Goal: Task Accomplishment & Management: Use online tool/utility

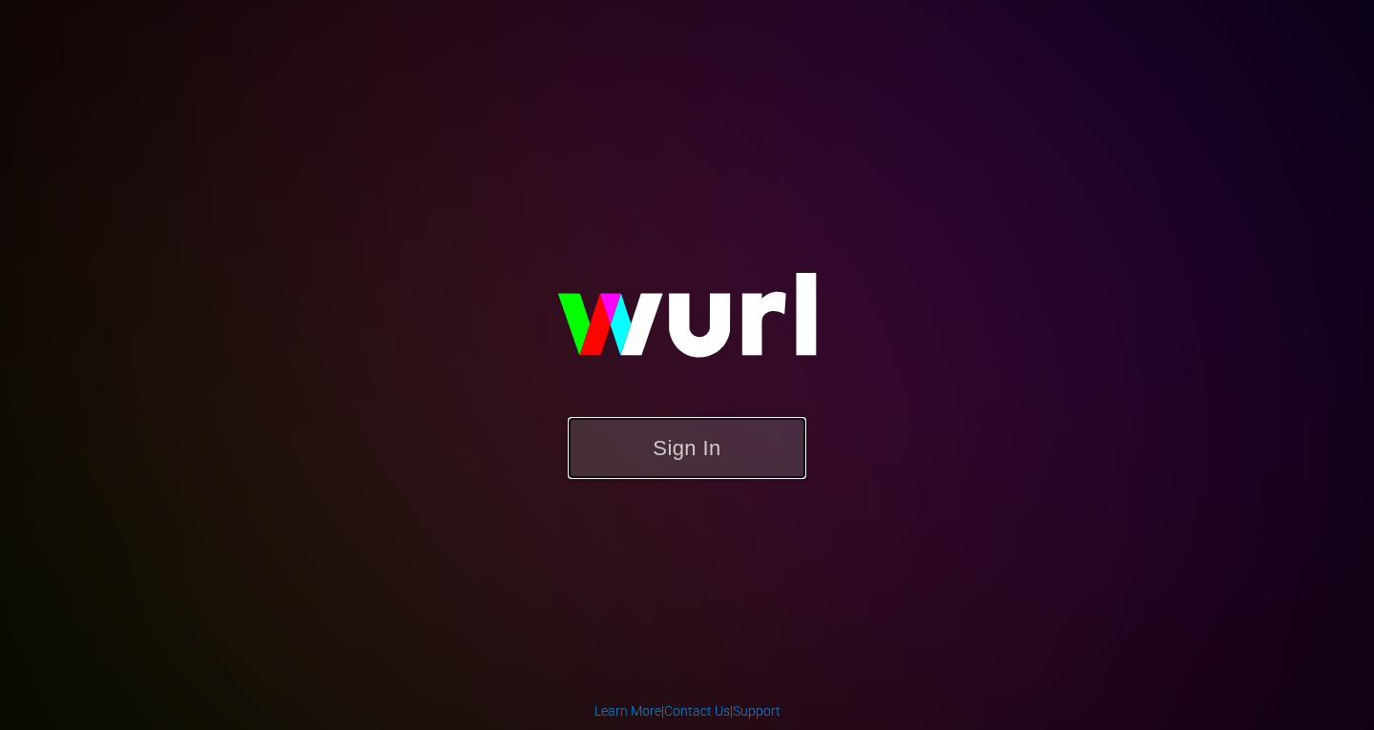
click at [693, 441] on button "Sign In" at bounding box center [687, 448] width 239 height 62
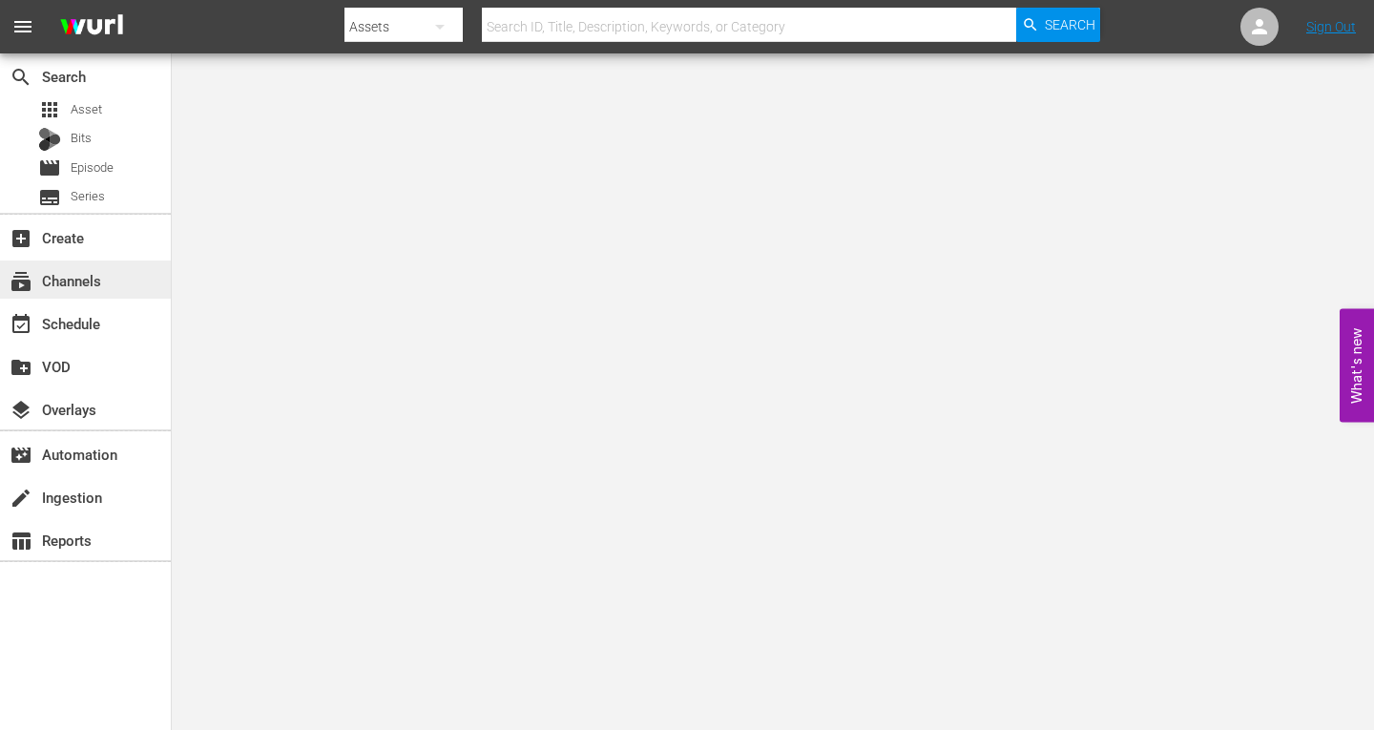
click at [84, 280] on div "subscriptions Channels" at bounding box center [53, 277] width 107 height 17
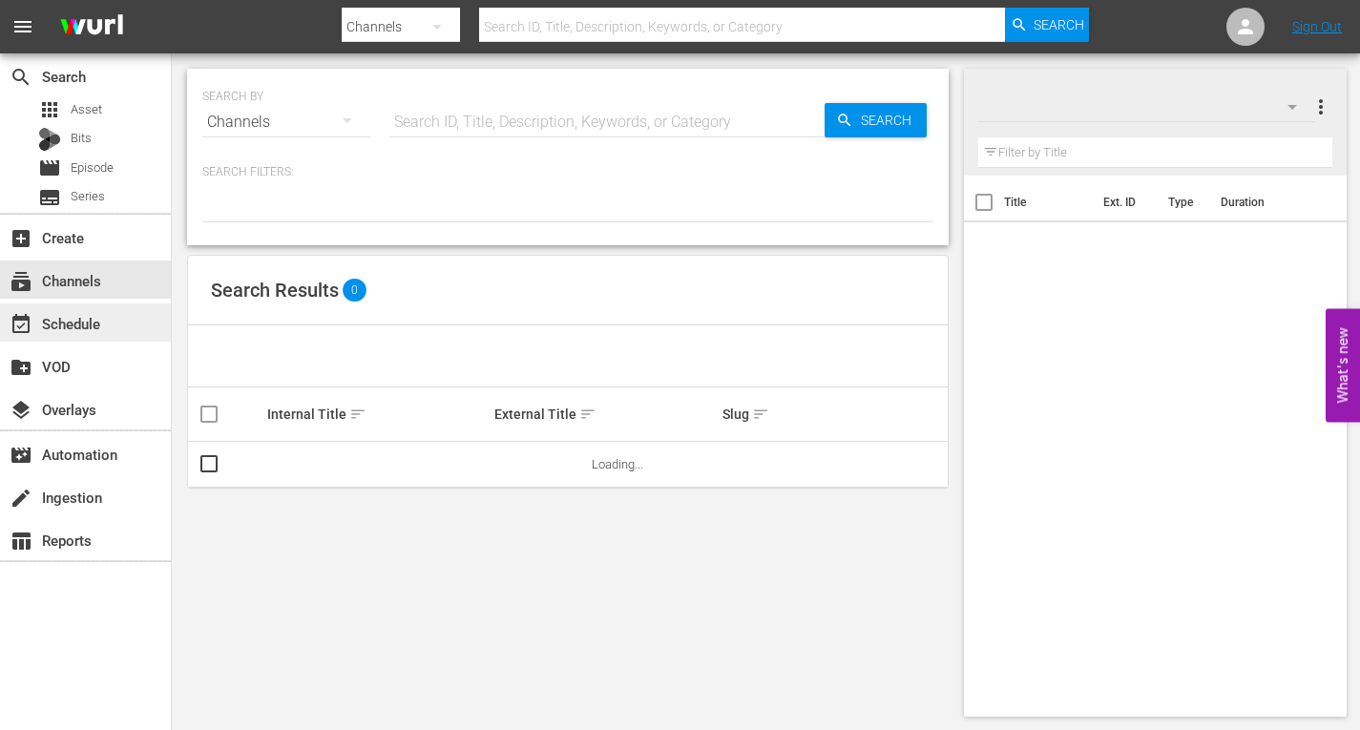
click at [68, 324] on div "event_available Schedule" at bounding box center [53, 320] width 107 height 17
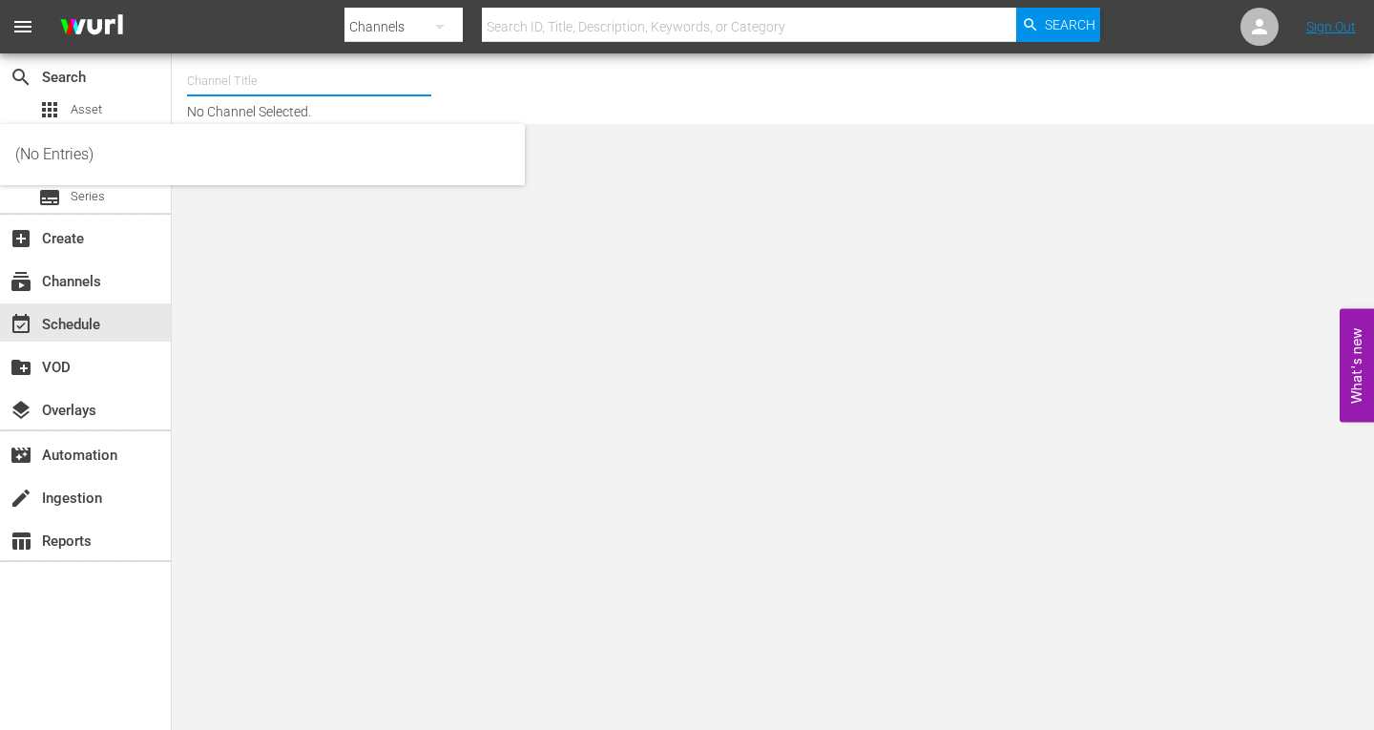
click at [283, 87] on input "text" at bounding box center [309, 81] width 244 height 46
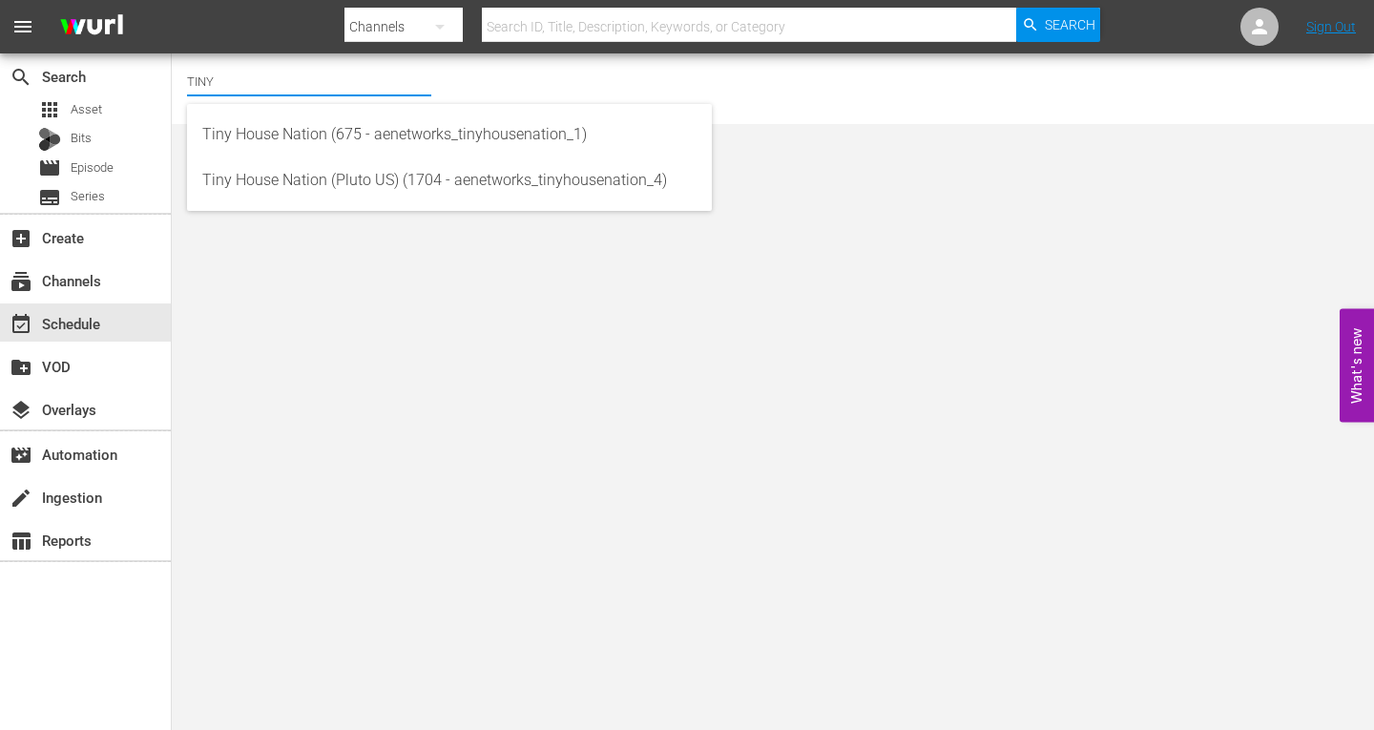
click at [1190, 326] on body "menu Search By Channels Search ID, Title, Description, Keywords, or Category Se…" at bounding box center [687, 365] width 1374 height 730
drag, startPoint x: 237, startPoint y: 81, endPoint x: 104, endPoint y: 83, distance: 132.7
click at [172, 0] on div "search Search apps Asset Bits movie Episode subtitles Series add_box Create sub…" at bounding box center [773, 0] width 1203 height 0
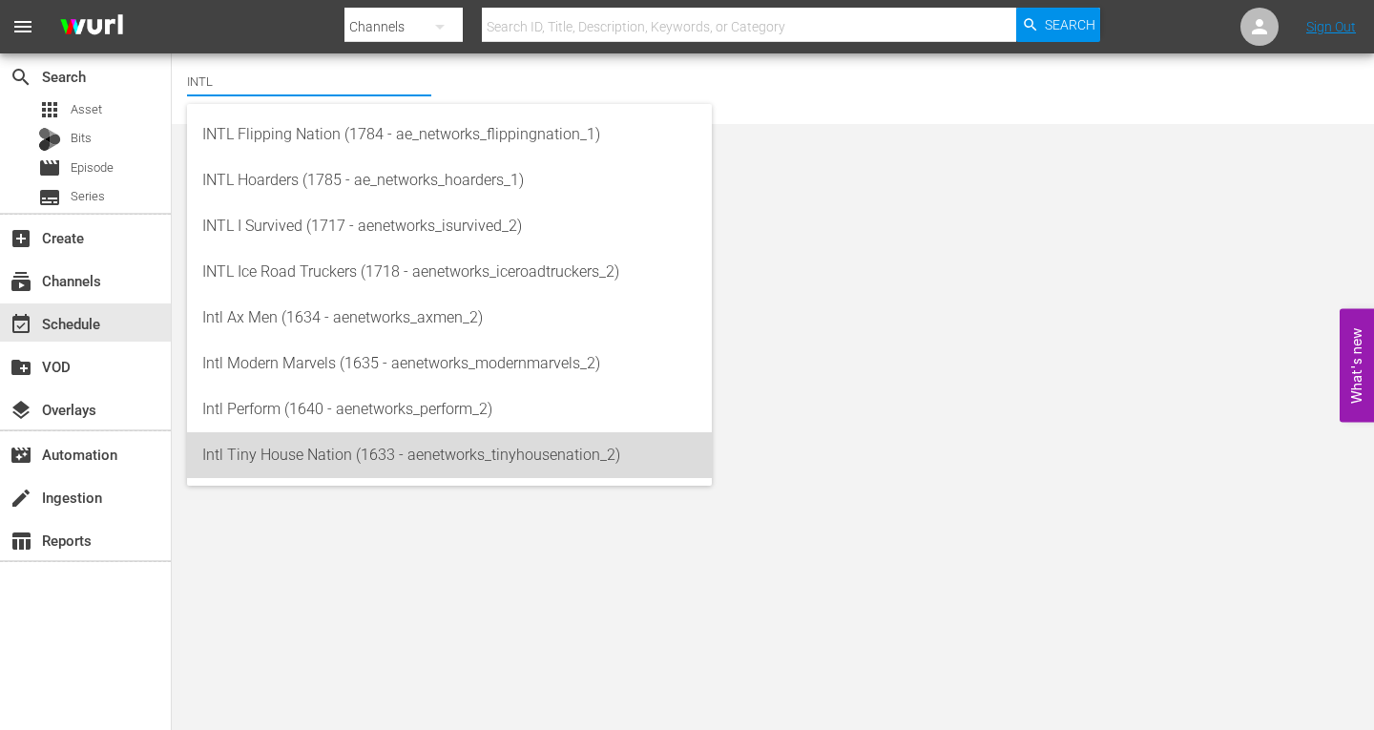
click at [263, 448] on div "Intl Tiny House Nation (1633 - aenetworks_tinyhousenation_2)" at bounding box center [449, 455] width 494 height 46
type input "Intl Tiny House Nation (1633 - aenetworks_tinyhousenation_2)"
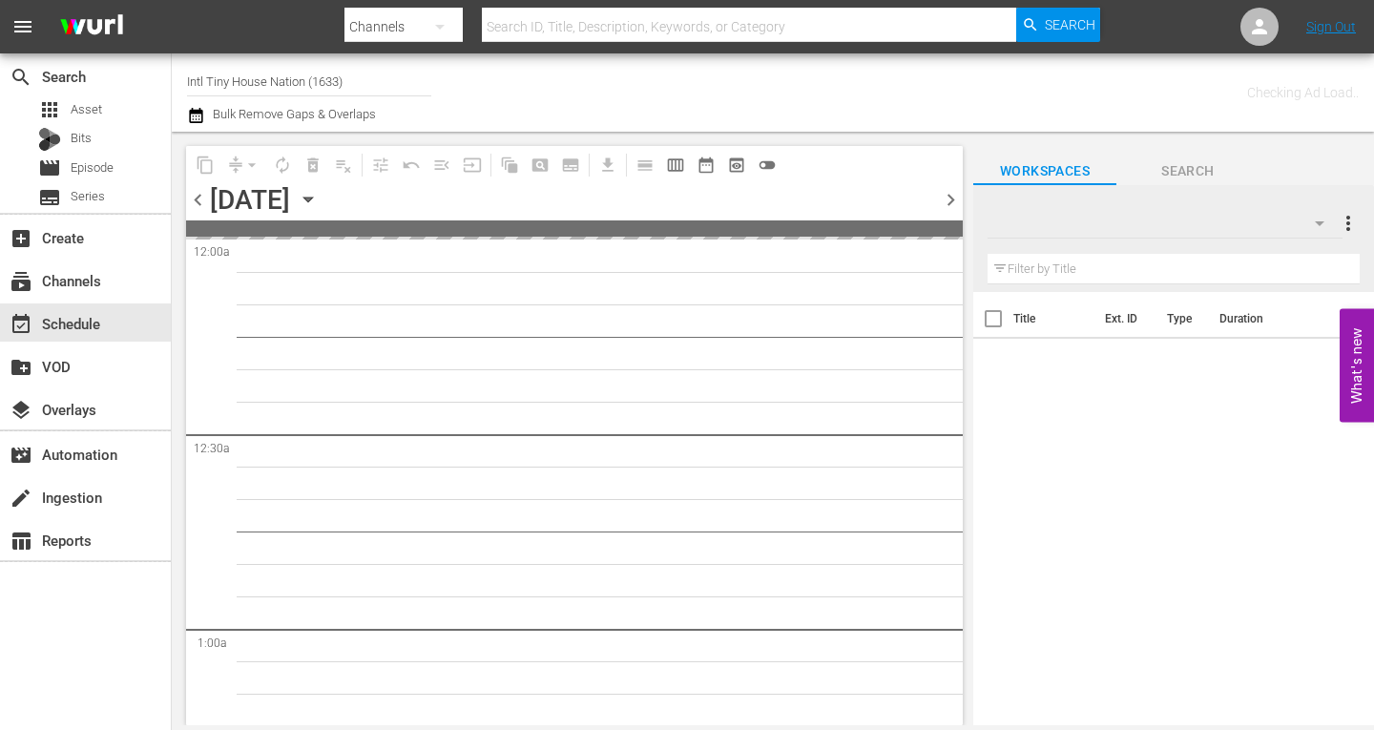
click at [319, 196] on icon "button" at bounding box center [308, 199] width 21 height 21
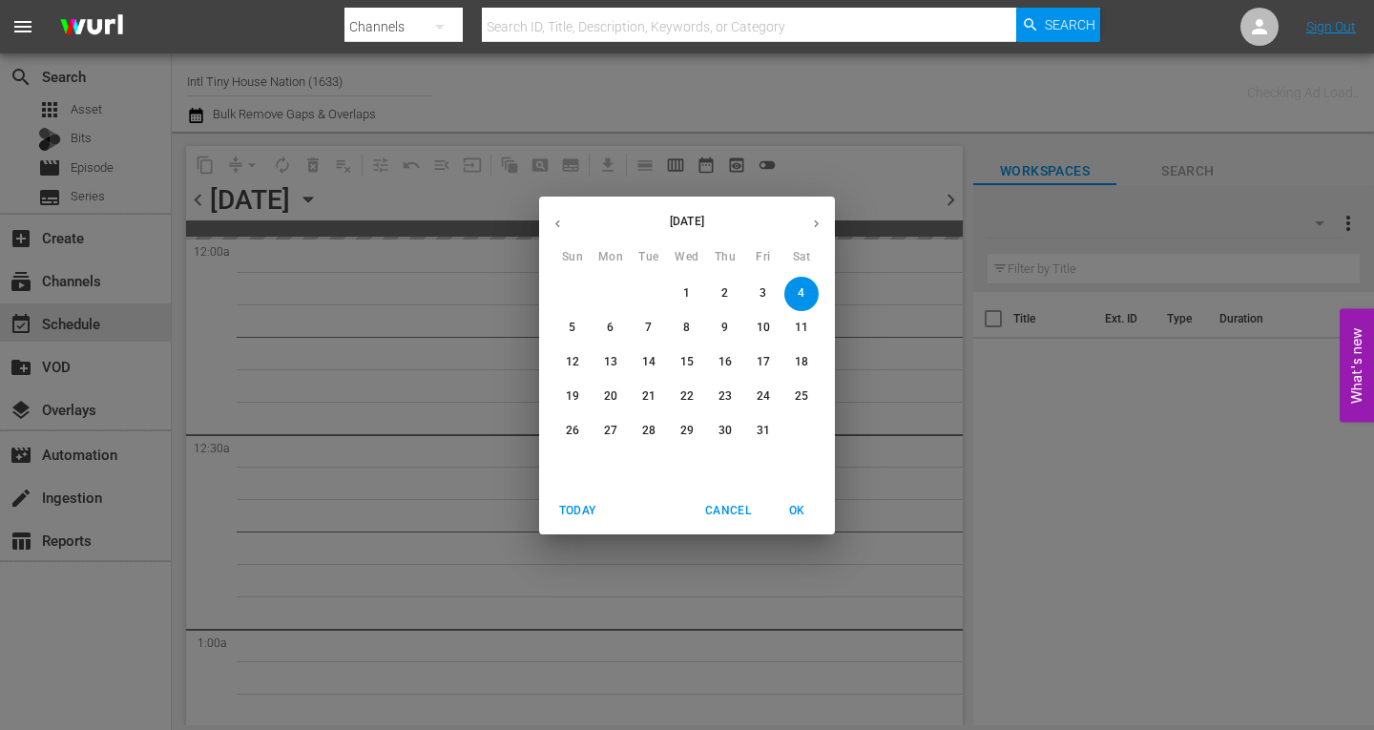
click at [607, 393] on p "20" at bounding box center [610, 396] width 13 height 16
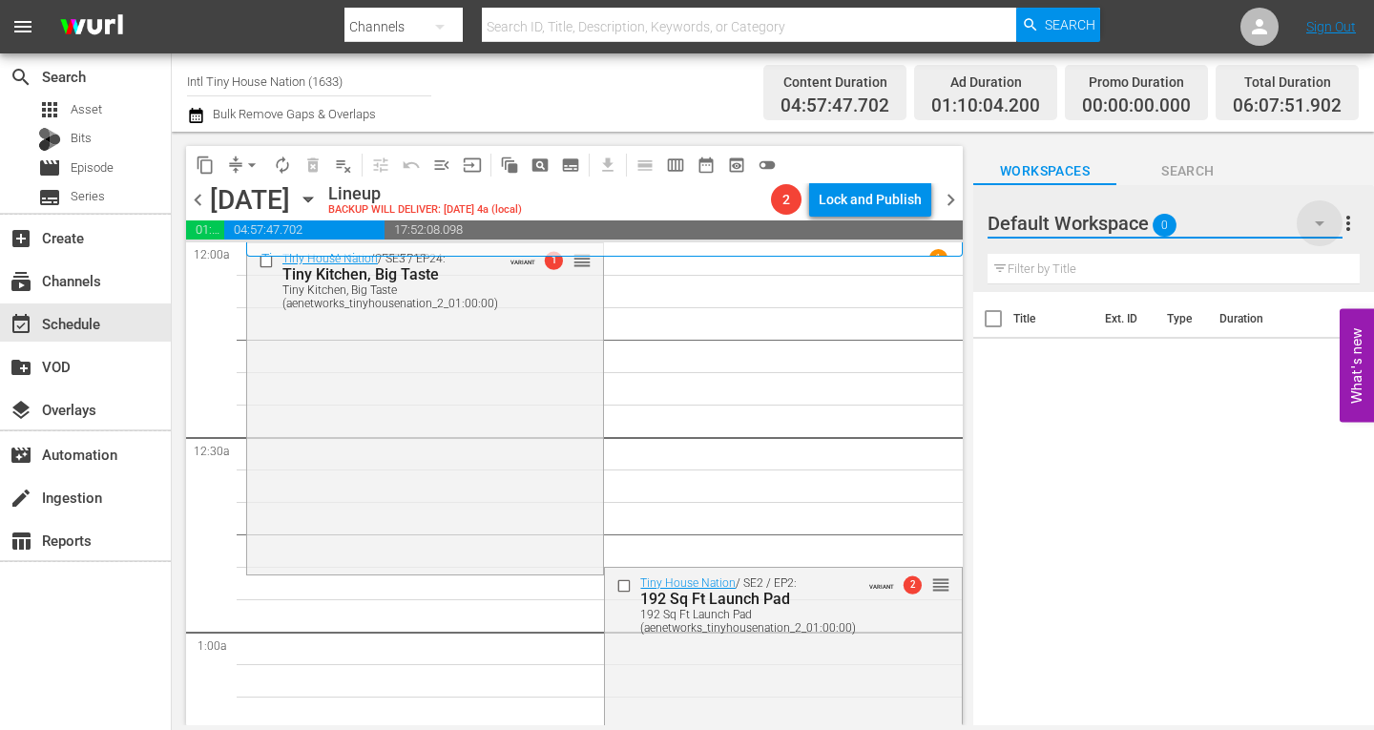
click at [1324, 216] on icon "button" at bounding box center [1319, 223] width 23 height 23
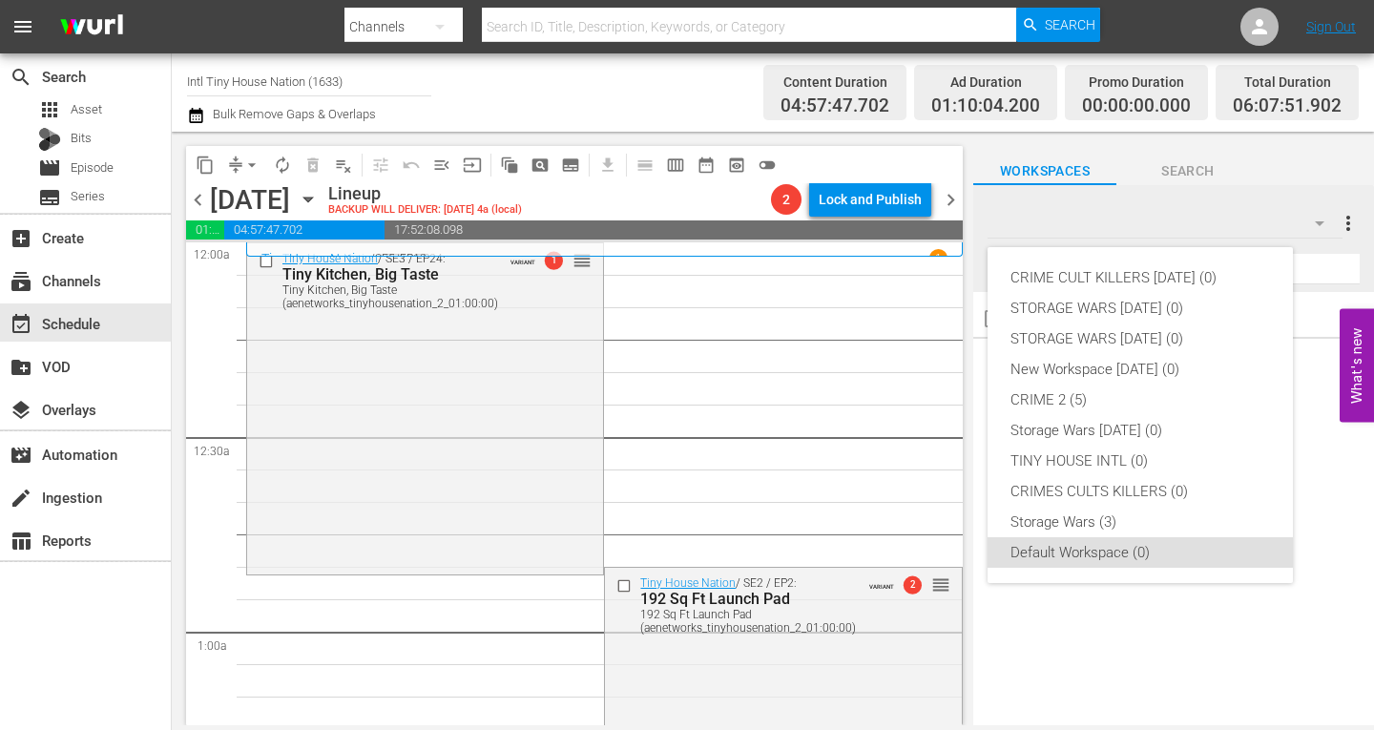
click at [105, 646] on div "CRIME CULT KILLERS OCT 20 25 (0) STORAGE WARS OCT 20 25 (0) STORAGE WARS SEPT 2…" at bounding box center [687, 365] width 1374 height 730
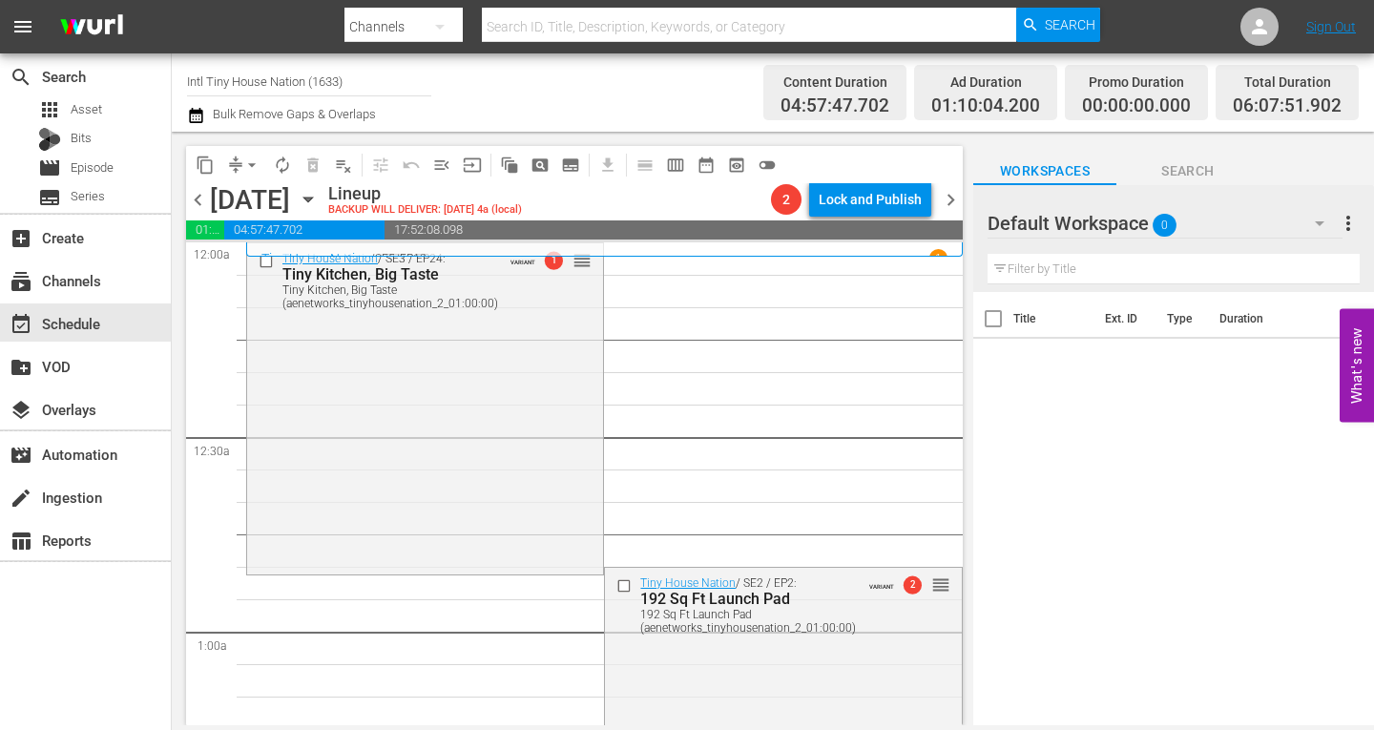
click at [1315, 217] on icon "button" at bounding box center [1319, 223] width 23 height 23
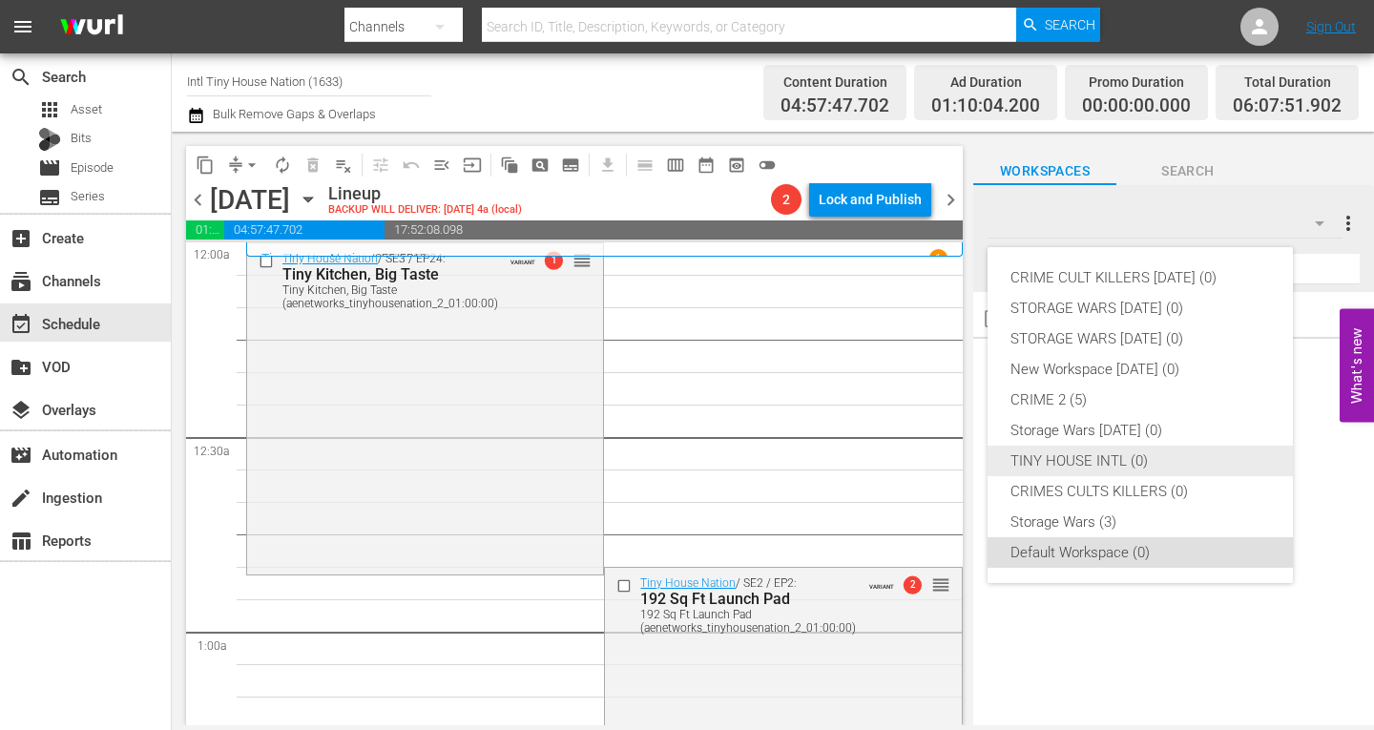
click at [1098, 453] on div "TINY HOUSE INTL (0)" at bounding box center [1141, 461] width 260 height 31
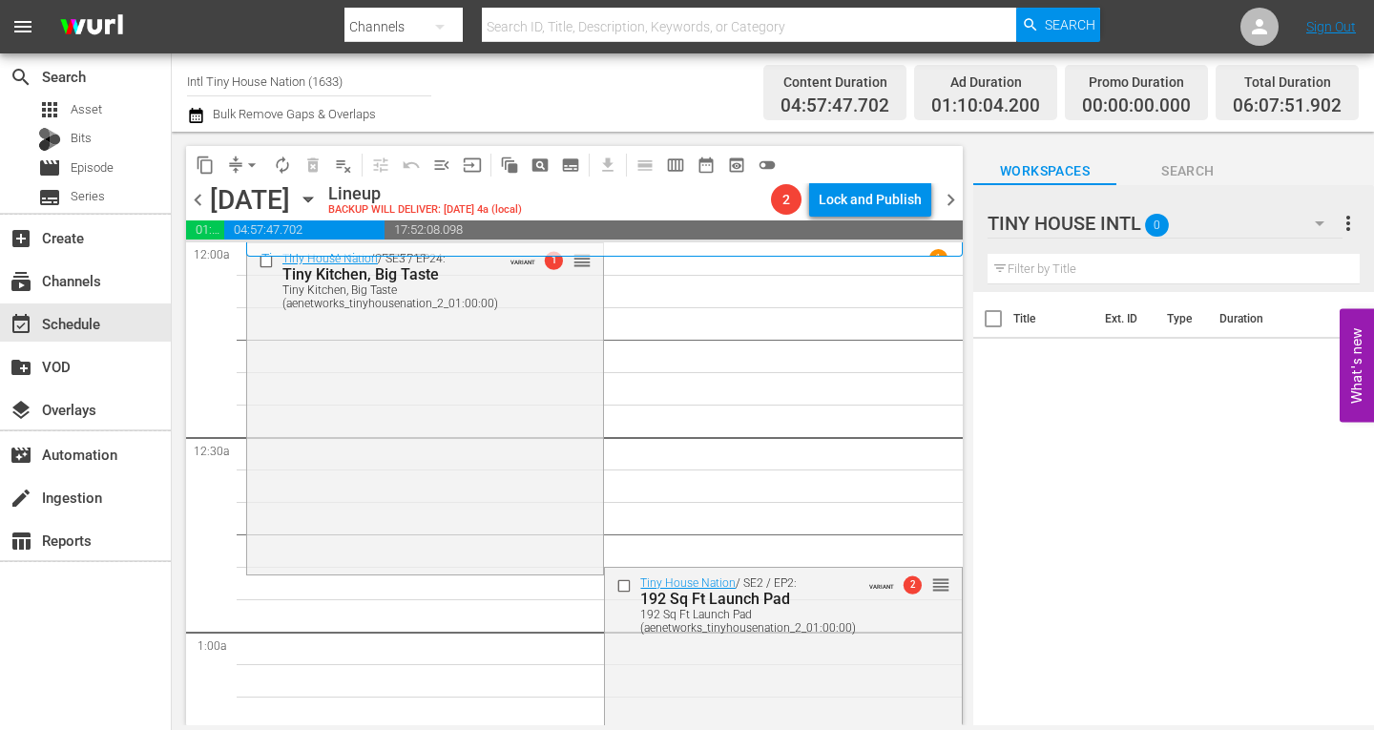
click at [1324, 223] on icon "button" at bounding box center [1319, 223] width 23 height 23
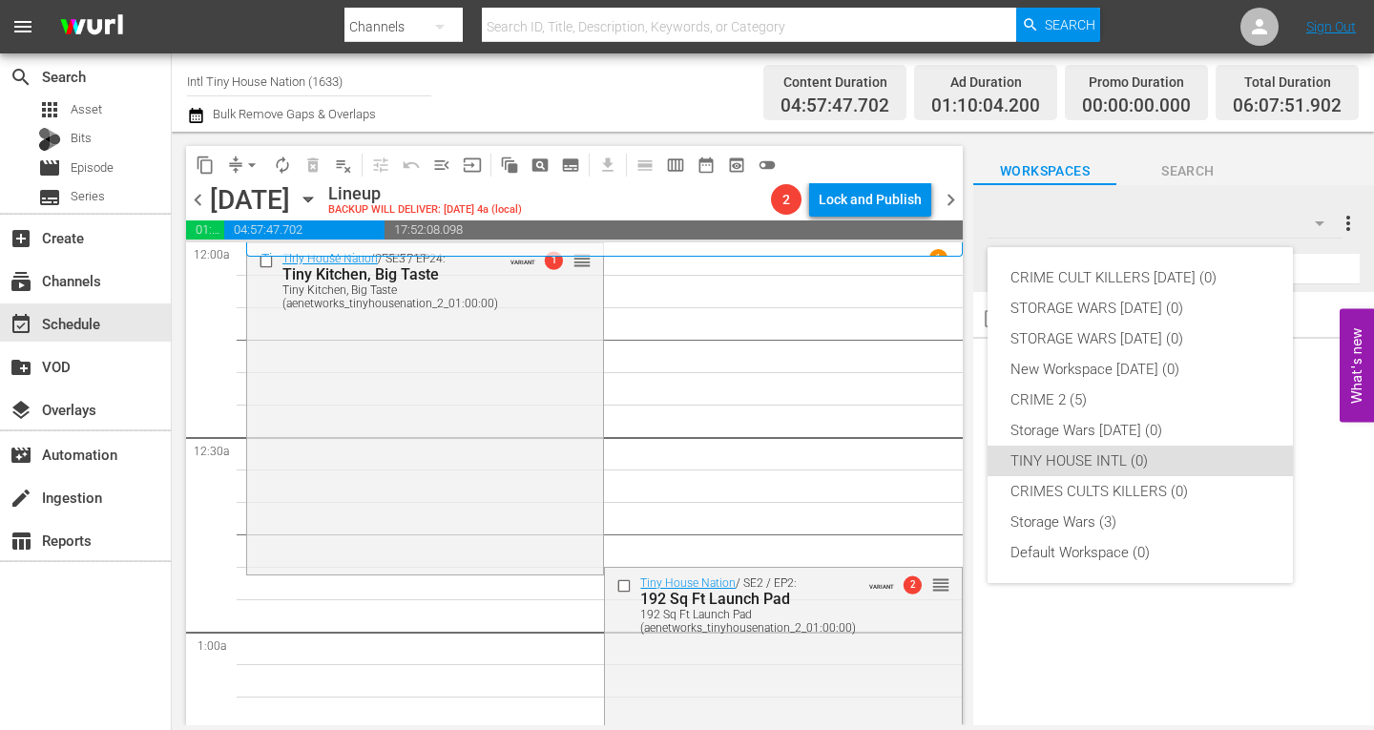
drag, startPoint x: 953, startPoint y: 271, endPoint x: 953, endPoint y: 398, distance: 126.9
click at [949, 409] on div "CRIME CULT KILLERS OCT 20 25 (0) STORAGE WARS OCT 20 25 (0) STORAGE WARS SEPT 2…" at bounding box center [687, 365] width 1374 height 730
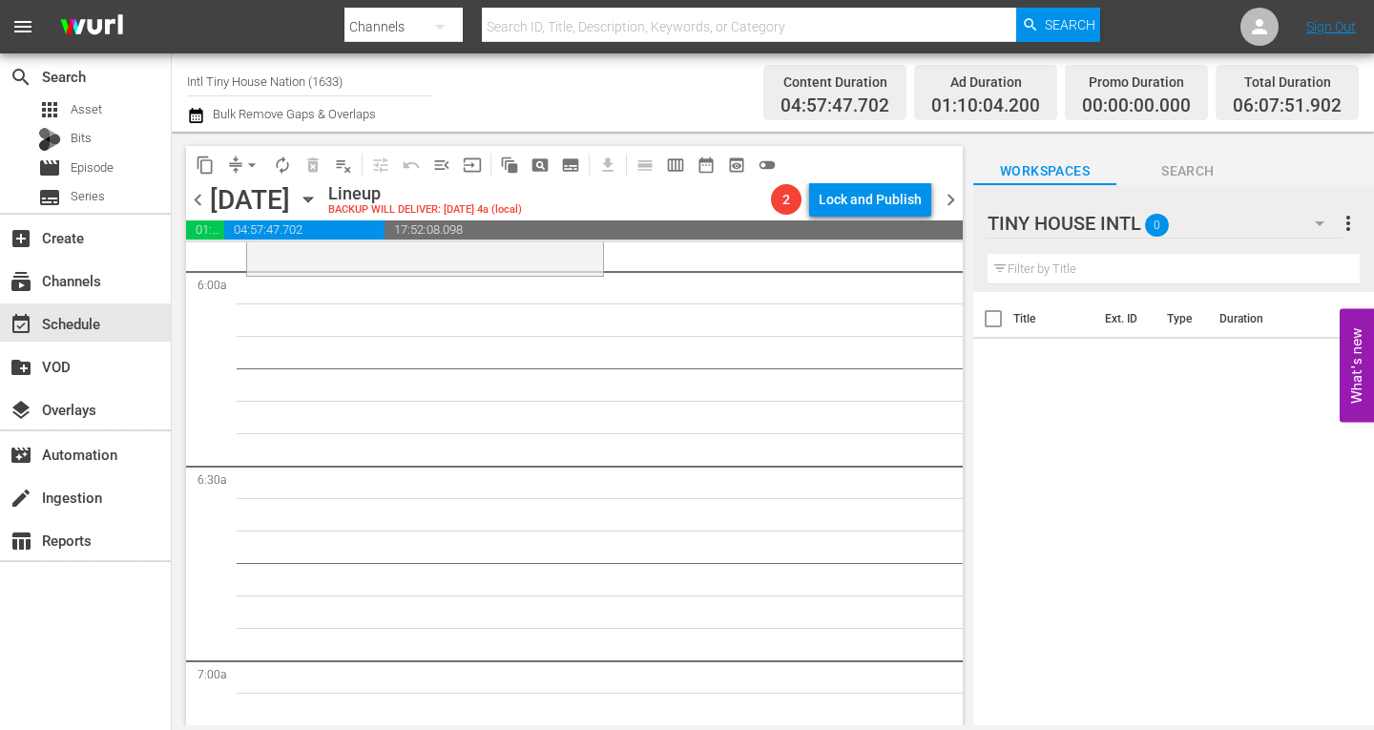
scroll to position [2168, 0]
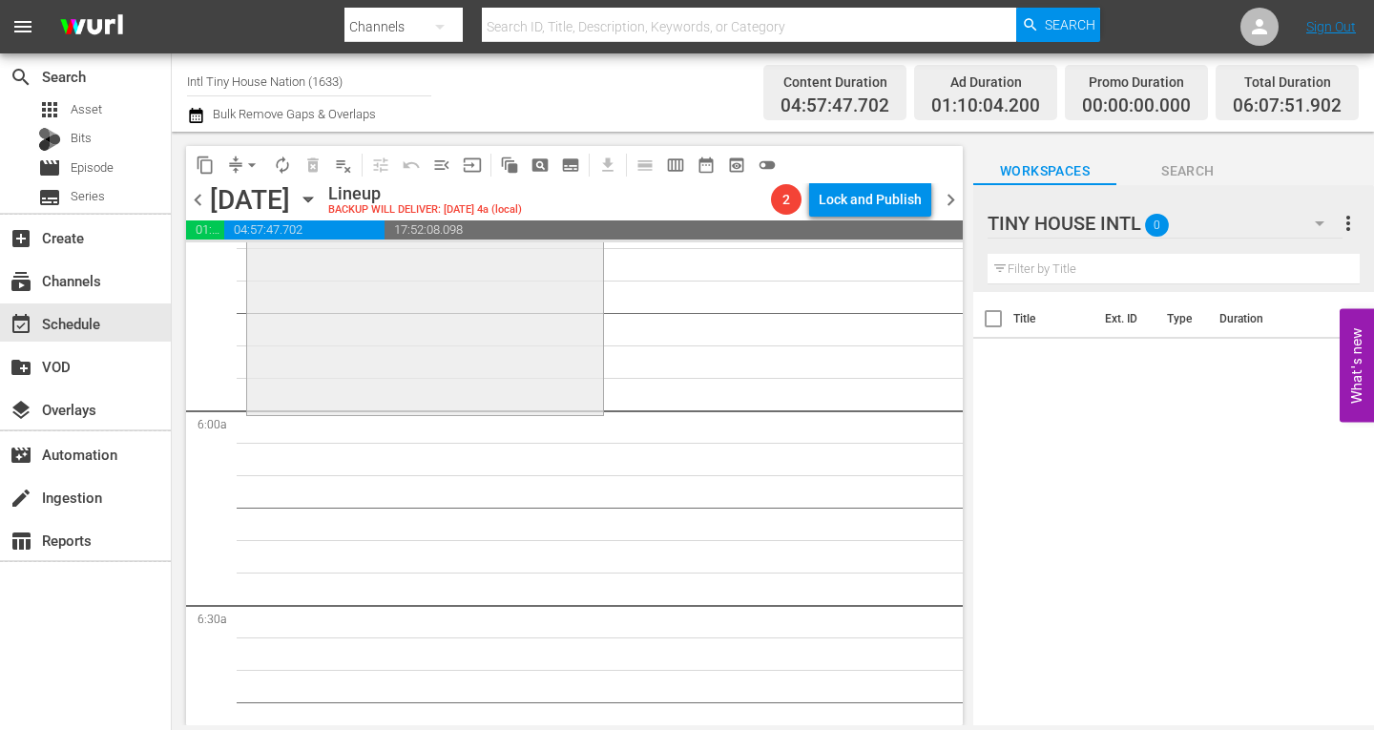
click at [300, 372] on div "Tiny House Nation / SE2 / EP4: 275 Sq Ft Nomad's Nest 275 Sq Ft Nomad's Nest (V…" at bounding box center [425, 242] width 356 height 340
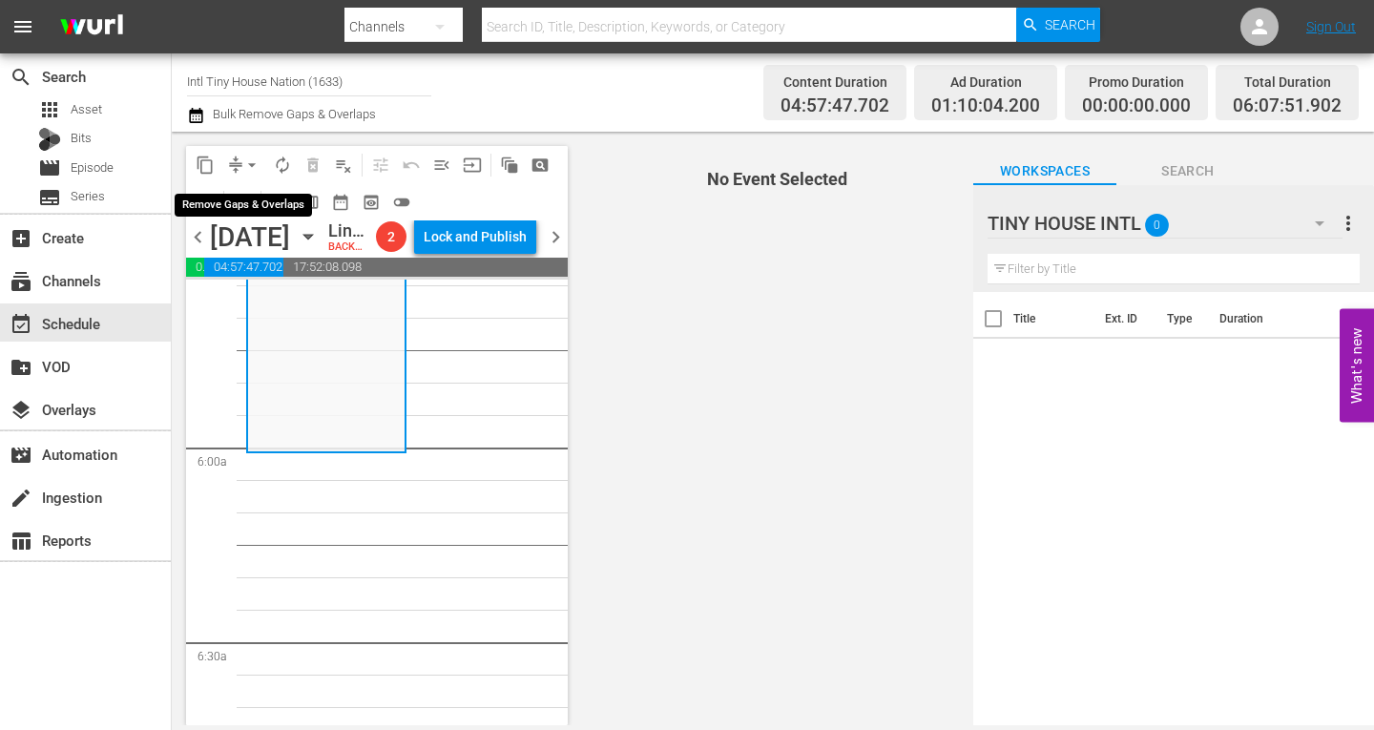
click at [257, 162] on span "arrow_drop_down" at bounding box center [251, 165] width 19 height 19
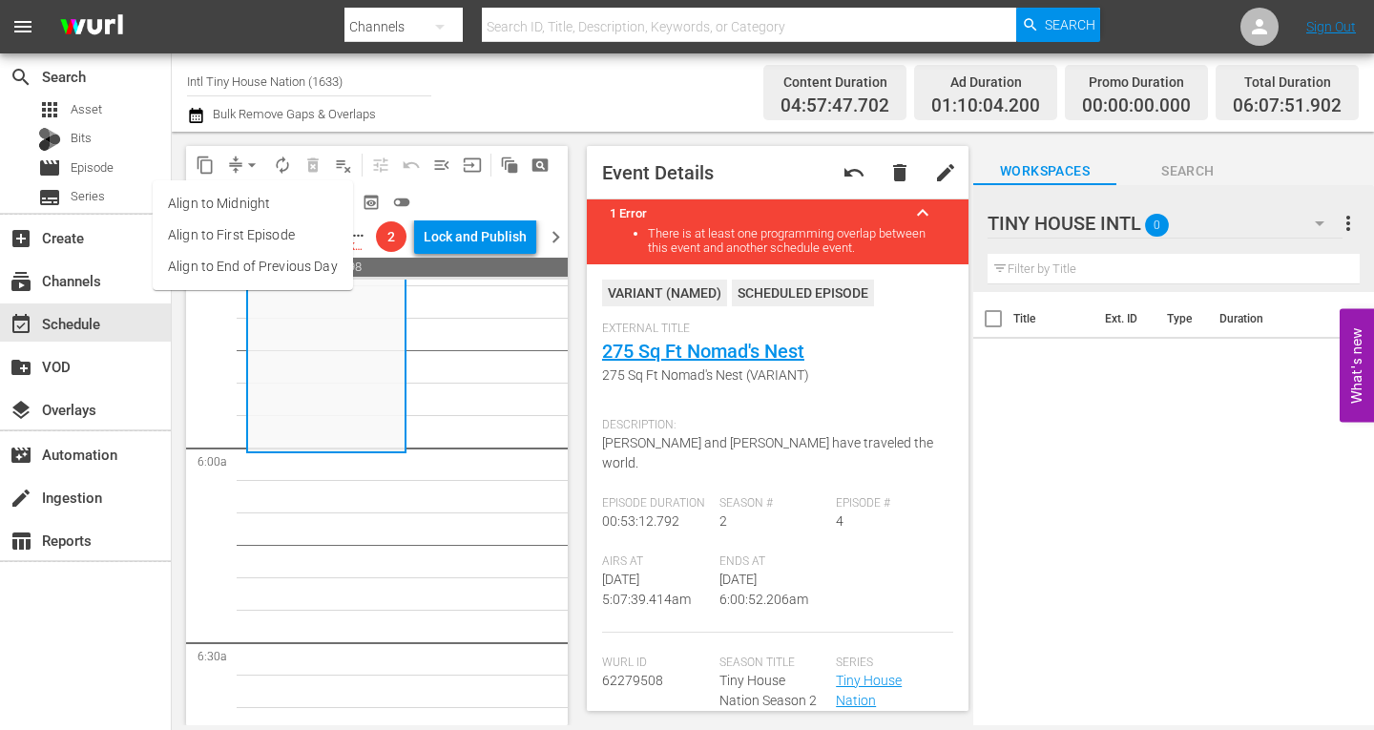
click at [228, 202] on li "Align to Midnight" at bounding box center [253, 203] width 200 height 31
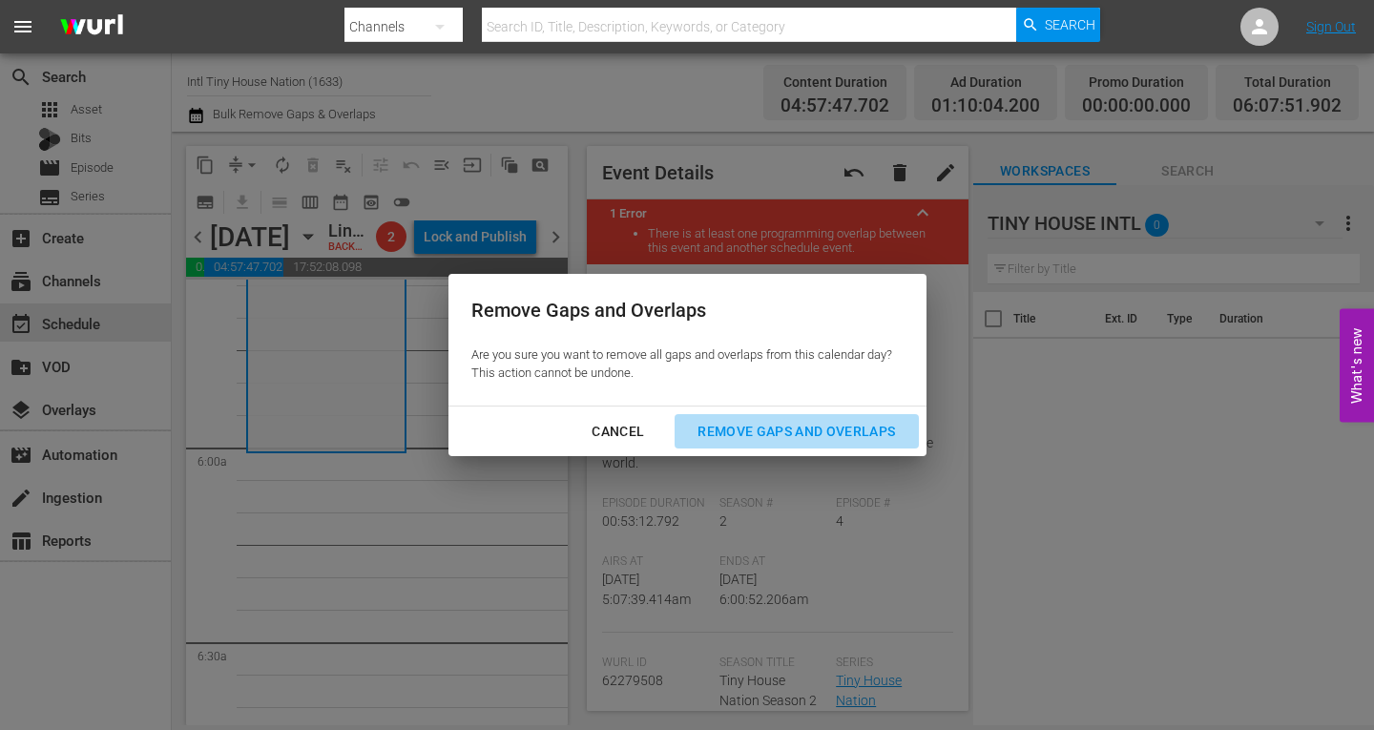
click at [788, 428] on div "Remove Gaps and Overlaps" at bounding box center [796, 432] width 228 height 24
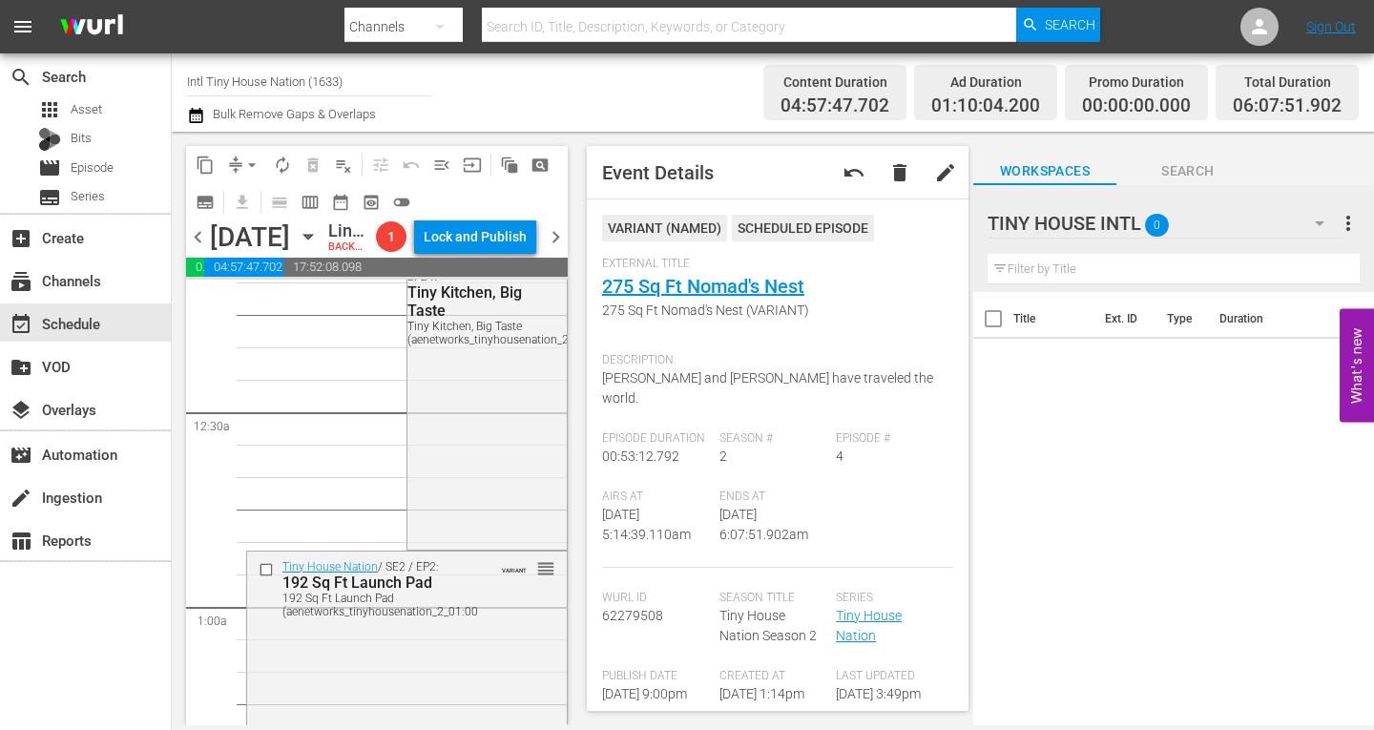
scroll to position [0, 0]
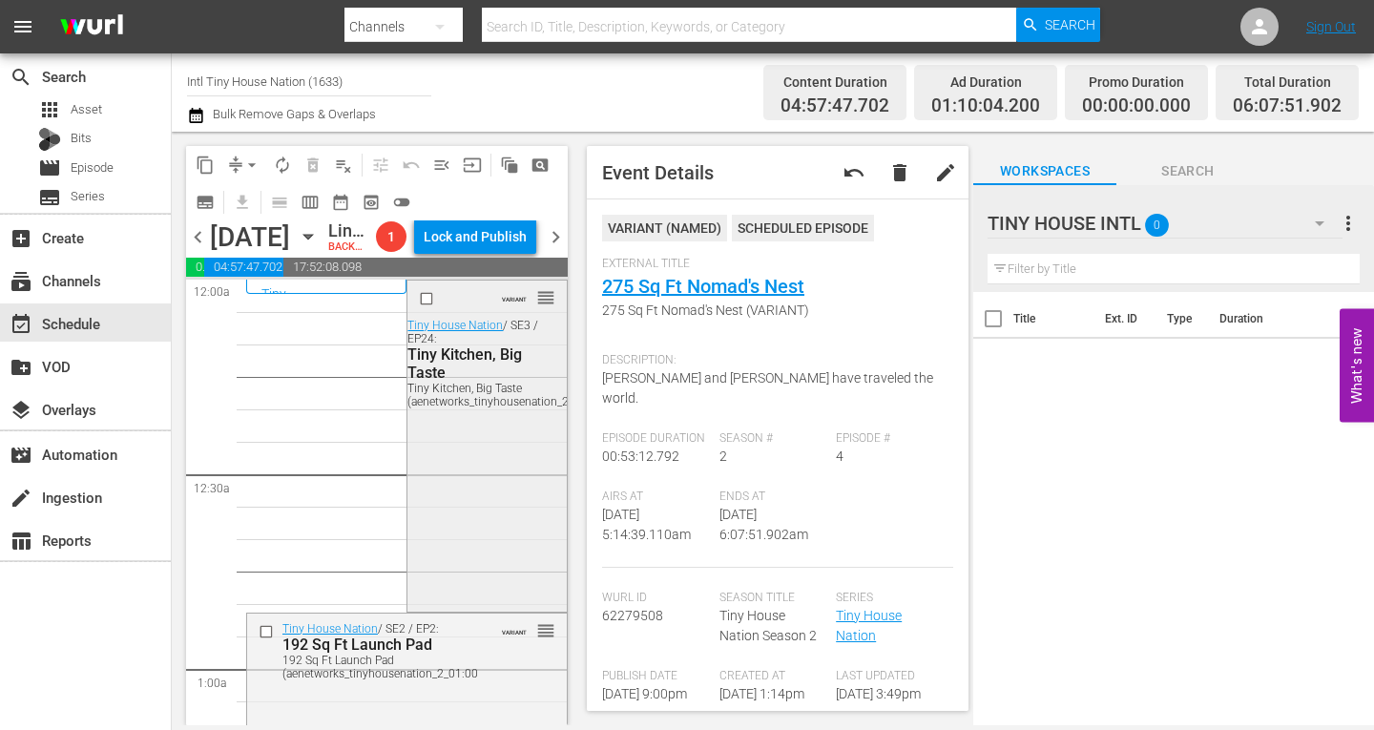
click at [449, 515] on div "VARIANT reorder Tiny House Nation / SE3 / EP24: Tiny Kitchen, Big Taste Tiny Ki…" at bounding box center [487, 444] width 158 height 327
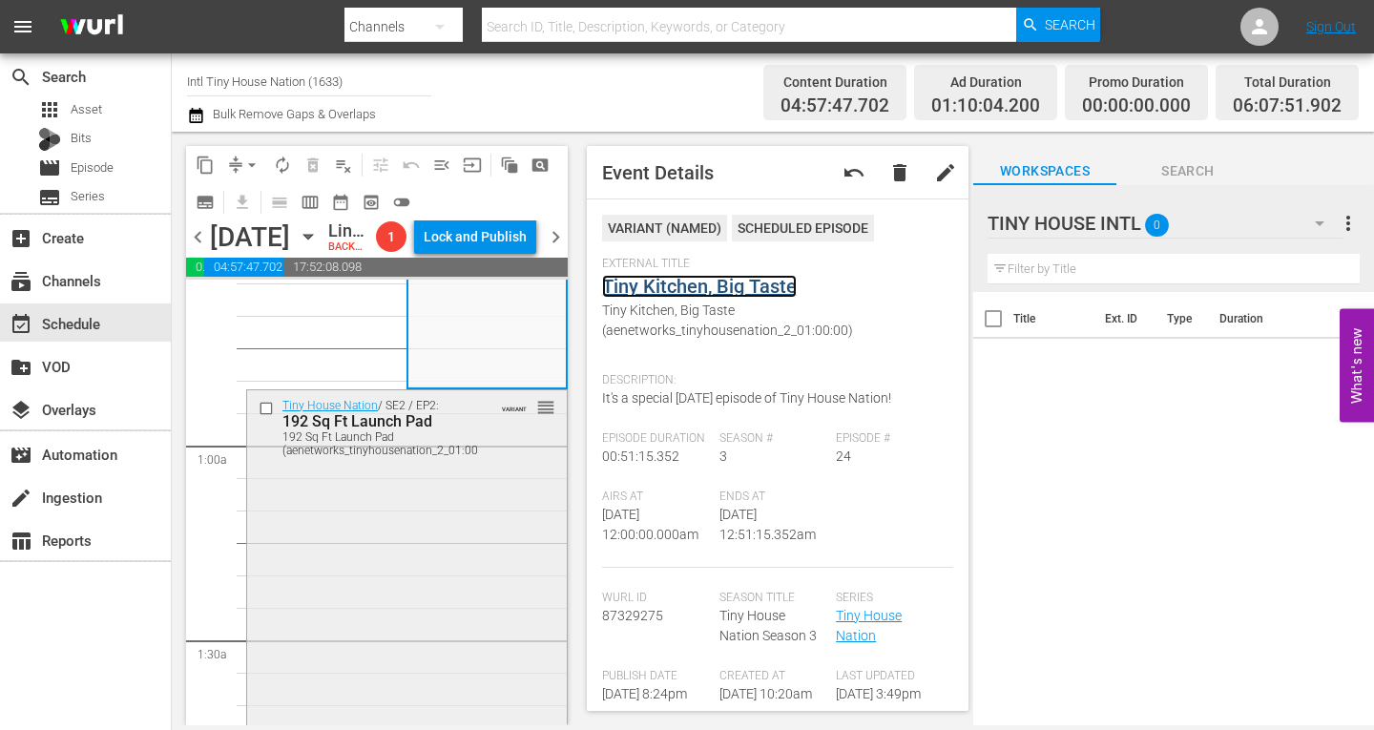
scroll to position [286, 0]
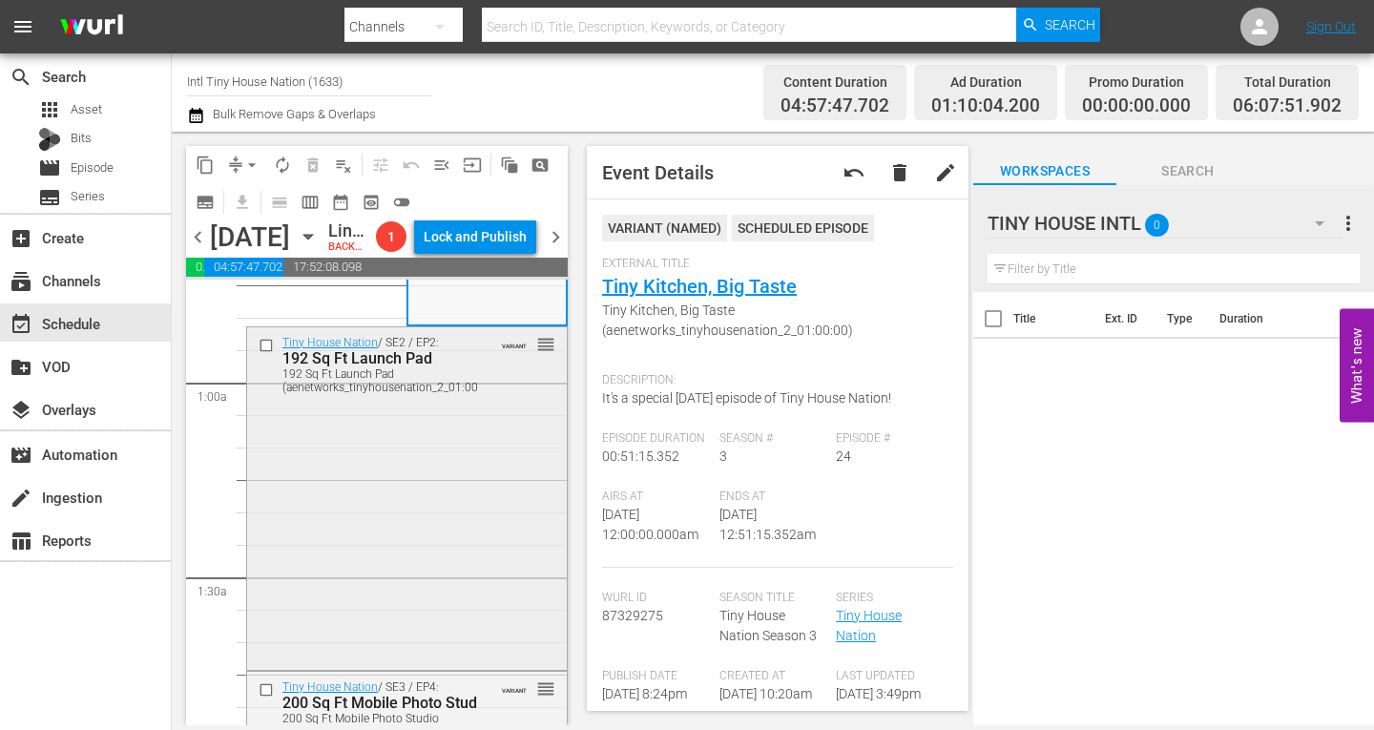
click at [441, 513] on div "Tiny House Nation / SE2 / EP2: 192 Sq Ft Launch Pad 192 Sq Ft Launch Pad (aenet…" at bounding box center [407, 497] width 320 height 340
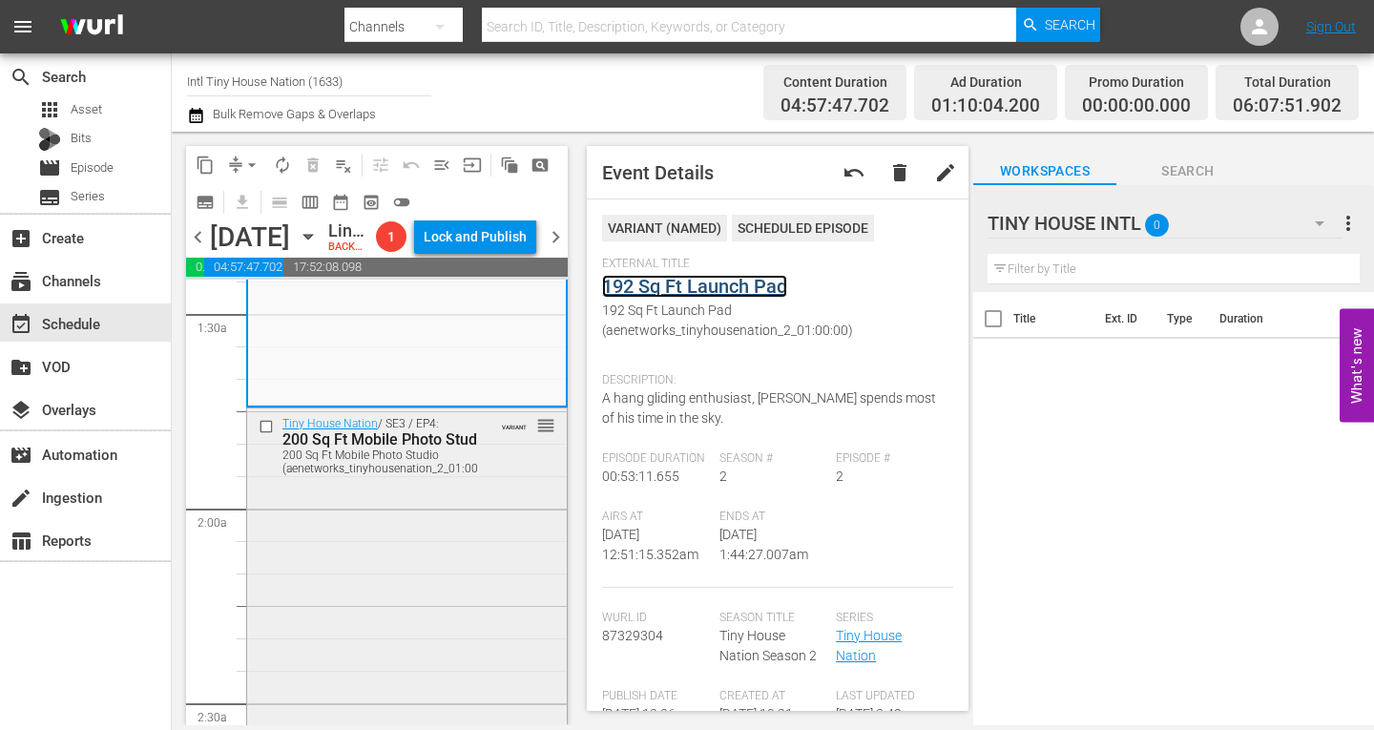
scroll to position [573, 0]
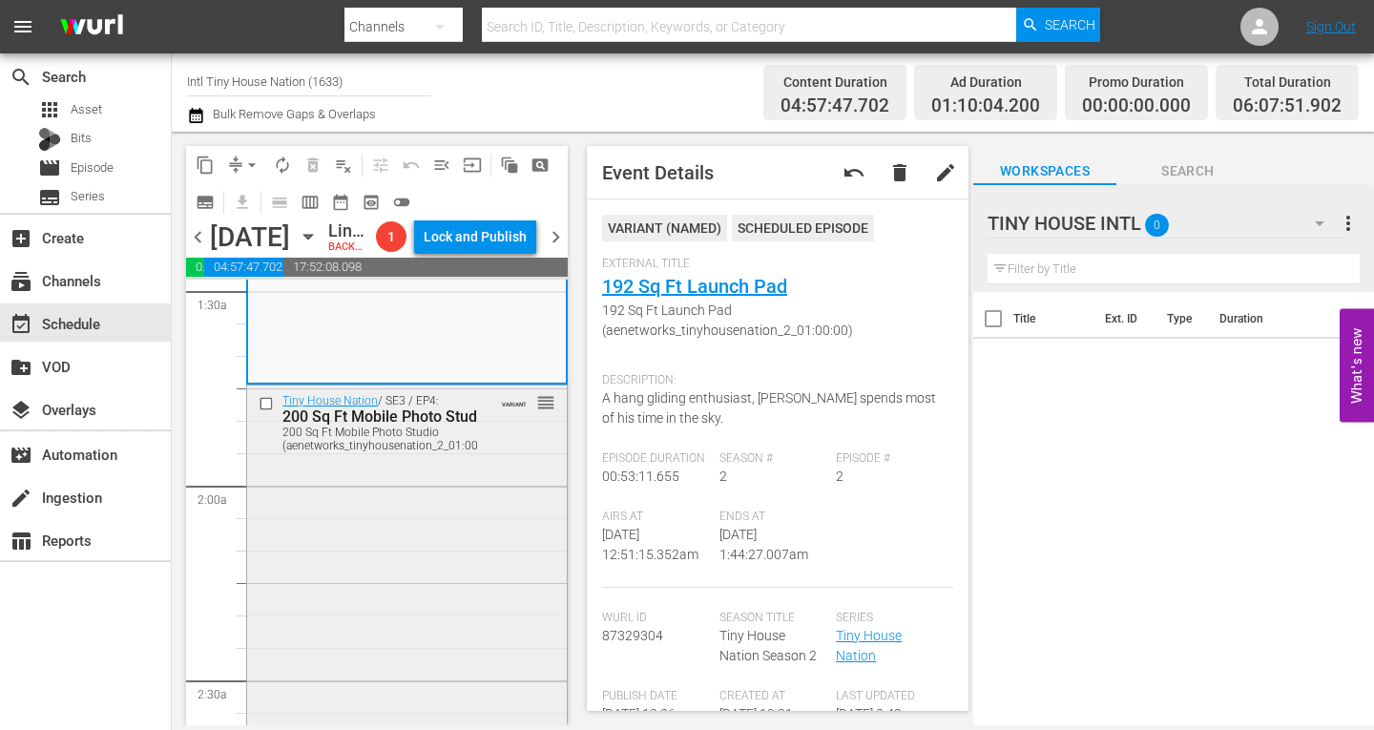
click at [444, 542] on div "Tiny House Nation / SE3 / EP4: 200 Sq Ft Mobile Photo Studio 200 Sq Ft Mobile P…" at bounding box center [407, 555] width 320 height 339
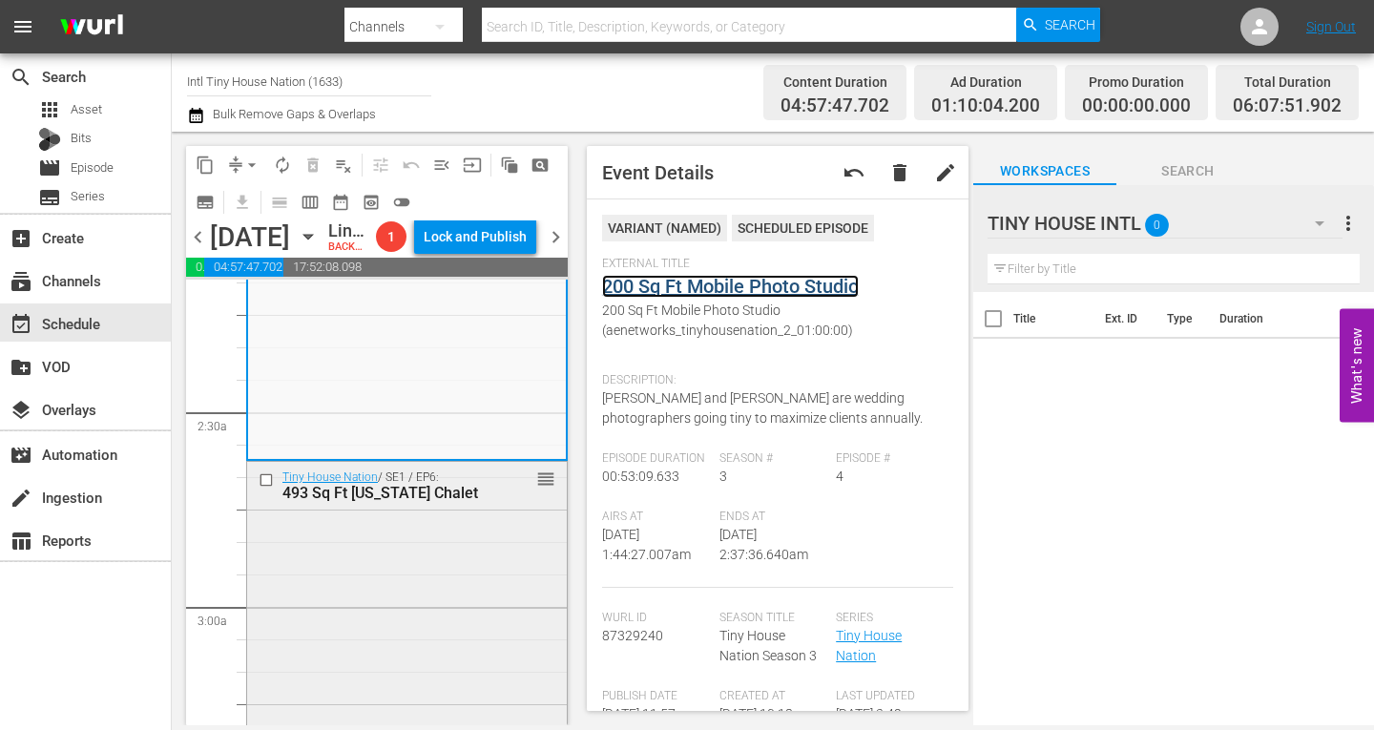
scroll to position [859, 0]
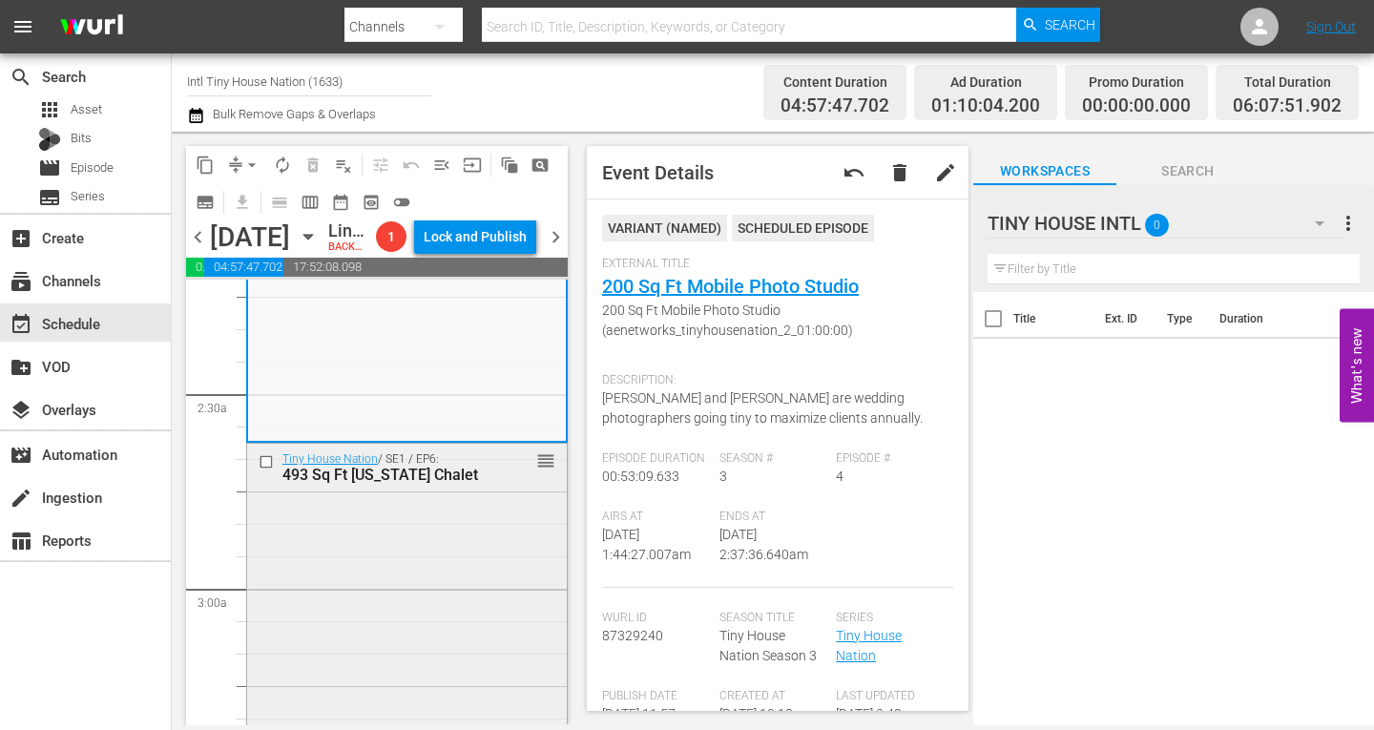
click at [408, 564] on div "Tiny House Nation / SE1 / EP6: 493 Sq Ft Vermont Chalet reorder" at bounding box center [407, 614] width 320 height 340
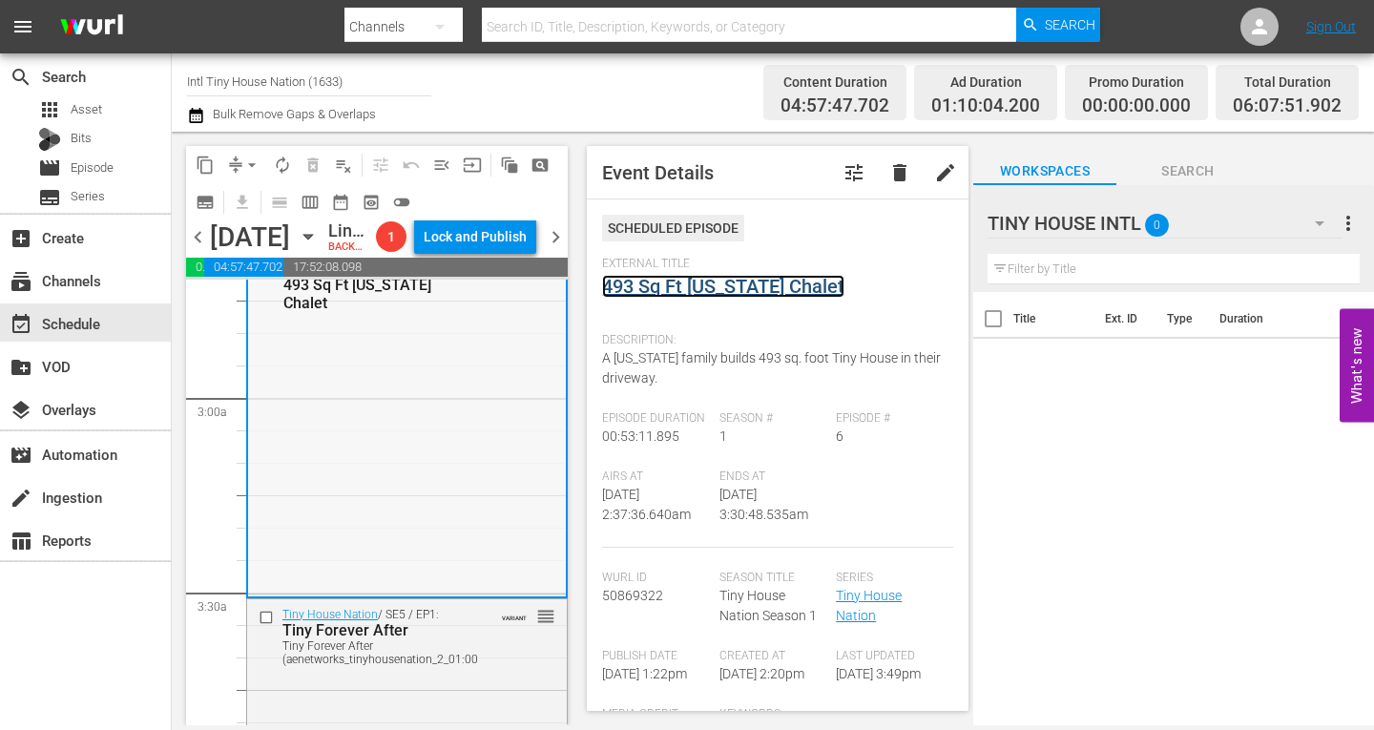
scroll to position [1336, 0]
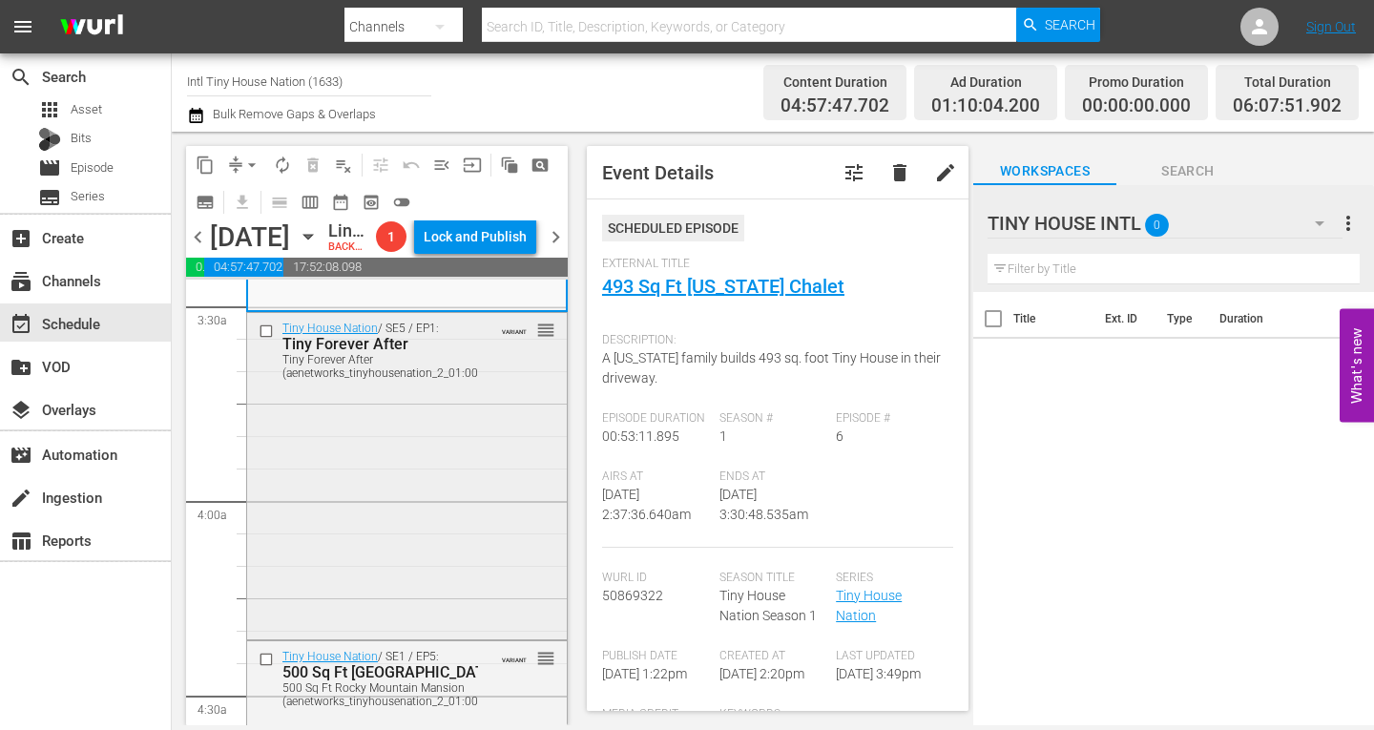
click at [422, 483] on div "Tiny House Nation / SE5 / EP1: Tiny Forever After Tiny Forever After (aenetwork…" at bounding box center [407, 474] width 320 height 323
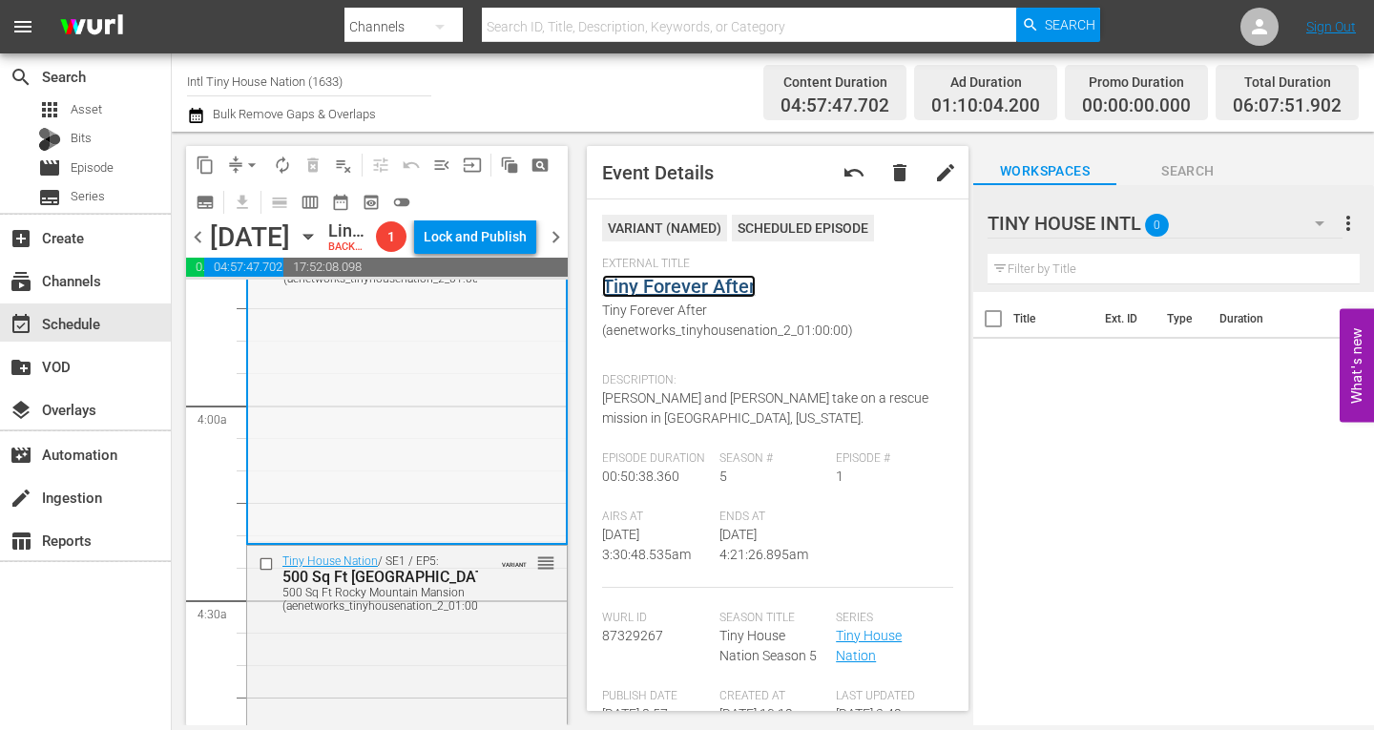
scroll to position [1718, 0]
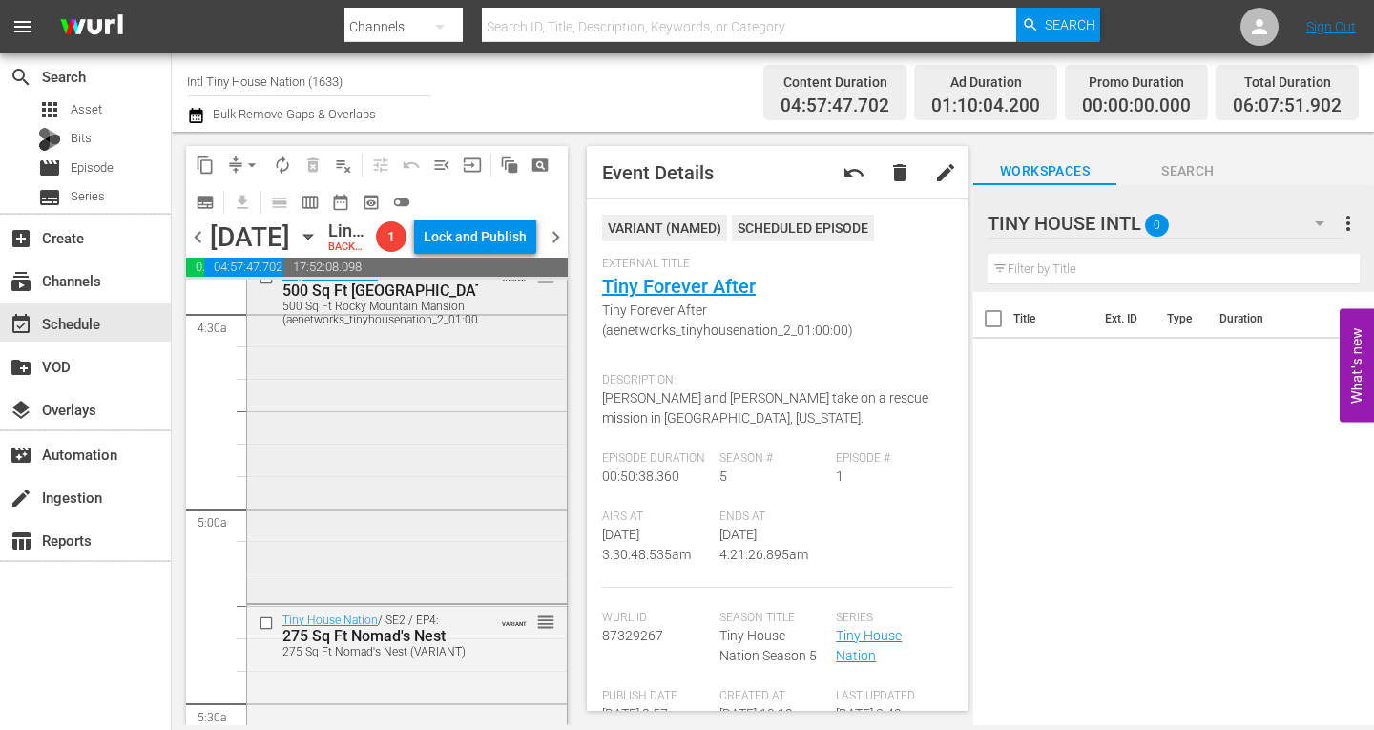
click at [396, 426] on div "Tiny House Nation / SE1 / EP5: 500 Sq Ft Rocky Mountain Mansion 500 Sq Ft Rocky…" at bounding box center [407, 430] width 320 height 340
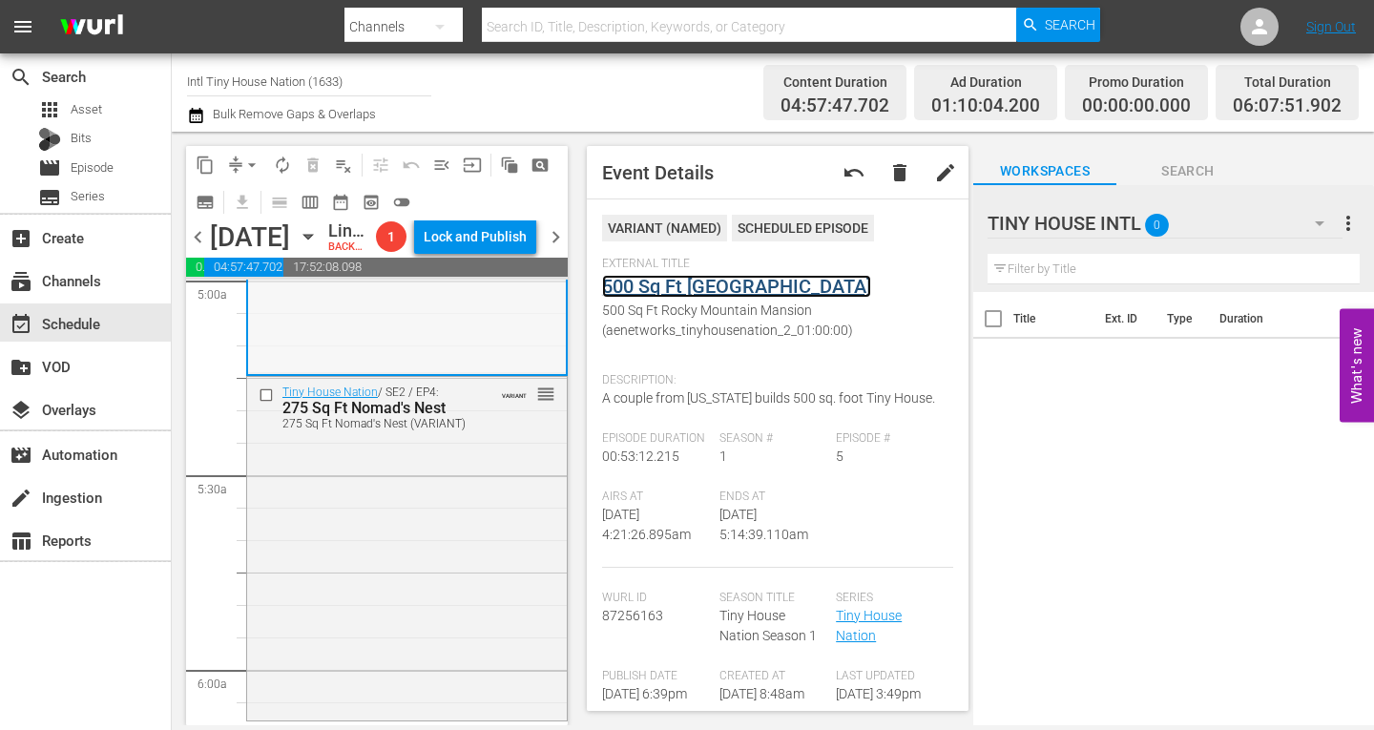
scroll to position [2004, 0]
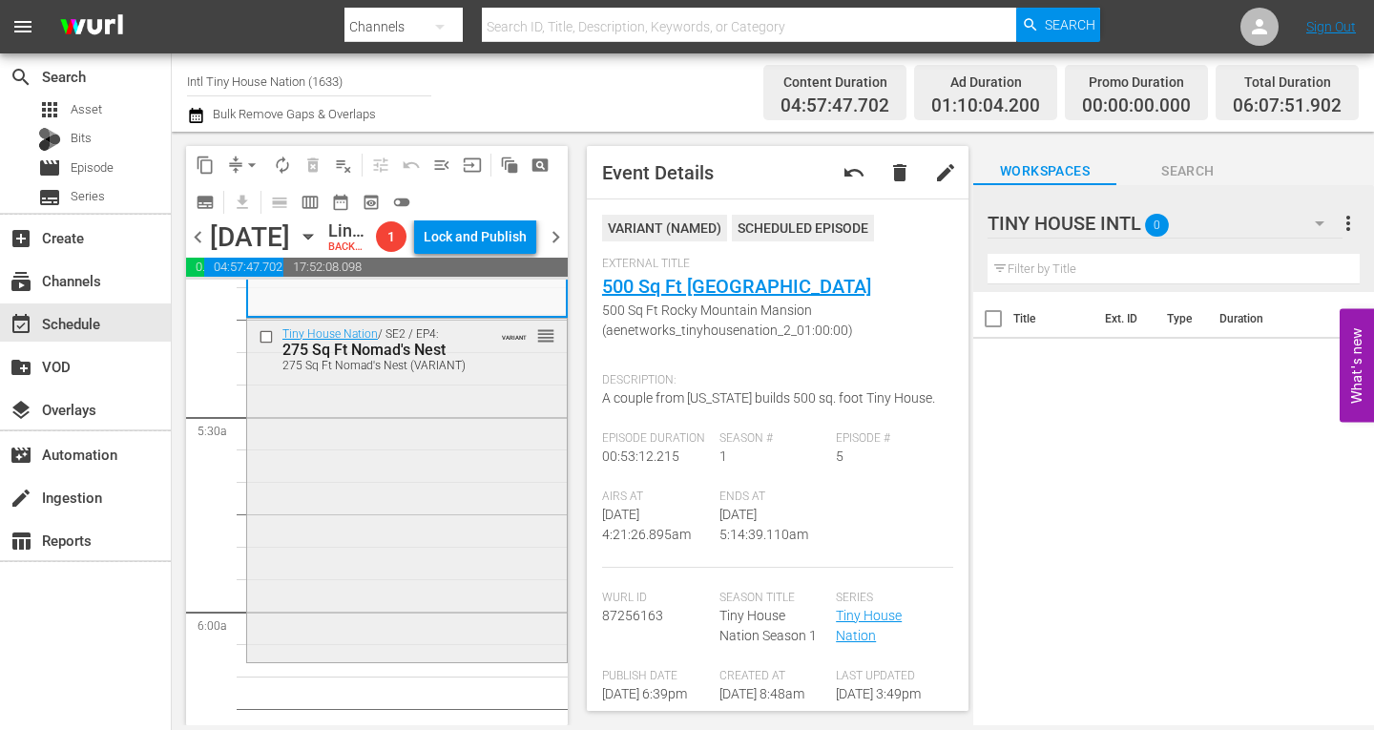
click at [415, 441] on div "Tiny House Nation / SE2 / EP4: 275 Sq Ft Nomad's Nest 275 Sq Ft Nomad's Nest (V…" at bounding box center [407, 489] width 320 height 340
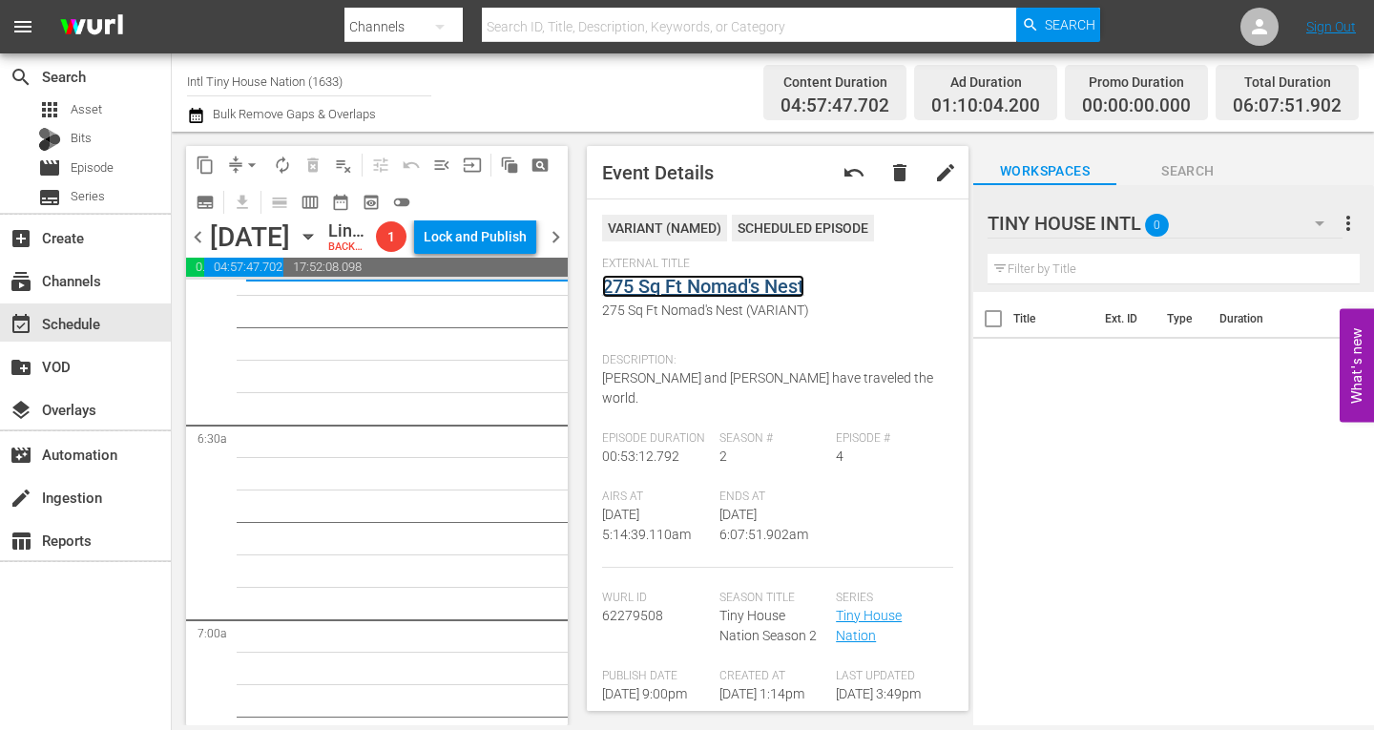
scroll to position [2291, 0]
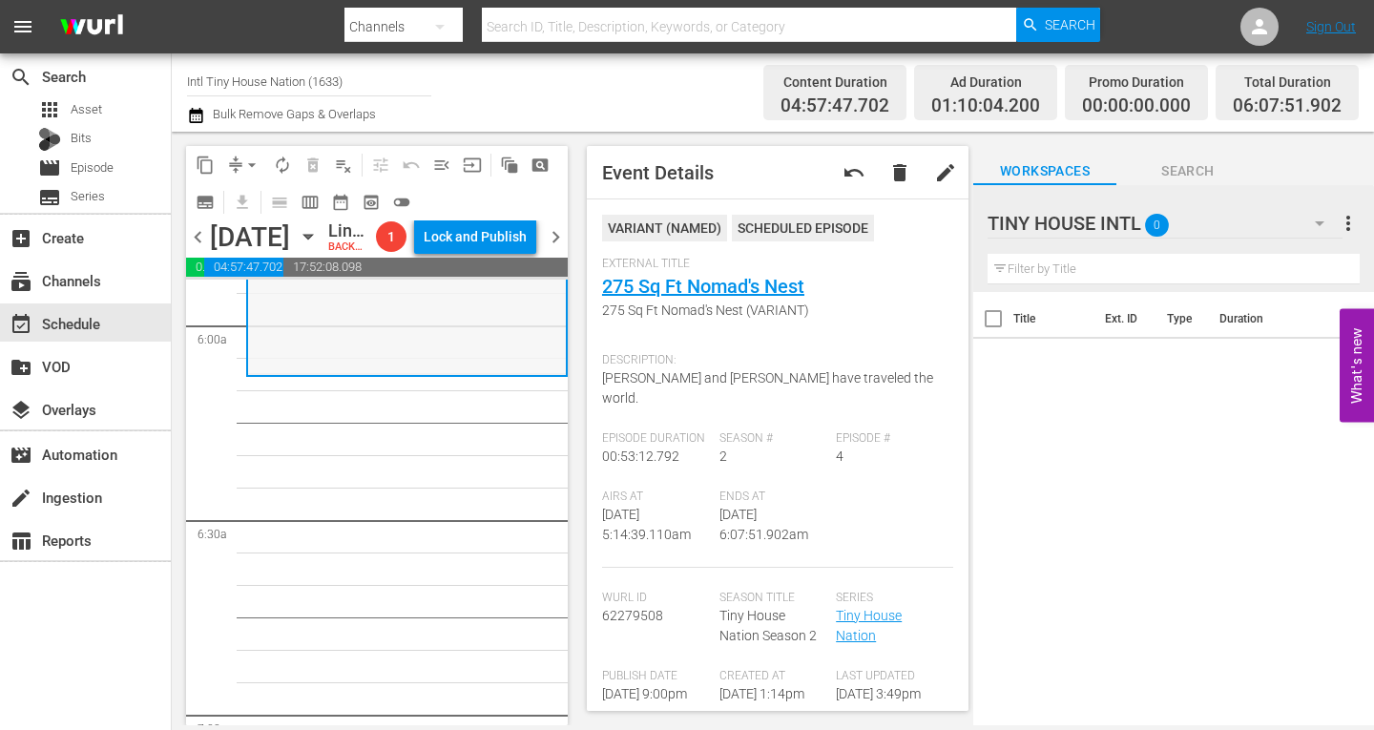
click at [350, 373] on div "Tiny House Nation / SE2 / EP4: 275 Sq Ft Nomad's Nest 275 Sq Ft Nomad's Nest (V…" at bounding box center [407, 203] width 318 height 340
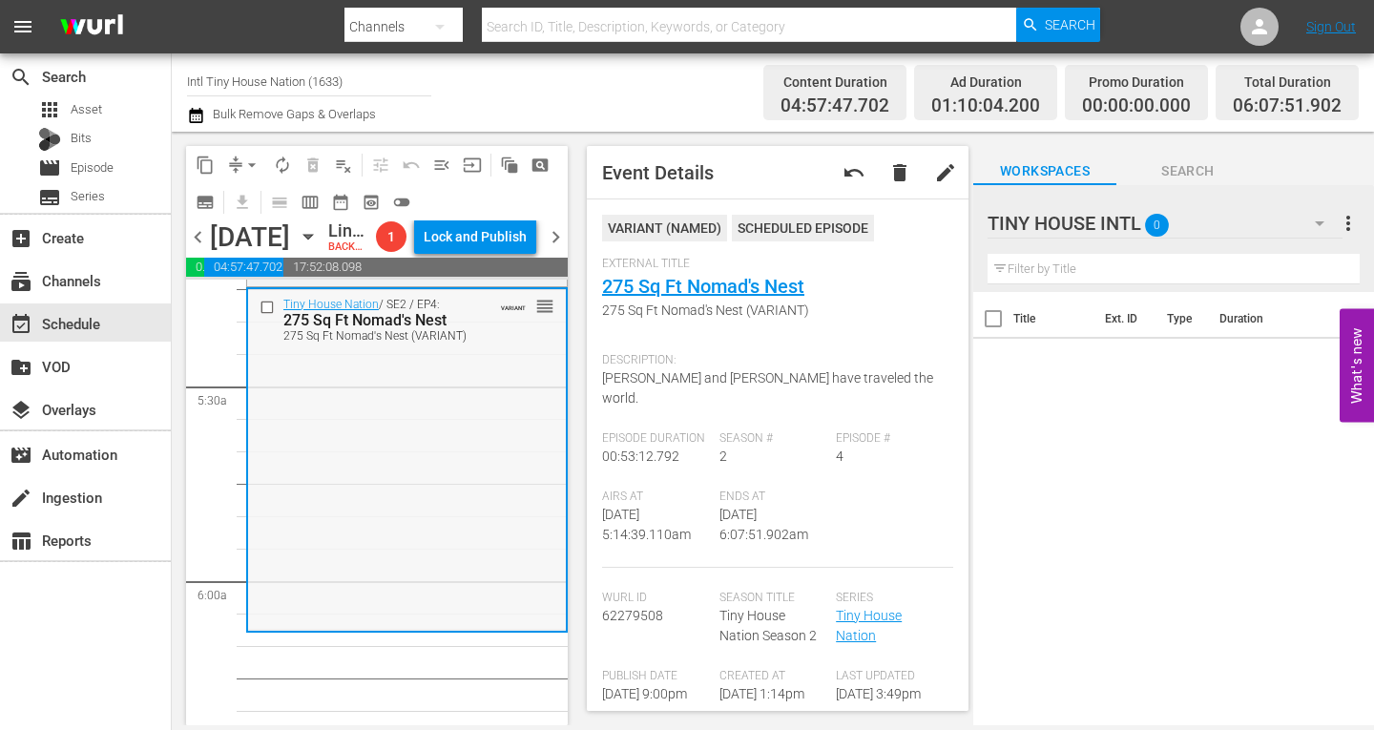
scroll to position [2195, 0]
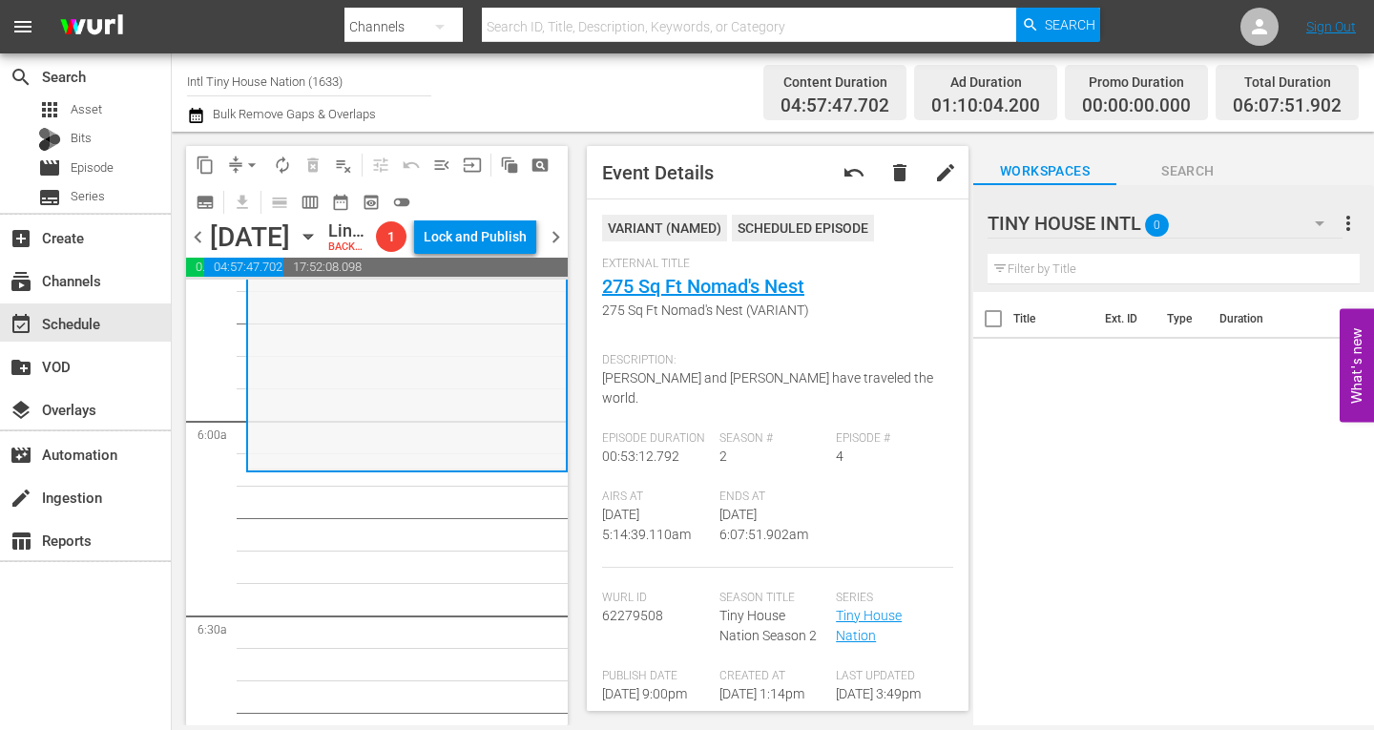
click at [323, 400] on div "Tiny House Nation / SE2 / EP4: 275 Sq Ft Nomad's Nest 275 Sq Ft Nomad's Nest (V…" at bounding box center [407, 299] width 318 height 340
click at [252, 159] on span "arrow_drop_down" at bounding box center [251, 165] width 19 height 19
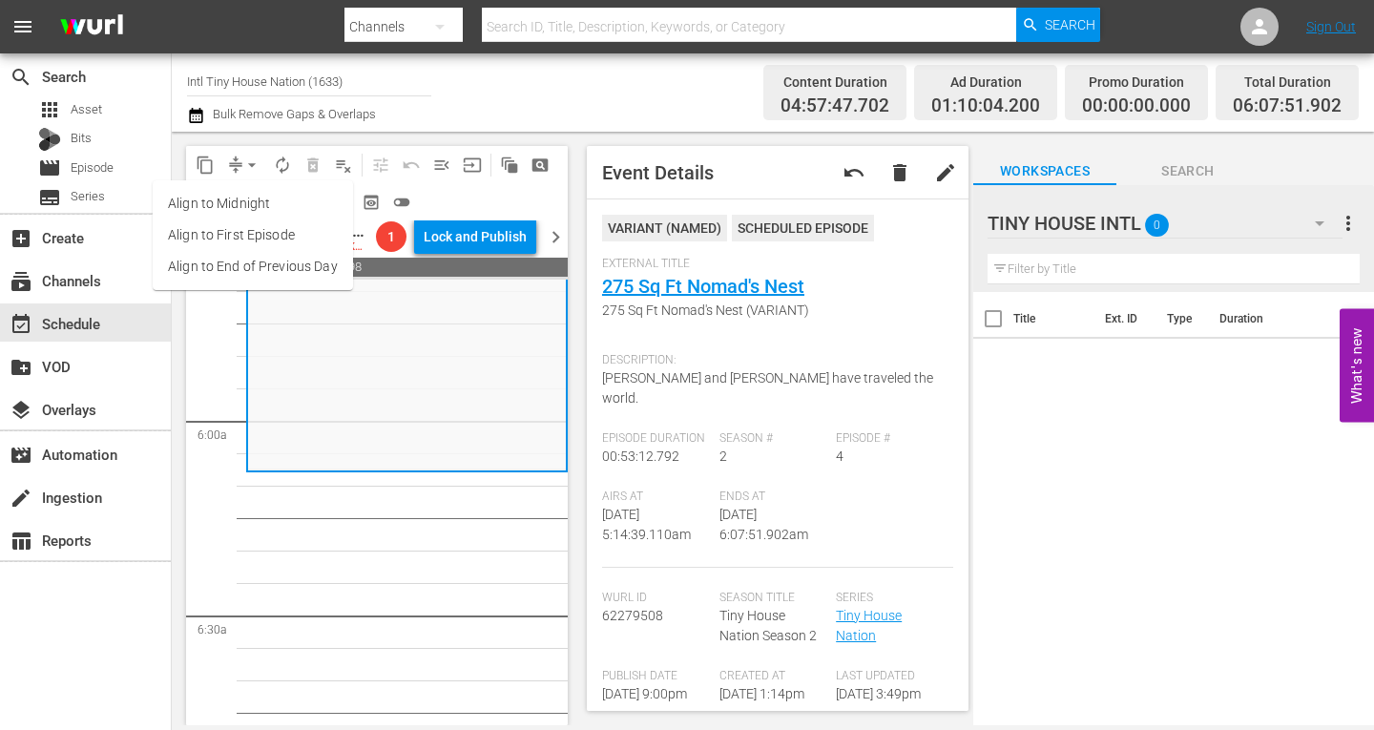
click at [247, 198] on li "Align to Midnight" at bounding box center [253, 203] width 200 height 31
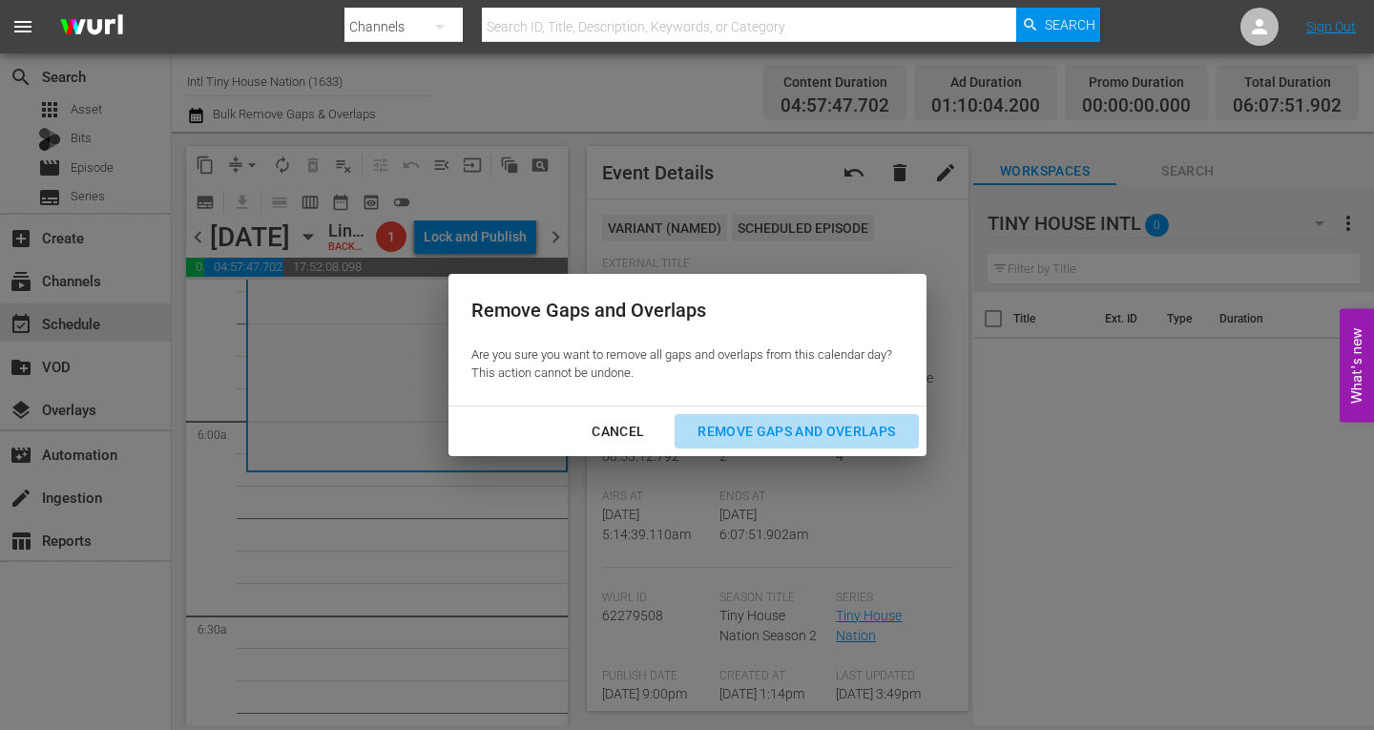
drag, startPoint x: 726, startPoint y: 422, endPoint x: 716, endPoint y: 426, distance: 11.2
click at [724, 424] on div "Remove Gaps and Overlaps" at bounding box center [796, 432] width 228 height 24
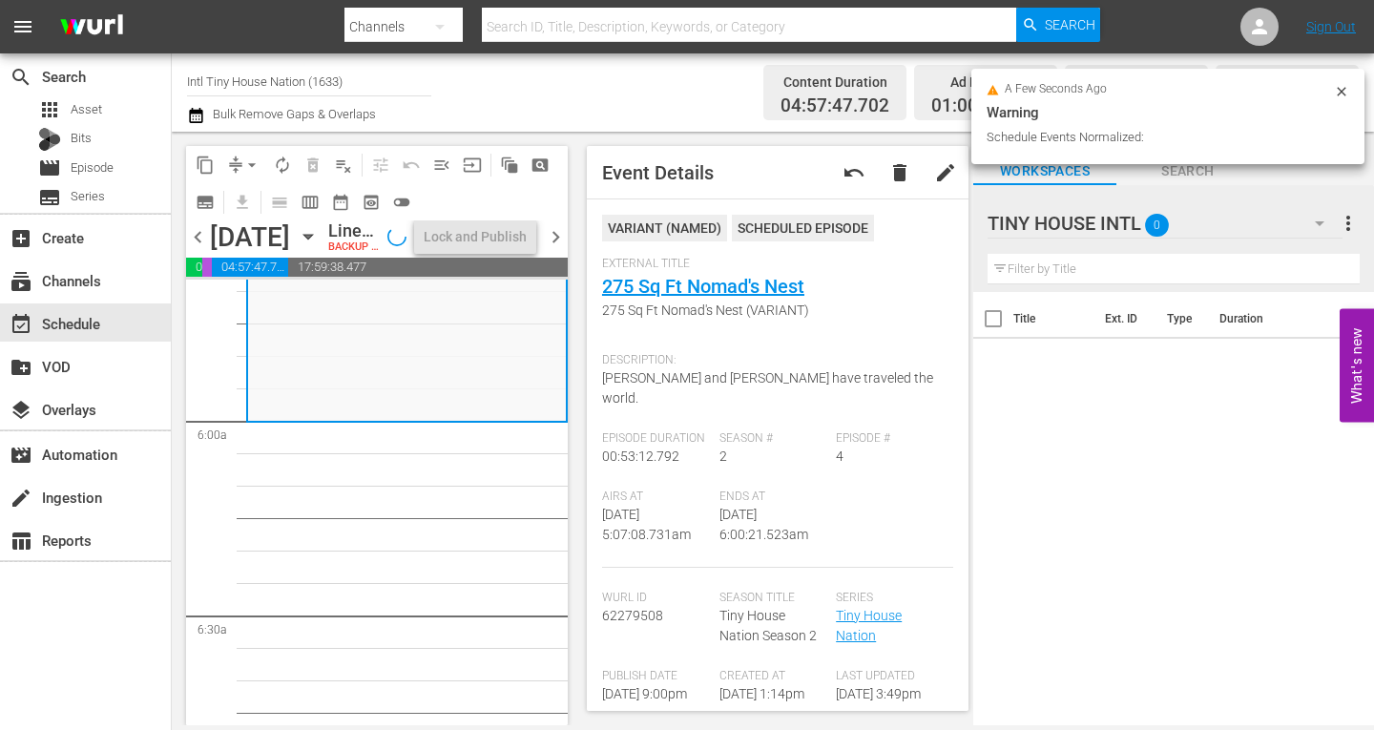
scroll to position [2163, 0]
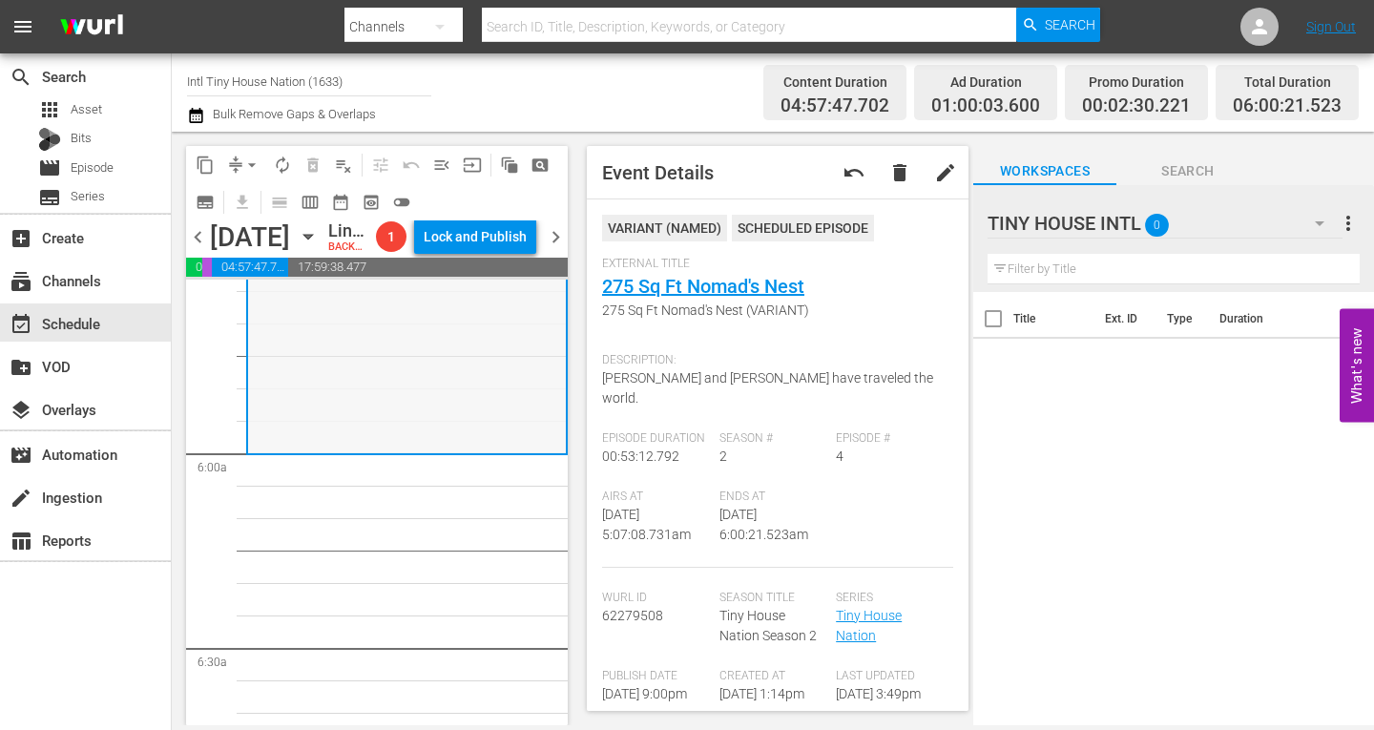
click at [345, 431] on div "Tiny House Nation / SE2 / EP4: 275 Sq Ft Nomad's Nest 275 Sq Ft Nomad's Nest (V…" at bounding box center [407, 283] width 318 height 340
click at [247, 167] on span "arrow_drop_down" at bounding box center [251, 165] width 19 height 19
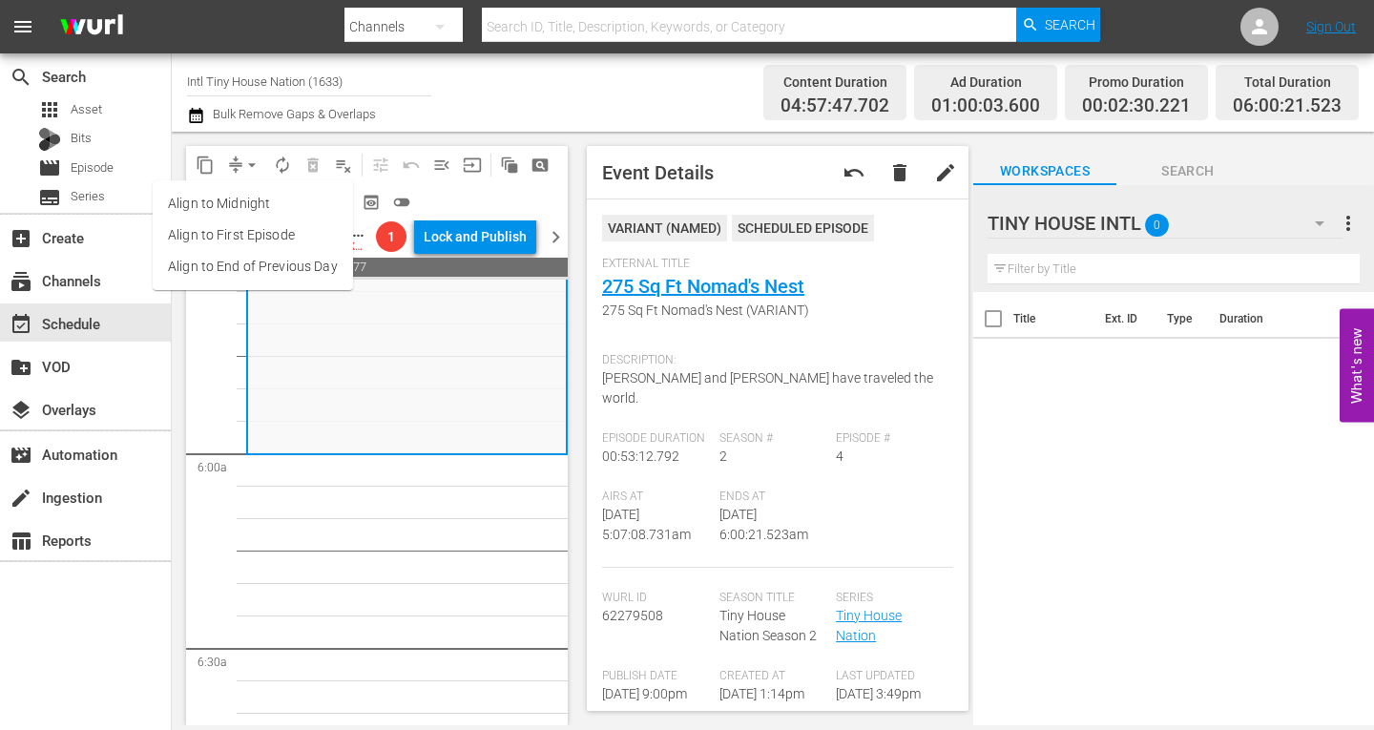
click at [241, 202] on li "Align to Midnight" at bounding box center [253, 203] width 200 height 31
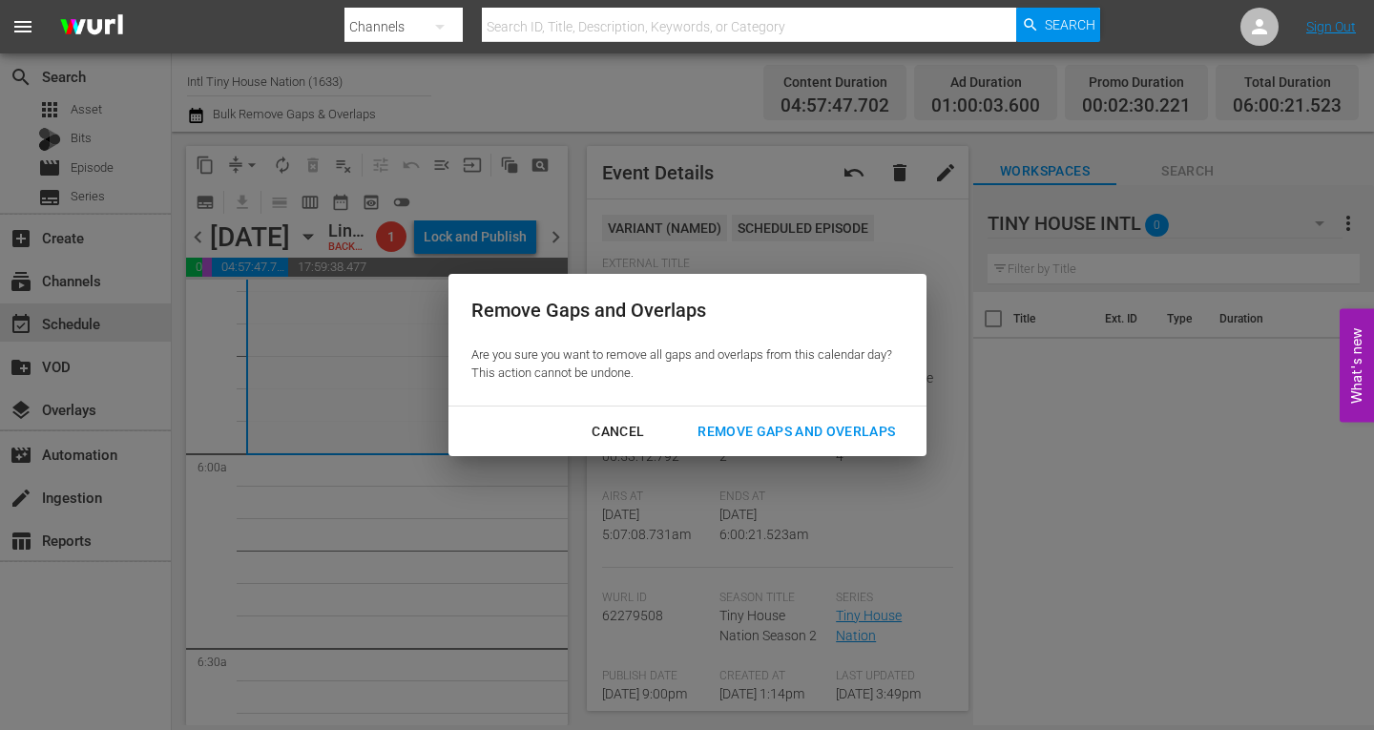
click at [762, 425] on div "Remove Gaps and Overlaps" at bounding box center [796, 432] width 228 height 24
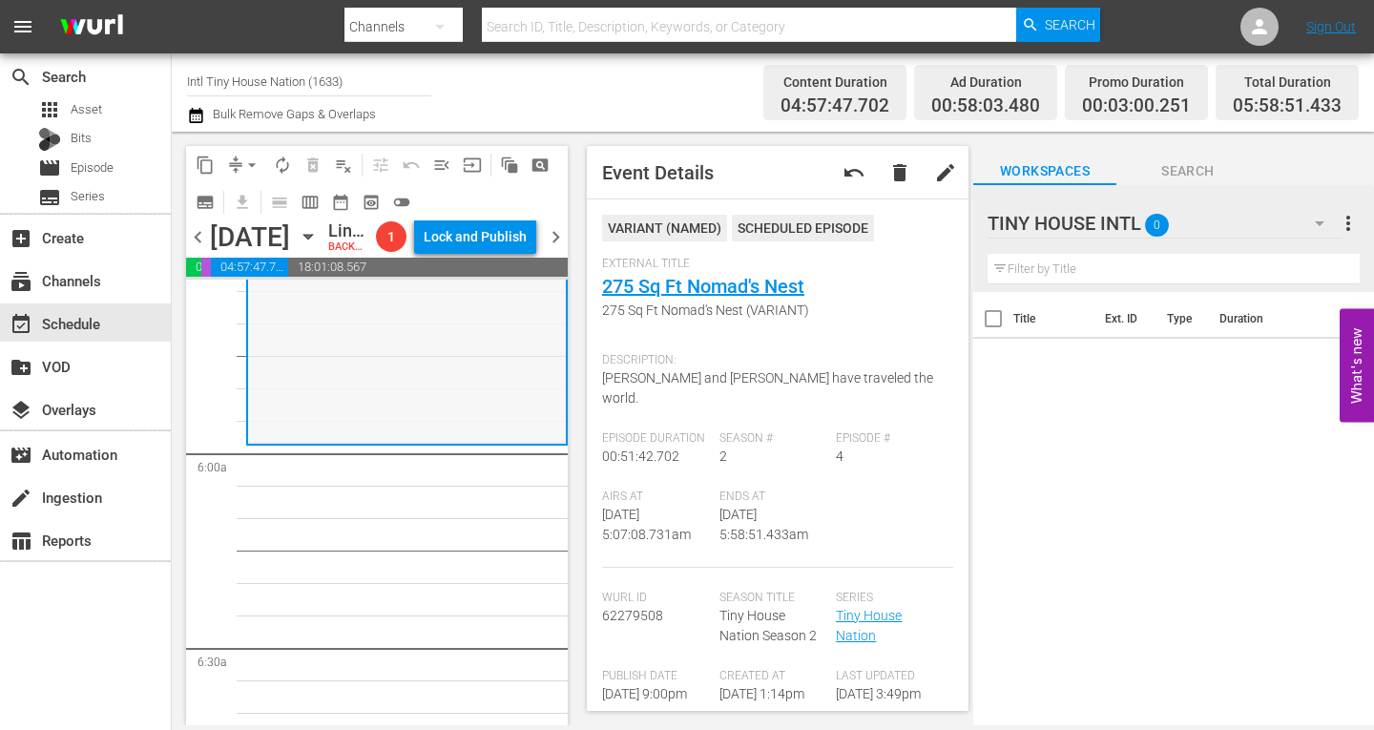
click at [348, 395] on div "Tiny House Nation / SE2 / EP4: 275 Sq Ft Nomad's Nest 275 Sq Ft Nomad's Nest (V…" at bounding box center [407, 278] width 318 height 330
click at [253, 158] on span "arrow_drop_down" at bounding box center [251, 165] width 19 height 19
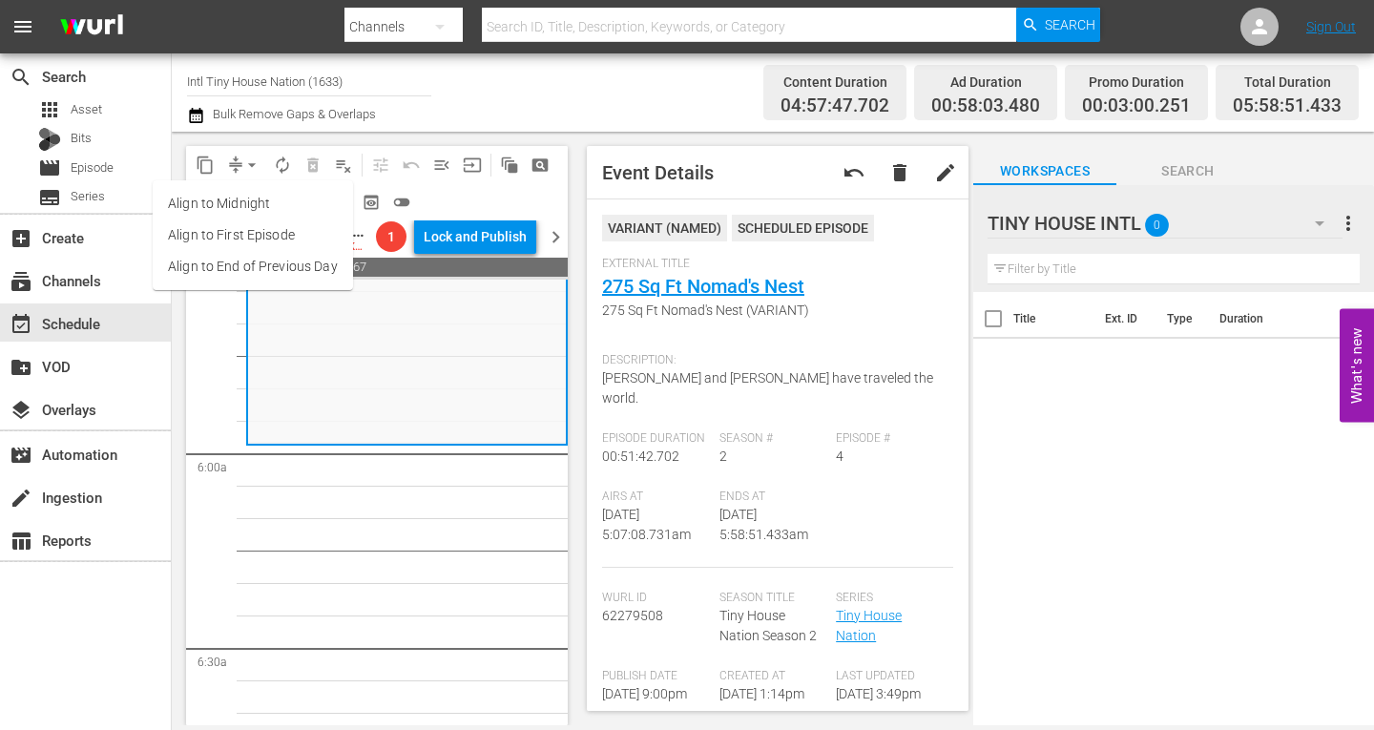
click at [248, 202] on li "Align to Midnight" at bounding box center [253, 203] width 200 height 31
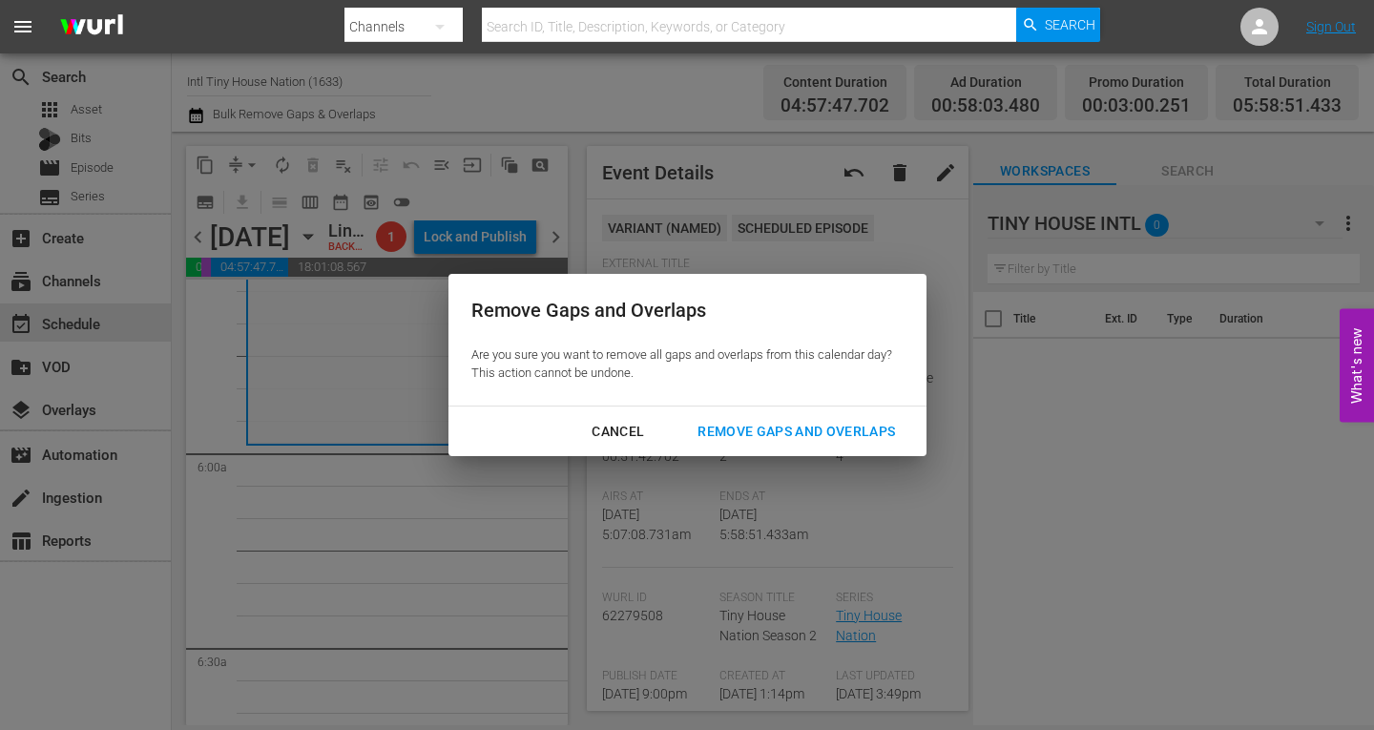
click at [750, 426] on div "Remove Gaps and Overlaps" at bounding box center [796, 432] width 228 height 24
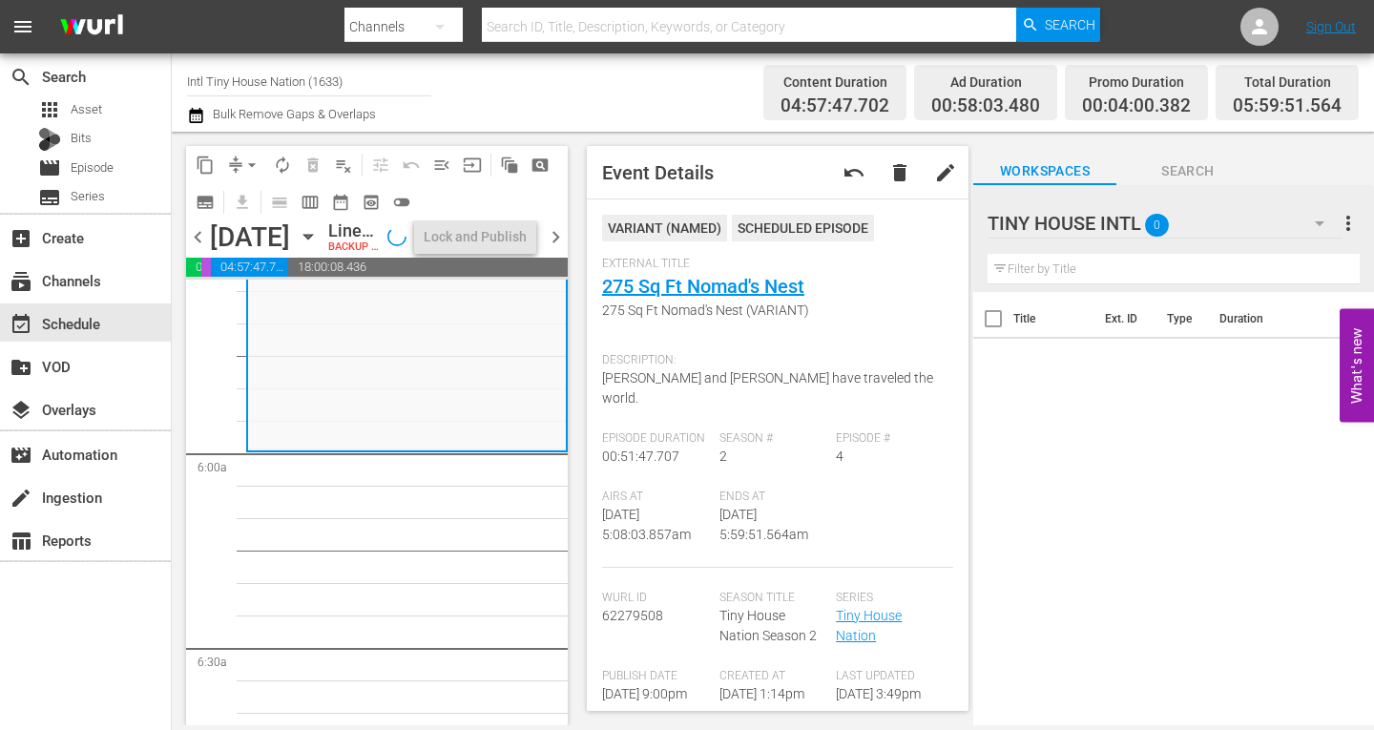
scroll to position [2130, 0]
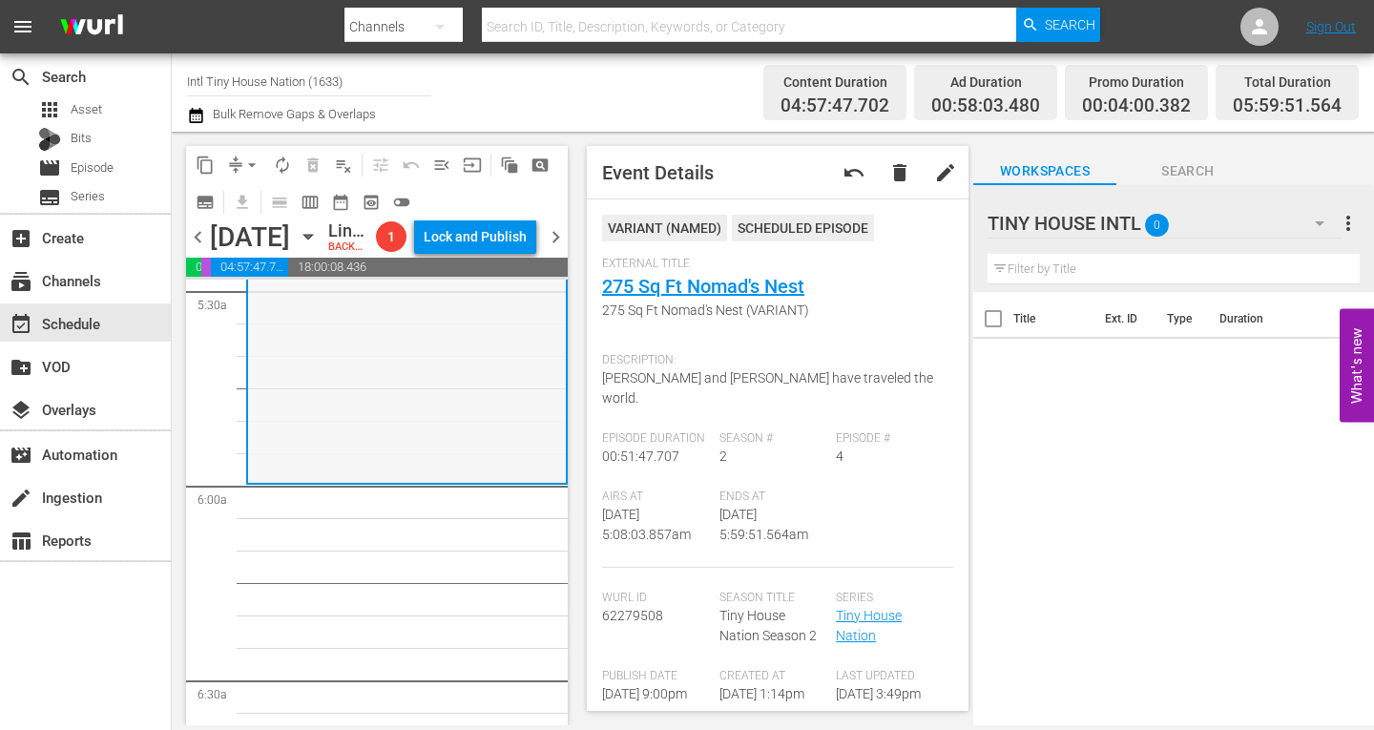
click at [321, 436] on div "Tiny House Nation / SE2 / EP4: 275 Sq Ft Nomad's Nest 275 Sq Ft Nomad's Nest (V…" at bounding box center [407, 316] width 318 height 330
click at [249, 157] on span "arrow_drop_down" at bounding box center [251, 165] width 19 height 19
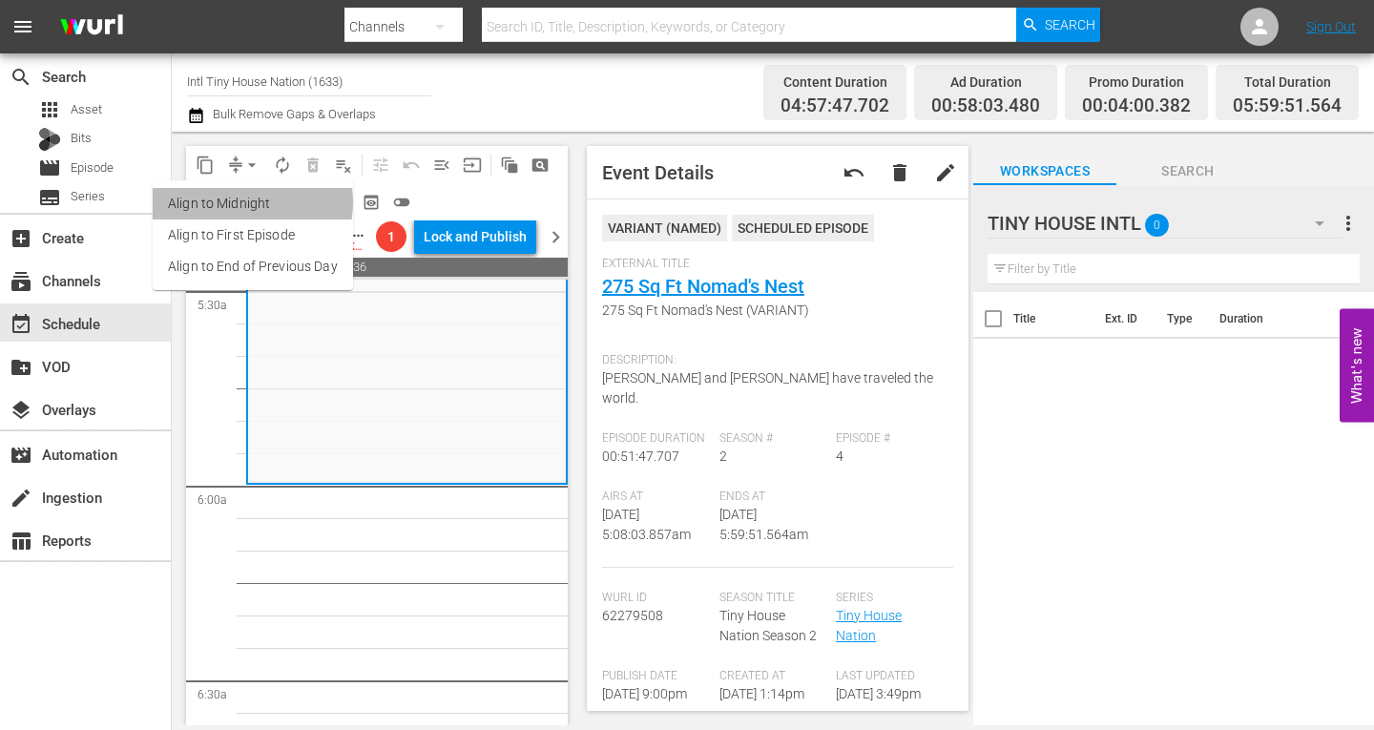
click at [246, 202] on li "Align to Midnight" at bounding box center [253, 203] width 200 height 31
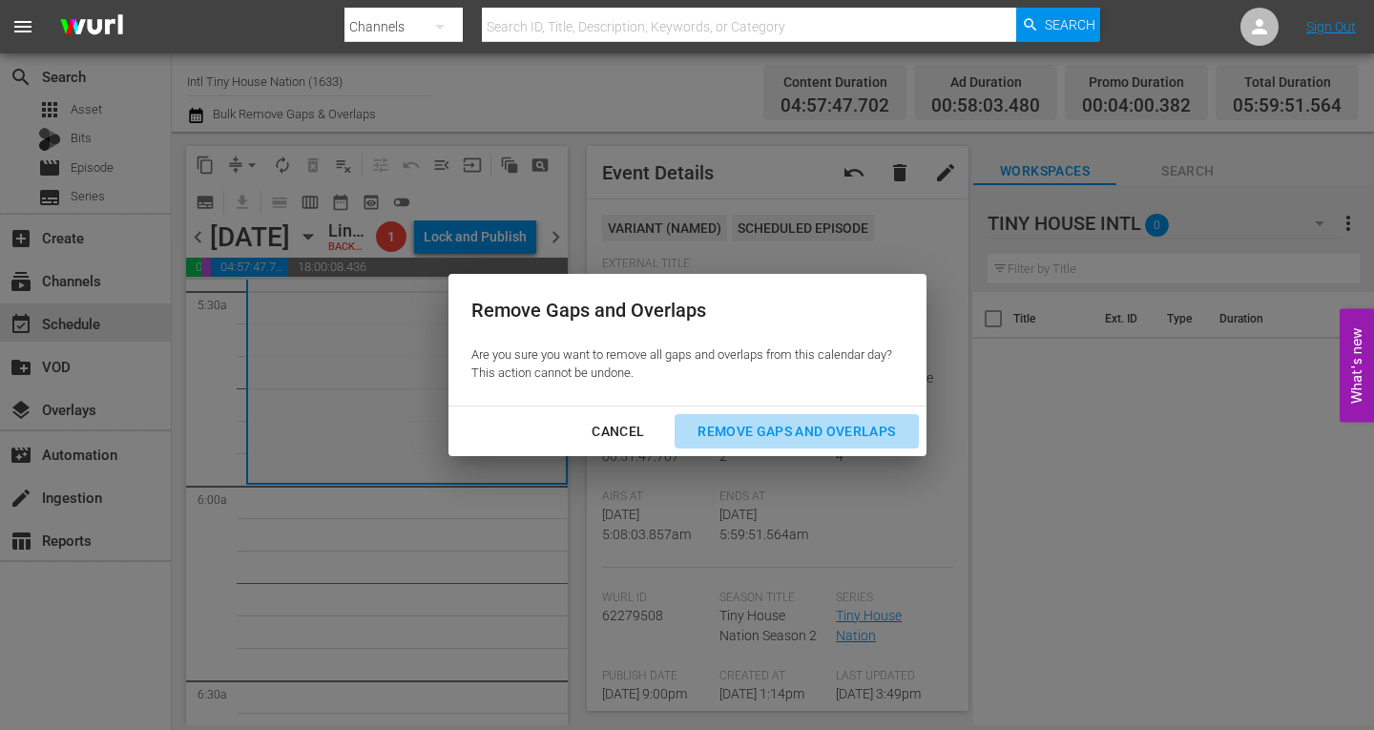
click at [792, 434] on div "Remove Gaps and Overlaps" at bounding box center [796, 432] width 228 height 24
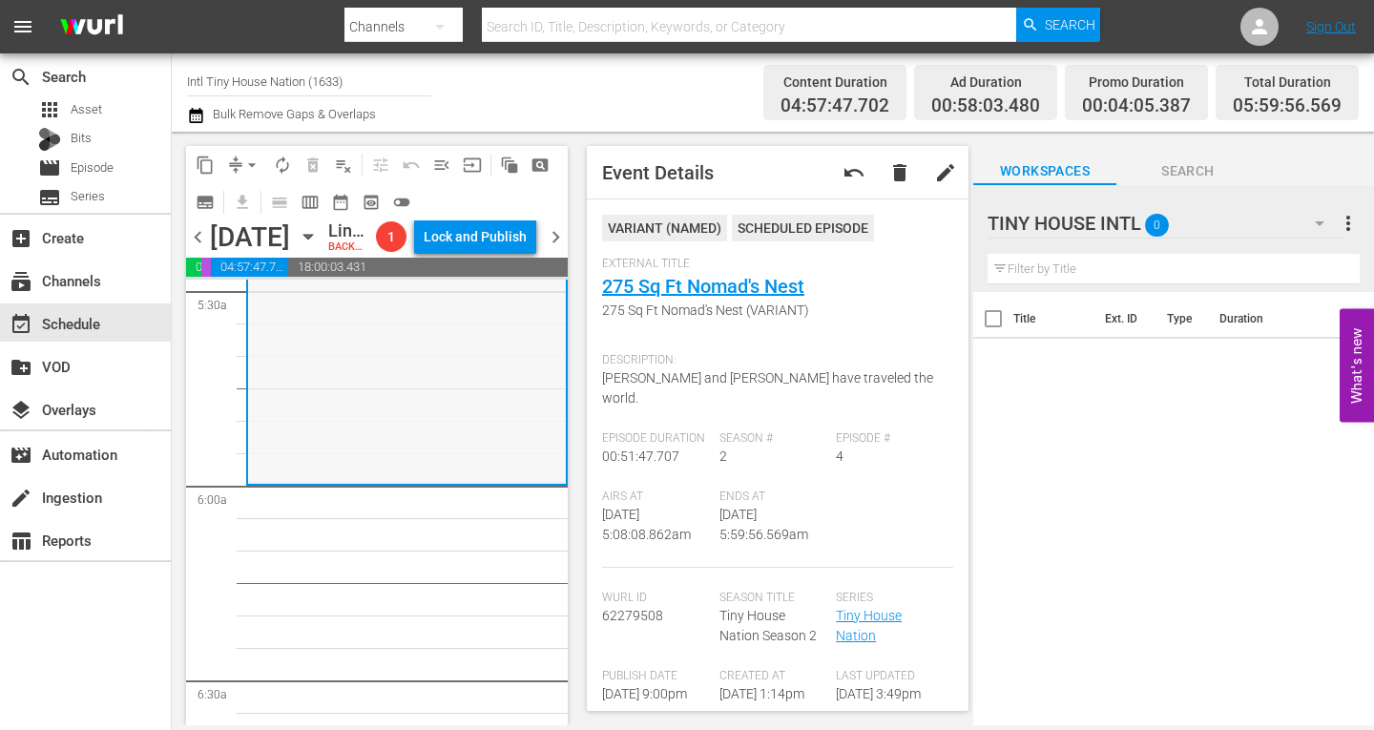
click at [281, 422] on div "Tiny House Nation / SE2 / EP4: 275 Sq Ft Nomad's Nest 275 Sq Ft Nomad's Nest (V…" at bounding box center [407, 317] width 318 height 330
click at [249, 156] on span "arrow_drop_down" at bounding box center [251, 165] width 19 height 19
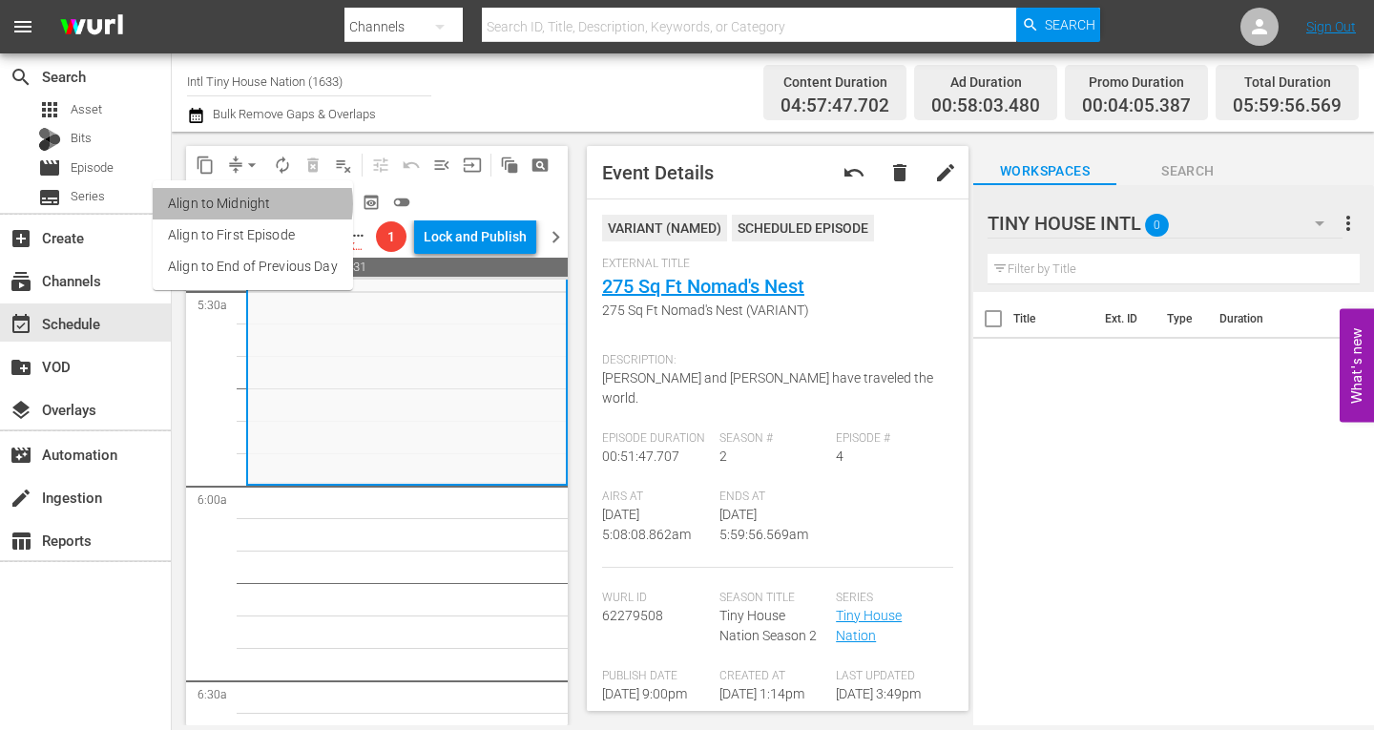
click at [249, 200] on li "Align to Midnight" at bounding box center [253, 203] width 200 height 31
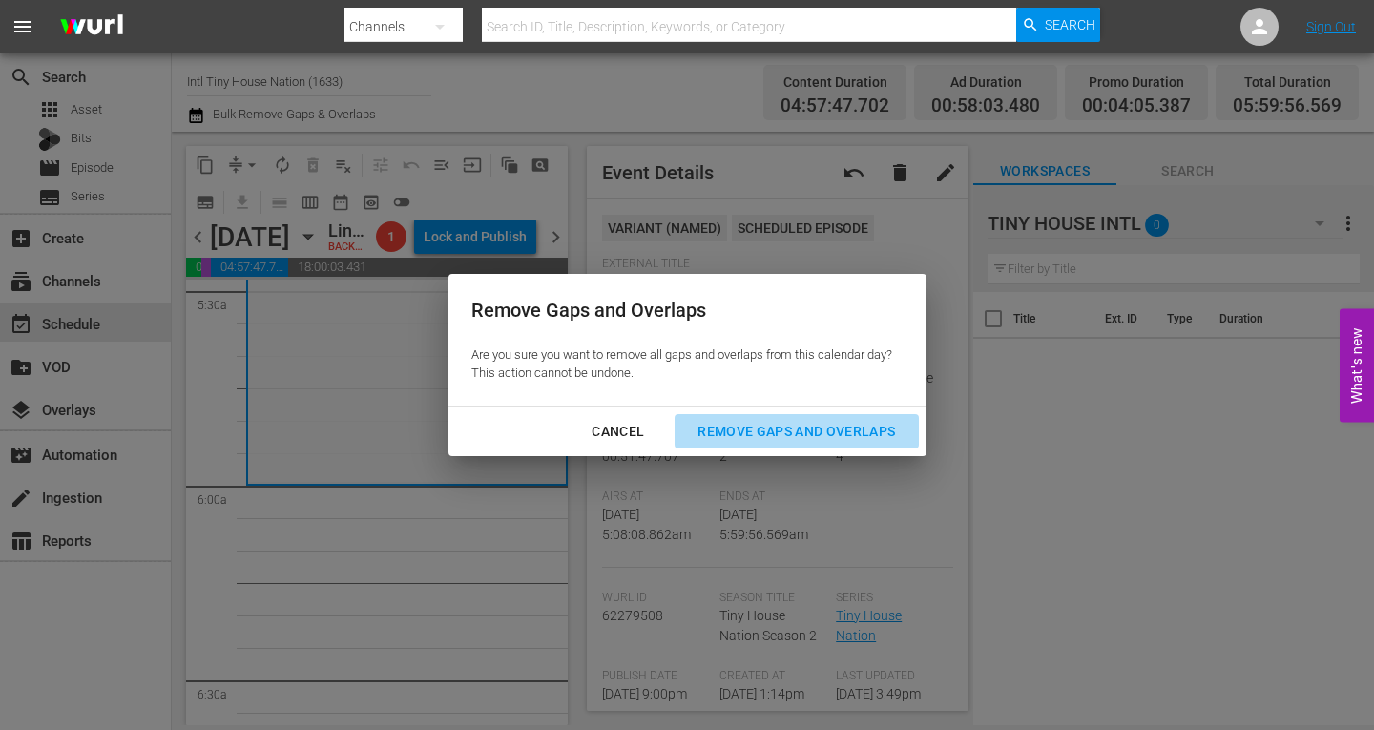
click at [734, 427] on div "Remove Gaps and Overlaps" at bounding box center [796, 432] width 228 height 24
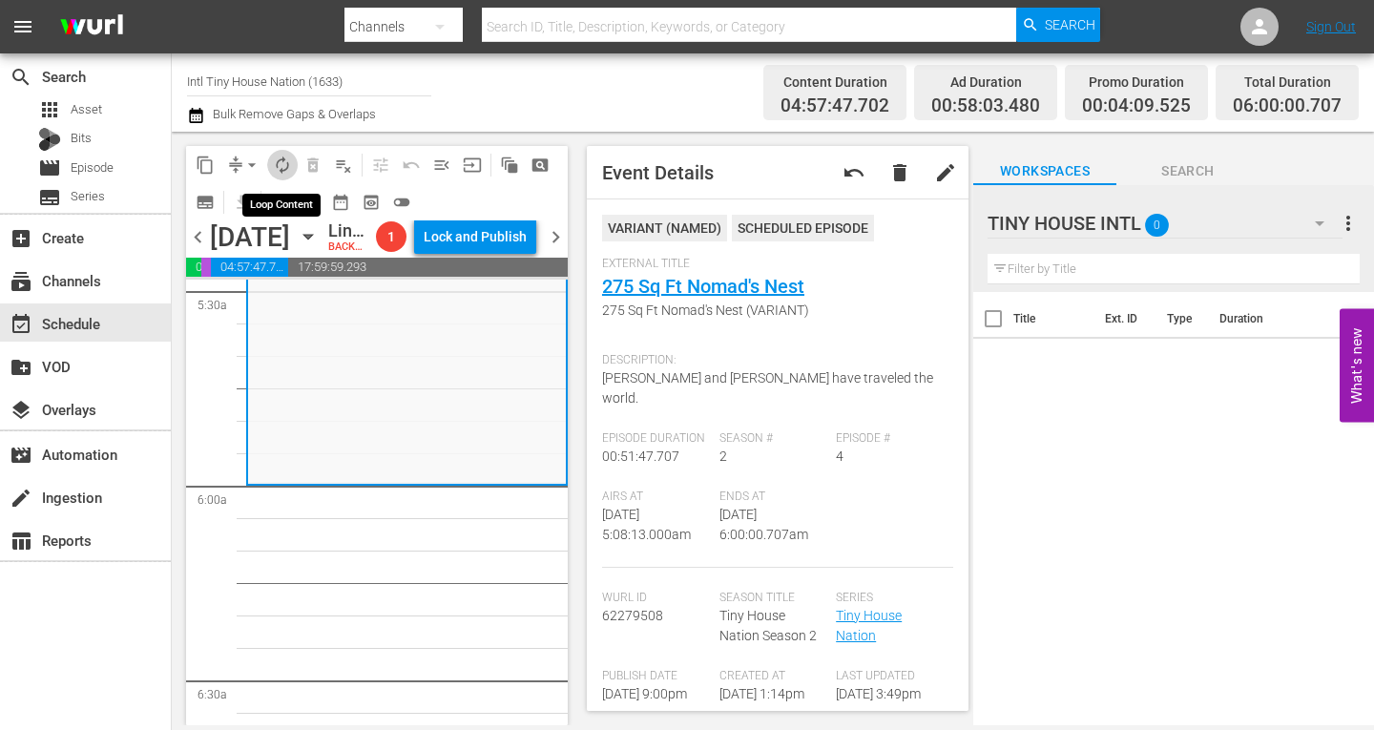
click at [282, 160] on span "autorenew_outlined" at bounding box center [282, 165] width 19 height 19
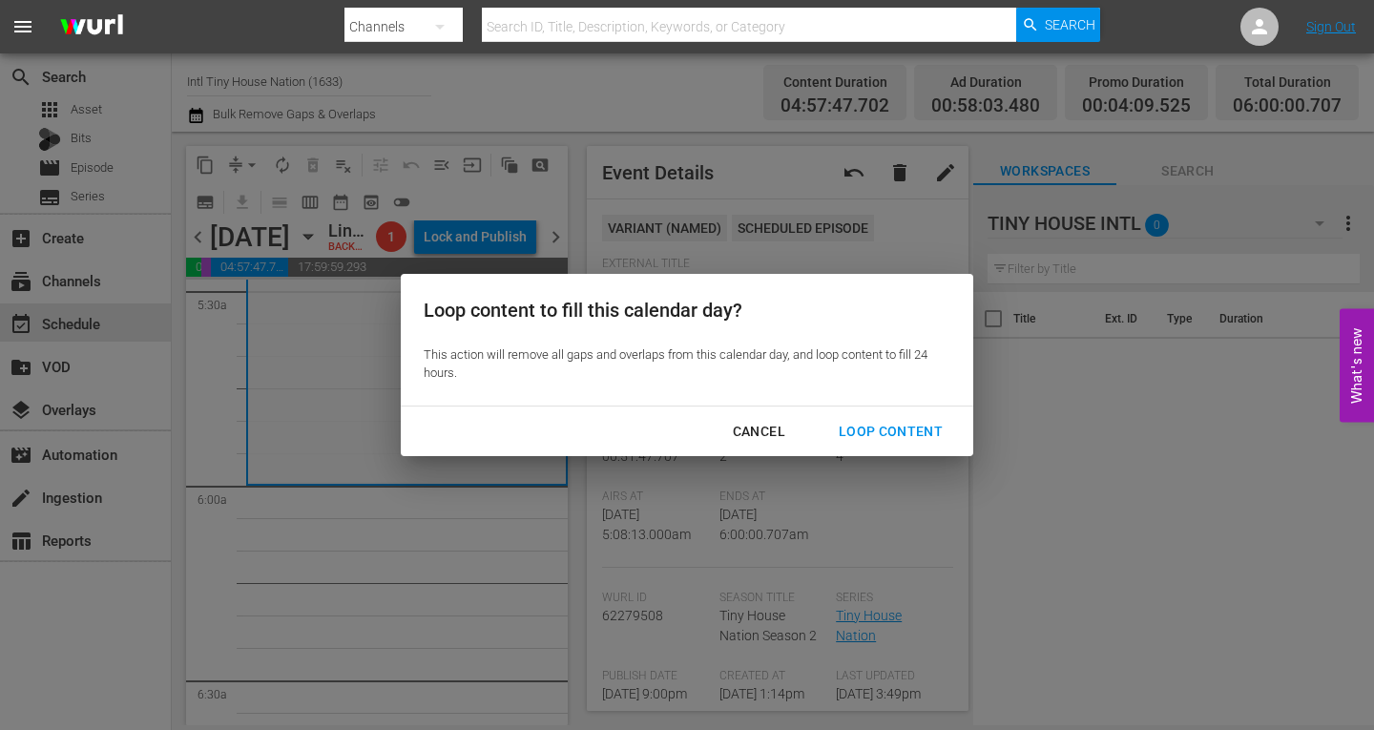
click at [890, 430] on div "Loop Content" at bounding box center [891, 432] width 135 height 24
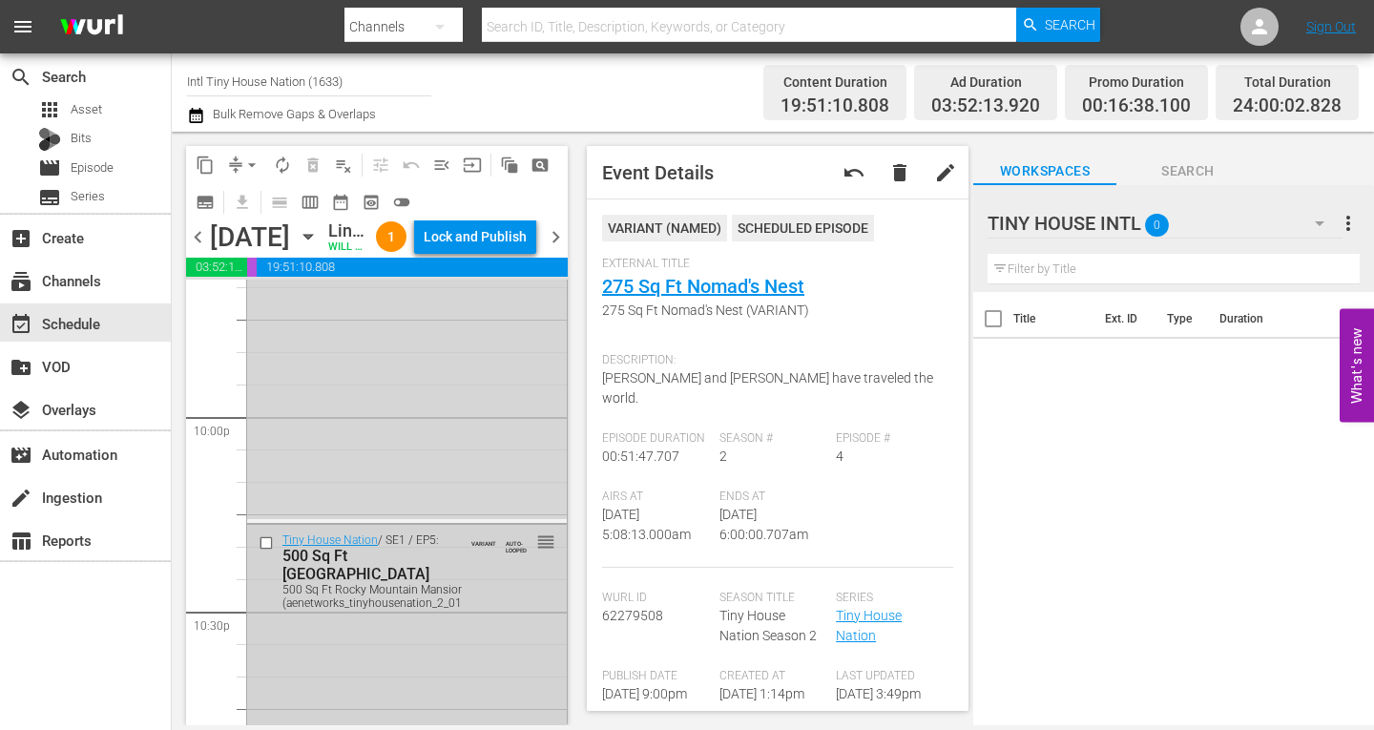
scroll to position [8931, 0]
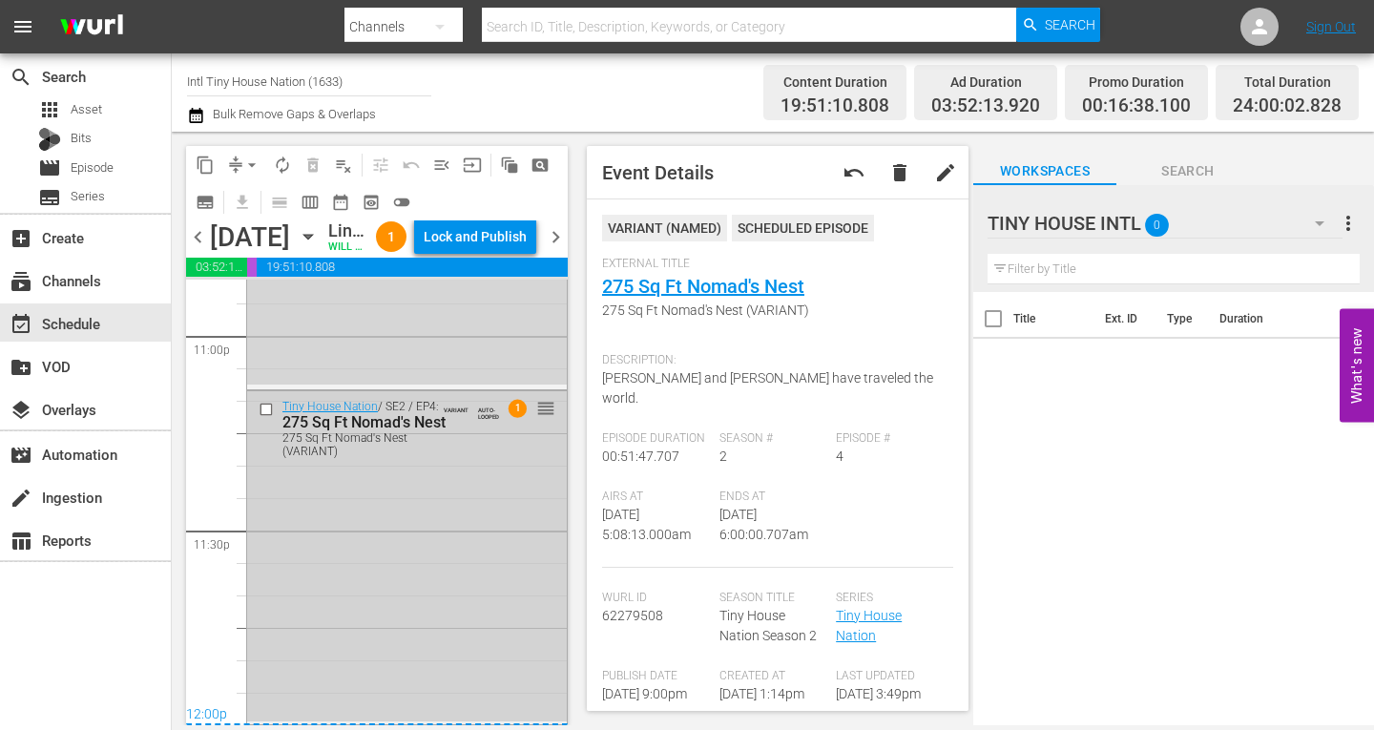
click at [325, 597] on div "Tiny House Nation / SE2 / EP4: 275 Sq Ft Nomad's Nest 275 Sq Ft Nomad's Nest (V…" at bounding box center [407, 556] width 320 height 330
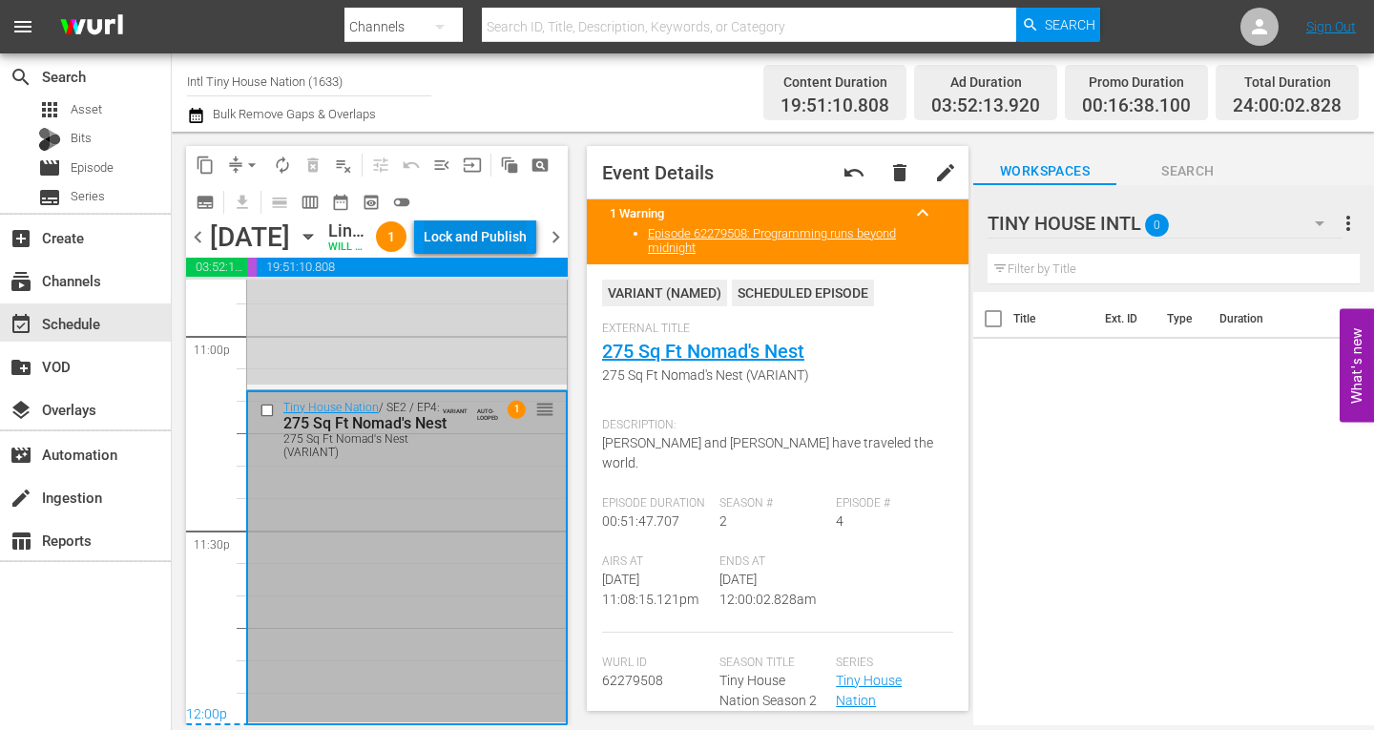
click at [514, 234] on div "Lock and Publish" at bounding box center [475, 237] width 103 height 34
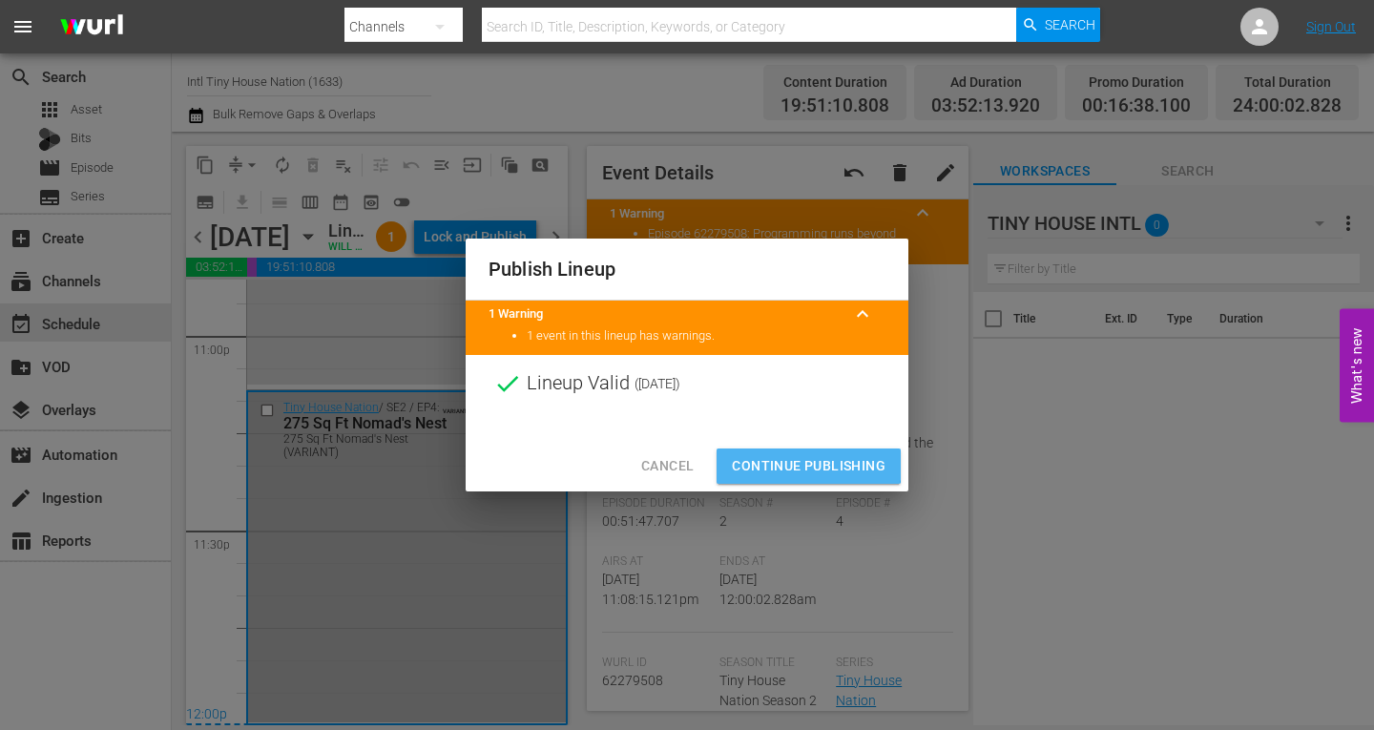
click at [792, 457] on span "Continue Publishing" at bounding box center [809, 466] width 154 height 24
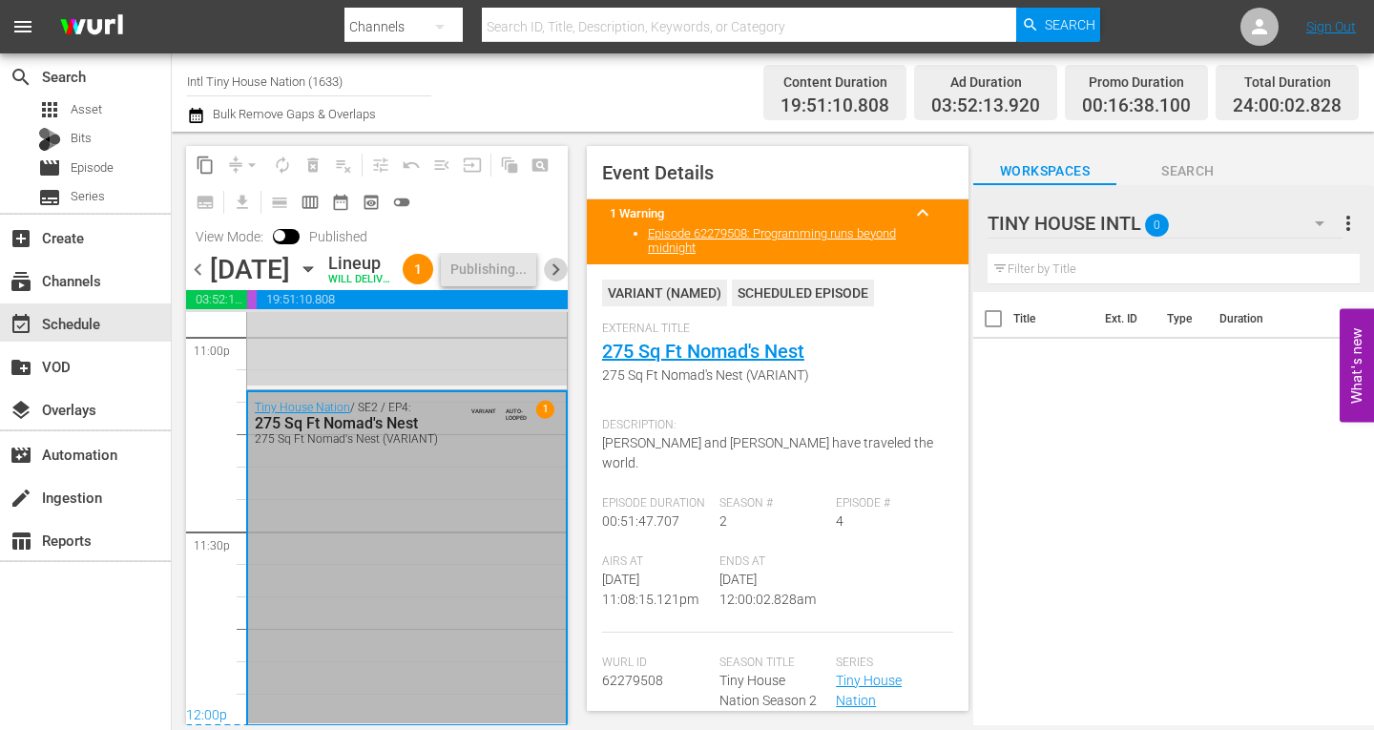
click at [555, 282] on span "chevron_right" at bounding box center [556, 270] width 24 height 24
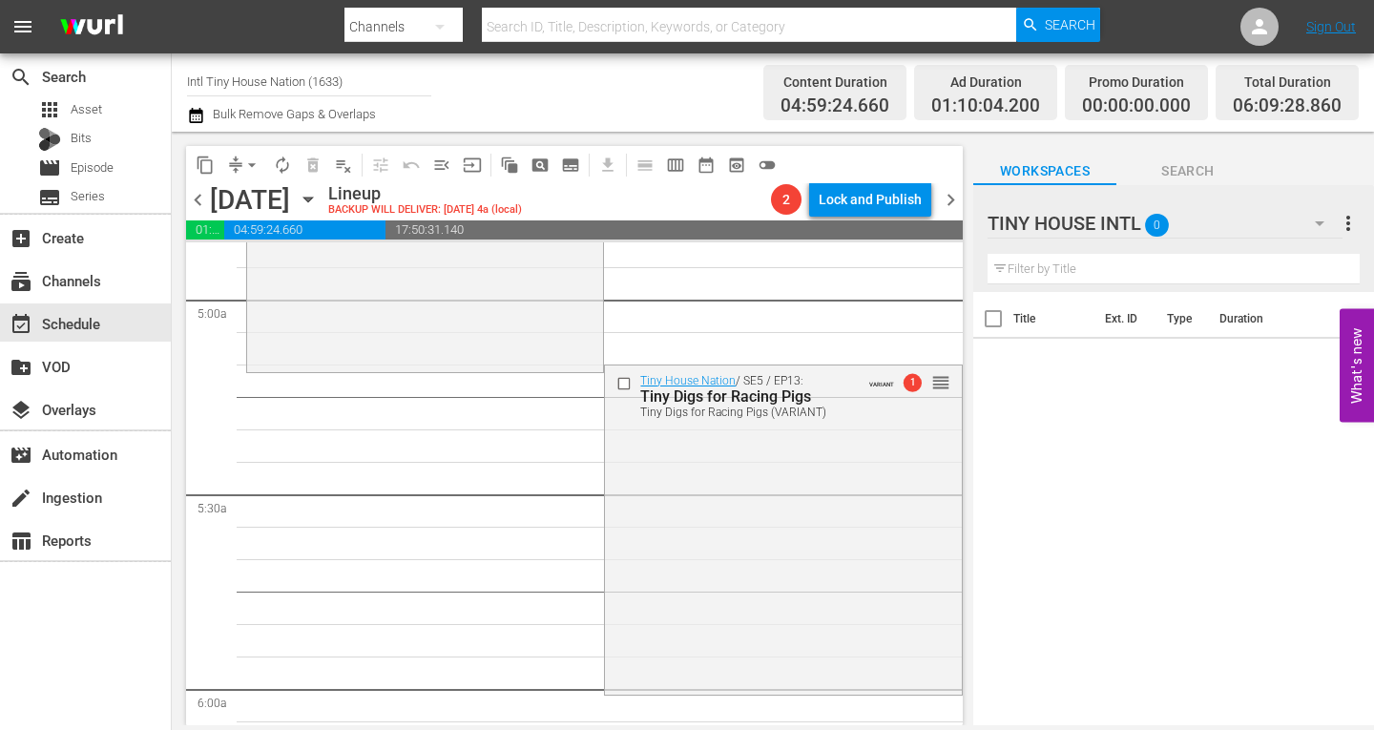
scroll to position [1880, 0]
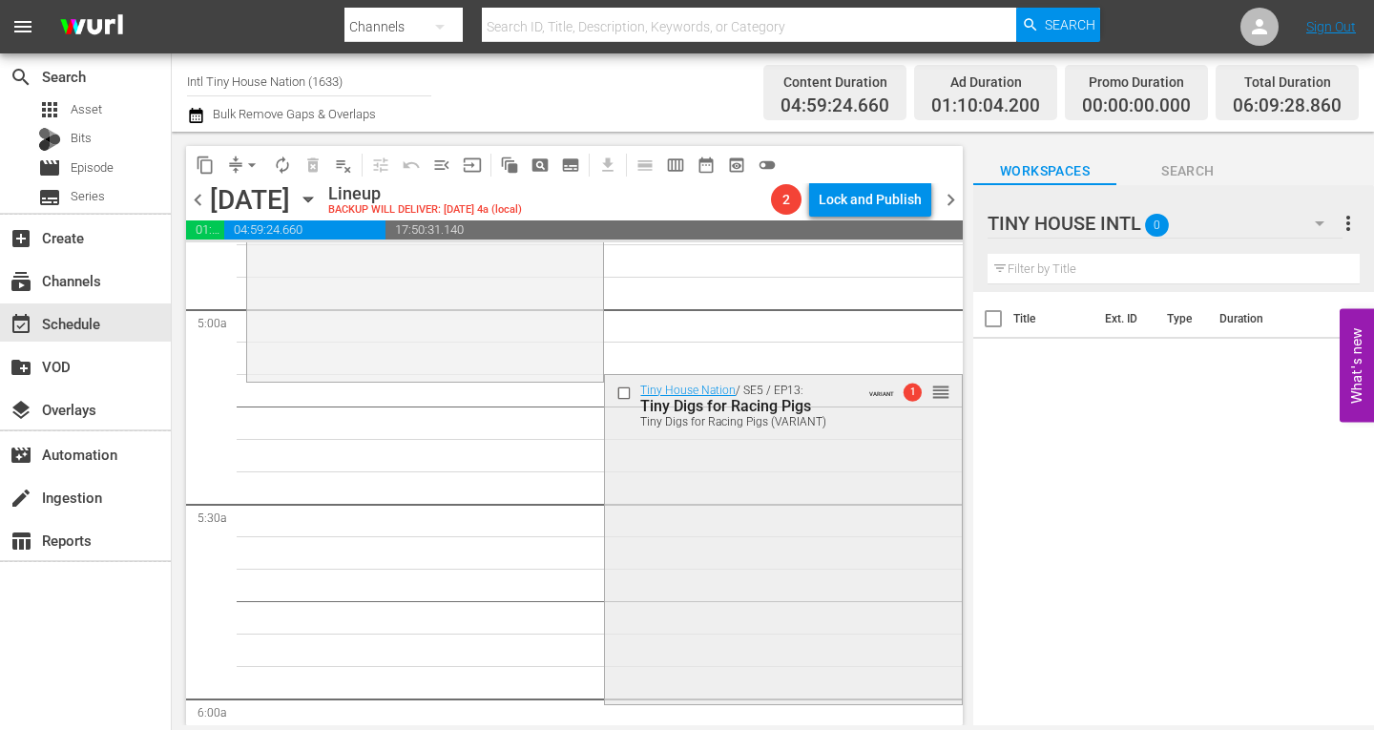
click at [687, 517] on div "Tiny House Nation / SE5 / EP13: Tiny Digs for Racing Pigs Tiny Digs for Racing …" at bounding box center [783, 537] width 356 height 325
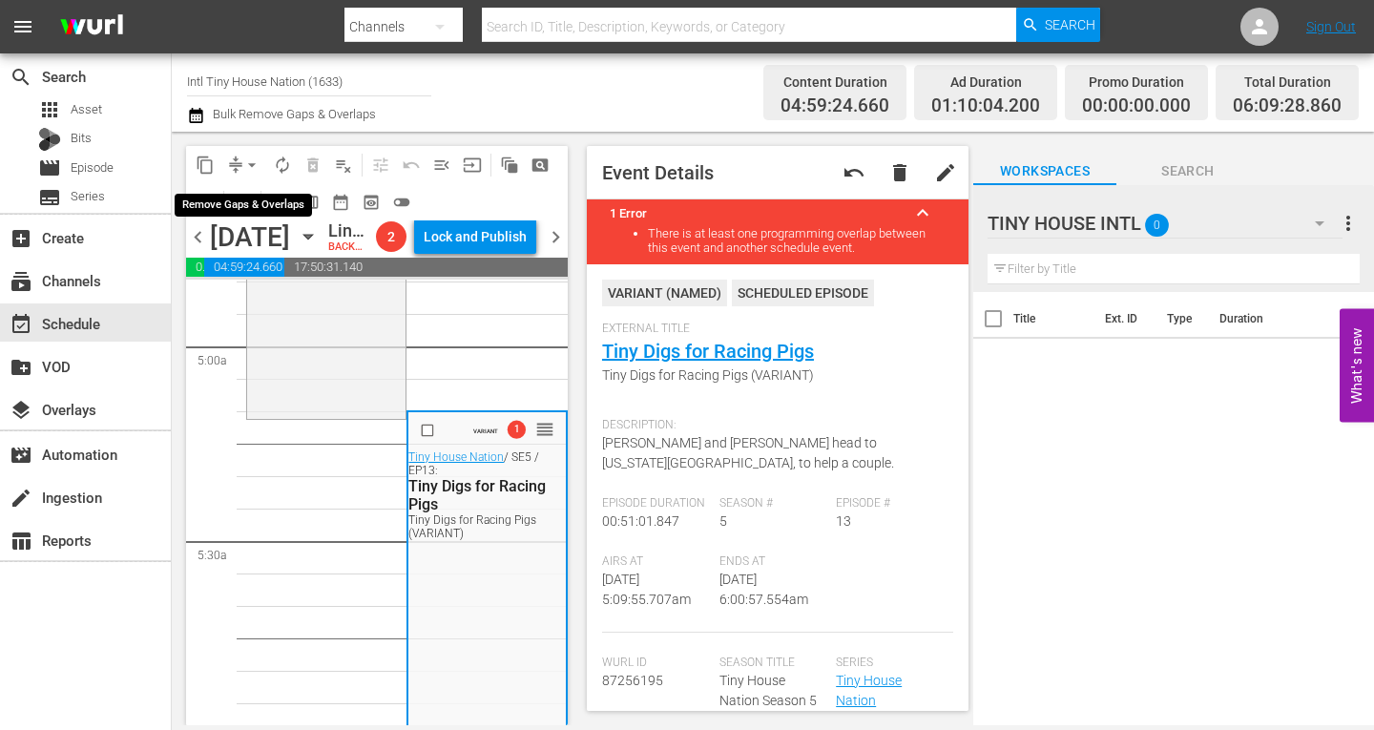
click at [244, 164] on span "arrow_drop_down" at bounding box center [251, 165] width 19 height 19
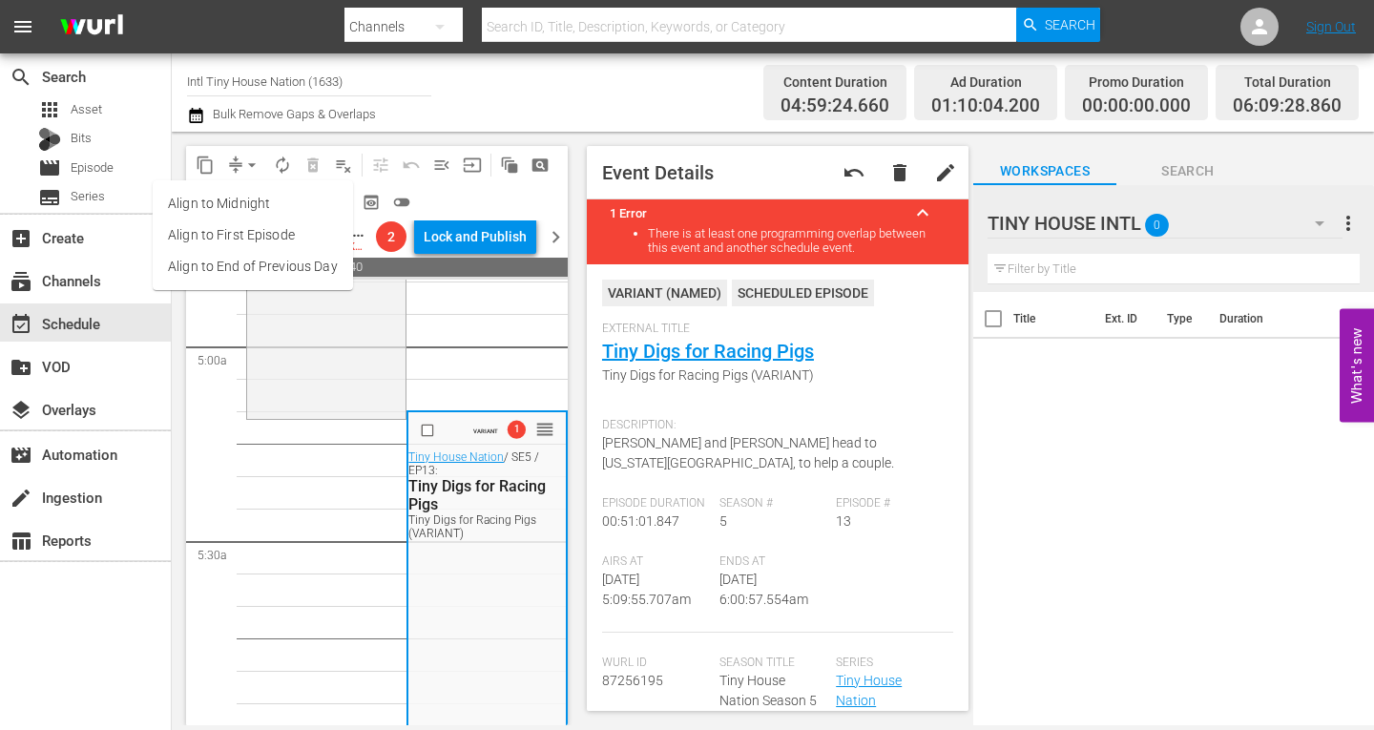
click at [241, 205] on li "Align to Midnight" at bounding box center [253, 203] width 200 height 31
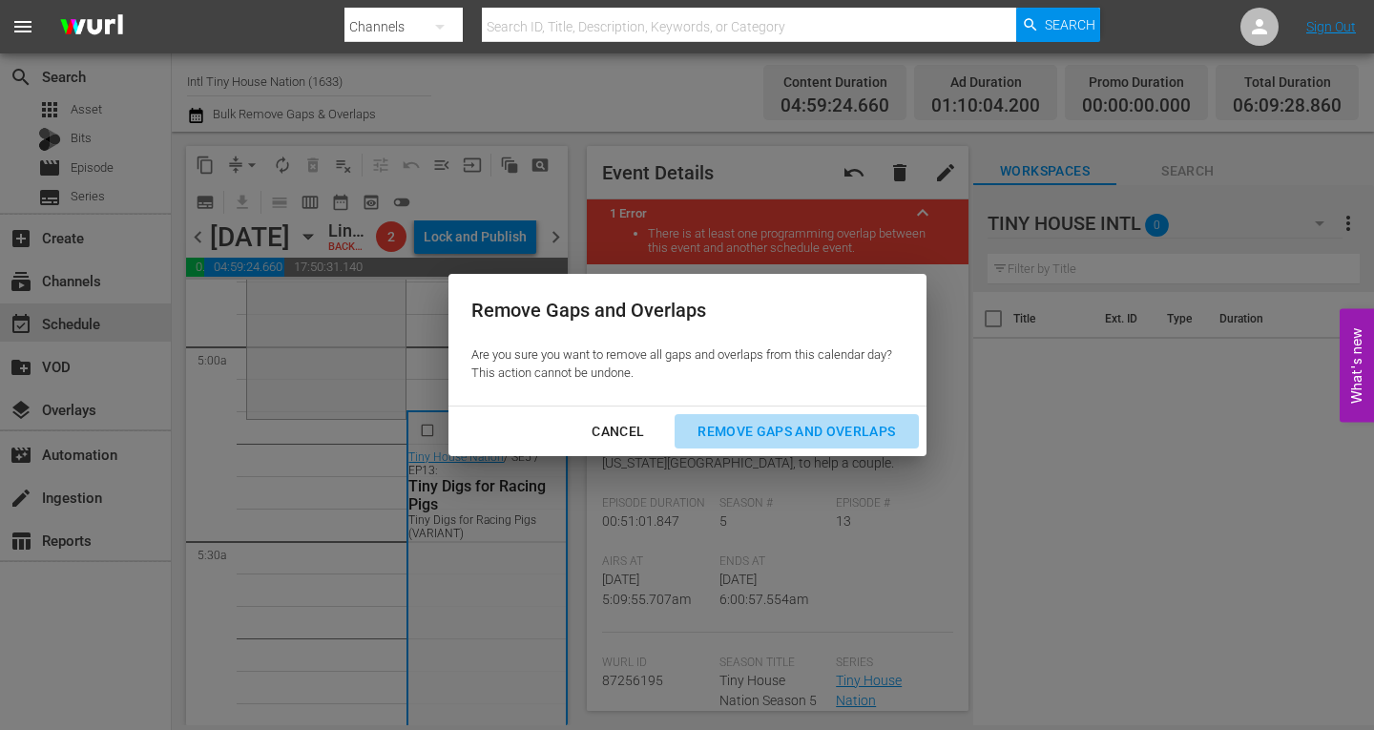
click at [766, 431] on div "Remove Gaps and Overlaps" at bounding box center [796, 432] width 228 height 24
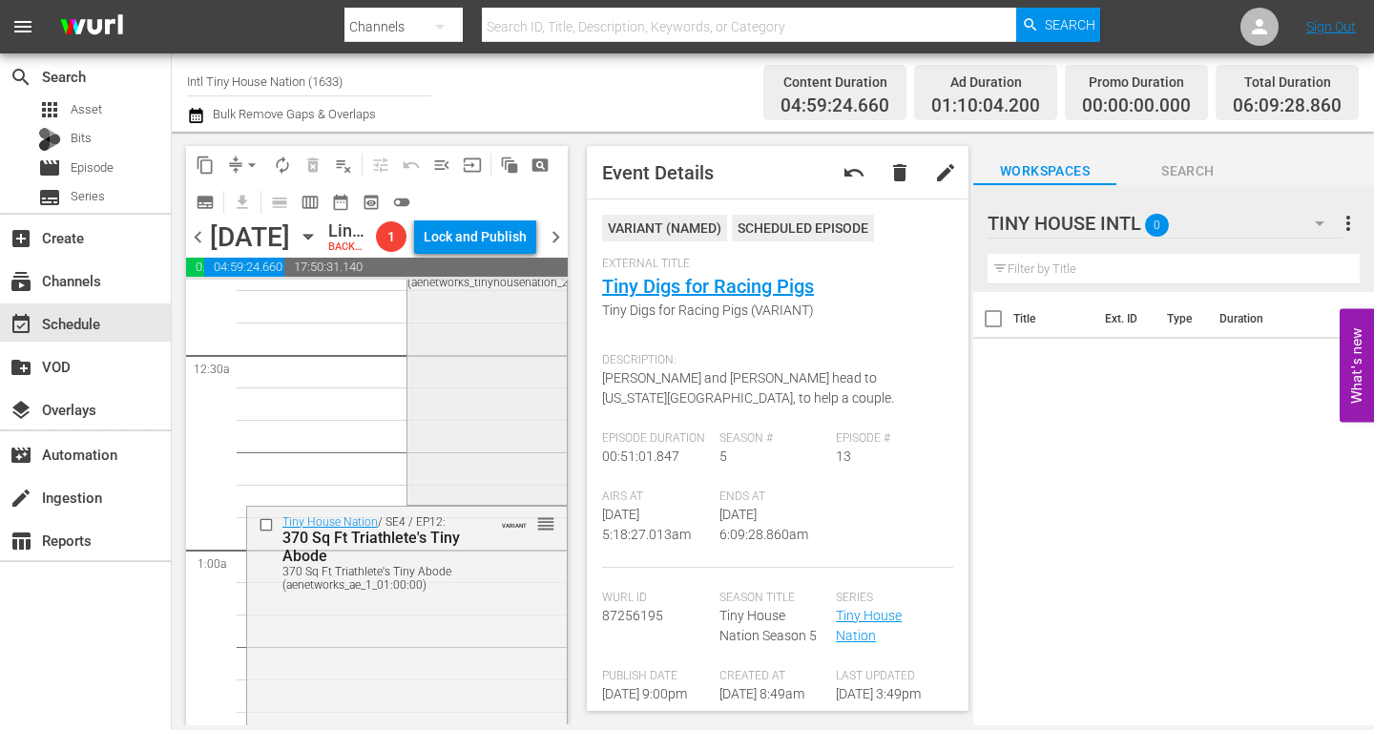
scroll to position [0, 0]
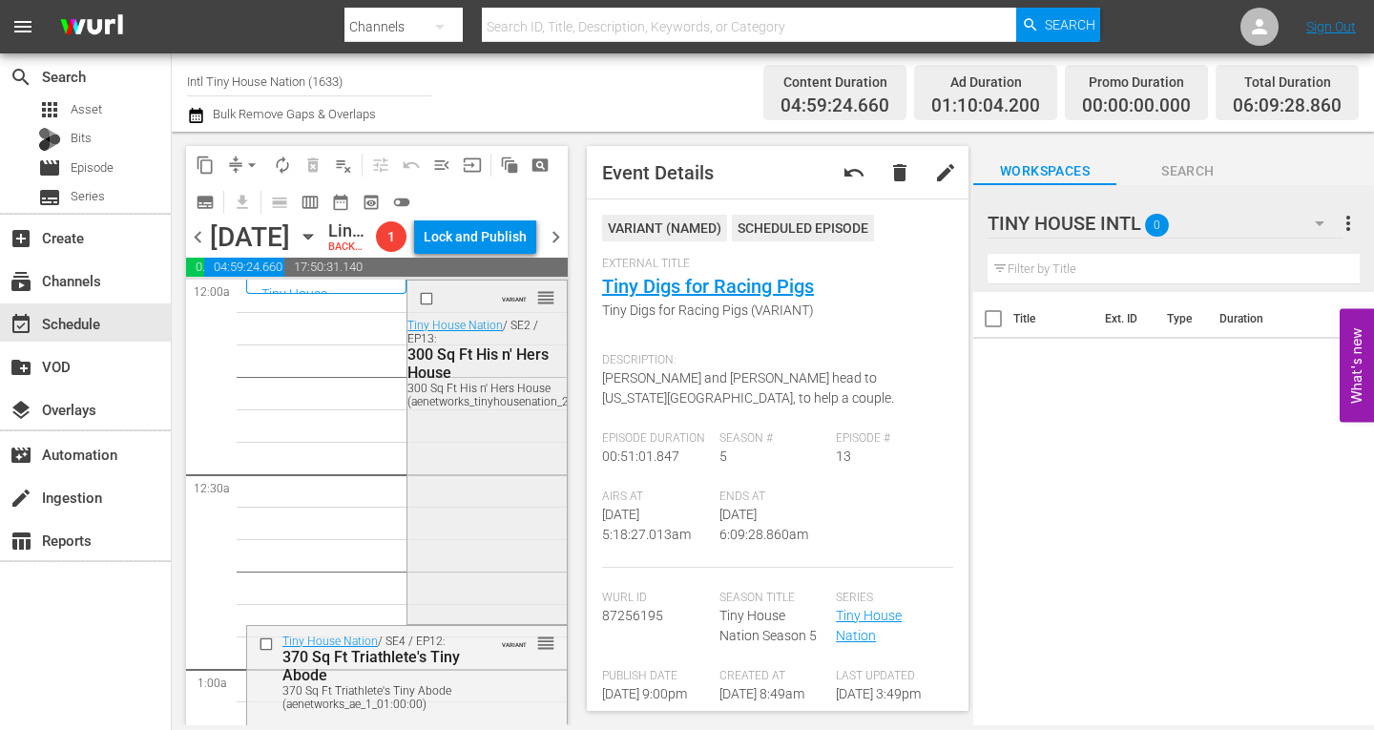
click at [477, 513] on div "VARIANT reorder Tiny House Nation / SE2 / EP13: 300 Sq Ft His n' Hers House 300…" at bounding box center [487, 451] width 158 height 340
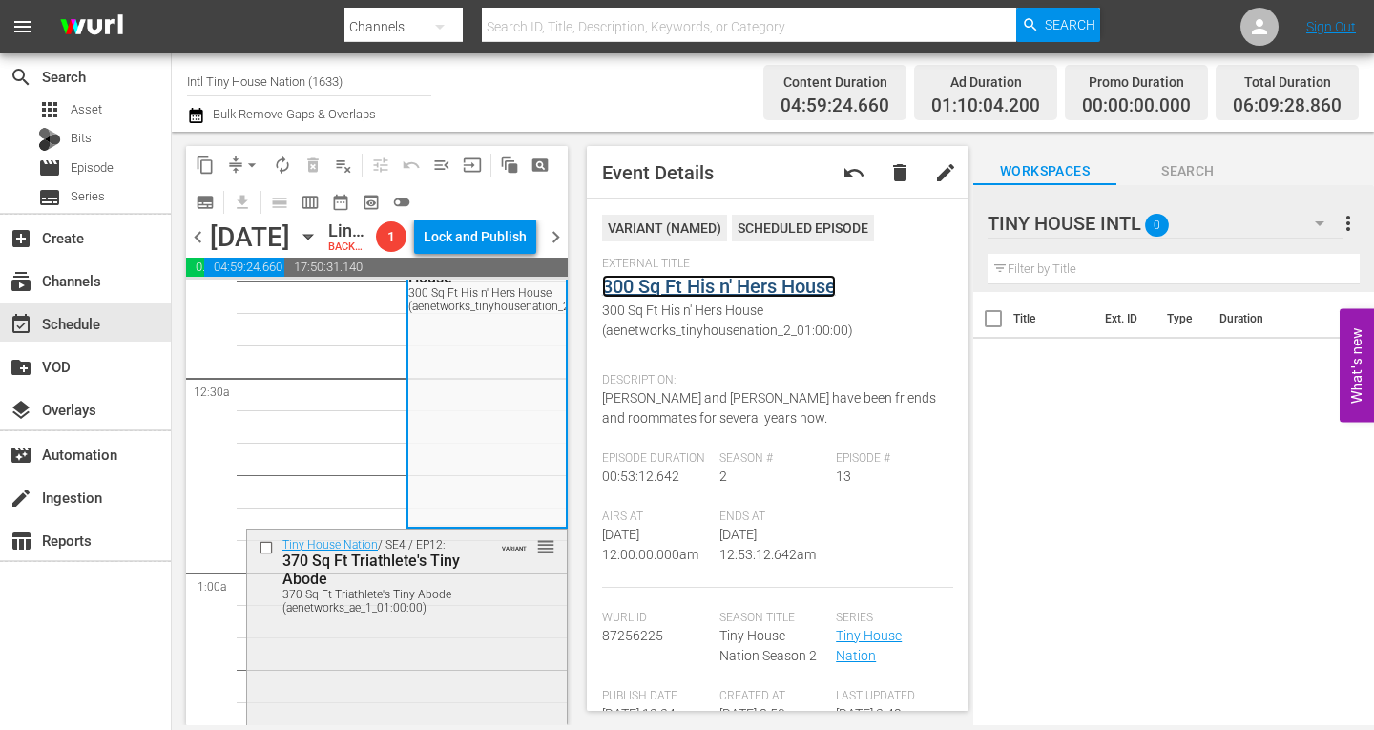
scroll to position [191, 0]
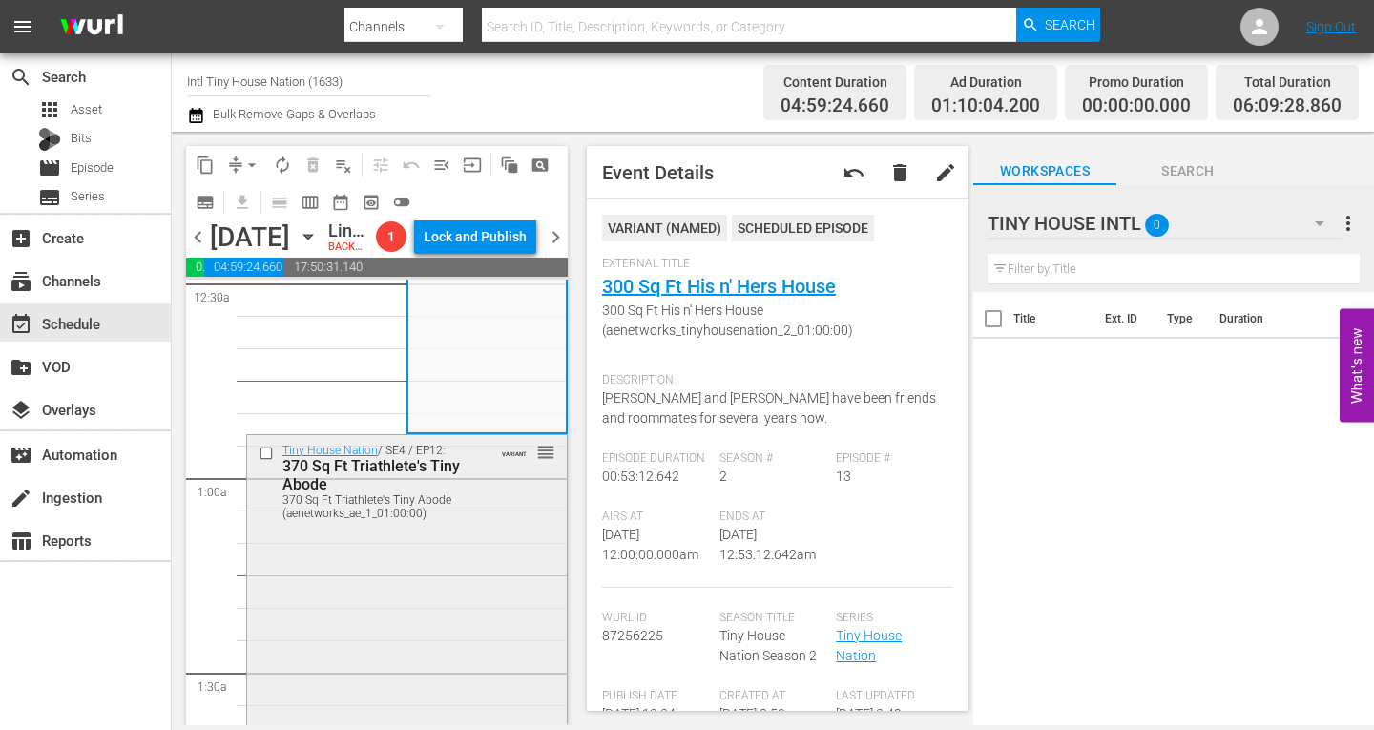
click at [347, 632] on div "Tiny House Nation / SE4 / EP12: 370 Sq Ft Triathlete's Tiny Abode 370 Sq Ft Tri…" at bounding box center [407, 605] width 320 height 340
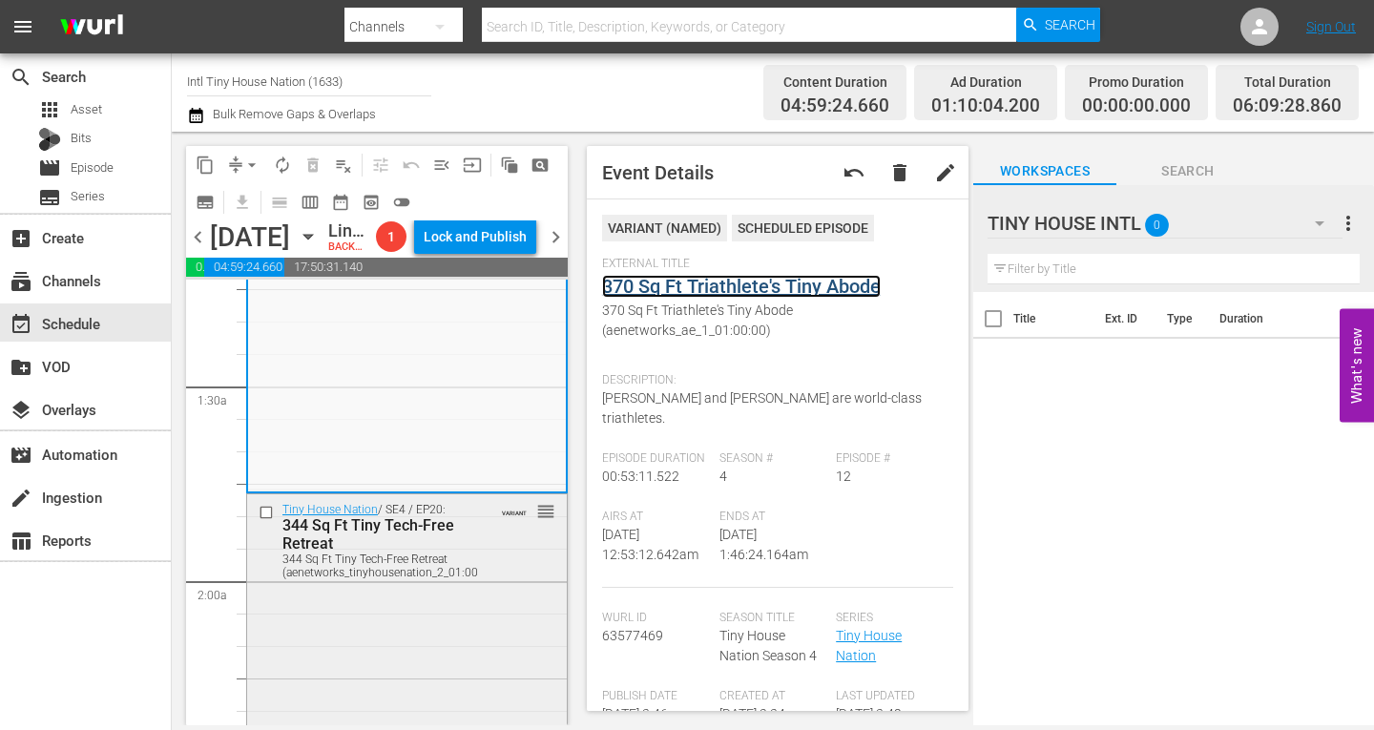
scroll to position [573, 0]
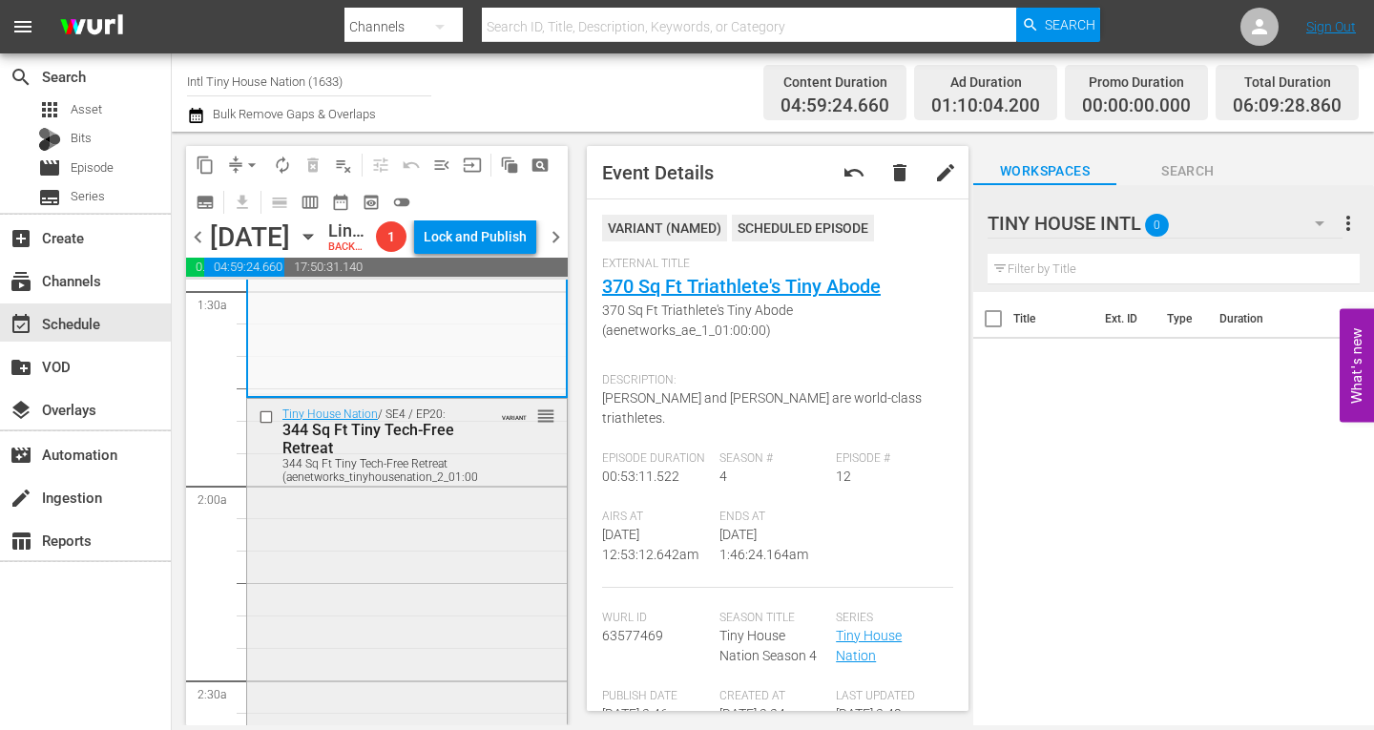
click at [340, 558] on div "Tiny House Nation / SE4 / EP20: 344 Sq Ft Tiny Tech-Free Retreat 344 Sq Ft Tiny…" at bounding box center [407, 566] width 320 height 335
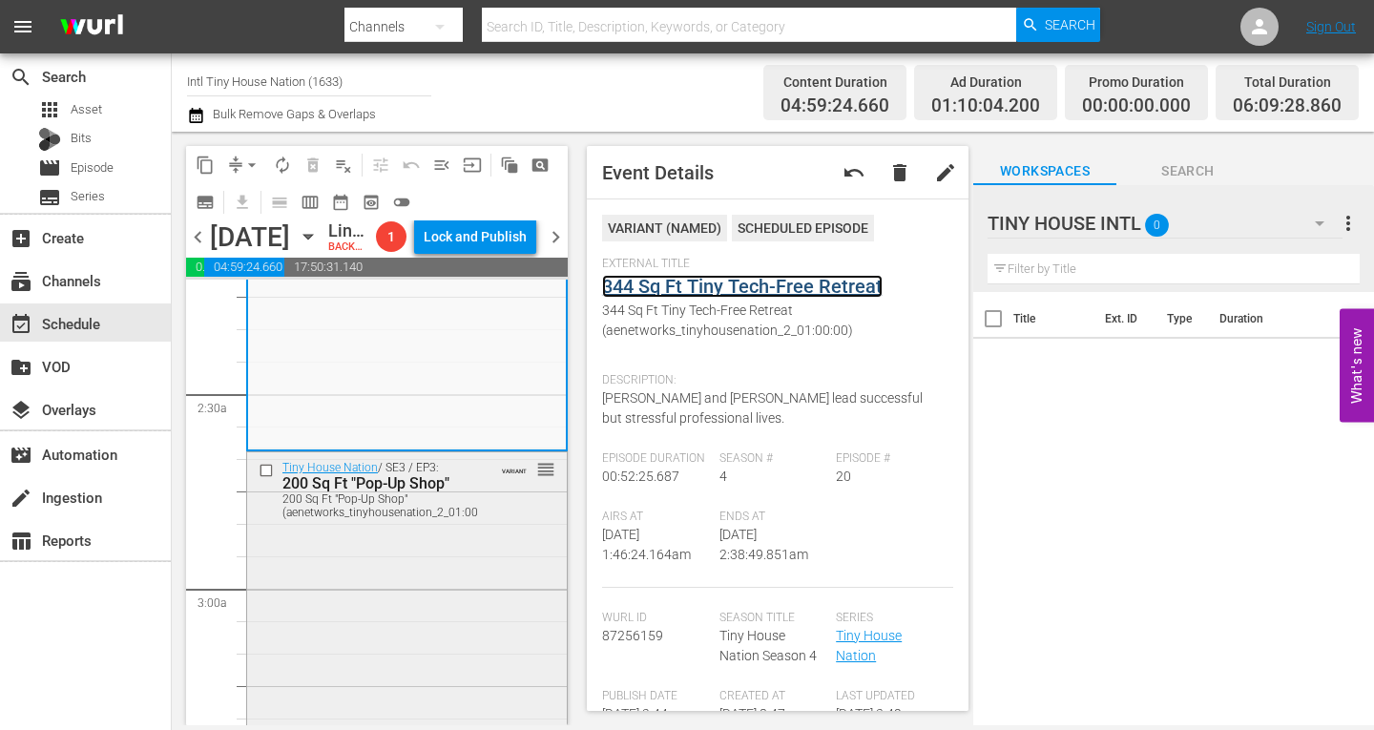
scroll to position [954, 0]
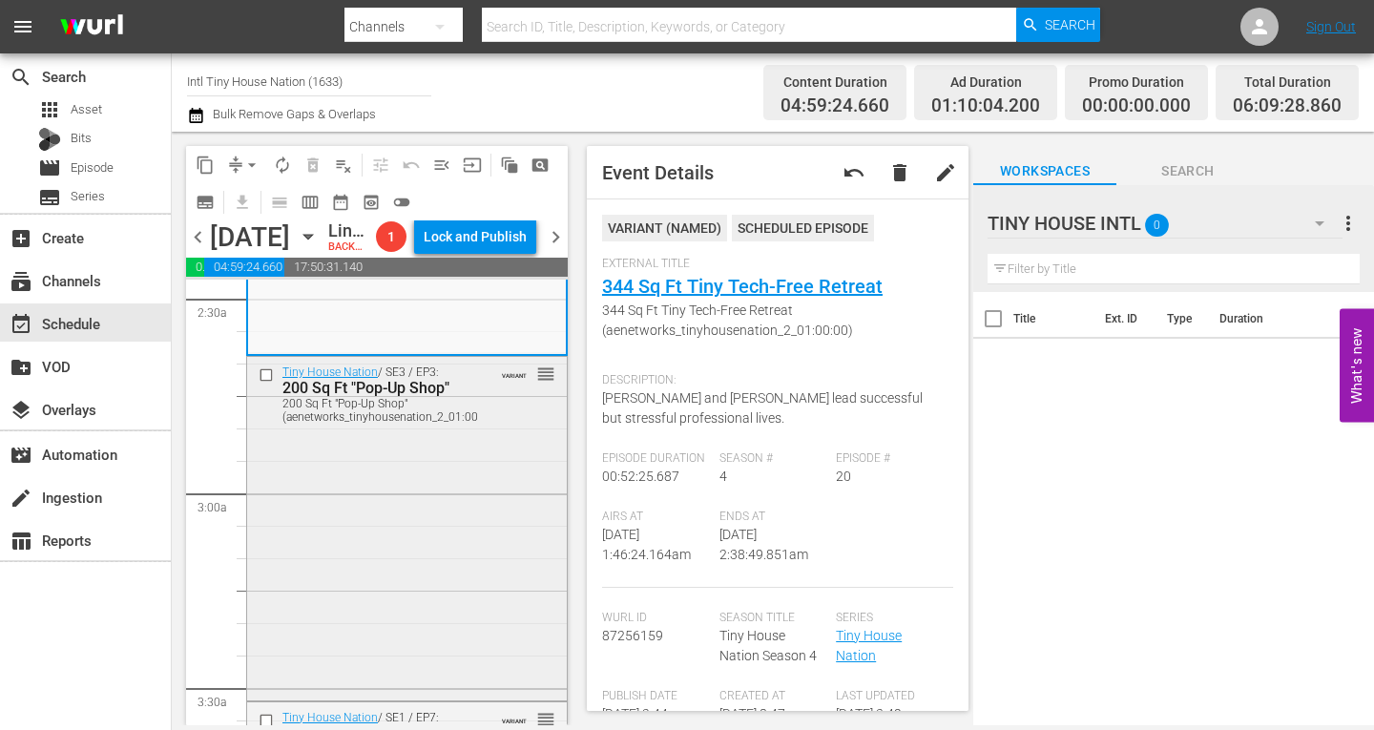
click at [376, 498] on div "Tiny House Nation / SE3 / EP3: 200 Sq Ft "Pop-Up Shop" 200 Sq Ft "Pop-Up Shop" …" at bounding box center [407, 527] width 320 height 340
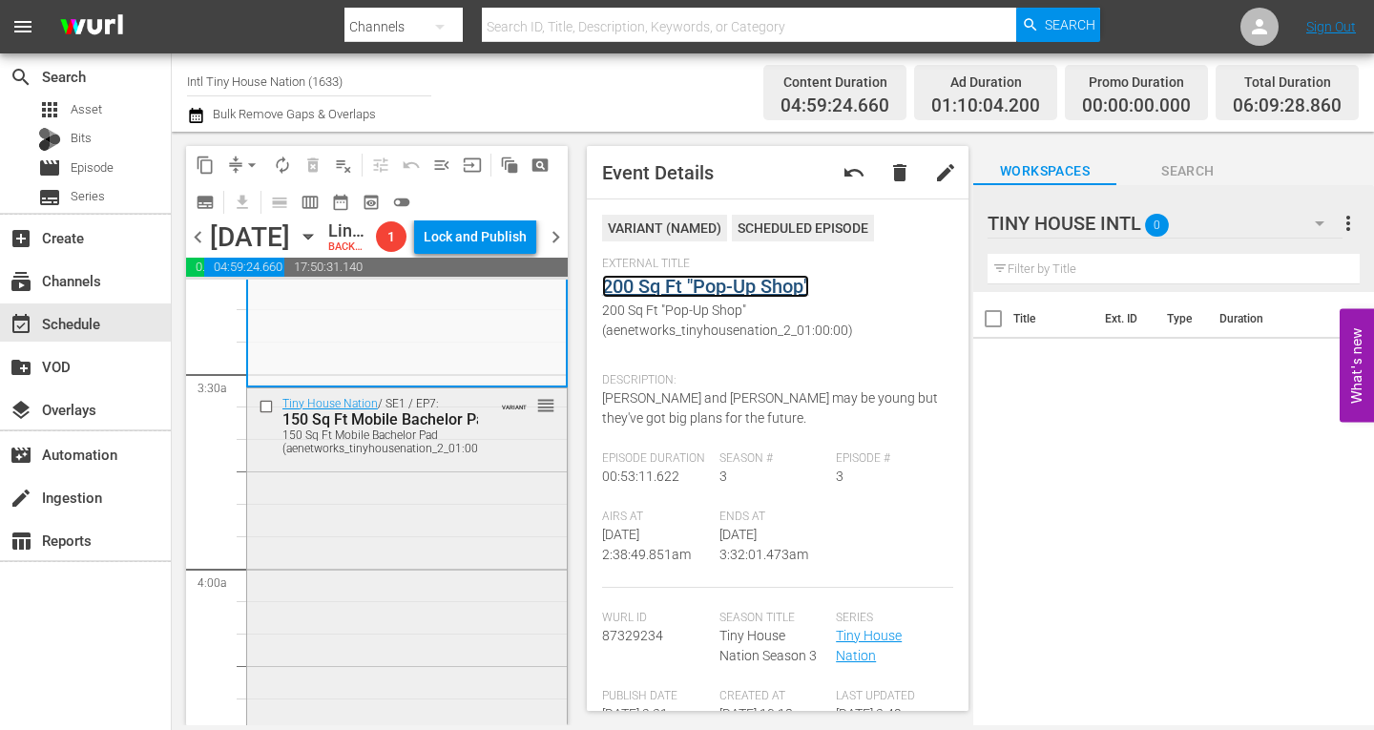
scroll to position [1336, 0]
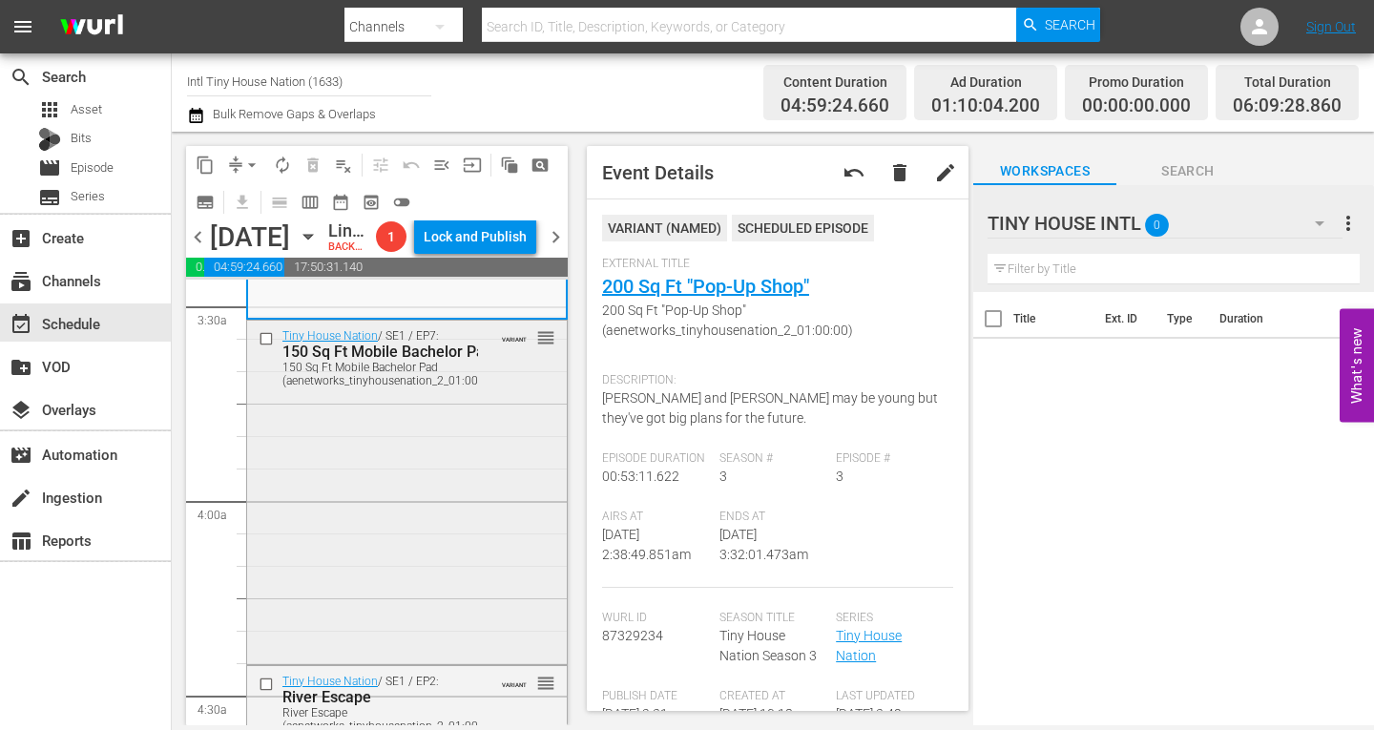
click at [379, 523] on div "Tiny House Nation / SE1 / EP7: 150 Sq Ft Mobile Bachelor Pad 150 Sq Ft Mobile B…" at bounding box center [407, 491] width 320 height 340
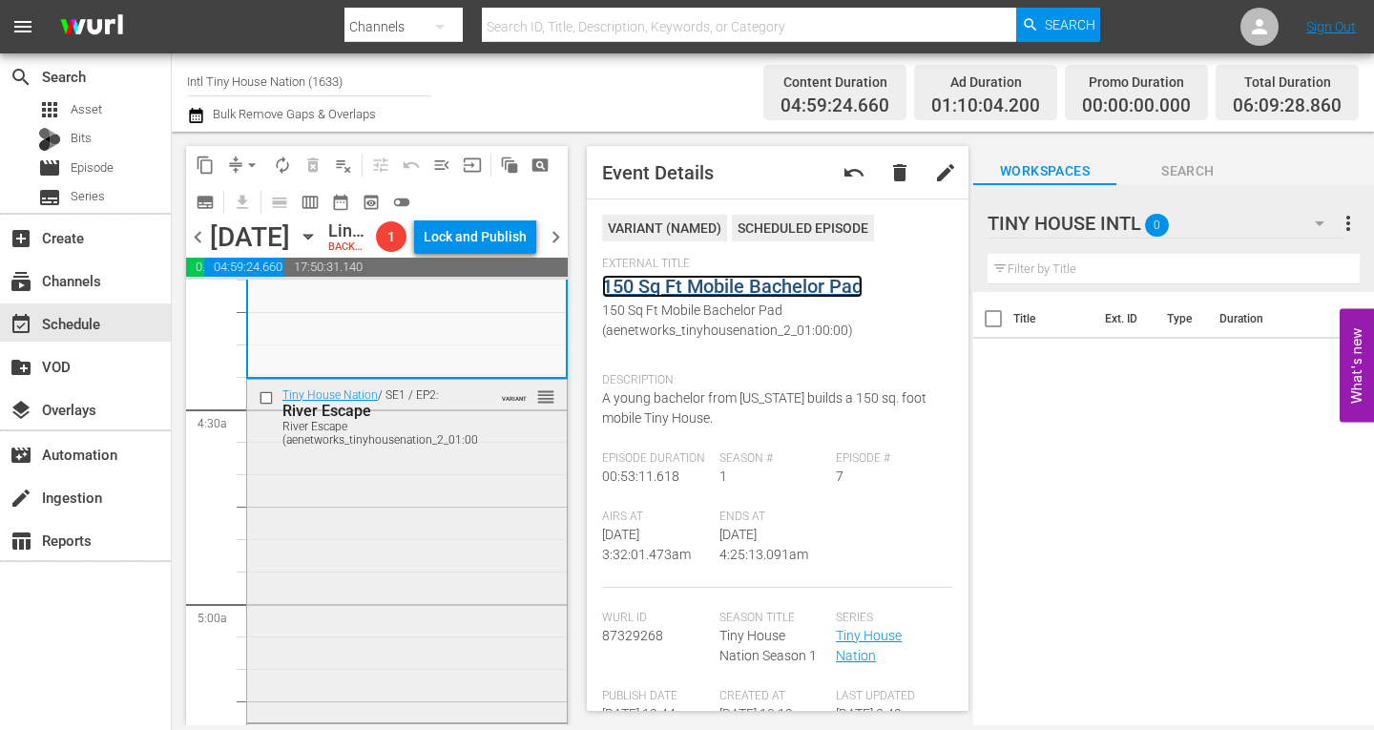
scroll to position [1718, 0]
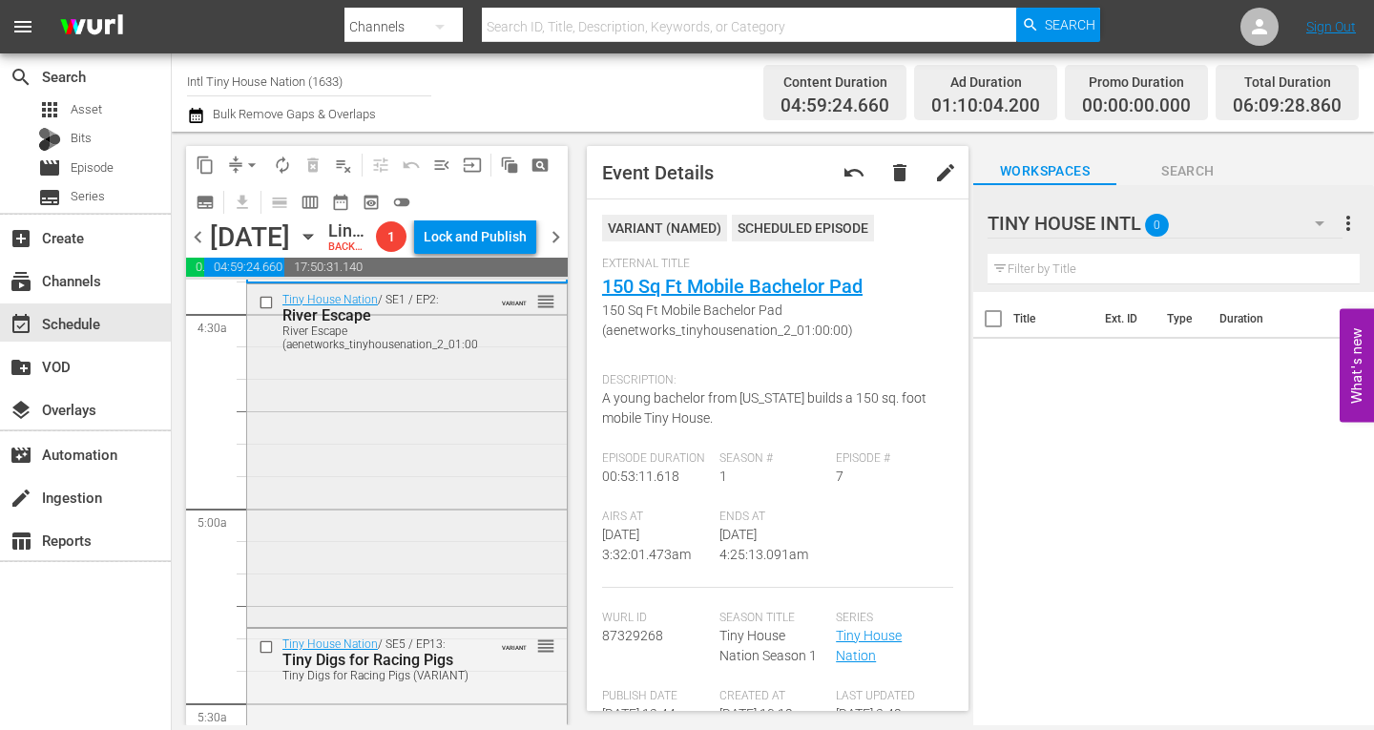
click at [353, 465] on div "Tiny House Nation / SE1 / EP2: River Escape River Escape (aenetworks_tinyhousen…" at bounding box center [407, 454] width 320 height 340
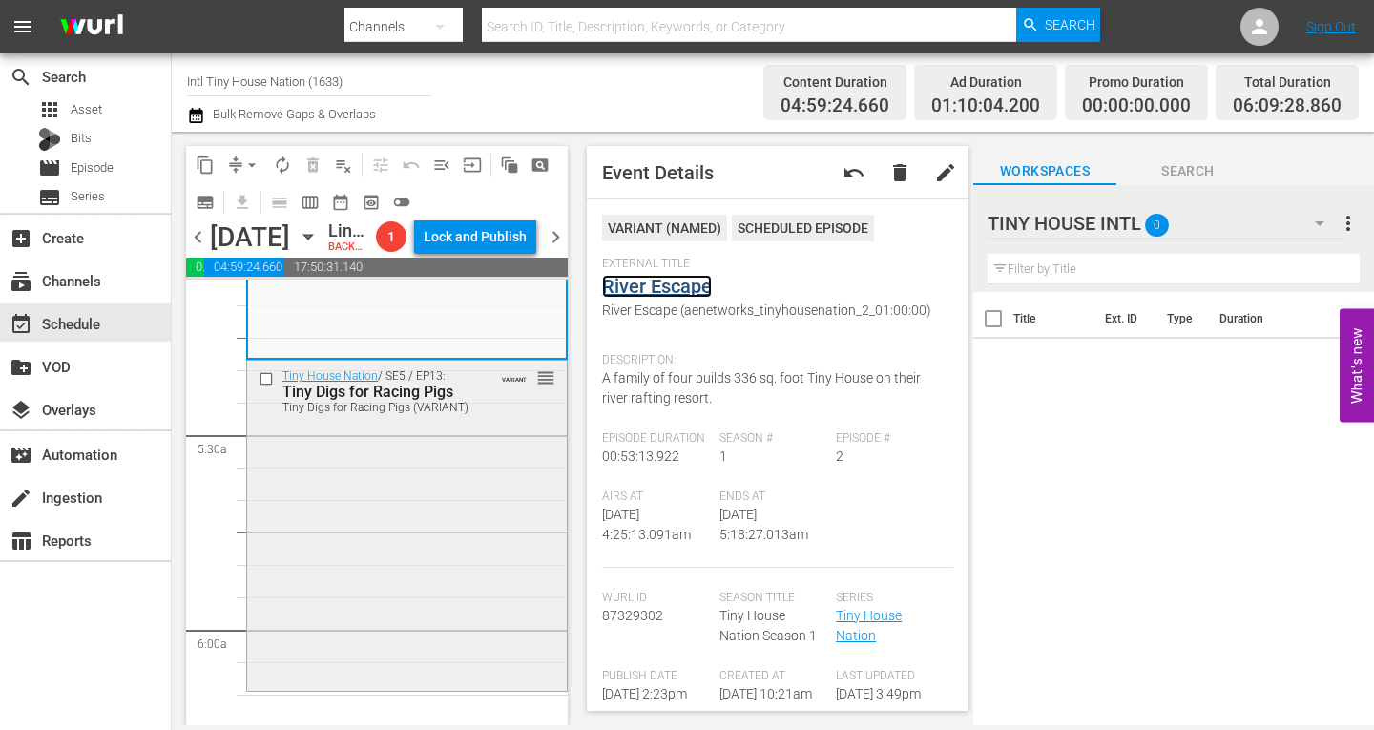
scroll to position [2004, 0]
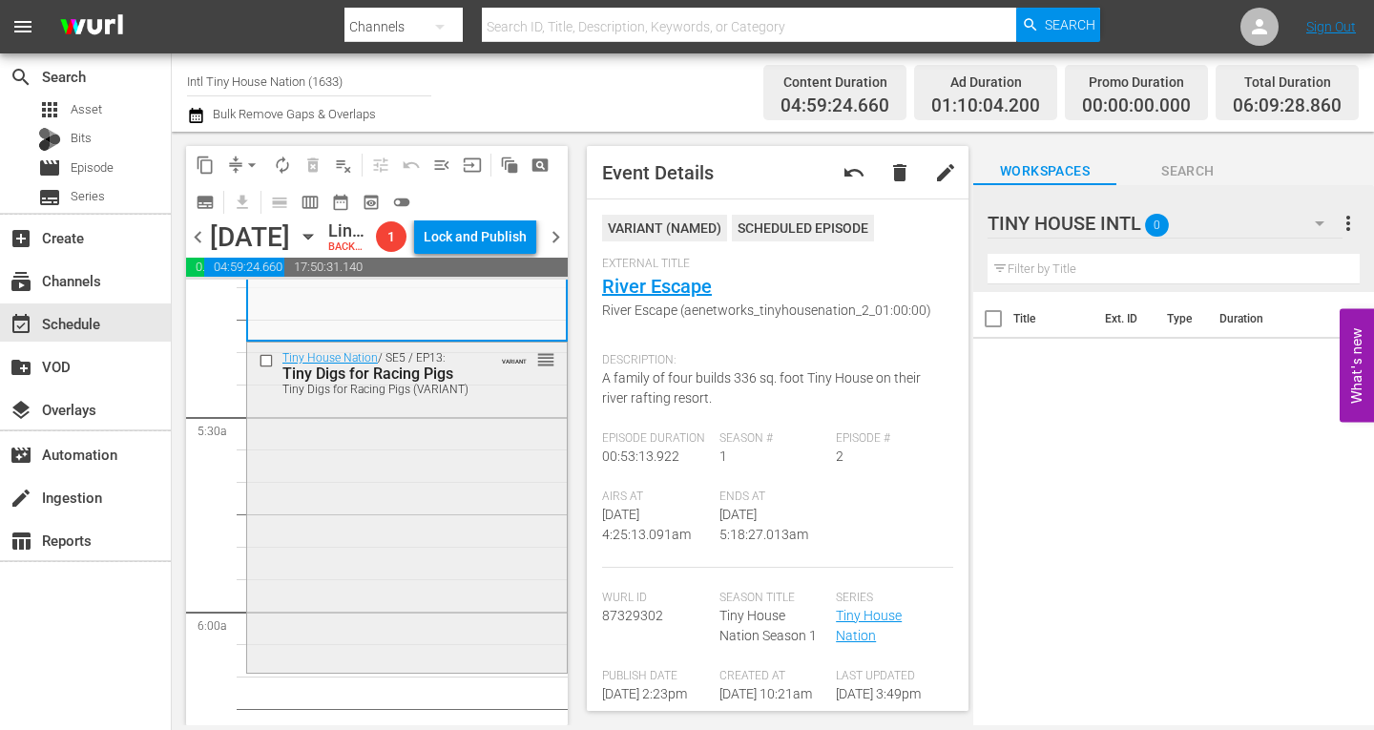
click at [418, 529] on div "Tiny House Nation / SE5 / EP13: Tiny Digs for Racing Pigs Tiny Digs for Racing …" at bounding box center [407, 505] width 320 height 325
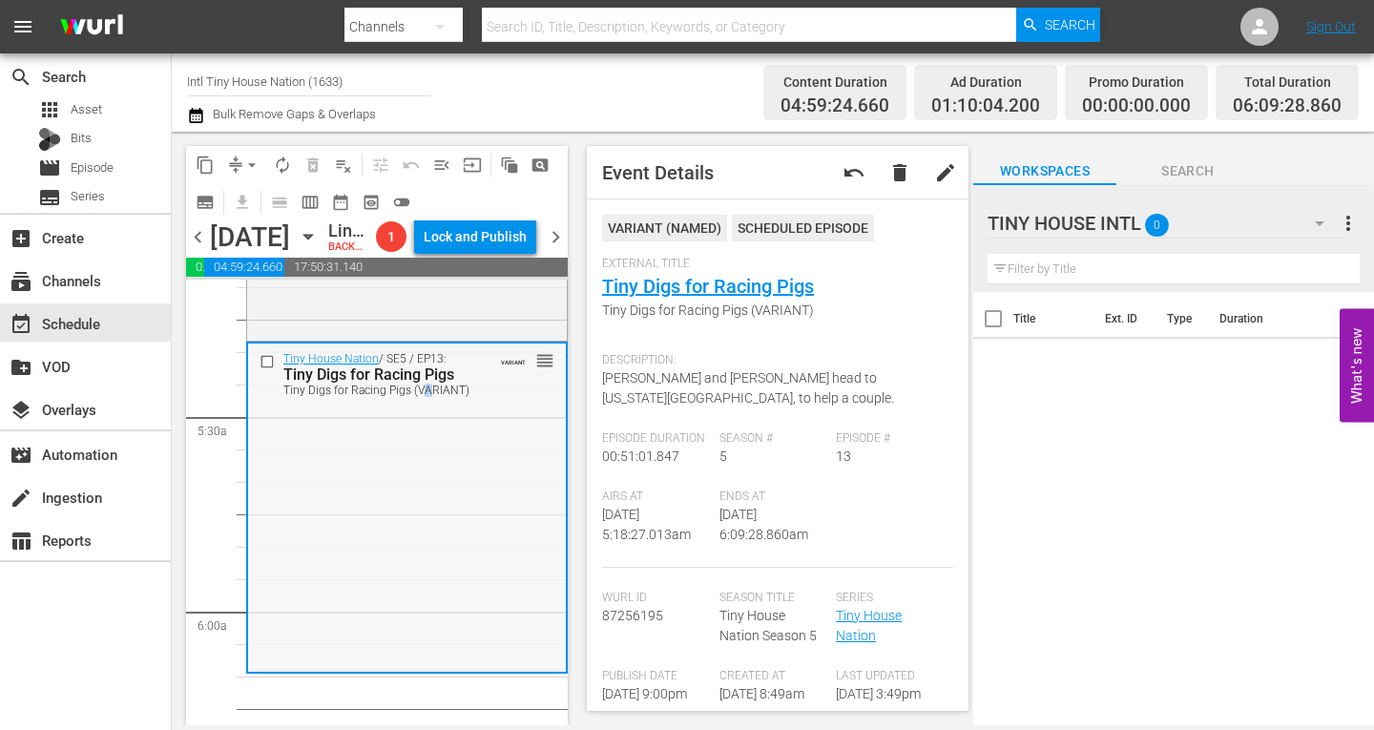
click at [298, 566] on div "Tiny House Nation / SE5 / EP13: Tiny Digs for Racing Pigs Tiny Digs for Racing …" at bounding box center [407, 506] width 318 height 325
click at [310, 576] on div "Tiny House Nation / SE5 / EP13: Tiny Digs for Racing Pigs Tiny Digs for Racing …" at bounding box center [407, 506] width 318 height 325
click at [244, 163] on span "arrow_drop_down" at bounding box center [251, 165] width 19 height 19
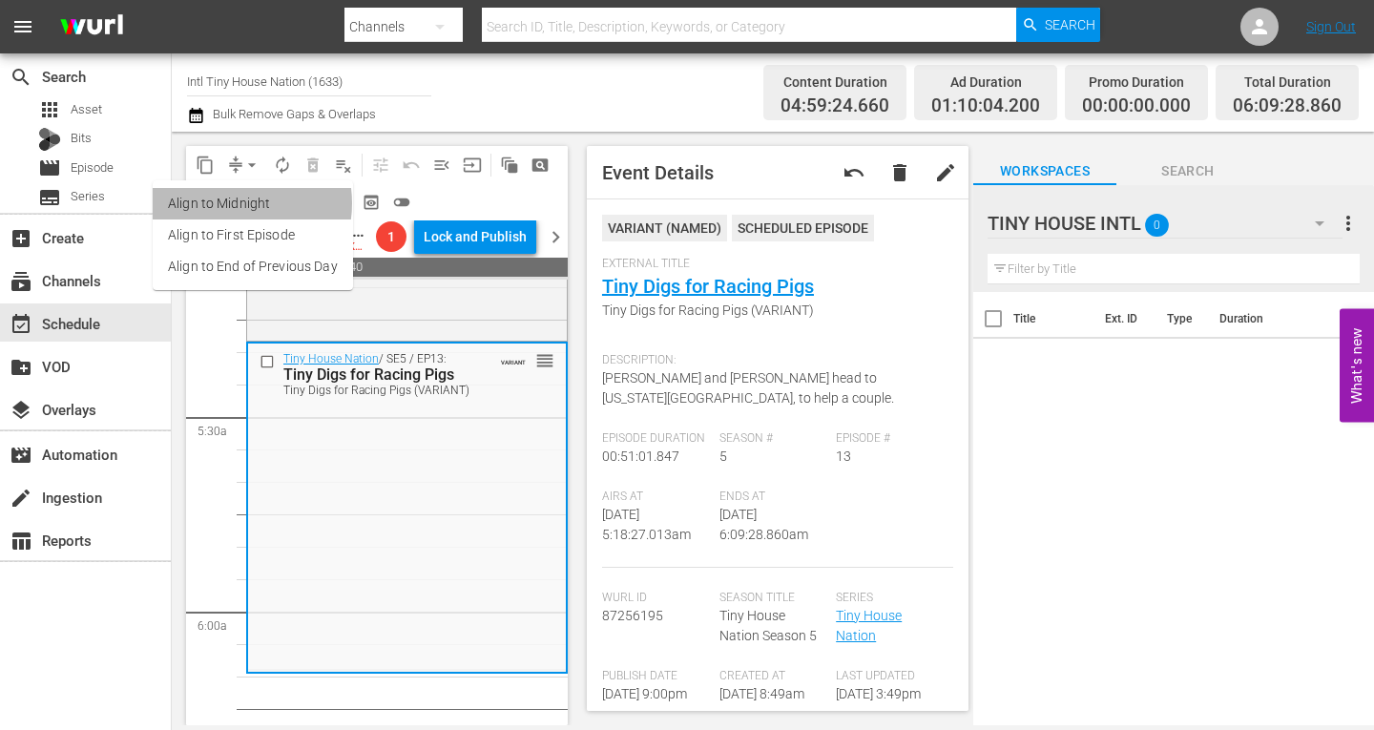
click at [233, 203] on li "Align to Midnight" at bounding box center [253, 203] width 200 height 31
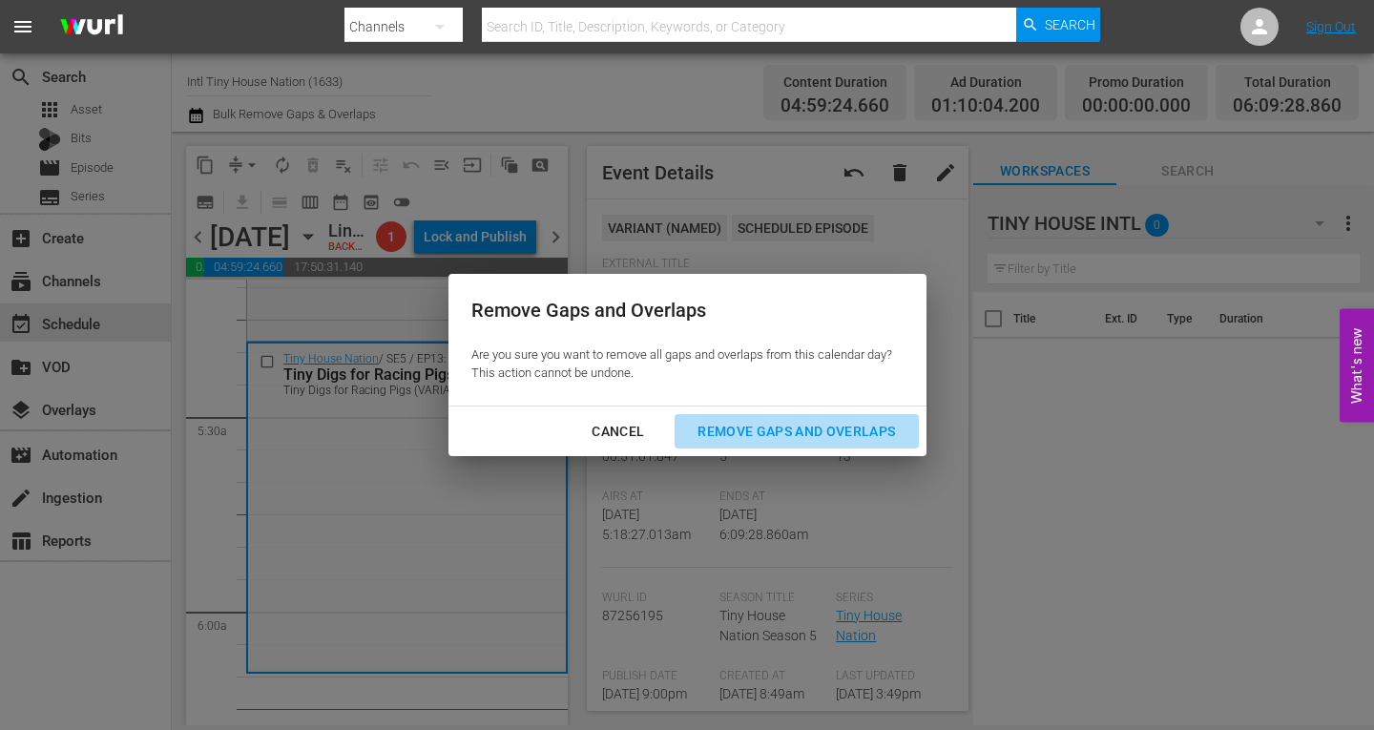
click at [762, 432] on div "Remove Gaps and Overlaps" at bounding box center [796, 432] width 228 height 24
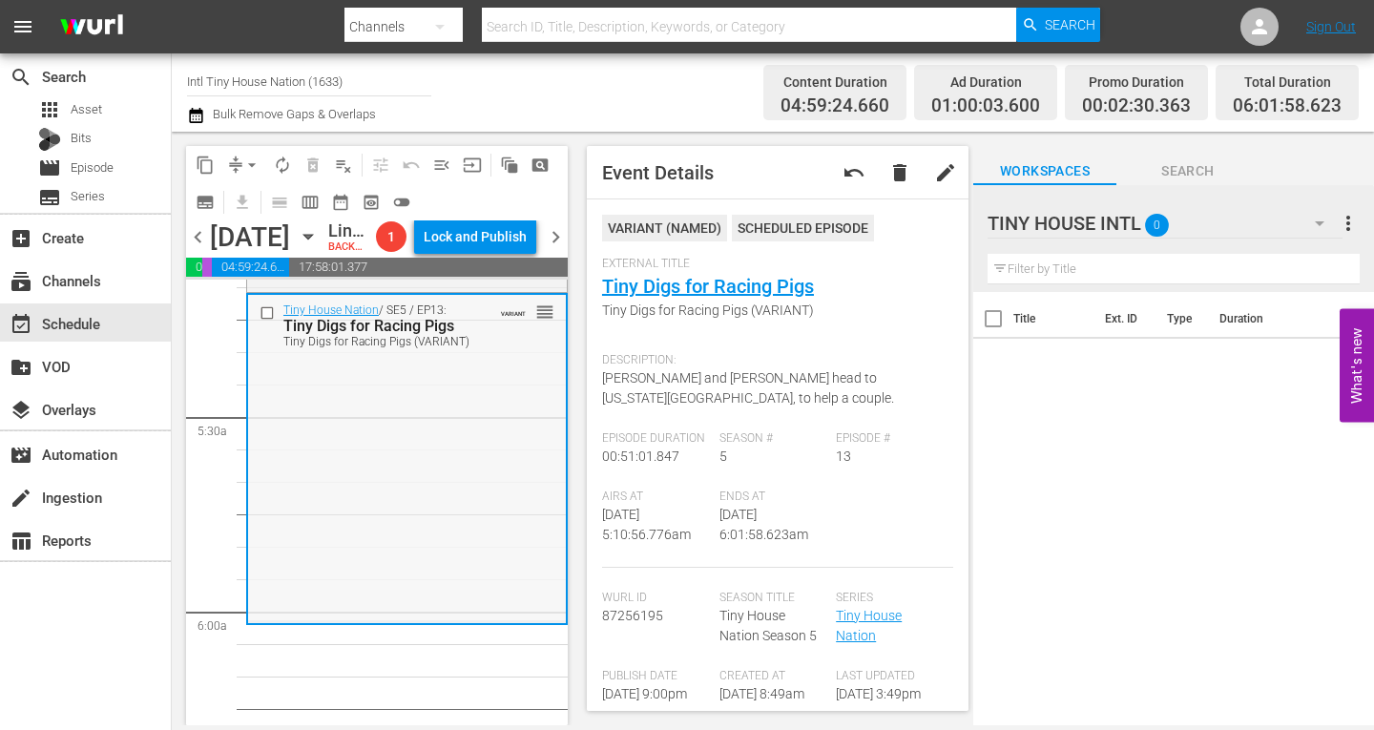
click at [324, 422] on div "Tiny House Nation / SE5 / EP13: Tiny Digs for Racing Pigs Tiny Digs for Racing …" at bounding box center [407, 457] width 318 height 325
click at [250, 163] on span "arrow_drop_down" at bounding box center [251, 165] width 19 height 19
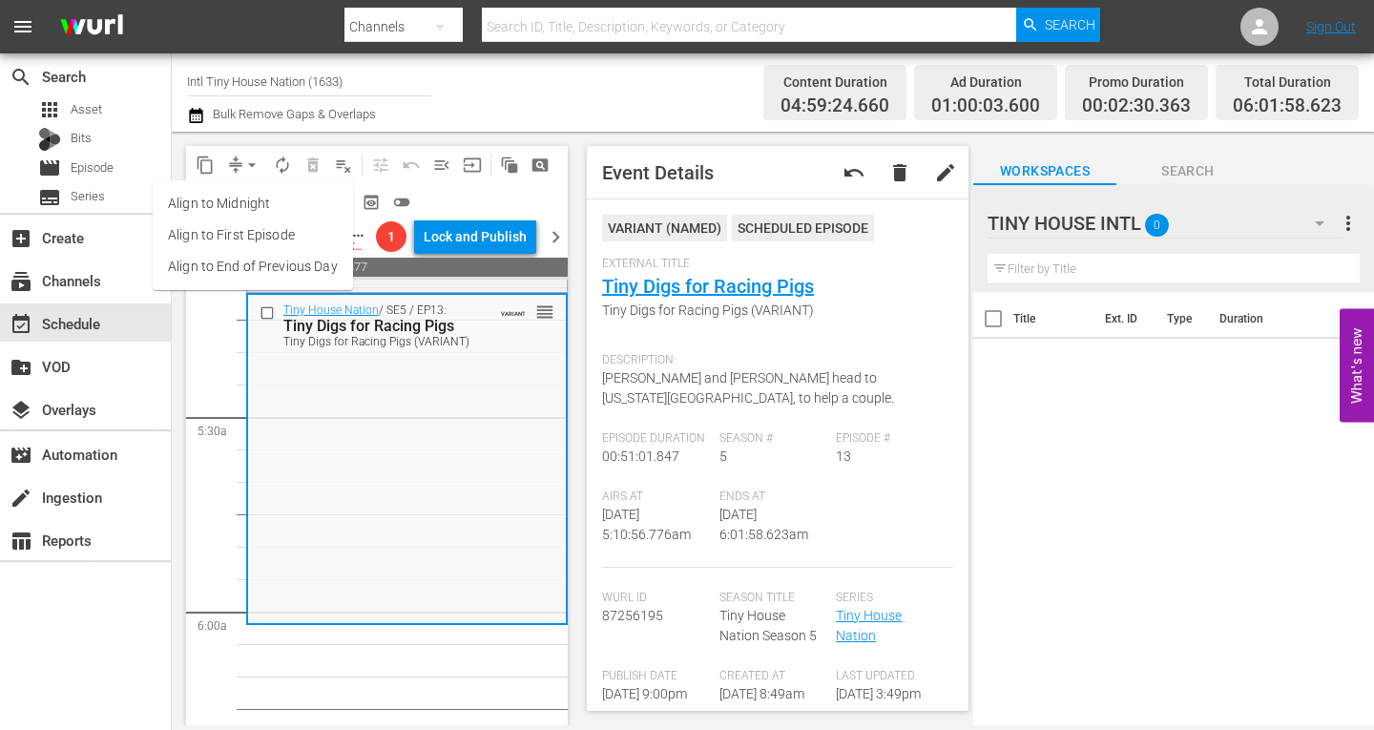
click at [245, 200] on li "Align to Midnight" at bounding box center [253, 203] width 200 height 31
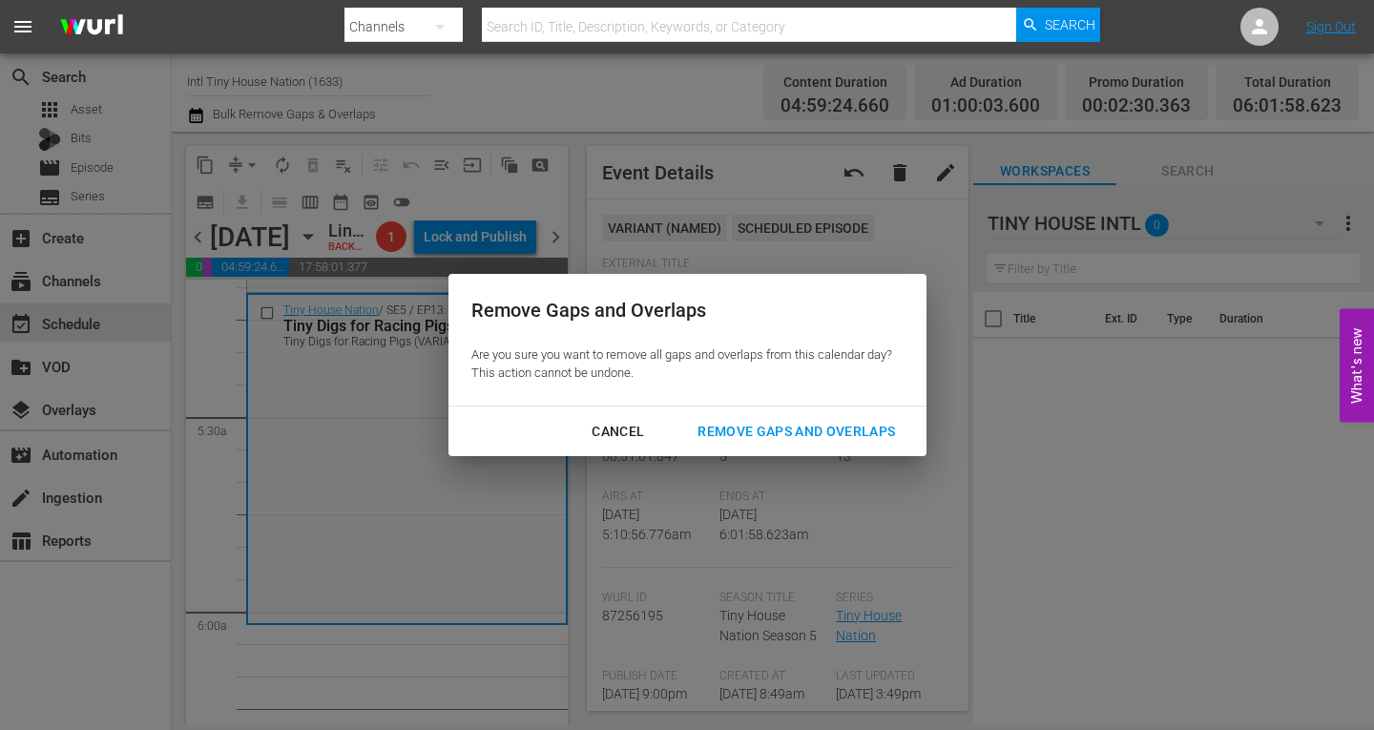
click at [752, 429] on div "Remove Gaps and Overlaps" at bounding box center [796, 432] width 228 height 24
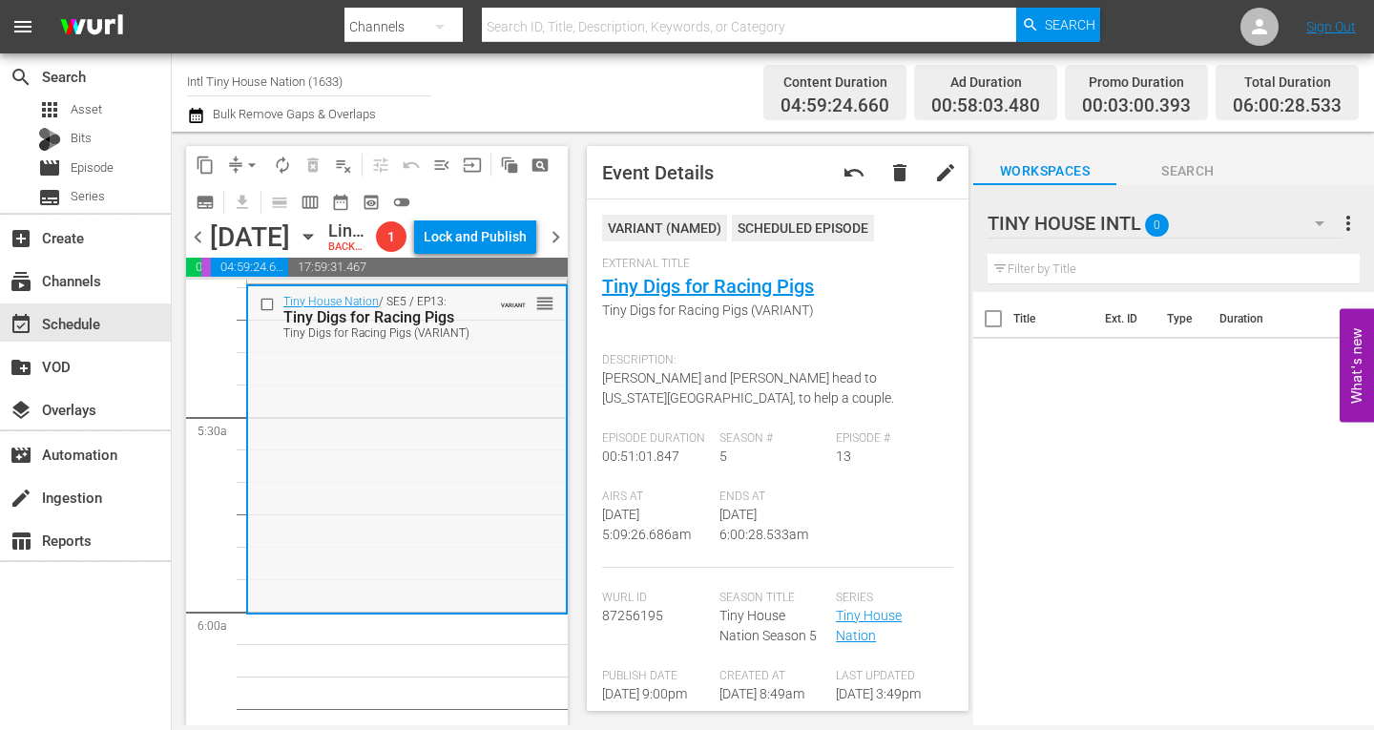
click at [366, 467] on div "Tiny House Nation / SE5 / EP13: Tiny Digs for Racing Pigs Tiny Digs for Racing …" at bounding box center [407, 448] width 318 height 325
click at [253, 165] on span "arrow_drop_down" at bounding box center [251, 165] width 19 height 19
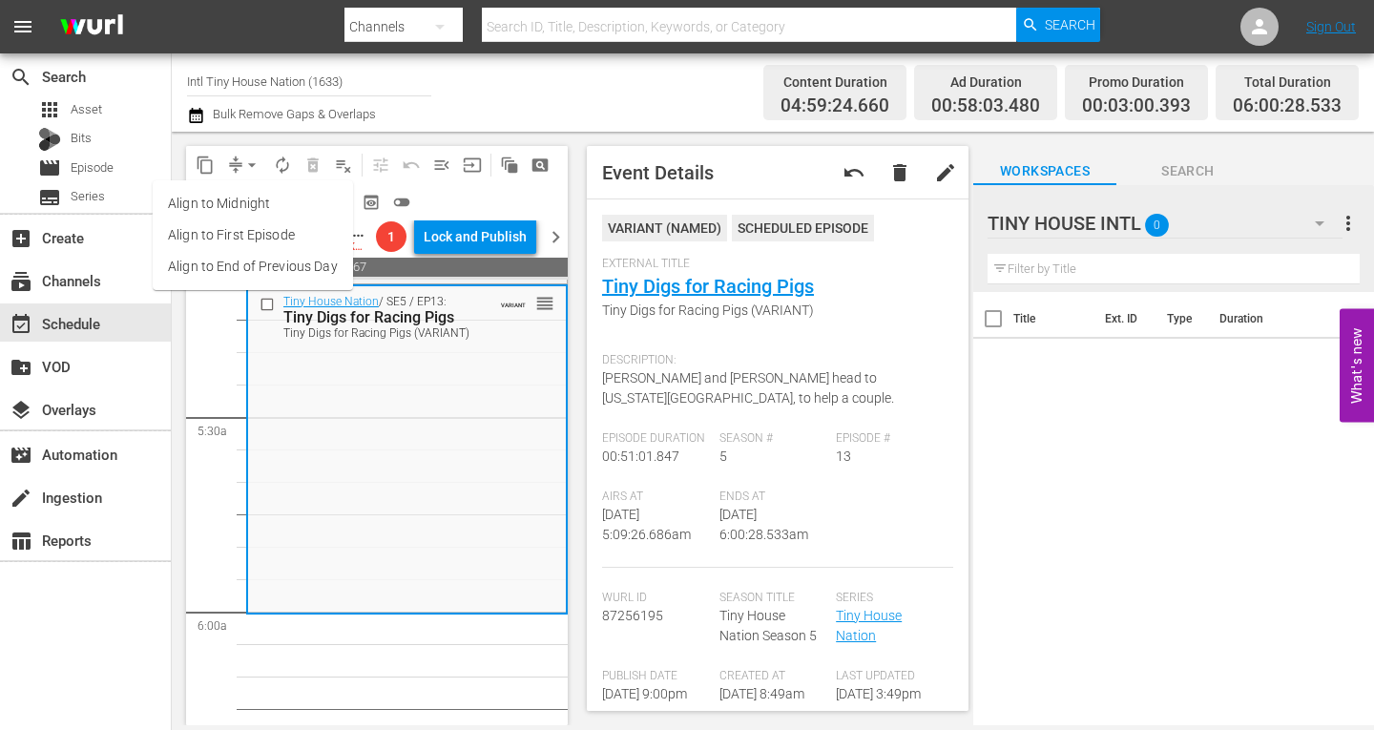
click at [254, 205] on li "Align to Midnight" at bounding box center [253, 203] width 200 height 31
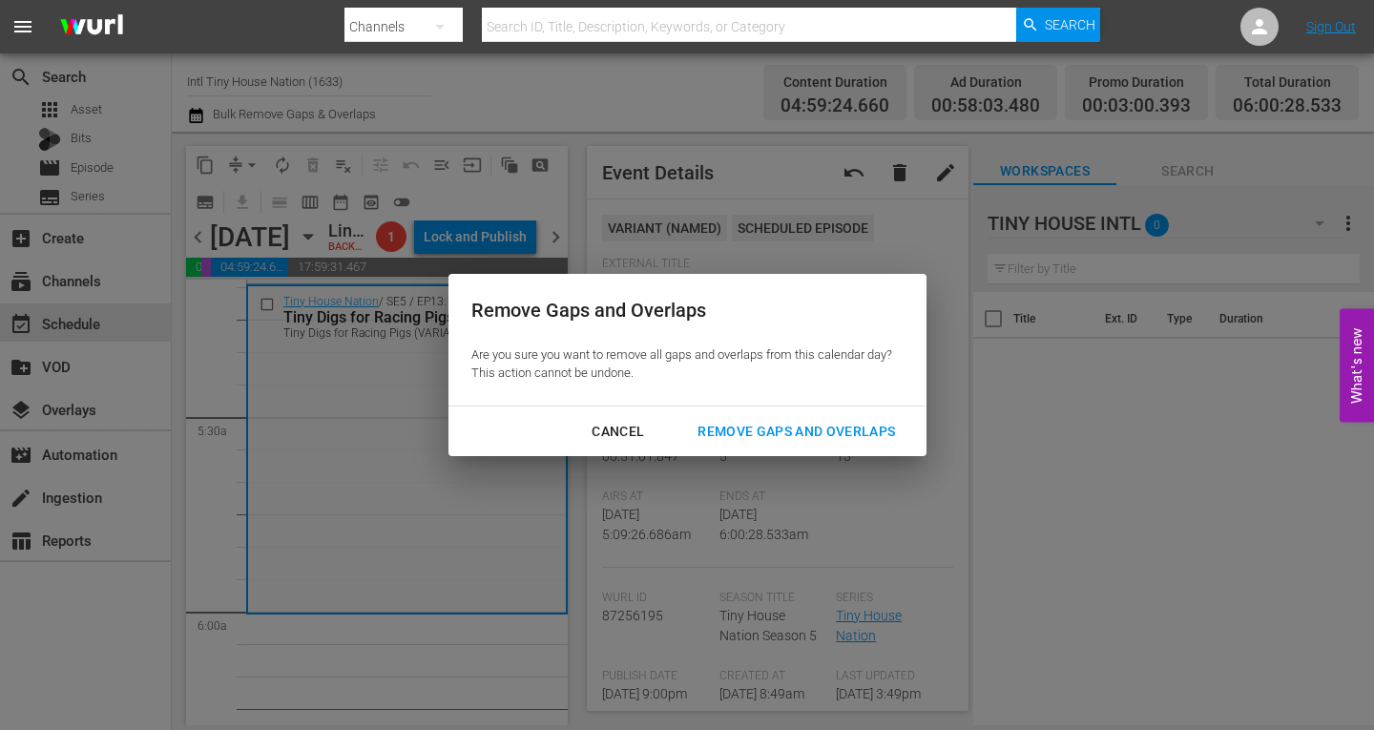
click at [773, 433] on div "Remove Gaps and Overlaps" at bounding box center [796, 432] width 228 height 24
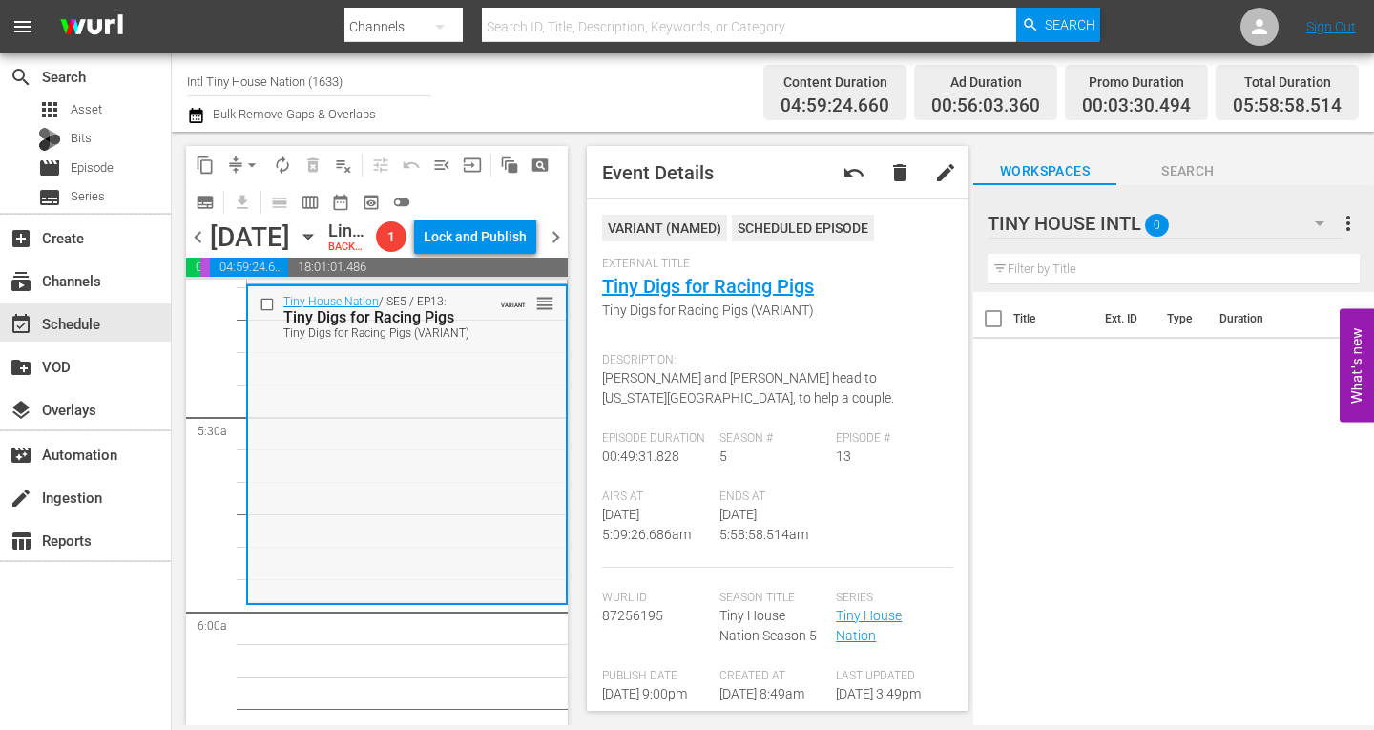
click at [410, 427] on div "Tiny House Nation / SE5 / EP13: Tiny Digs for Racing Pigs Tiny Digs for Racing …" at bounding box center [407, 444] width 318 height 316
click at [248, 158] on span "arrow_drop_down" at bounding box center [251, 165] width 19 height 19
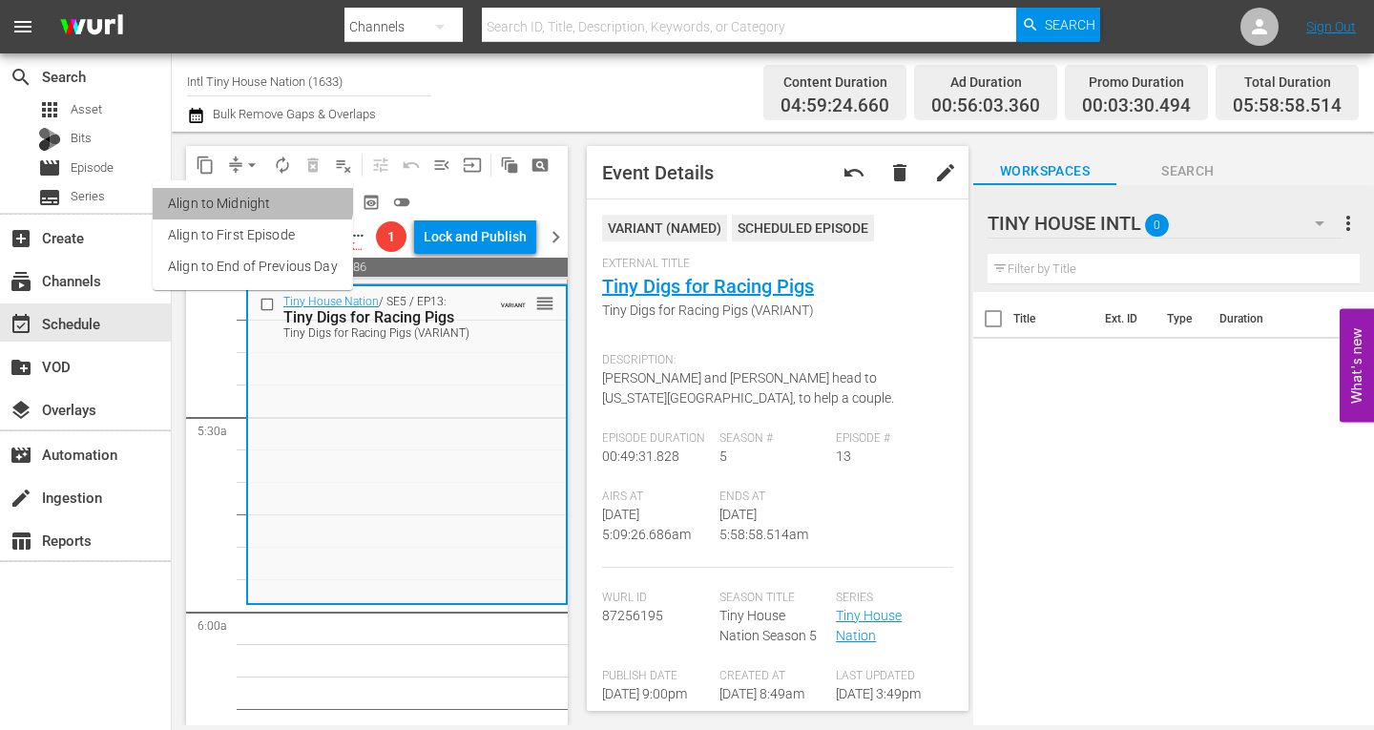
click at [252, 199] on li "Align to Midnight" at bounding box center [253, 203] width 200 height 31
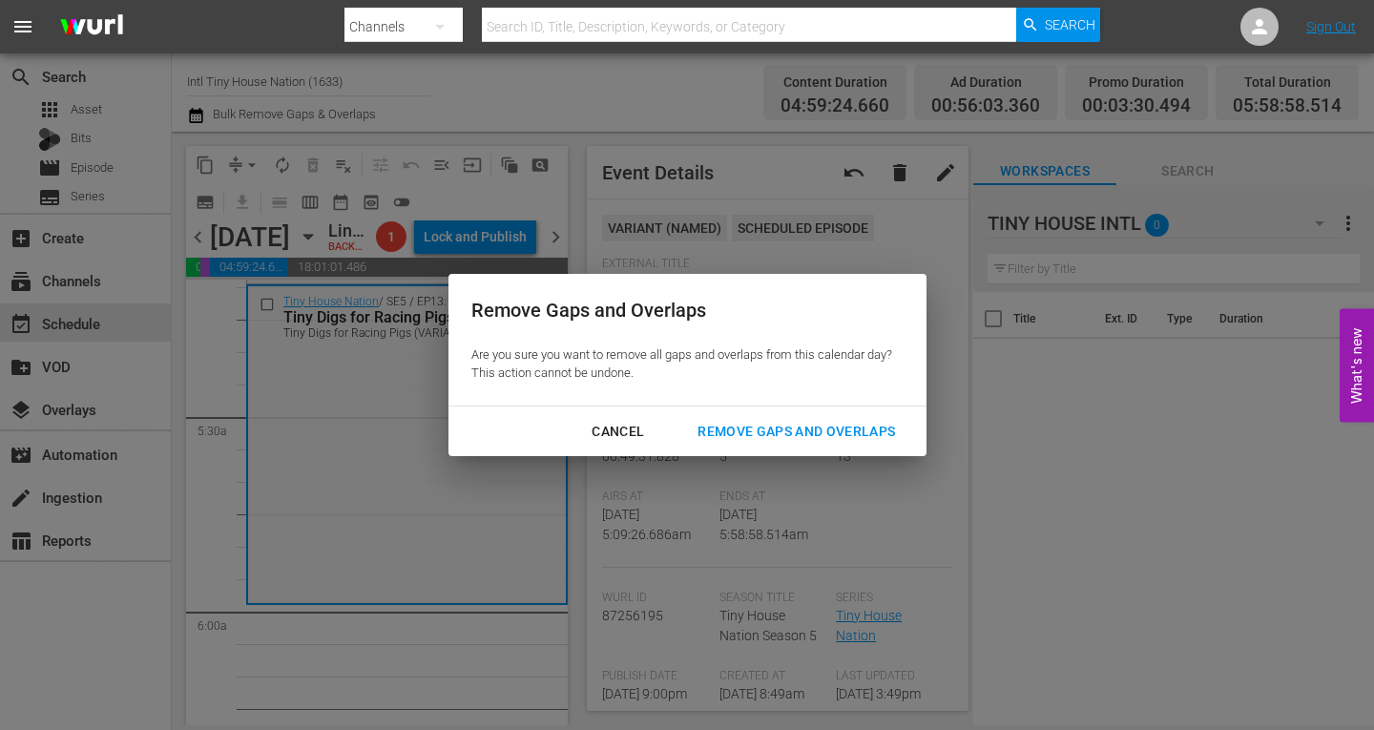
click at [775, 426] on div "Remove Gaps and Overlaps" at bounding box center [796, 432] width 228 height 24
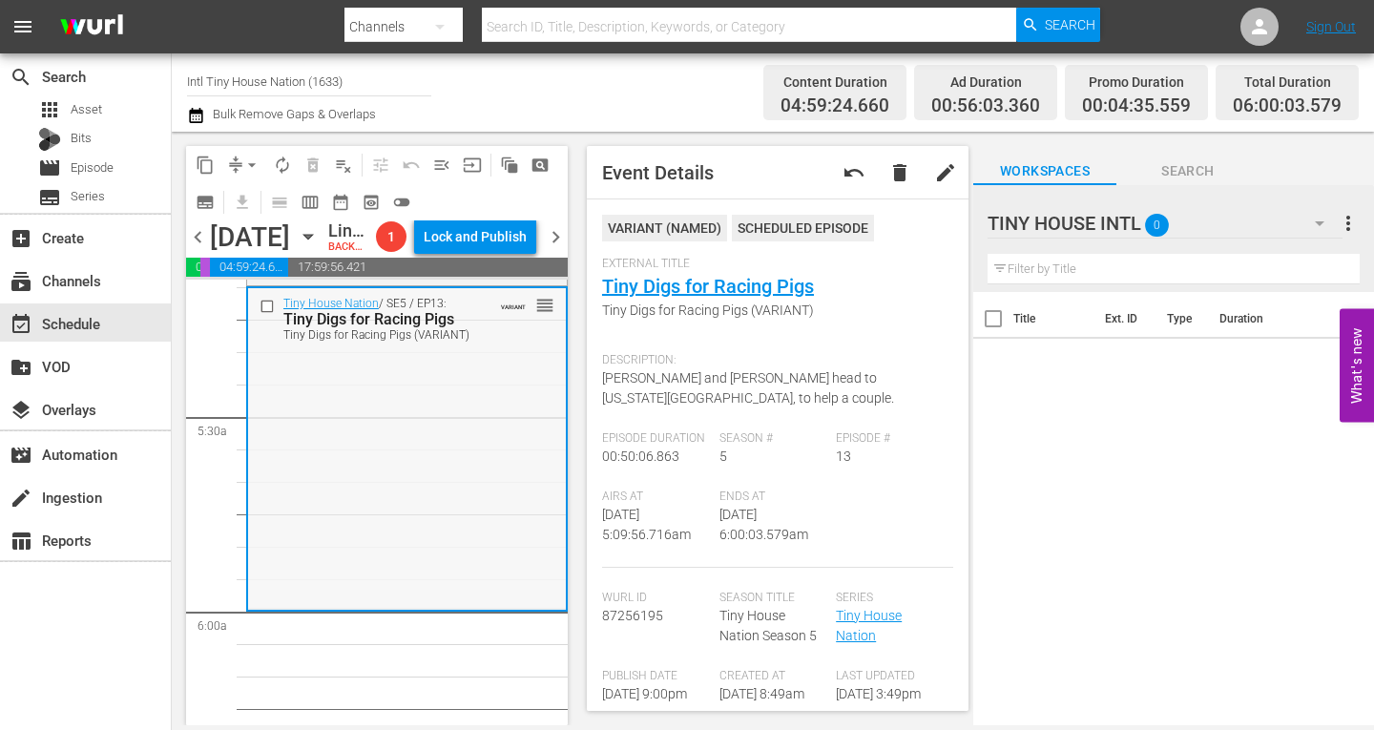
click at [303, 508] on div "Tiny House Nation / SE5 / EP13: Tiny Digs for Racing Pigs Tiny Digs for Racing …" at bounding box center [407, 448] width 318 height 320
click at [244, 161] on span "arrow_drop_down" at bounding box center [251, 165] width 19 height 19
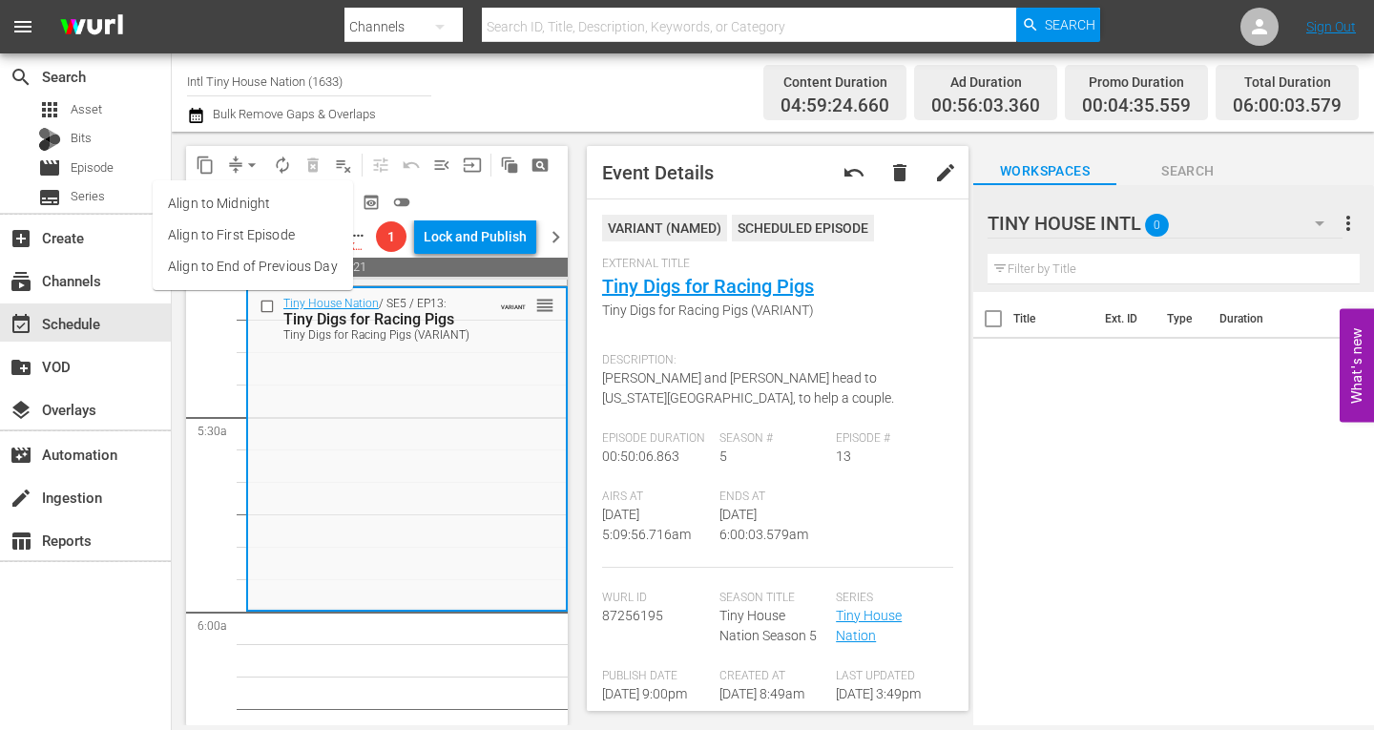
click at [245, 199] on li "Align to Midnight" at bounding box center [253, 203] width 200 height 31
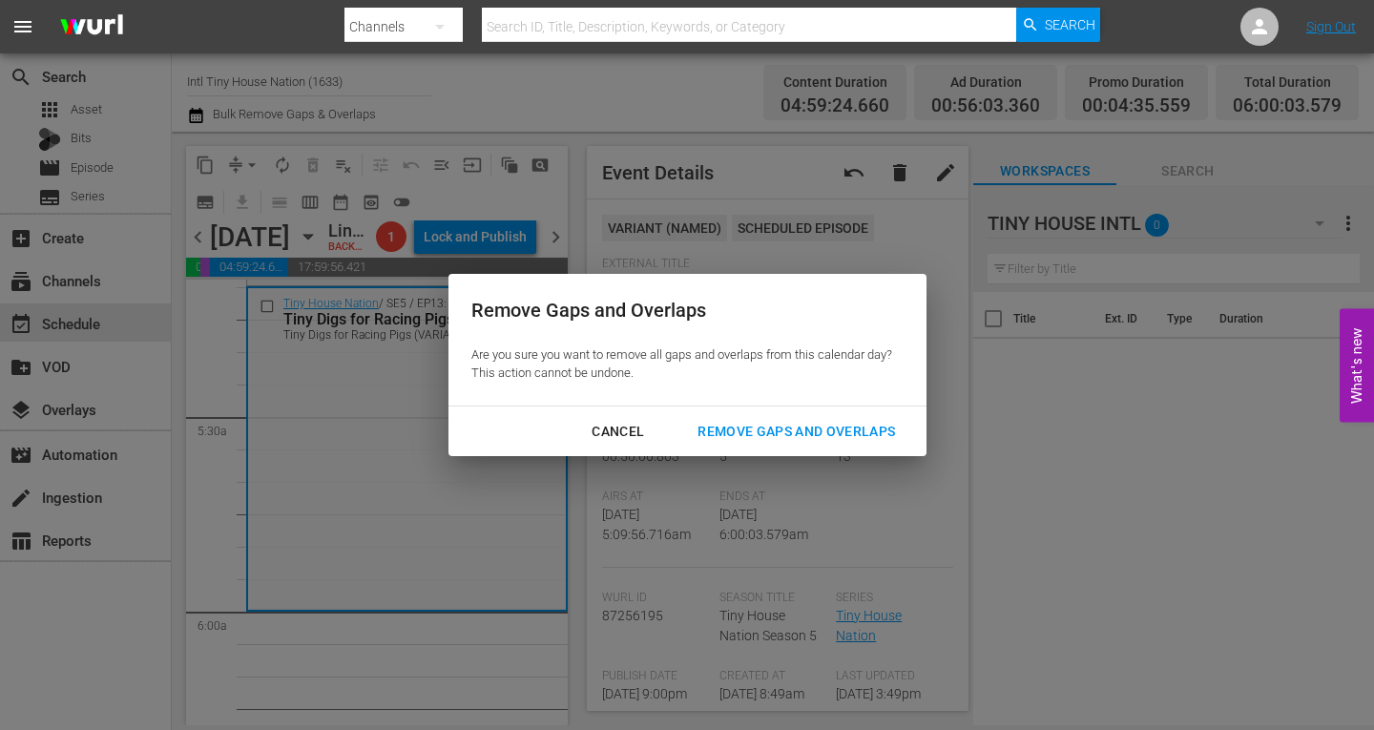
click at [821, 428] on div "Remove Gaps and Overlaps" at bounding box center [796, 432] width 228 height 24
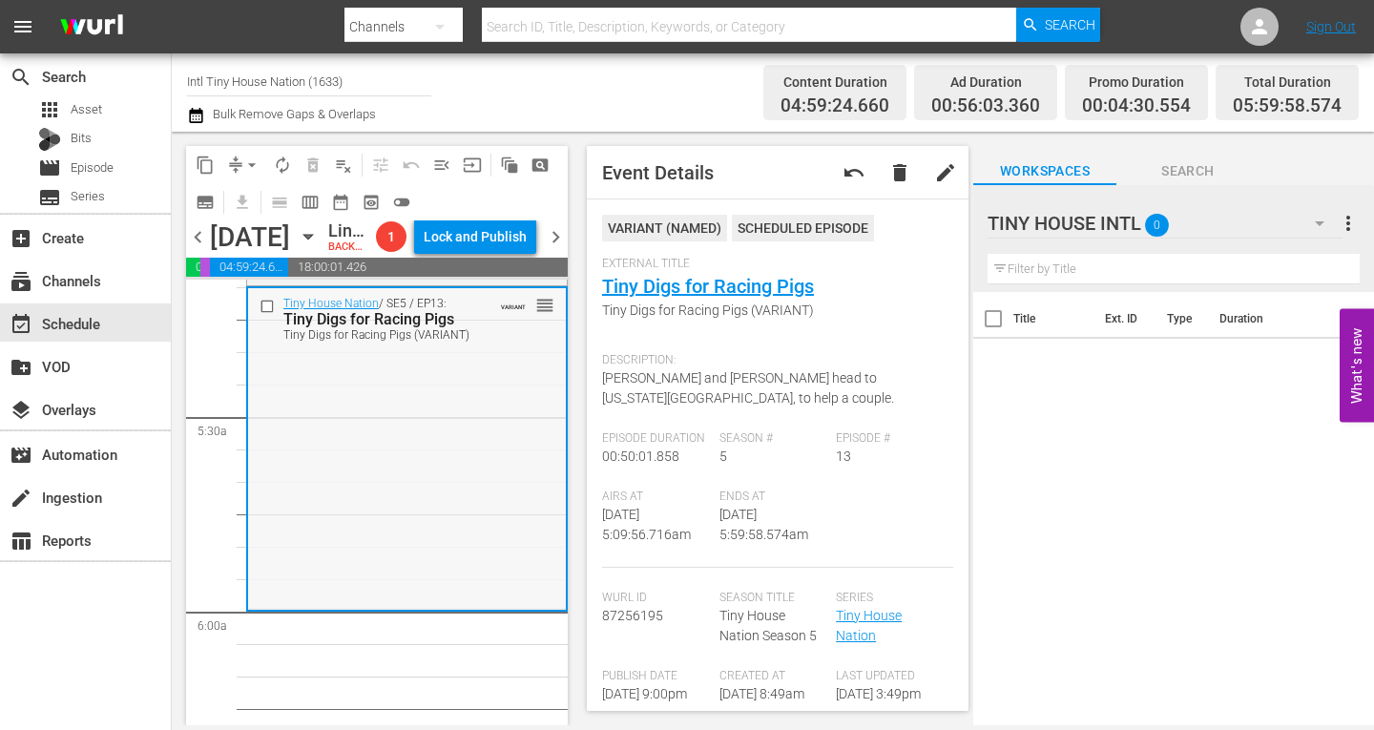
click at [411, 465] on div "Tiny House Nation / SE5 / EP13: Tiny Digs for Racing Pigs Tiny Digs for Racing …" at bounding box center [407, 447] width 318 height 319
click at [243, 164] on span "arrow_drop_down" at bounding box center [251, 165] width 19 height 19
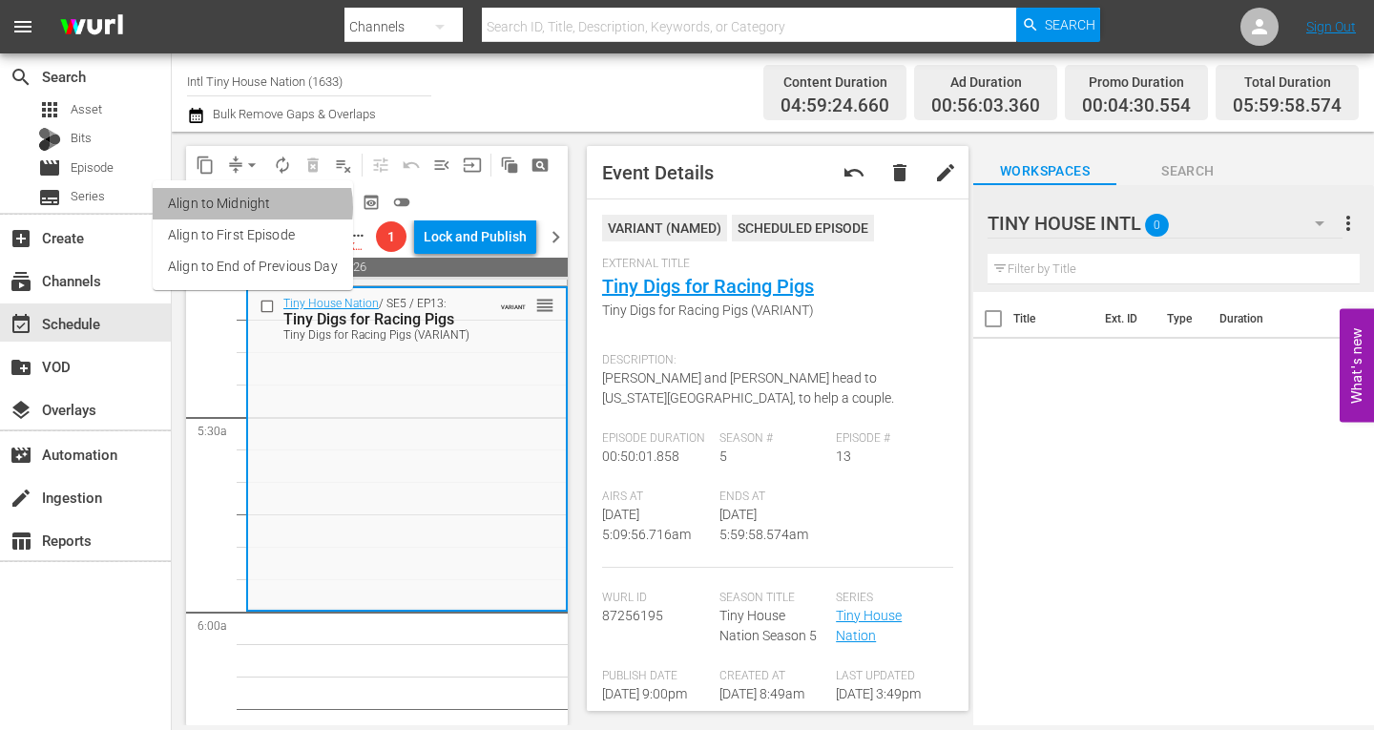
click at [247, 205] on li "Align to Midnight" at bounding box center [253, 203] width 200 height 31
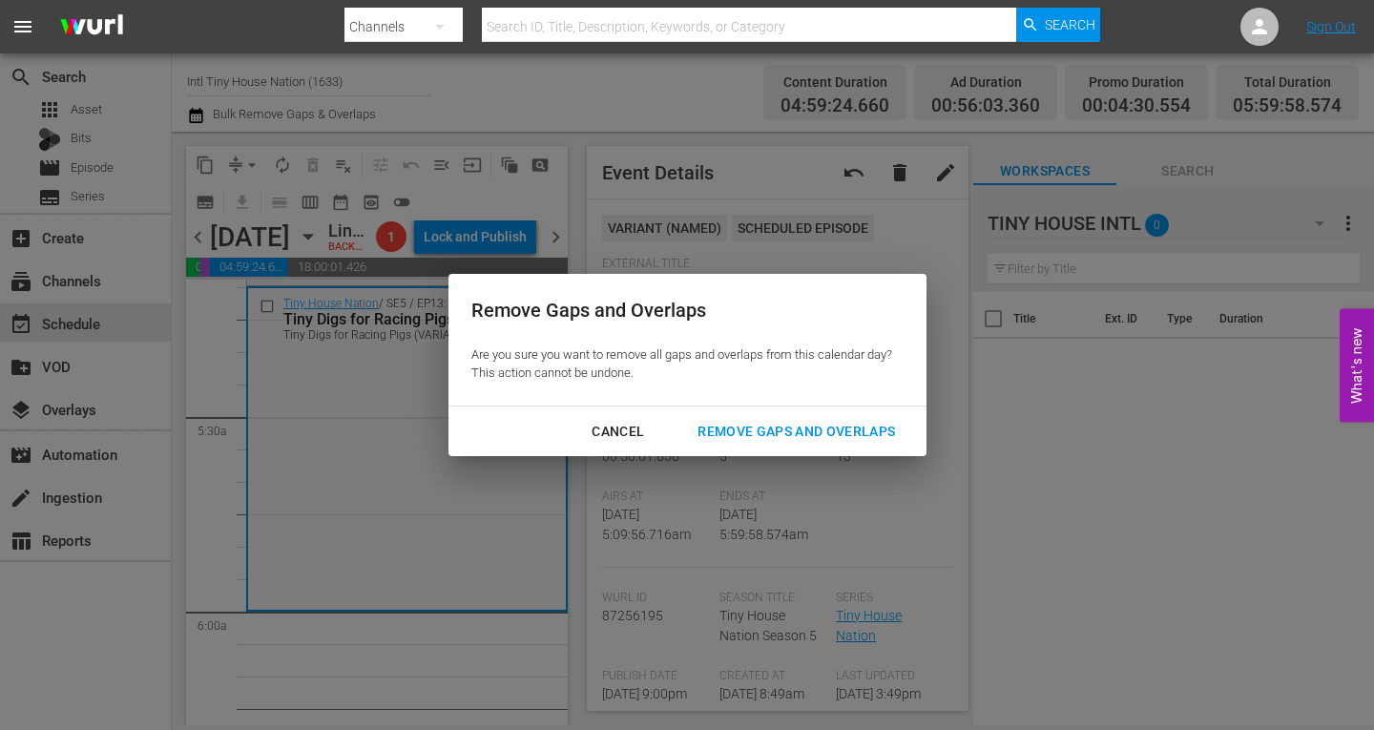
click at [764, 439] on div "Remove Gaps and Overlaps" at bounding box center [796, 432] width 228 height 24
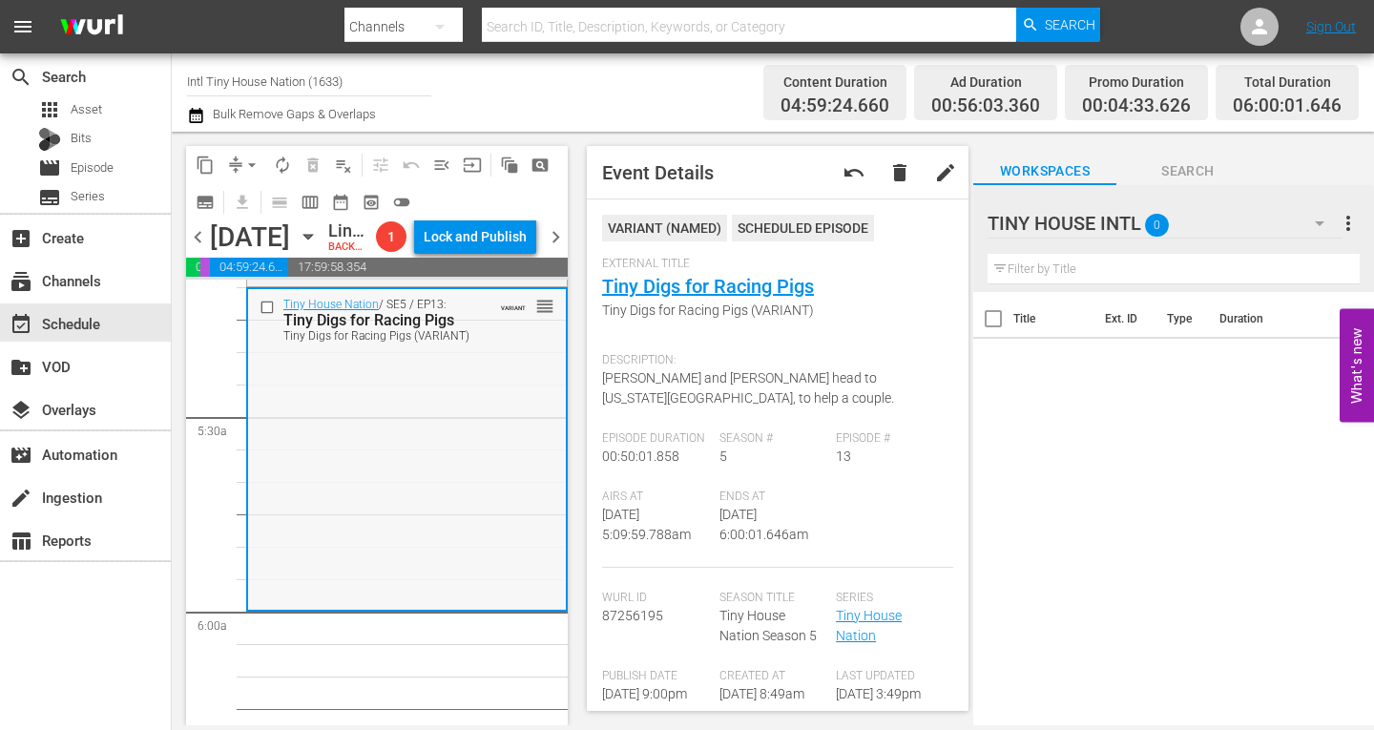
click at [366, 535] on div "Tiny House Nation / SE5 / EP13: Tiny Digs for Racing Pigs Tiny Digs for Racing …" at bounding box center [407, 448] width 318 height 319
click at [244, 162] on span "arrow_drop_down" at bounding box center [251, 165] width 19 height 19
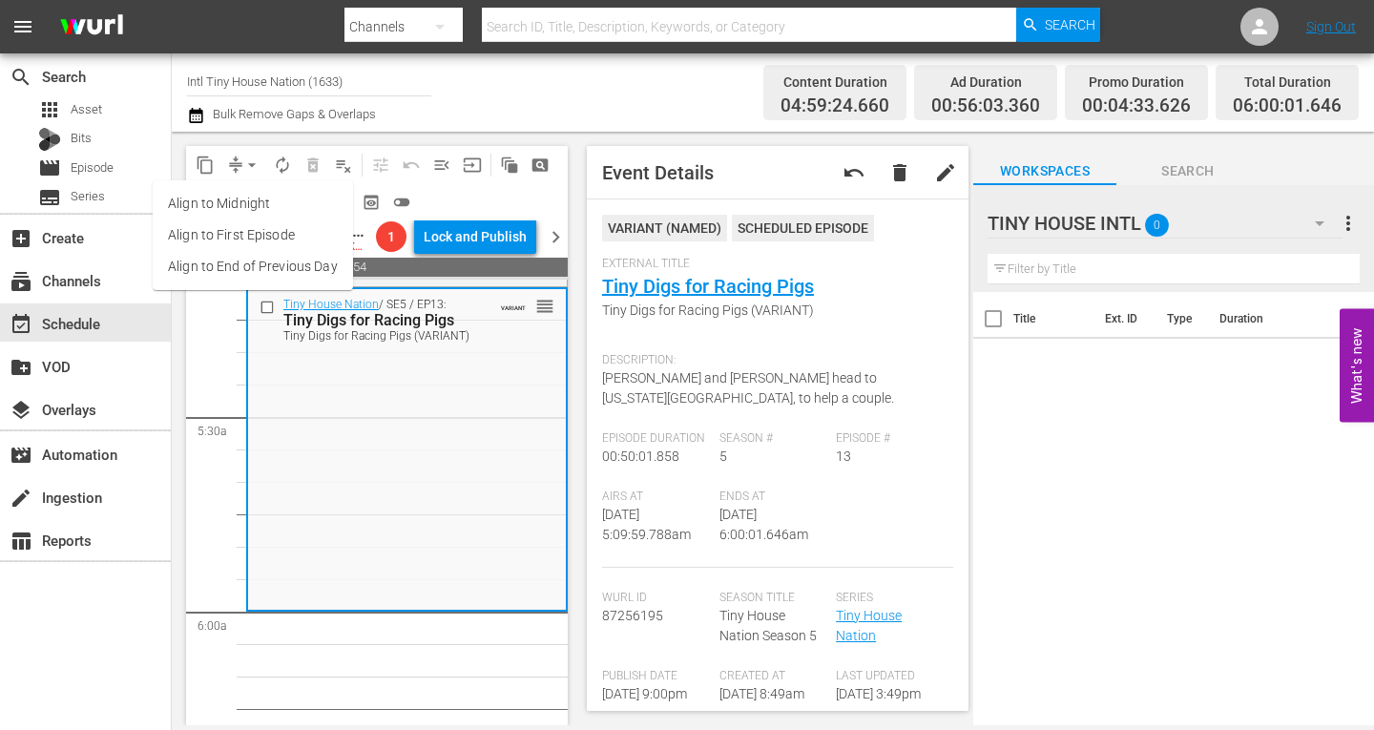
click at [262, 202] on li "Align to Midnight" at bounding box center [253, 203] width 200 height 31
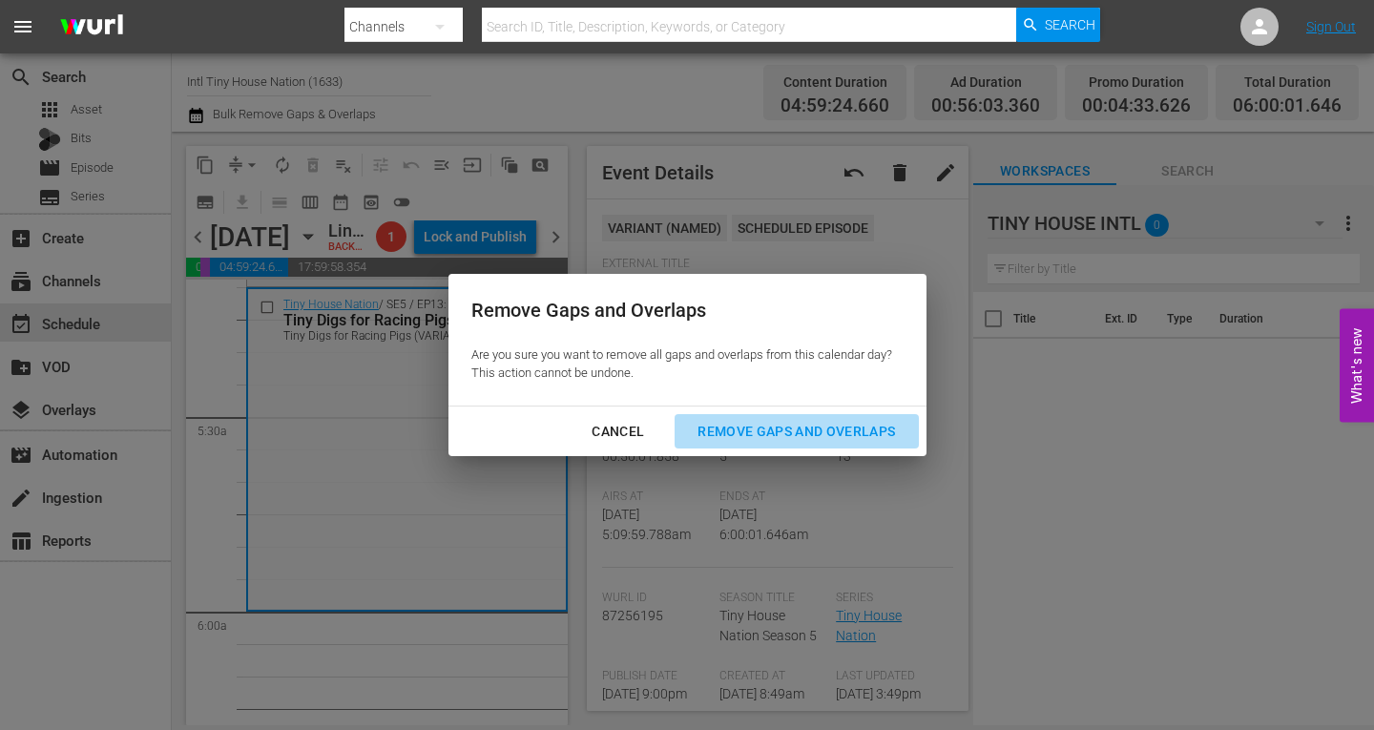
drag, startPoint x: 752, startPoint y: 419, endPoint x: 726, endPoint y: 431, distance: 28.6
click at [752, 421] on div "Remove Gaps and Overlaps" at bounding box center [796, 432] width 228 height 24
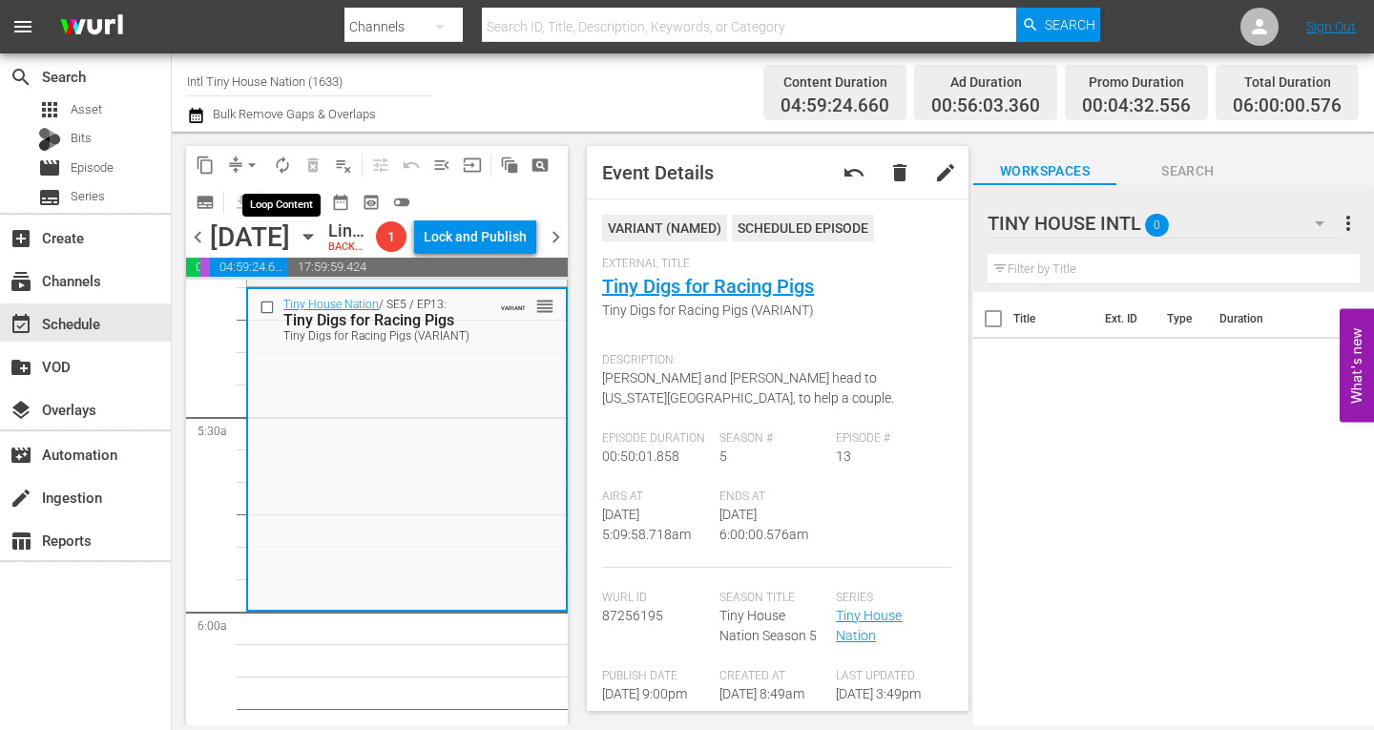
click at [286, 160] on span "autorenew_outlined" at bounding box center [282, 165] width 19 height 19
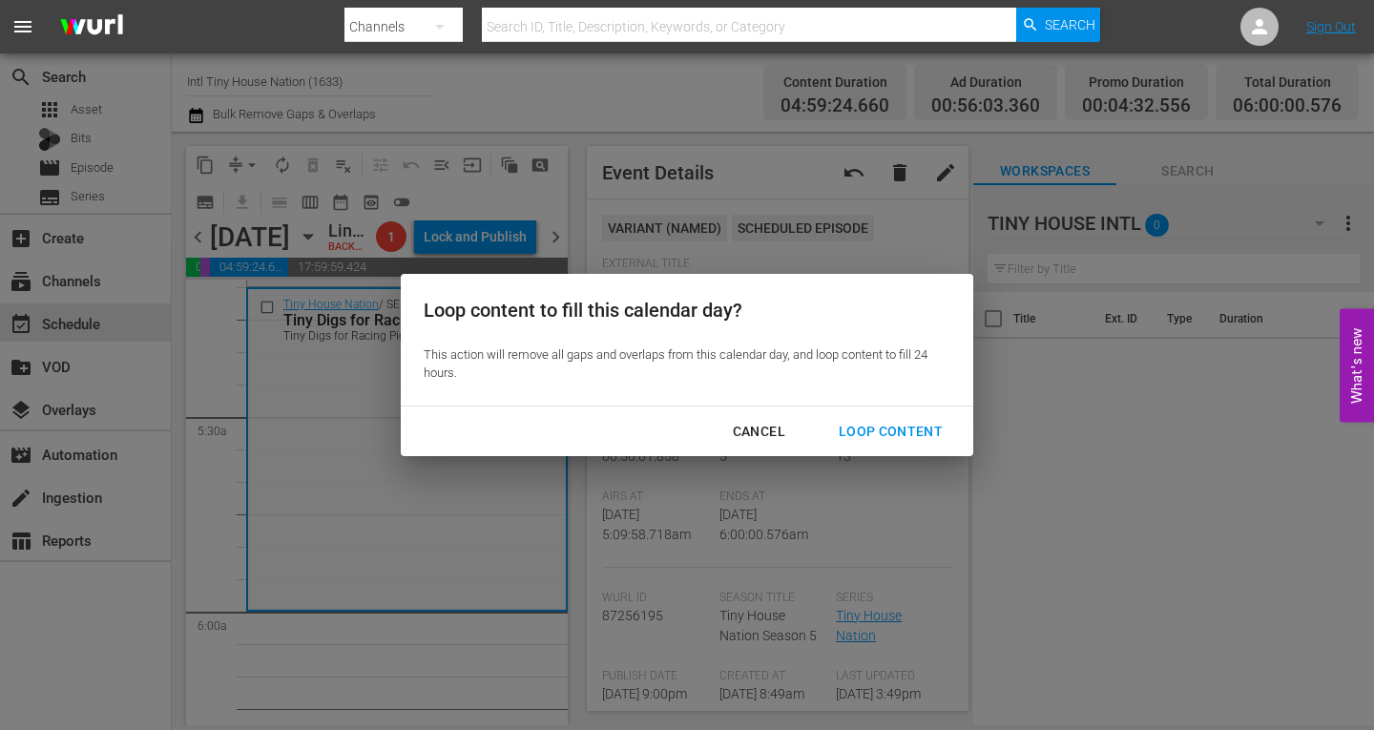
click at [857, 429] on div "Loop Content" at bounding box center [891, 432] width 135 height 24
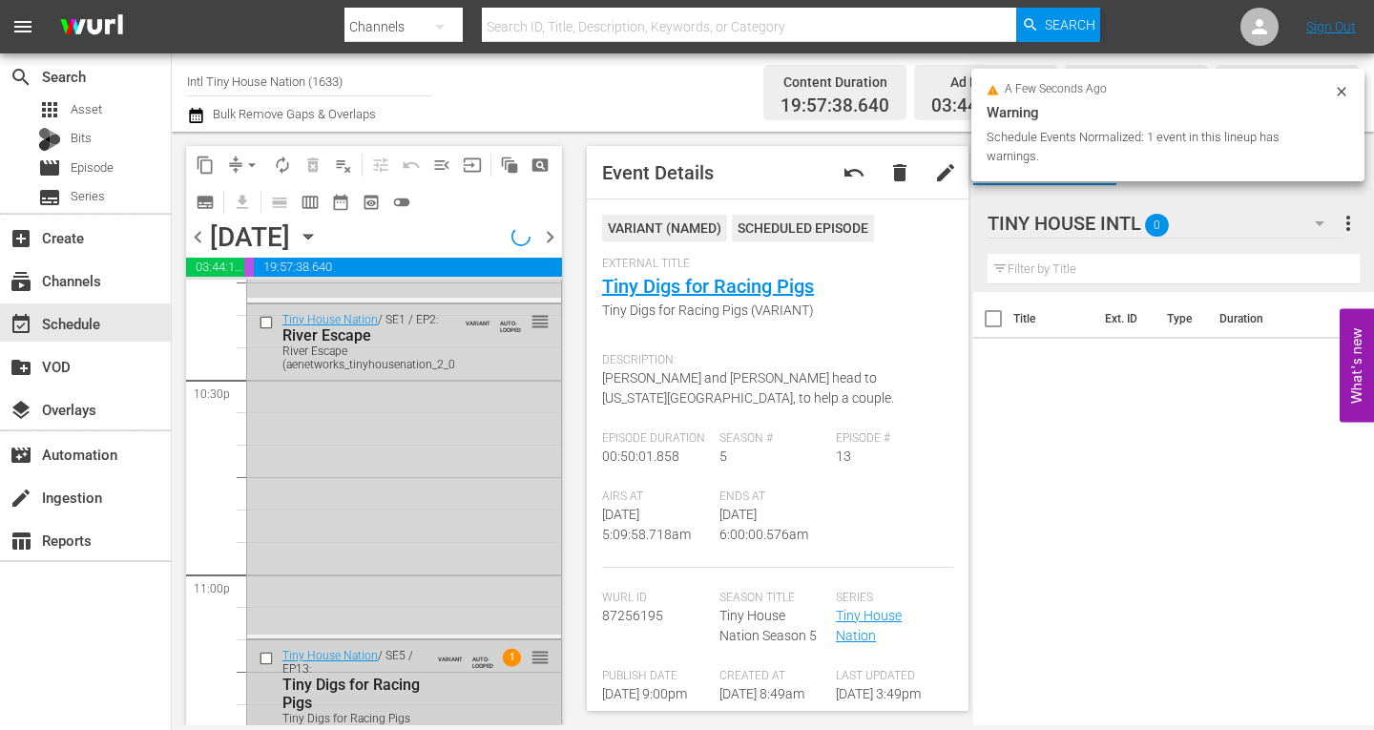
scroll to position [8931, 0]
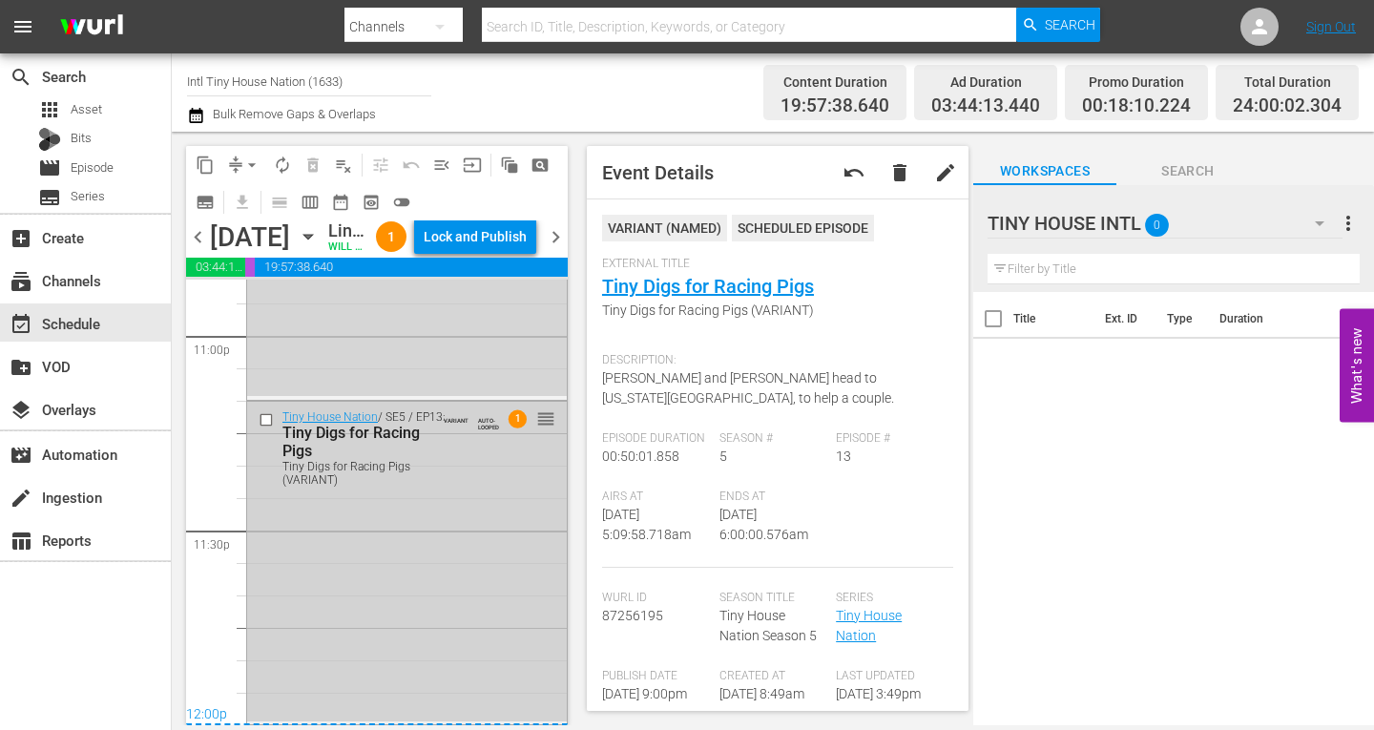
click at [396, 628] on div "Tiny House Nation / SE5 / EP13: Tiny Digs for Racing Pigs Tiny Digs for Racing …" at bounding box center [407, 561] width 320 height 319
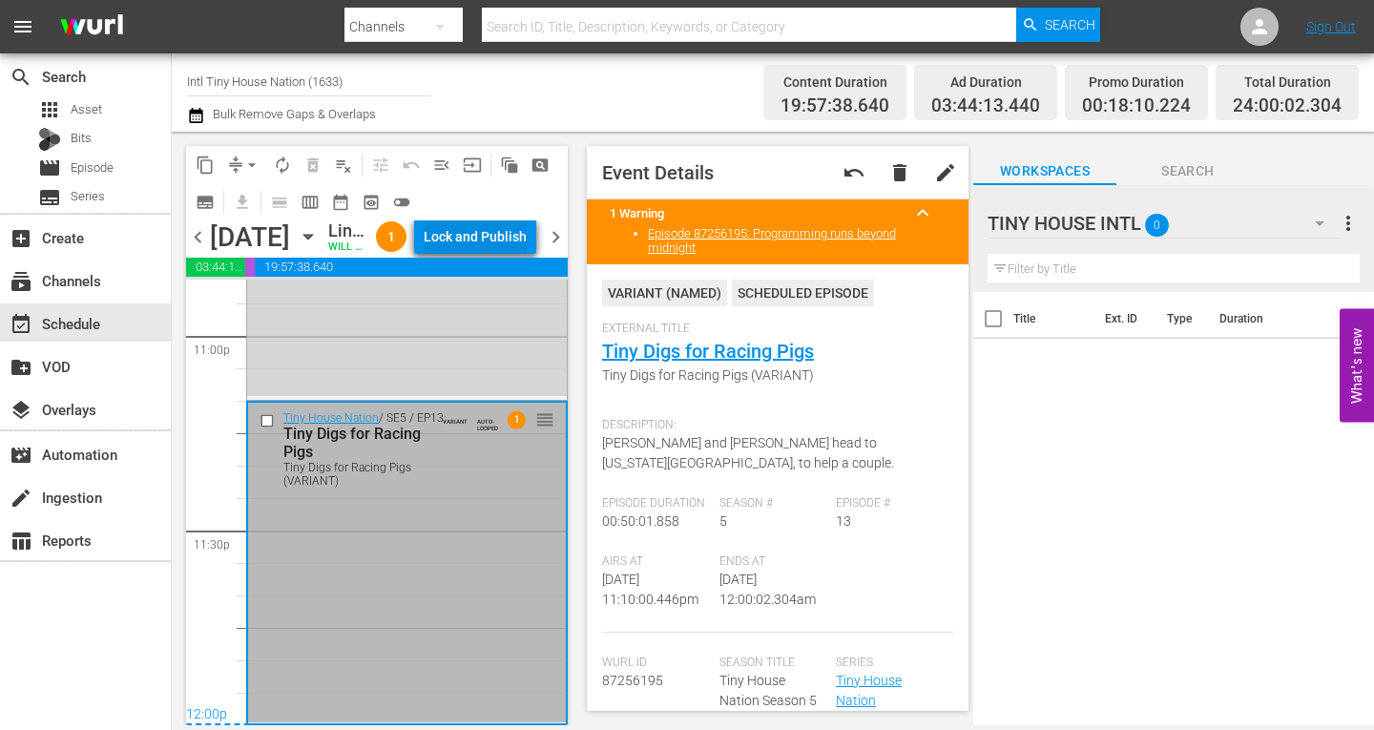
click at [485, 240] on div "Lock and Publish" at bounding box center [475, 237] width 103 height 34
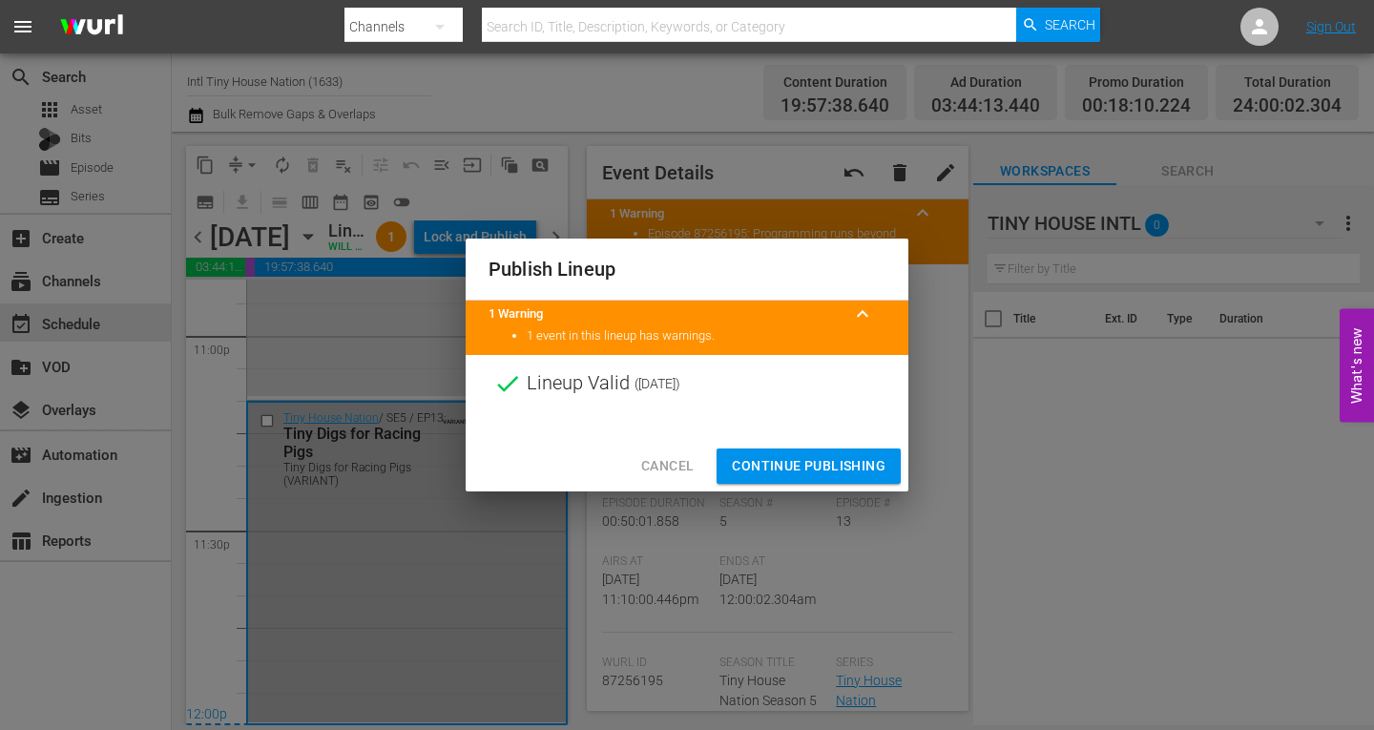
click at [764, 464] on span "Continue Publishing" at bounding box center [809, 466] width 154 height 24
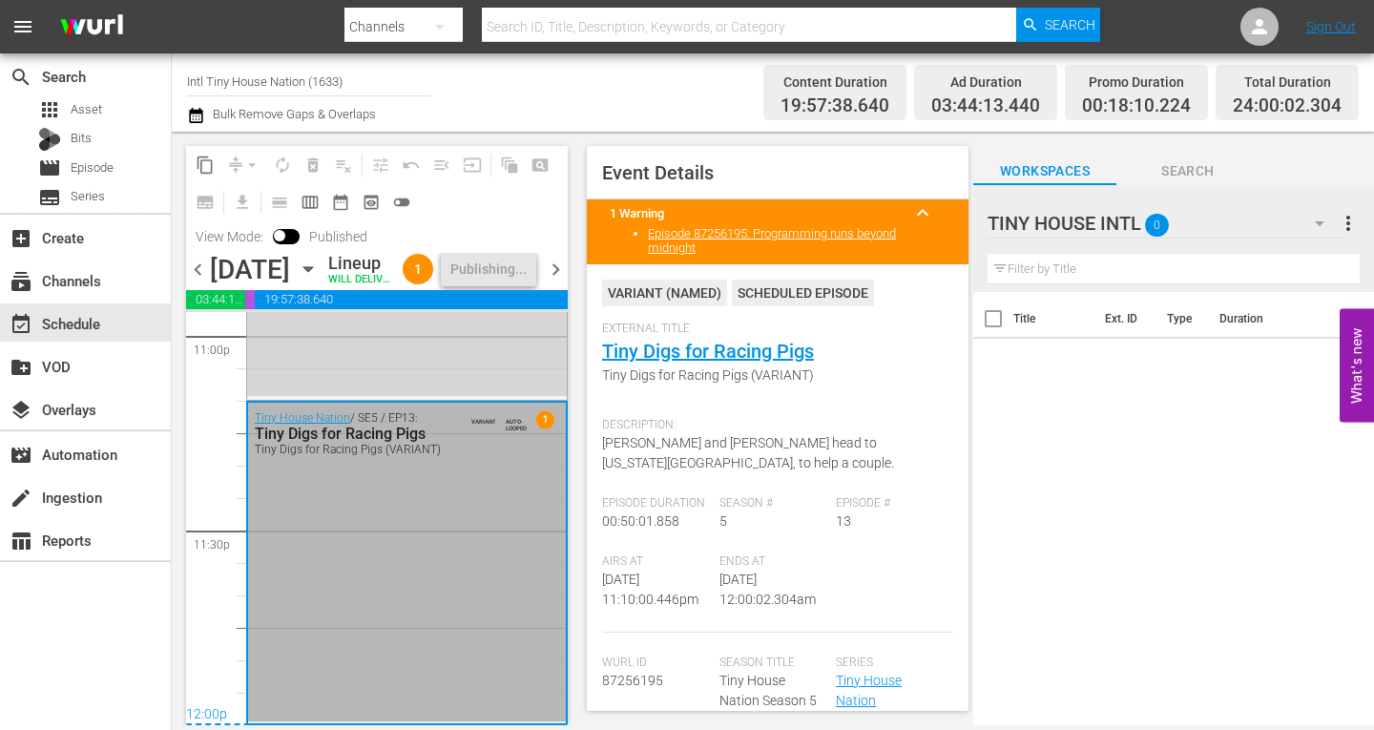
scroll to position [8963, 0]
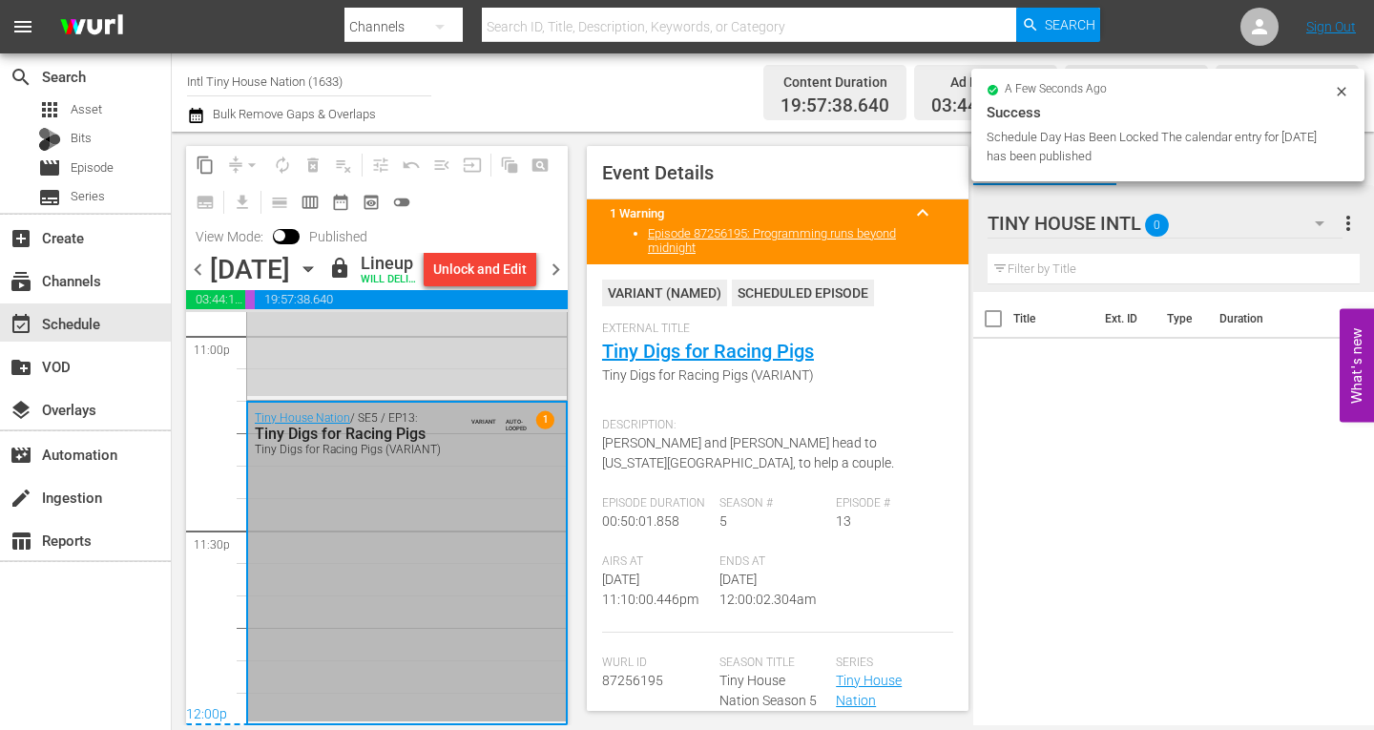
click at [290, 281] on div "Tuesday, October 21st" at bounding box center [250, 269] width 80 height 31
click at [552, 282] on span "chevron_right" at bounding box center [556, 270] width 24 height 24
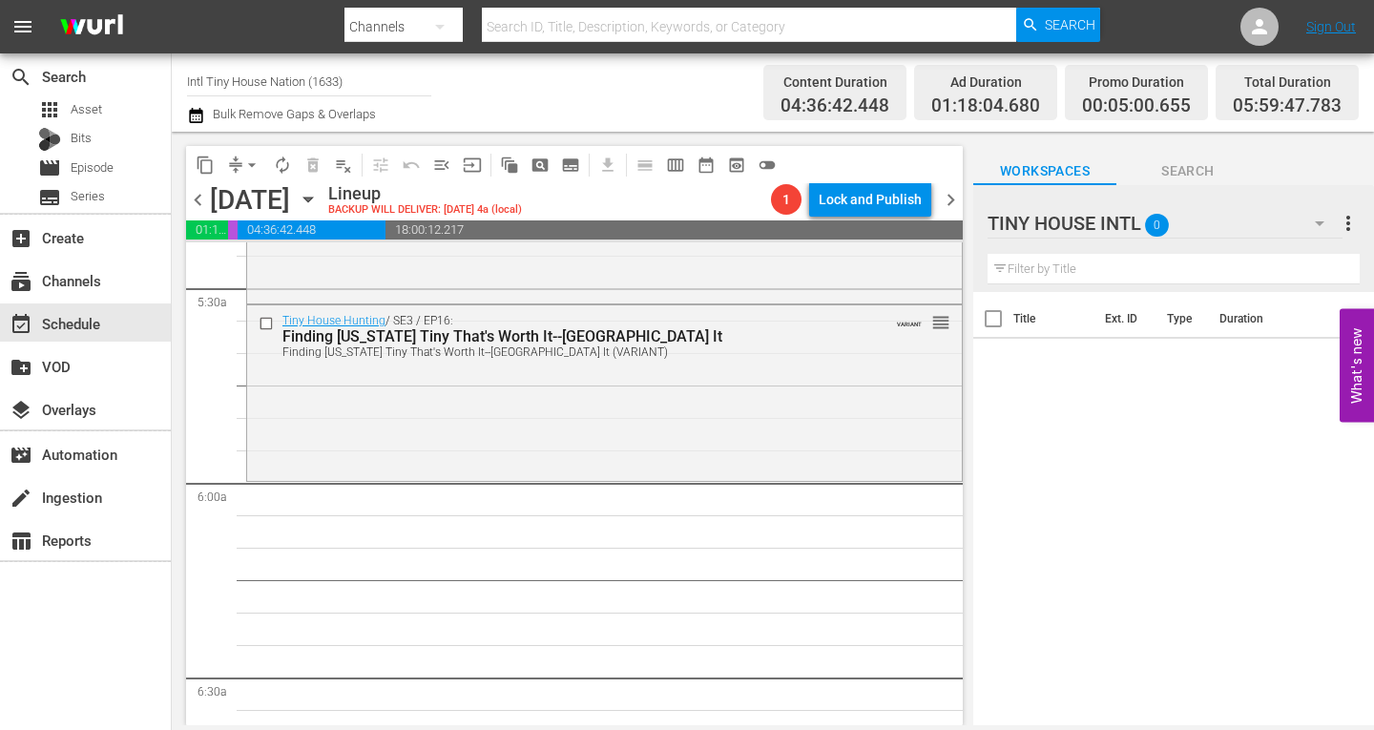
scroll to position [2076, 0]
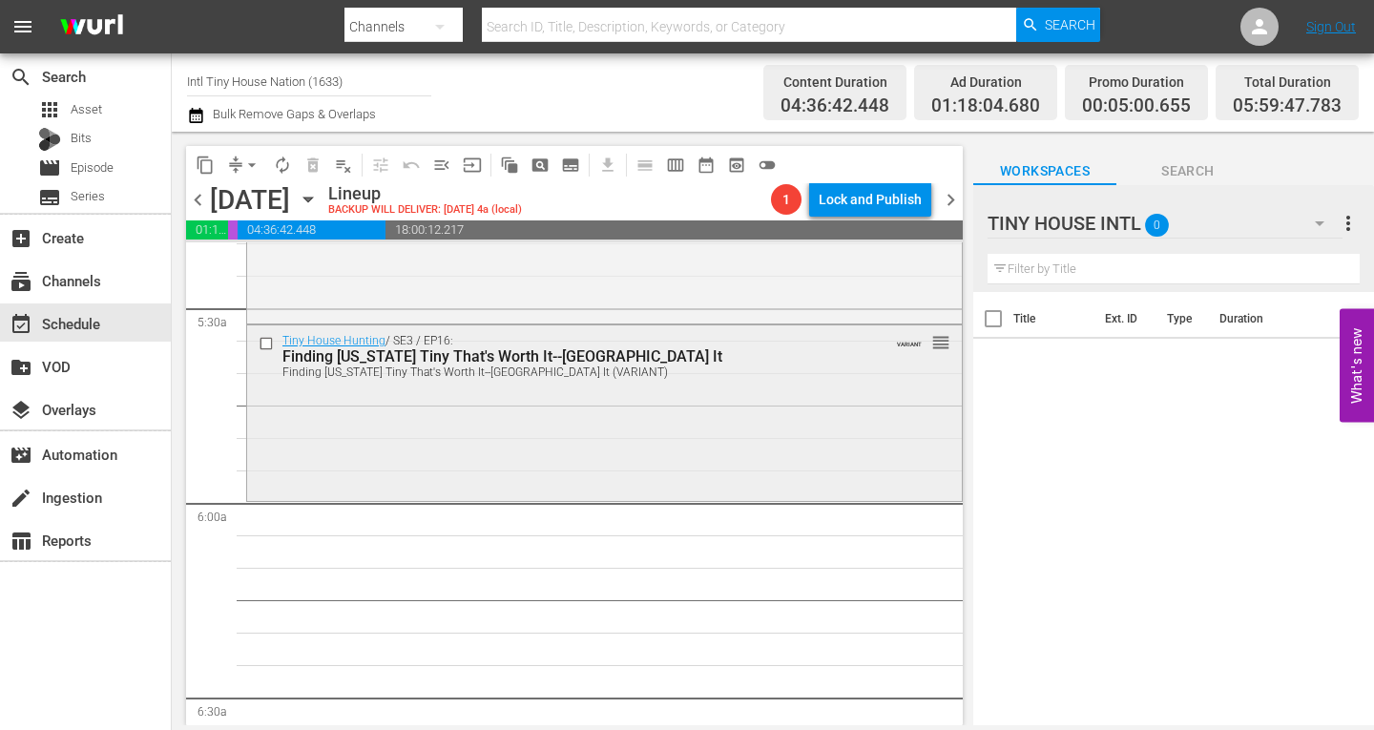
click at [336, 454] on div "Tiny House Hunting / SE3 / EP16: Finding Texas Tiny That's Worth It--Fort Worth…" at bounding box center [604, 411] width 715 height 172
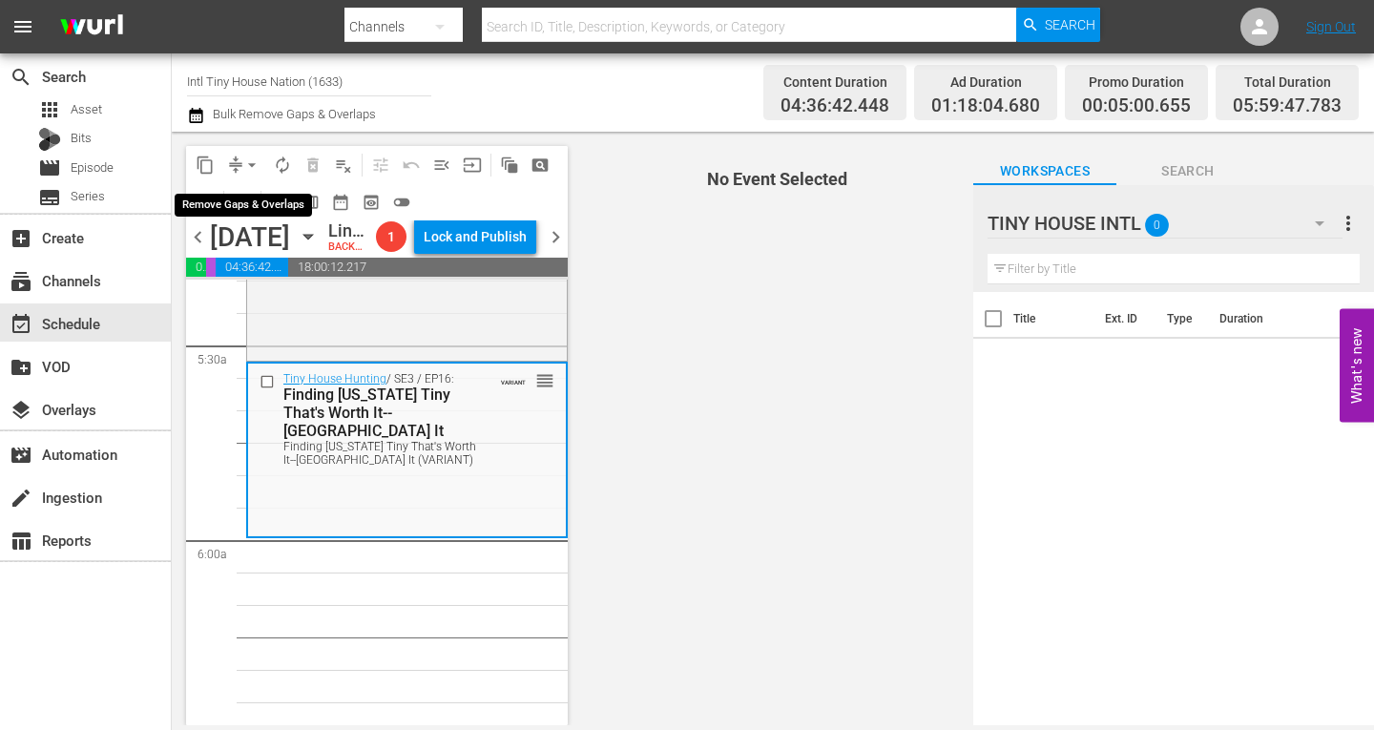
click at [245, 158] on span "arrow_drop_down" at bounding box center [251, 165] width 19 height 19
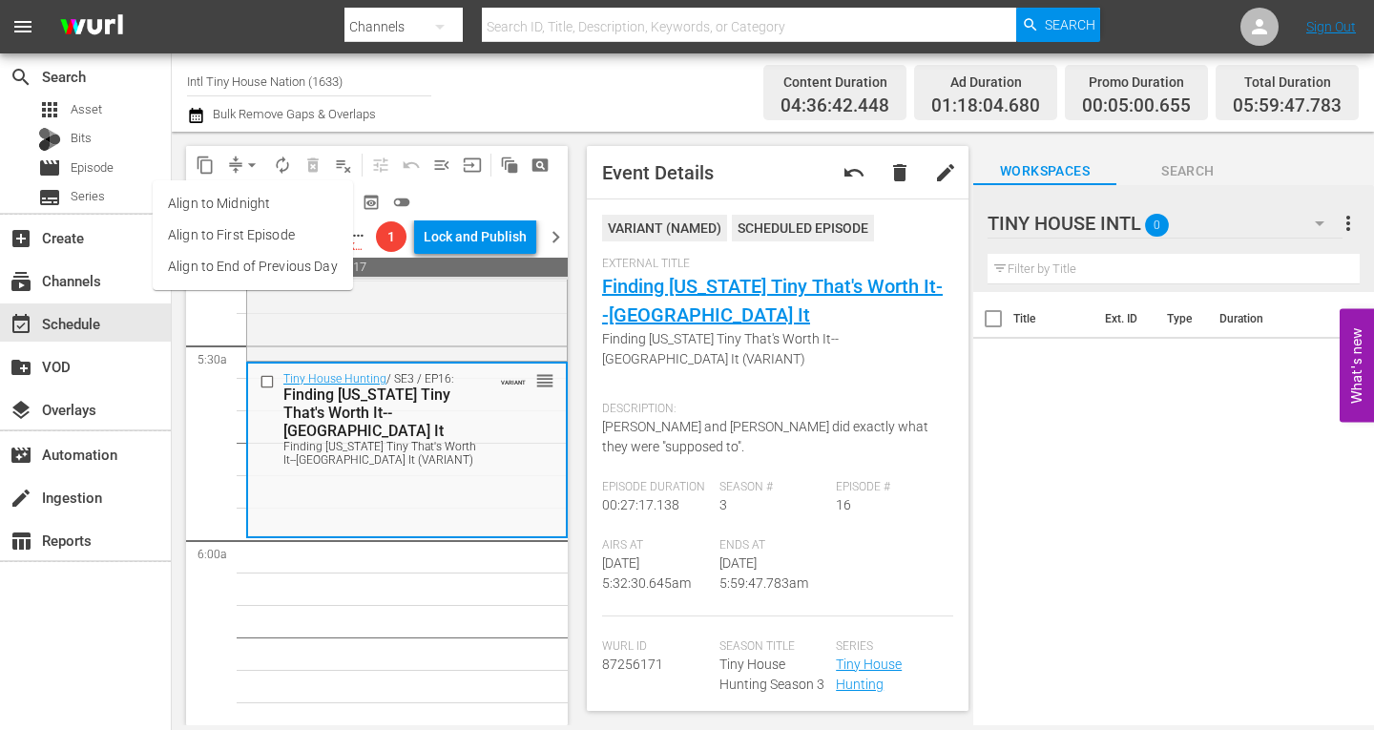
click at [239, 197] on li "Align to Midnight" at bounding box center [253, 203] width 200 height 31
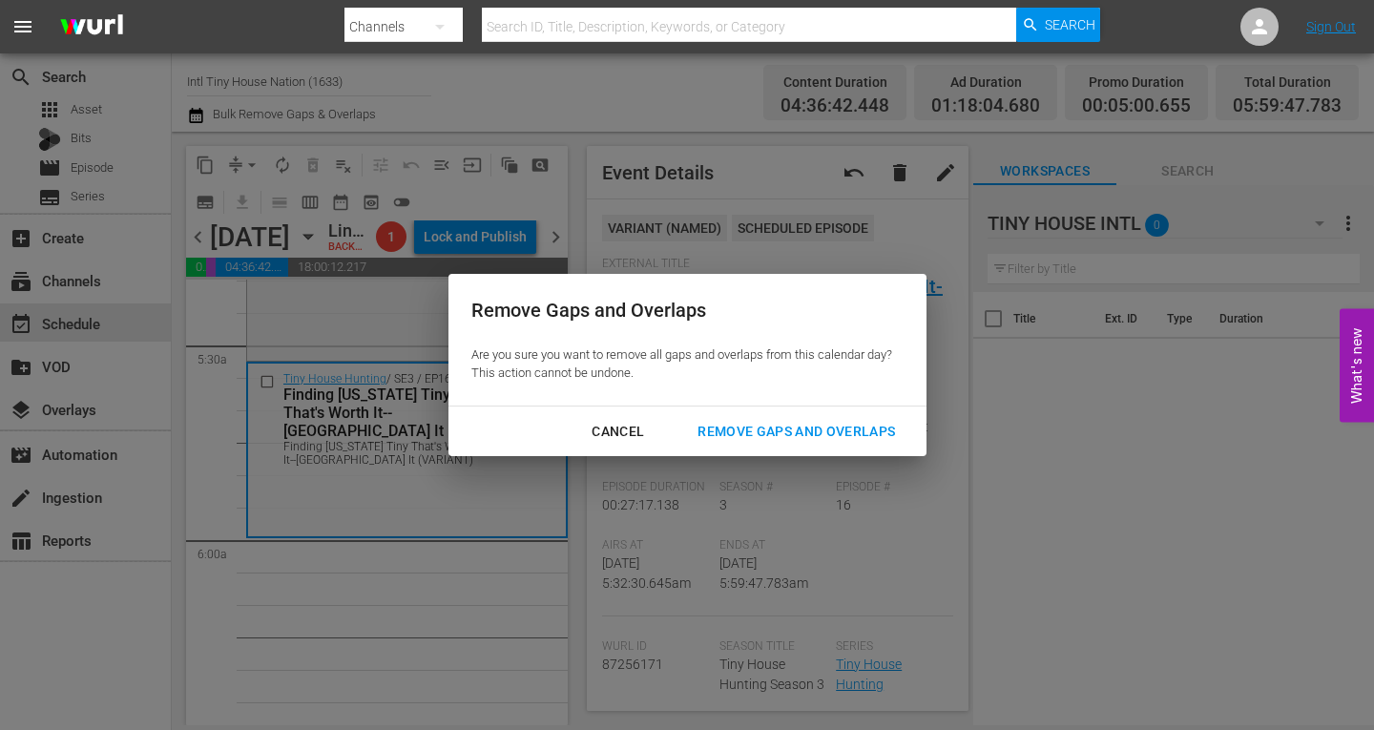
click at [758, 426] on div "Remove Gaps and Overlaps" at bounding box center [796, 432] width 228 height 24
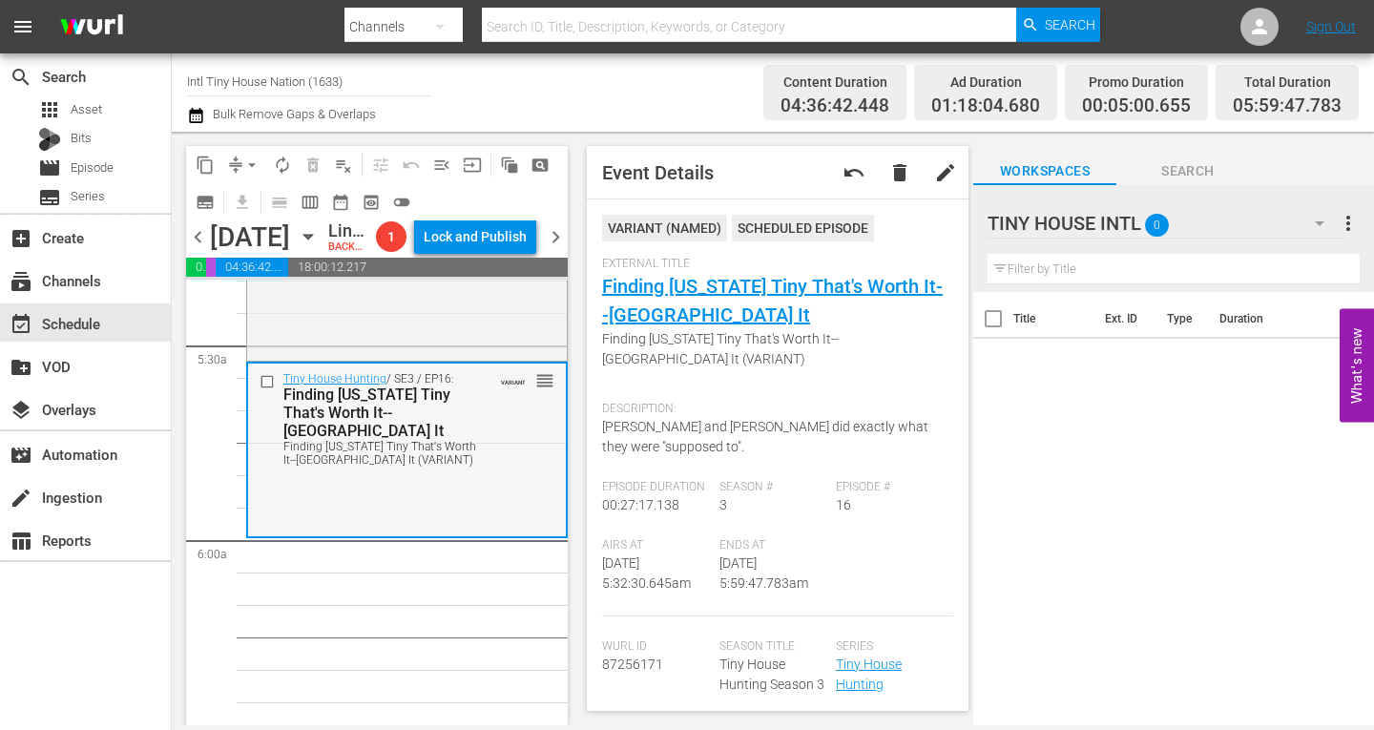
click at [499, 512] on div "Tiny House Hunting / SE3 / EP16: Finding Texas Tiny That's Worth It--Fort Worth…" at bounding box center [407, 450] width 318 height 172
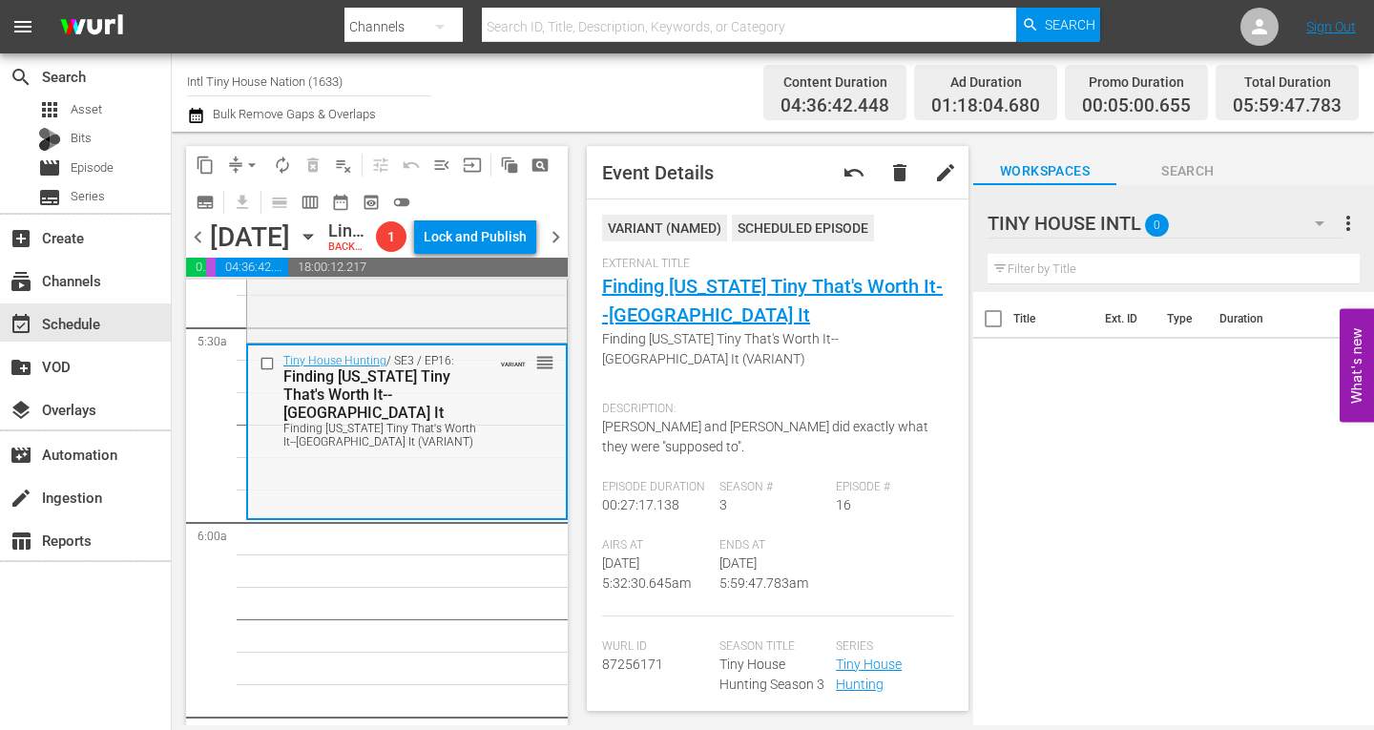
scroll to position [1980, 0]
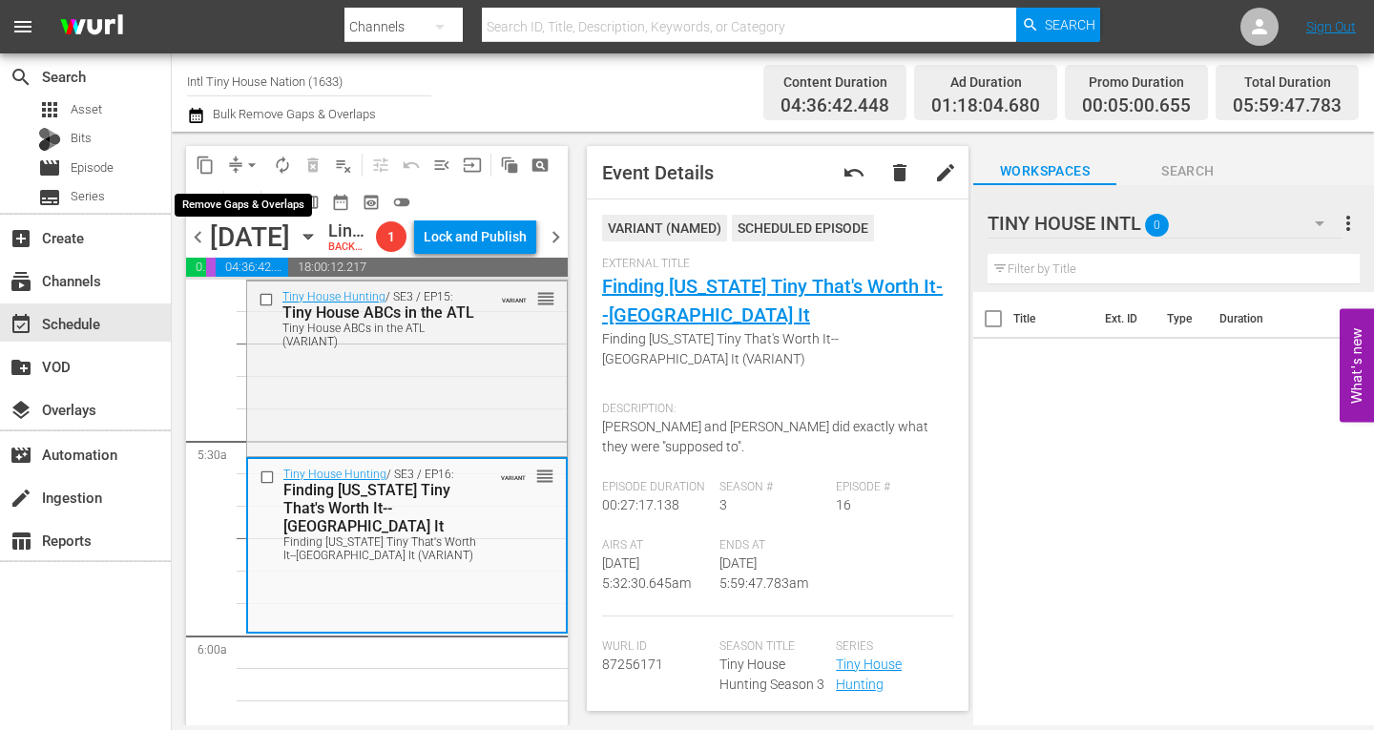
click at [246, 159] on span "arrow_drop_down" at bounding box center [251, 165] width 19 height 19
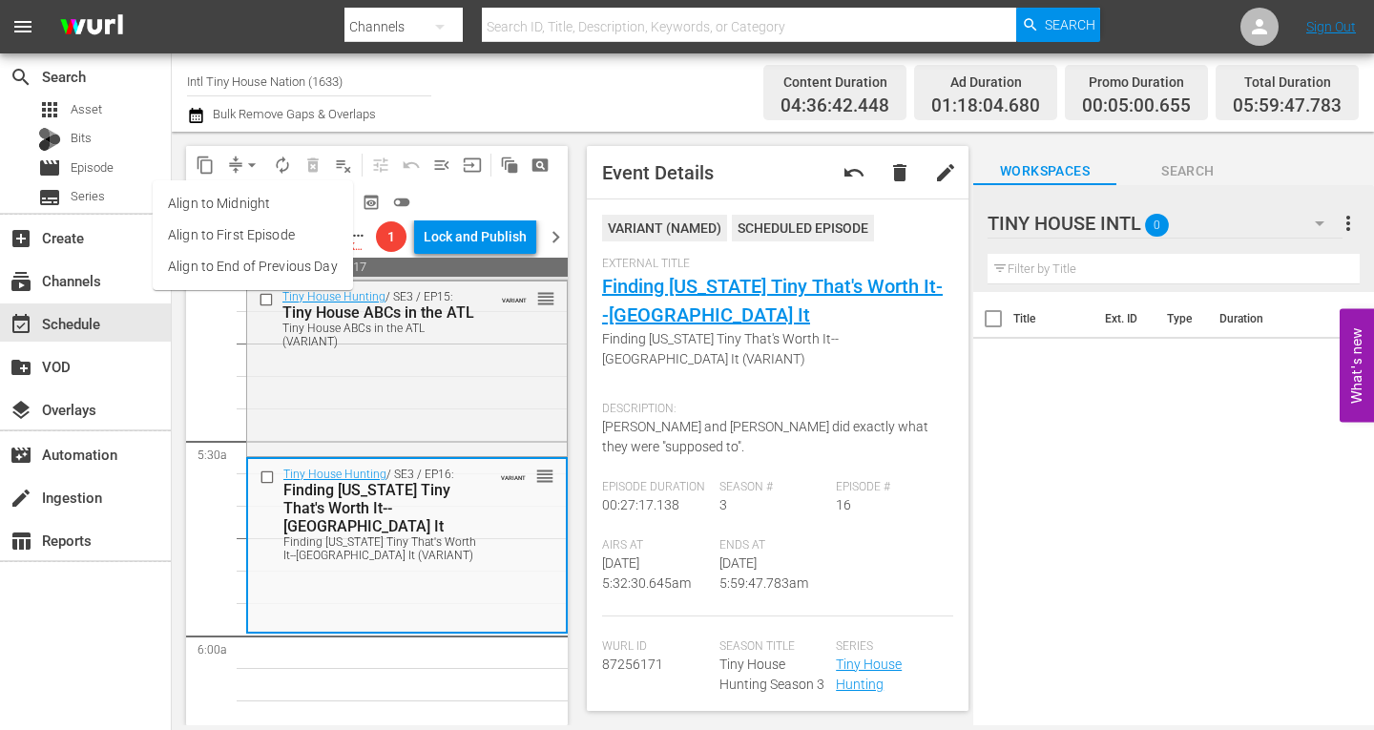
click at [252, 195] on li "Align to Midnight" at bounding box center [253, 203] width 200 height 31
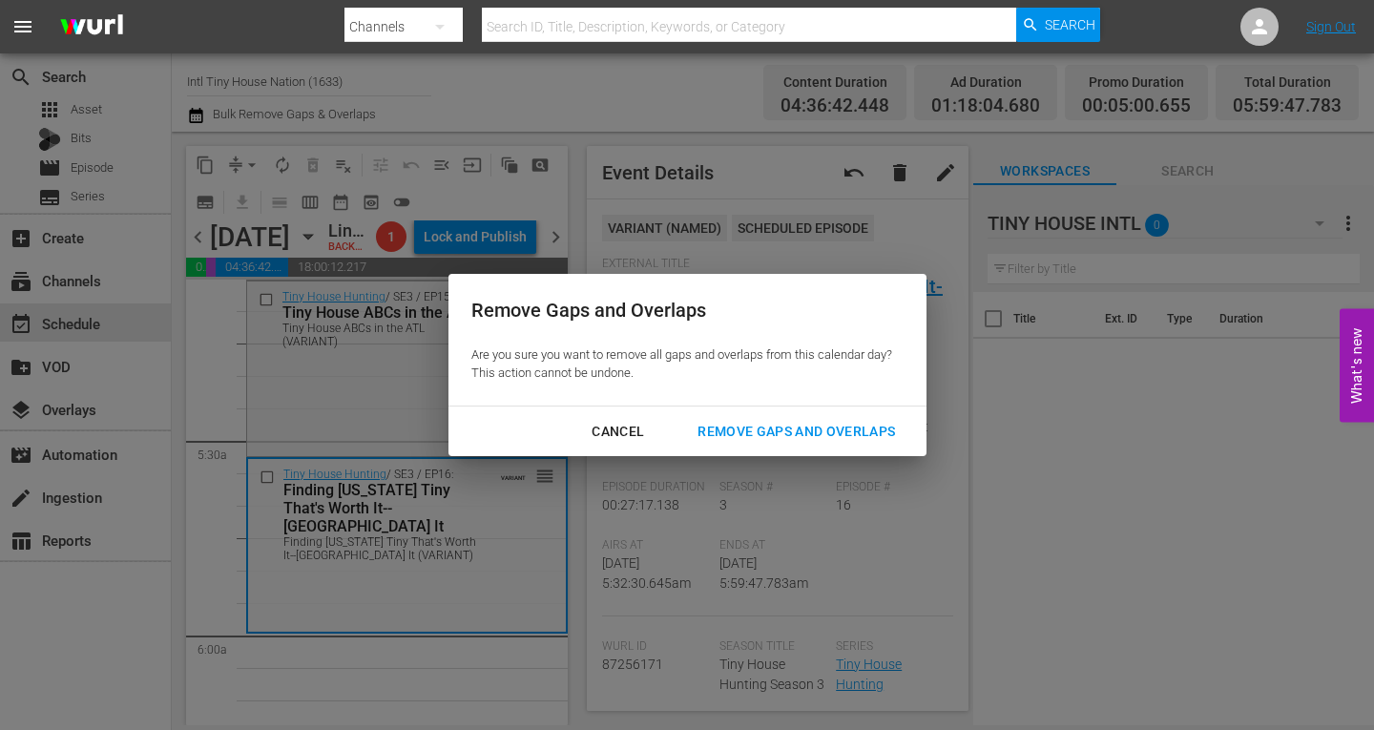
drag, startPoint x: 784, startPoint y: 424, endPoint x: 693, endPoint y: 220, distance: 222.6
click at [783, 425] on div "Remove Gaps and Overlaps" at bounding box center [796, 432] width 228 height 24
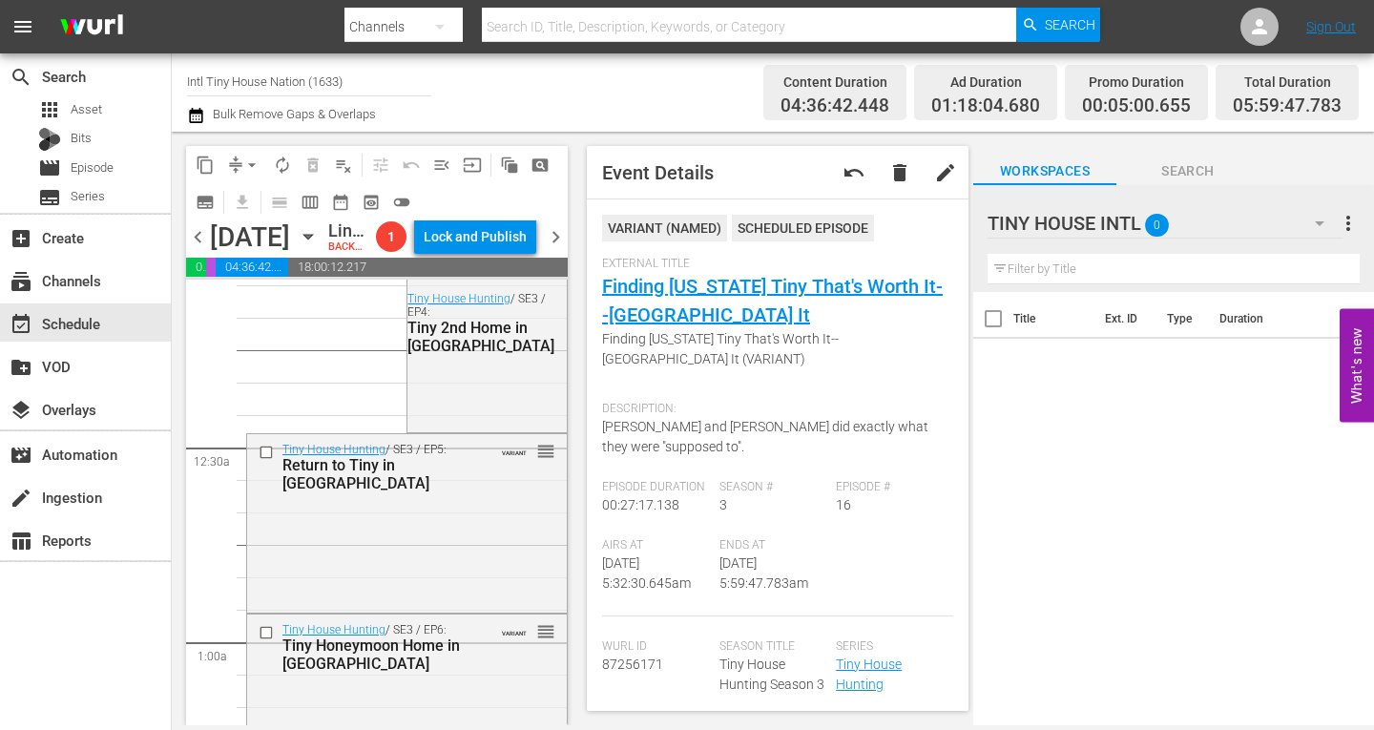
scroll to position [0, 0]
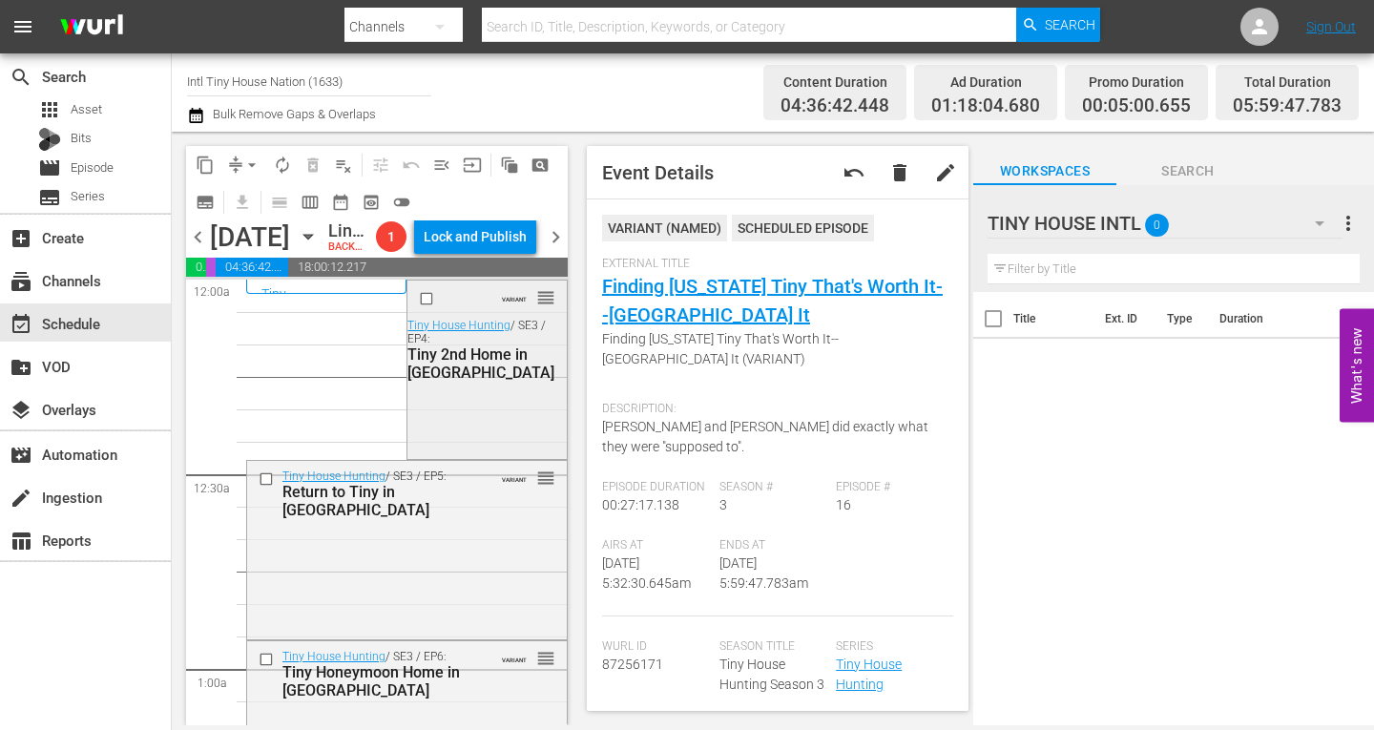
click at [452, 440] on div "VARIANT reorder Tiny House Hunting / SE3 / EP4: Tiny 2nd Home in Honolulu" at bounding box center [487, 368] width 158 height 175
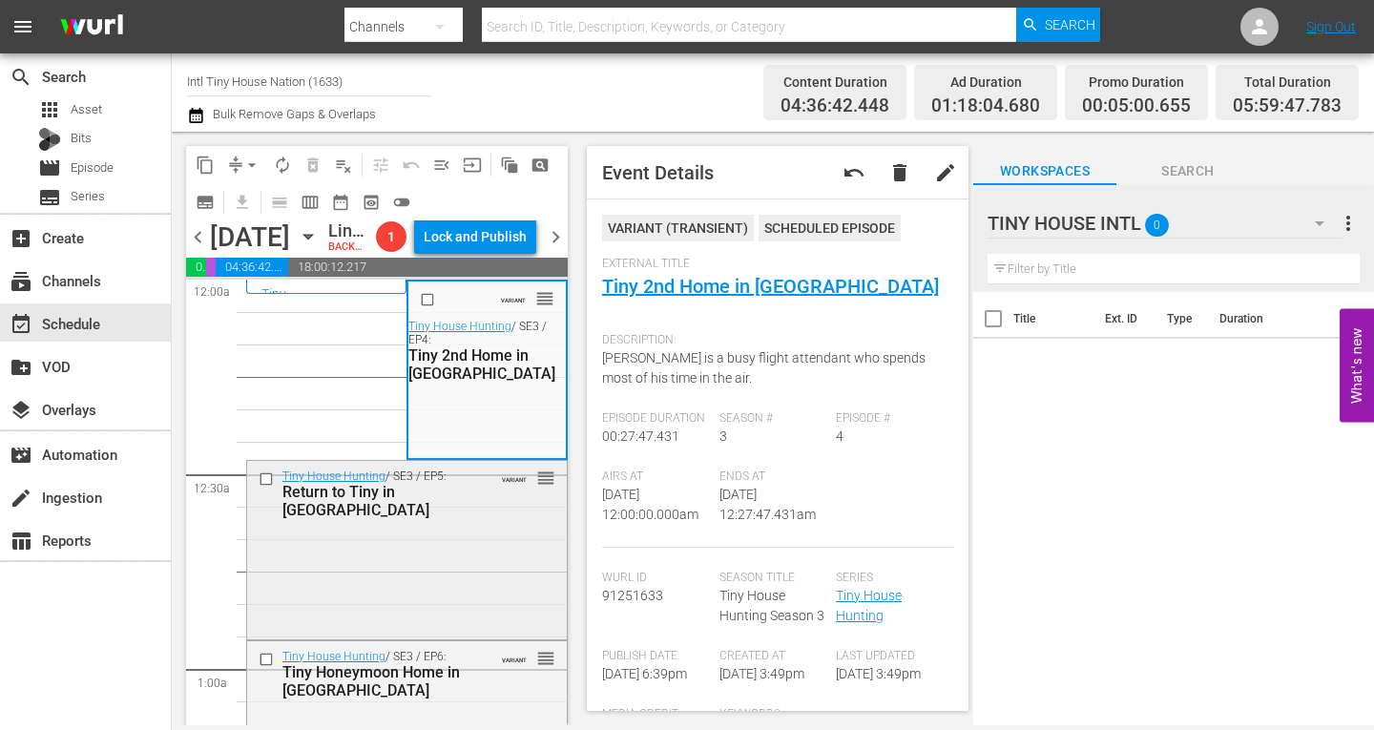
click at [444, 561] on div "Tiny House Hunting / SE3 / EP5: Return to Tiny in Boise VARIANT reorder" at bounding box center [407, 548] width 320 height 175
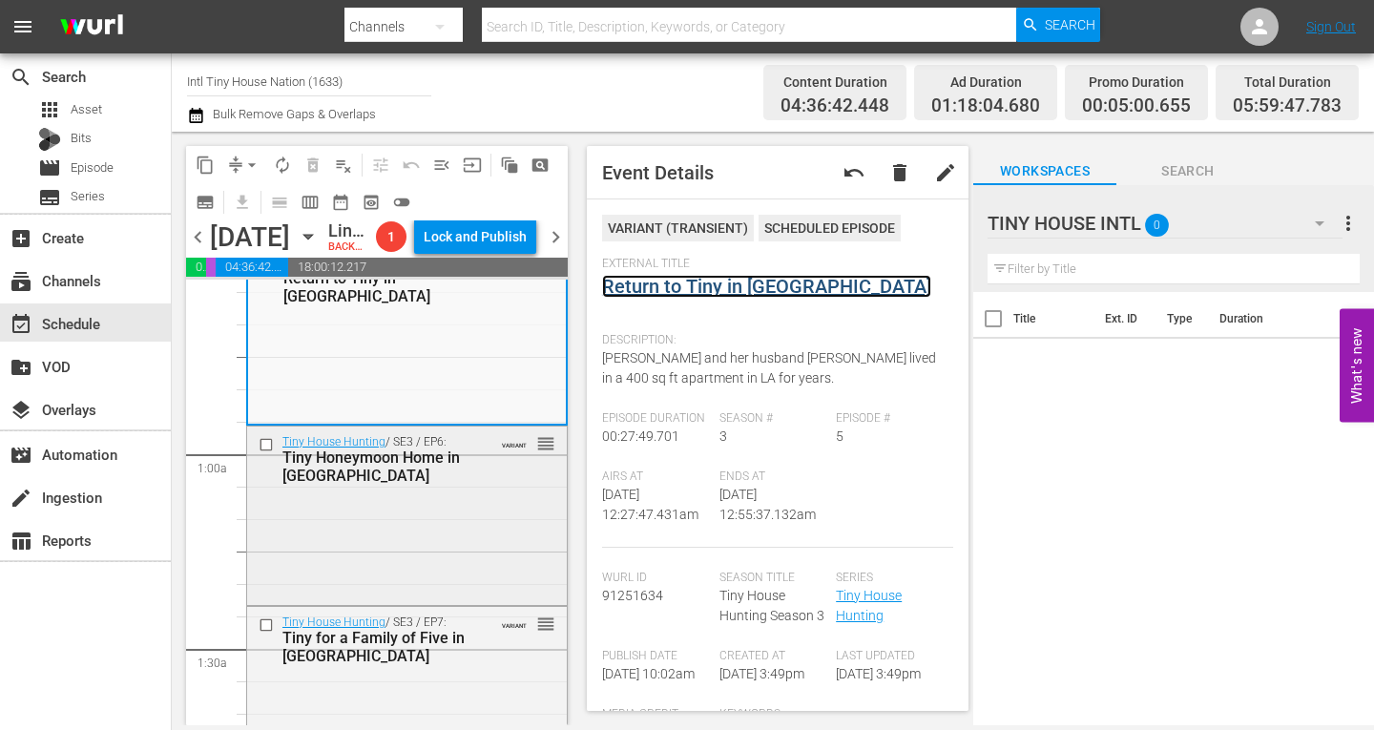
scroll to position [286, 0]
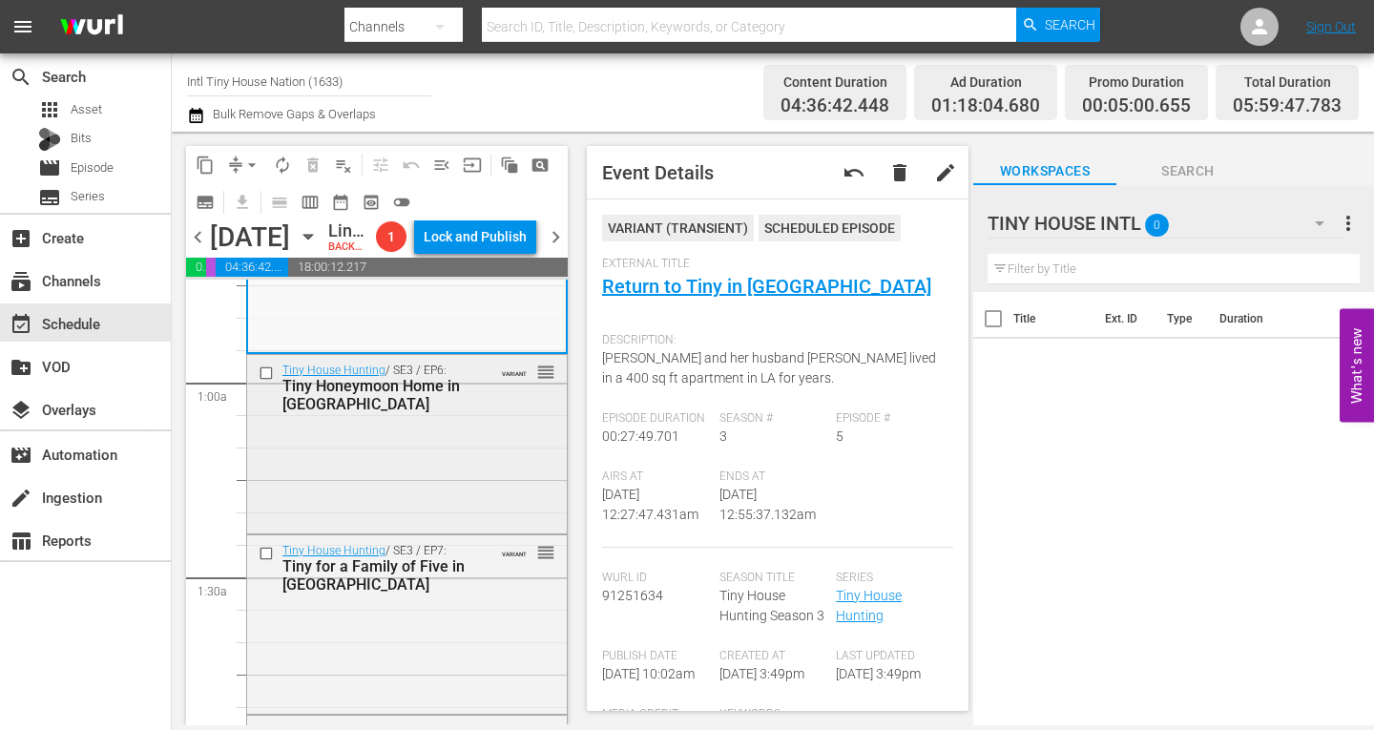
click at [417, 482] on div "Tiny House Hunting / SE3 / EP6: Tiny Honeymoon Home in San Diego VARIANT reorder" at bounding box center [407, 442] width 320 height 175
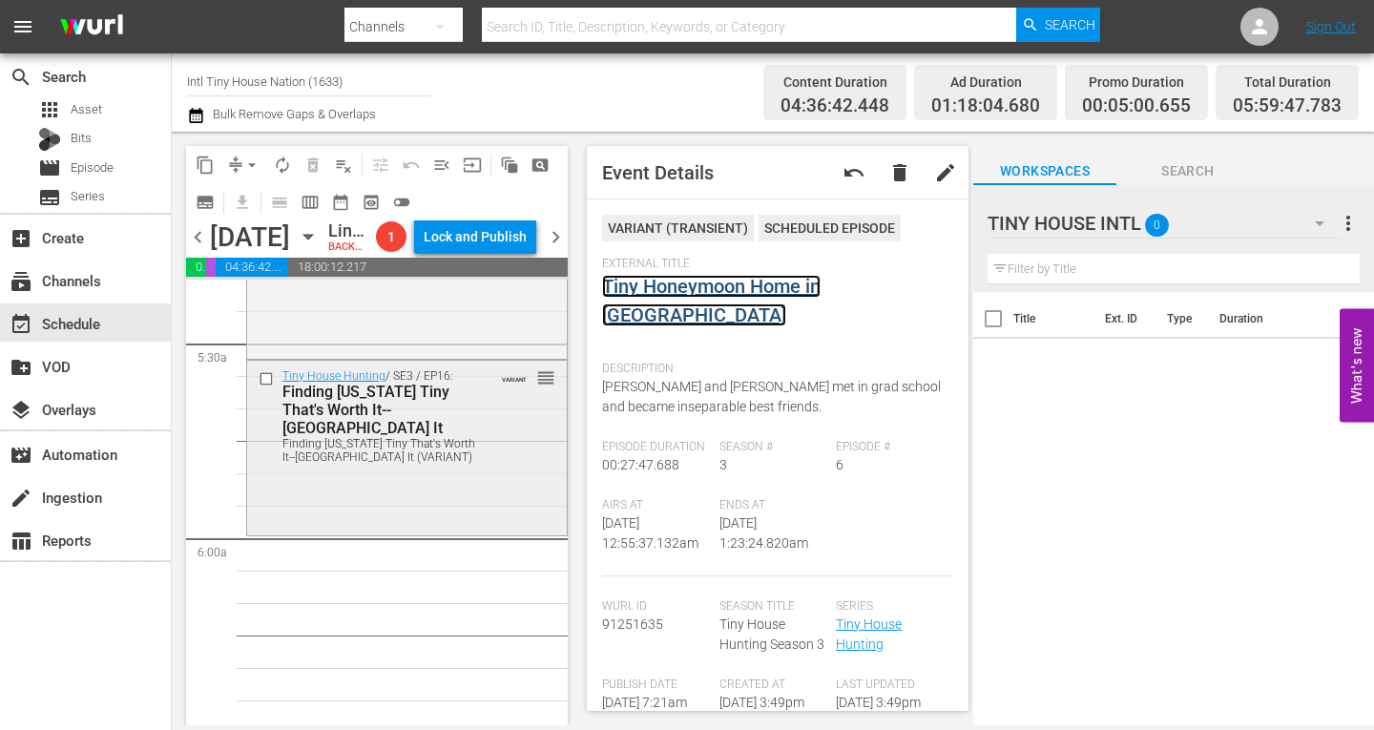
scroll to position [2004, 0]
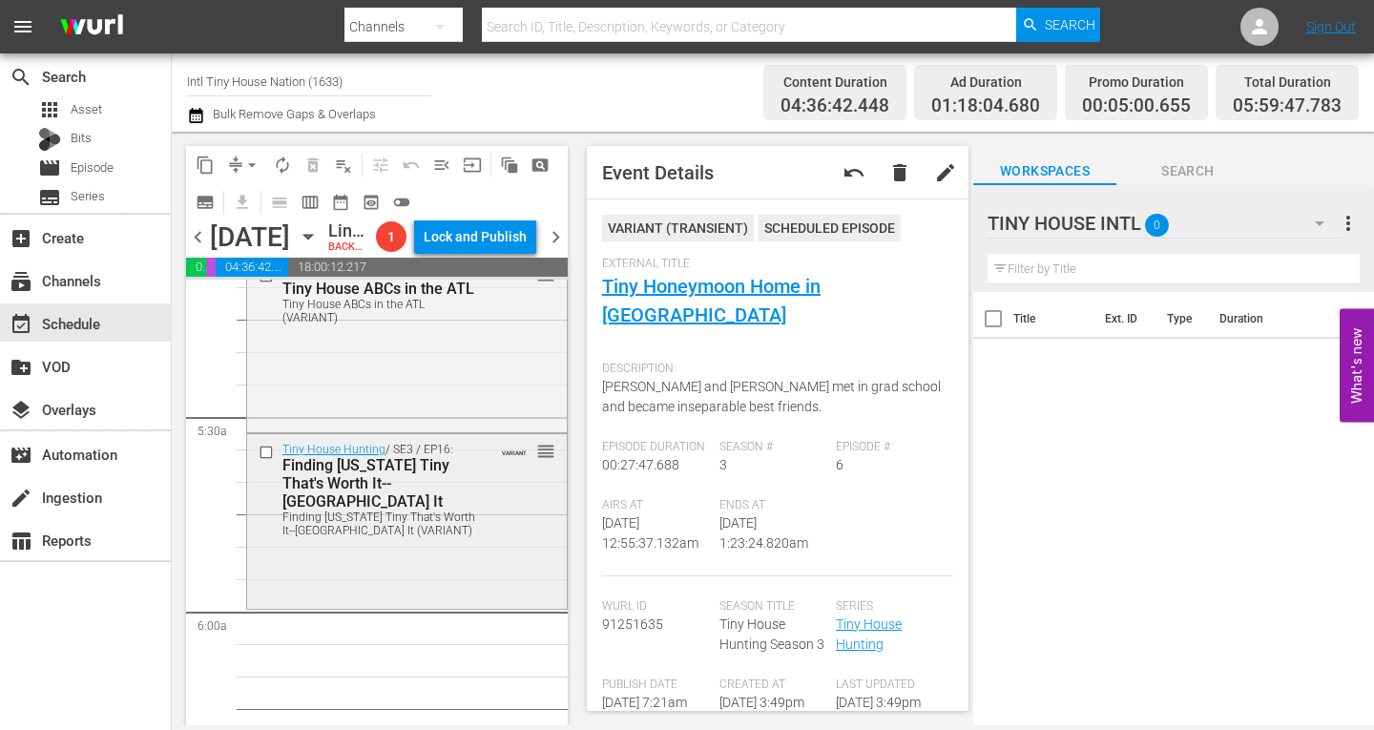
click at [356, 587] on div "Tiny House Hunting / SE3 / EP16: Finding Texas Tiny That's Worth It--Fort Worth…" at bounding box center [407, 520] width 320 height 172
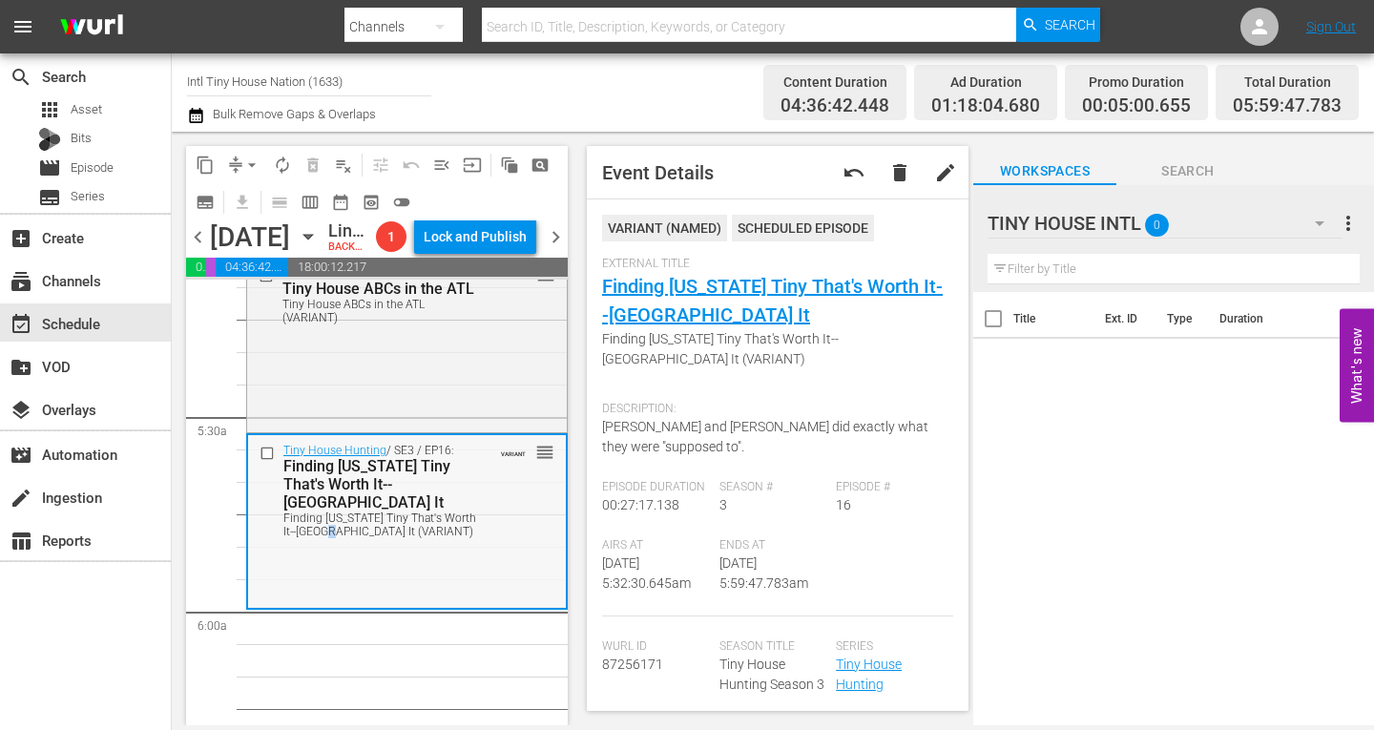
click at [344, 586] on div "Tiny House Hunting / SE3 / EP16: Finding Texas Tiny That's Worth It--Fort Worth…" at bounding box center [407, 521] width 318 height 172
click at [252, 156] on span "arrow_drop_down" at bounding box center [251, 165] width 19 height 19
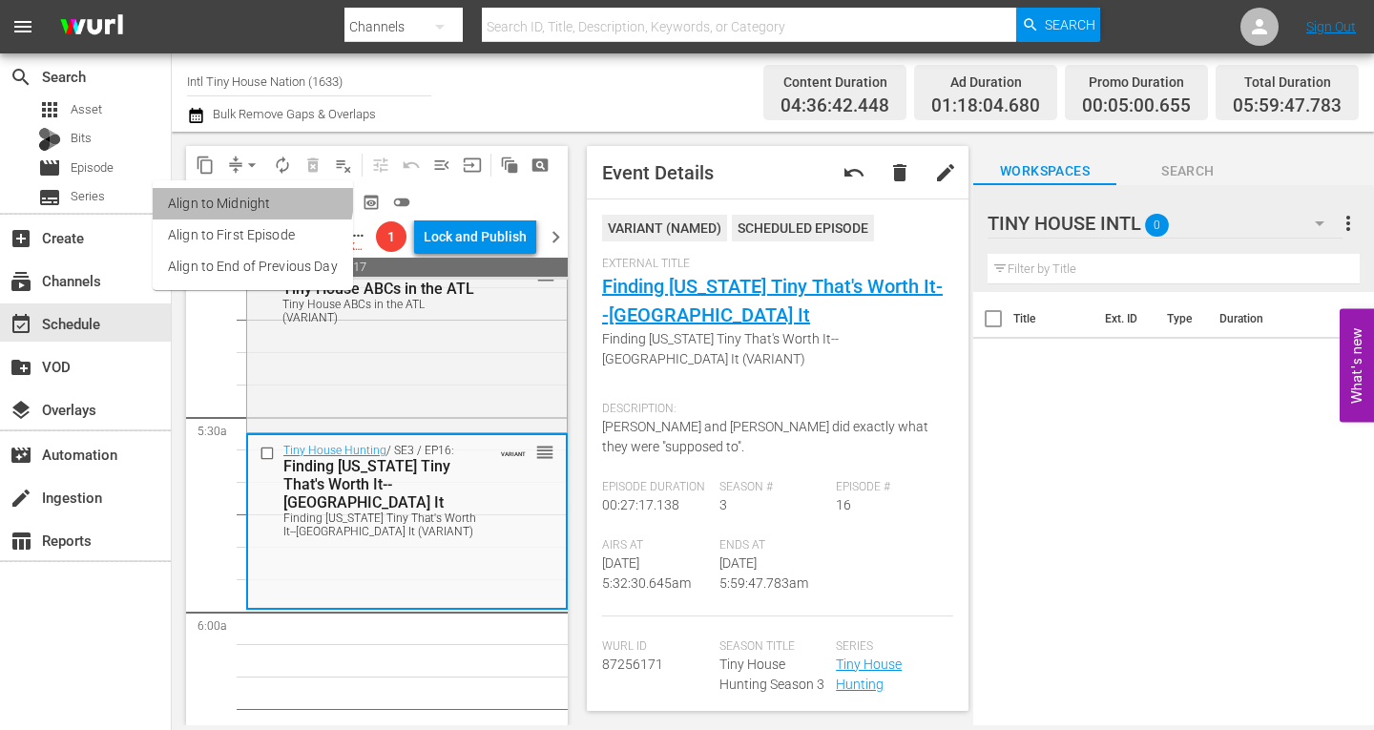
click at [246, 196] on li "Align to Midnight" at bounding box center [253, 203] width 200 height 31
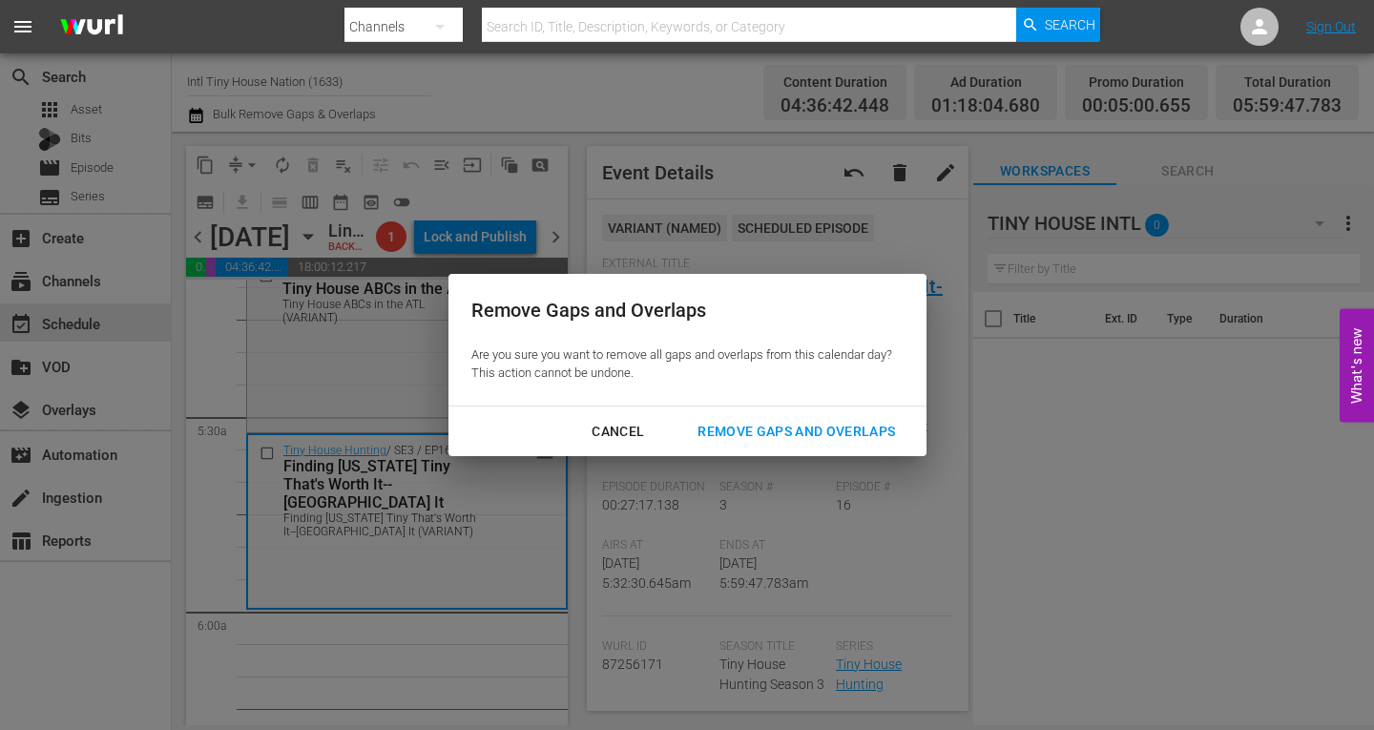
click at [844, 435] on div "Remove Gaps and Overlaps" at bounding box center [796, 432] width 228 height 24
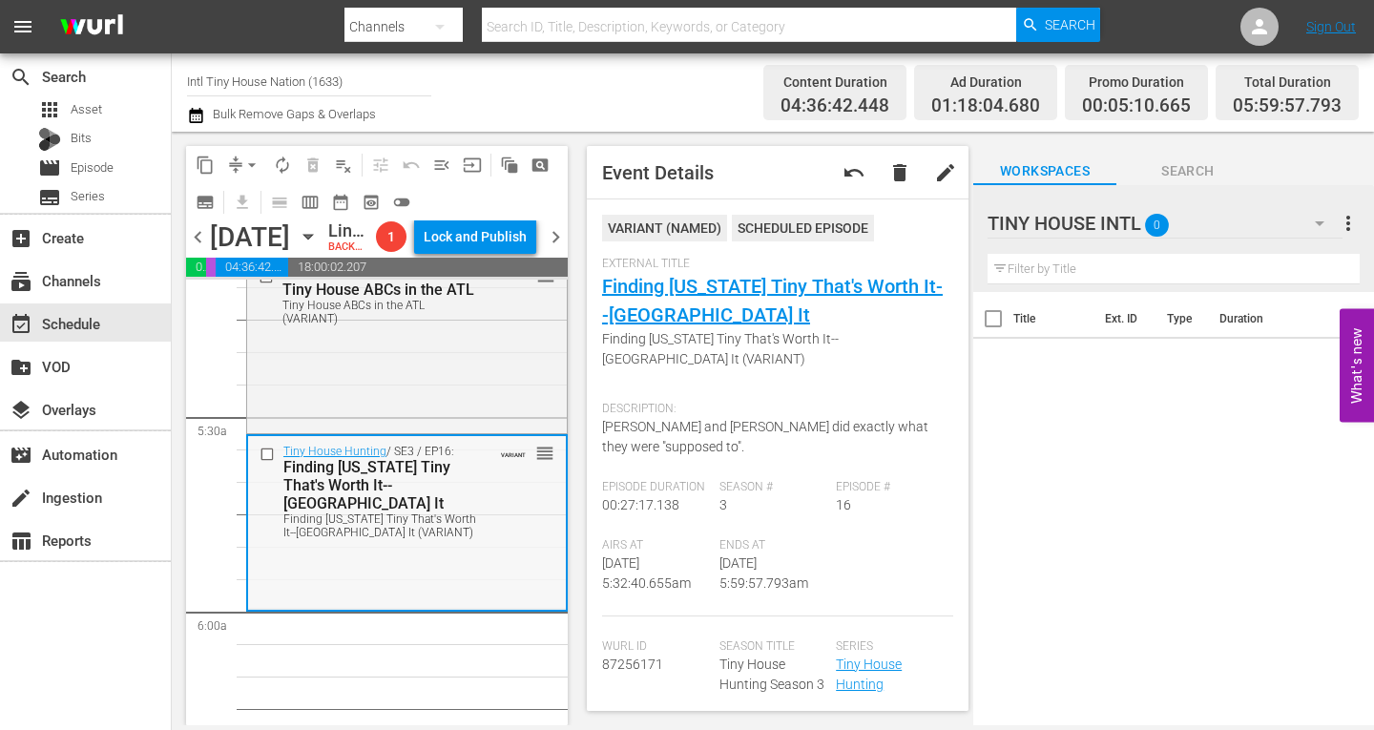
drag, startPoint x: 446, startPoint y: 585, endPoint x: 288, endPoint y: 304, distance: 322.6
click at [446, 585] on div "Tiny House Hunting / SE3 / EP16: Finding Texas Tiny That's Worth It--Fort Worth…" at bounding box center [407, 522] width 318 height 172
click at [248, 158] on span "arrow_drop_down" at bounding box center [251, 165] width 19 height 19
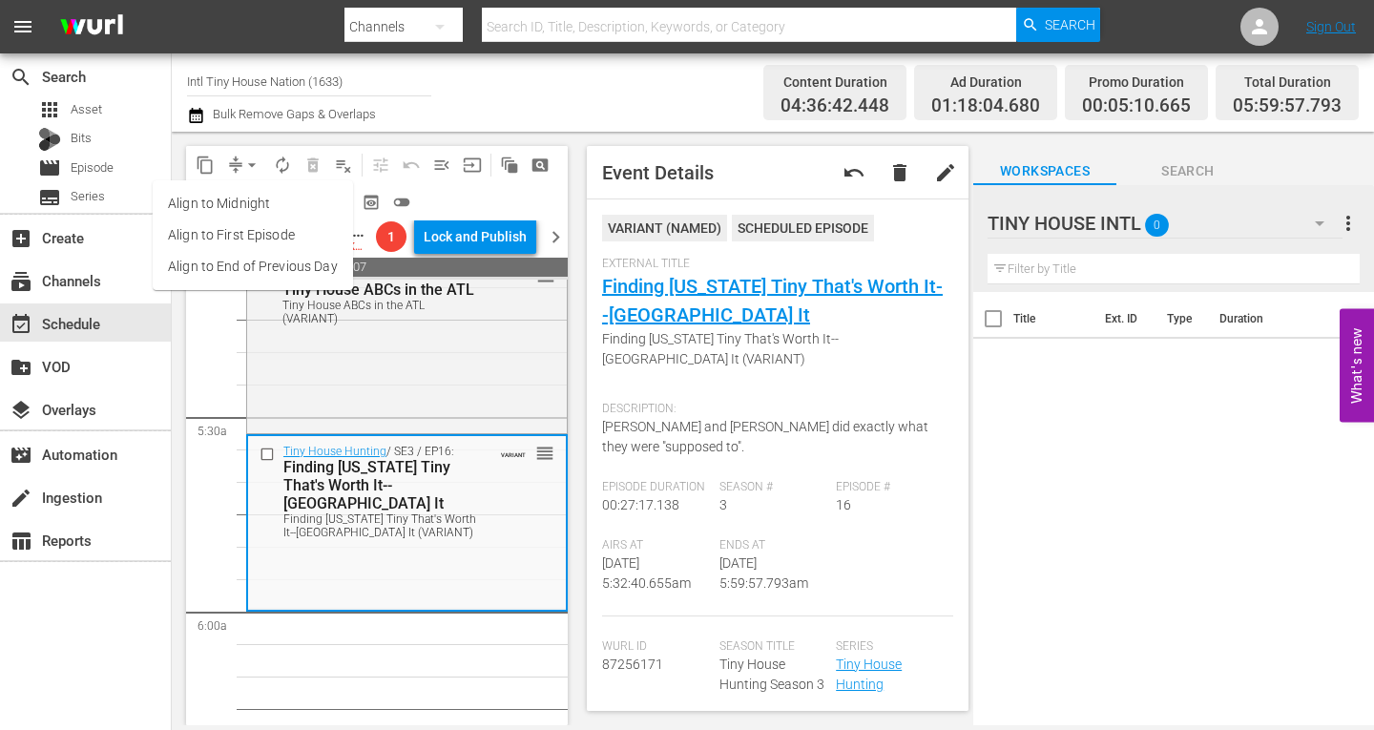
click at [258, 201] on li "Align to Midnight" at bounding box center [253, 203] width 200 height 31
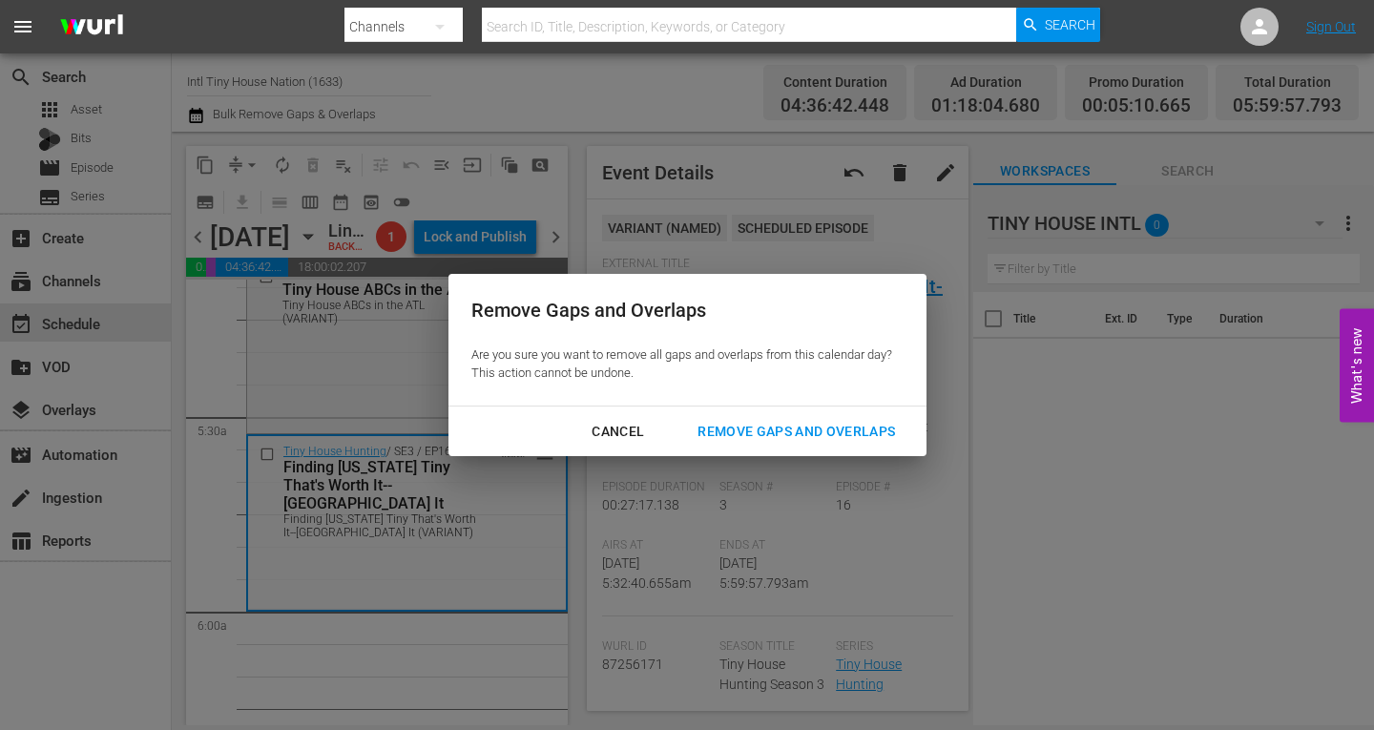
click at [839, 428] on div "Remove Gaps and Overlaps" at bounding box center [796, 432] width 228 height 24
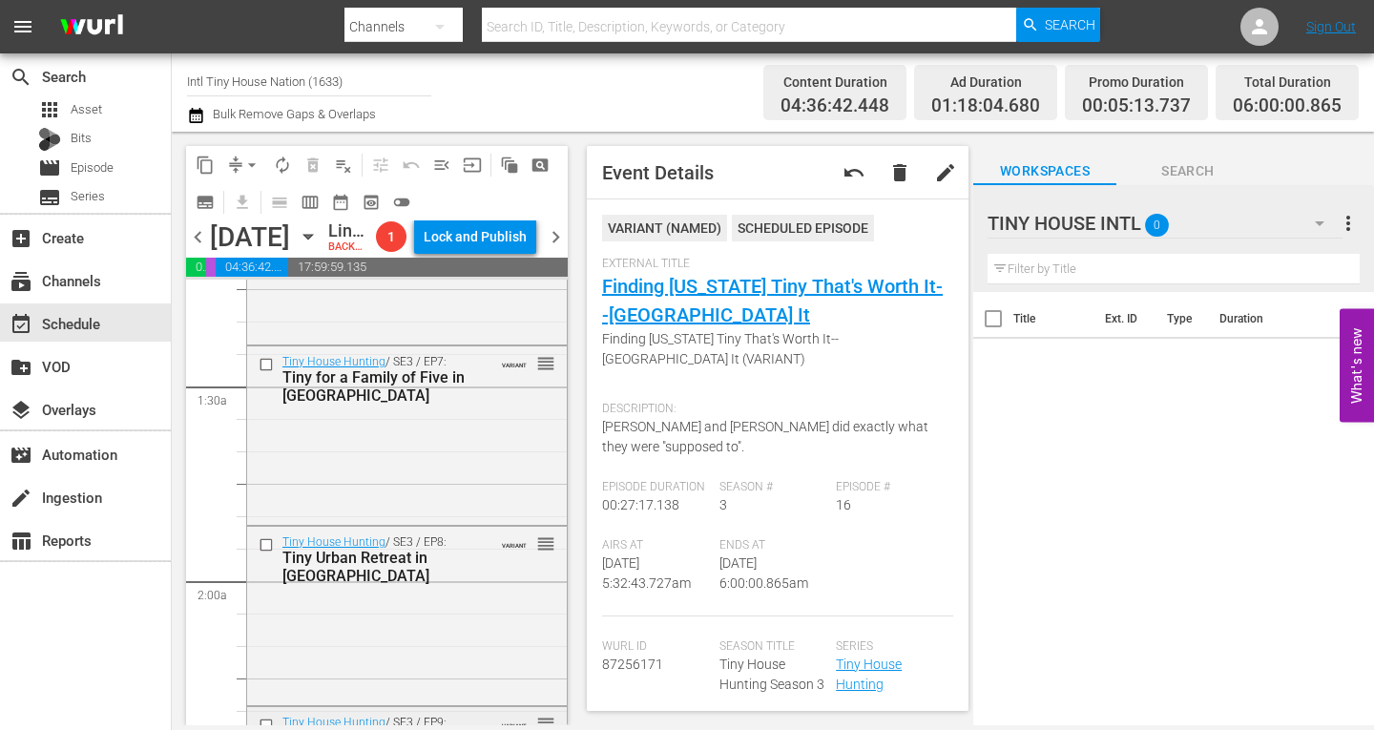
scroll to position [0, 0]
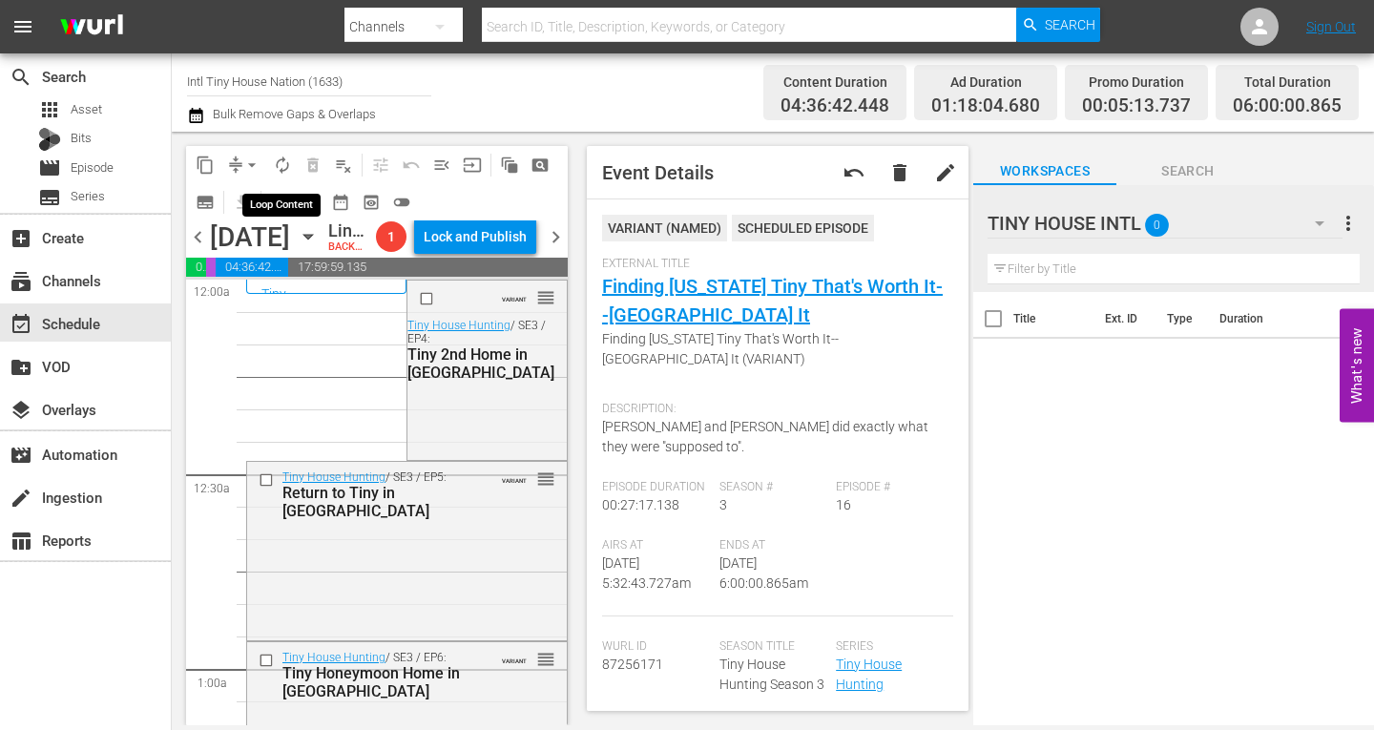
click at [283, 159] on span "autorenew_outlined" at bounding box center [282, 165] width 19 height 19
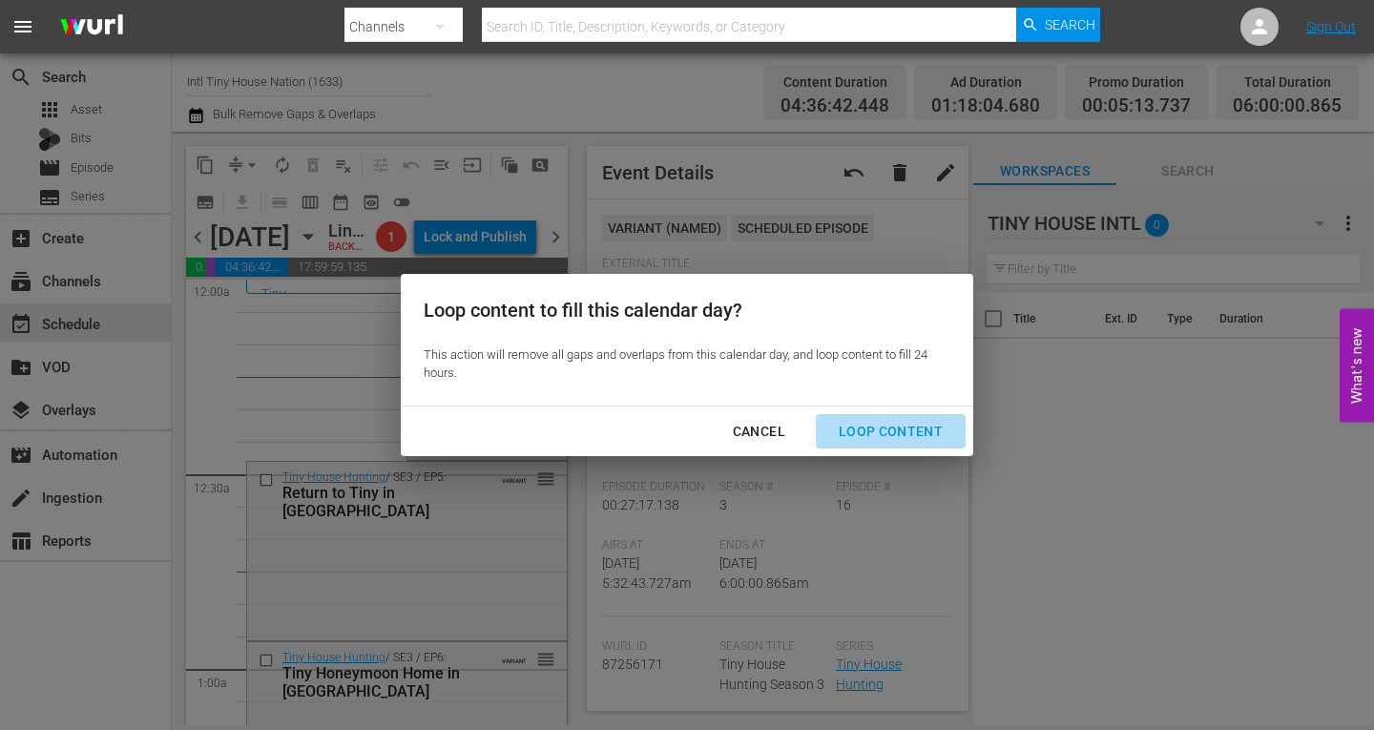
click at [902, 428] on div "Loop Content" at bounding box center [891, 432] width 135 height 24
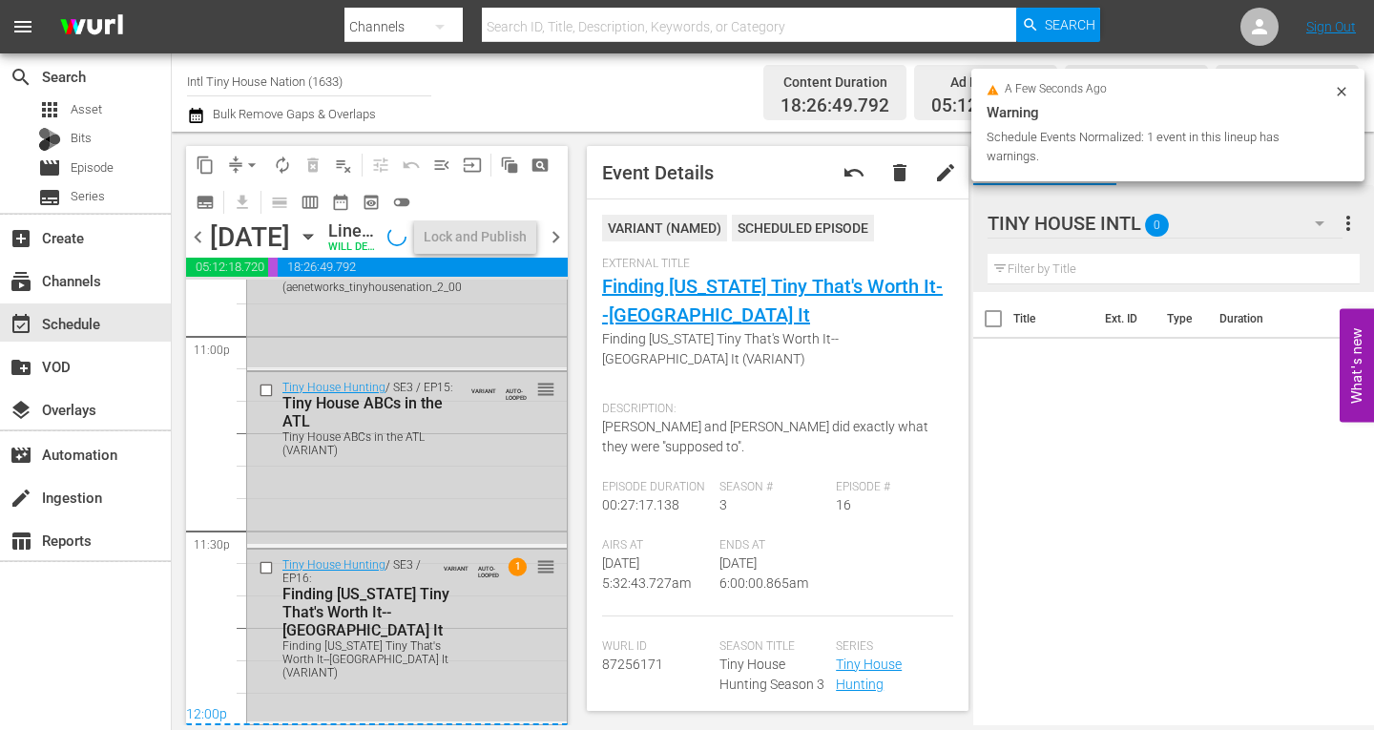
scroll to position [8346, 0]
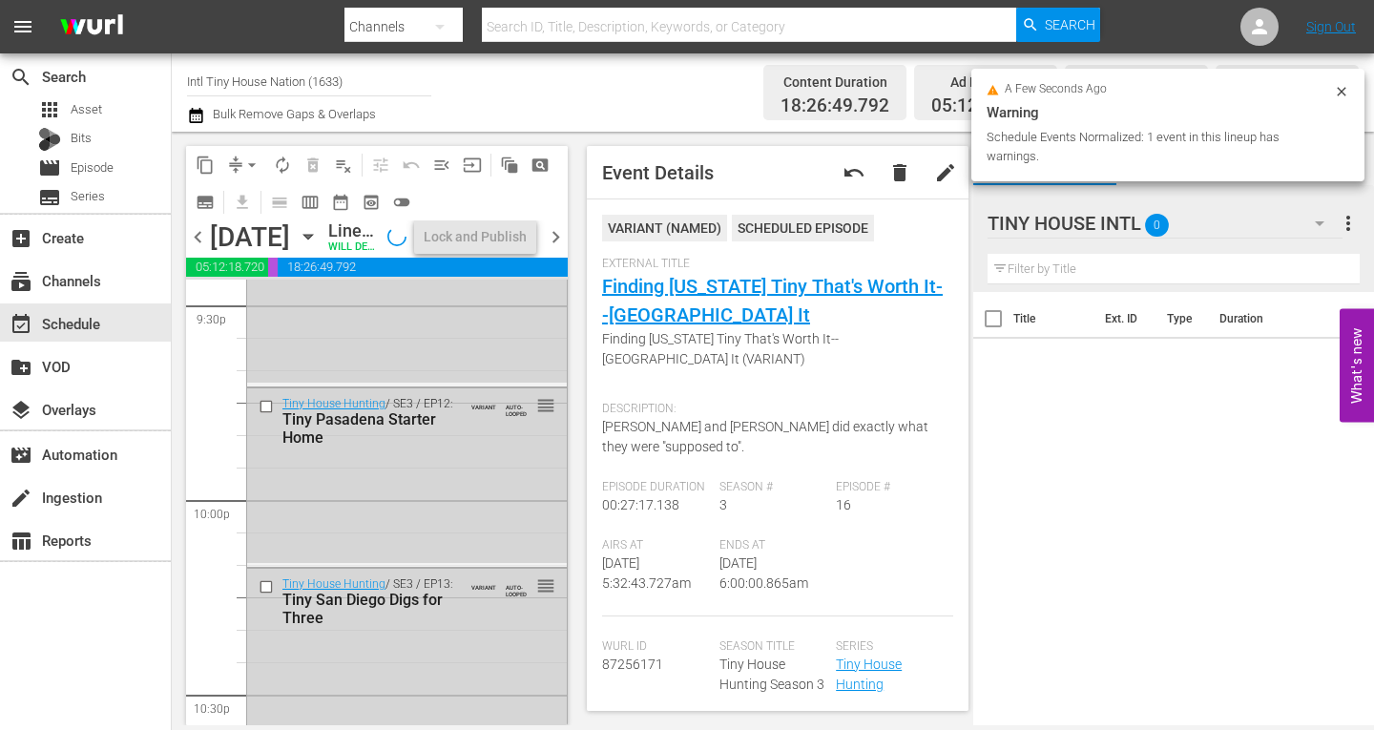
click at [400, 627] on div "Tiny San Diego Digs for Three" at bounding box center [372, 609] width 179 height 36
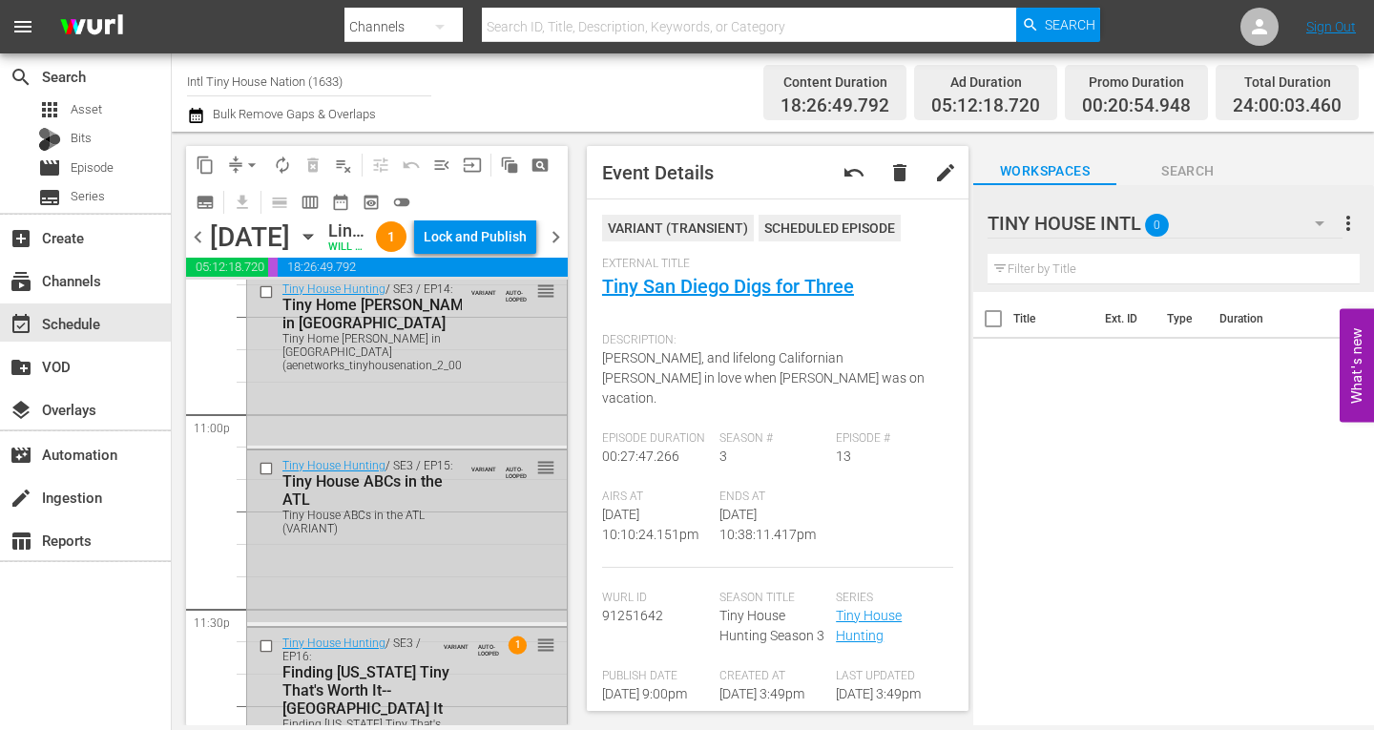
scroll to position [8931, 0]
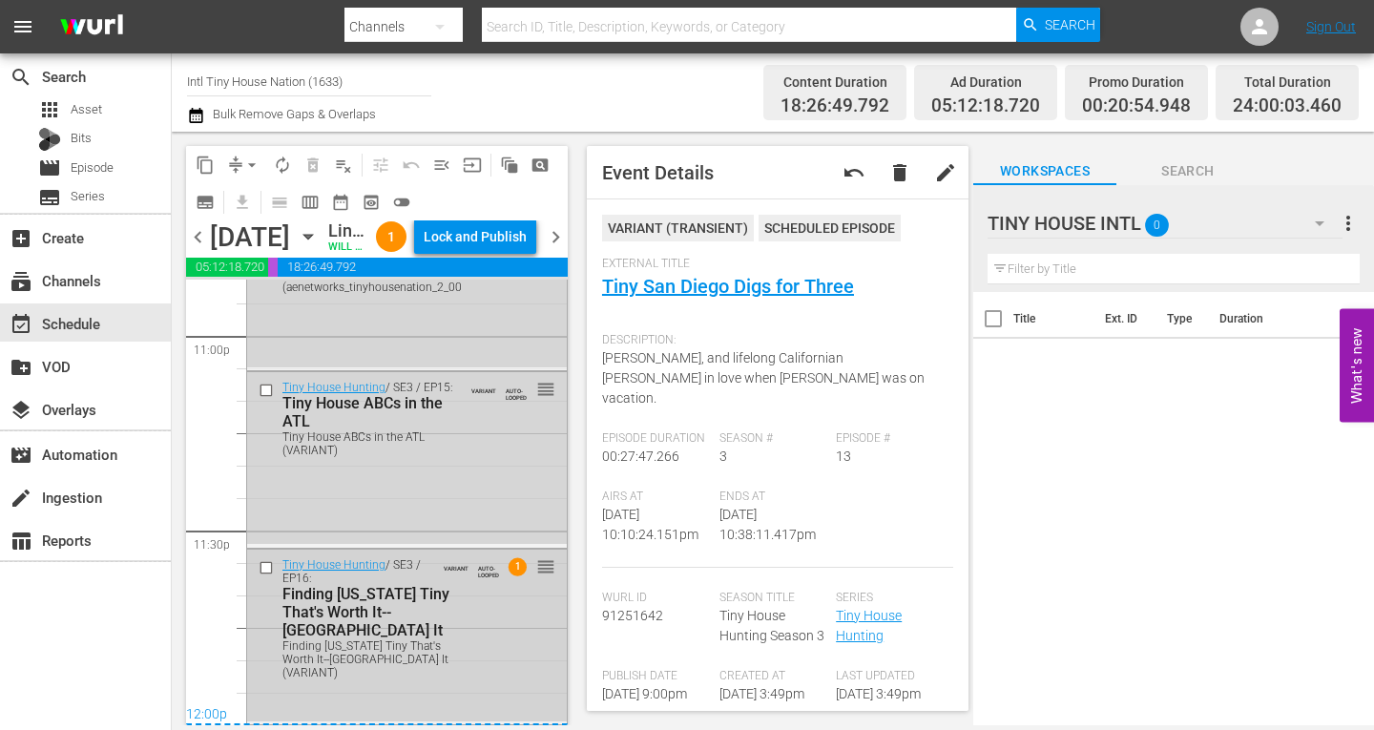
click at [489, 667] on div "Tiny House Hunting / SE3 / EP16: Finding Texas Tiny That's Worth It--Fort Worth…" at bounding box center [407, 618] width 320 height 136
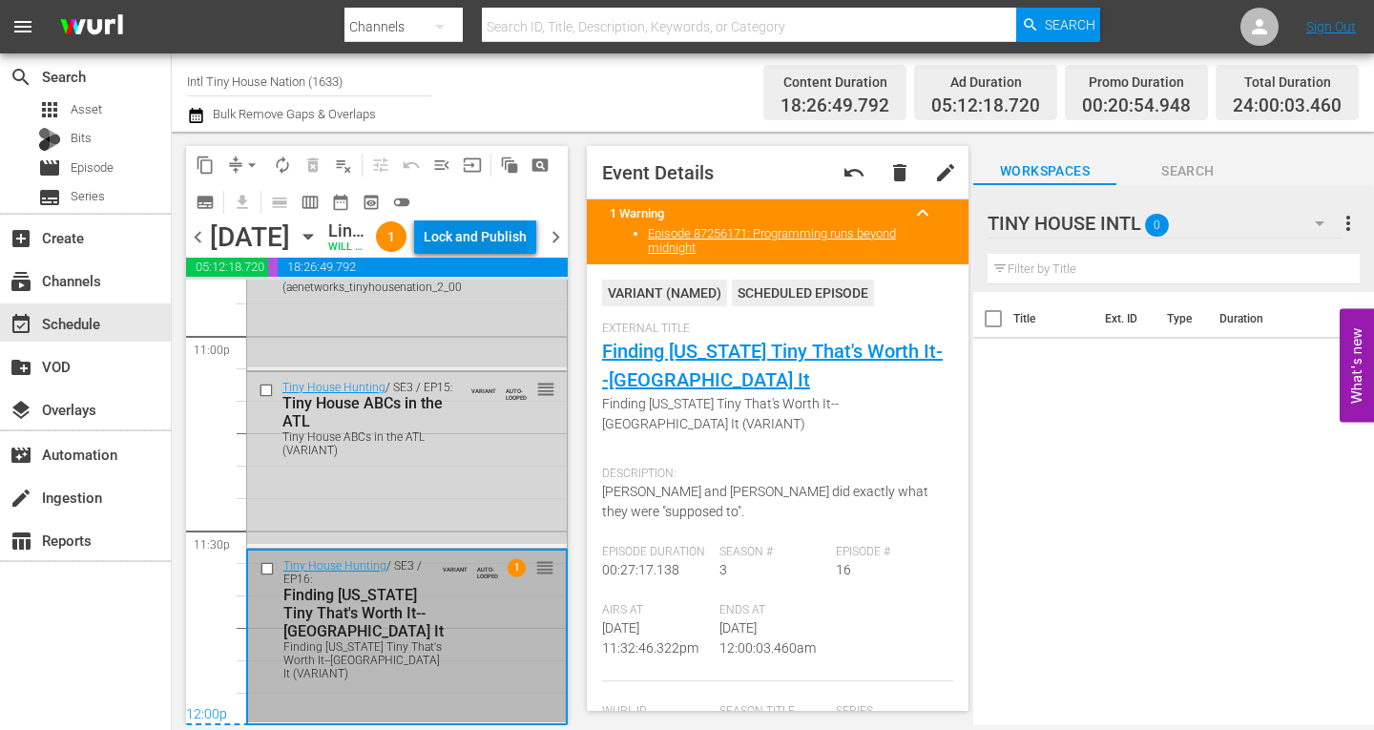
click at [505, 242] on div "Lock and Publish" at bounding box center [475, 237] width 103 height 34
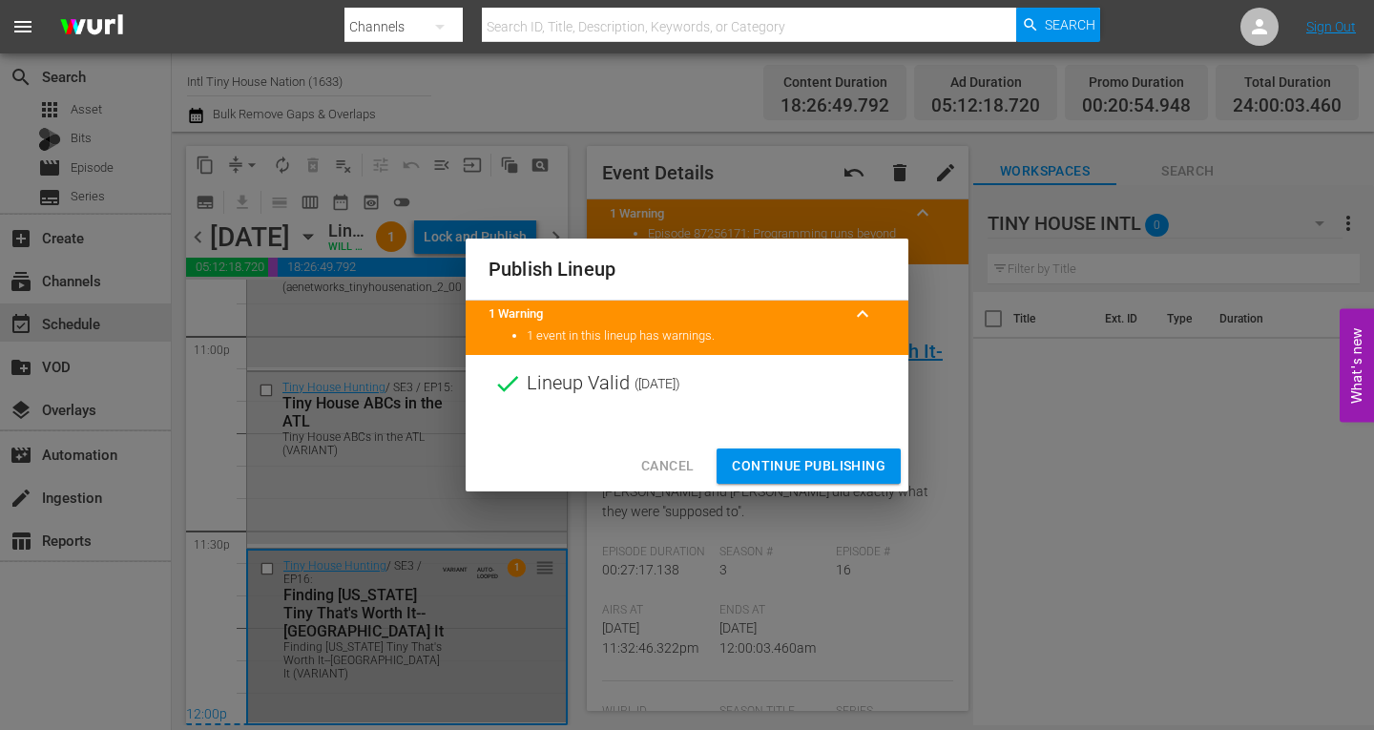
click at [776, 455] on span "Continue Publishing" at bounding box center [809, 466] width 154 height 24
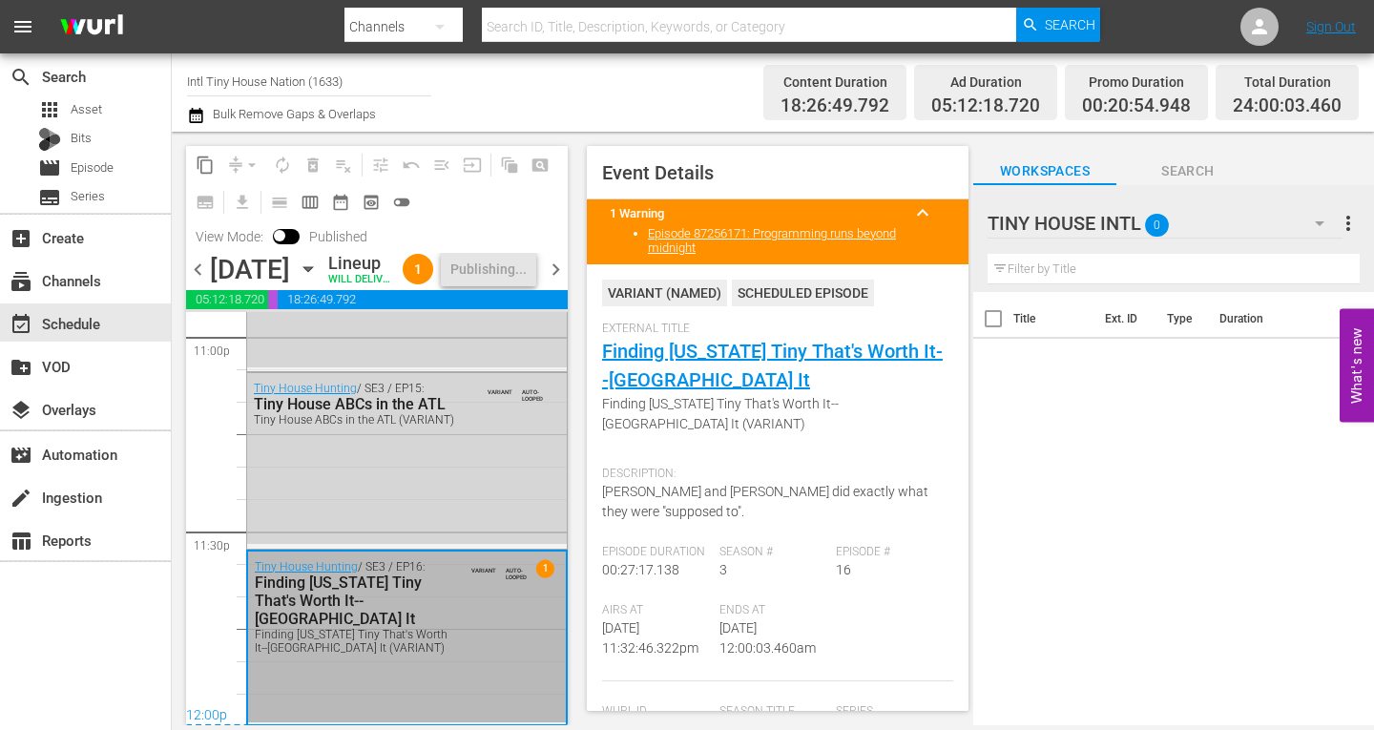
click at [551, 280] on span "chevron_right" at bounding box center [556, 270] width 24 height 24
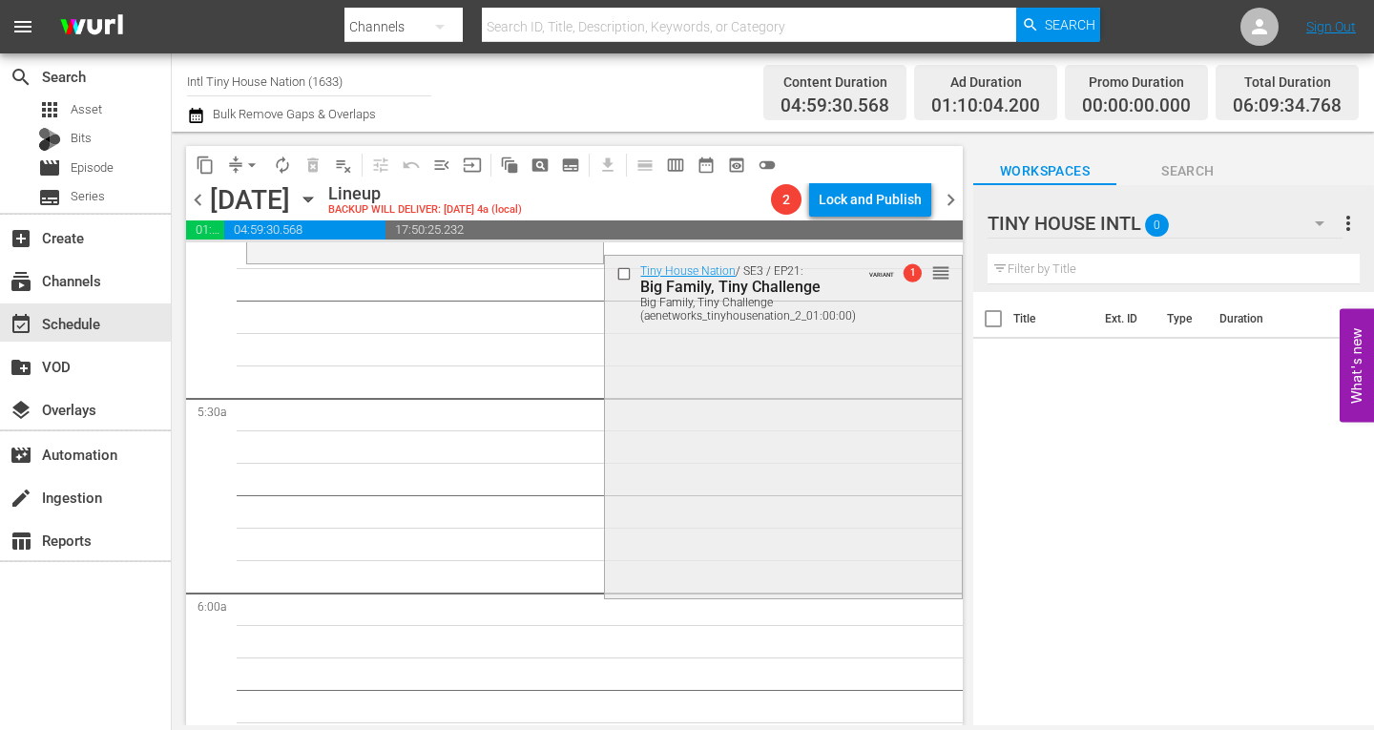
scroll to position [1977, 0]
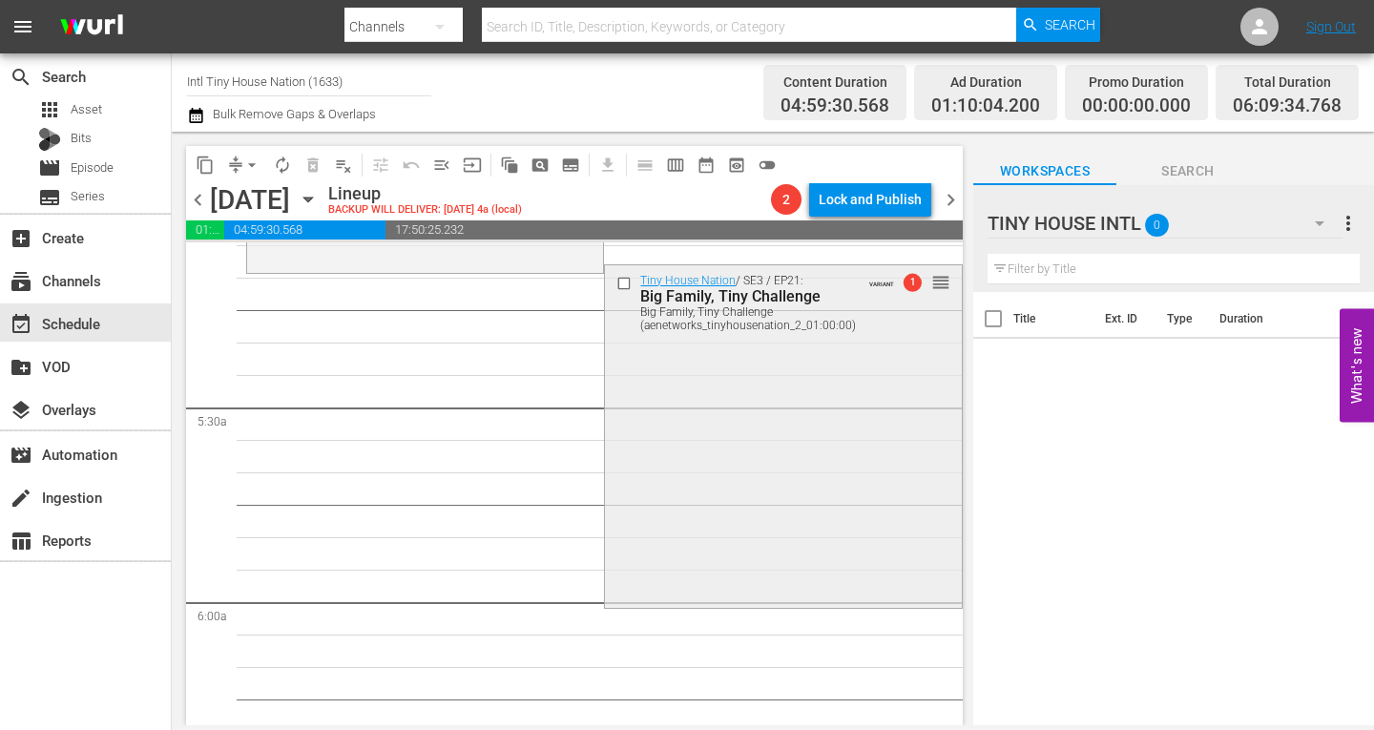
click at [744, 448] on div "Tiny House Nation / SE3 / EP21: Big Family, Tiny Challenge Big Family, Tiny Cha…" at bounding box center [783, 434] width 356 height 339
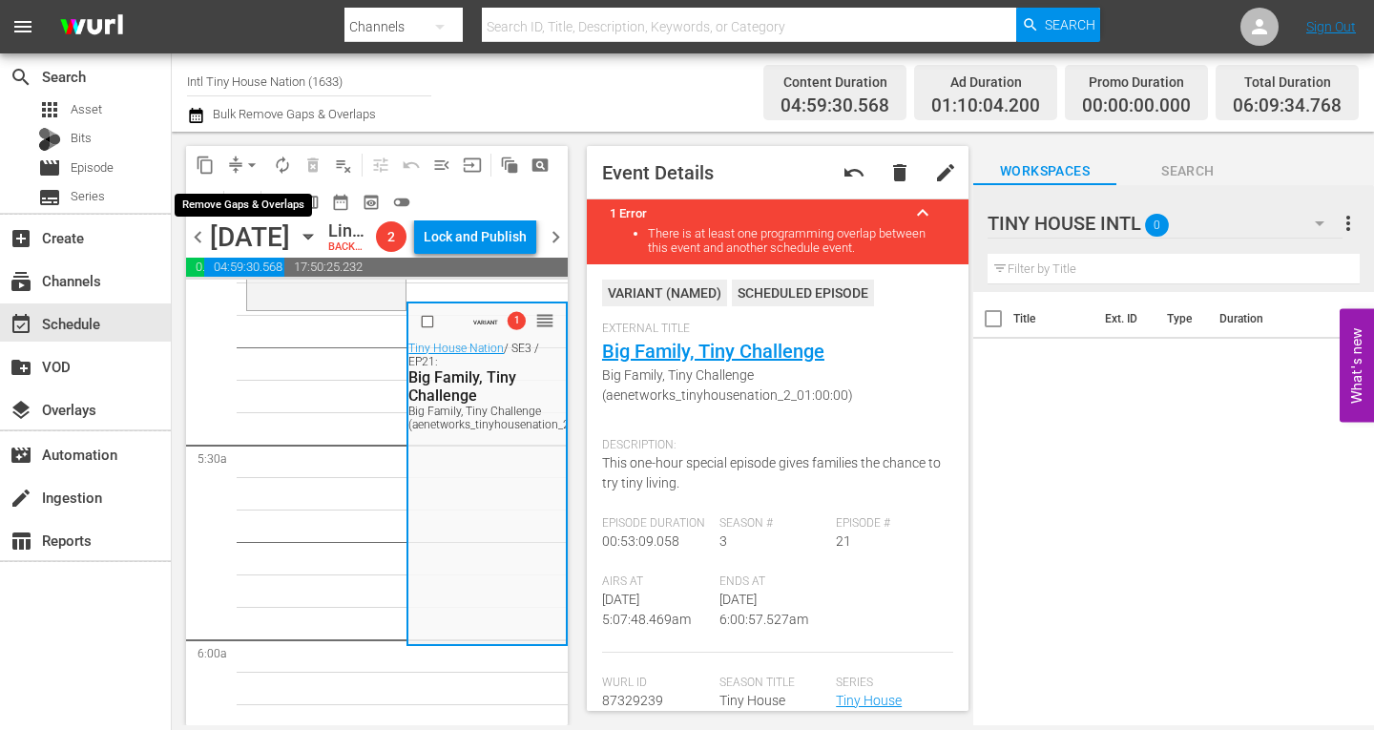
click at [255, 159] on span "arrow_drop_down" at bounding box center [251, 165] width 19 height 19
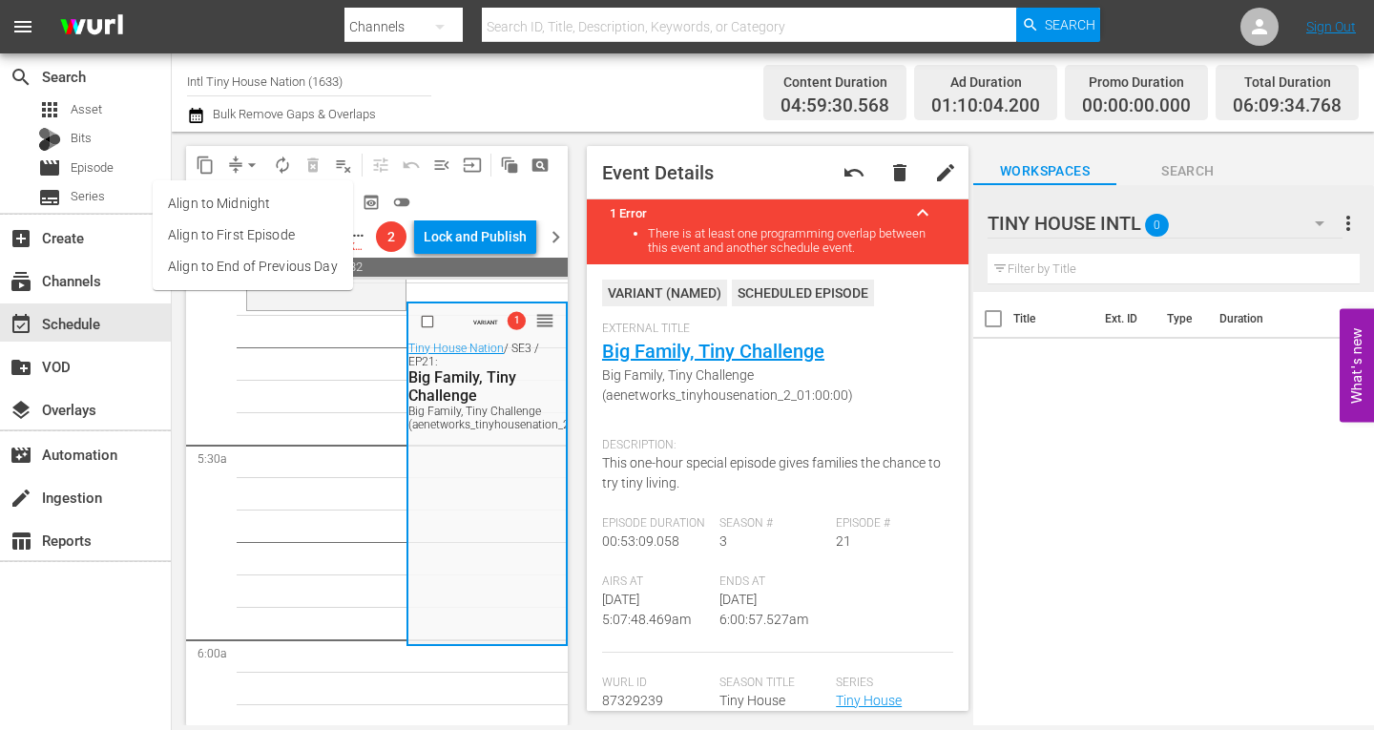
click at [246, 202] on li "Align to Midnight" at bounding box center [253, 203] width 200 height 31
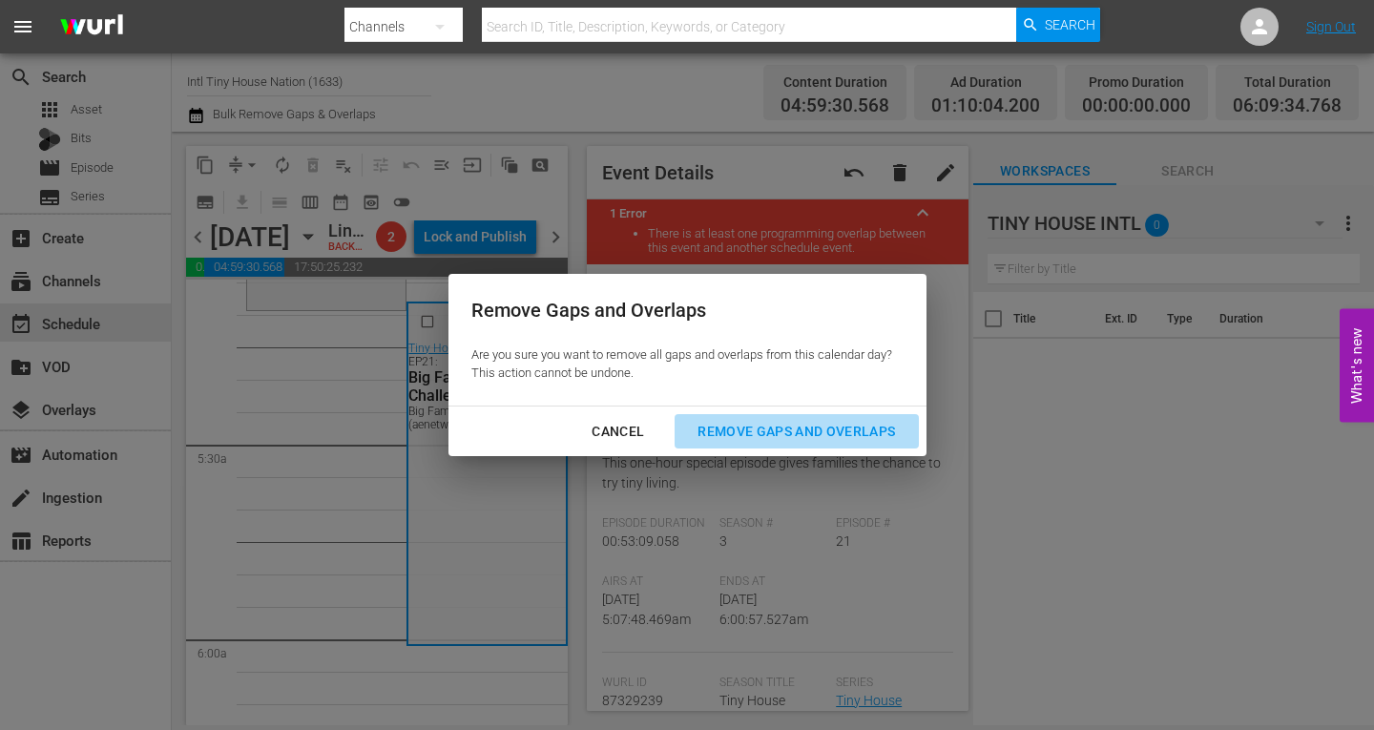
click at [846, 435] on div "Remove Gaps and Overlaps" at bounding box center [796, 432] width 228 height 24
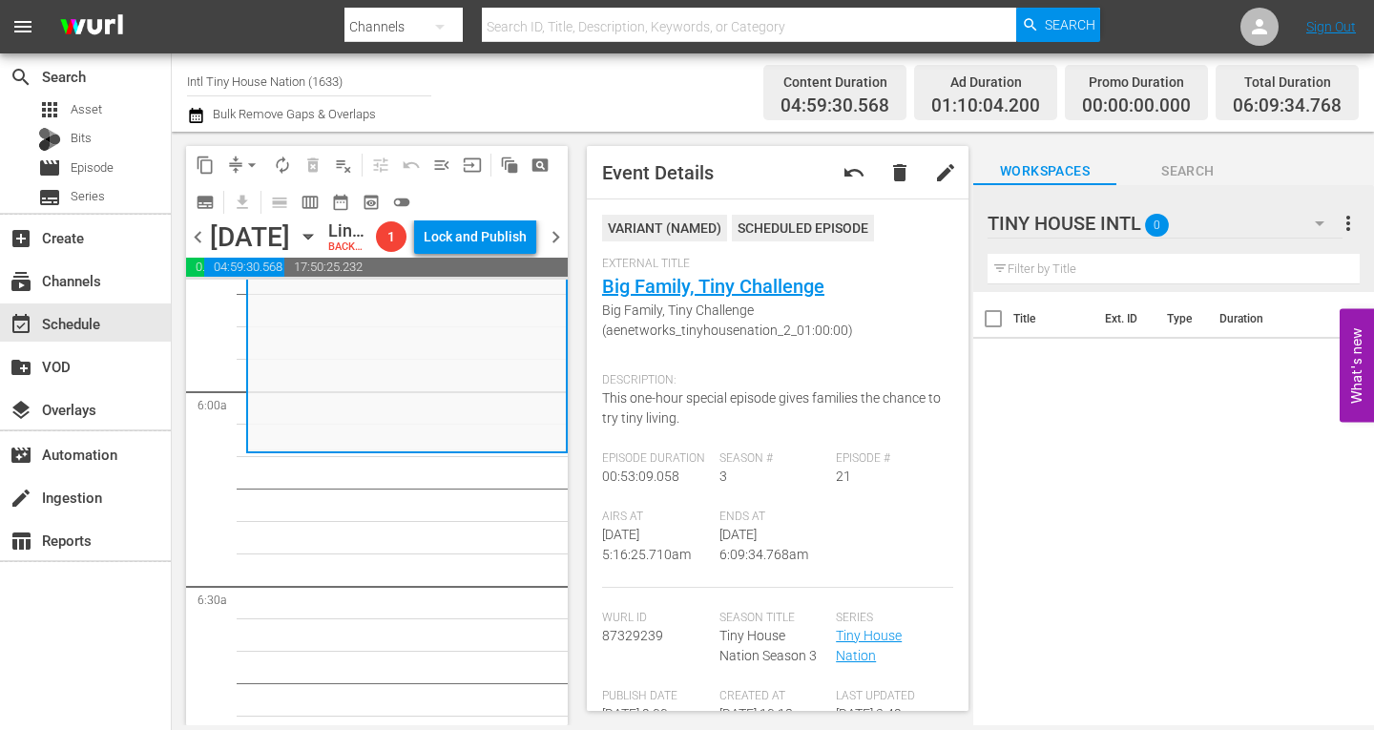
scroll to position [2072, 0]
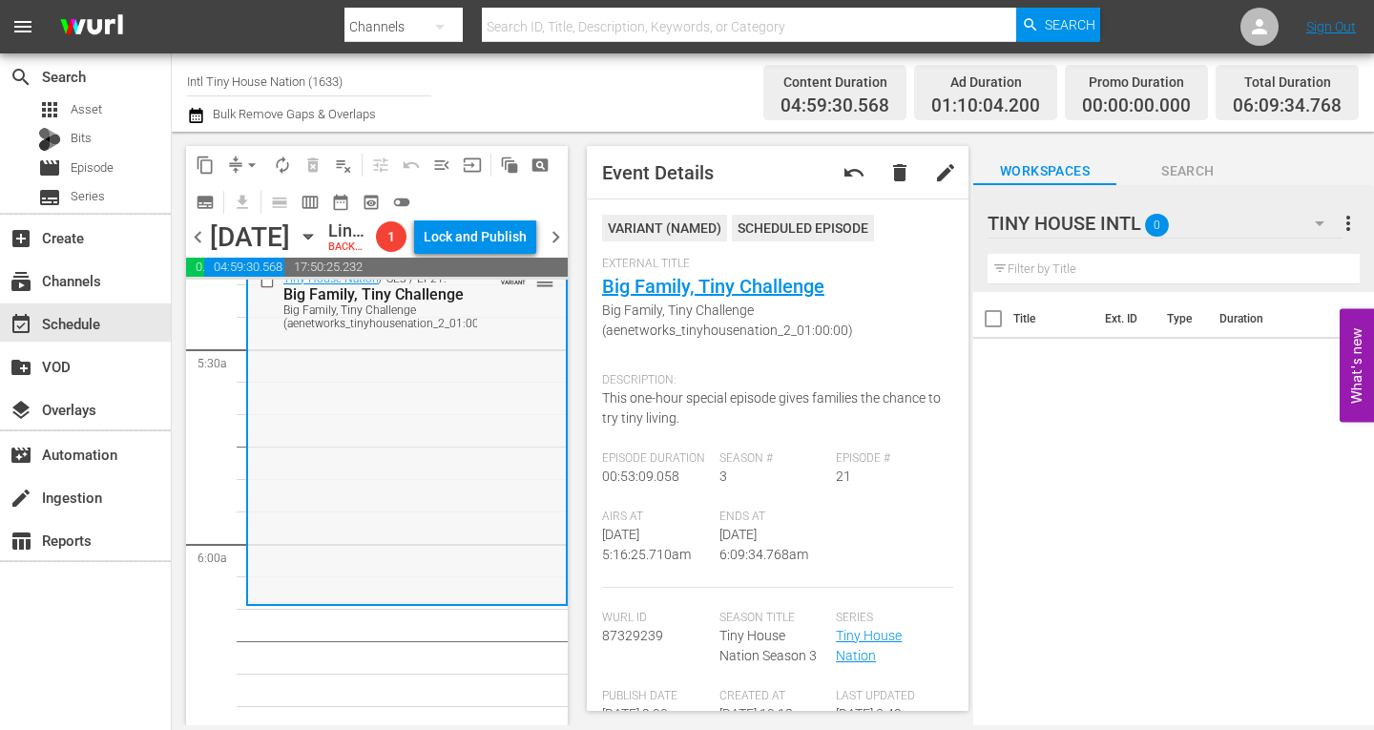
click at [363, 555] on div "Tiny House Nation / SE3 / EP21: Big Family, Tiny Challenge Big Family, Tiny Cha…" at bounding box center [407, 432] width 318 height 339
click at [250, 160] on span "arrow_drop_down" at bounding box center [251, 165] width 19 height 19
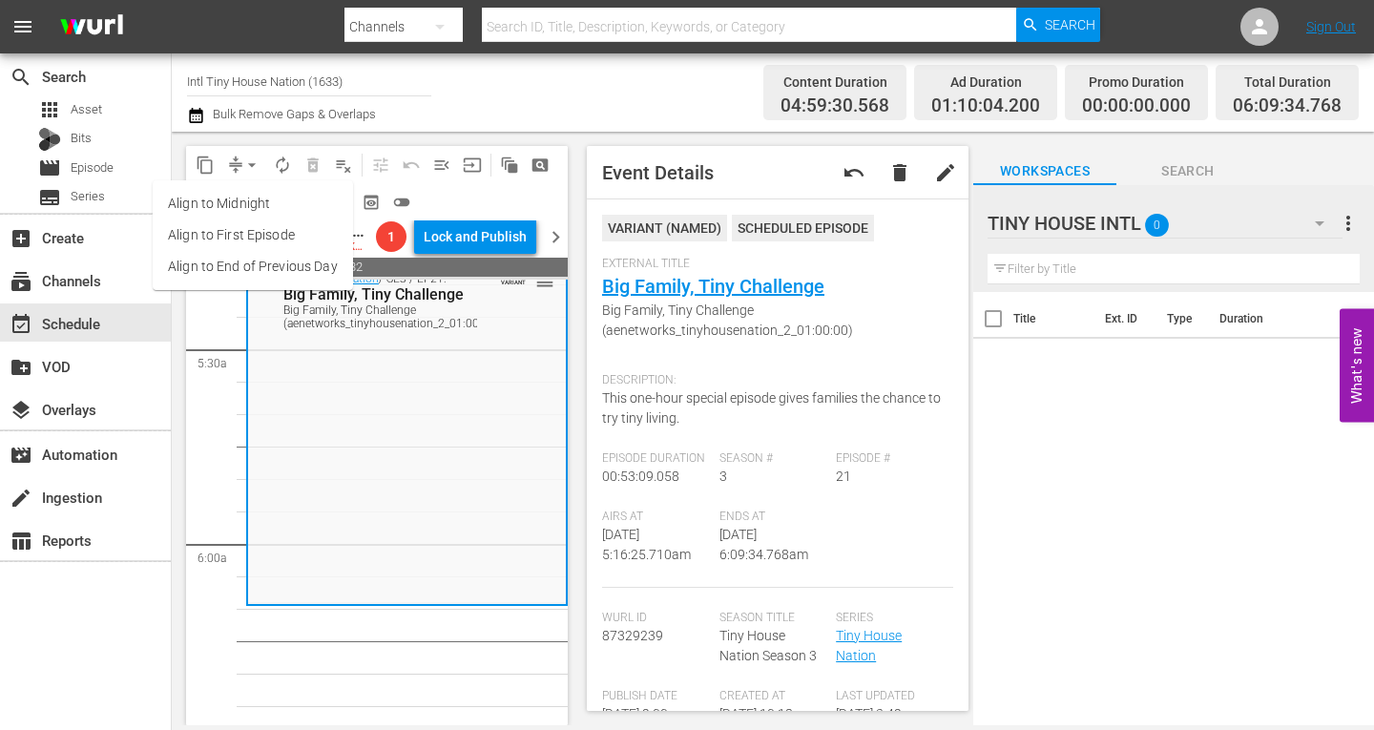
click at [254, 205] on li "Align to Midnight" at bounding box center [253, 203] width 200 height 31
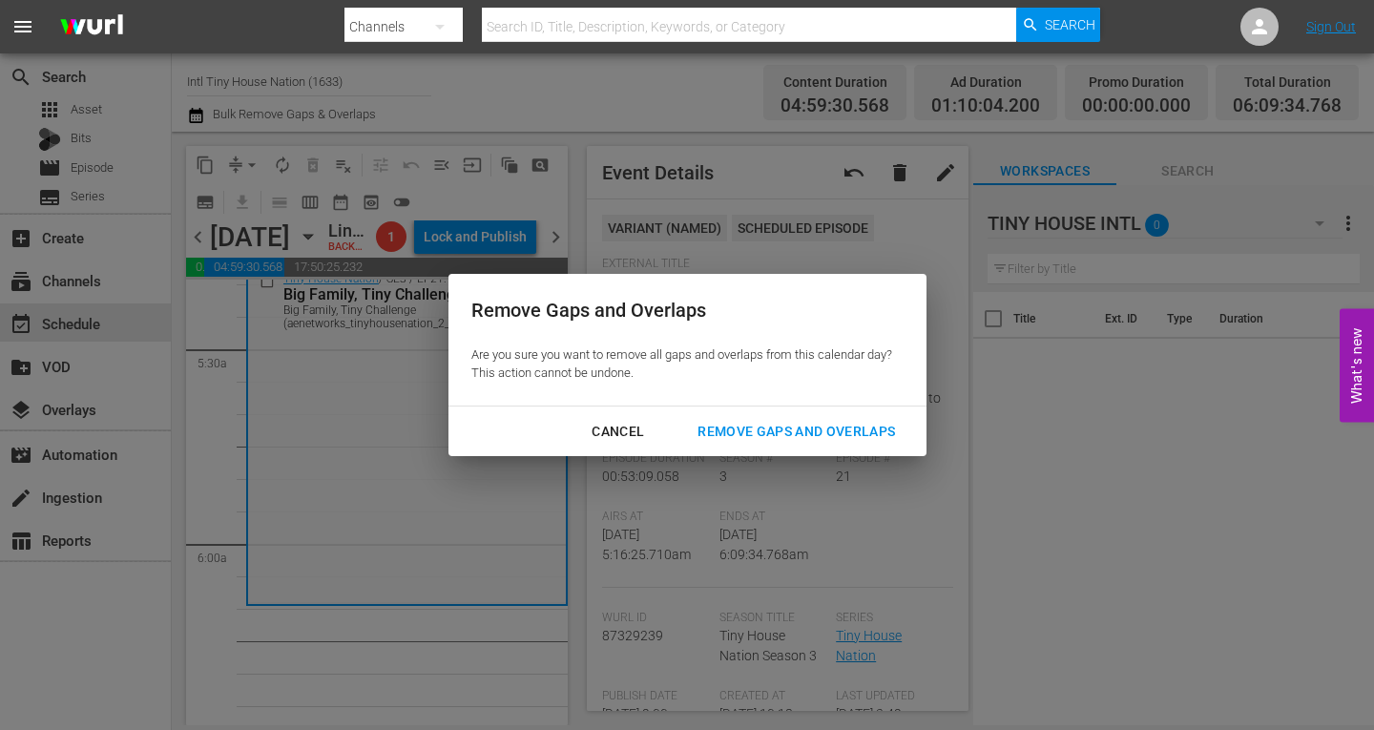
click at [793, 429] on div "Remove Gaps and Overlaps" at bounding box center [796, 432] width 228 height 24
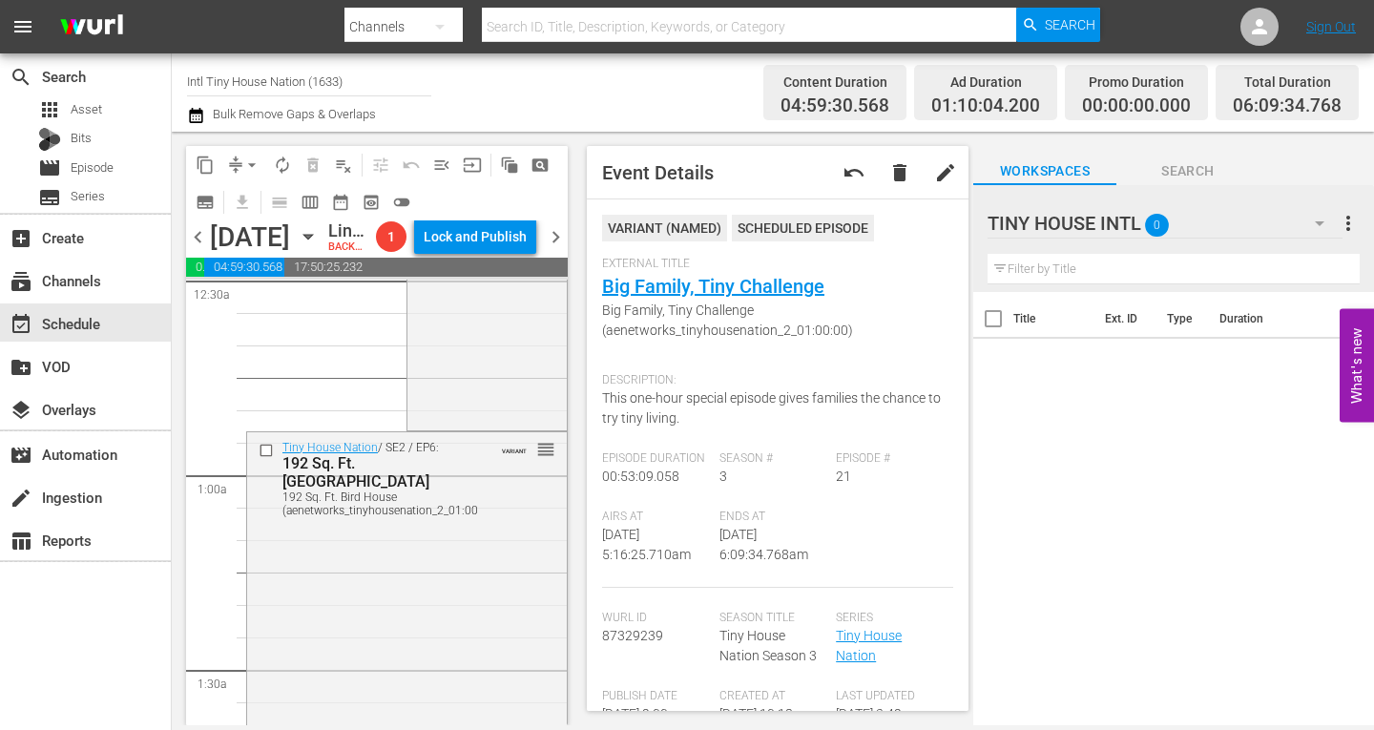
scroll to position [0, 0]
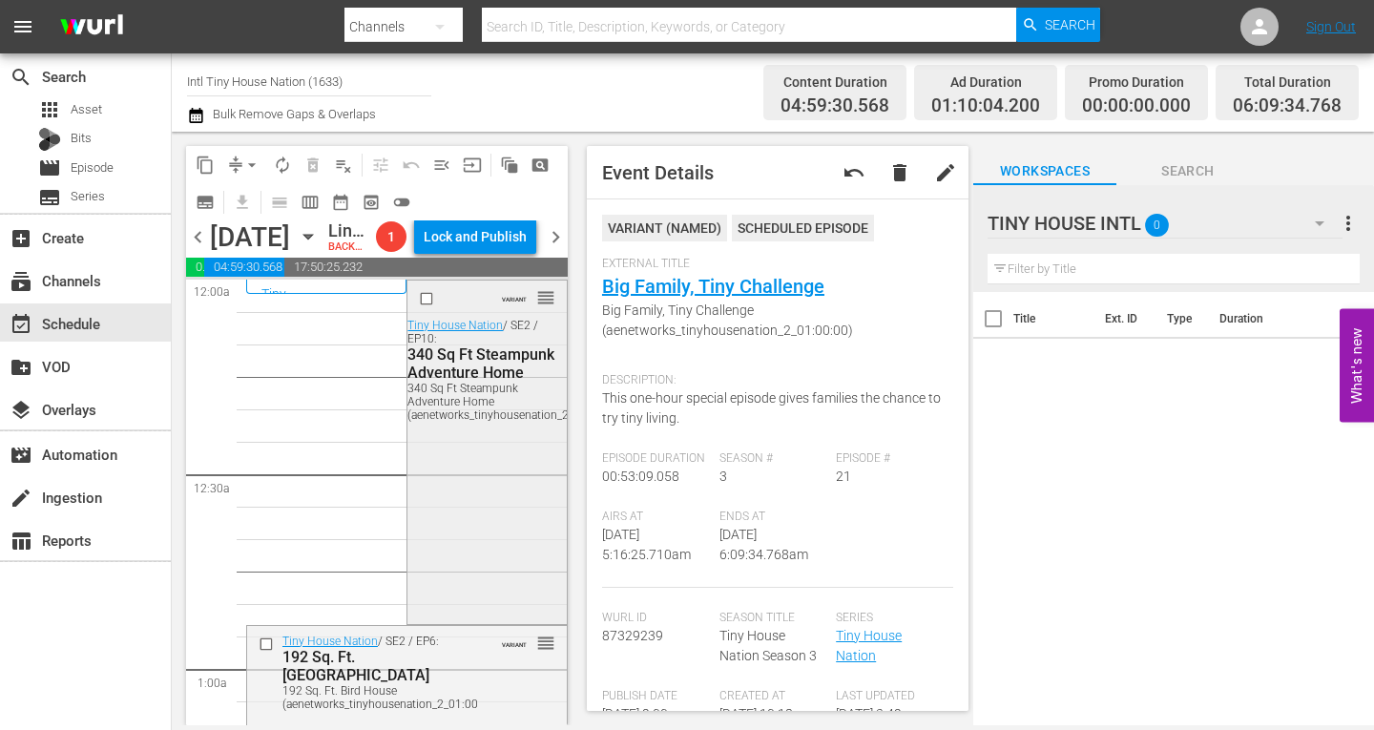
click at [435, 507] on div "VARIANT reorder Tiny House Nation / SE2 / EP10: 340 Sq Ft Steampunk Adventure H…" at bounding box center [487, 451] width 158 height 340
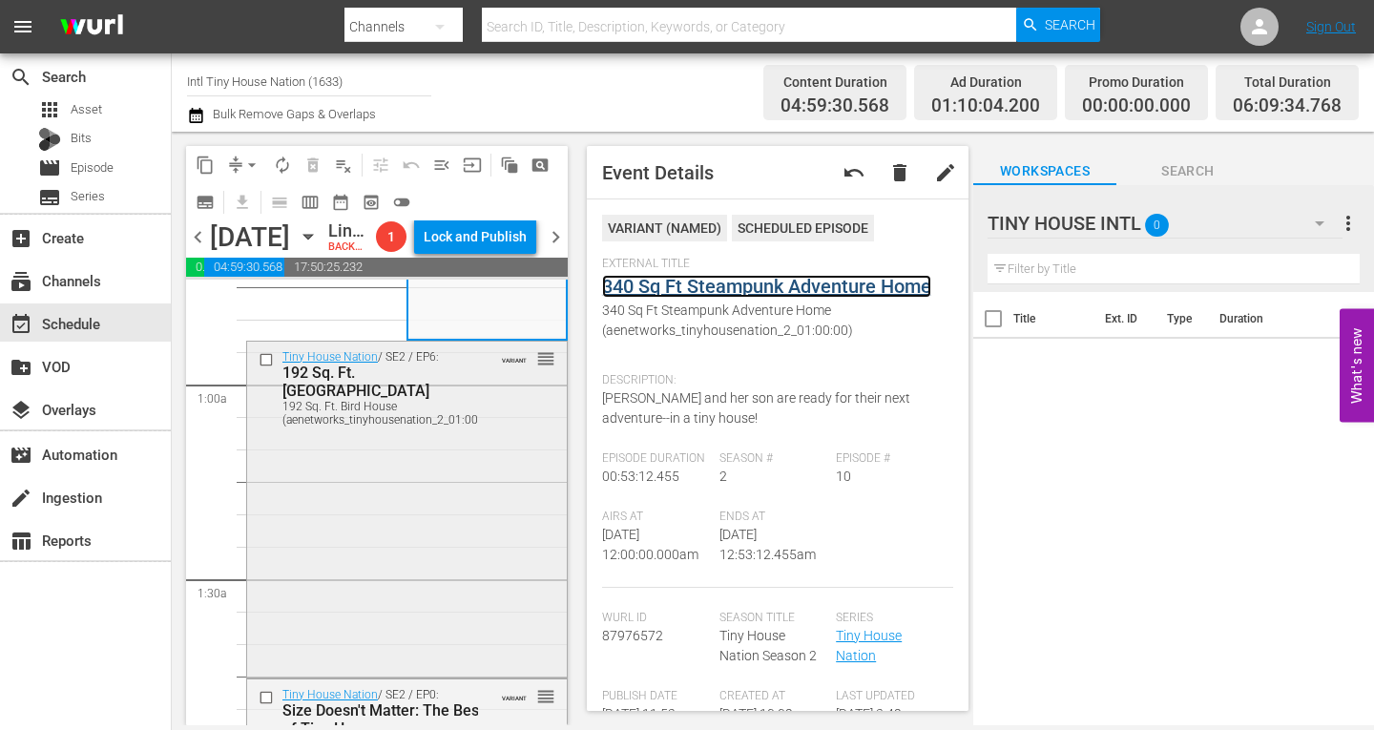
scroll to position [286, 0]
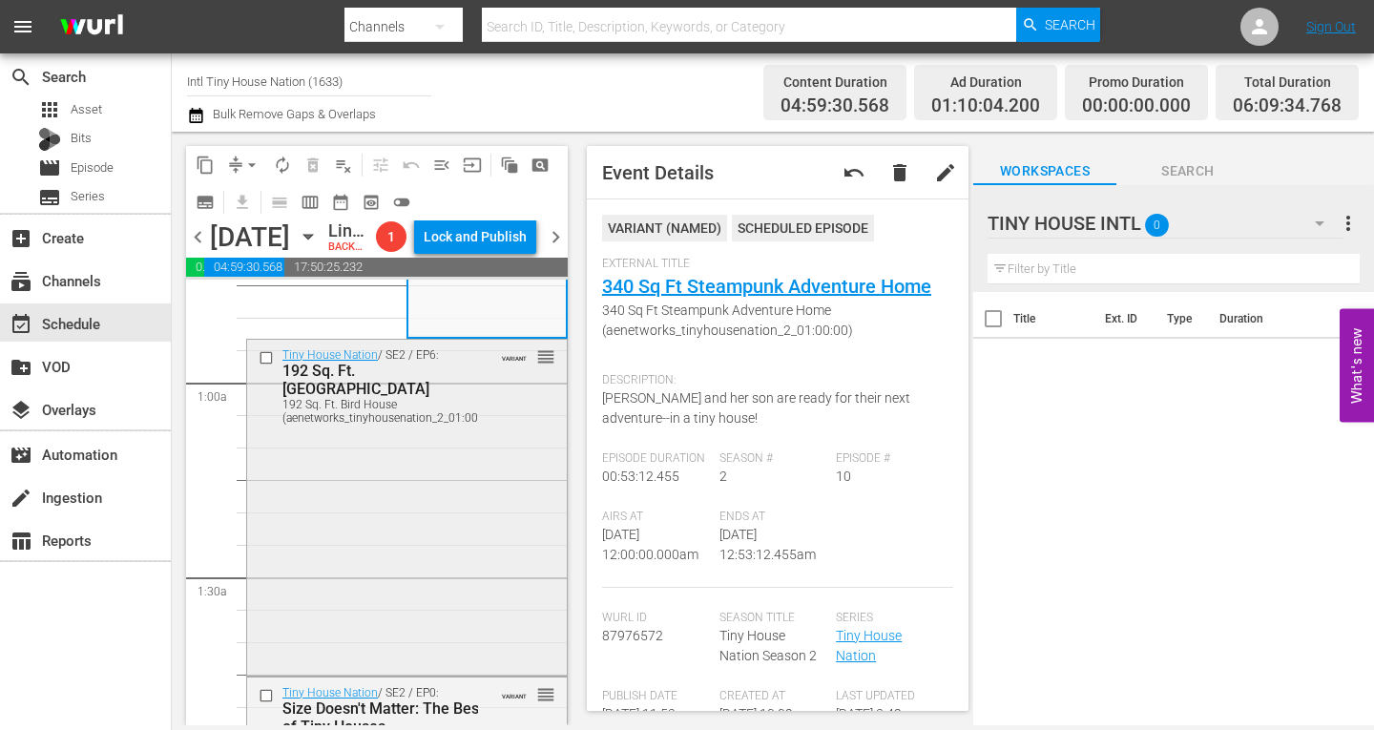
click at [401, 525] on div "Tiny House Nation / SE2 / EP6: 192 Sq. Ft. Bird House 192 Sq. Ft. Bird House (a…" at bounding box center [407, 506] width 320 height 333
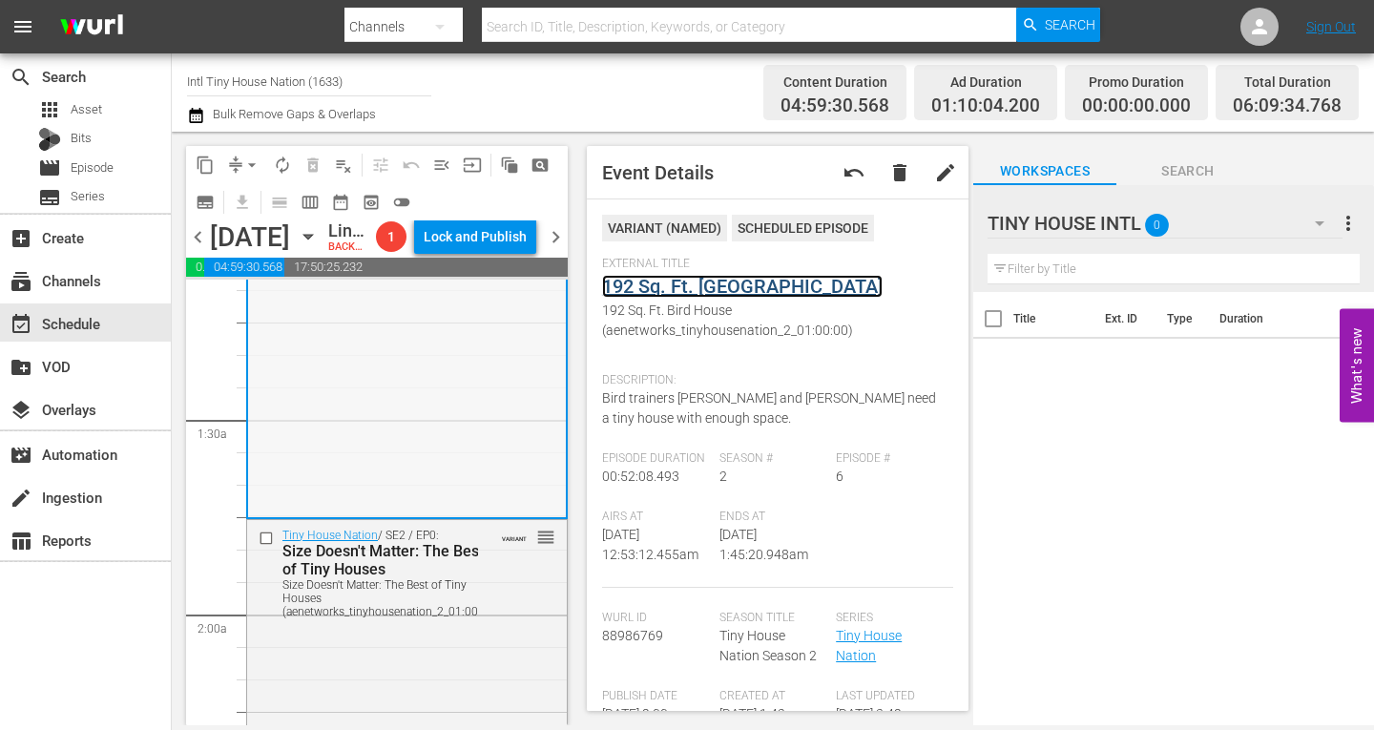
scroll to position [573, 0]
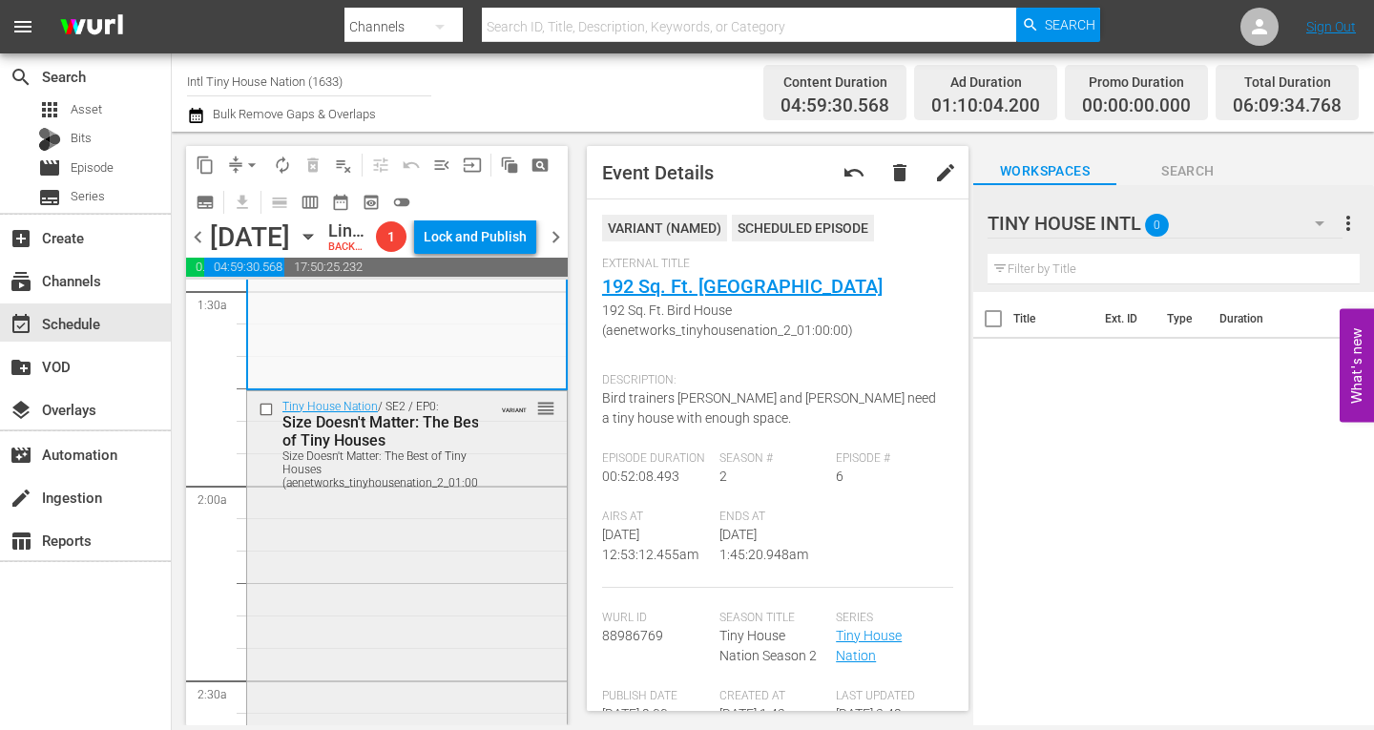
click at [423, 490] on div "Size Doesn't Matter: The Best of Tiny Houses (aenetworks_tinyhousenation_2_01:0…" at bounding box center [391, 470] width 216 height 40
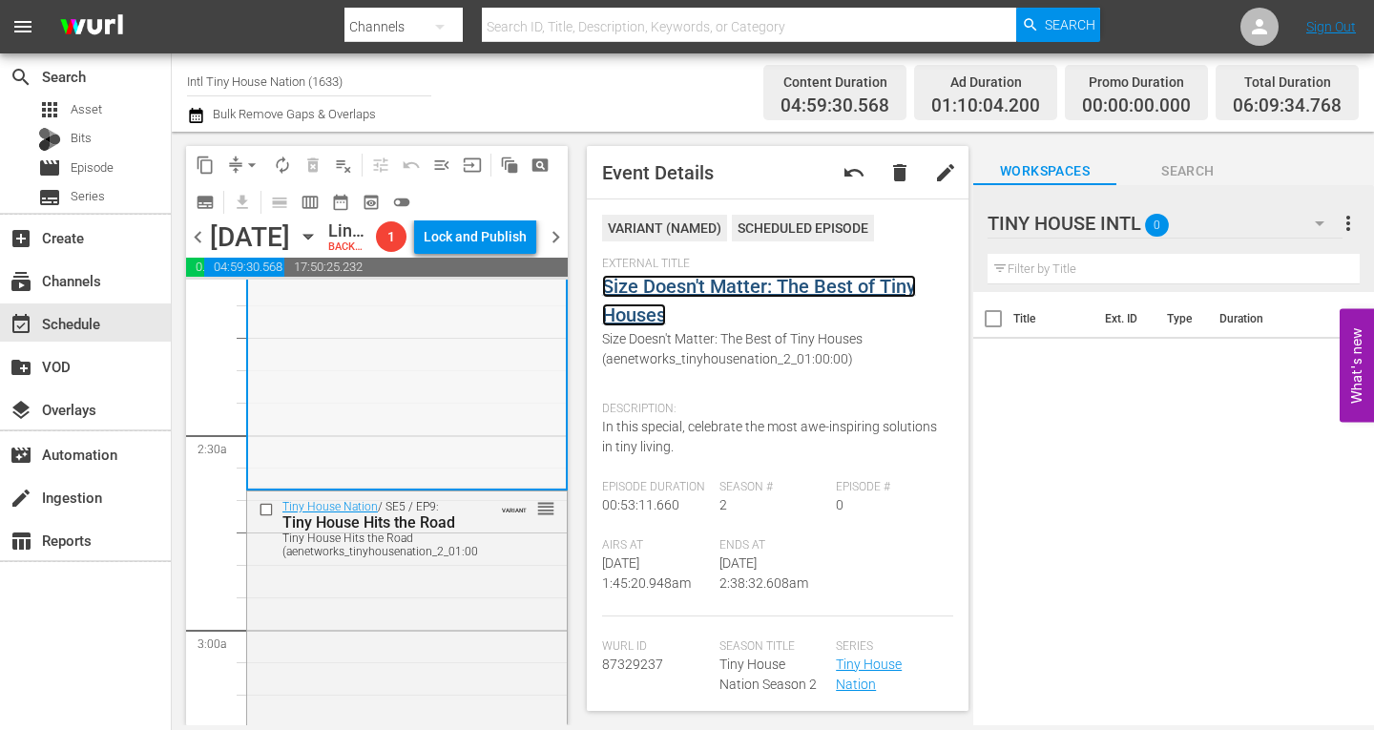
scroll to position [859, 0]
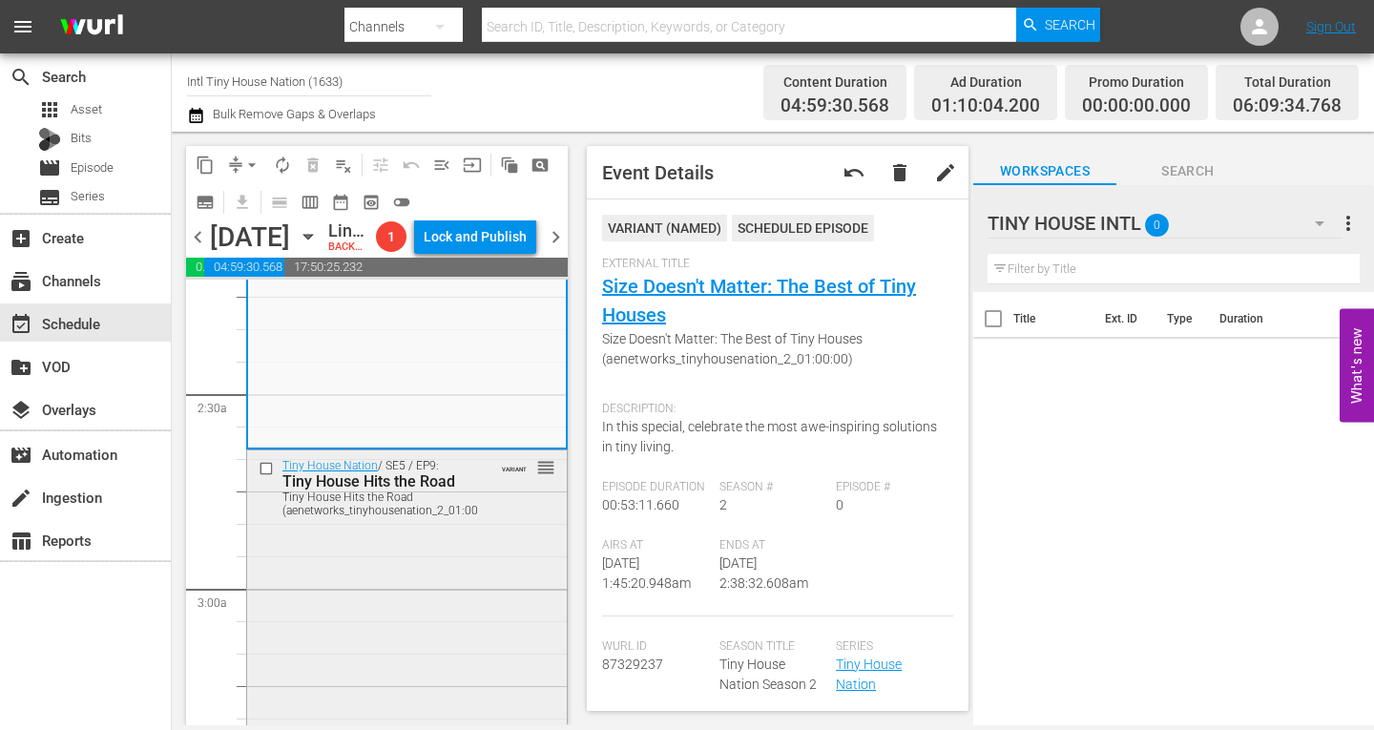
click at [427, 563] on div "Tiny House Nation / SE5 / EP9: Tiny House Hits the Road Tiny House Hits the Roa…" at bounding box center [407, 614] width 320 height 328
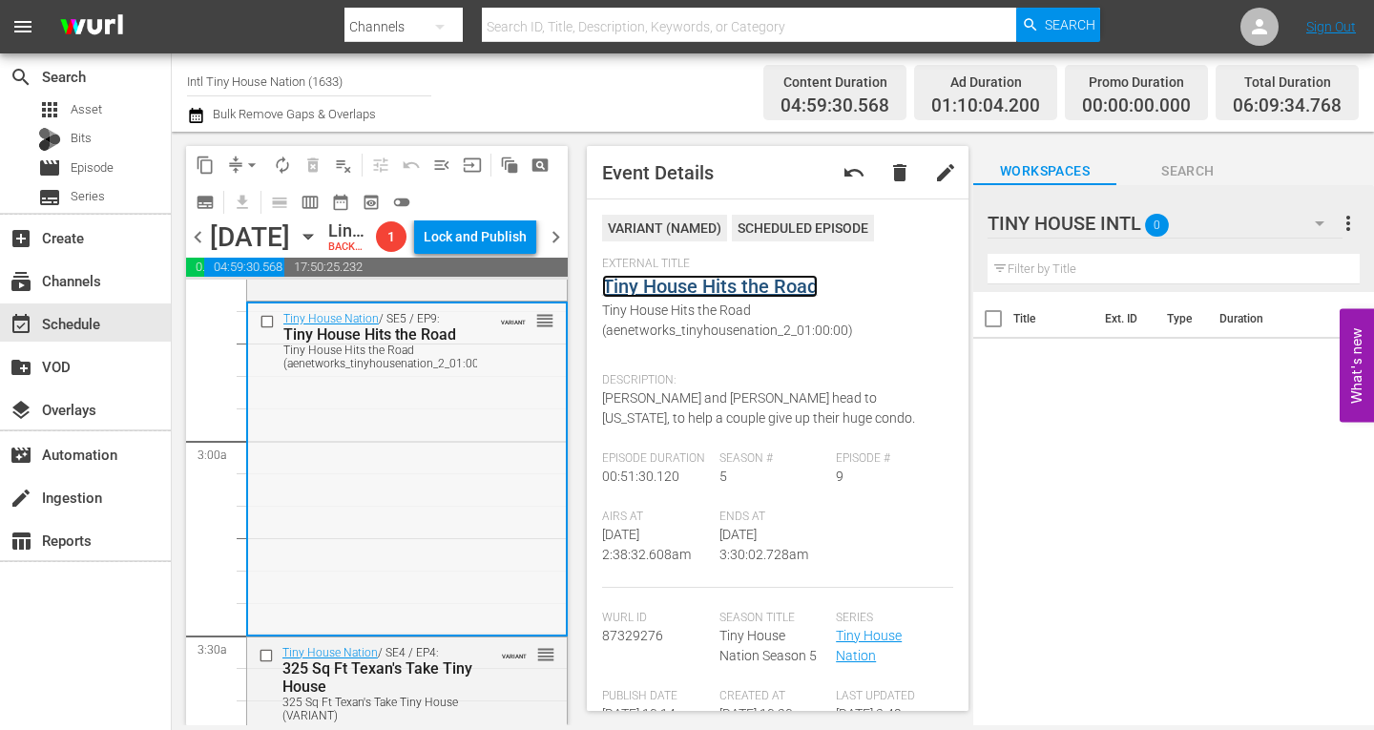
scroll to position [1145, 0]
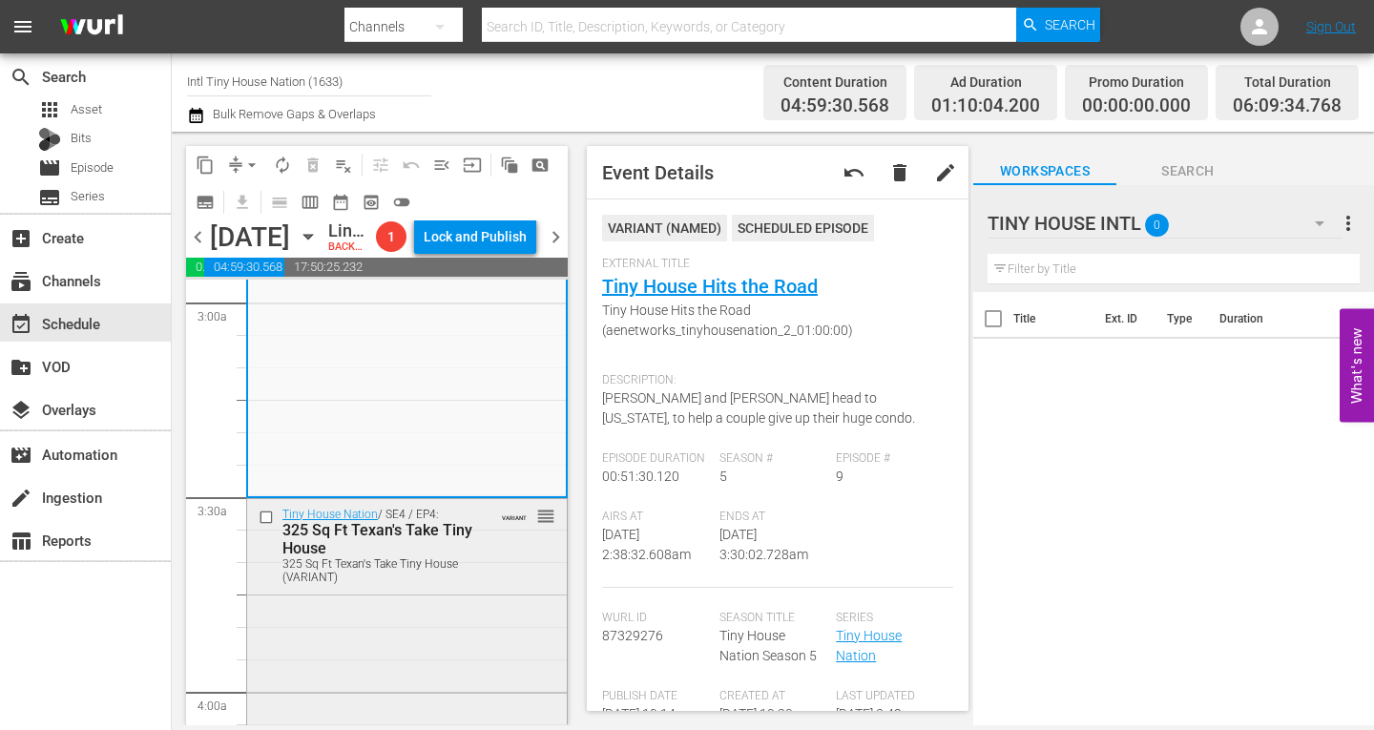
click at [488, 591] on div "Tiny House Nation / SE4 / EP4: 325 Sq Ft Texan's Take Tiny House 325 Sq Ft Texa…" at bounding box center [407, 545] width 320 height 92
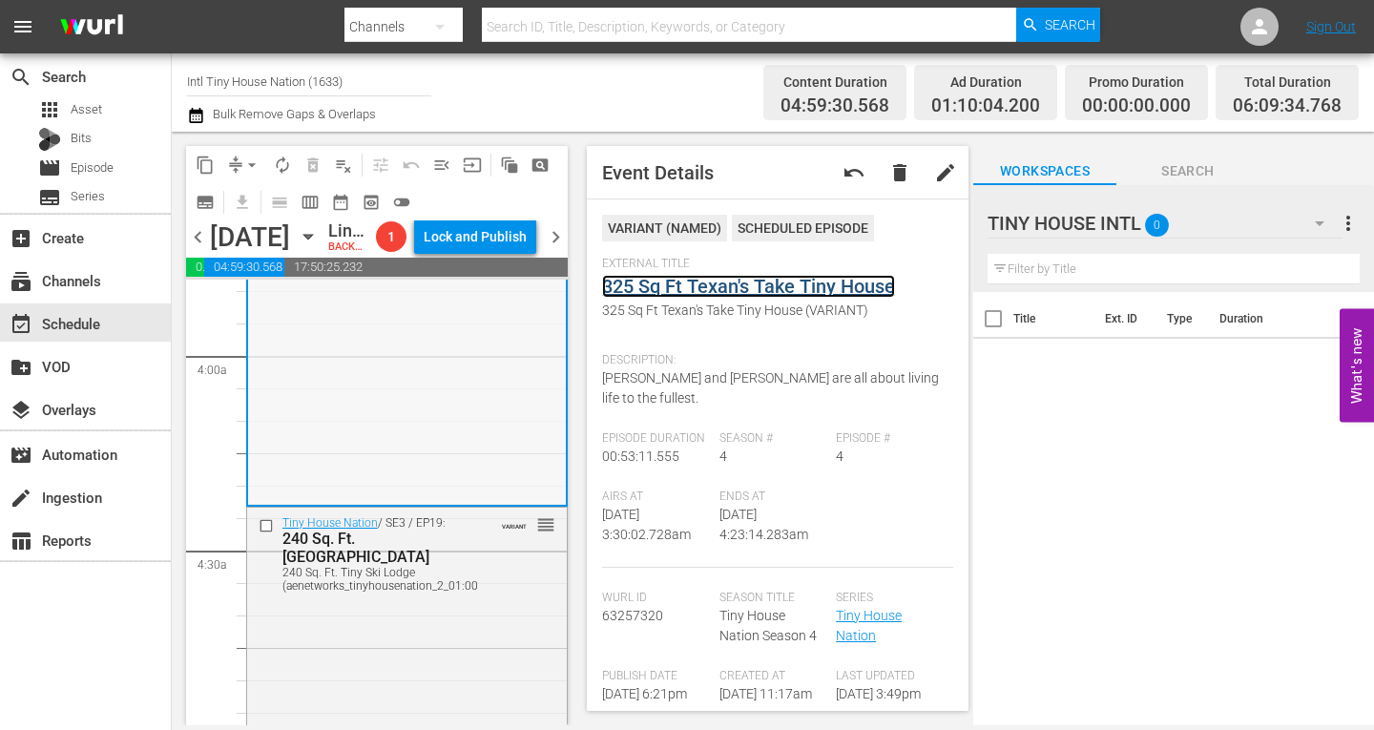
scroll to position [1622, 0]
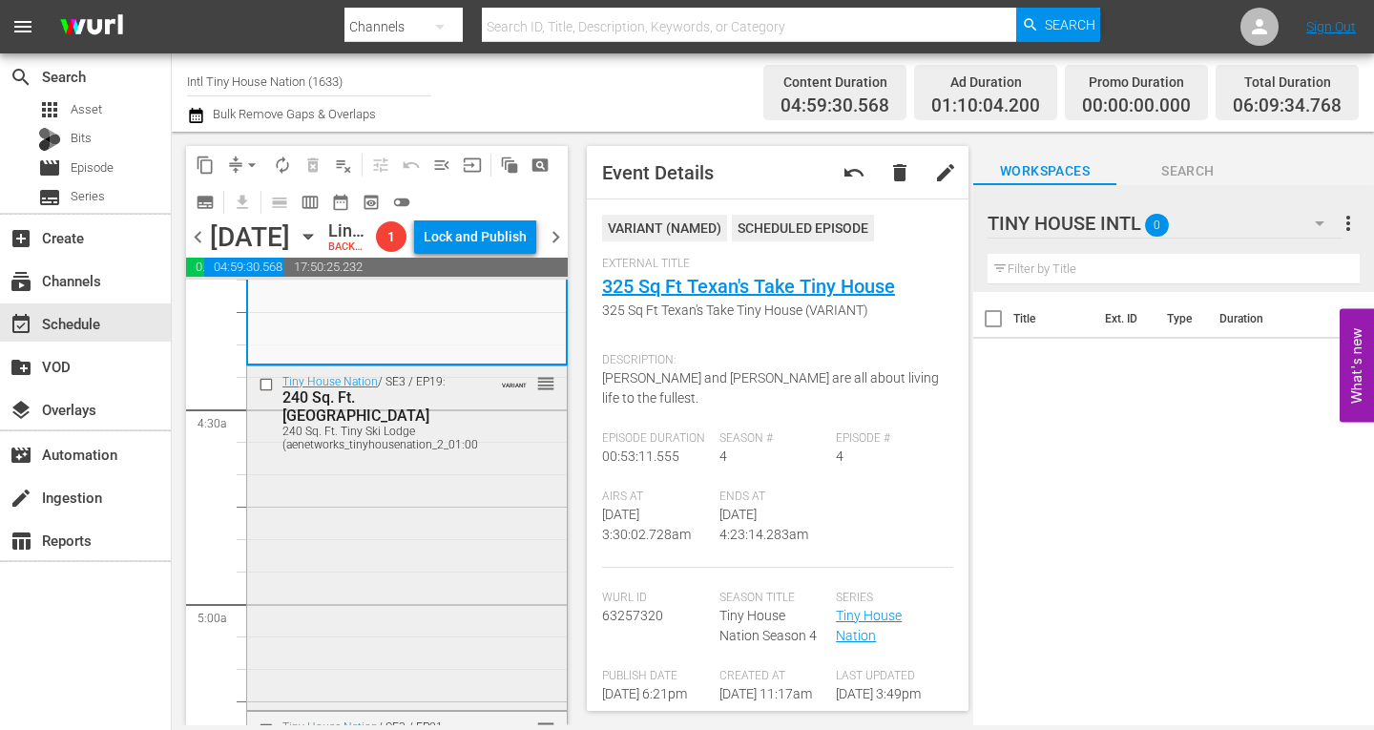
click at [466, 560] on div "Tiny House Nation / SE3 / EP19: 240 Sq. Ft. Tiny Ski Lodge 240 Sq. Ft. Tiny Ski…" at bounding box center [407, 536] width 320 height 340
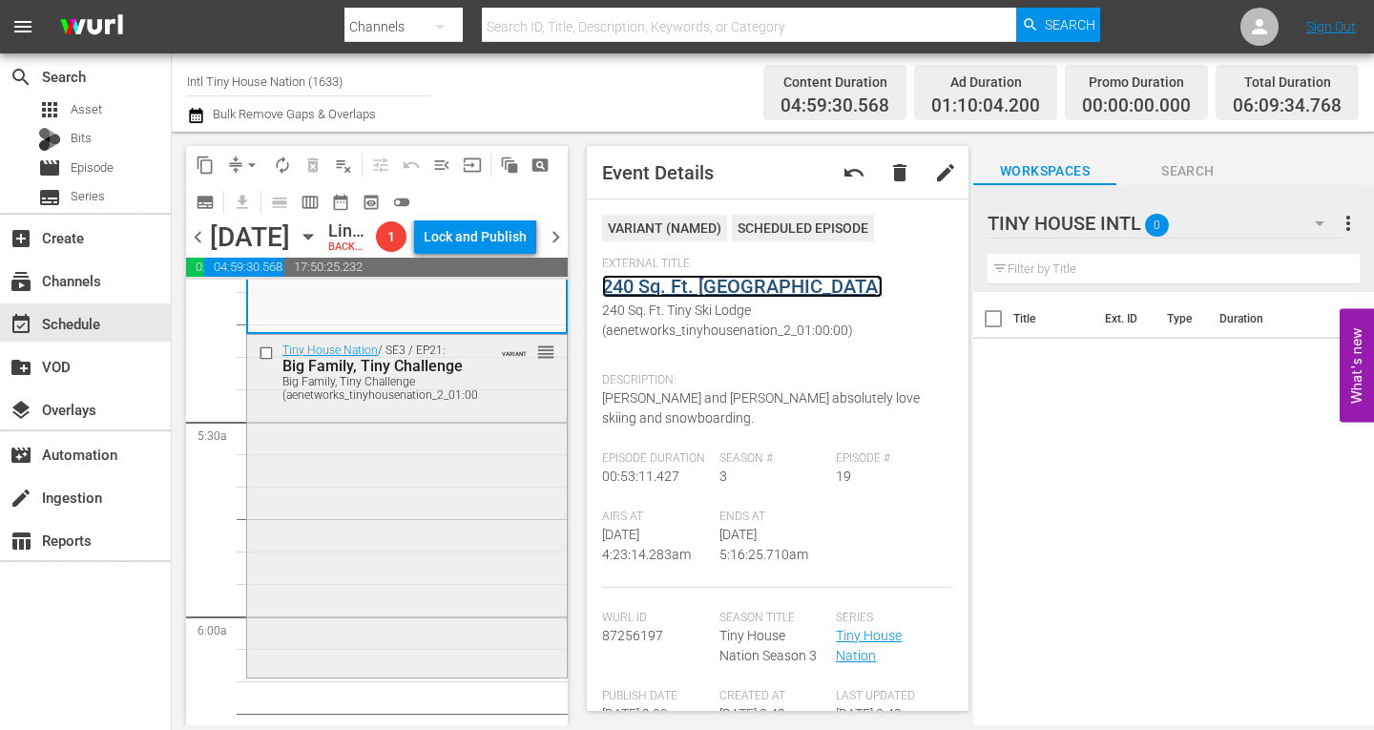
scroll to position [2004, 0]
click at [479, 452] on div "Tiny House Nation / SE3 / EP21: Big Family, Tiny Challenge Big Family, Tiny Cha…" at bounding box center [407, 499] width 320 height 339
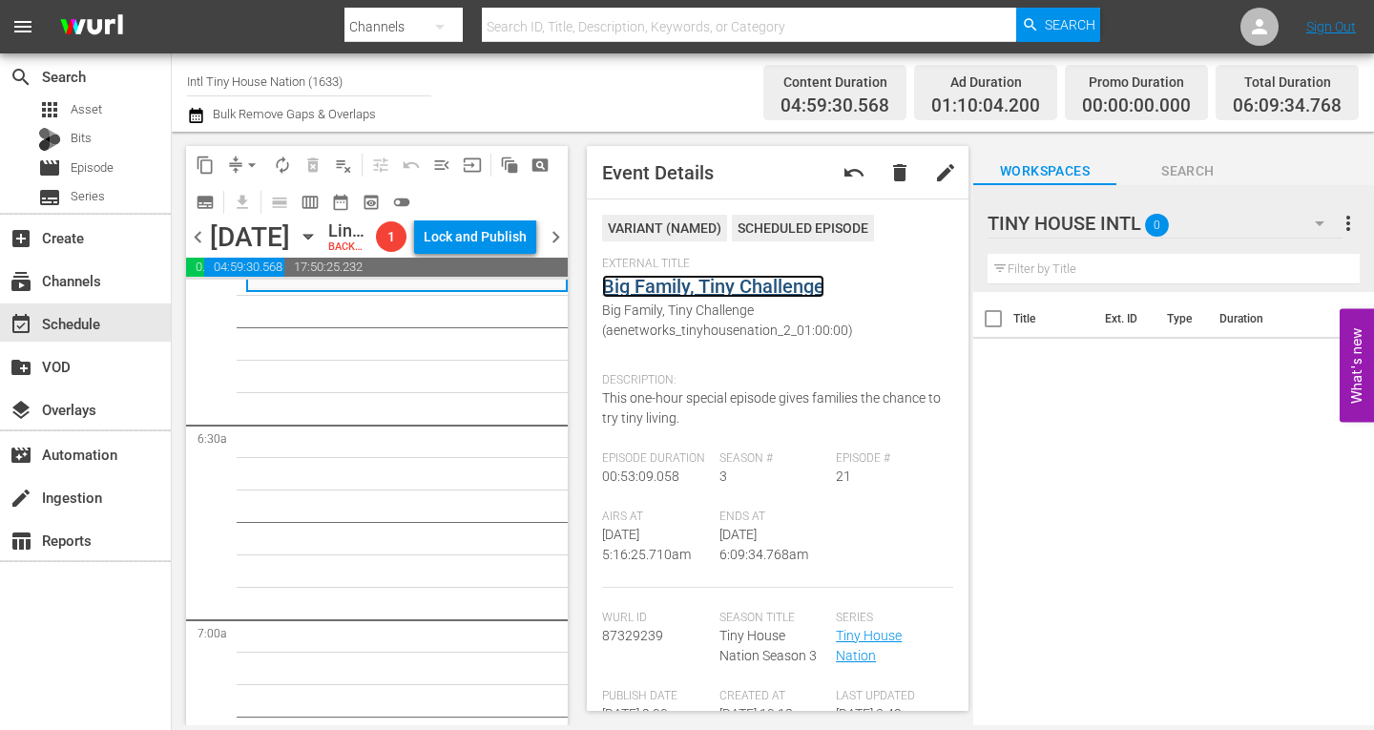
scroll to position [2100, 0]
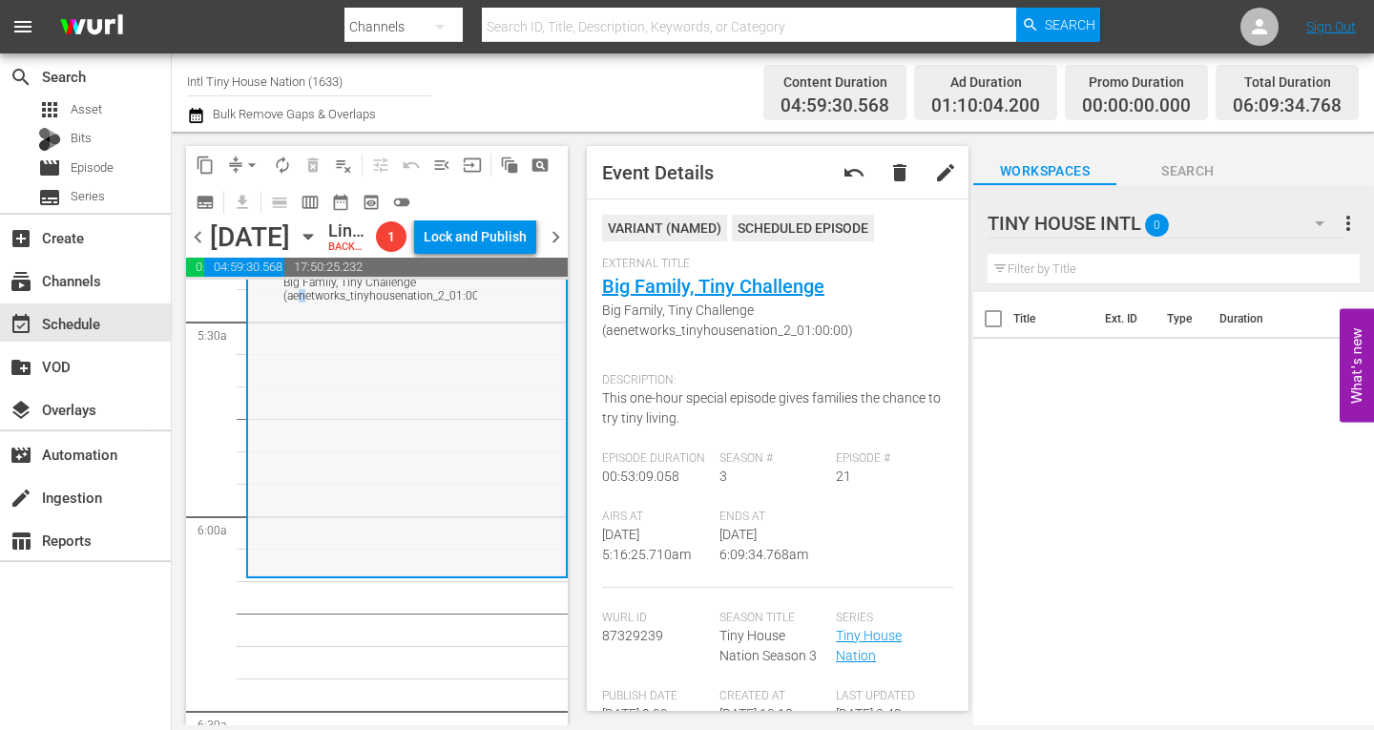
click at [303, 488] on div "Tiny House Nation / SE3 / EP21: Big Family, Tiny Challenge Big Family, Tiny Cha…" at bounding box center [407, 405] width 318 height 339
click at [372, 468] on div "Tiny House Nation / SE3 / EP21: Big Family, Tiny Challenge Big Family, Tiny Cha…" at bounding box center [407, 405] width 318 height 339
click at [246, 160] on span "arrow_drop_down" at bounding box center [251, 165] width 19 height 19
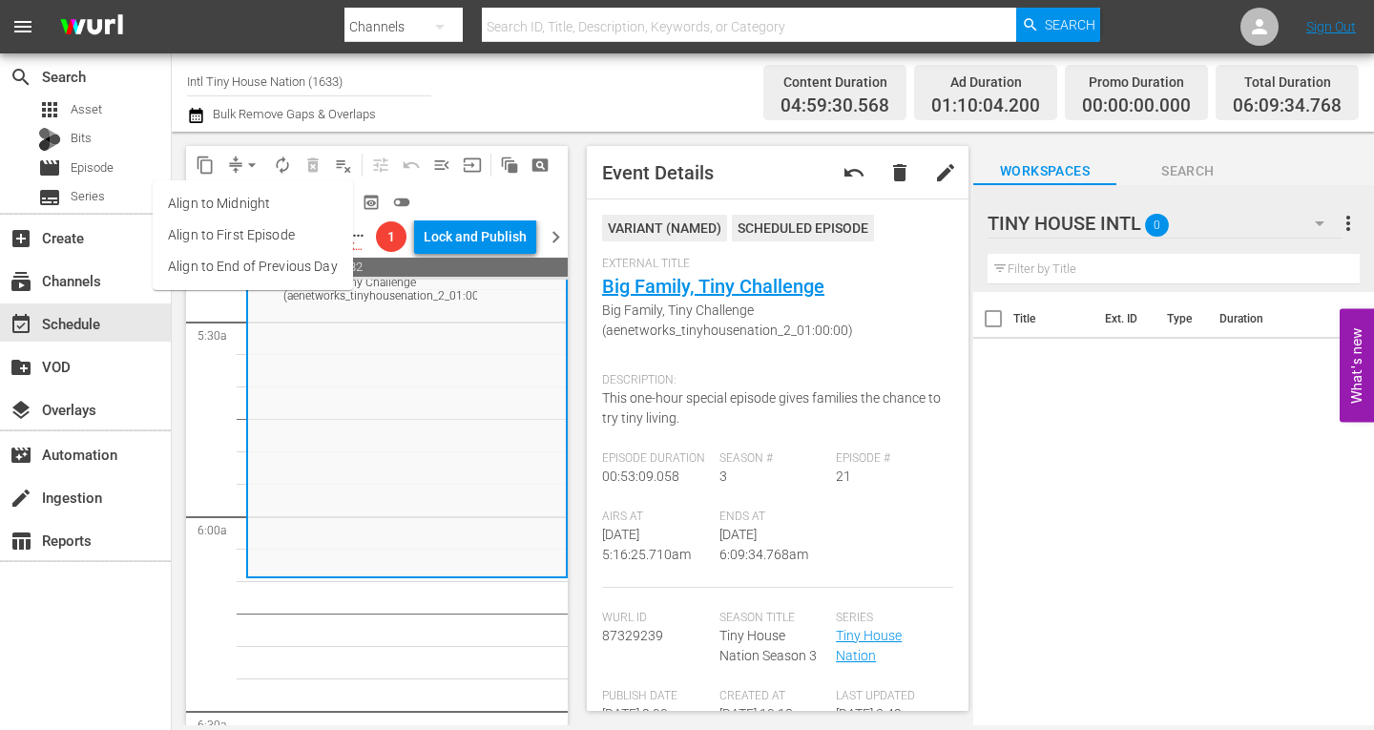
click at [240, 208] on li "Align to Midnight" at bounding box center [253, 203] width 200 height 31
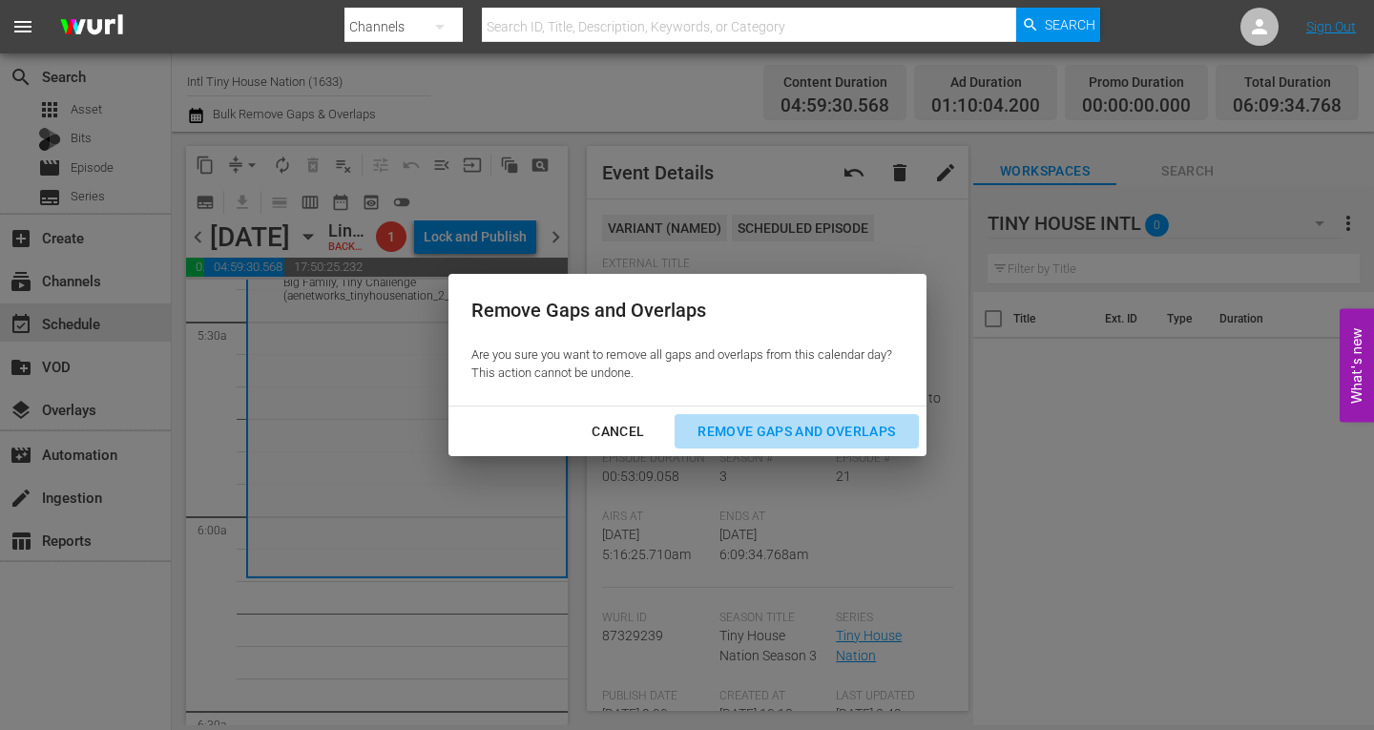
click at [782, 431] on div "Remove Gaps and Overlaps" at bounding box center [796, 432] width 228 height 24
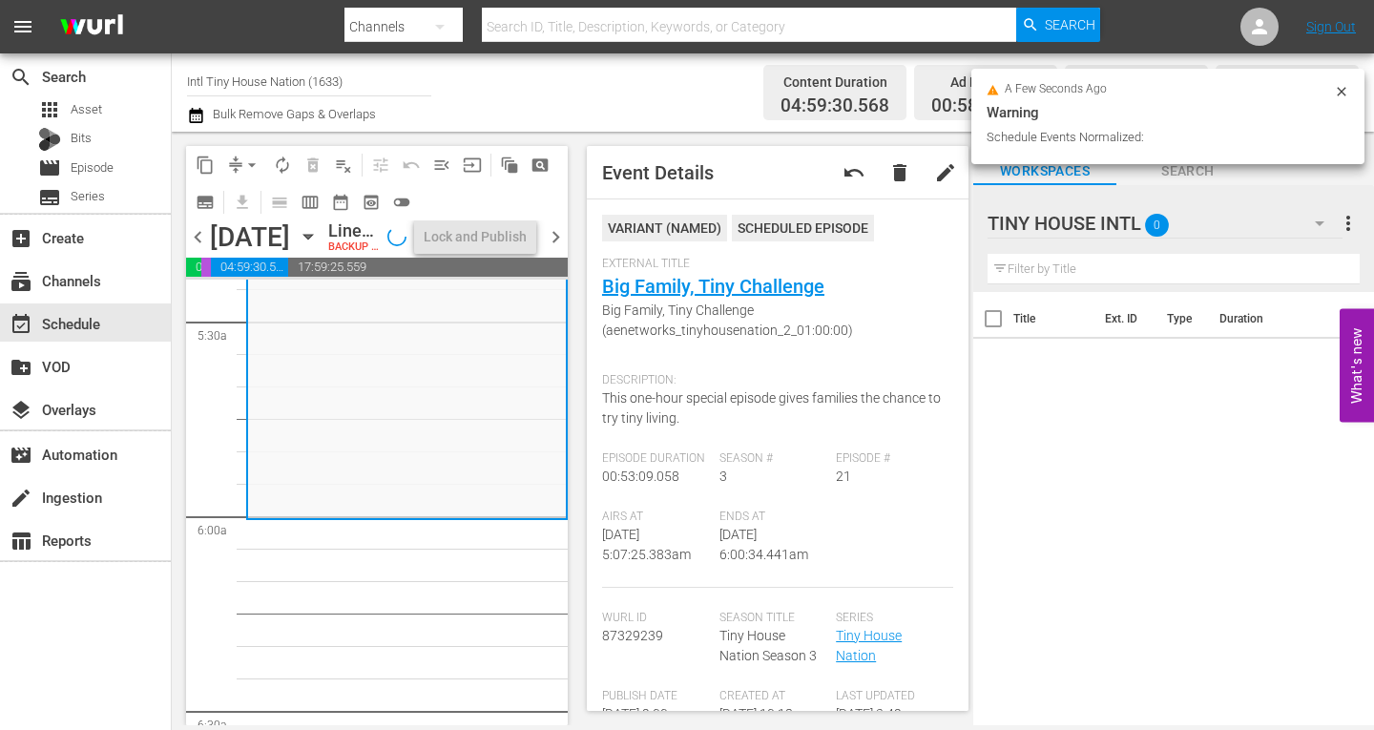
scroll to position [2132, 0]
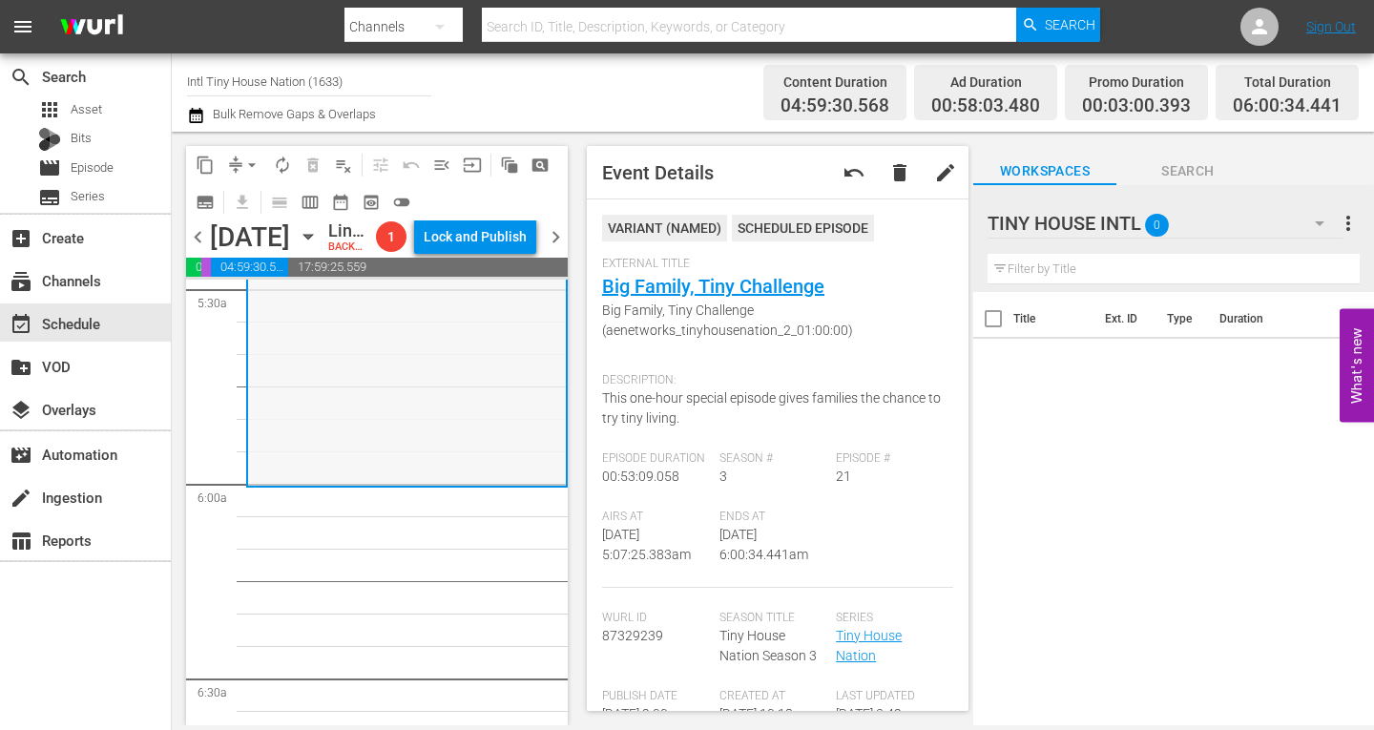
click at [349, 444] on div "Tiny House Nation / SE3 / EP21: Big Family, Tiny Challenge Big Family, Tiny Cha…" at bounding box center [407, 314] width 318 height 339
click at [252, 156] on span "arrow_drop_down" at bounding box center [251, 165] width 19 height 19
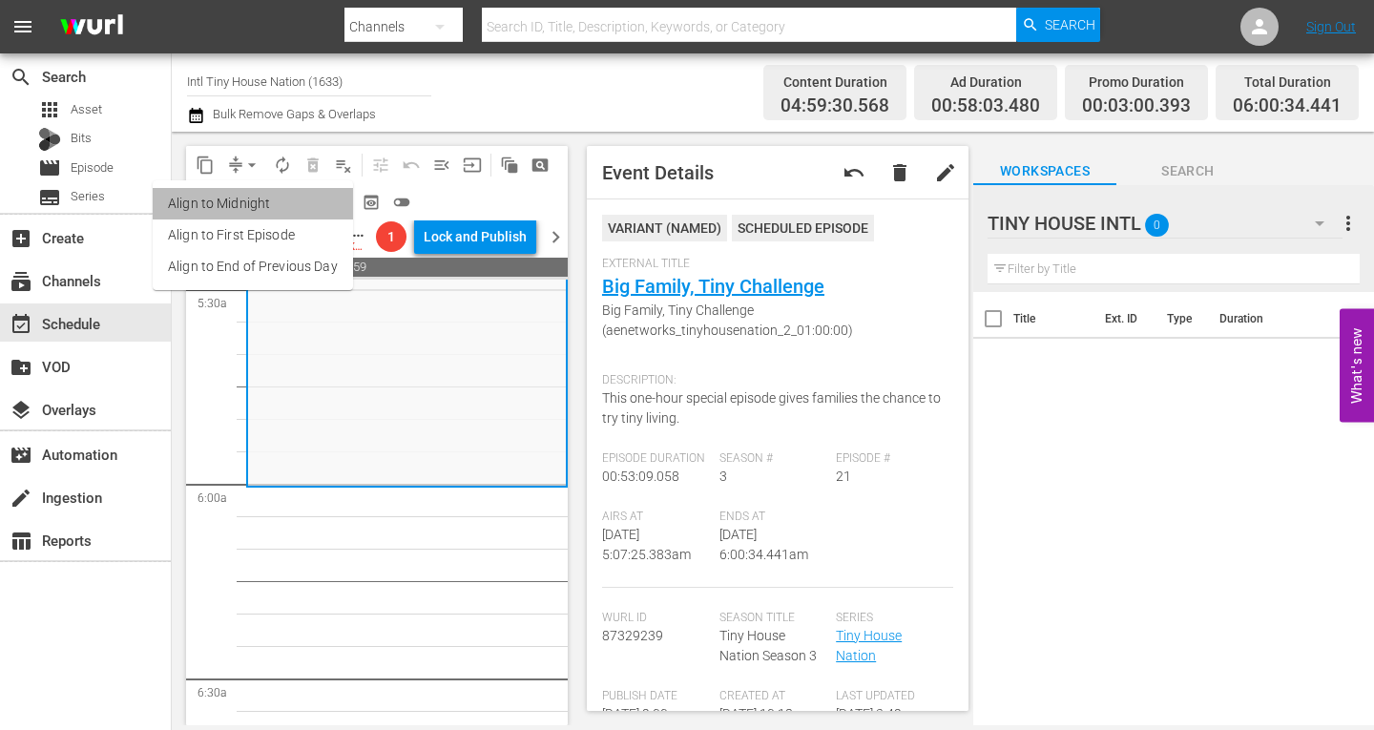
click at [257, 205] on li "Align to Midnight" at bounding box center [253, 203] width 200 height 31
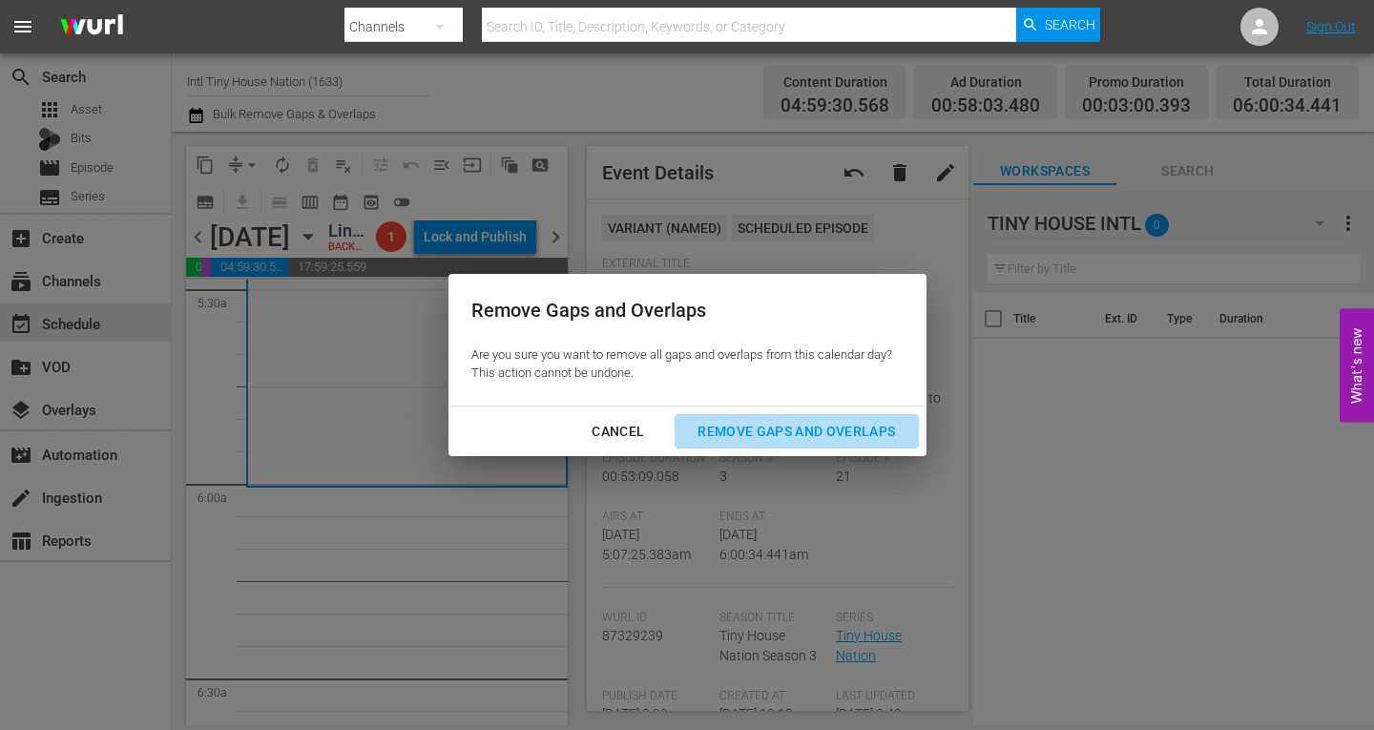
click at [797, 429] on div "Remove Gaps and Overlaps" at bounding box center [796, 432] width 228 height 24
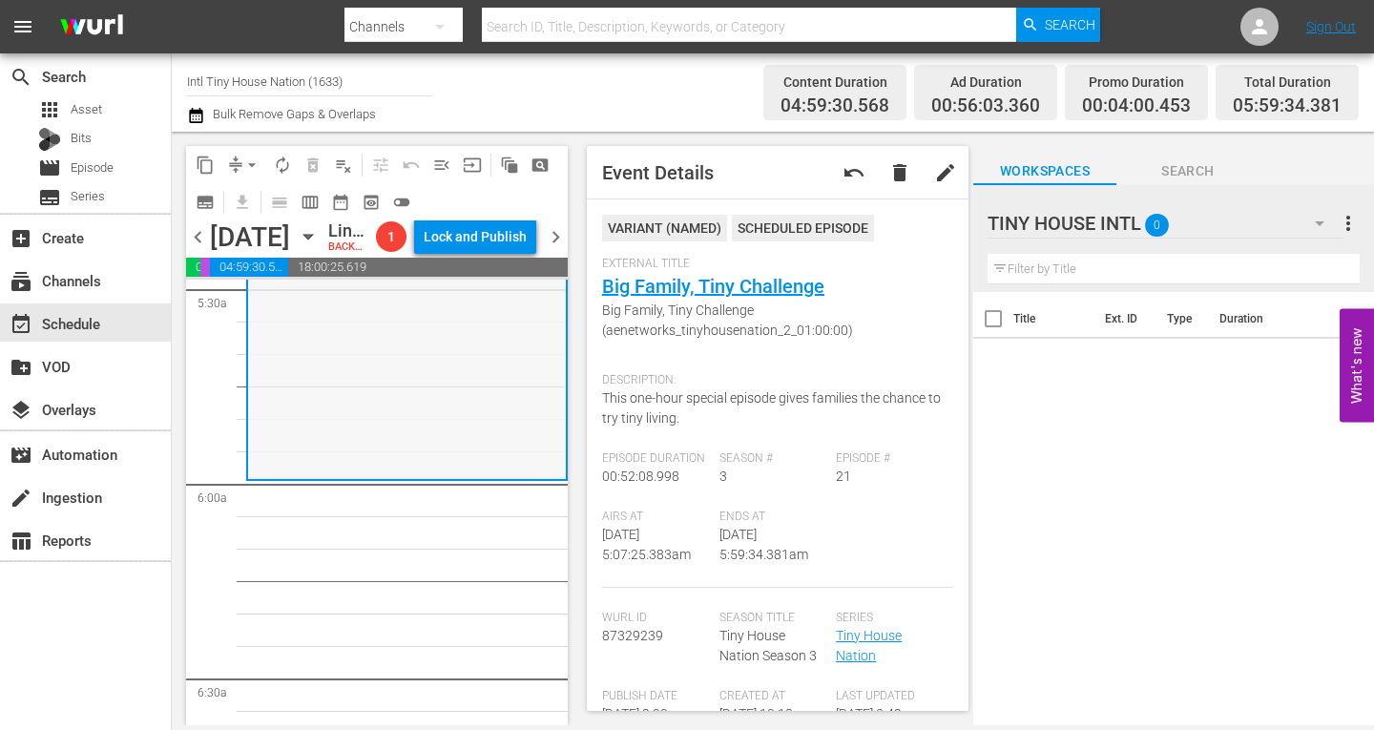
click at [387, 413] on div "Tiny House Nation / SE3 / EP21: Big Family, Tiny Challenge Big Family, Tiny Cha…" at bounding box center [407, 311] width 318 height 333
click at [247, 162] on span "arrow_drop_down" at bounding box center [251, 165] width 19 height 19
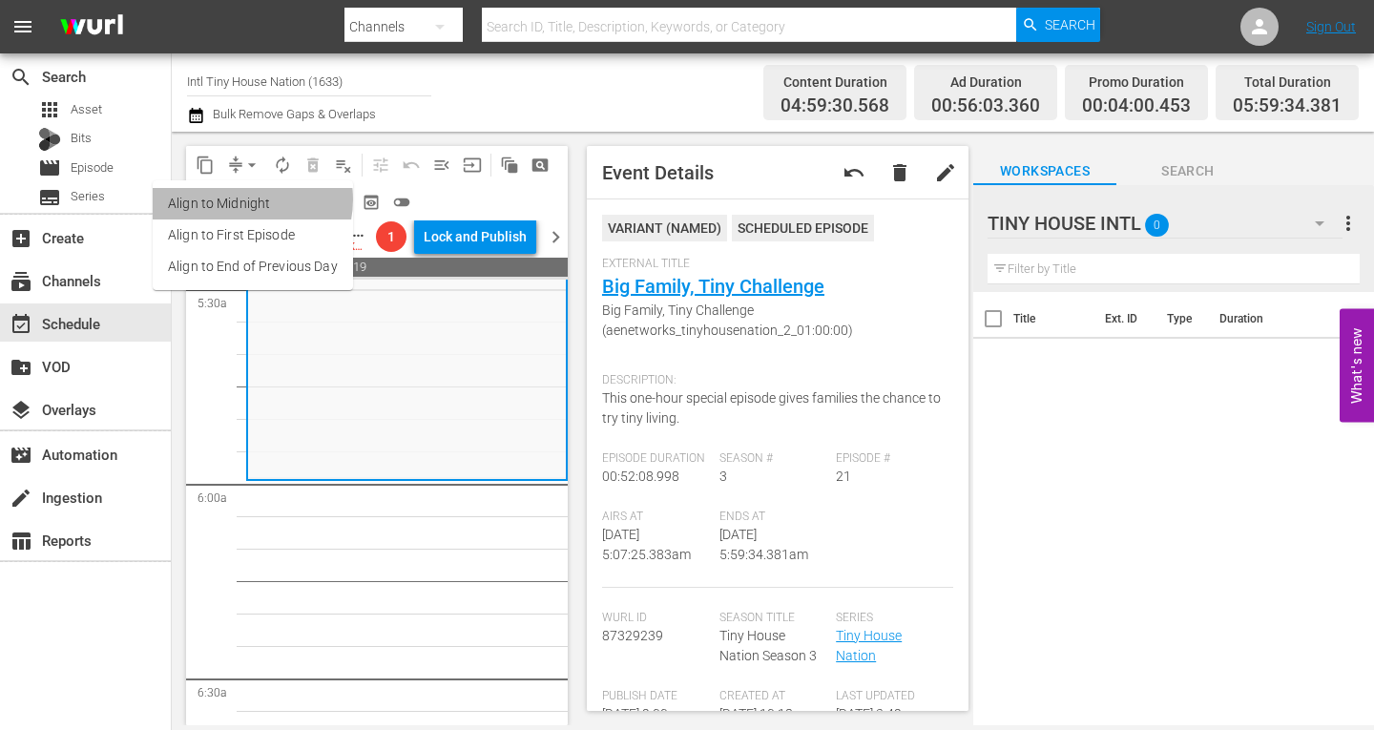
click at [241, 199] on li "Align to Midnight" at bounding box center [253, 203] width 200 height 31
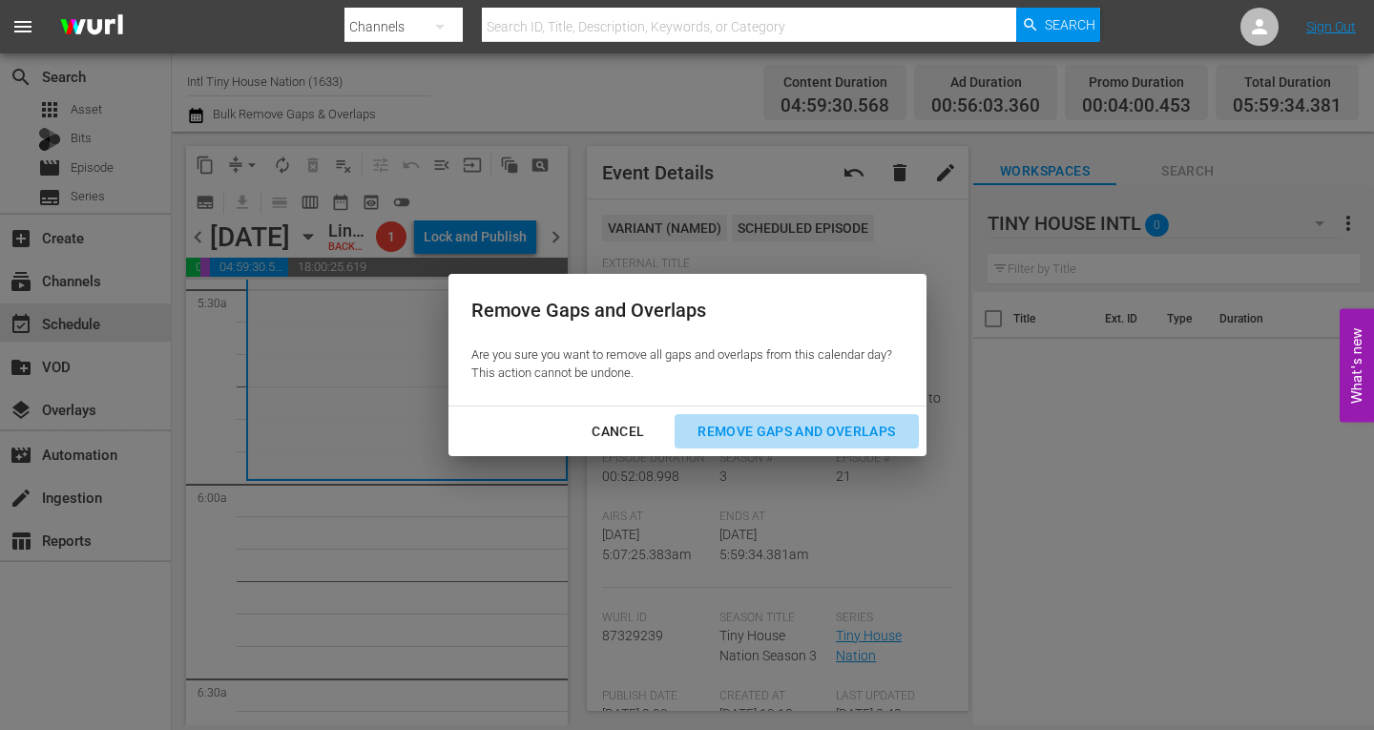
click at [740, 430] on div "Remove Gaps and Overlaps" at bounding box center [796, 432] width 228 height 24
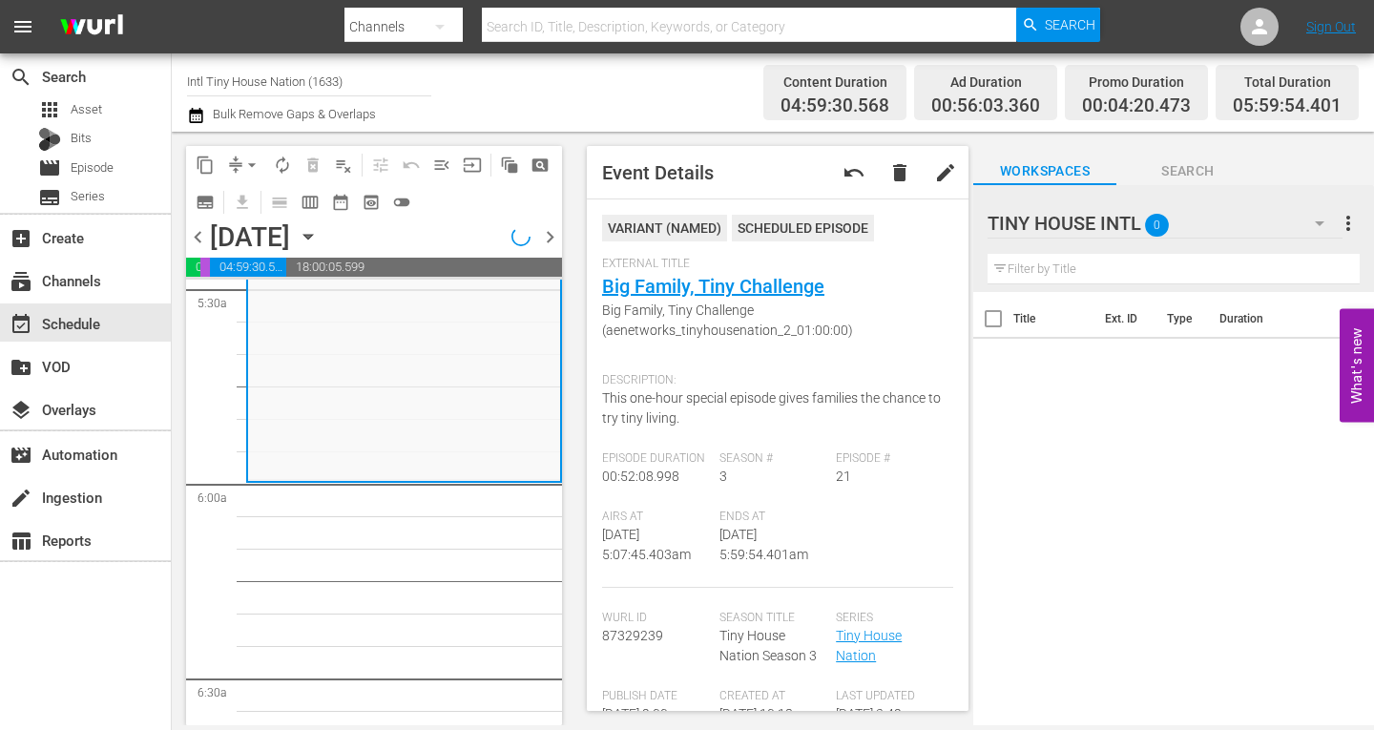
scroll to position [2100, 0]
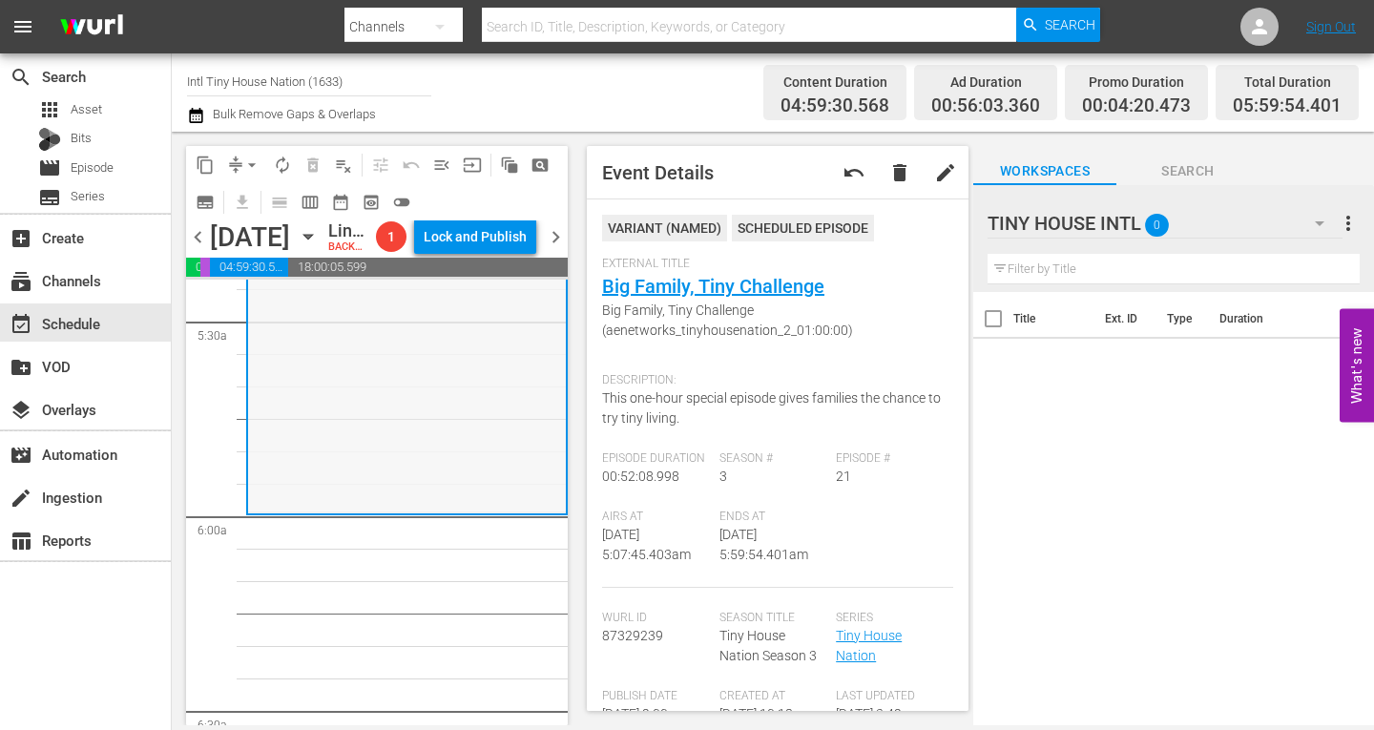
click at [394, 478] on div "Tiny House Nation / SE3 / EP21: Big Family, Tiny Challenge Big Family, Tiny Cha…" at bounding box center [407, 345] width 318 height 333
click at [252, 167] on span "arrow_drop_down" at bounding box center [251, 165] width 19 height 19
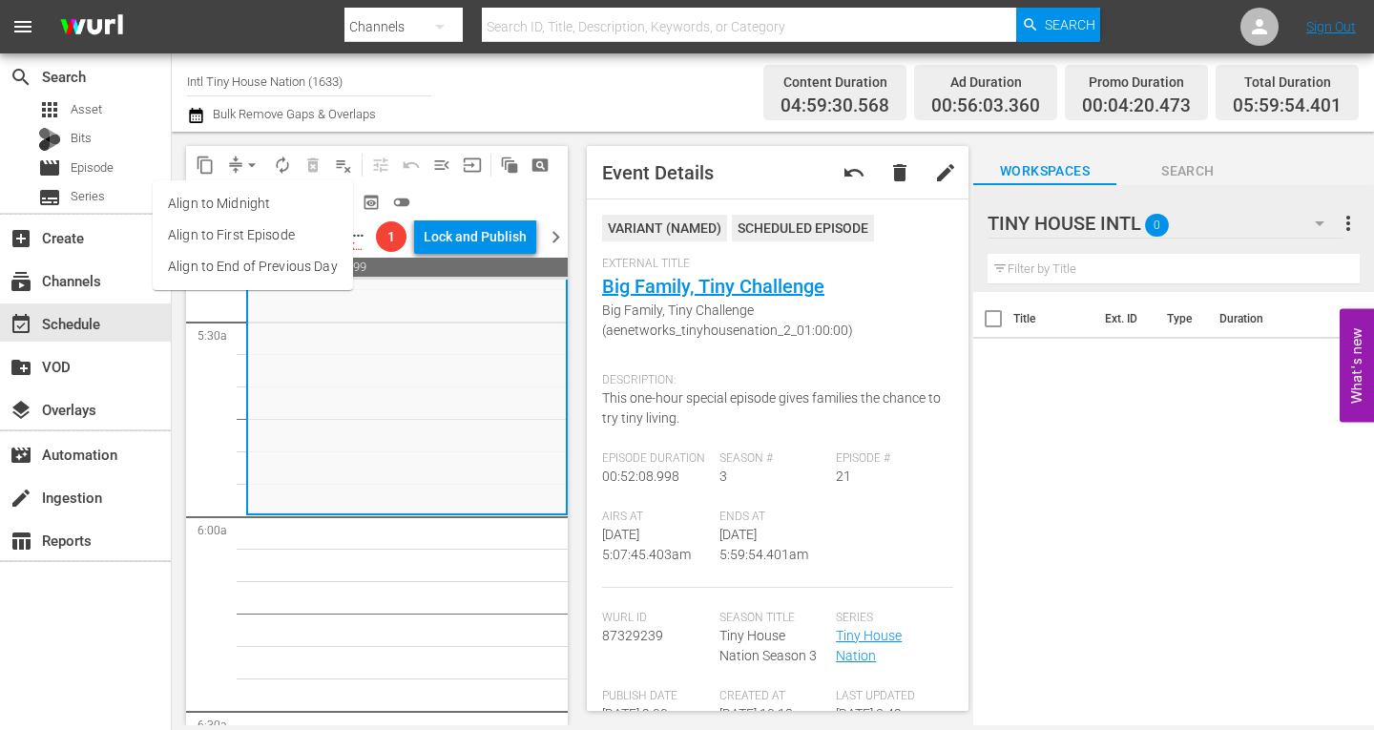
click at [253, 199] on li "Align to Midnight" at bounding box center [253, 203] width 200 height 31
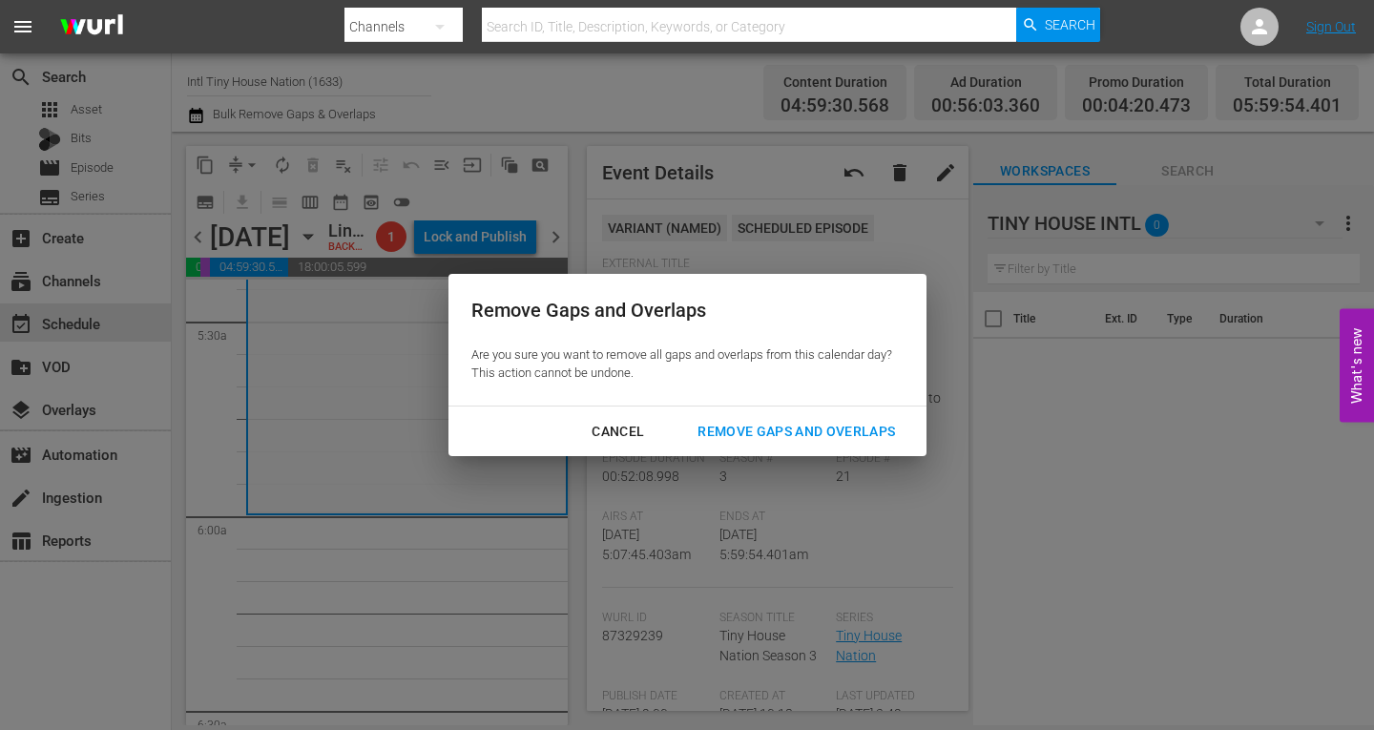
click at [730, 426] on div "Remove Gaps and Overlaps" at bounding box center [796, 432] width 228 height 24
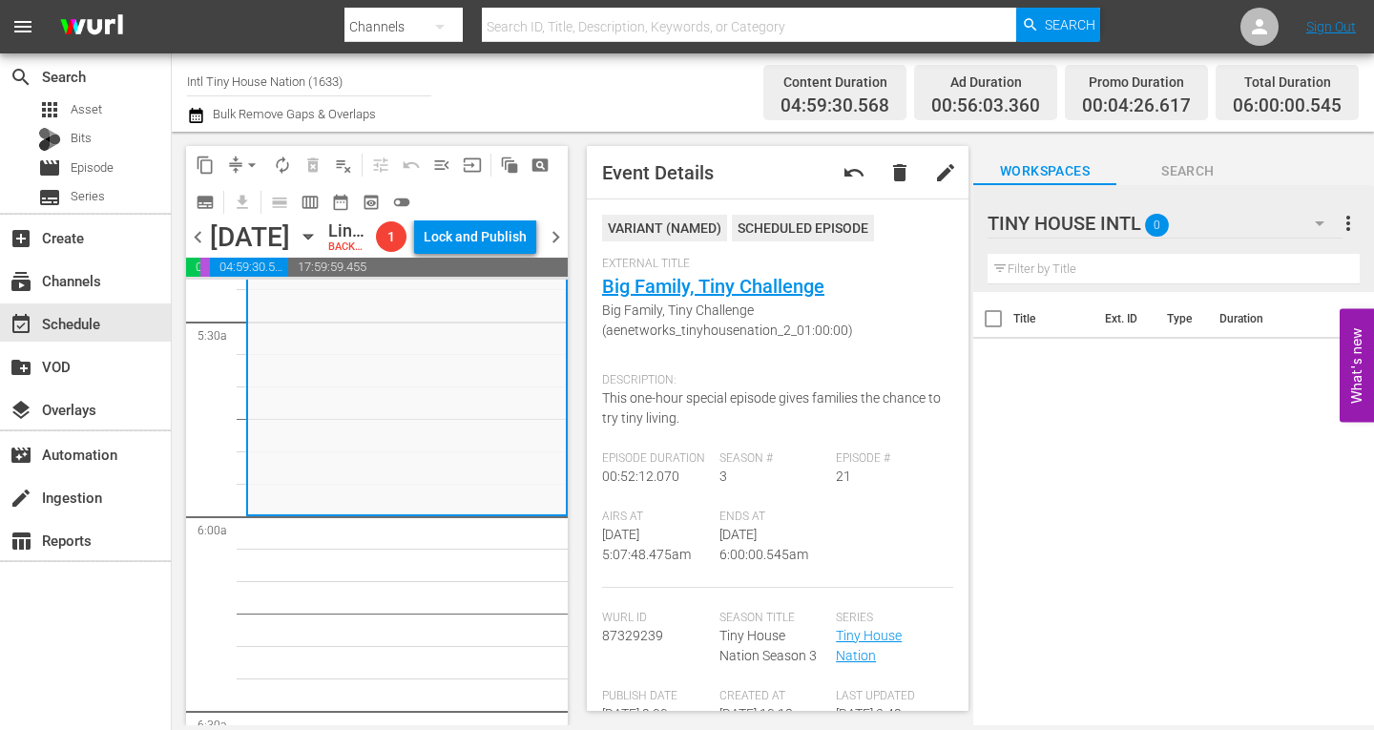
click at [412, 423] on div "Tiny House Nation / SE3 / EP21: Big Family, Tiny Challenge Big Family, Tiny Cha…" at bounding box center [407, 346] width 318 height 333
click at [278, 156] on span "autorenew_outlined" at bounding box center [282, 165] width 19 height 19
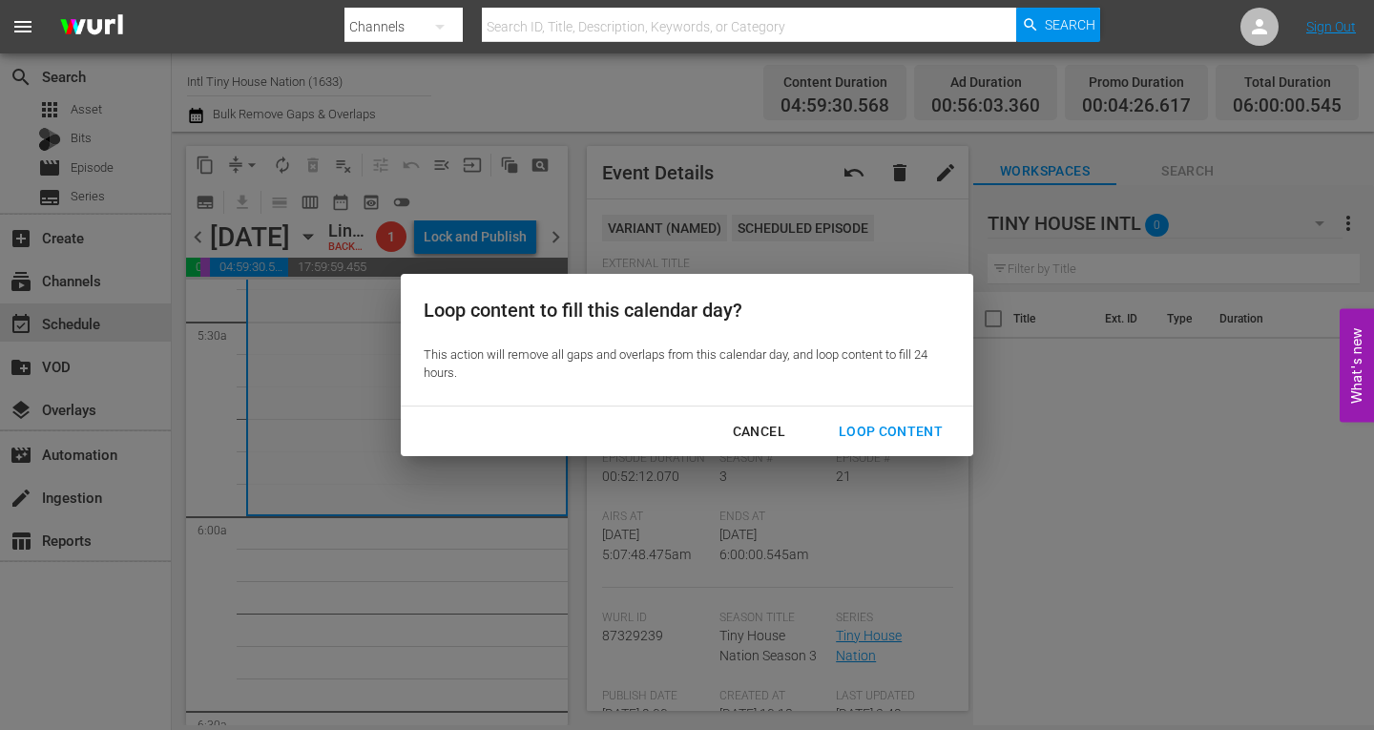
click at [848, 425] on div "Loop Content" at bounding box center [891, 432] width 135 height 24
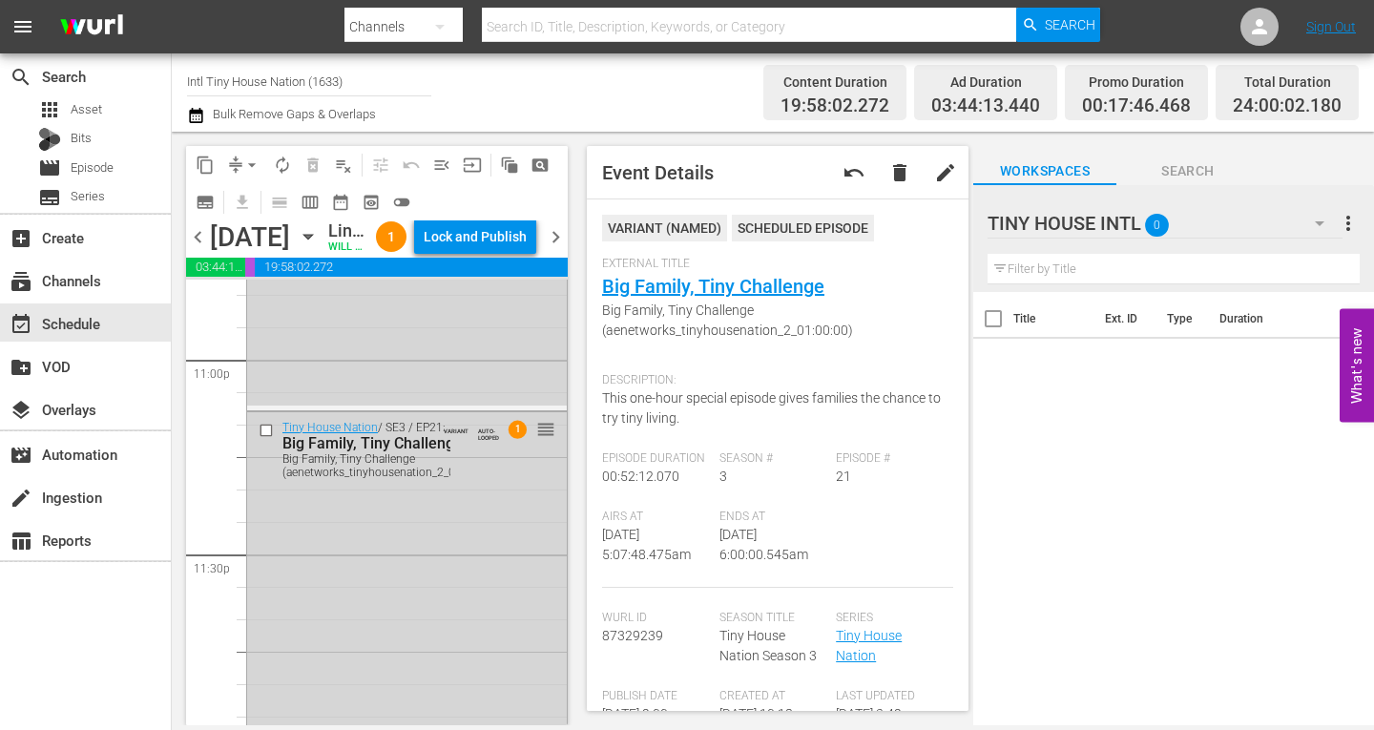
scroll to position [8931, 0]
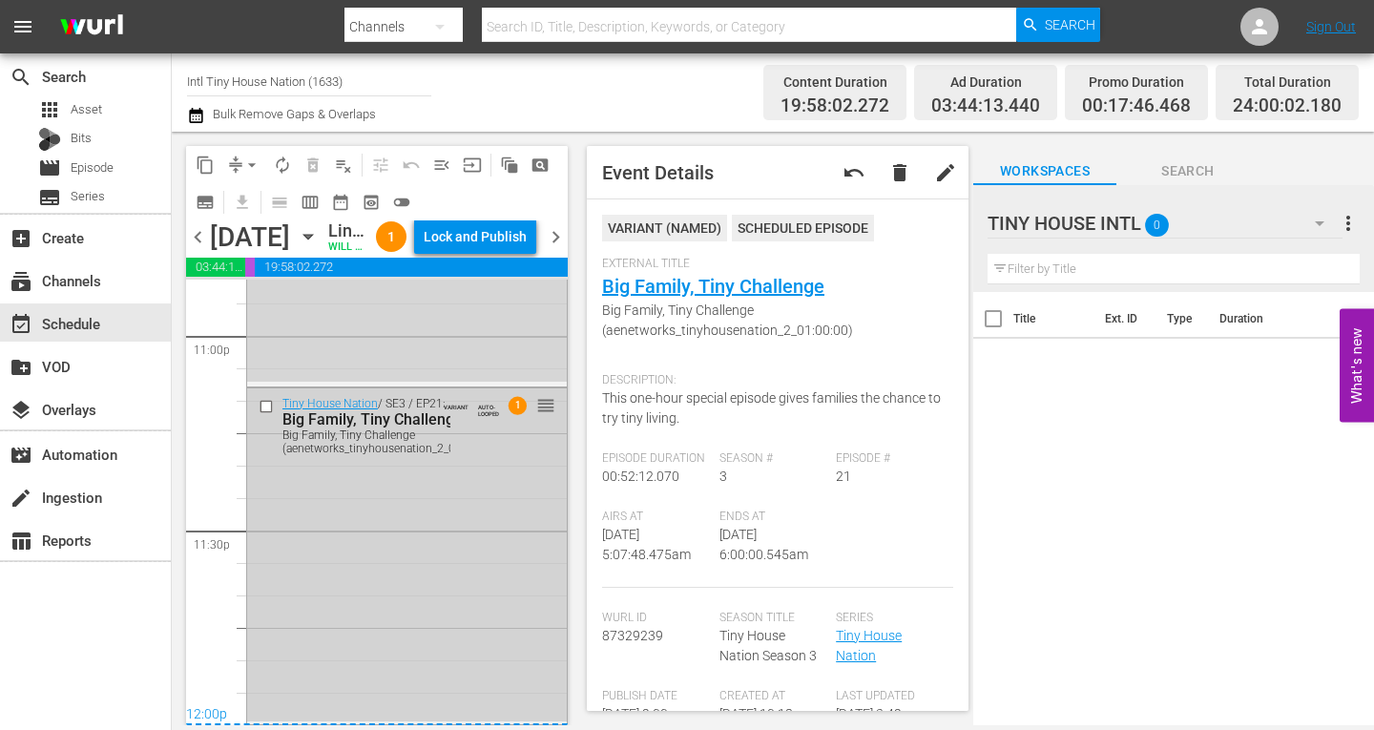
click at [428, 617] on div "Tiny House Nation / SE3 / EP21: Big Family, Tiny Challenge Big Family, Tiny Cha…" at bounding box center [407, 554] width 320 height 333
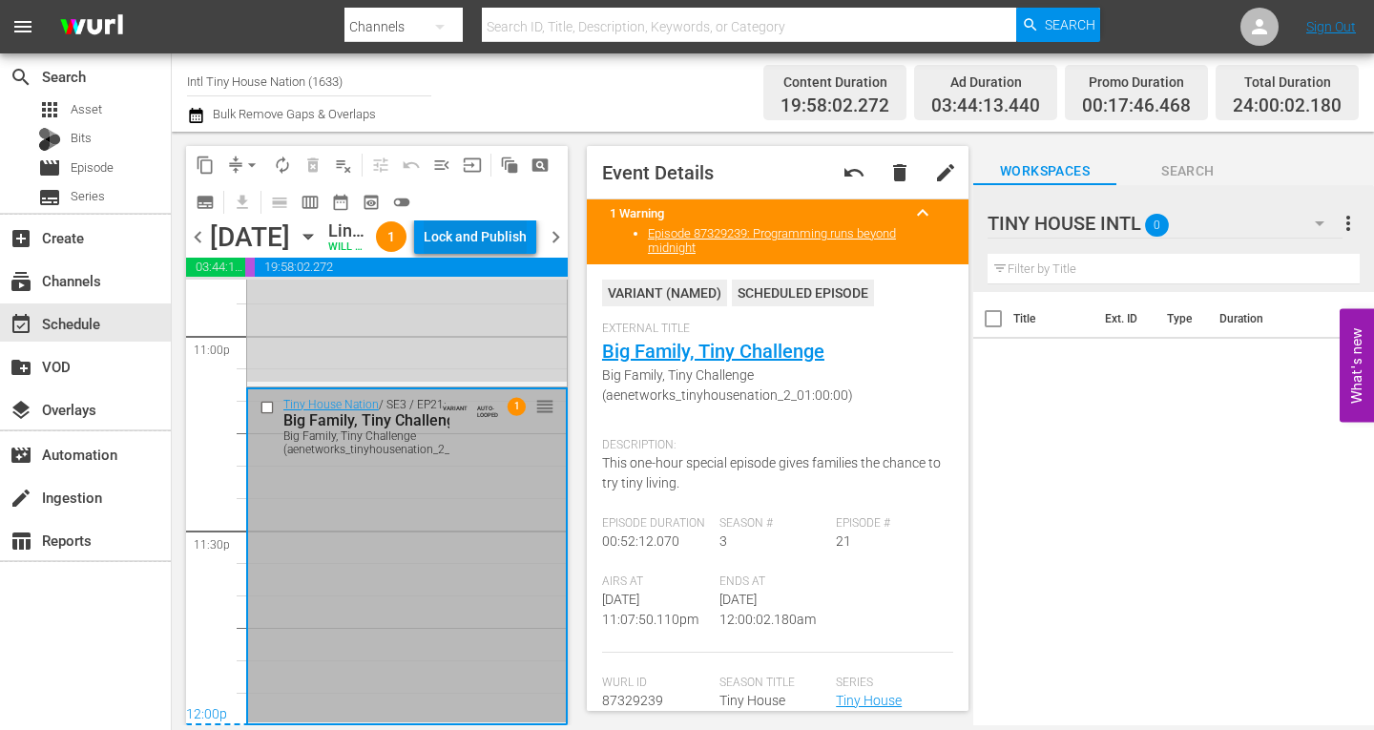
click at [487, 234] on div "Lock and Publish" at bounding box center [475, 237] width 103 height 34
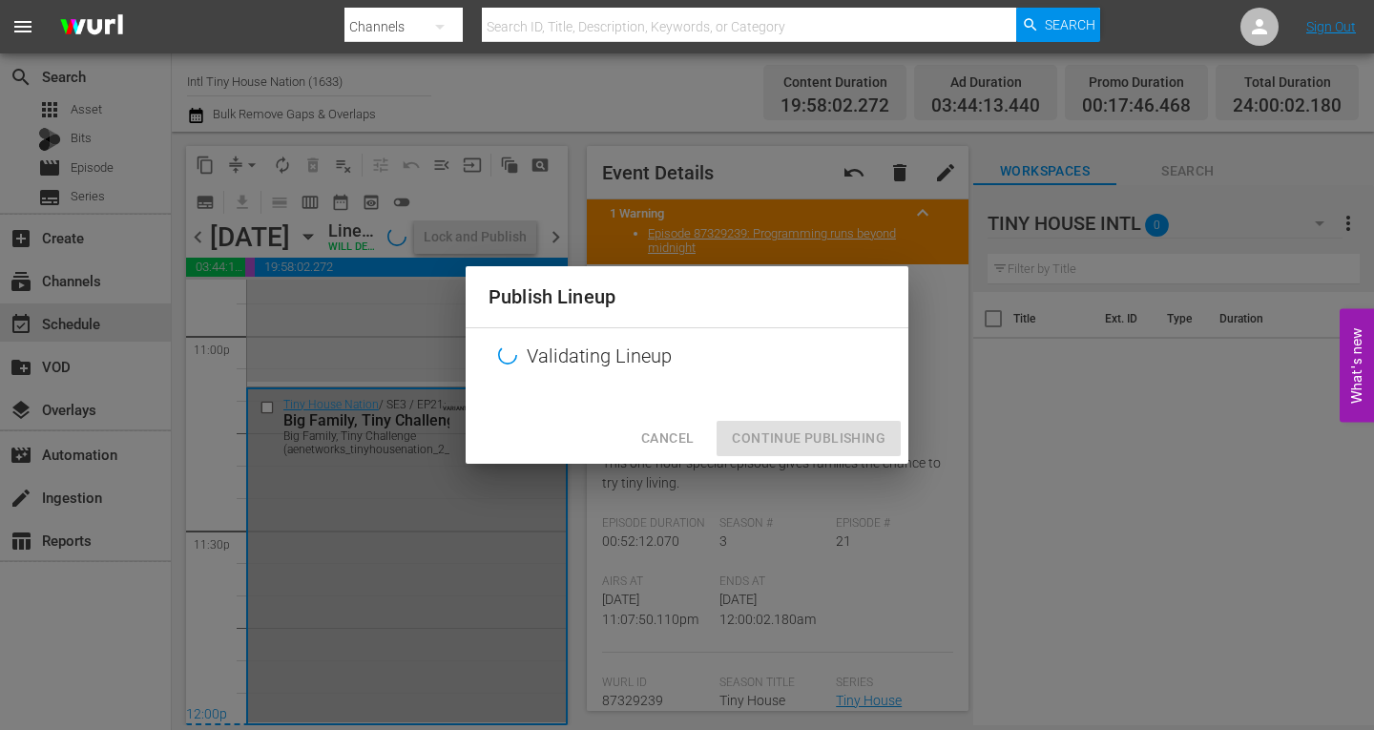
click at [807, 440] on div "Cancel Continue Publishing" at bounding box center [687, 438] width 443 height 51
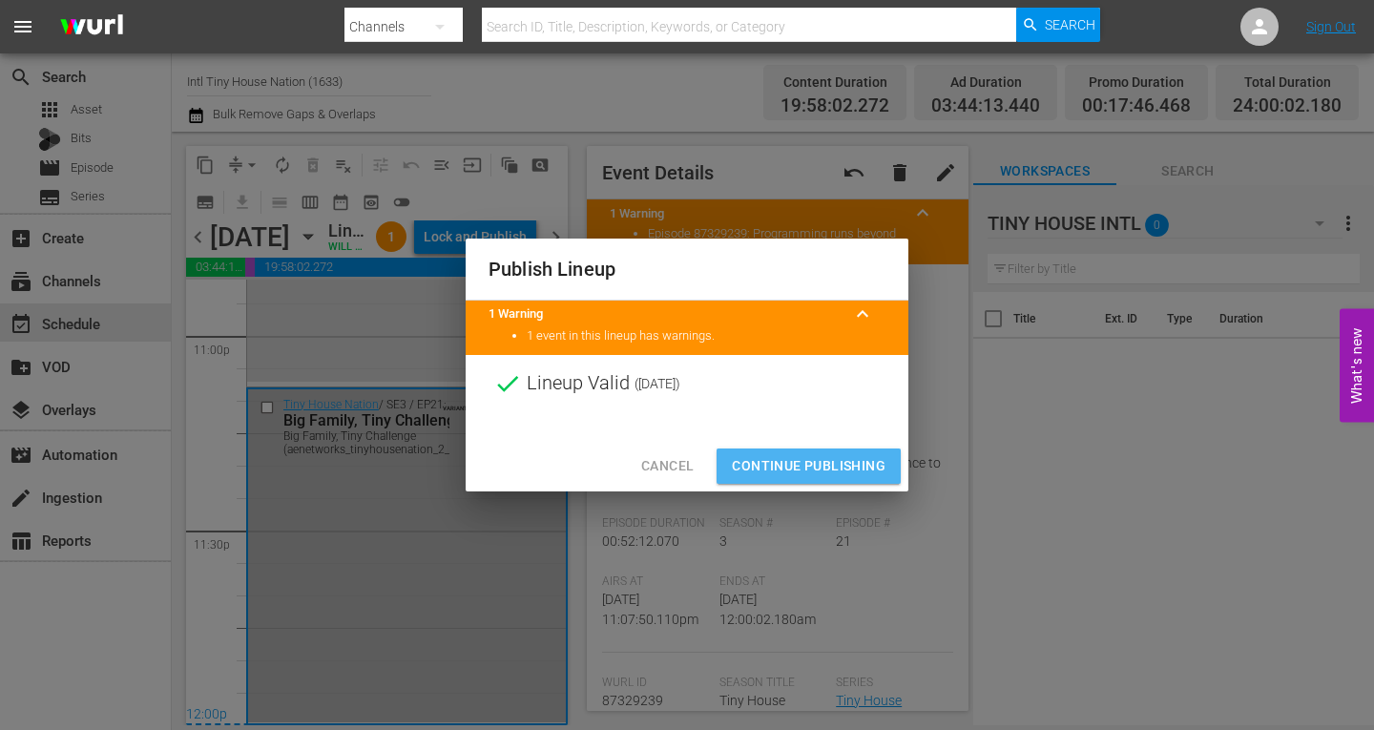
click at [794, 462] on span "Continue Publishing" at bounding box center [809, 466] width 154 height 24
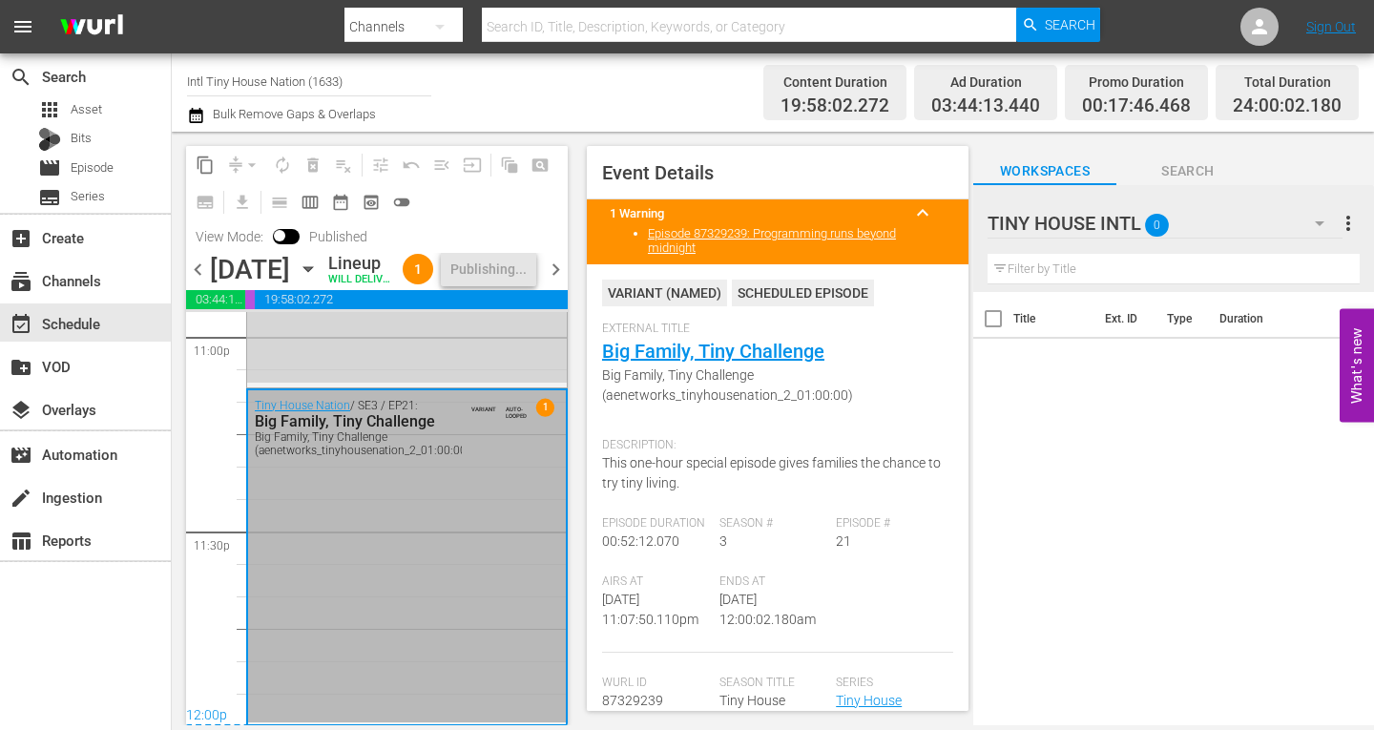
click at [556, 282] on span "chevron_right" at bounding box center [556, 270] width 24 height 24
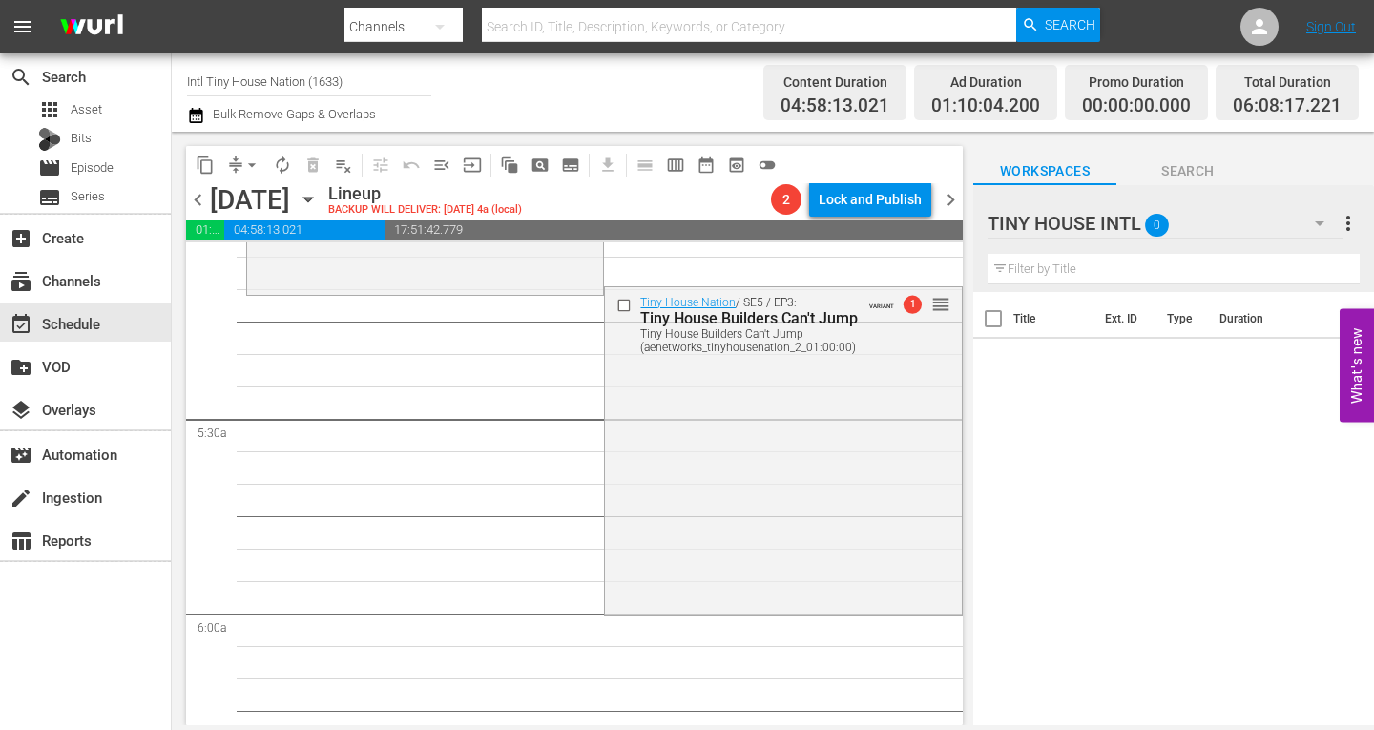
scroll to position [1989, 0]
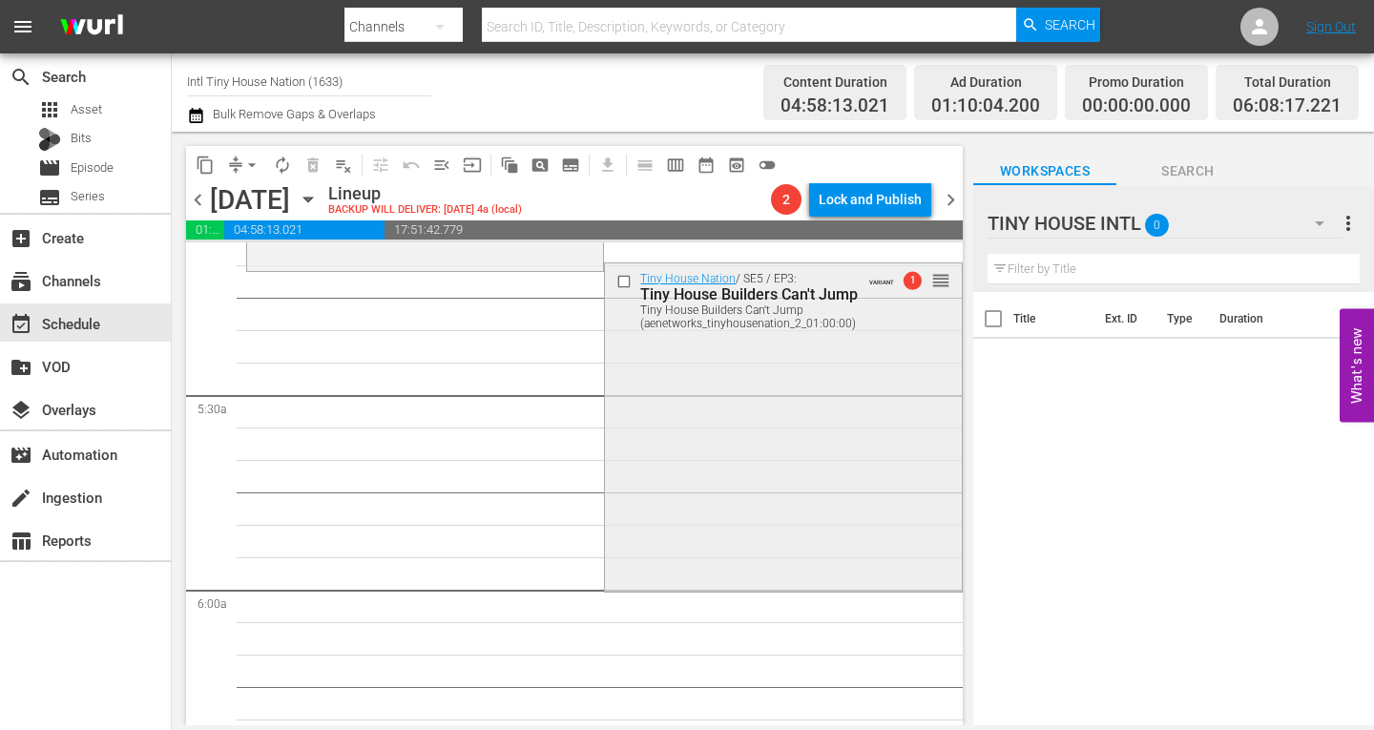
click at [730, 495] on div "Tiny House Nation / SE5 / EP3: Tiny House Builders Can't Jump Tiny House Builde…" at bounding box center [783, 425] width 356 height 325
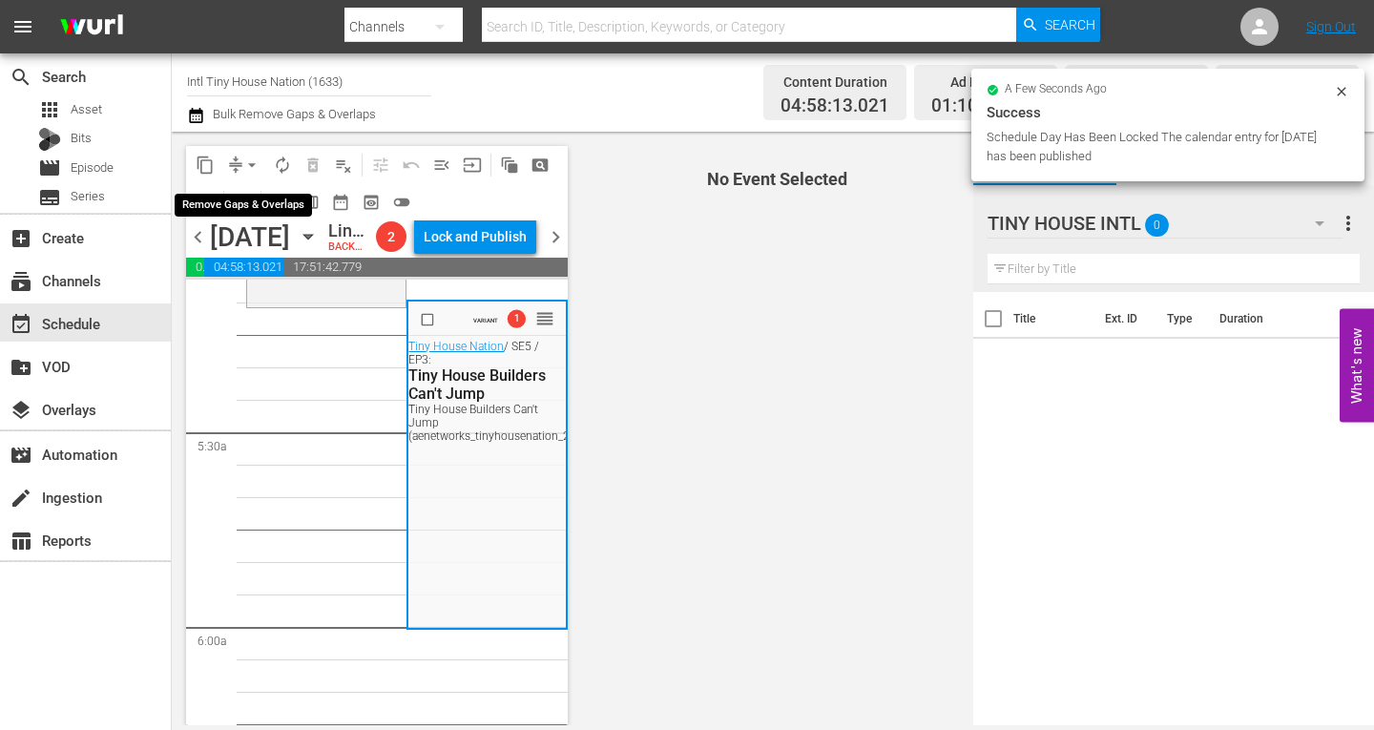
click at [246, 161] on span "arrow_drop_down" at bounding box center [251, 165] width 19 height 19
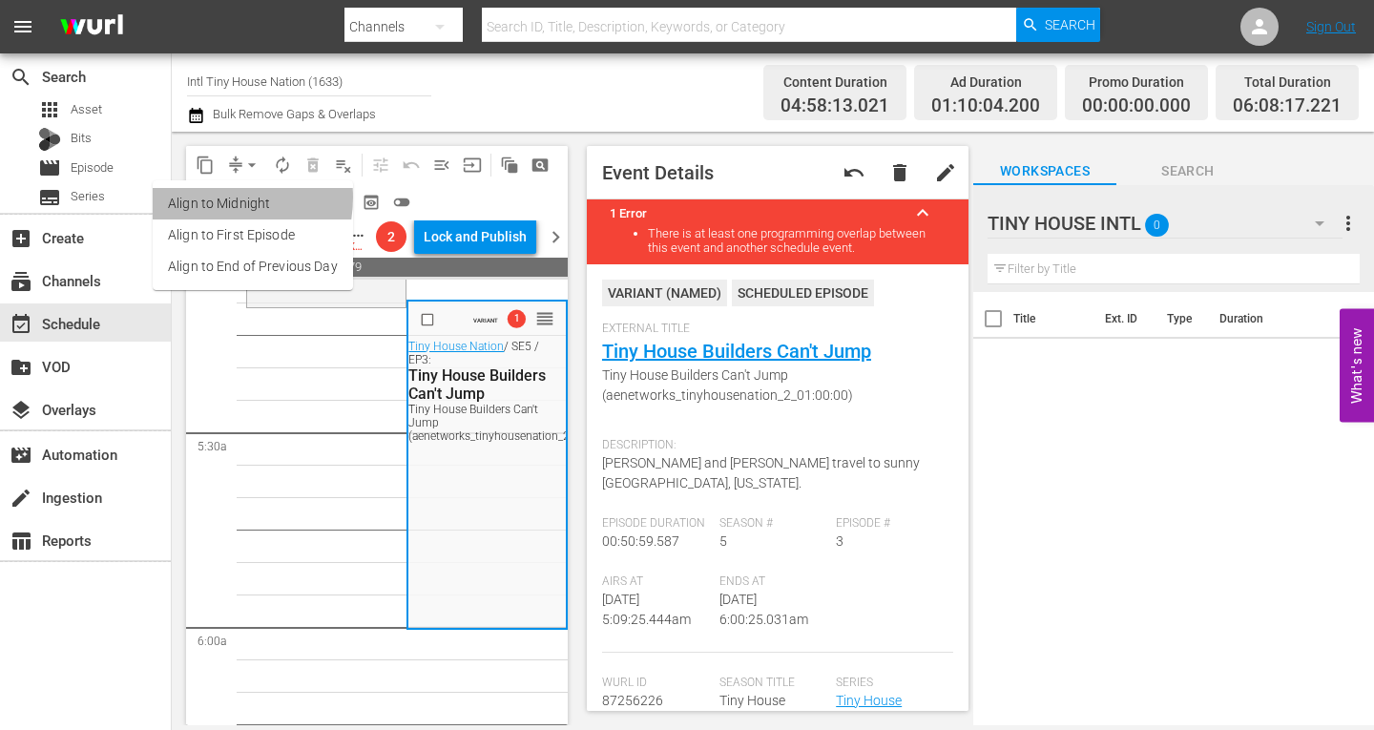
click at [206, 198] on li "Align to Midnight" at bounding box center [253, 203] width 200 height 31
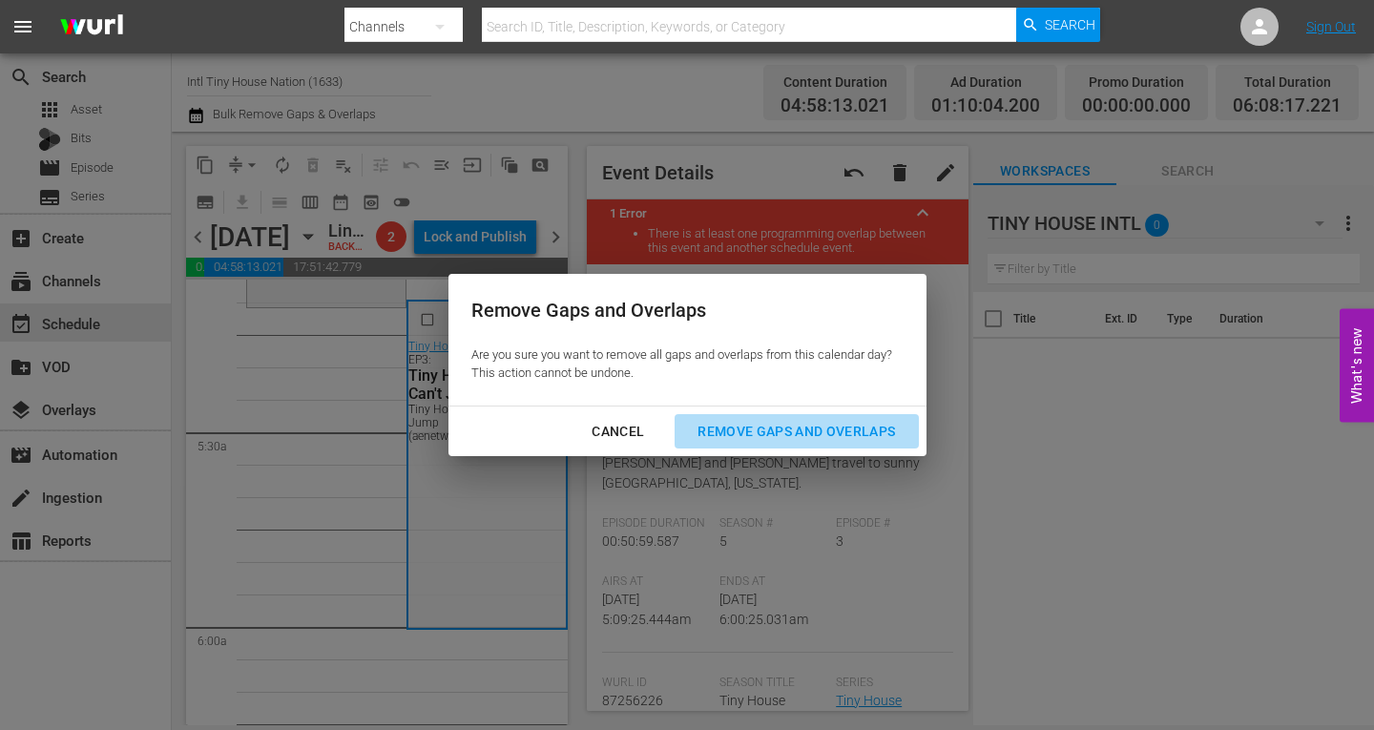
click at [775, 433] on div "Remove Gaps and Overlaps" at bounding box center [796, 432] width 228 height 24
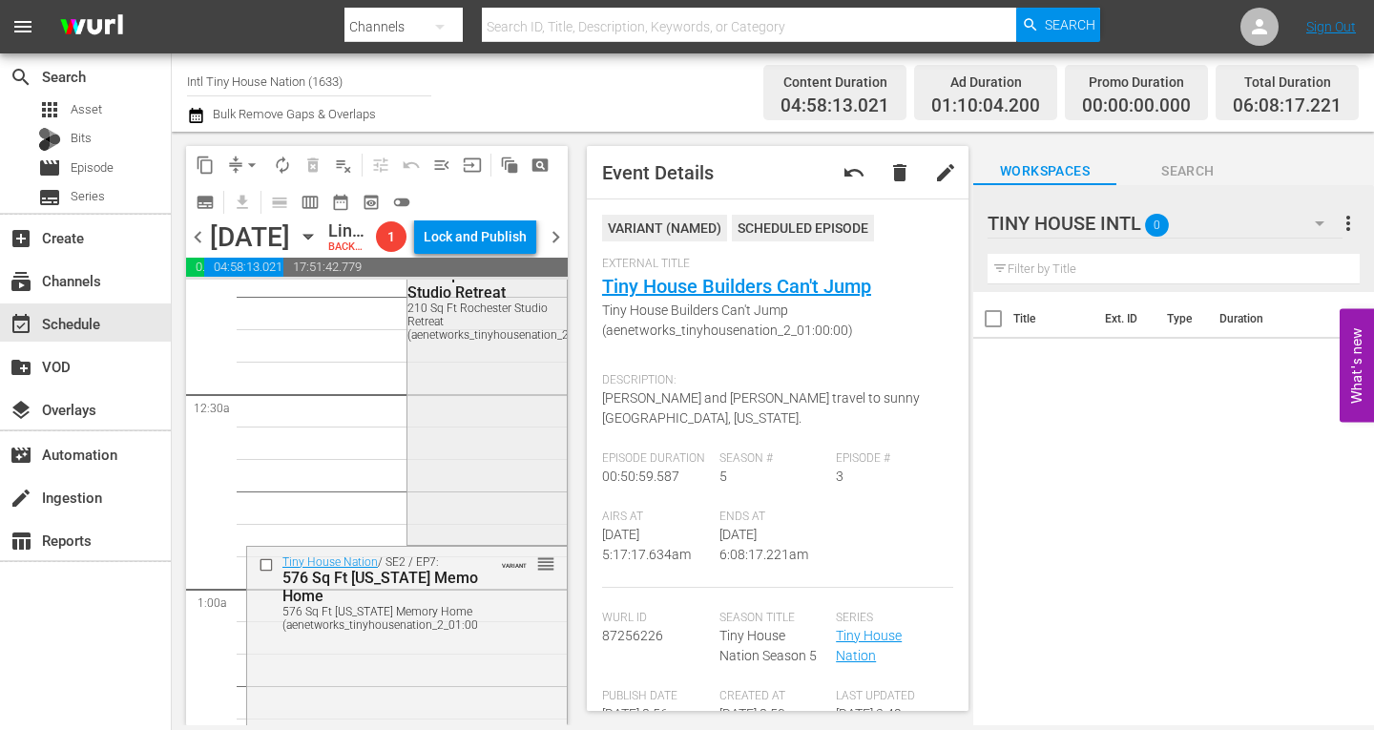
scroll to position [0, 0]
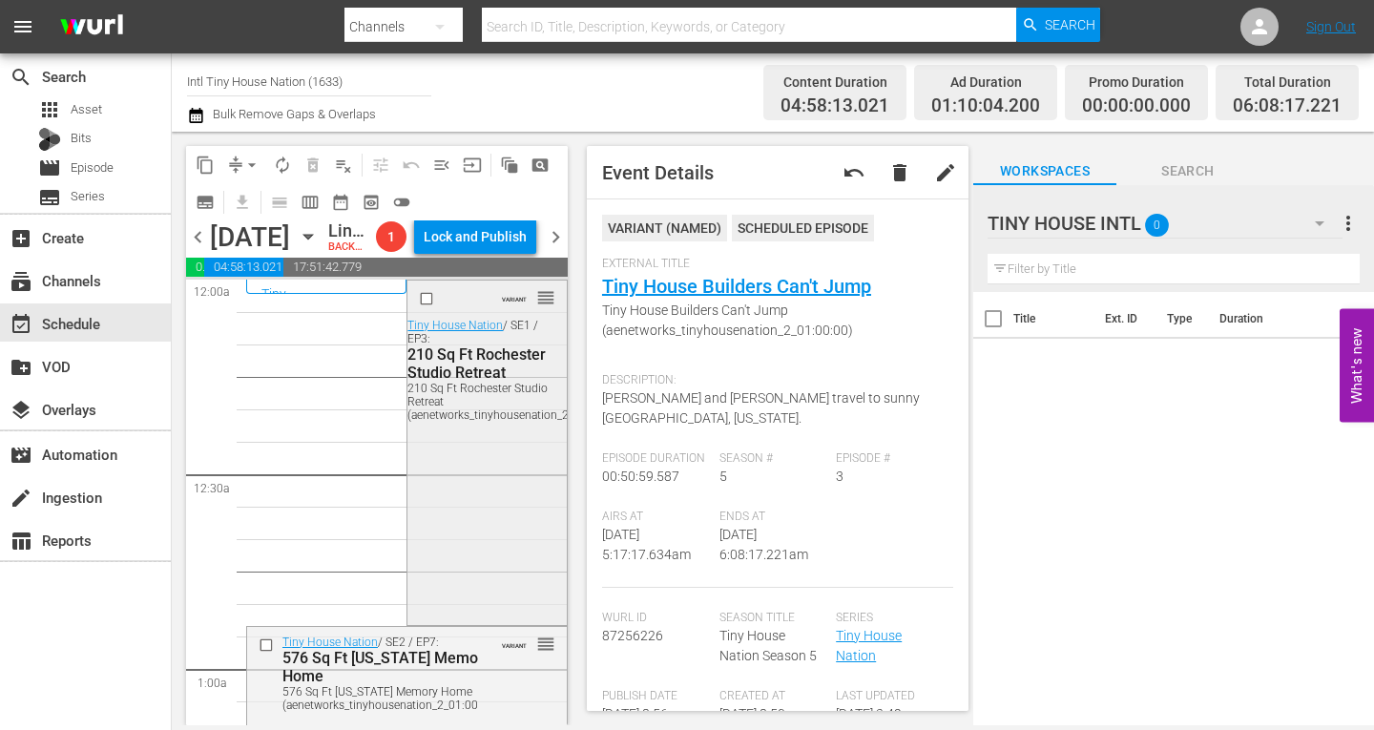
click at [487, 512] on div "VARIANT reorder Tiny House Nation / SE1 / EP3: 210 Sq Ft Rochester Studio Retre…" at bounding box center [487, 451] width 158 height 340
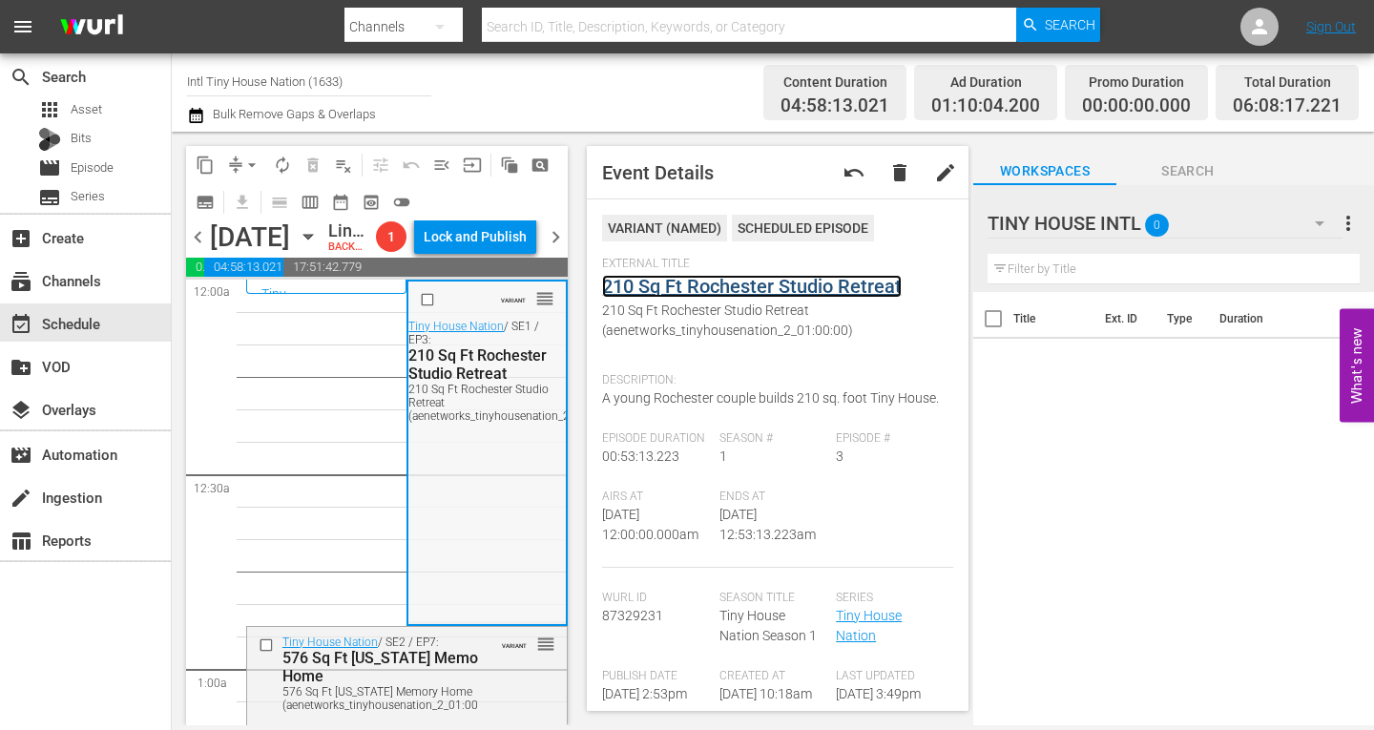
scroll to position [286, 0]
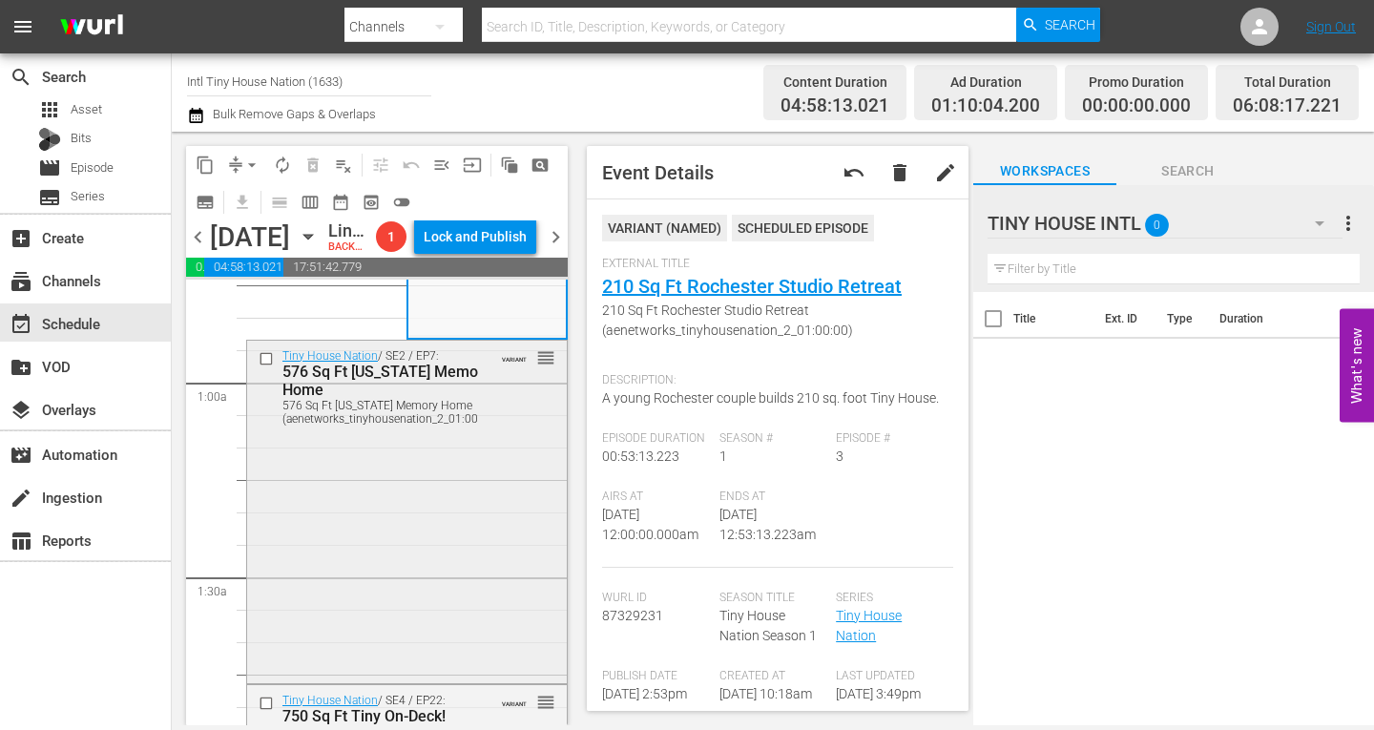
click at [385, 551] on div "Tiny House Nation / SE2 / EP7: 576 Sq Ft Mississippi Memory Home 576 Sq Ft Miss…" at bounding box center [407, 511] width 320 height 340
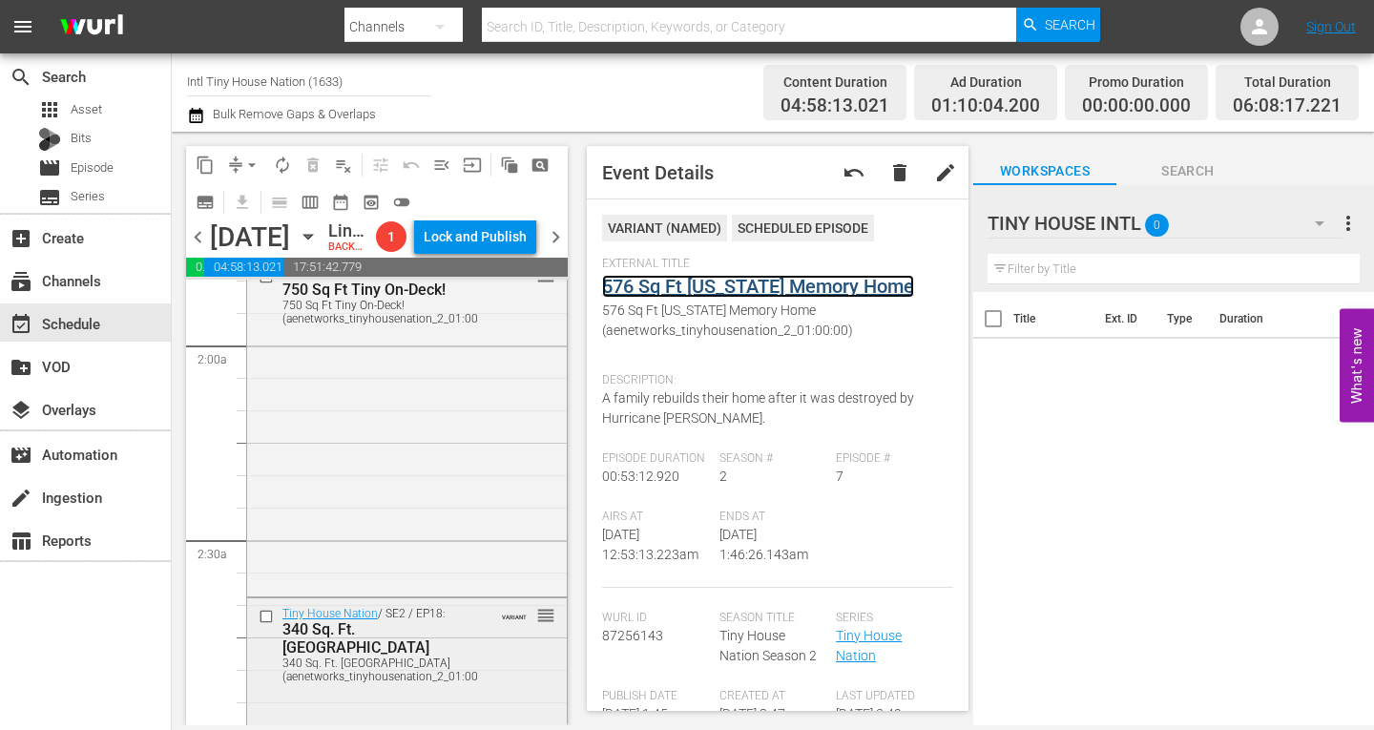
scroll to position [859, 0]
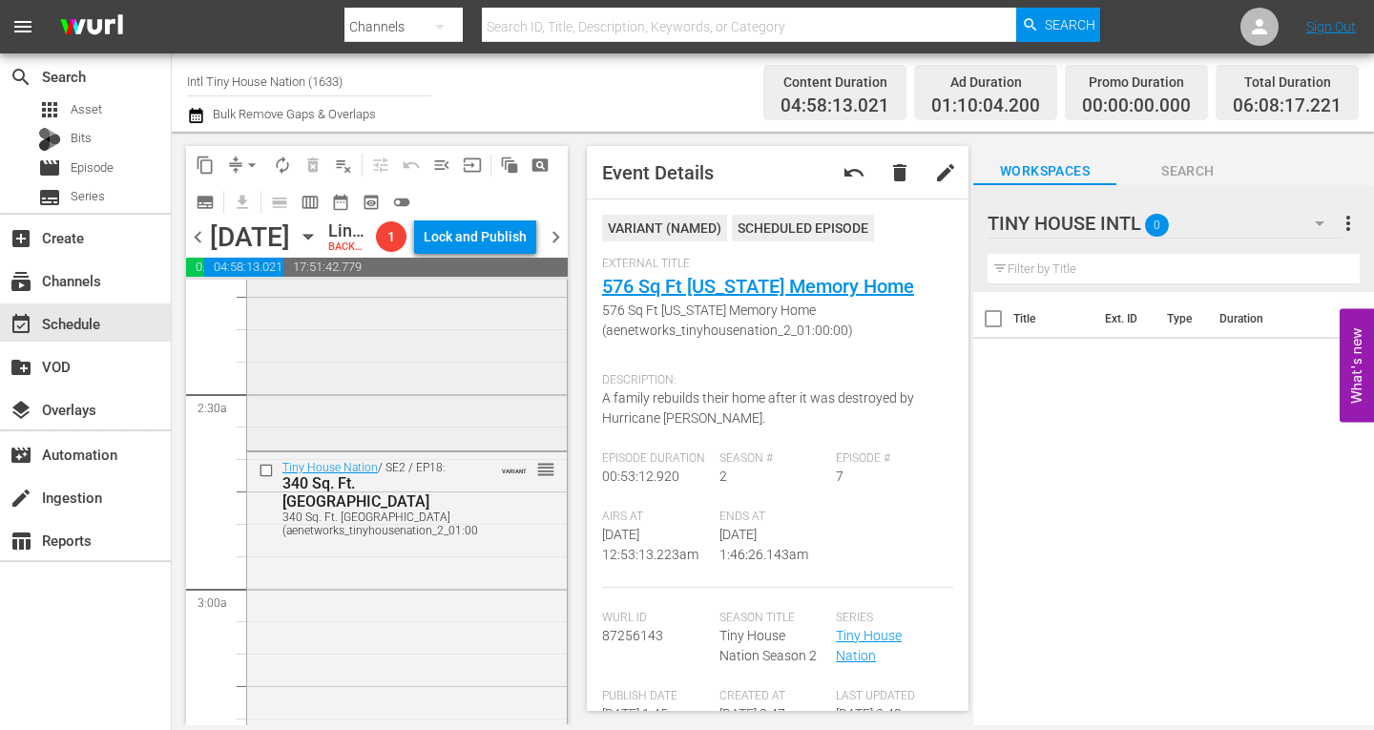
click at [392, 418] on div "Tiny House Nation / SE4 / EP22: 750 Sq Ft Tiny On-Deck! 750 Sq Ft Tiny On-Deck!…" at bounding box center [407, 280] width 320 height 335
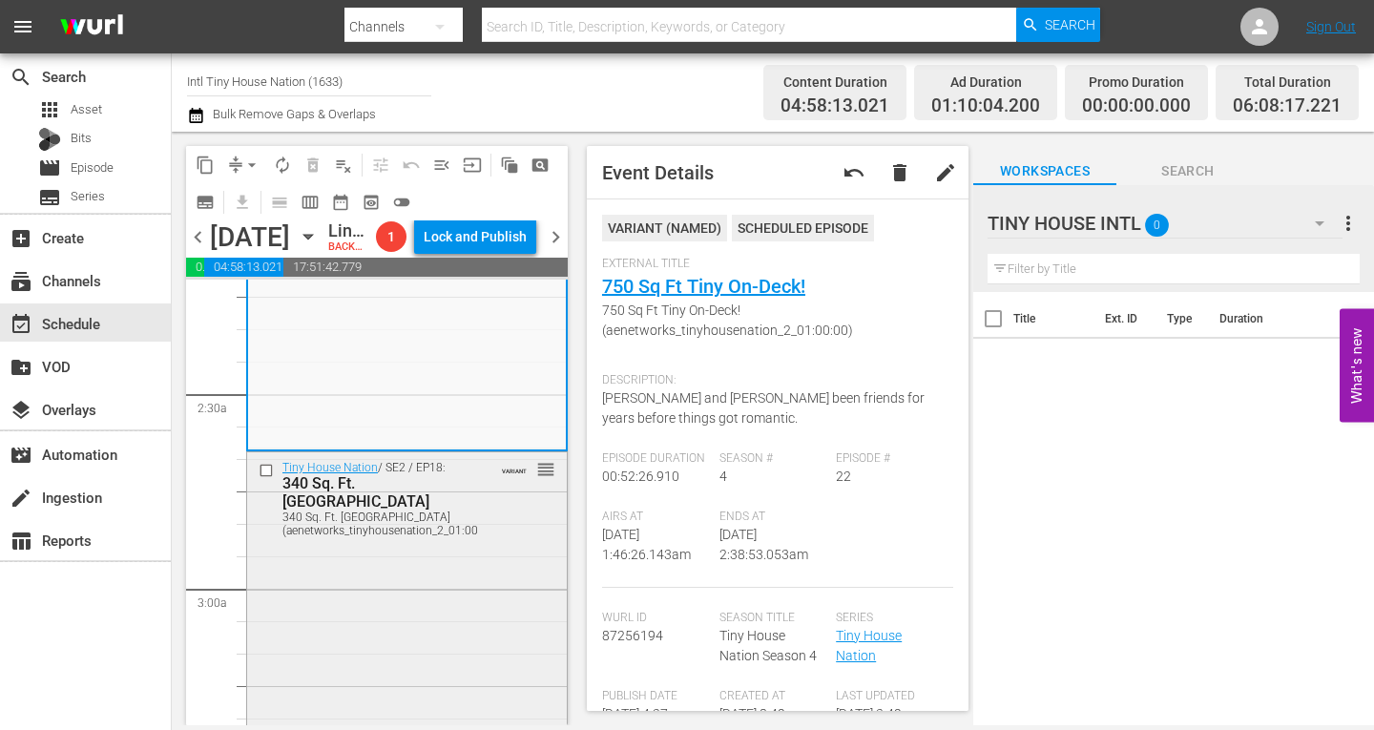
click at [458, 598] on div "Tiny House Nation / SE2 / EP18: 340 Sq. Ft. Pioneer House 340 Sq. Ft. Pioneer H…" at bounding box center [407, 622] width 320 height 340
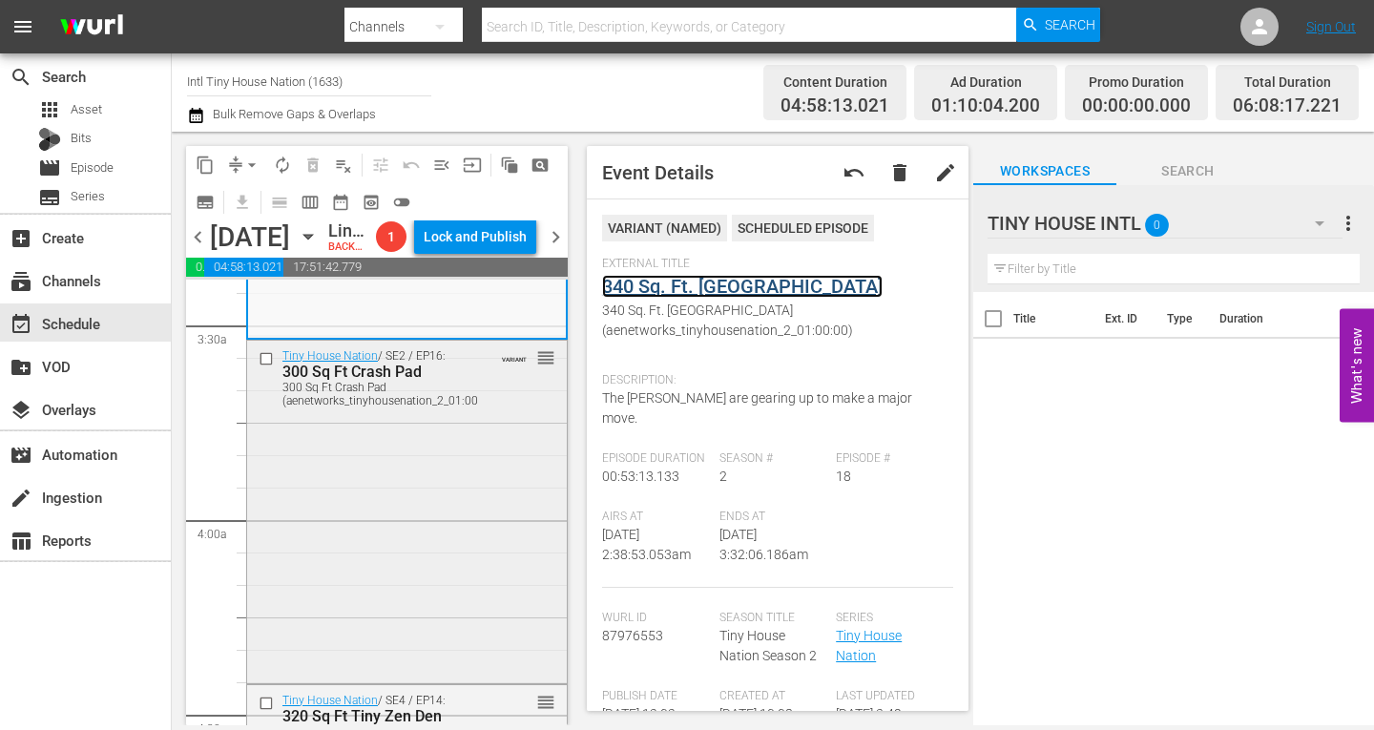
scroll to position [1336, 0]
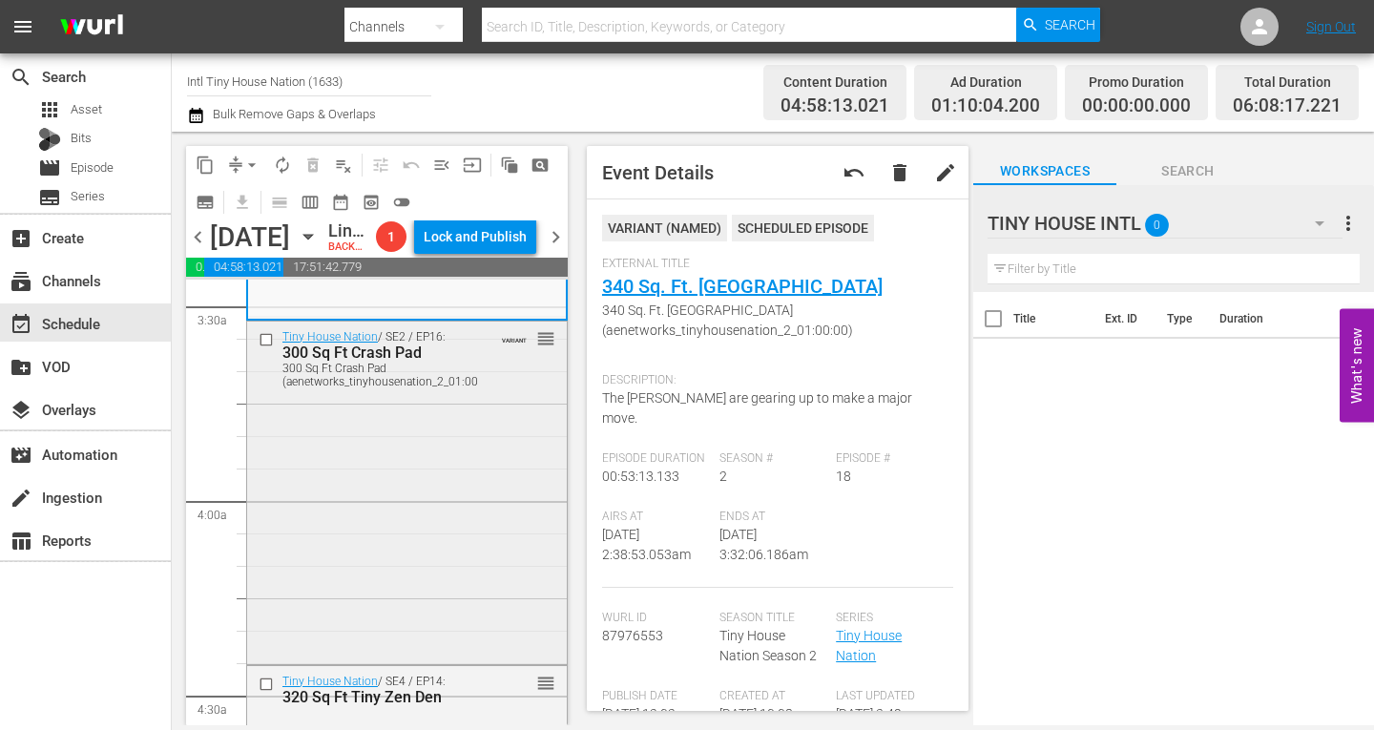
click at [439, 524] on div "Tiny House Nation / SE2 / EP16: 300 Sq Ft Crash Pad 300 Sq Ft Crash Pad (aenetw…" at bounding box center [407, 492] width 320 height 340
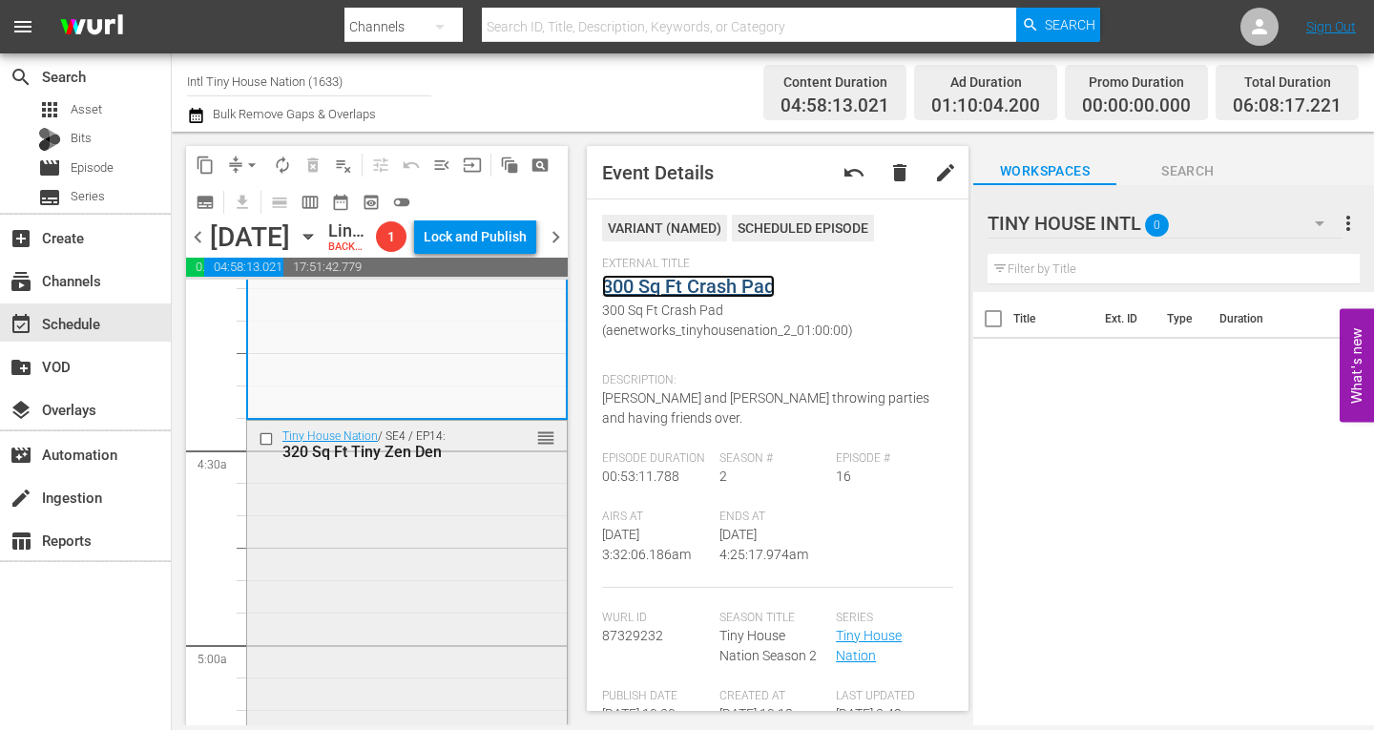
scroll to position [1622, 0]
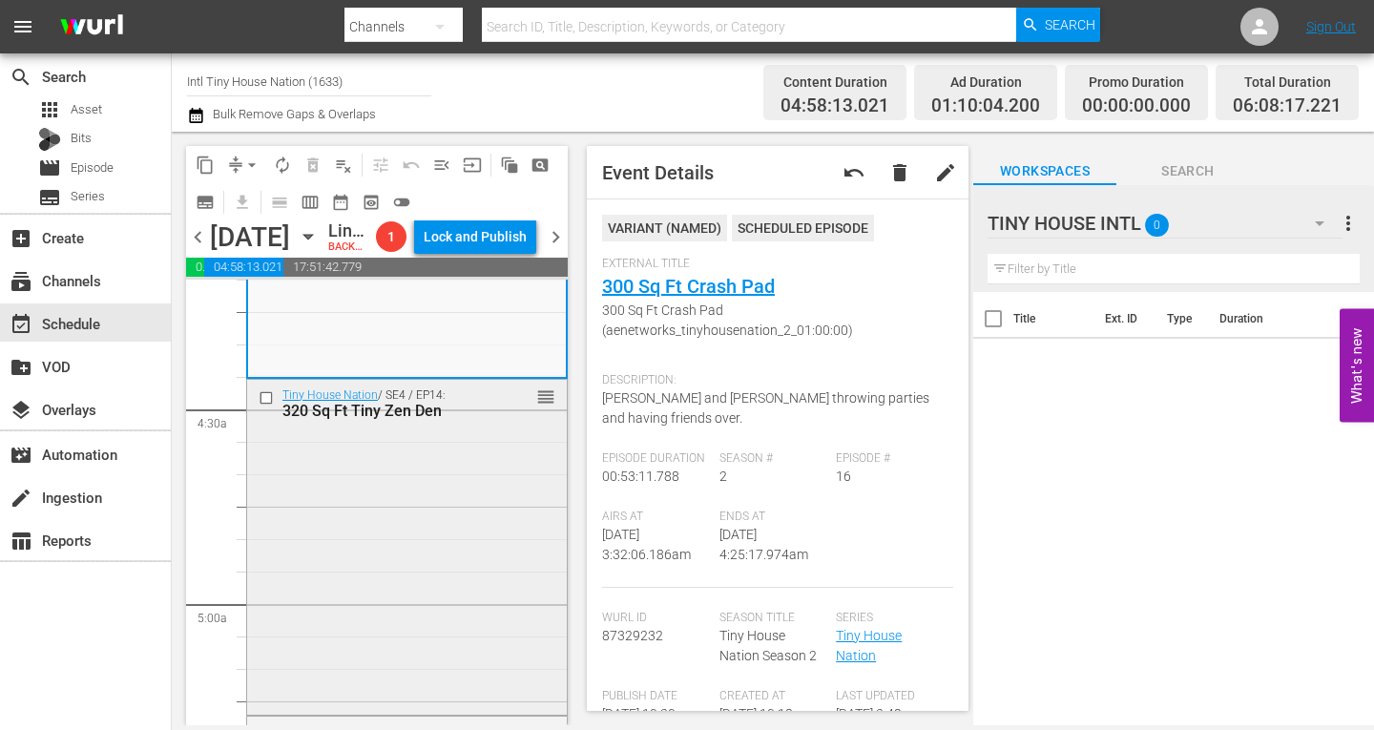
click at [425, 518] on div "Tiny House Nation / SE4 / EP14: 320 Sq Ft Tiny Zen Den reorder" at bounding box center [407, 546] width 320 height 332
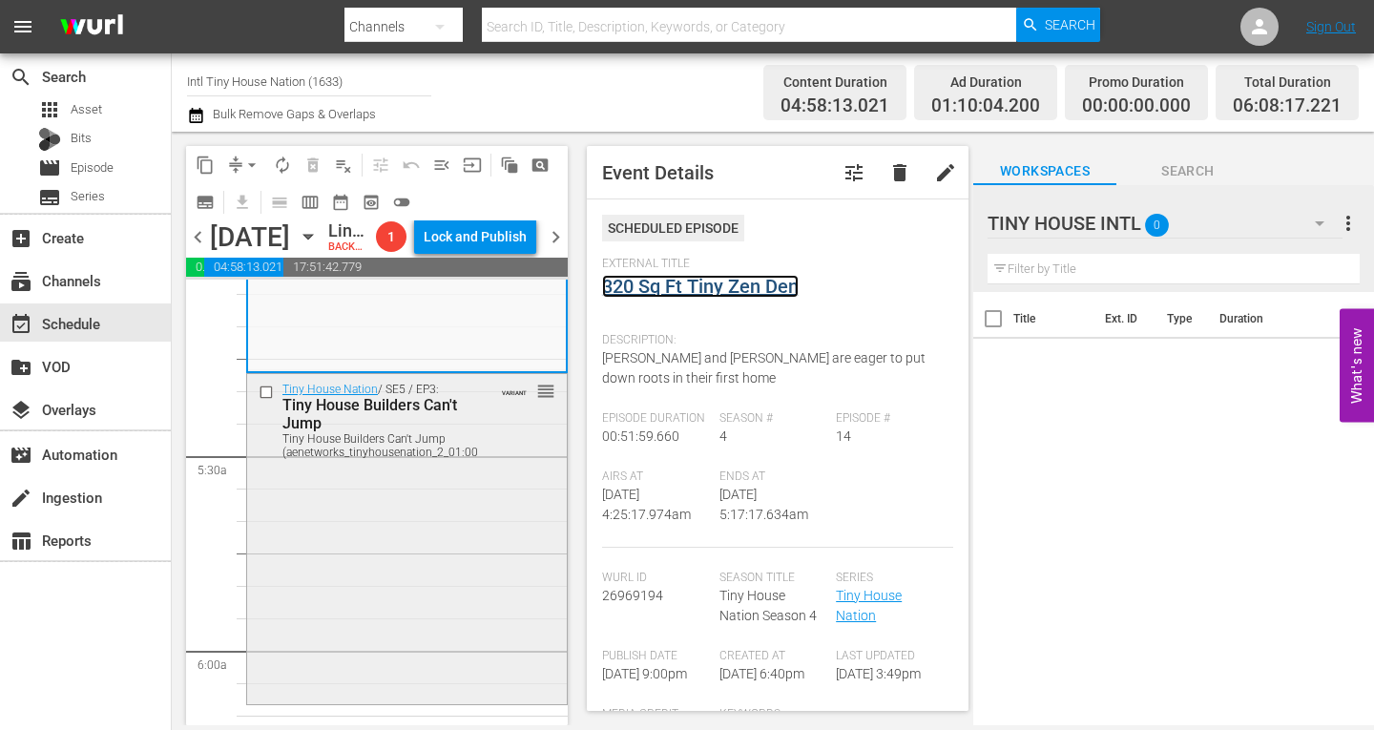
scroll to position [2004, 0]
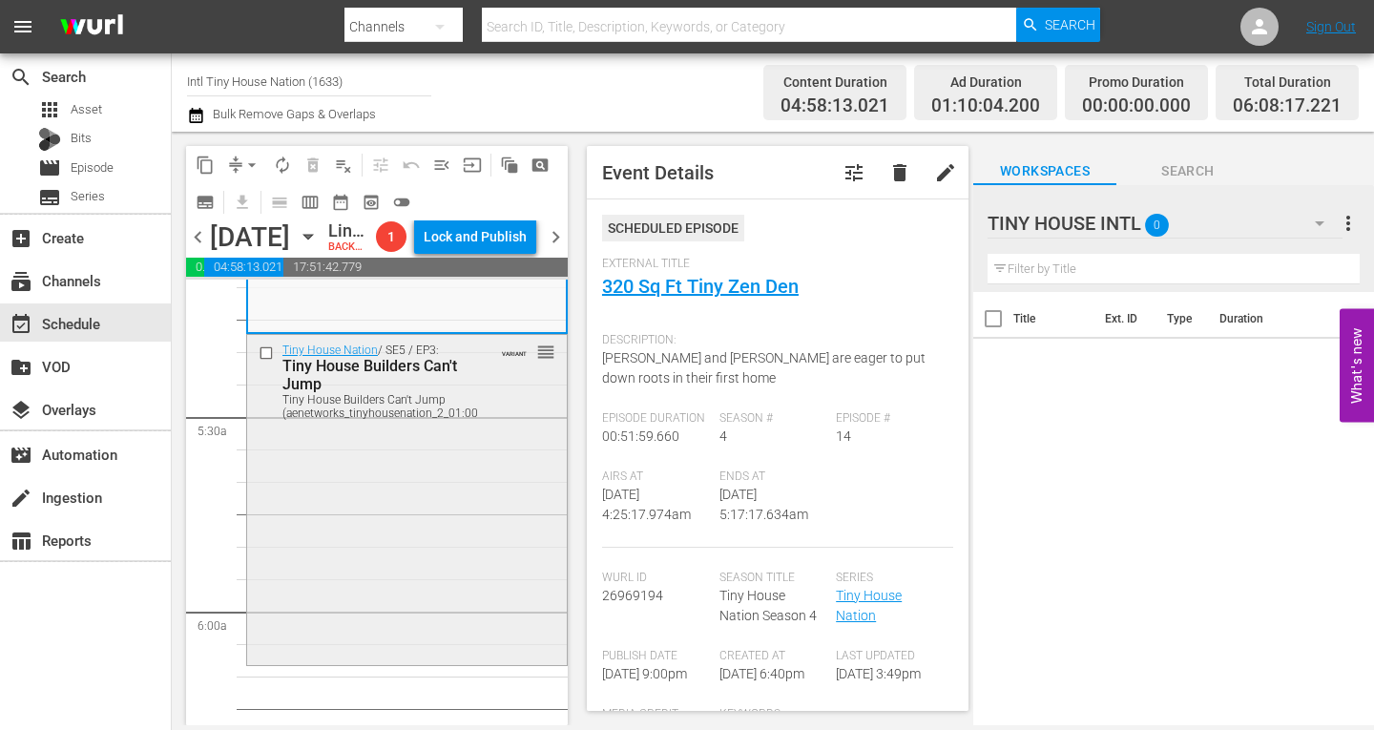
click at [430, 479] on div "Tiny House Nation / SE5 / EP3: Tiny House Builders Can't Jump Tiny House Builde…" at bounding box center [407, 497] width 320 height 325
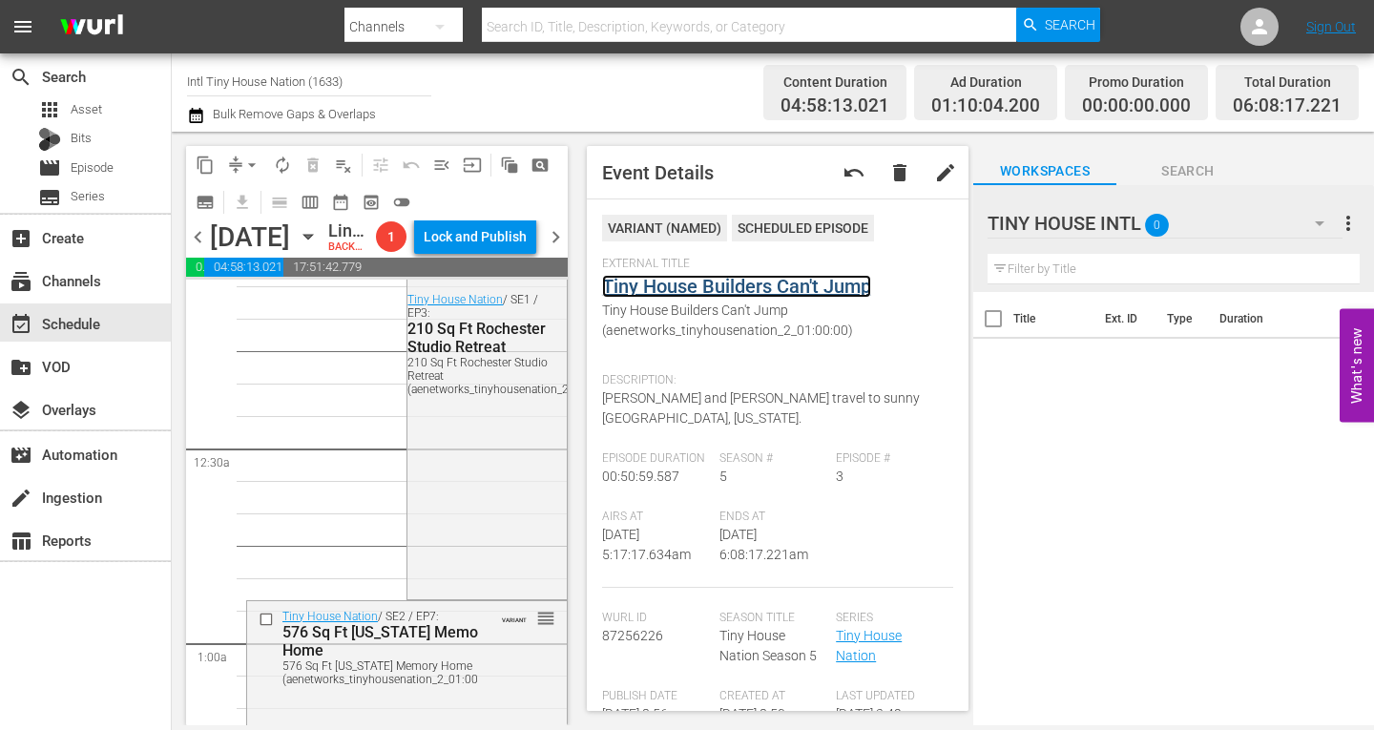
scroll to position [0, 0]
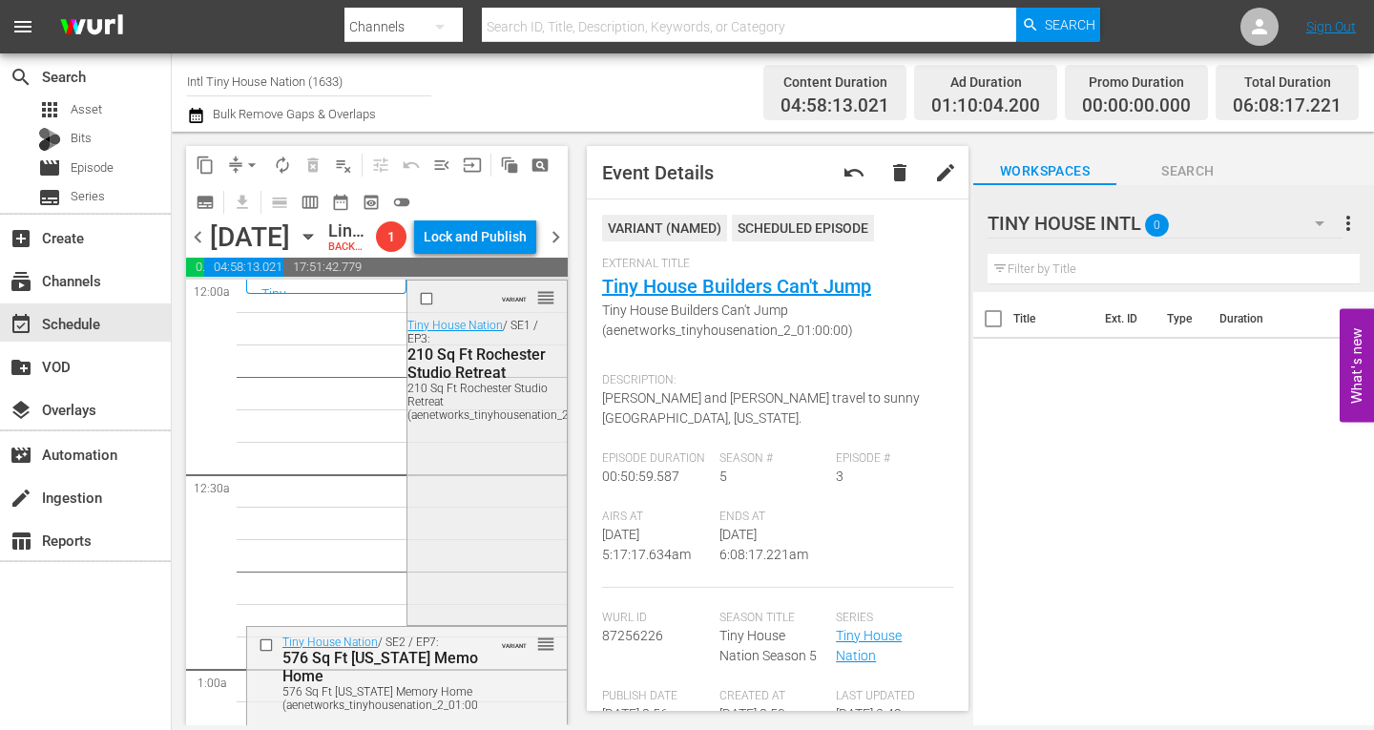
click at [437, 516] on div "VARIANT reorder Tiny House Nation / SE1 / EP3: 210 Sq Ft Rochester Studio Retre…" at bounding box center [487, 451] width 158 height 340
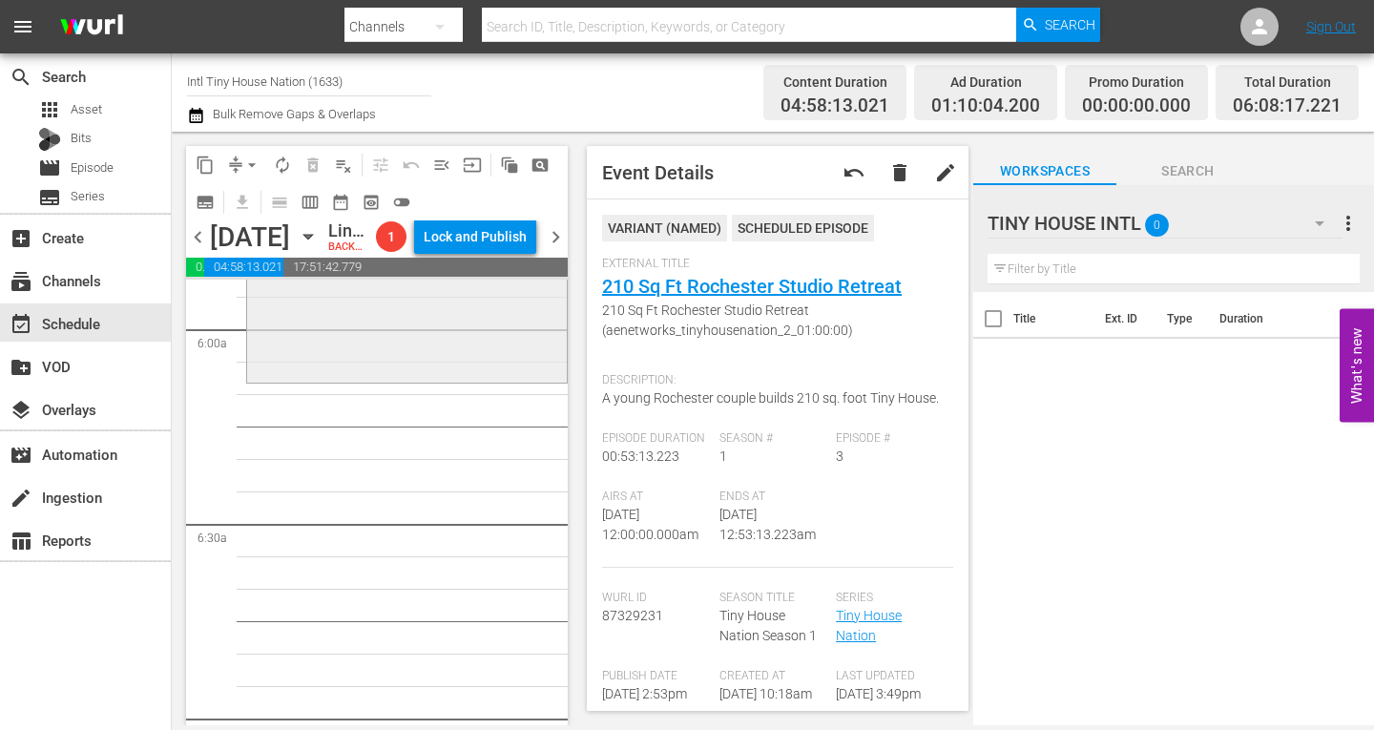
scroll to position [2195, 0]
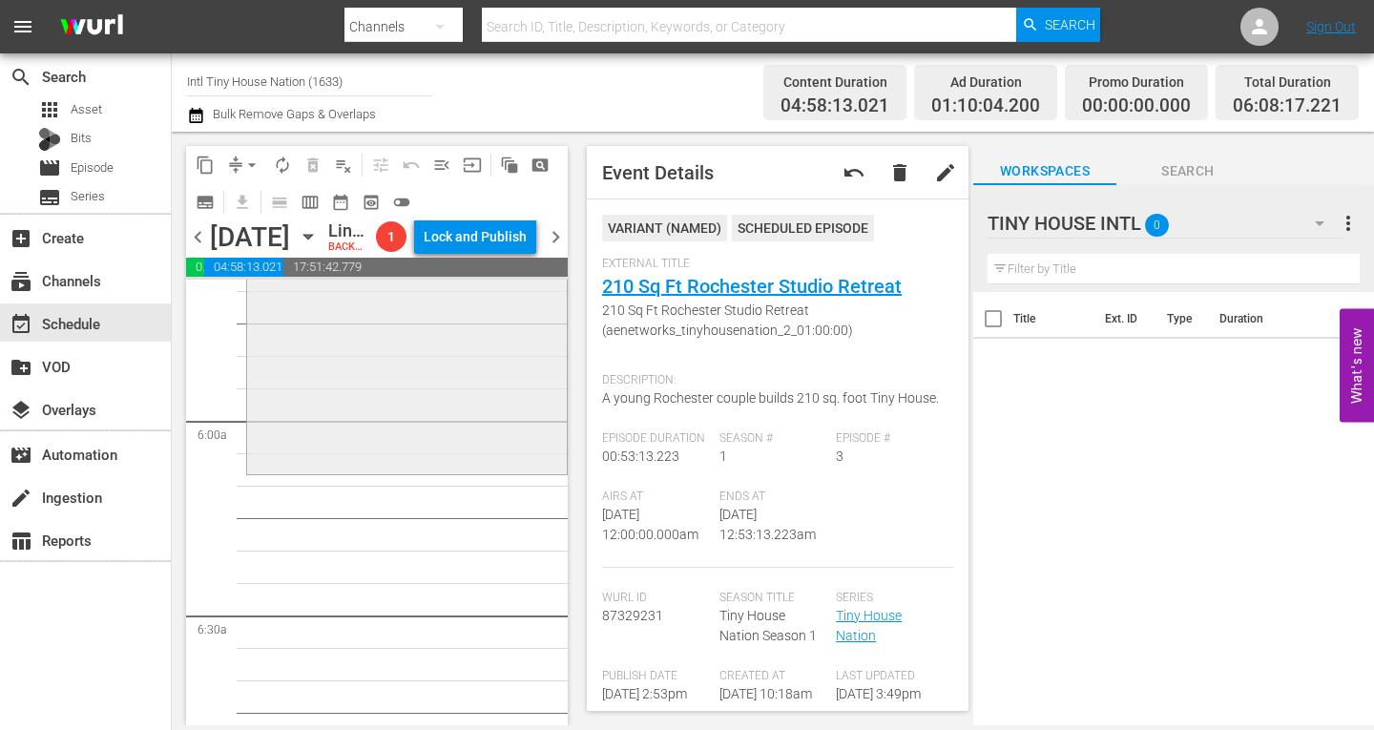
click at [390, 428] on div "Tiny House Nation / SE5 / EP3: Tiny House Builders Can't Jump Tiny House Builde…" at bounding box center [407, 306] width 320 height 325
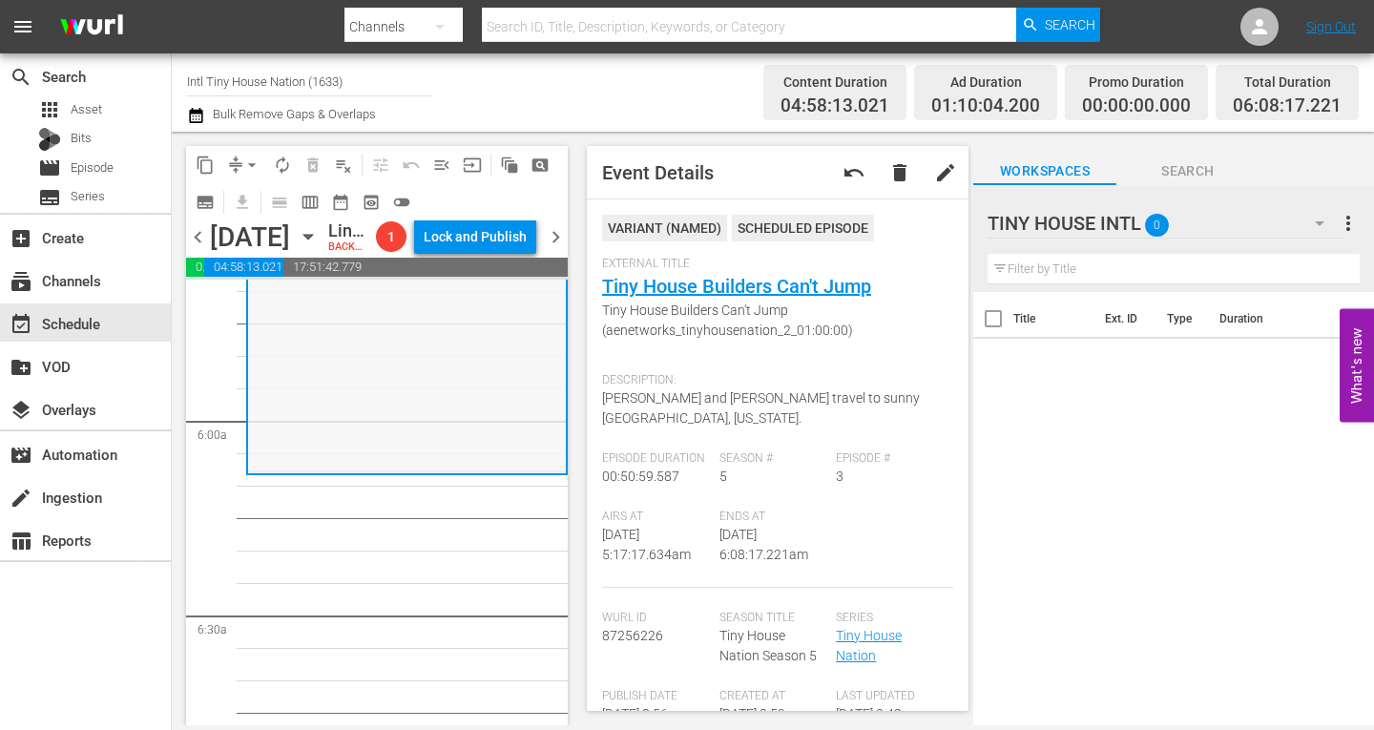
click at [301, 436] on div "Tiny House Nation / SE5 / EP3: Tiny House Builders Can't Jump Tiny House Builde…" at bounding box center [407, 307] width 318 height 325
click at [254, 159] on span "arrow_drop_down" at bounding box center [251, 165] width 19 height 19
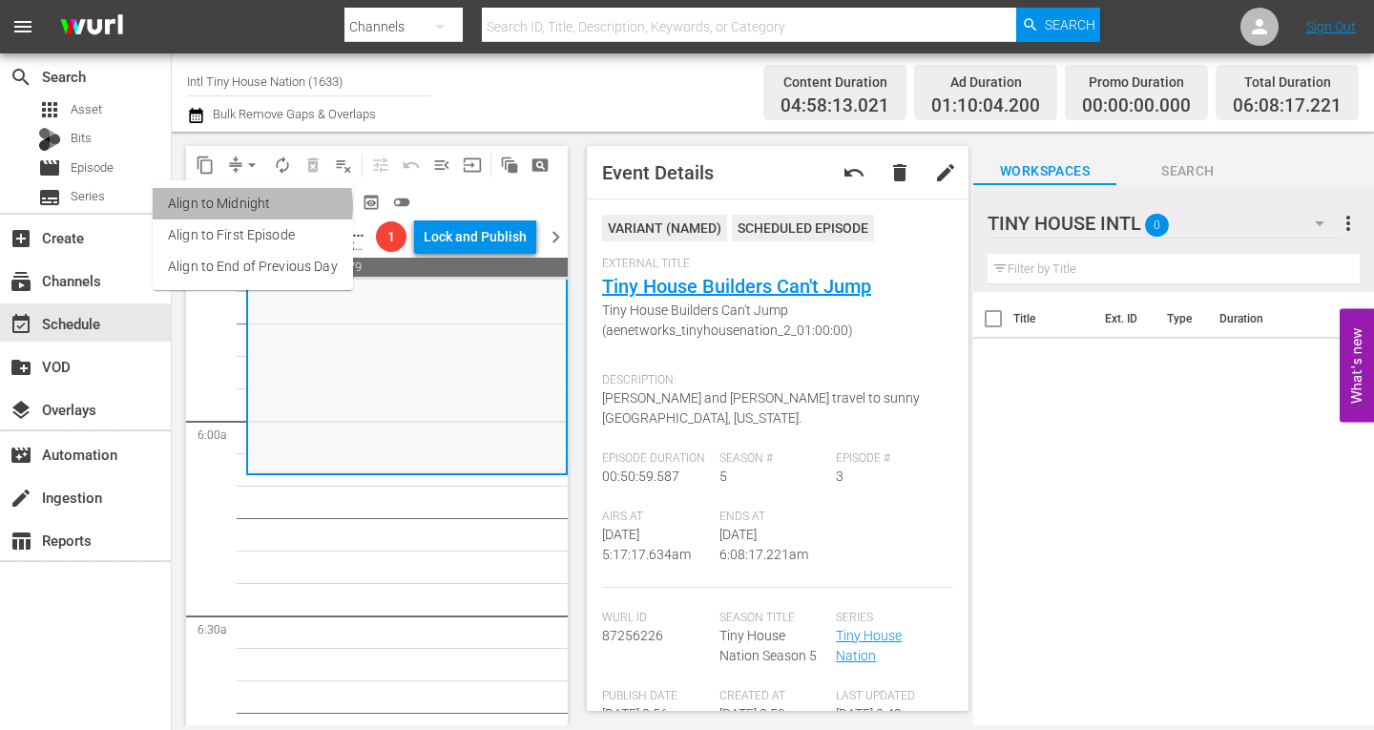
click at [247, 206] on li "Align to Midnight" at bounding box center [253, 203] width 200 height 31
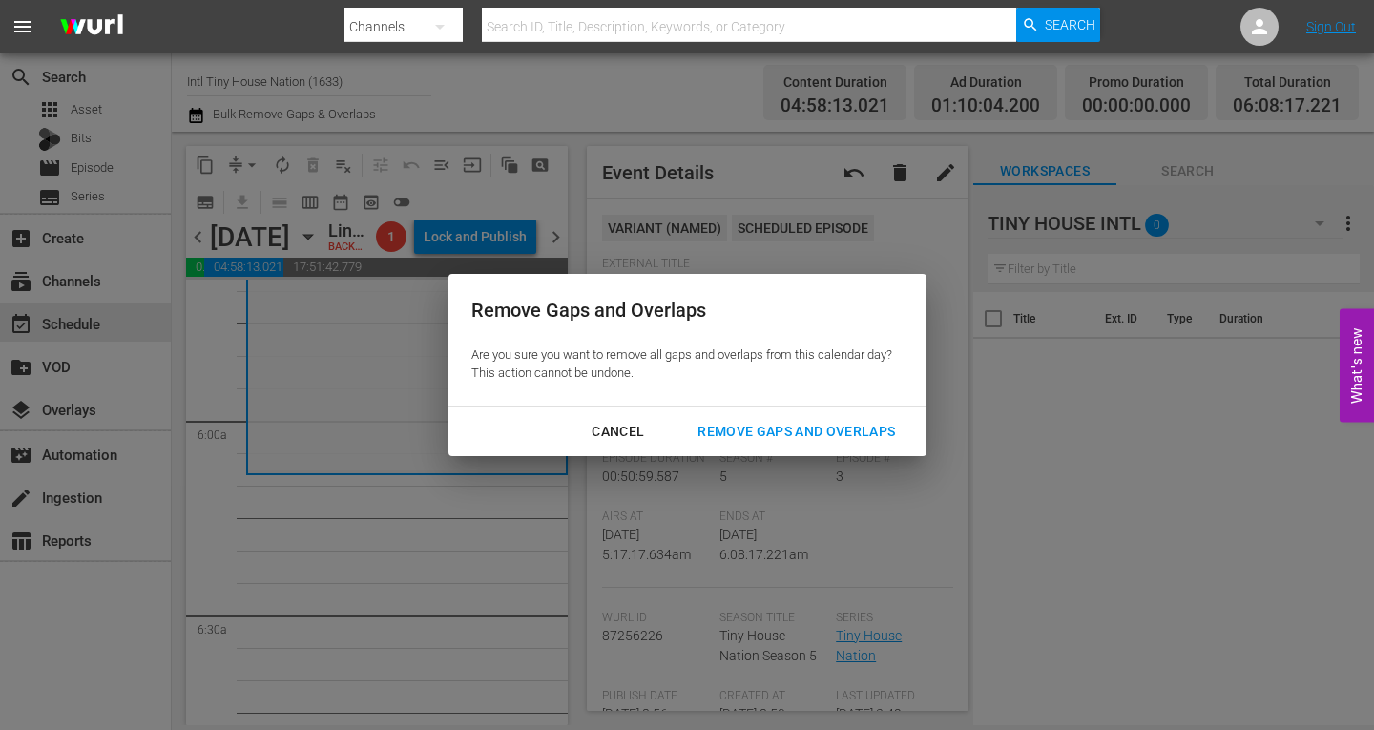
click at [820, 429] on div "Remove Gaps and Overlaps" at bounding box center [796, 432] width 228 height 24
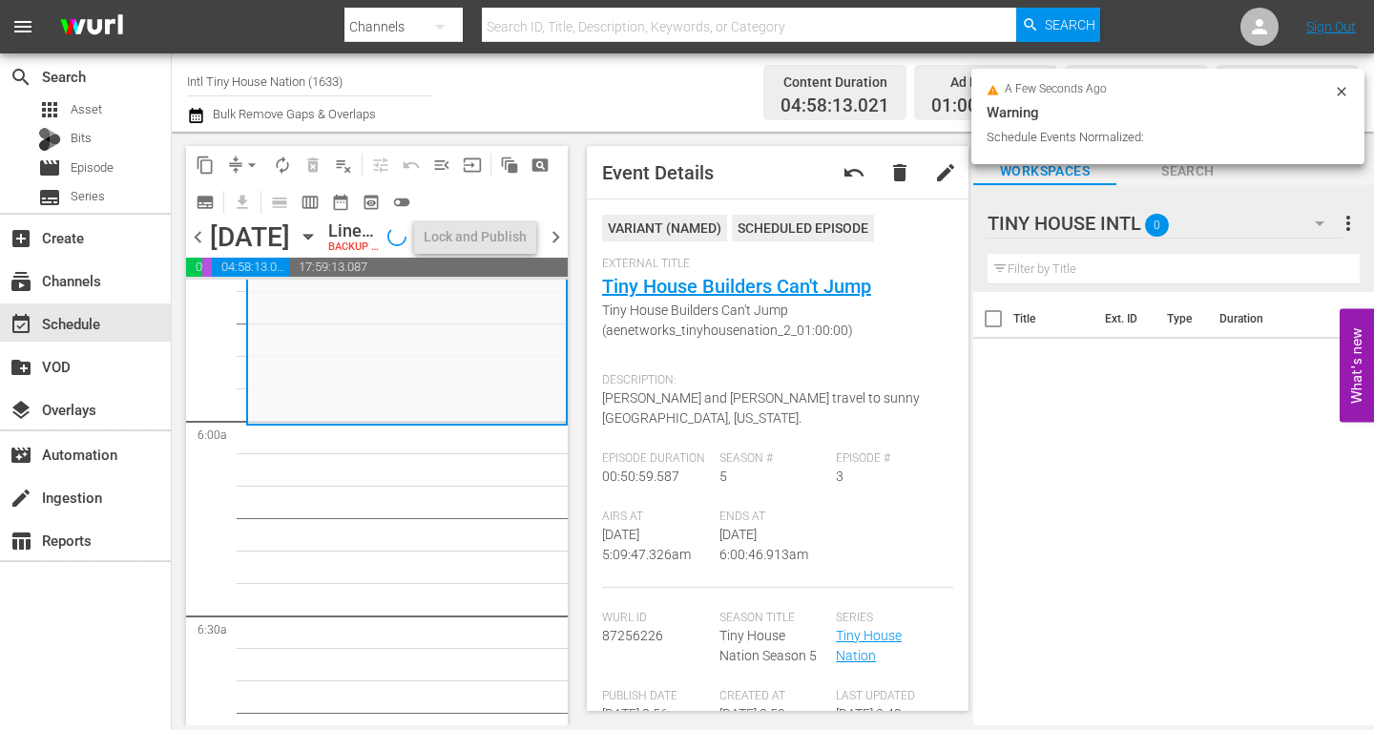
scroll to position [2228, 0]
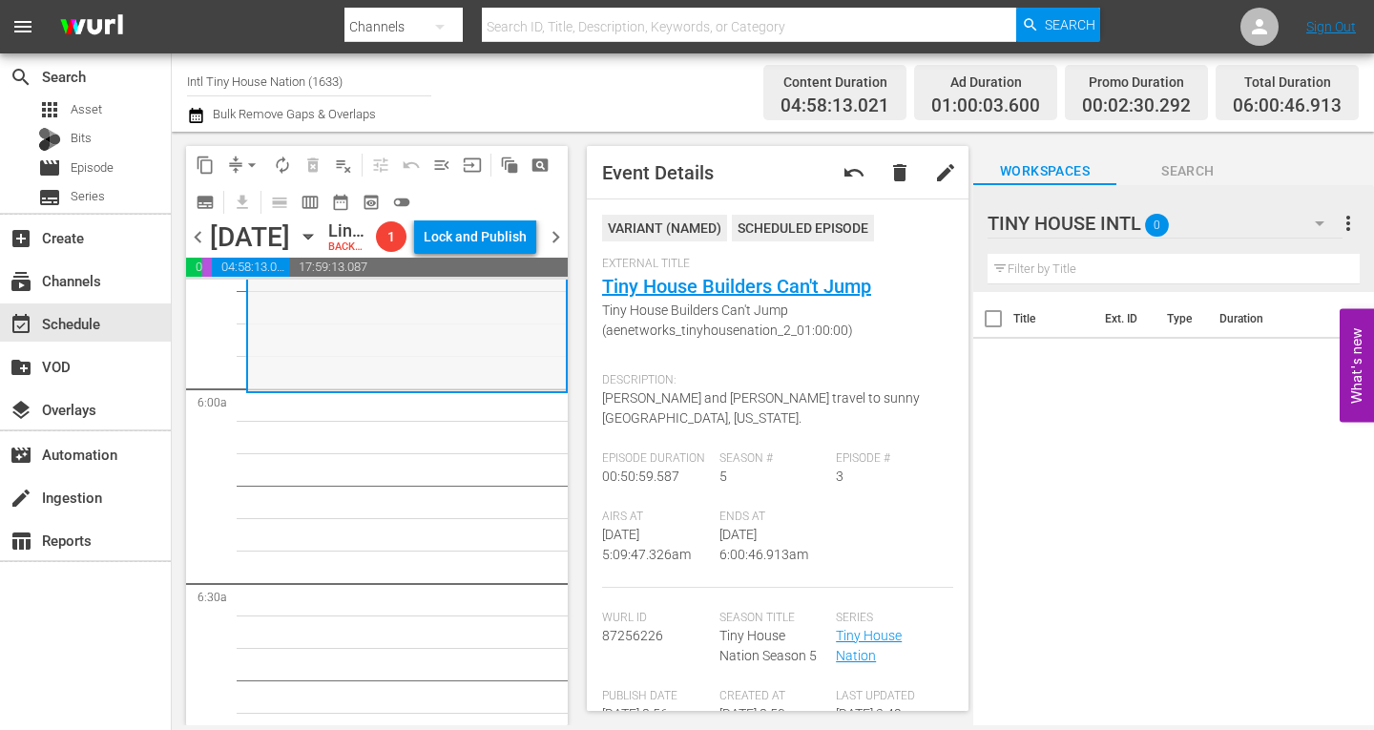
click at [441, 389] on div "Tiny House Nation / SE5 / EP3: Tiny House Builders Can't Jump Tiny House Builde…" at bounding box center [407, 226] width 318 height 325
click at [252, 161] on span "arrow_drop_down" at bounding box center [251, 165] width 19 height 19
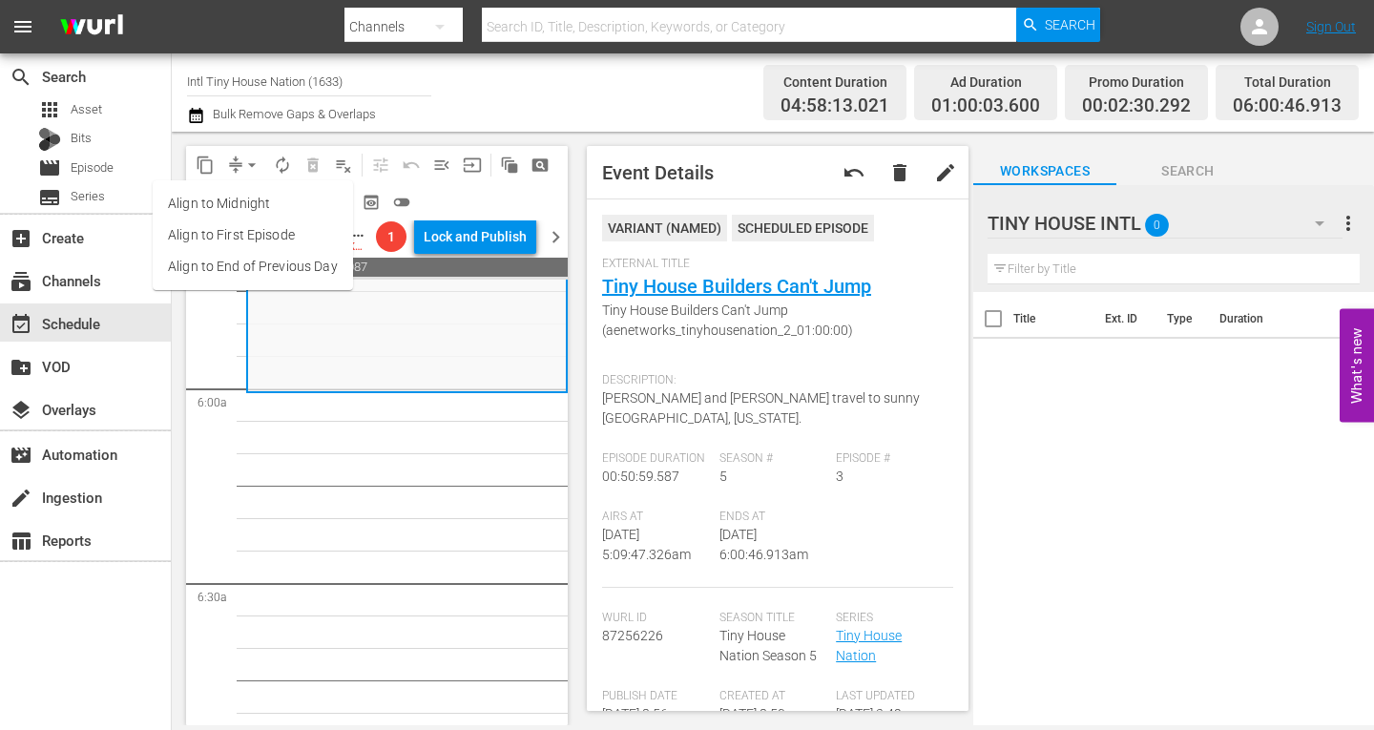
click at [250, 200] on li "Align to Midnight" at bounding box center [253, 203] width 200 height 31
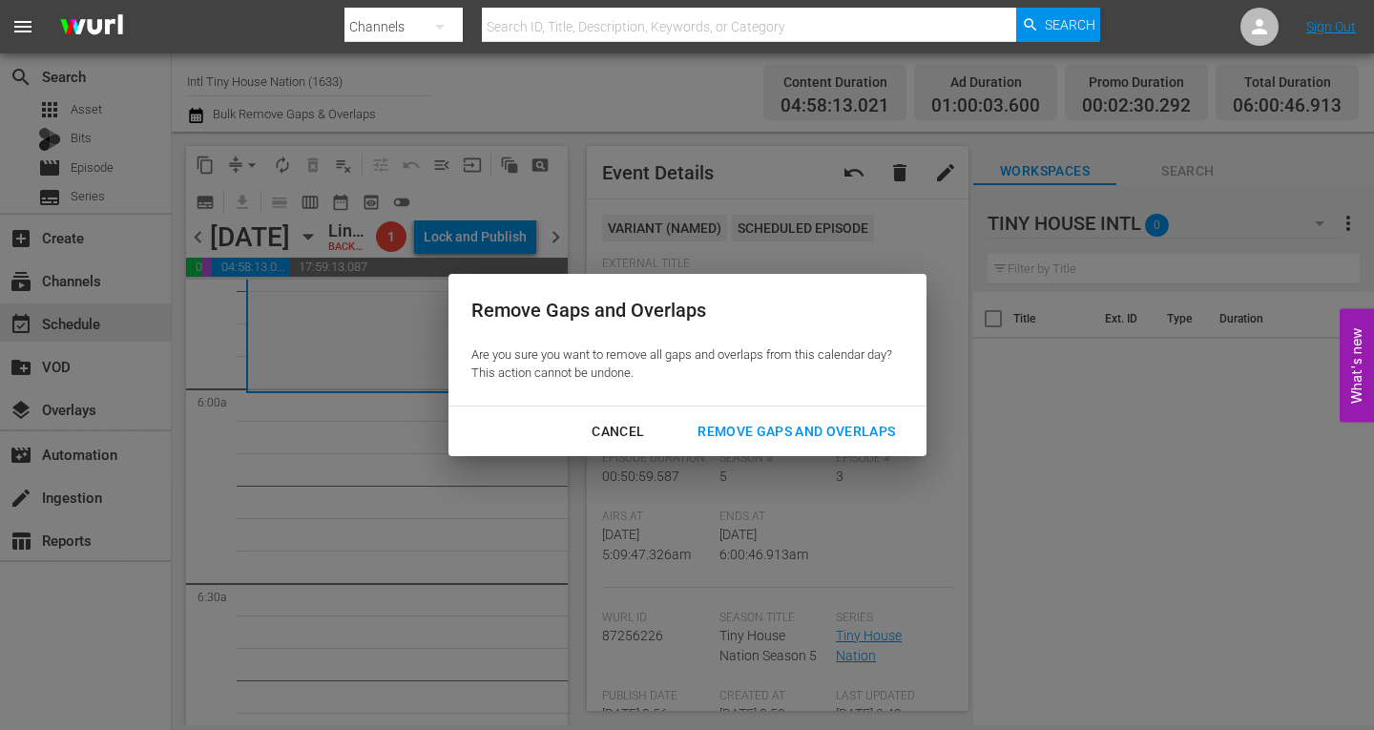
click at [772, 420] on div "Remove Gaps and Overlaps" at bounding box center [796, 432] width 228 height 24
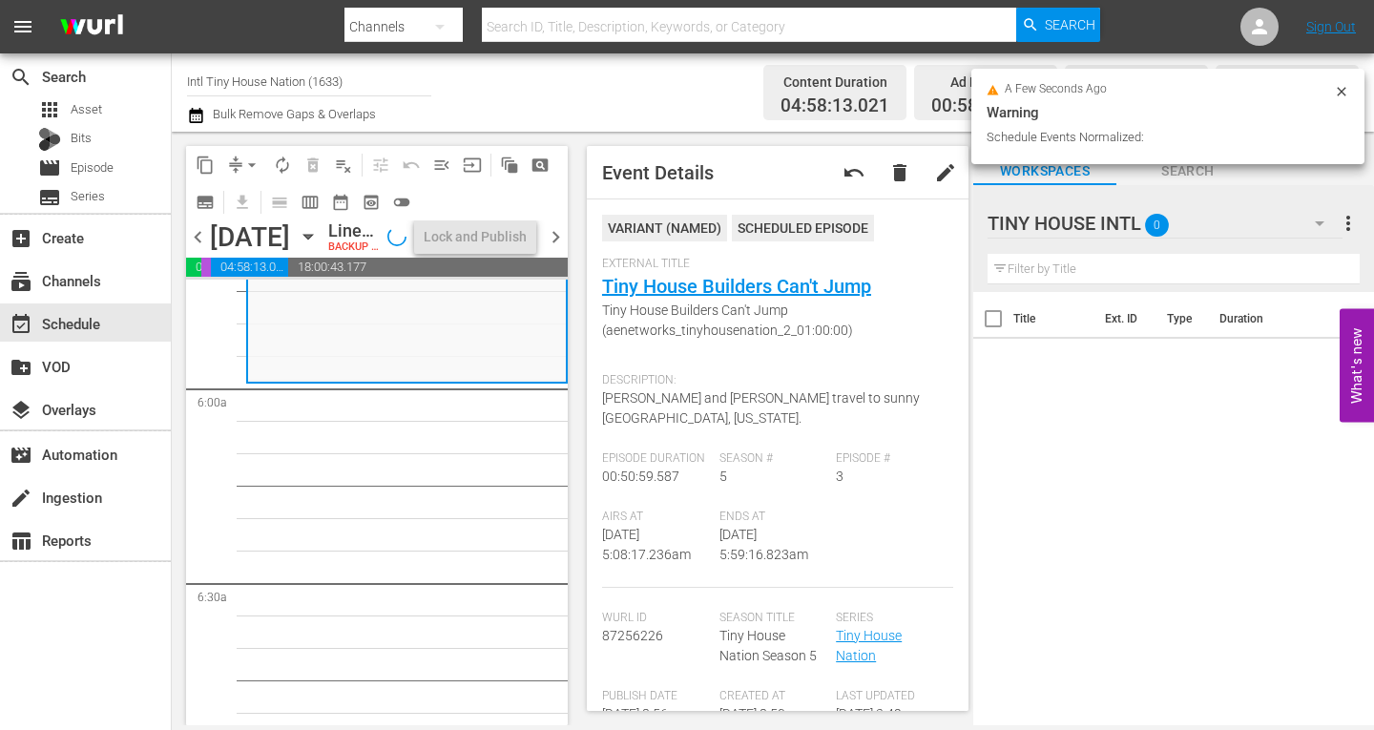
scroll to position [2195, 0]
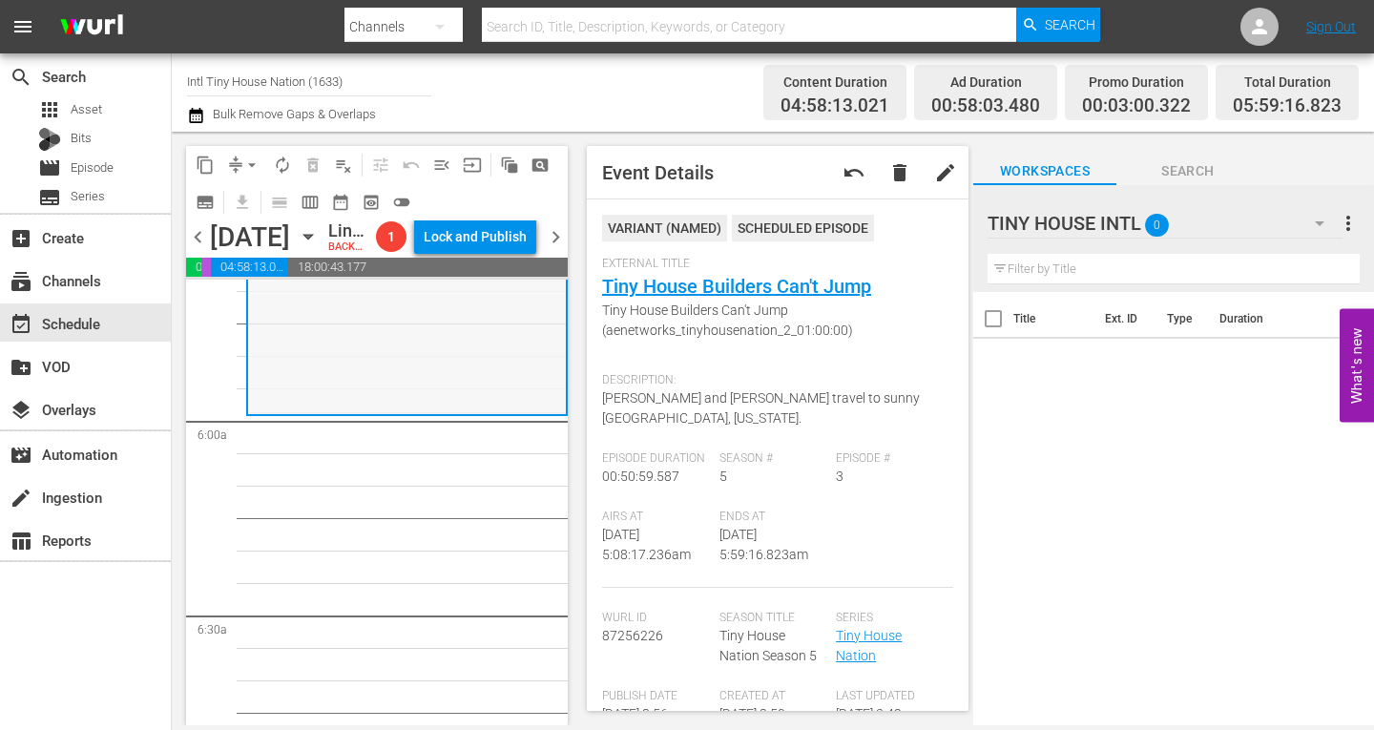
click at [317, 407] on div "Tiny House Nation / SE5 / EP3: Tiny House Builders Can't Jump Tiny House Builde…" at bounding box center [407, 250] width 318 height 325
click at [250, 166] on span "arrow_drop_down" at bounding box center [251, 165] width 19 height 19
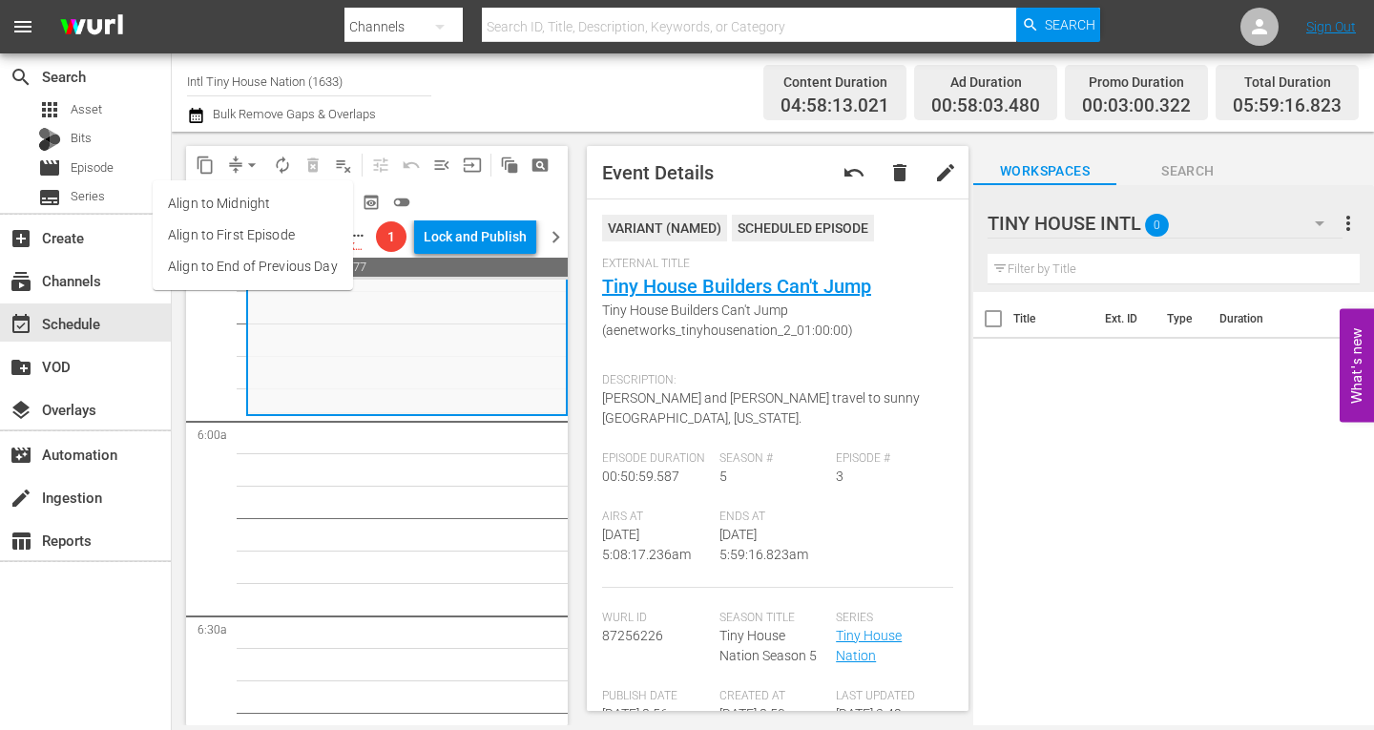
click at [250, 205] on li "Align to Midnight" at bounding box center [253, 203] width 200 height 31
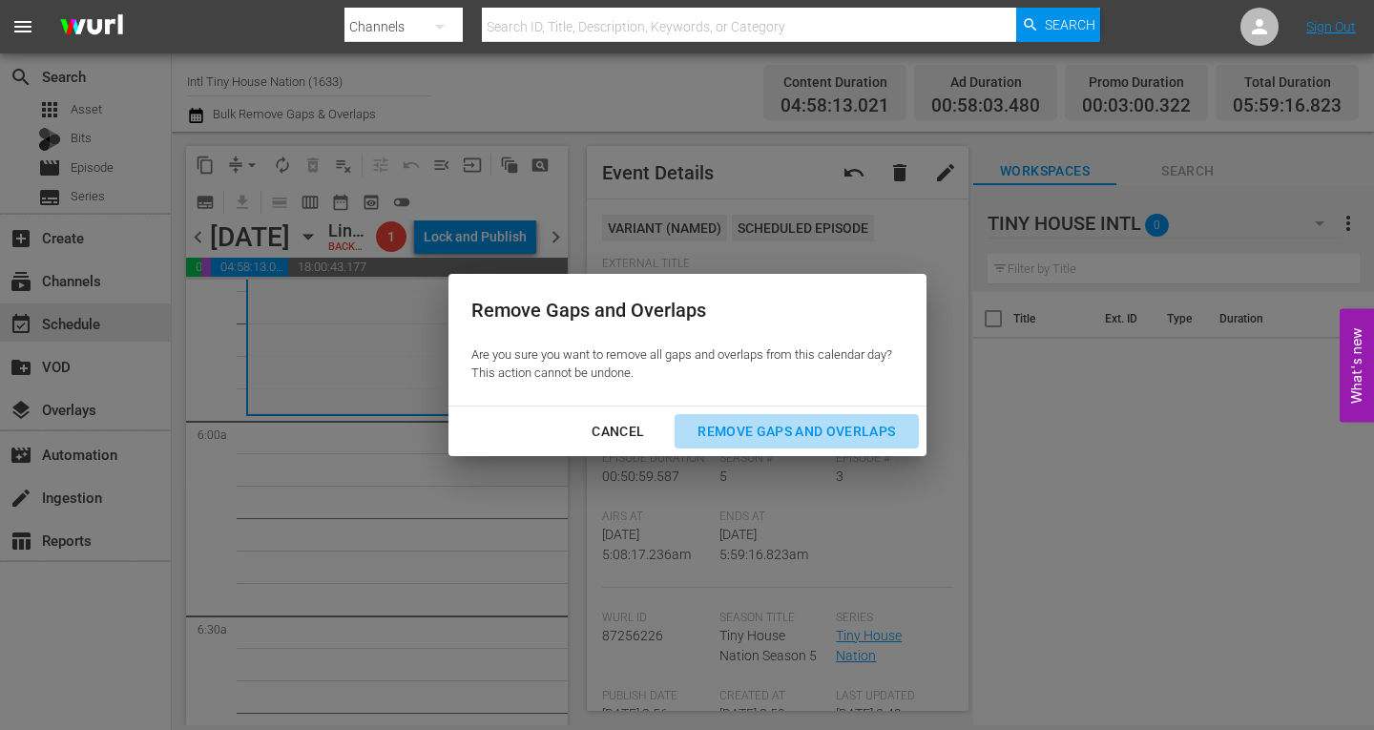
drag, startPoint x: 763, startPoint y: 426, endPoint x: 1036, endPoint y: 428, distance: 273.9
click at [765, 427] on div "Remove Gaps and Overlaps" at bounding box center [796, 432] width 228 height 24
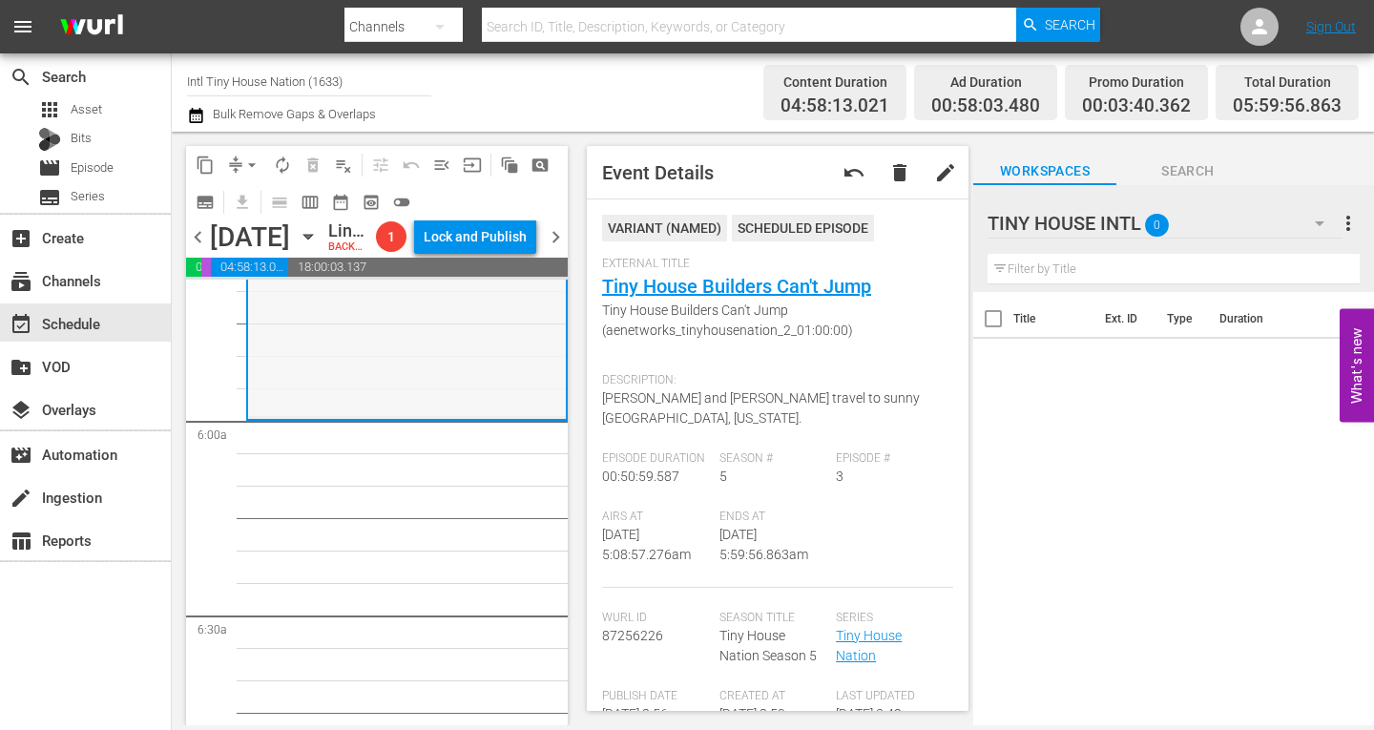
click at [371, 378] on div "Tiny House Nation / SE5 / EP3: Tiny House Builders Can't Jump Tiny House Builde…" at bounding box center [407, 254] width 318 height 325
click at [258, 160] on span "arrow_drop_down" at bounding box center [251, 165] width 19 height 19
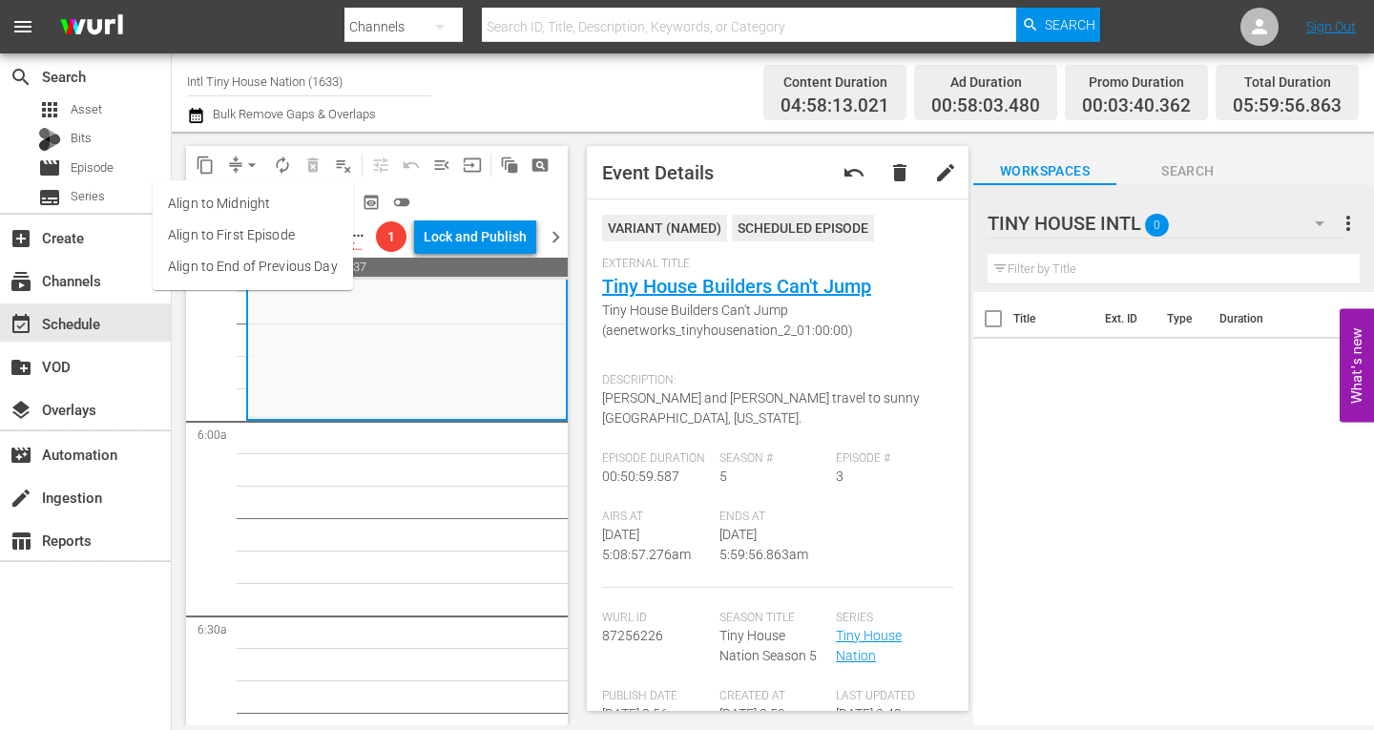
click at [265, 200] on li "Align to Midnight" at bounding box center [253, 203] width 200 height 31
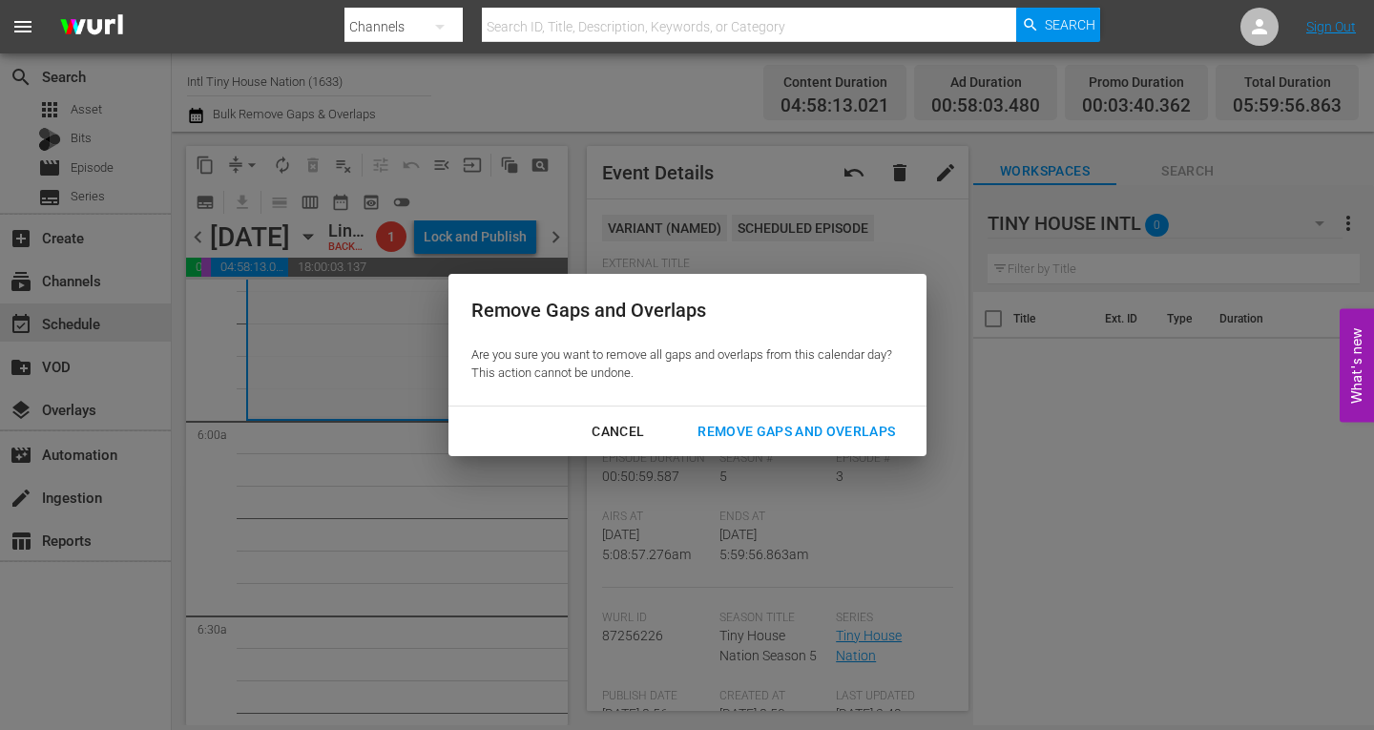
drag, startPoint x: 780, startPoint y: 428, endPoint x: 735, endPoint y: 259, distance: 174.8
click at [780, 425] on div "Remove Gaps and Overlaps" at bounding box center [796, 432] width 228 height 24
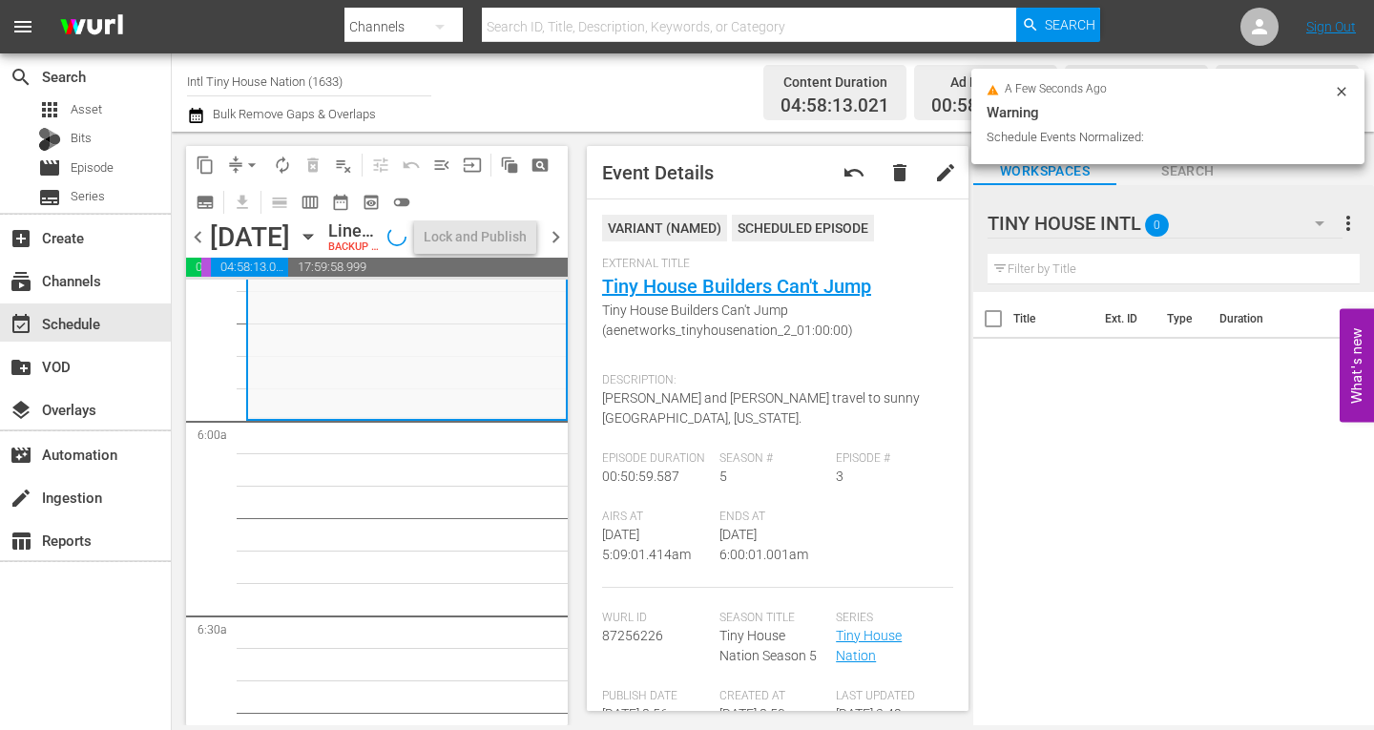
scroll to position [2228, 0]
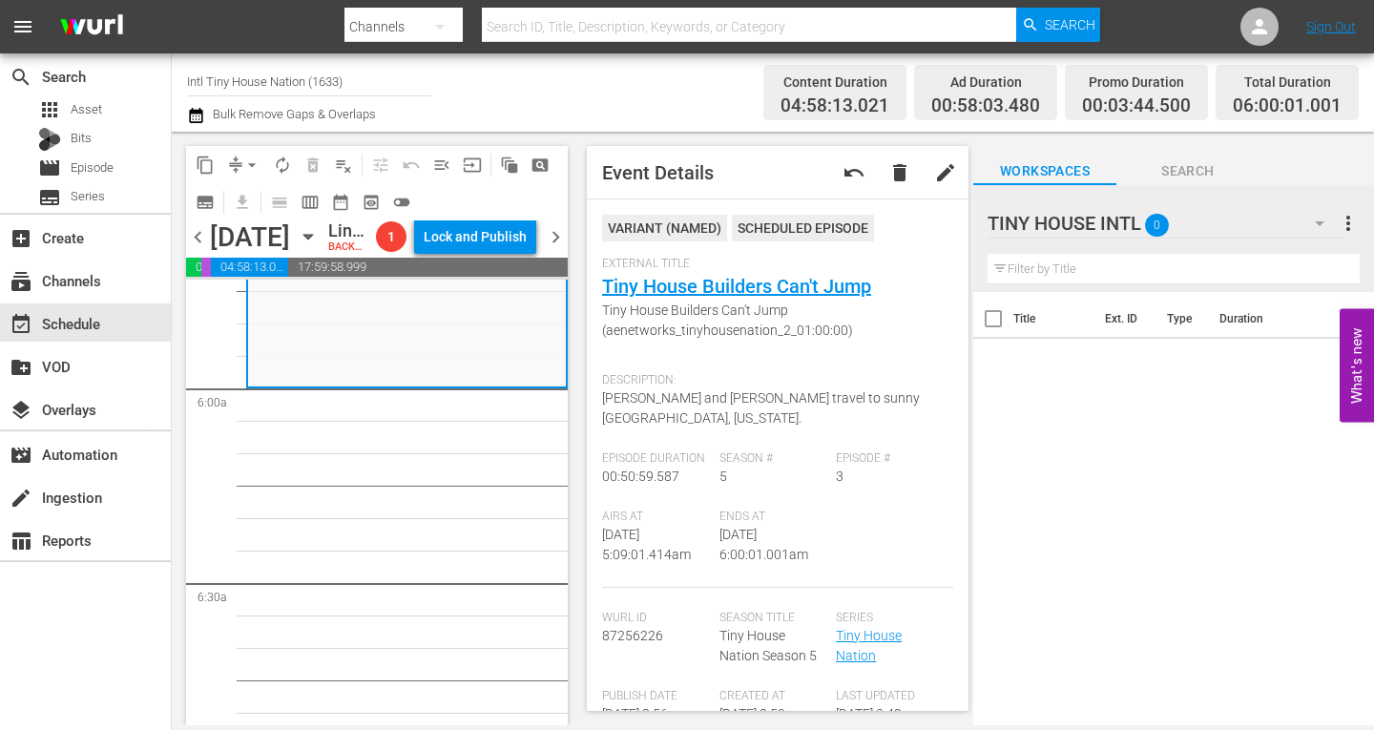
drag, startPoint x: 365, startPoint y: 343, endPoint x: 283, endPoint y: 241, distance: 129.7
click at [365, 340] on div "Tiny House Nation / SE5 / EP3: Tiny House Builders Can't Jump Tiny House Builde…" at bounding box center [407, 222] width 318 height 325
click at [254, 164] on span "arrow_drop_down" at bounding box center [251, 165] width 19 height 19
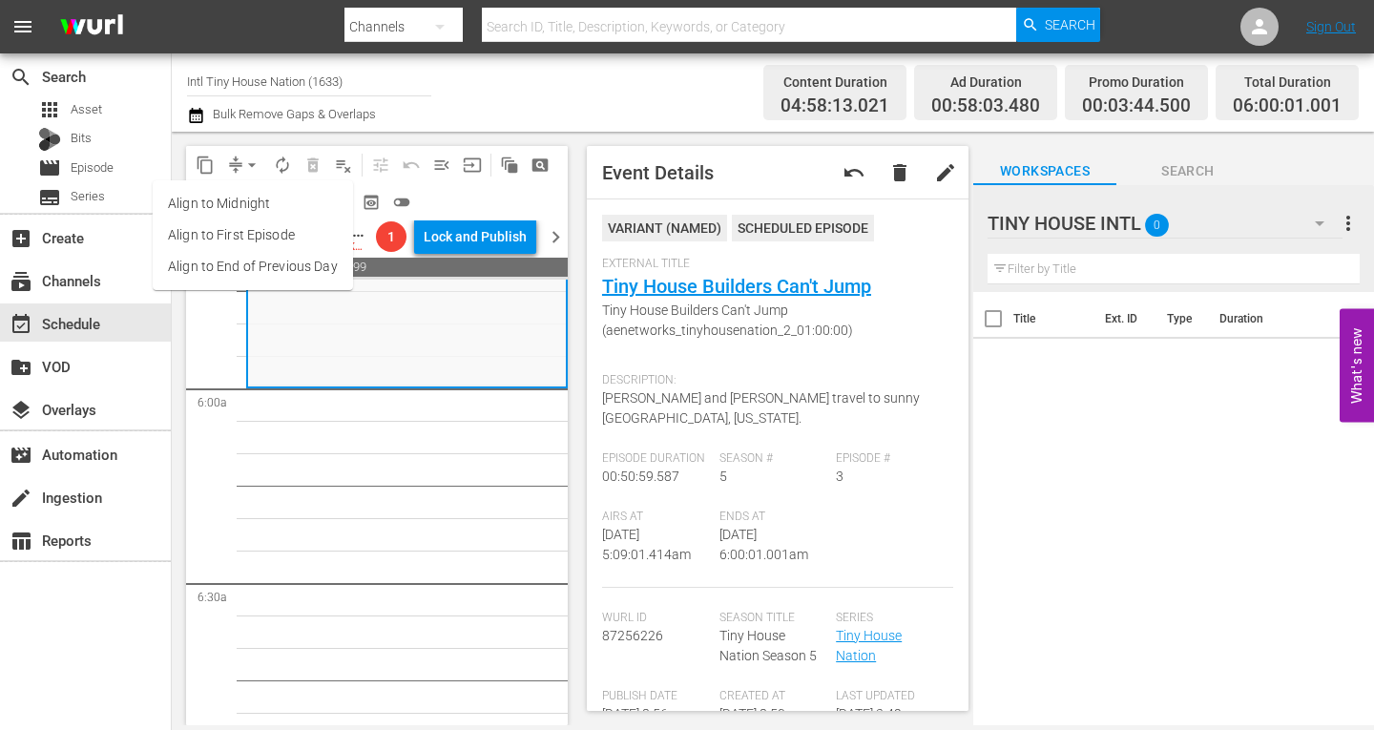
click at [254, 199] on li "Align to Midnight" at bounding box center [253, 203] width 200 height 31
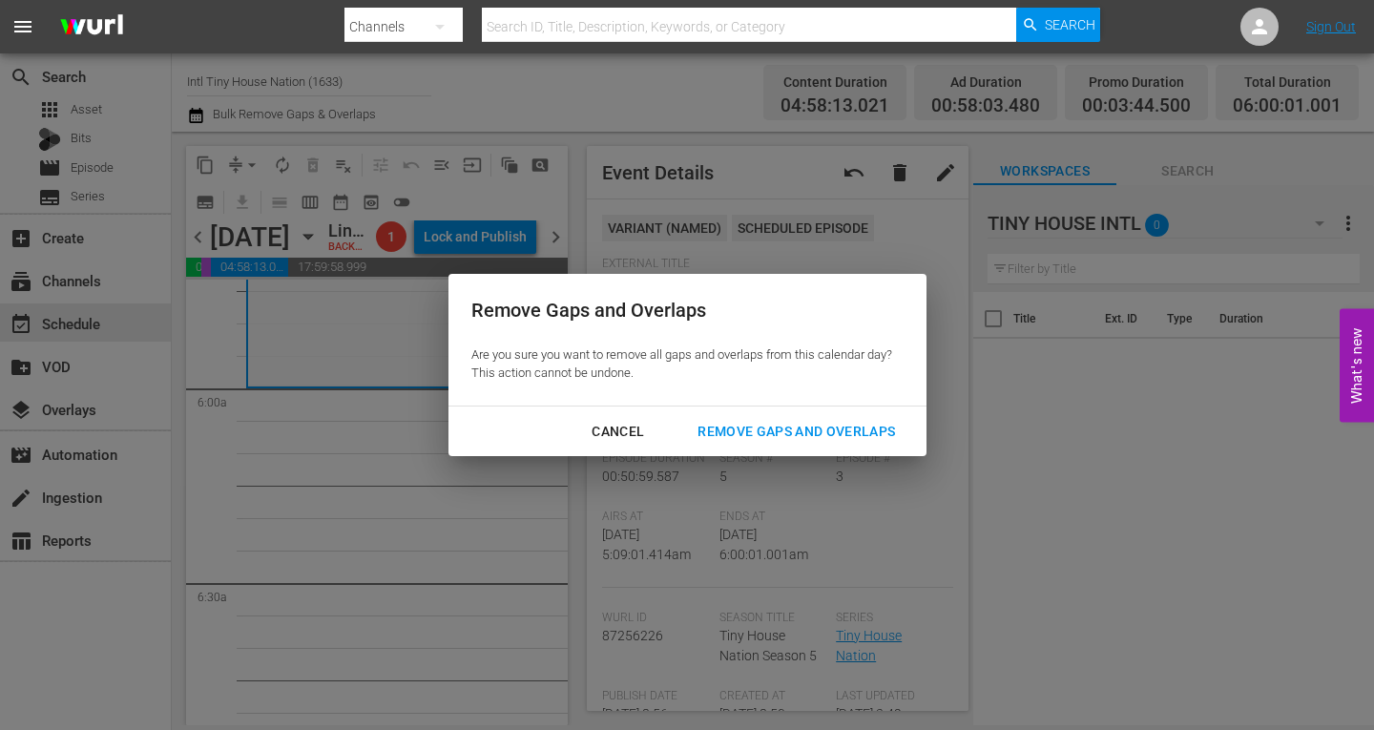
click at [794, 427] on div "Remove Gaps and Overlaps" at bounding box center [796, 432] width 228 height 24
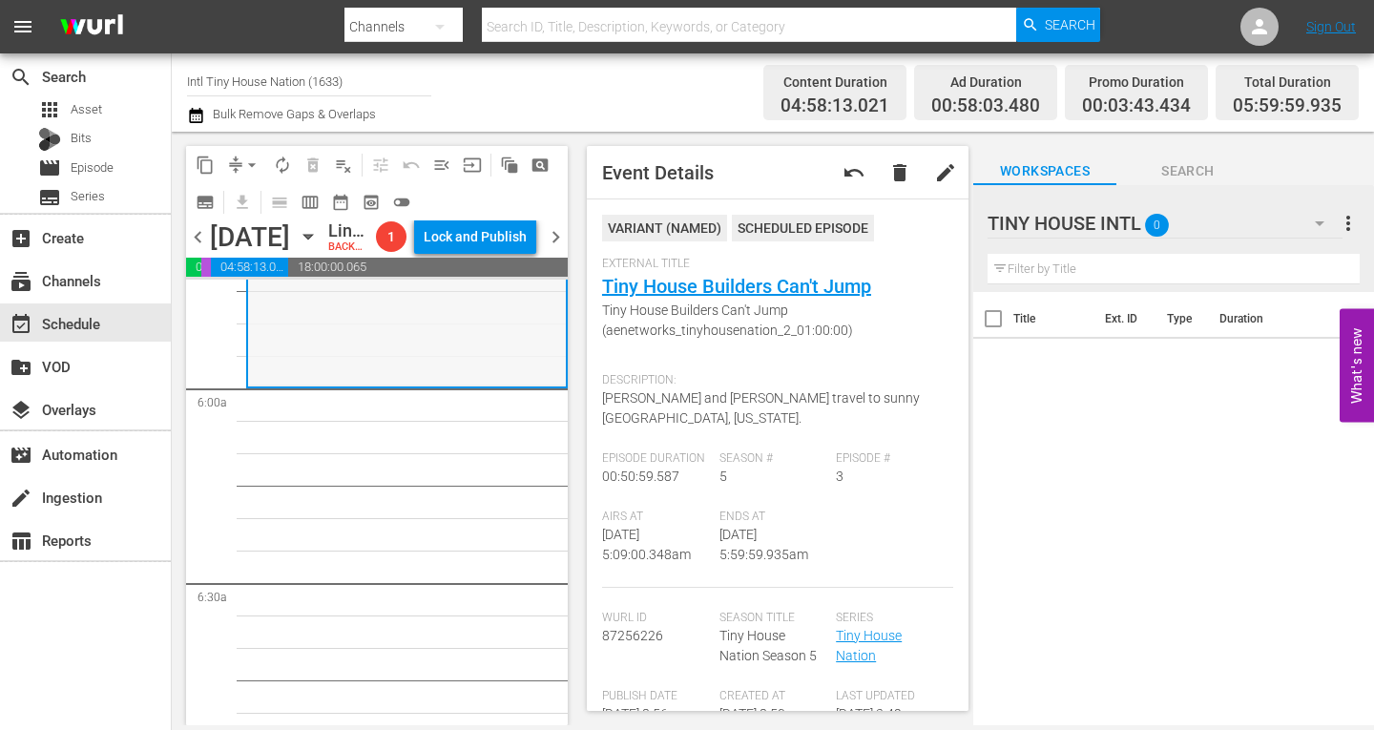
click at [363, 383] on div "Tiny House Nation / SE5 / EP3: Tiny House Builders Can't Jump Tiny House Builde…" at bounding box center [407, 222] width 318 height 325
click at [250, 164] on span "arrow_drop_down" at bounding box center [251, 165] width 19 height 19
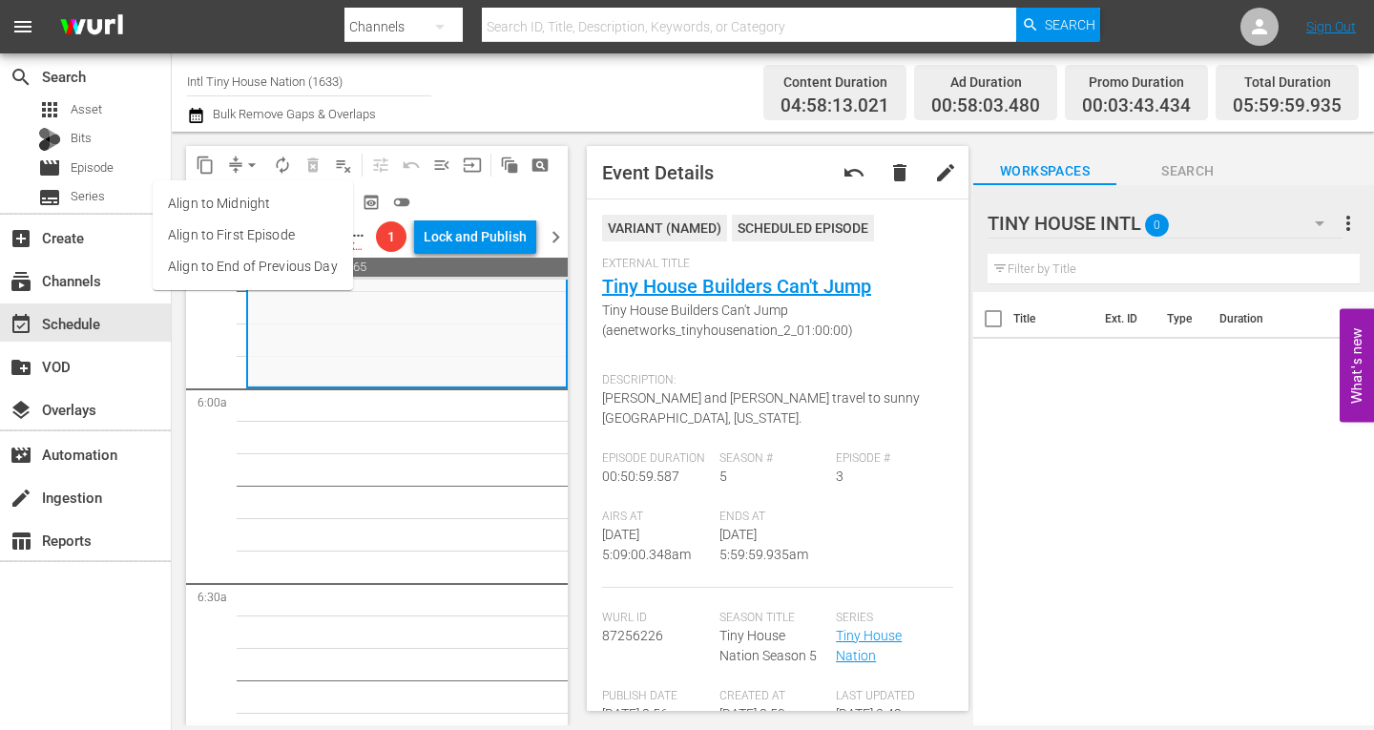
click at [233, 201] on li "Align to Midnight" at bounding box center [253, 203] width 200 height 31
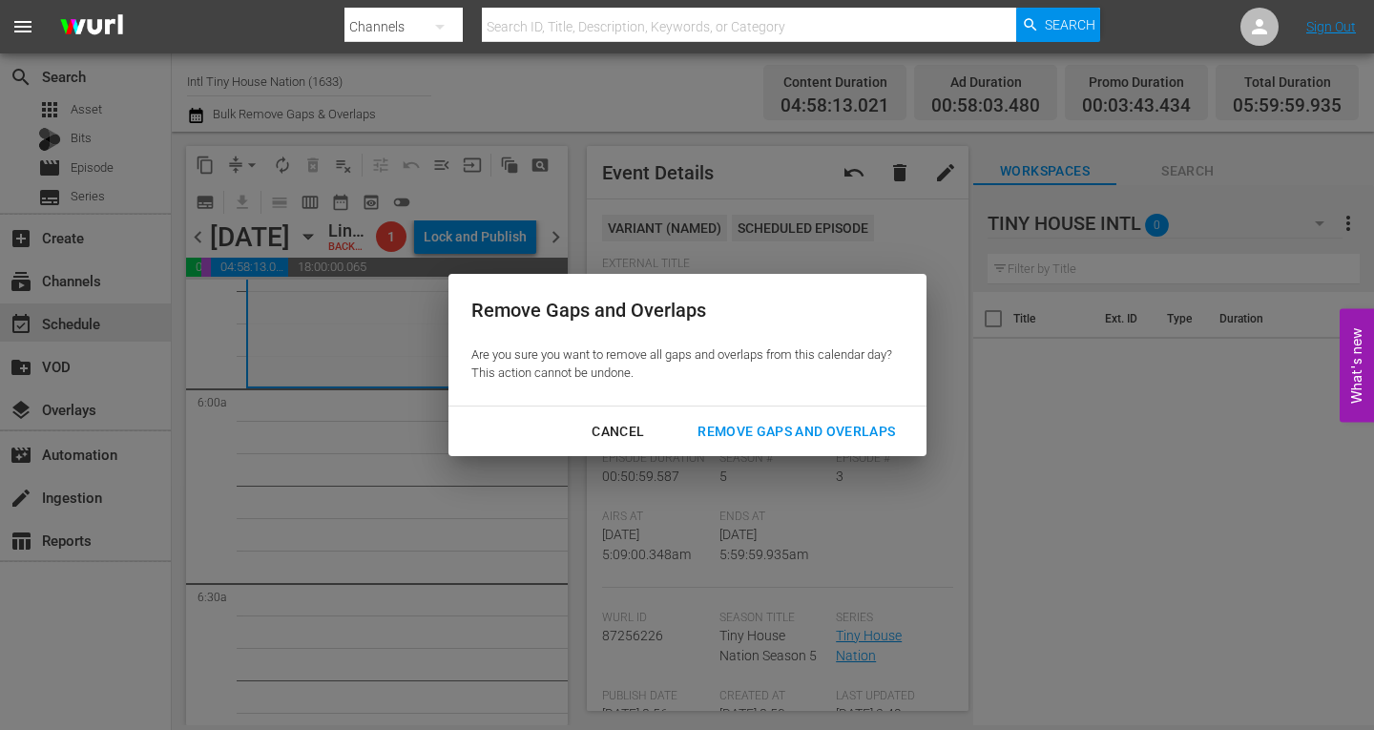
click at [778, 438] on div "Remove Gaps and Overlaps" at bounding box center [796, 432] width 228 height 24
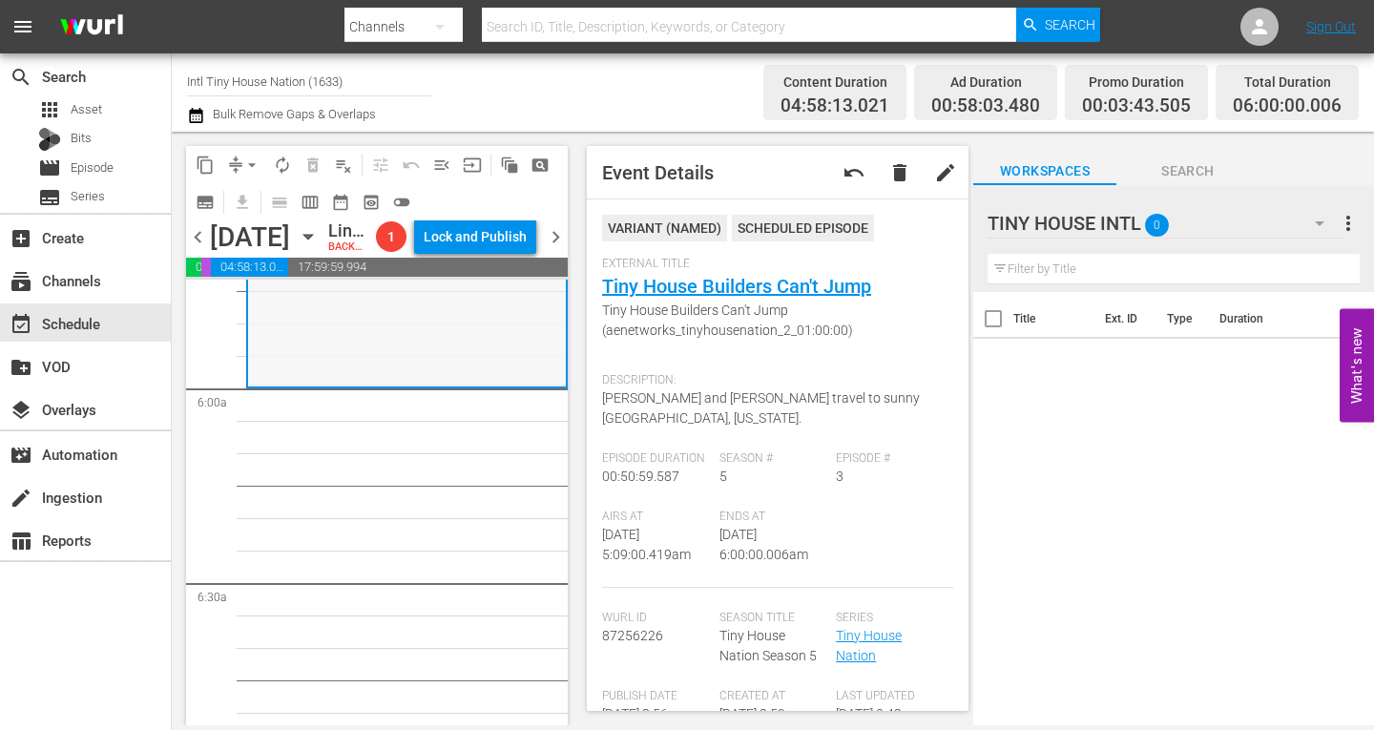
click at [429, 373] on div "Tiny House Nation / SE5 / EP3: Tiny House Builders Can't Jump Tiny House Builde…" at bounding box center [407, 222] width 318 height 325
click at [271, 161] on button "autorenew_outlined" at bounding box center [282, 165] width 31 height 31
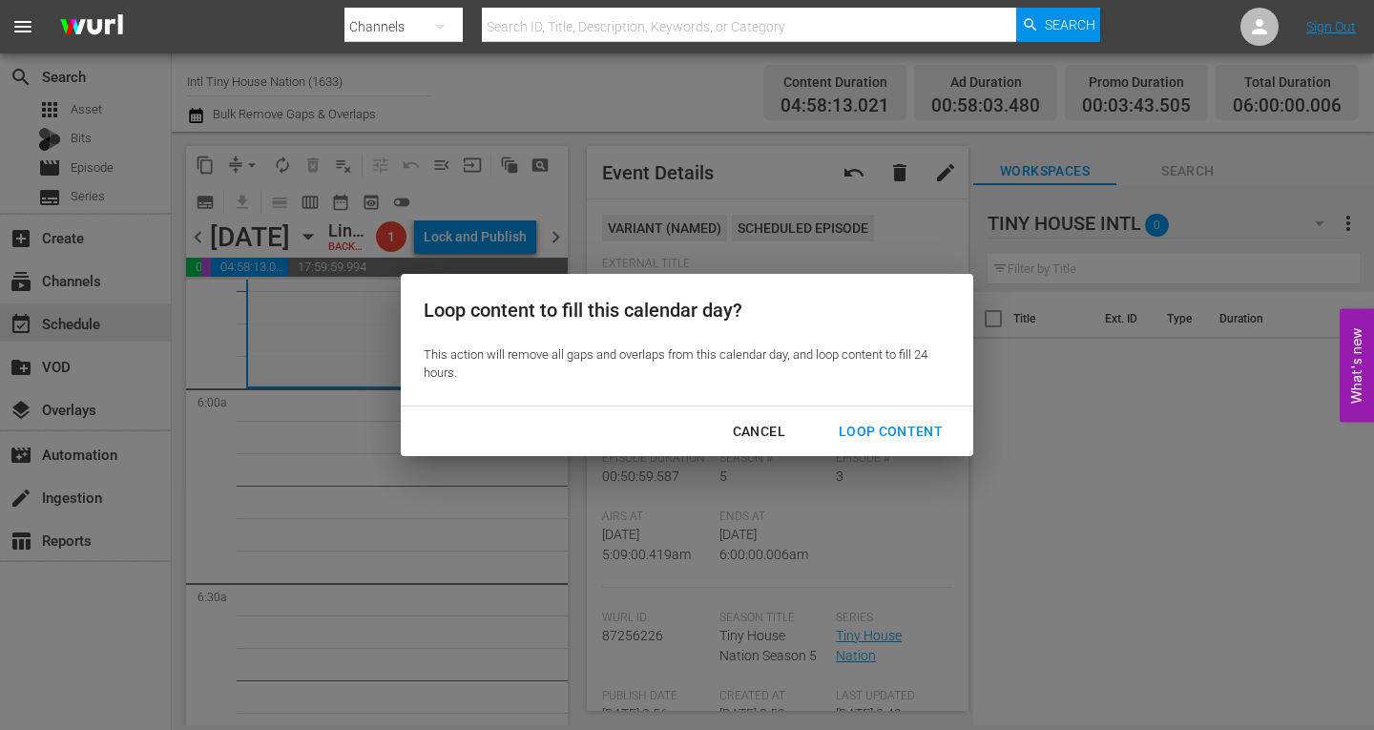
click at [901, 424] on div "Loop Content" at bounding box center [891, 432] width 135 height 24
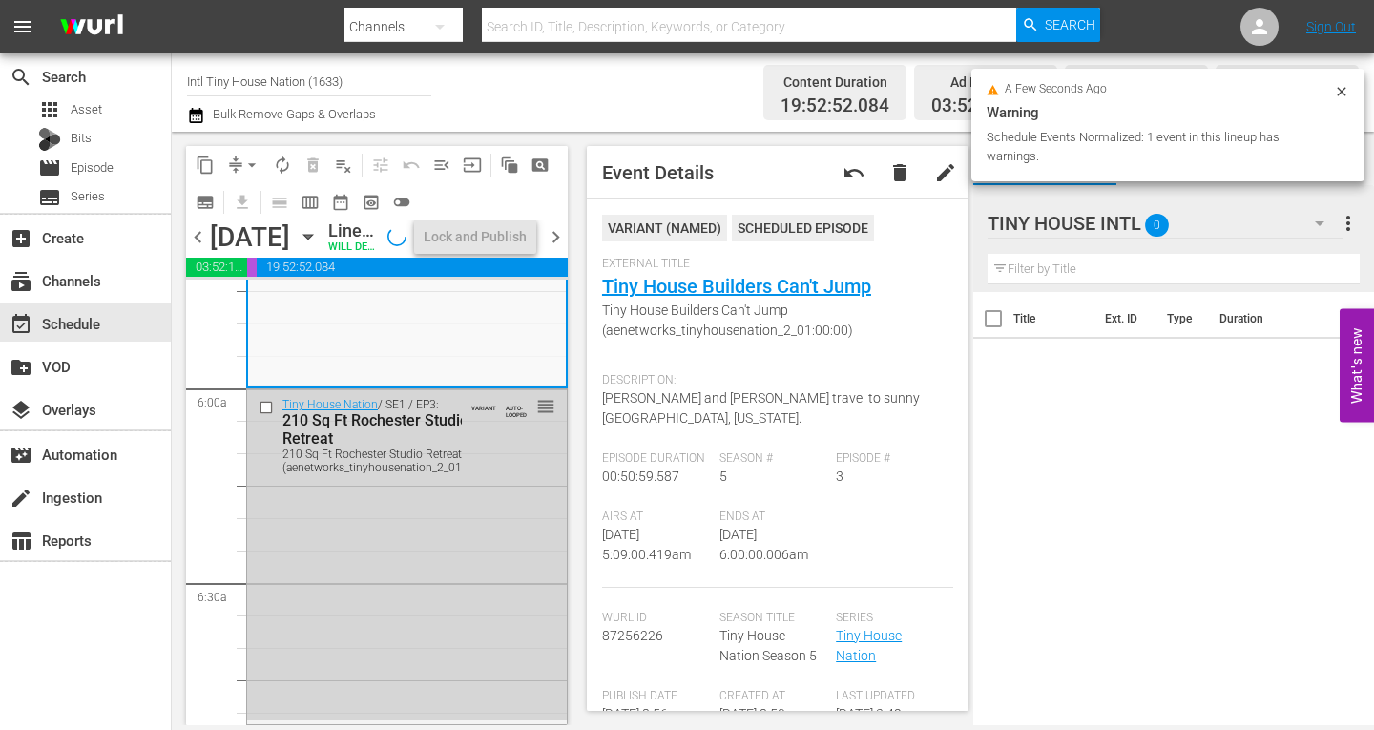
scroll to position [8931, 0]
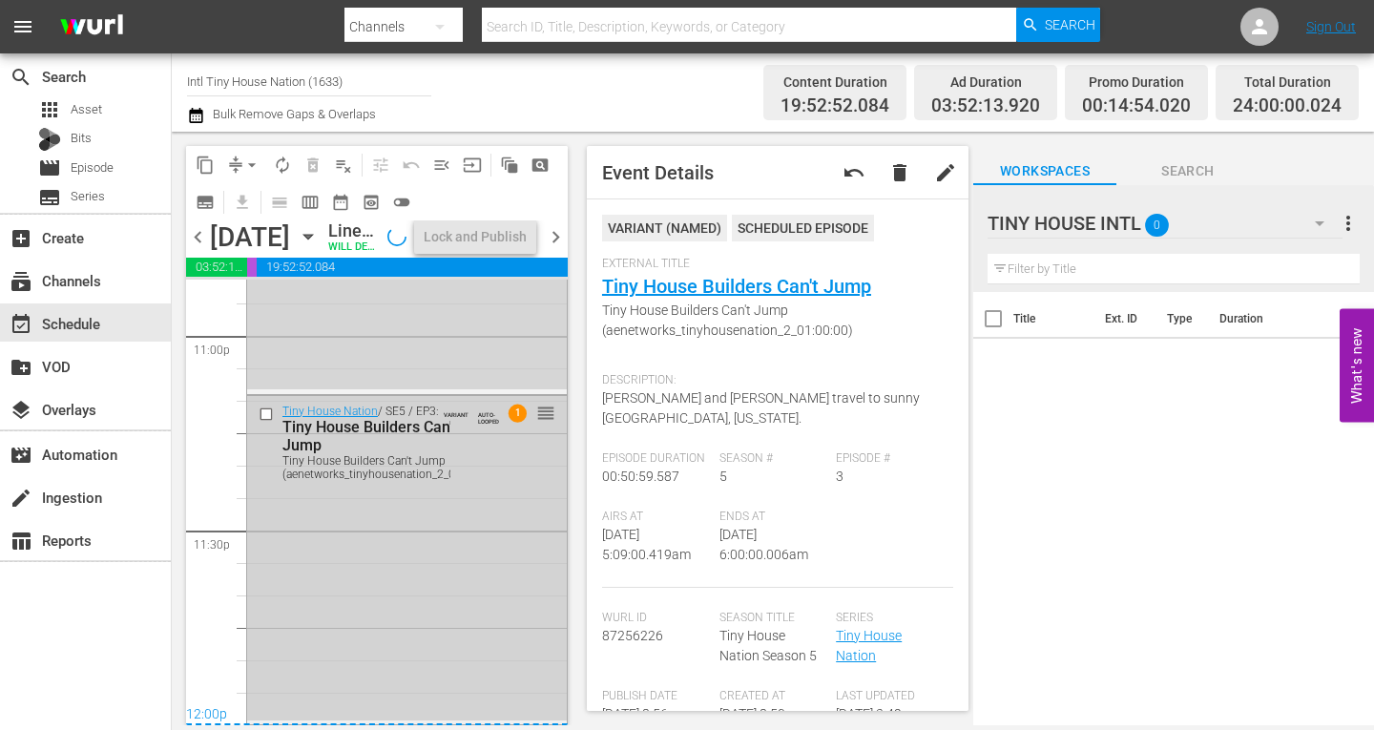
click at [382, 611] on div "Tiny House Nation / SE5 / EP3: Tiny House Builders Can't Jump Tiny House Builde…" at bounding box center [407, 558] width 320 height 325
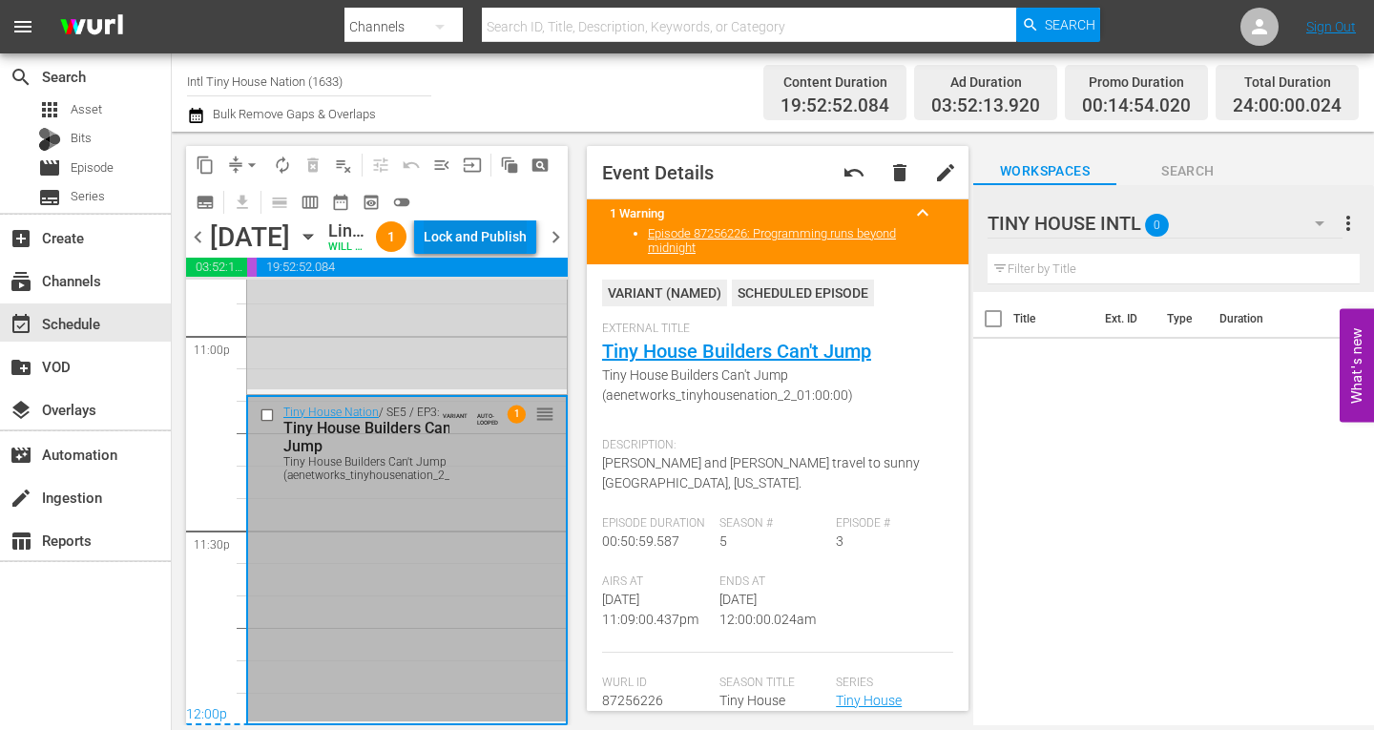
click at [487, 239] on div "Lock and Publish" at bounding box center [475, 237] width 103 height 34
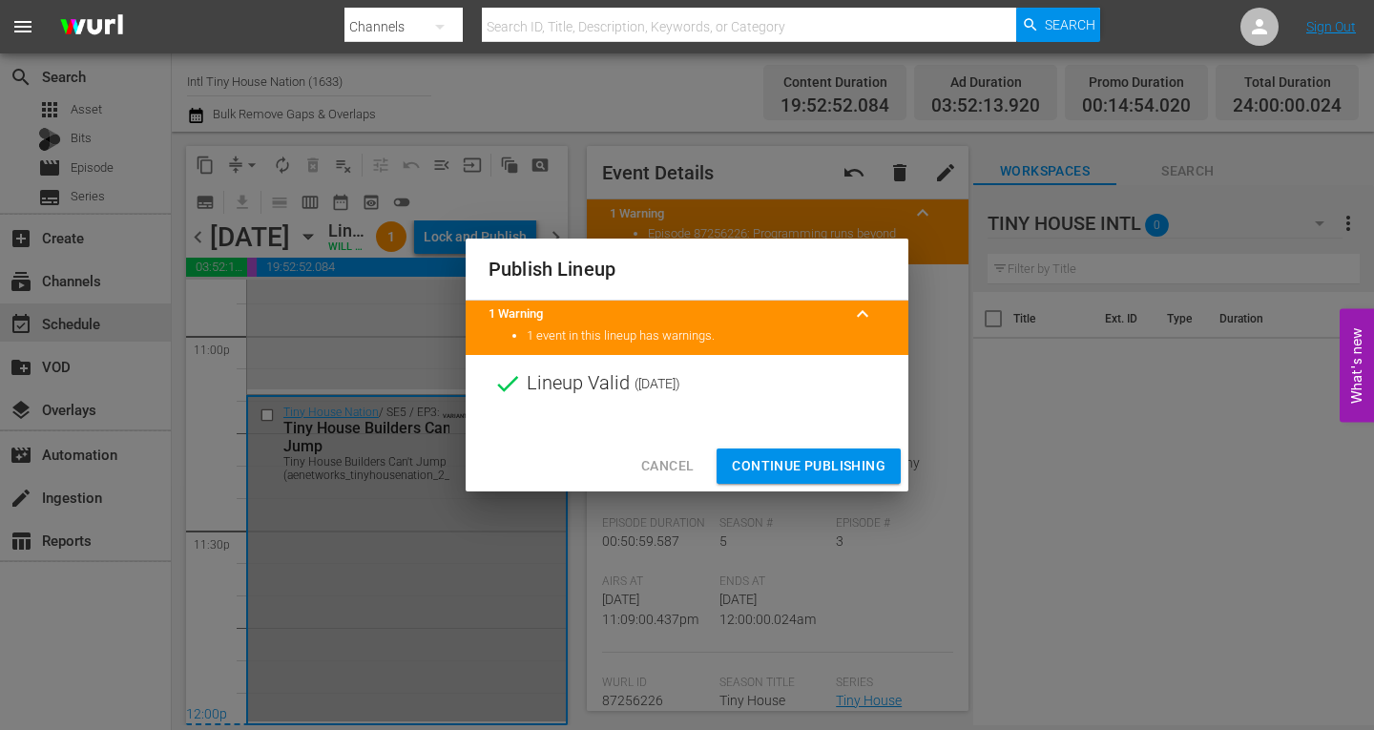
click at [787, 461] on span "Continue Publishing" at bounding box center [809, 466] width 154 height 24
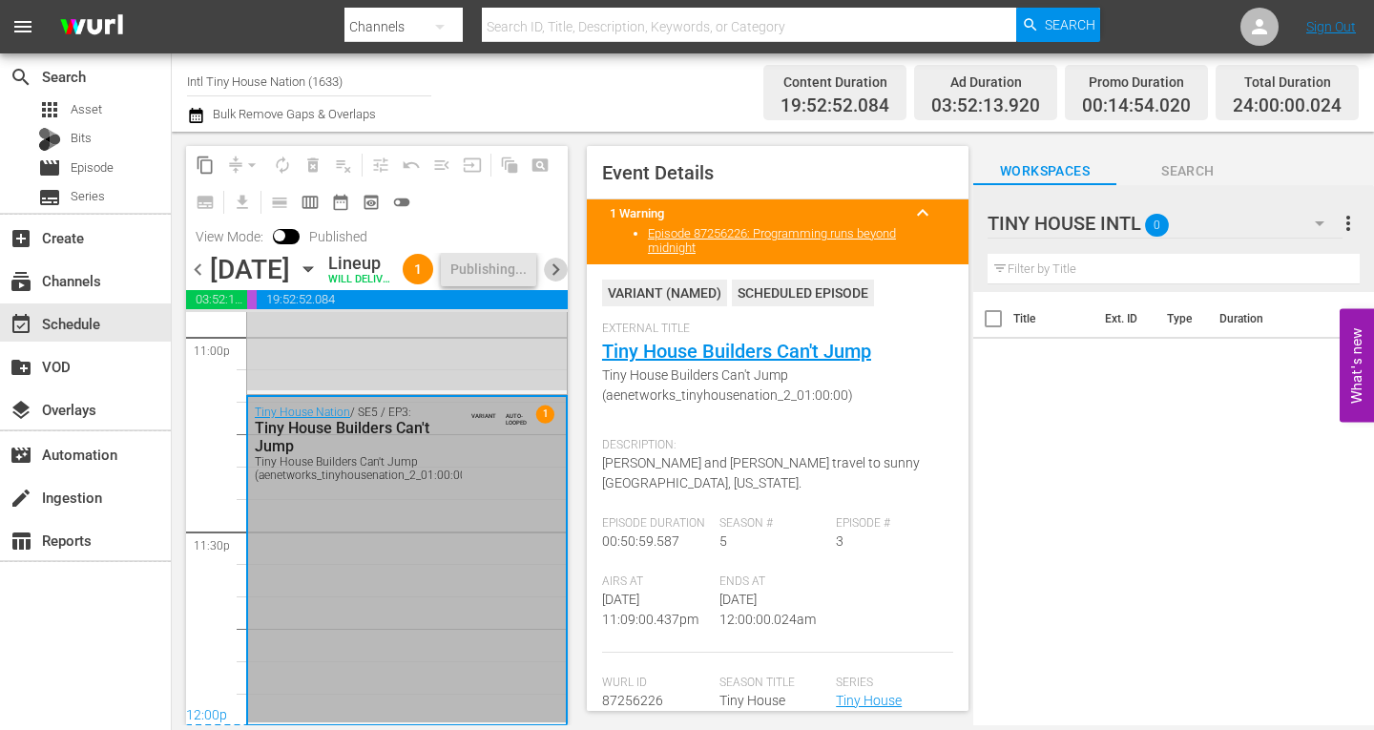
click at [555, 282] on span "chevron_right" at bounding box center [556, 270] width 24 height 24
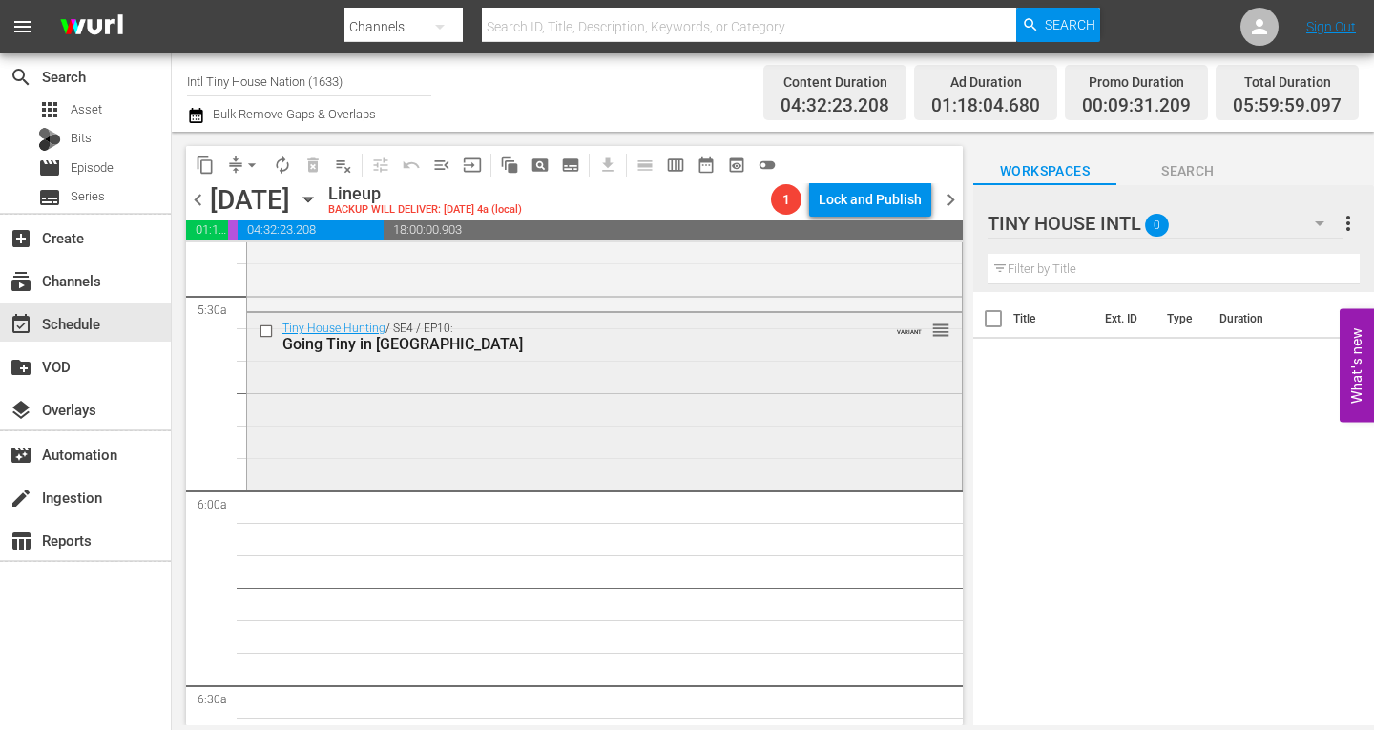
scroll to position [2049, 0]
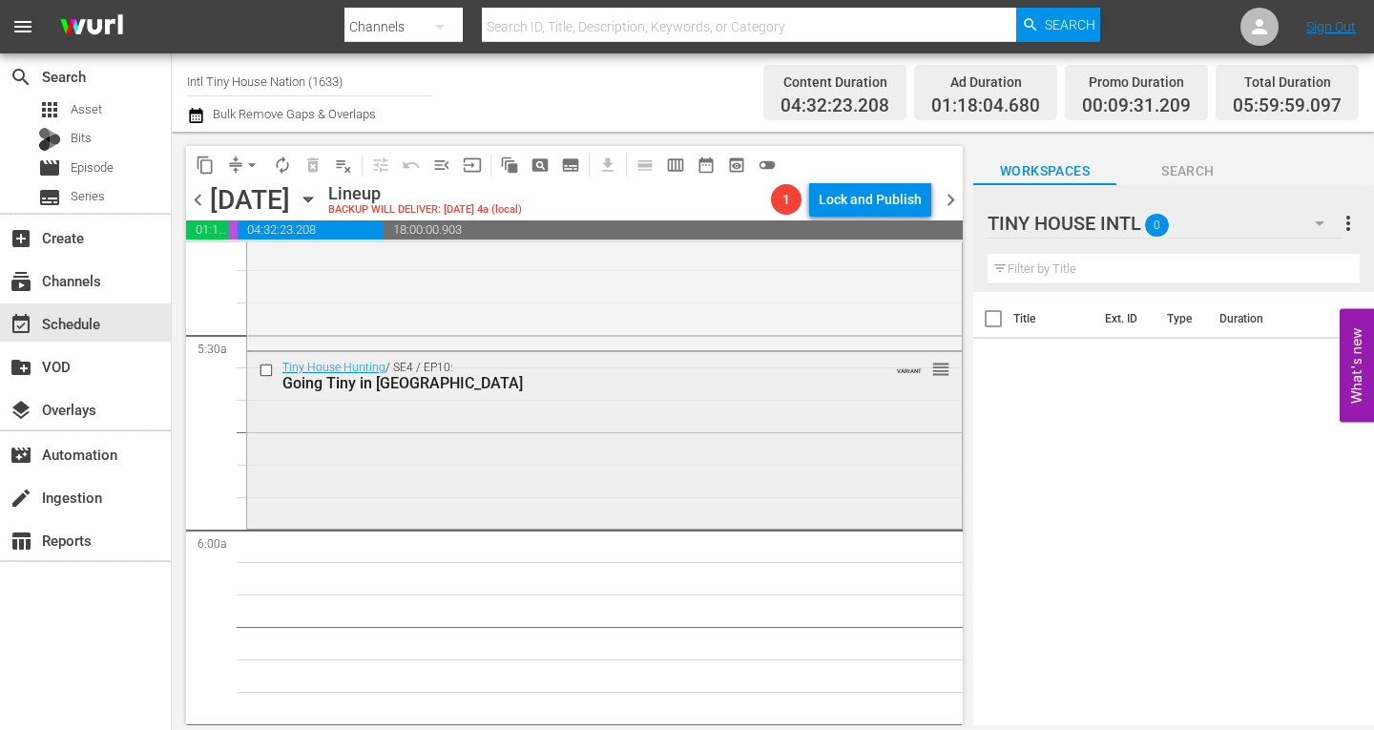
click at [400, 452] on div "Tiny House Hunting / SE4 / EP10: Going Tiny in Tampa Bay VARIANT reorder" at bounding box center [604, 438] width 715 height 173
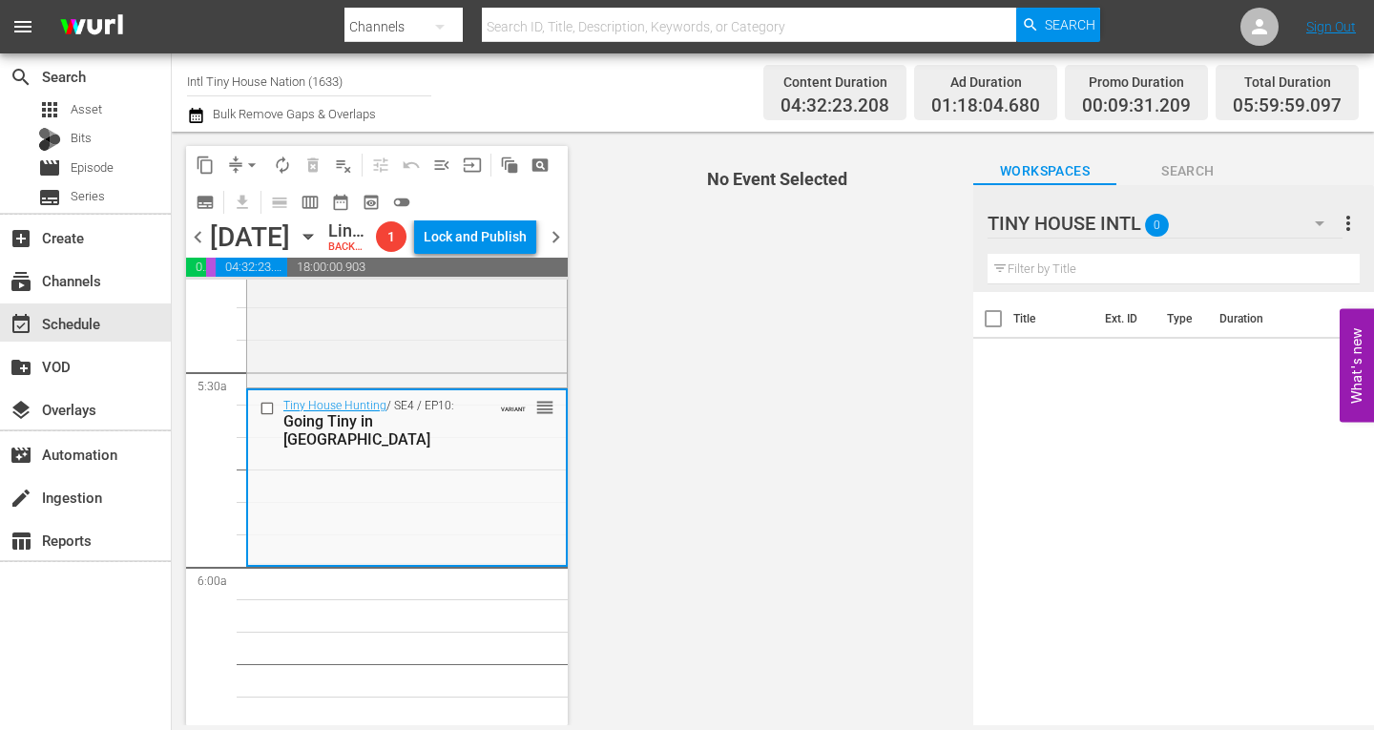
click at [250, 164] on span "arrow_drop_down" at bounding box center [251, 165] width 19 height 19
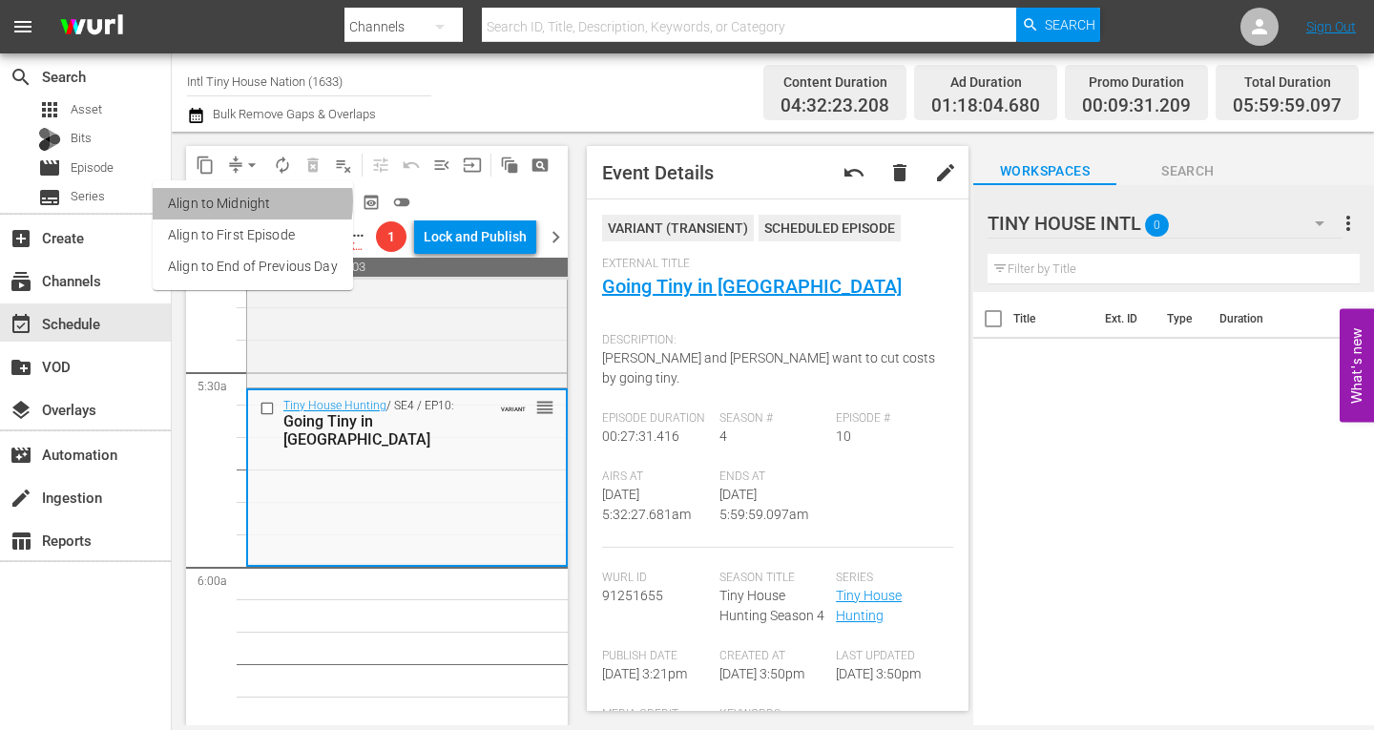
click at [238, 201] on li "Align to Midnight" at bounding box center [253, 203] width 200 height 31
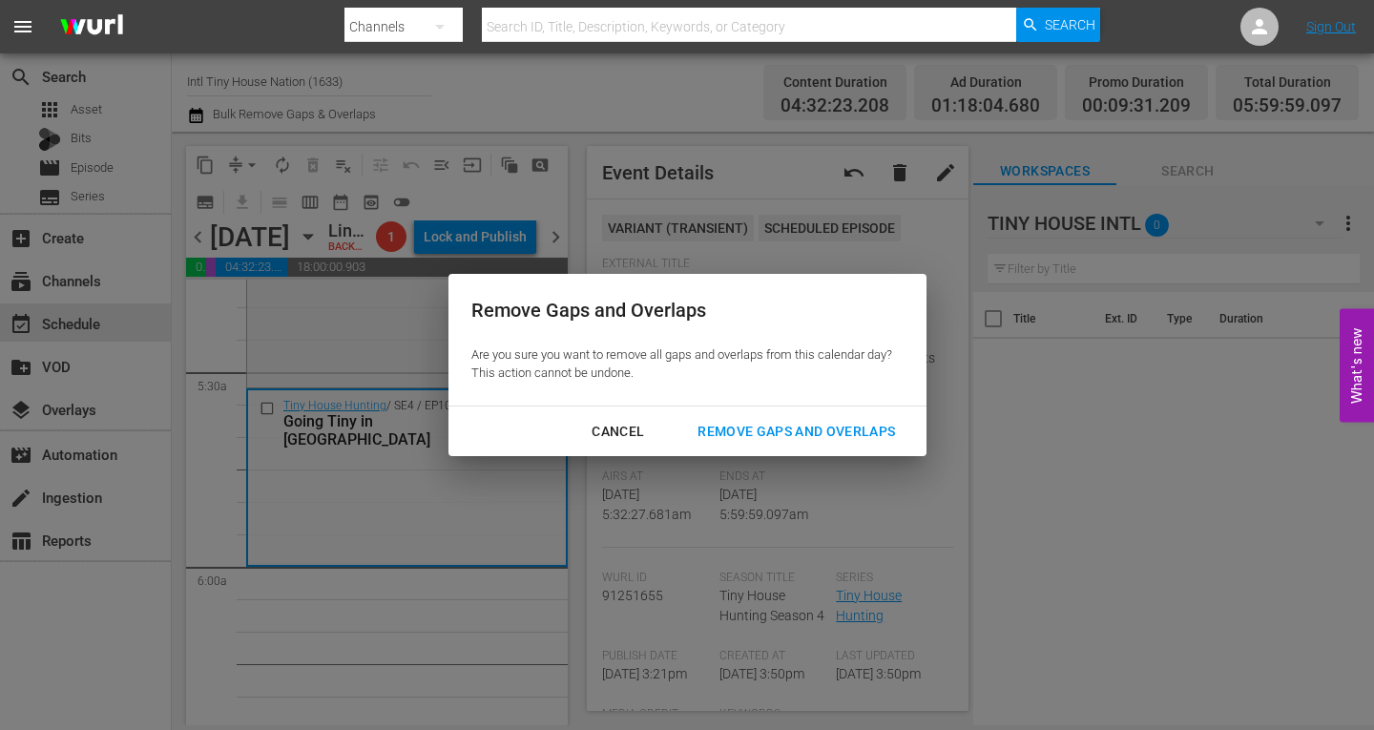
click at [797, 429] on div "Remove Gaps and Overlaps" at bounding box center [796, 432] width 228 height 24
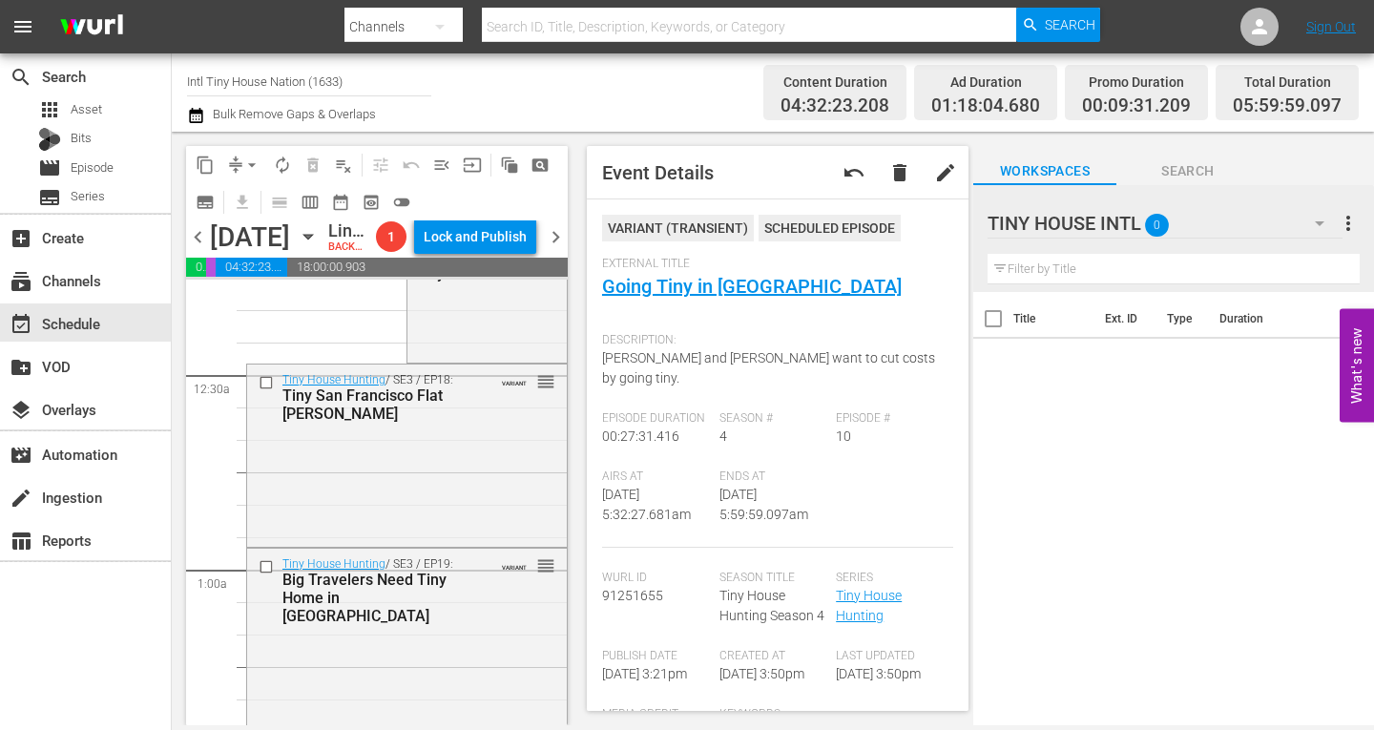
scroll to position [0, 0]
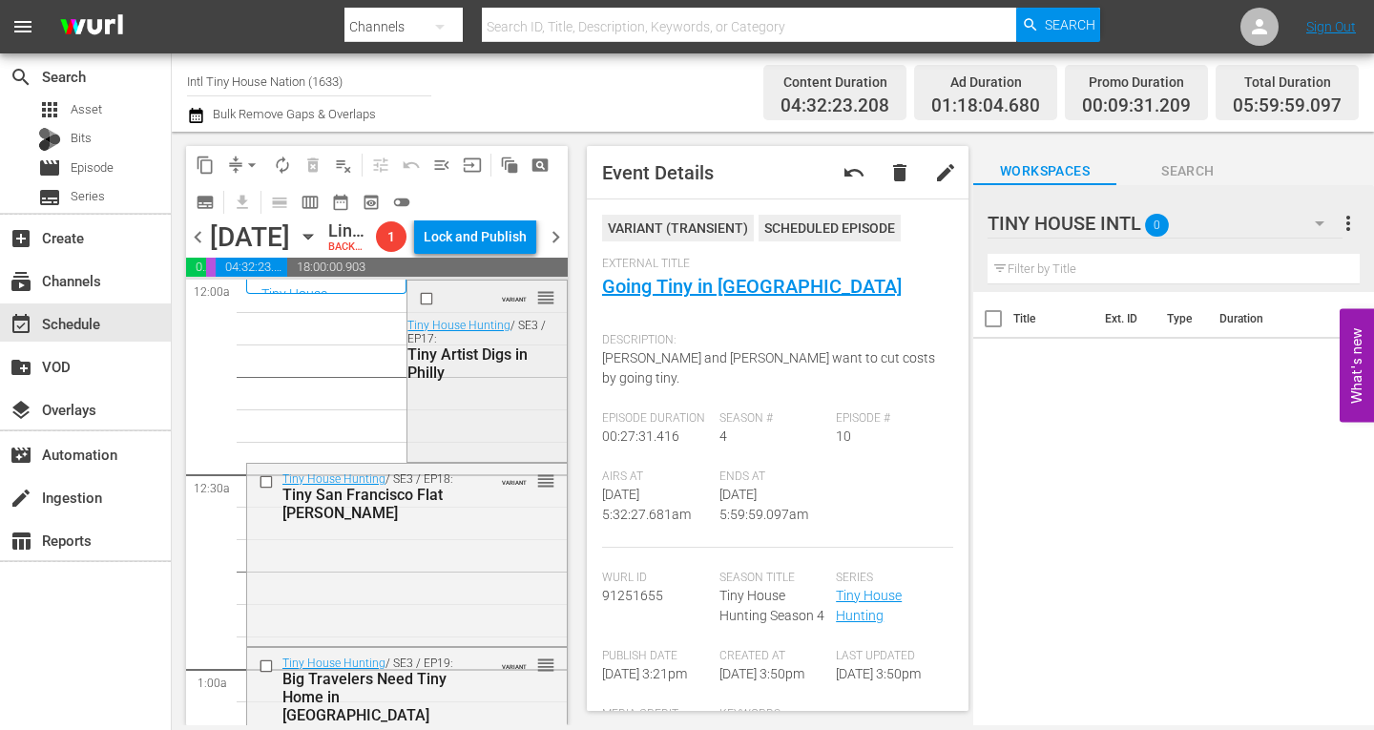
click at [492, 382] on div "Tiny Artist Digs in Philly" at bounding box center [485, 363] width 154 height 36
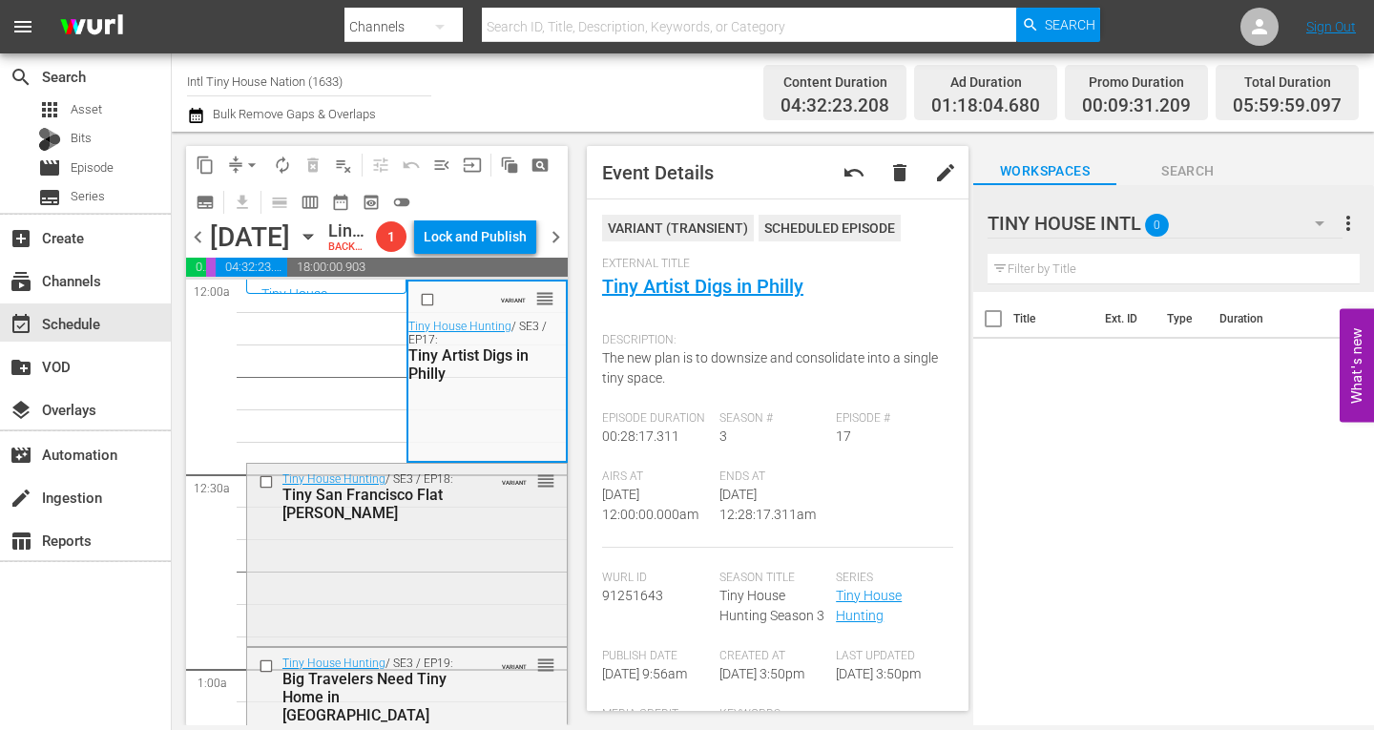
click at [429, 584] on div "Tiny House Hunting / SE3 / EP18: Tiny San Francisco Flat Hunt VARIANT reorder" at bounding box center [407, 553] width 320 height 178
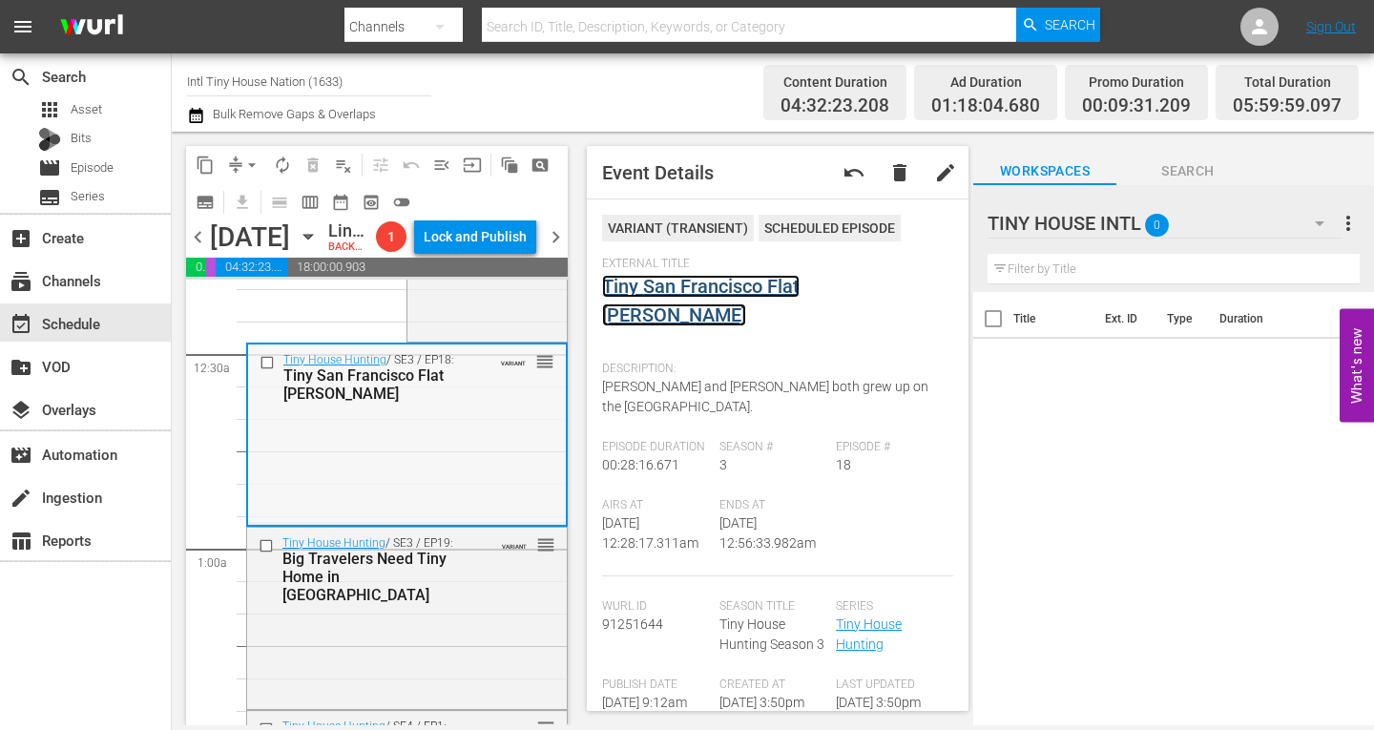
scroll to position [191, 0]
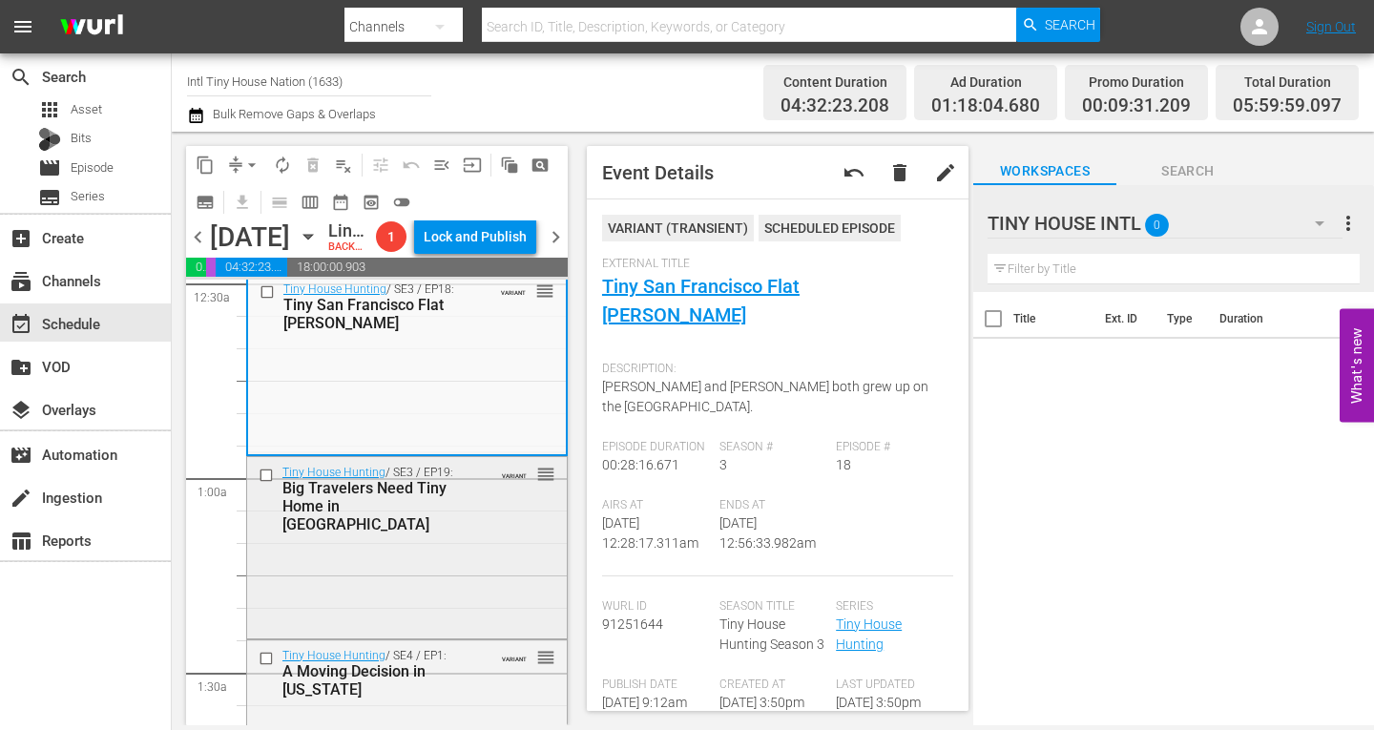
click at [493, 589] on div "Tiny House Hunting / SE3 / EP19: Big Travelers Need Tiny Home in Nashville VARI…" at bounding box center [407, 546] width 320 height 178
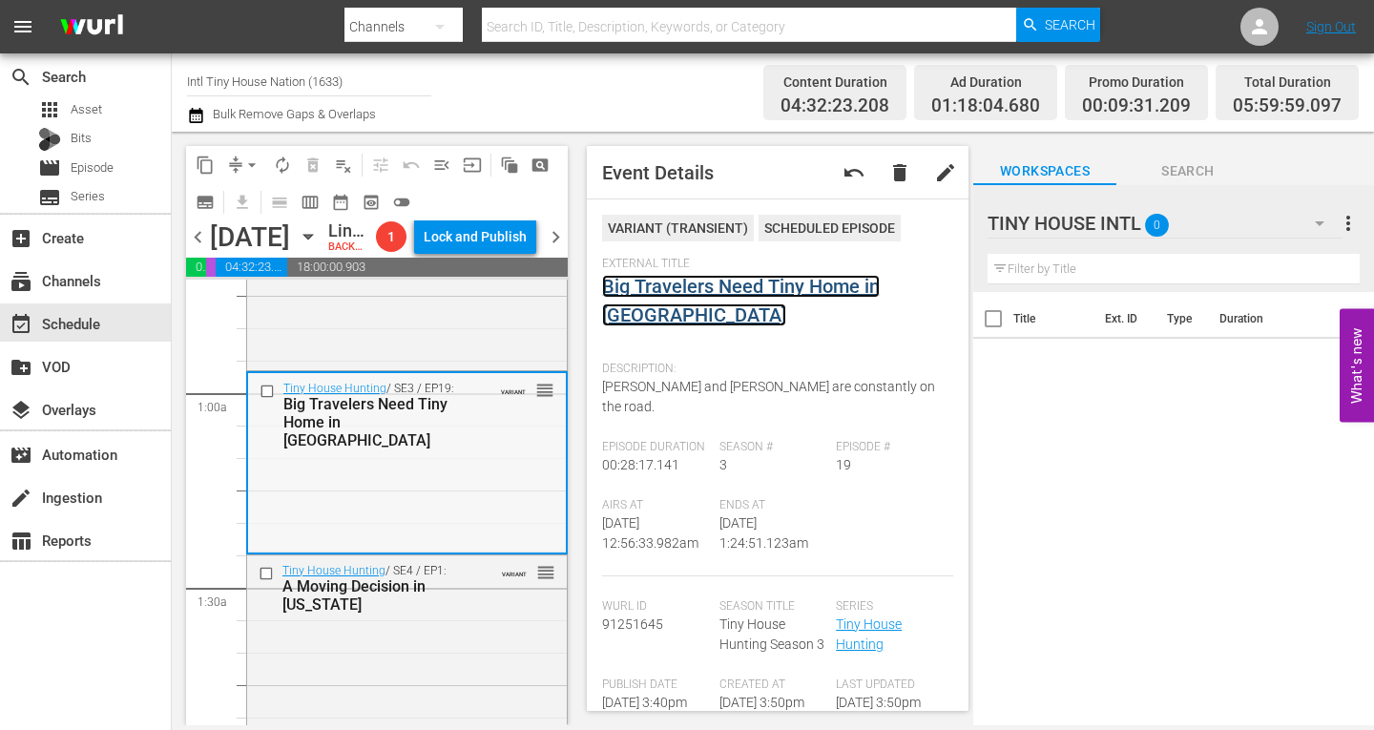
scroll to position [382, 0]
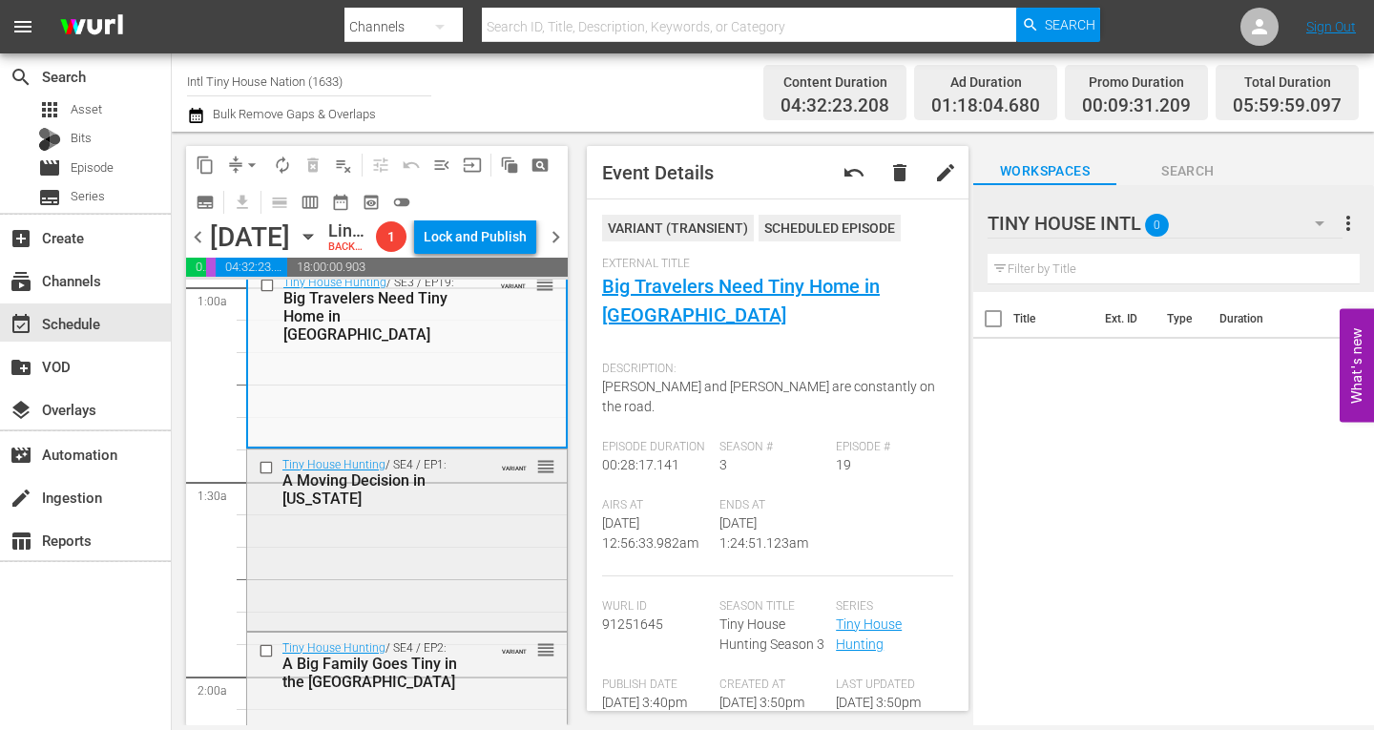
click at [462, 514] on div "Tiny House Hunting / SE4 / EP1: A Moving Decision in Montana VARIANT reorder" at bounding box center [407, 482] width 320 height 65
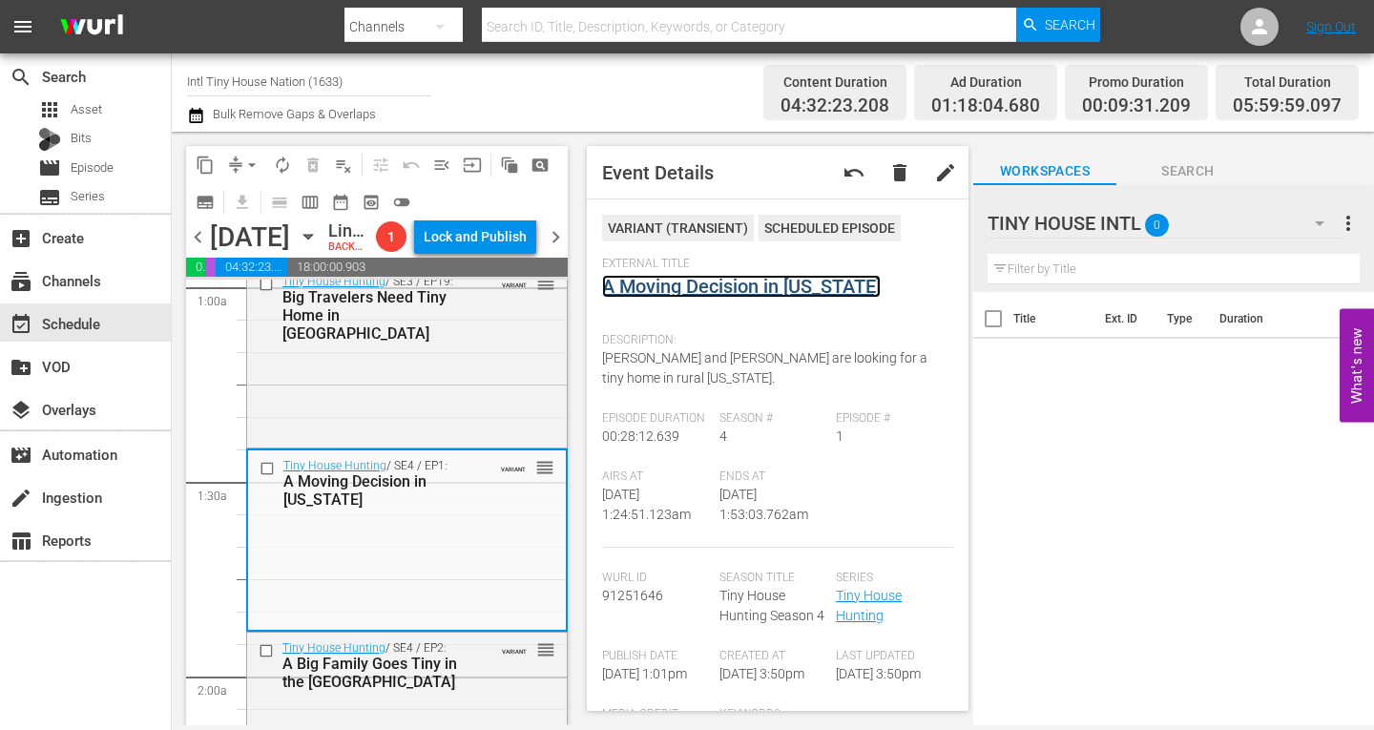
scroll to position [668, 0]
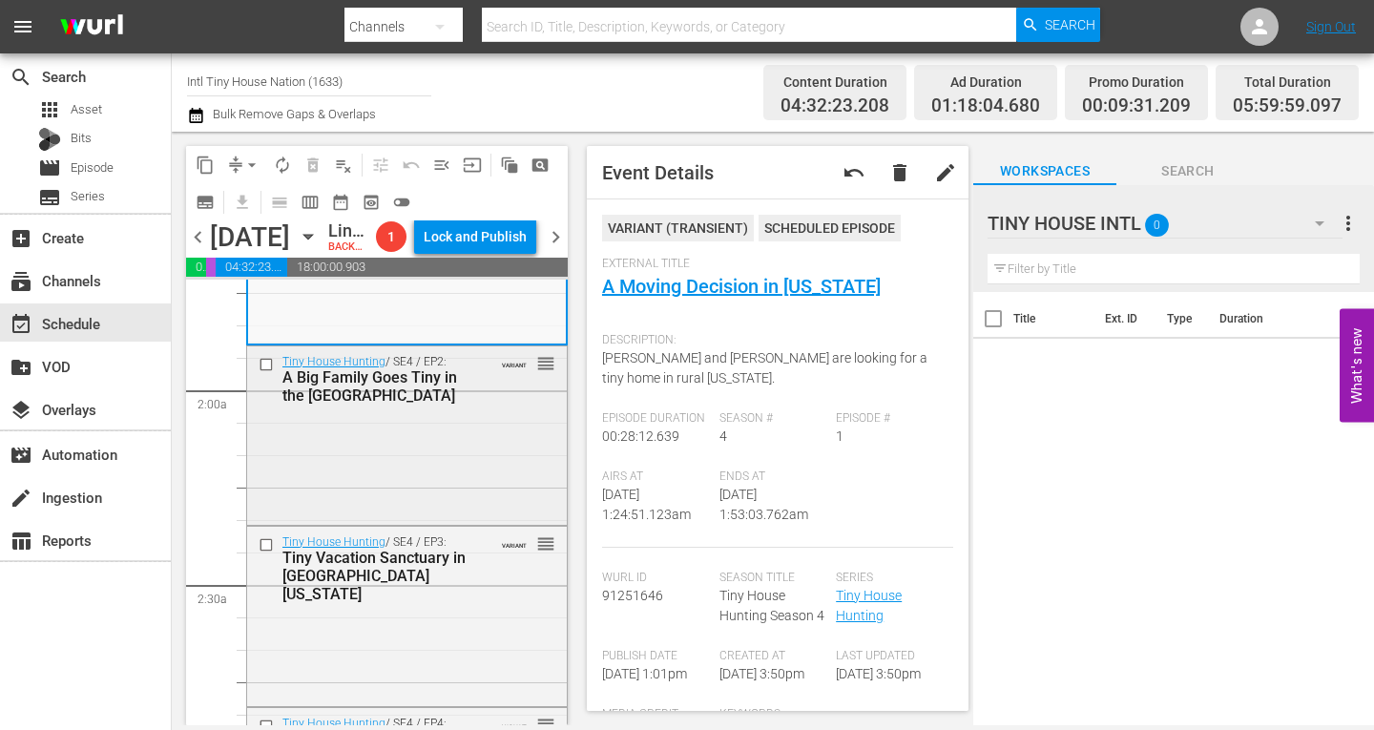
click at [433, 487] on div "Tiny House Hunting / SE4 / EP2: A Big Family Goes Tiny in the Shenandoah Valley…" at bounding box center [407, 433] width 320 height 175
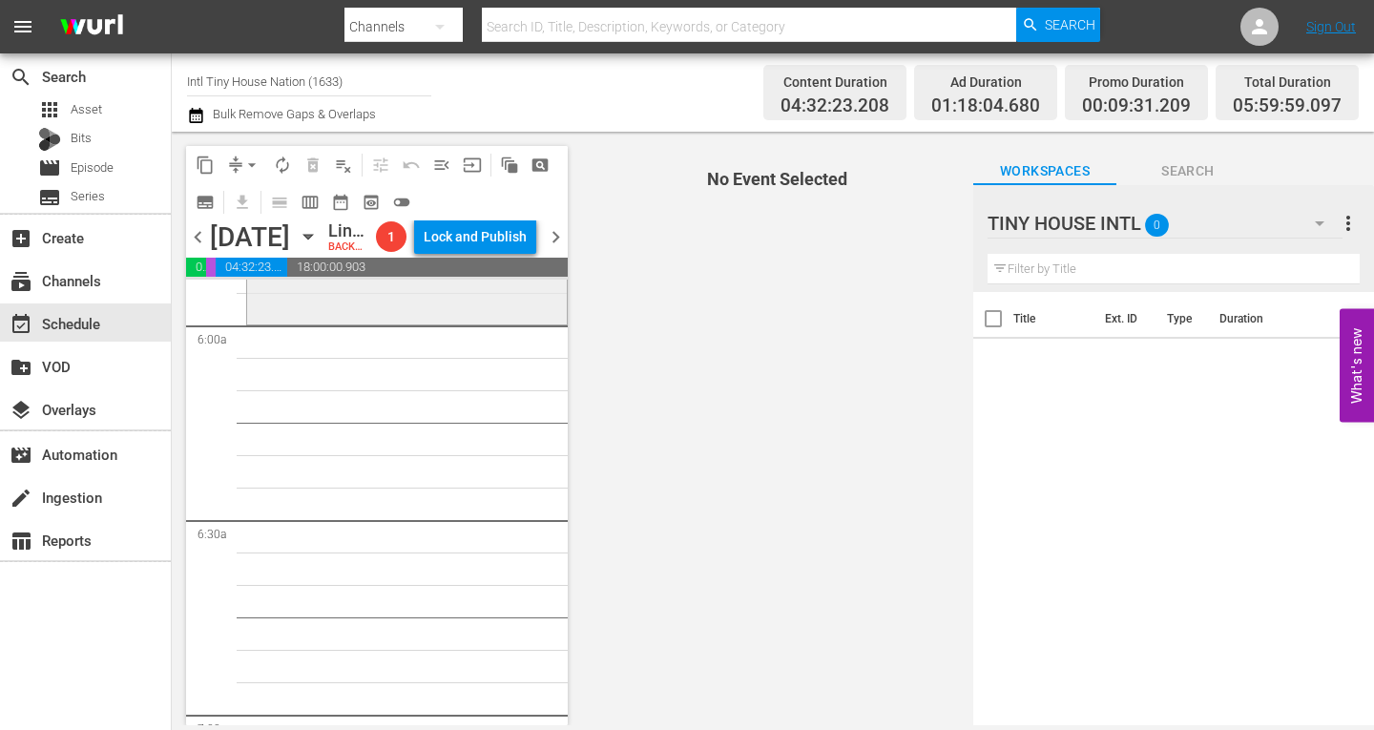
scroll to position [2100, 0]
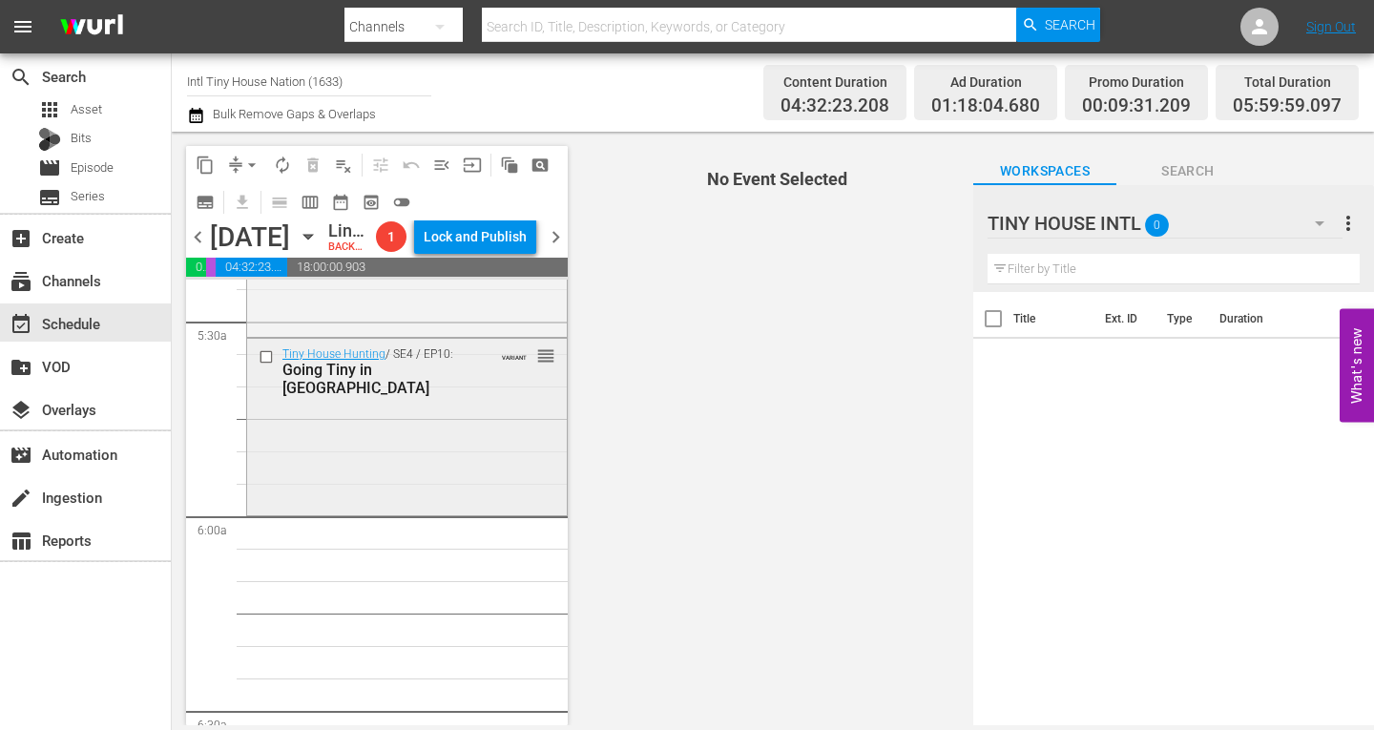
click at [392, 468] on div "Tiny House Hunting / SE4 / EP10: Going Tiny in Tampa Bay VARIANT reorder" at bounding box center [407, 425] width 320 height 173
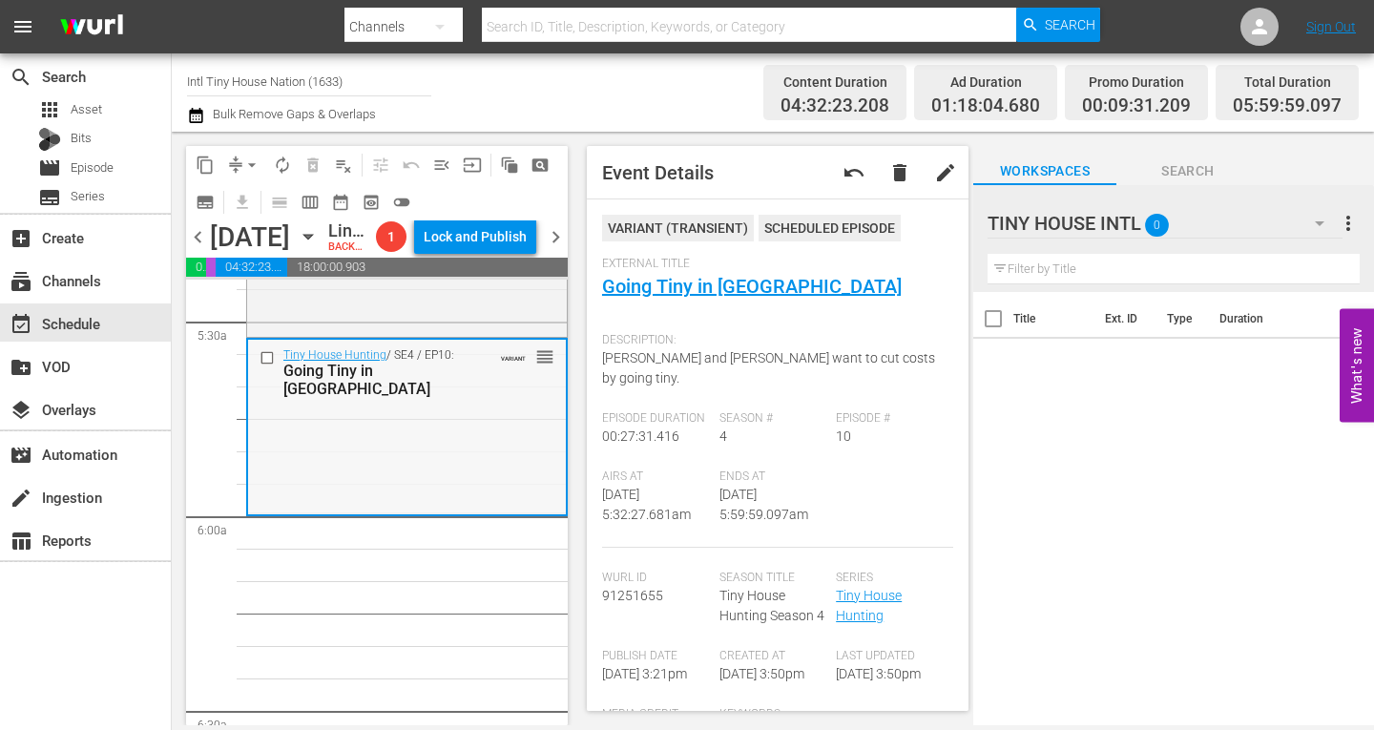
click at [359, 485] on div "Tiny House Hunting / SE4 / EP10: Going Tiny in Tampa Bay VARIANT reorder" at bounding box center [407, 426] width 318 height 173
click at [251, 161] on span "arrow_drop_down" at bounding box center [251, 165] width 19 height 19
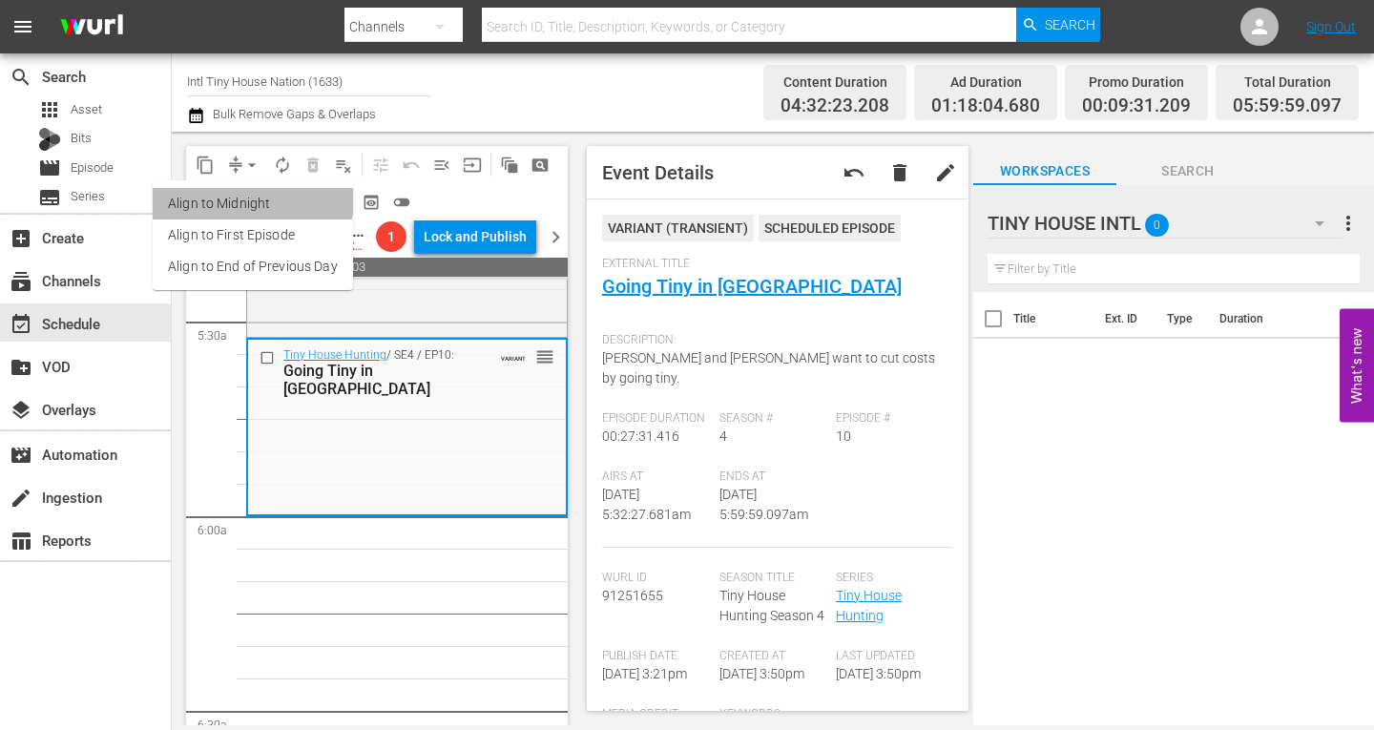
click at [252, 195] on li "Align to Midnight" at bounding box center [253, 203] width 200 height 31
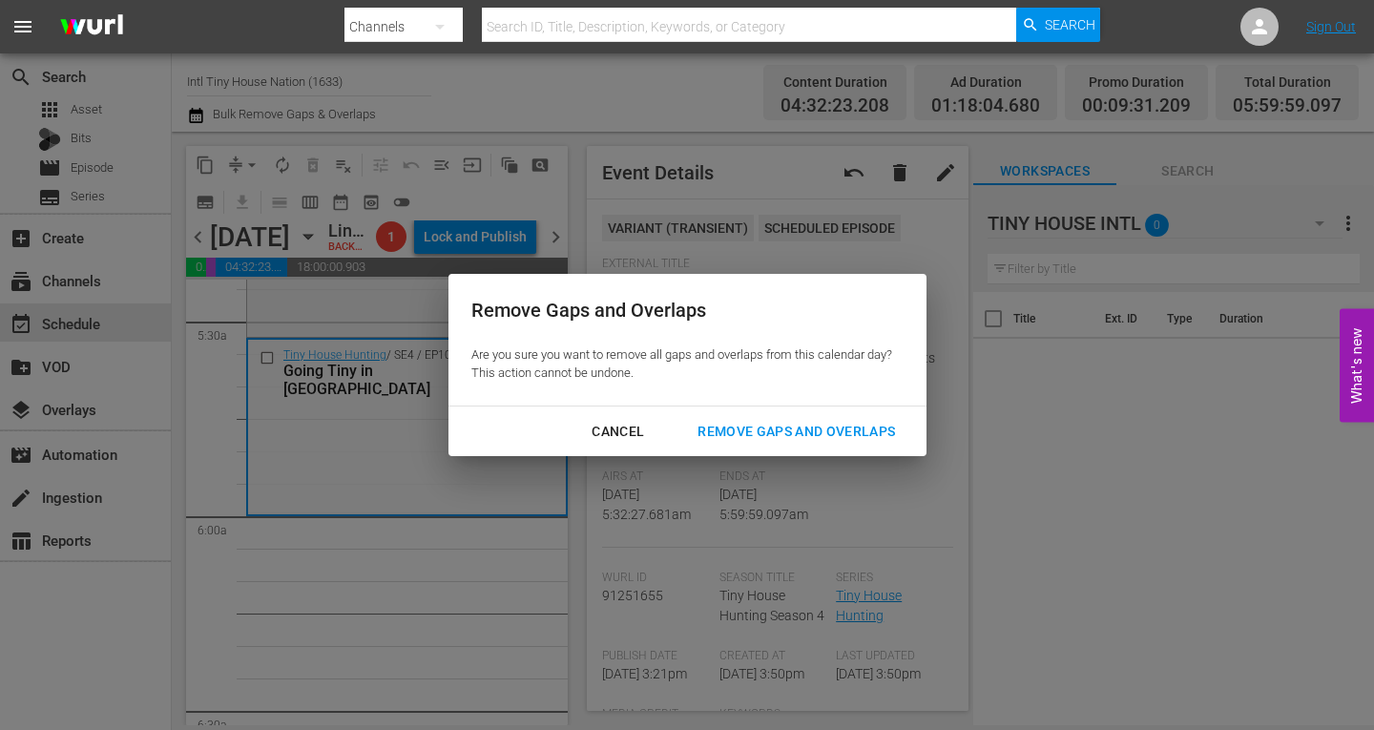
drag, startPoint x: 764, startPoint y: 426, endPoint x: 750, endPoint y: 342, distance: 85.2
click at [764, 425] on div "Remove Gaps and Overlaps" at bounding box center [796, 432] width 228 height 24
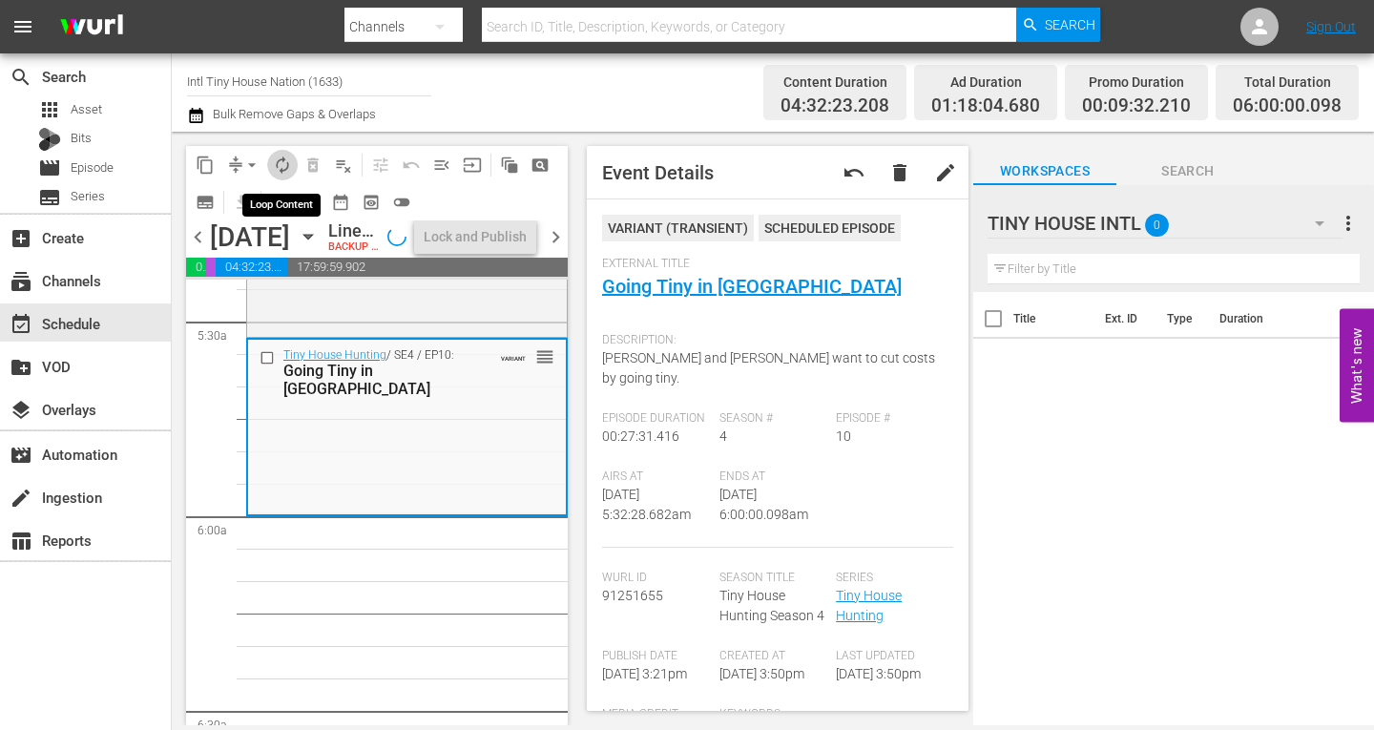
click at [290, 163] on span "autorenew_outlined" at bounding box center [282, 165] width 19 height 19
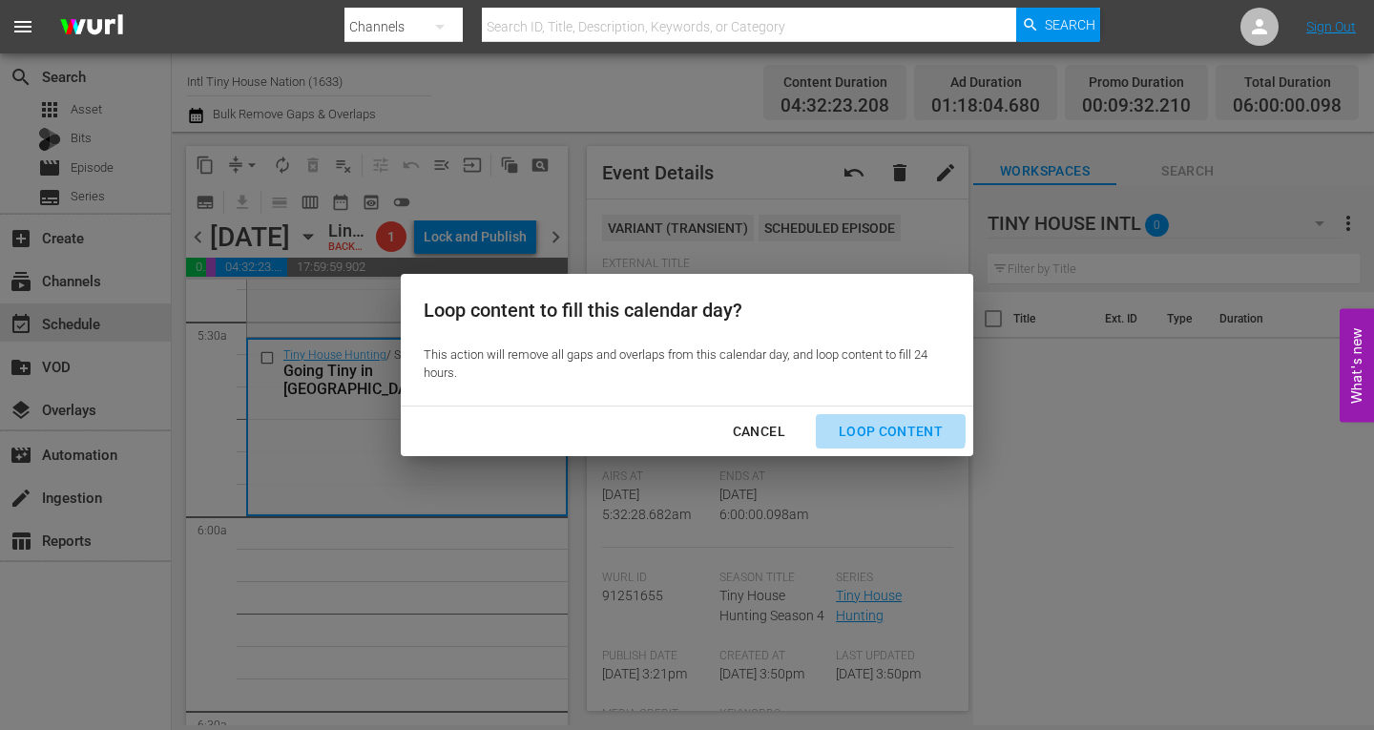
click at [892, 429] on div "Loop Content" at bounding box center [891, 432] width 135 height 24
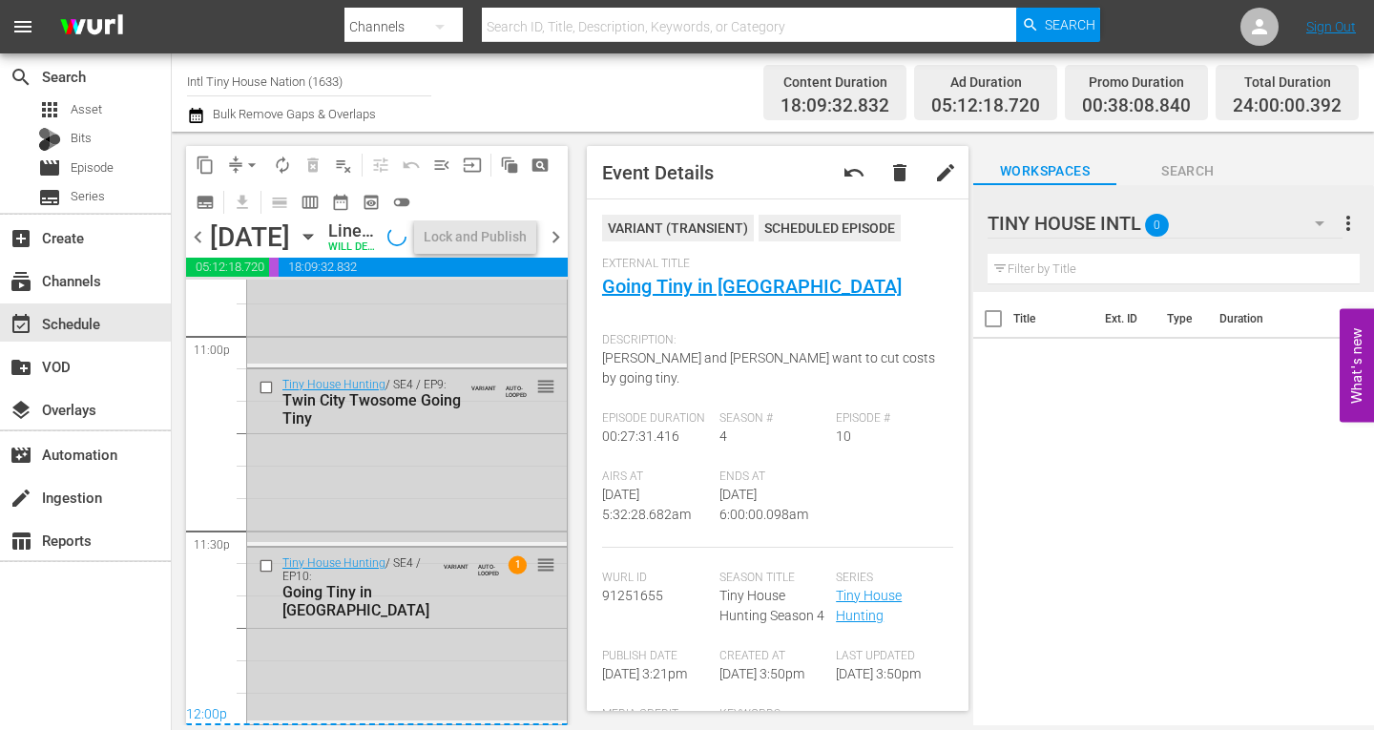
scroll to position [8931, 0]
click at [453, 680] on div "Tiny House Hunting / SE4 / EP10: Going Tiny in Tampa Bay VARIANT AUTO-LOOPED 1 …" at bounding box center [407, 634] width 320 height 173
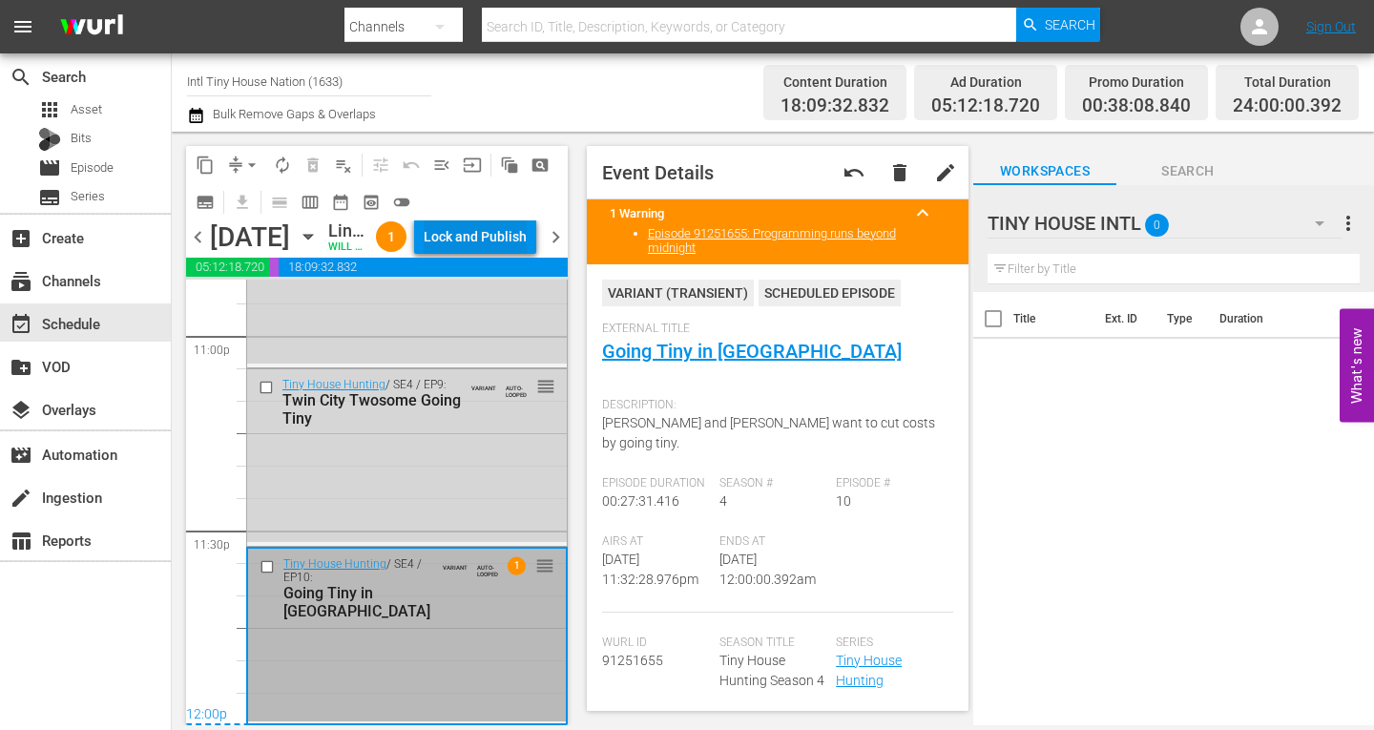
click at [478, 240] on div "Lock and Publish" at bounding box center [475, 237] width 103 height 34
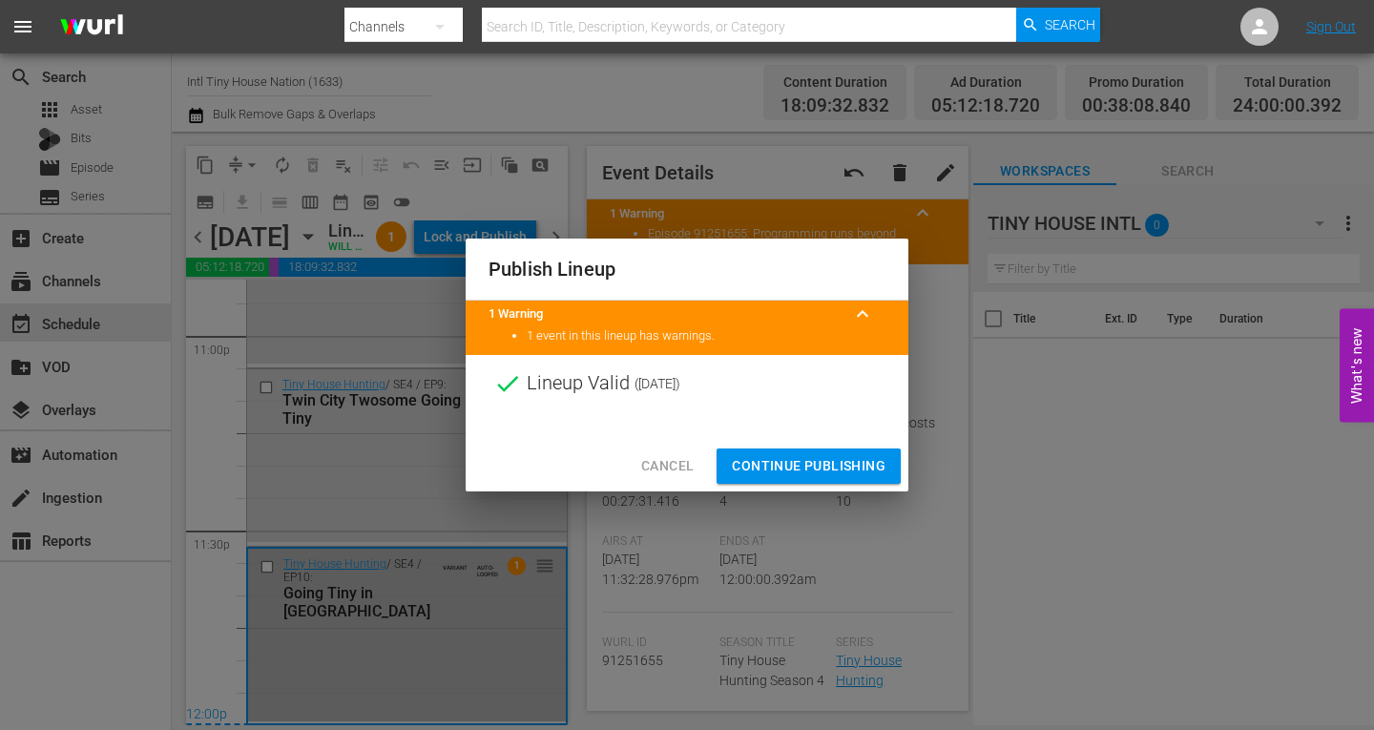
click at [782, 466] on span "Continue Publishing" at bounding box center [809, 466] width 154 height 24
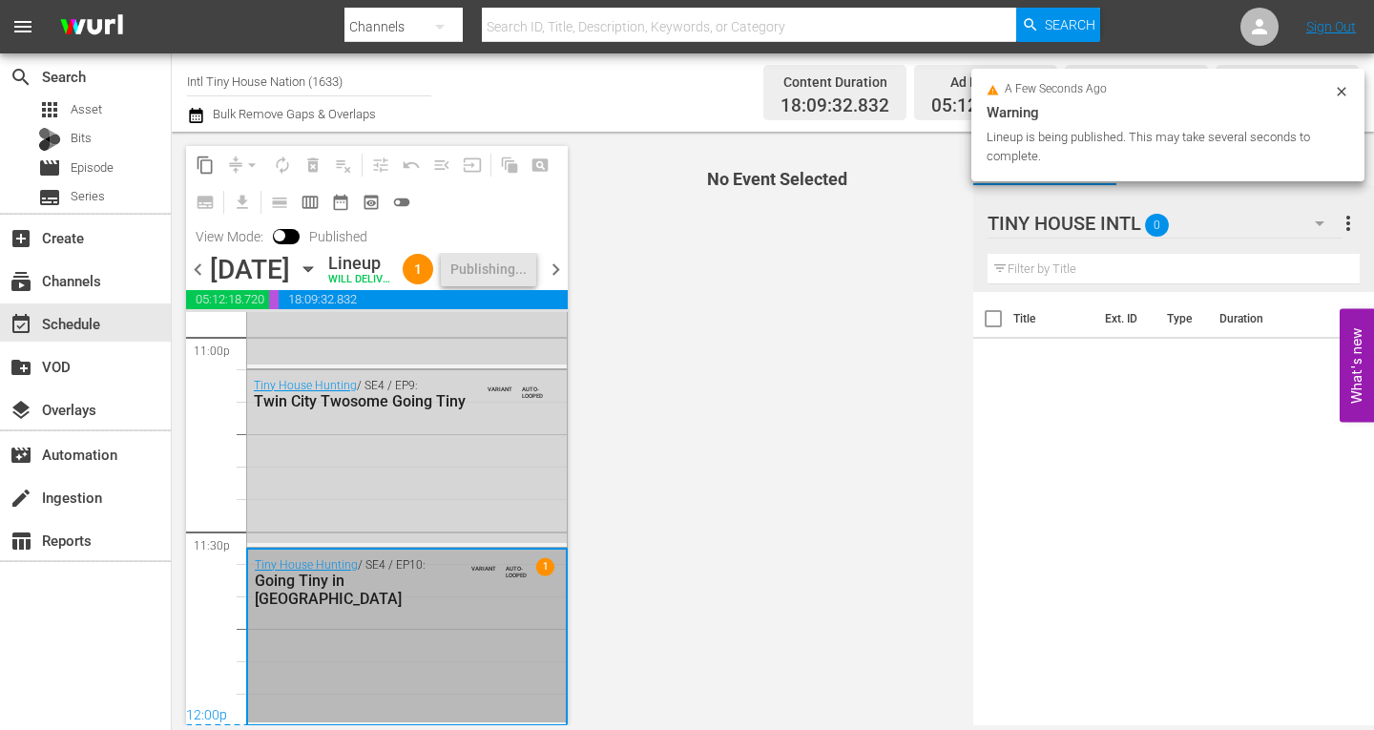
click at [553, 282] on span "chevron_right" at bounding box center [556, 270] width 24 height 24
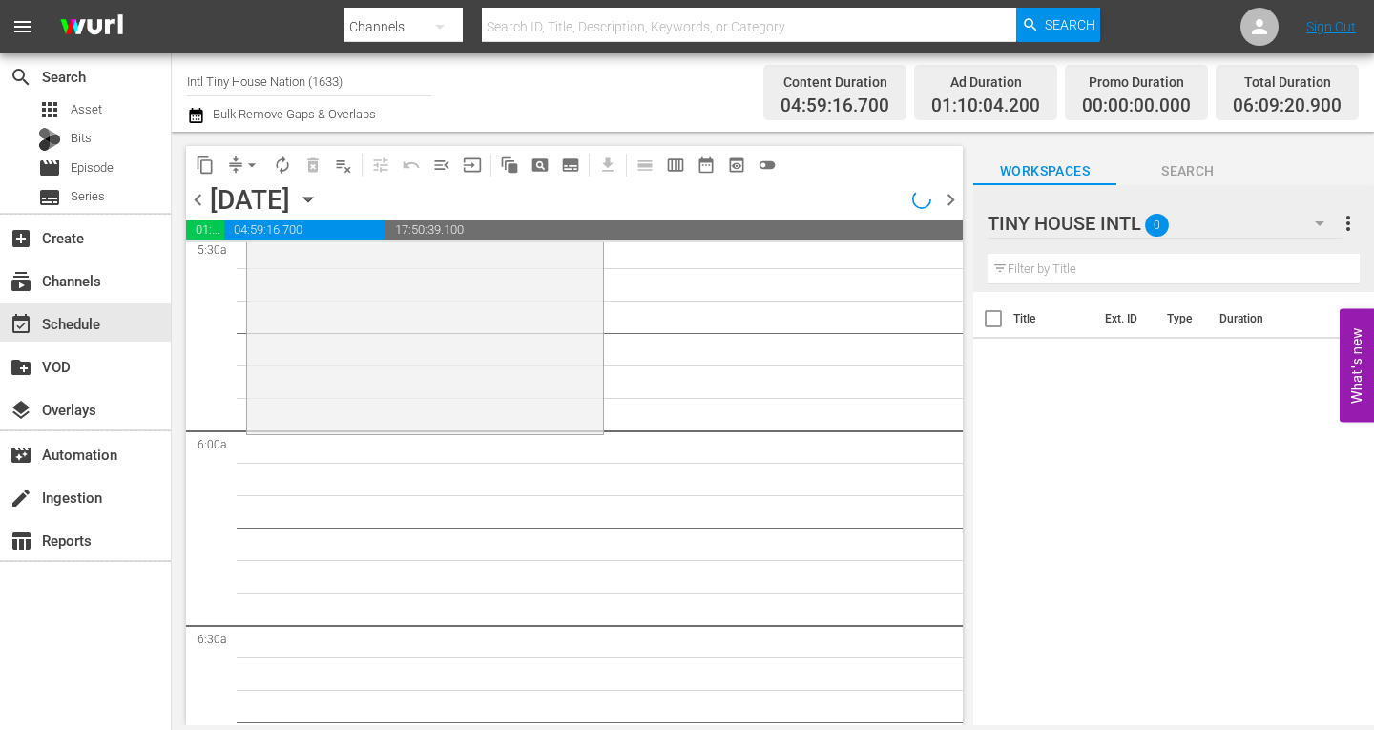
scroll to position [2069, 0]
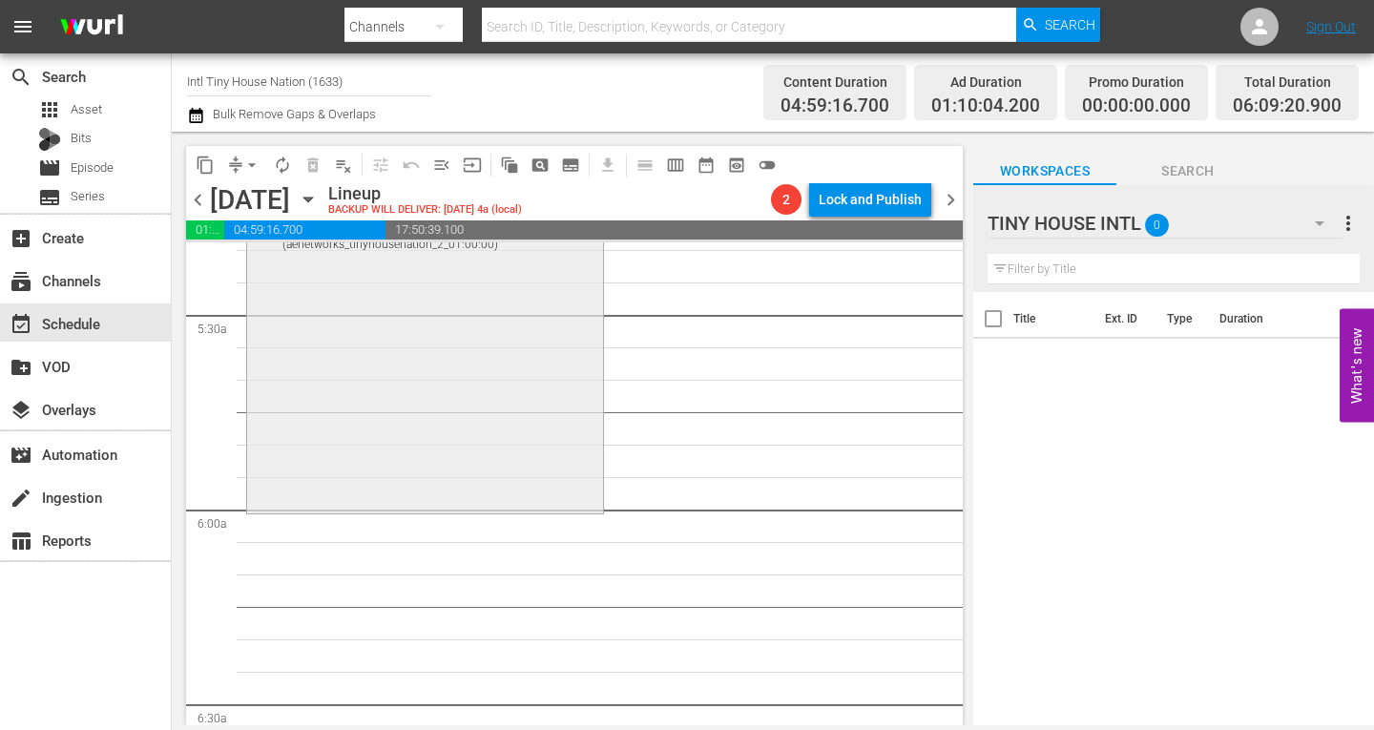
click at [390, 412] on div "Tiny House Nation / SE5 / EP7: Building Mini in Mississippi Building Mini in Mi…" at bounding box center [425, 346] width 356 height 325
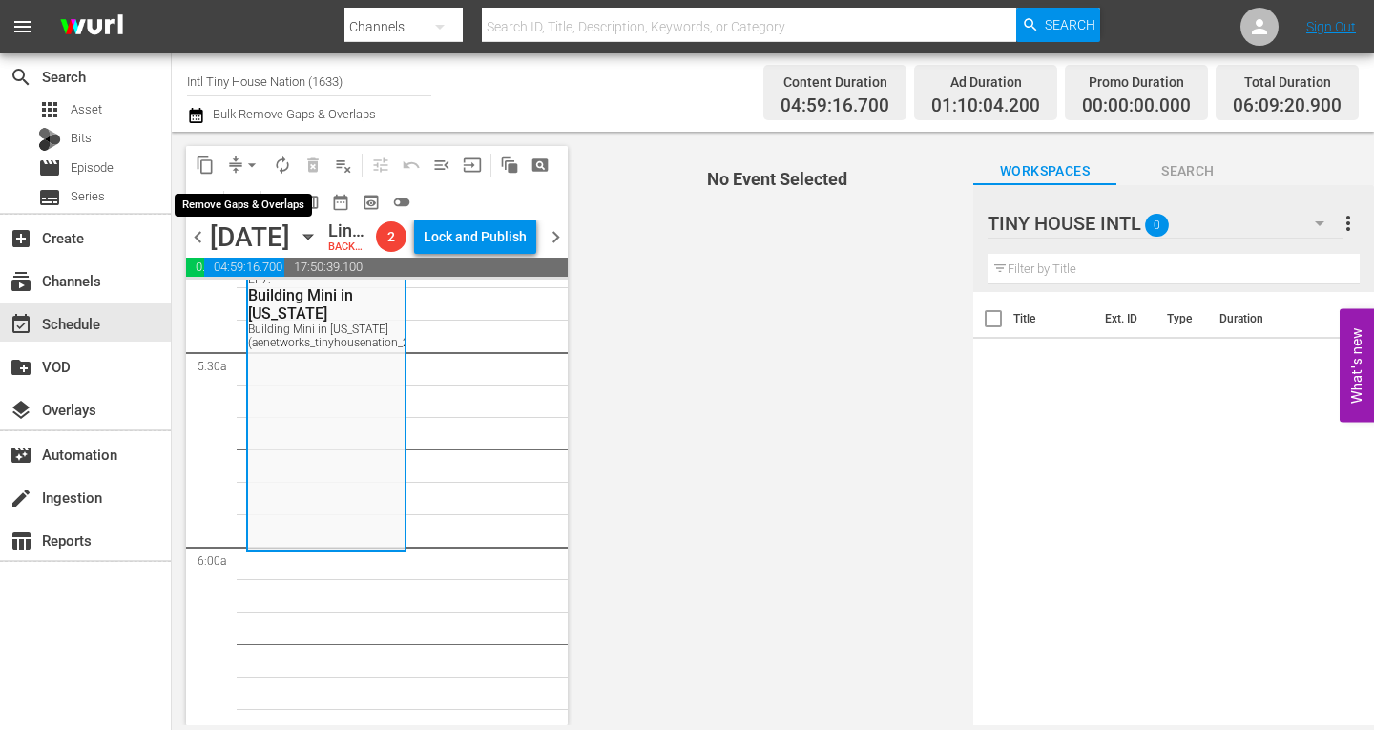
click at [255, 164] on span "arrow_drop_down" at bounding box center [251, 165] width 19 height 19
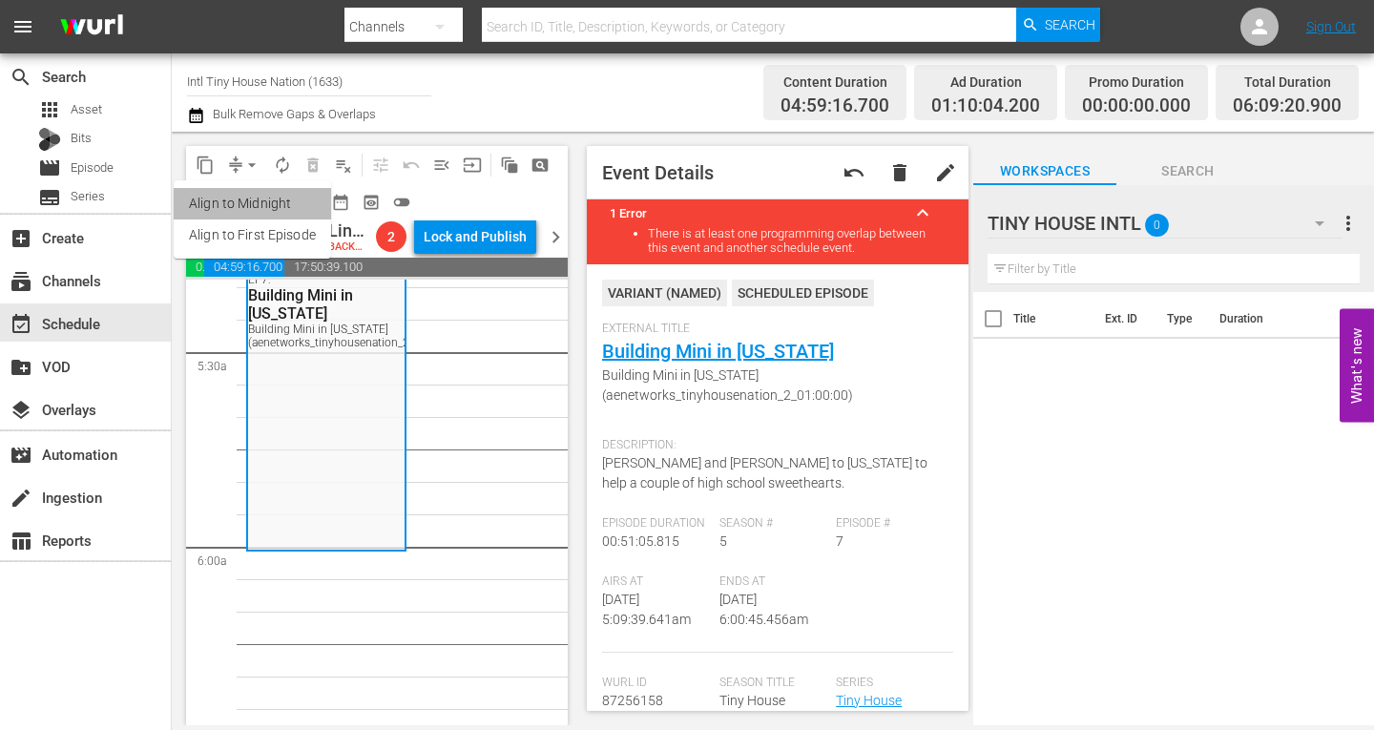
click at [257, 201] on li "Align to Midnight" at bounding box center [252, 203] width 157 height 31
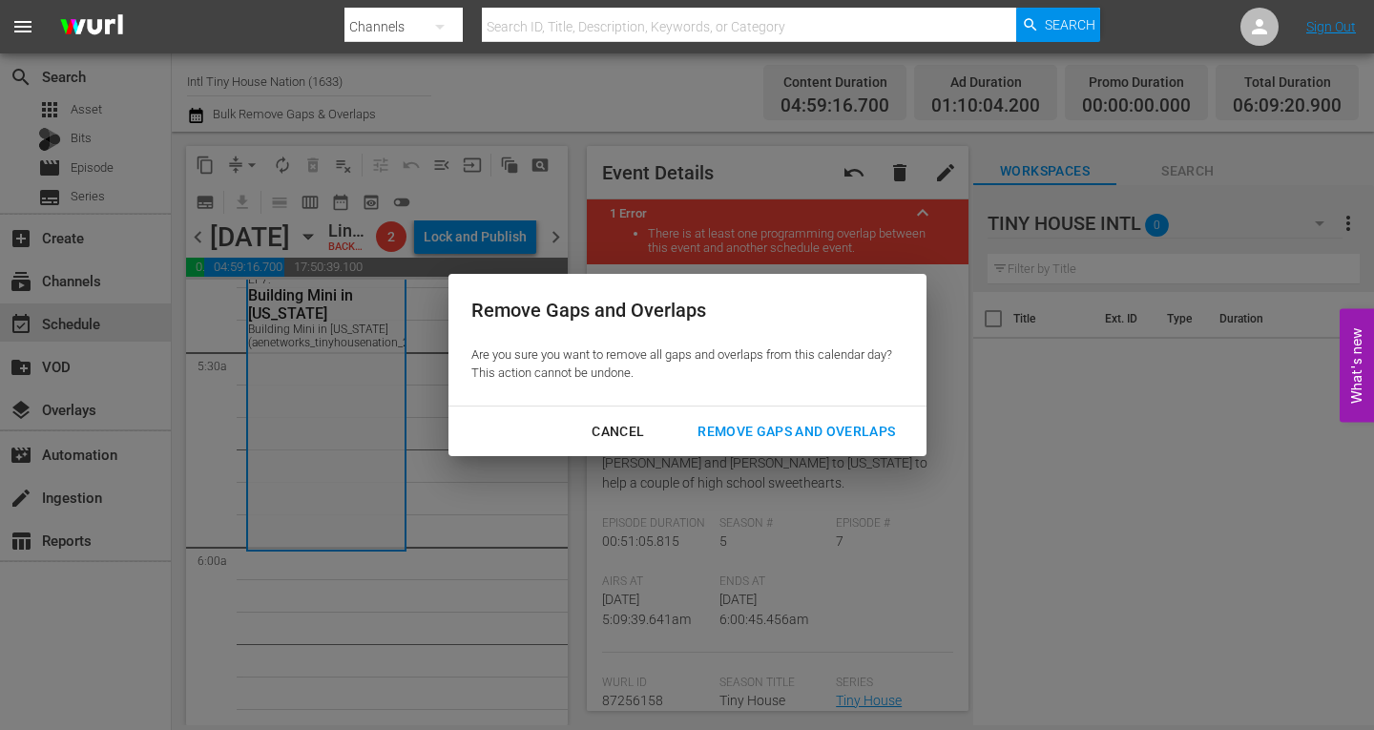
click at [774, 429] on div "Remove Gaps and Overlaps" at bounding box center [796, 432] width 228 height 24
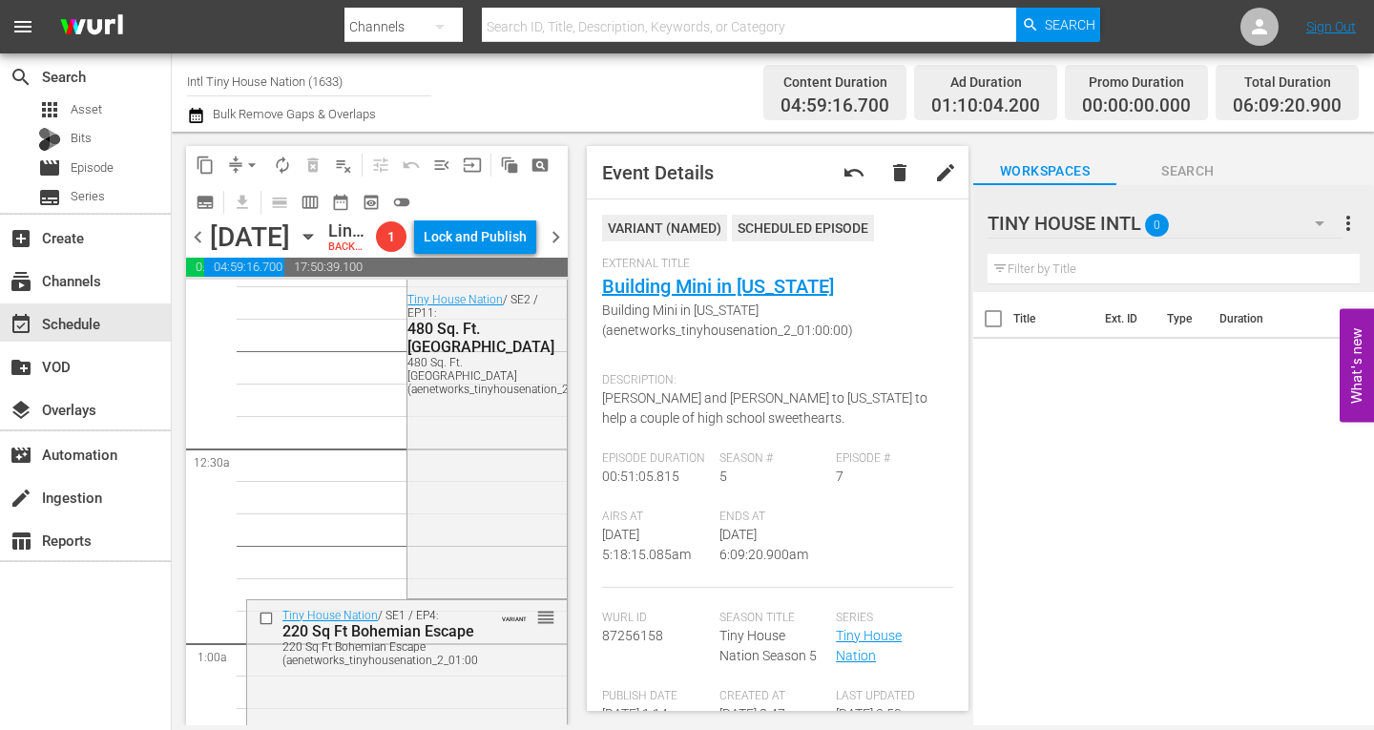
scroll to position [0, 0]
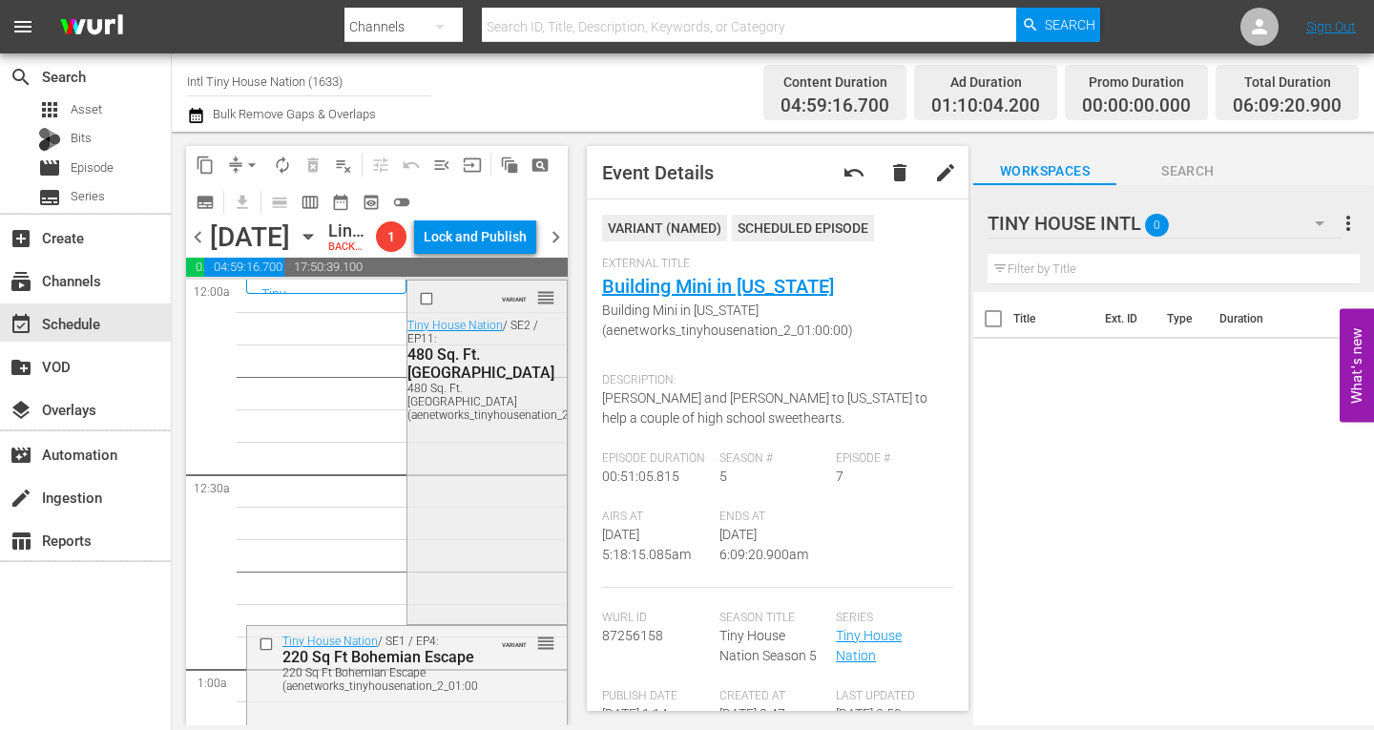
click at [454, 492] on div "VARIANT reorder Tiny House Nation / SE2 / EP11: 480 Sq. Ft. Gothic Castle House…" at bounding box center [487, 451] width 158 height 340
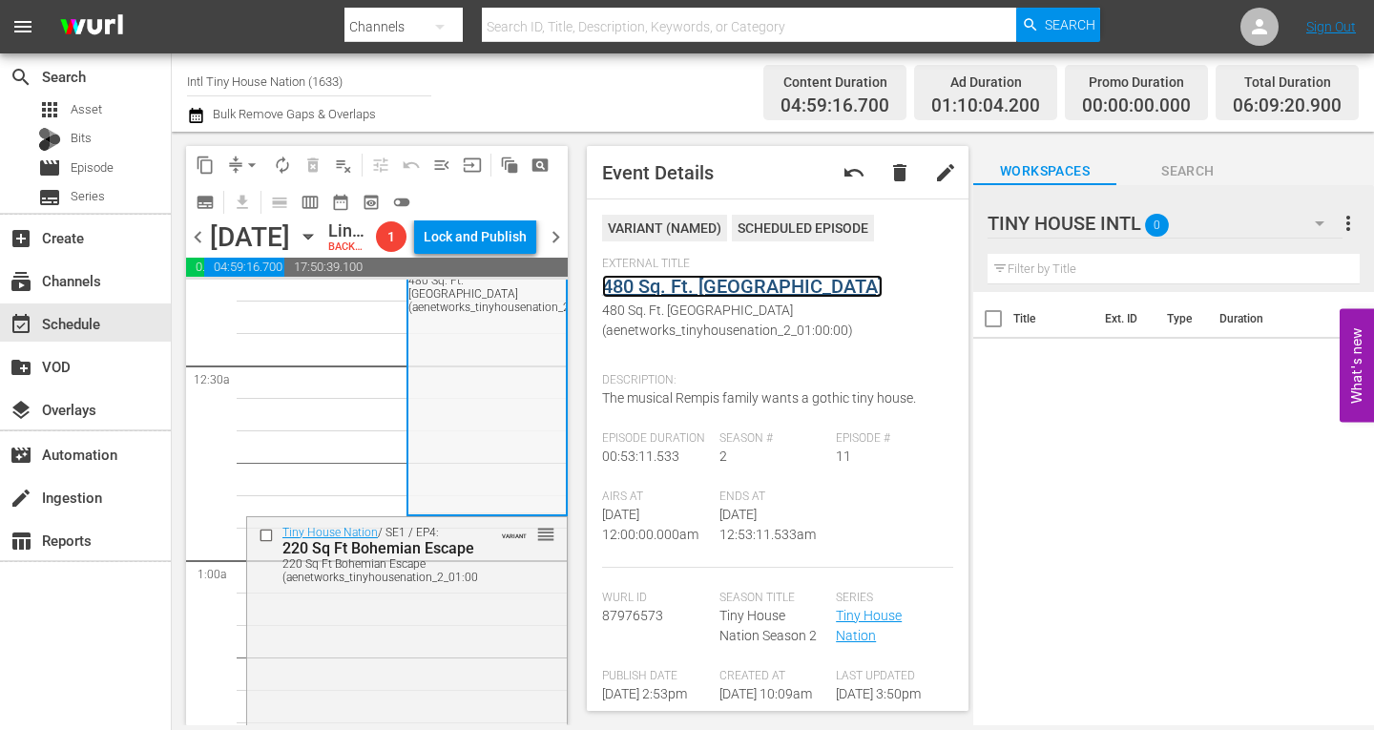
scroll to position [286, 0]
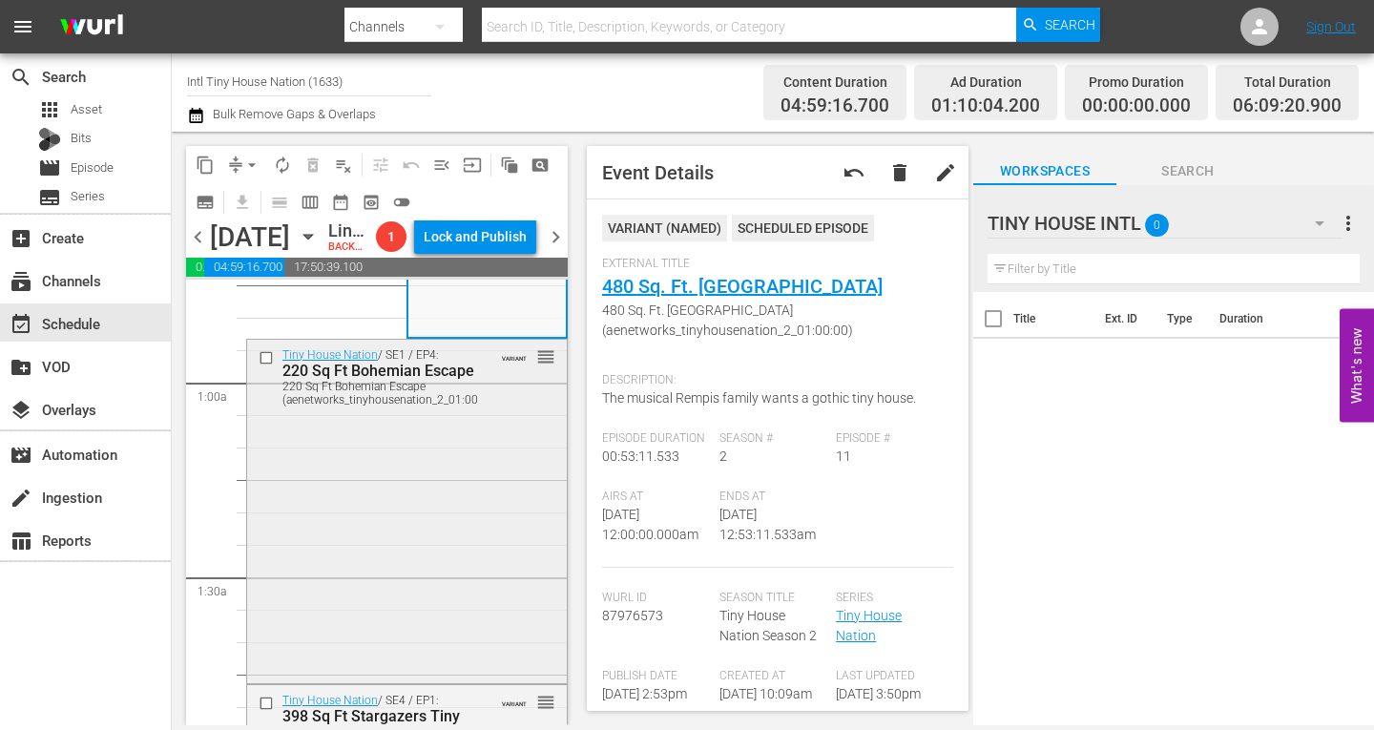
click at [462, 497] on div "Tiny House Nation / SE1 / EP4: 220 Sq Ft Bohemian Escape 220 Sq Ft Bohemian Esc…" at bounding box center [407, 510] width 320 height 340
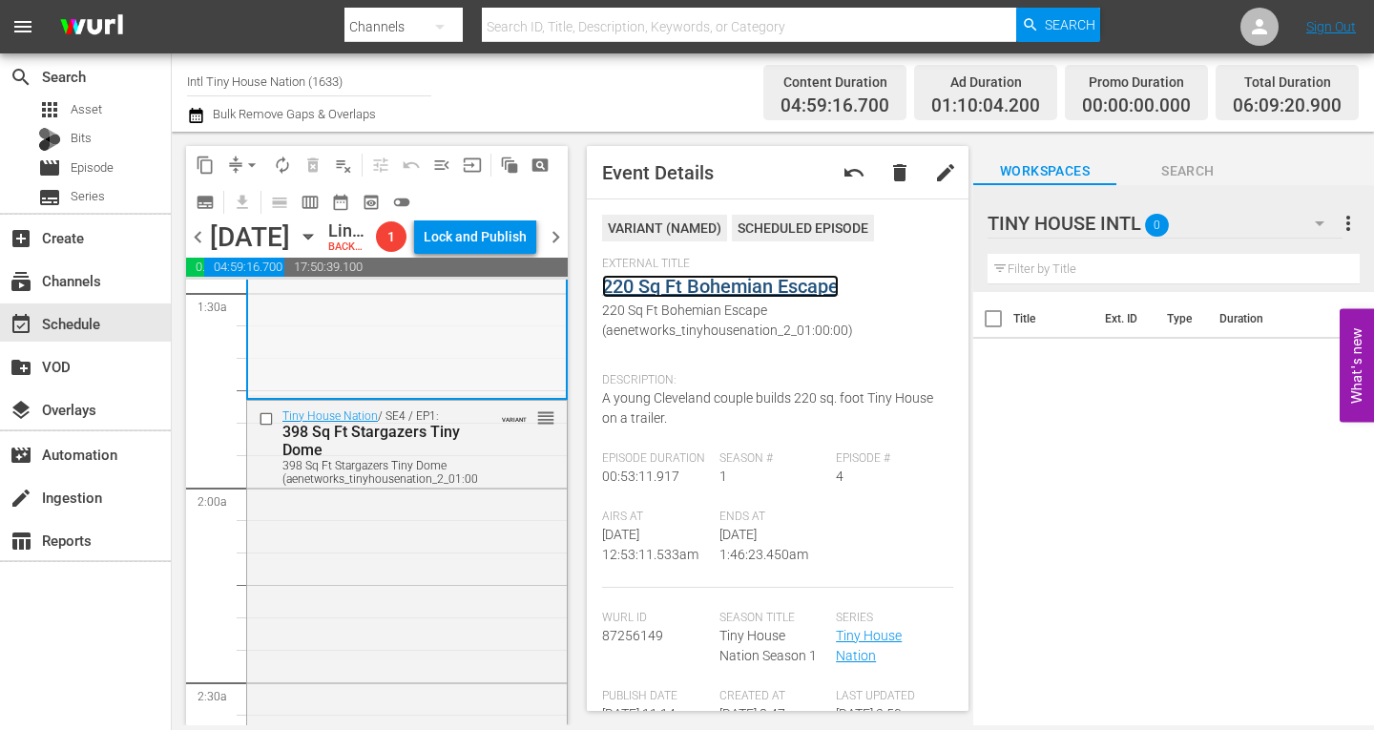
scroll to position [573, 0]
click at [413, 528] on div "Tiny House Nation / SE4 / EP1: 398 Sq Ft Stargazers Tiny Dome 398 Sq Ft Stargaz…" at bounding box center [407, 569] width 320 height 340
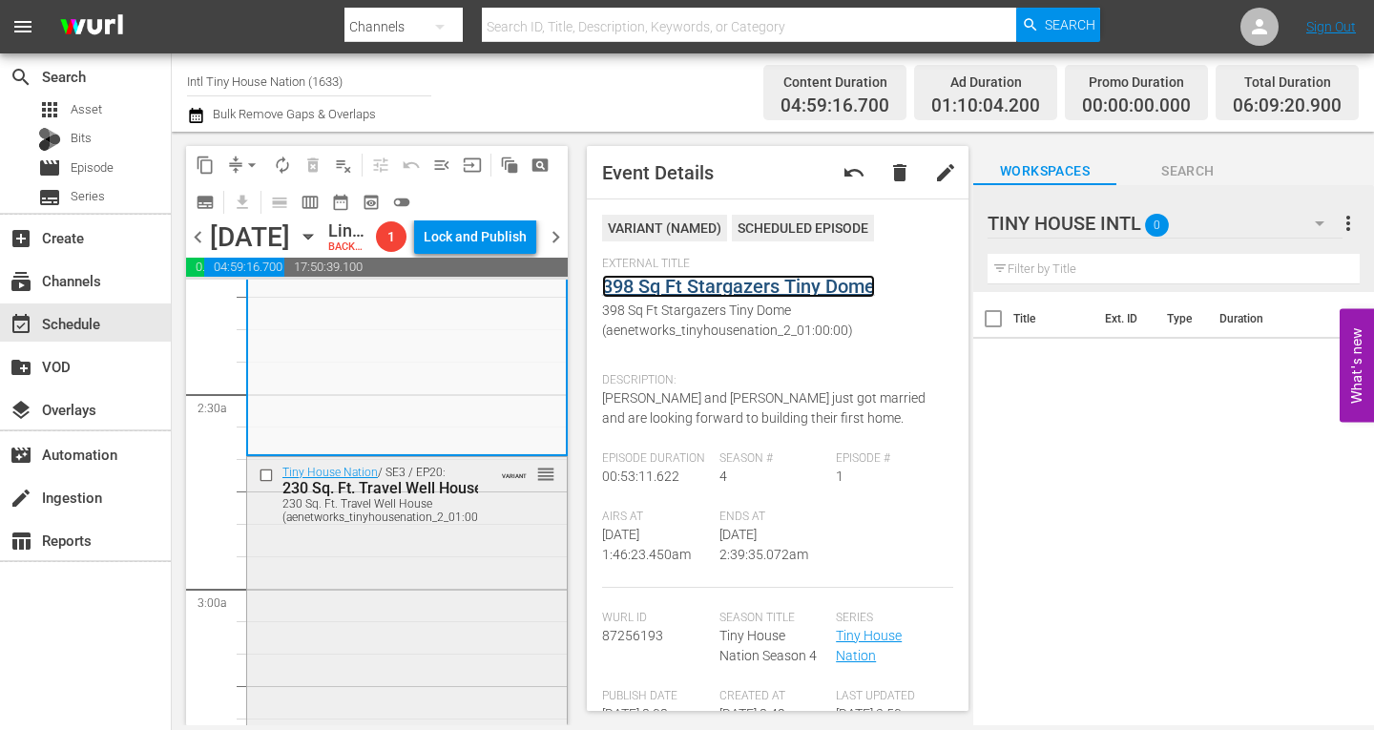
scroll to position [954, 0]
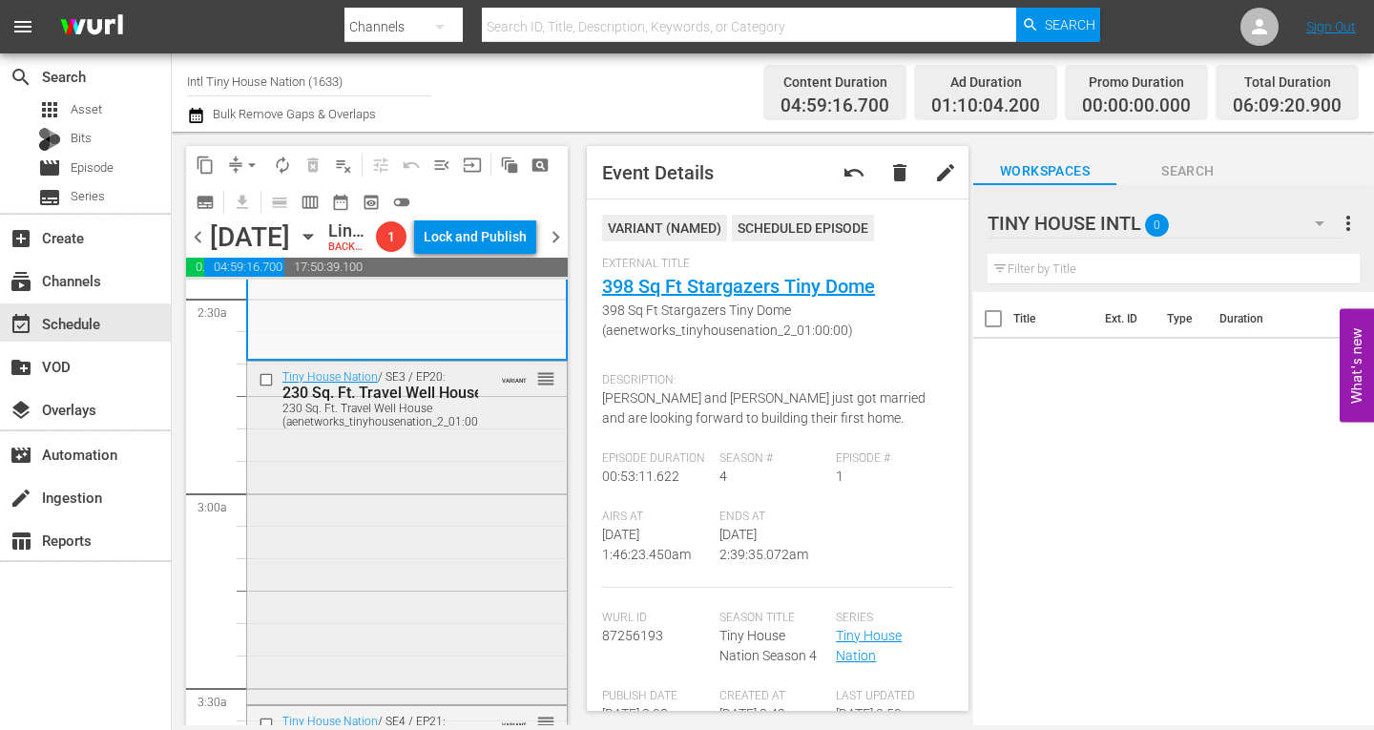
click at [452, 488] on div "Tiny House Nation / SE3 / EP20: 230 Sq. Ft. Travel Well House 230 Sq. Ft. Trave…" at bounding box center [407, 531] width 320 height 339
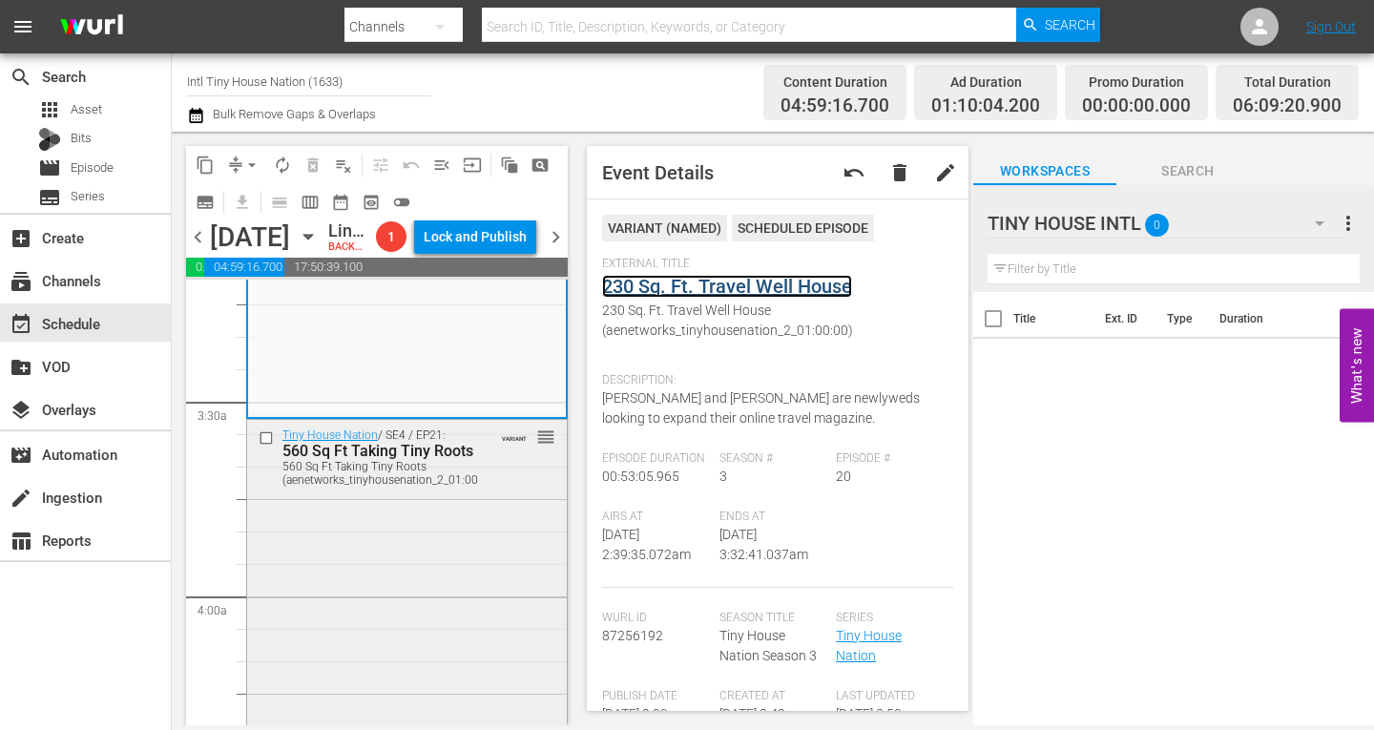
scroll to position [1432, 0]
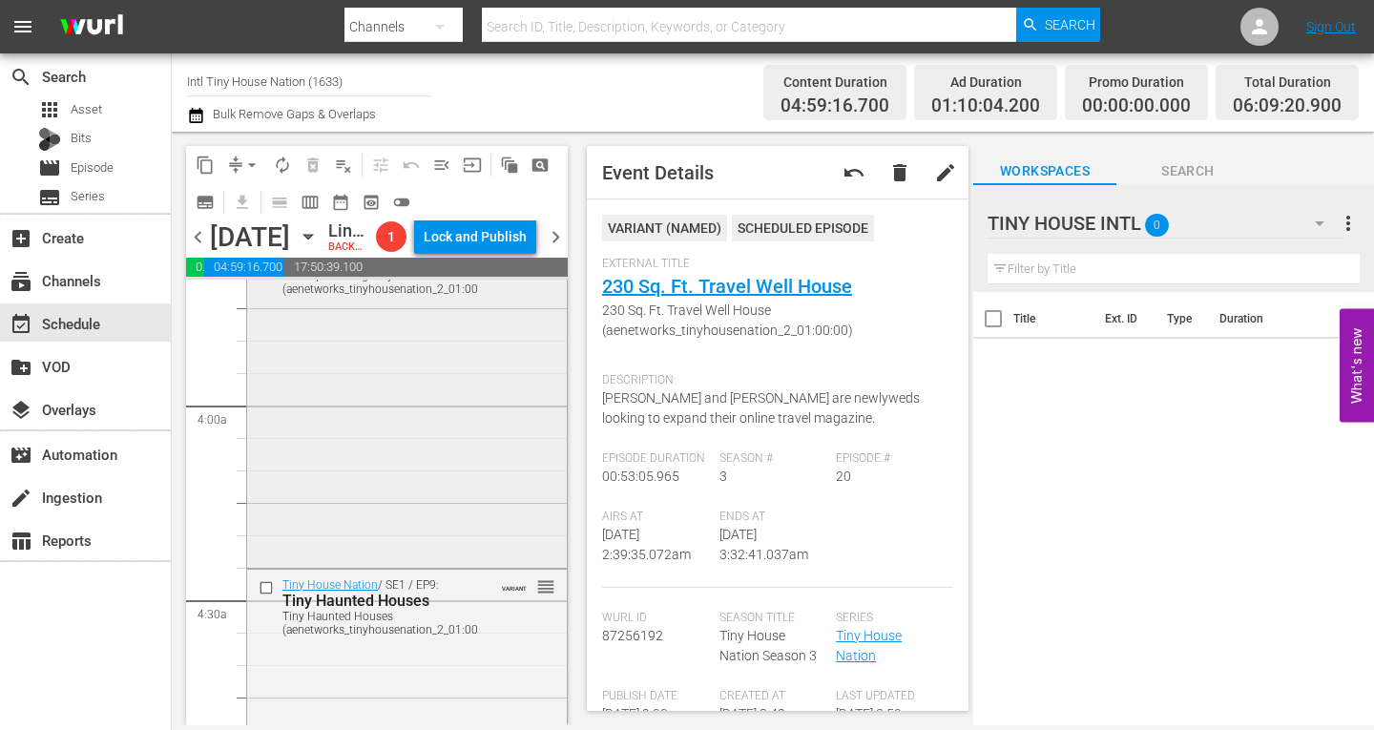
click at [390, 455] on div "Tiny House Nation / SE4 / EP21: 560 Sq Ft Taking Tiny Roots 560 Sq Ft Taking Ti…" at bounding box center [407, 396] width 320 height 334
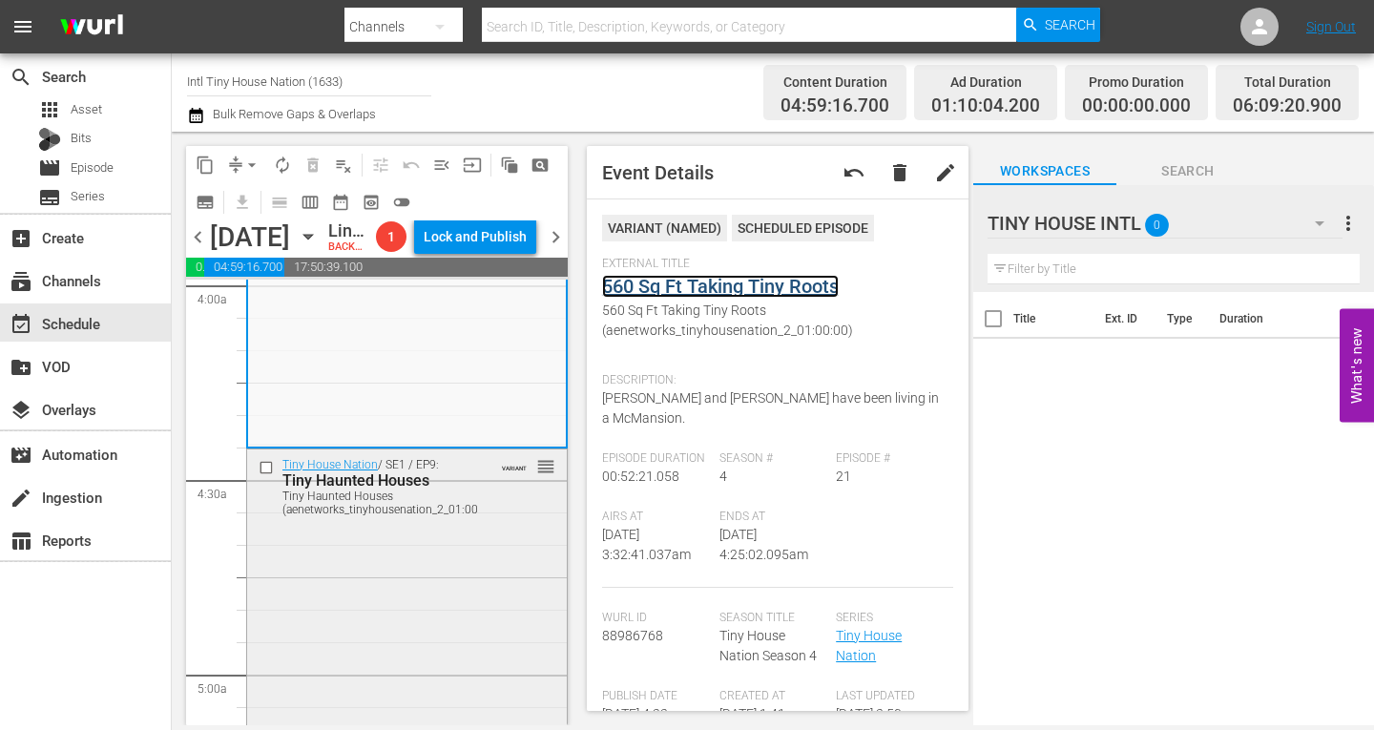
scroll to position [1718, 0]
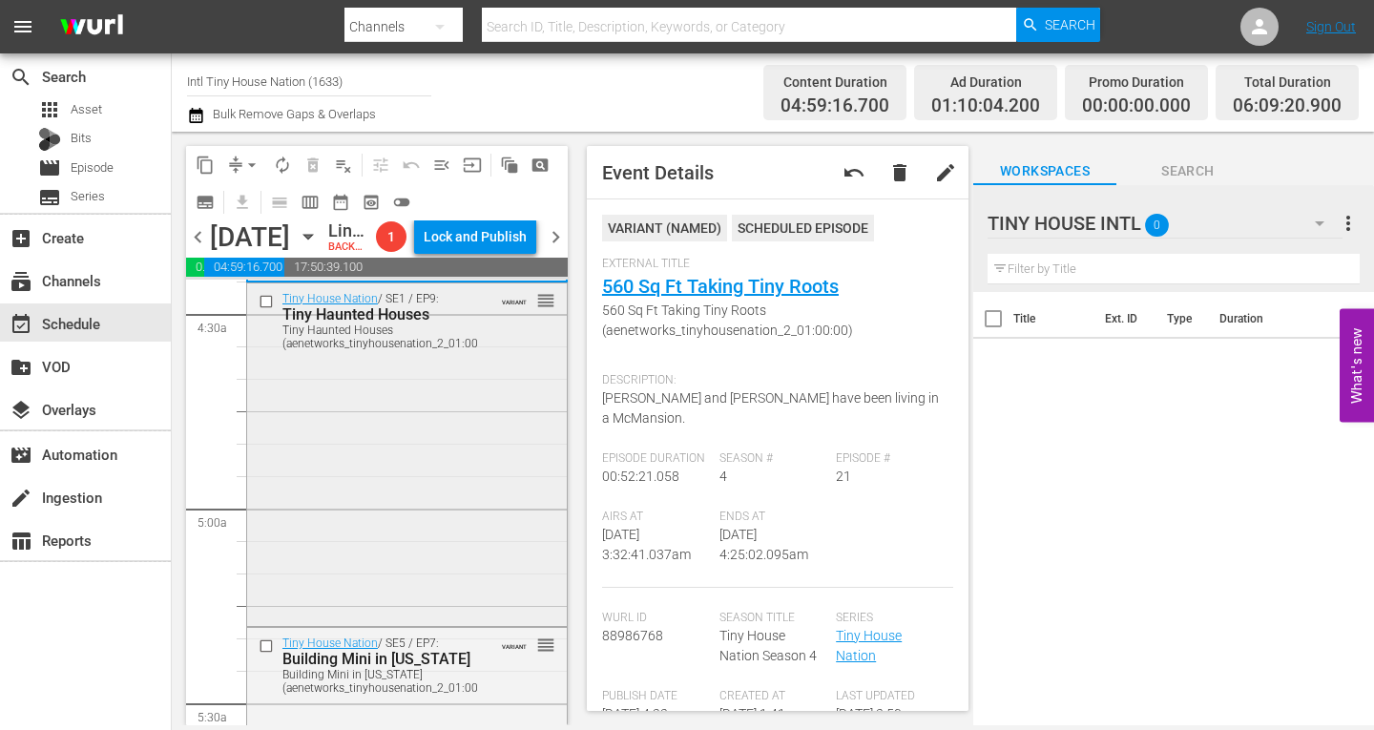
click at [411, 454] on div "Tiny House Nation / SE1 / EP9: Tiny Haunted Houses Tiny Haunted Houses (aenetwo…" at bounding box center [407, 453] width 320 height 340
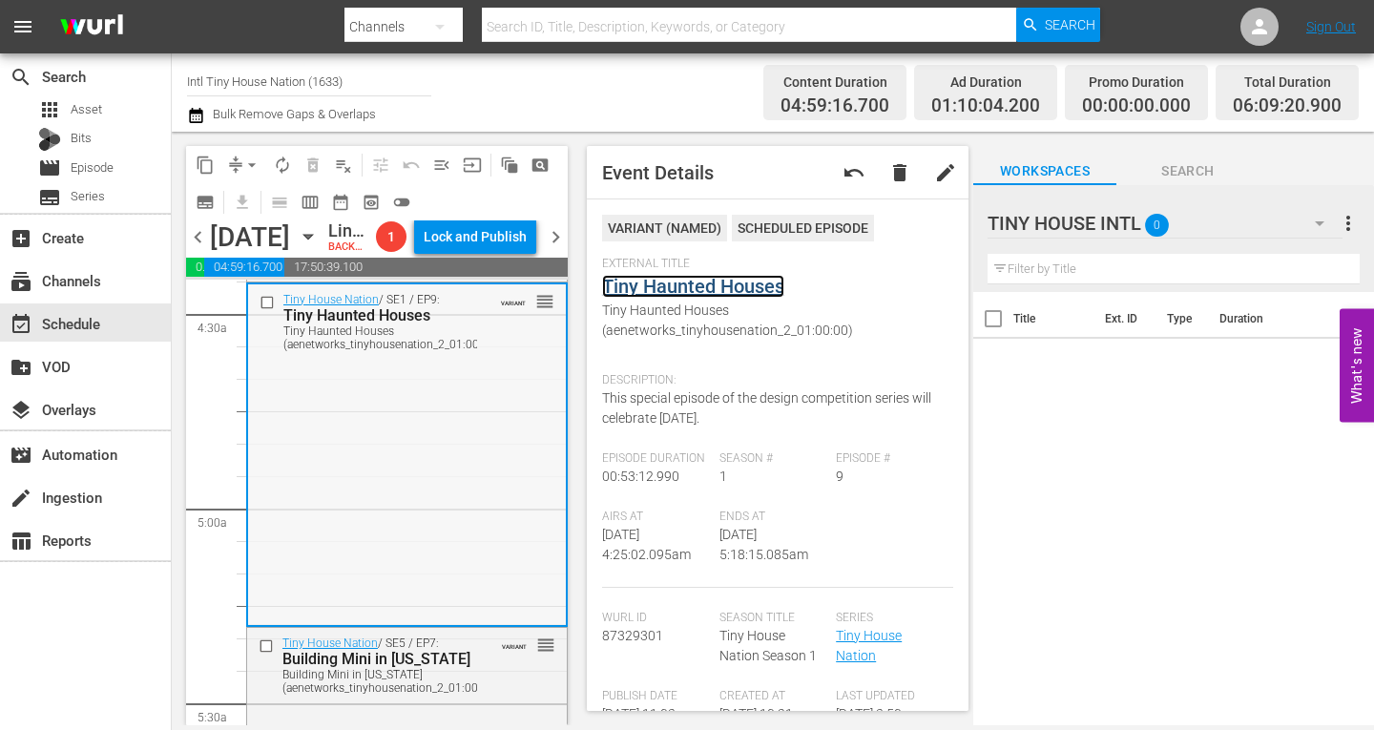
scroll to position [2004, 0]
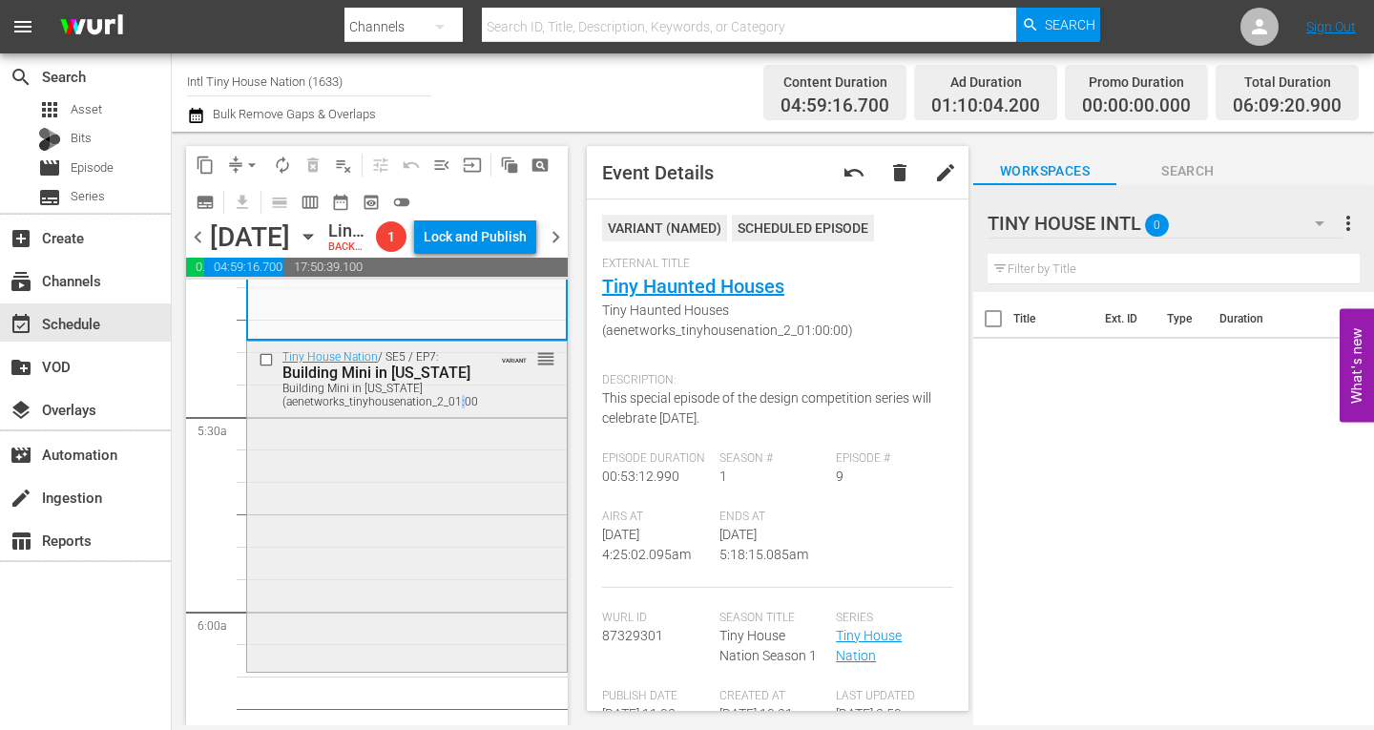
click at [455, 479] on div "Tiny House Nation / SE5 / EP7: Building Mini in Mississippi Building Mini in Mi…" at bounding box center [407, 504] width 320 height 325
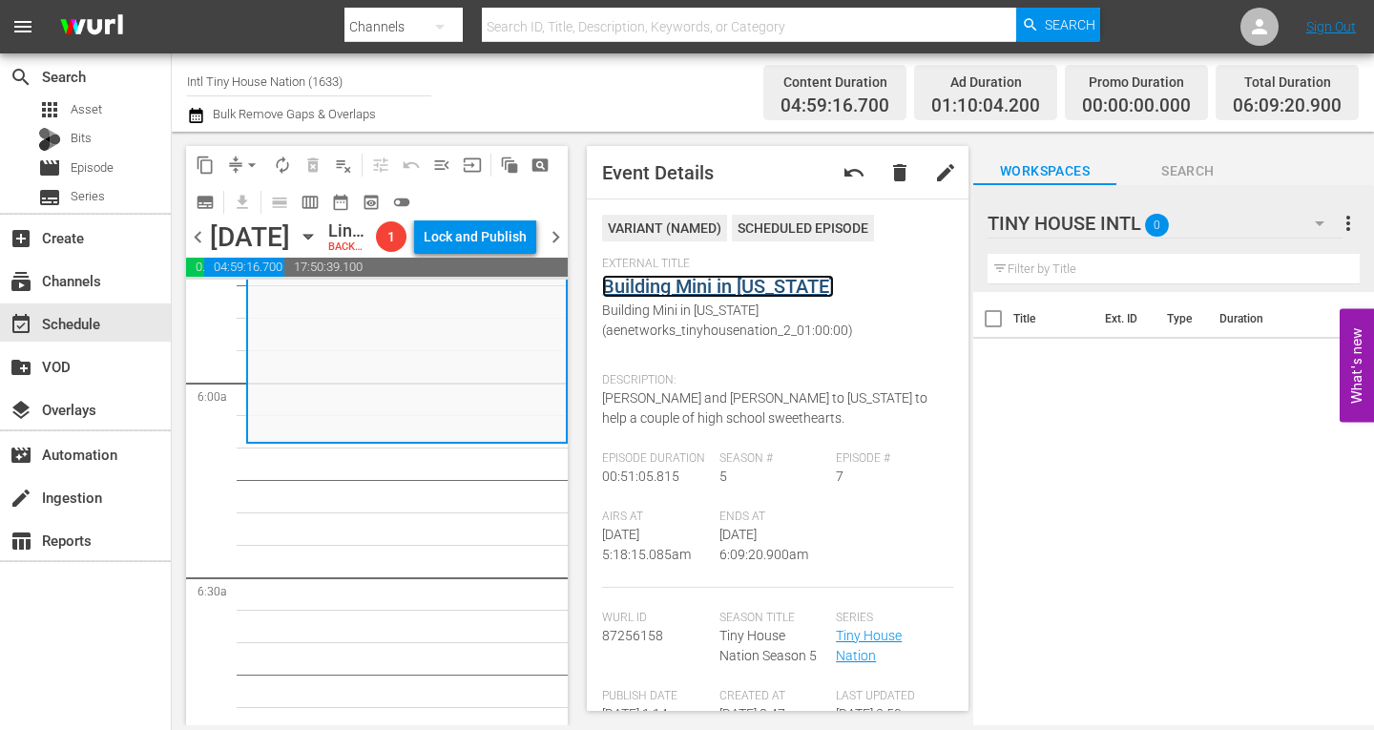
scroll to position [2195, 0]
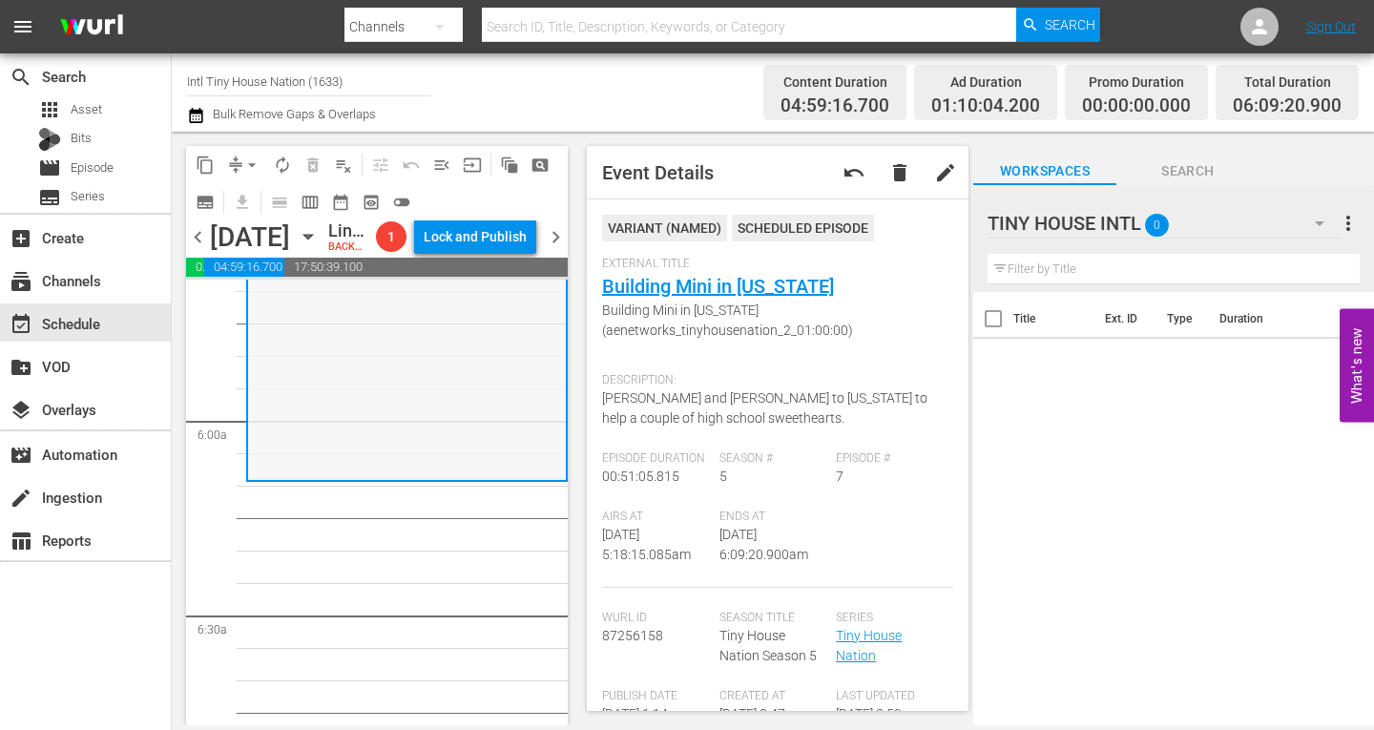
click at [370, 462] on div "Tiny House Nation / SE5 / EP7: Building Mini in Mississippi Building Mini in Mi…" at bounding box center [407, 314] width 318 height 325
click at [254, 162] on span "arrow_drop_down" at bounding box center [251, 165] width 19 height 19
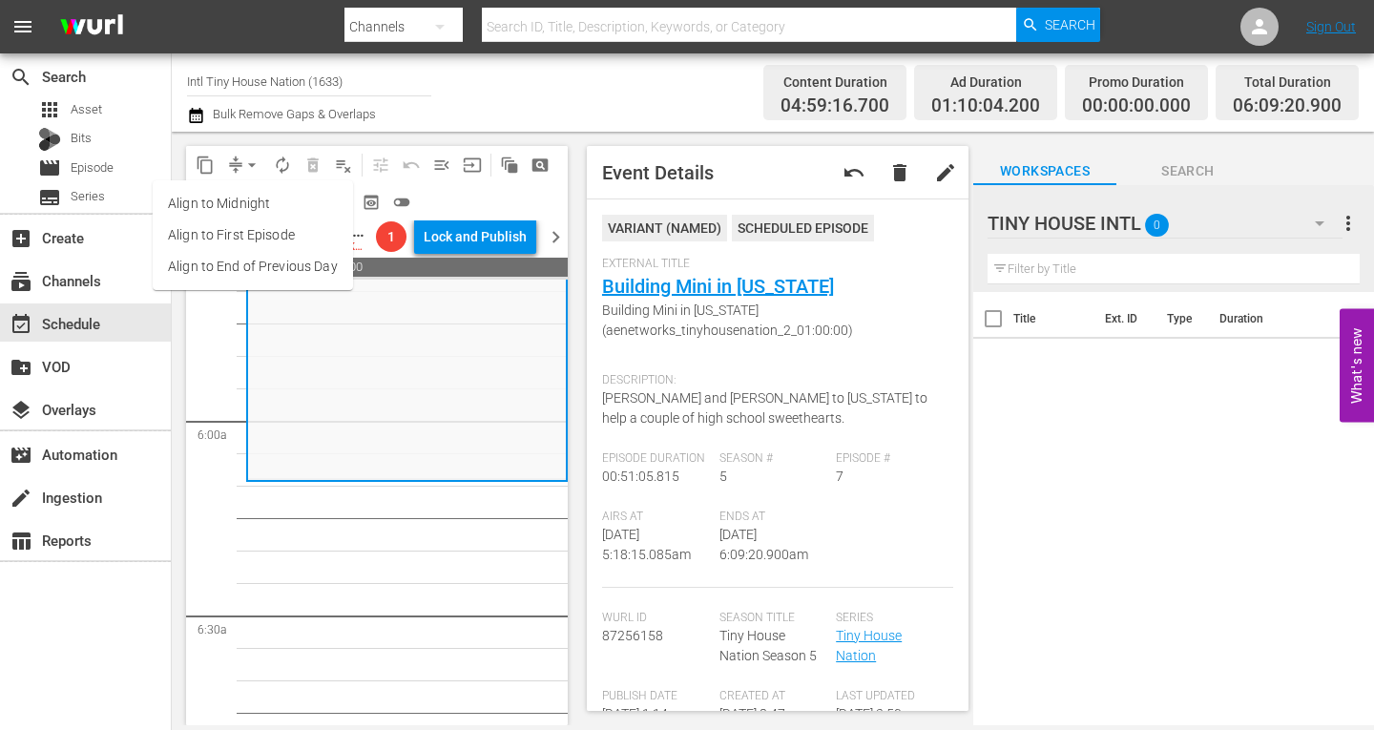
click at [256, 203] on li "Align to Midnight" at bounding box center [253, 203] width 200 height 31
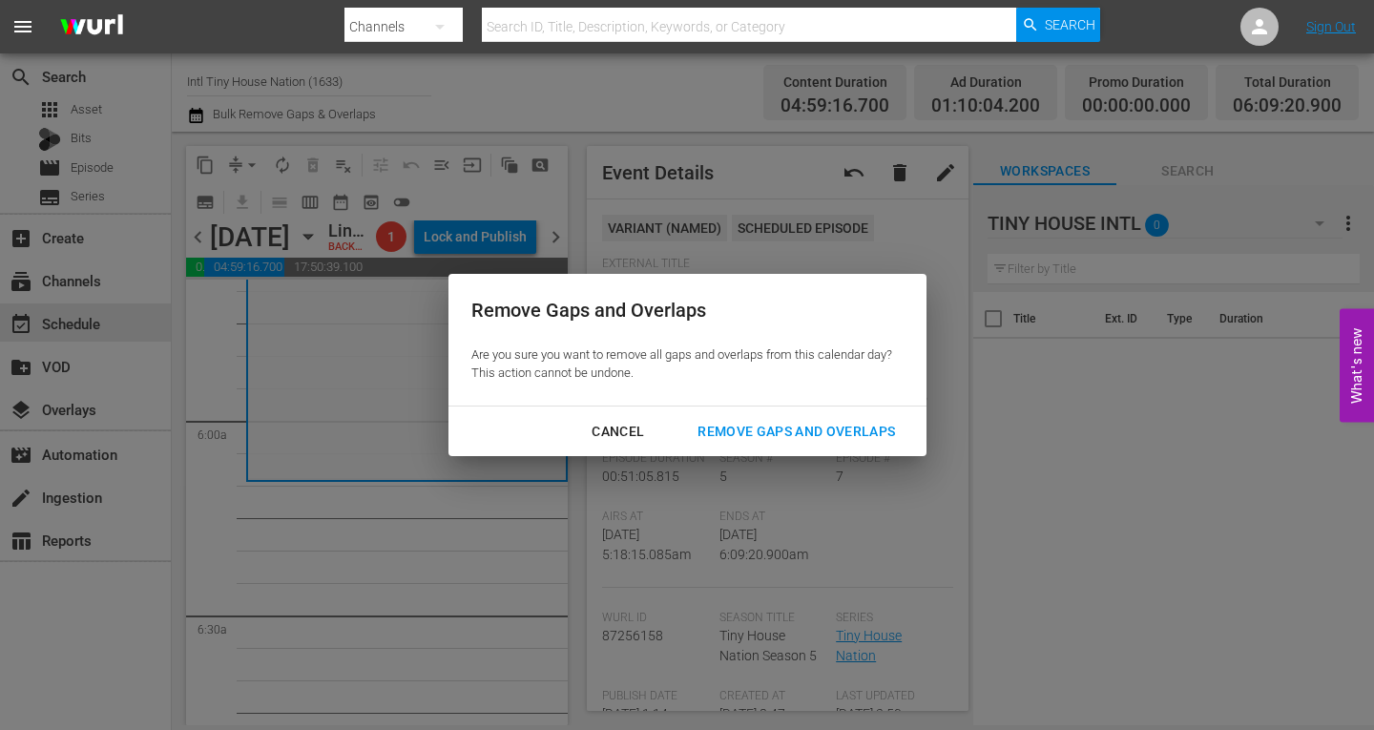
click at [756, 429] on div "Remove Gaps and Overlaps" at bounding box center [796, 432] width 228 height 24
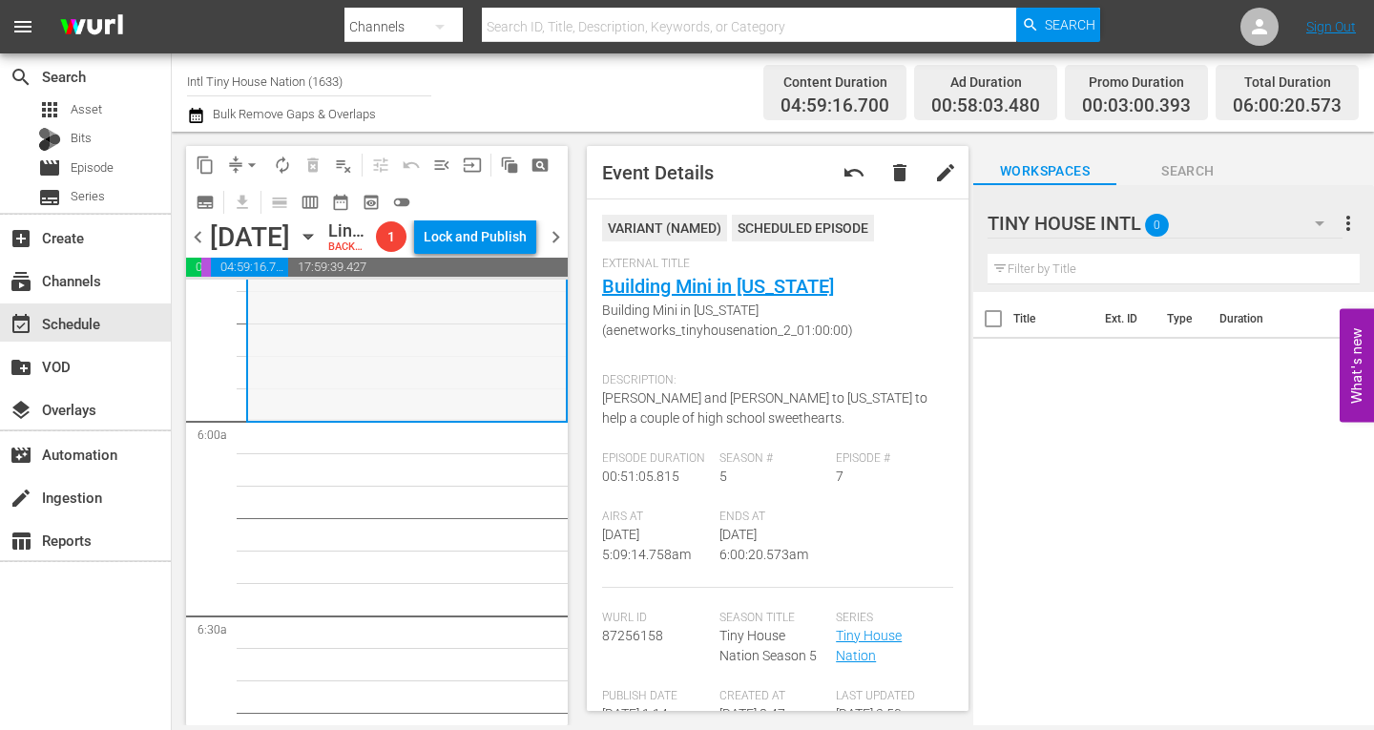
click at [366, 408] on div "Tiny House Nation / SE5 / EP7: Building Mini in Mississippi Building Mini in Mi…" at bounding box center [407, 256] width 318 height 325
click at [251, 157] on span "arrow_drop_down" at bounding box center [251, 165] width 19 height 19
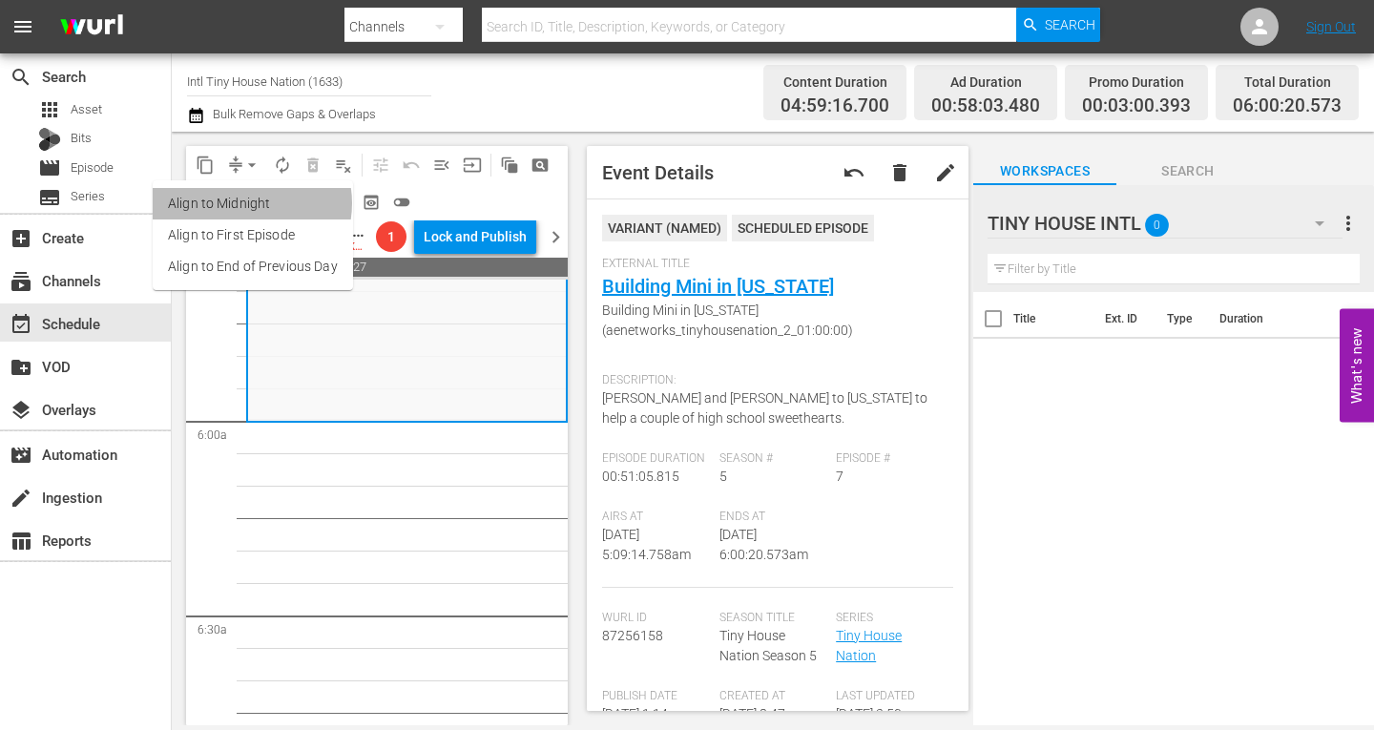
click at [248, 203] on li "Align to Midnight" at bounding box center [253, 203] width 200 height 31
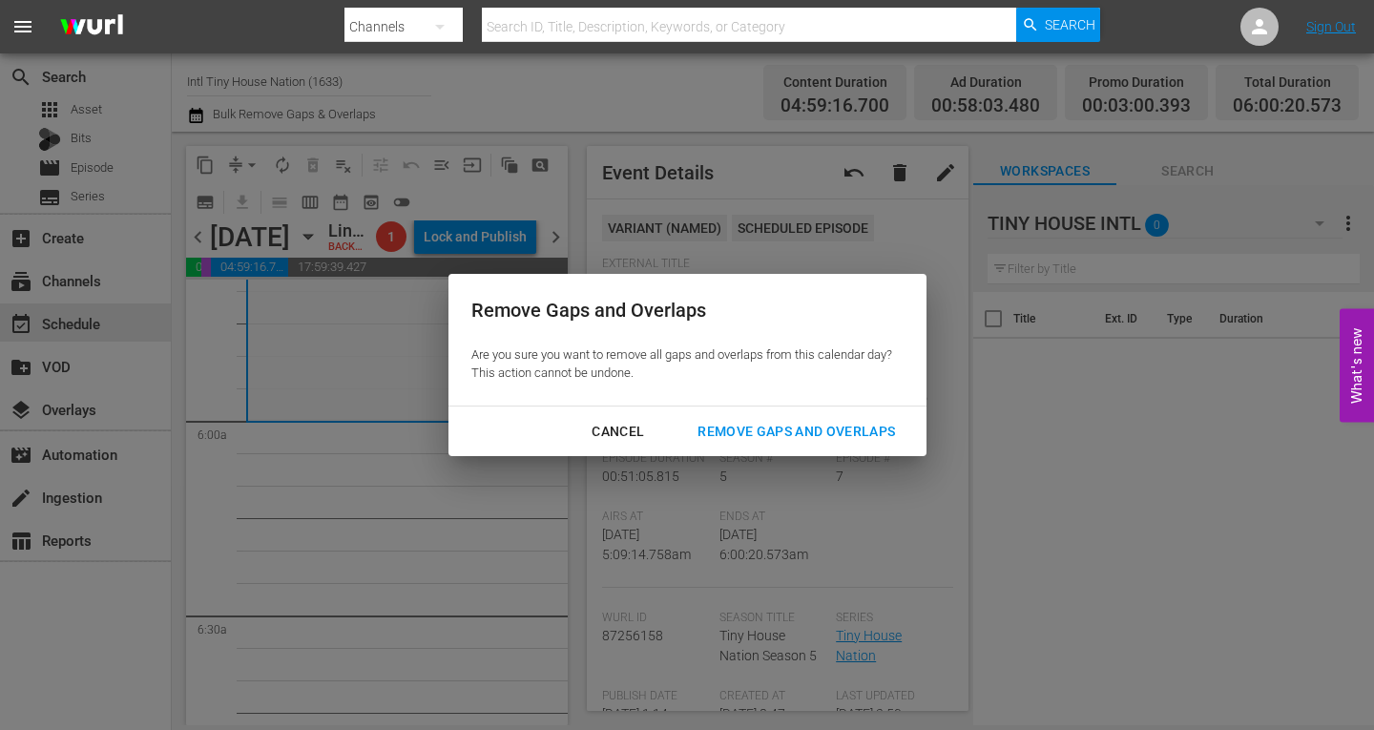
click at [779, 426] on div "Remove Gaps and Overlaps" at bounding box center [796, 432] width 228 height 24
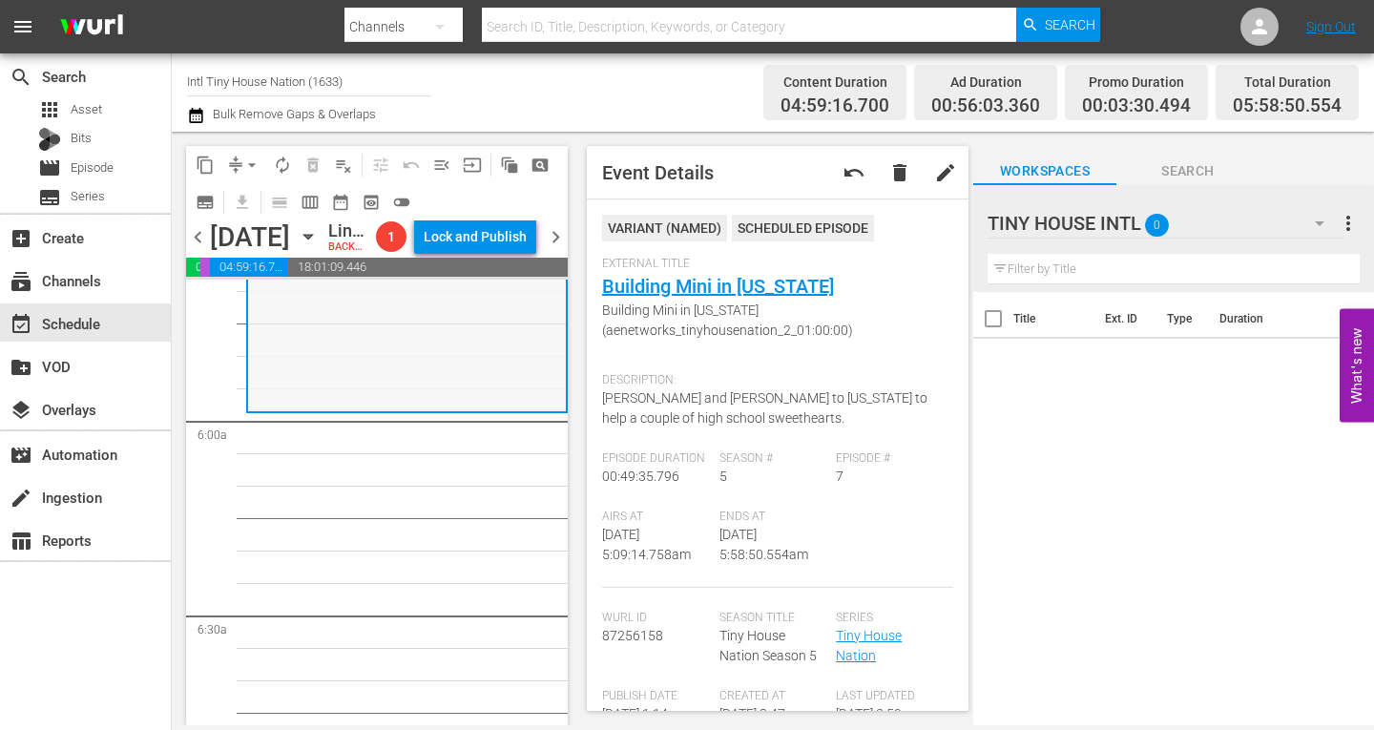
click at [304, 387] on div "Tiny House Nation / SE5 / EP7: Building Mini in Mississippi Building Mini in Mi…" at bounding box center [407, 252] width 318 height 316
click at [256, 157] on span "arrow_drop_down" at bounding box center [251, 165] width 19 height 19
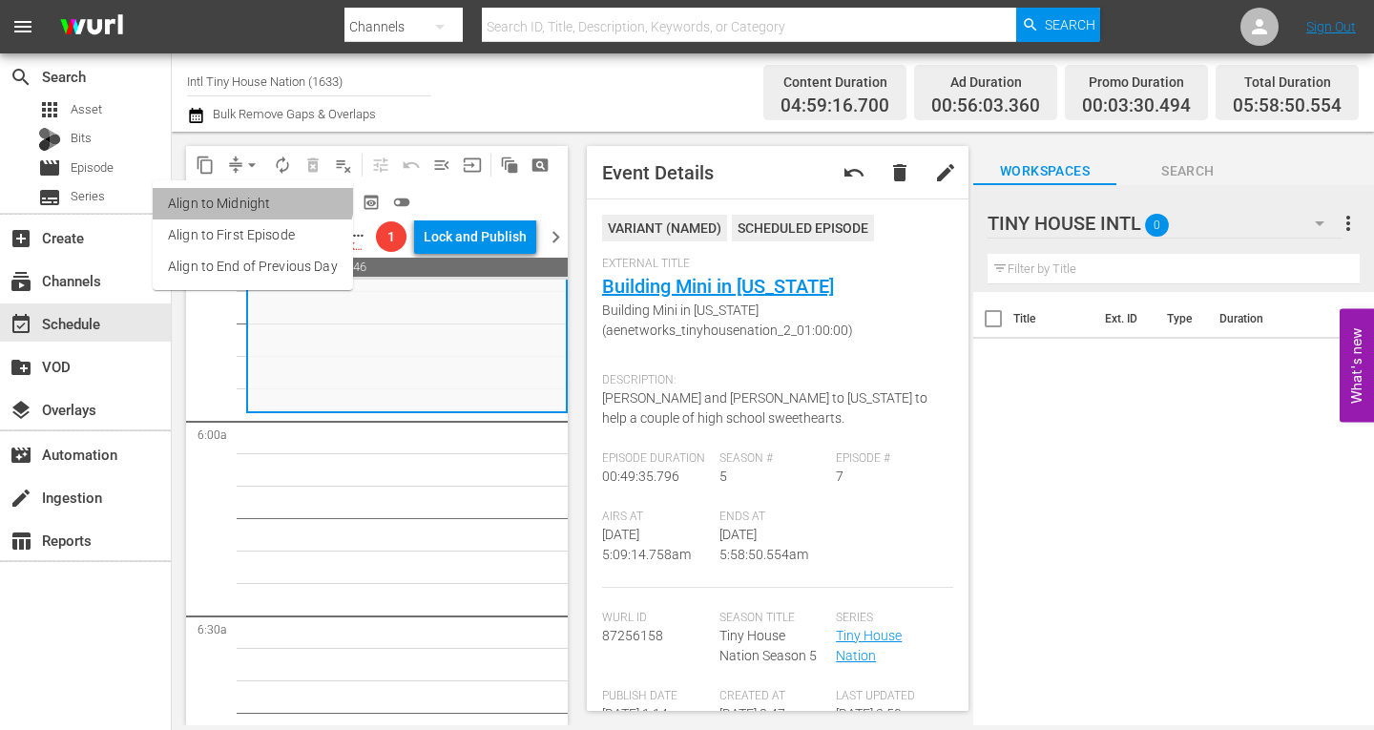
click at [244, 193] on li "Align to Midnight" at bounding box center [253, 203] width 200 height 31
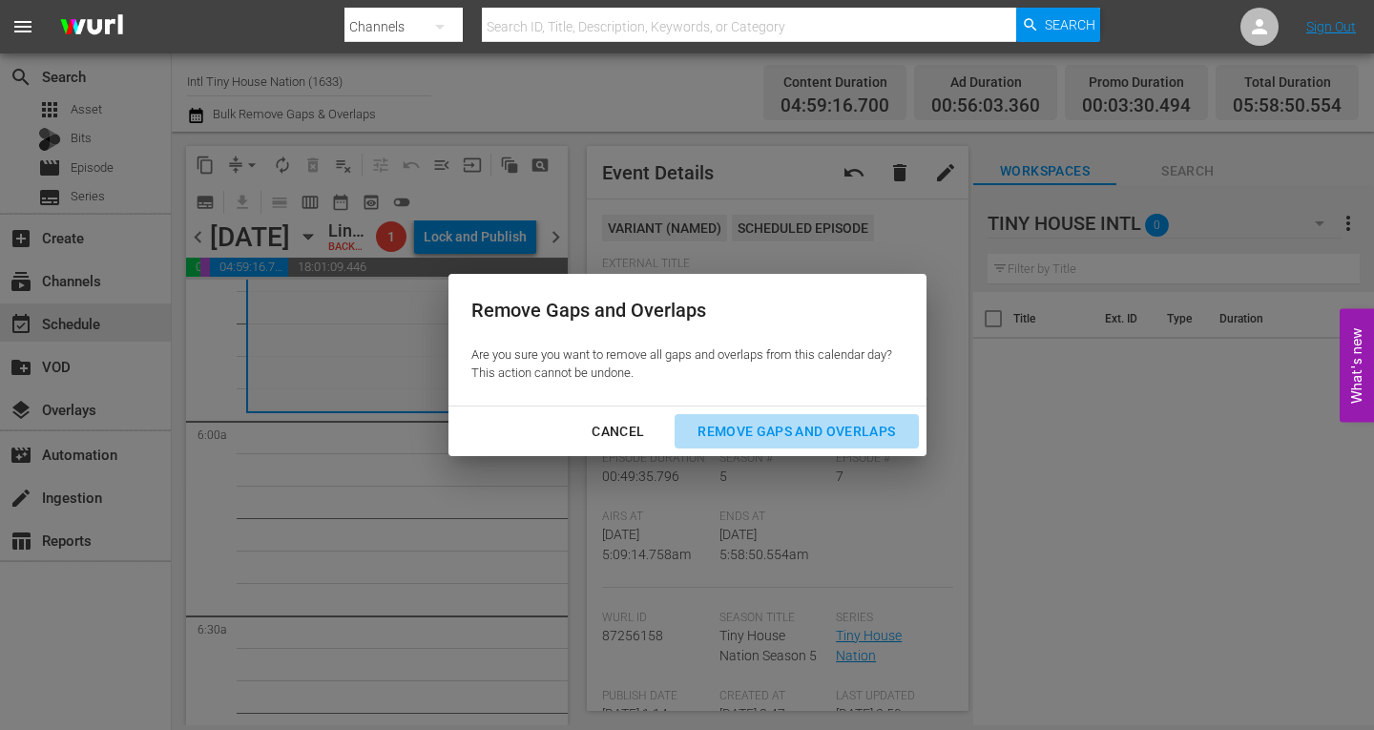
click at [731, 424] on div "Remove Gaps and Overlaps" at bounding box center [796, 432] width 228 height 24
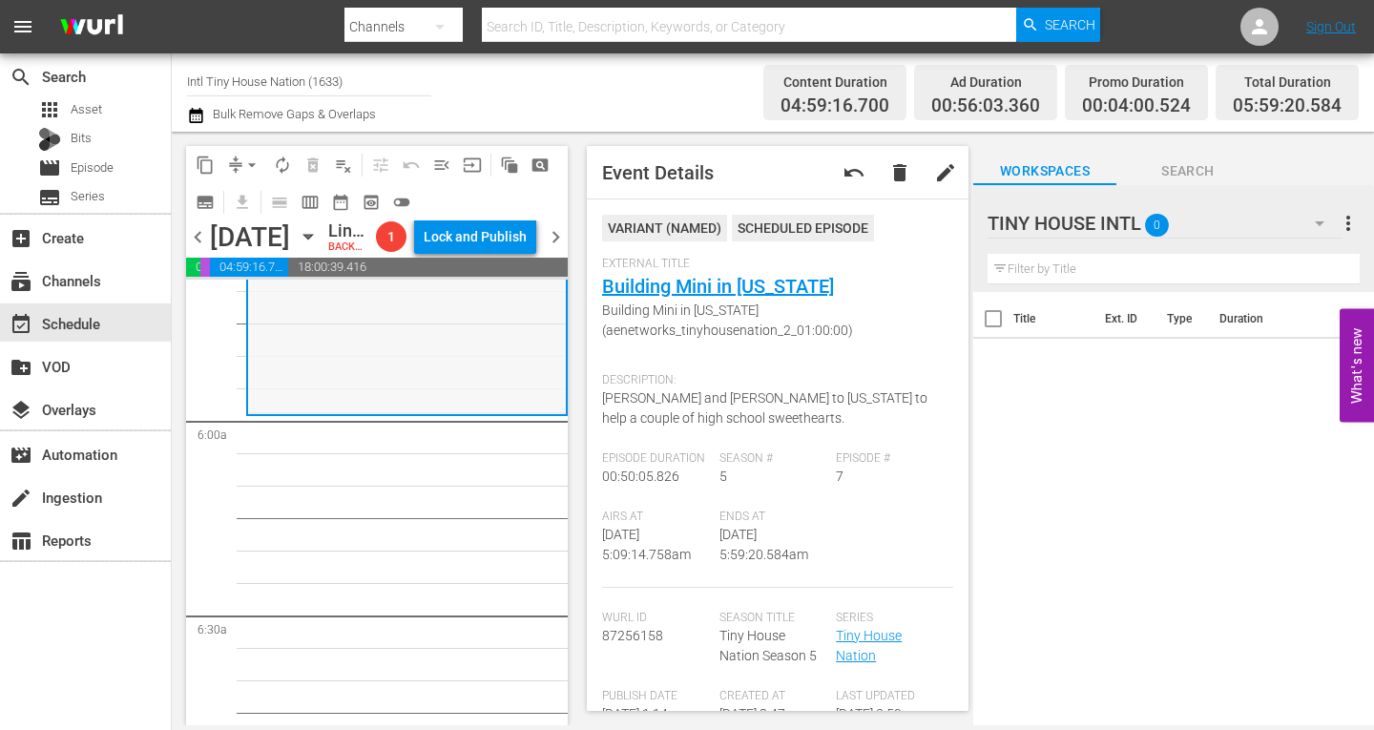
click at [347, 391] on div "Tiny House Nation / SE5 / EP7: Building Mini in Mississippi Building Mini in Mi…" at bounding box center [407, 254] width 318 height 320
click at [250, 159] on span "arrow_drop_down" at bounding box center [251, 165] width 19 height 19
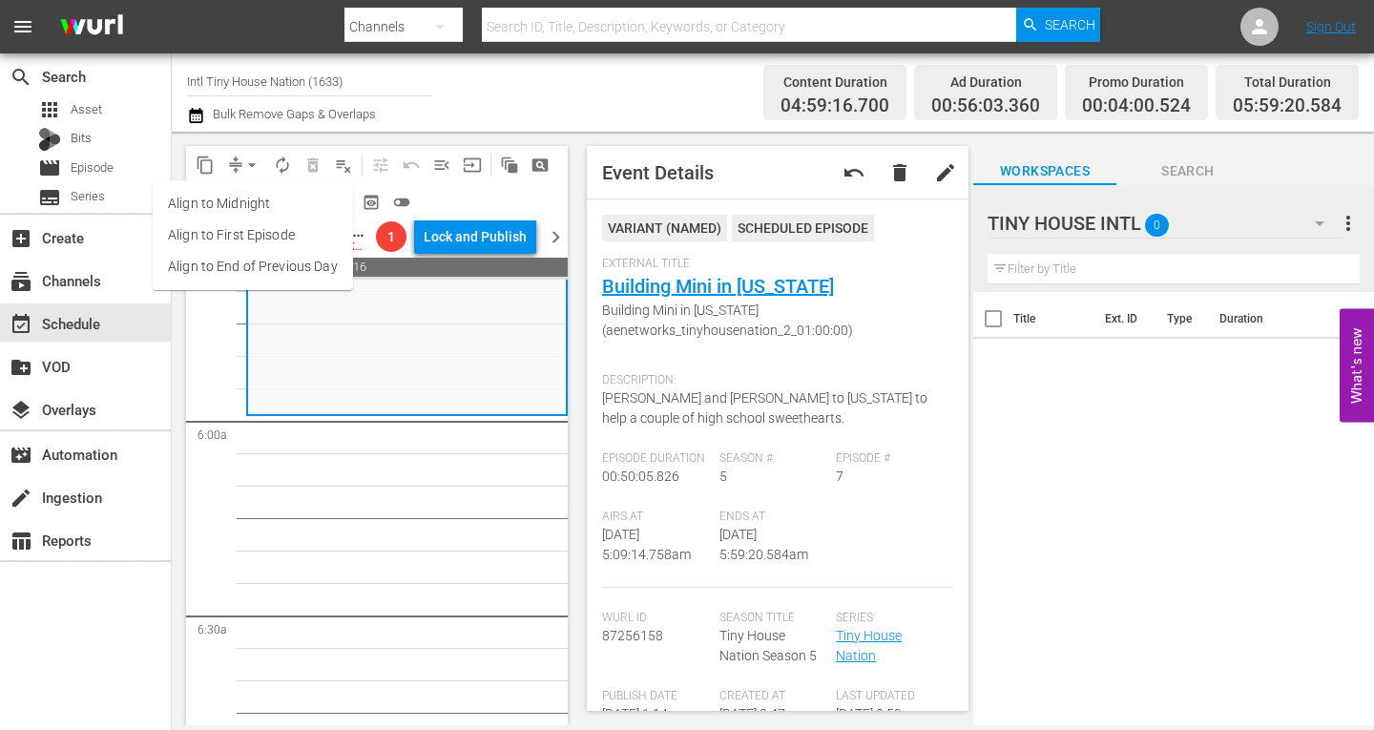
click at [259, 194] on li "Align to Midnight" at bounding box center [253, 203] width 200 height 31
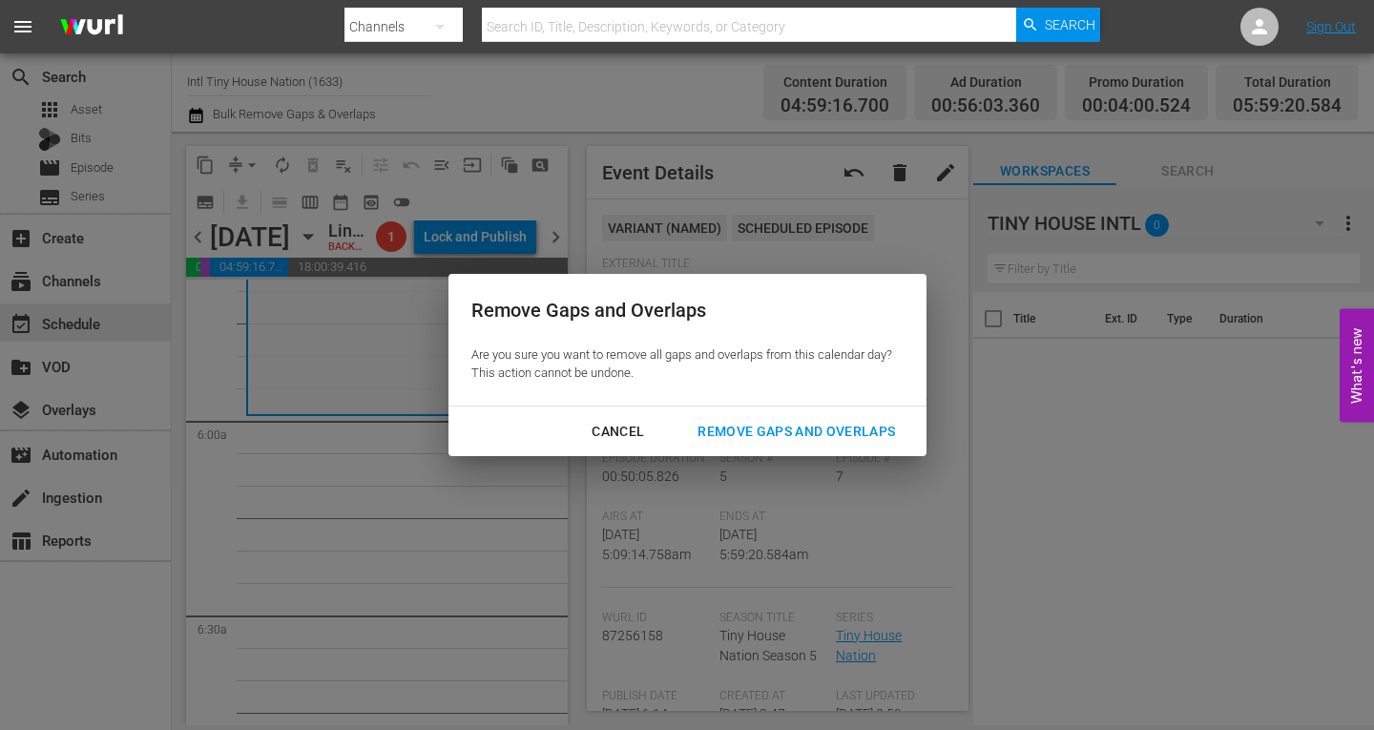
click at [825, 431] on div "Remove Gaps and Overlaps" at bounding box center [796, 432] width 228 height 24
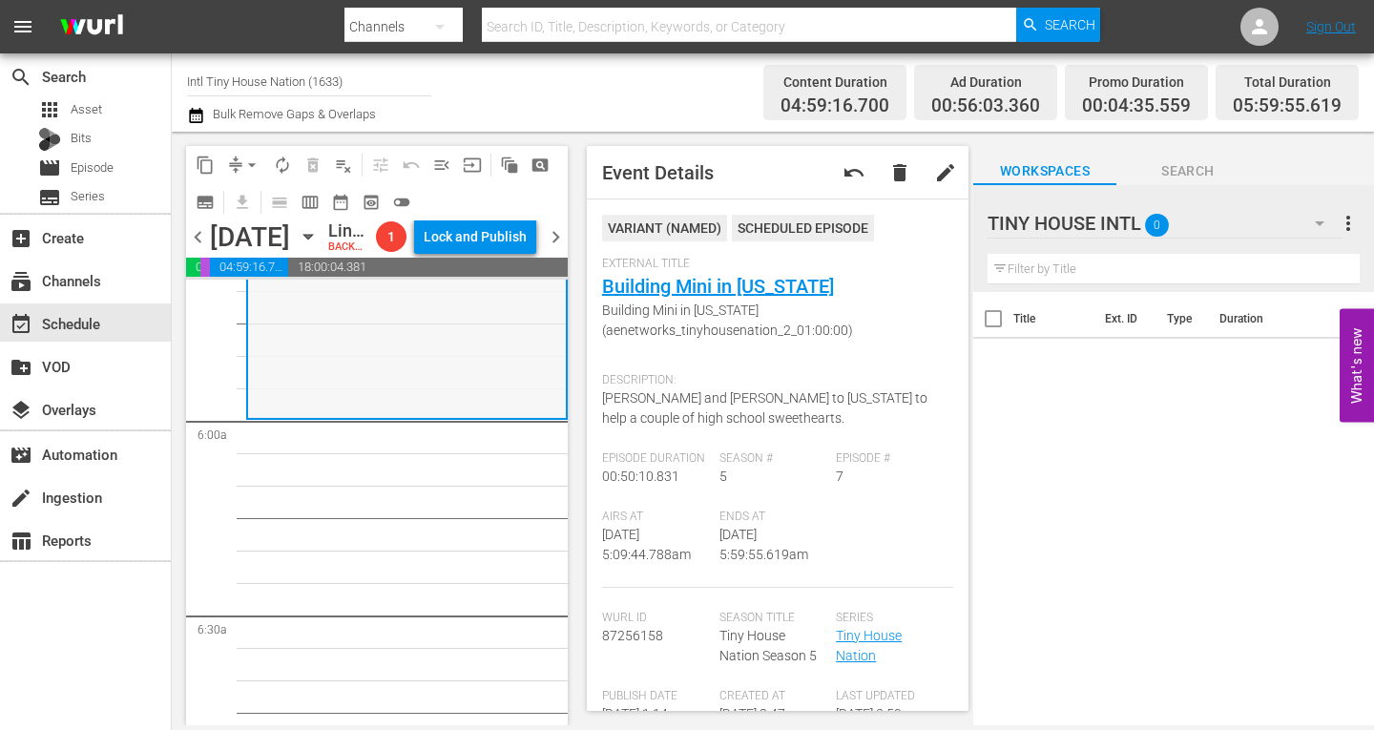
click at [337, 377] on div "Tiny House Nation / SE5 / EP7: Building Mini in Mississippi Building Mini in Mi…" at bounding box center [407, 256] width 318 height 320
click at [252, 163] on span "arrow_drop_down" at bounding box center [251, 165] width 19 height 19
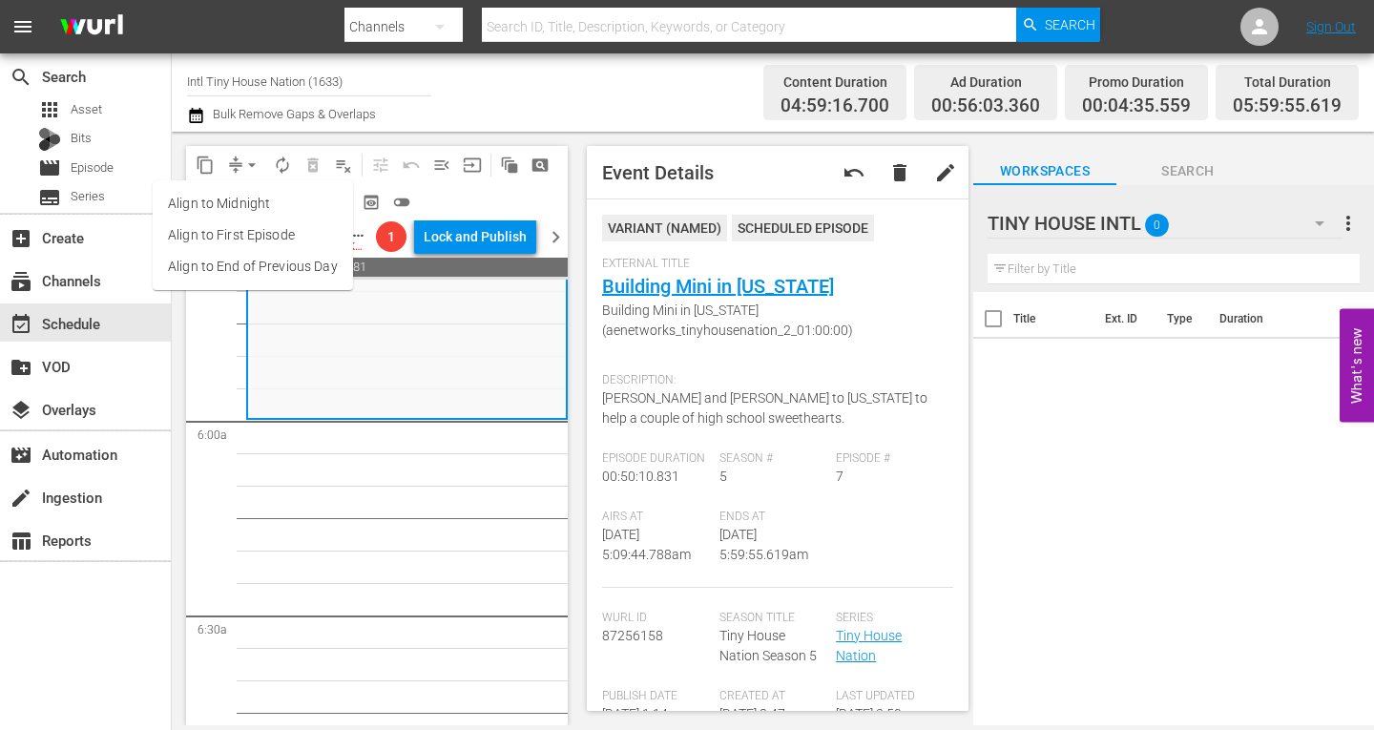
click at [267, 202] on li "Align to Midnight" at bounding box center [253, 203] width 200 height 31
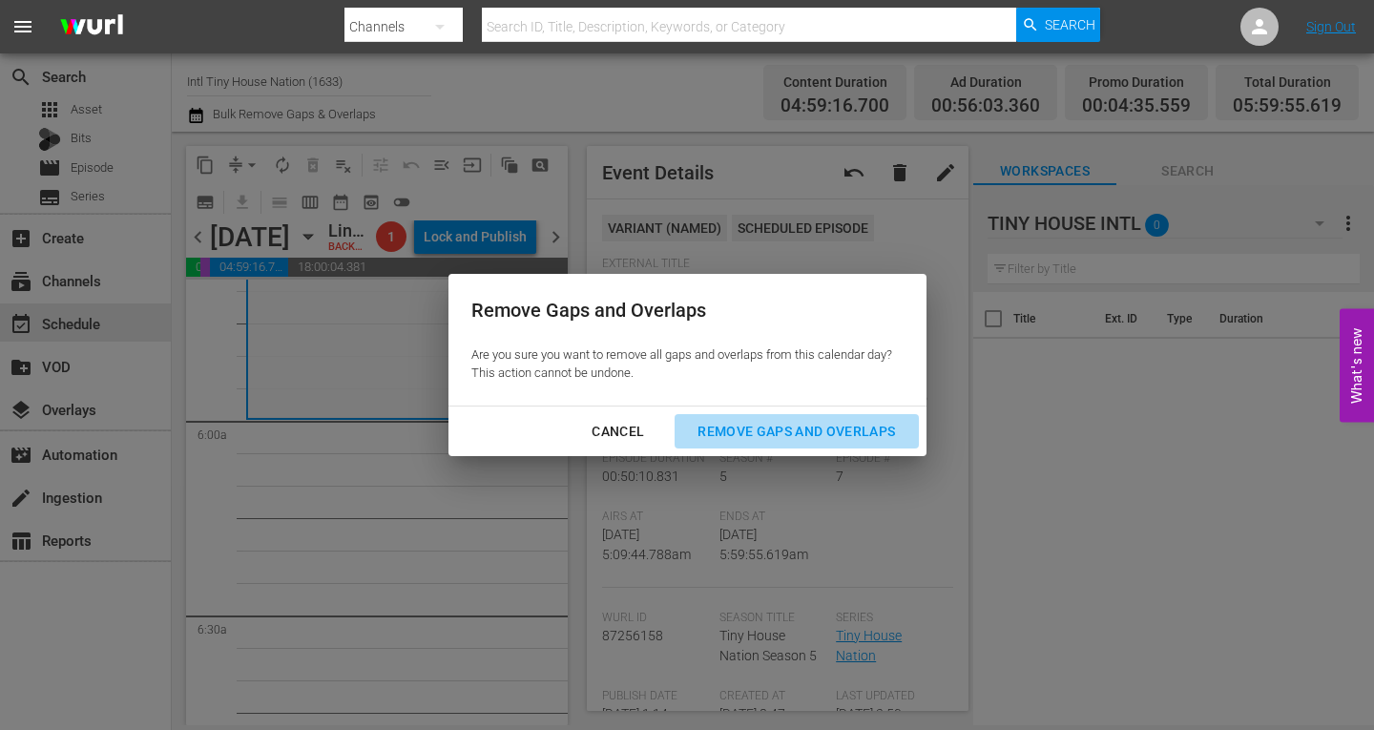
click at [788, 426] on div "Remove Gaps and Overlaps" at bounding box center [796, 432] width 228 height 24
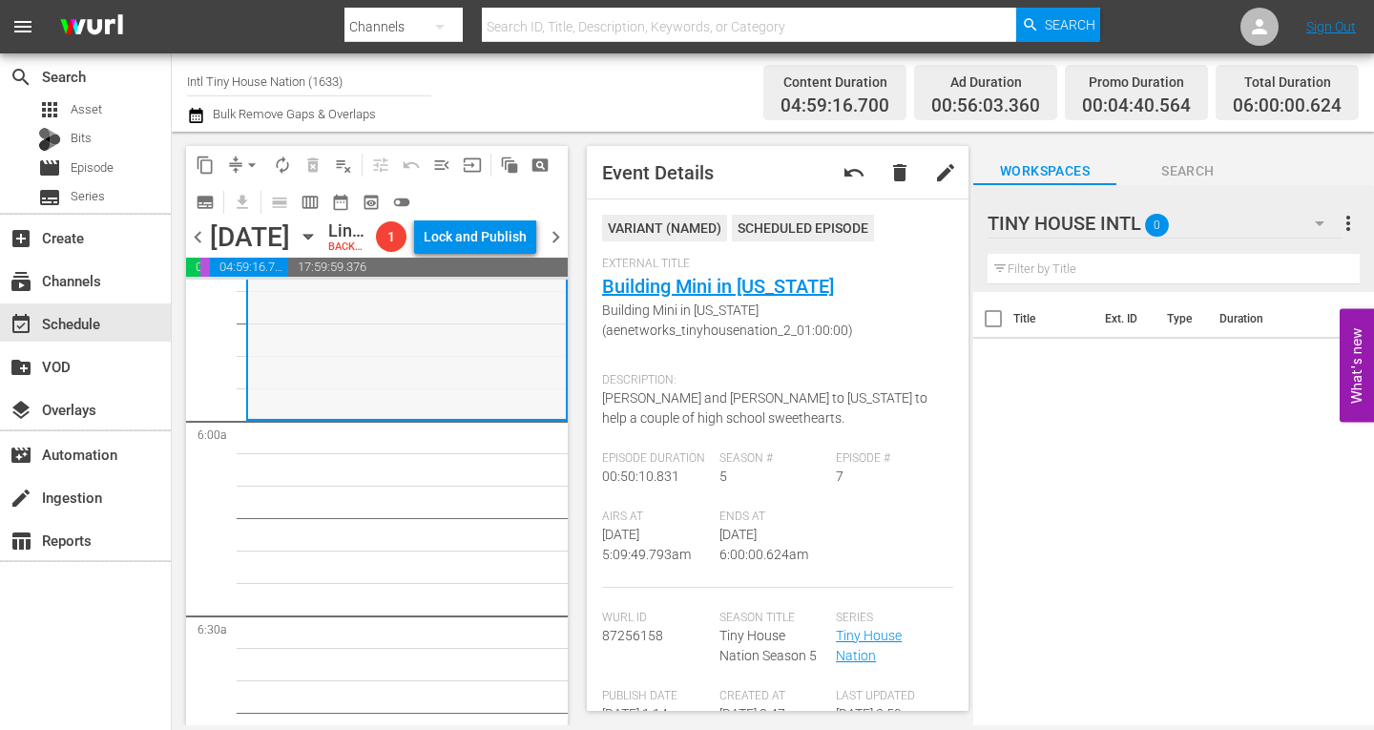
click at [385, 382] on div "Tiny House Nation / SE5 / EP7: Building Mini in Mississippi Building Mini in Mi…" at bounding box center [407, 257] width 318 height 320
click at [275, 158] on span "autorenew_outlined" at bounding box center [282, 165] width 19 height 19
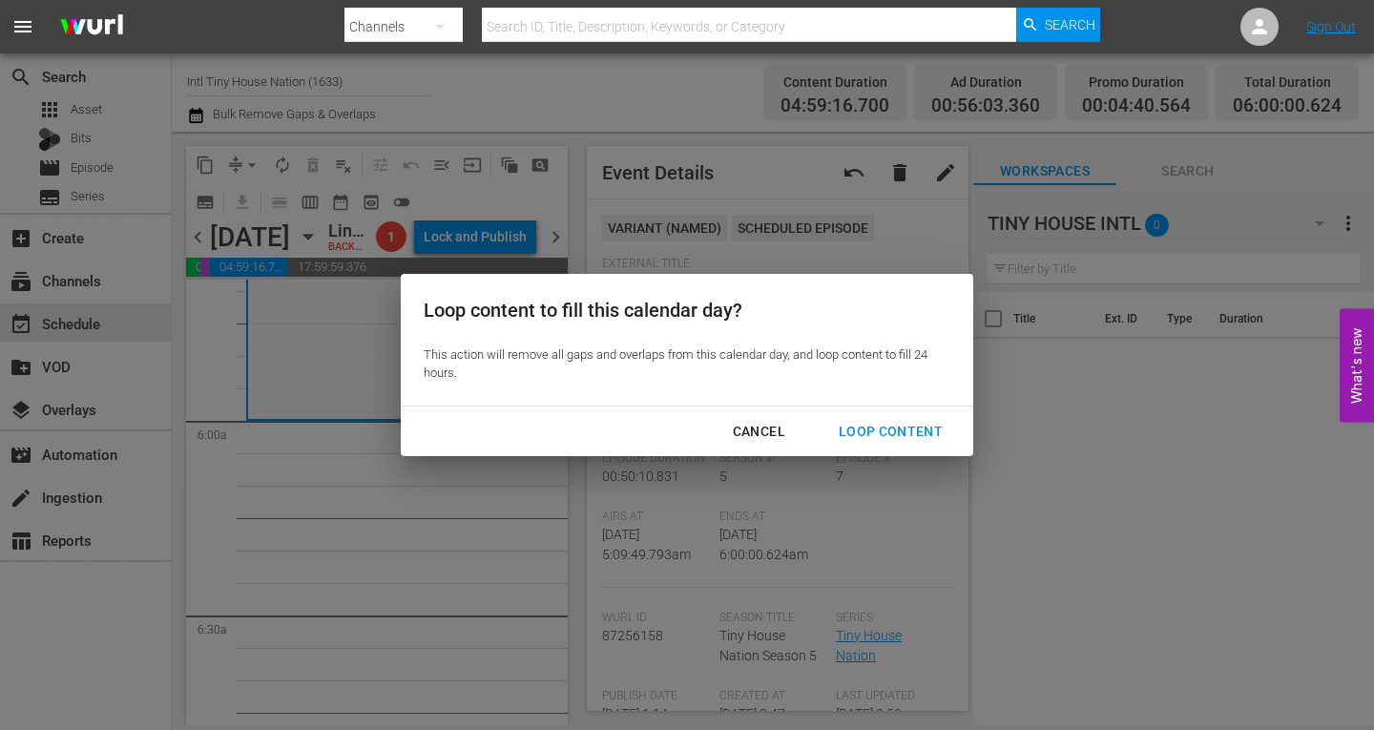
click at [887, 426] on div "Loop Content" at bounding box center [891, 432] width 135 height 24
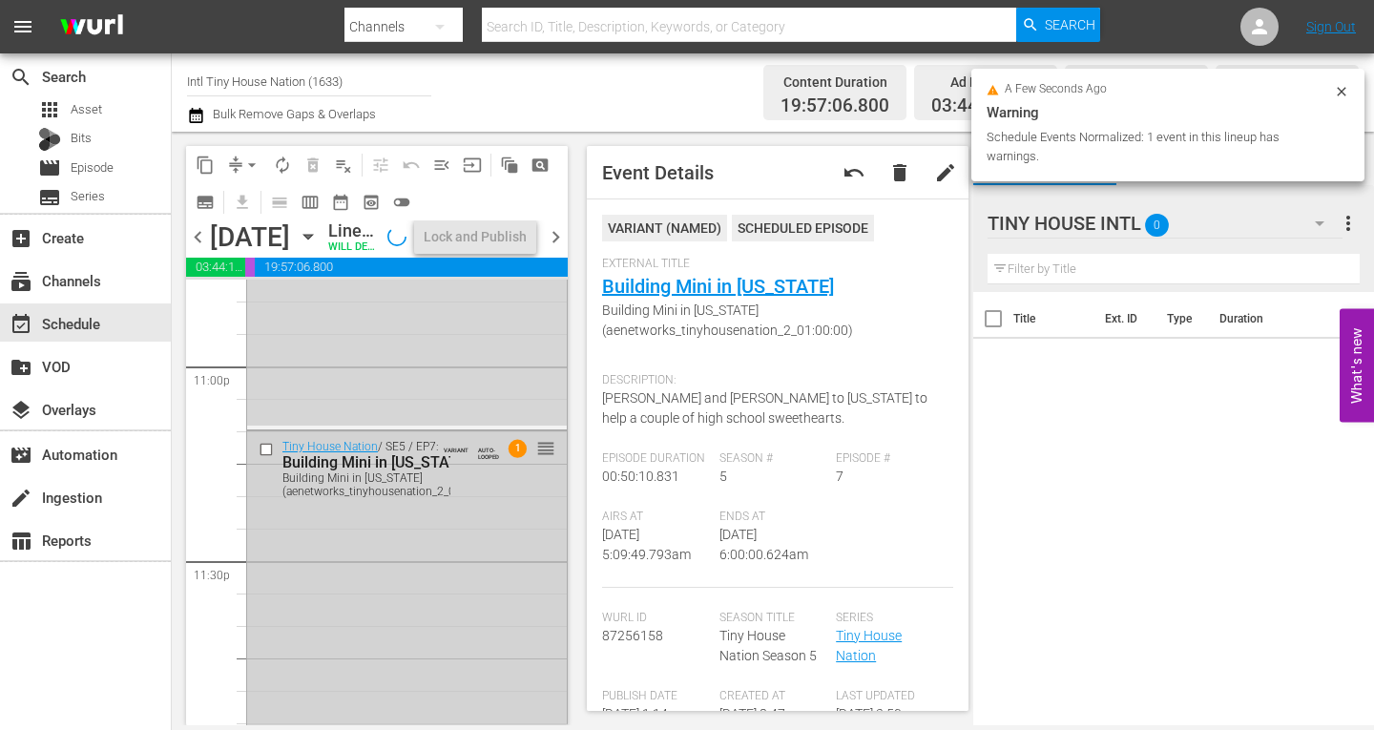
scroll to position [8931, 0]
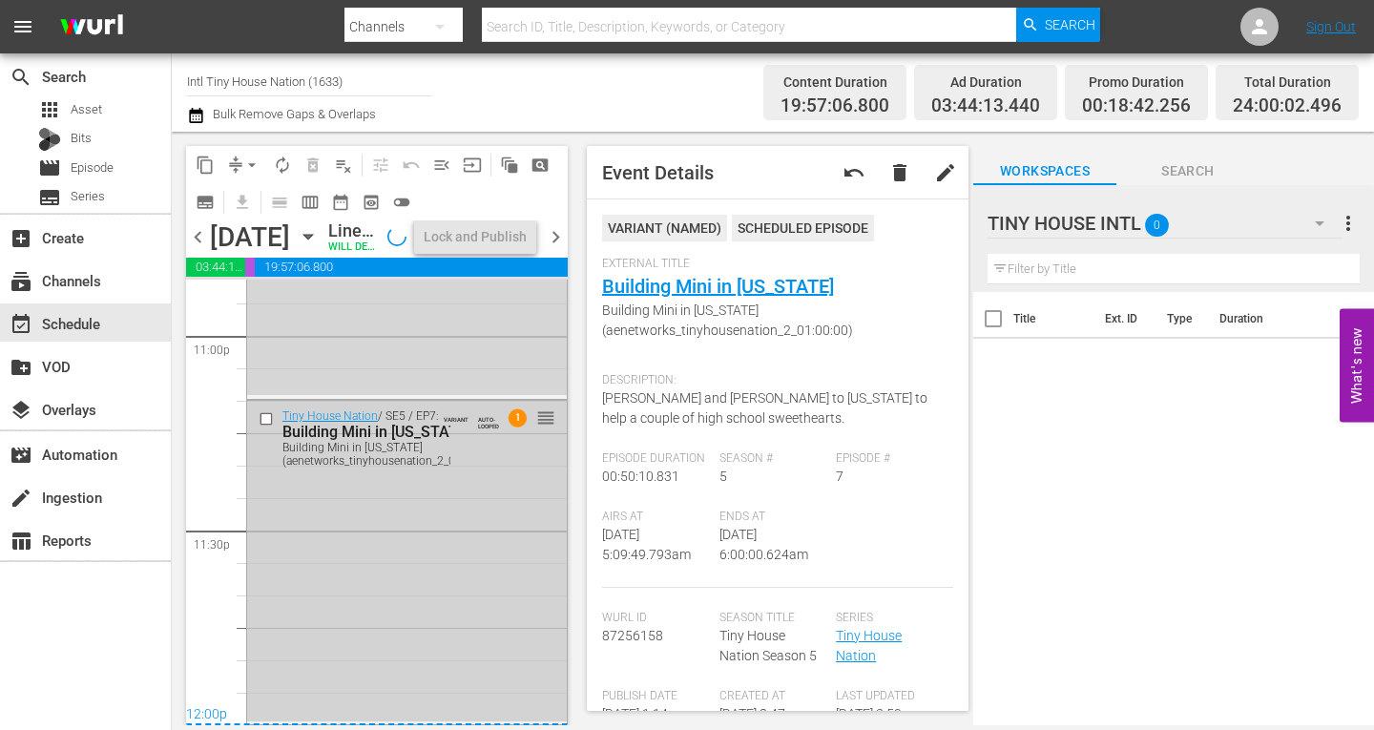
click at [376, 638] on div "Tiny House Nation / SE5 / EP7: Building Mini in Mississippi Building Mini in Mi…" at bounding box center [407, 561] width 320 height 320
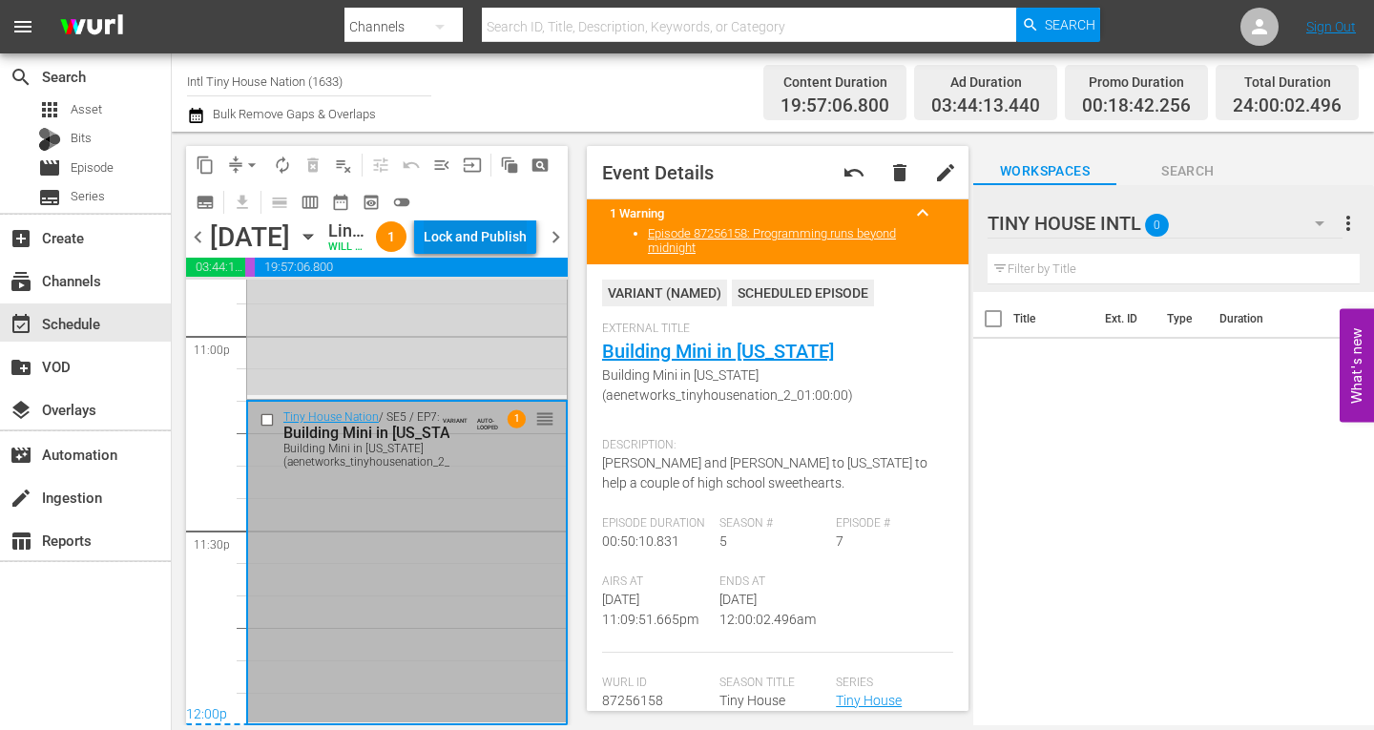
click at [490, 245] on div "Lock and Publish" at bounding box center [475, 237] width 103 height 34
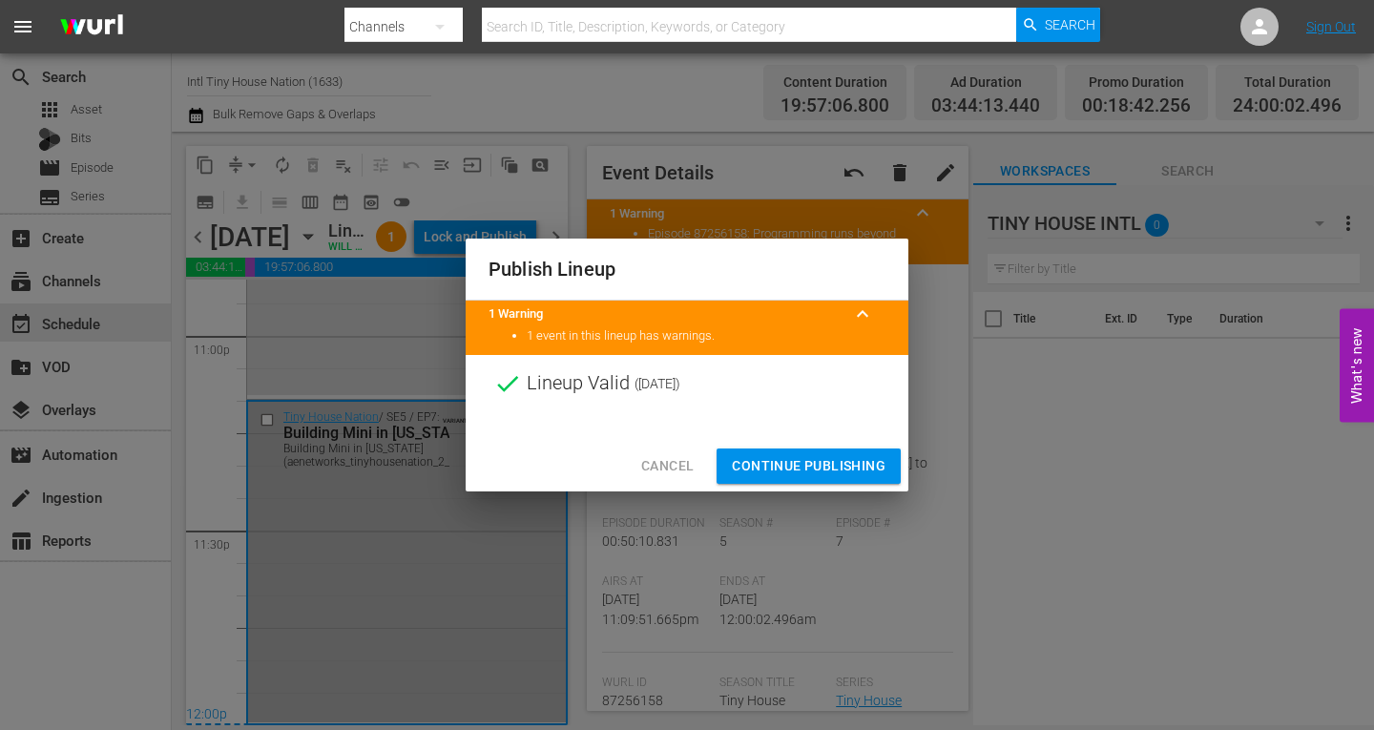
click at [783, 464] on span "Continue Publishing" at bounding box center [809, 466] width 154 height 24
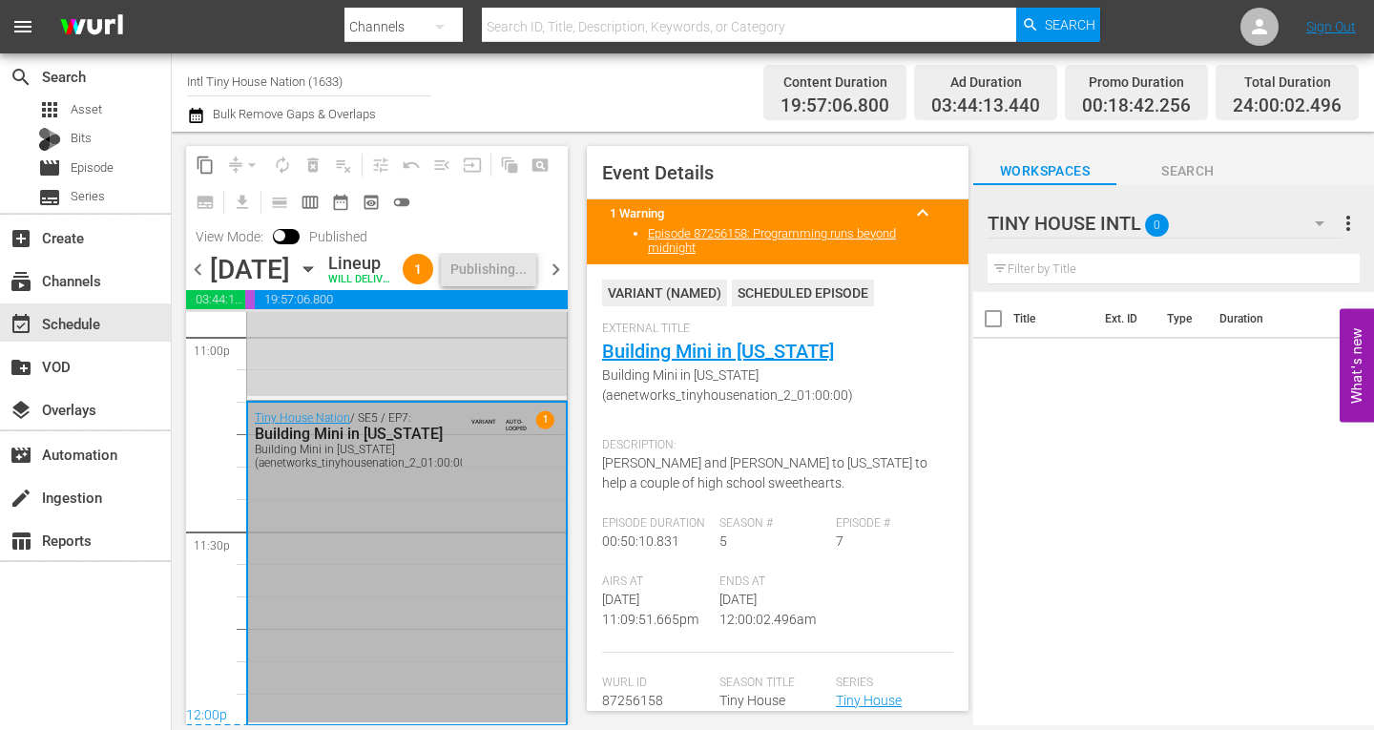
click at [191, 282] on span "chevron_left" at bounding box center [198, 270] width 24 height 24
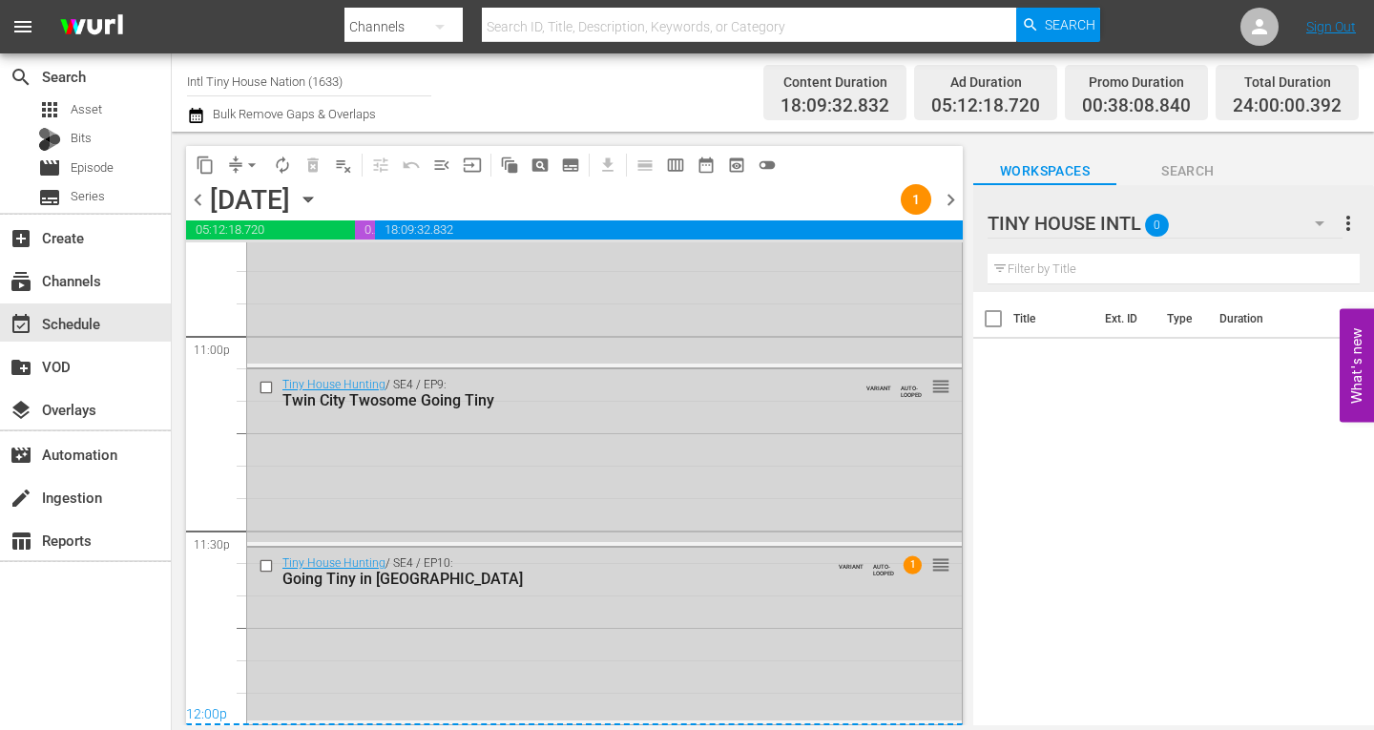
scroll to position [8895, 0]
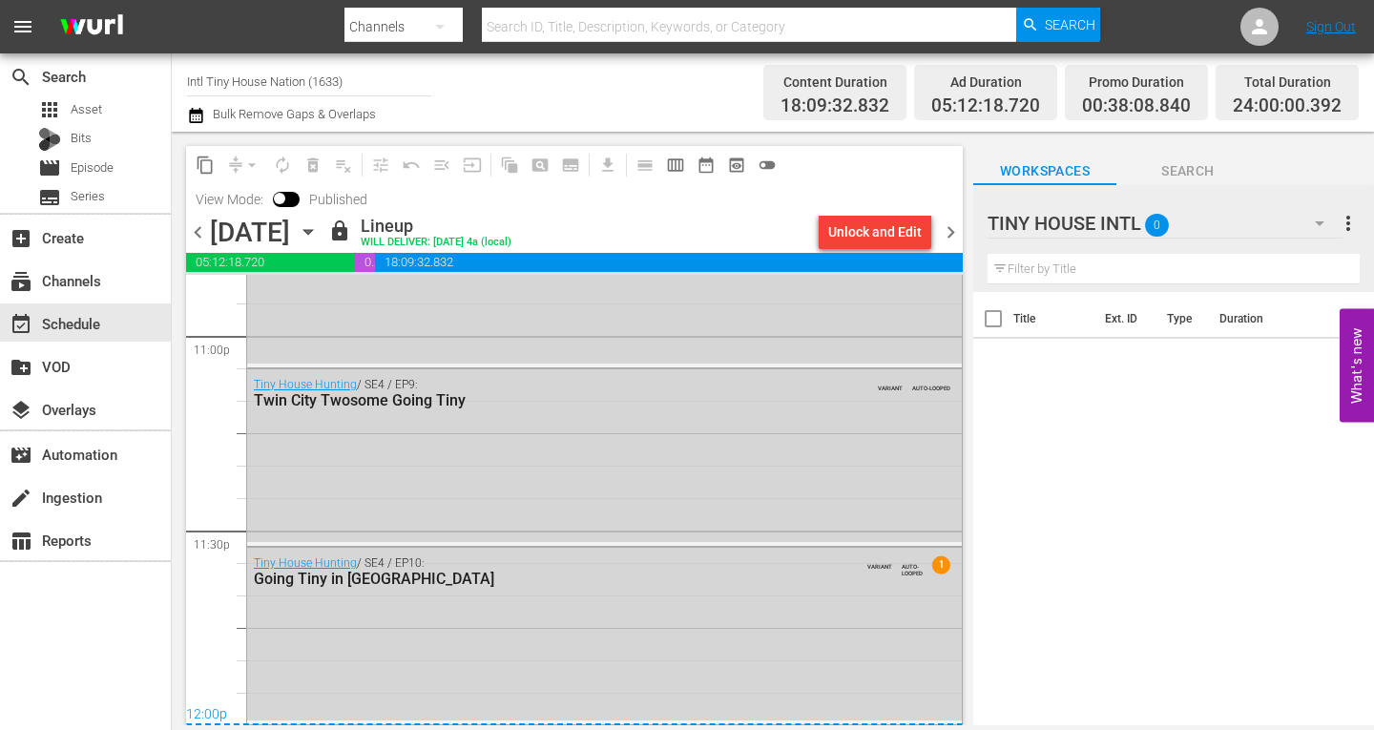
click at [194, 231] on span "chevron_left" at bounding box center [198, 232] width 24 height 24
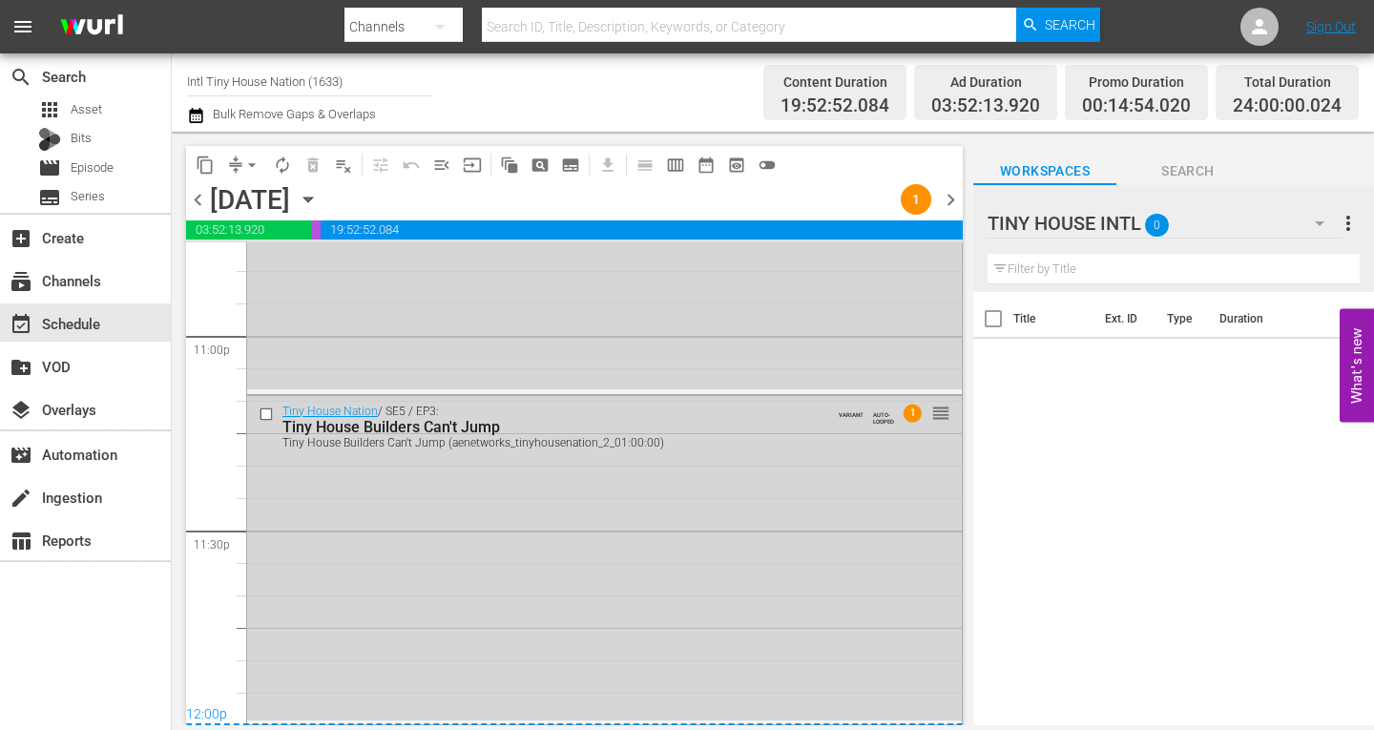
scroll to position [8895, 0]
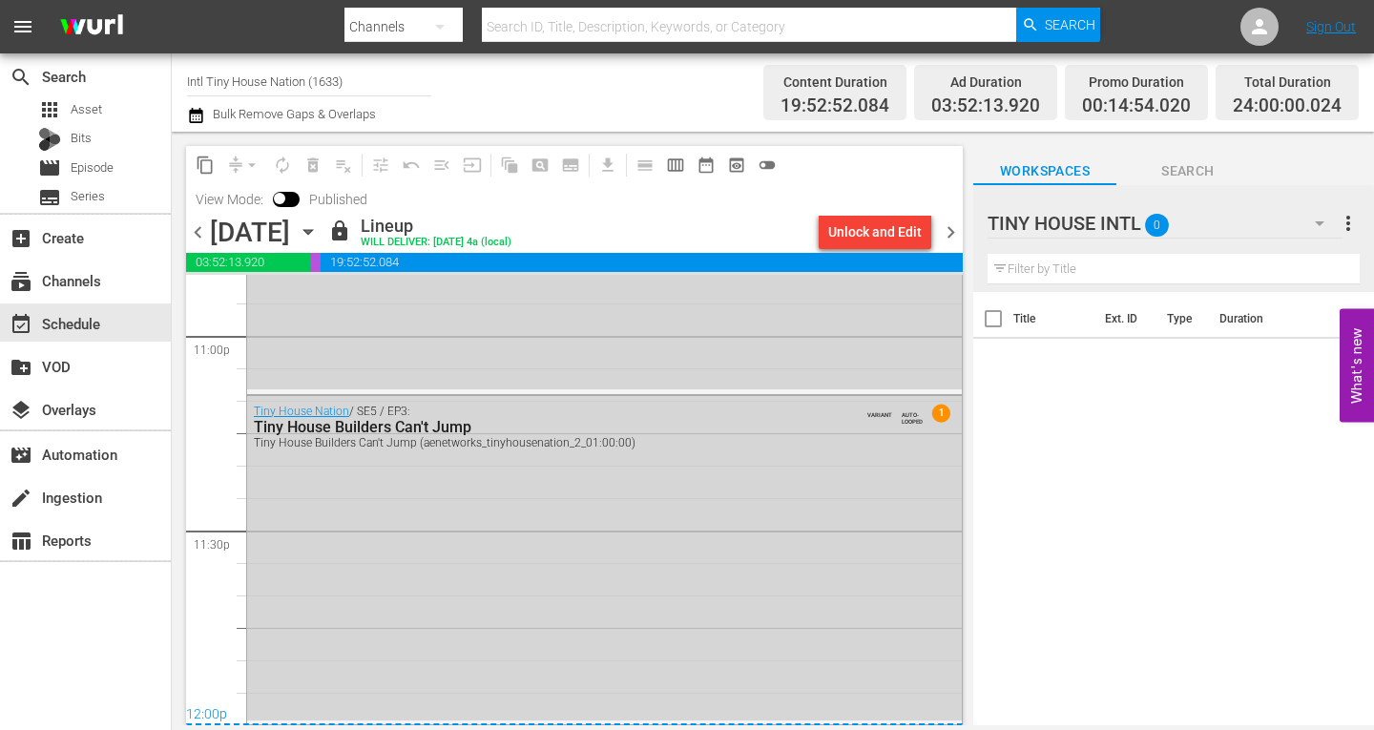
click at [192, 200] on span "View Mode:" at bounding box center [229, 199] width 87 height 15
click at [203, 228] on span "chevron_left" at bounding box center [198, 232] width 24 height 24
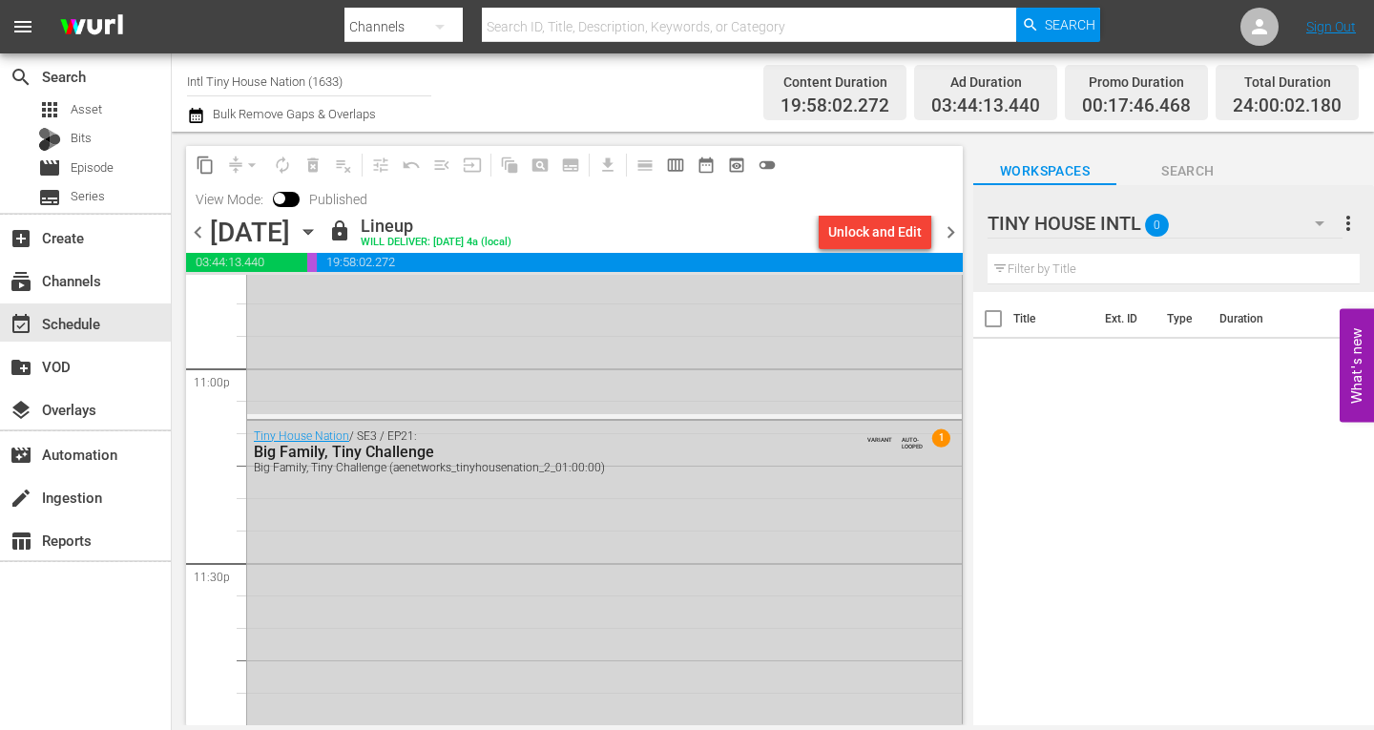
scroll to position [8895, 0]
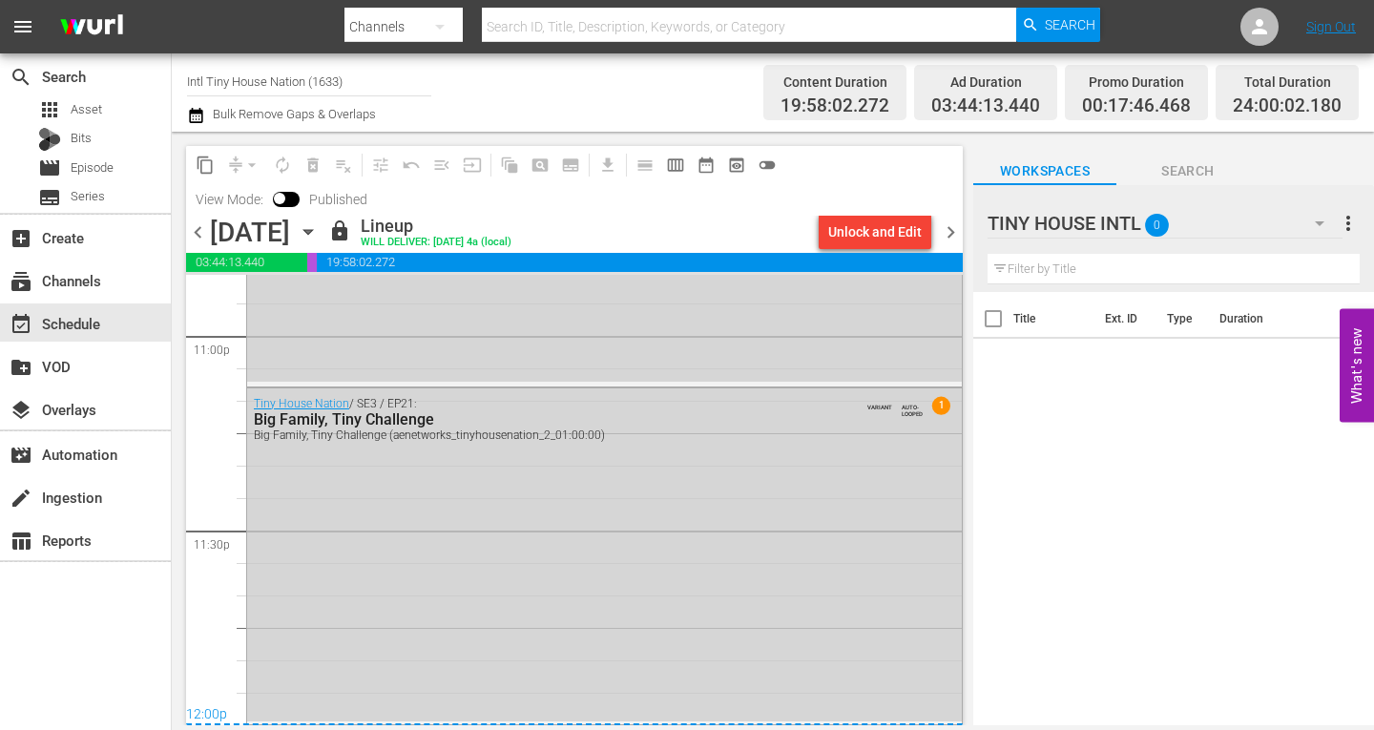
click at [200, 198] on span "View Mode:" at bounding box center [229, 199] width 87 height 15
click at [198, 227] on span "chevron_left" at bounding box center [198, 232] width 24 height 24
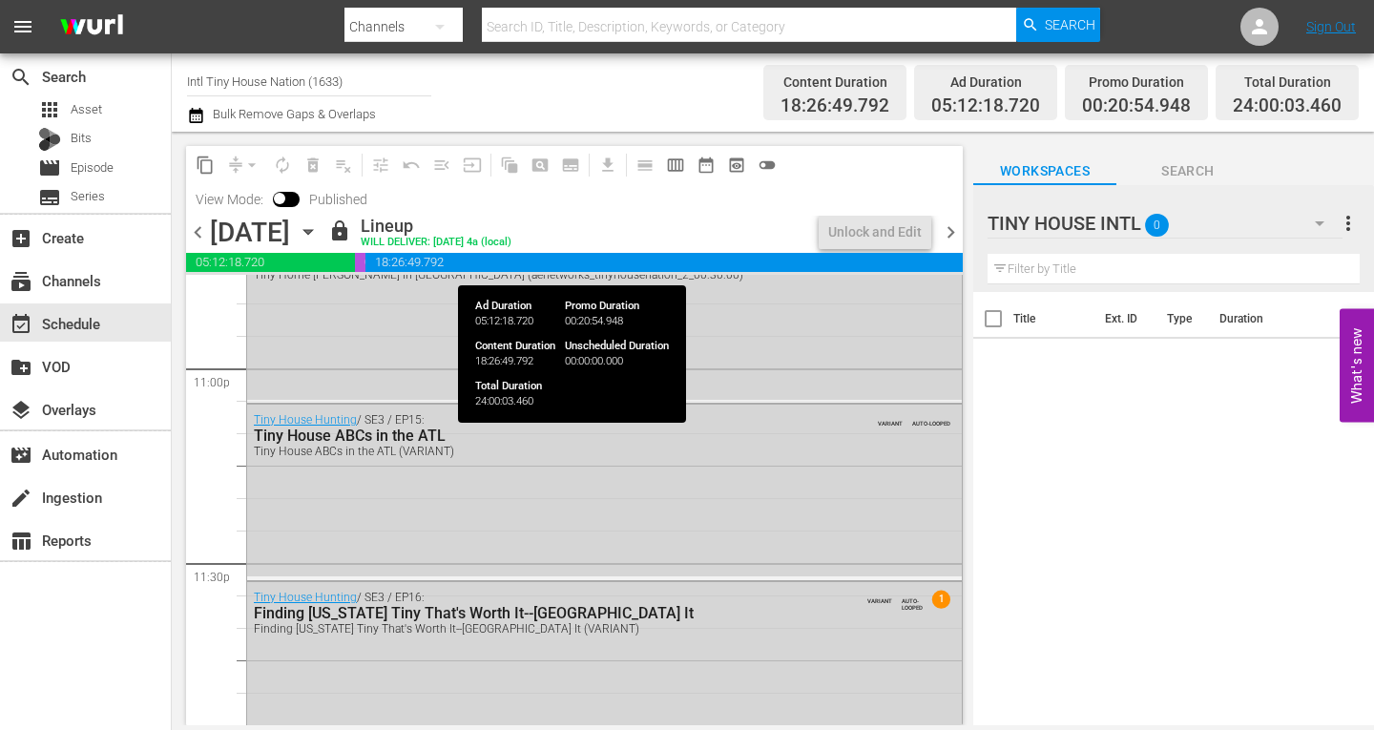
scroll to position [8895, 0]
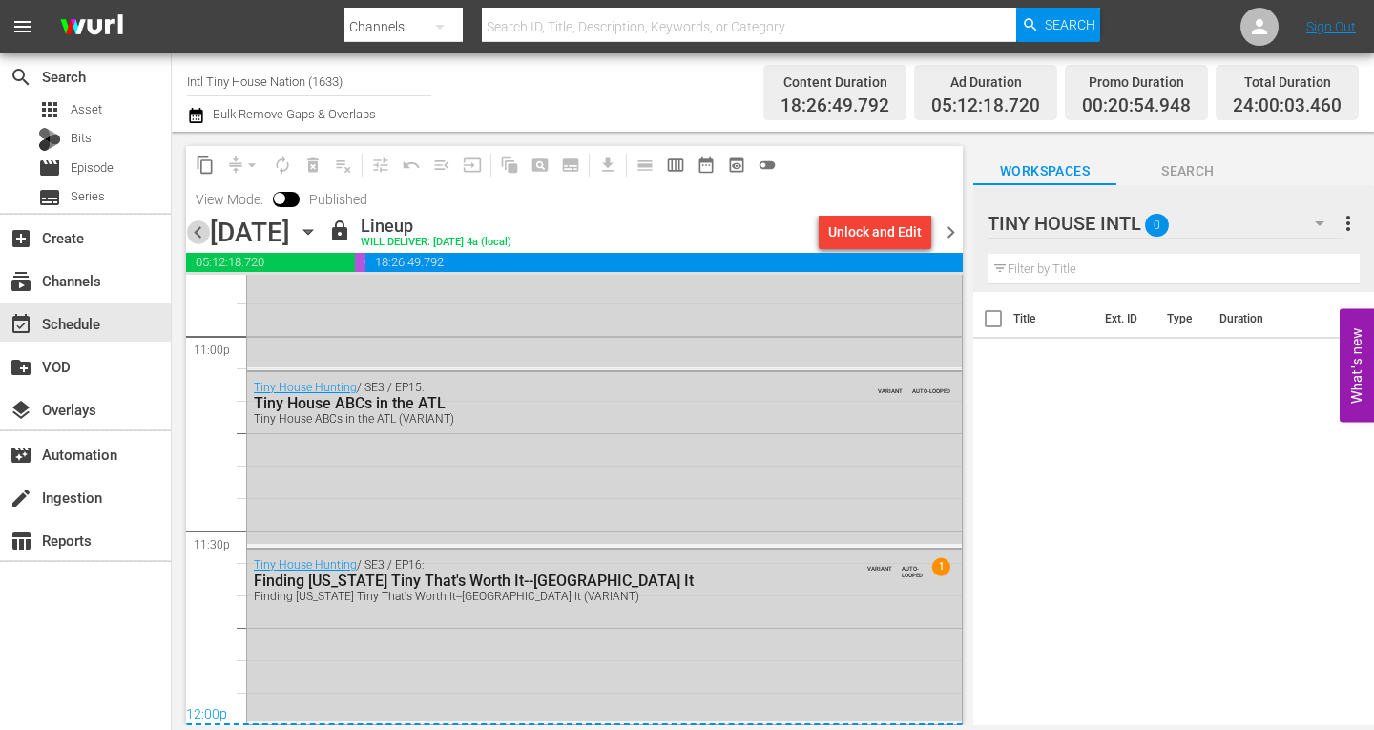
click at [198, 234] on span "chevron_left" at bounding box center [198, 232] width 24 height 24
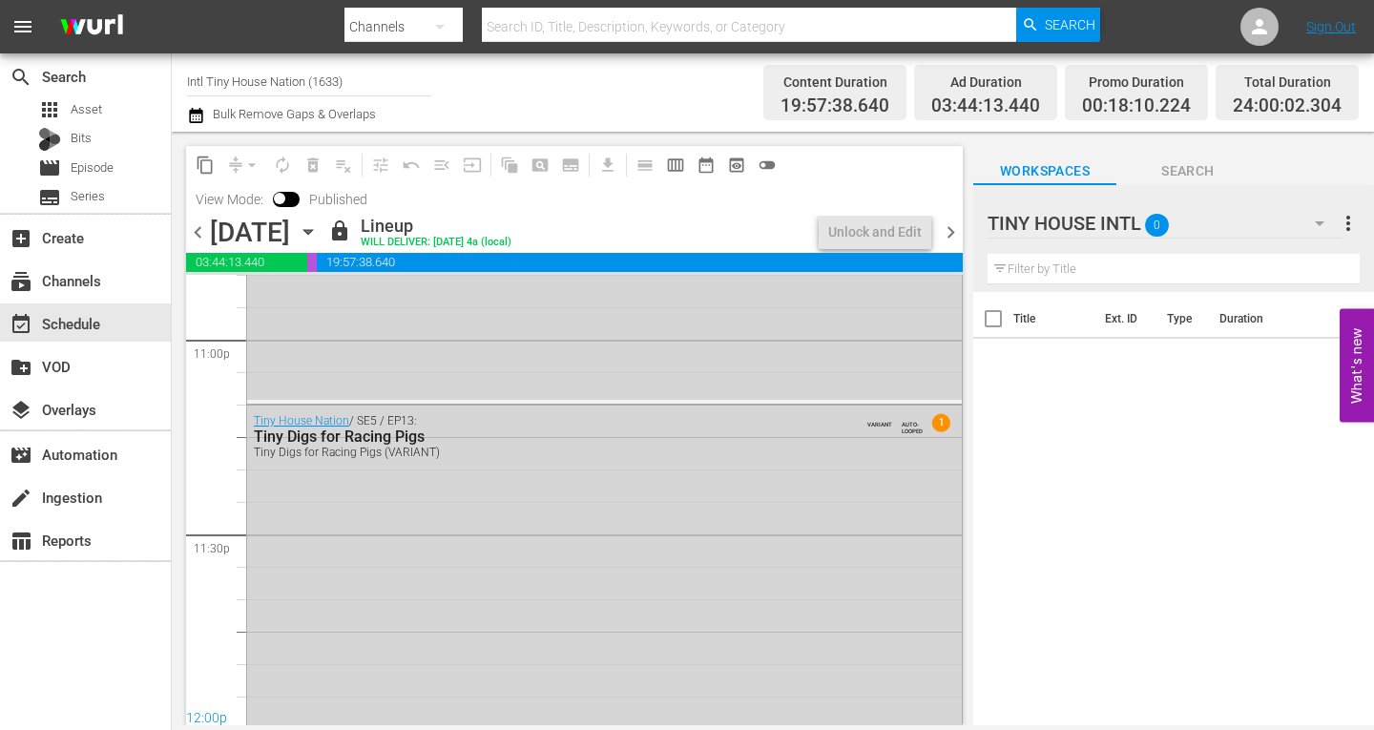
scroll to position [8895, 0]
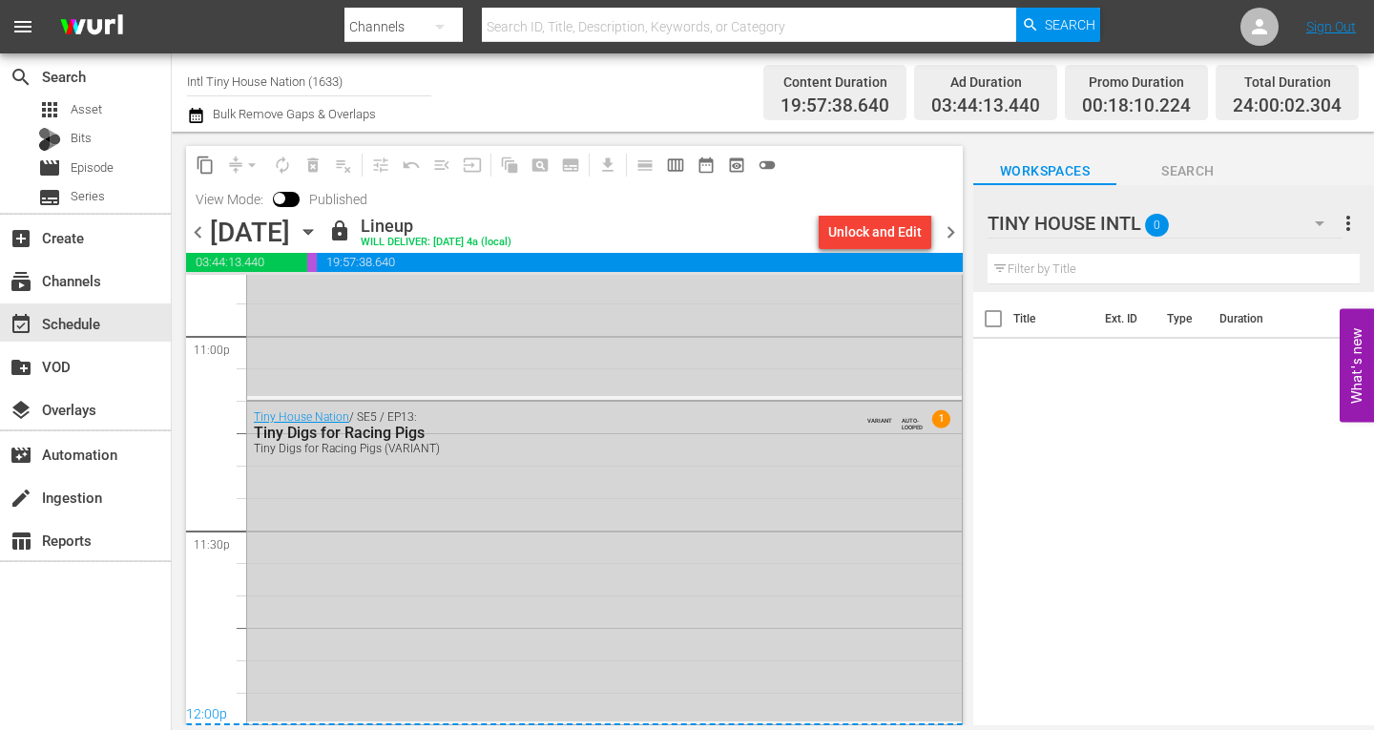
click at [201, 230] on span "chevron_left" at bounding box center [198, 232] width 24 height 24
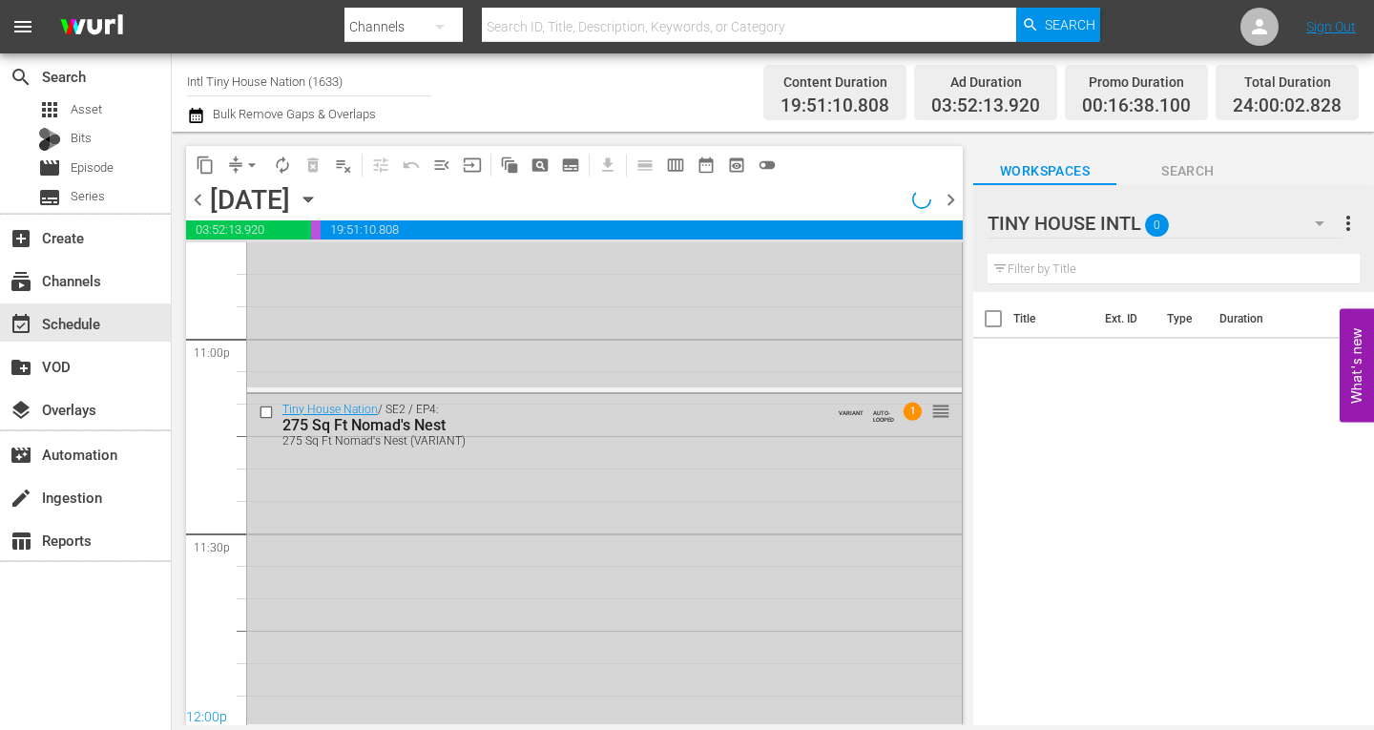
scroll to position [8863, 0]
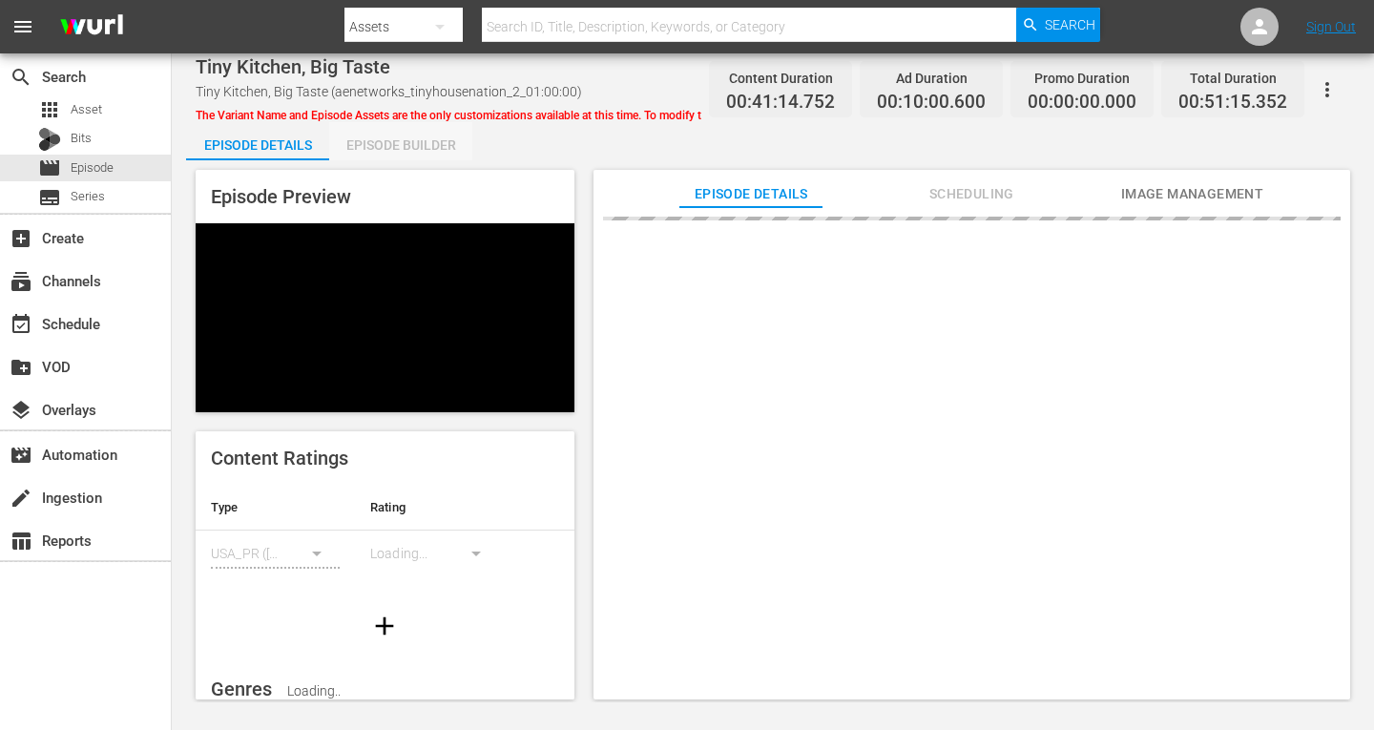
click at [367, 144] on div "Episode Builder" at bounding box center [400, 145] width 143 height 46
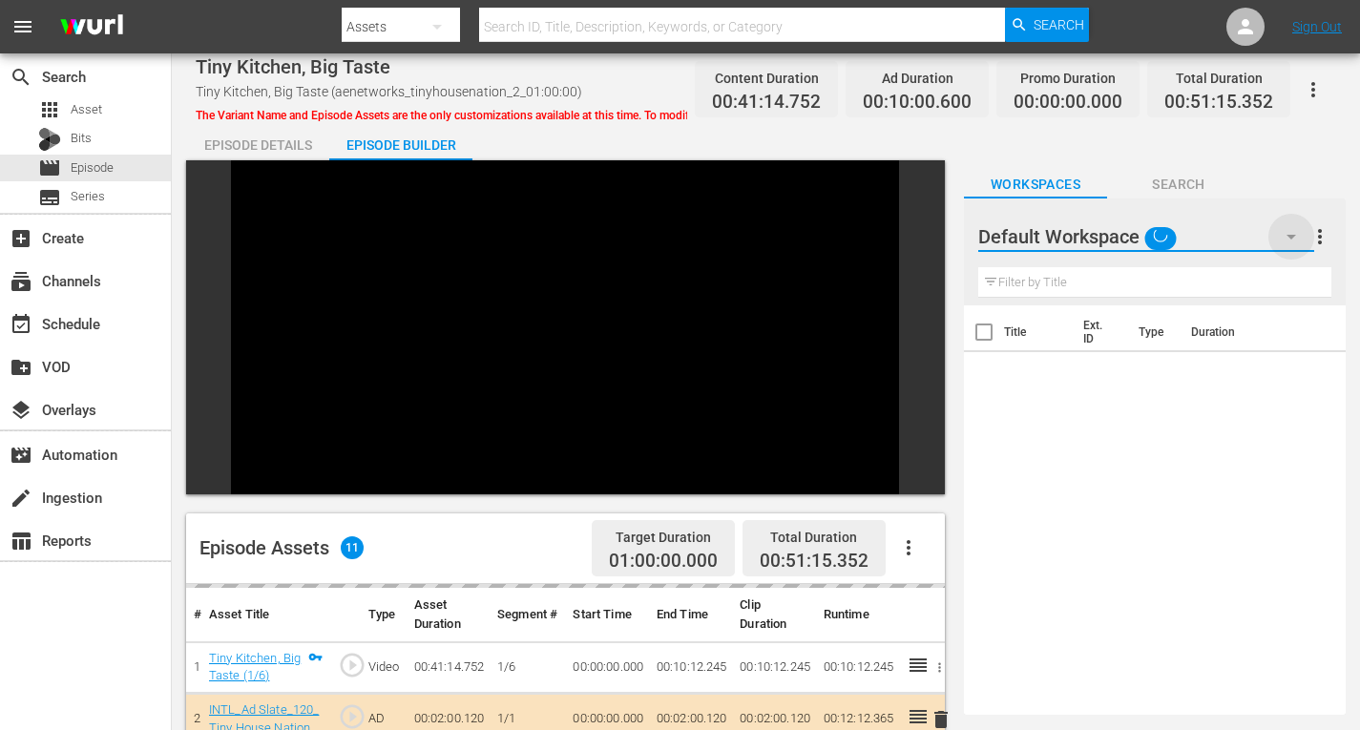
click at [1287, 240] on icon "button" at bounding box center [1291, 236] width 23 height 23
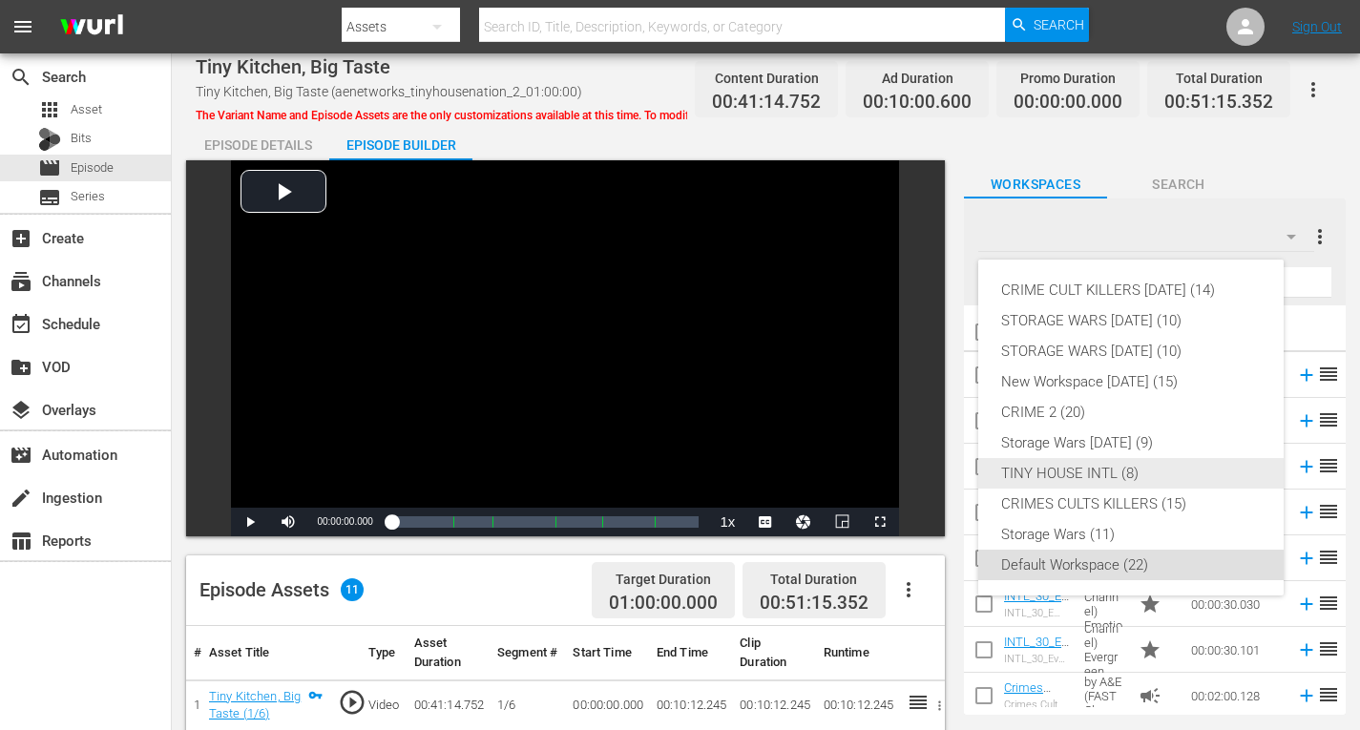
click at [1044, 473] on div "TINY HOUSE INTL (8)" at bounding box center [1131, 473] width 260 height 31
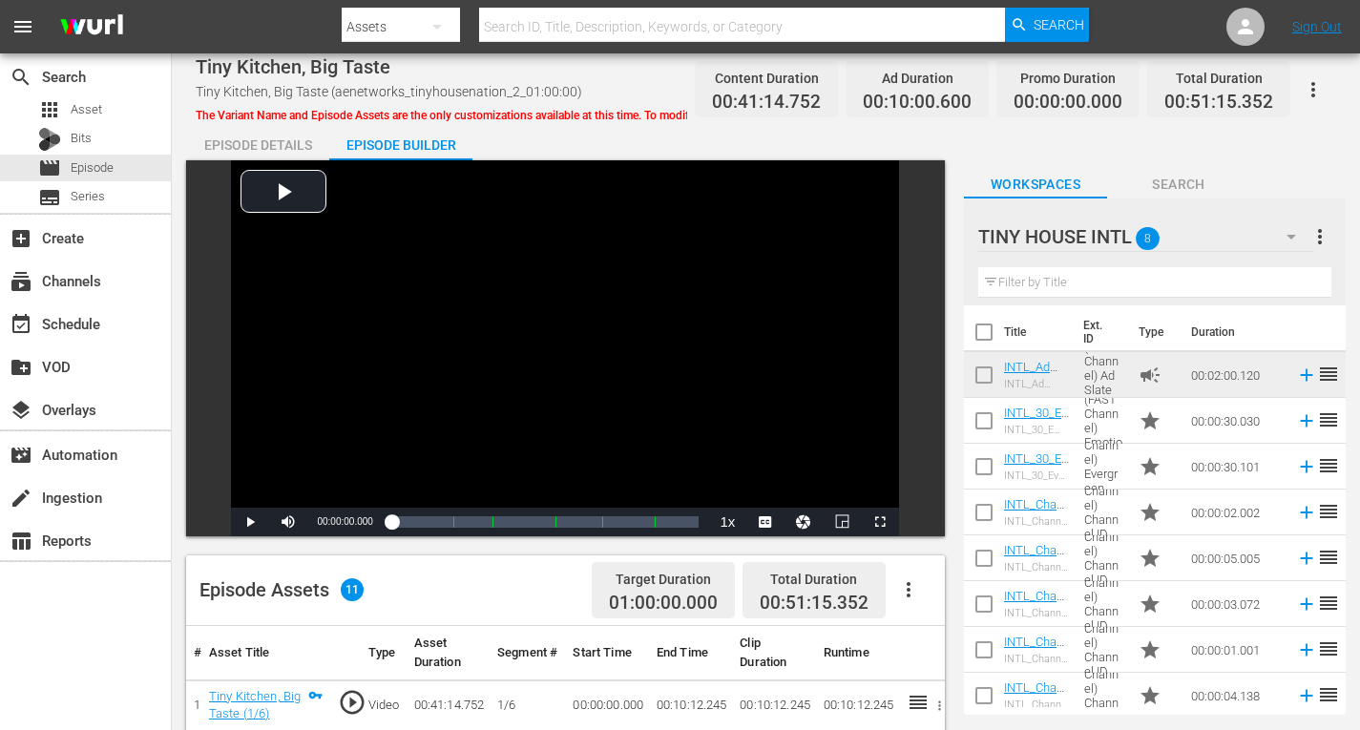
click at [411, 138] on div "Episode Builder" at bounding box center [400, 145] width 143 height 46
click at [1287, 227] on icon "button" at bounding box center [1291, 236] width 23 height 23
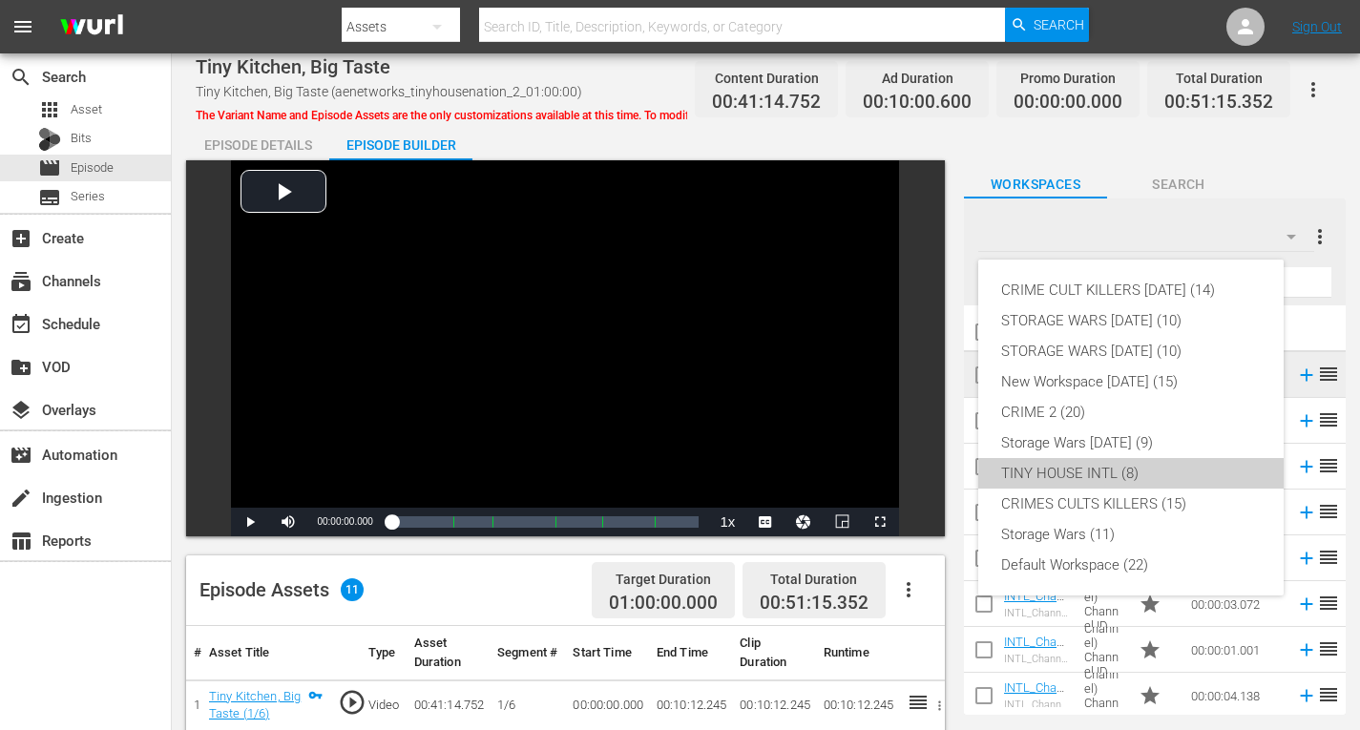
click at [1074, 478] on div "TINY HOUSE INTL (8)" at bounding box center [1131, 473] width 260 height 31
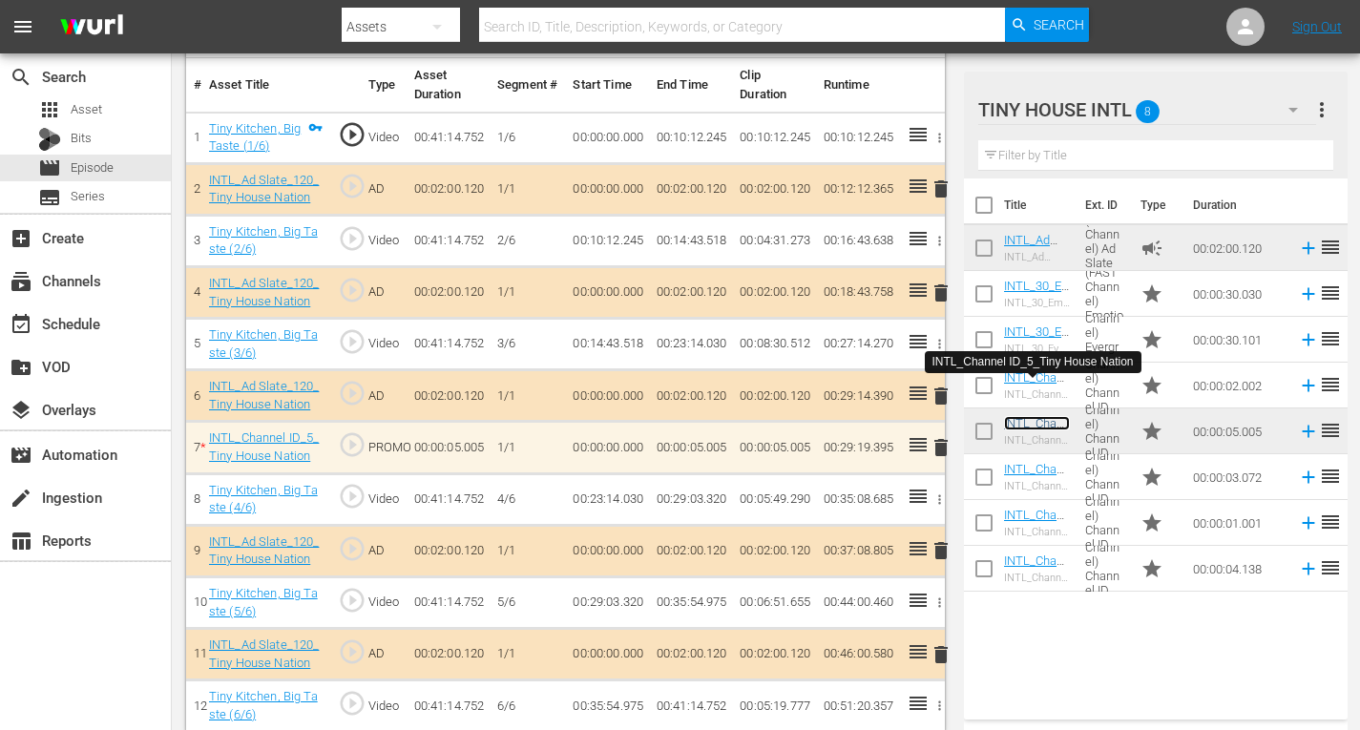
scroll to position [584, 0]
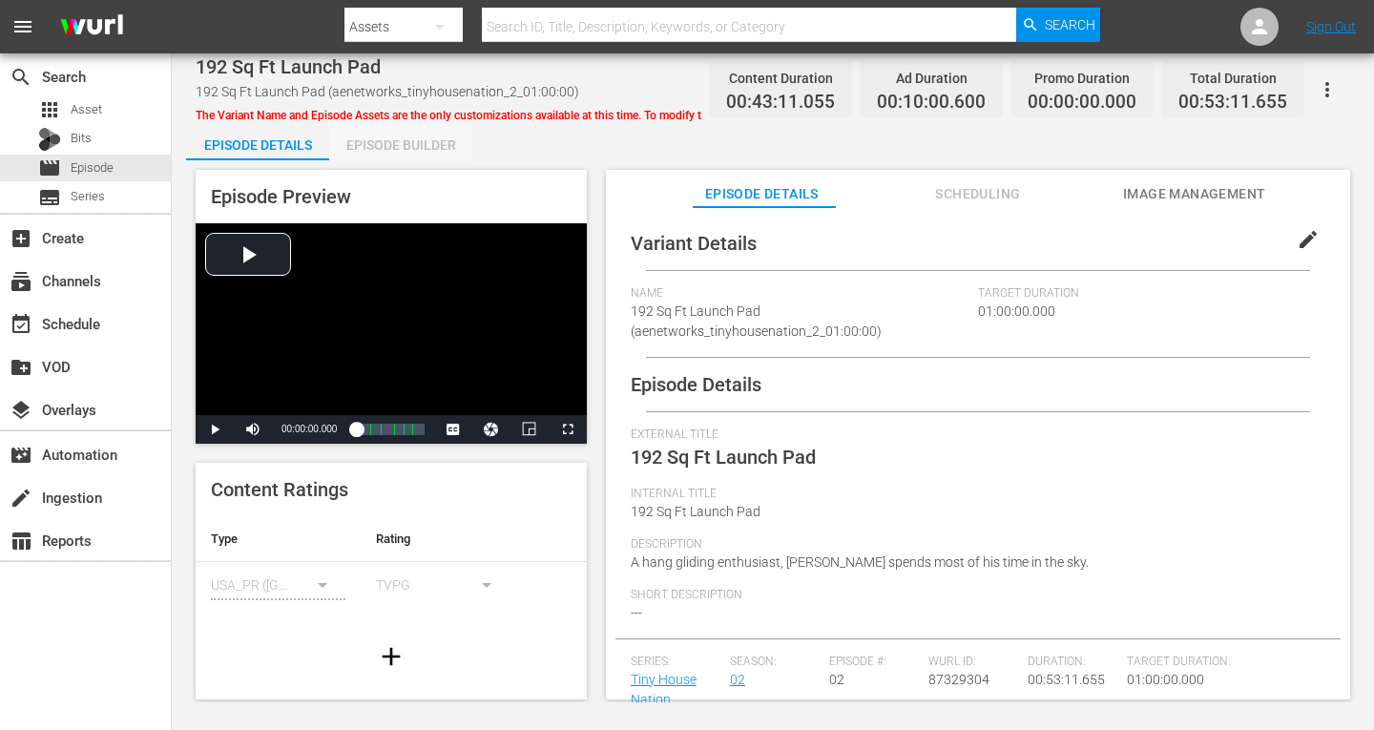
click at [402, 142] on div "Episode Builder" at bounding box center [400, 145] width 143 height 46
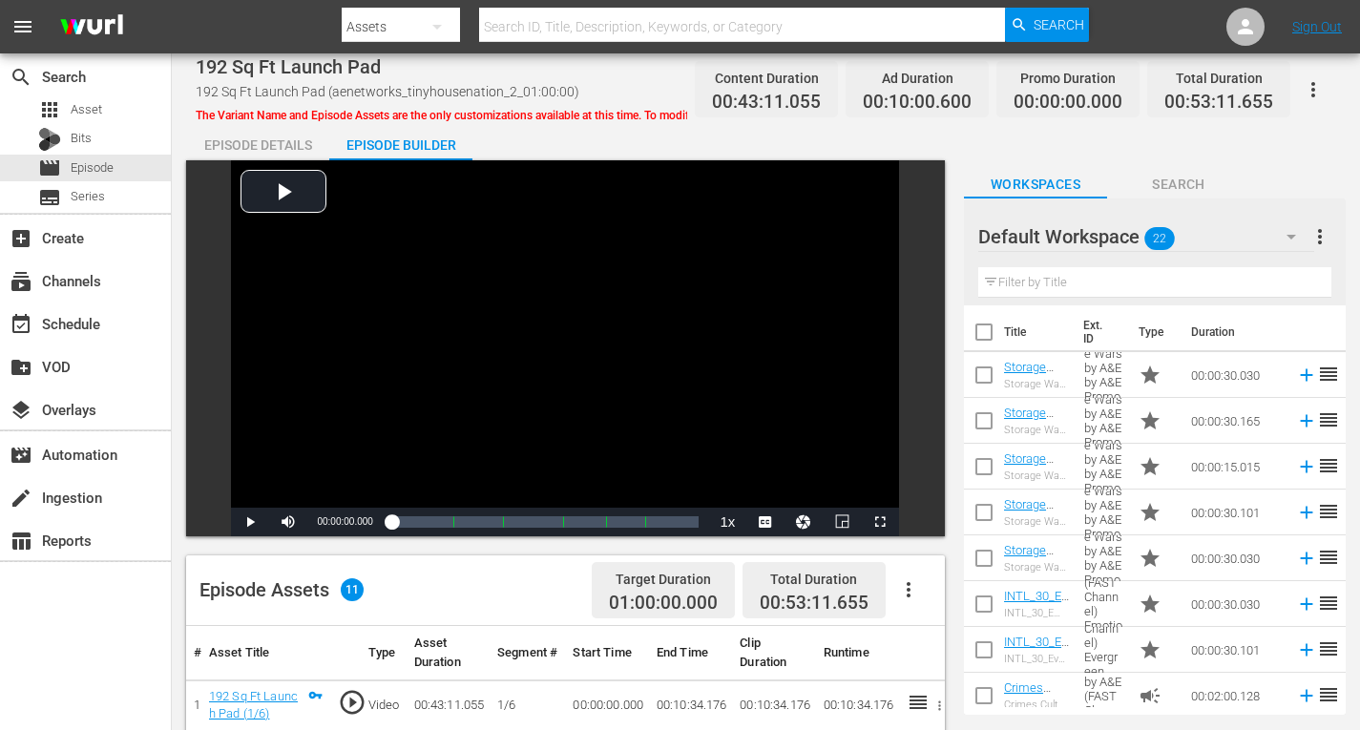
click at [1287, 234] on icon "button" at bounding box center [1291, 236] width 23 height 23
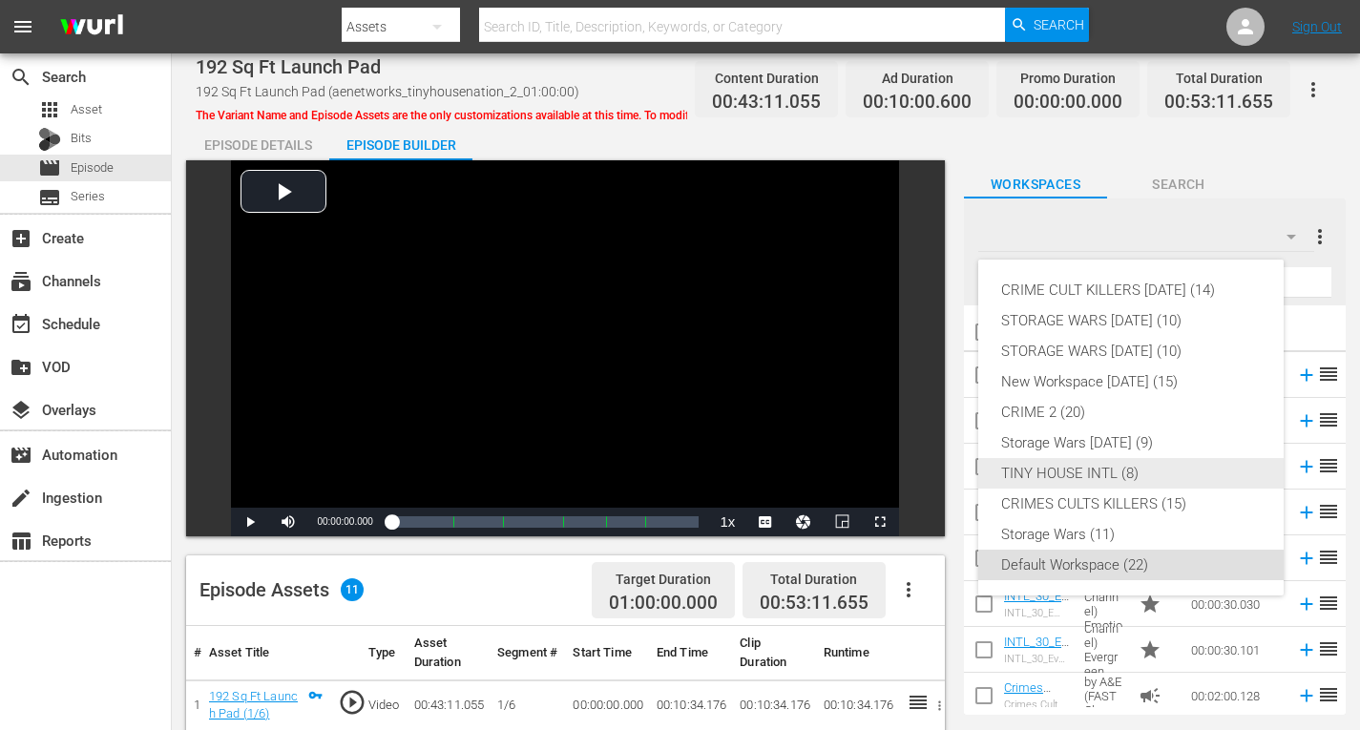
click at [1061, 467] on div "TINY HOUSE INTL (8)" at bounding box center [1131, 473] width 260 height 31
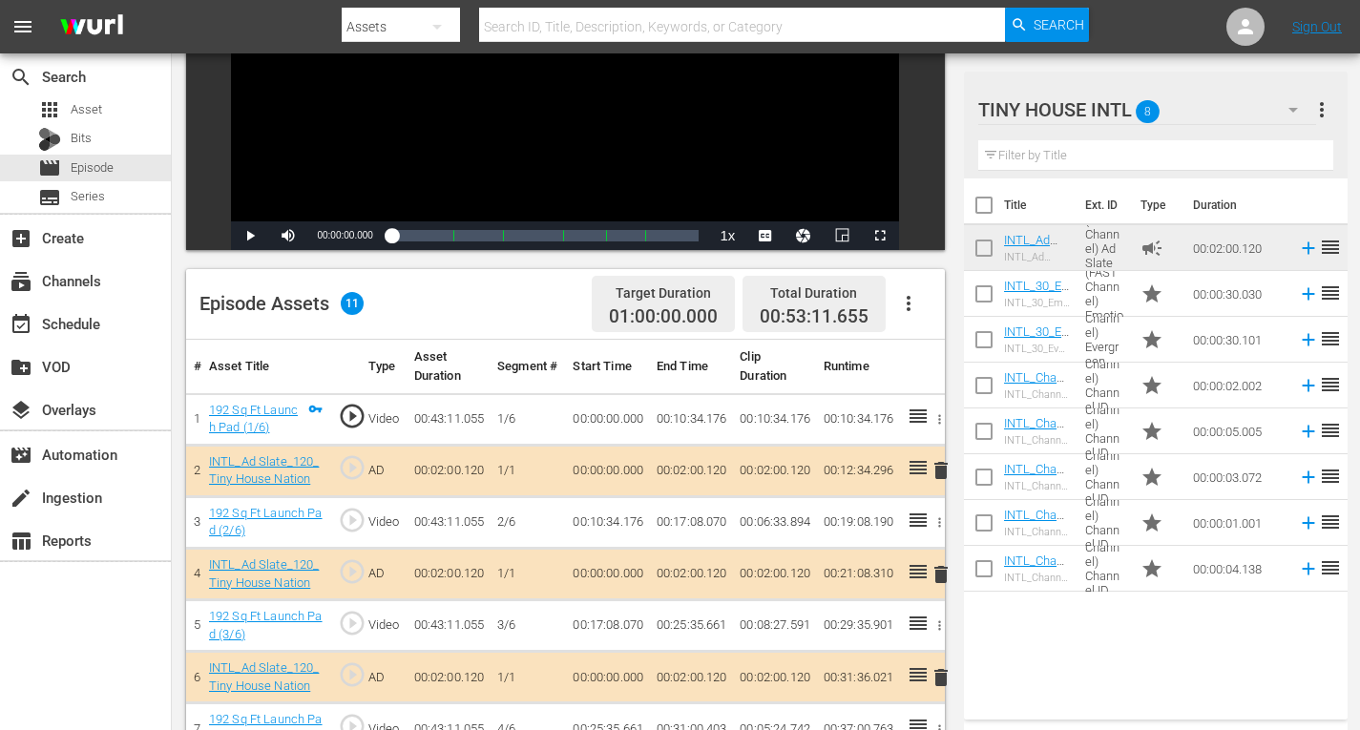
scroll to position [382, 0]
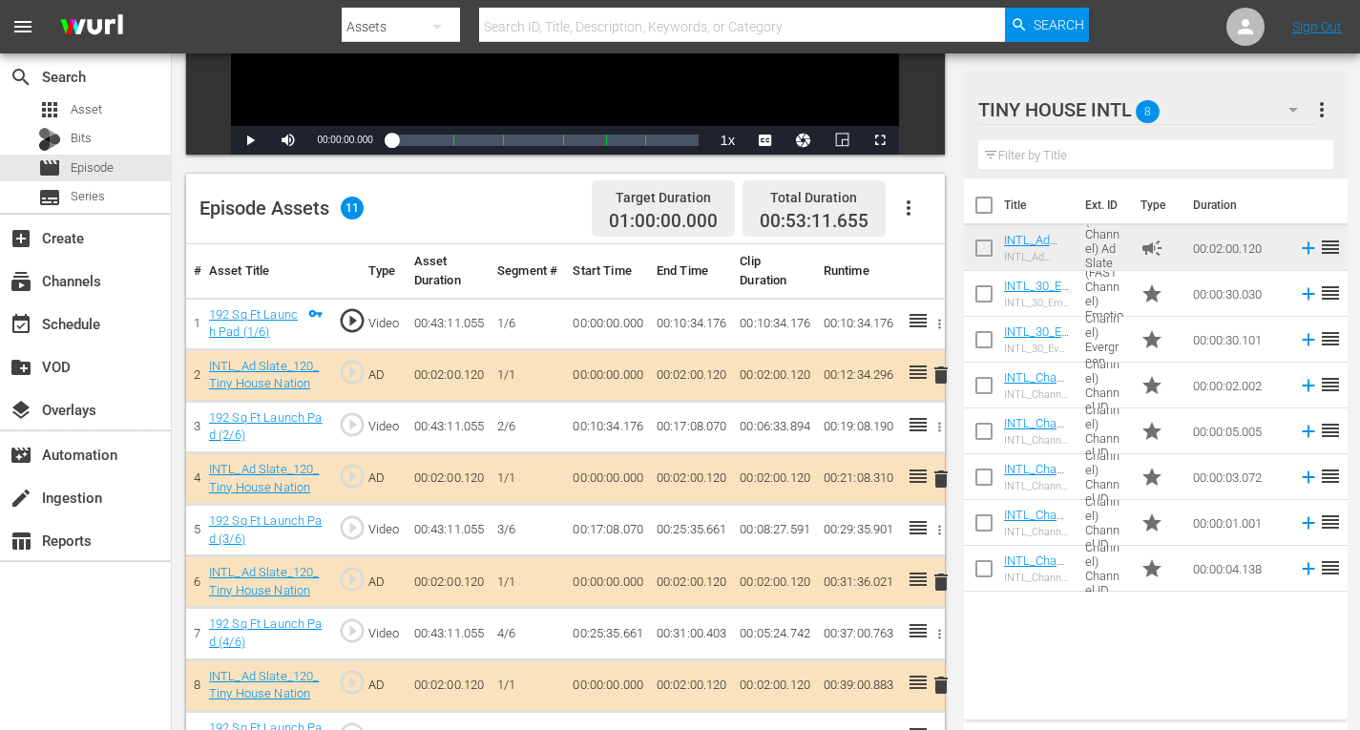
click at [944, 378] on span "delete" at bounding box center [941, 375] width 23 height 23
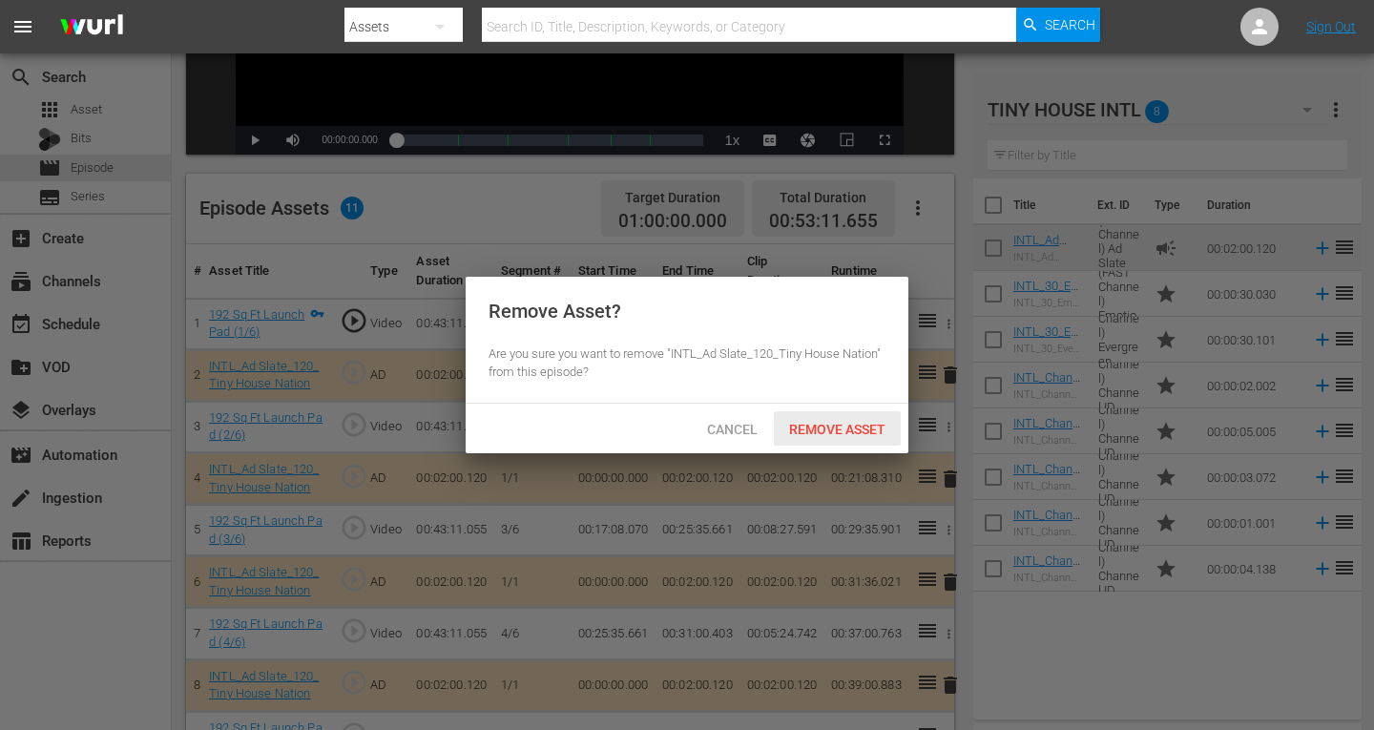
click at [853, 426] on span "Remove Asset" at bounding box center [837, 429] width 127 height 15
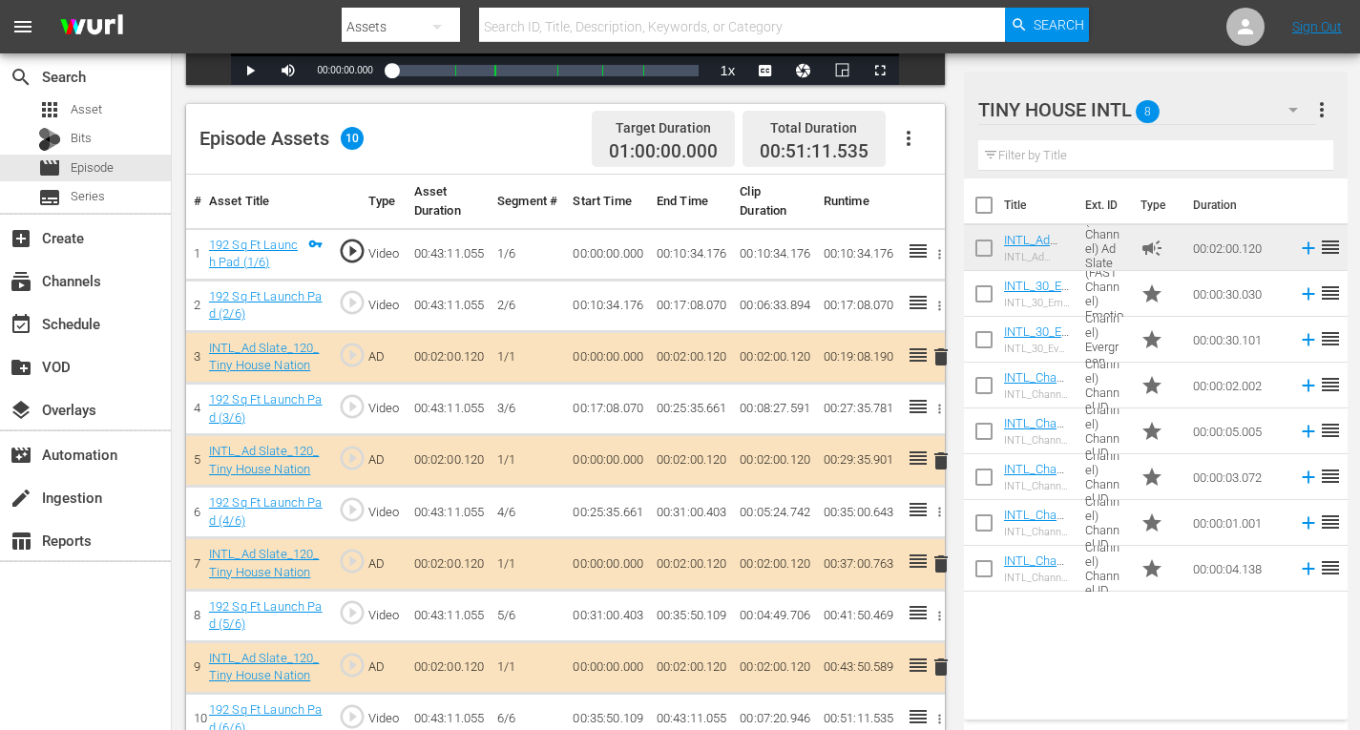
scroll to position [496, 0]
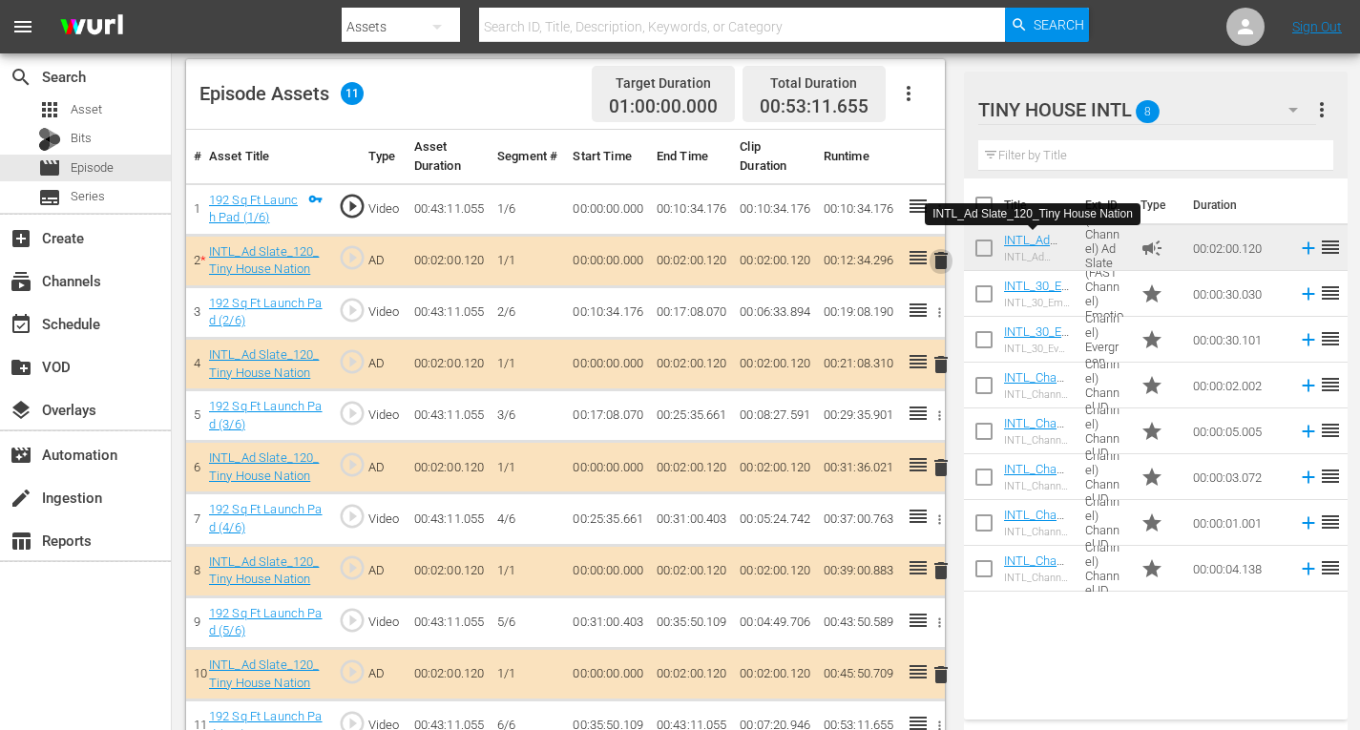
click at [945, 260] on span "delete" at bounding box center [941, 260] width 23 height 23
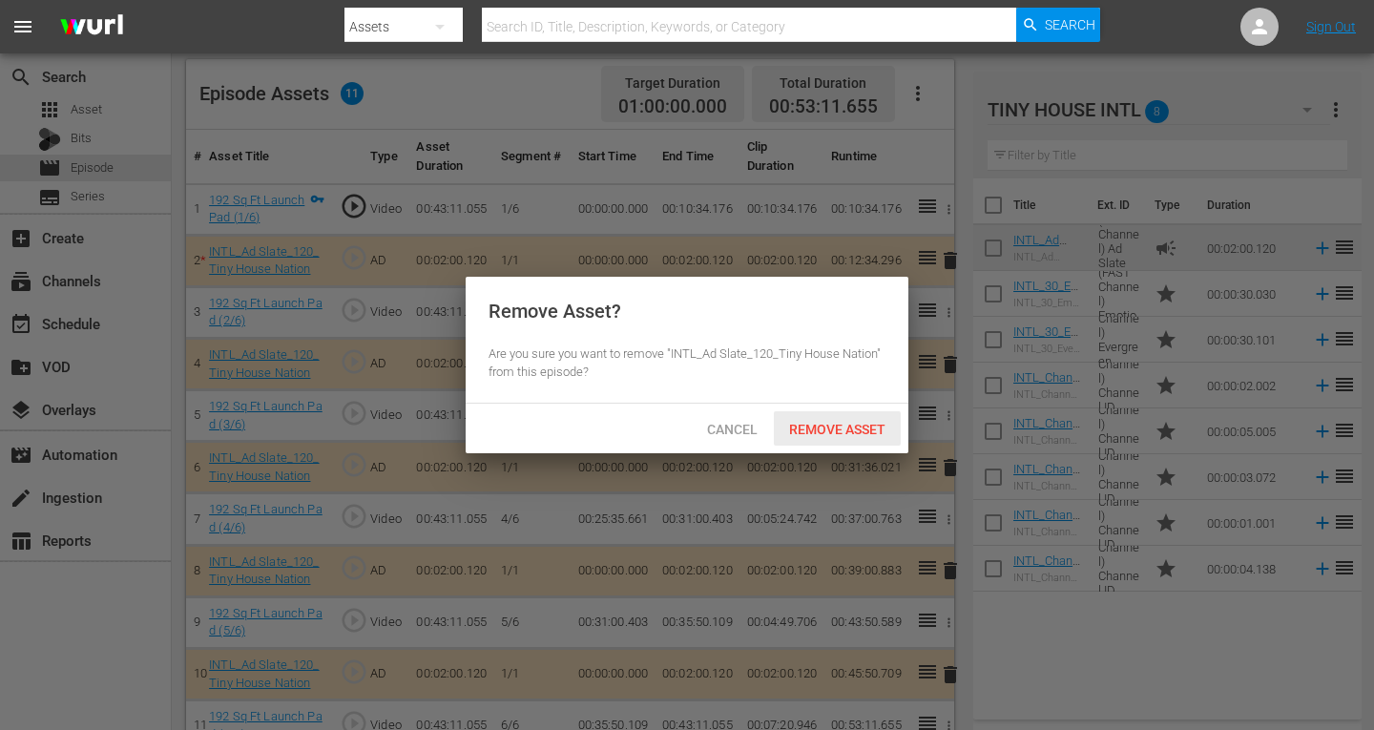
click at [826, 432] on span "Remove Asset" at bounding box center [837, 429] width 127 height 15
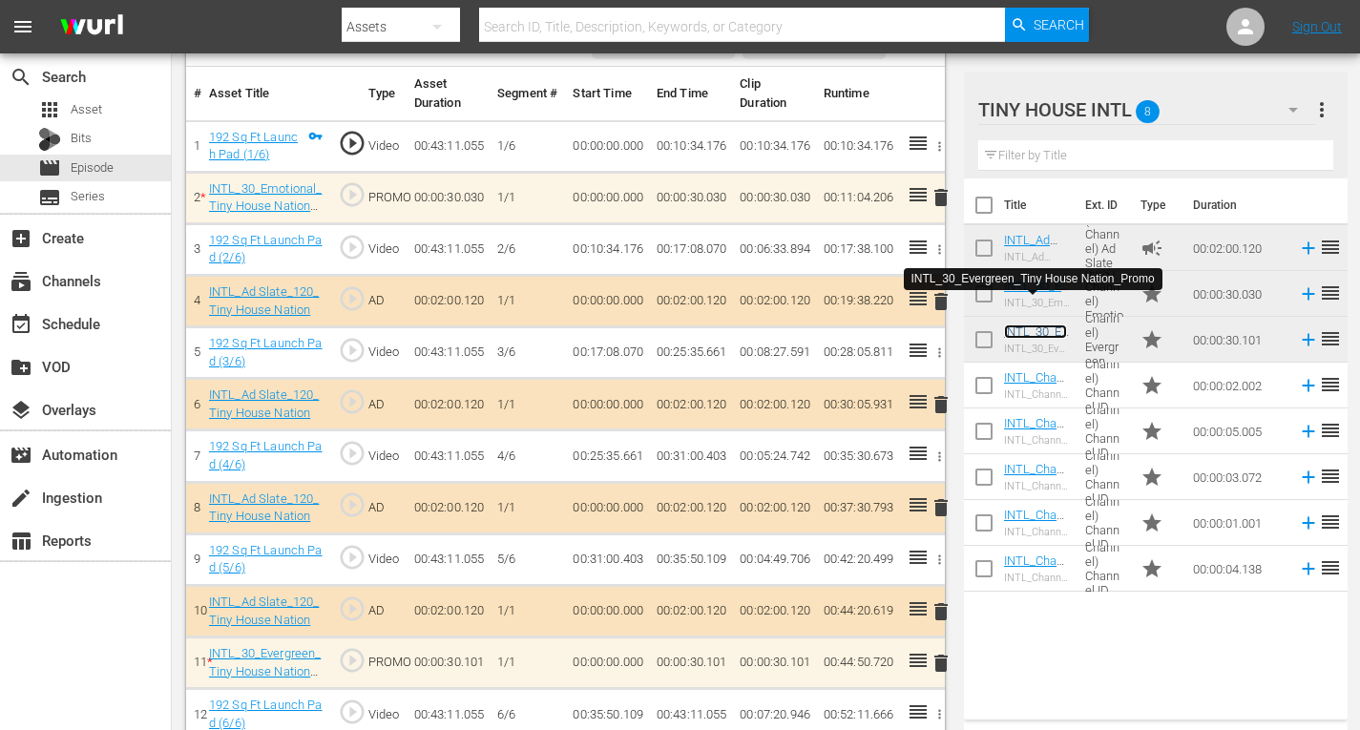
scroll to position [584, 0]
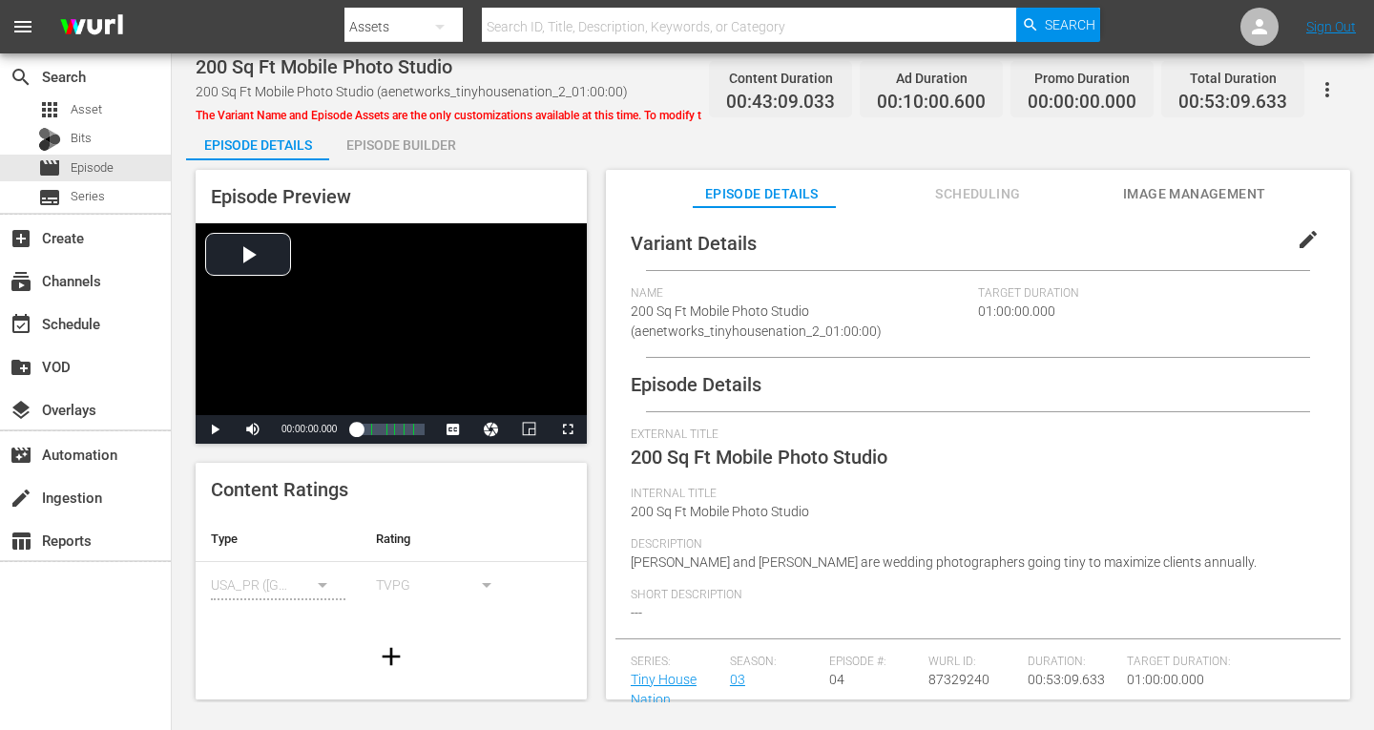
click at [389, 145] on div "Episode Builder" at bounding box center [400, 145] width 143 height 46
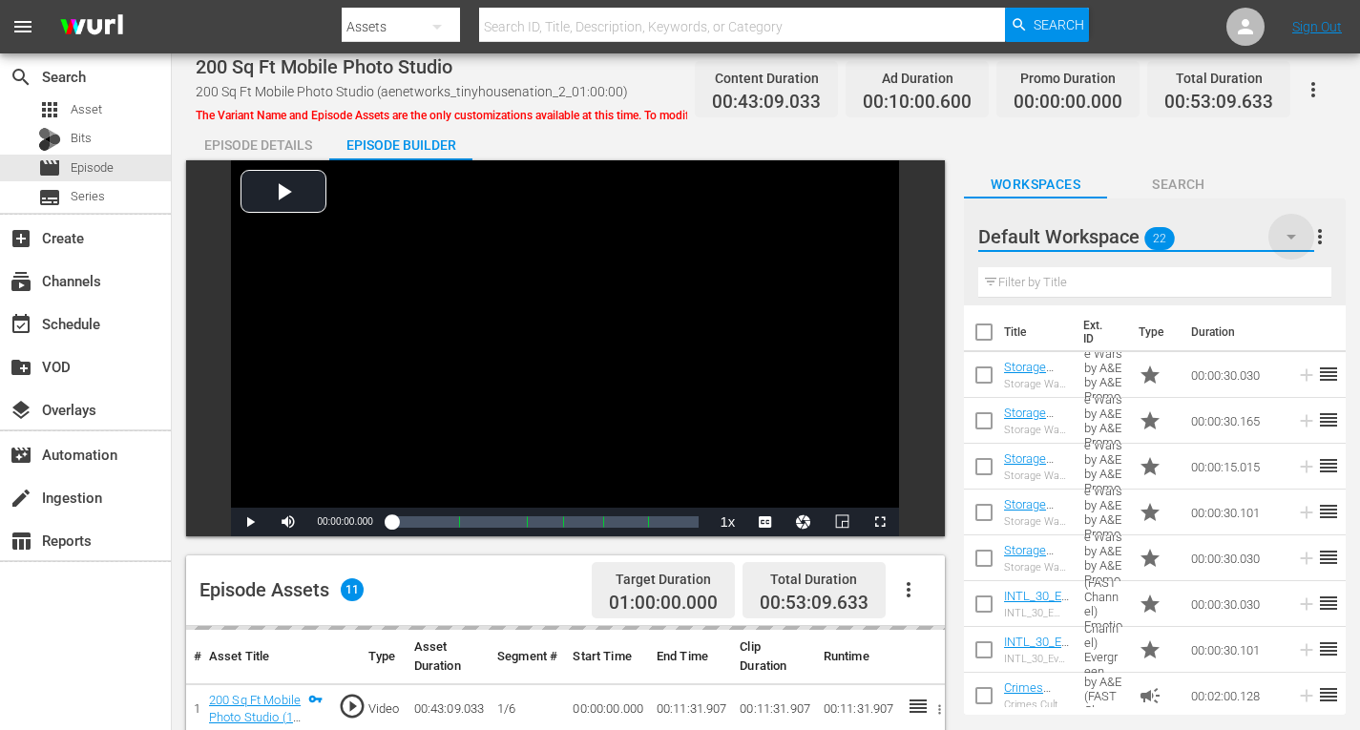
click at [1301, 230] on icon "button" at bounding box center [1291, 236] width 23 height 23
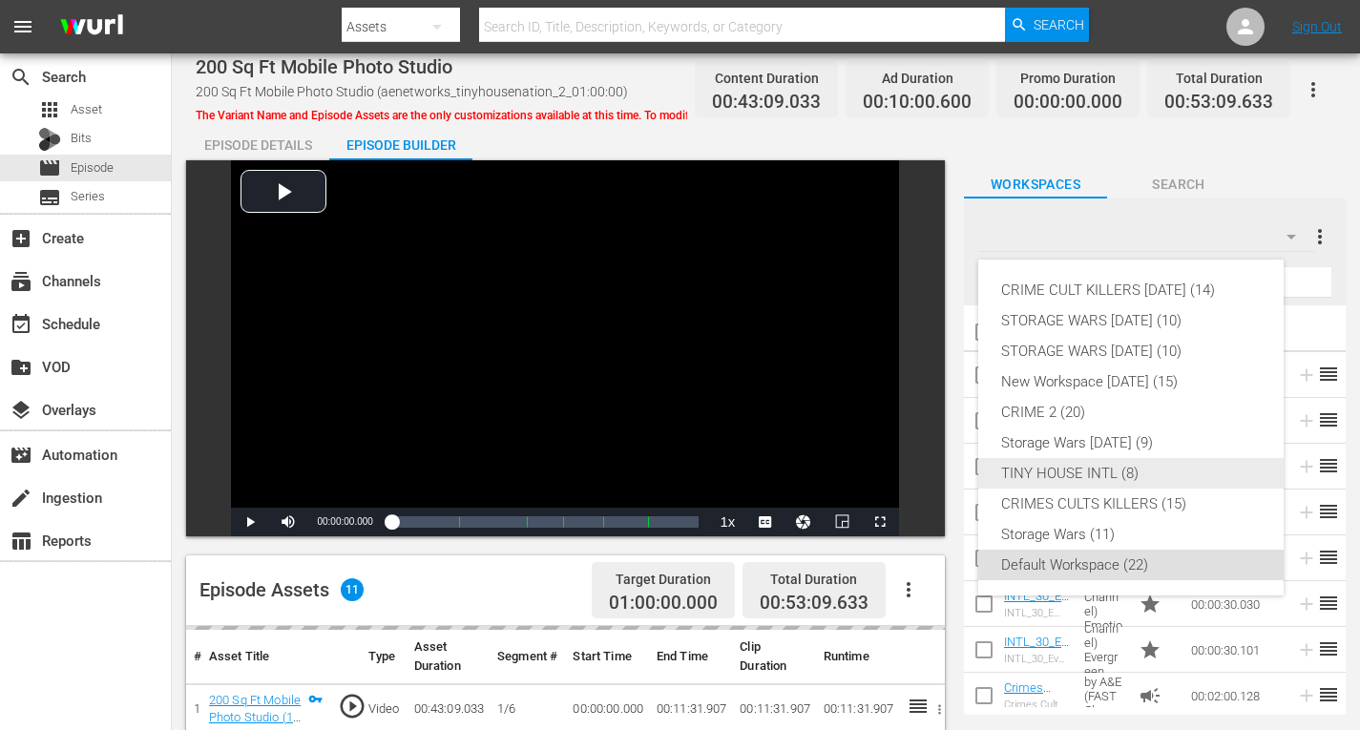
click at [1071, 473] on div "TINY HOUSE INTL (8)" at bounding box center [1131, 473] width 260 height 31
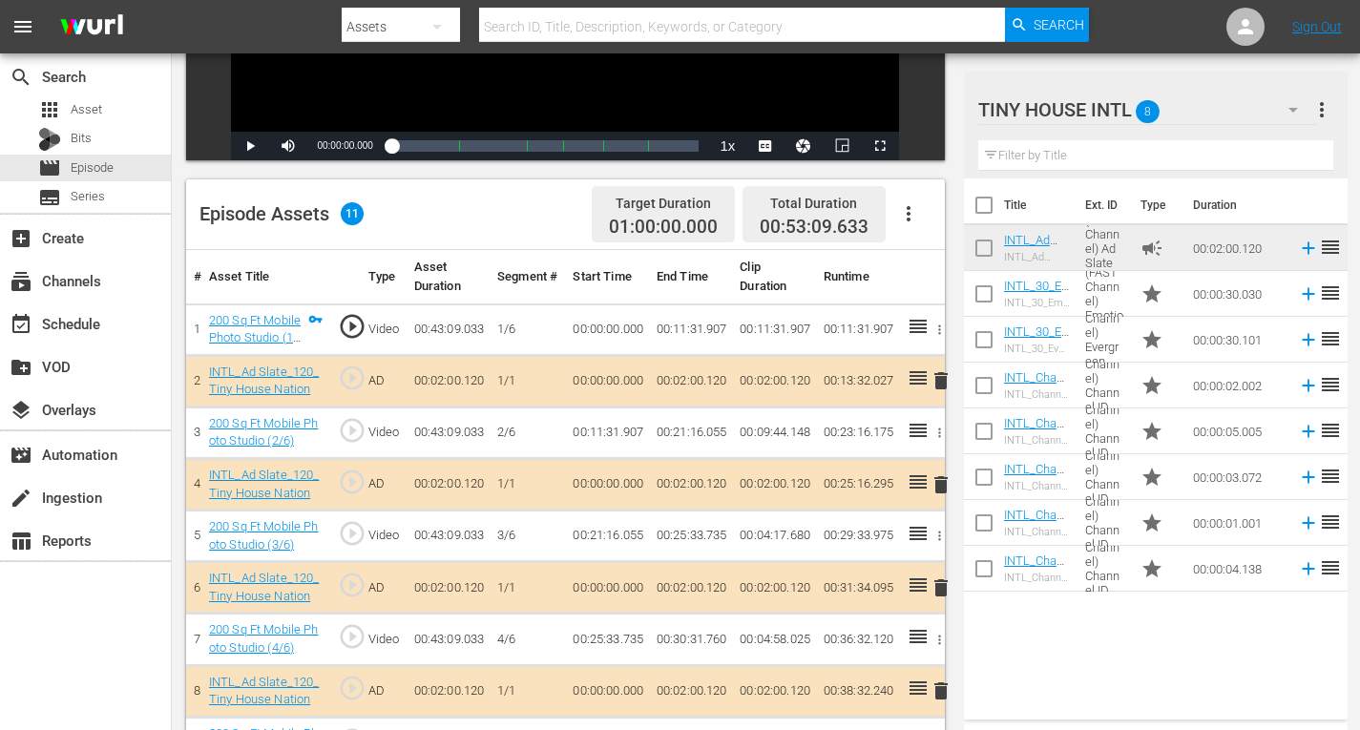
scroll to position [382, 0]
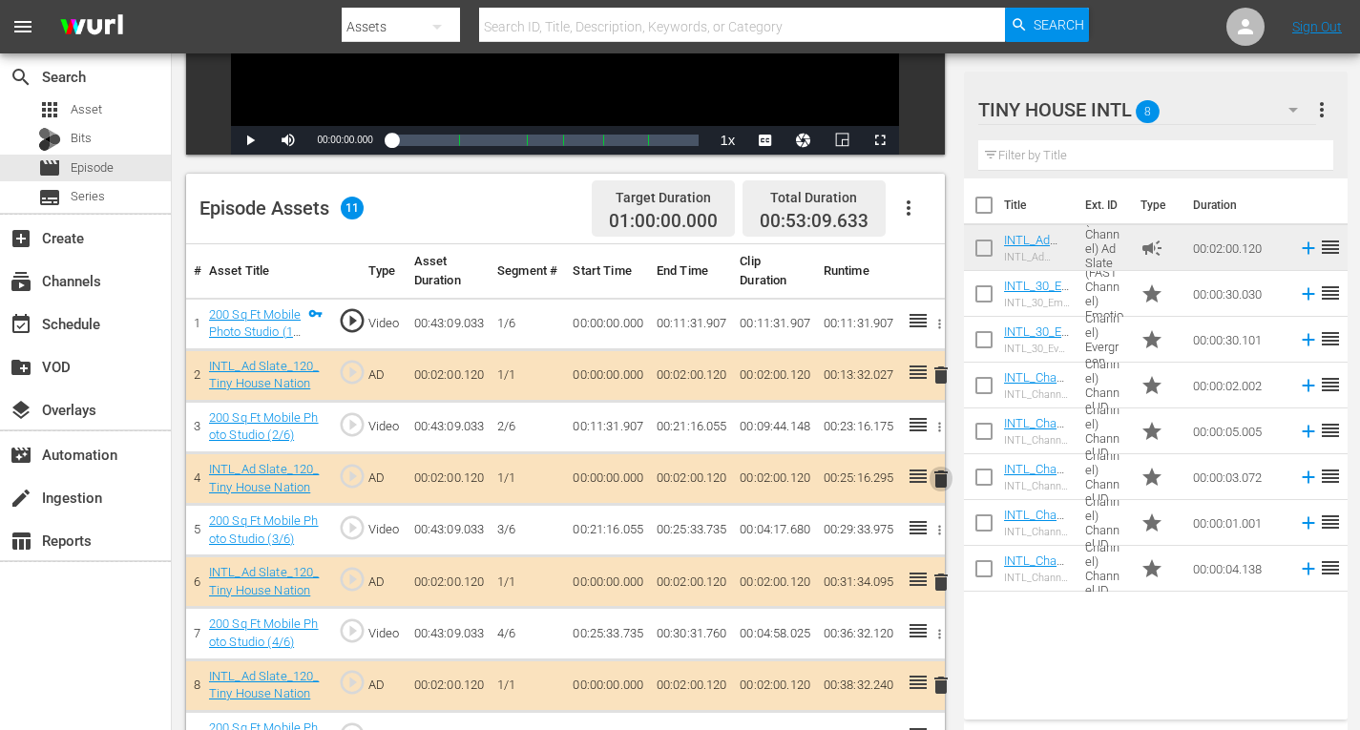
click at [947, 476] on span "delete" at bounding box center [941, 479] width 23 height 23
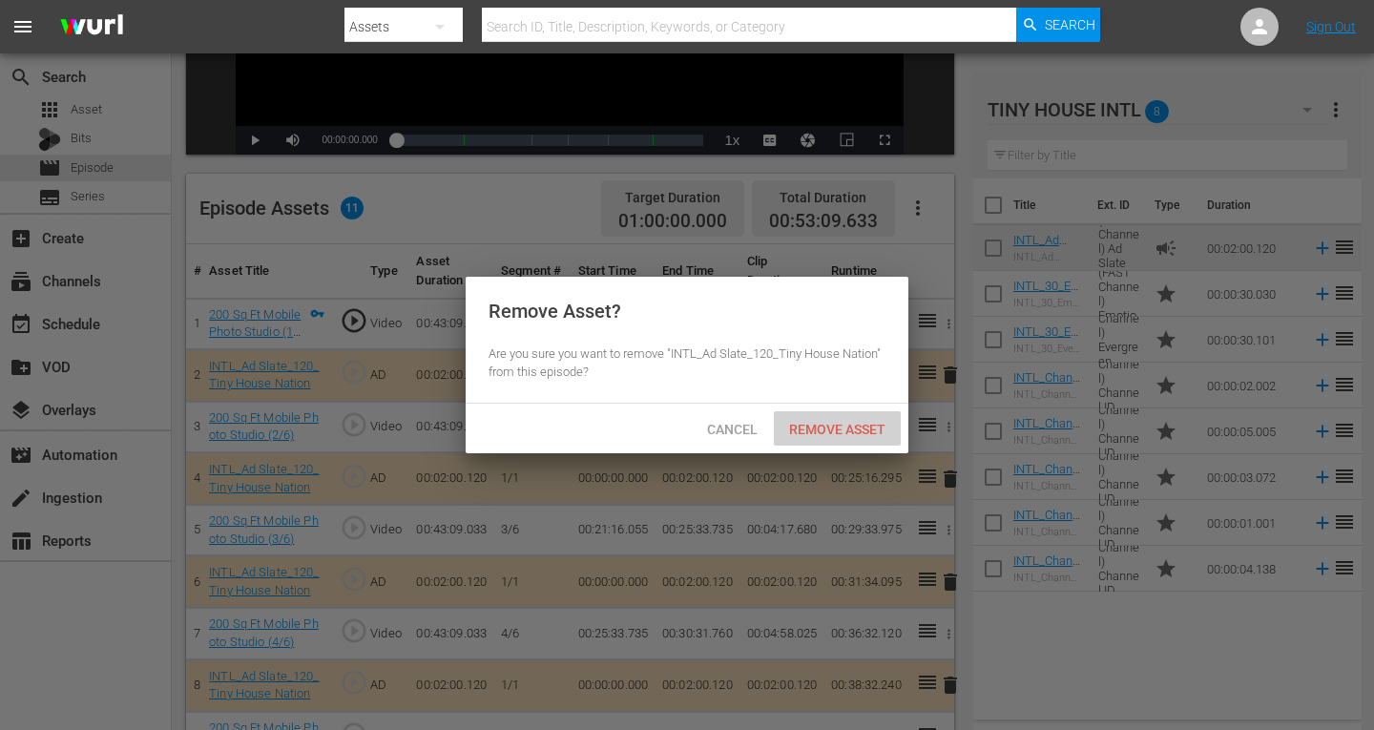
click at [853, 429] on span "Remove Asset" at bounding box center [837, 429] width 127 height 15
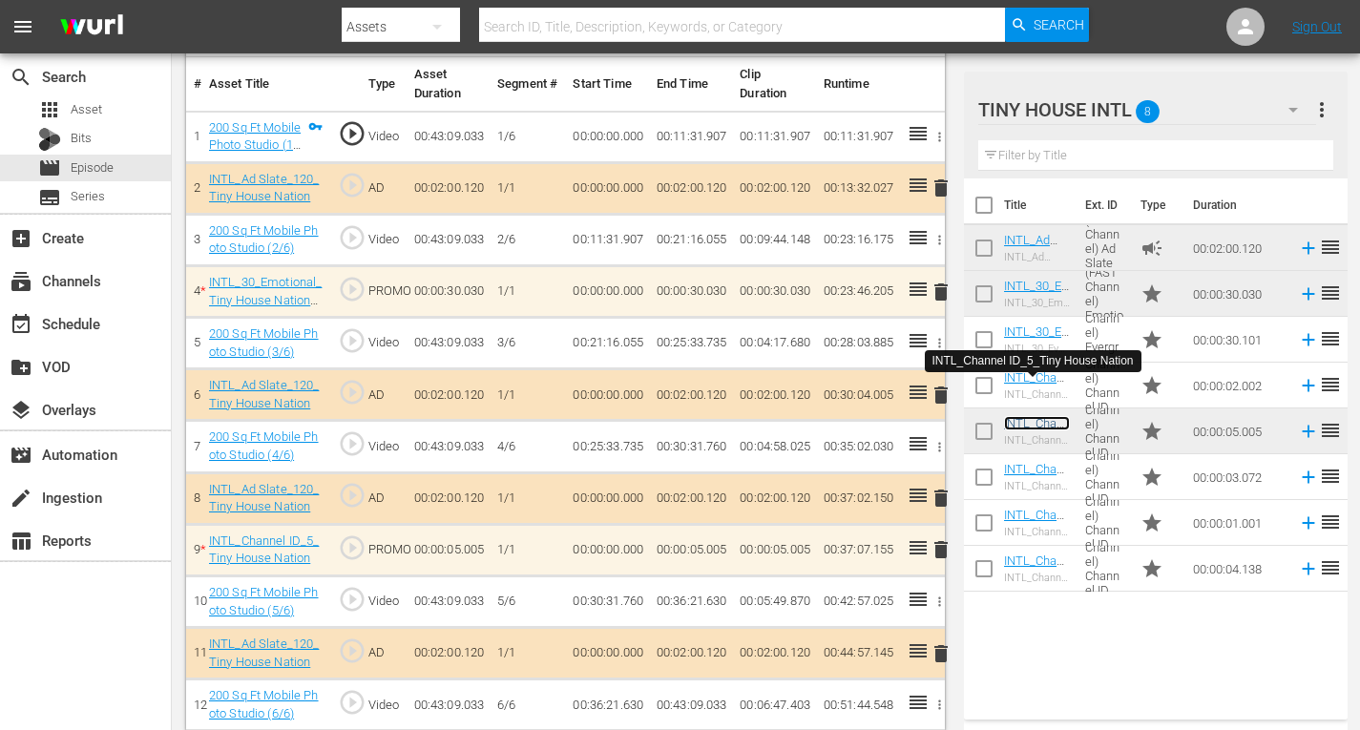
scroll to position [584, 0]
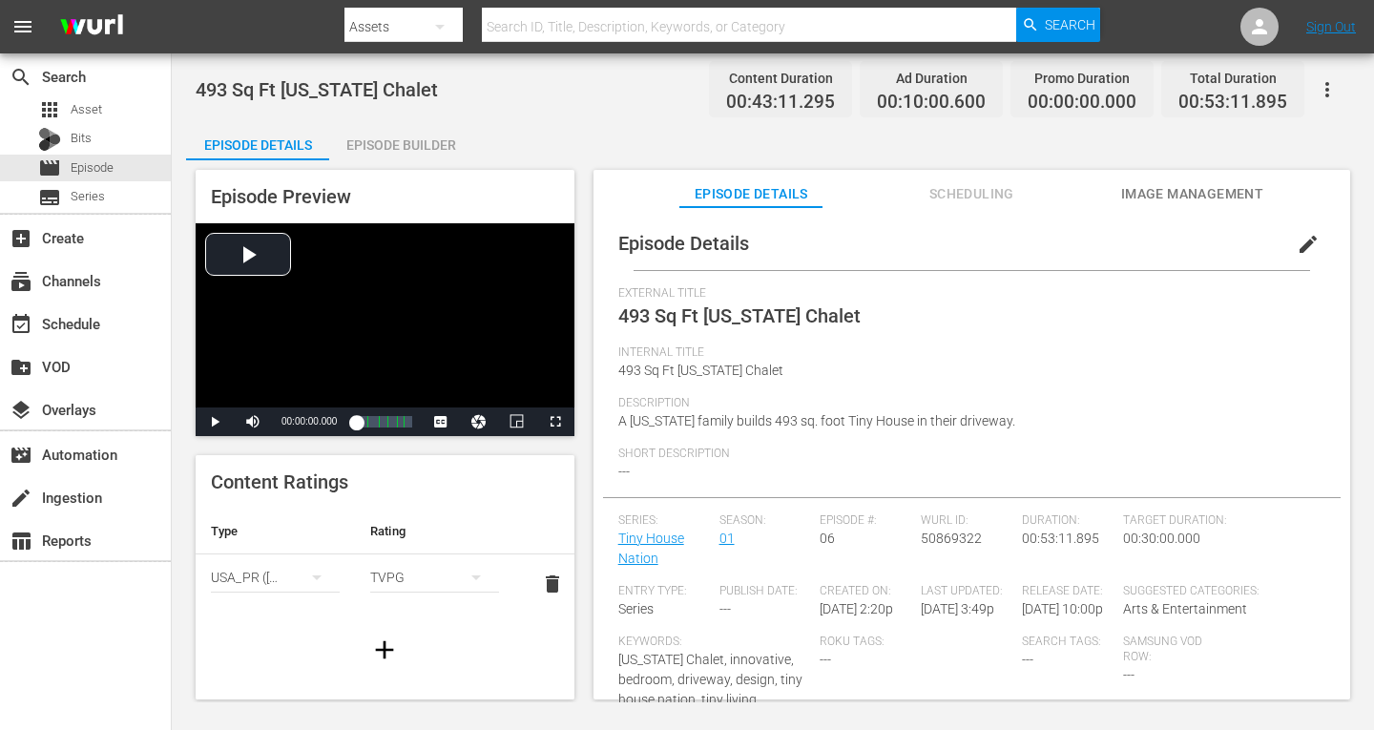
click at [402, 137] on div "Episode Builder" at bounding box center [400, 145] width 143 height 46
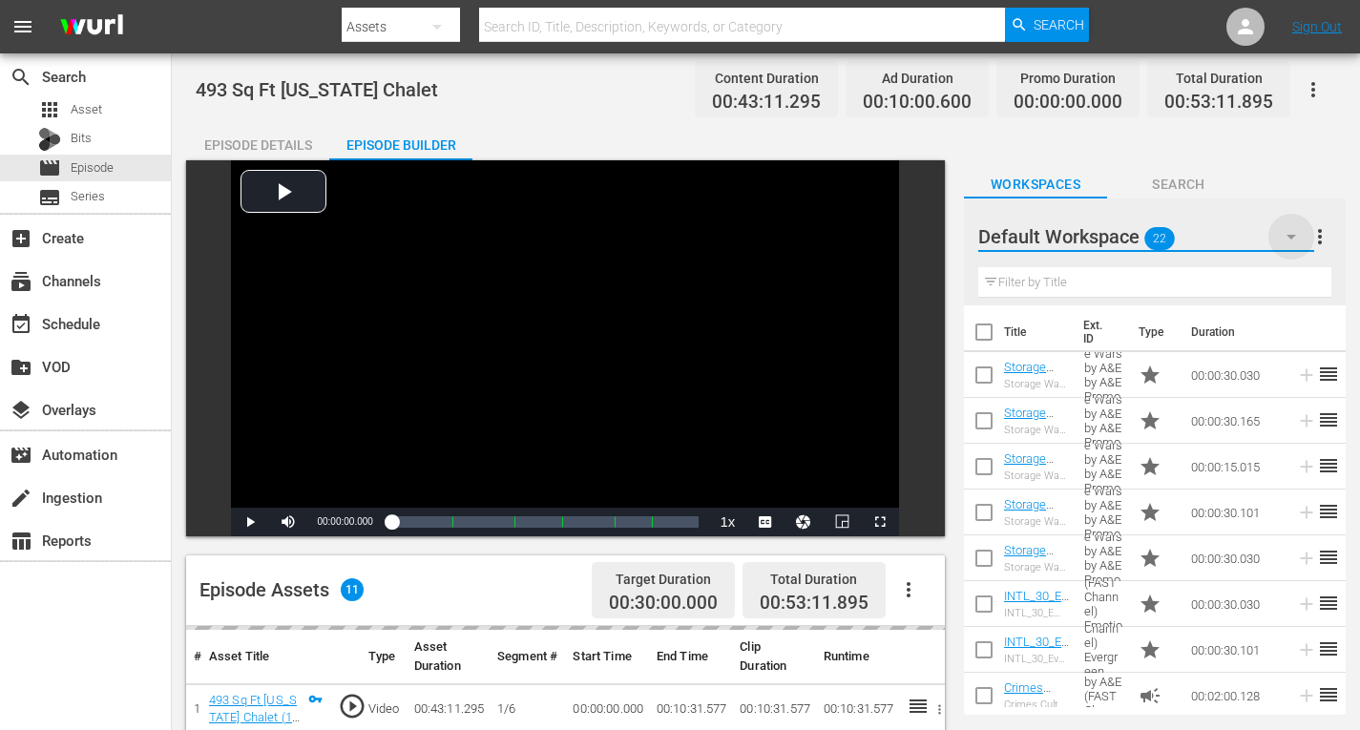
click at [1289, 228] on icon "button" at bounding box center [1291, 236] width 23 height 23
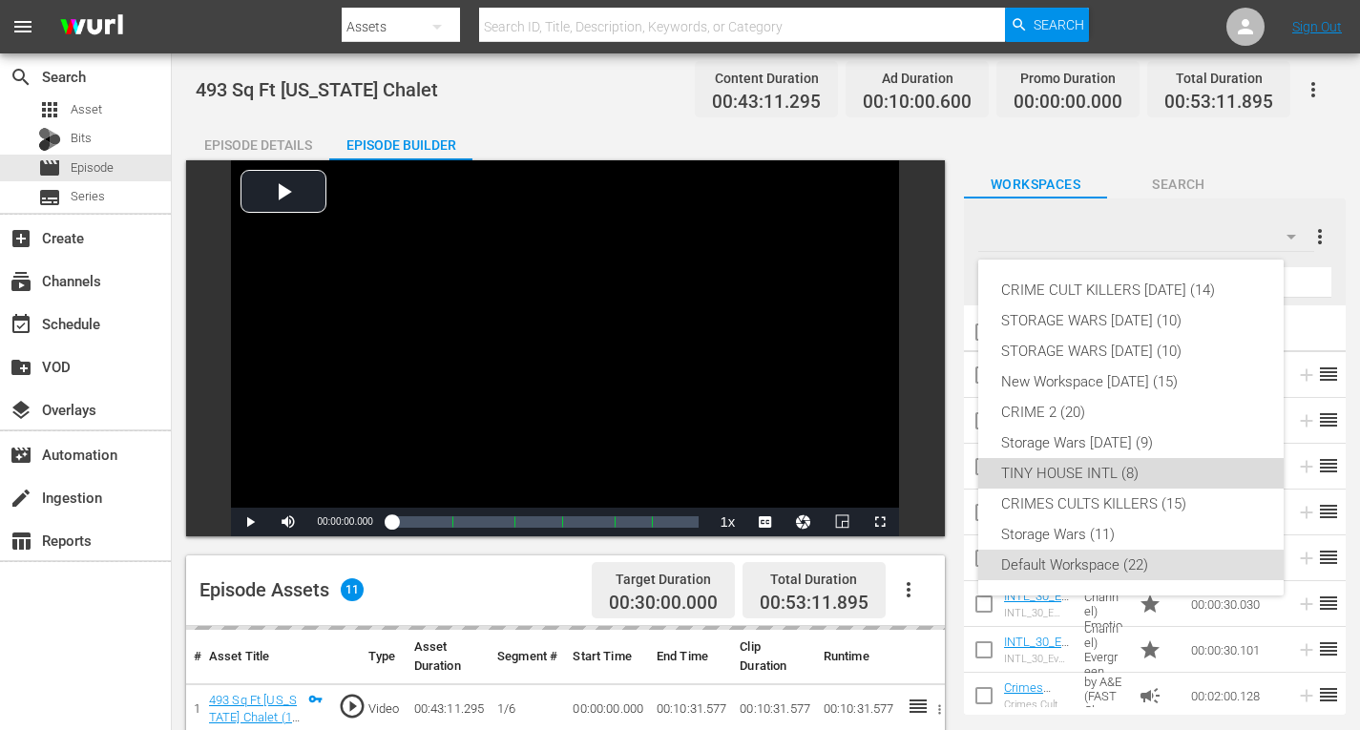
click at [1087, 473] on div "TINY HOUSE INTL (8)" at bounding box center [1131, 473] width 260 height 31
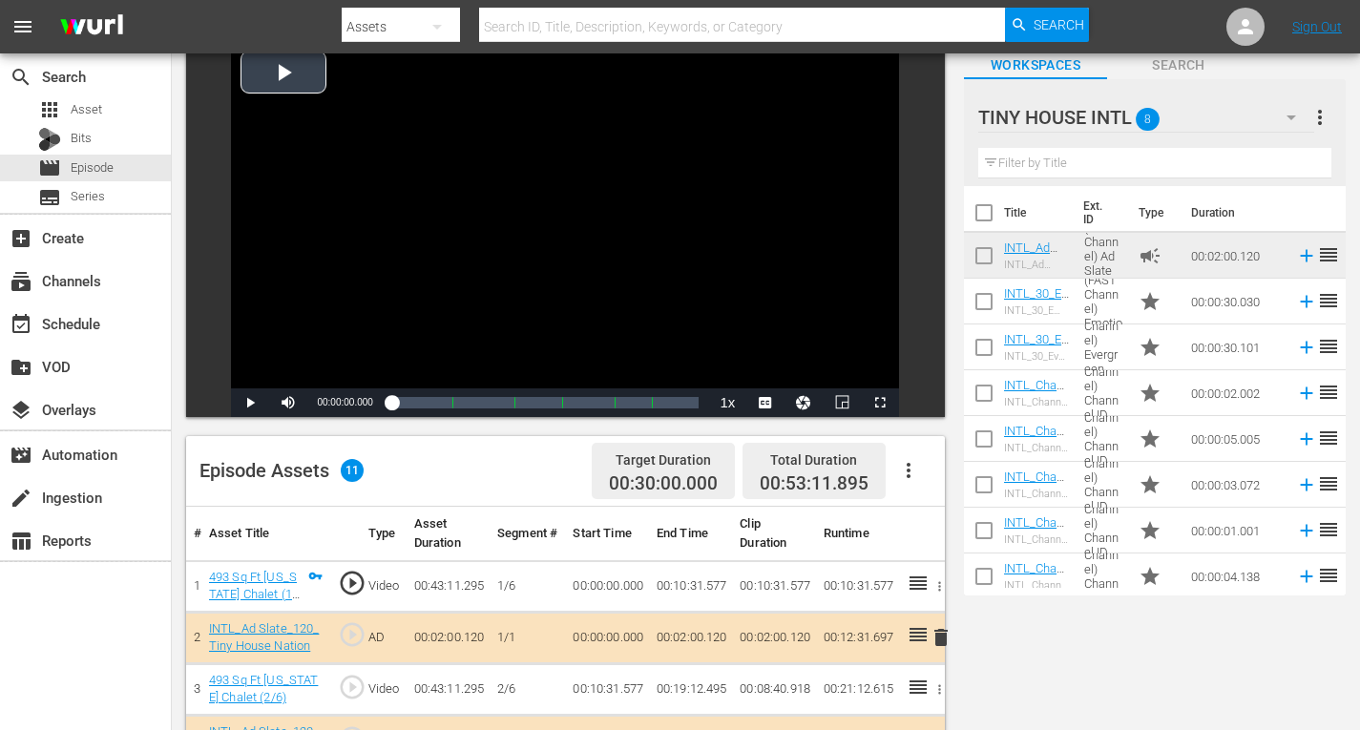
scroll to position [382, 0]
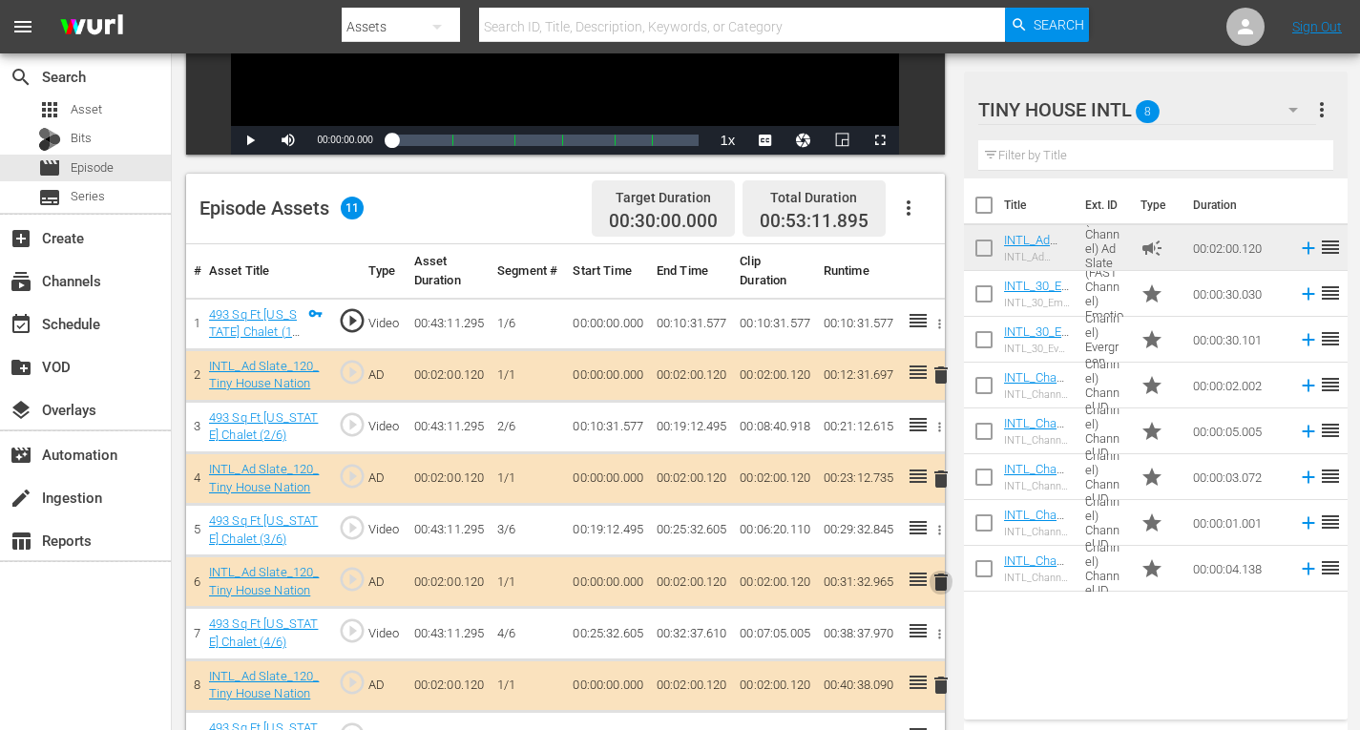
click at [937, 580] on span "delete" at bounding box center [941, 582] width 23 height 23
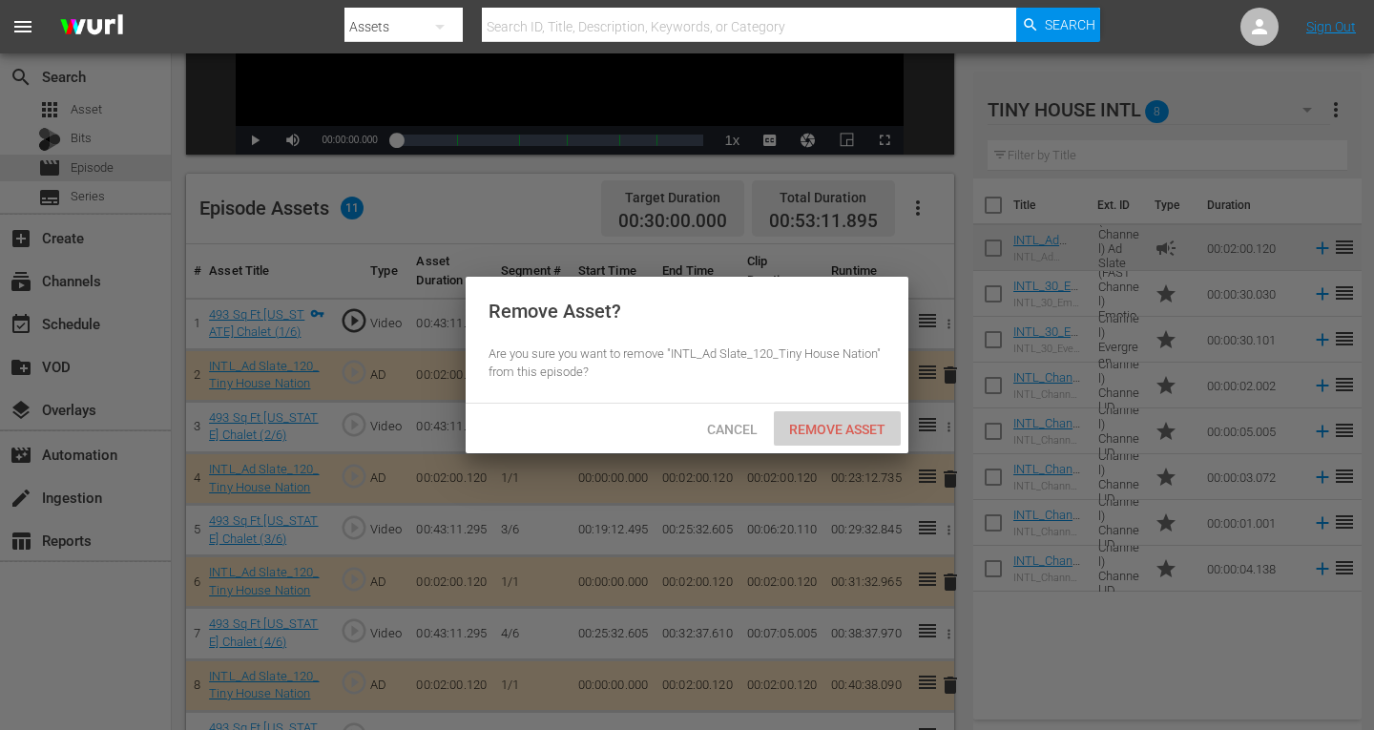
click at [814, 435] on span "Remove Asset" at bounding box center [837, 429] width 127 height 15
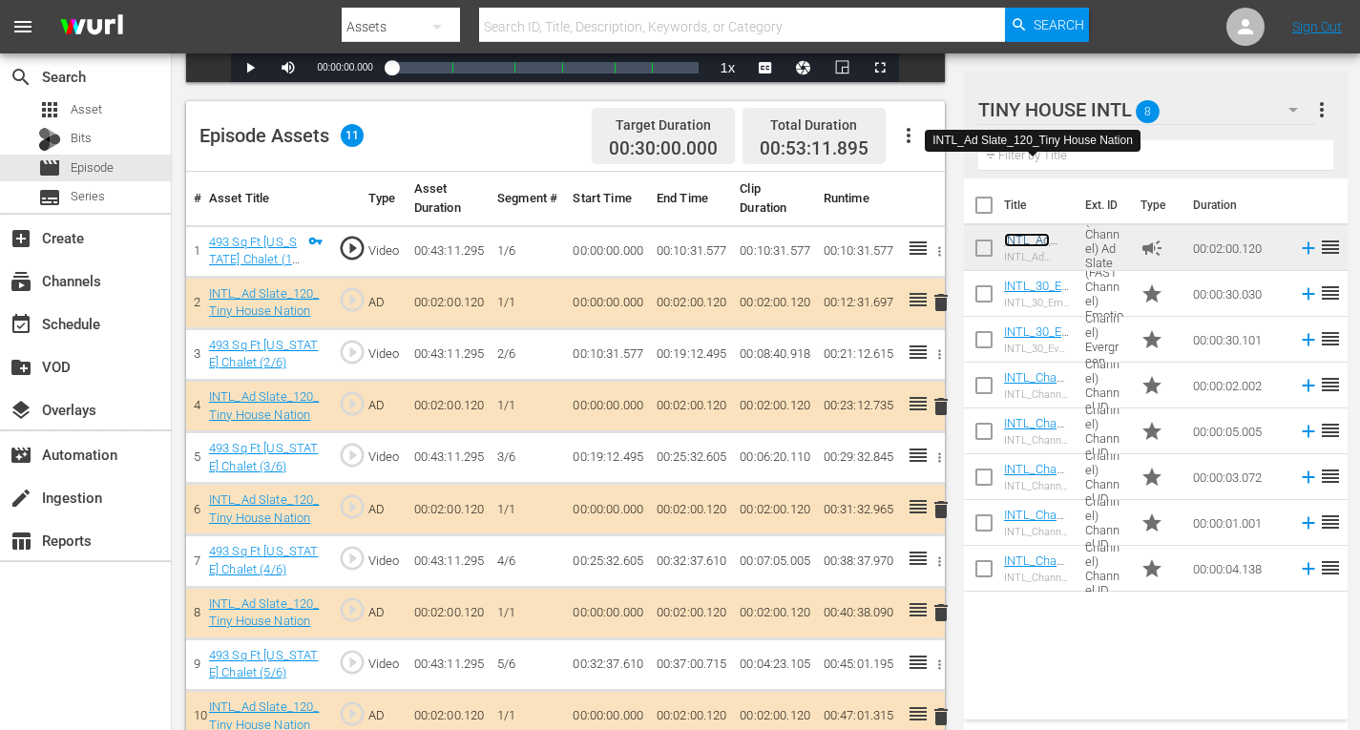
scroll to position [477, 0]
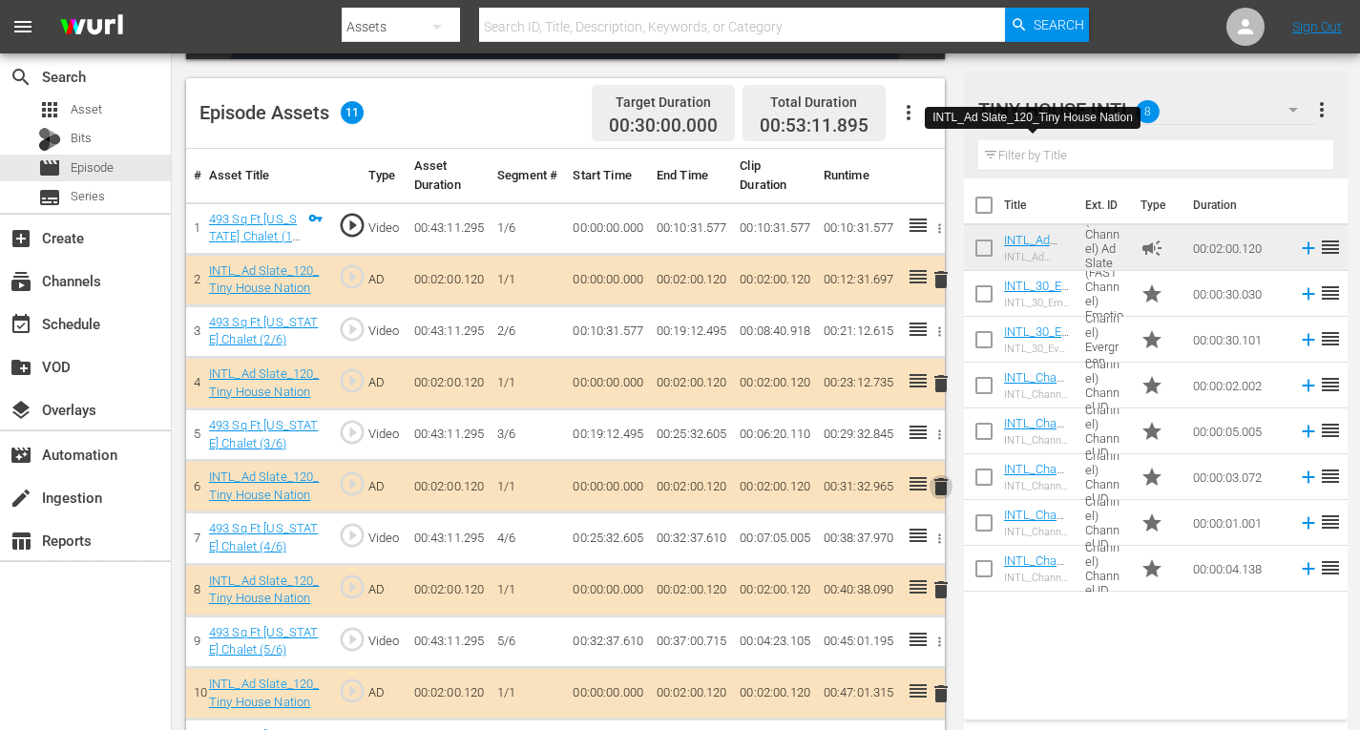
click at [939, 485] on span "delete" at bounding box center [941, 486] width 23 height 23
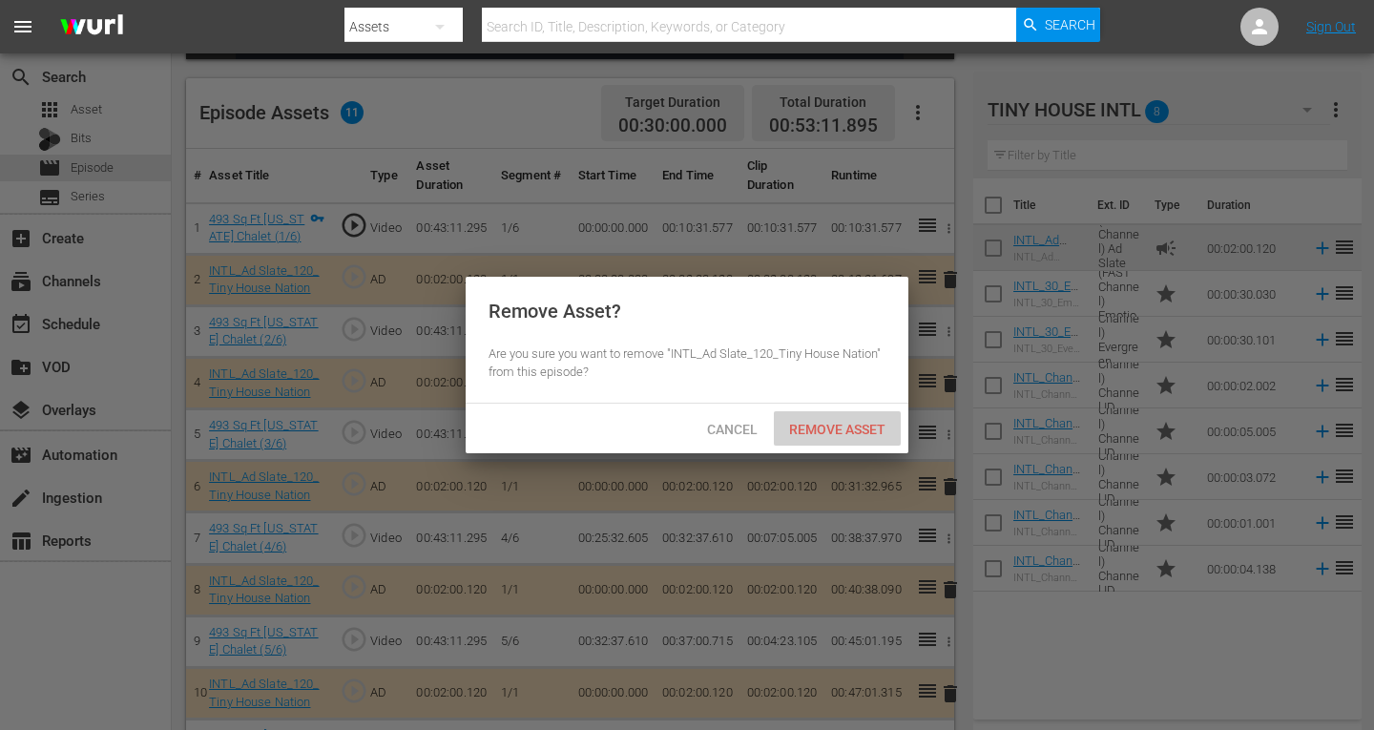
click at [875, 426] on span "Remove Asset" at bounding box center [837, 429] width 127 height 15
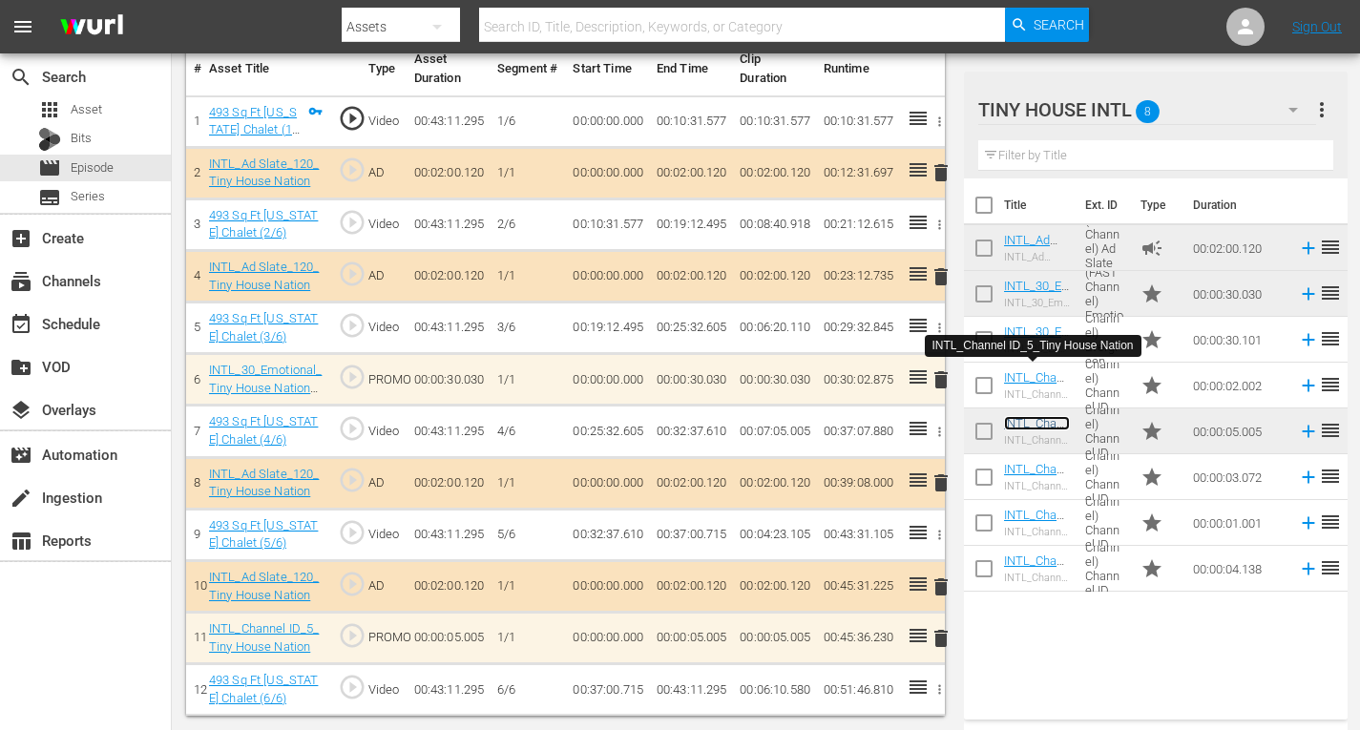
scroll to position [584, 0]
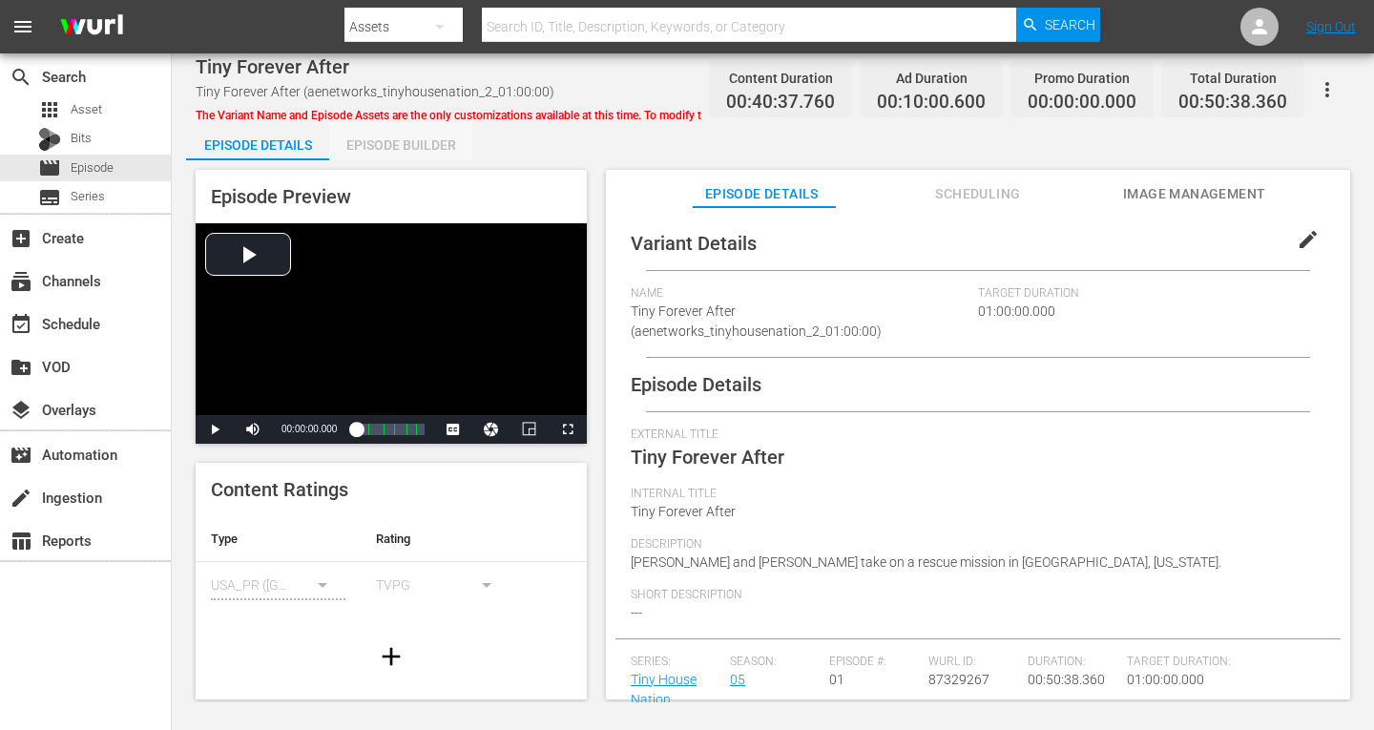
click at [393, 149] on div "Episode Builder" at bounding box center [400, 145] width 143 height 46
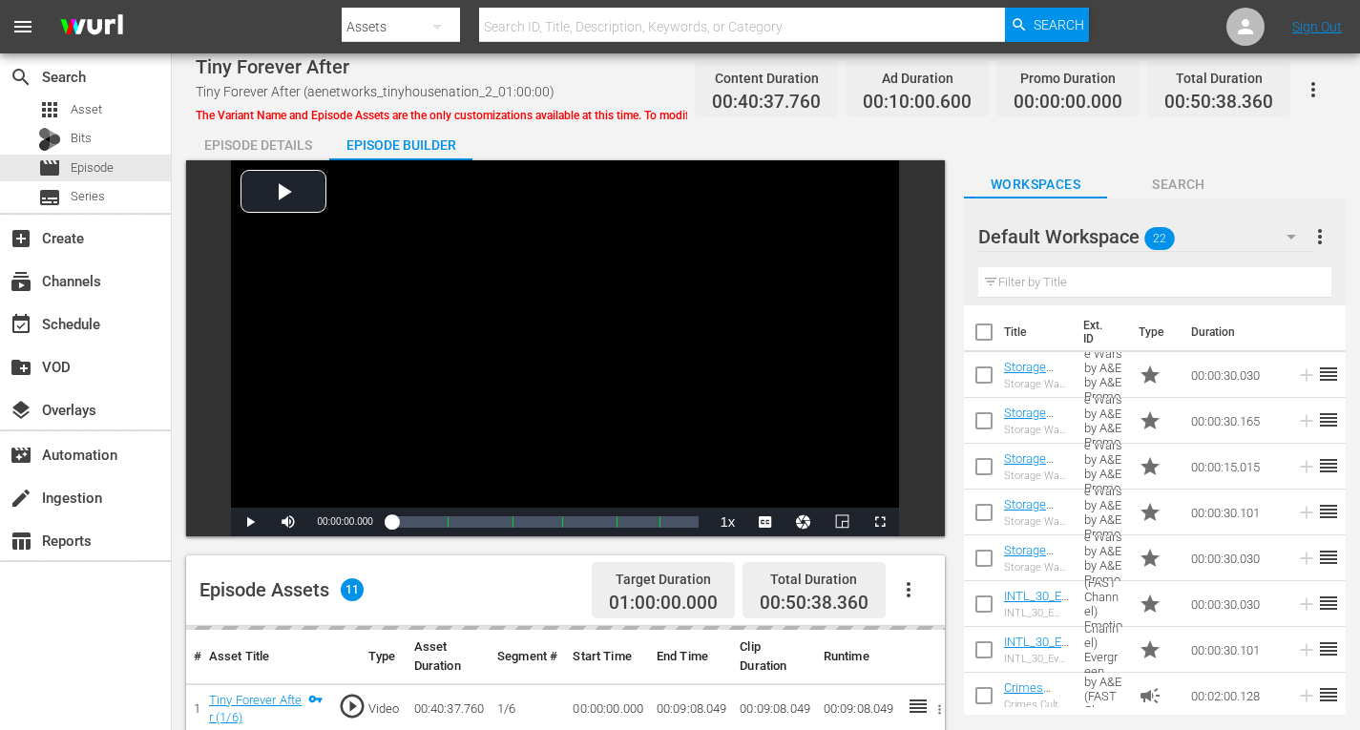
click at [1294, 229] on icon "button" at bounding box center [1291, 236] width 23 height 23
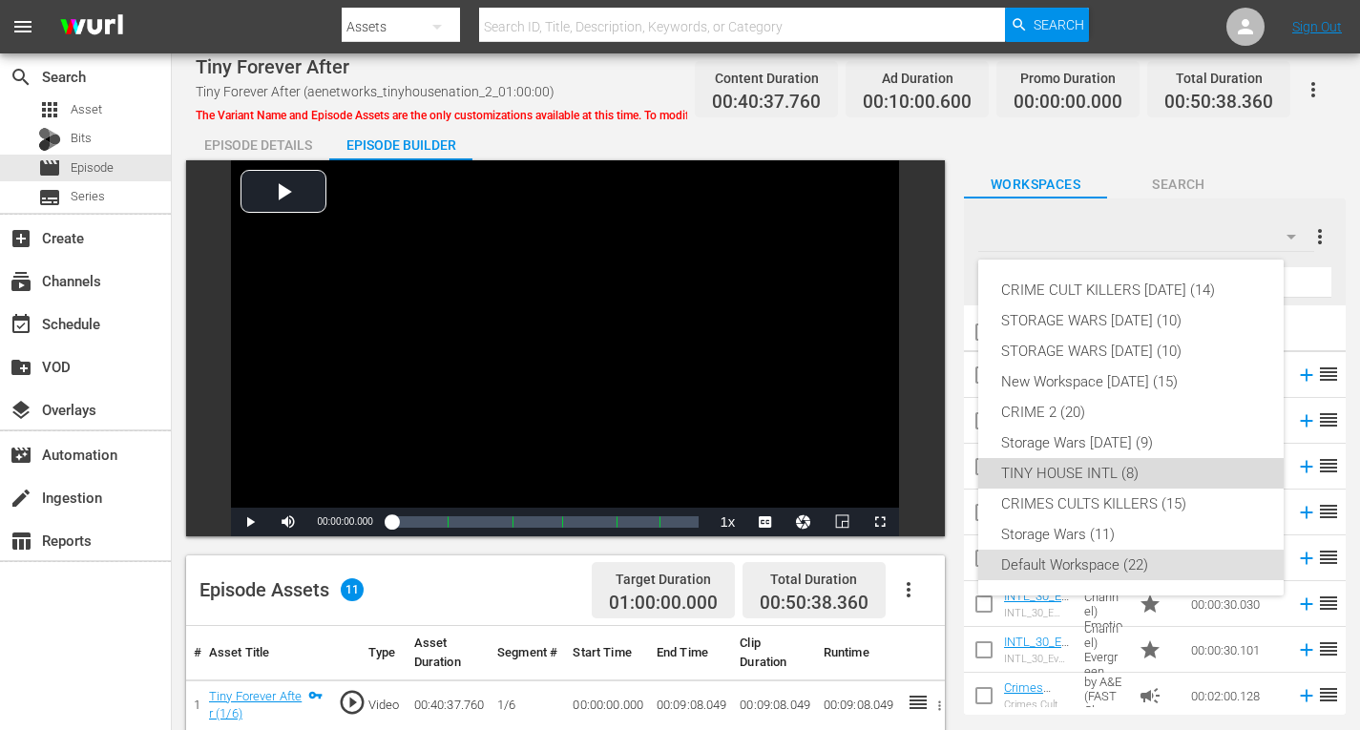
click at [1078, 467] on div "TINY HOUSE INTL (8)" at bounding box center [1131, 473] width 260 height 31
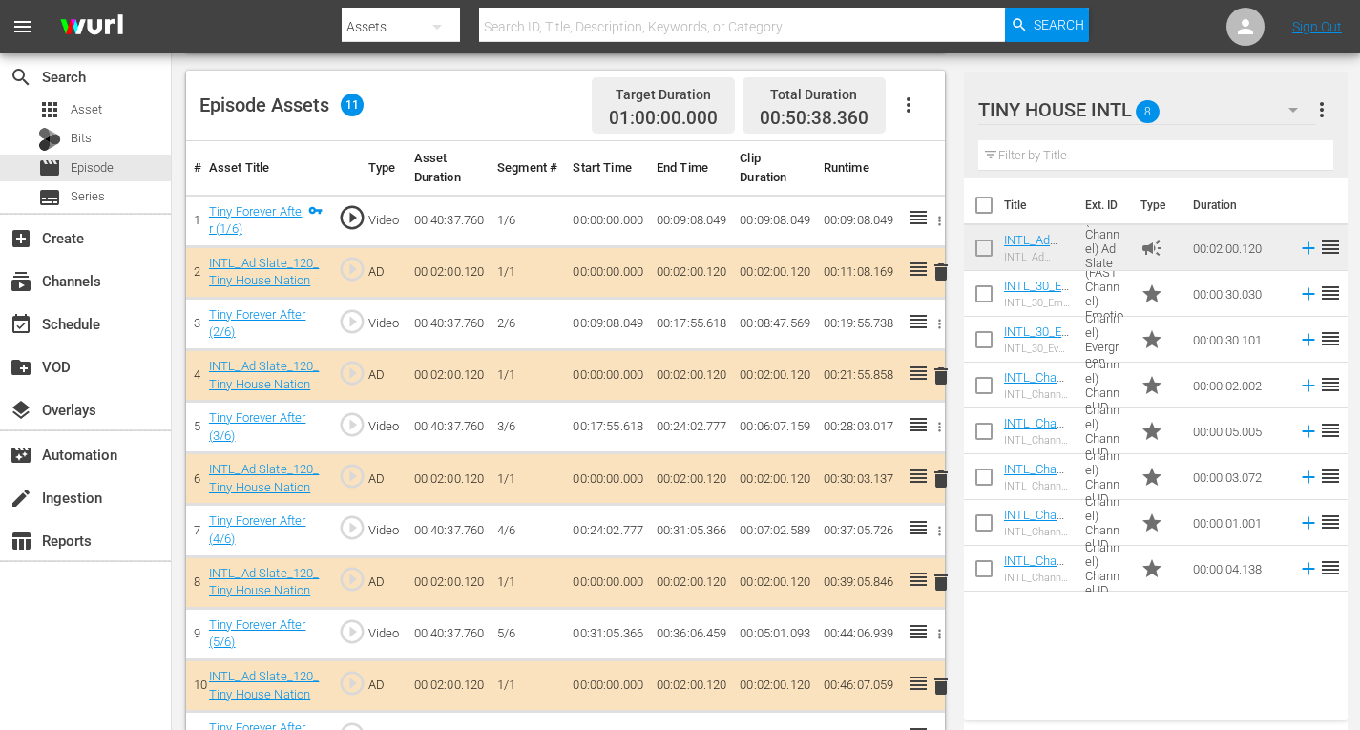
scroll to position [533, 0]
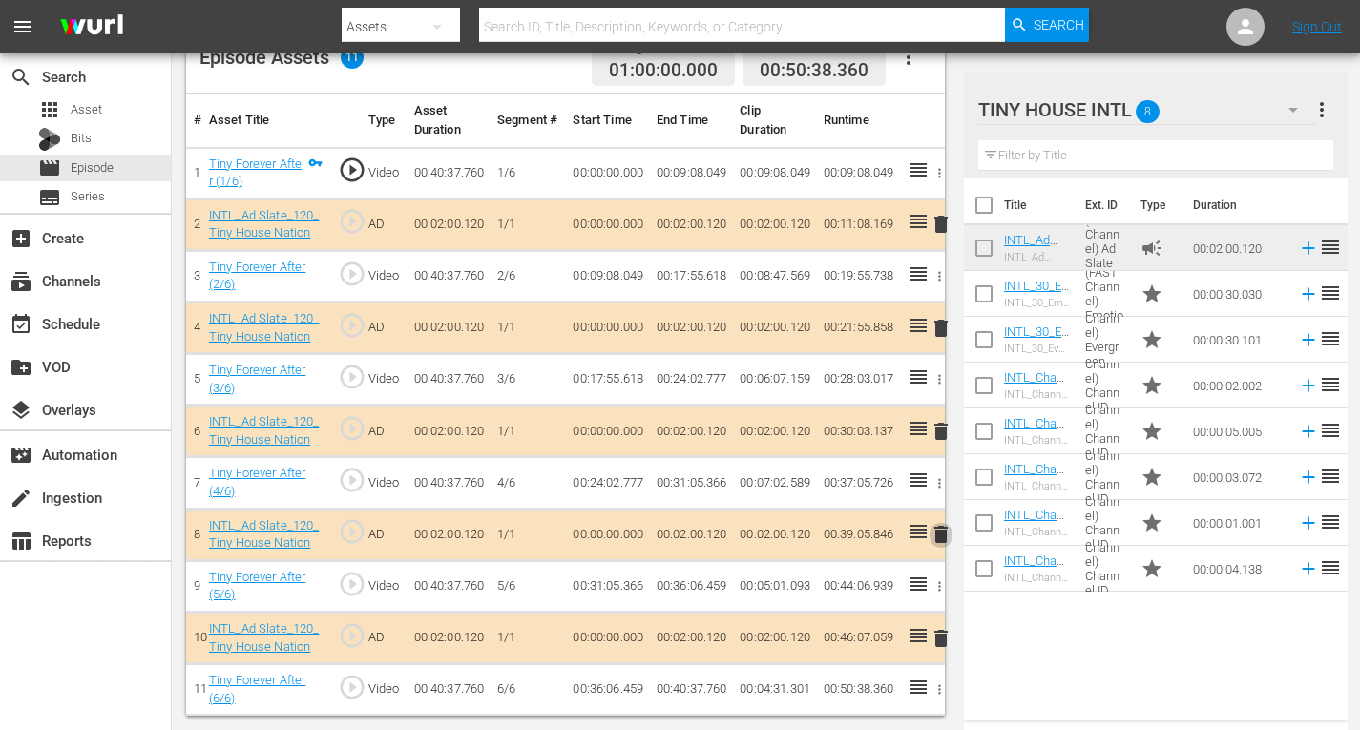
click at [940, 534] on span "delete" at bounding box center [941, 534] width 23 height 23
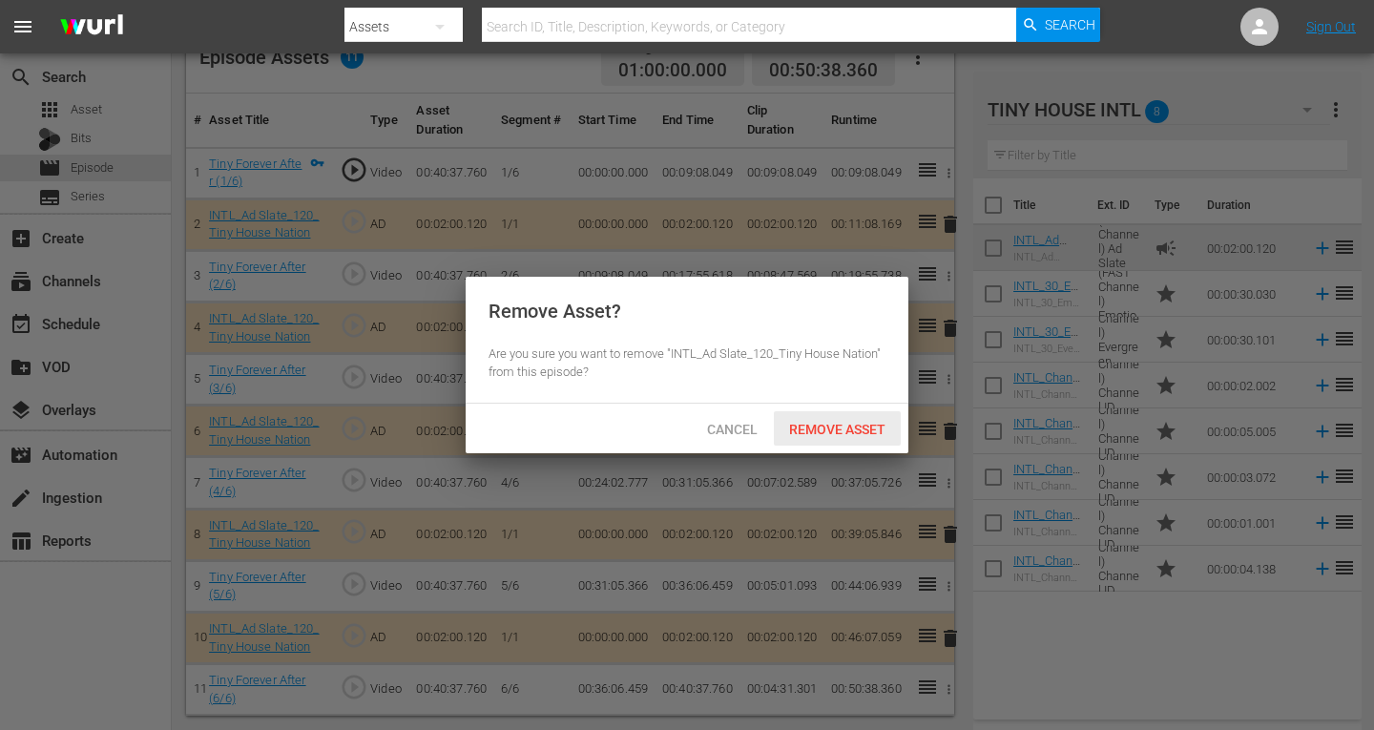
click at [855, 422] on span "Remove Asset" at bounding box center [837, 429] width 127 height 15
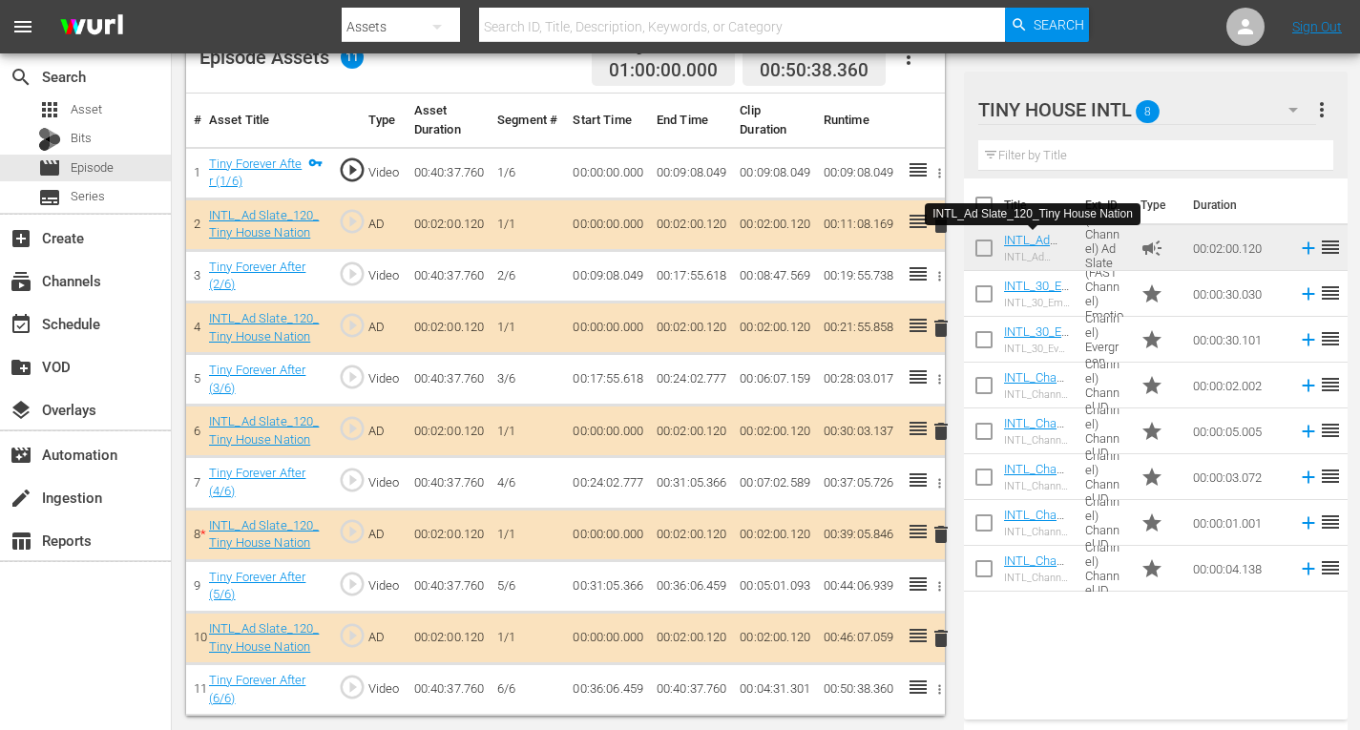
click at [939, 532] on span "delete" at bounding box center [941, 534] width 23 height 23
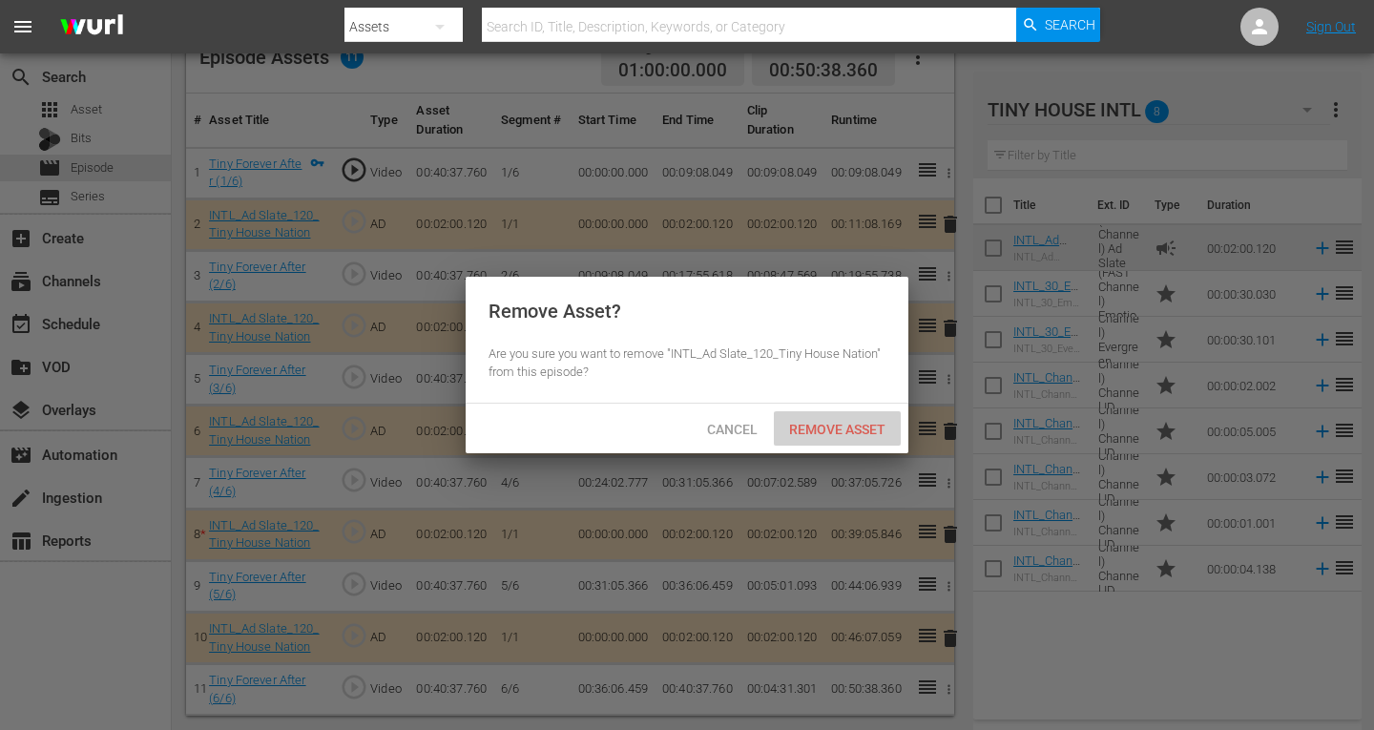
click at [842, 429] on span "Remove Asset" at bounding box center [837, 429] width 127 height 15
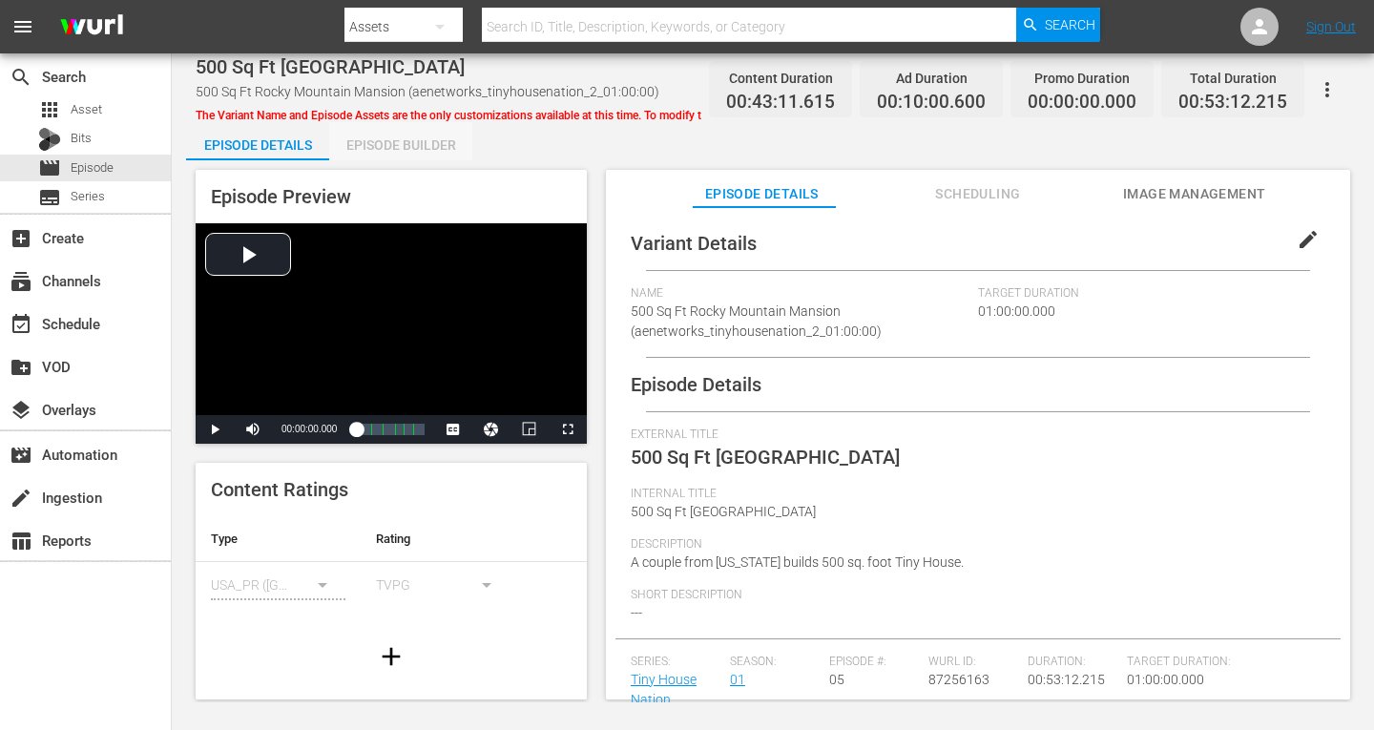
drag, startPoint x: 437, startPoint y: 150, endPoint x: 456, endPoint y: 150, distance: 19.1
click at [438, 149] on div "Episode Builder" at bounding box center [400, 145] width 143 height 46
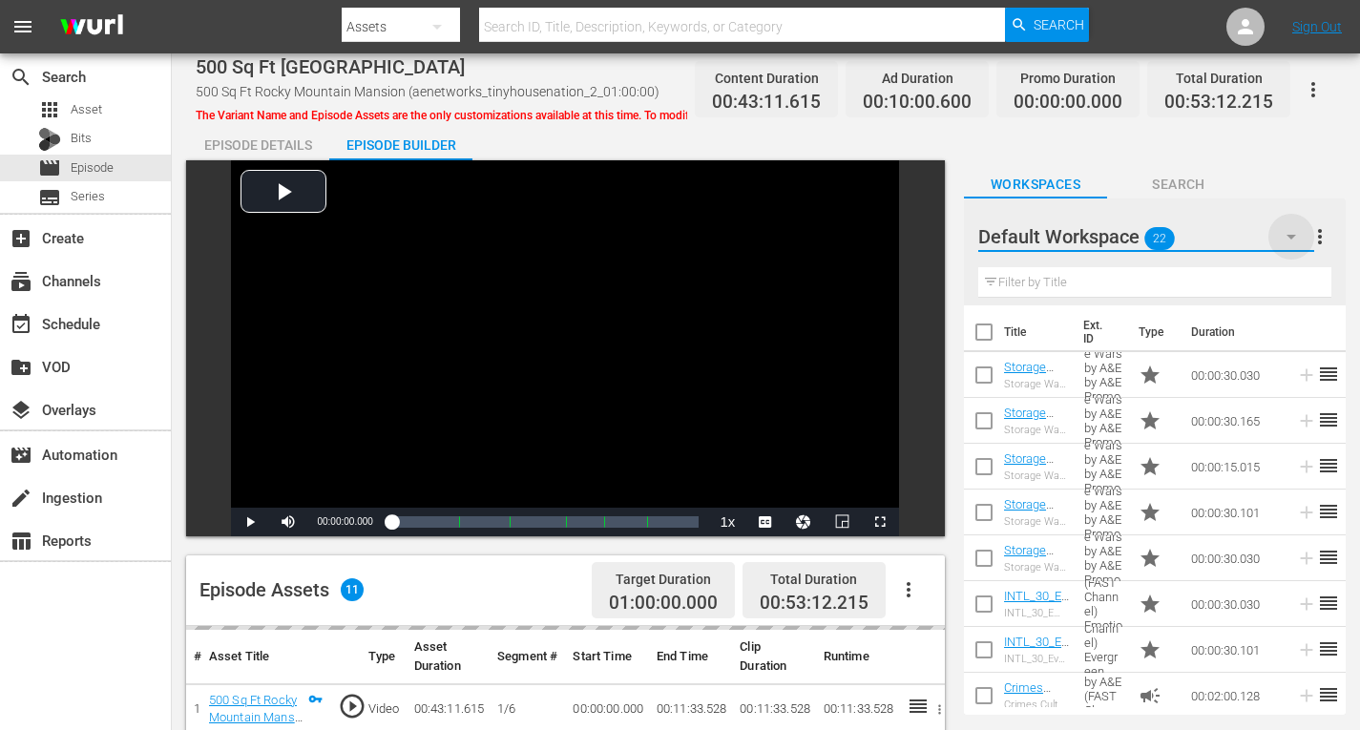
click at [1283, 238] on icon "button" at bounding box center [1291, 236] width 23 height 23
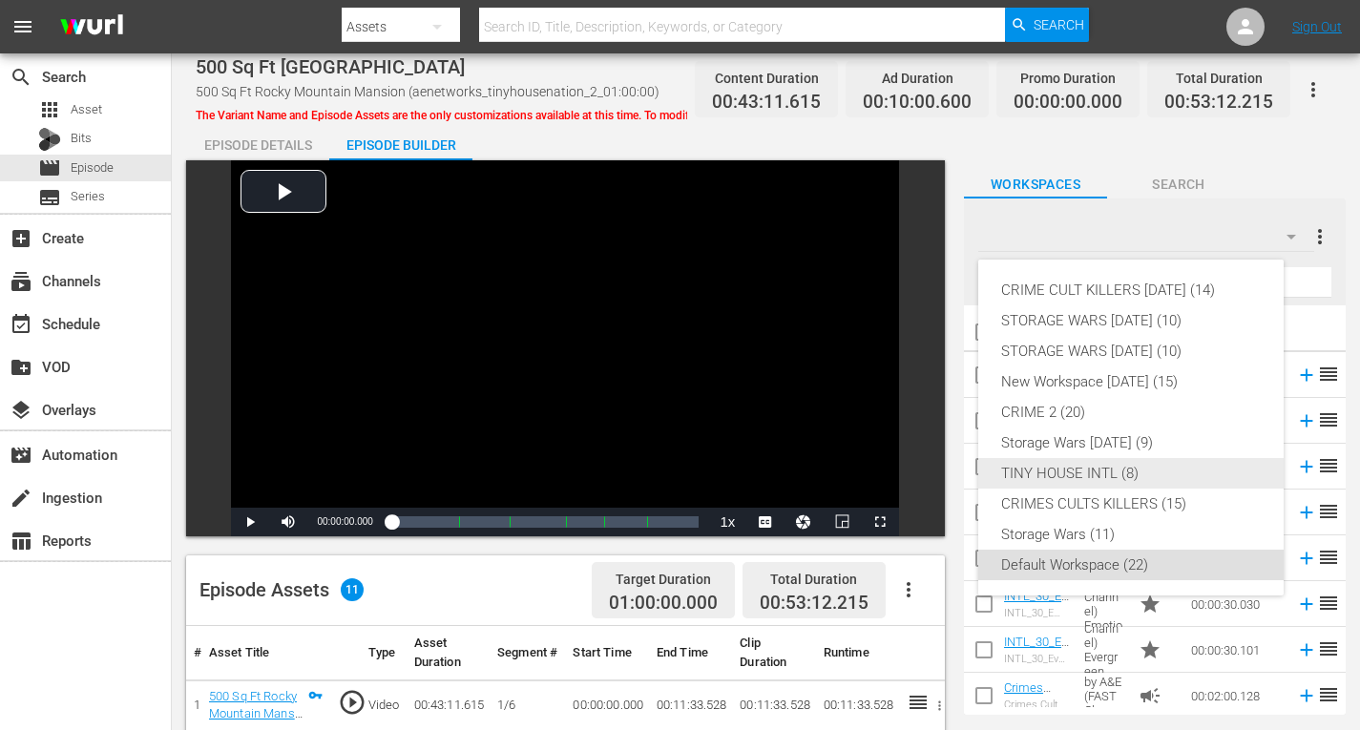
click at [1046, 477] on div "TINY HOUSE INTL (8)" at bounding box center [1131, 473] width 260 height 31
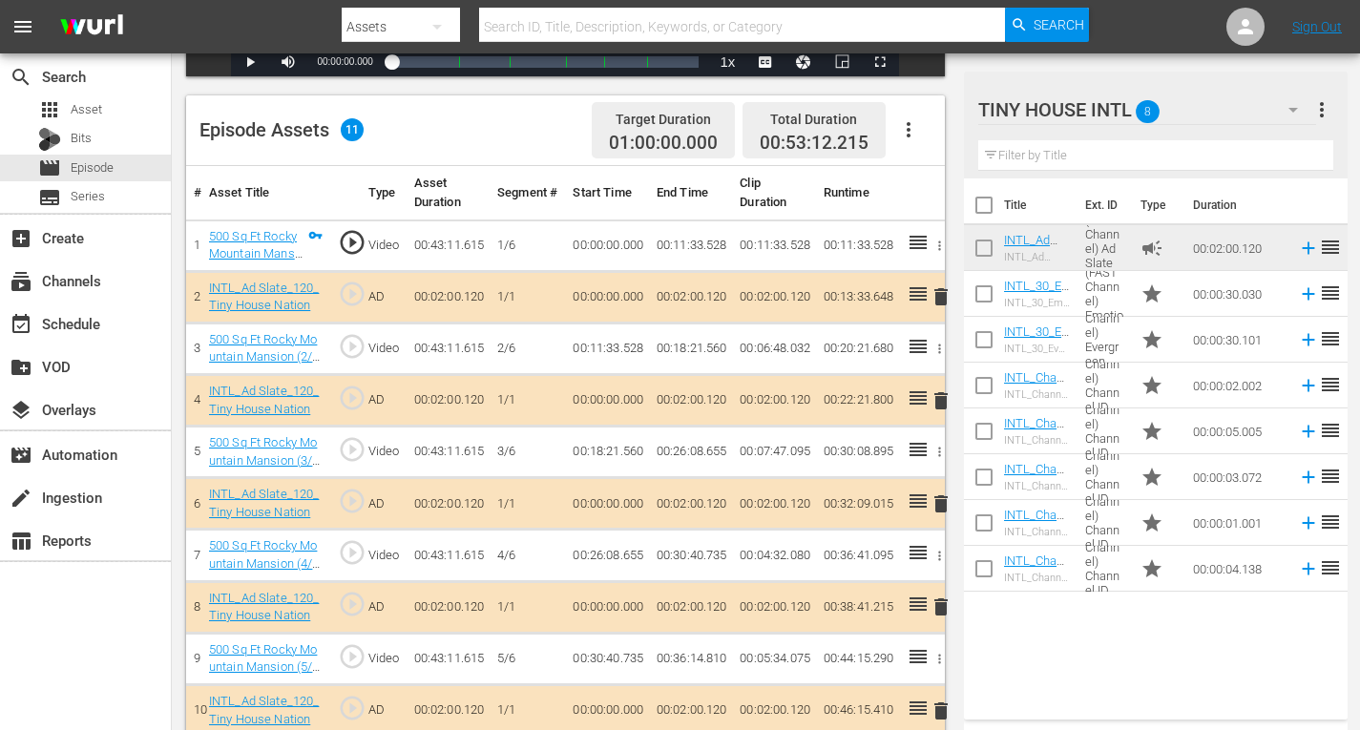
scroll to position [533, 0]
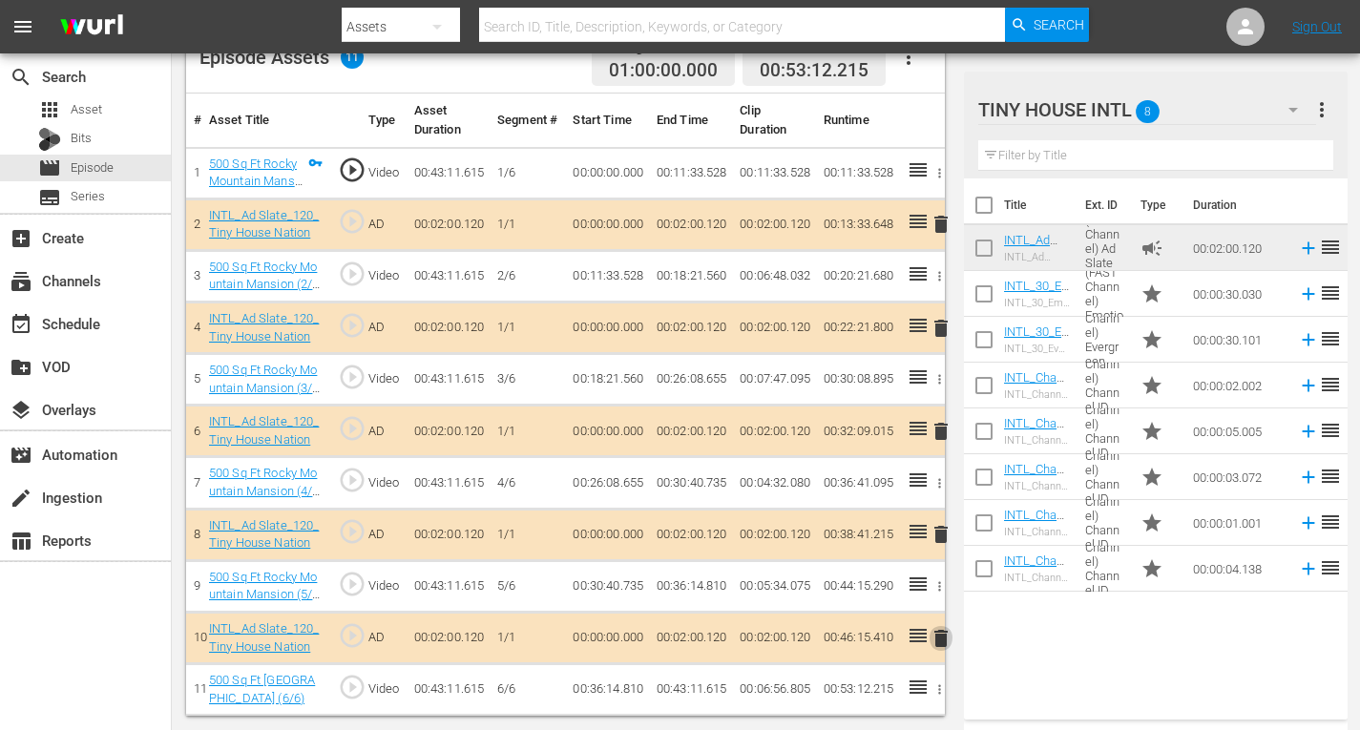
click at [940, 638] on span "delete" at bounding box center [941, 638] width 23 height 23
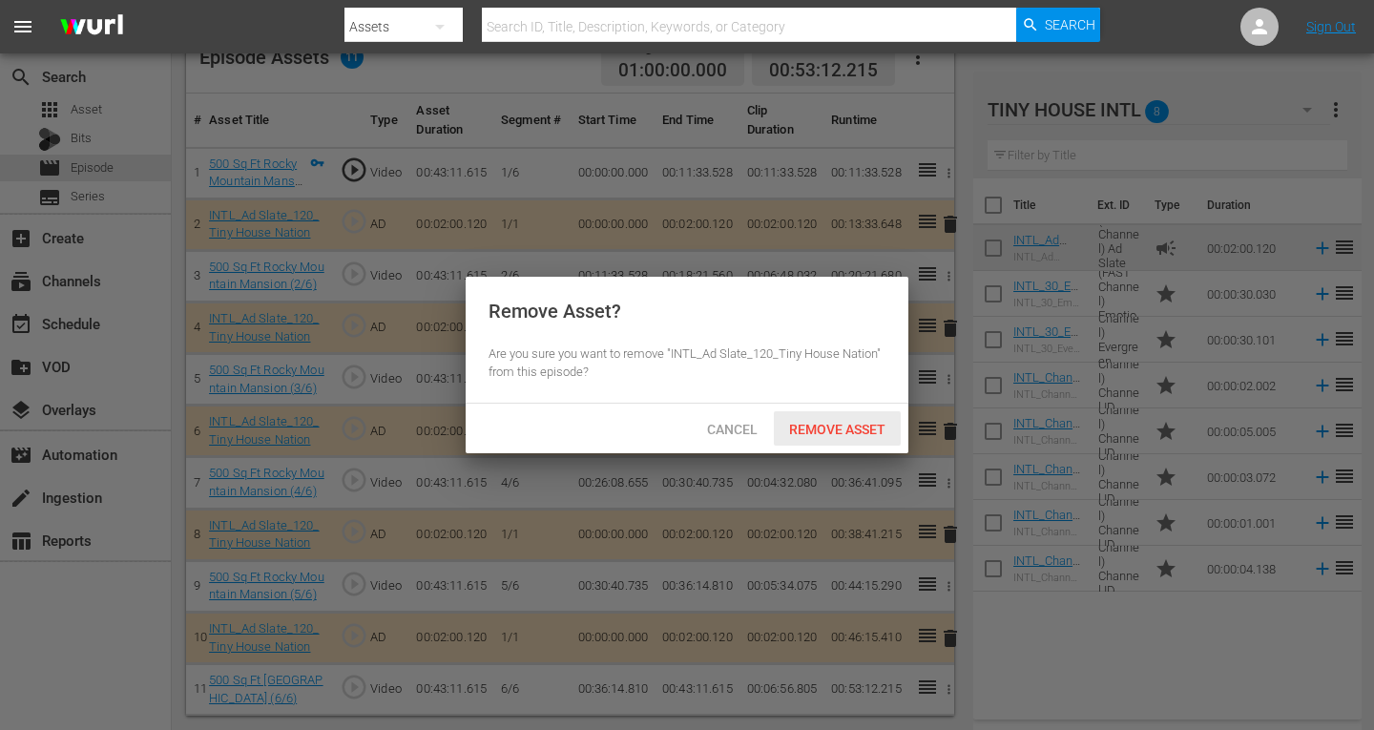
click at [836, 432] on span "Remove Asset" at bounding box center [837, 429] width 127 height 15
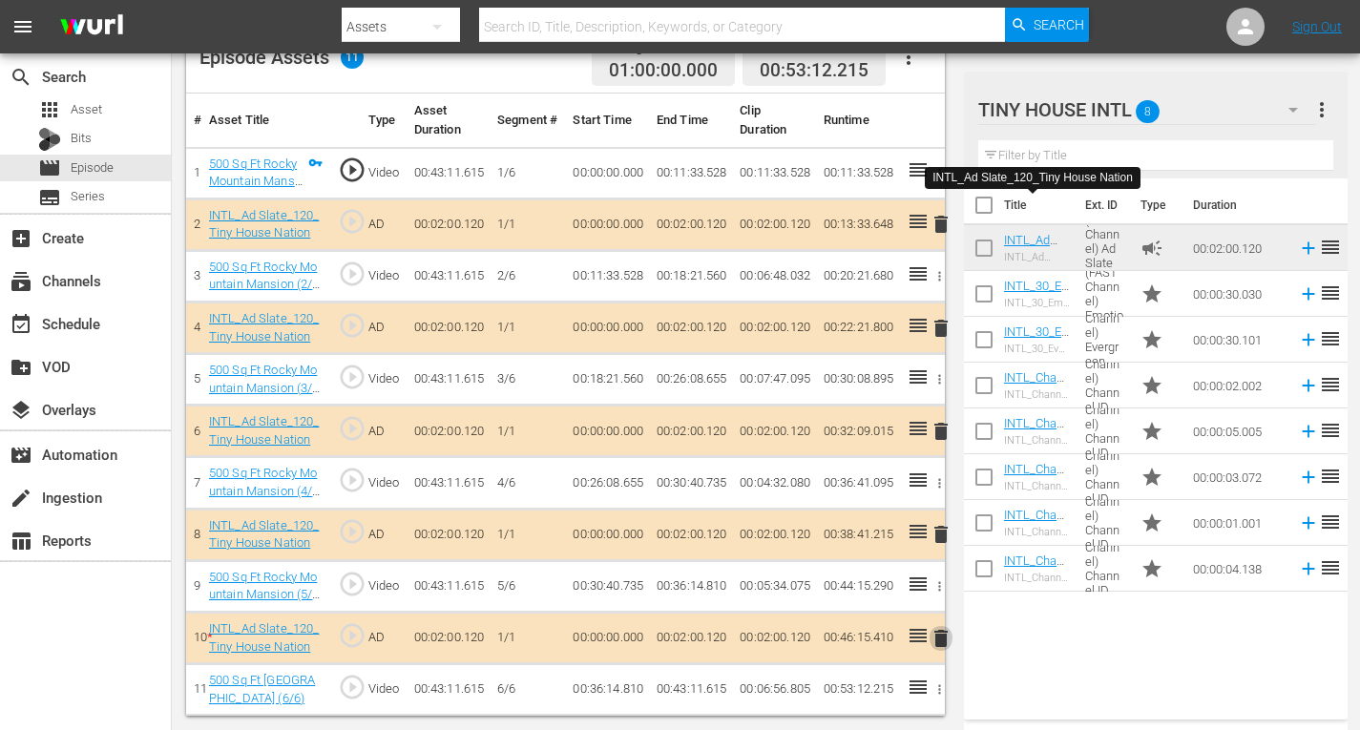
click at [944, 637] on span "delete" at bounding box center [941, 638] width 23 height 23
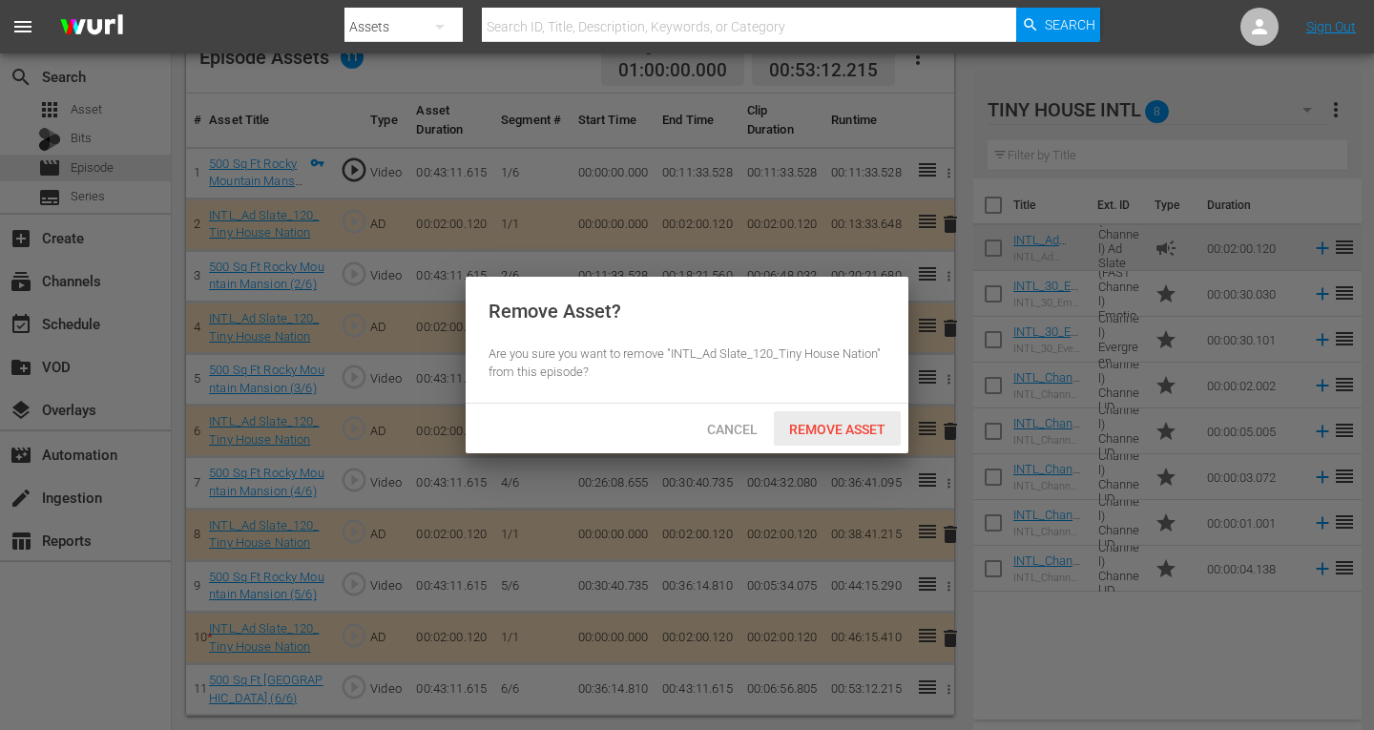
click at [848, 429] on span "Remove Asset" at bounding box center [837, 429] width 127 height 15
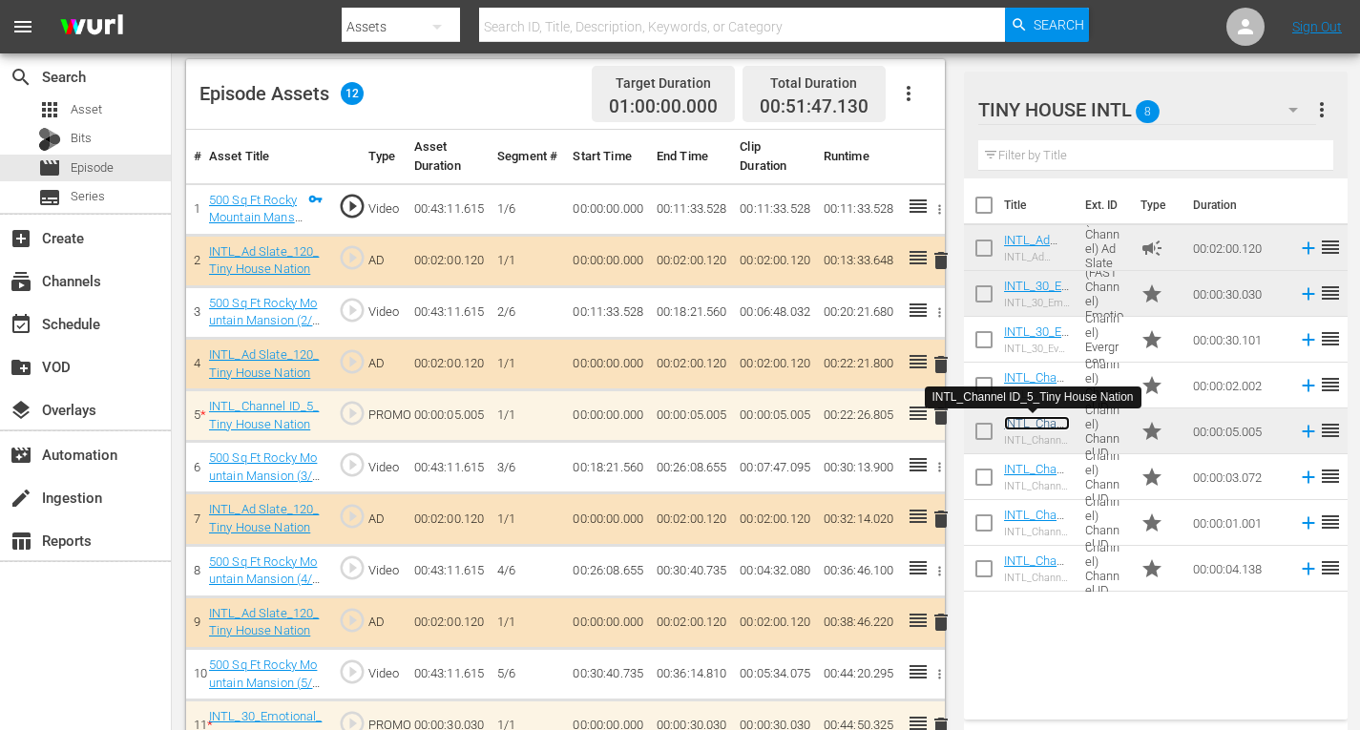
scroll to position [584, 0]
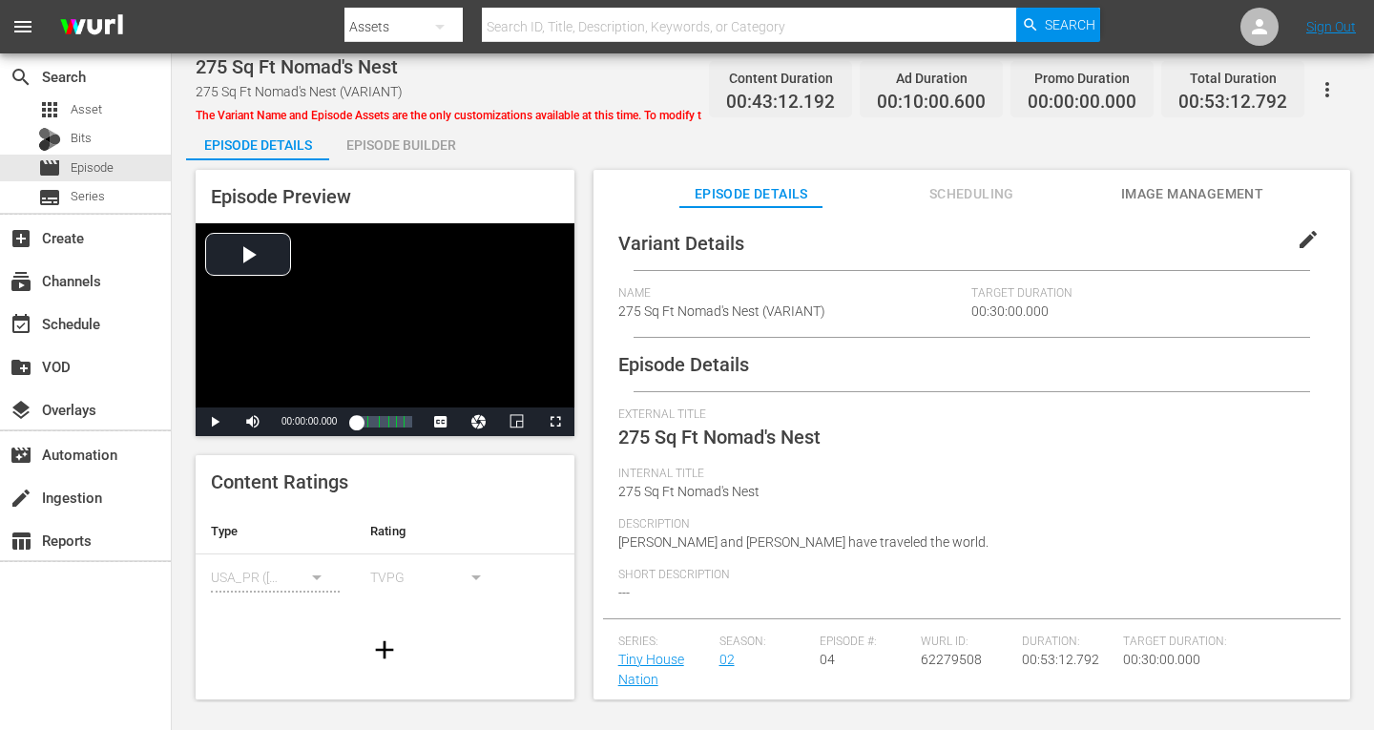
click at [391, 139] on div "Episode Builder" at bounding box center [400, 145] width 143 height 46
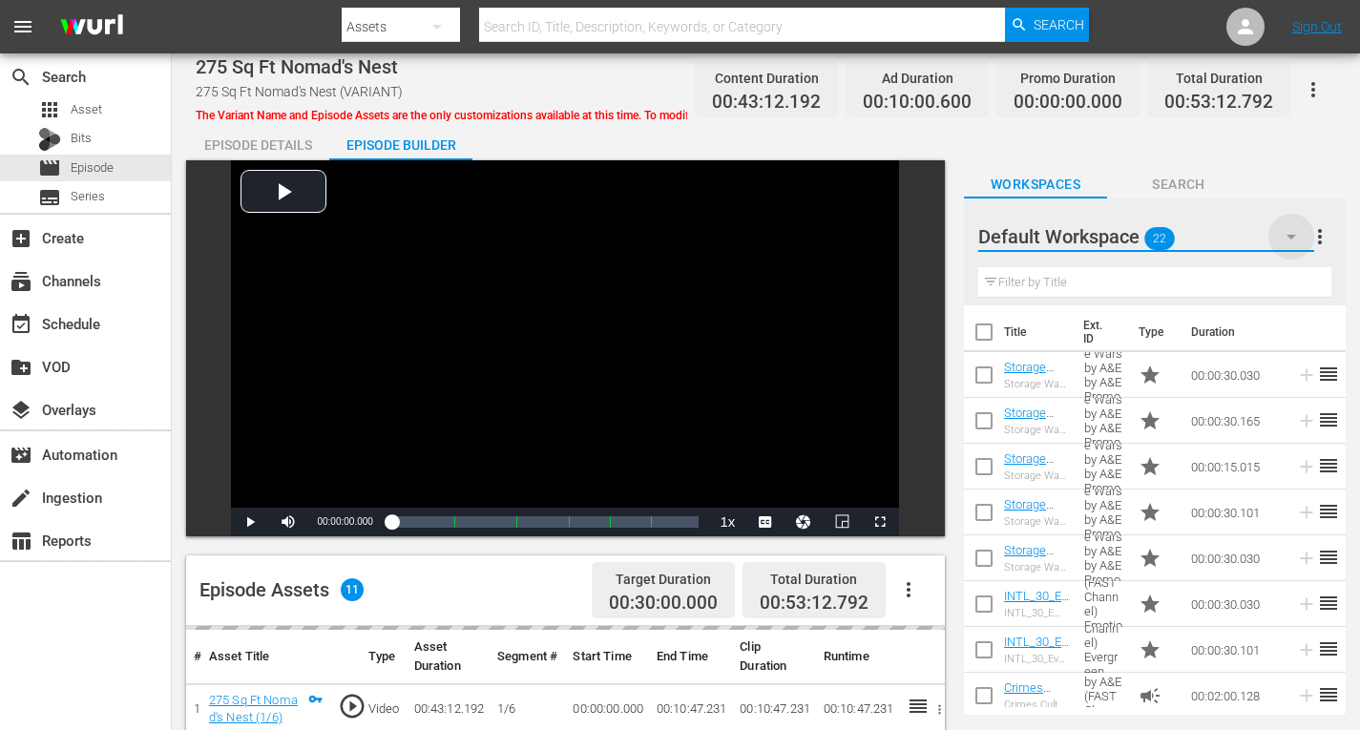
click at [1287, 235] on icon "button" at bounding box center [1292, 237] width 10 height 5
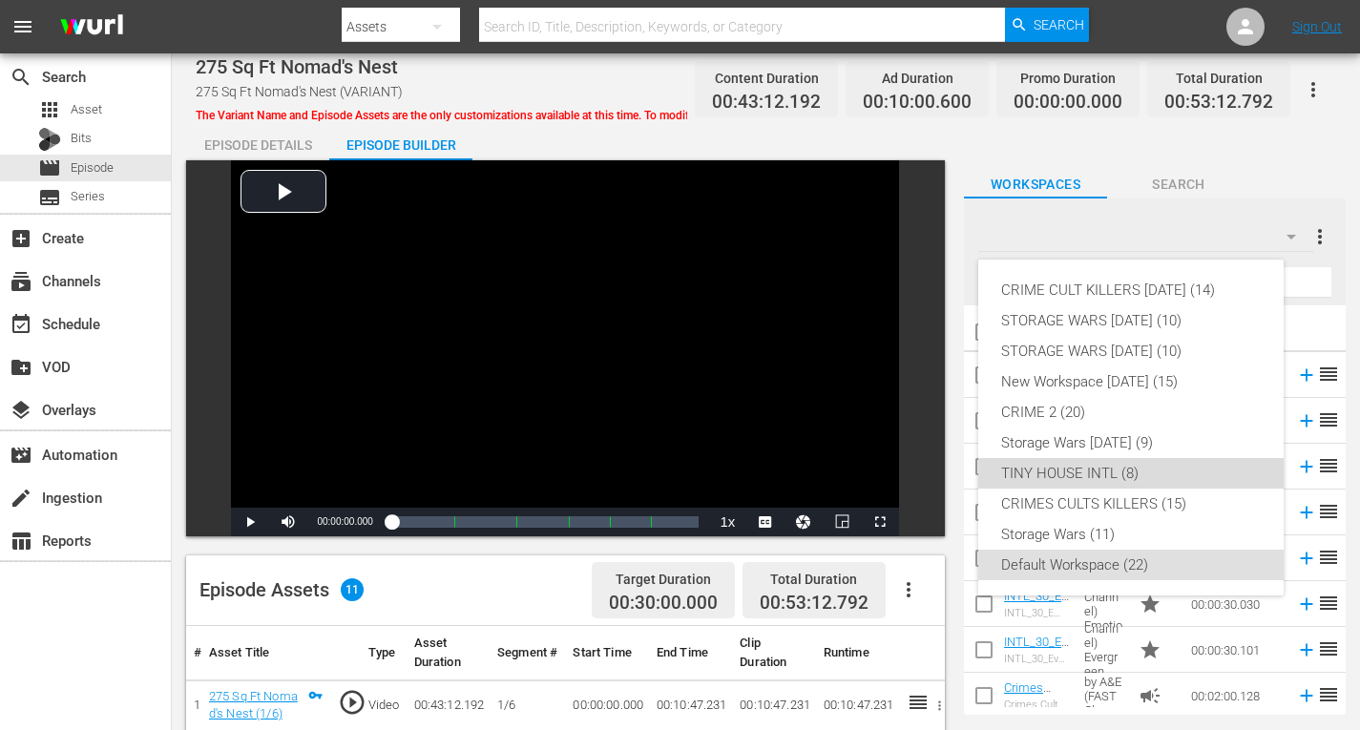
click at [1046, 474] on div "TINY HOUSE INTL (8)" at bounding box center [1131, 473] width 260 height 31
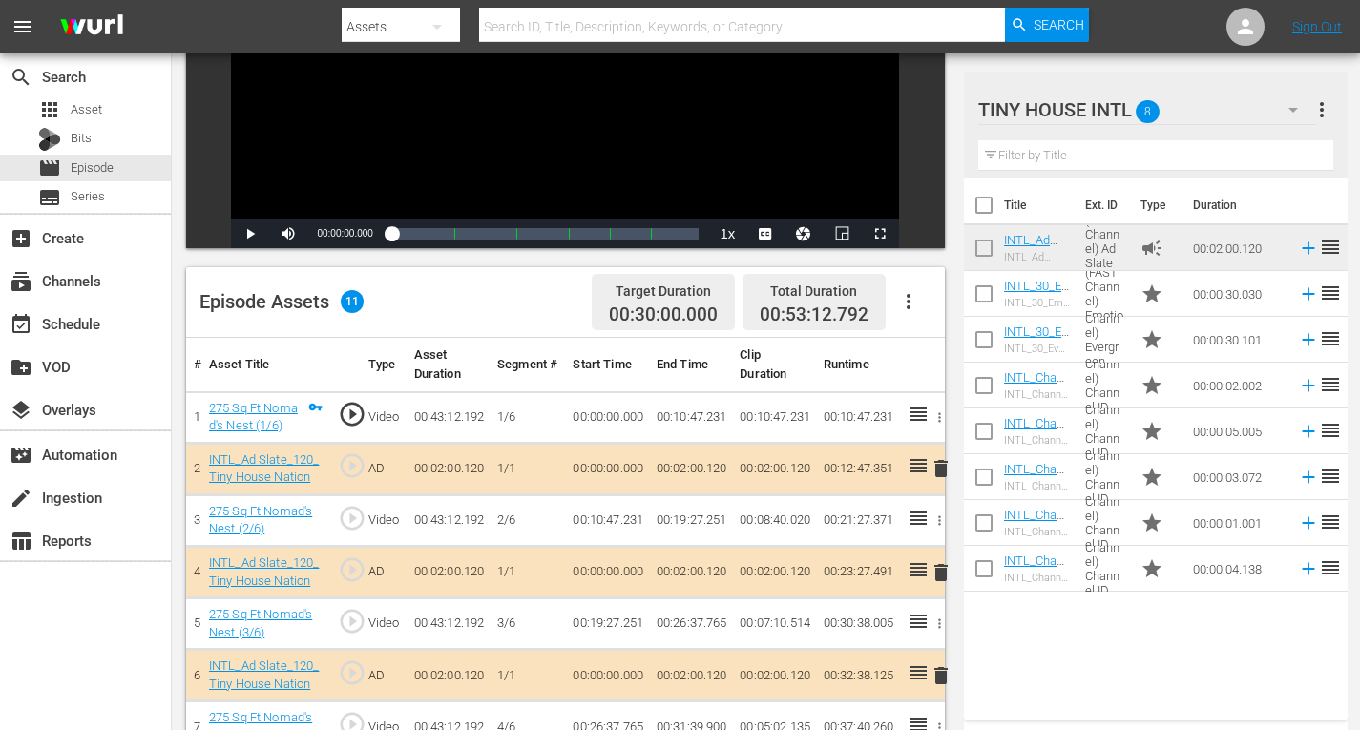
scroll to position [382, 0]
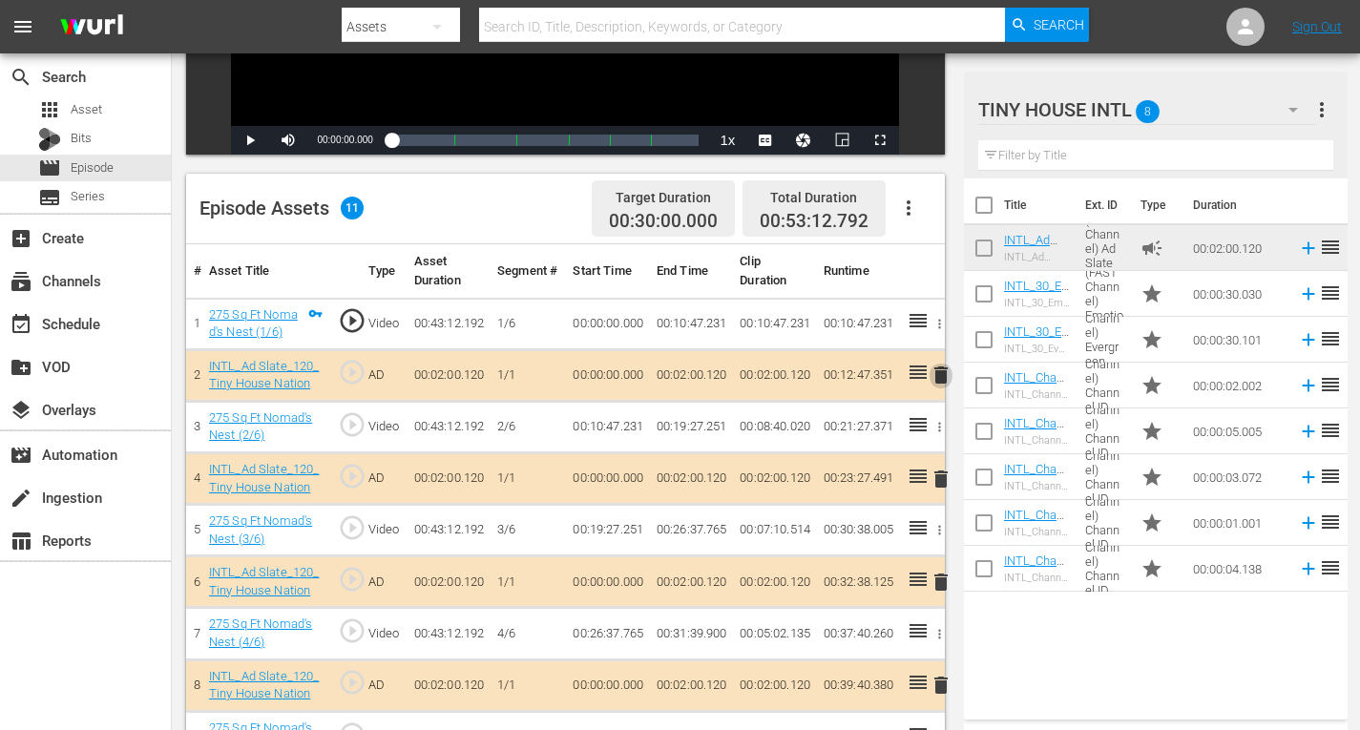
click at [942, 377] on span "delete" at bounding box center [941, 375] width 23 height 23
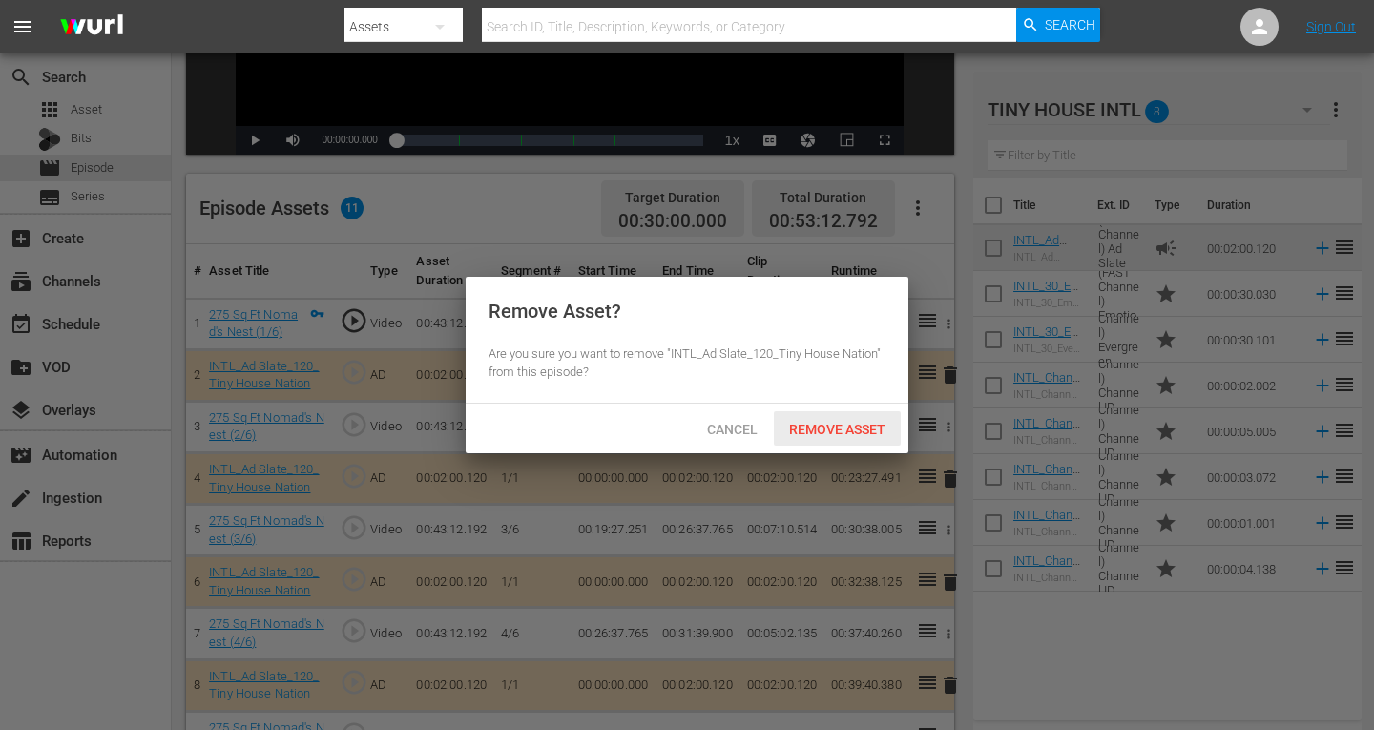
click at [825, 422] on span "Remove Asset" at bounding box center [837, 429] width 127 height 15
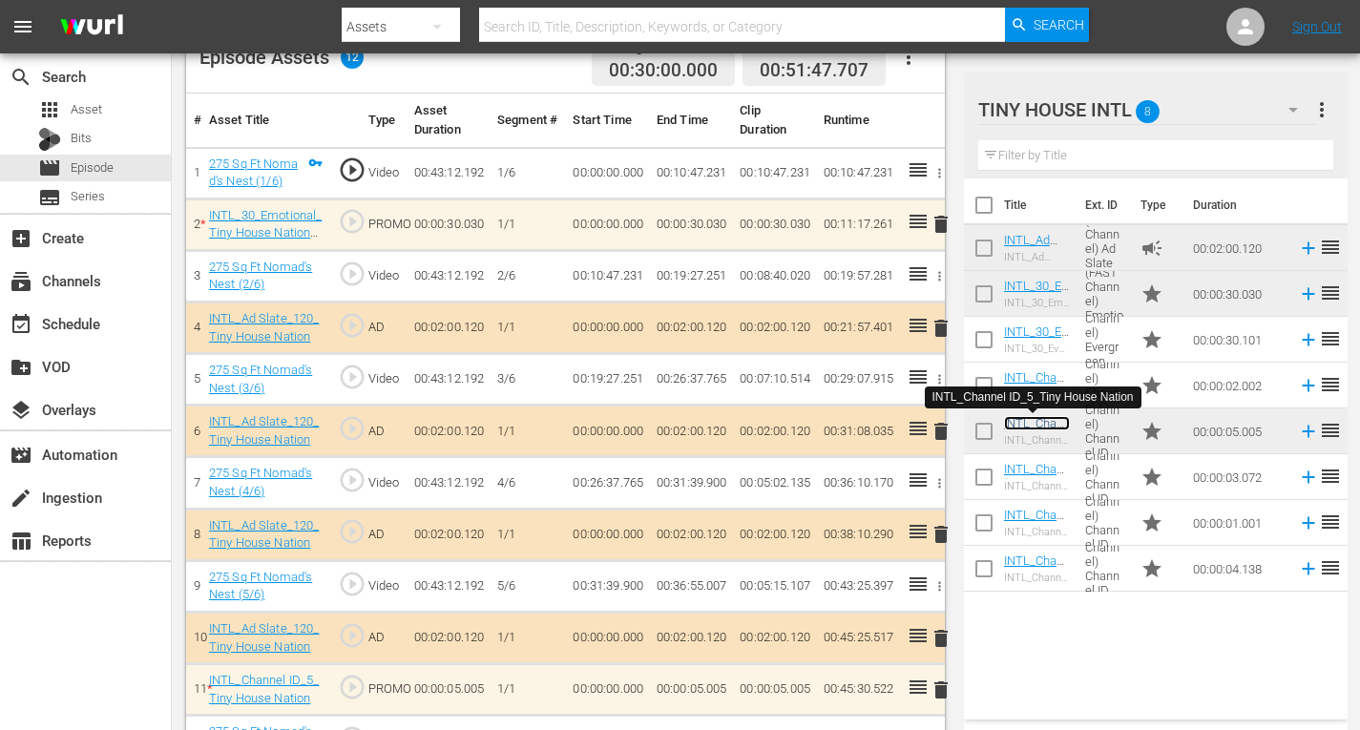
scroll to position [584, 0]
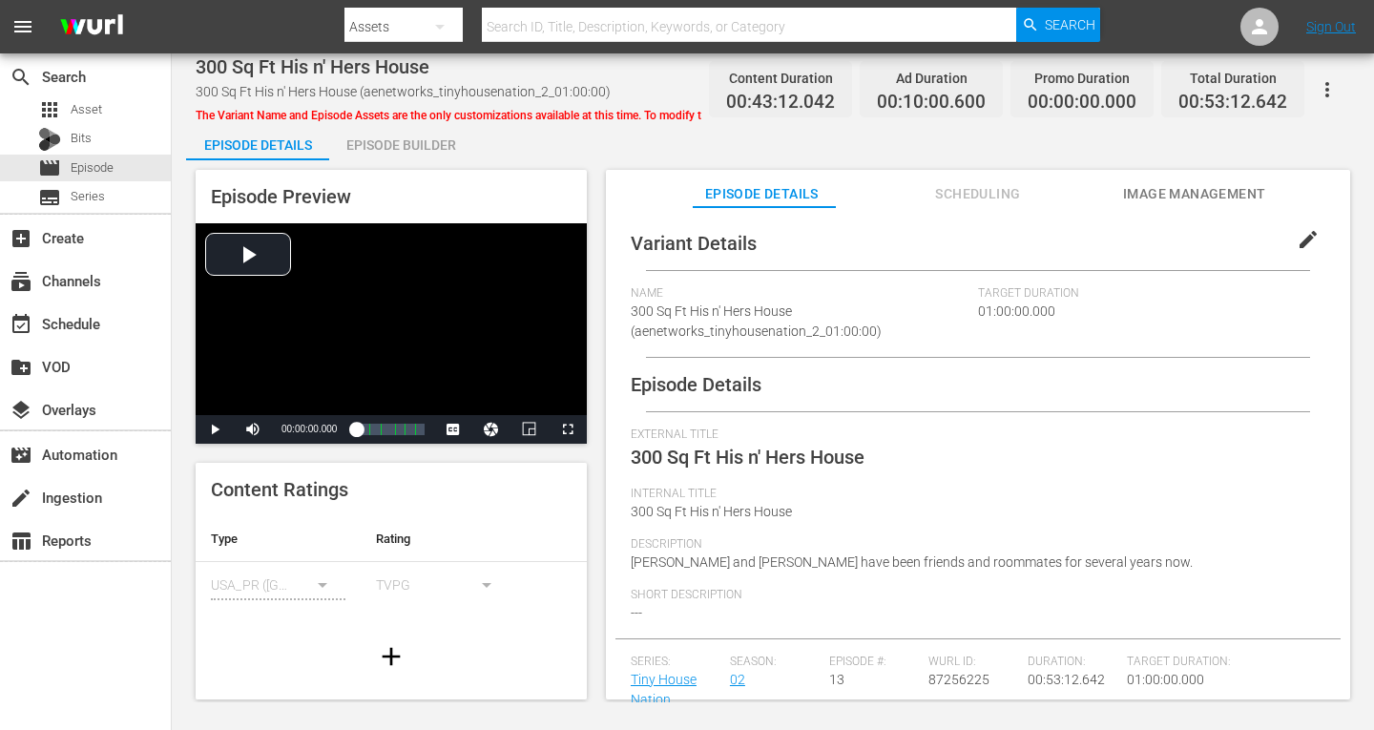
click at [399, 141] on div "Episode Builder" at bounding box center [400, 145] width 143 height 46
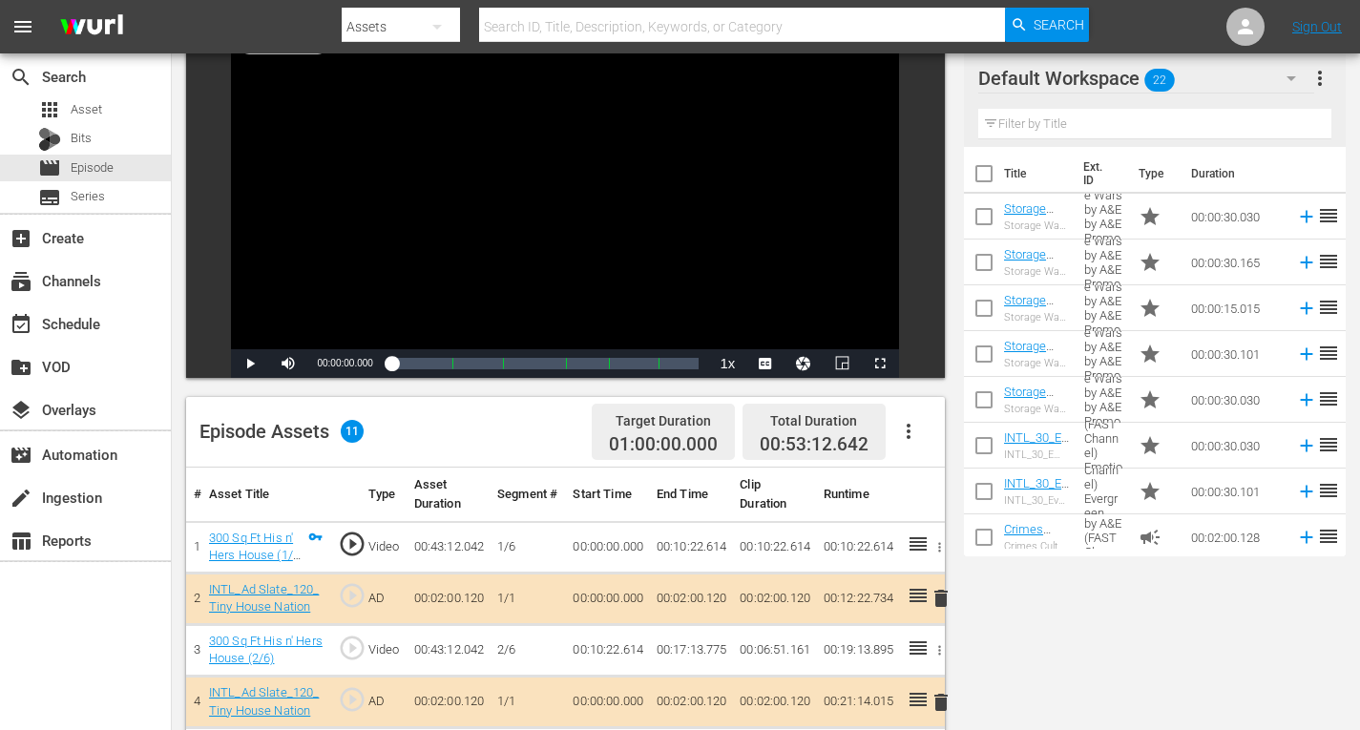
scroll to position [286, 0]
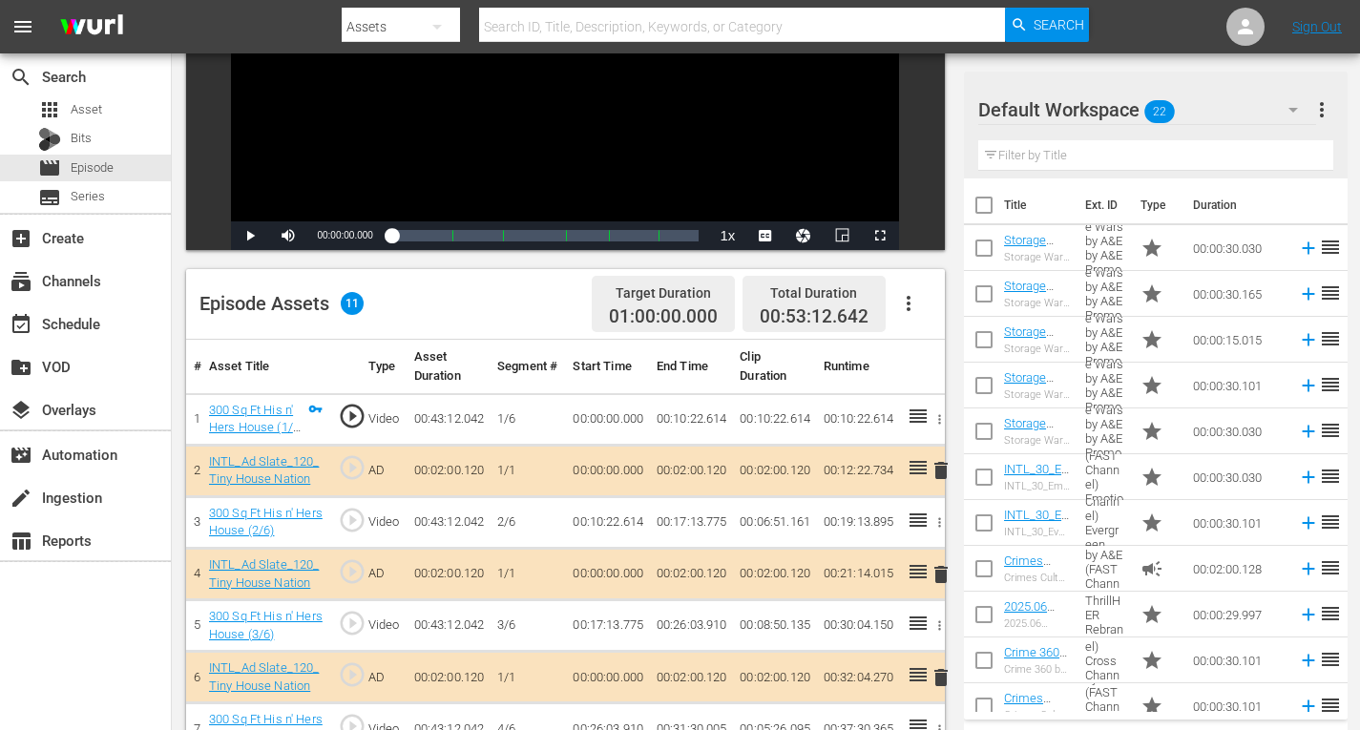
click at [937, 470] on span "delete" at bounding box center [941, 470] width 23 height 23
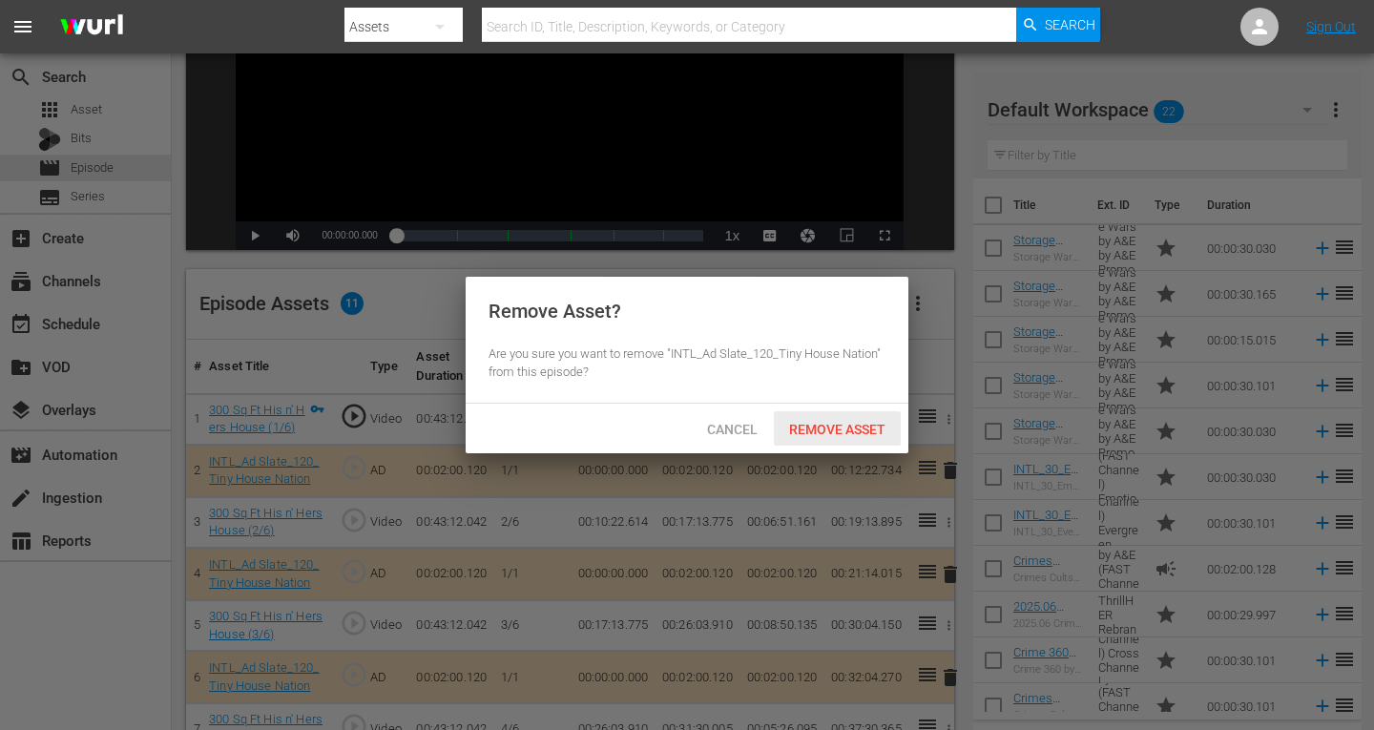
click at [819, 422] on span "Remove Asset" at bounding box center [837, 429] width 127 height 15
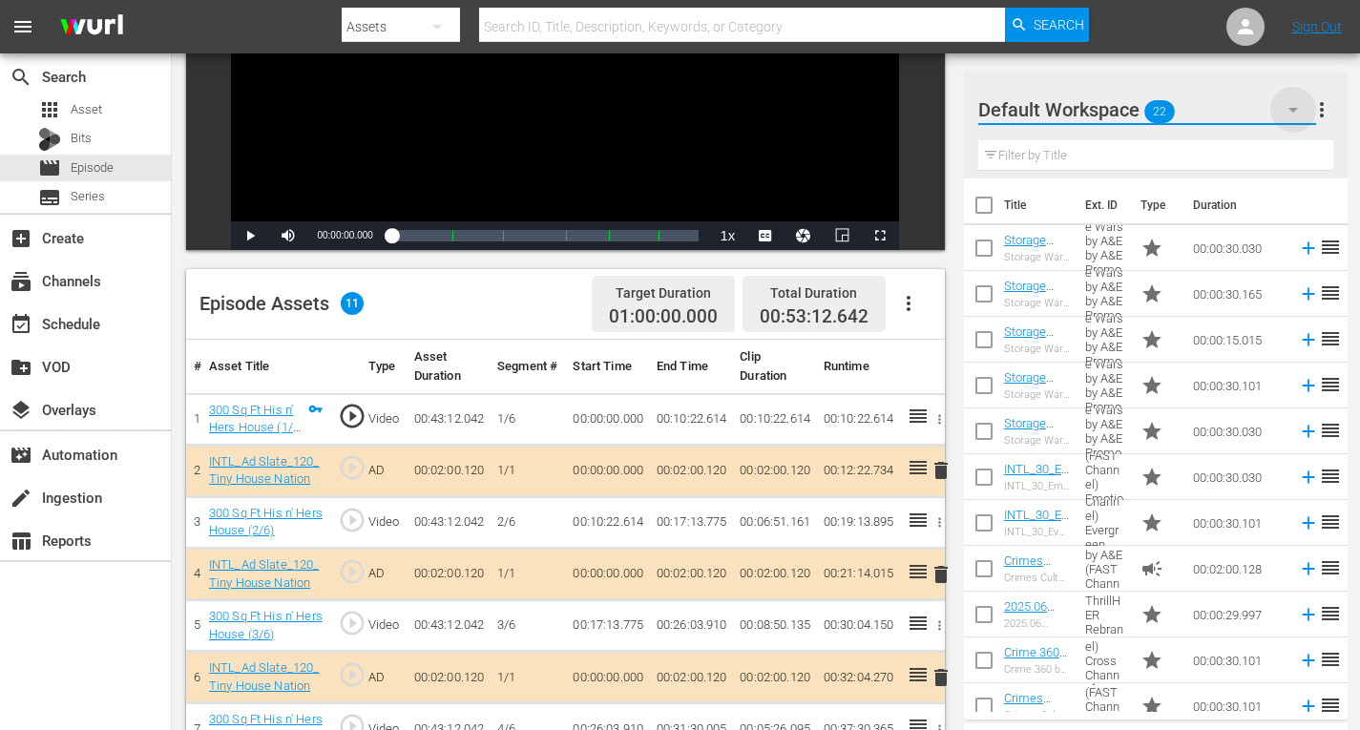
click at [1287, 111] on icon "button" at bounding box center [1293, 109] width 23 height 23
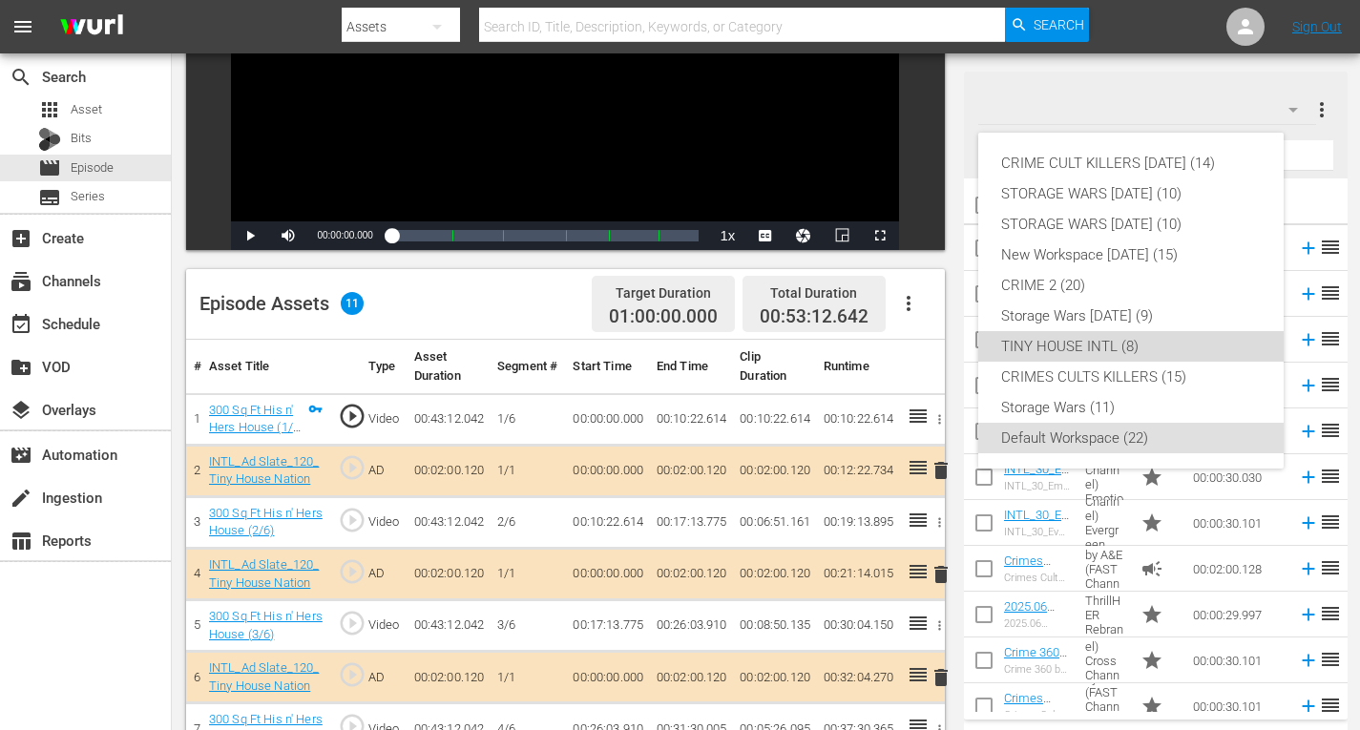
click at [1075, 344] on div "TINY HOUSE INTL (8)" at bounding box center [1131, 346] width 260 height 31
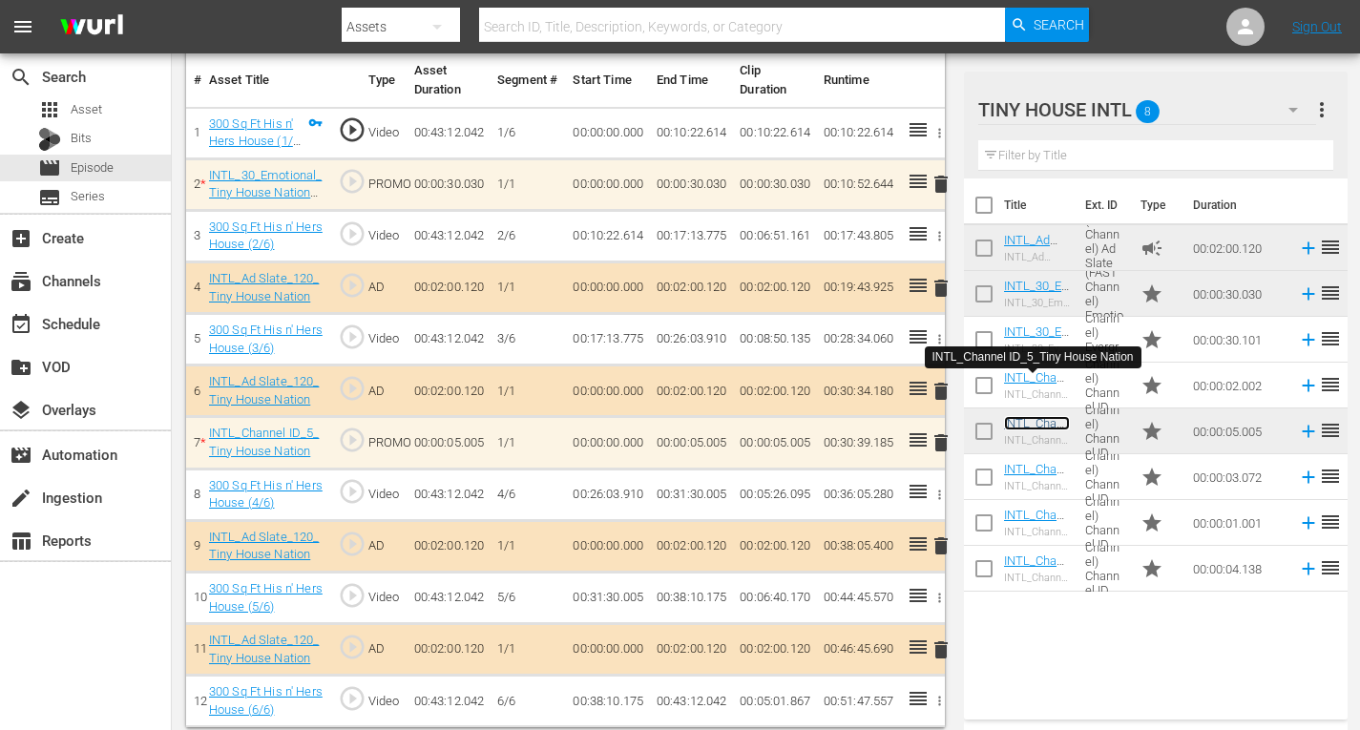
scroll to position [584, 0]
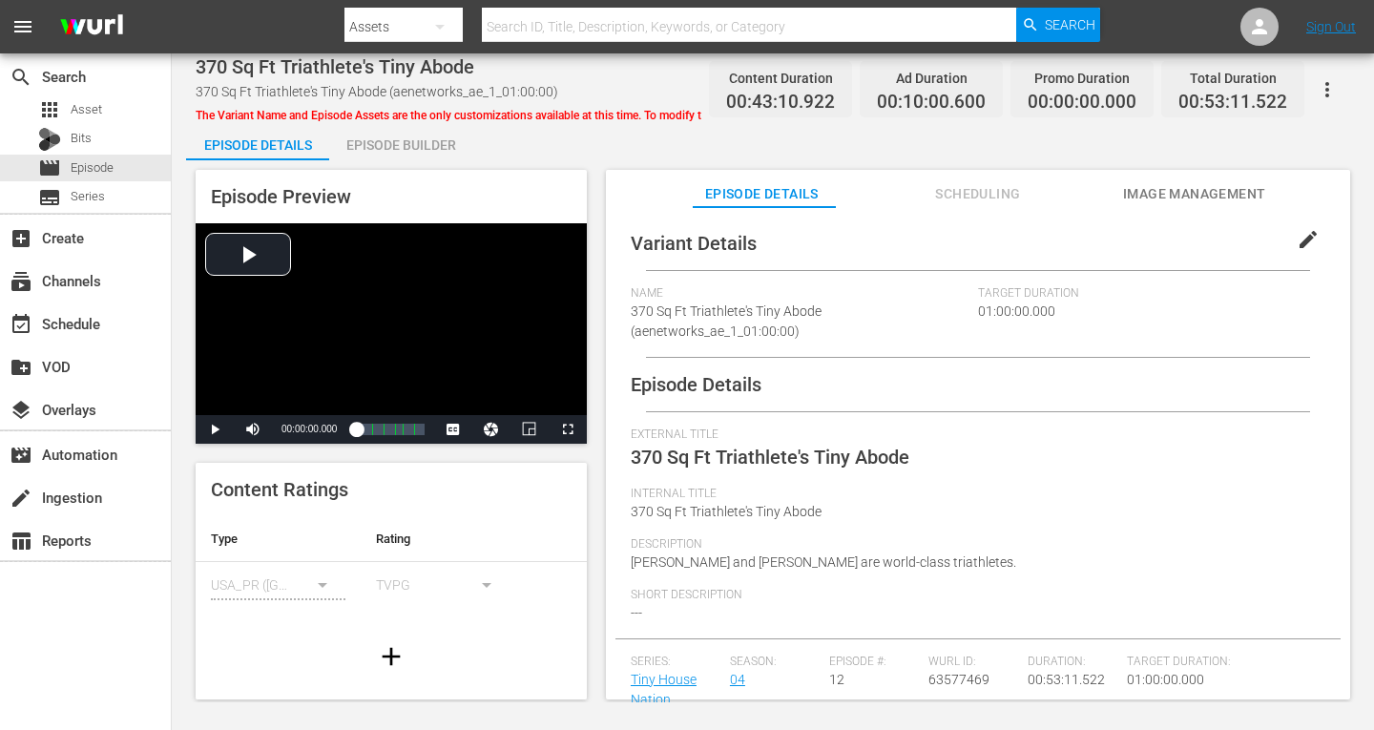
drag, startPoint x: 399, startPoint y: 147, endPoint x: 407, endPoint y: 139, distance: 10.8
click at [400, 146] on div "Episode Builder" at bounding box center [400, 145] width 143 height 46
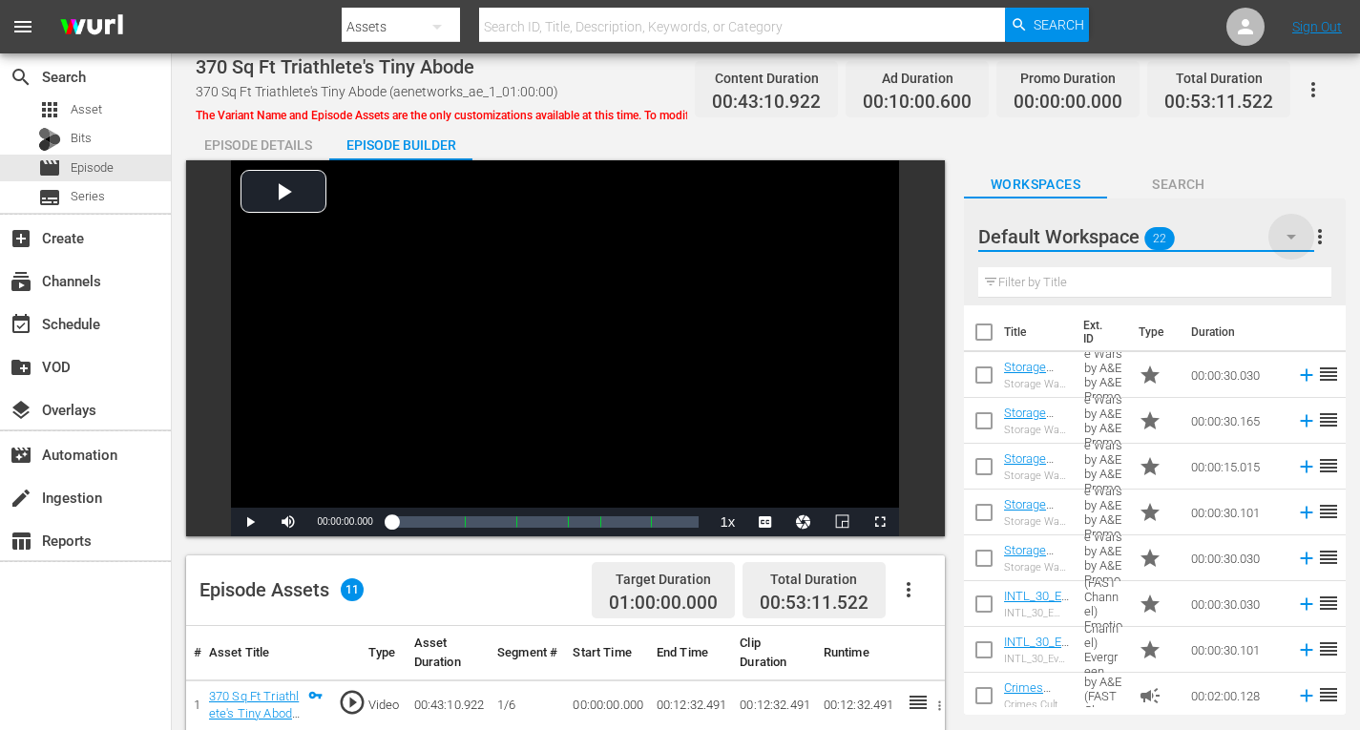
click at [1302, 232] on icon "button" at bounding box center [1291, 236] width 23 height 23
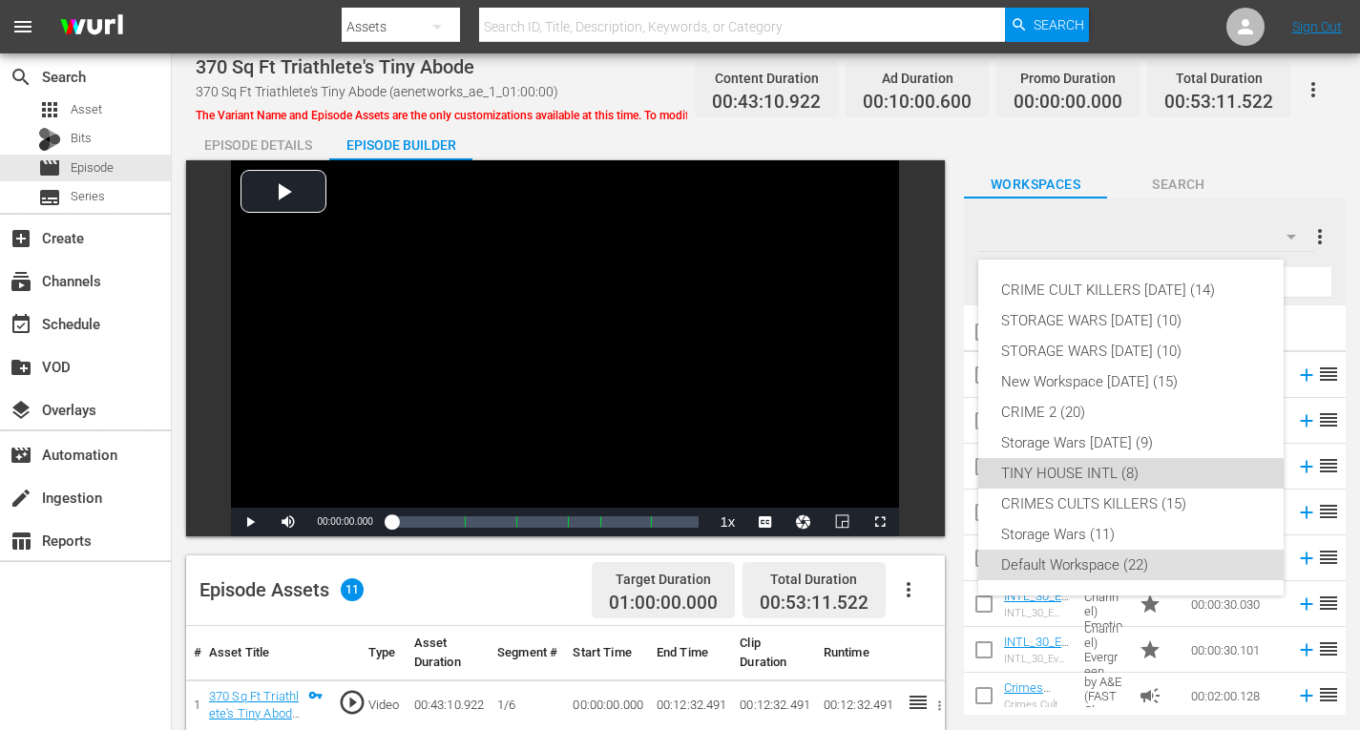
click at [1065, 473] on div "TINY HOUSE INTL (8)" at bounding box center [1131, 473] width 260 height 31
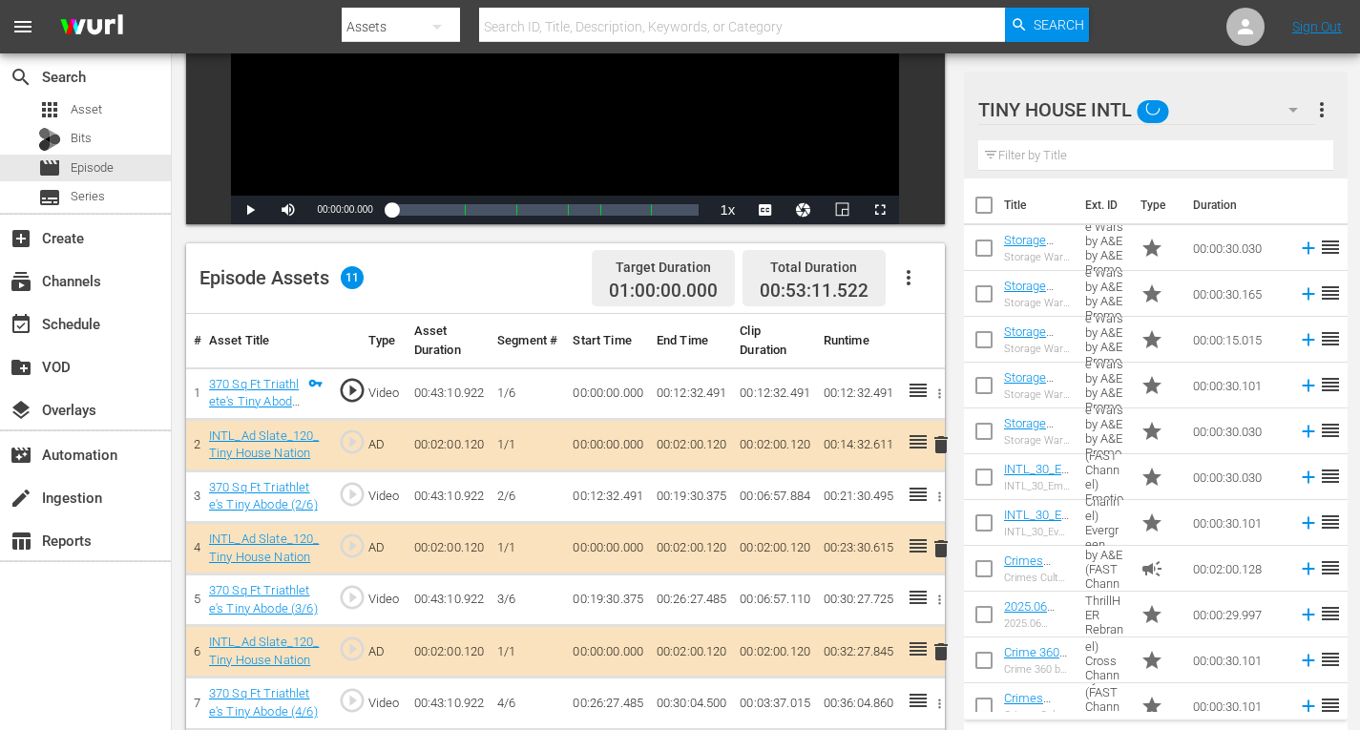
scroll to position [382, 0]
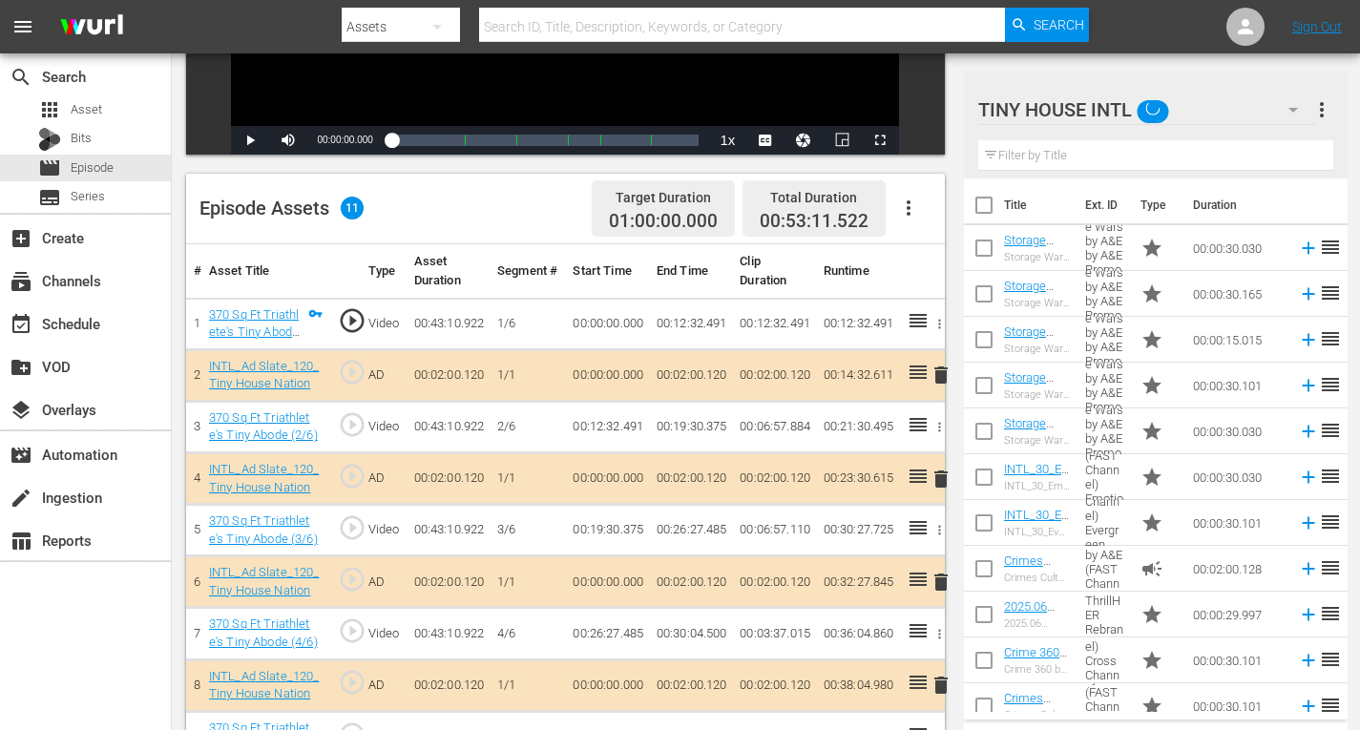
click at [940, 474] on span "delete" at bounding box center [941, 479] width 23 height 23
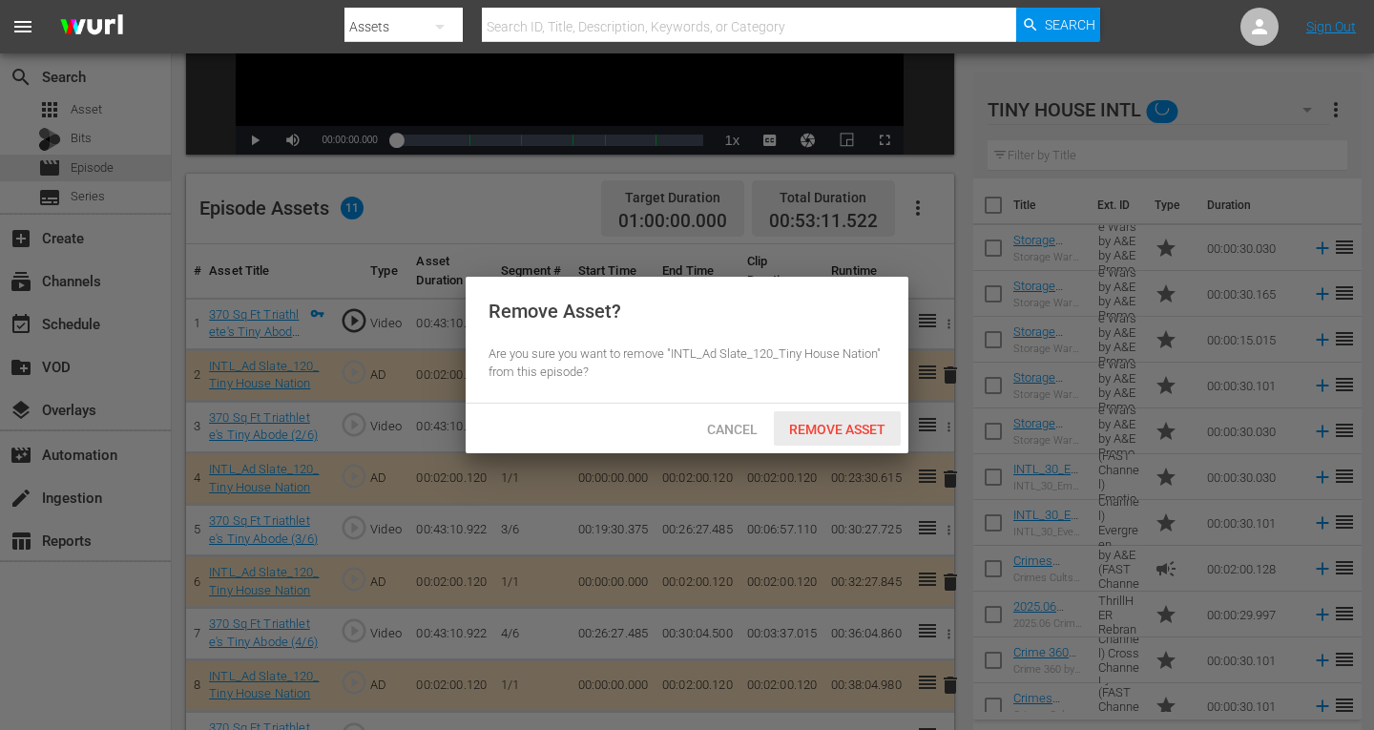
click at [860, 429] on span "Remove Asset" at bounding box center [837, 429] width 127 height 15
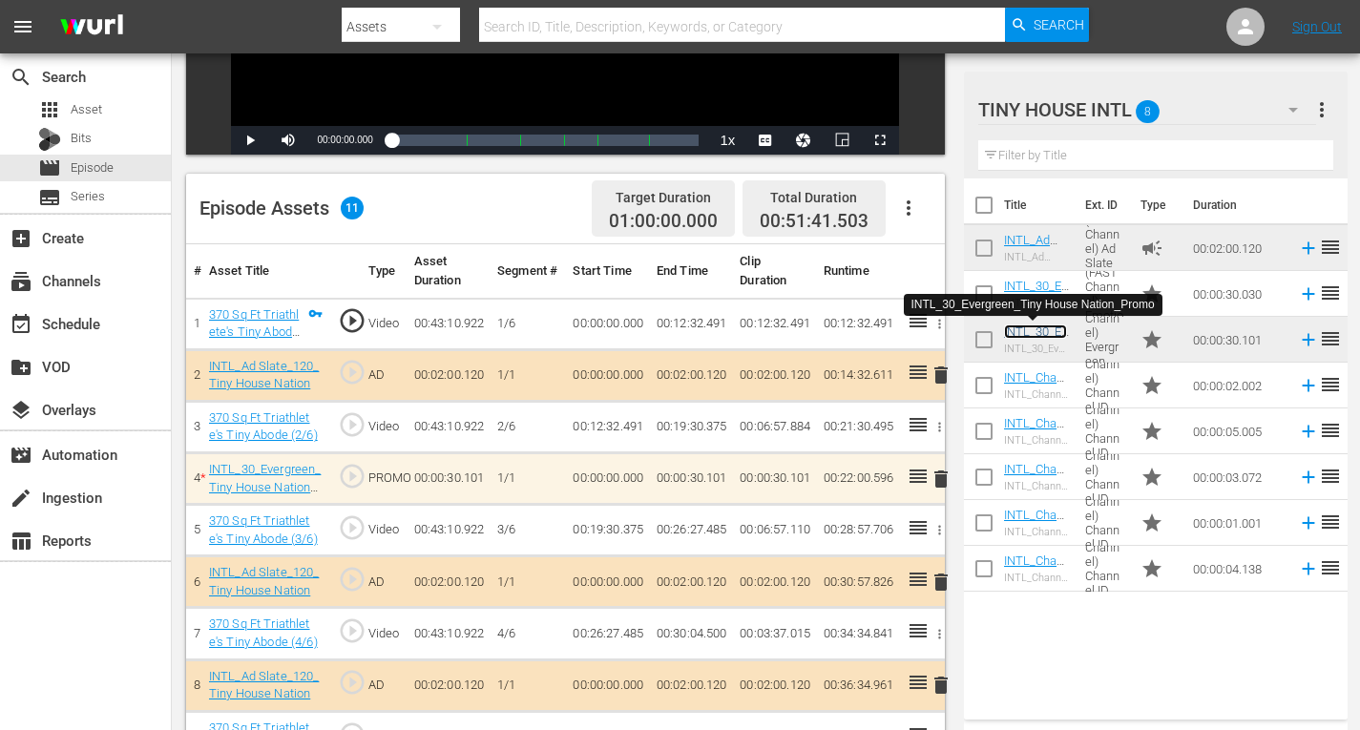
scroll to position [533, 0]
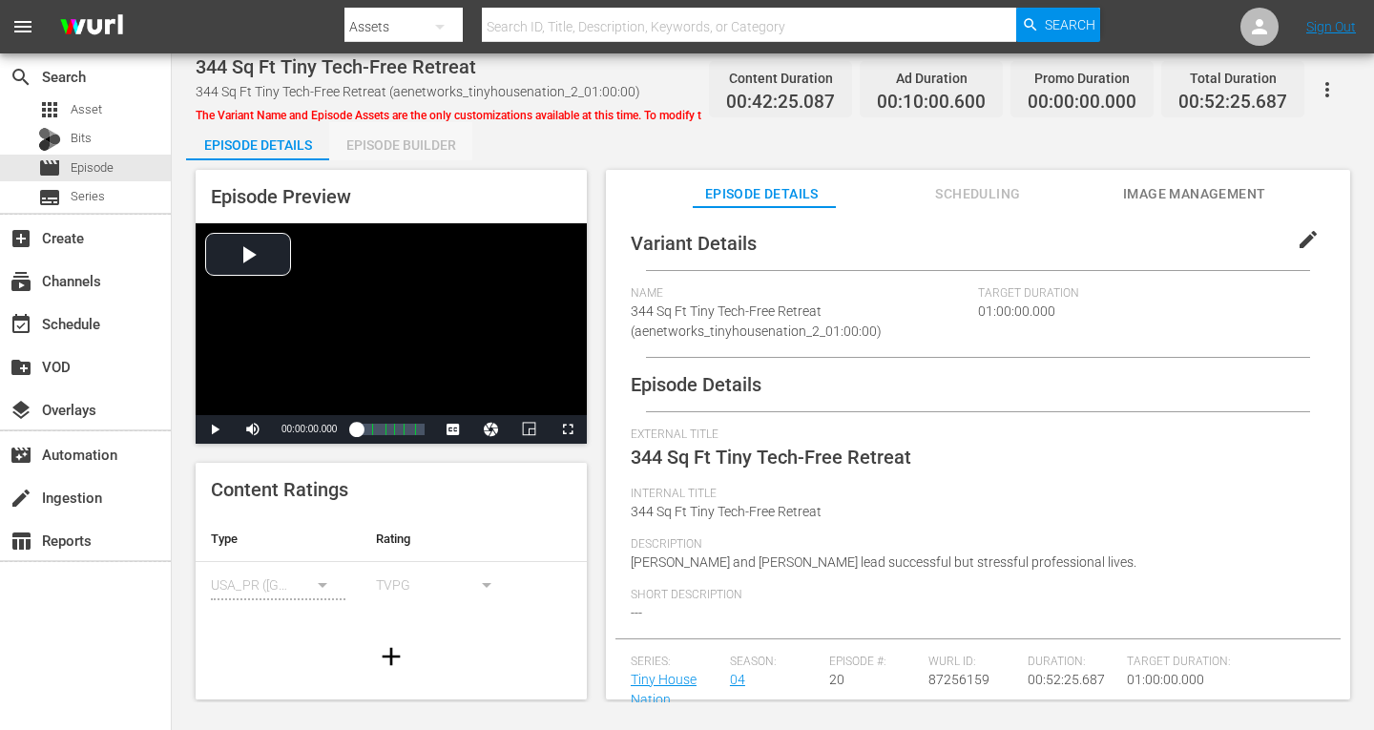
click at [410, 144] on div "Episode Builder" at bounding box center [400, 145] width 143 height 46
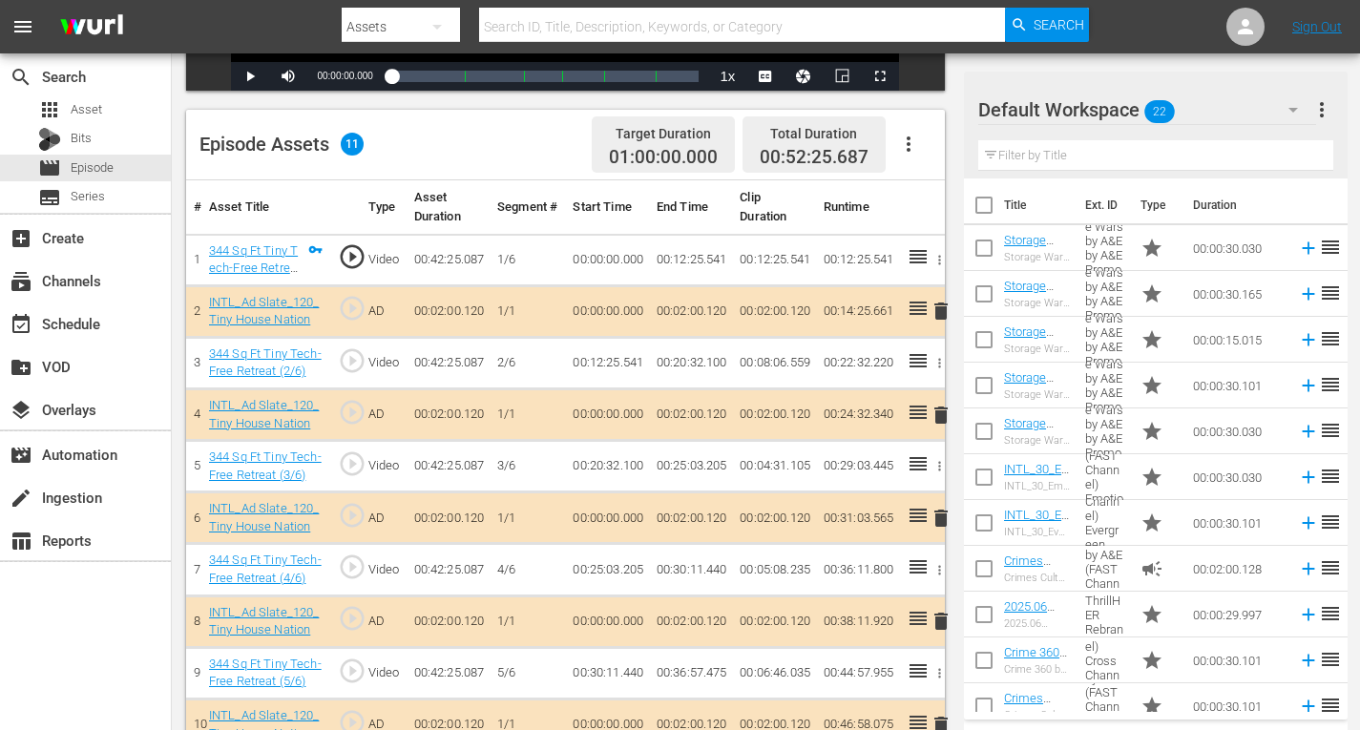
scroll to position [533, 0]
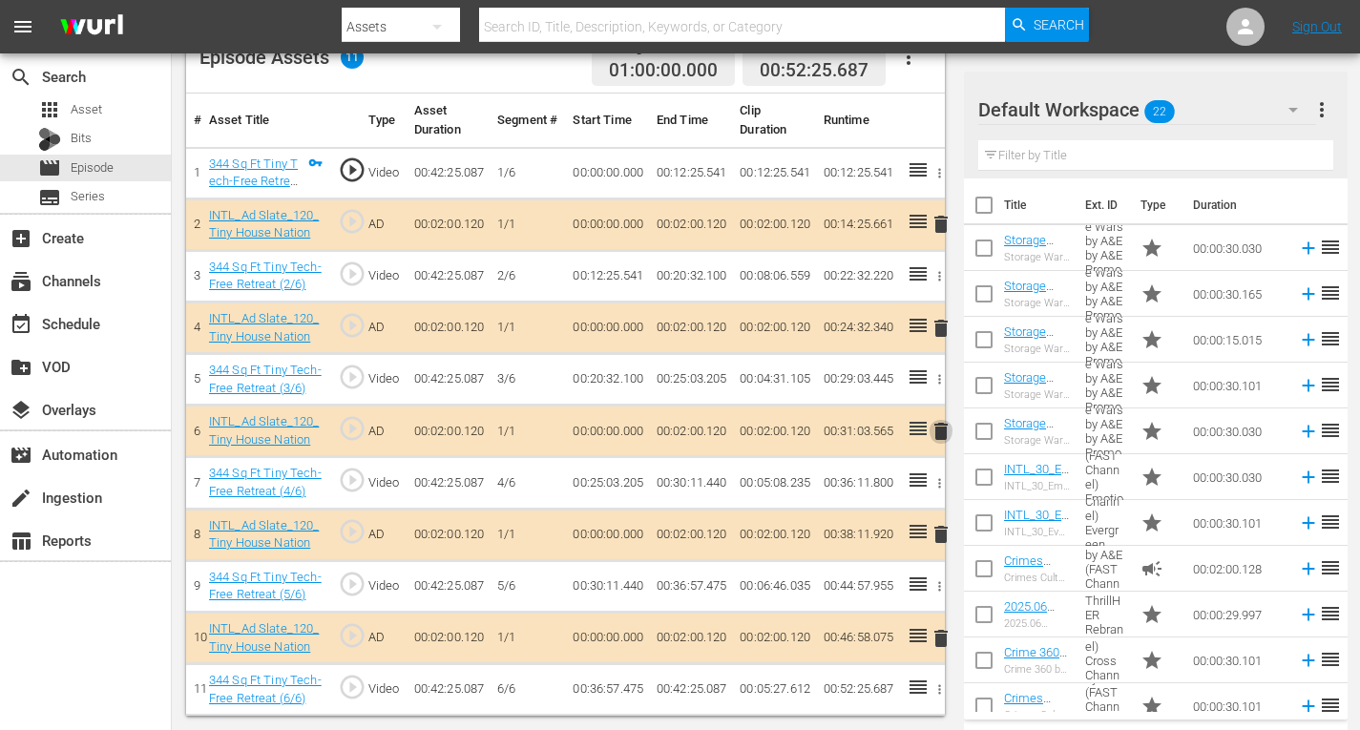
click at [940, 433] on span "delete" at bounding box center [941, 431] width 23 height 23
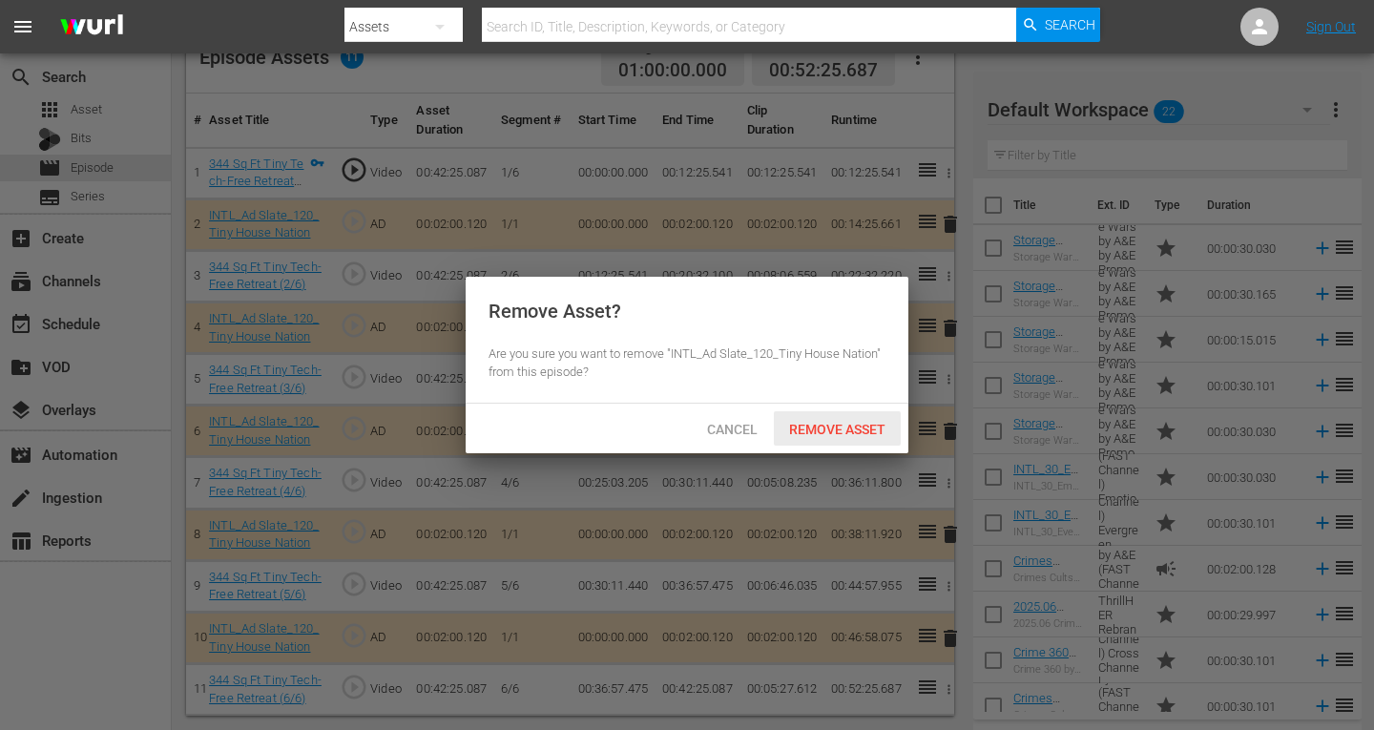
click at [837, 426] on span "Remove Asset" at bounding box center [837, 429] width 127 height 15
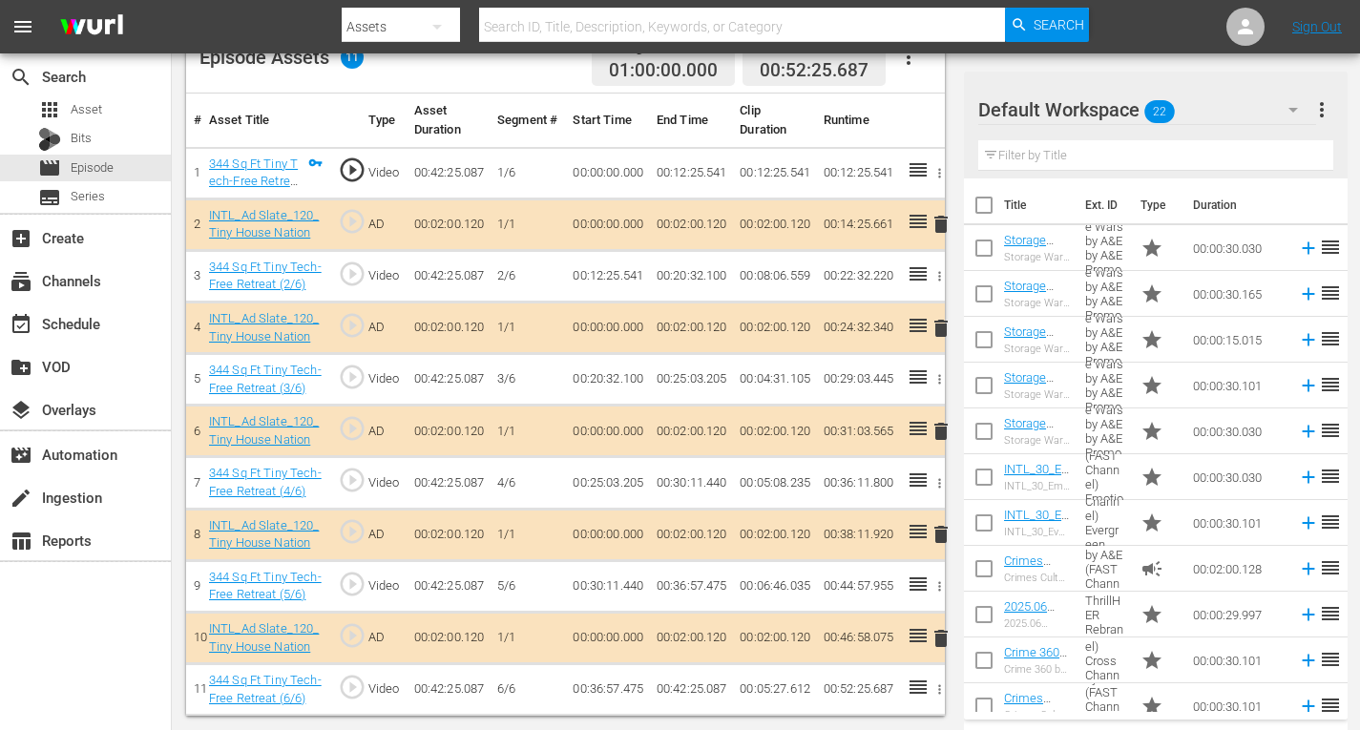
click at [1296, 102] on icon "button" at bounding box center [1293, 109] width 23 height 23
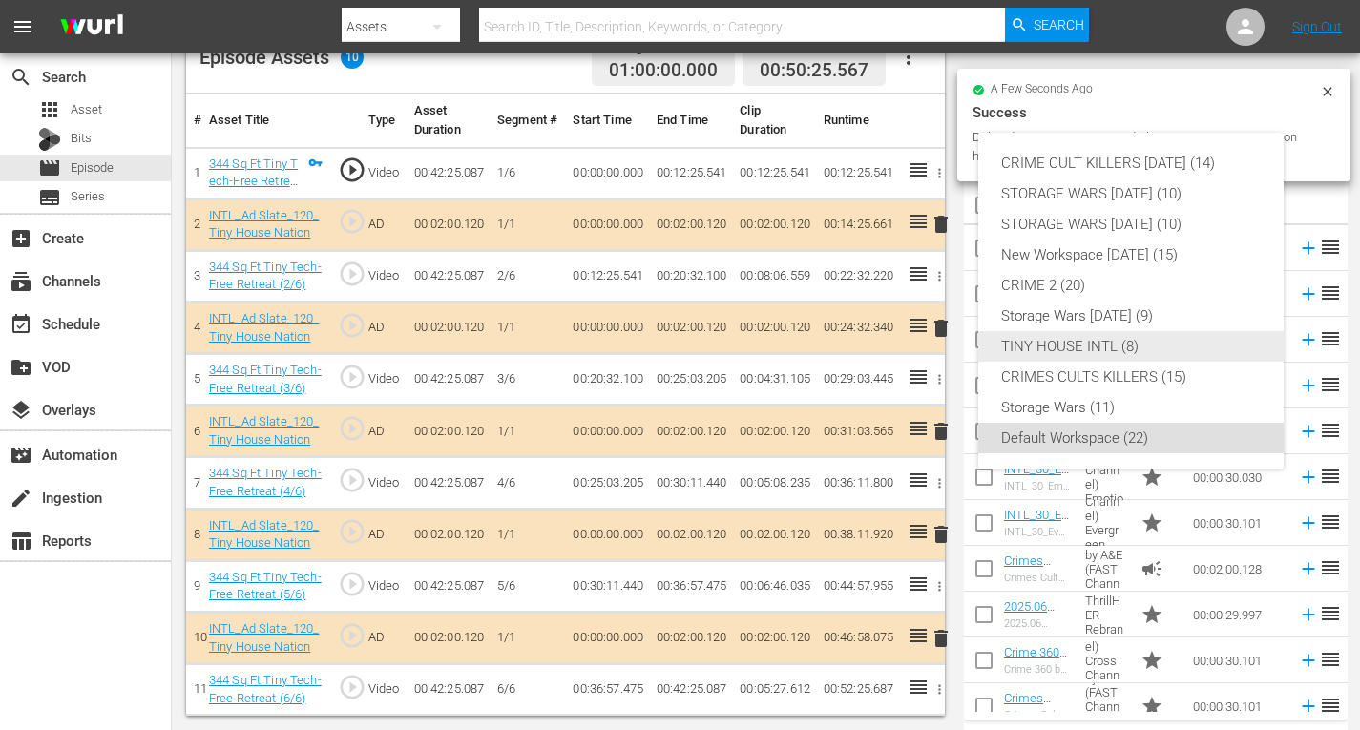
click at [1073, 344] on div "TINY HOUSE INTL (8)" at bounding box center [1131, 346] width 260 height 31
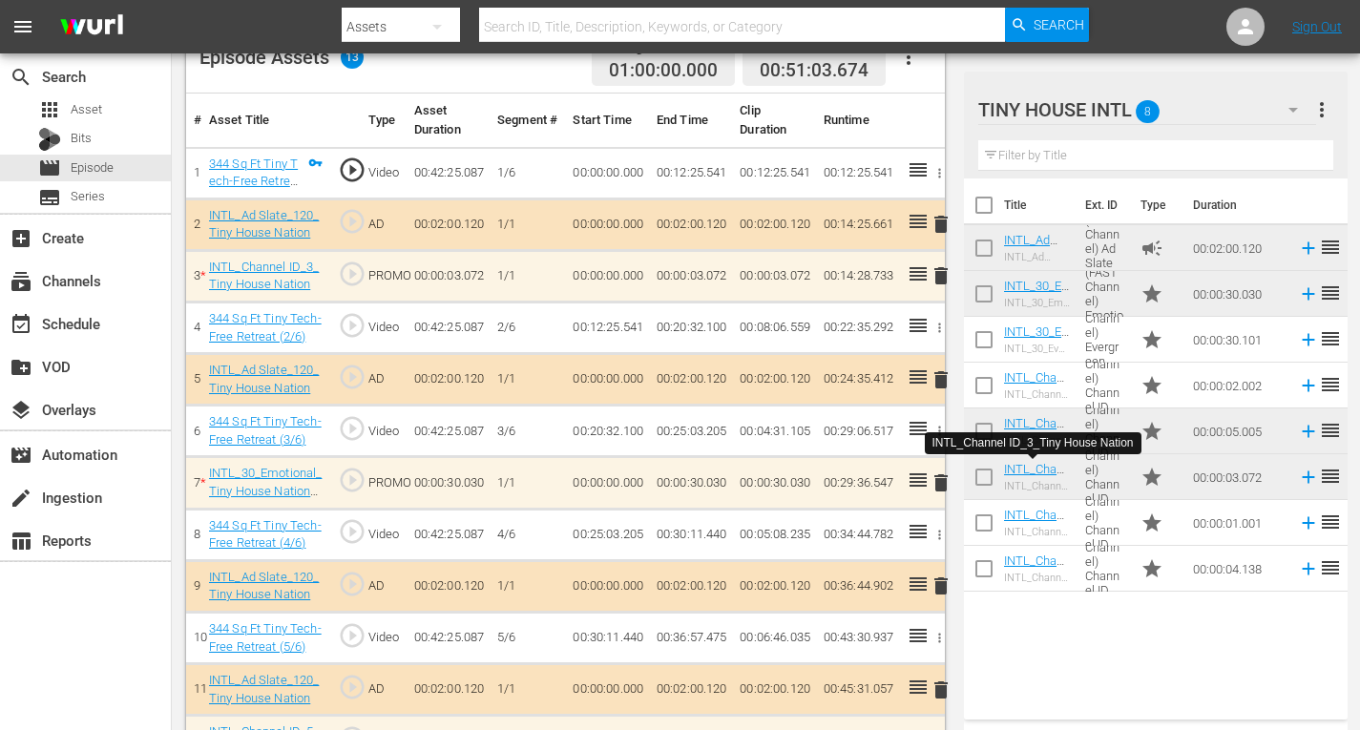
click at [939, 275] on span "delete" at bounding box center [941, 275] width 23 height 23
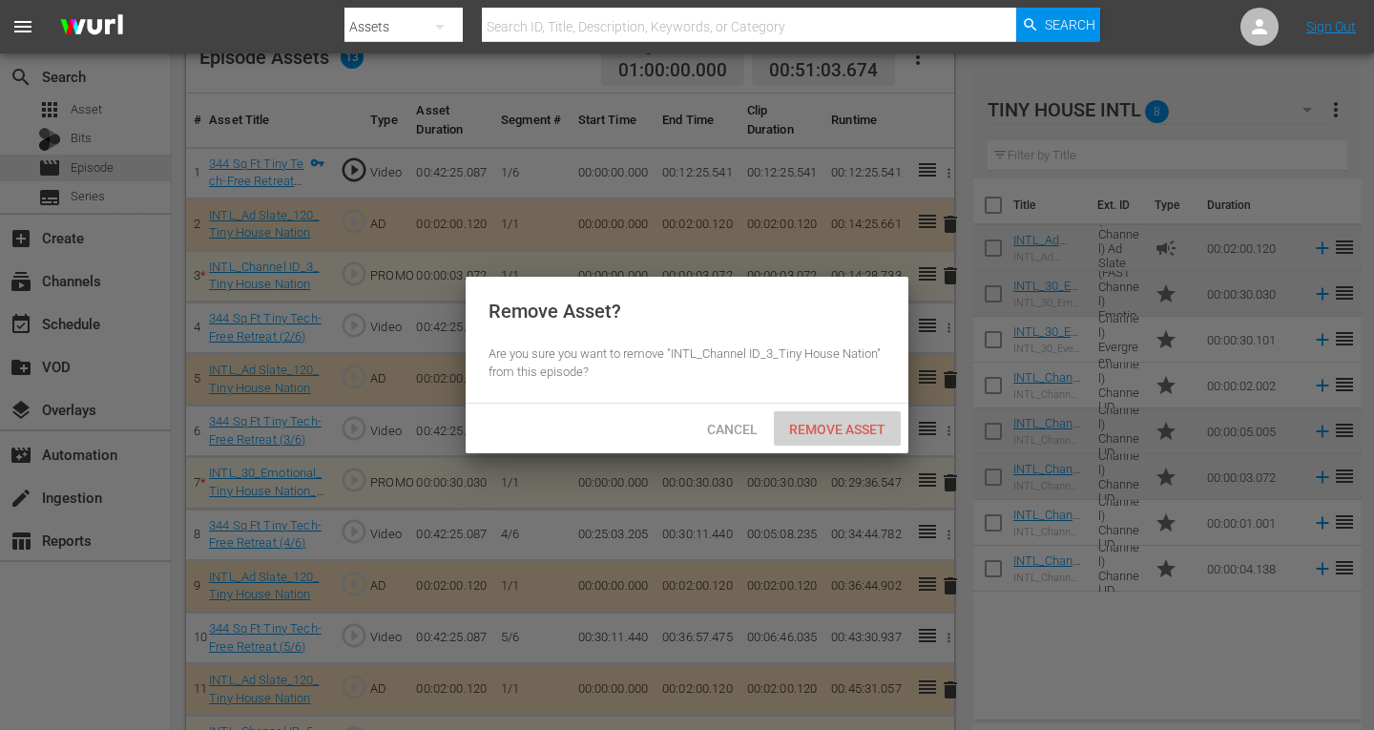
click at [833, 425] on span "Remove Asset" at bounding box center [837, 429] width 127 height 15
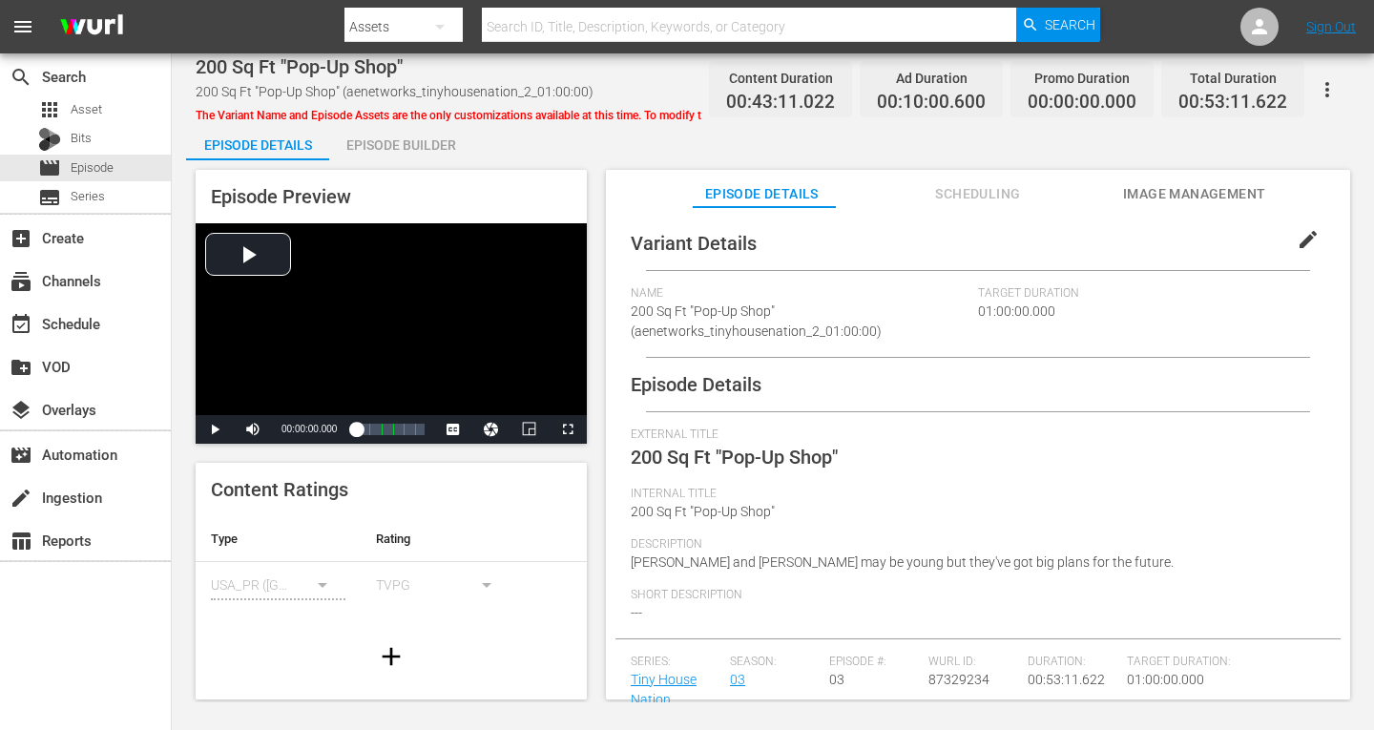
drag, startPoint x: 391, startPoint y: 136, endPoint x: 406, endPoint y: 135, distance: 14.4
click at [390, 136] on div "Episode Builder" at bounding box center [400, 145] width 143 height 46
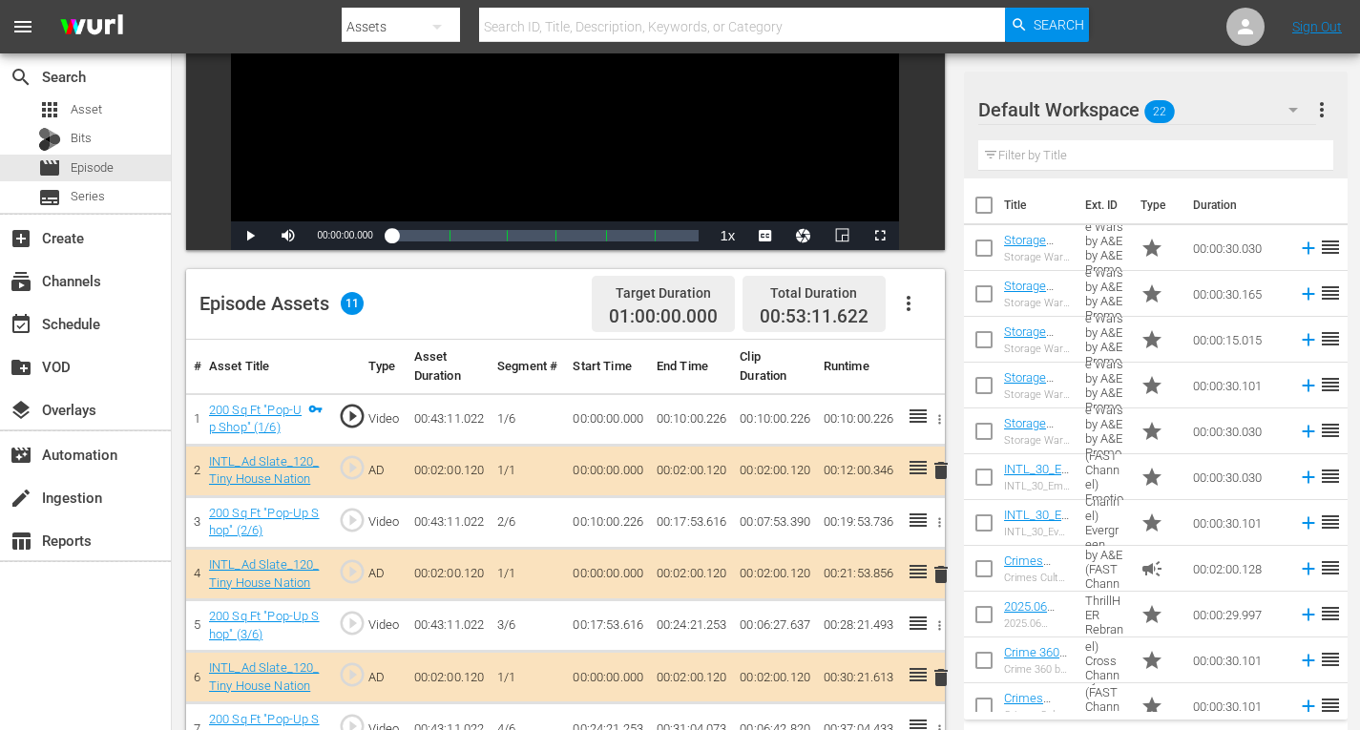
scroll to position [477, 0]
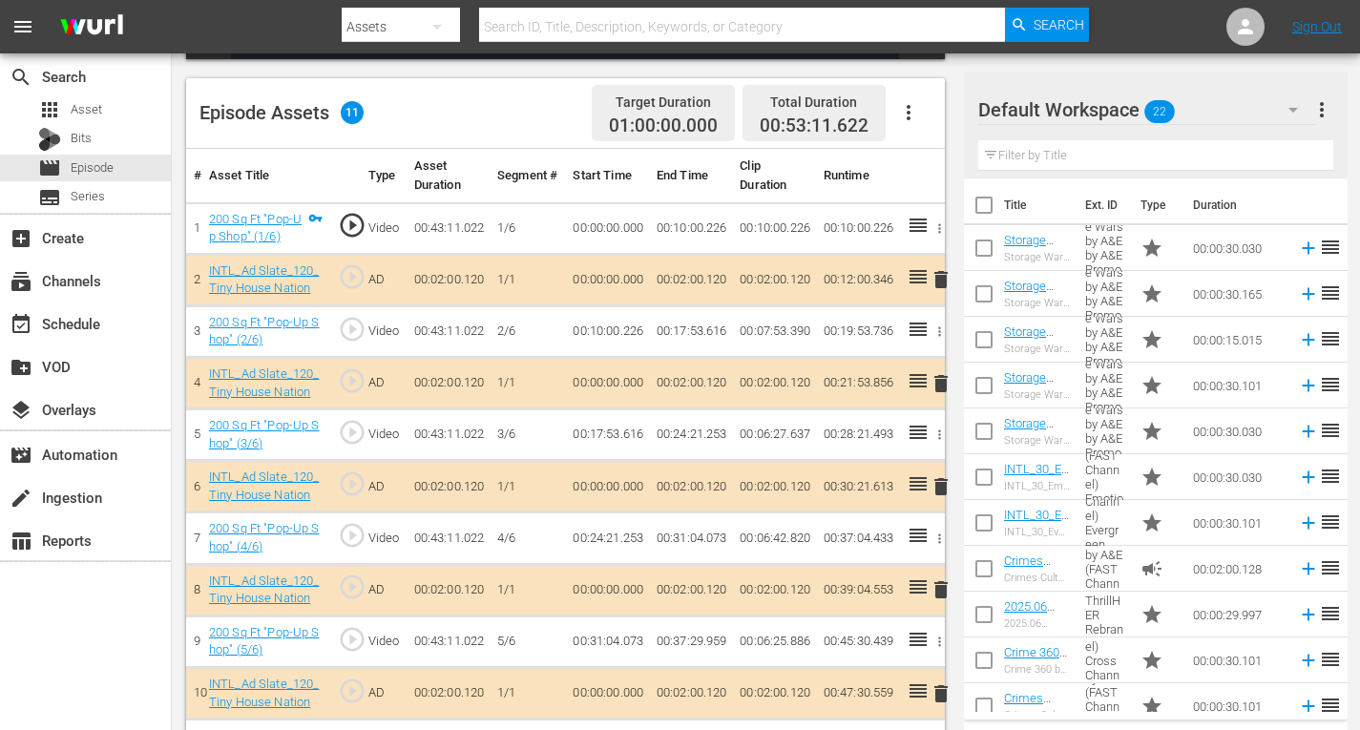
click at [942, 594] on span "delete" at bounding box center [941, 589] width 23 height 23
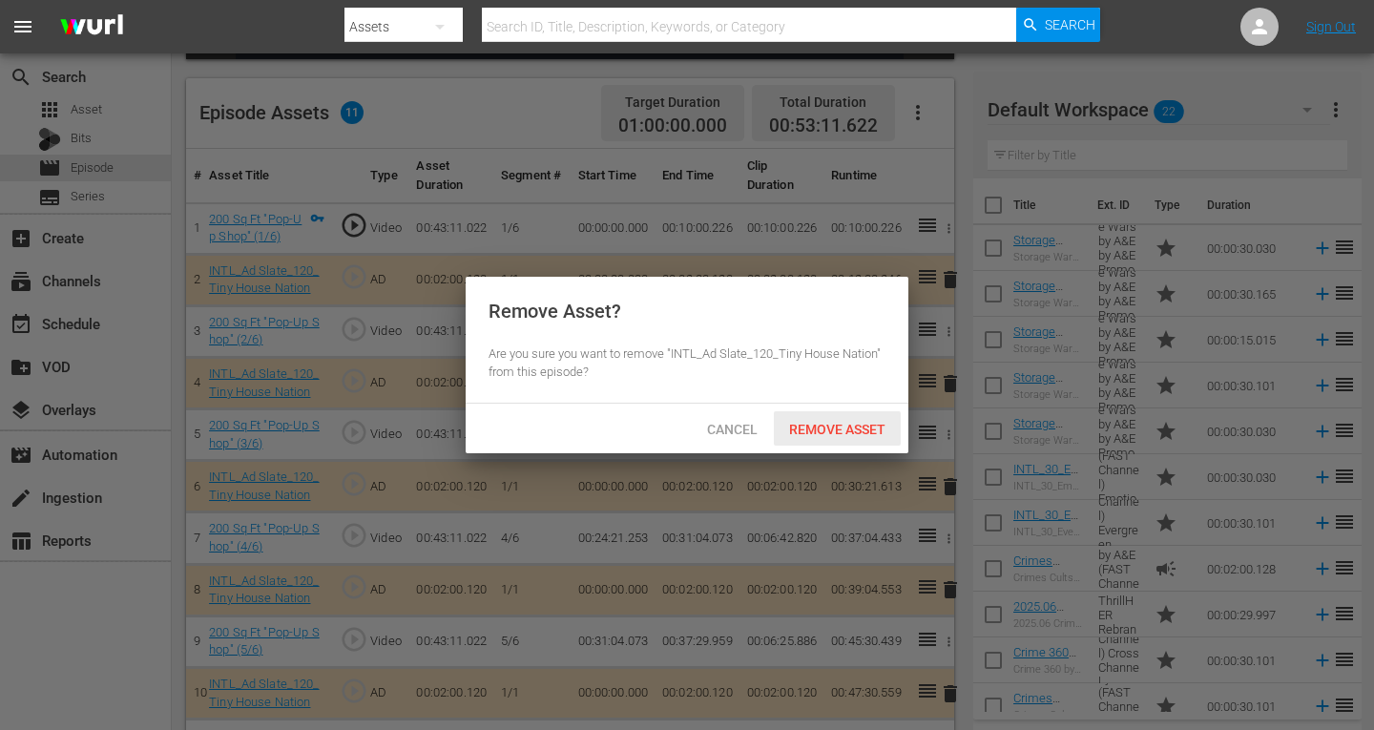
click at [836, 431] on span "Remove Asset" at bounding box center [837, 429] width 127 height 15
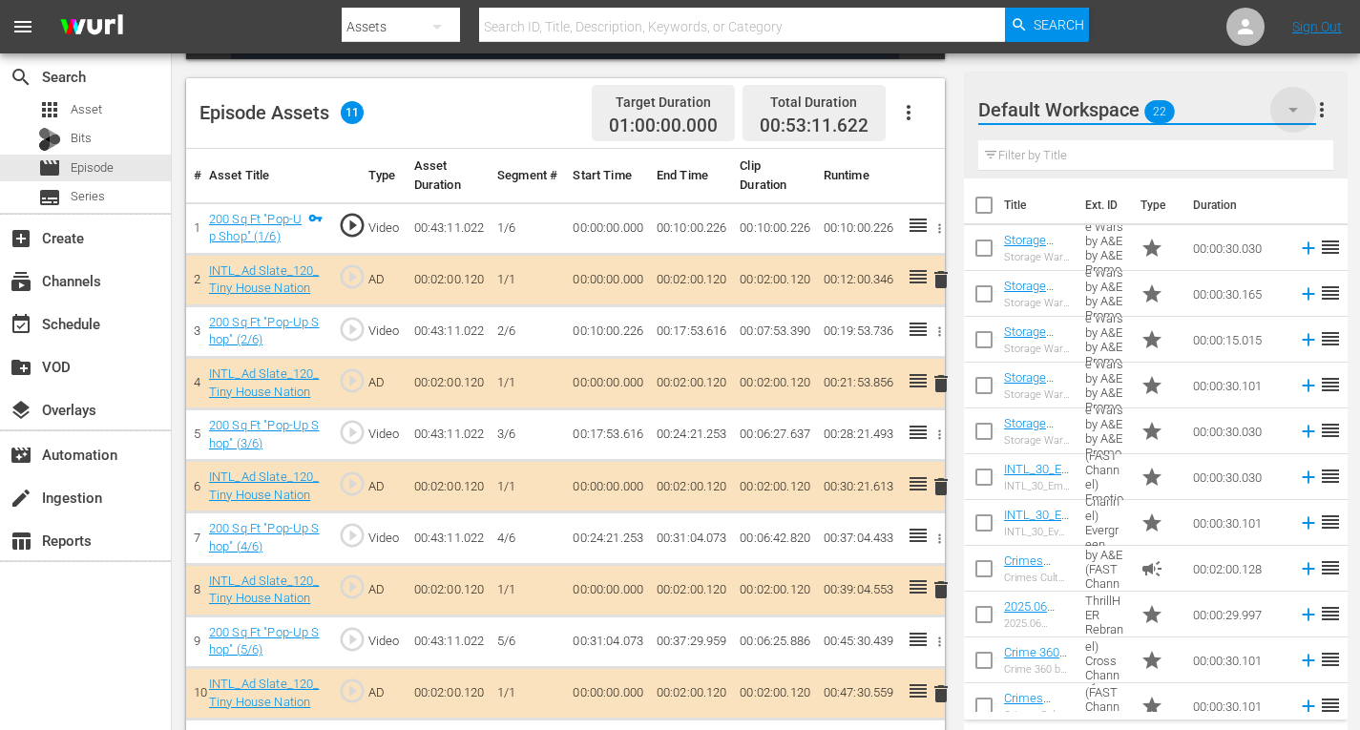
click at [1289, 108] on icon "button" at bounding box center [1293, 110] width 10 height 5
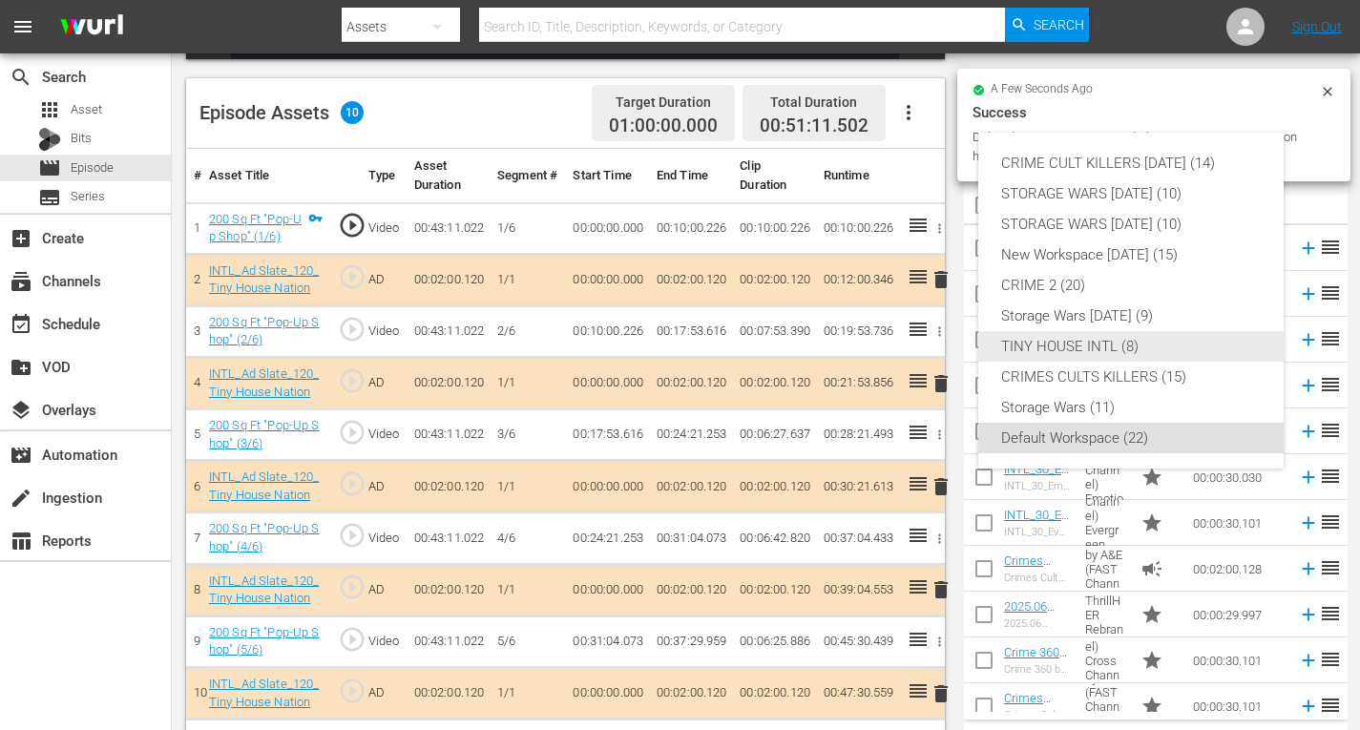
click at [1024, 345] on div "TINY HOUSE INTL (8)" at bounding box center [1131, 346] width 260 height 31
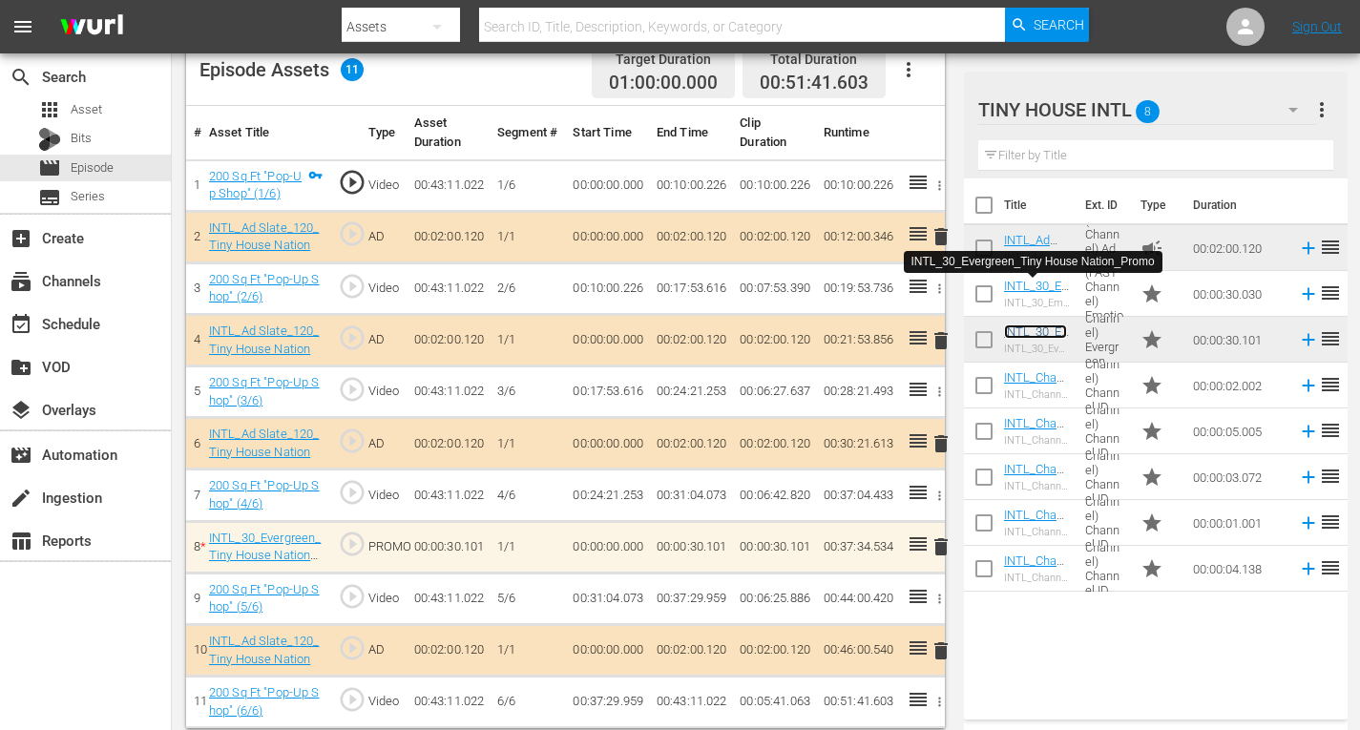
scroll to position [533, 0]
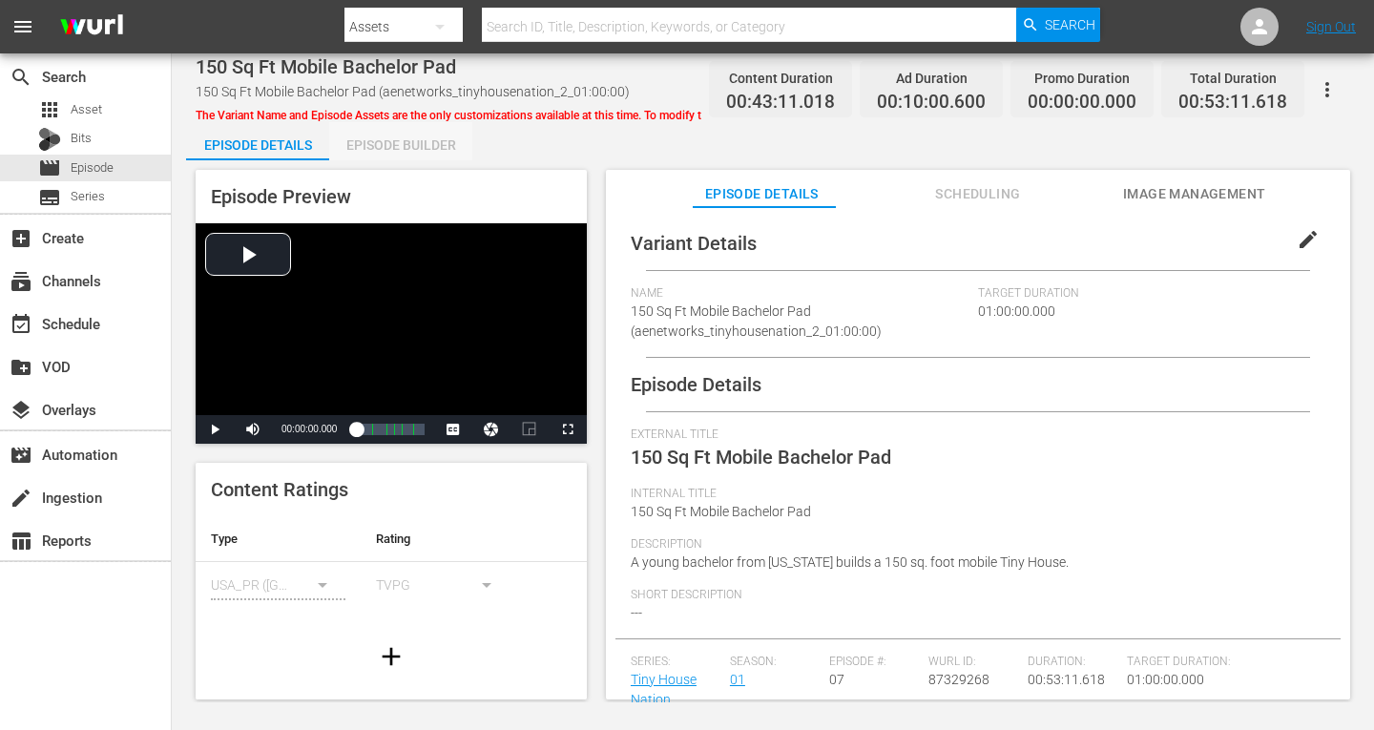
drag, startPoint x: 371, startPoint y: 140, endPoint x: 429, endPoint y: 129, distance: 59.3
click at [373, 143] on div "Episode Builder" at bounding box center [400, 145] width 143 height 46
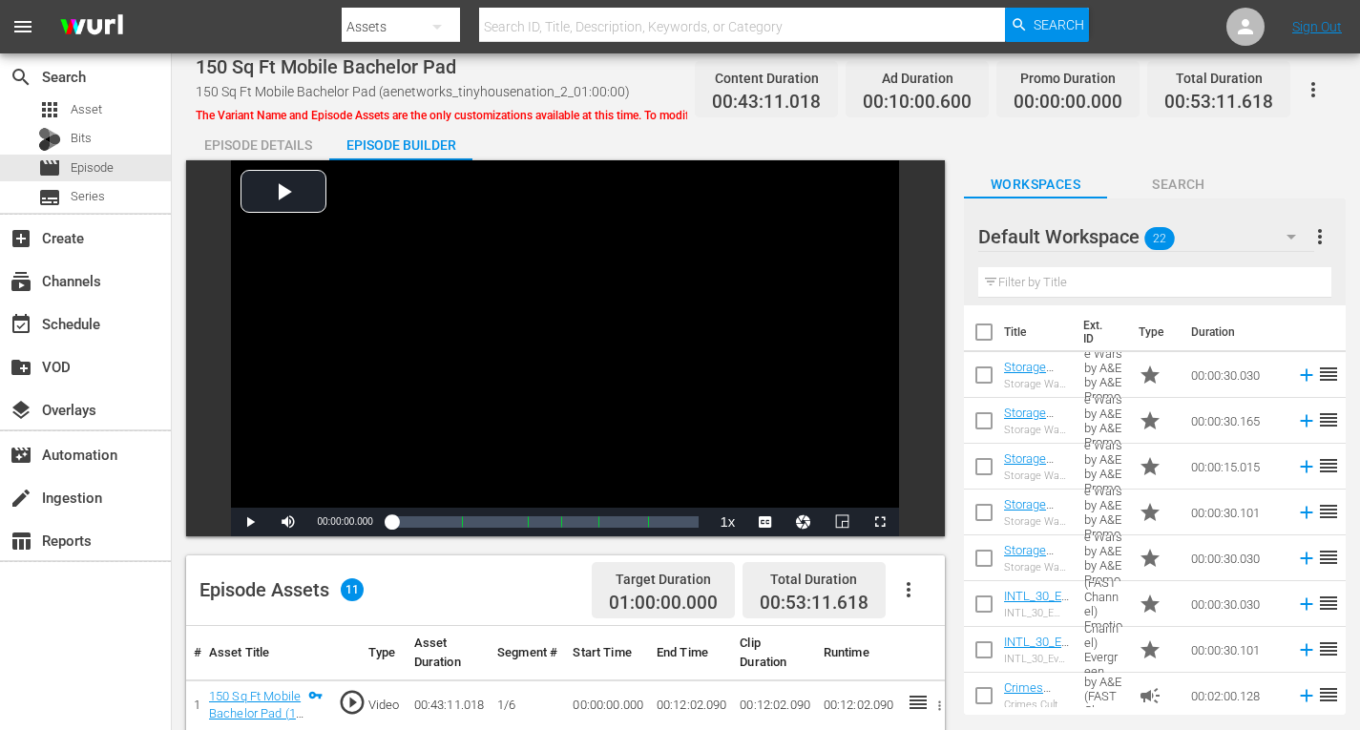
click at [1296, 233] on icon "button" at bounding box center [1291, 236] width 23 height 23
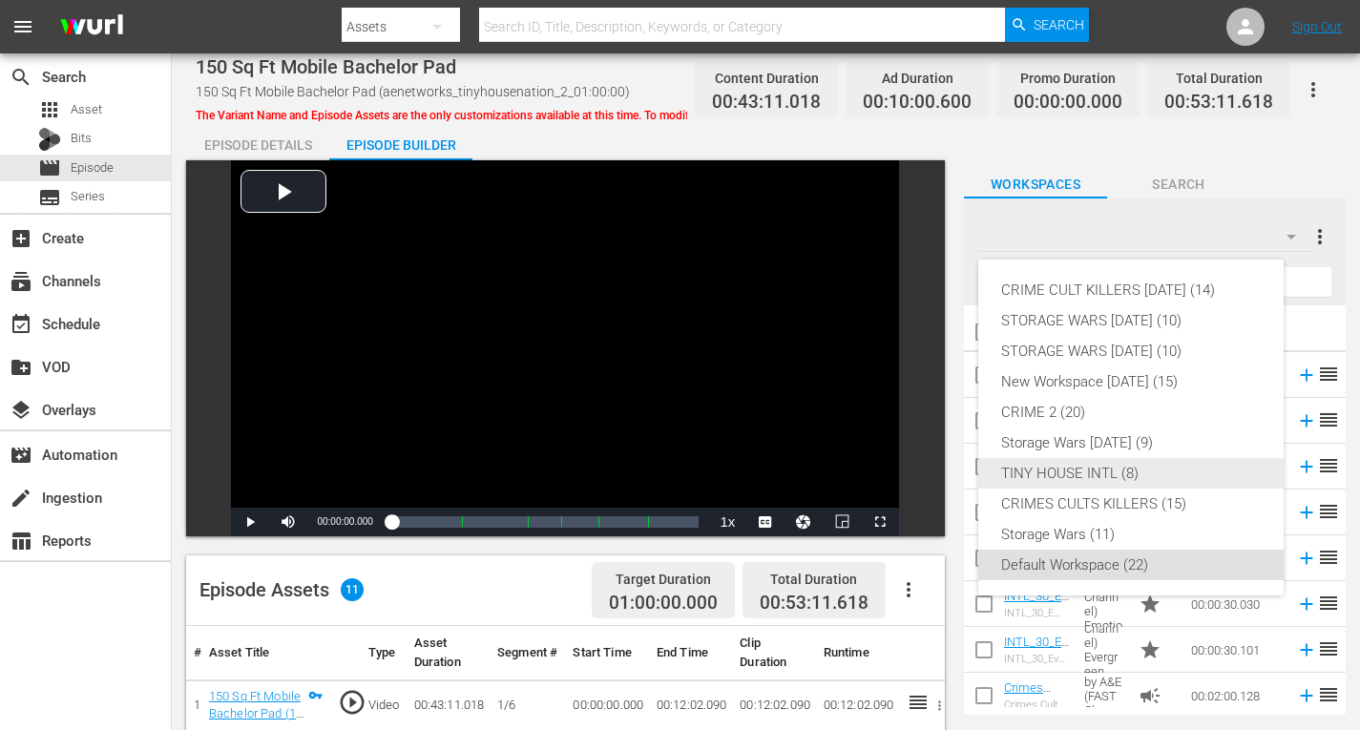
click at [1046, 469] on div "TINY HOUSE INTL (8)" at bounding box center [1131, 473] width 260 height 31
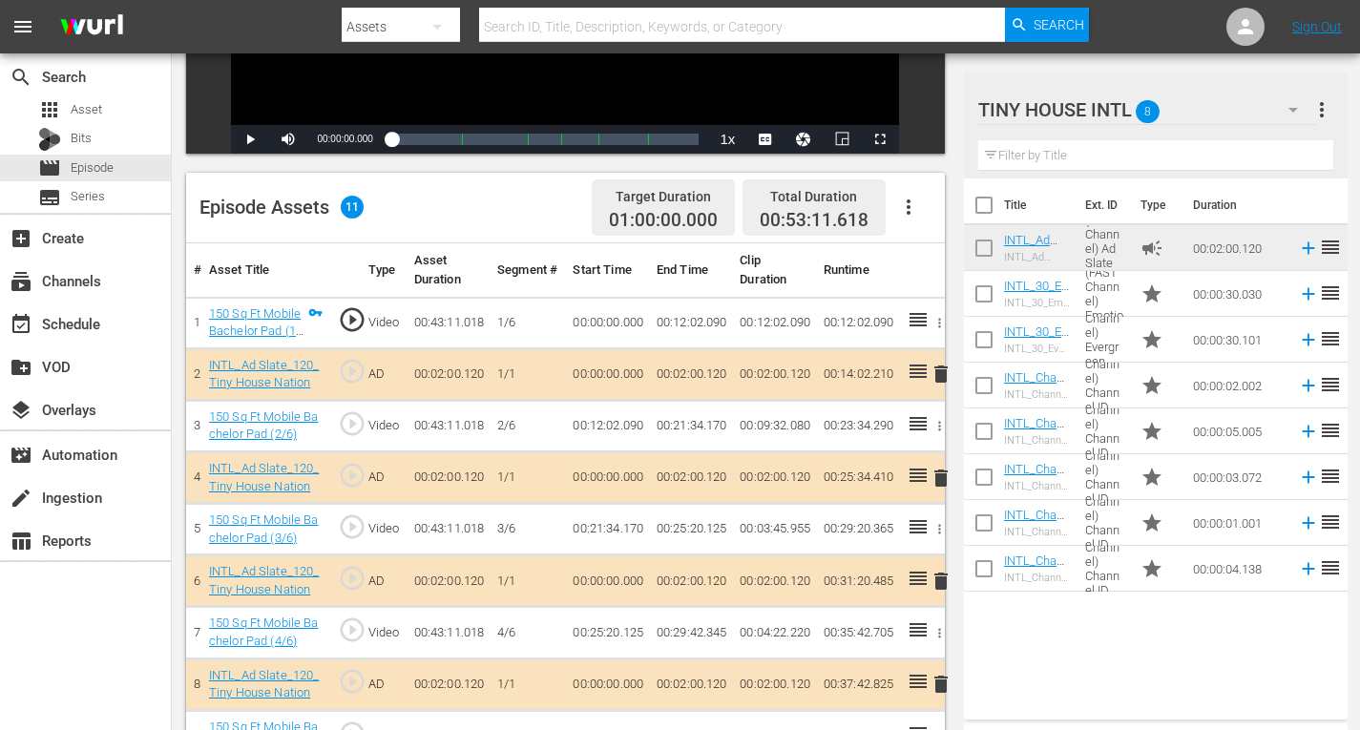
scroll to position [477, 0]
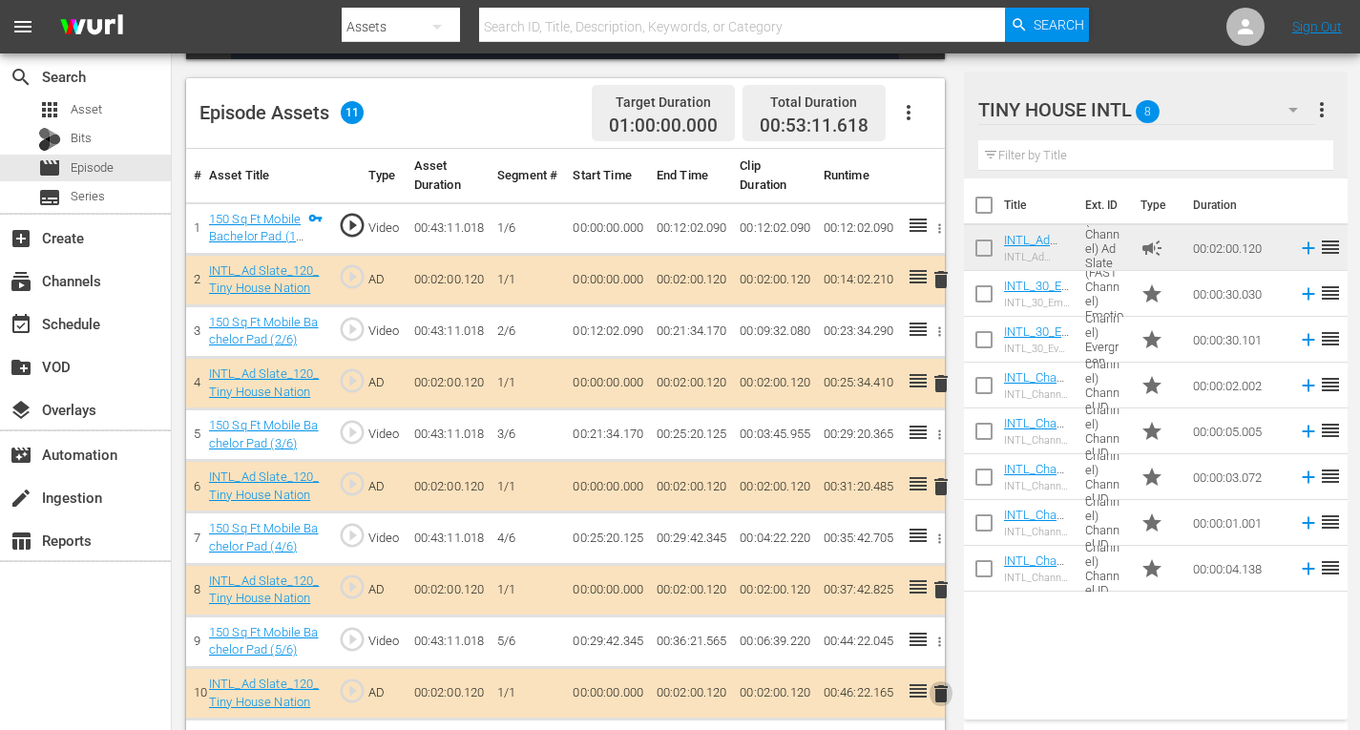
click at [945, 693] on span "delete" at bounding box center [941, 693] width 23 height 23
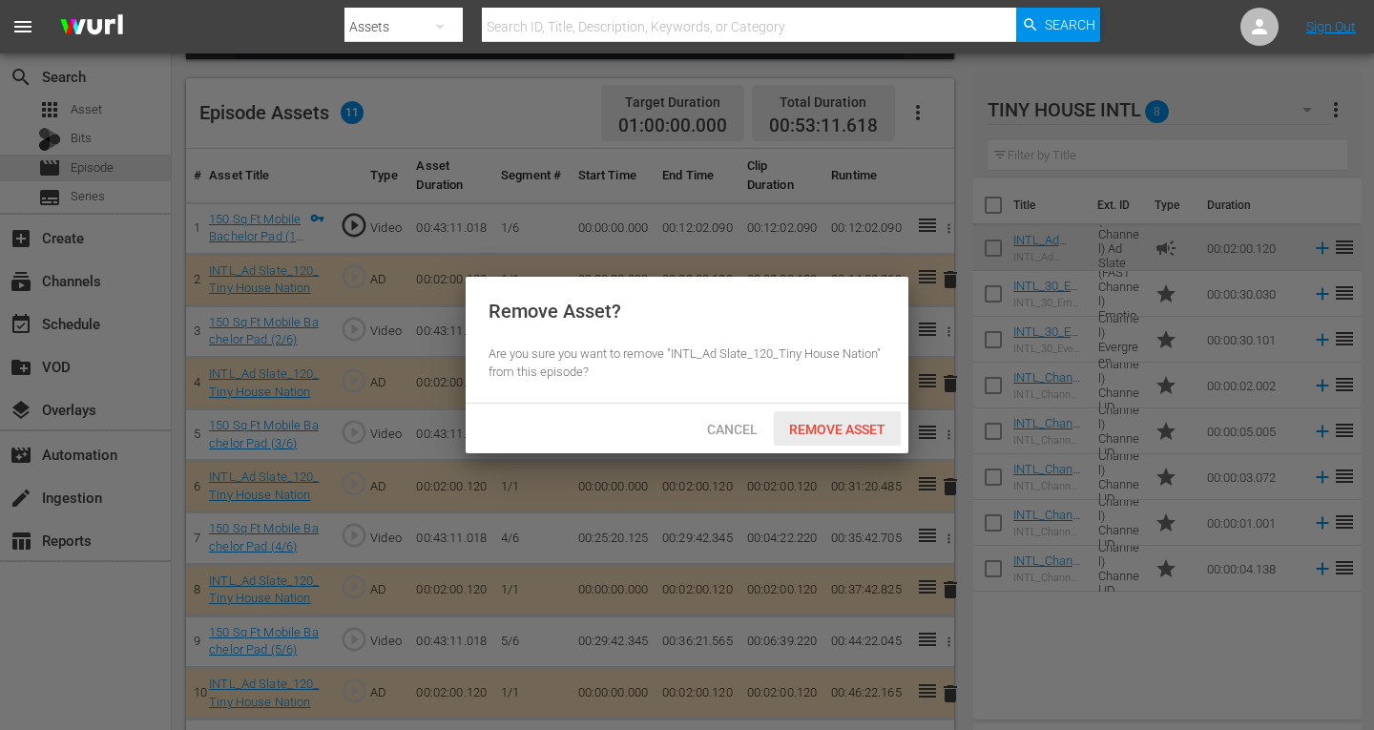
click at [828, 435] on span "Remove Asset" at bounding box center [837, 429] width 127 height 15
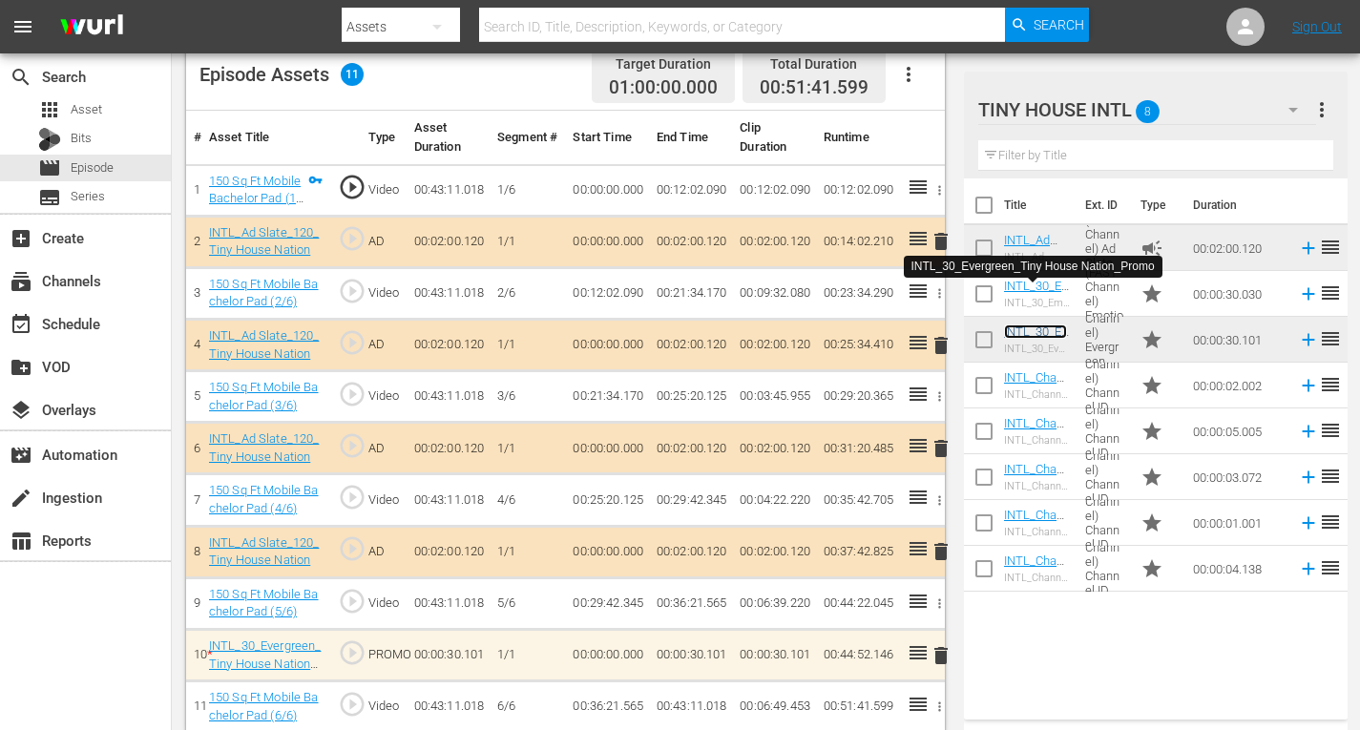
scroll to position [533, 0]
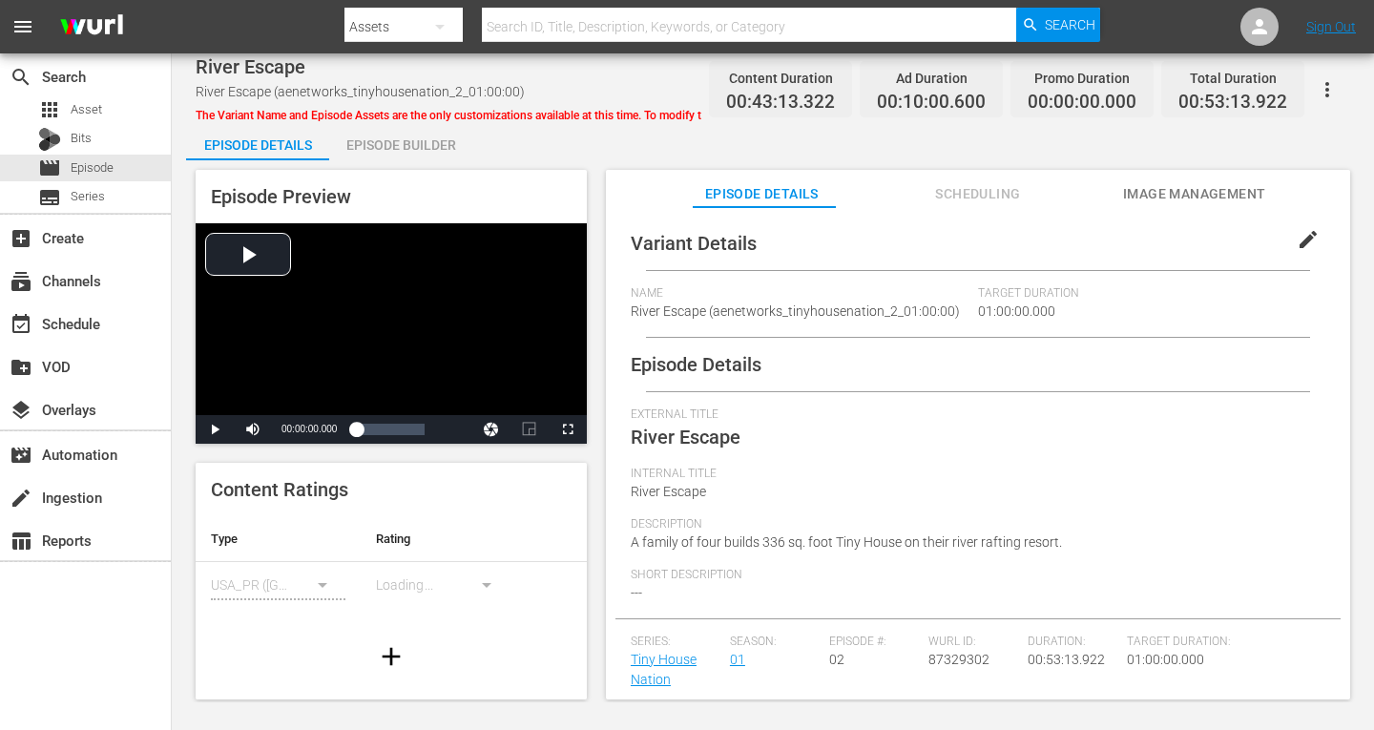
click at [370, 143] on div "Episode Builder" at bounding box center [400, 145] width 143 height 46
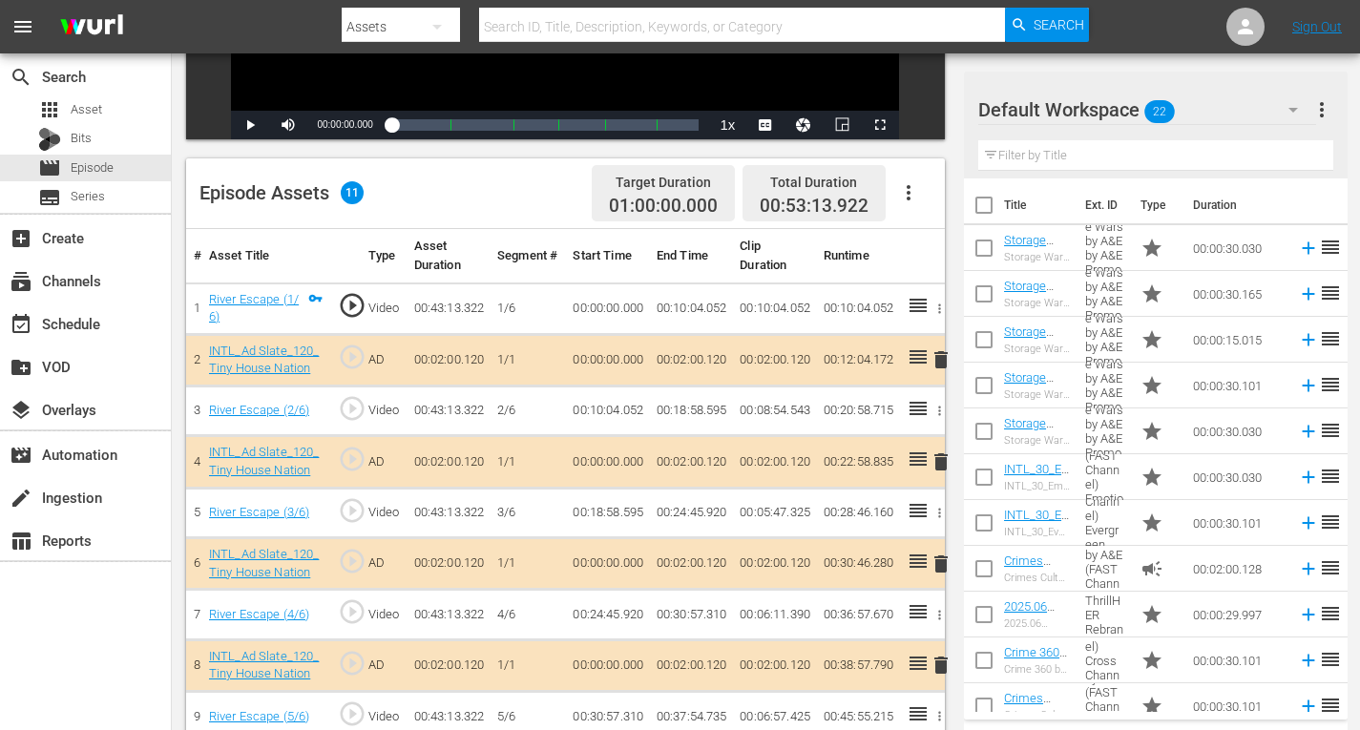
scroll to position [477, 0]
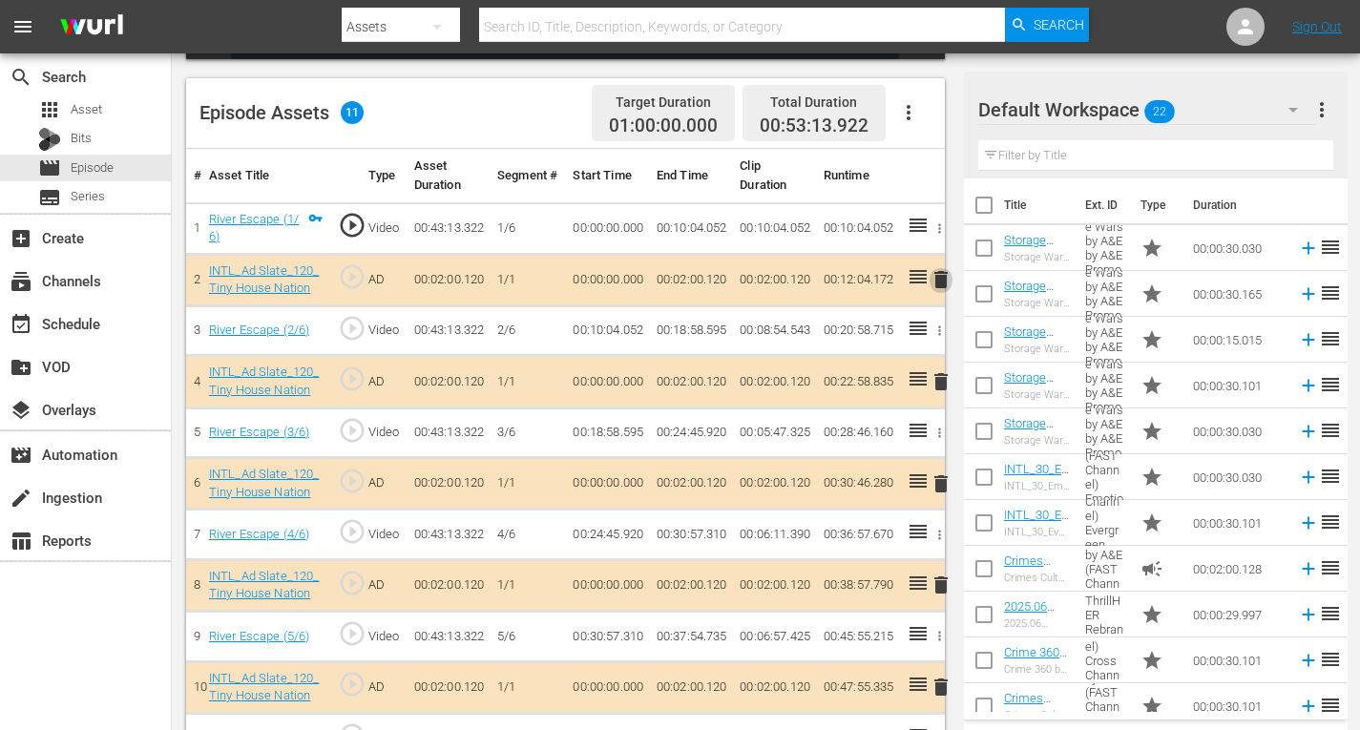
click at [941, 281] on span "delete" at bounding box center [941, 279] width 23 height 23
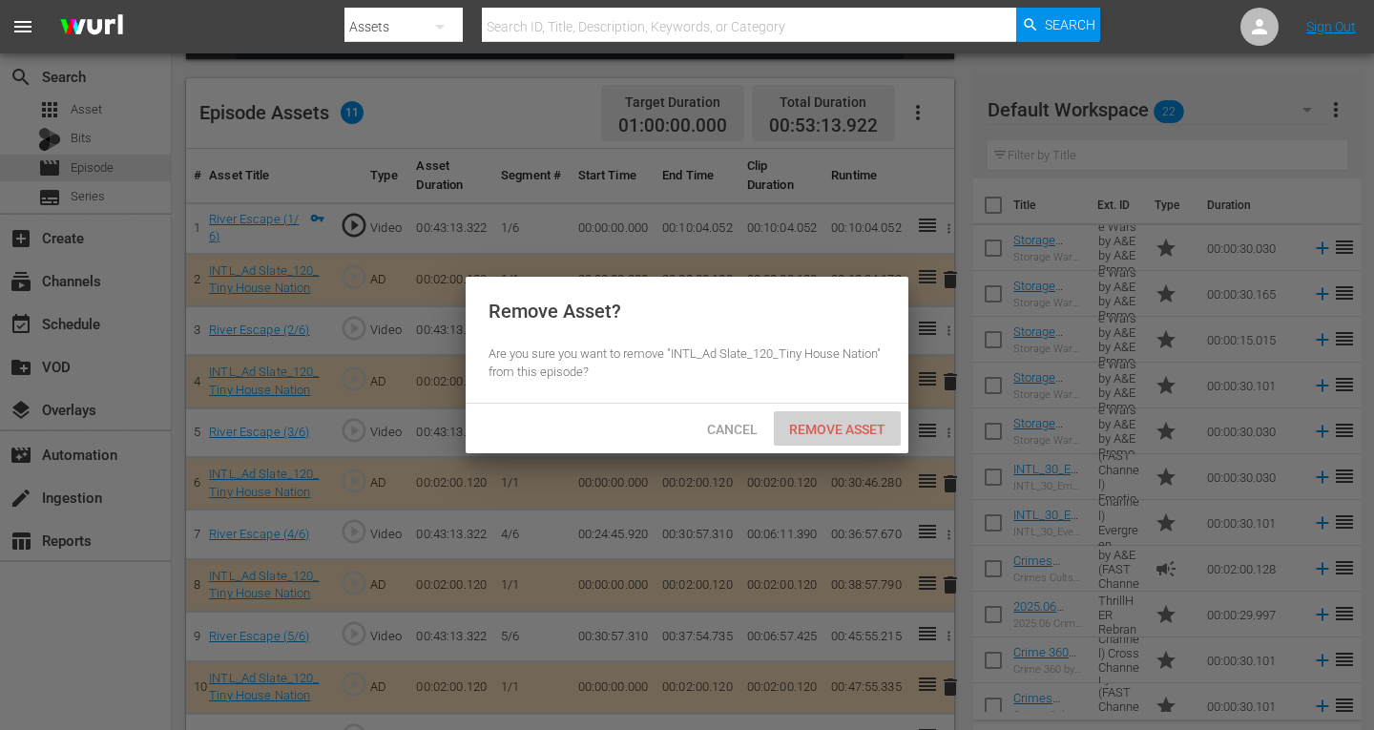
click at [817, 426] on span "Remove Asset" at bounding box center [837, 429] width 127 height 15
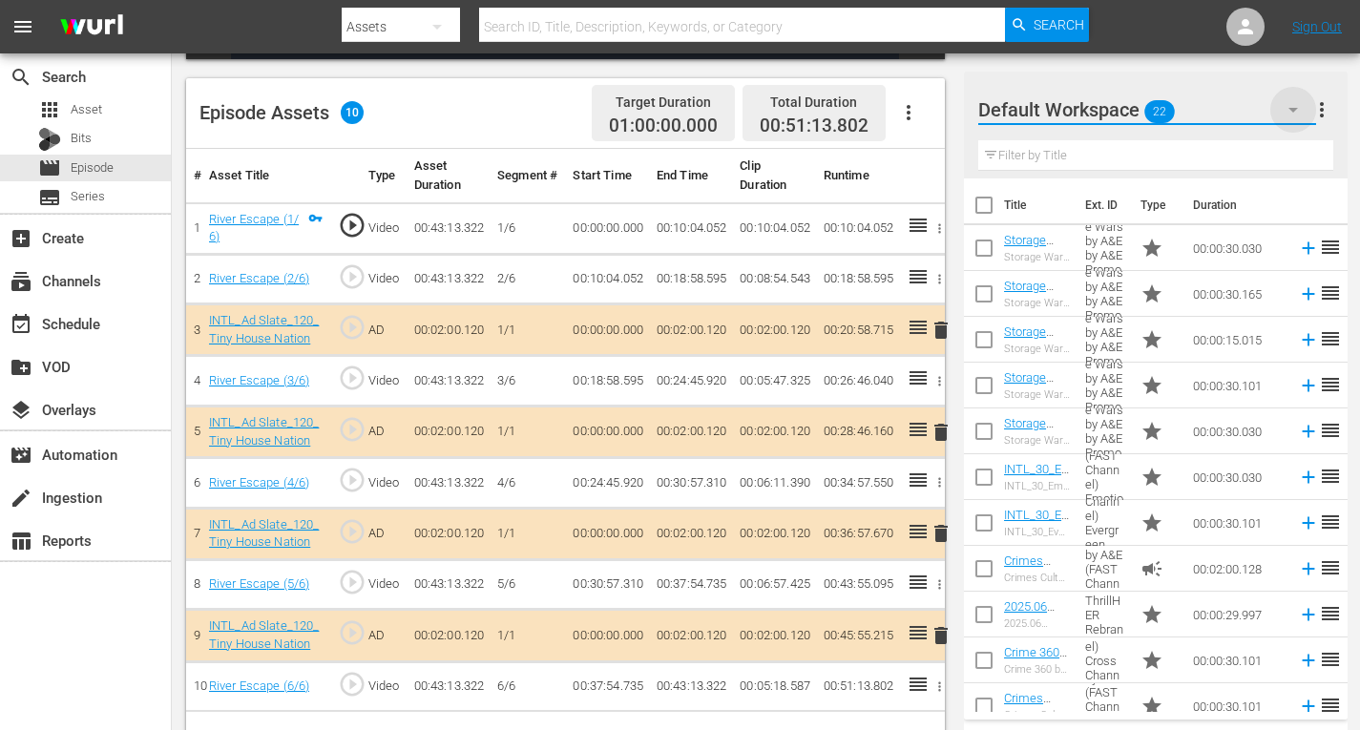
click at [1287, 104] on icon "button" at bounding box center [1293, 109] width 23 height 23
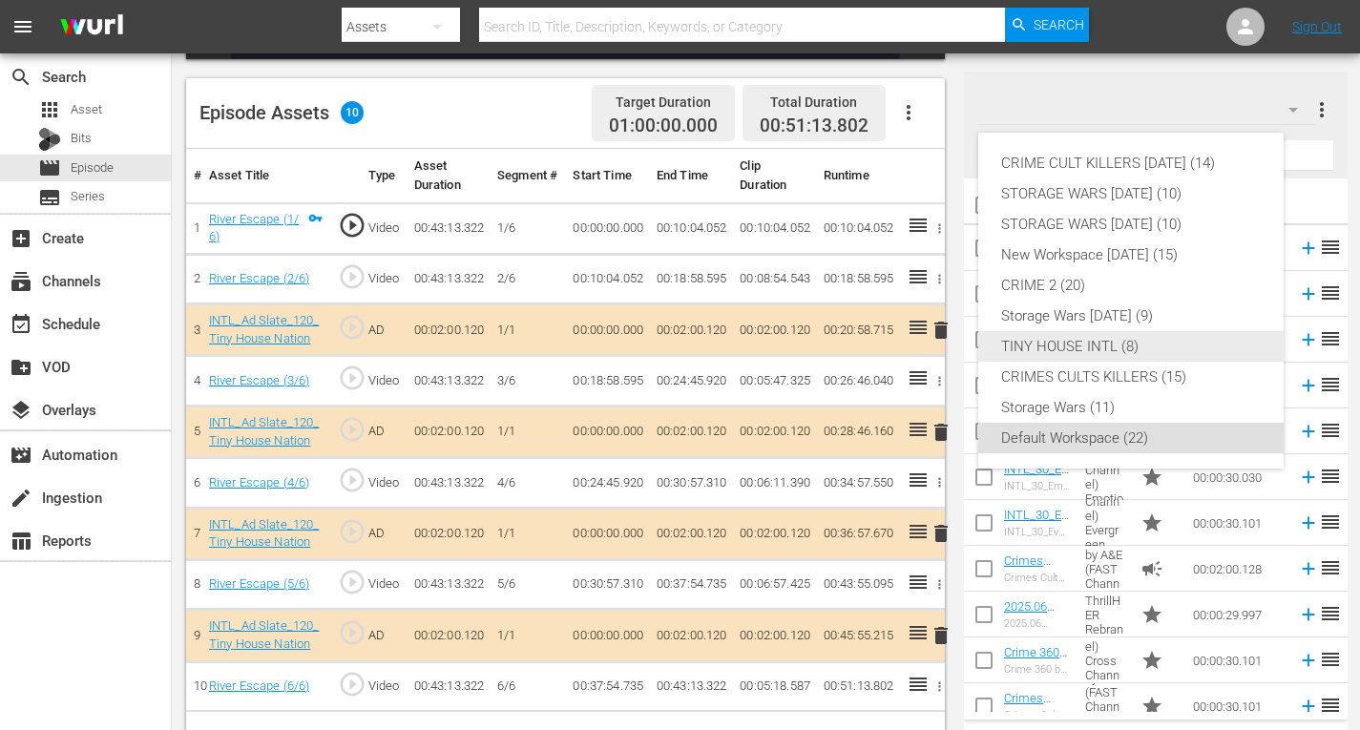
click at [1037, 346] on div "TINY HOUSE INTL (8)" at bounding box center [1131, 346] width 260 height 31
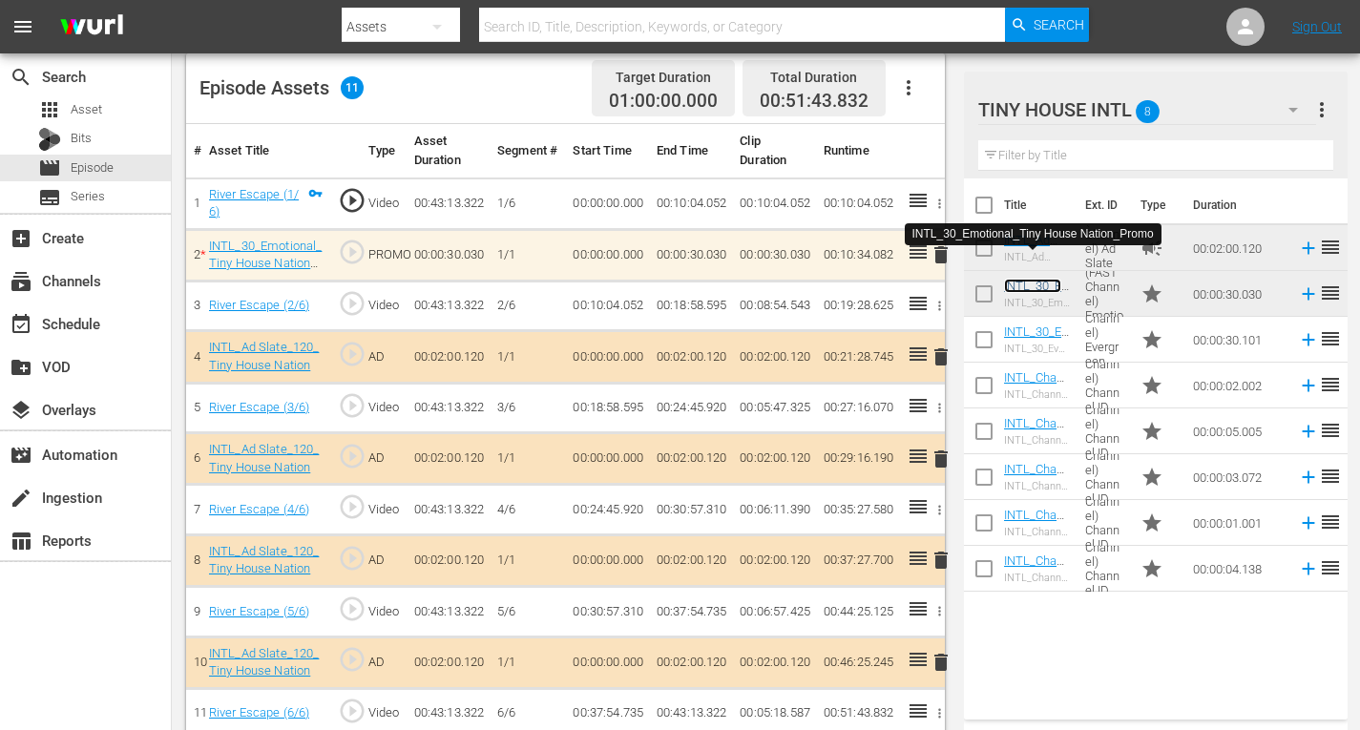
scroll to position [523, 0]
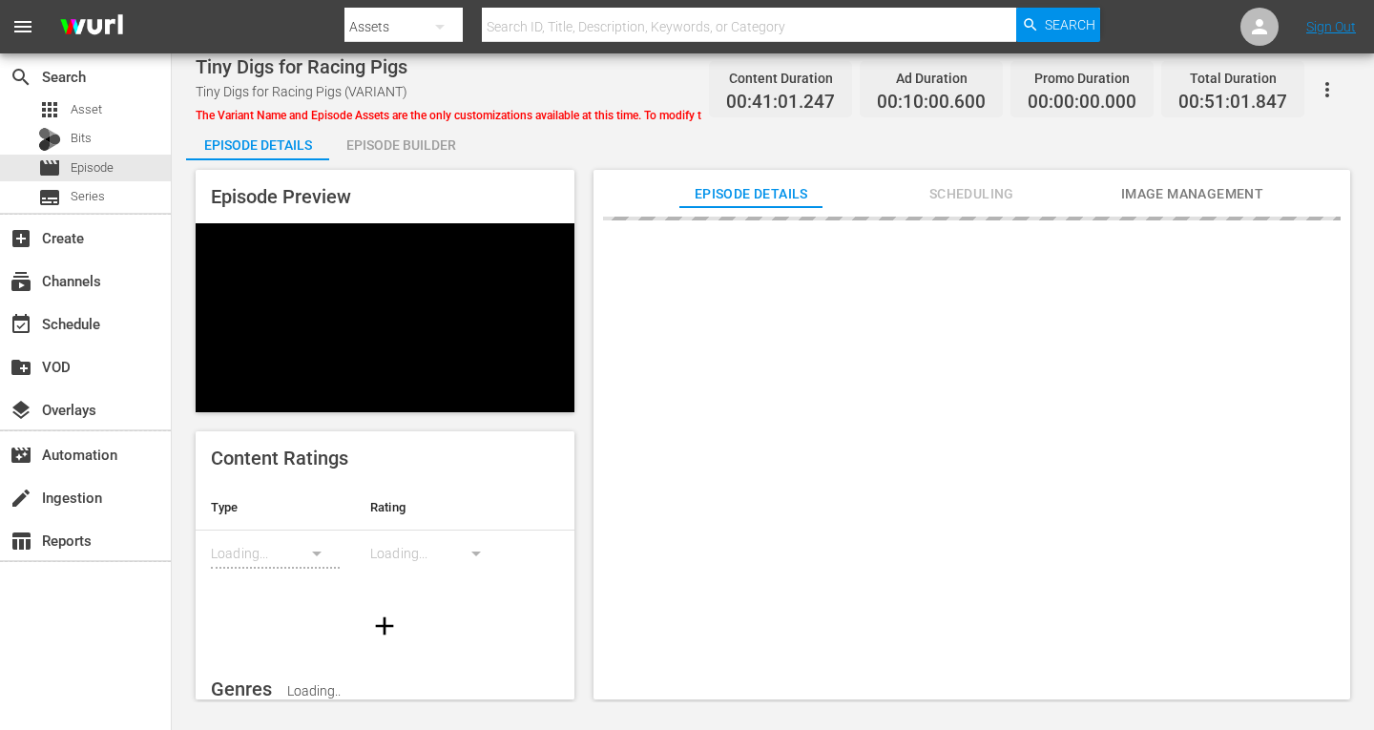
click at [394, 145] on div "Episode Builder" at bounding box center [400, 145] width 143 height 46
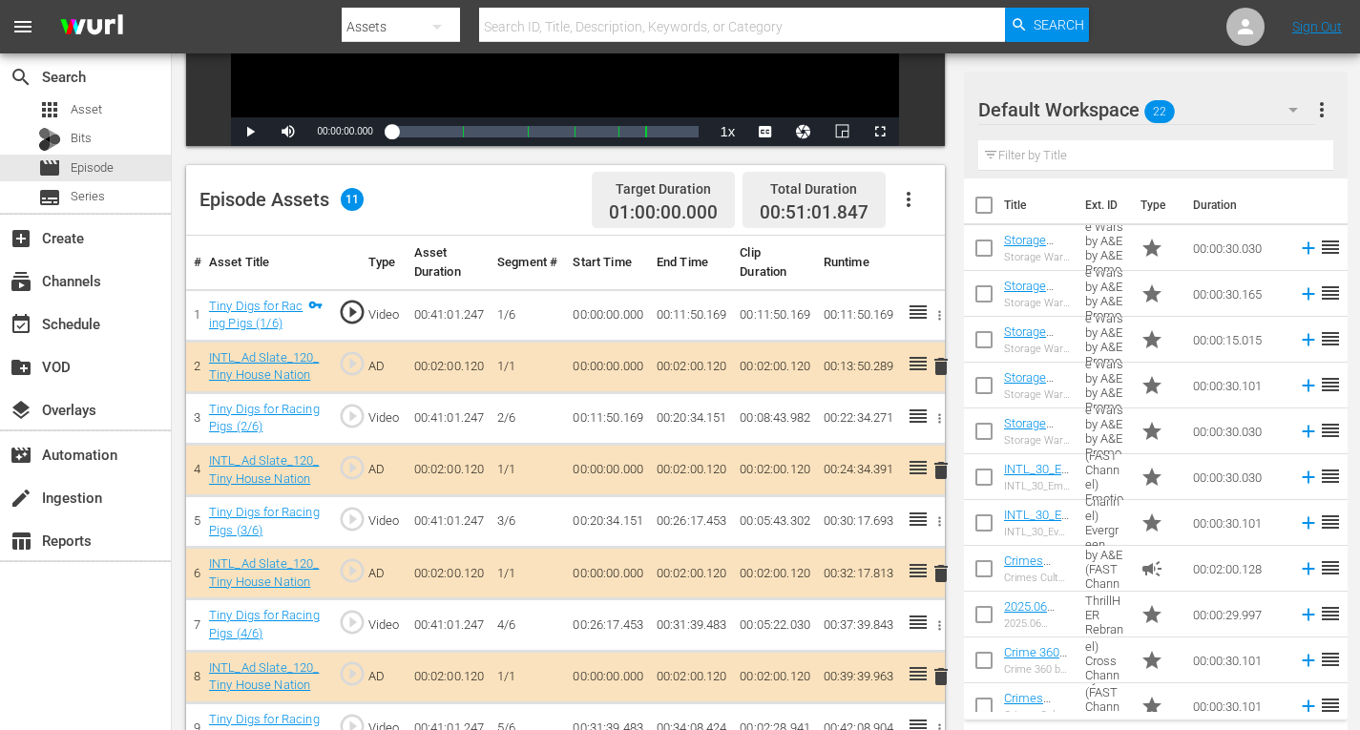
scroll to position [477, 0]
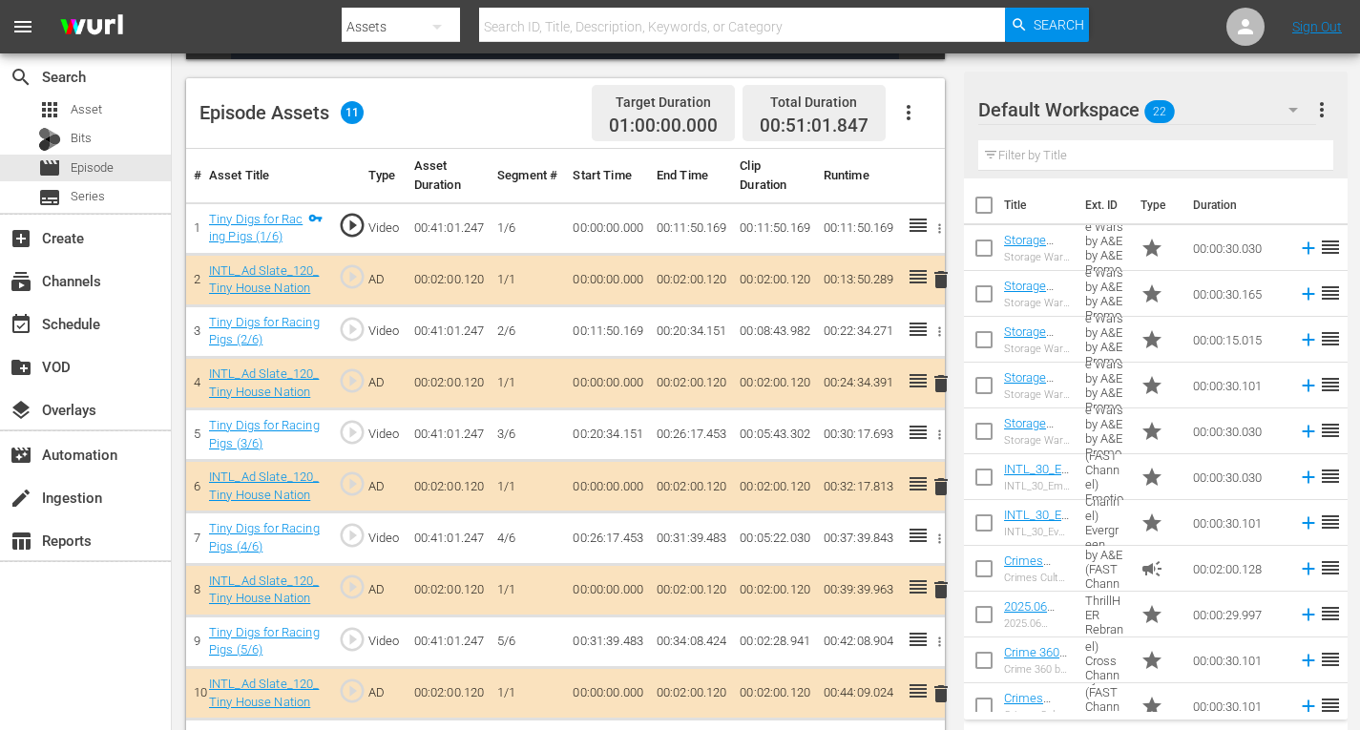
click at [943, 382] on span "delete" at bounding box center [941, 383] width 23 height 23
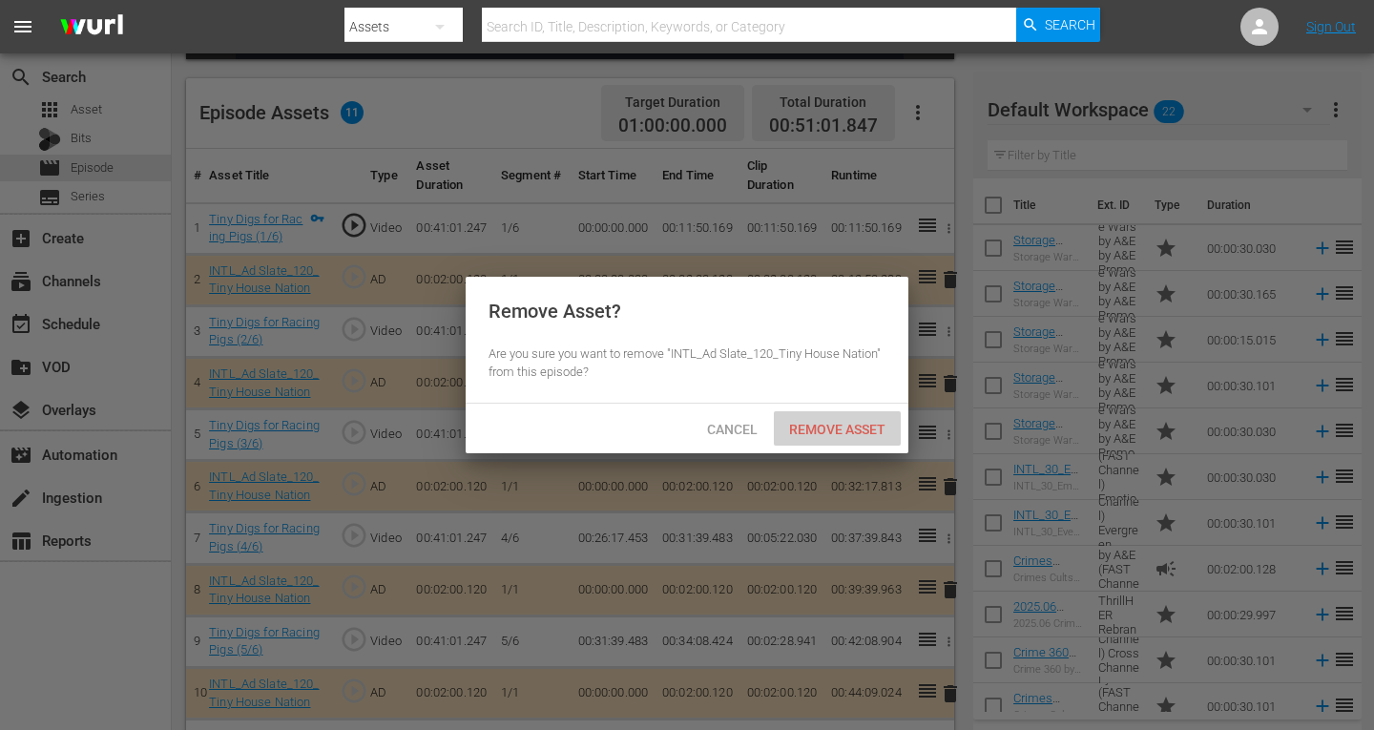
click at [815, 426] on span "Remove Asset" at bounding box center [837, 429] width 127 height 15
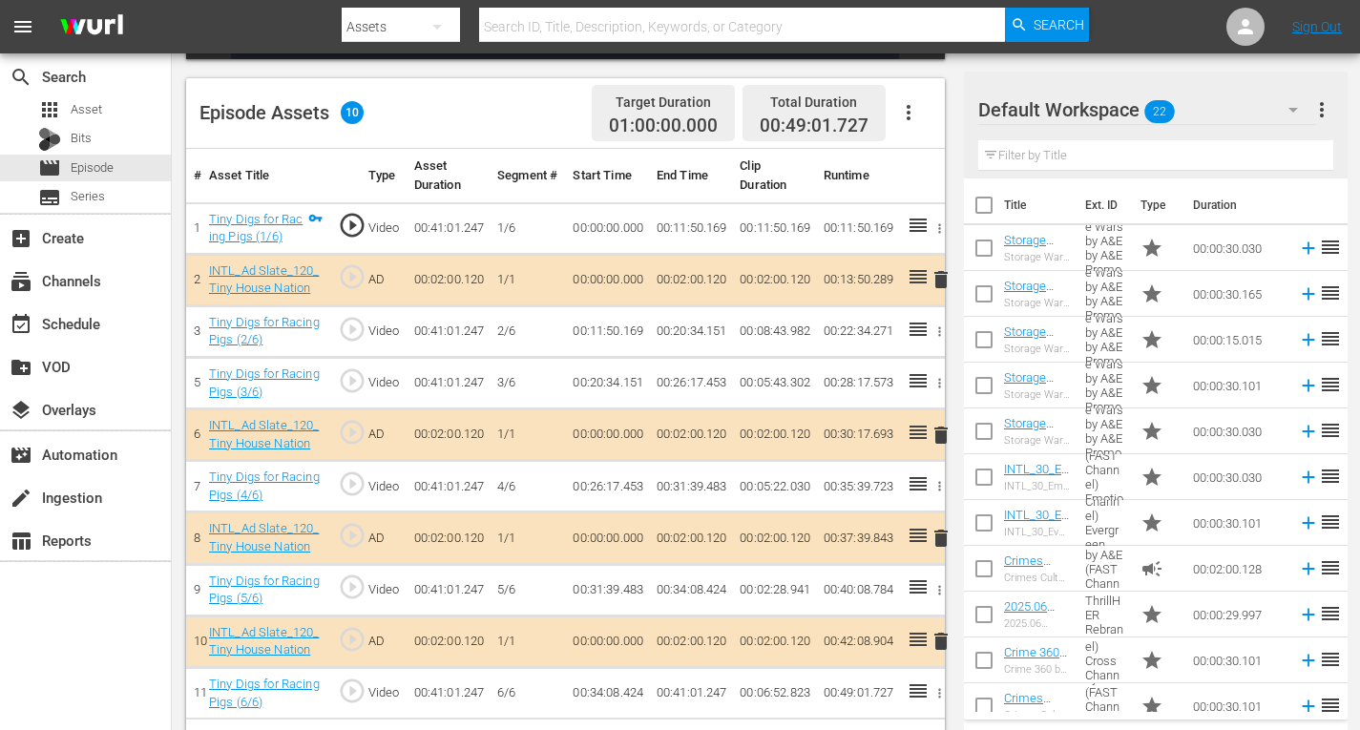
click at [1293, 107] on icon "button" at bounding box center [1293, 109] width 23 height 23
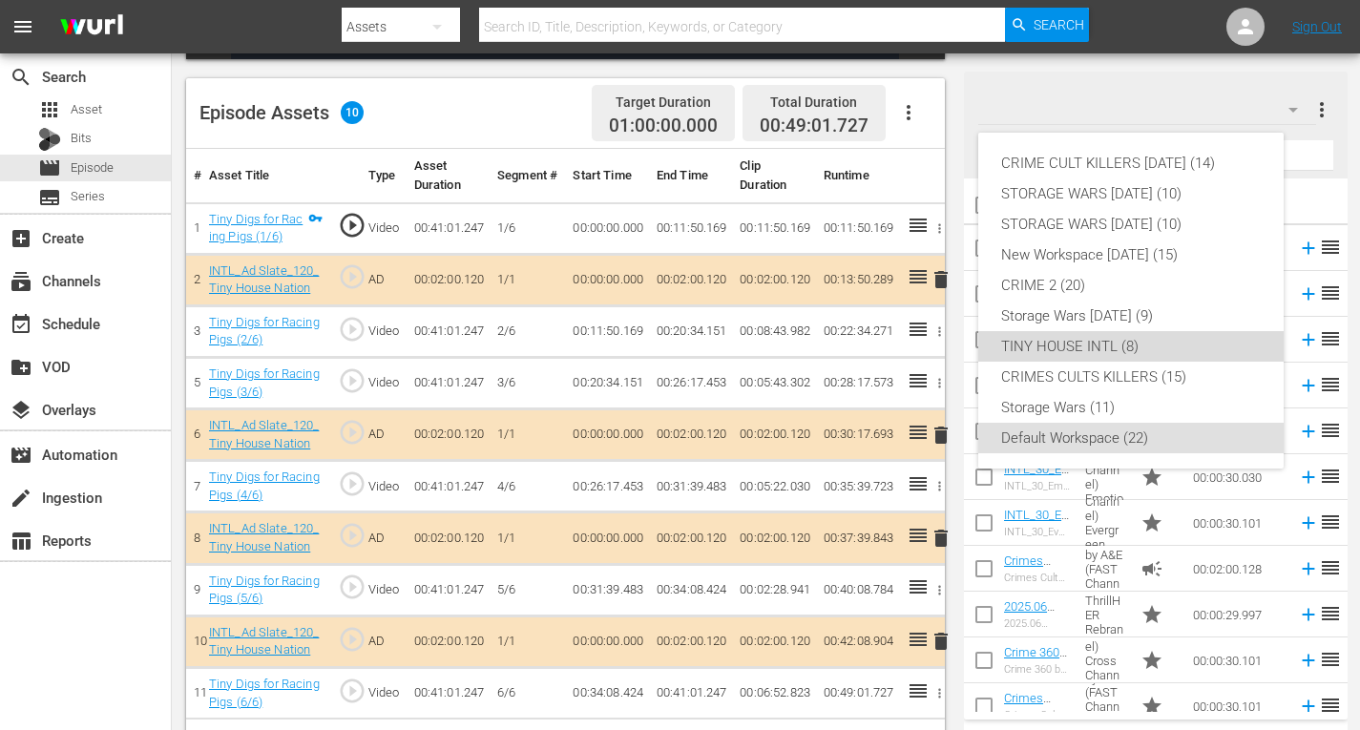
click at [1064, 340] on div "TINY HOUSE INTL (8)" at bounding box center [1131, 346] width 260 height 31
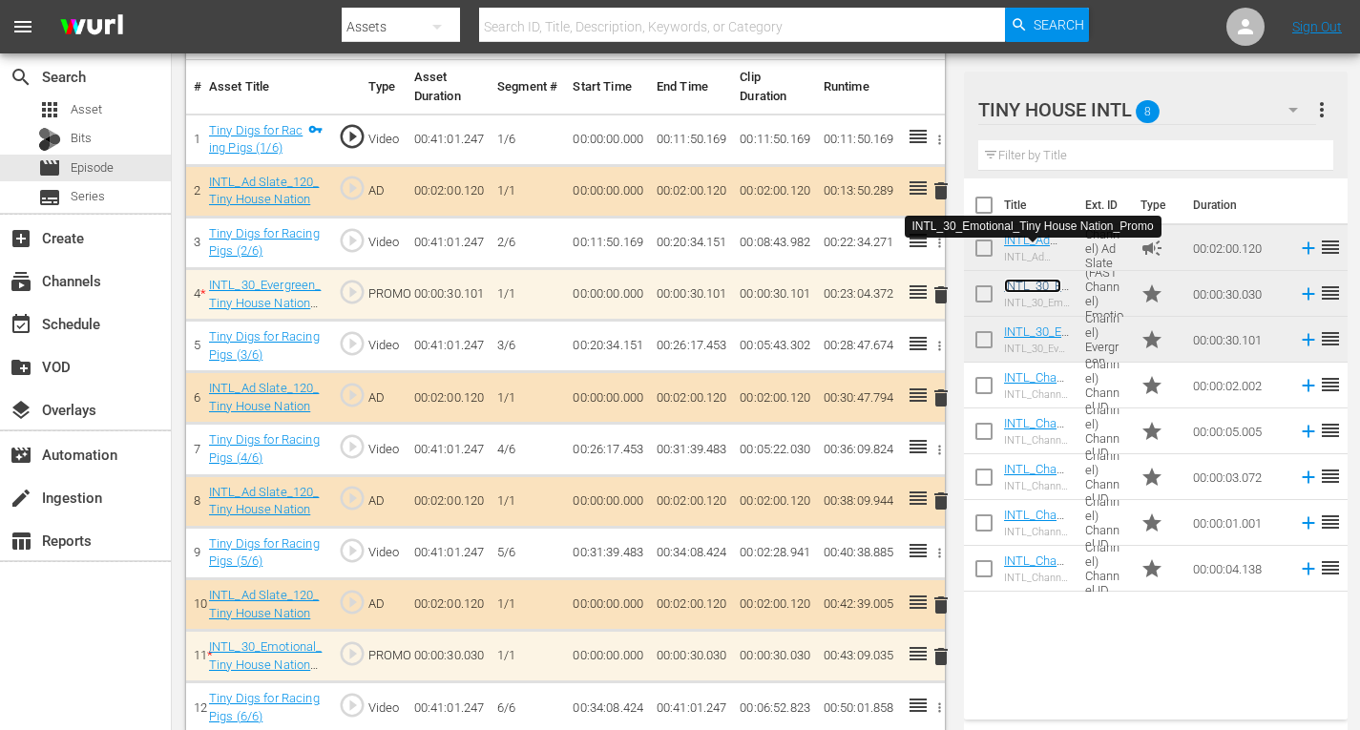
scroll to position [584, 0]
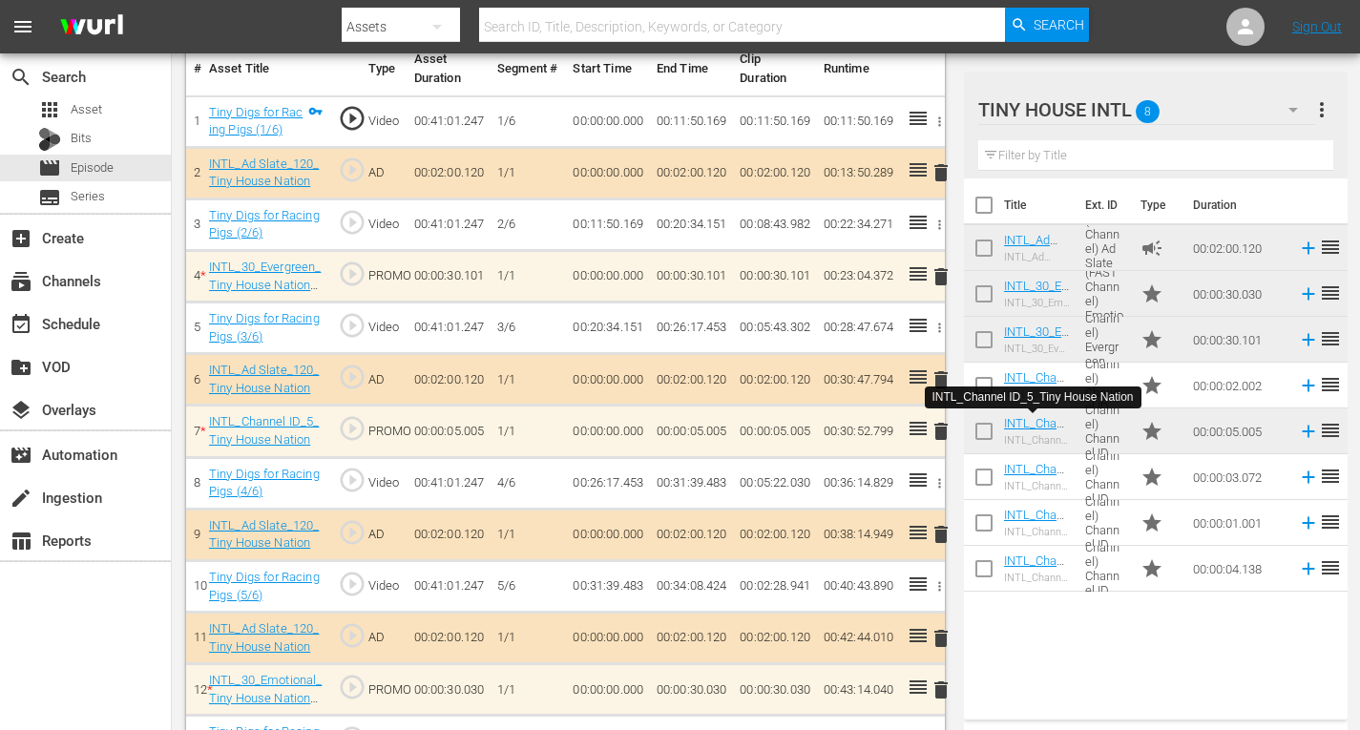
click at [944, 429] on span "delete" at bounding box center [941, 431] width 23 height 23
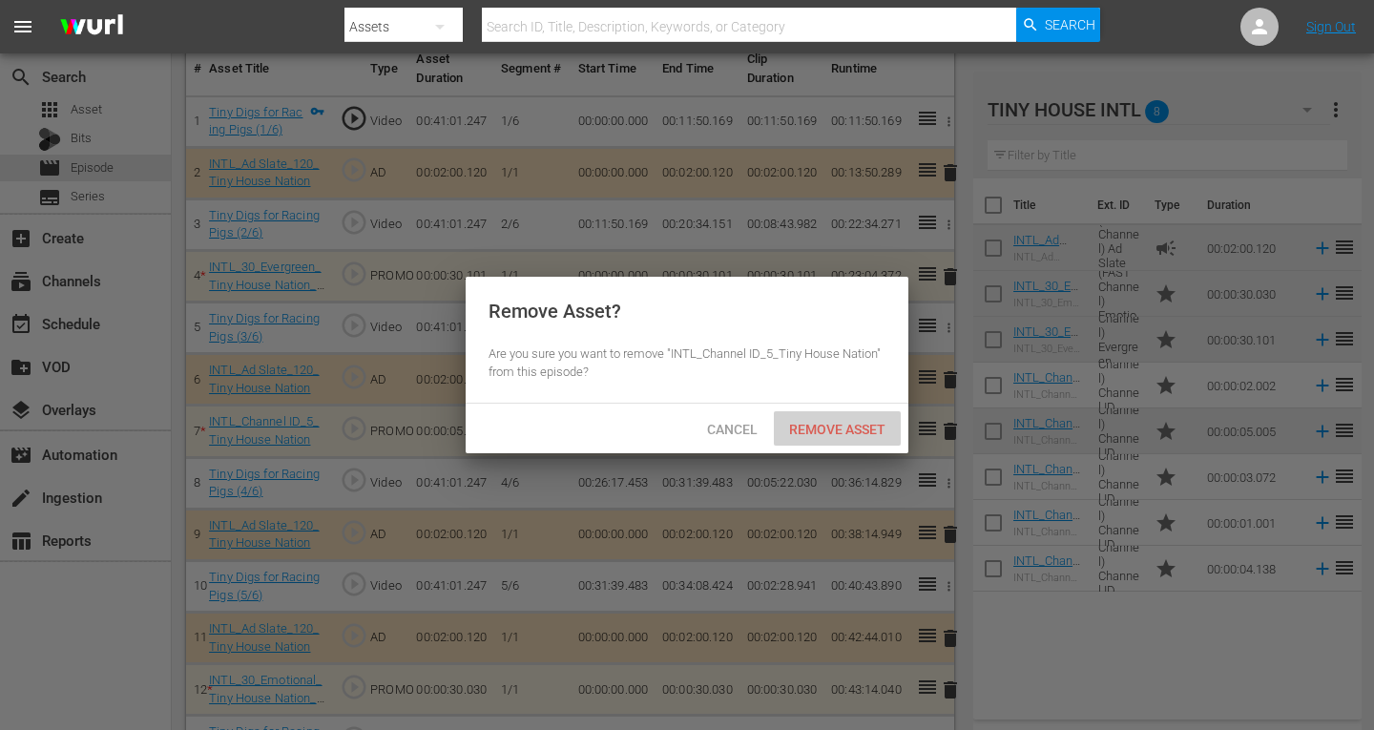
click at [847, 429] on span "Remove Asset" at bounding box center [837, 429] width 127 height 15
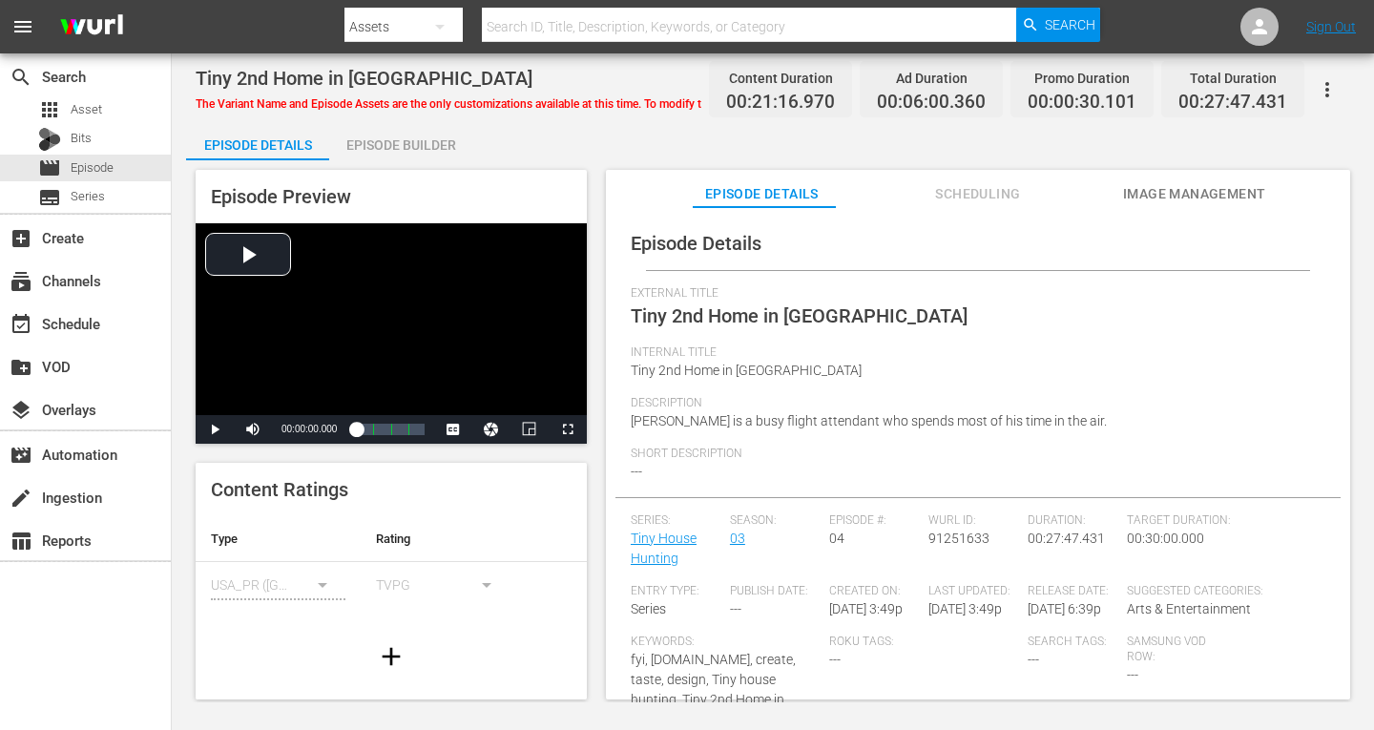
click at [401, 140] on div "Episode Builder" at bounding box center [400, 145] width 143 height 46
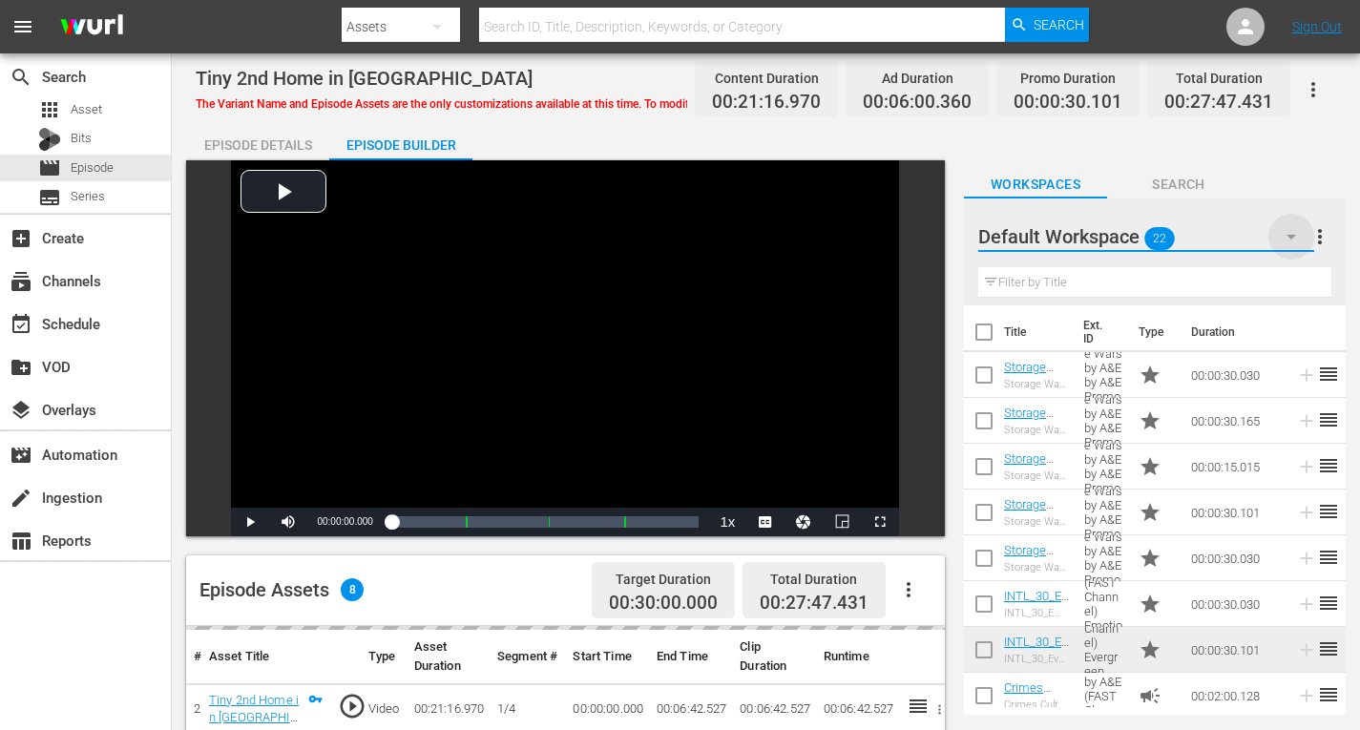
click at [1297, 232] on icon "button" at bounding box center [1291, 236] width 23 height 23
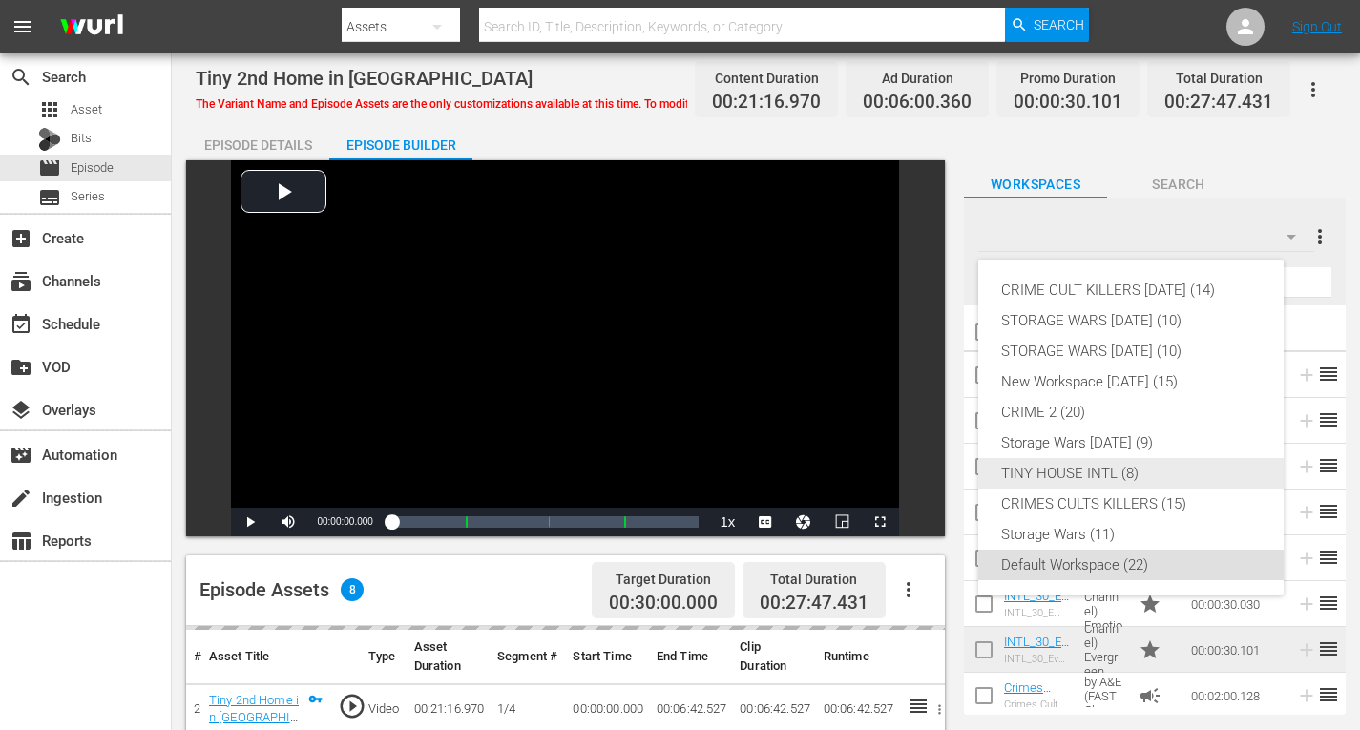
click at [1068, 475] on div "TINY HOUSE INTL (8)" at bounding box center [1131, 473] width 260 height 31
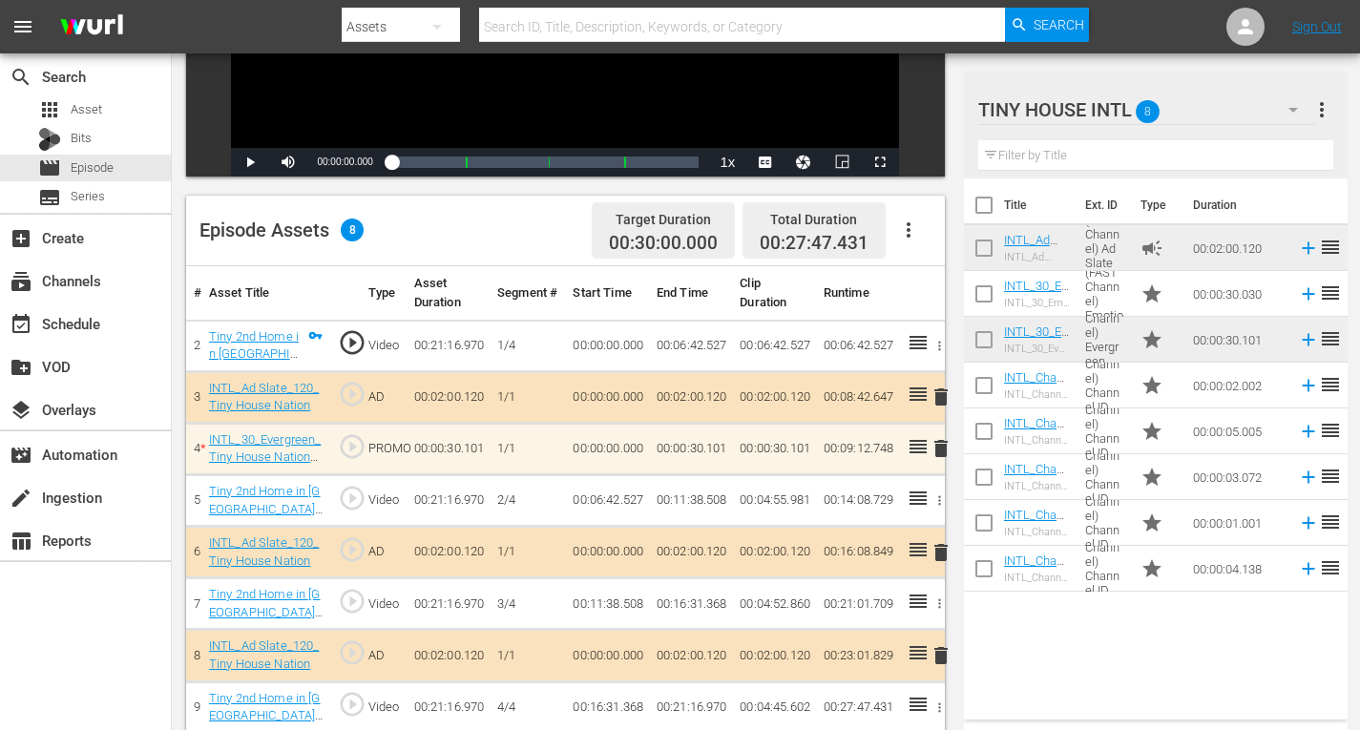
scroll to position [382, 0]
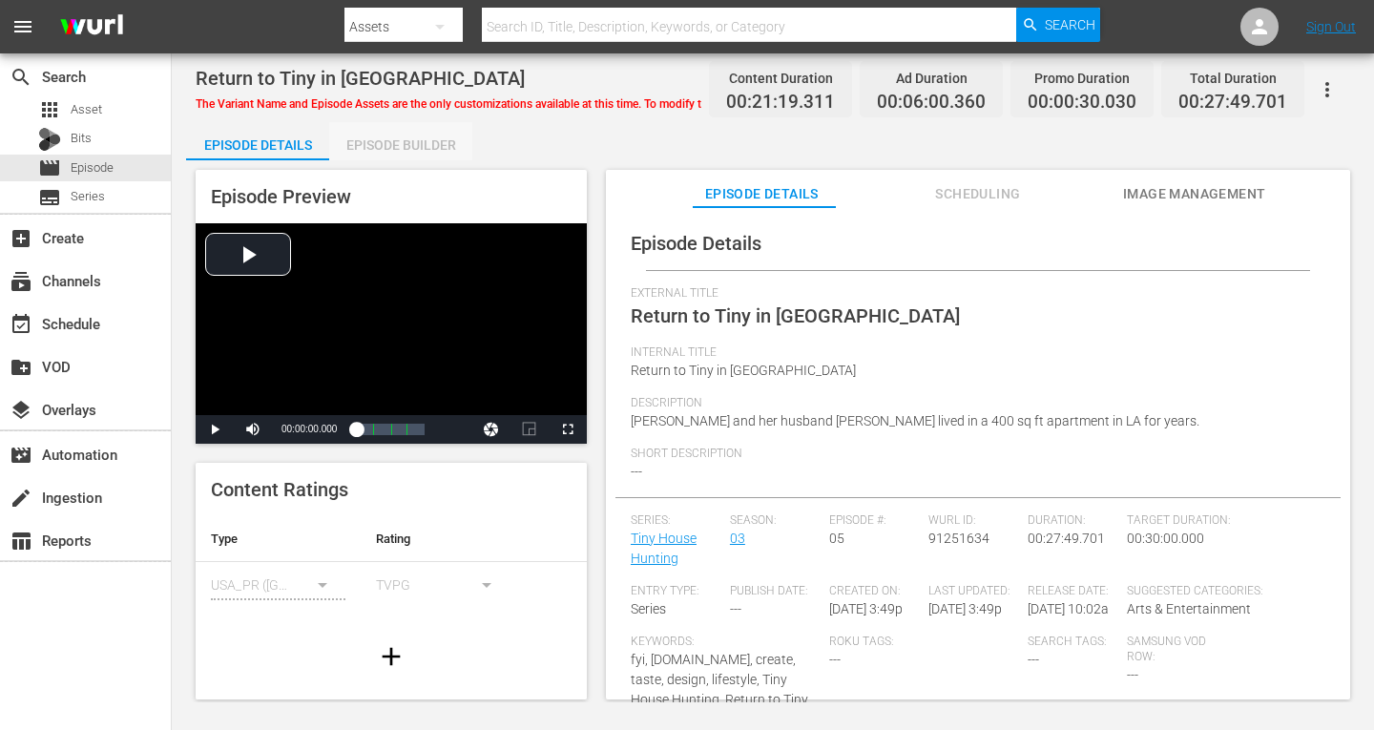
click at [417, 137] on div "Episode Builder" at bounding box center [400, 145] width 143 height 46
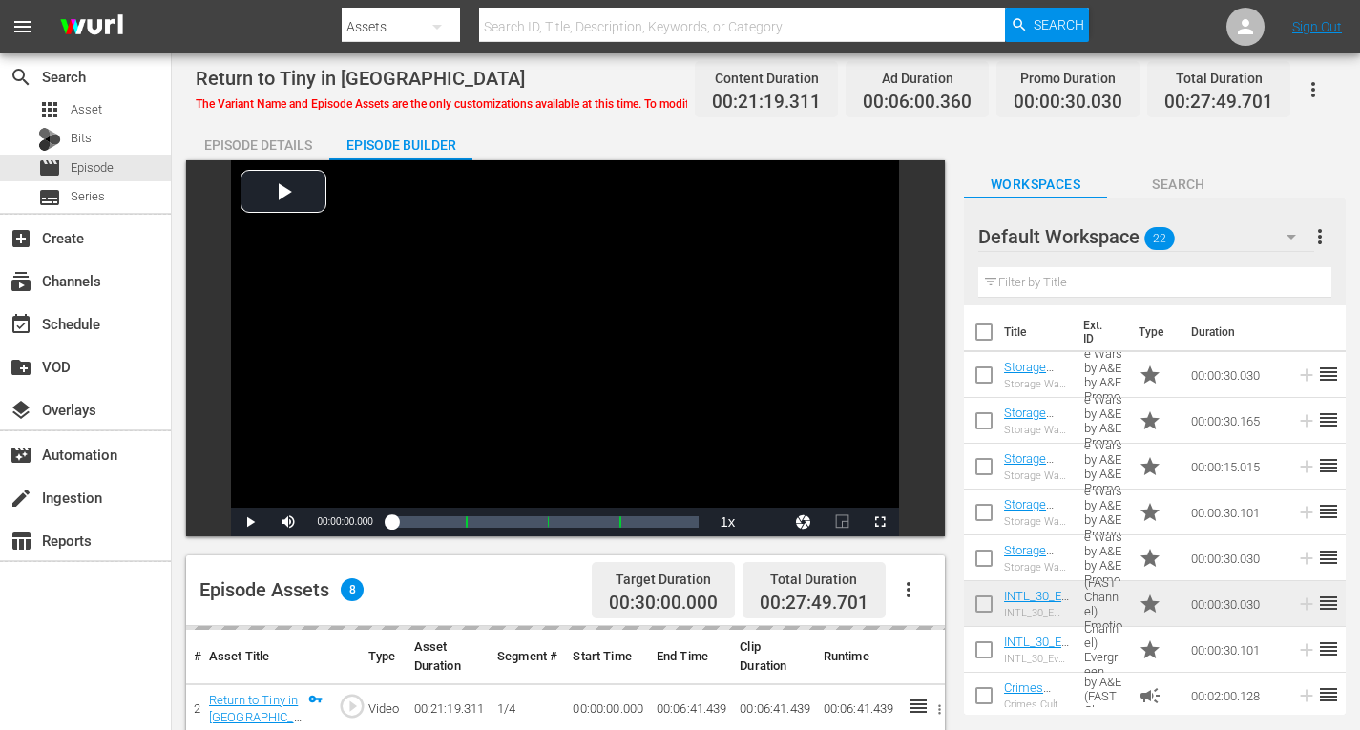
click at [1289, 240] on icon "button" at bounding box center [1291, 236] width 23 height 23
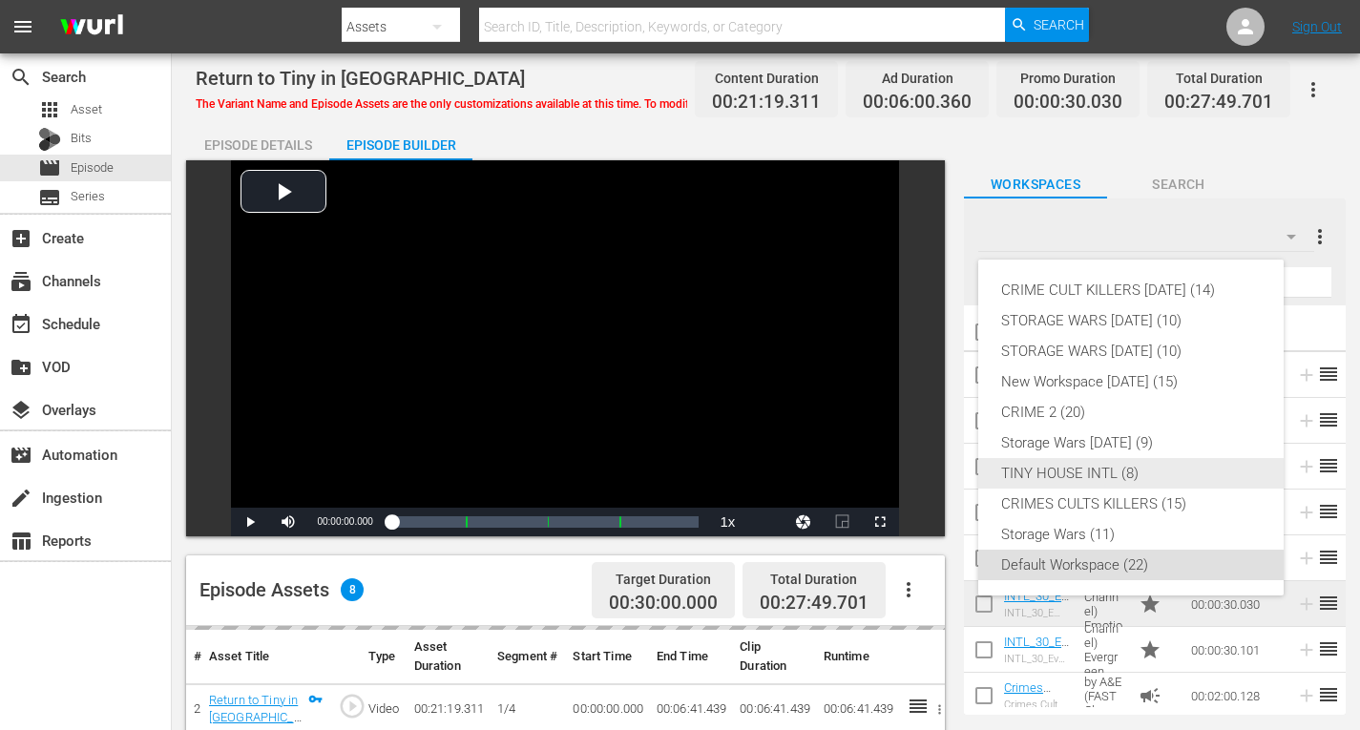
click at [1098, 474] on div "TINY HOUSE INTL (8)" at bounding box center [1131, 473] width 260 height 31
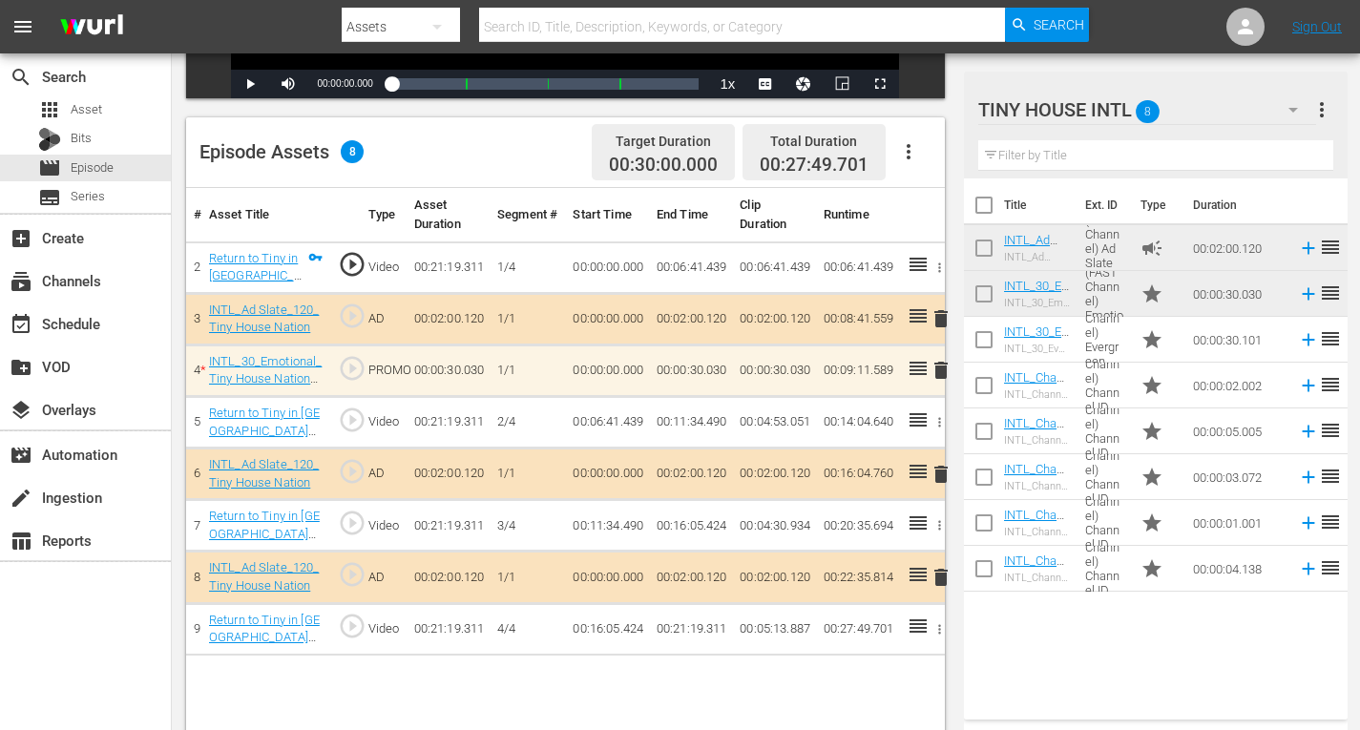
scroll to position [496, 0]
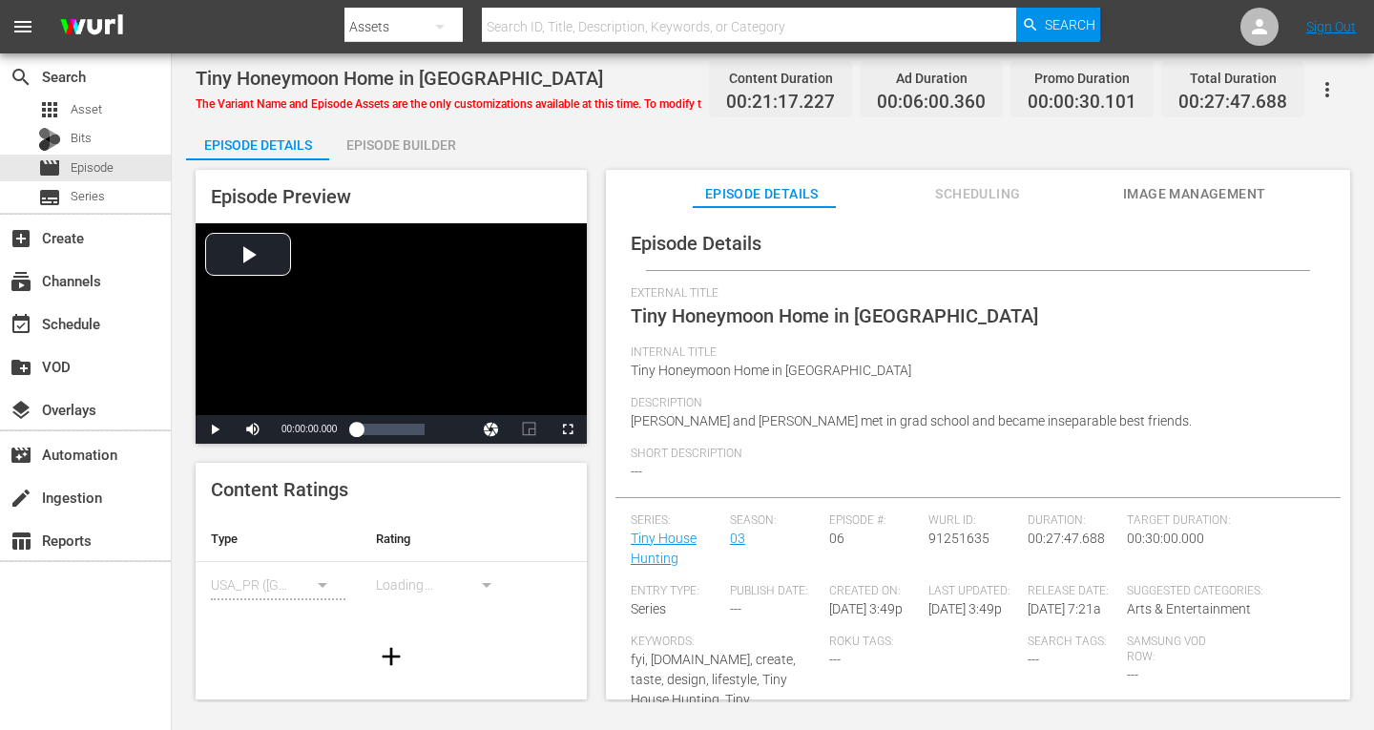
click at [401, 137] on div "Episode Builder" at bounding box center [400, 145] width 143 height 46
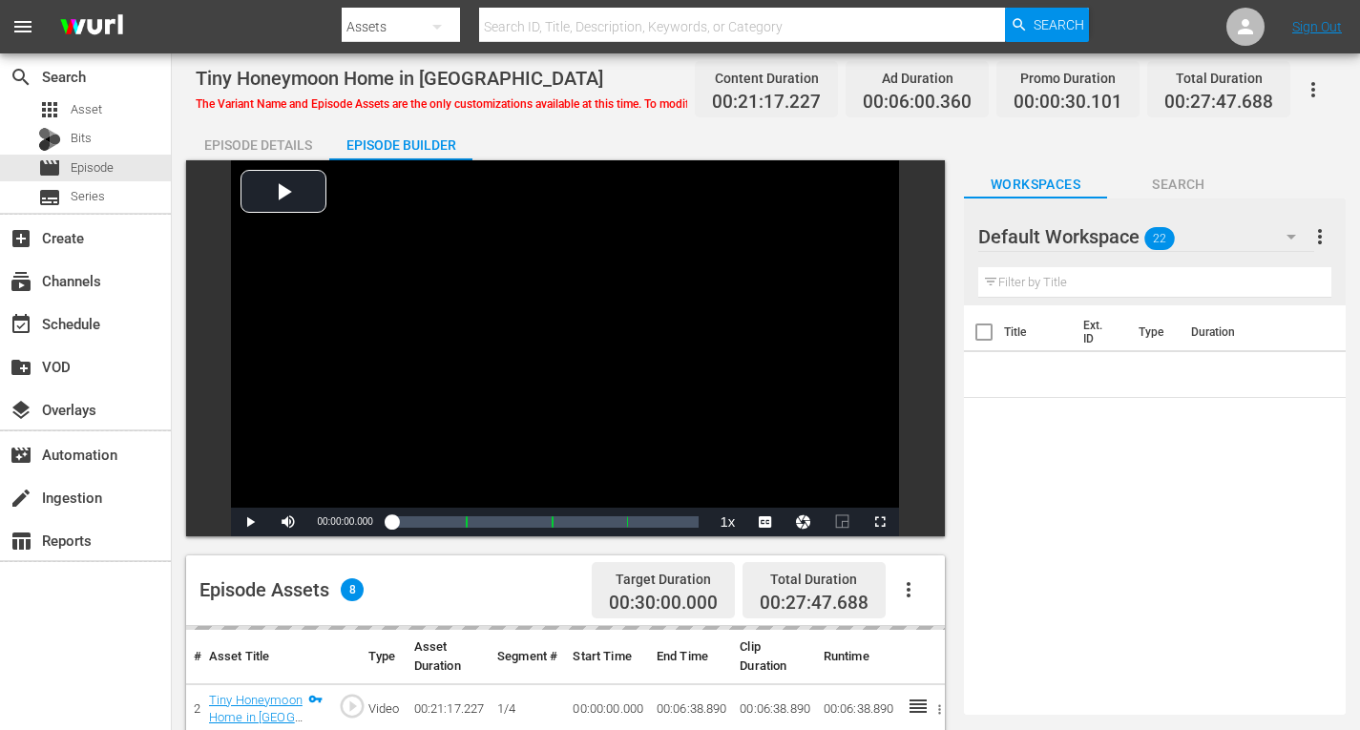
click at [1288, 234] on icon "button" at bounding box center [1291, 236] width 23 height 23
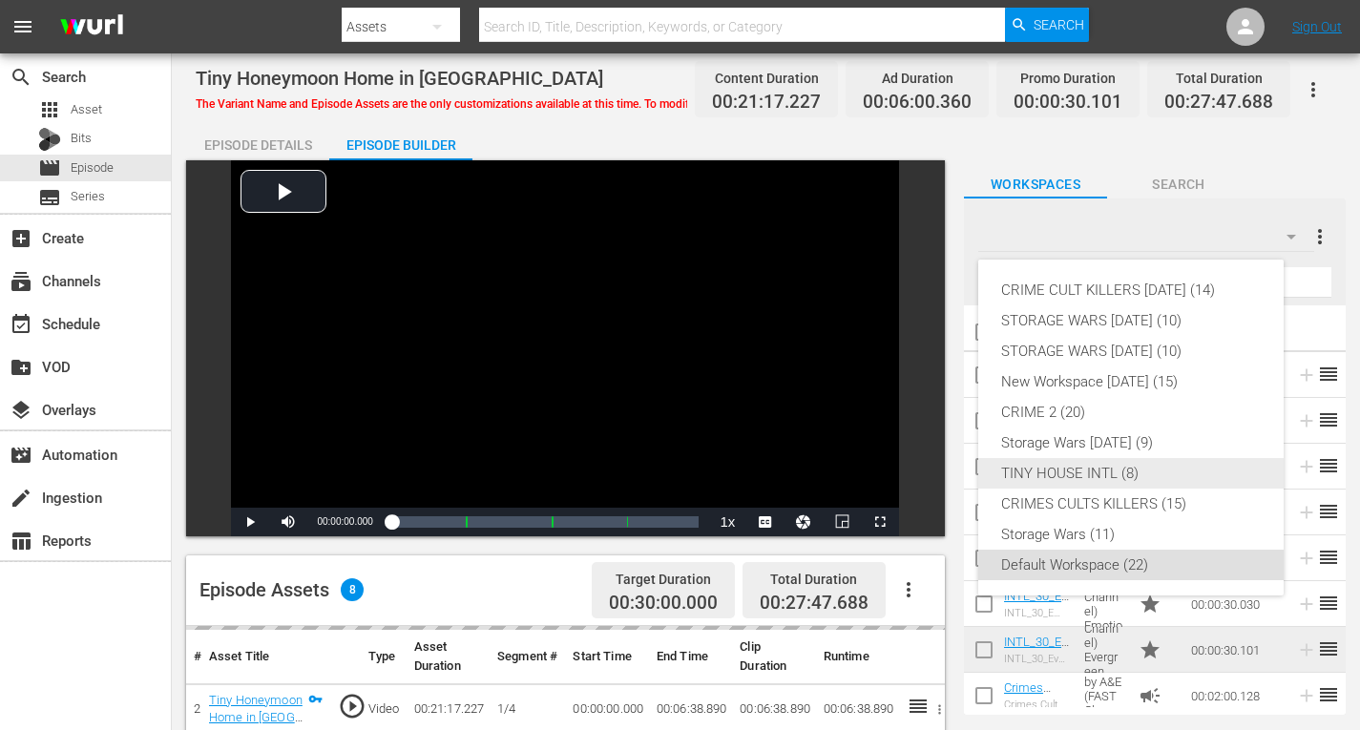
click at [1043, 468] on div "TINY HOUSE INTL (8)" at bounding box center [1131, 473] width 260 height 31
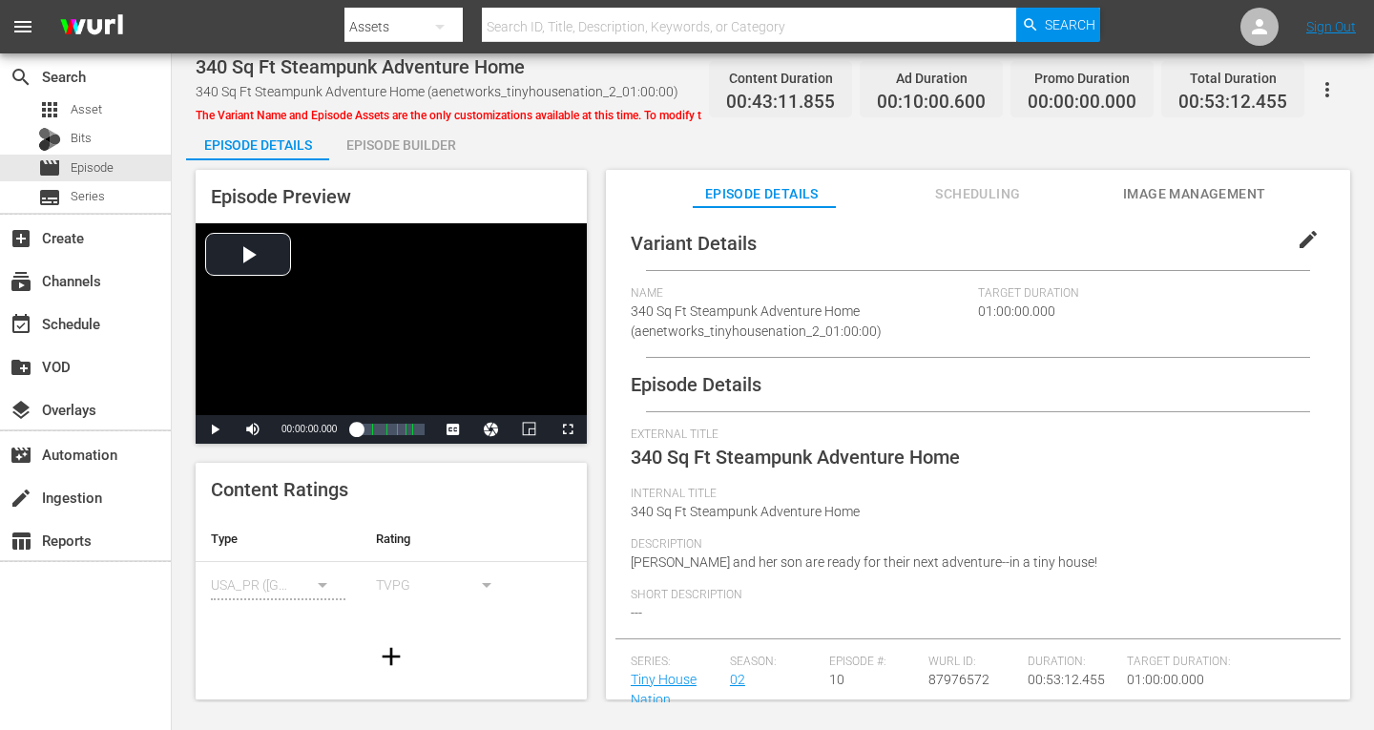
click at [383, 141] on div "Episode Builder" at bounding box center [400, 145] width 143 height 46
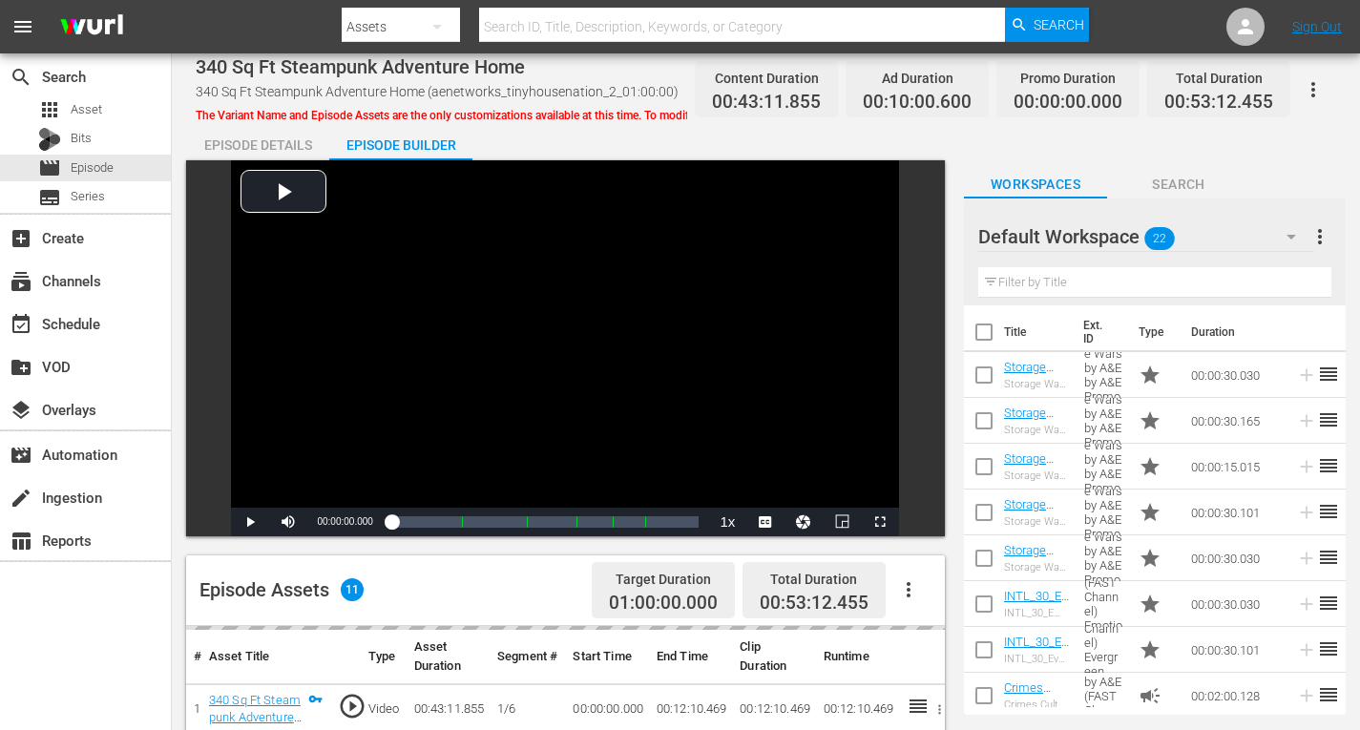
click at [1290, 237] on icon "button" at bounding box center [1292, 237] width 10 height 5
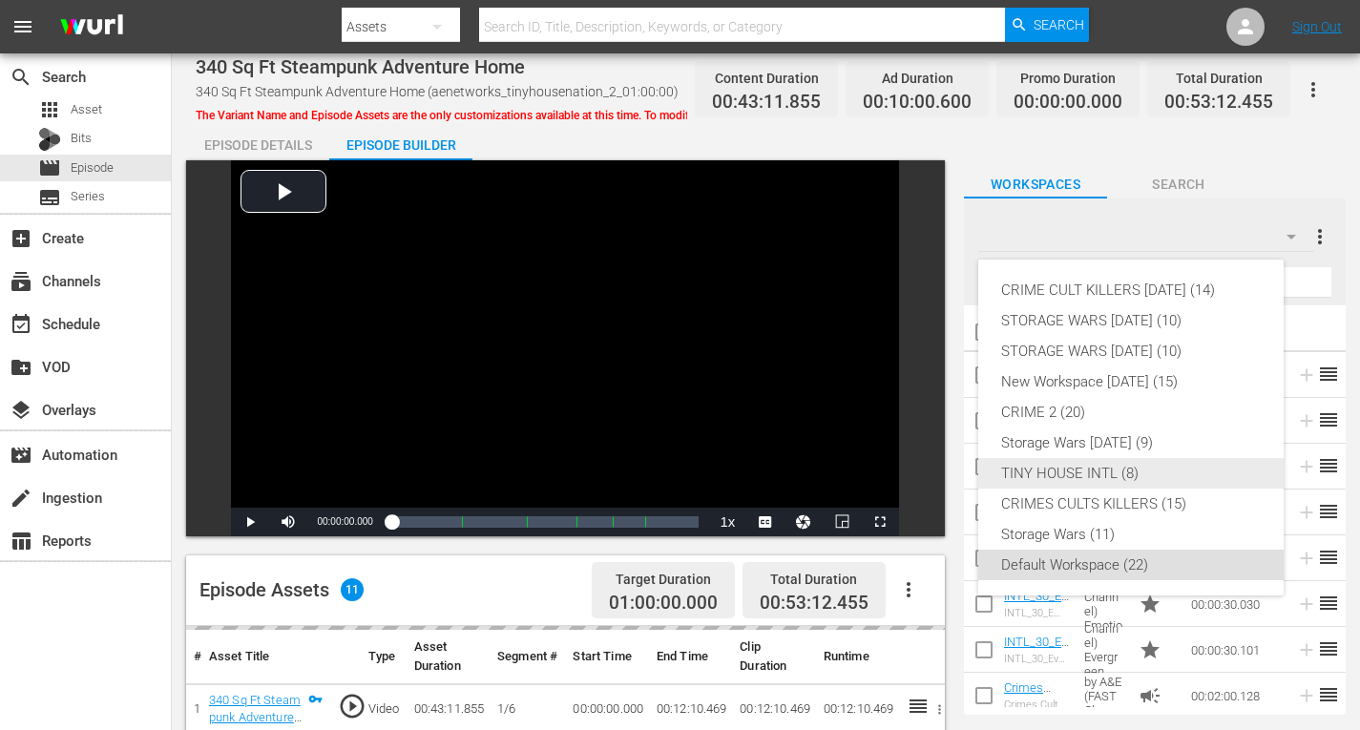
click at [1088, 474] on div "TINY HOUSE INTL (8)" at bounding box center [1131, 473] width 260 height 31
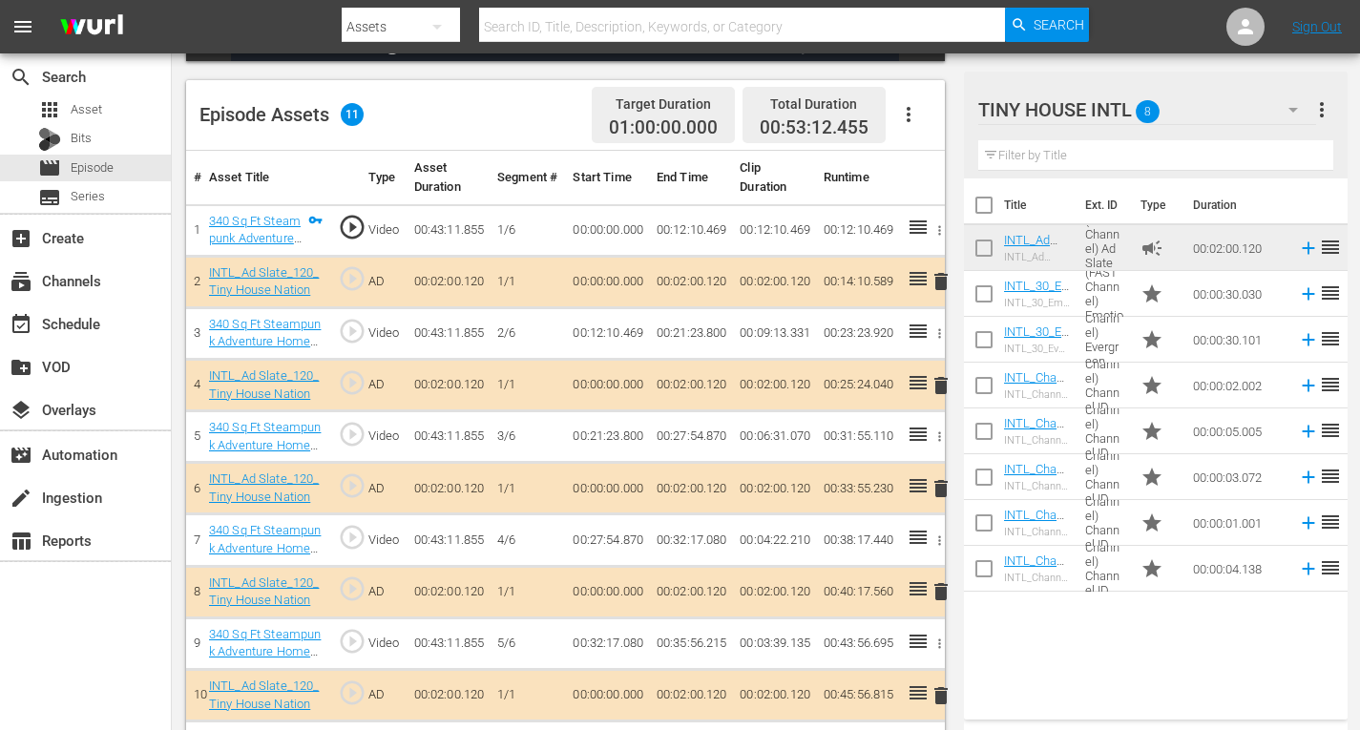
scroll to position [477, 0]
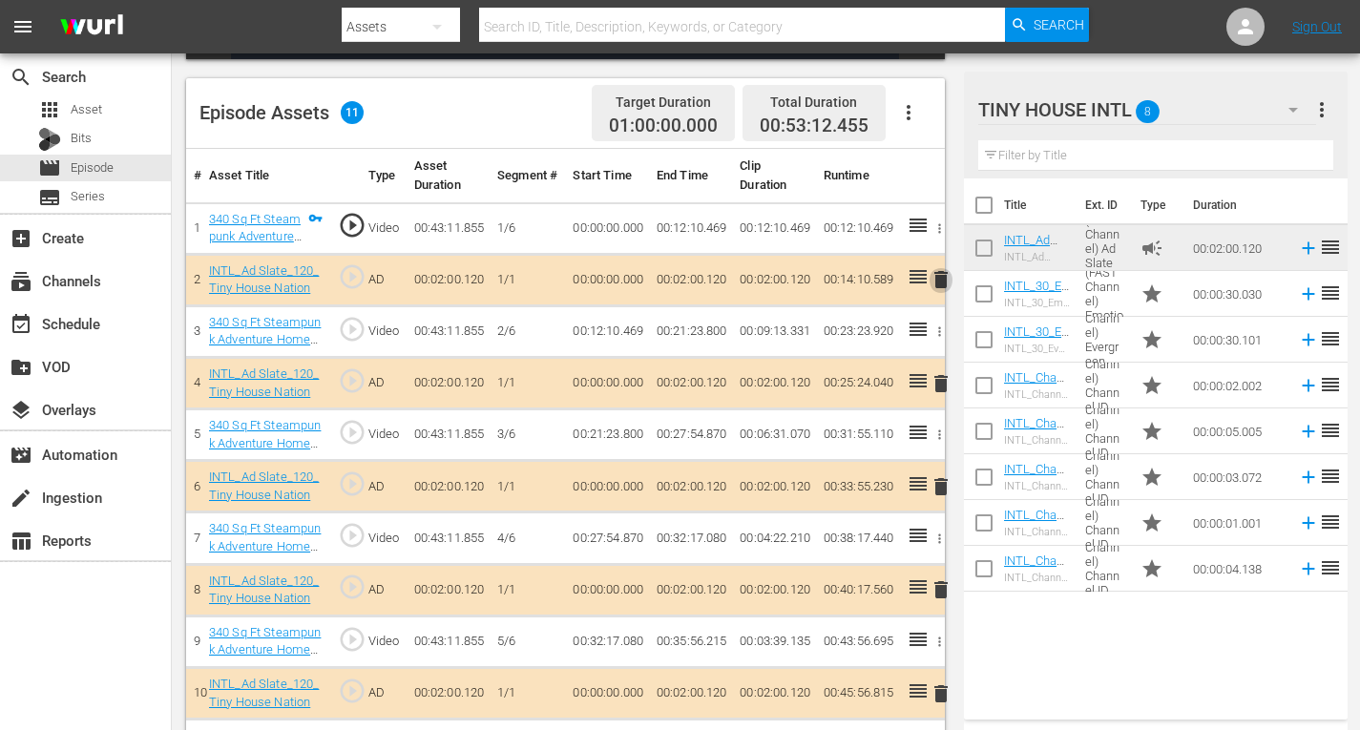
click at [945, 276] on span "delete" at bounding box center [941, 279] width 23 height 23
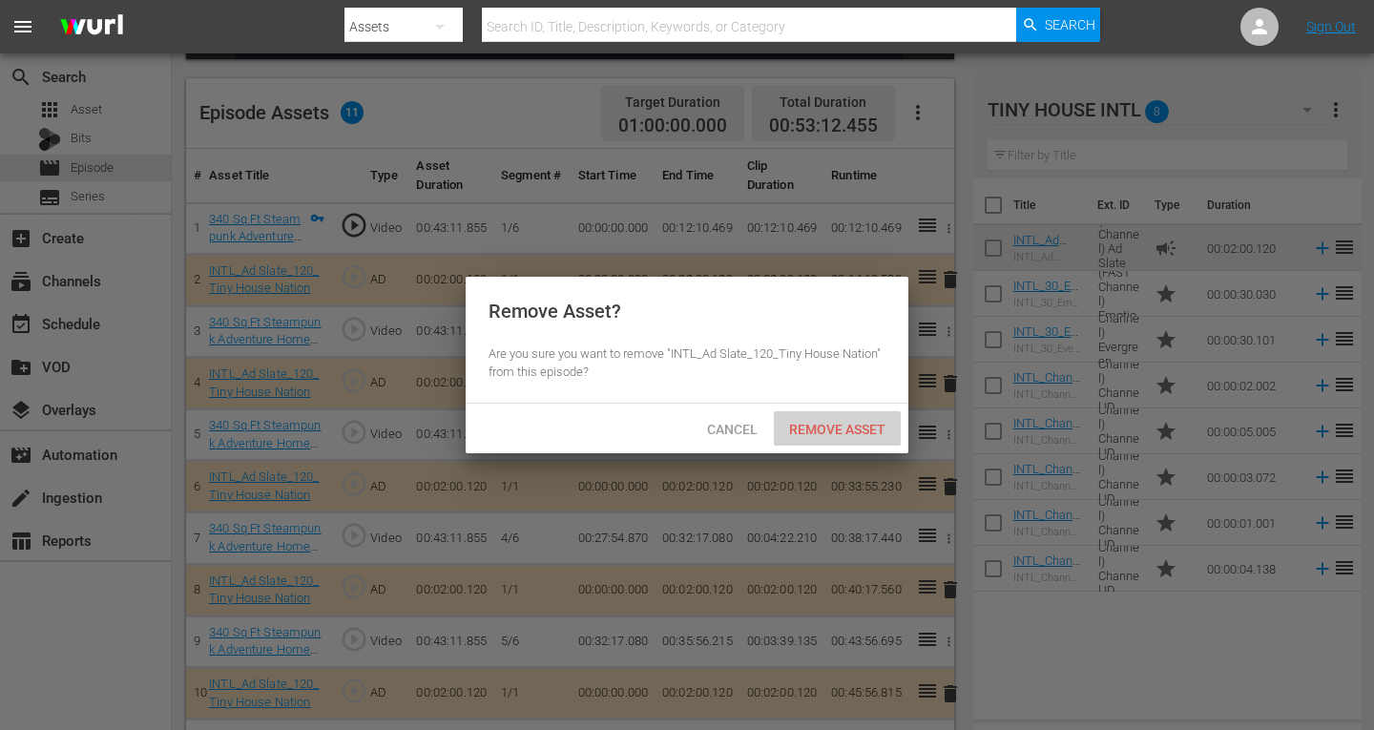
click at [837, 426] on span "Remove Asset" at bounding box center [837, 429] width 127 height 15
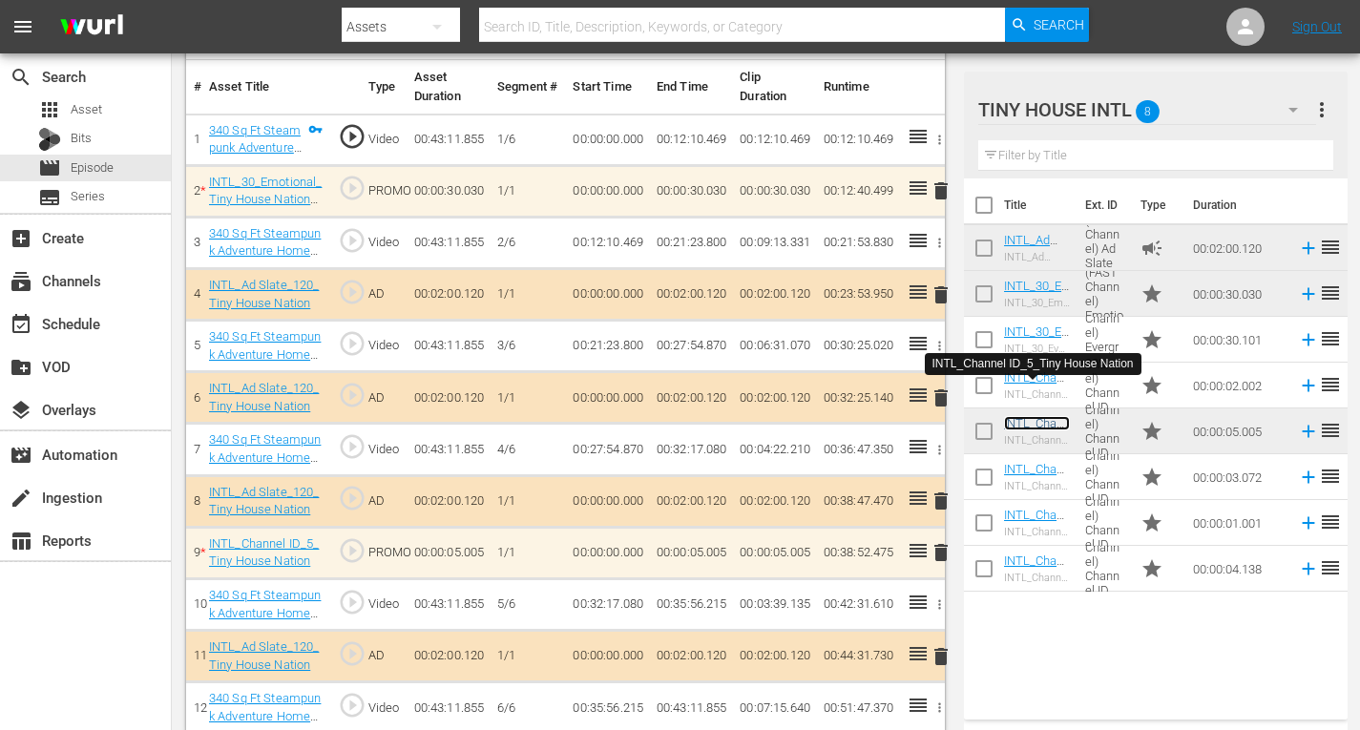
scroll to position [584, 0]
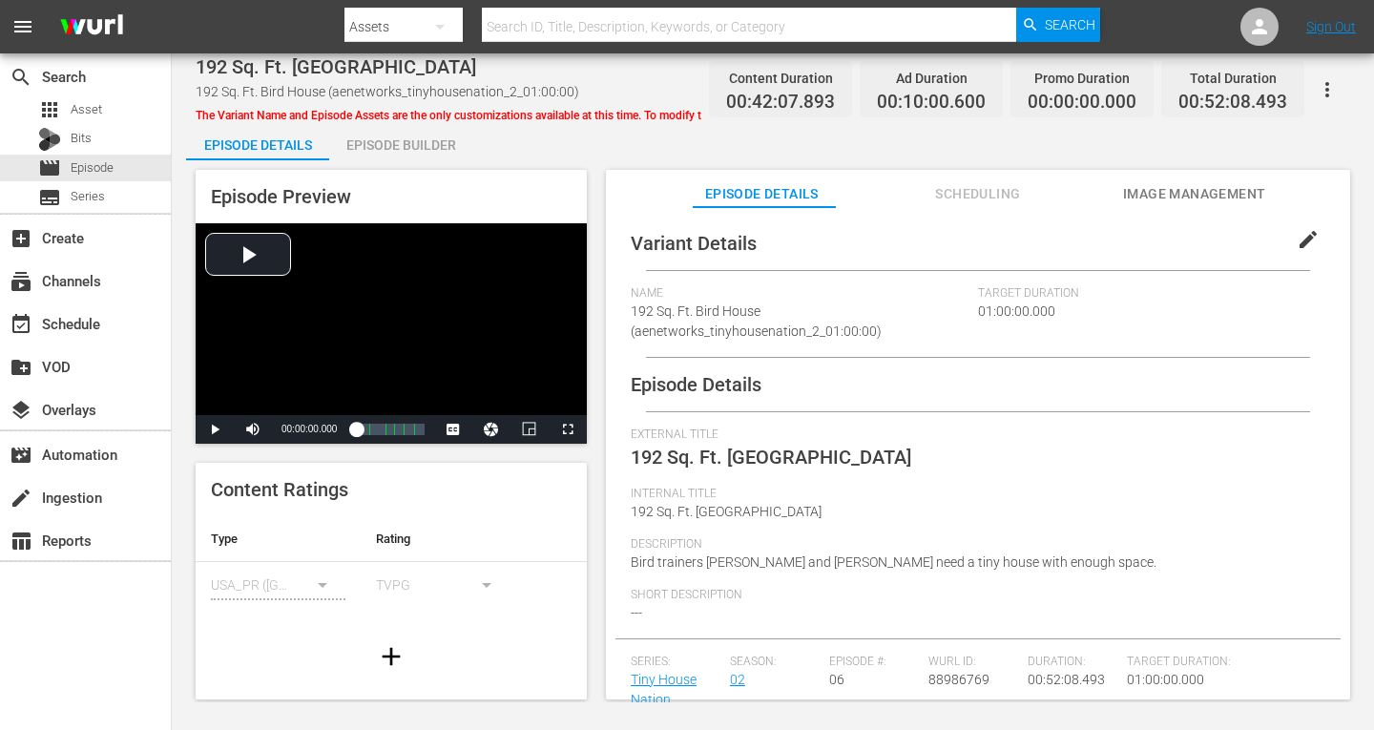
drag, startPoint x: 424, startPoint y: 140, endPoint x: 555, endPoint y: 162, distance: 133.5
click at [424, 138] on div "Episode Builder" at bounding box center [400, 145] width 143 height 46
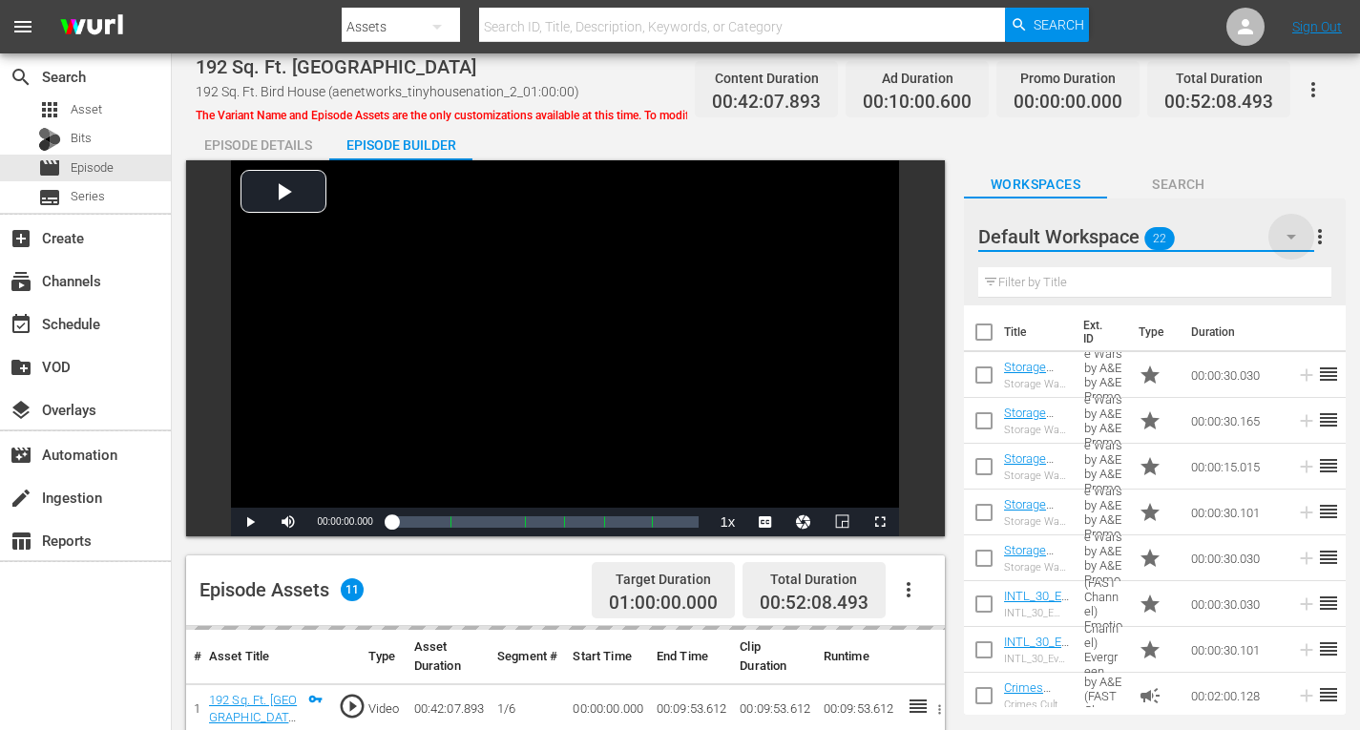
click at [1294, 238] on icon "button" at bounding box center [1291, 236] width 23 height 23
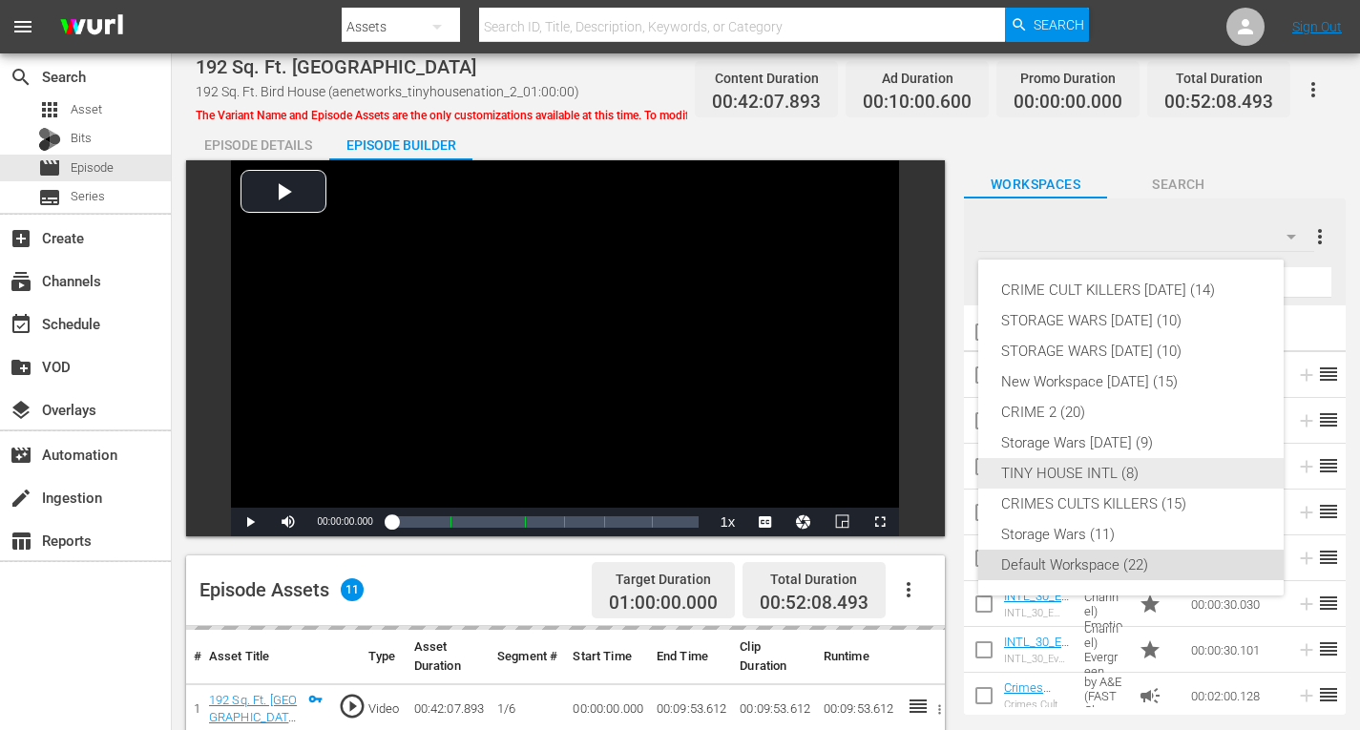
click at [1095, 476] on div "TINY HOUSE INTL (8)" at bounding box center [1131, 473] width 260 height 31
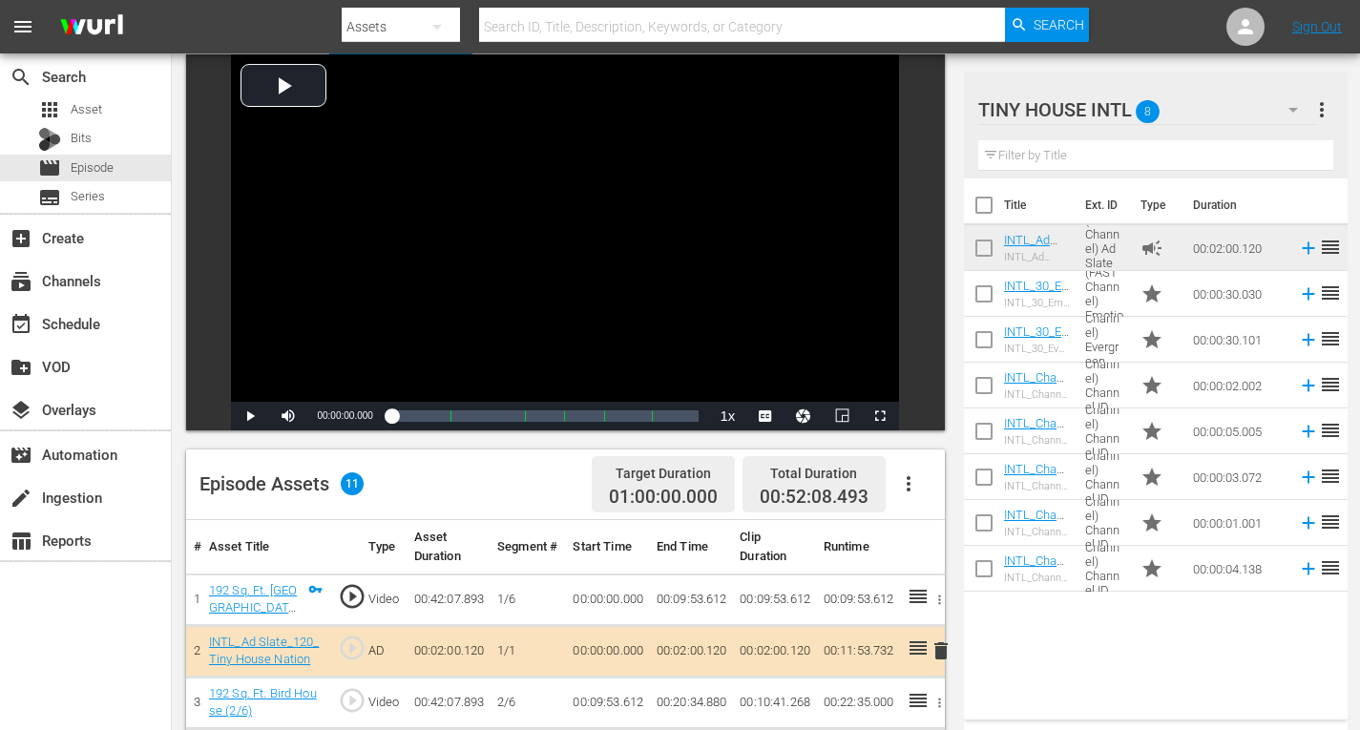
scroll to position [477, 0]
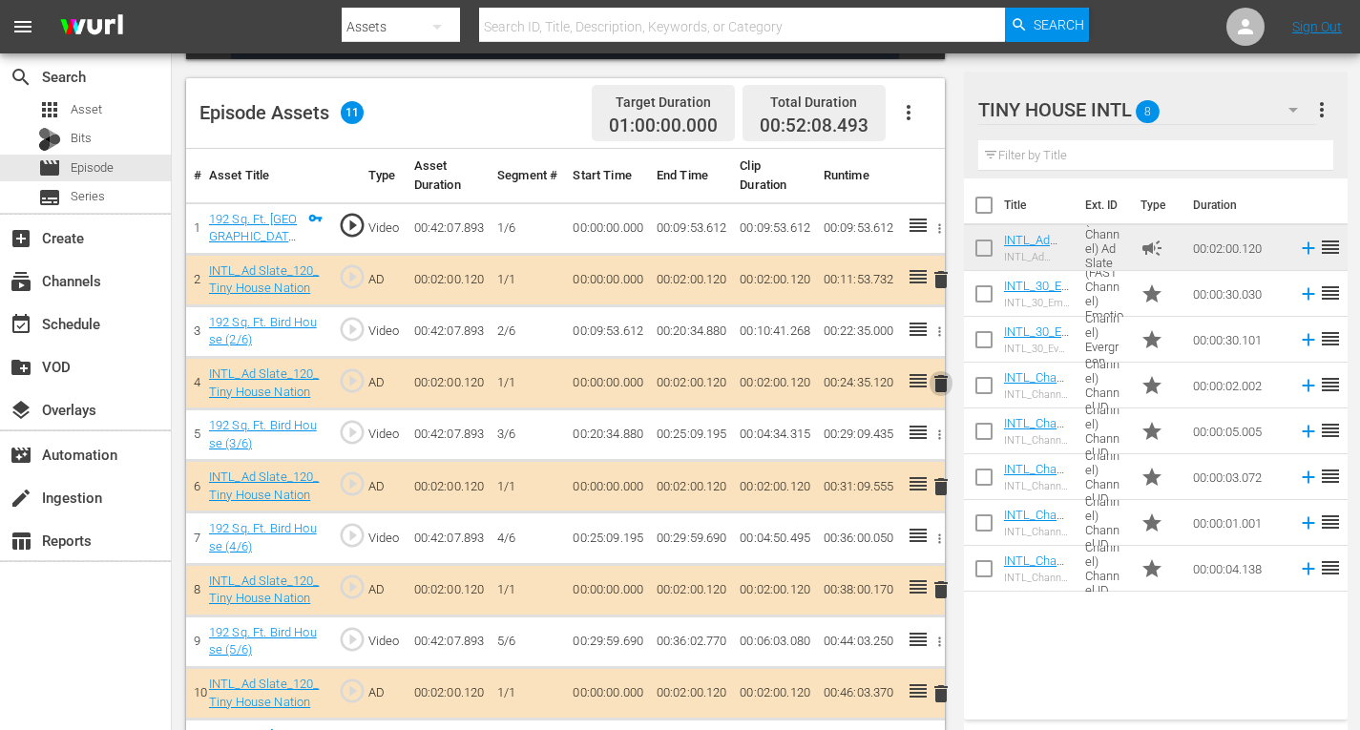
click at [944, 387] on span "delete" at bounding box center [941, 383] width 23 height 23
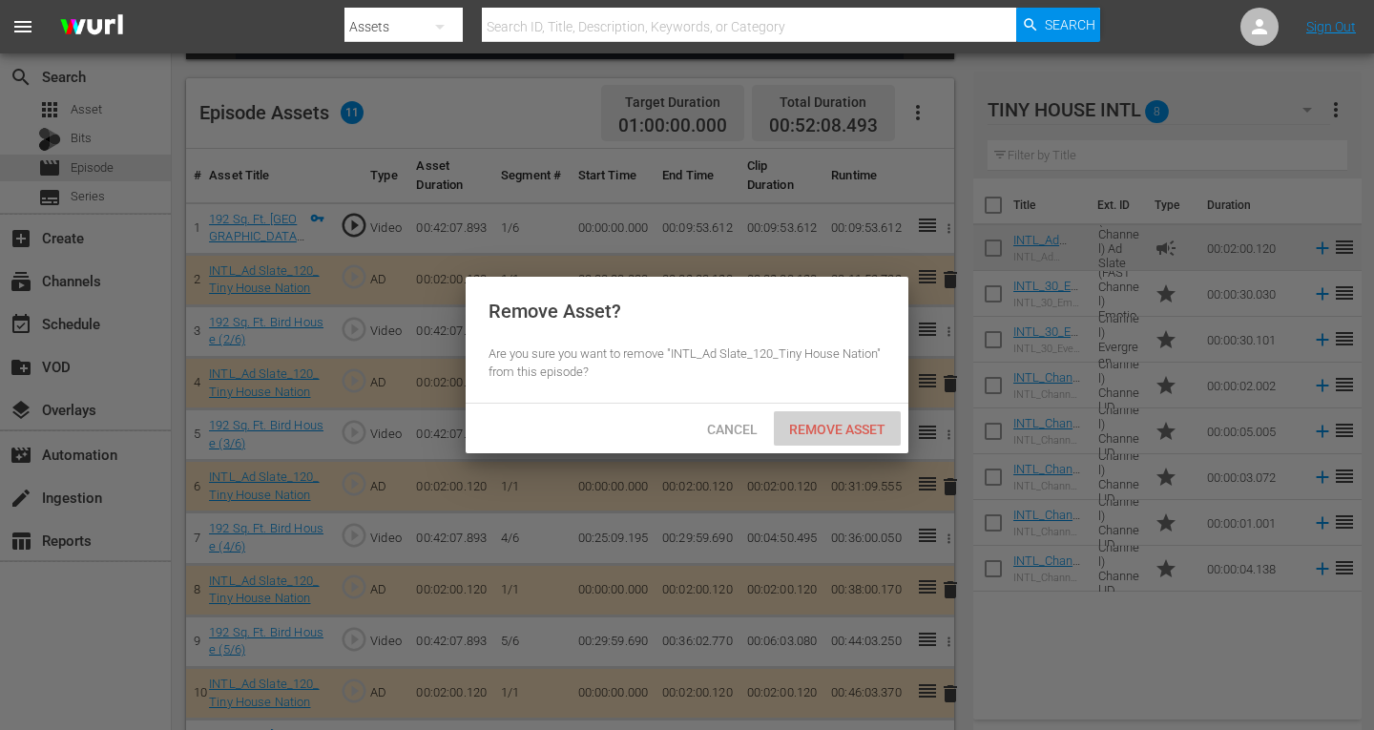
click at [820, 427] on span "Remove Asset" at bounding box center [837, 429] width 127 height 15
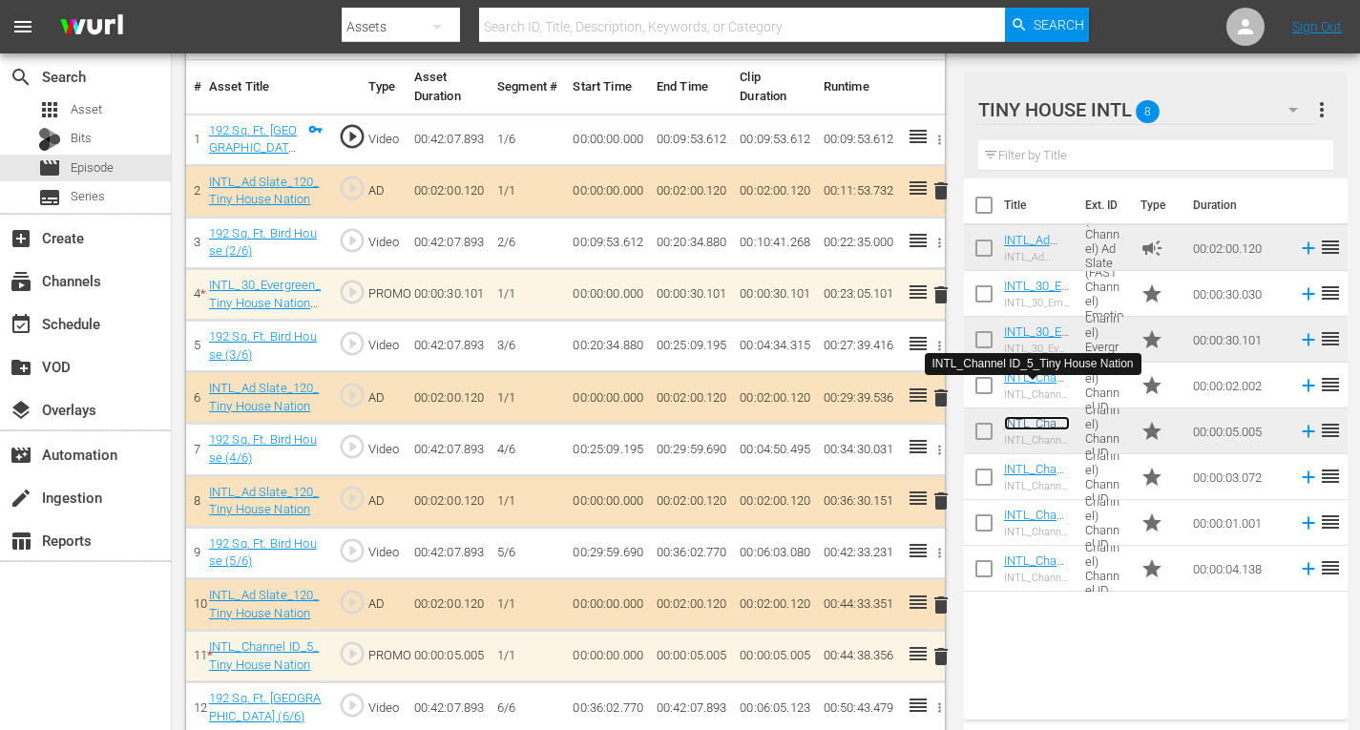
scroll to position [584, 0]
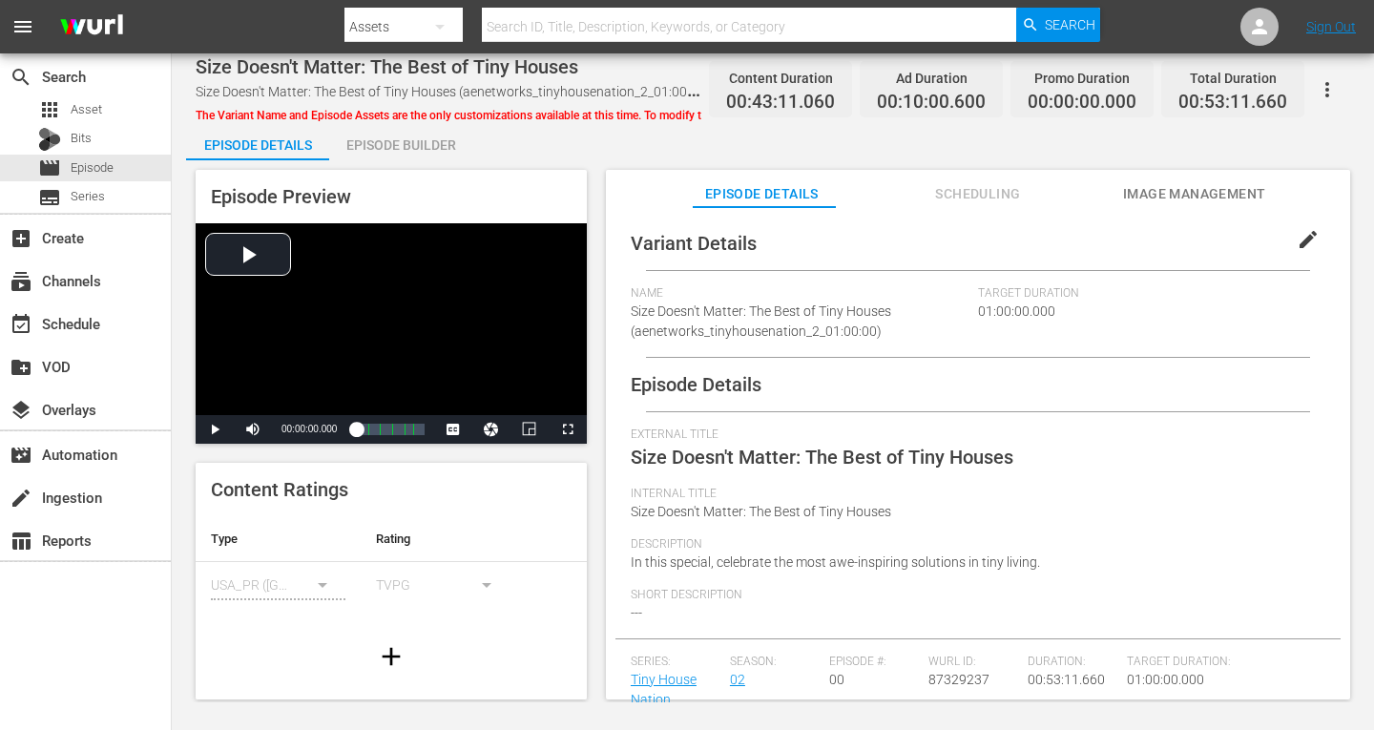
click at [441, 147] on div "Episode Builder" at bounding box center [400, 145] width 143 height 46
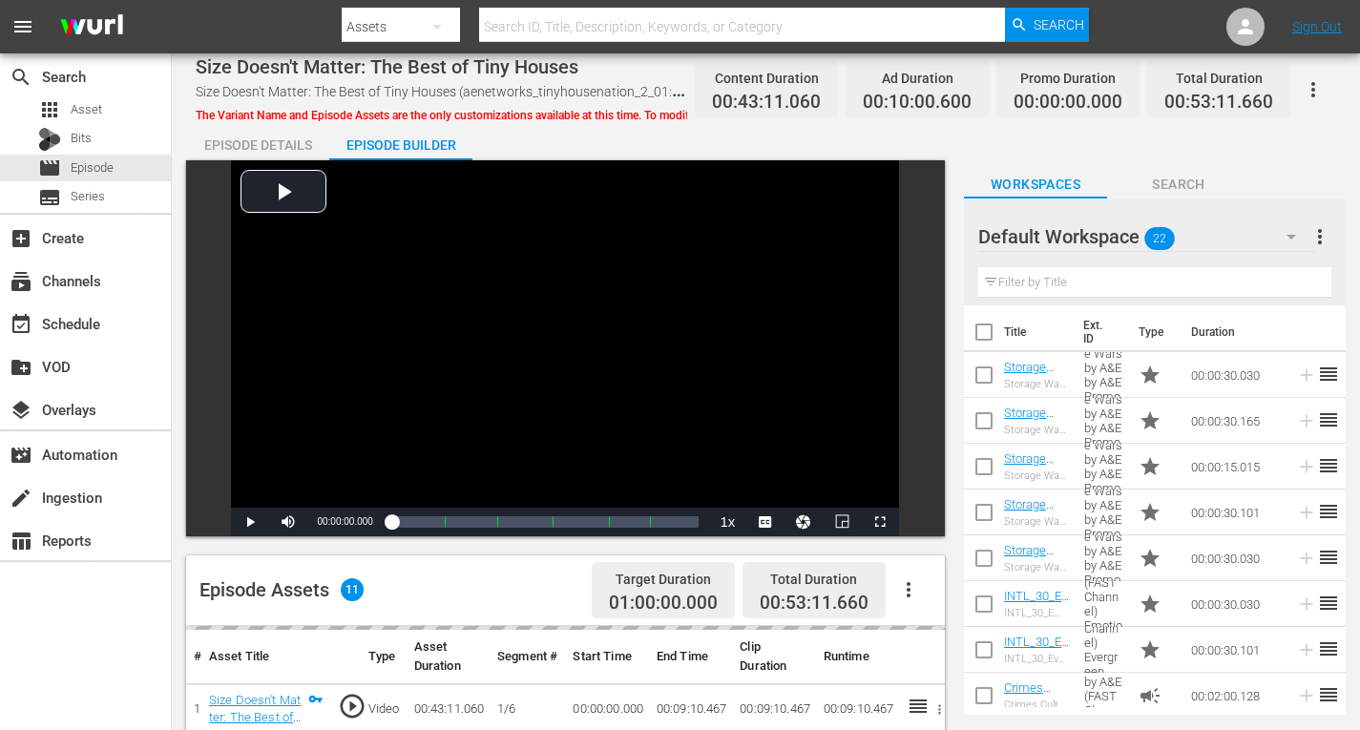
click at [1300, 229] on icon "button" at bounding box center [1291, 236] width 23 height 23
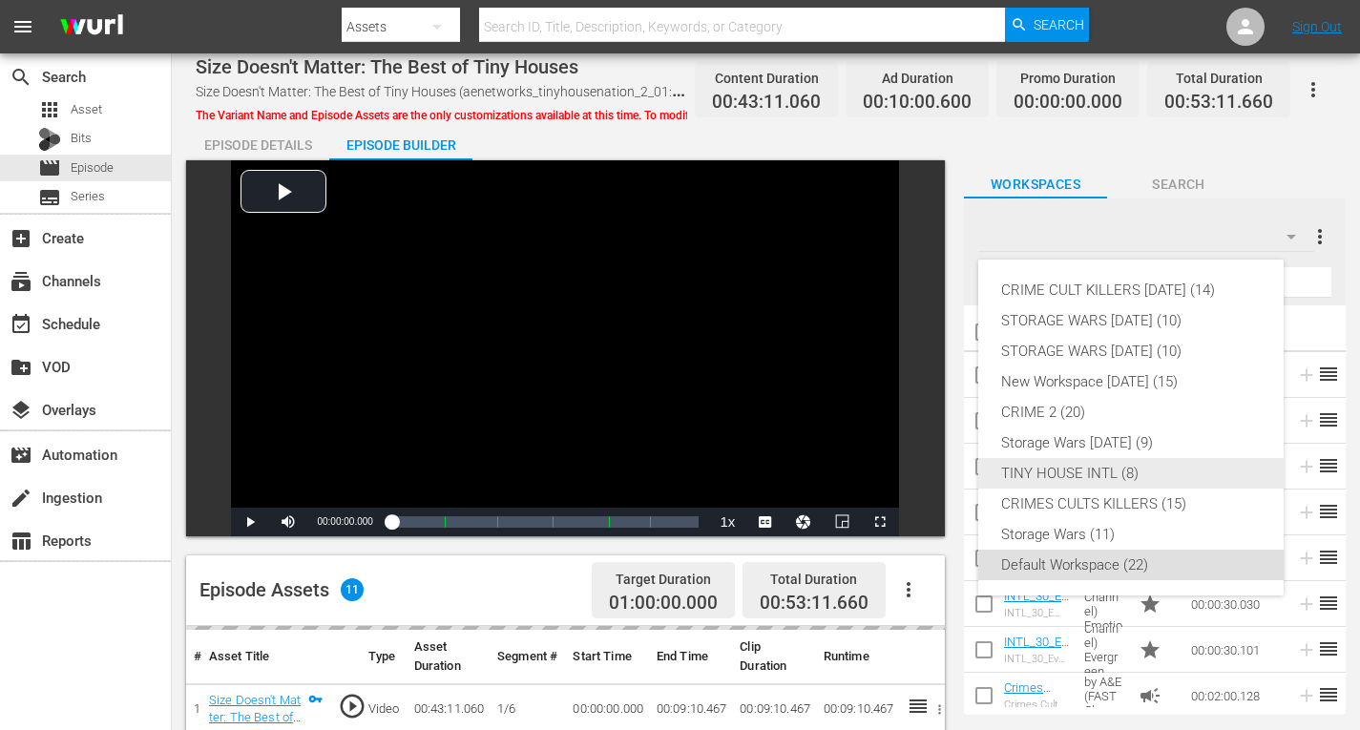
click at [1063, 477] on div "TINY HOUSE INTL (8)" at bounding box center [1131, 473] width 260 height 31
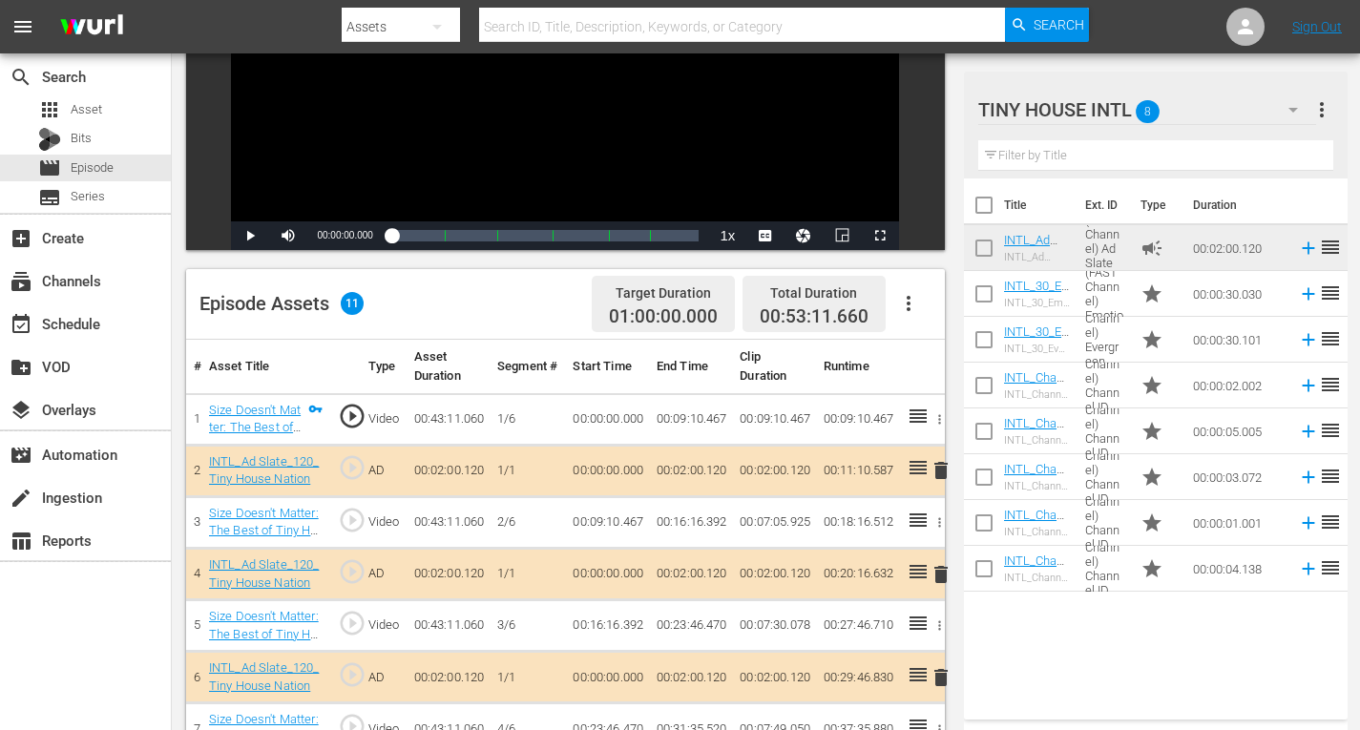
scroll to position [533, 0]
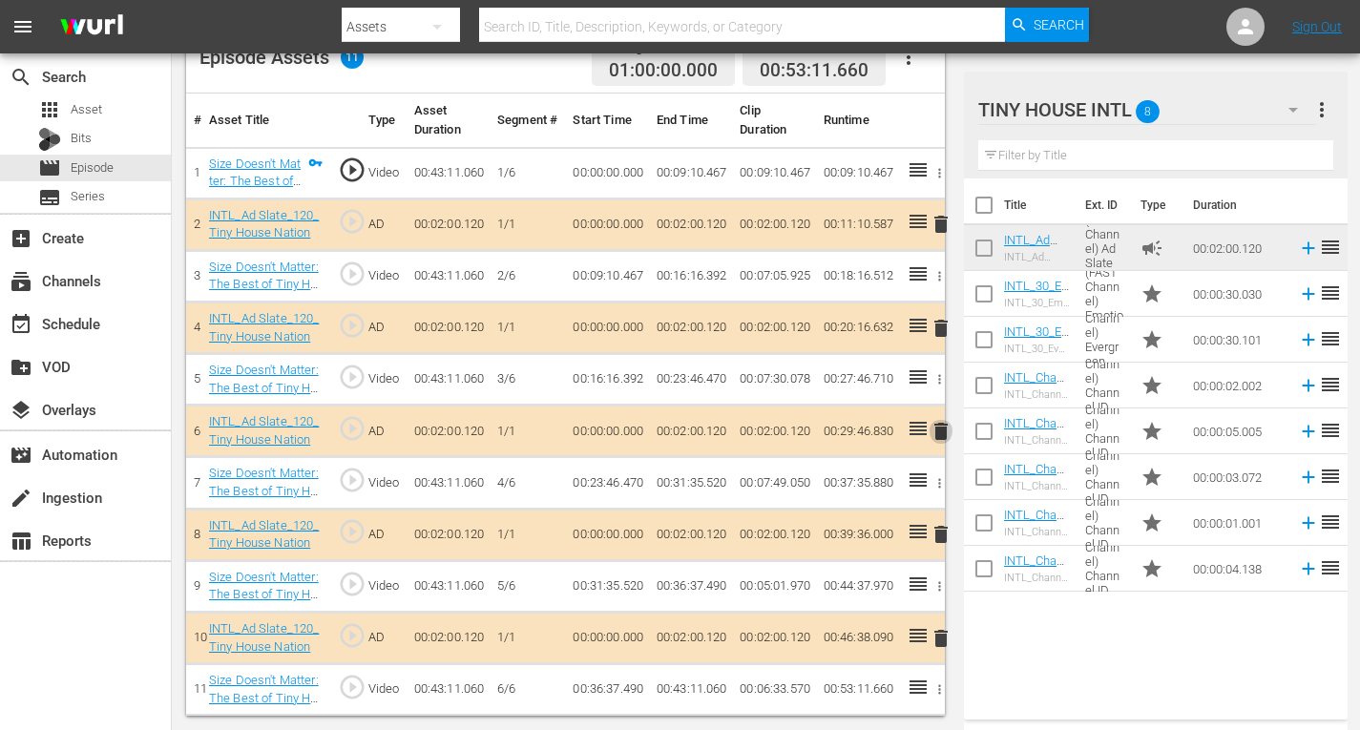
click at [941, 430] on span "delete" at bounding box center [941, 431] width 23 height 23
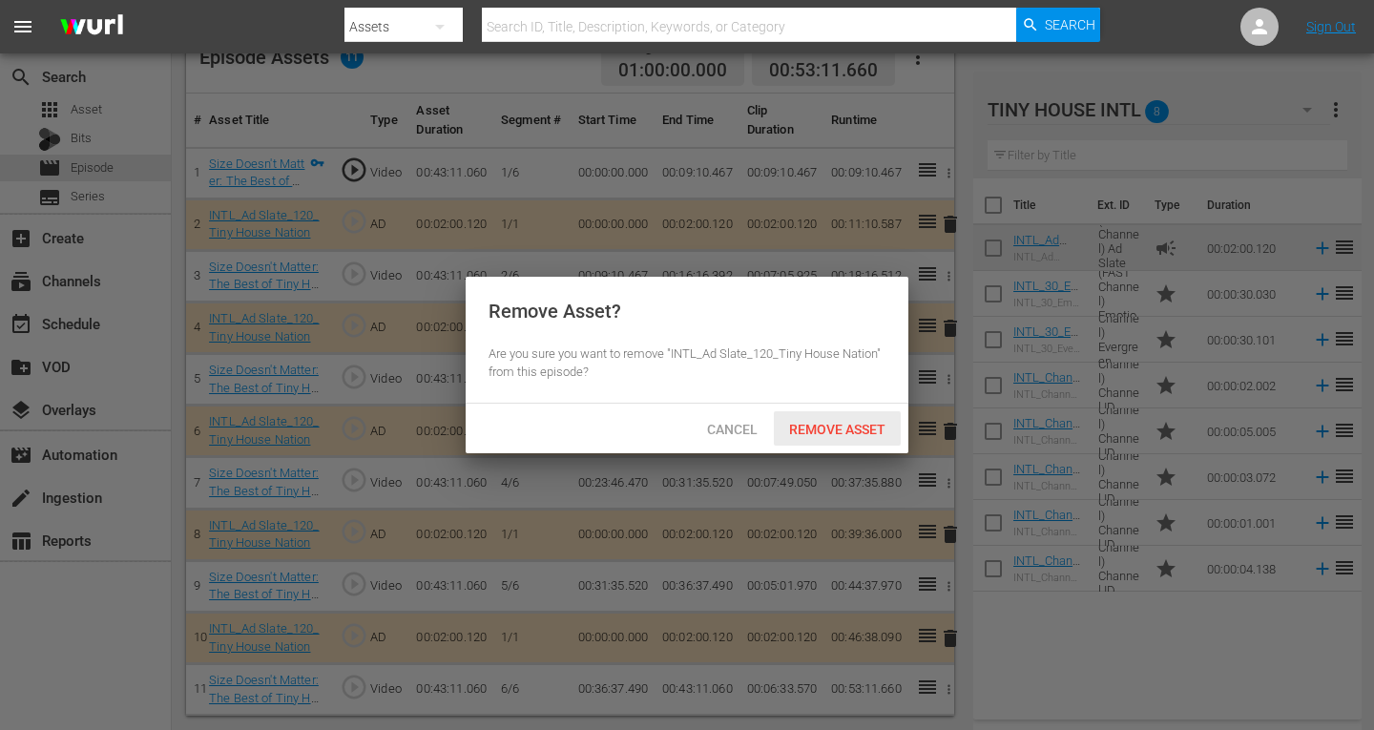
click at [835, 432] on span "Remove Asset" at bounding box center [837, 429] width 127 height 15
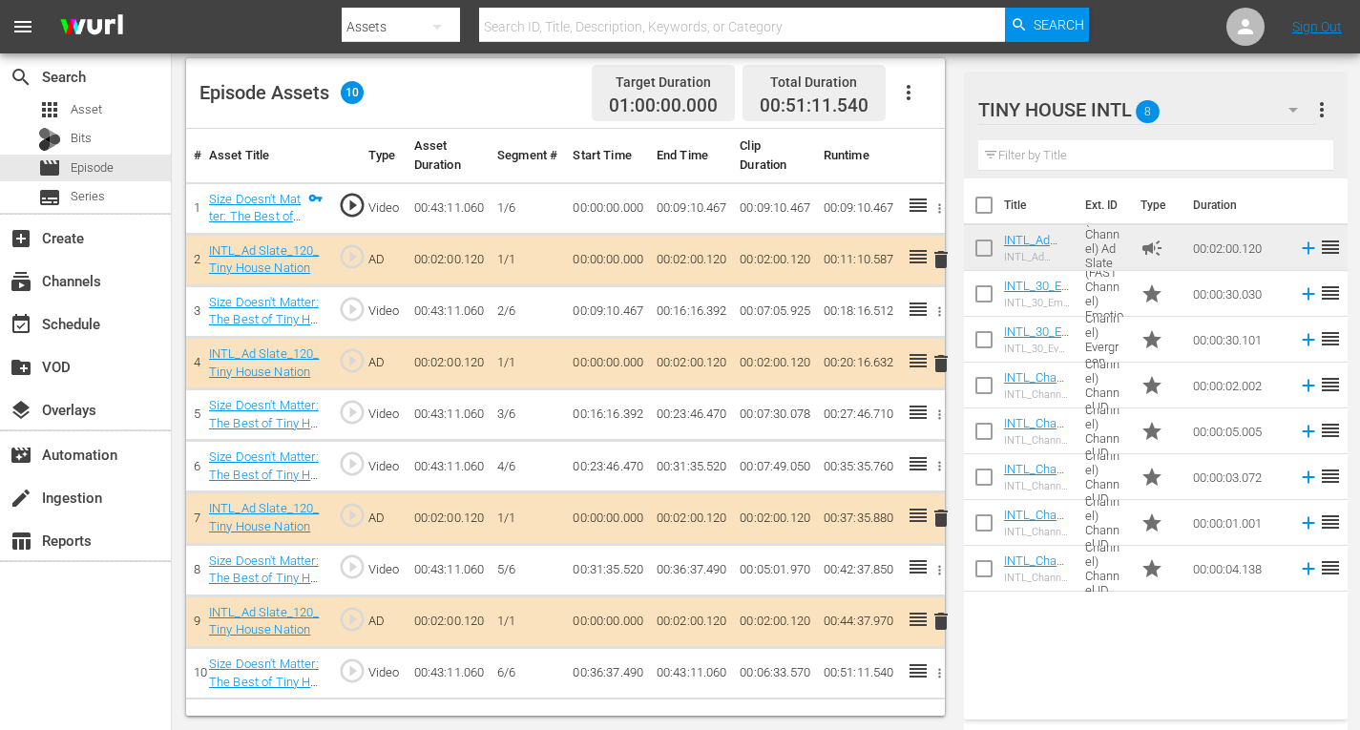
scroll to position [496, 0]
click at [1013, 294] on div "INTL_30_Emotional_Tiny House Nation_Promo INTL_30_Emotional_Tiny House Nation_P…" at bounding box center [1037, 294] width 66 height 31
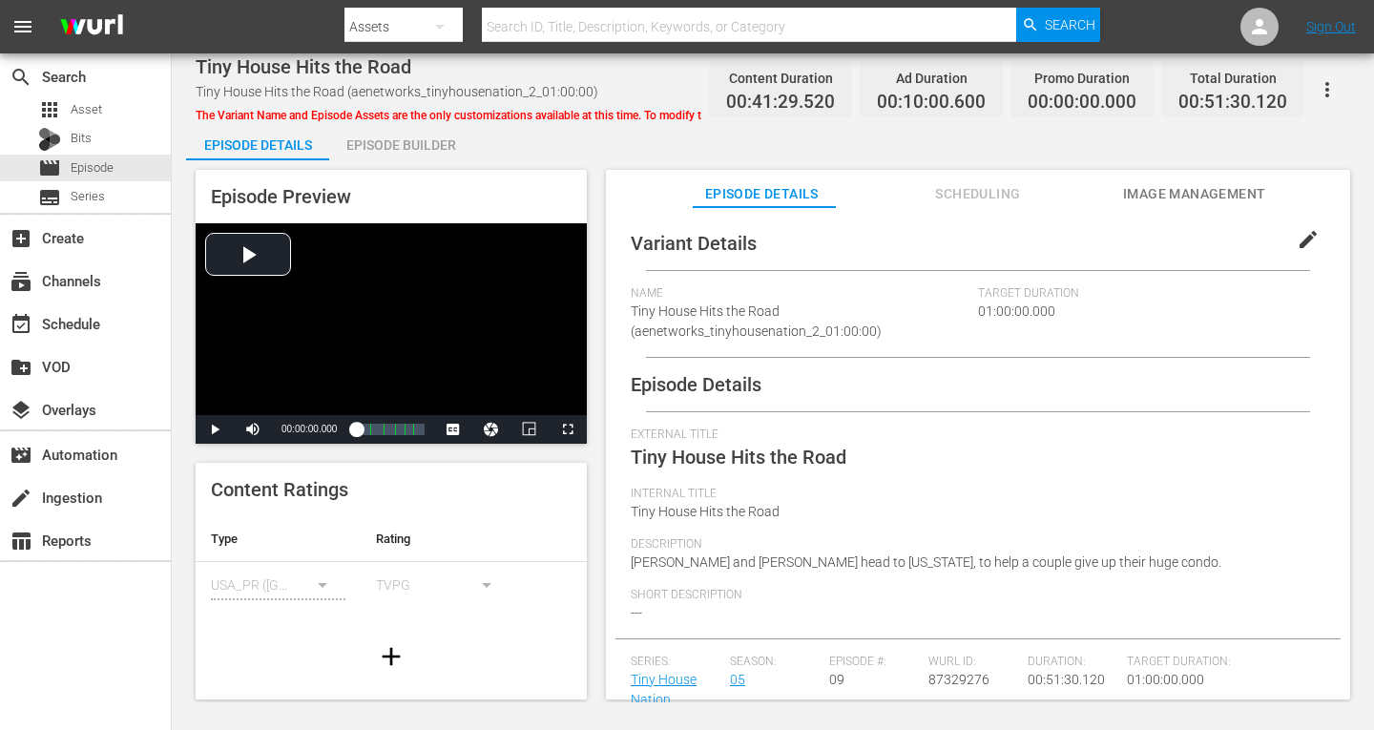
click at [426, 144] on div "Episode Builder" at bounding box center [400, 145] width 143 height 46
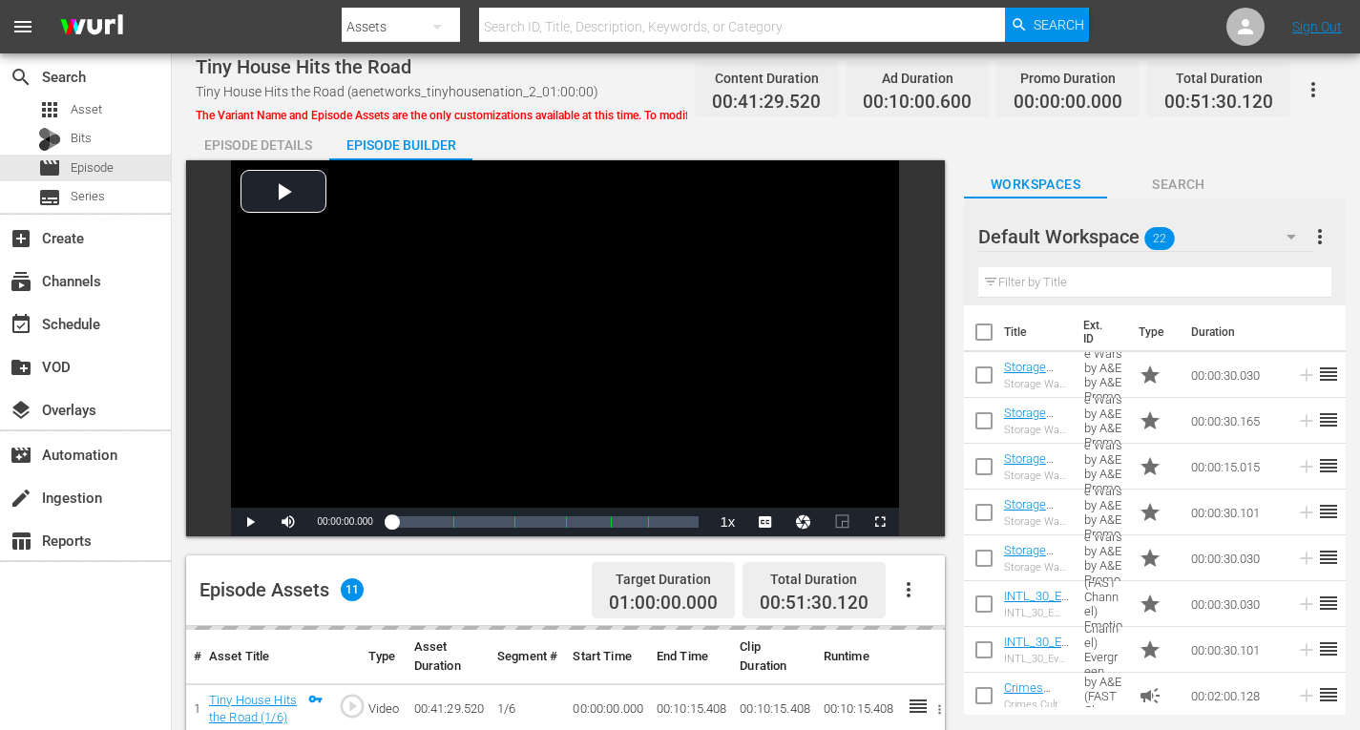
click at [1289, 235] on icon "button" at bounding box center [1292, 237] width 10 height 5
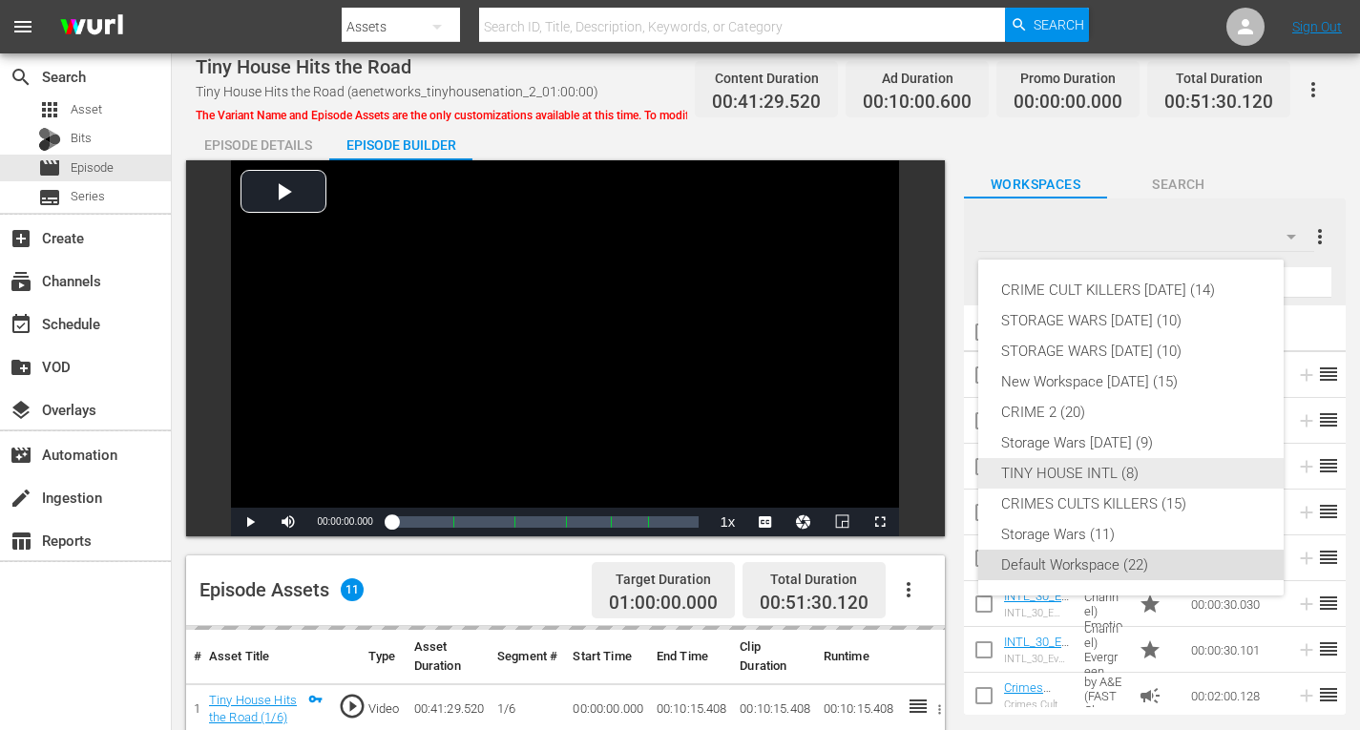
click at [1086, 477] on div "TINY HOUSE INTL (8)" at bounding box center [1131, 473] width 260 height 31
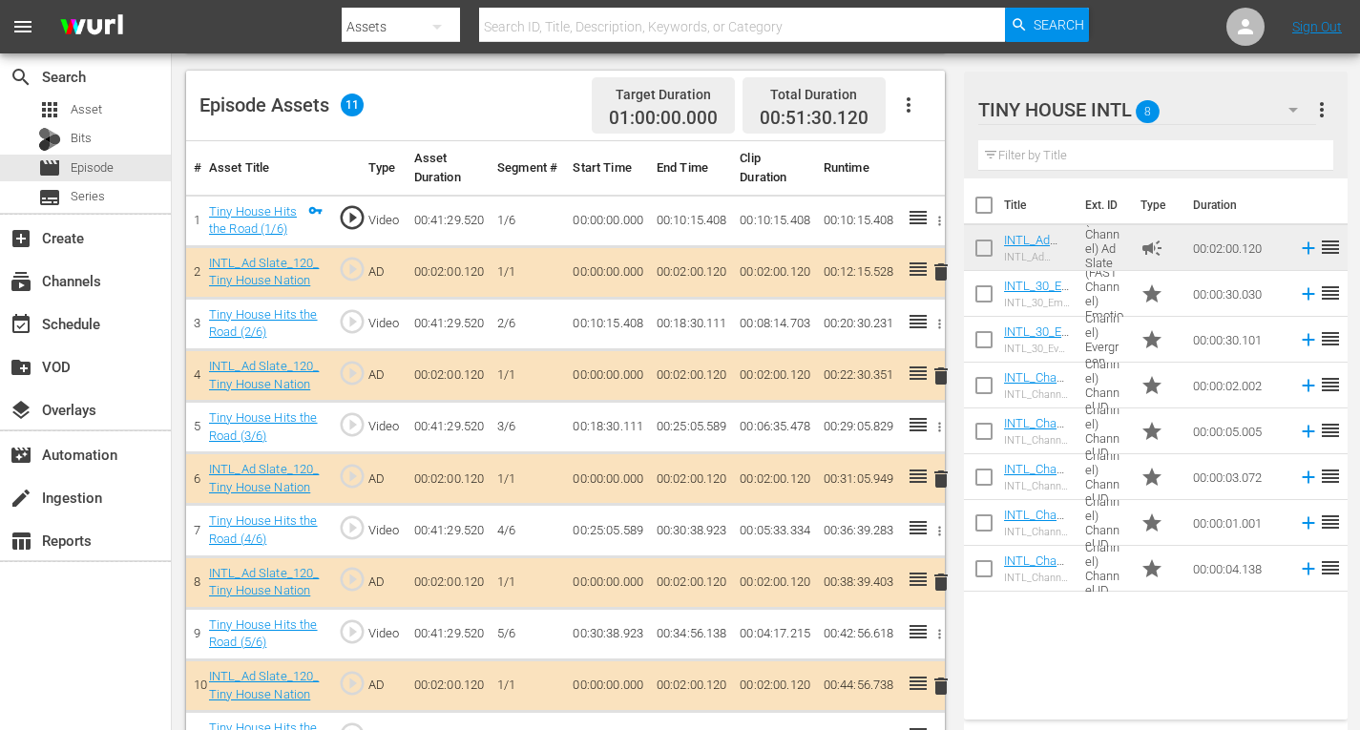
scroll to position [533, 0]
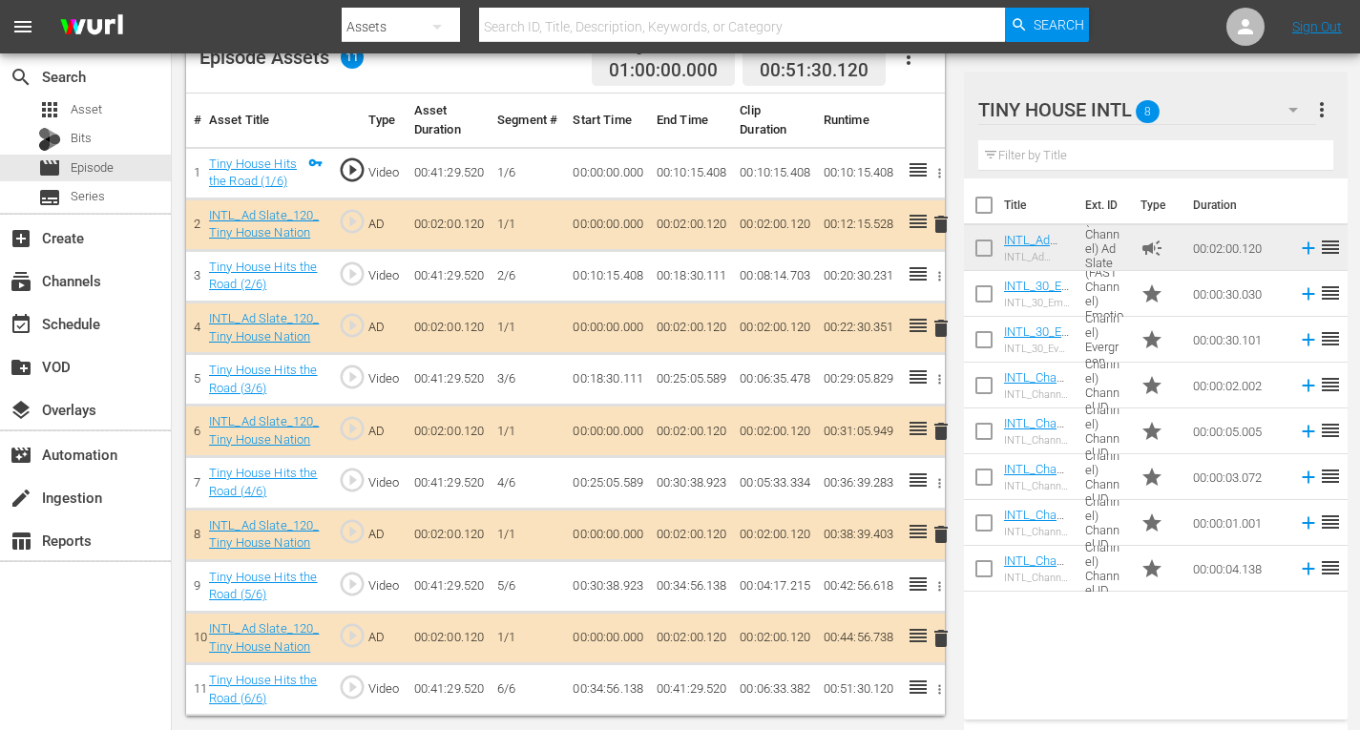
click at [940, 528] on span "delete" at bounding box center [941, 534] width 23 height 23
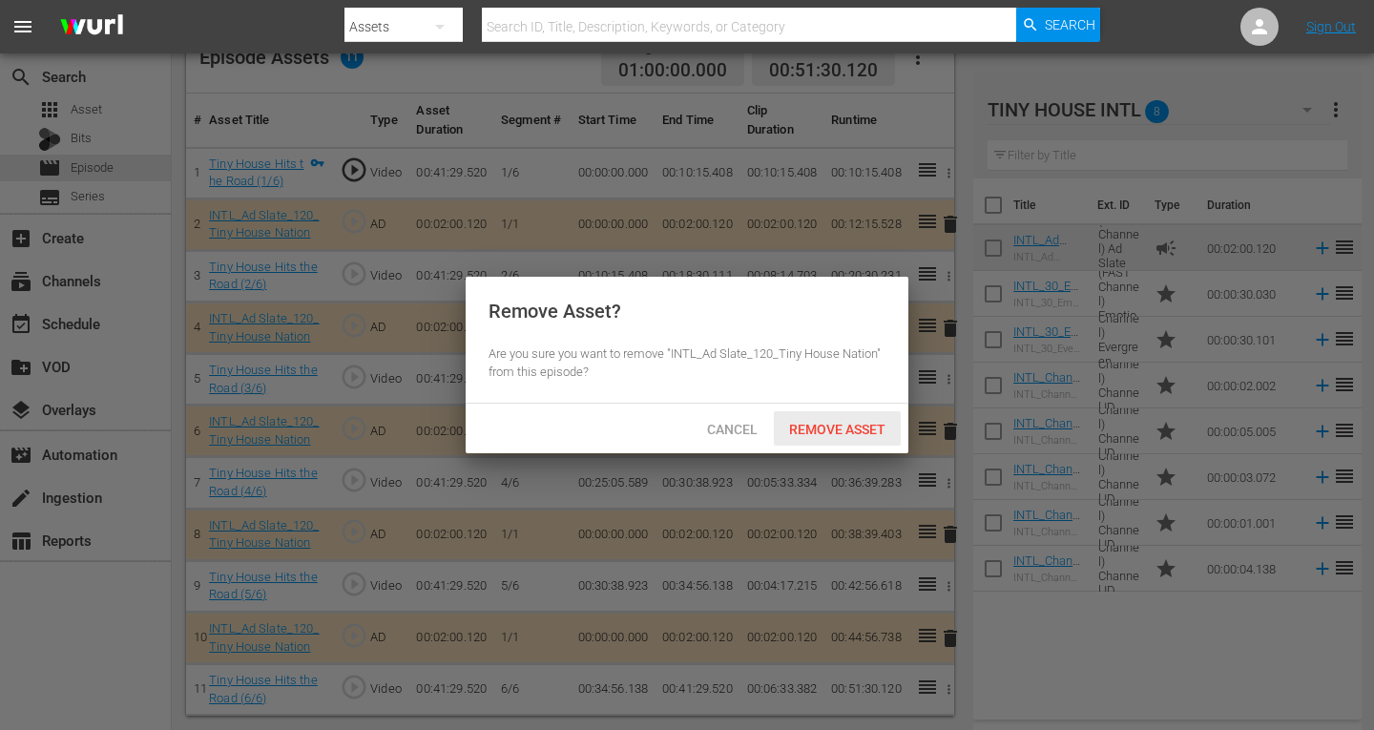
click at [865, 427] on span "Remove Asset" at bounding box center [837, 429] width 127 height 15
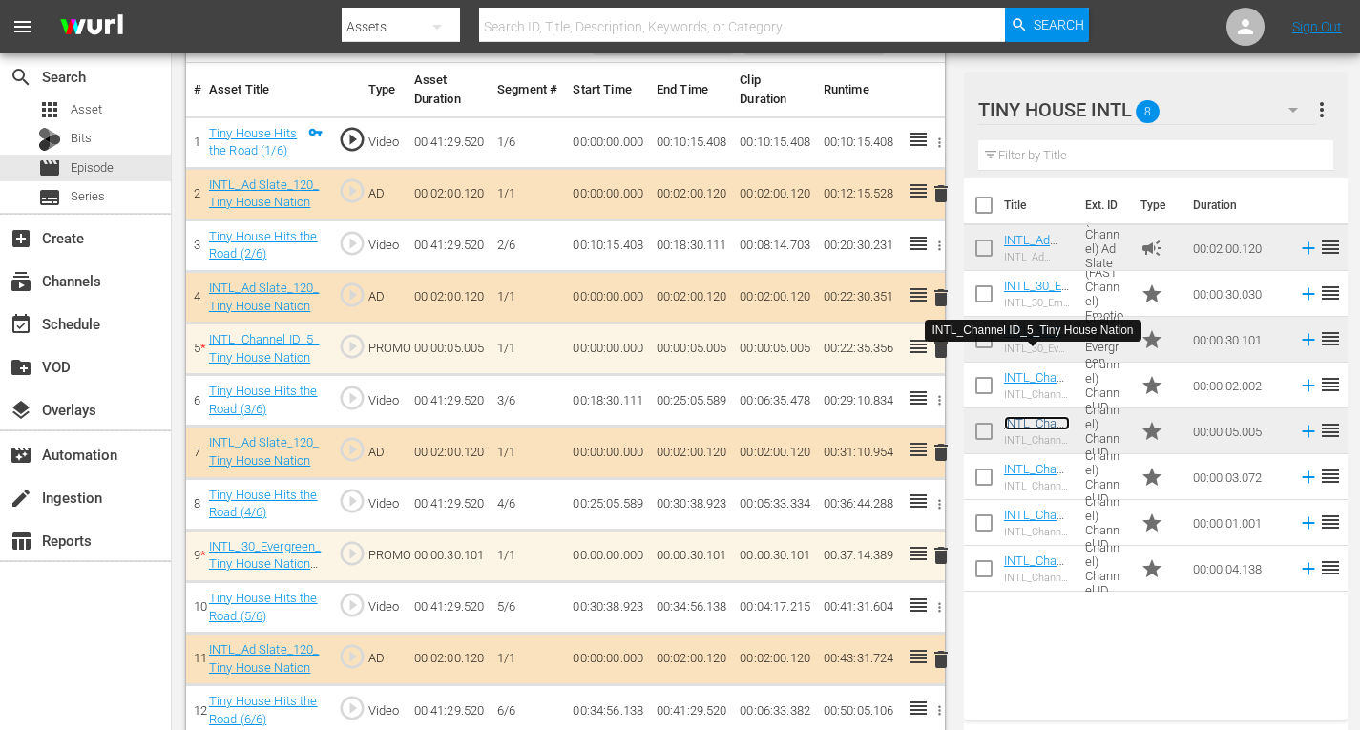
scroll to position [584, 0]
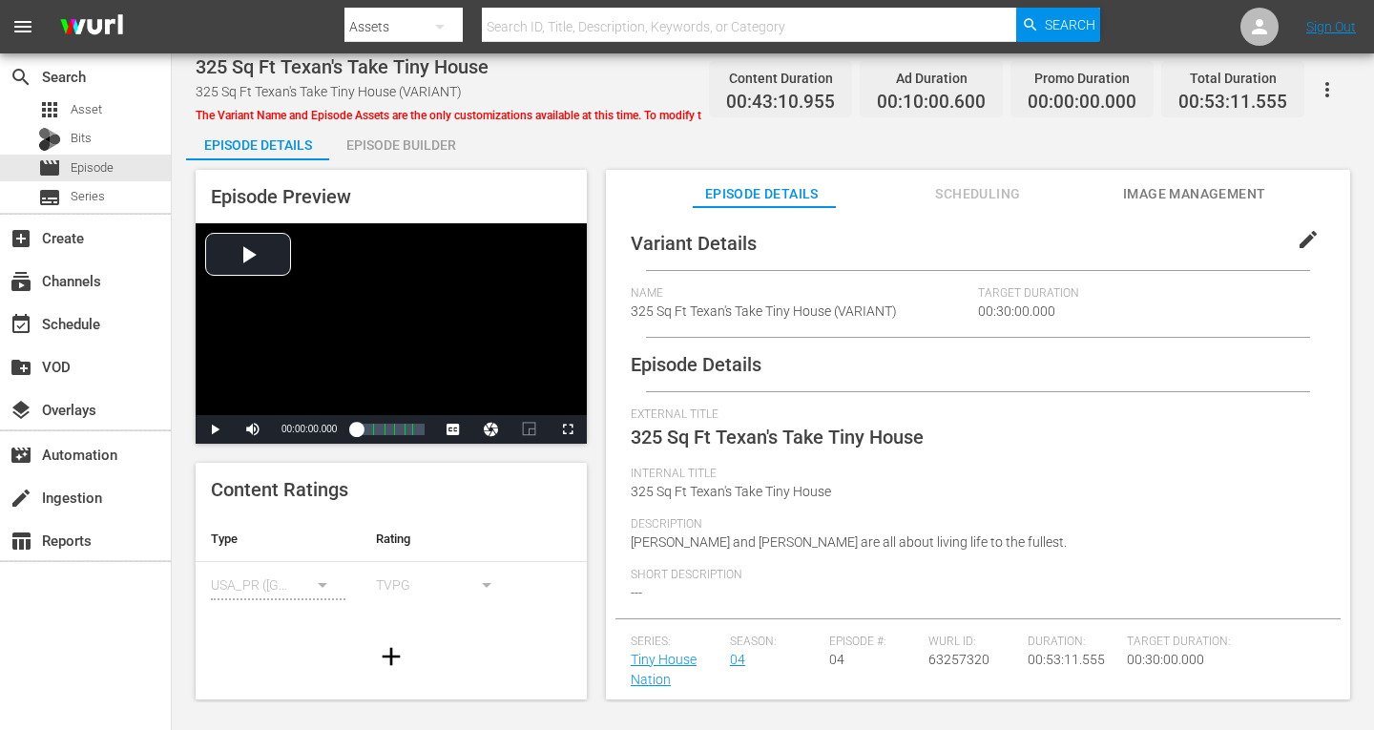
click at [384, 147] on div "Episode Builder" at bounding box center [400, 145] width 143 height 46
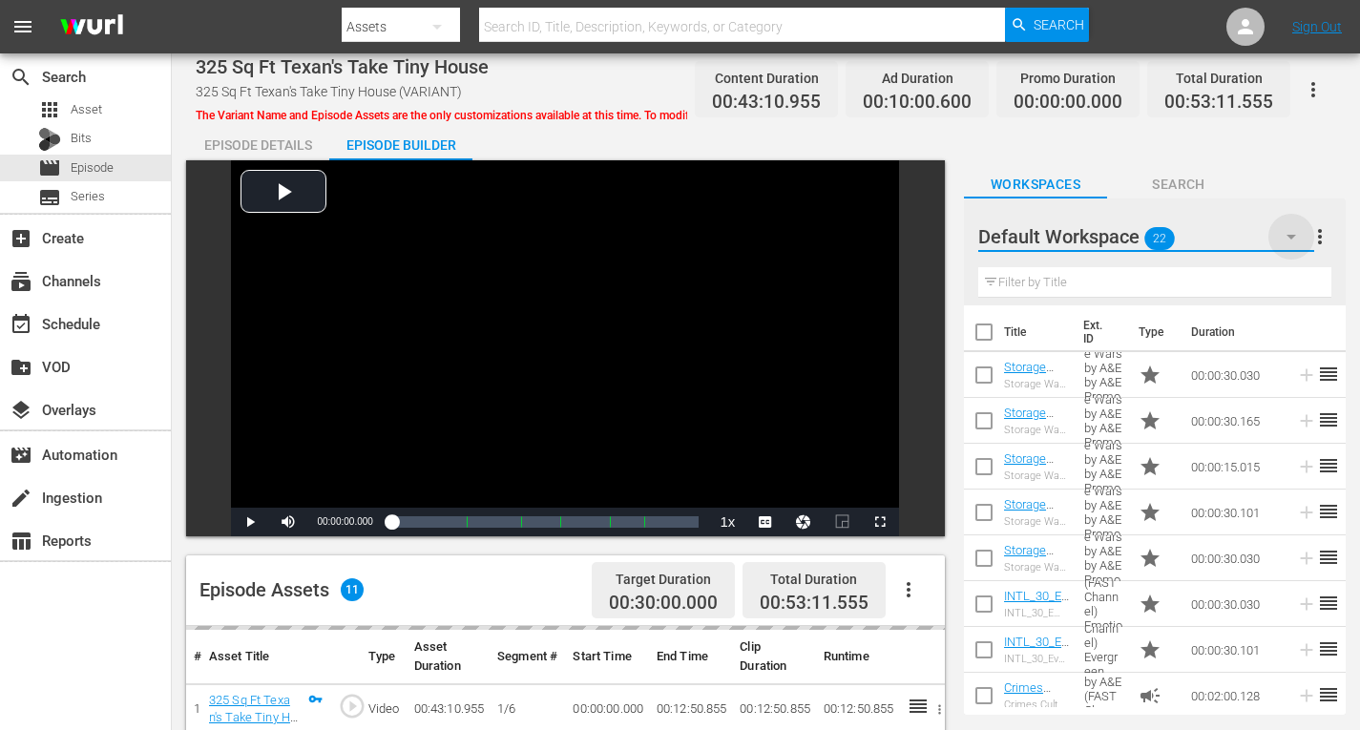
click at [1294, 236] on icon "button" at bounding box center [1292, 237] width 10 height 5
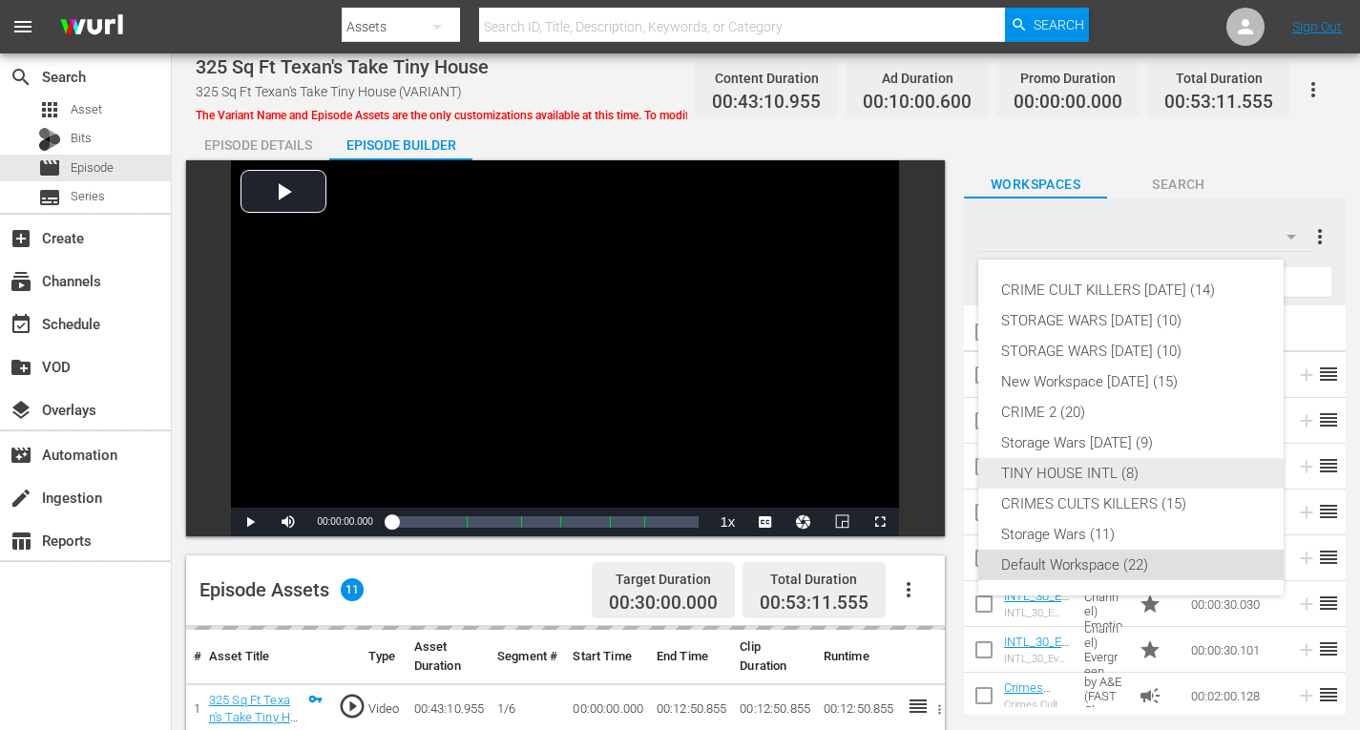
click at [1074, 470] on div "TINY HOUSE INTL (8)" at bounding box center [1131, 473] width 260 height 31
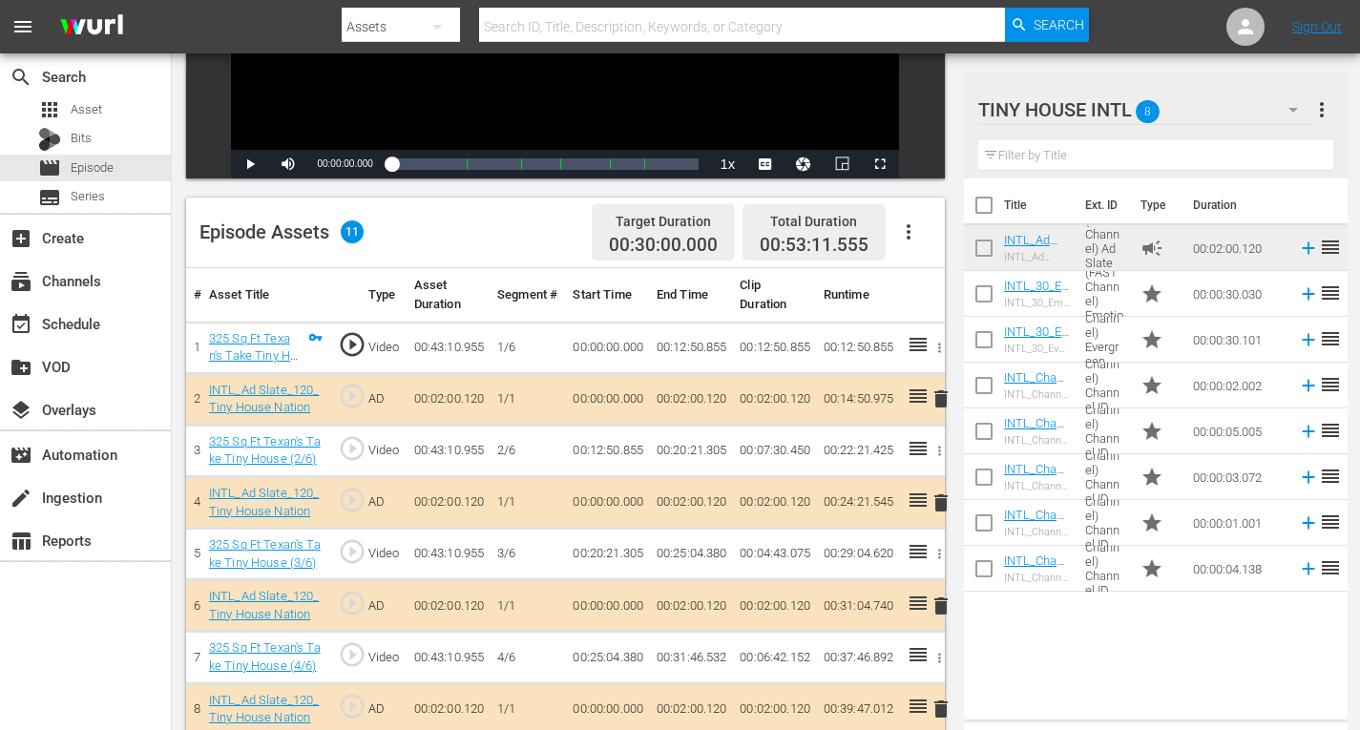
scroll to position [533, 0]
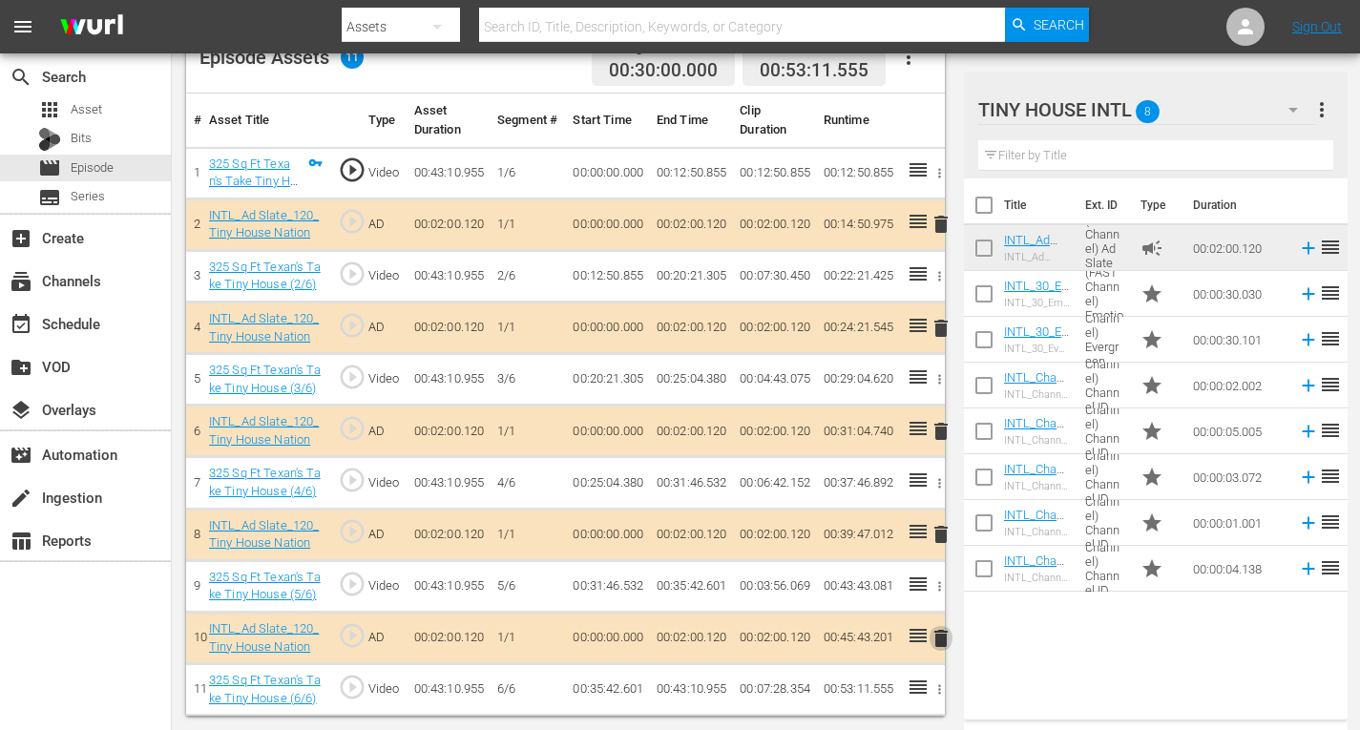
click at [941, 638] on span "delete" at bounding box center [941, 638] width 23 height 23
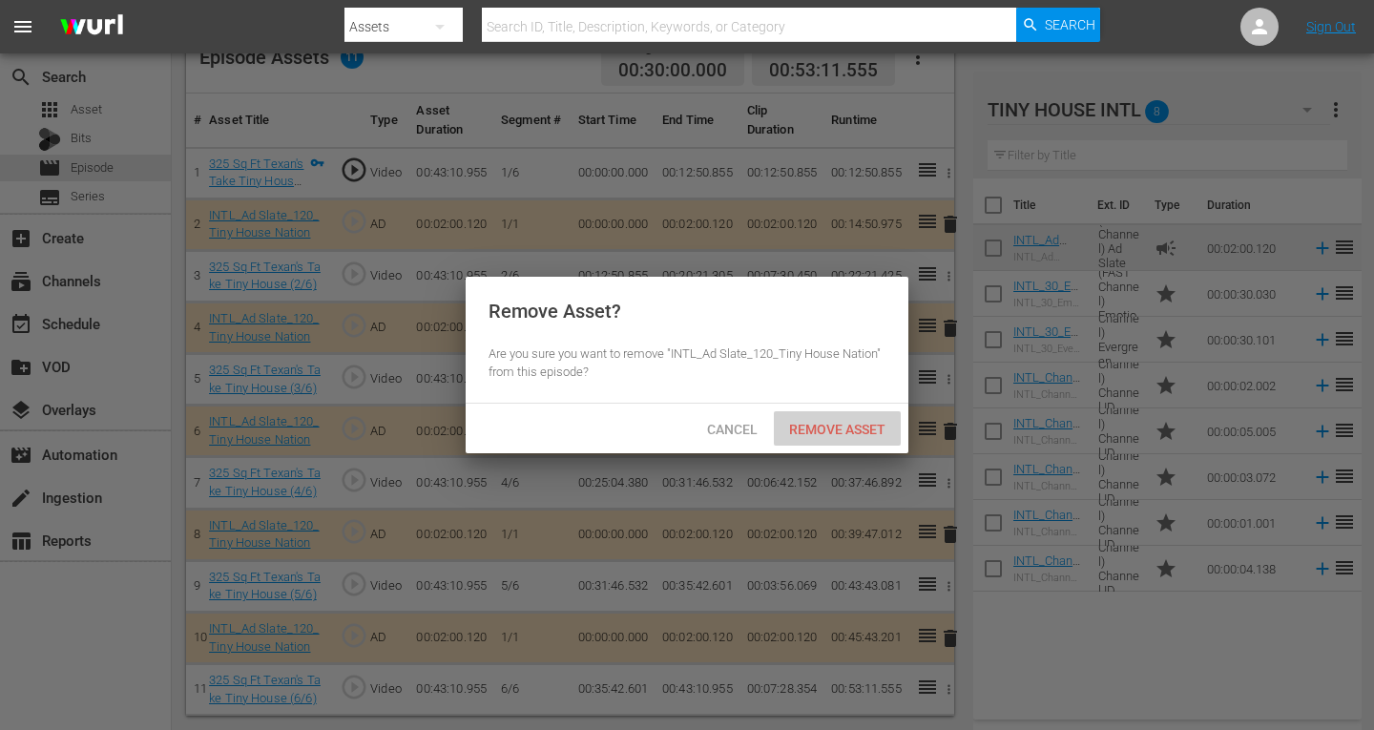
click at [851, 429] on span "Remove Asset" at bounding box center [837, 429] width 127 height 15
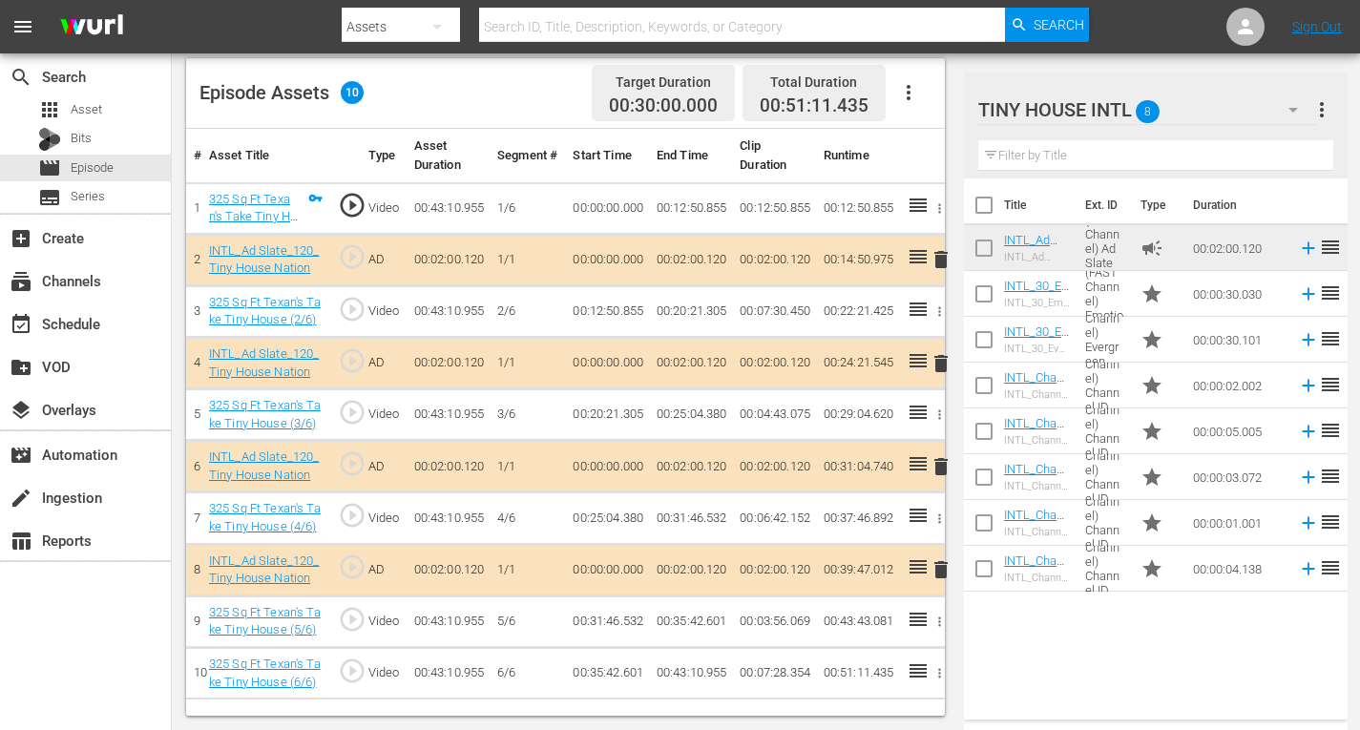
scroll to position [496, 0]
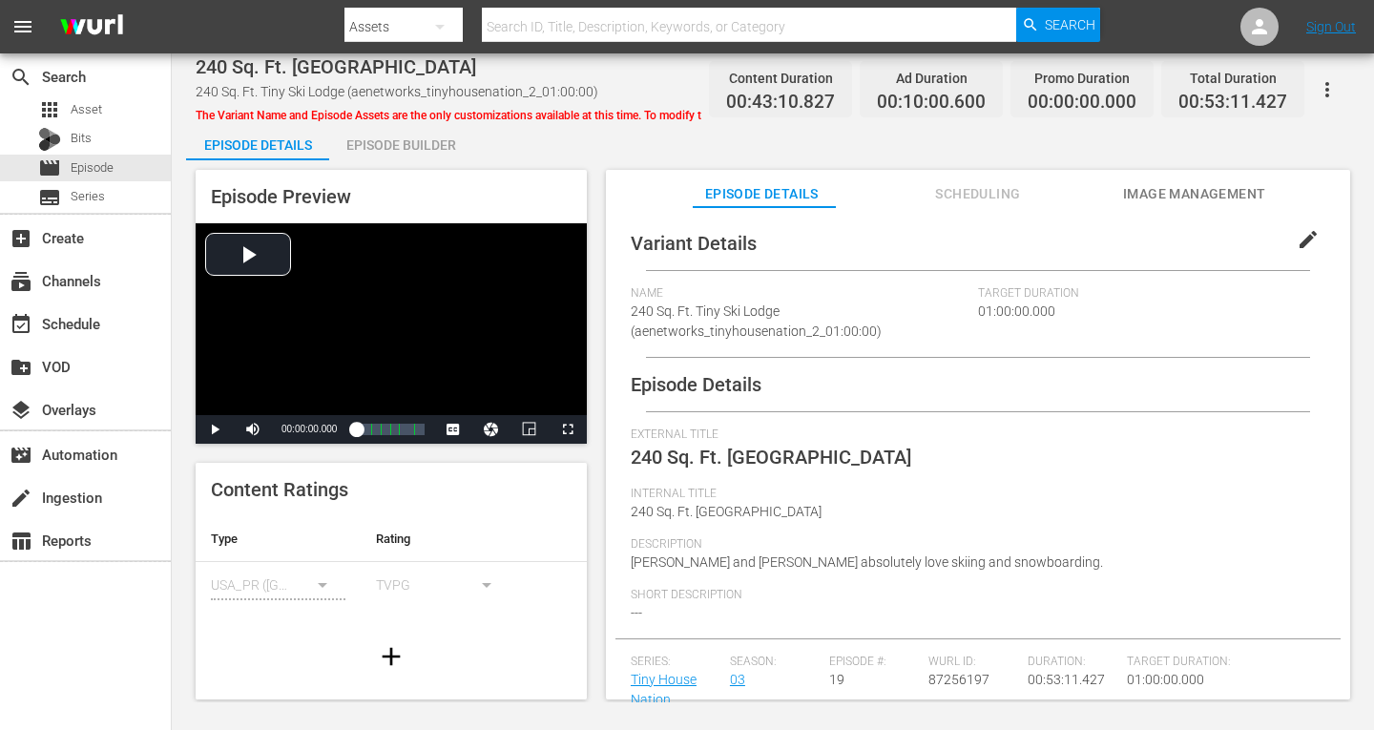
click at [408, 149] on div "Episode Builder" at bounding box center [400, 145] width 143 height 46
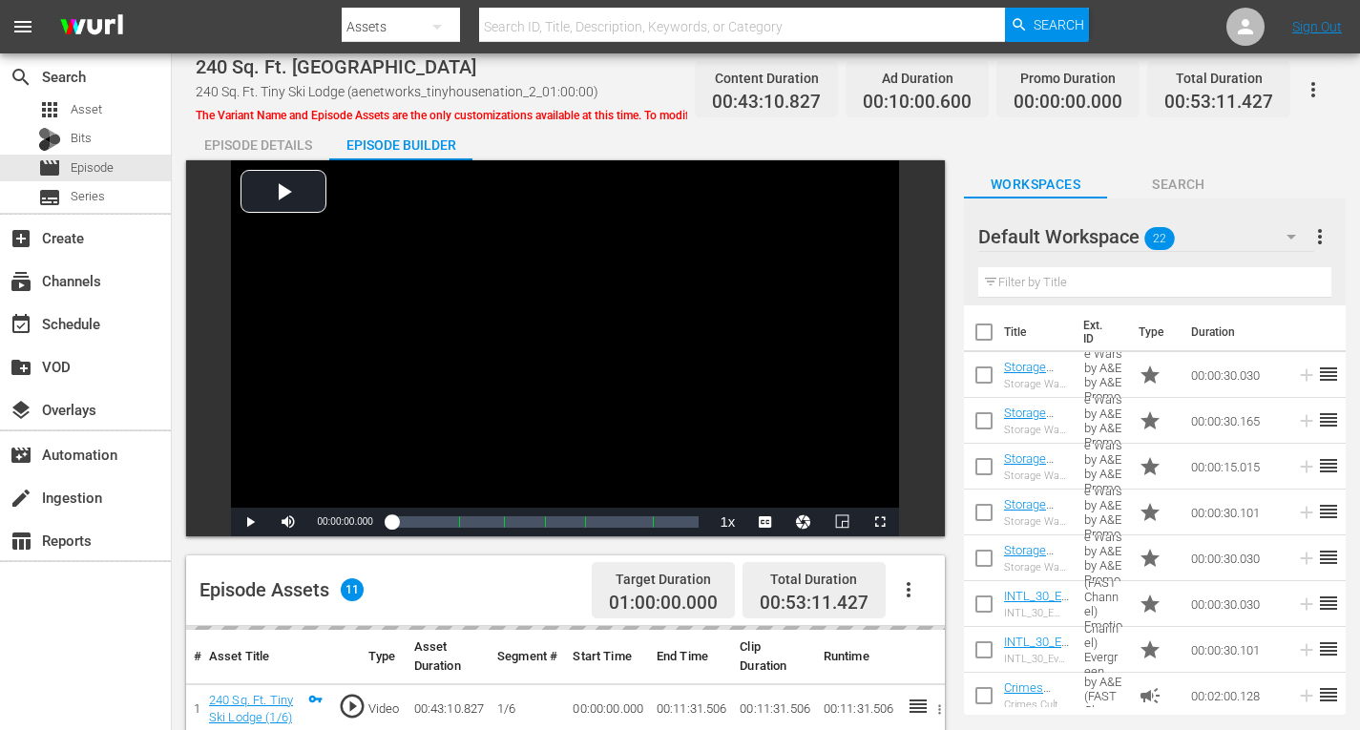
click at [1289, 241] on icon "button" at bounding box center [1291, 236] width 23 height 23
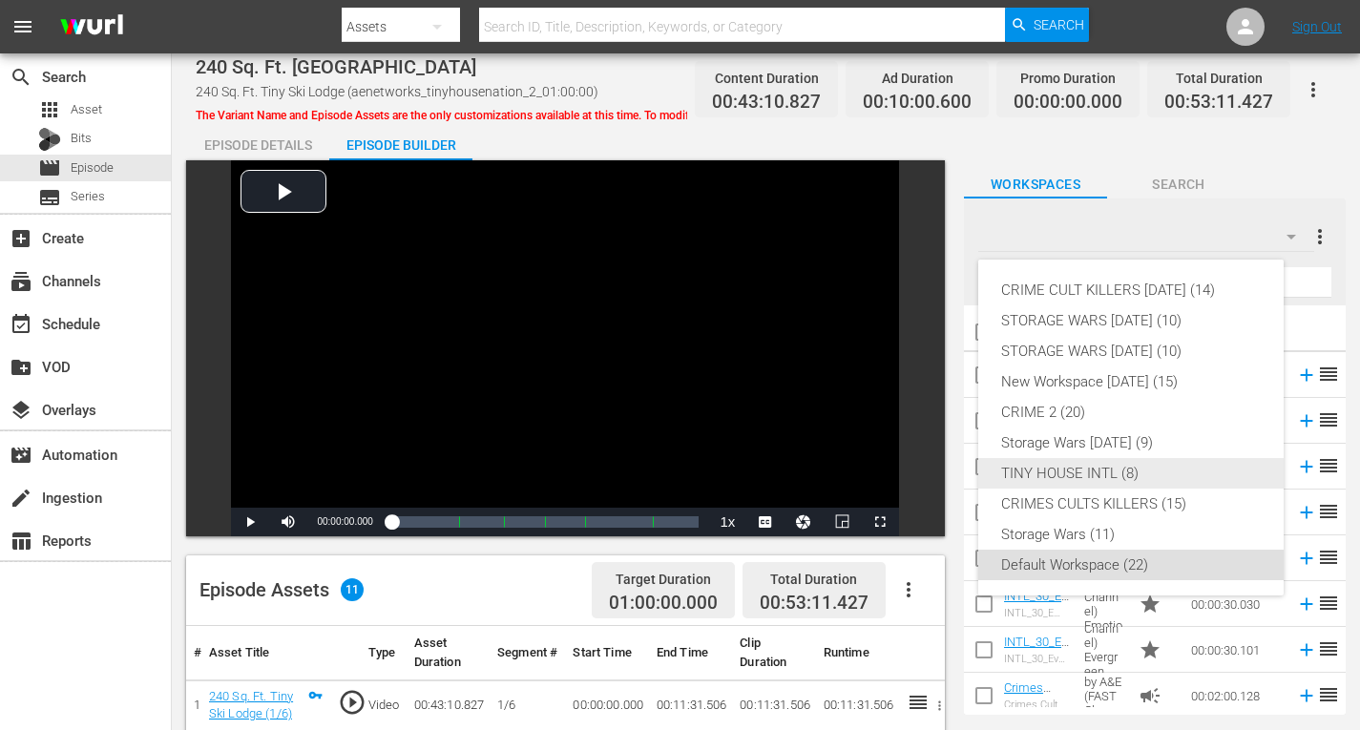
click at [1113, 468] on div "TINY HOUSE INTL (8)" at bounding box center [1131, 473] width 260 height 31
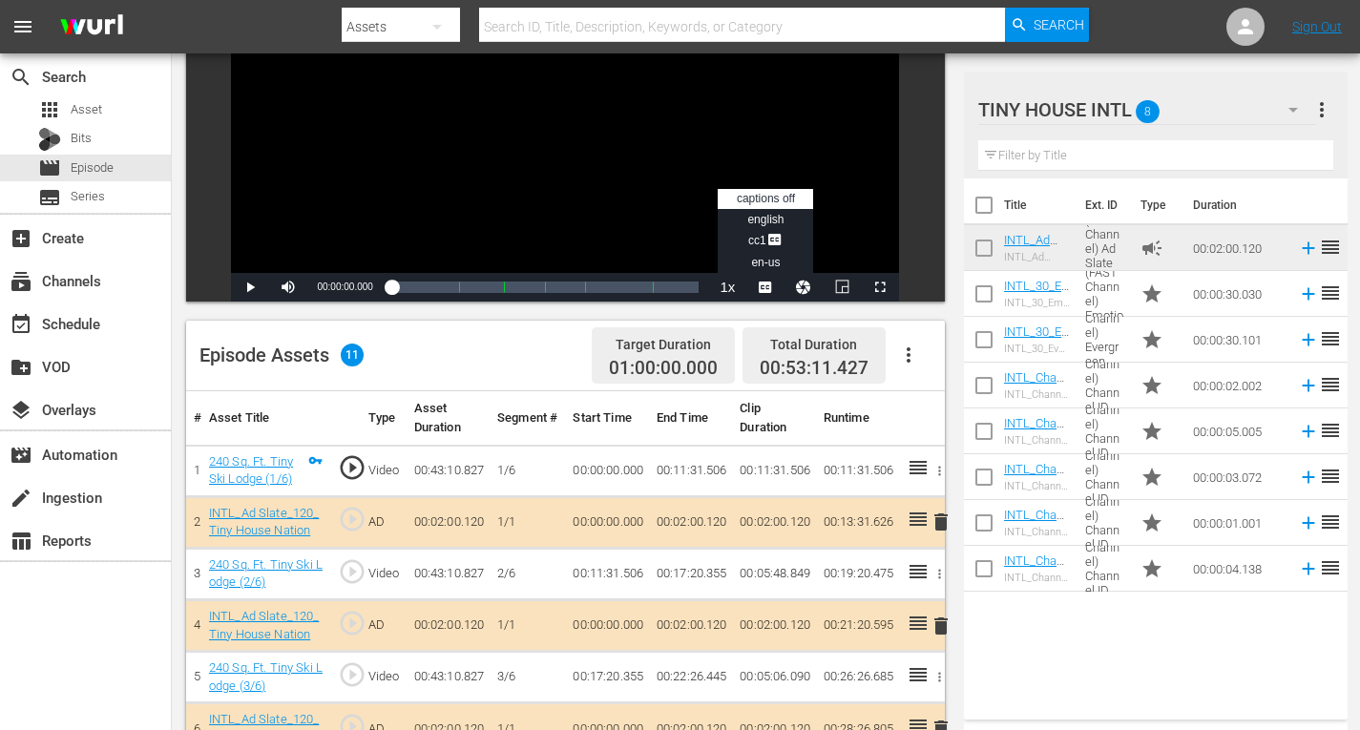
scroll to position [286, 0]
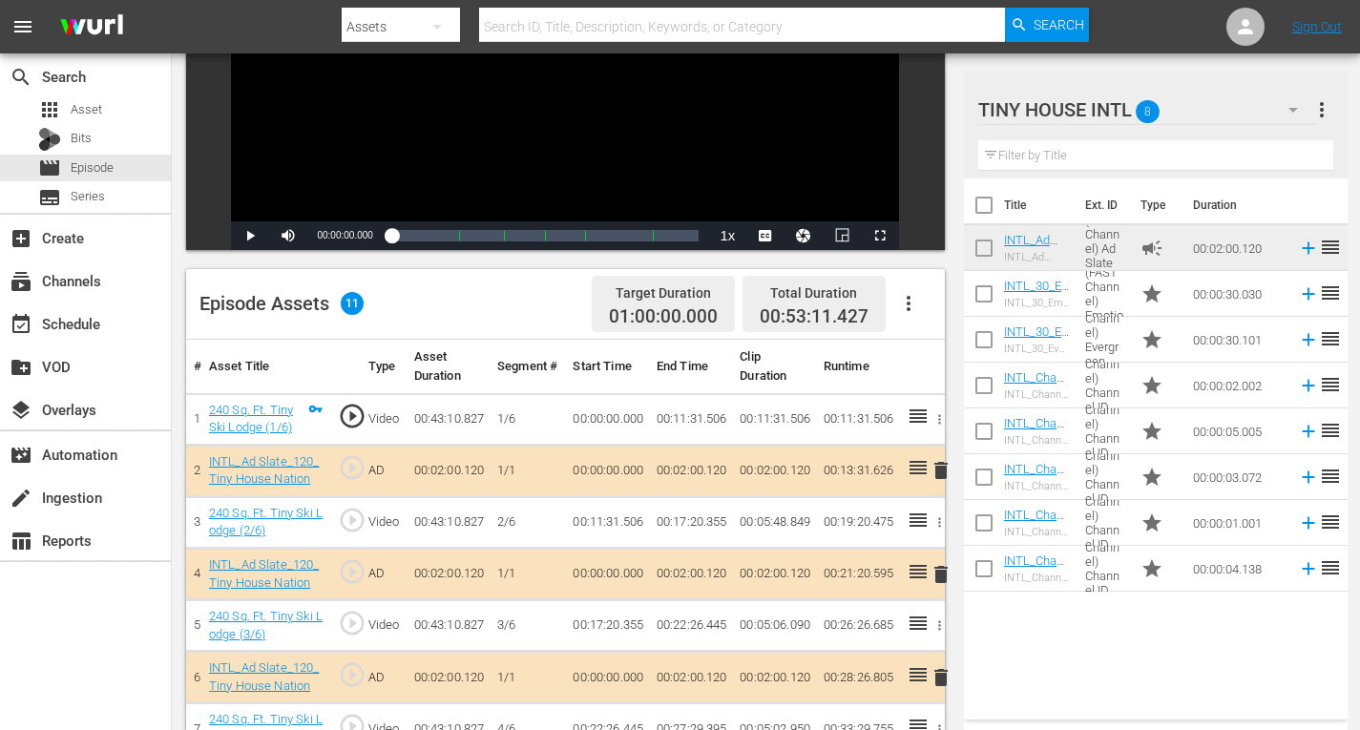
click at [941, 466] on span "delete" at bounding box center [941, 470] width 23 height 23
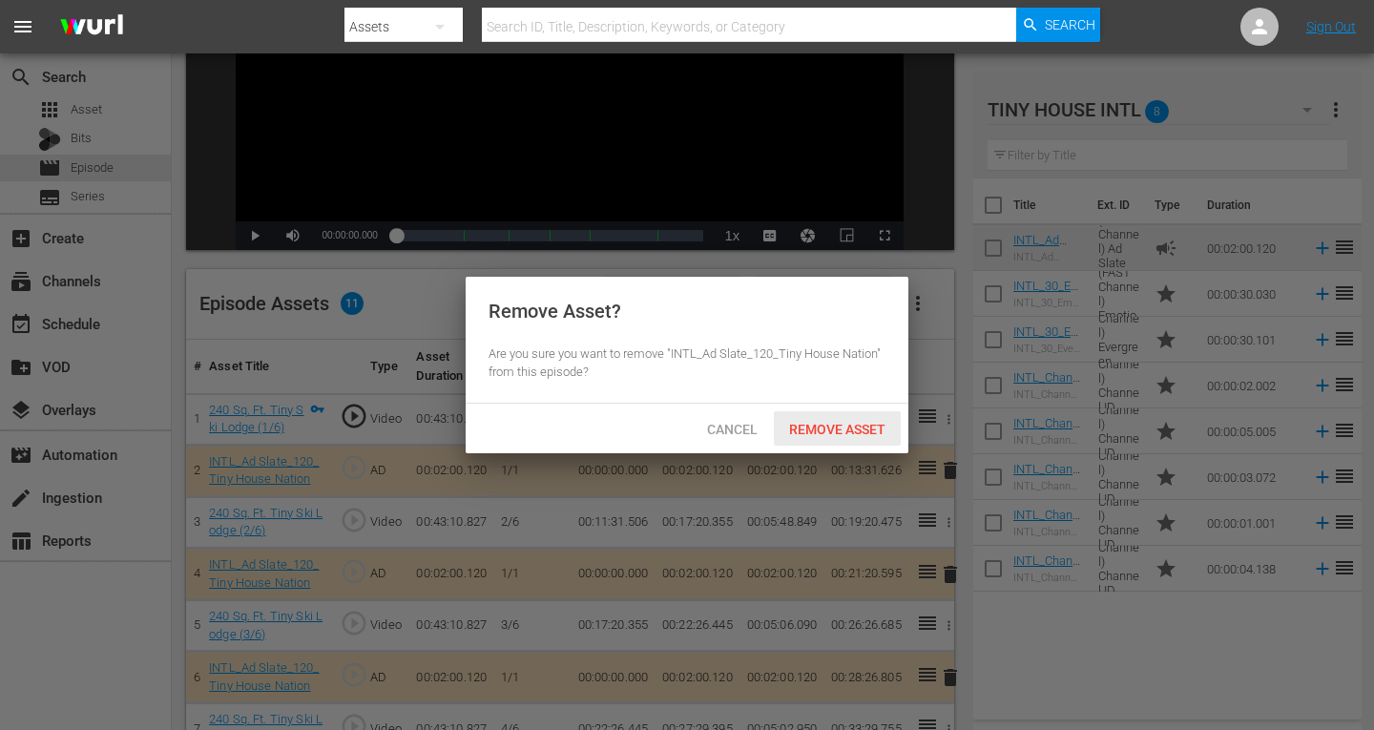
click at [799, 423] on span "Remove Asset" at bounding box center [837, 429] width 127 height 15
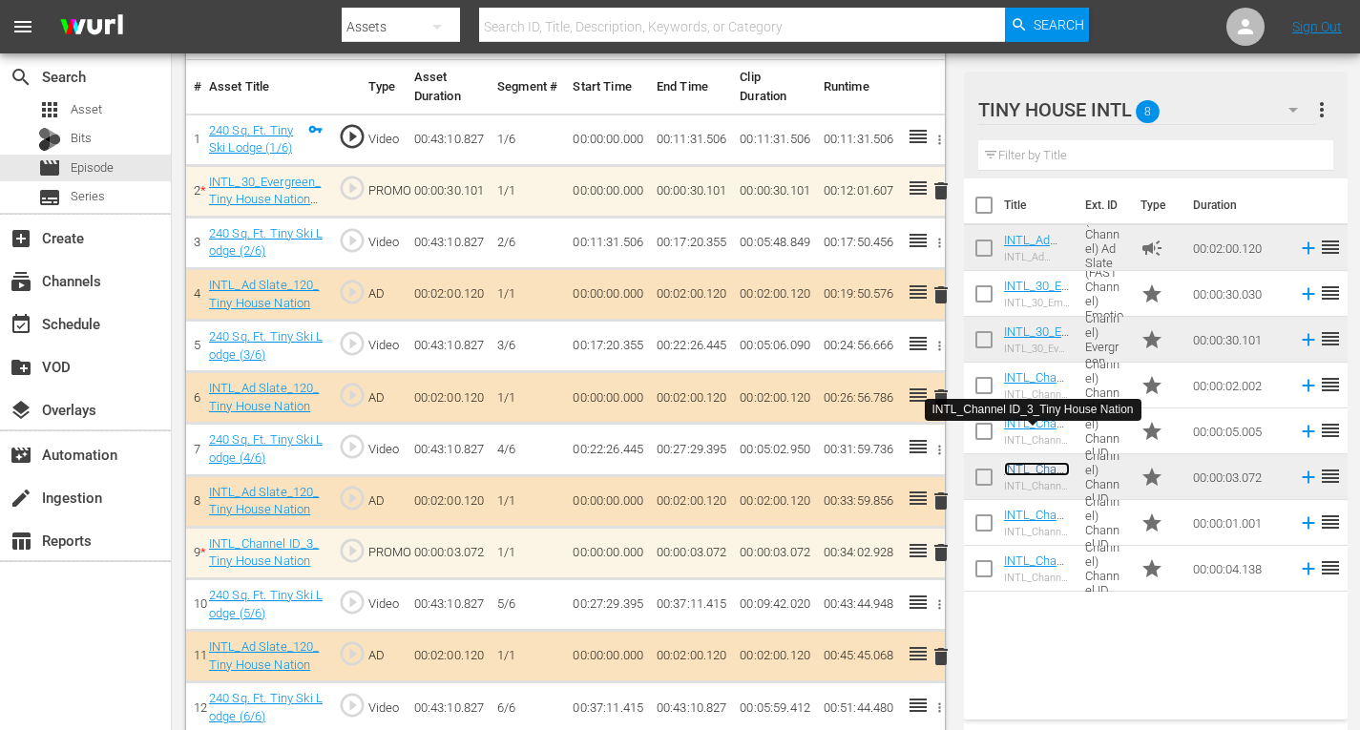
scroll to position [584, 0]
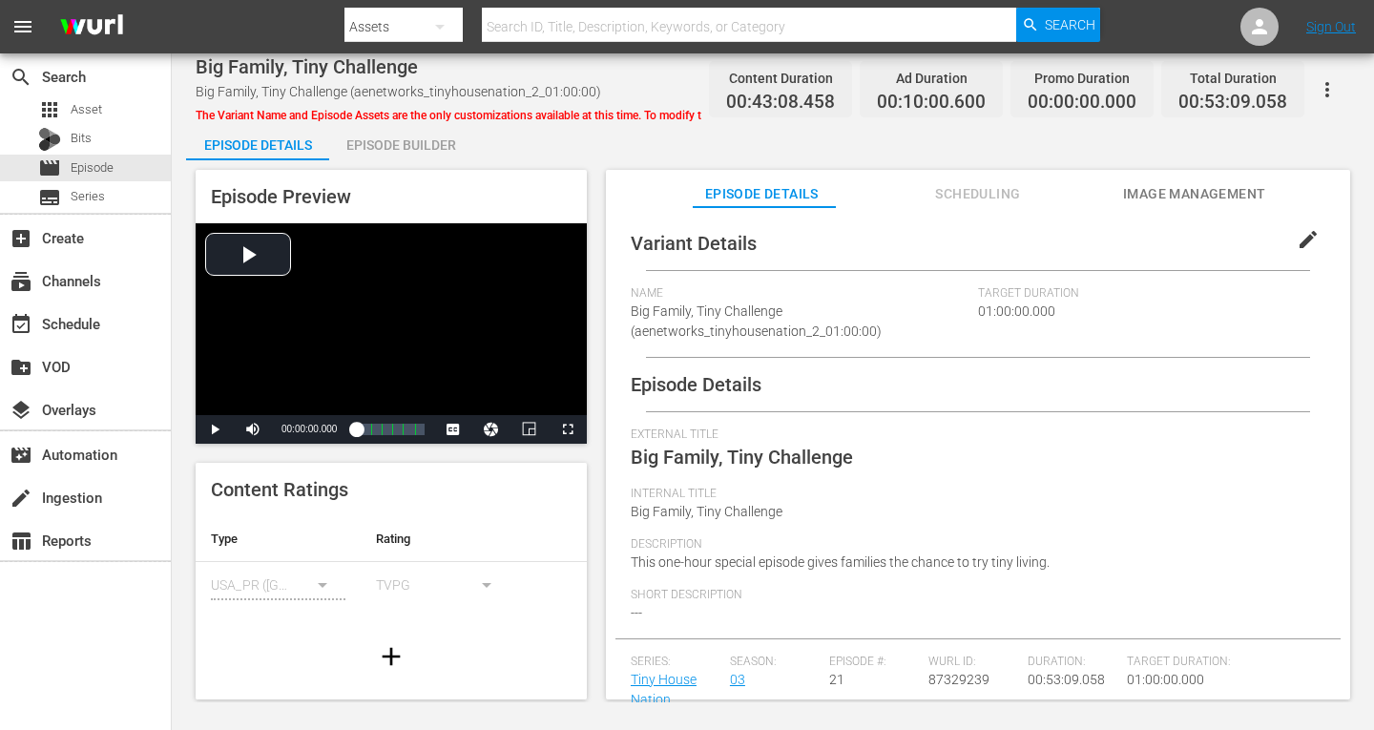
click at [439, 148] on div "Episode Builder" at bounding box center [400, 145] width 143 height 46
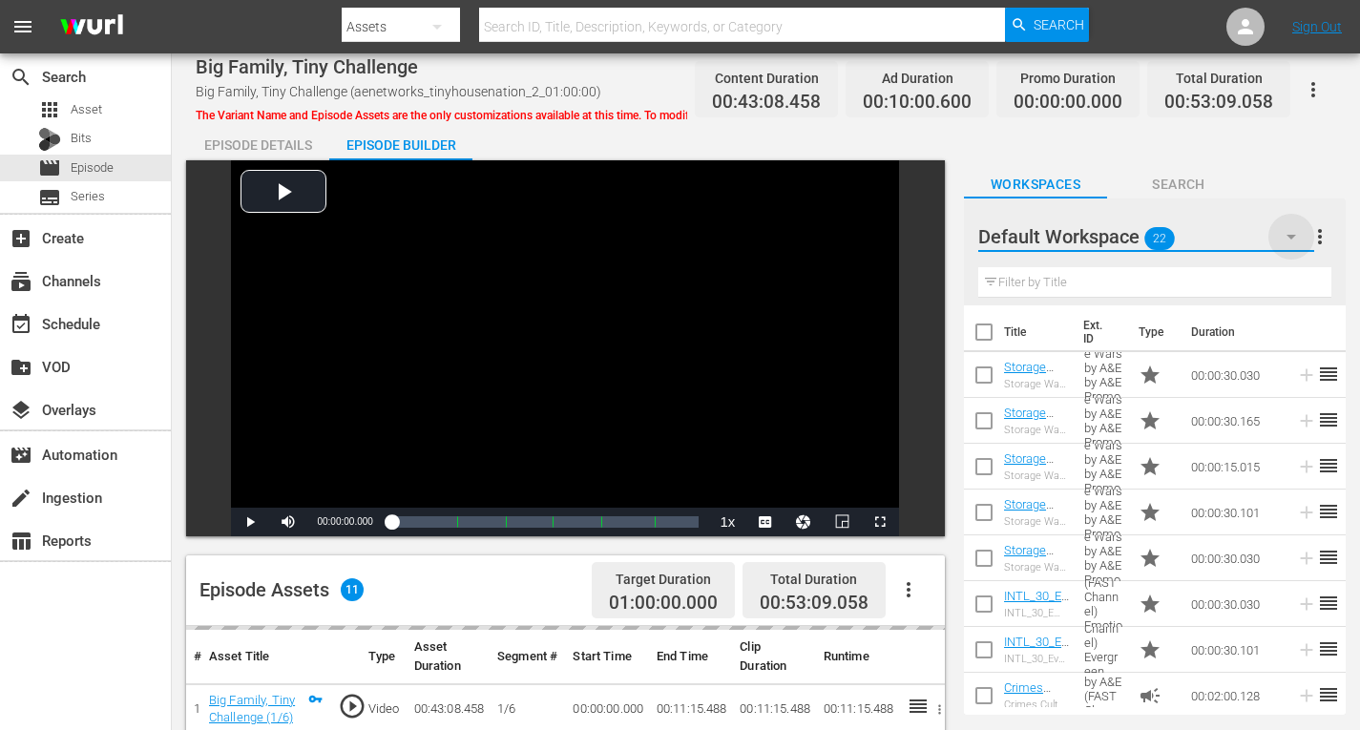
click at [1302, 234] on icon "button" at bounding box center [1291, 236] width 23 height 23
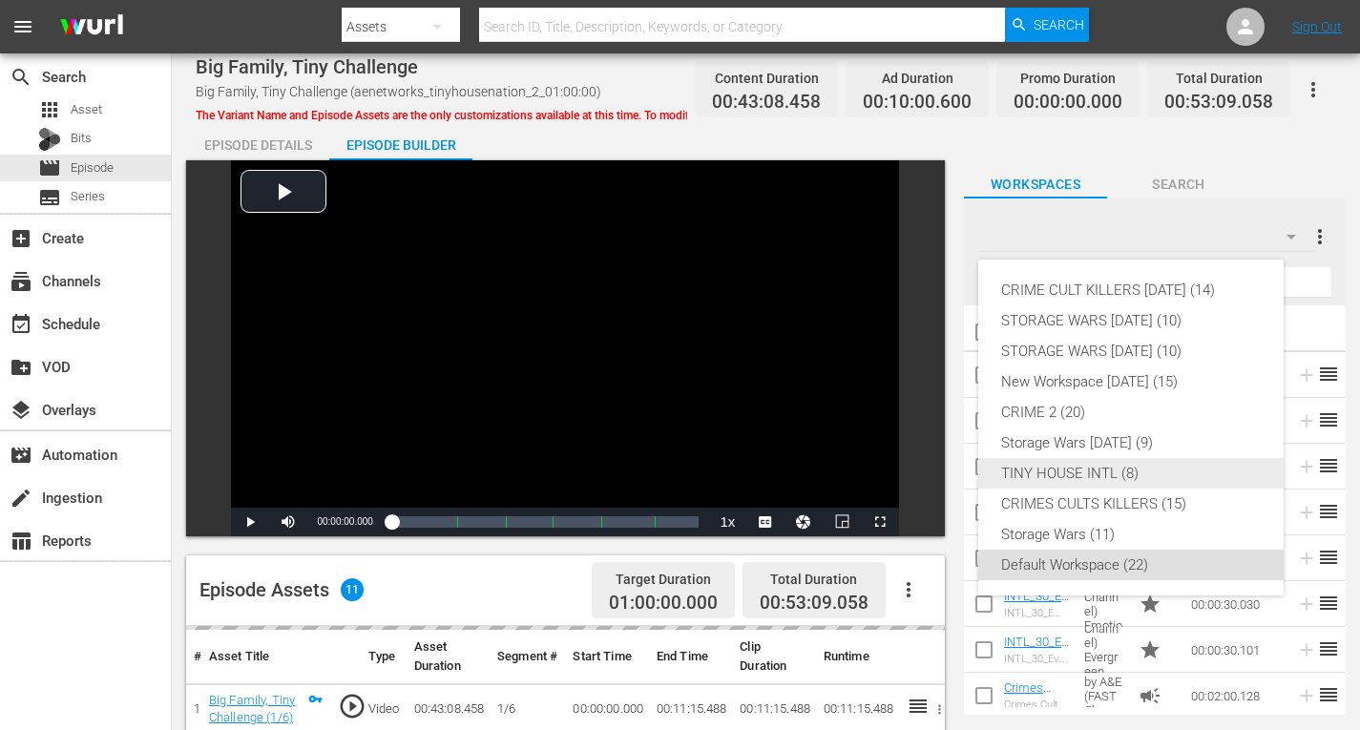
click at [1124, 471] on div "TINY HOUSE INTL (8)" at bounding box center [1131, 473] width 260 height 31
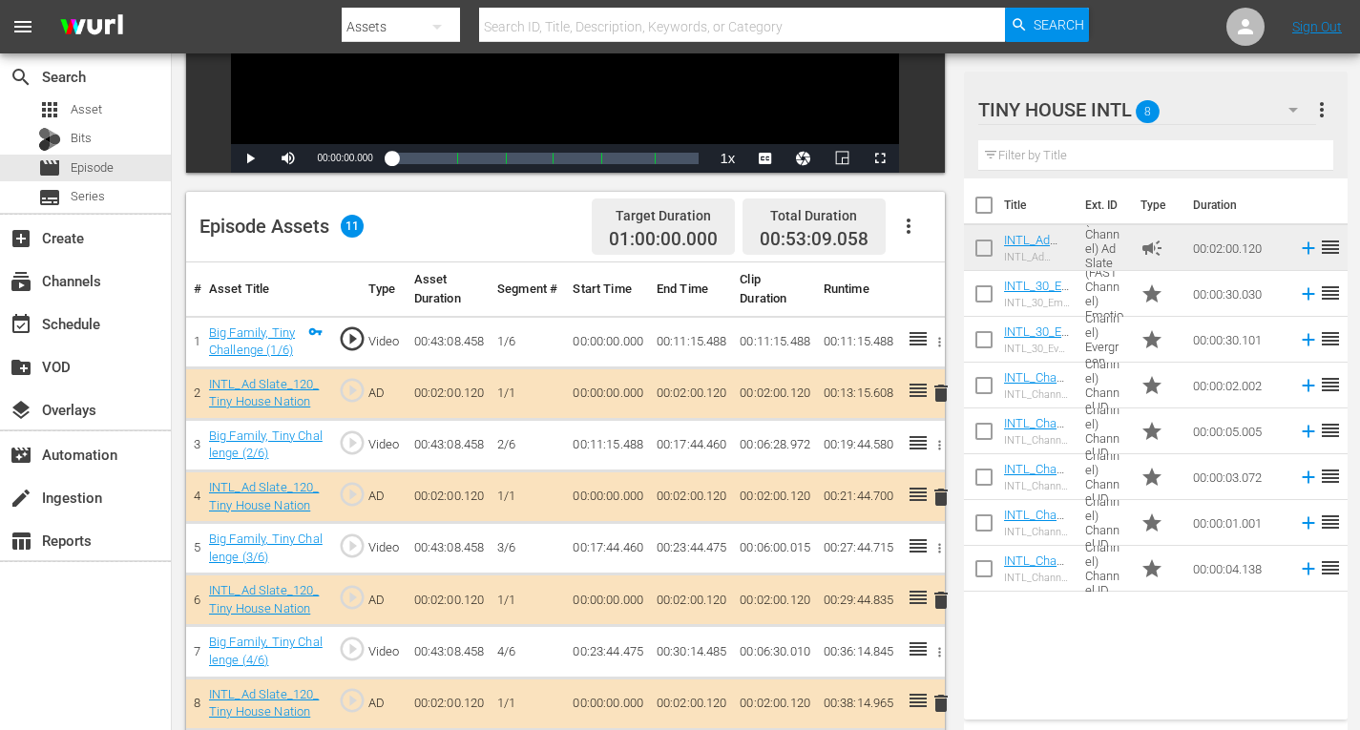
scroll to position [382, 0]
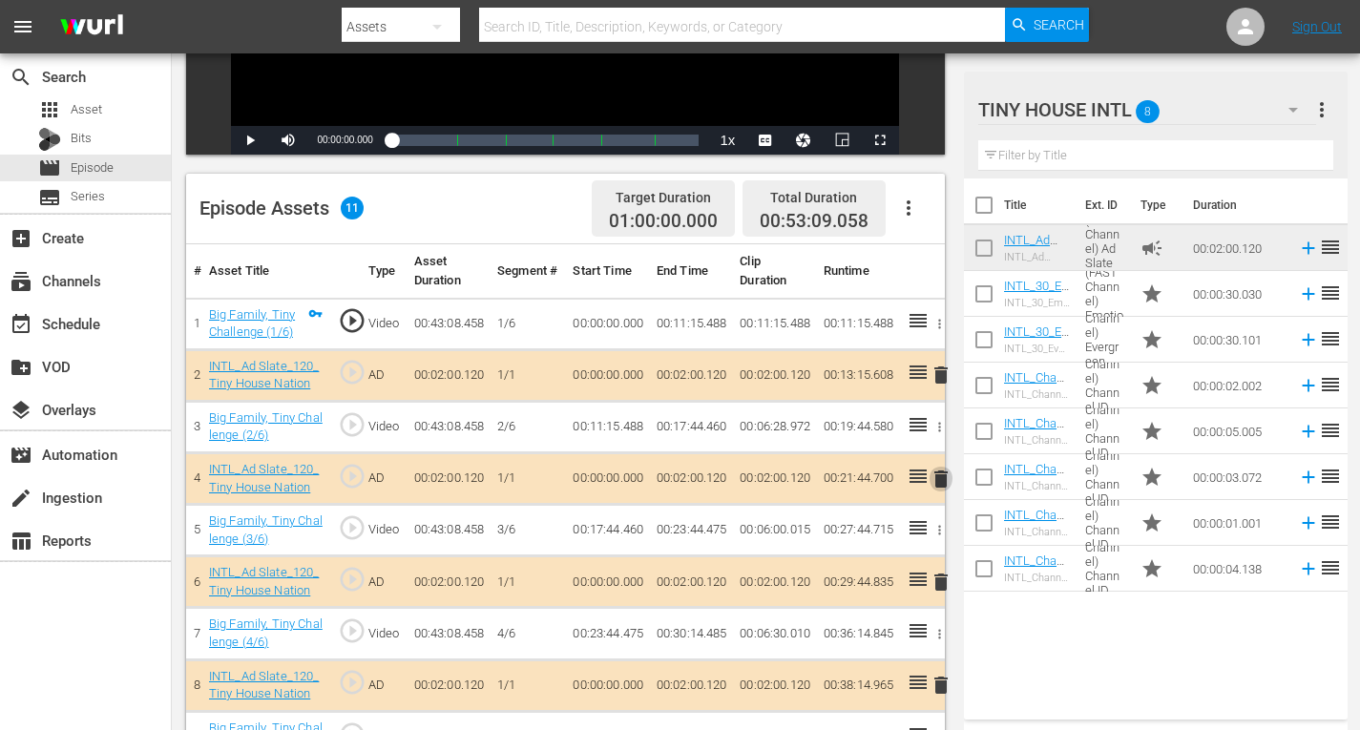
click at [949, 483] on span "delete" at bounding box center [941, 479] width 23 height 23
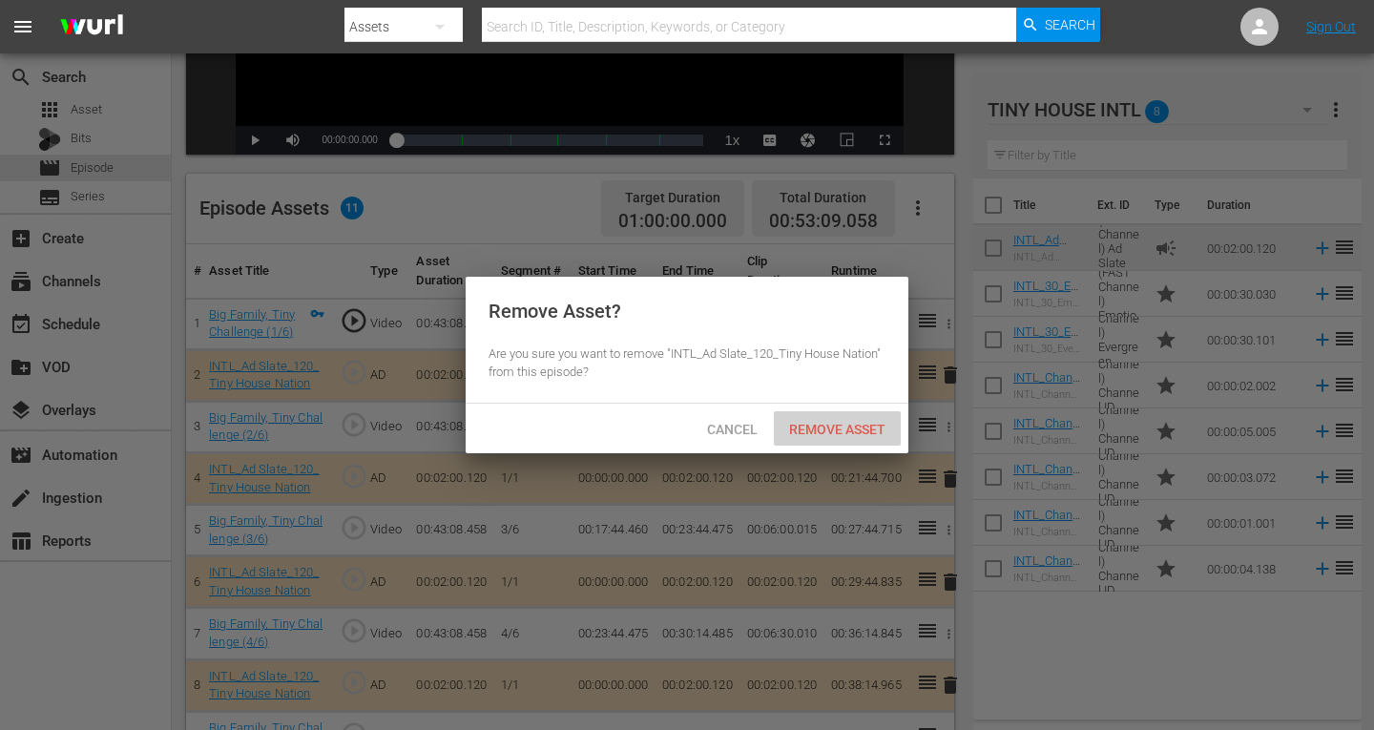
click at [806, 420] on div "Remove Asset" at bounding box center [837, 428] width 127 height 35
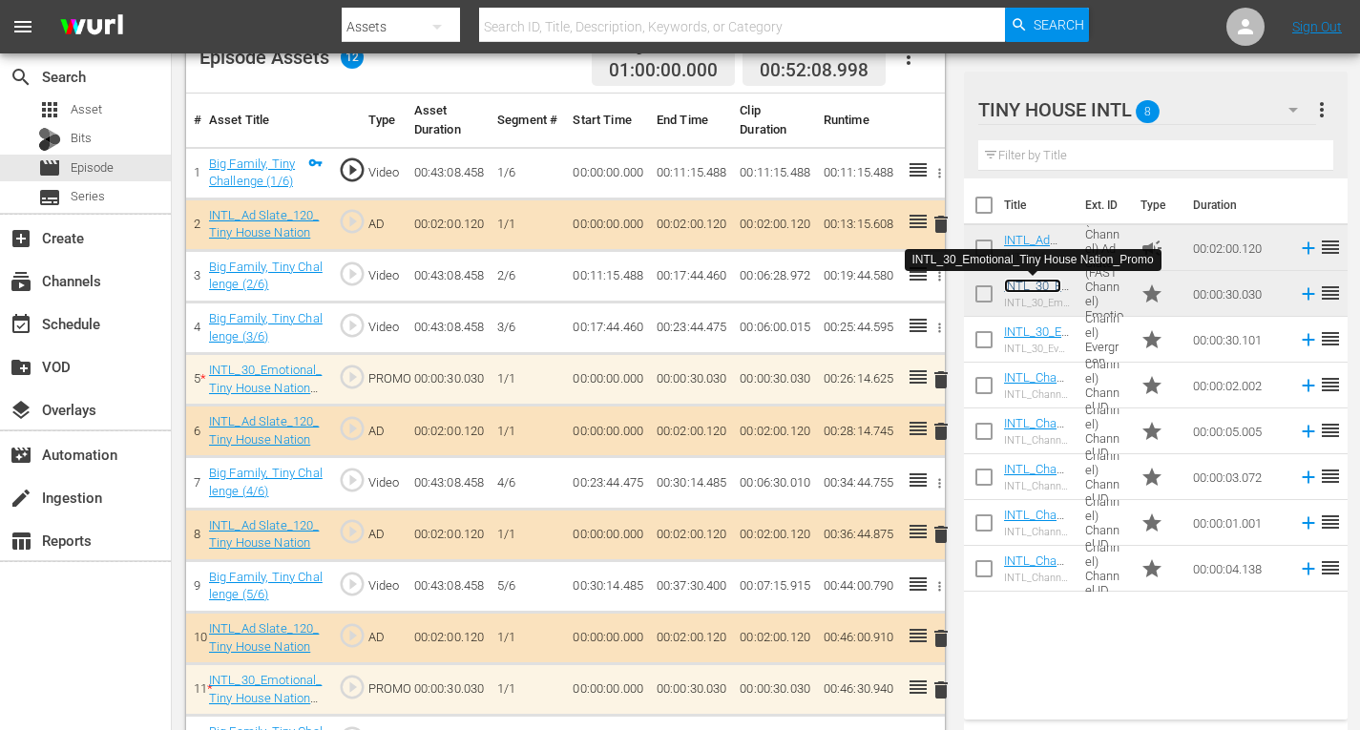
scroll to position [584, 0]
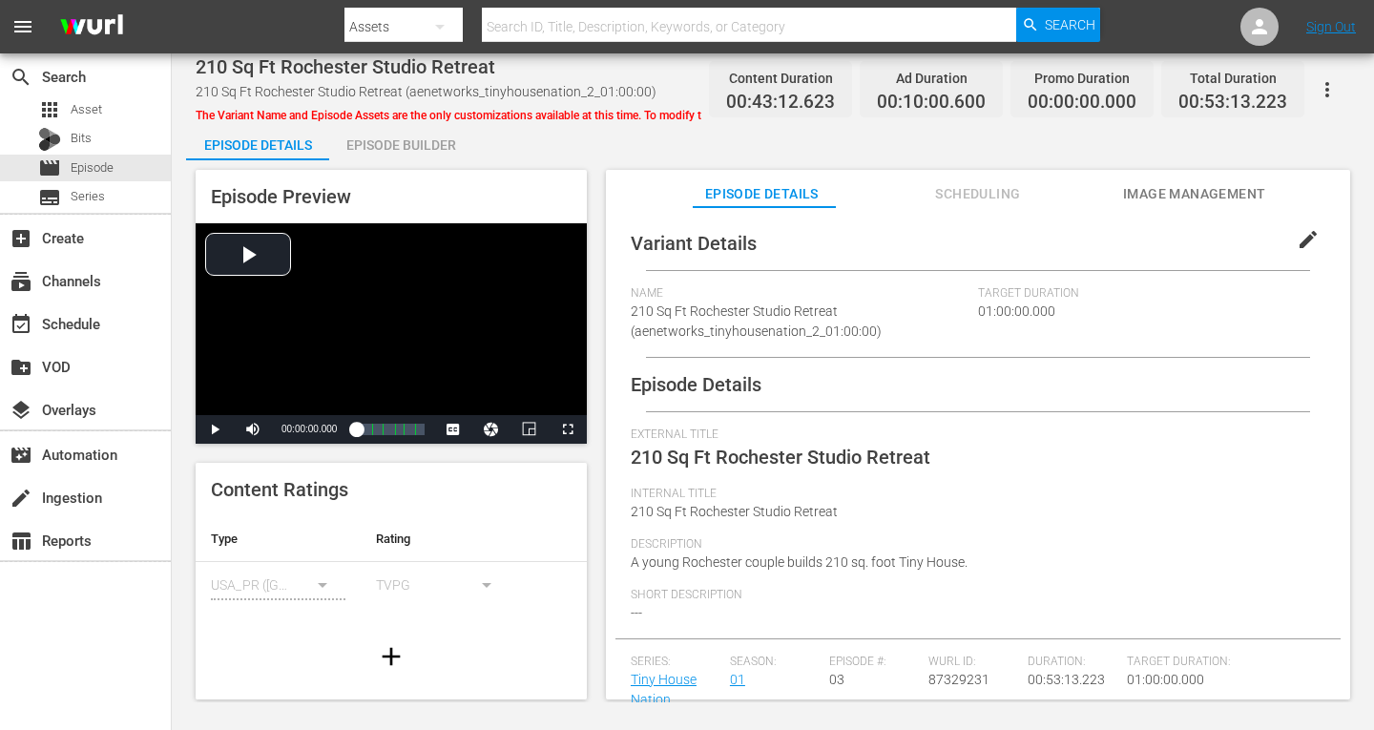
click at [399, 144] on div "Episode Builder" at bounding box center [400, 145] width 143 height 46
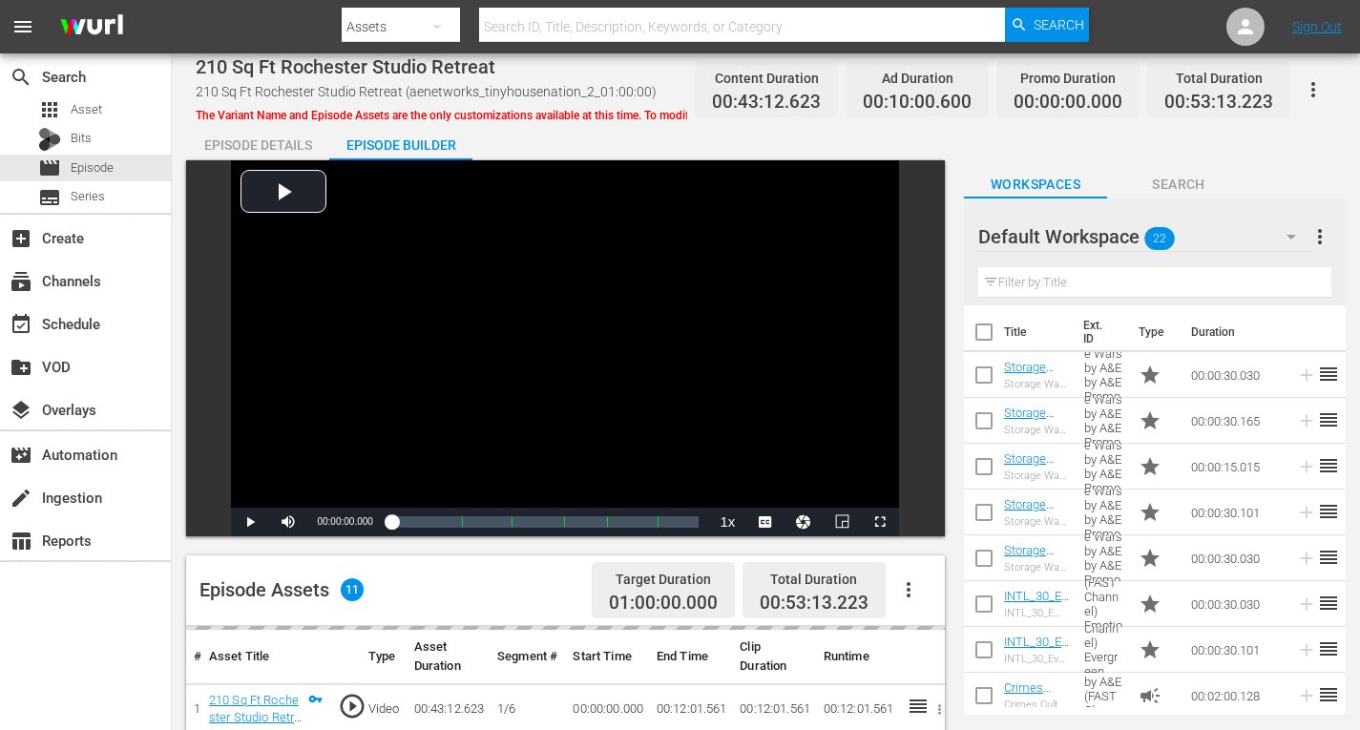
click at [1296, 230] on icon "button" at bounding box center [1291, 236] width 23 height 23
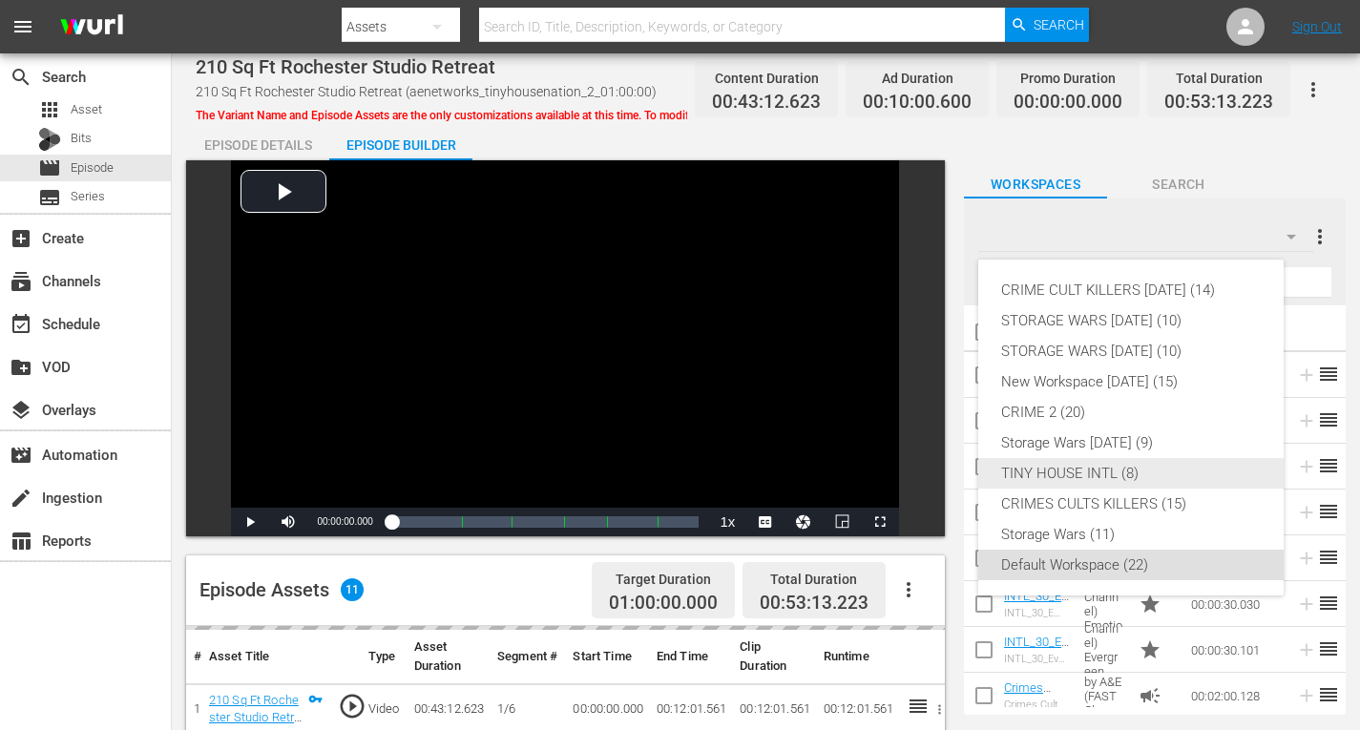
click at [1106, 478] on div "TINY HOUSE INTL (8)" at bounding box center [1131, 473] width 260 height 31
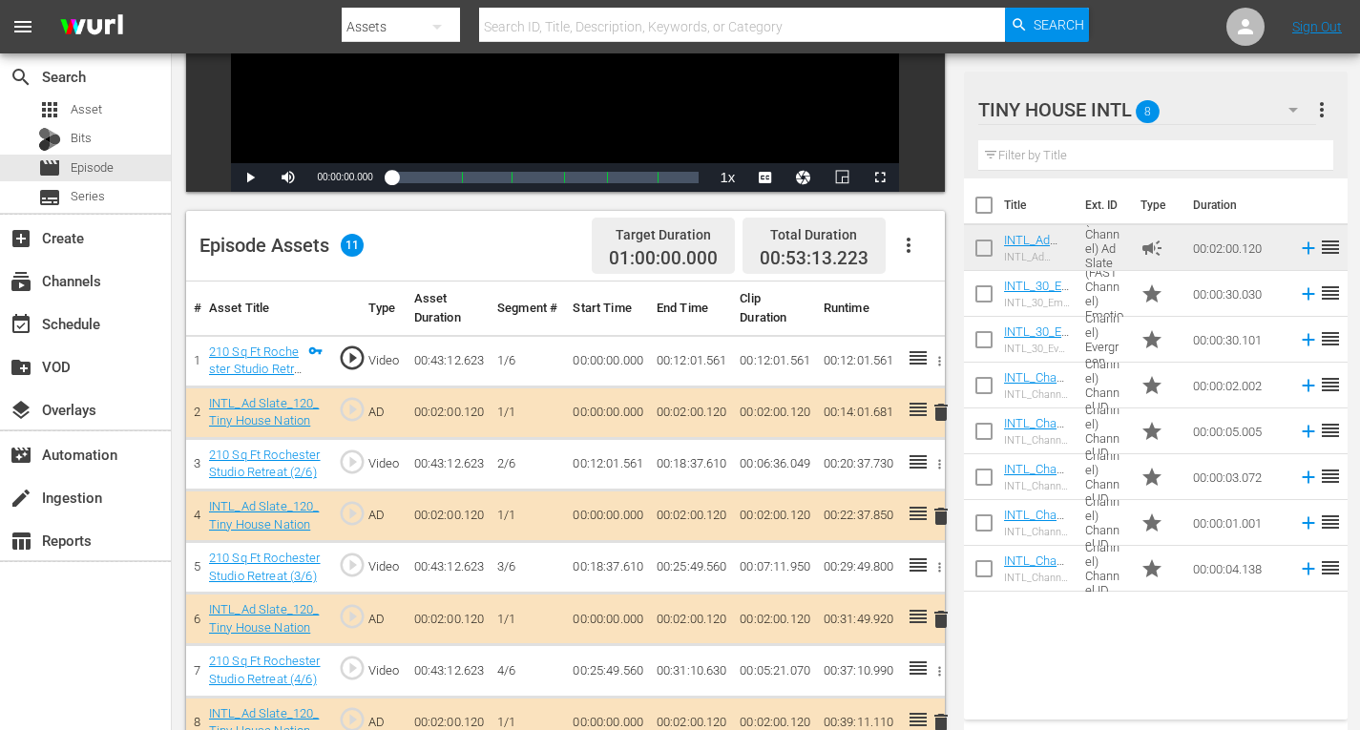
scroll to position [382, 0]
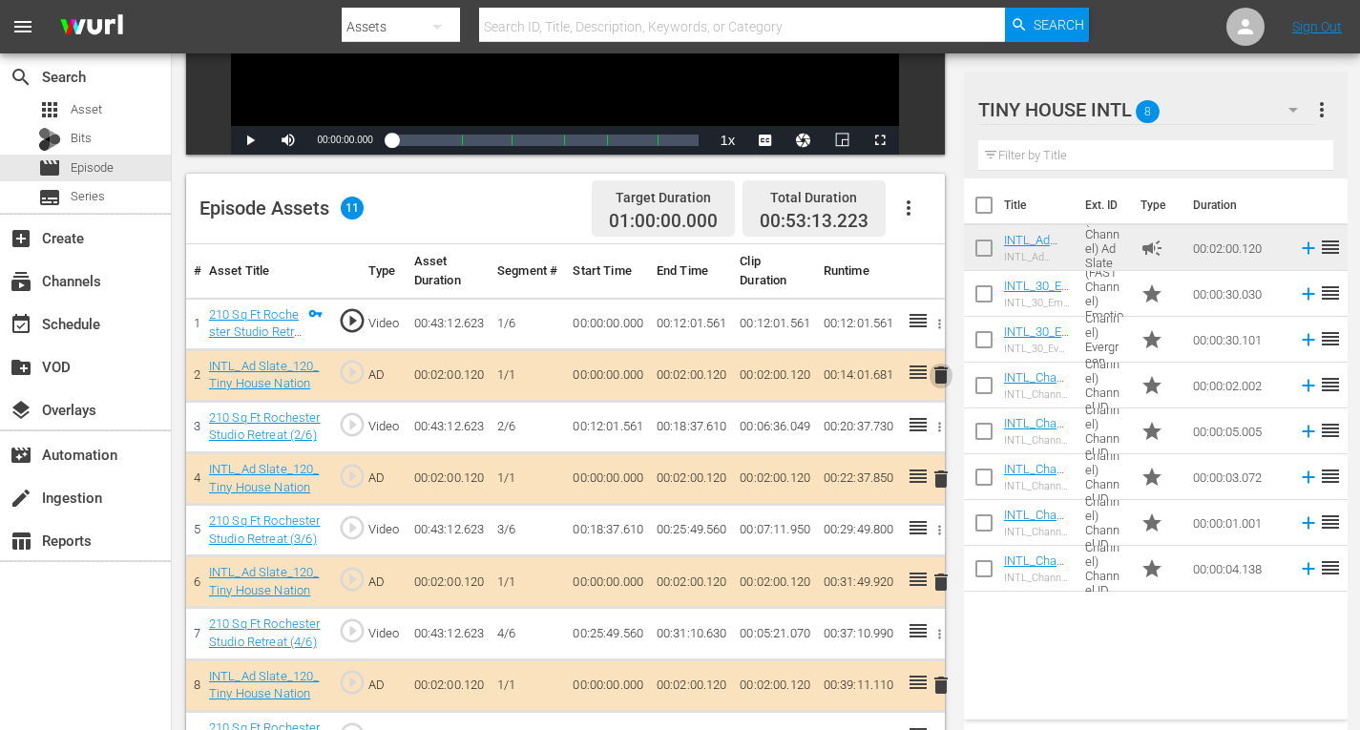
click at [939, 377] on span "delete" at bounding box center [941, 375] width 23 height 23
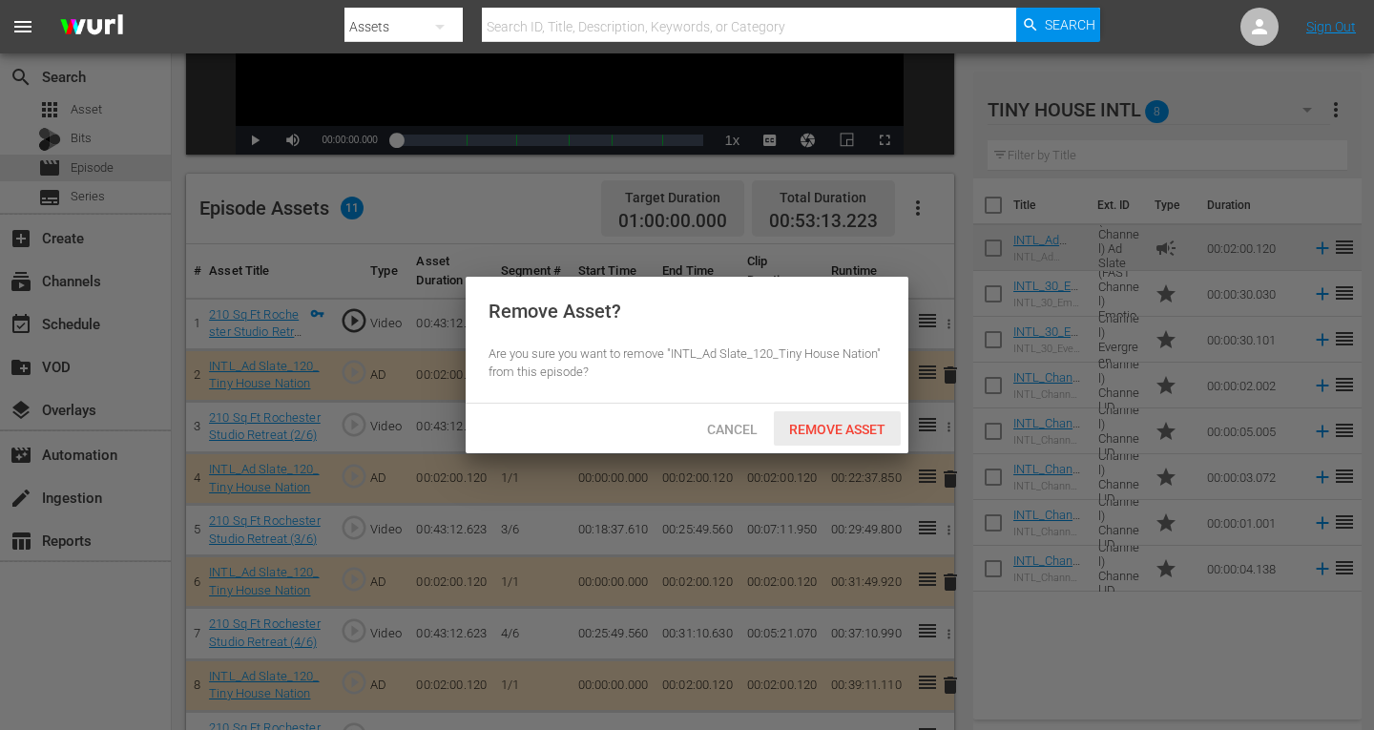
click at [831, 430] on span "Remove Asset" at bounding box center [837, 429] width 127 height 15
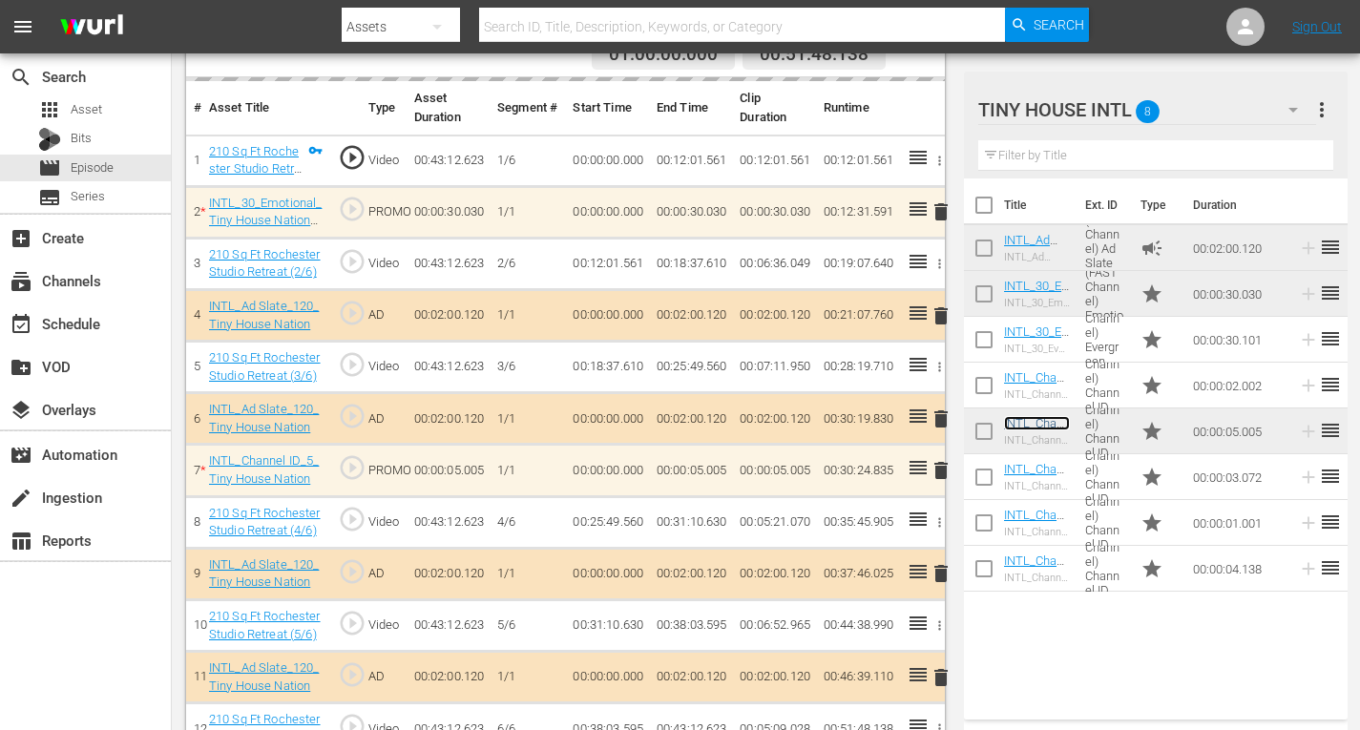
scroll to position [584, 0]
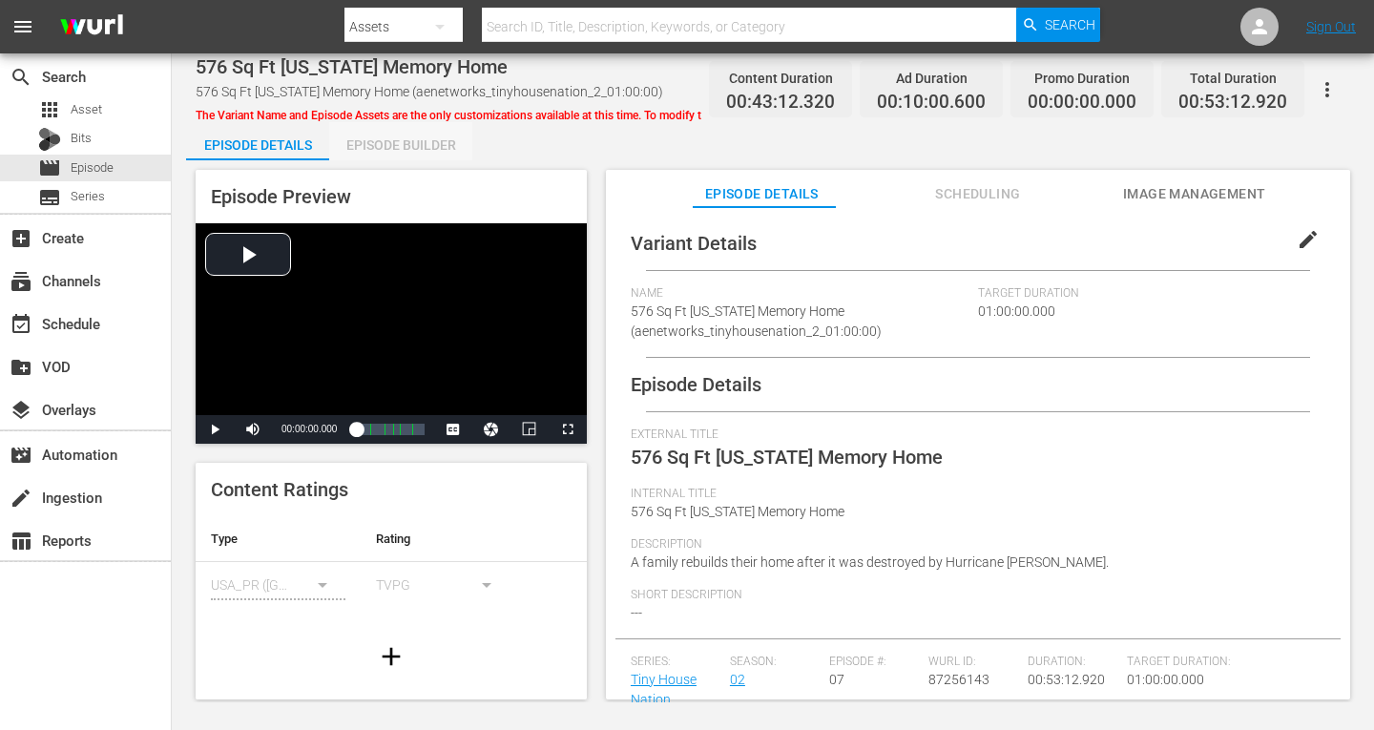
drag, startPoint x: 408, startPoint y: 141, endPoint x: 900, endPoint y: 183, distance: 493.3
click at [408, 141] on div "Episode Builder" at bounding box center [400, 145] width 143 height 46
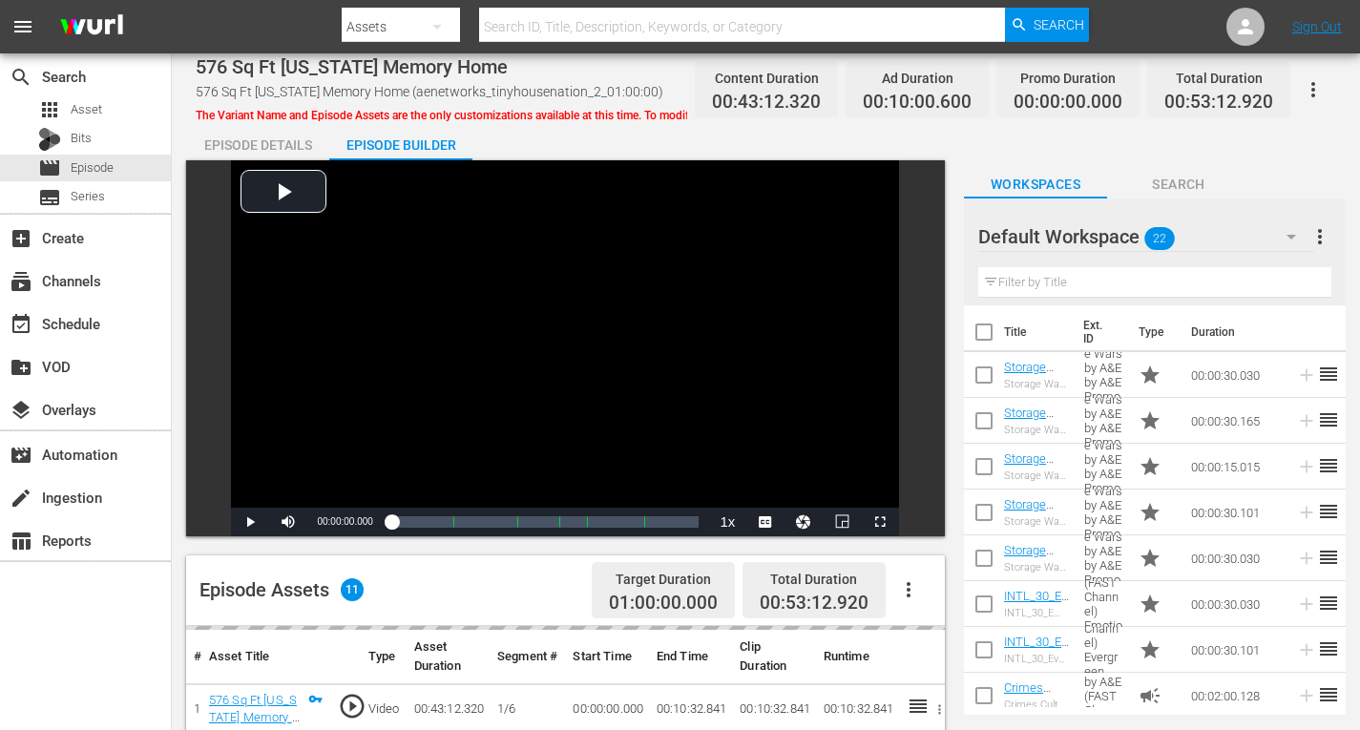
click at [1284, 229] on icon "button" at bounding box center [1291, 236] width 23 height 23
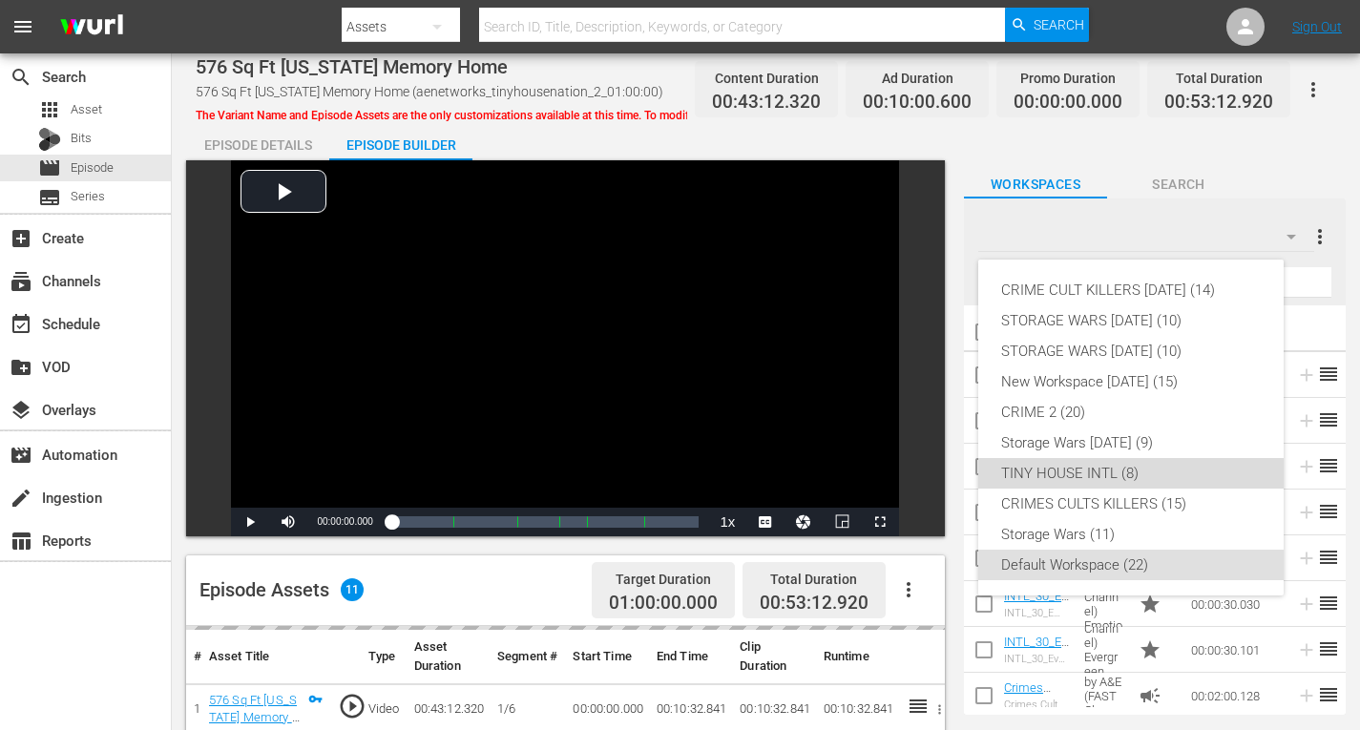
click at [1125, 468] on div "TINY HOUSE INTL (8)" at bounding box center [1131, 473] width 260 height 31
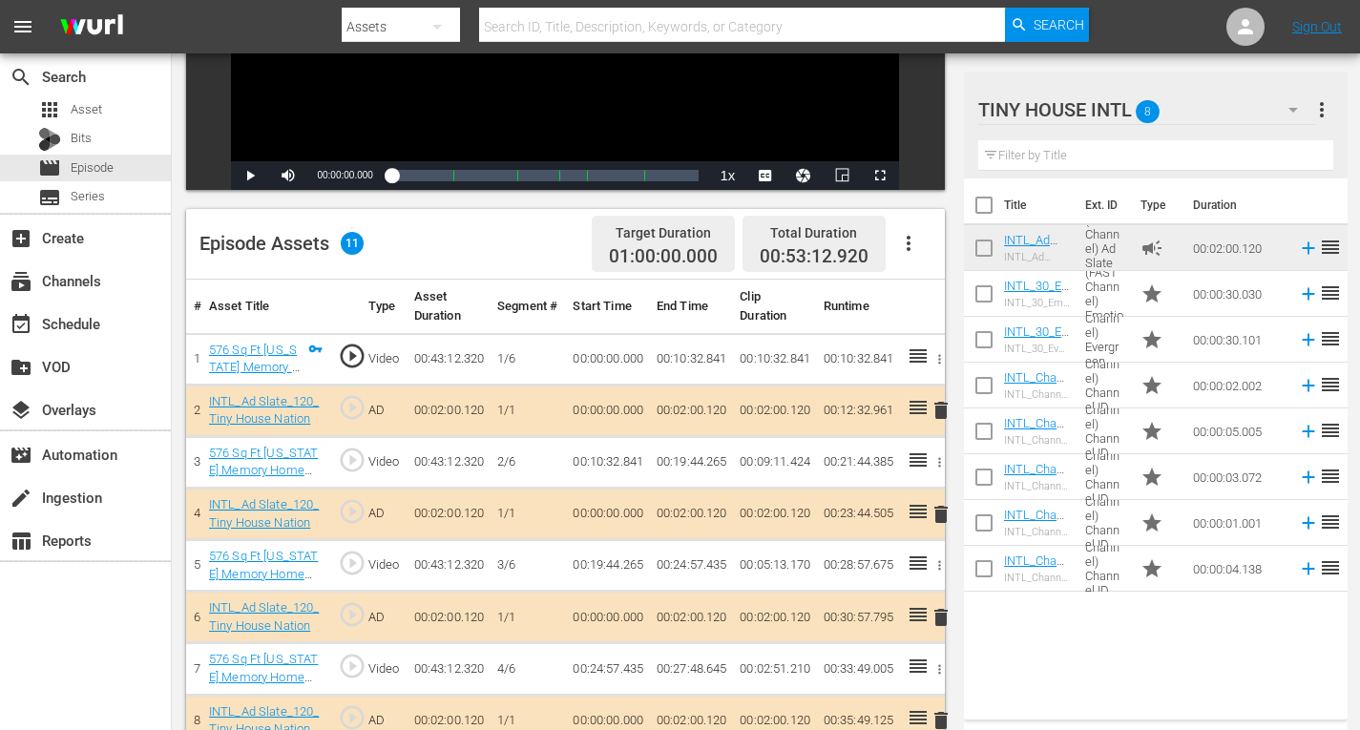
scroll to position [477, 0]
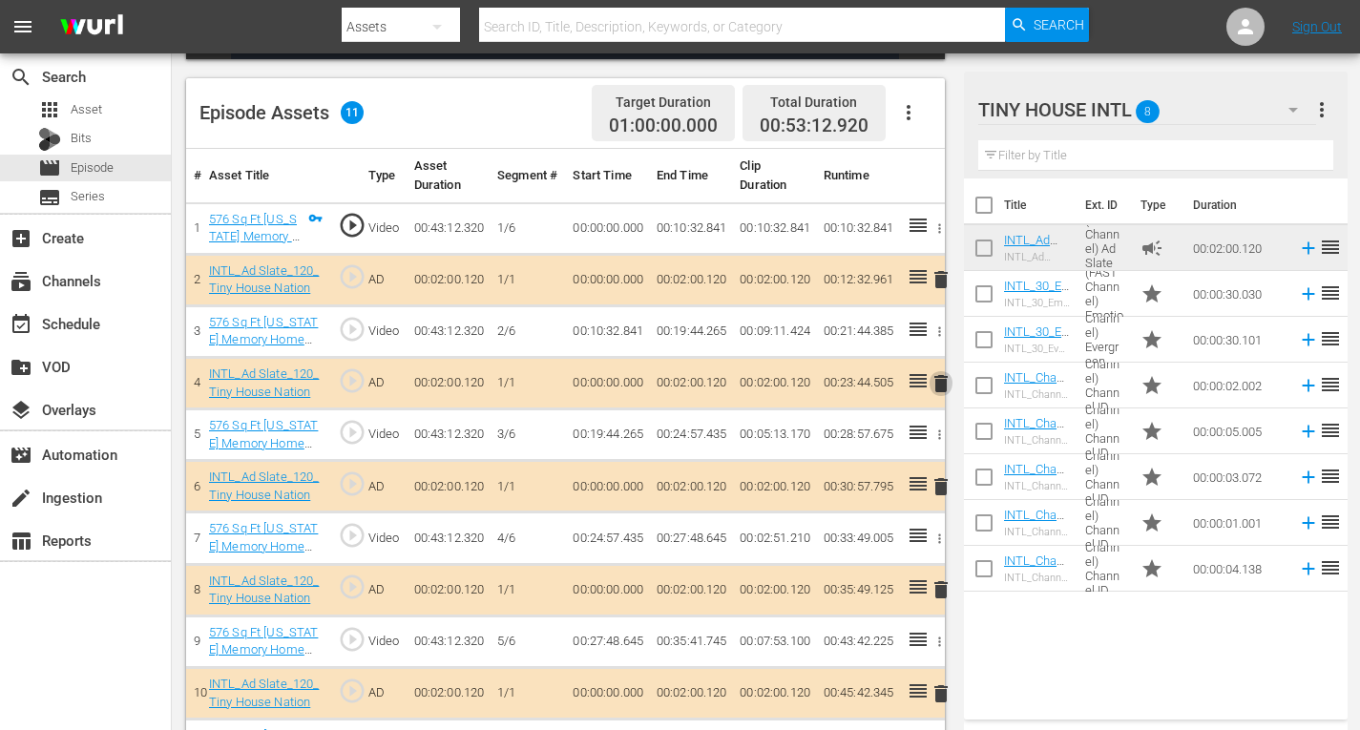
click at [945, 381] on span "delete" at bounding box center [941, 383] width 23 height 23
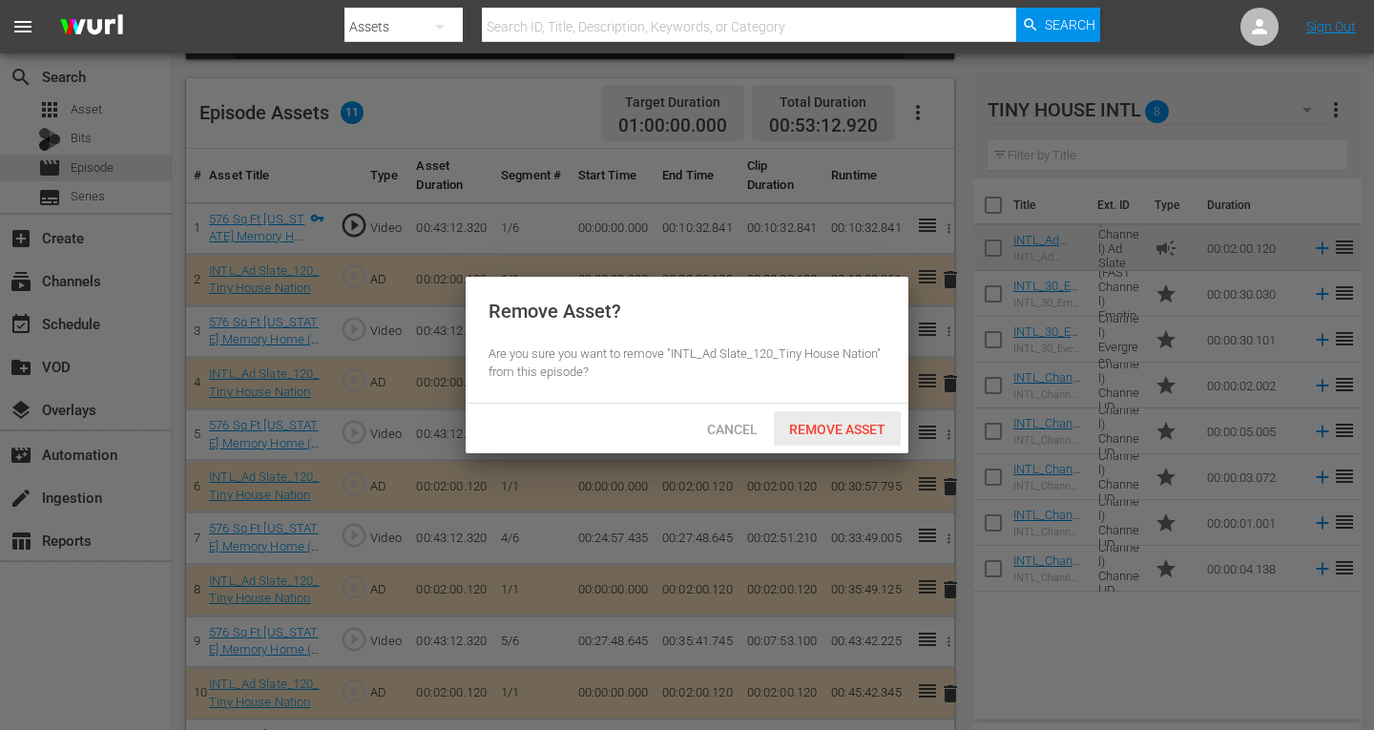
click at [812, 420] on div "Remove Asset" at bounding box center [837, 428] width 127 height 35
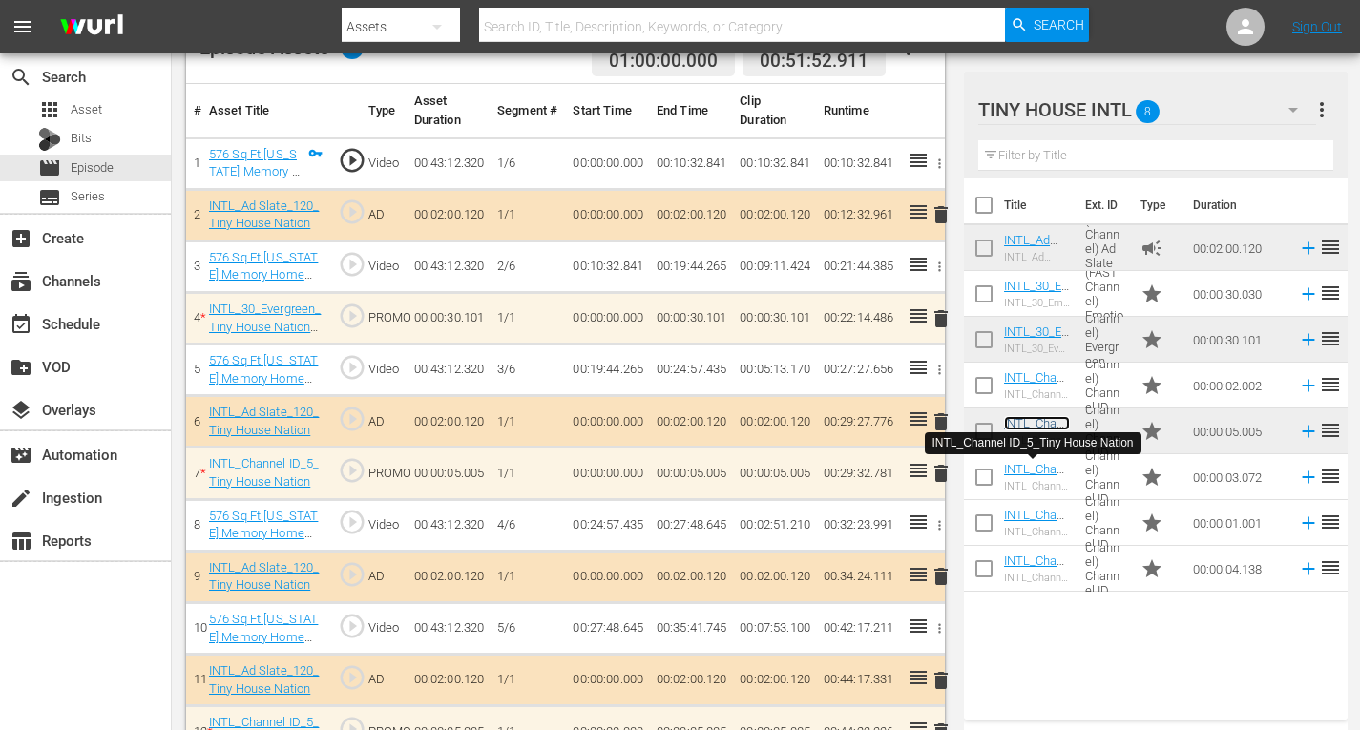
scroll to position [637, 0]
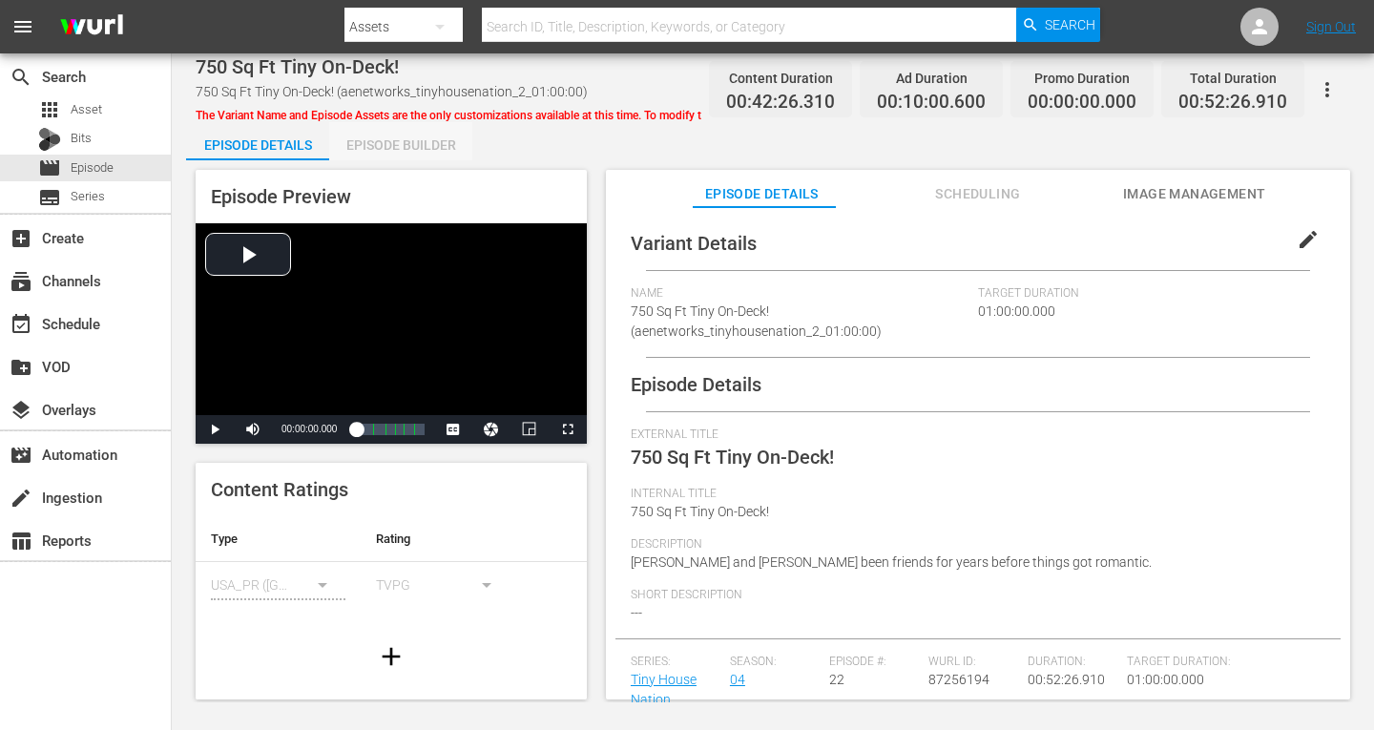
click at [425, 146] on div "Episode Builder" at bounding box center [400, 145] width 143 height 46
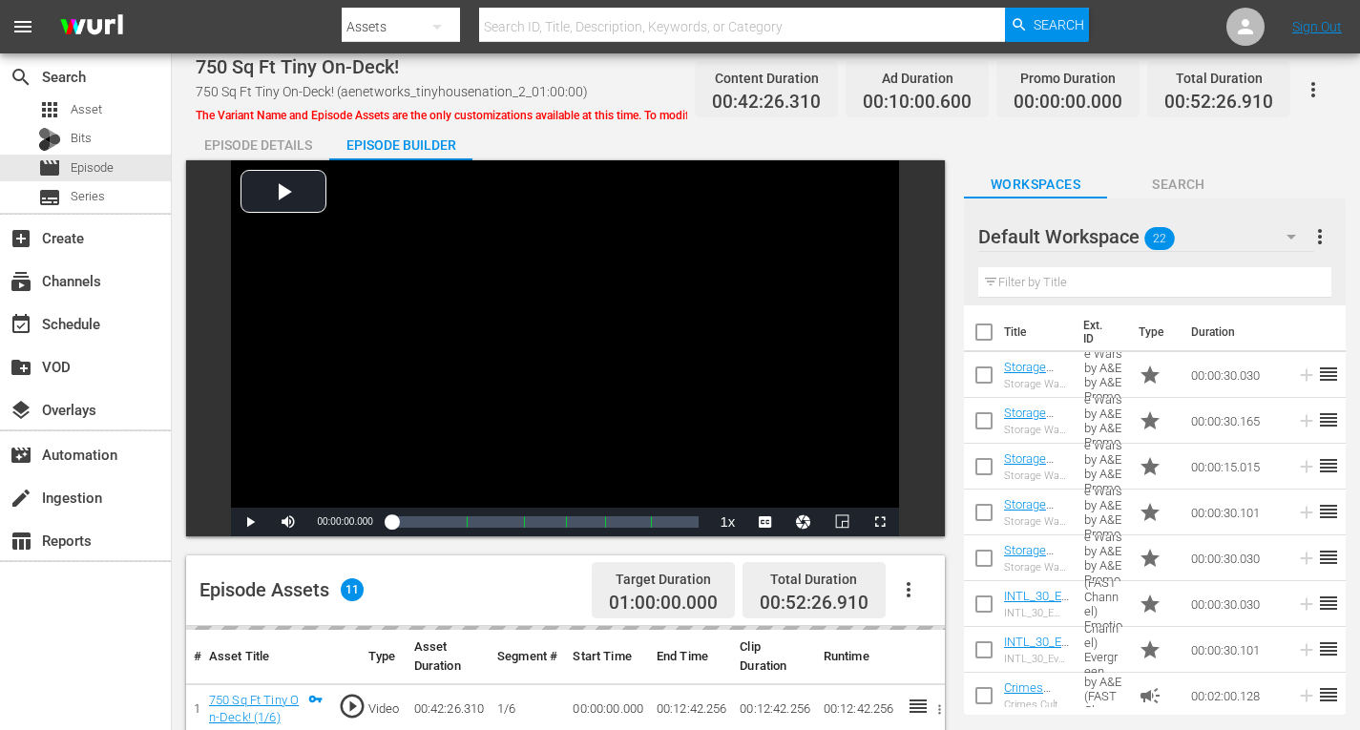
click at [1289, 240] on icon "button" at bounding box center [1291, 236] width 23 height 23
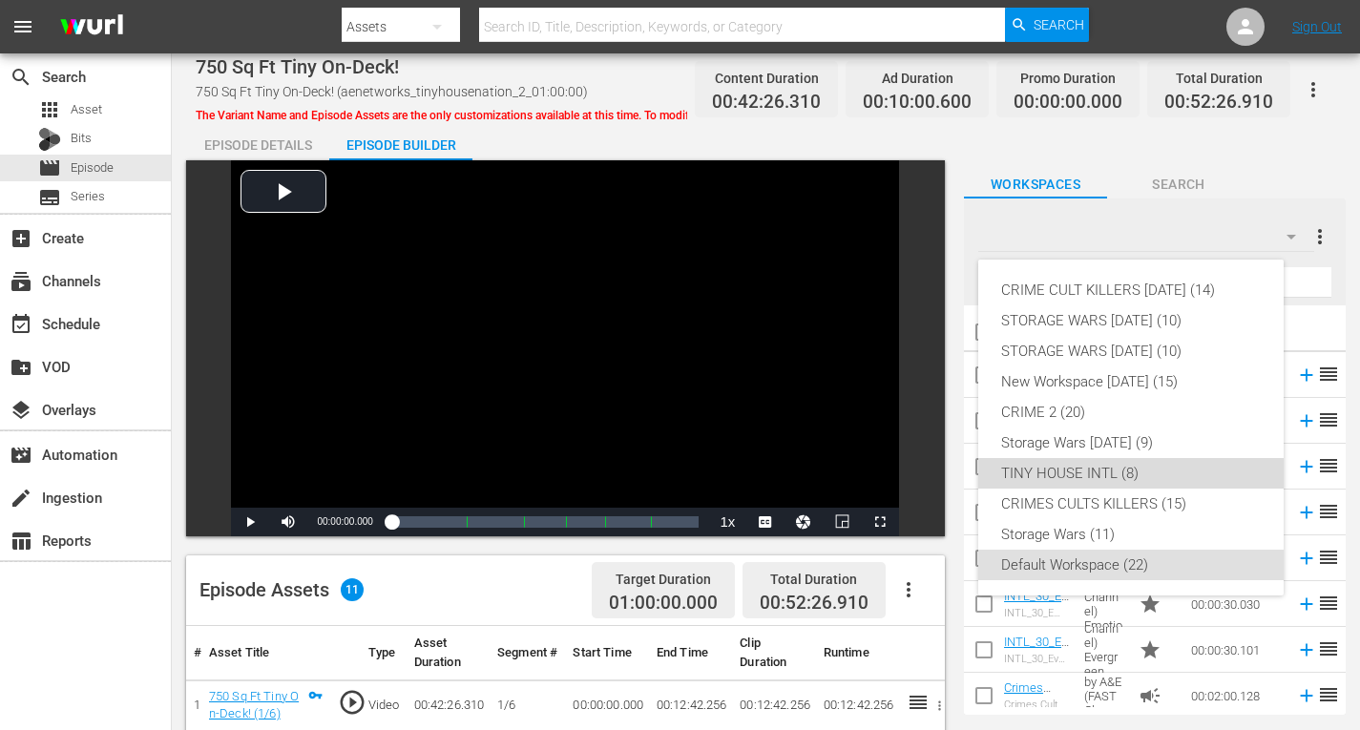
click at [1065, 477] on div "TINY HOUSE INTL (8)" at bounding box center [1131, 473] width 260 height 31
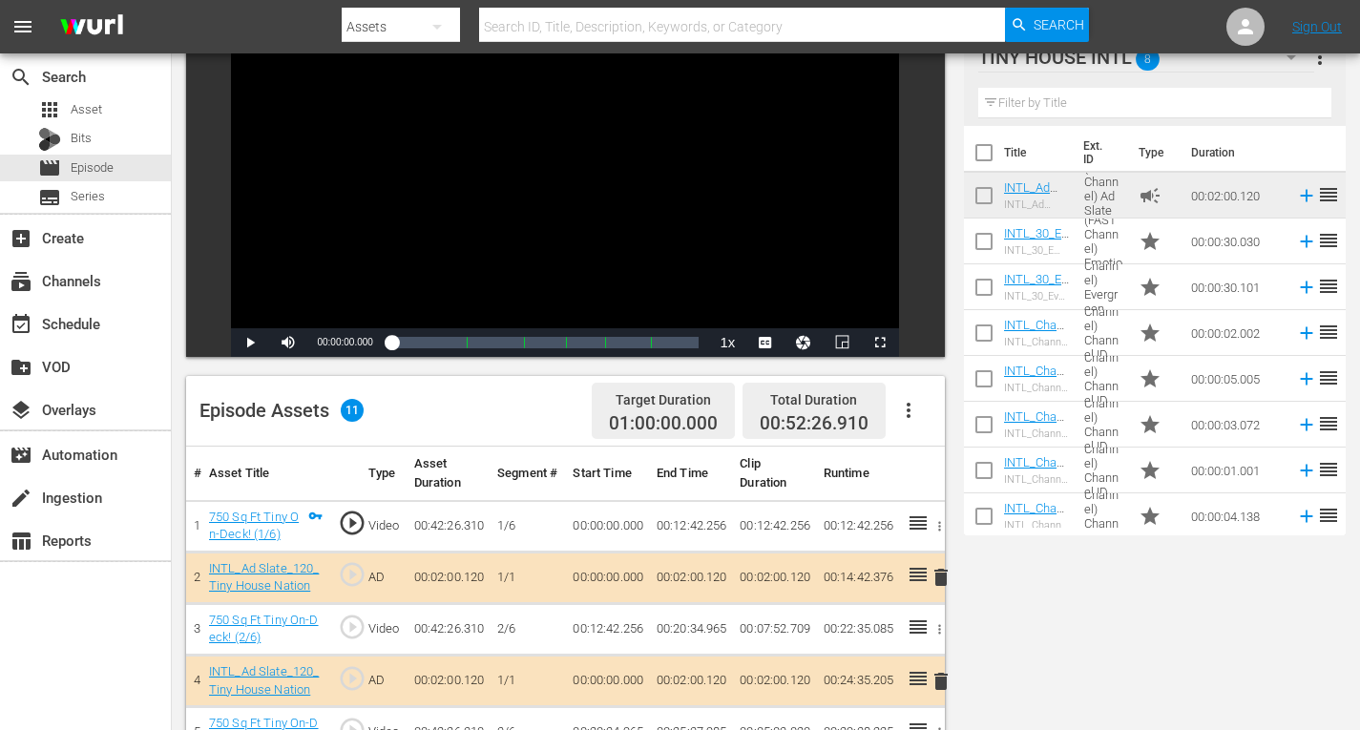
scroll to position [477, 0]
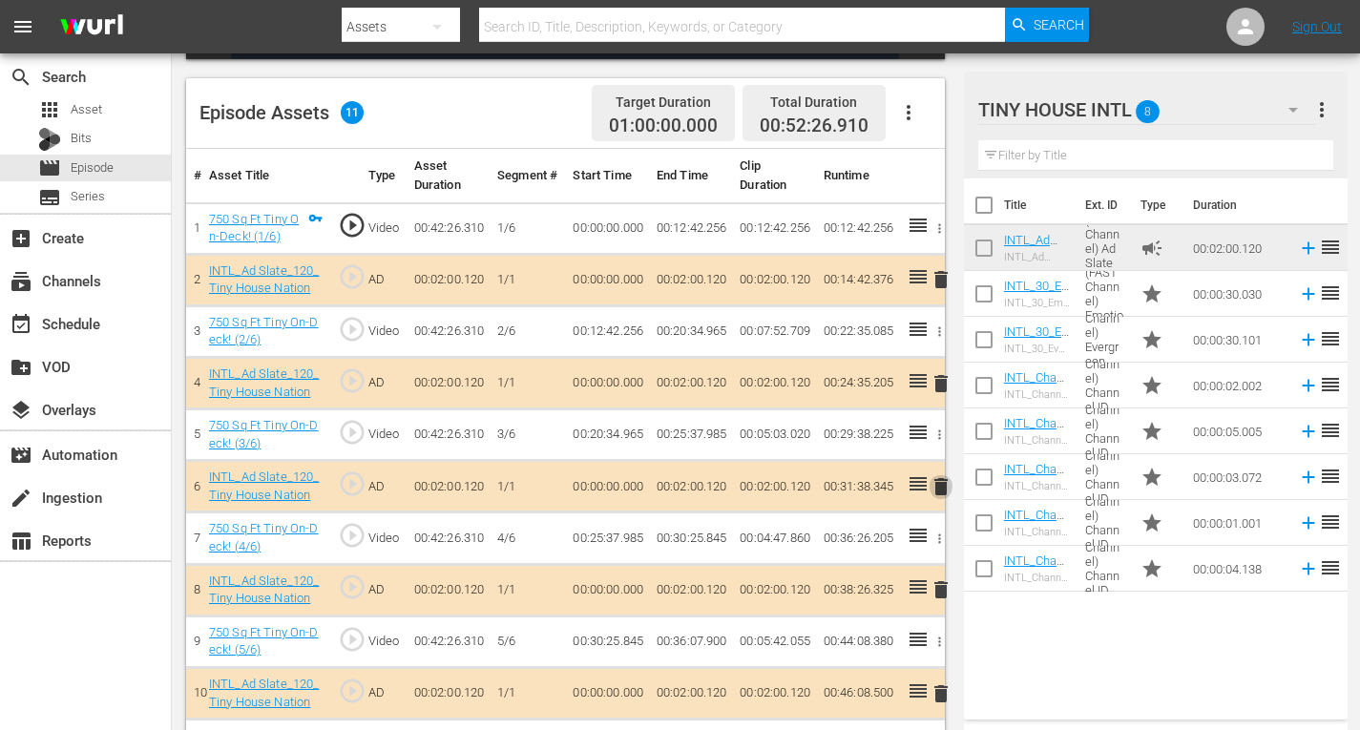
click at [935, 478] on span "delete" at bounding box center [941, 486] width 23 height 23
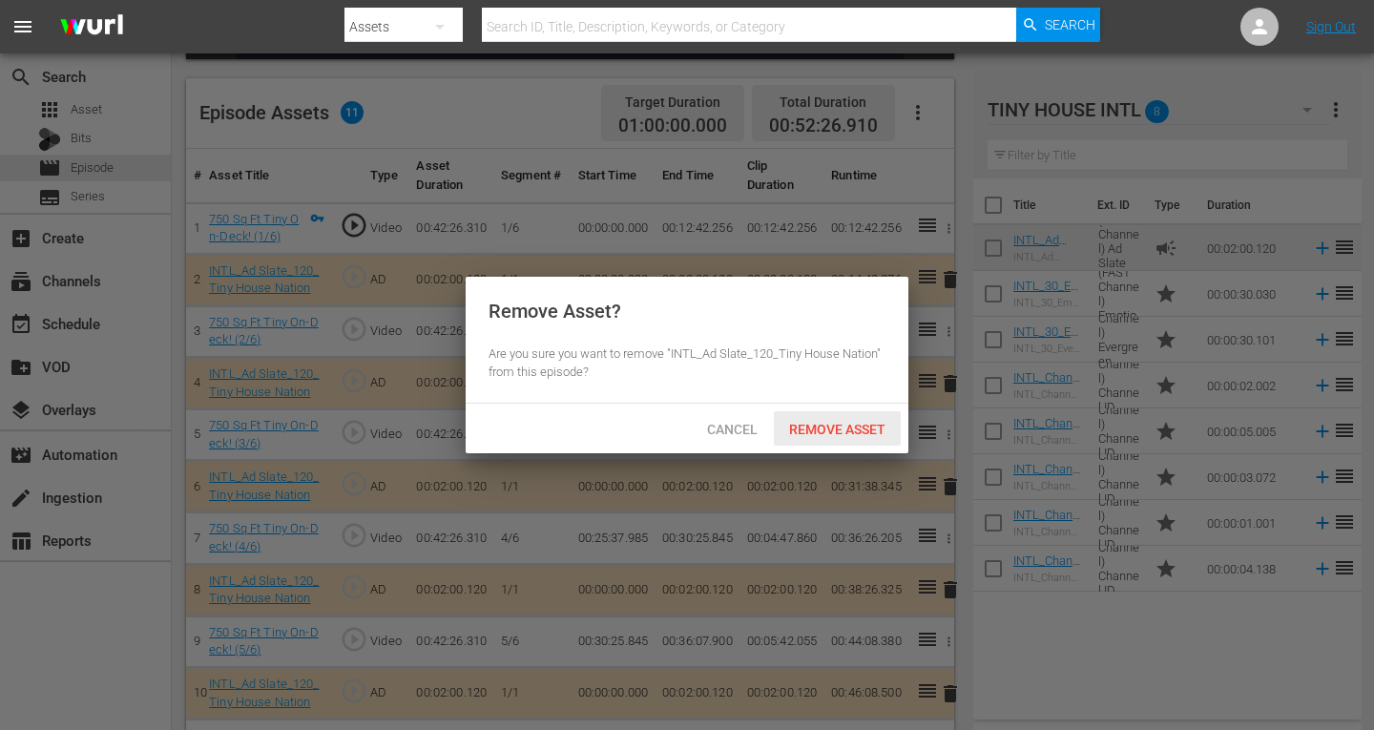
click at [869, 420] on div "Remove Asset" at bounding box center [837, 428] width 127 height 35
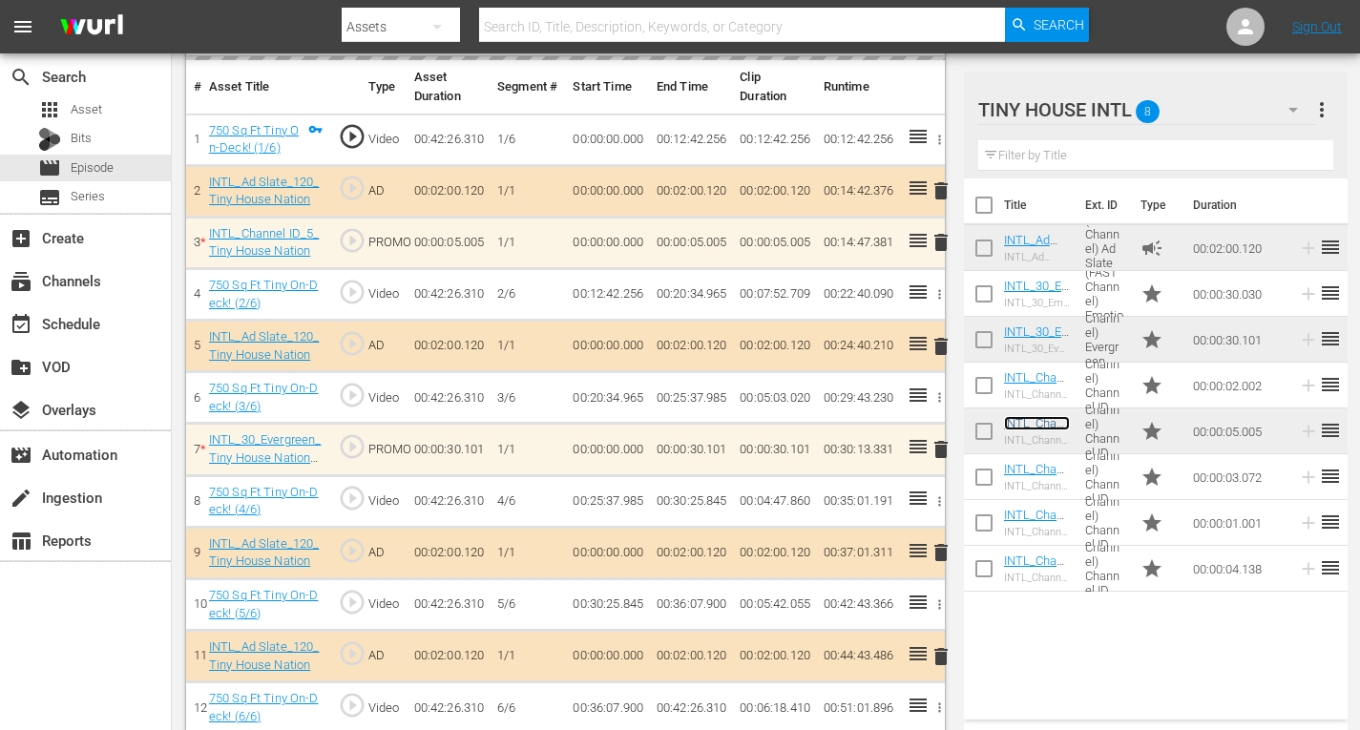
scroll to position [588, 0]
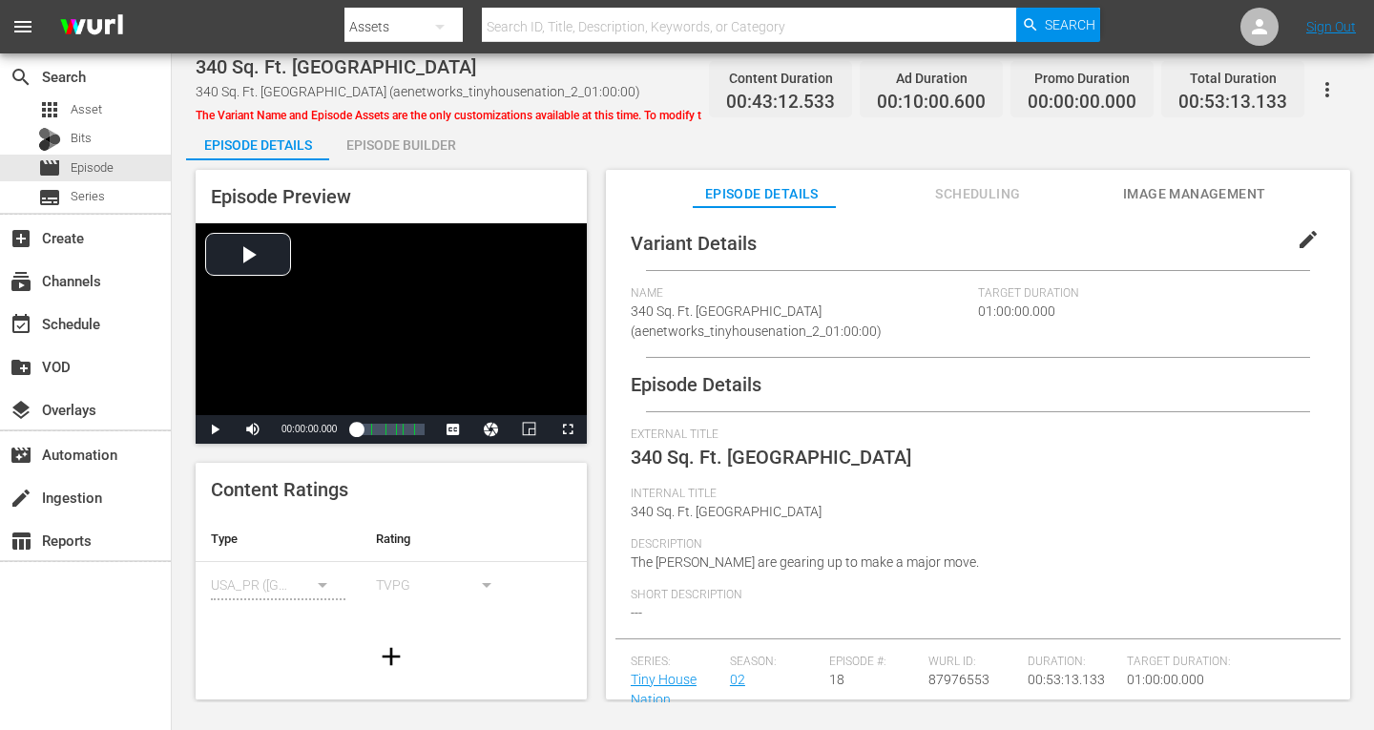
click at [412, 143] on div "Episode Builder" at bounding box center [400, 145] width 143 height 46
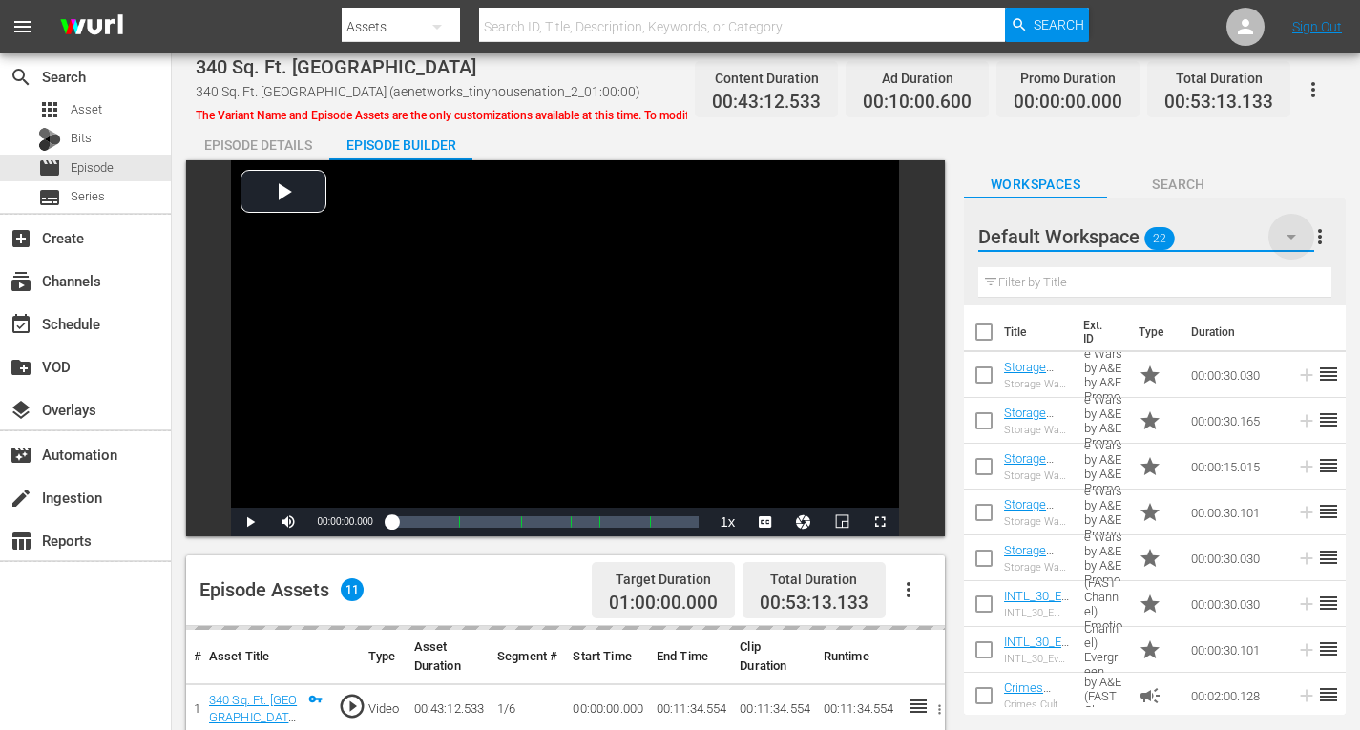
click at [1296, 231] on icon "button" at bounding box center [1291, 236] width 23 height 23
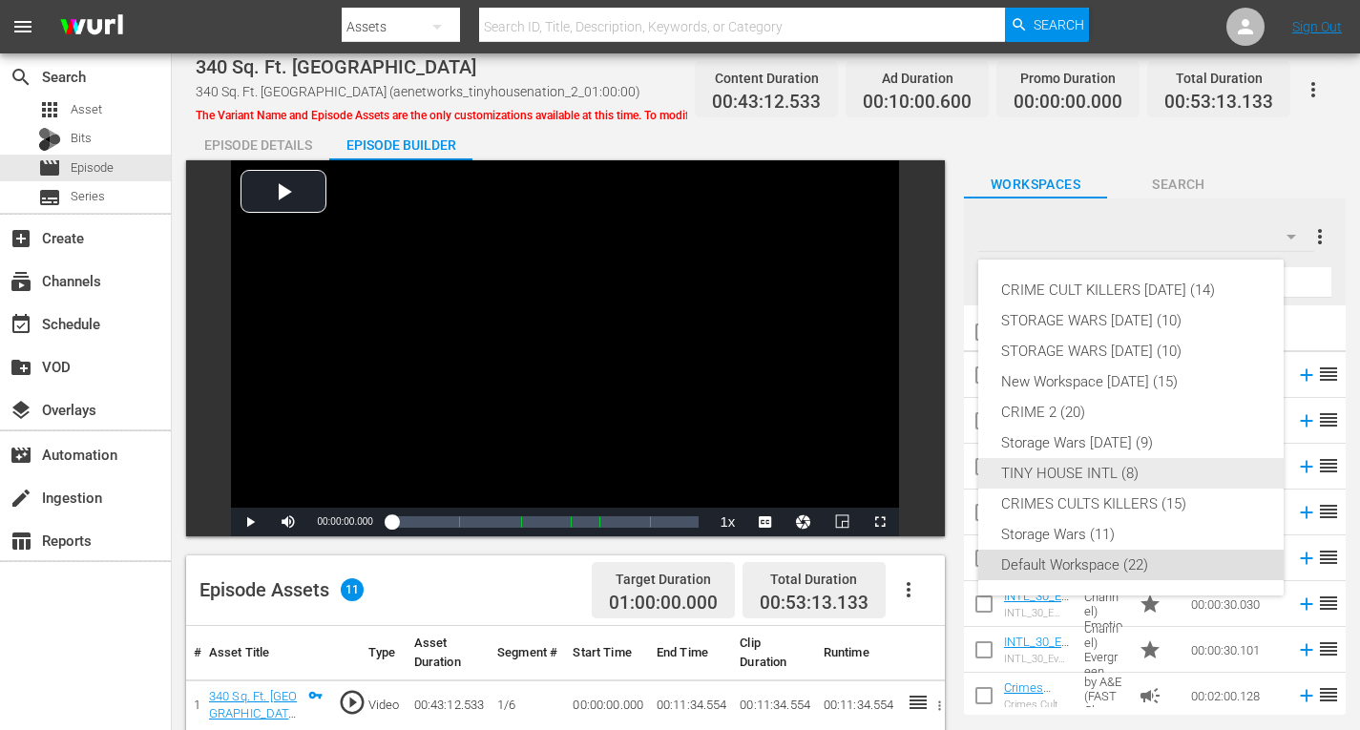
click at [1042, 471] on div "TINY HOUSE INTL (8)" at bounding box center [1131, 473] width 260 height 31
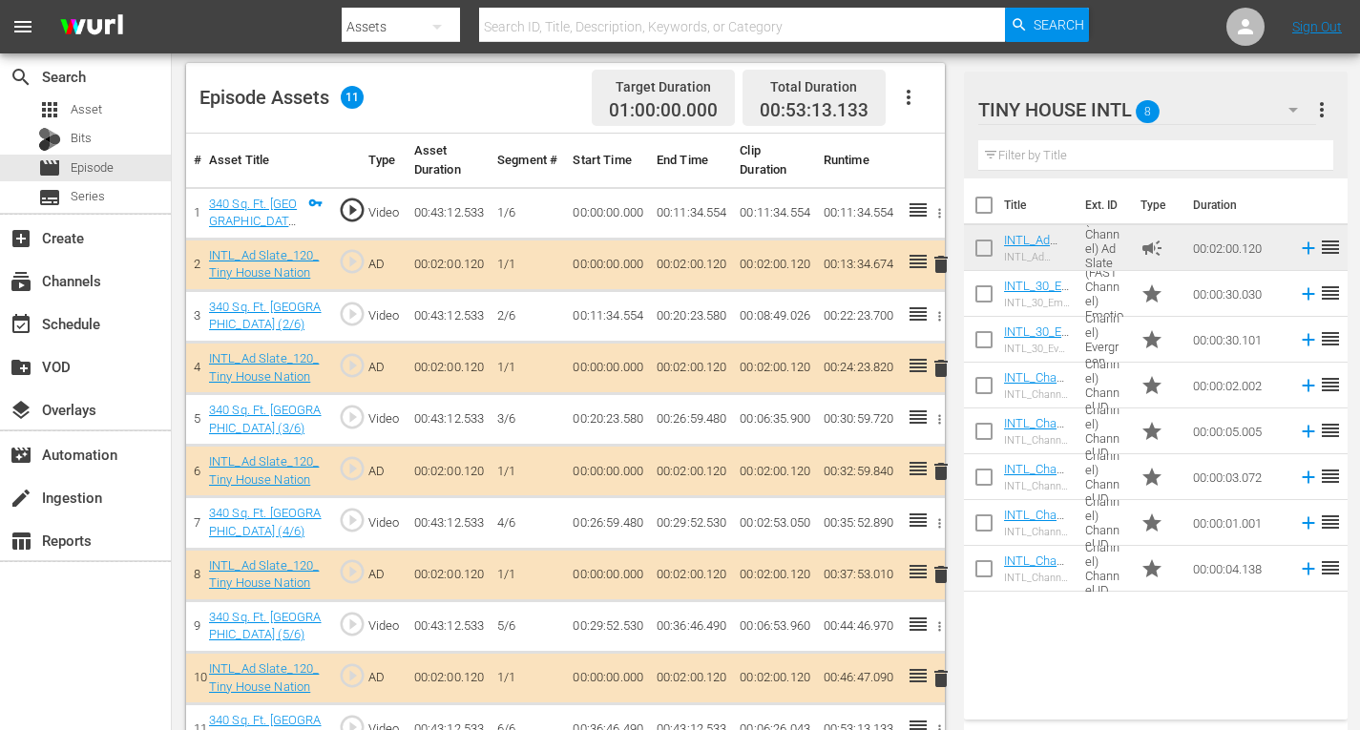
scroll to position [533, 0]
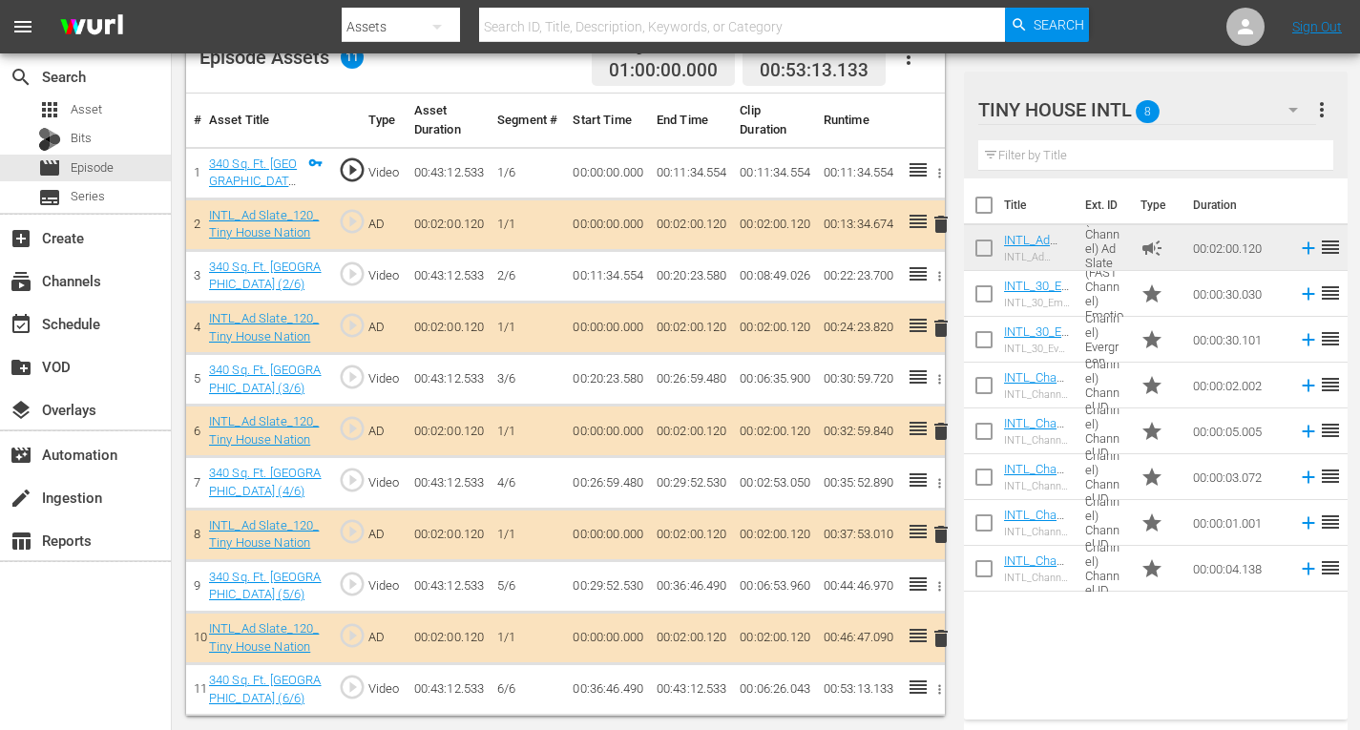
click at [937, 535] on span "delete" at bounding box center [941, 534] width 23 height 23
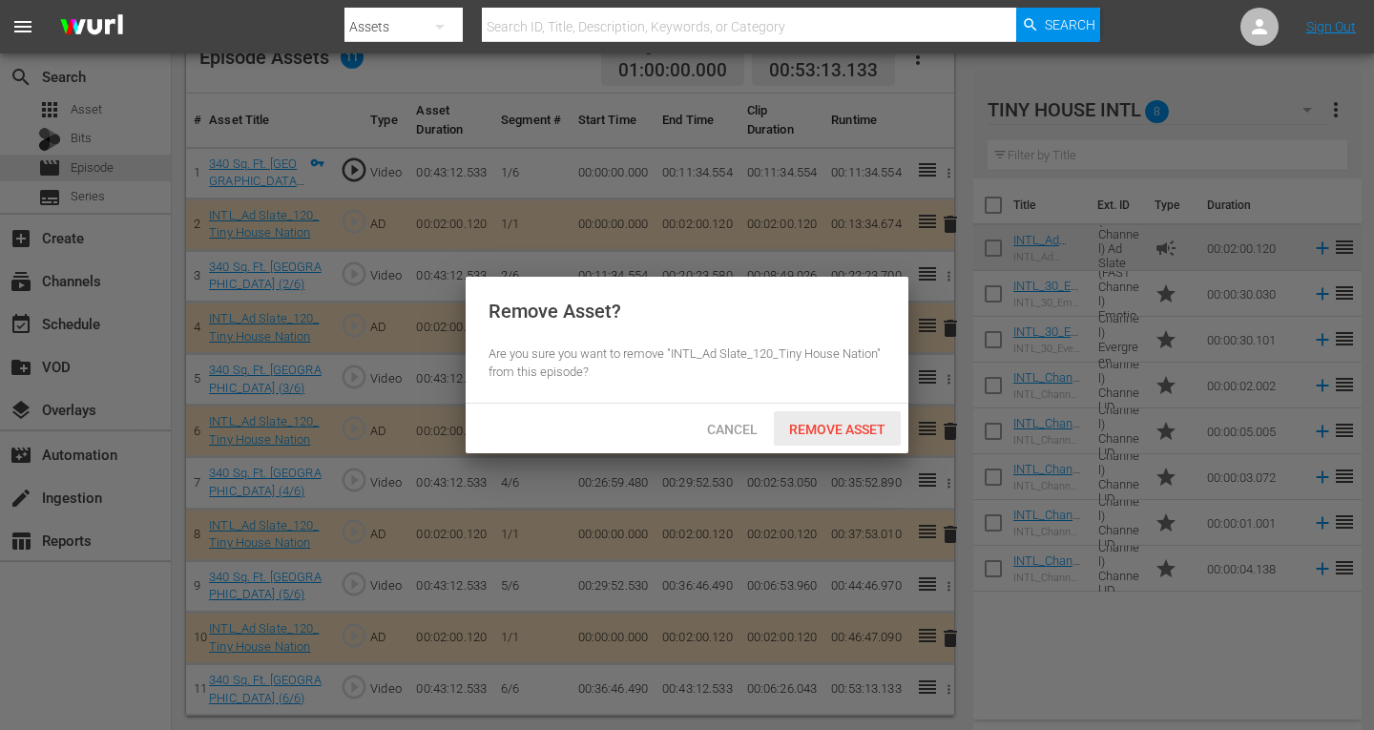
click at [827, 430] on span "Remove Asset" at bounding box center [837, 429] width 127 height 15
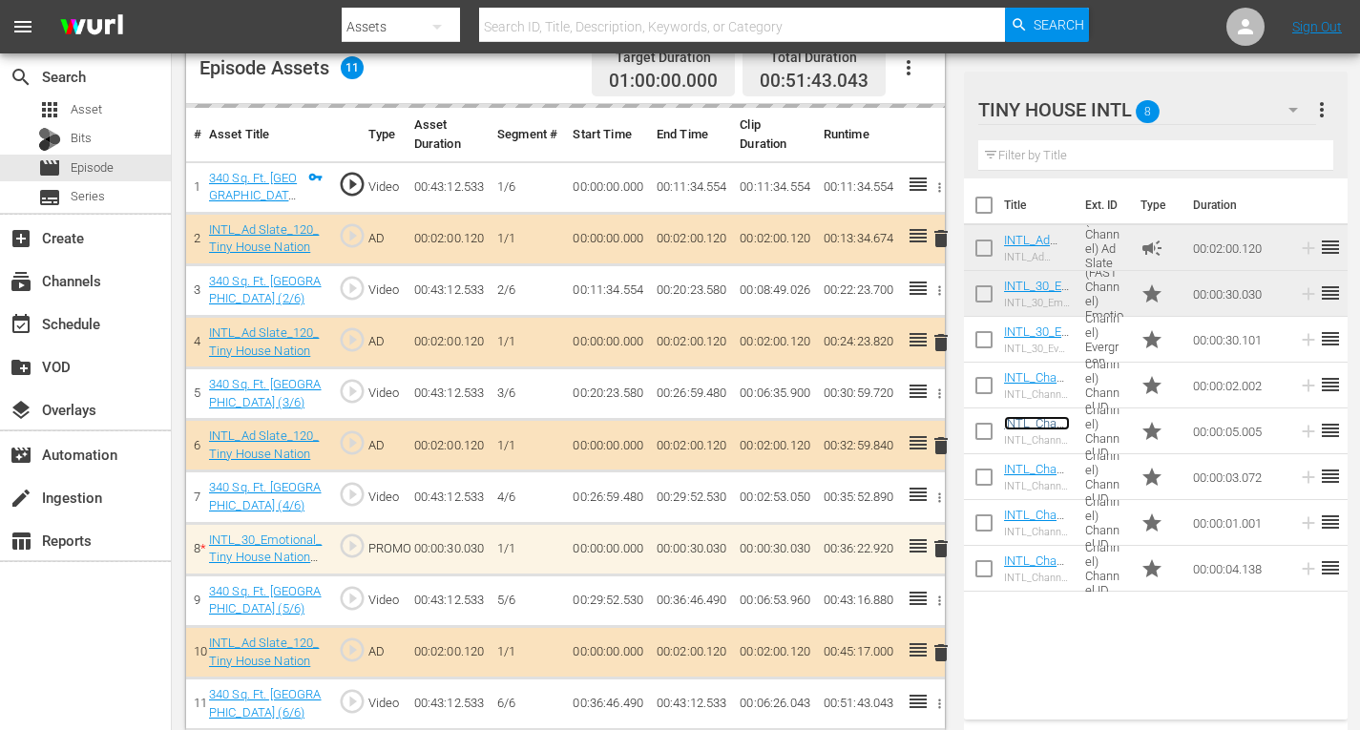
scroll to position [536, 0]
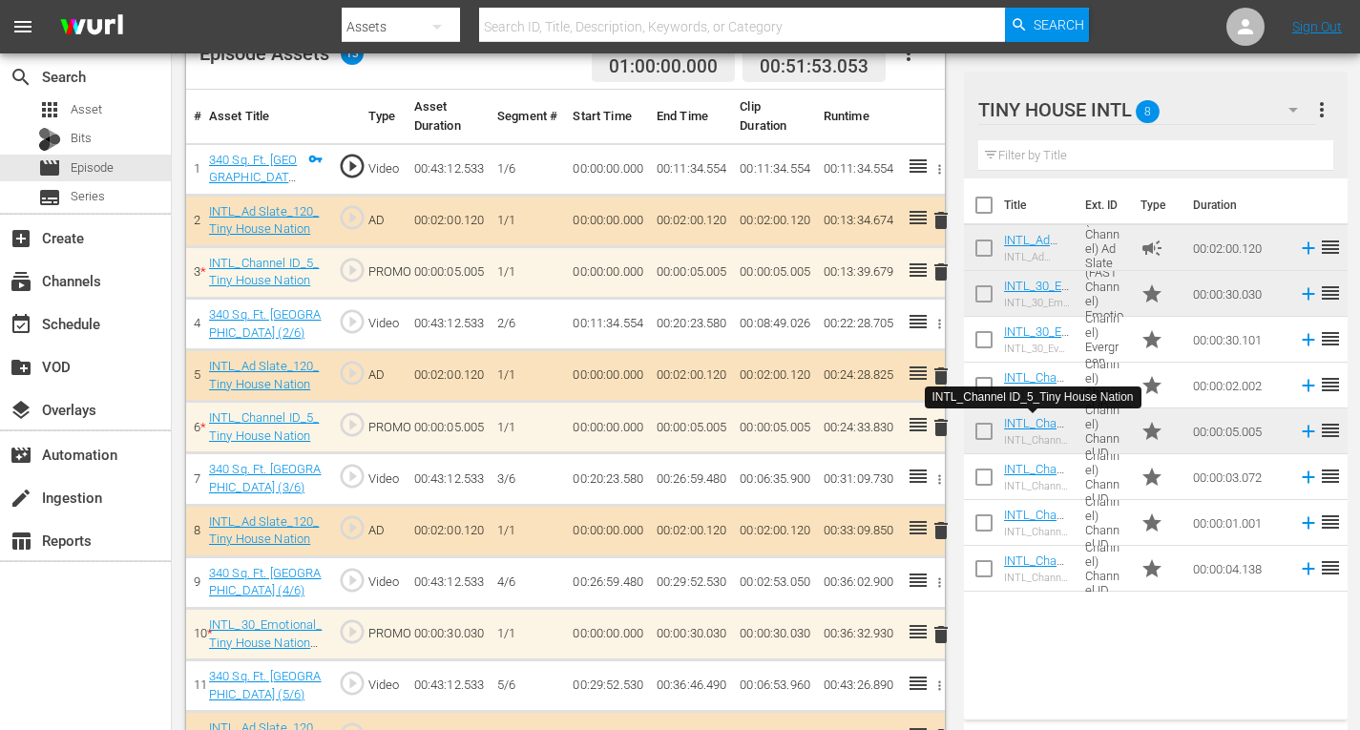
click at [940, 634] on span "delete" at bounding box center [941, 634] width 23 height 23
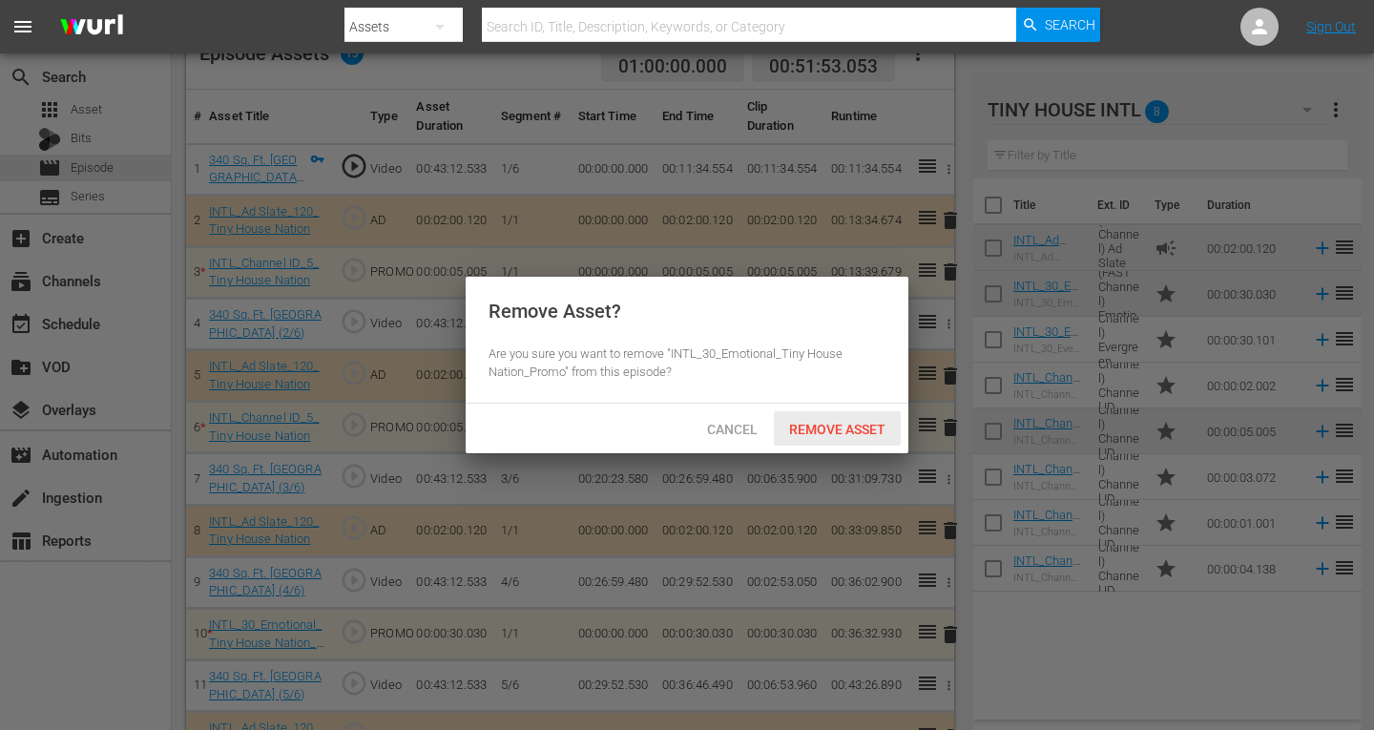
click at [872, 426] on span "Remove Asset" at bounding box center [837, 429] width 127 height 15
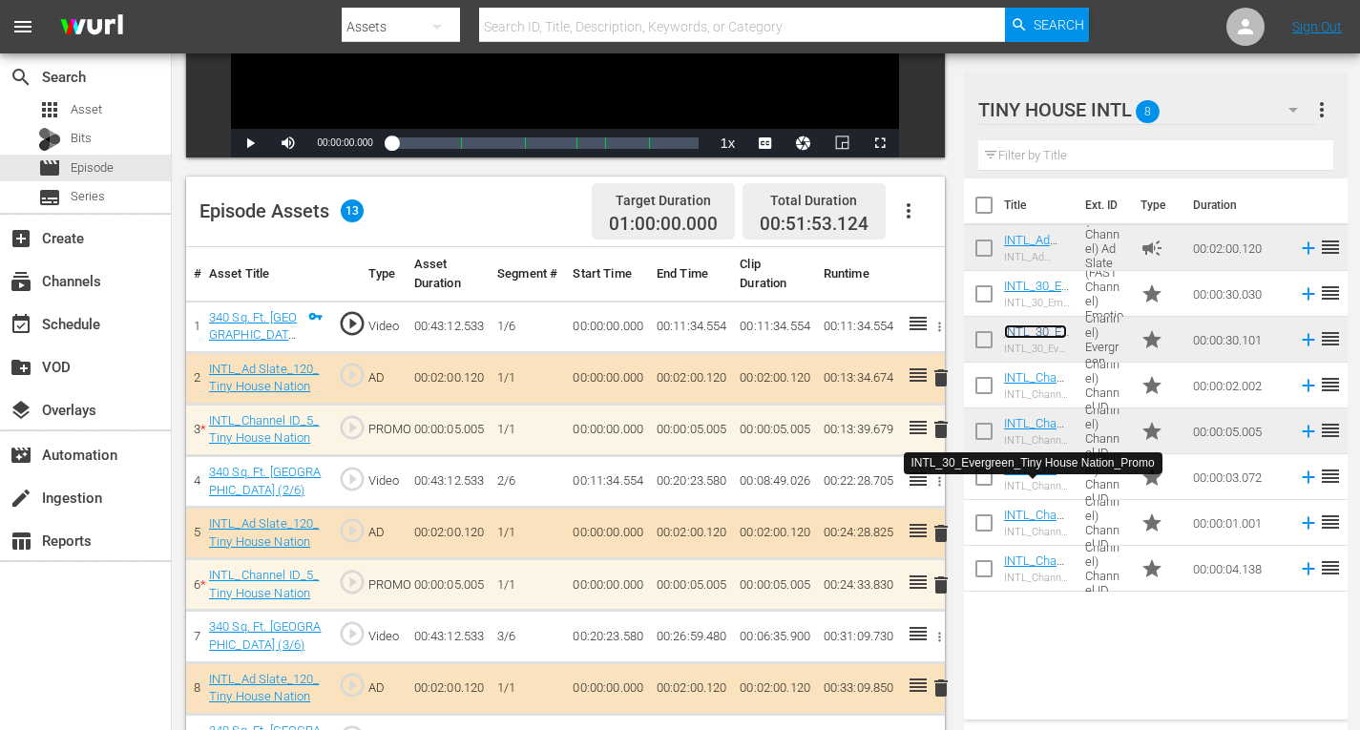
scroll to position [350, 0]
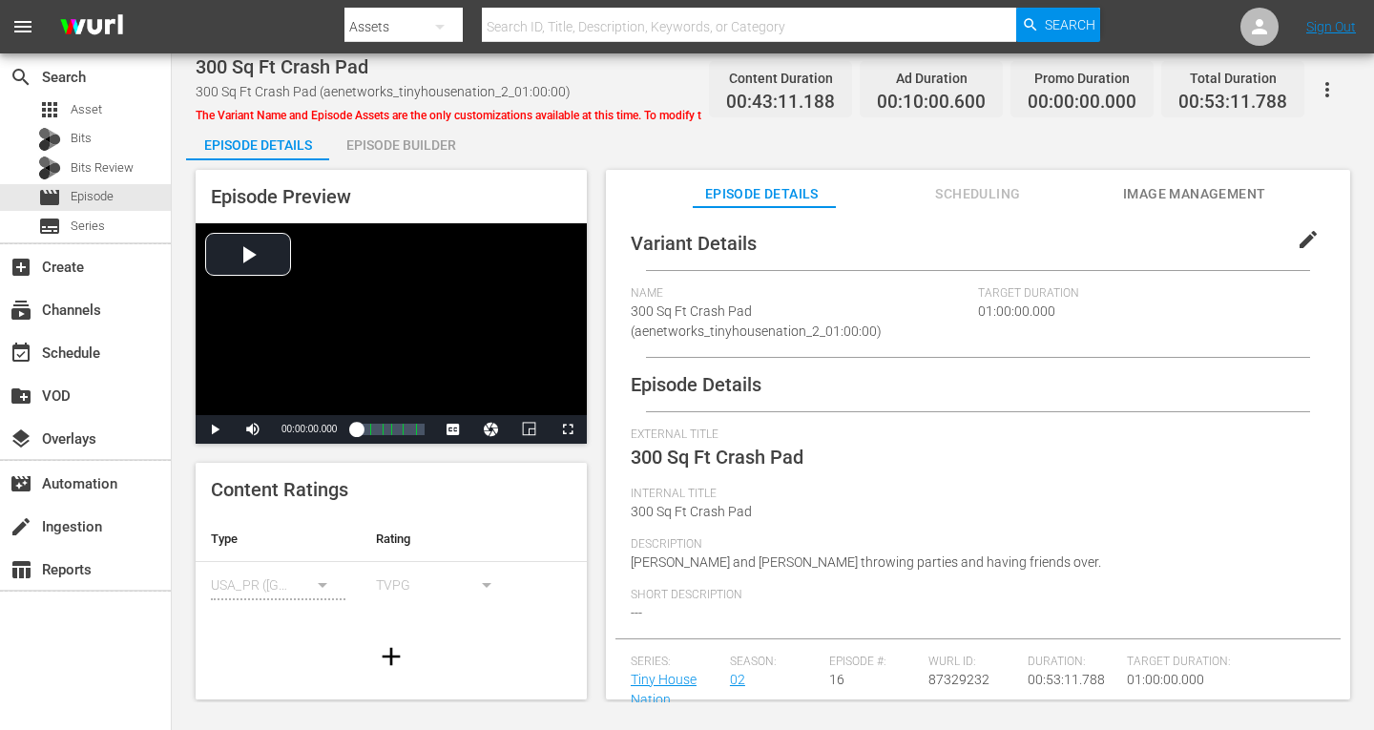
click at [441, 136] on div "Episode Builder" at bounding box center [400, 145] width 143 height 46
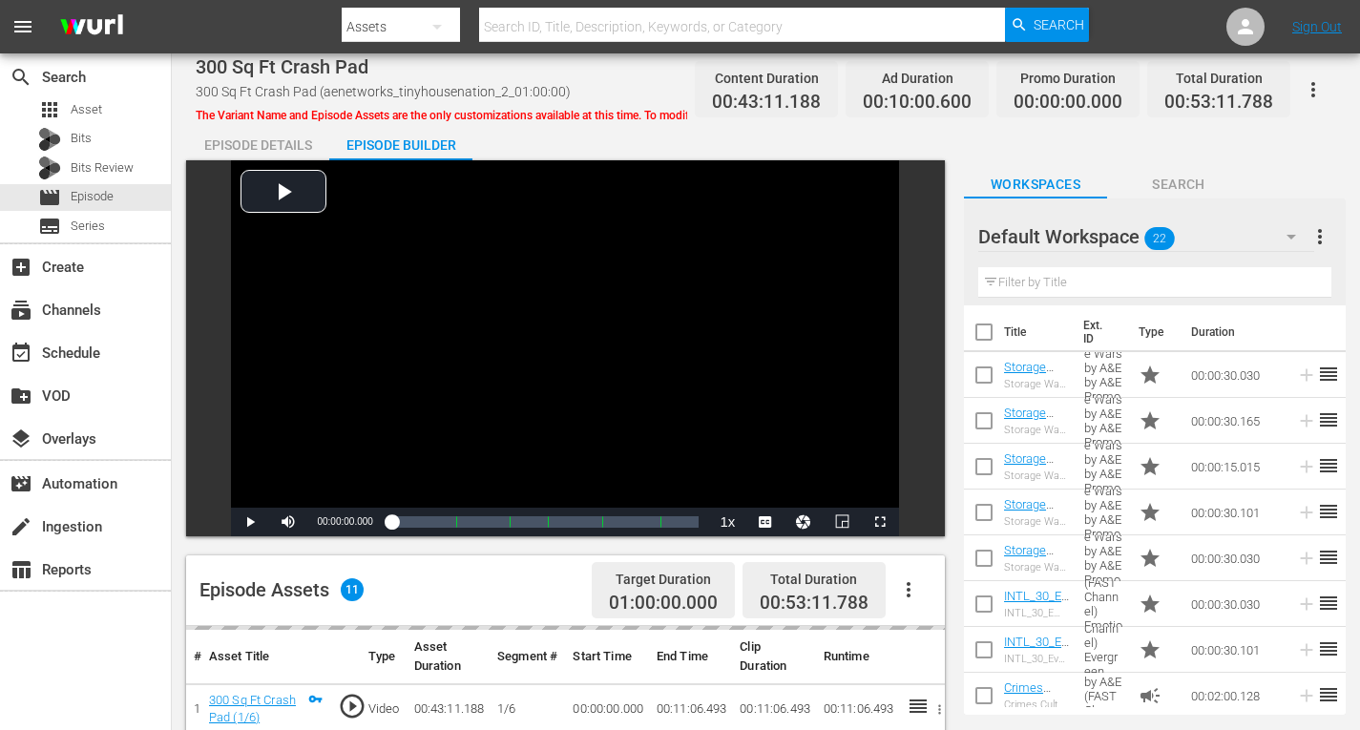
click at [1290, 235] on icon "button" at bounding box center [1292, 237] width 10 height 5
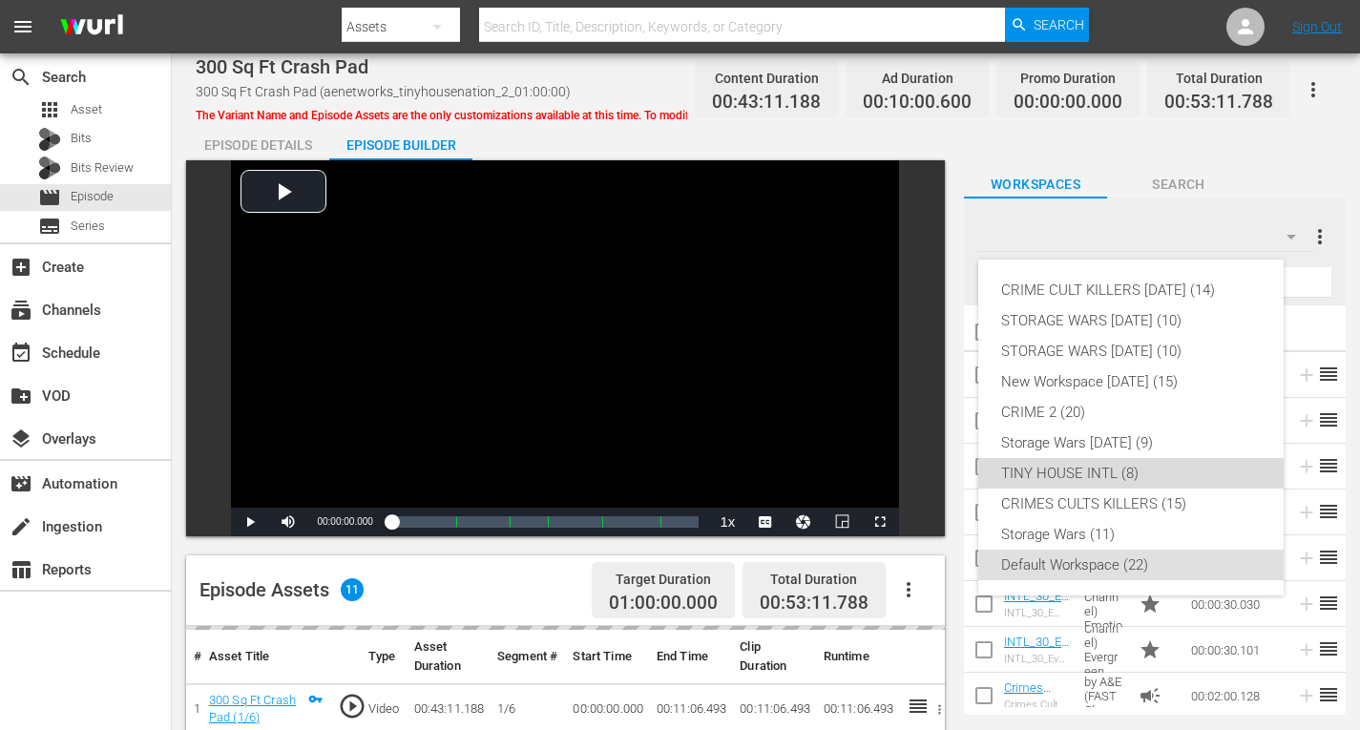
click at [1057, 471] on div "TINY HOUSE INTL (8)" at bounding box center [1131, 473] width 260 height 31
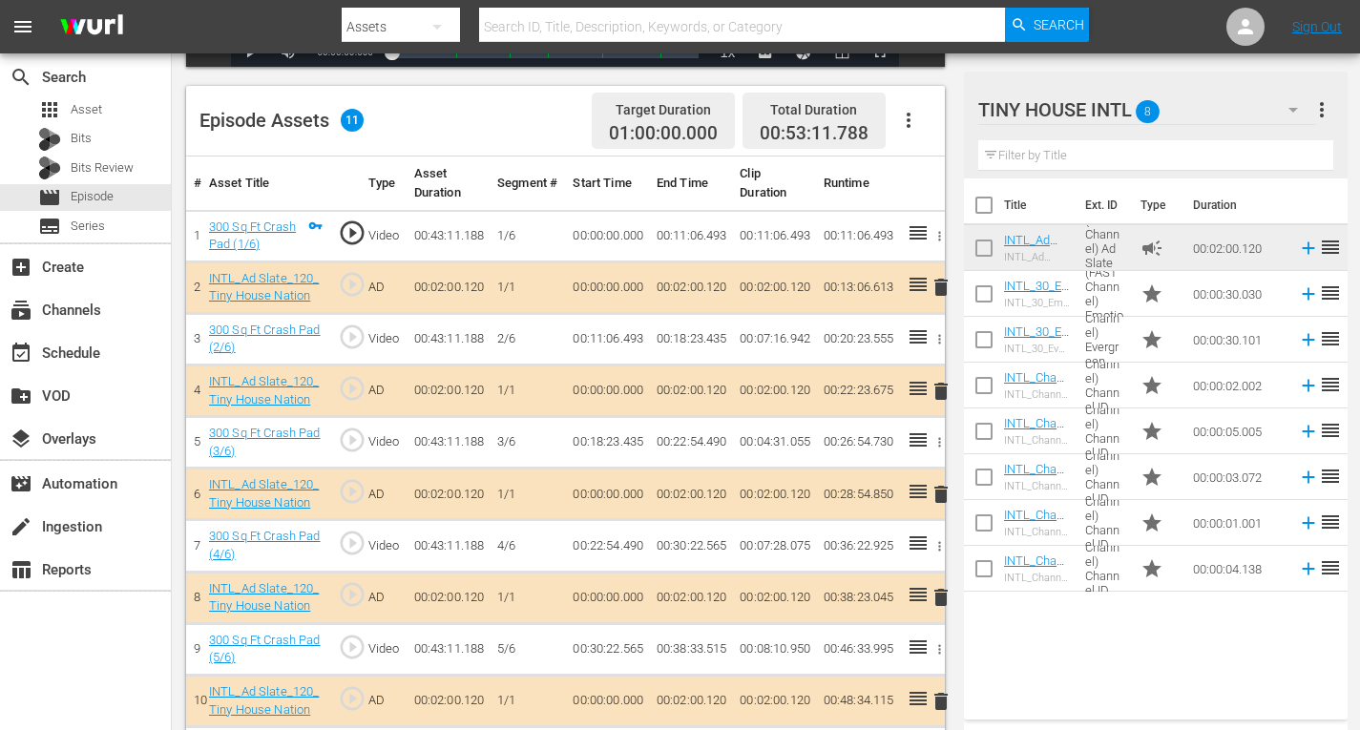
scroll to position [533, 0]
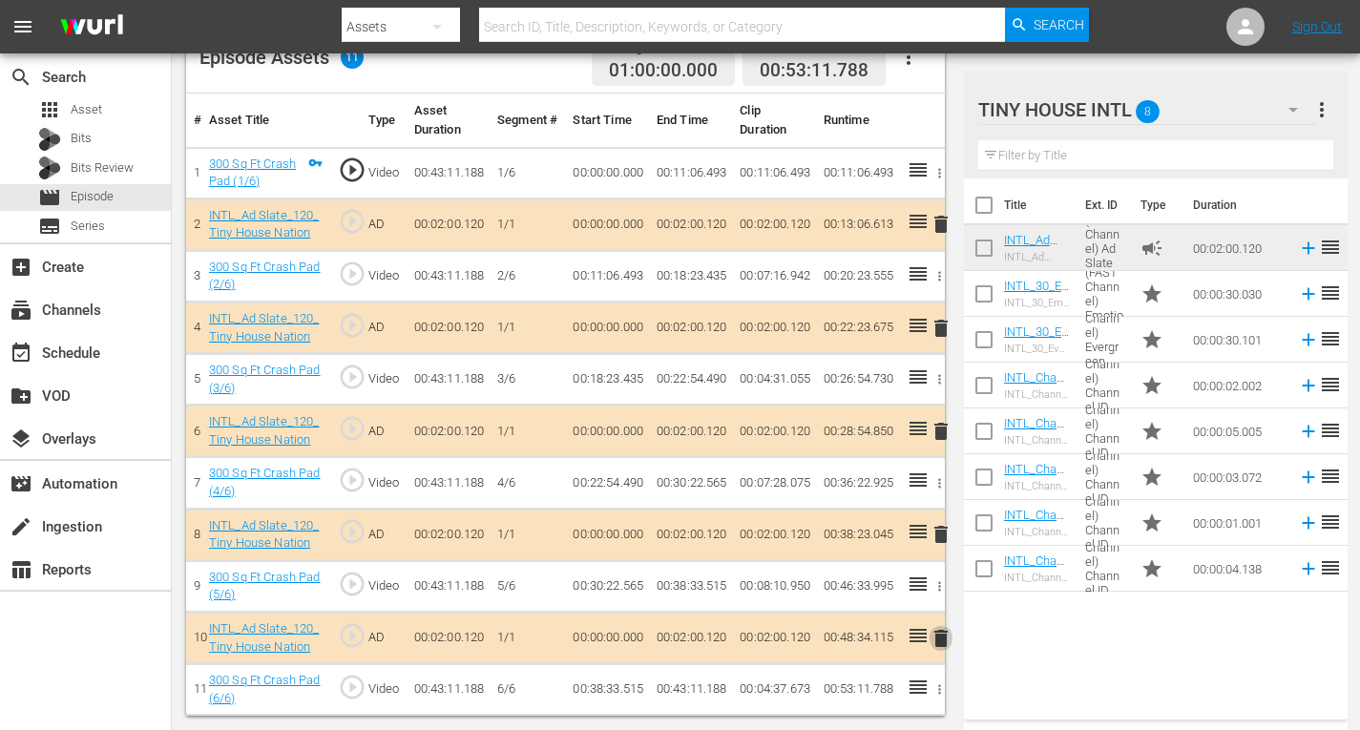
click at [943, 635] on span "delete" at bounding box center [941, 638] width 23 height 23
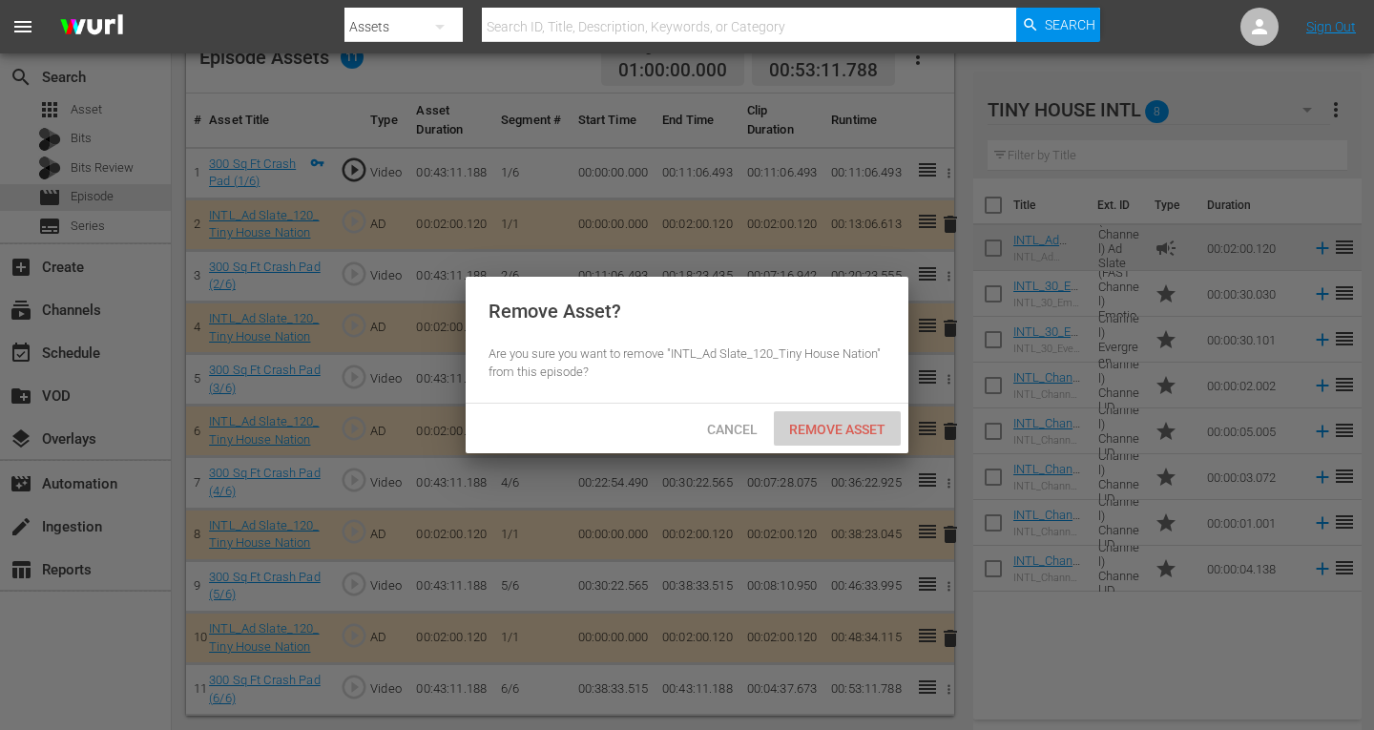
click at [835, 431] on span "Remove Asset" at bounding box center [837, 429] width 127 height 15
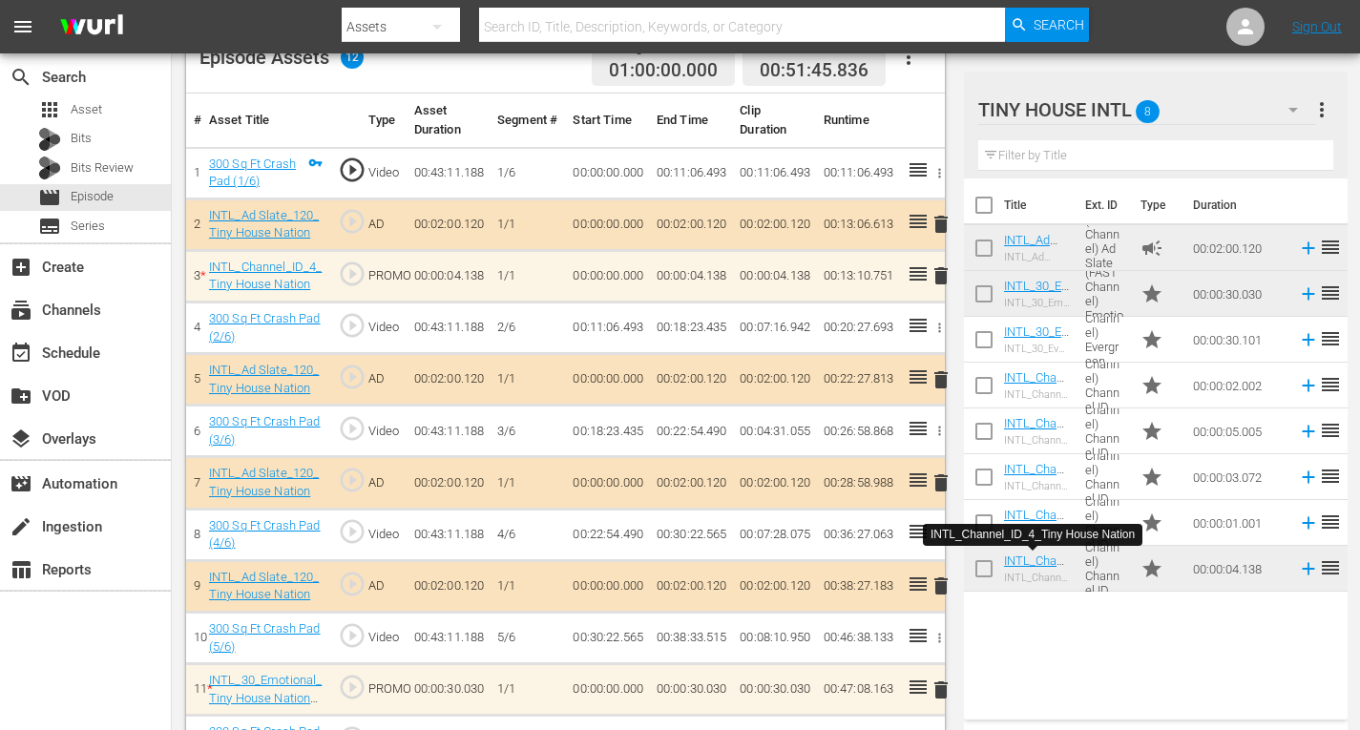
click at [939, 275] on span "delete" at bounding box center [941, 275] width 23 height 23
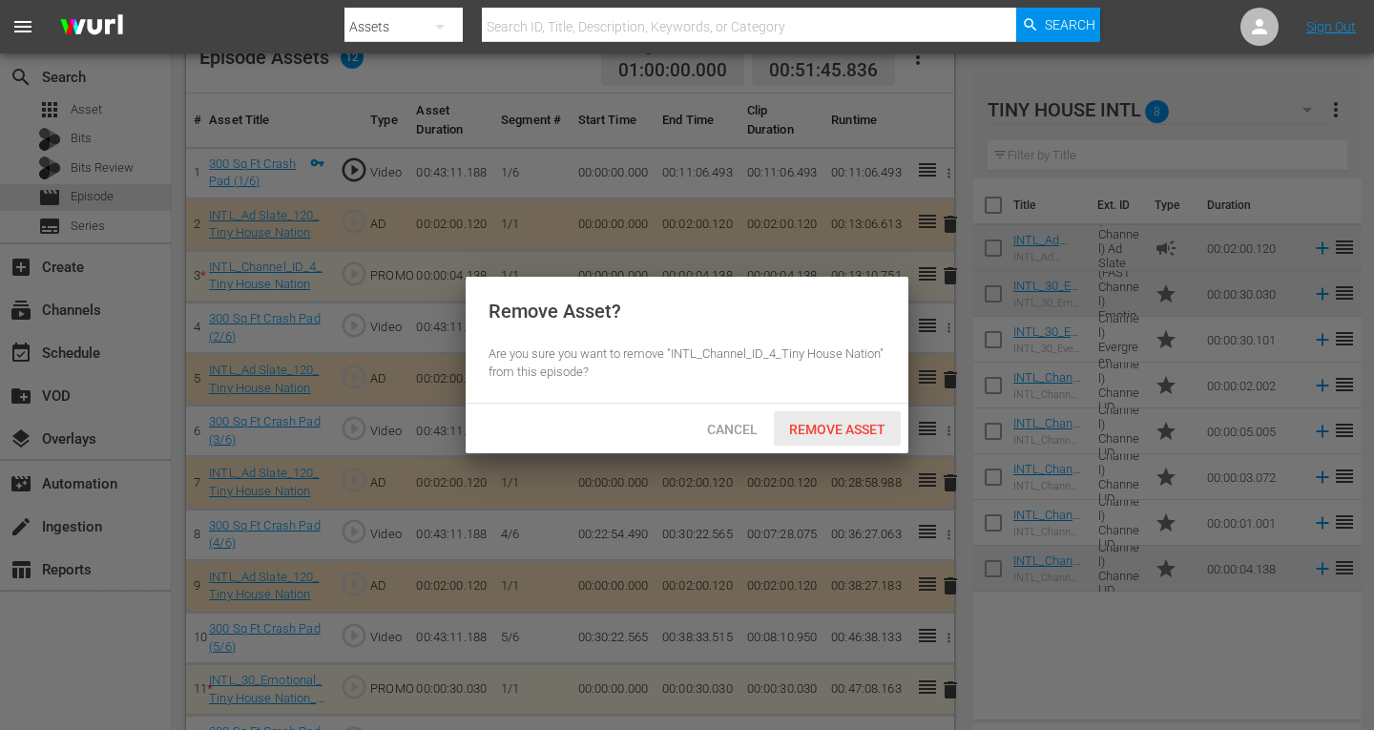
click at [860, 427] on span "Remove Asset" at bounding box center [837, 429] width 127 height 15
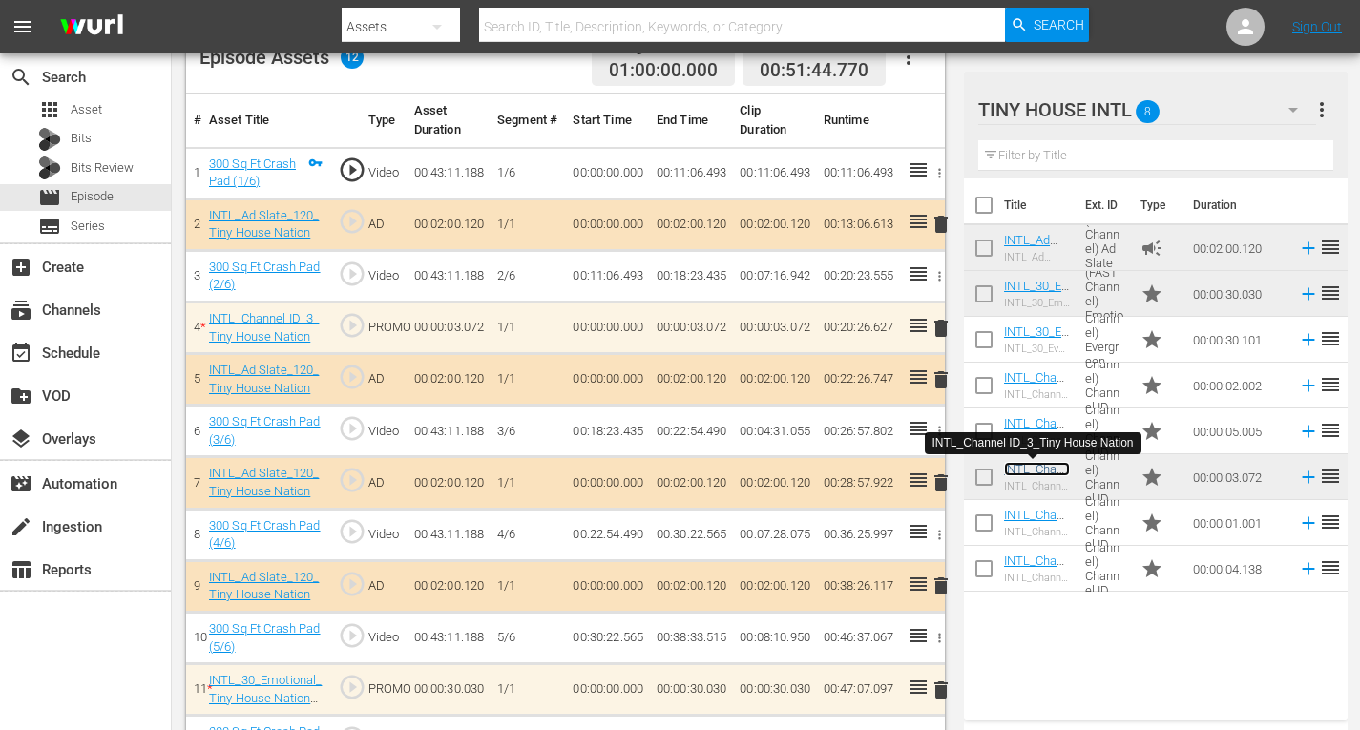
scroll to position [584, 0]
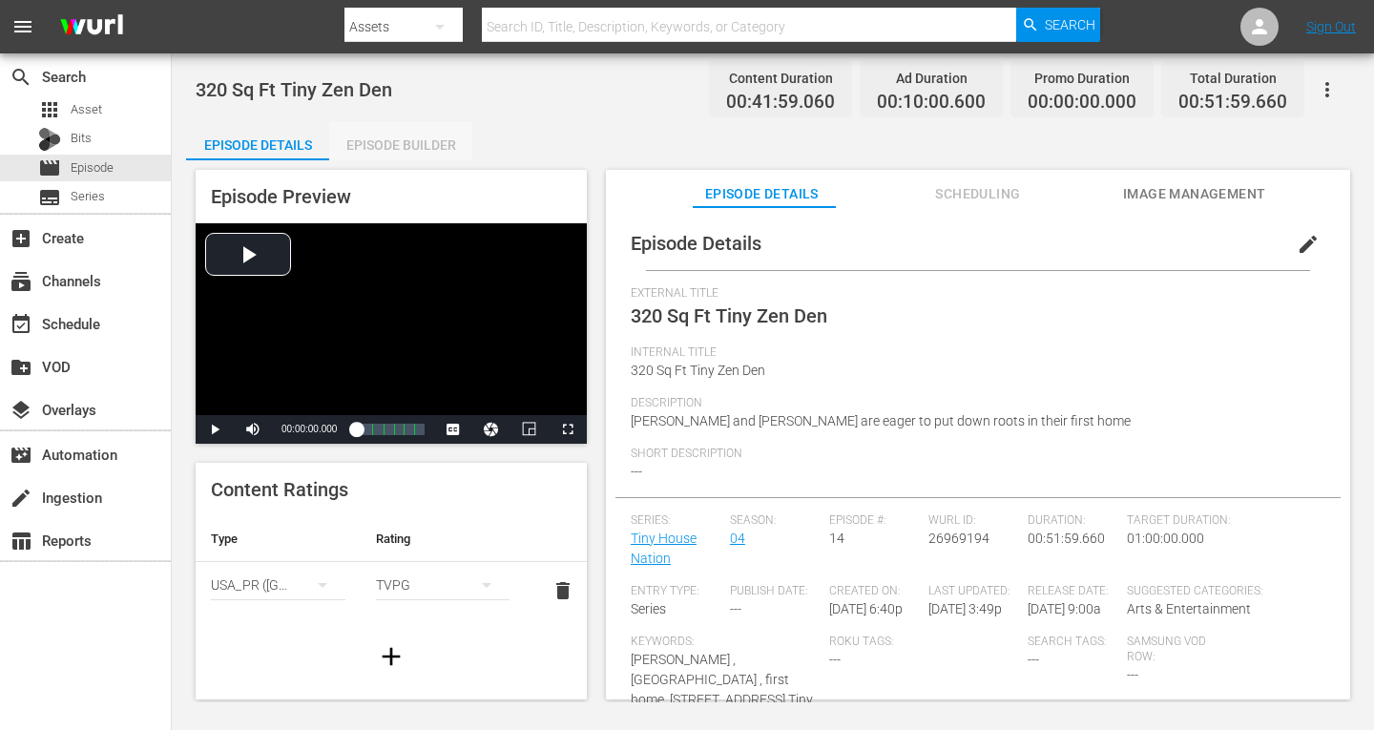
click at [405, 143] on div "Episode Builder" at bounding box center [400, 145] width 143 height 46
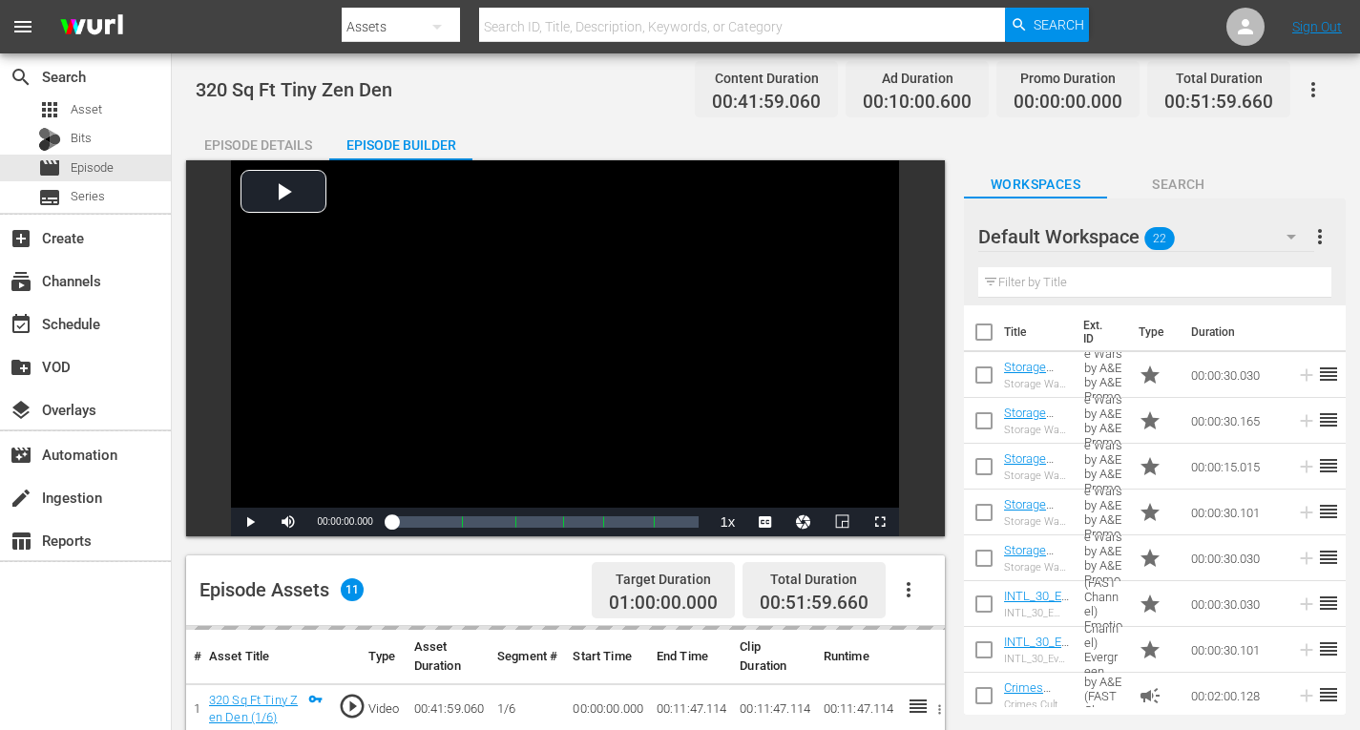
click at [1287, 234] on icon "button" at bounding box center [1291, 236] width 23 height 23
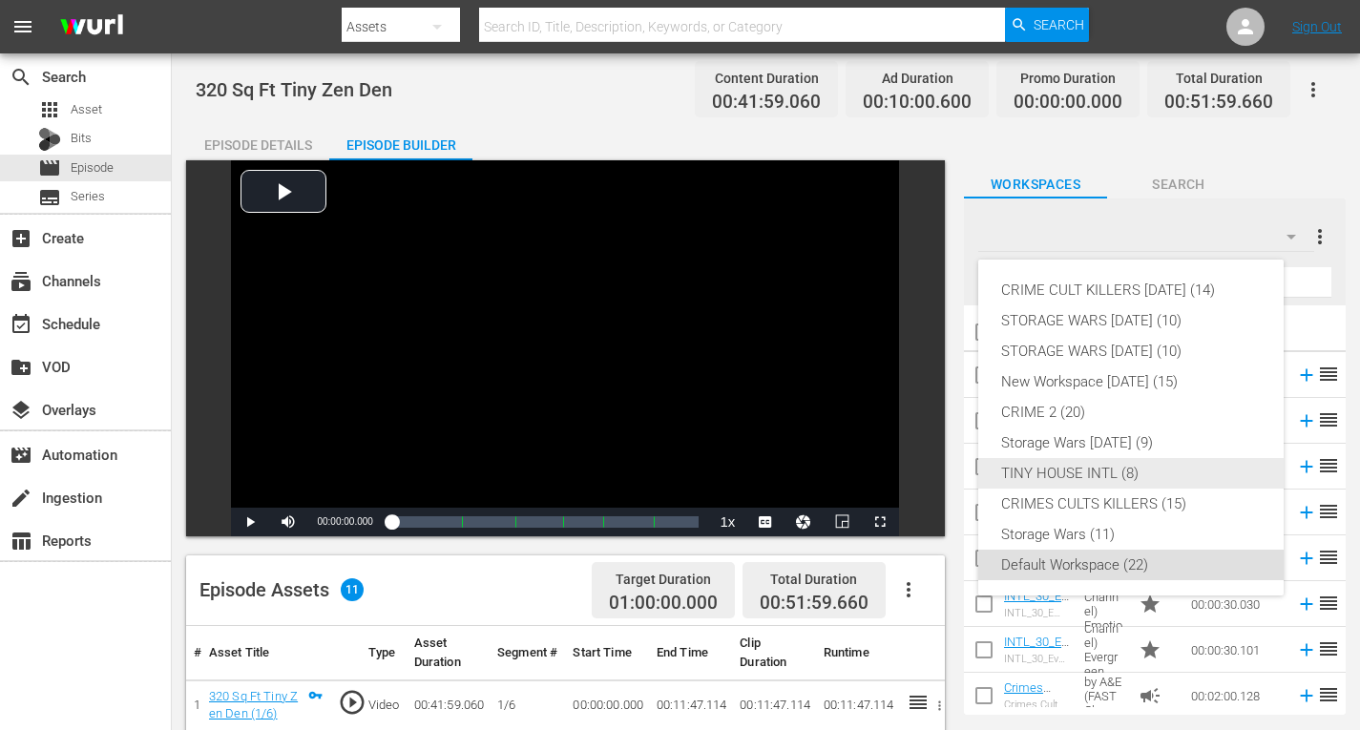
click at [1108, 470] on div "TINY HOUSE INTL (8)" at bounding box center [1131, 473] width 260 height 31
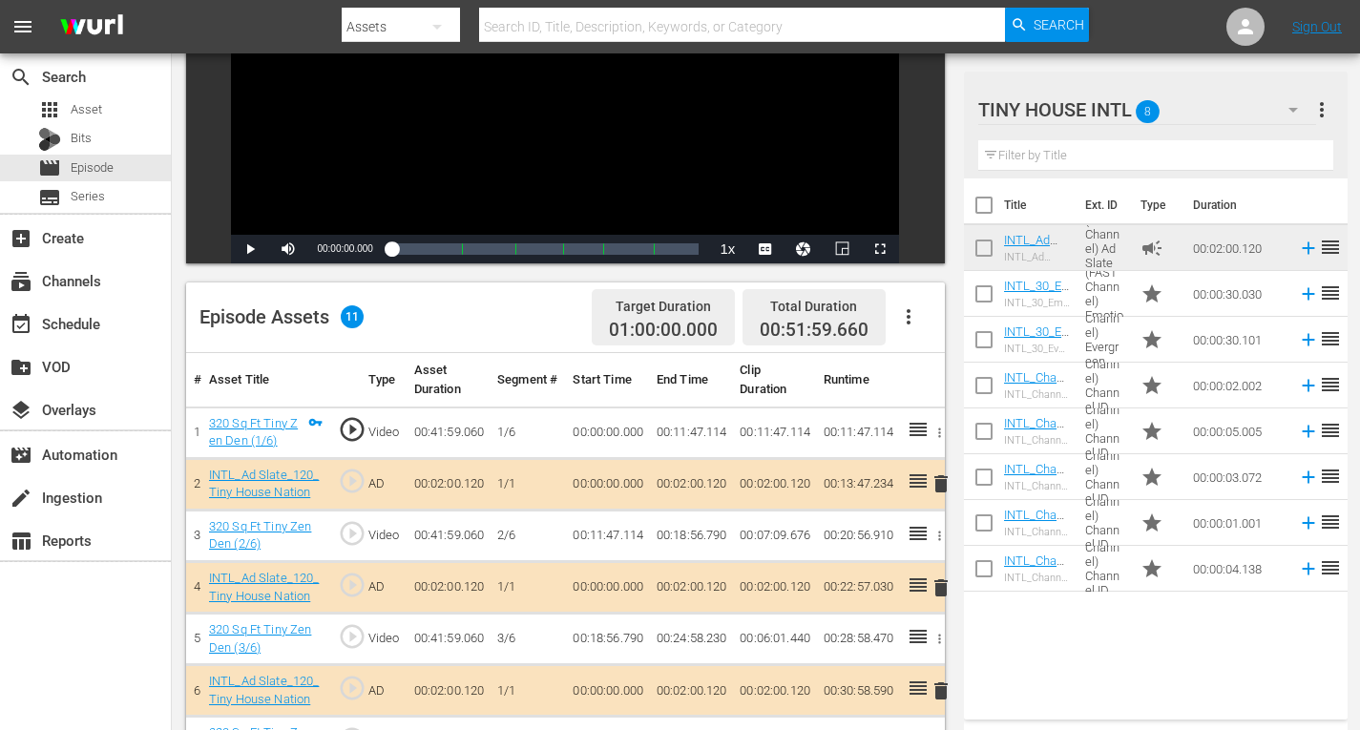
scroll to position [286, 0]
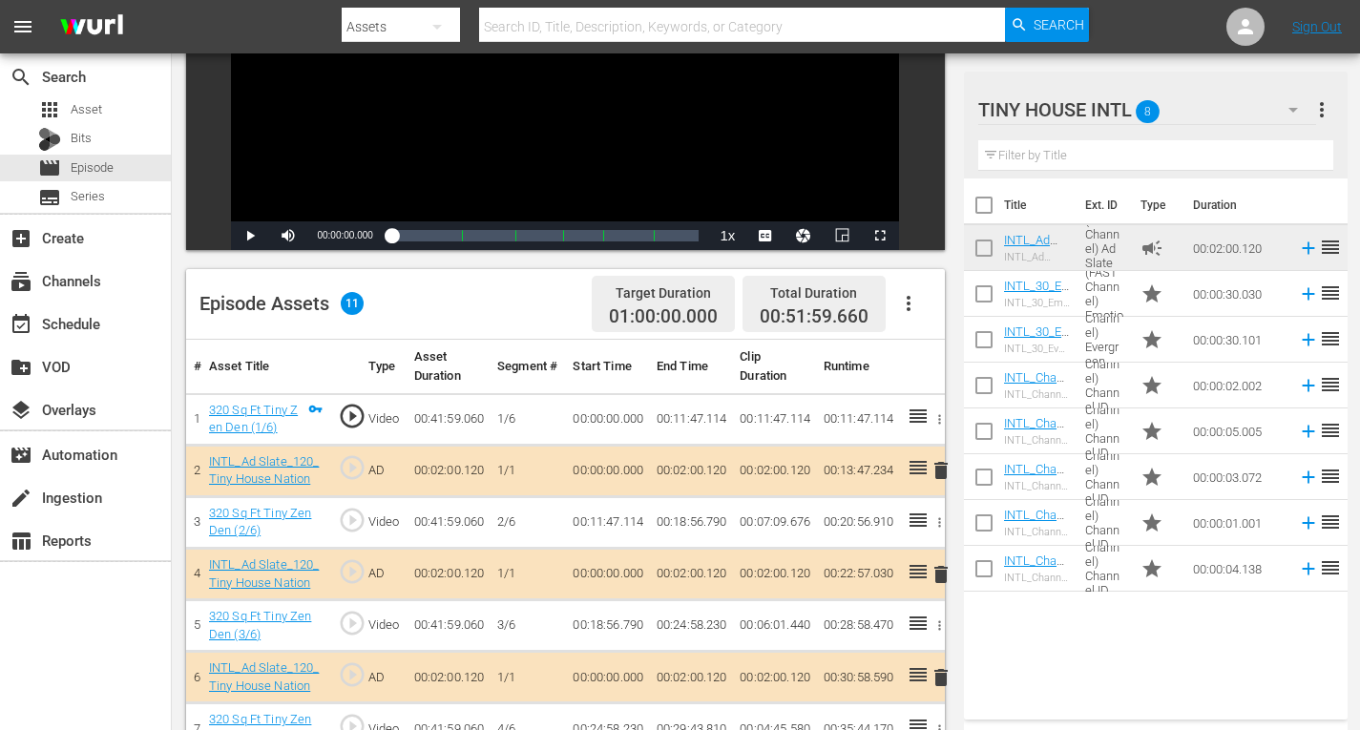
click at [940, 466] on span "delete" at bounding box center [941, 470] width 23 height 23
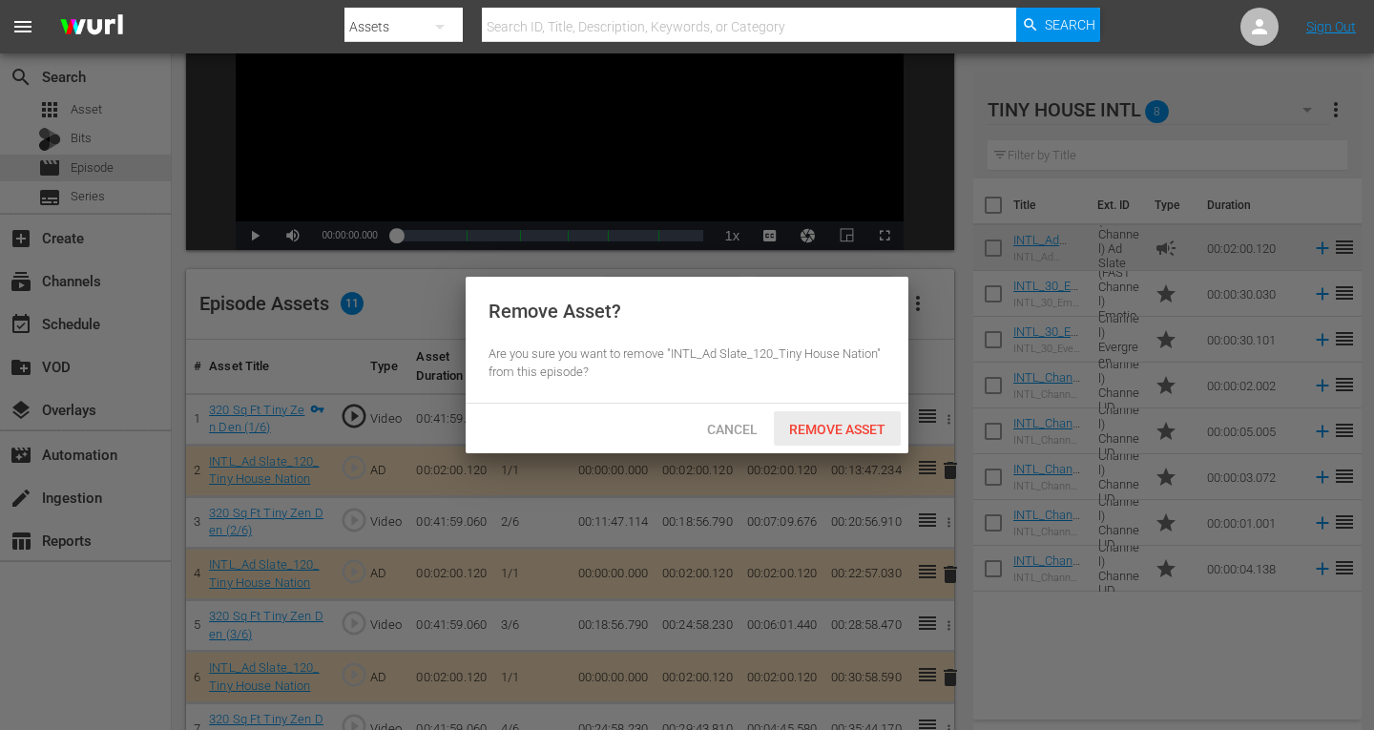
click at [801, 433] on span "Remove Asset" at bounding box center [837, 429] width 127 height 15
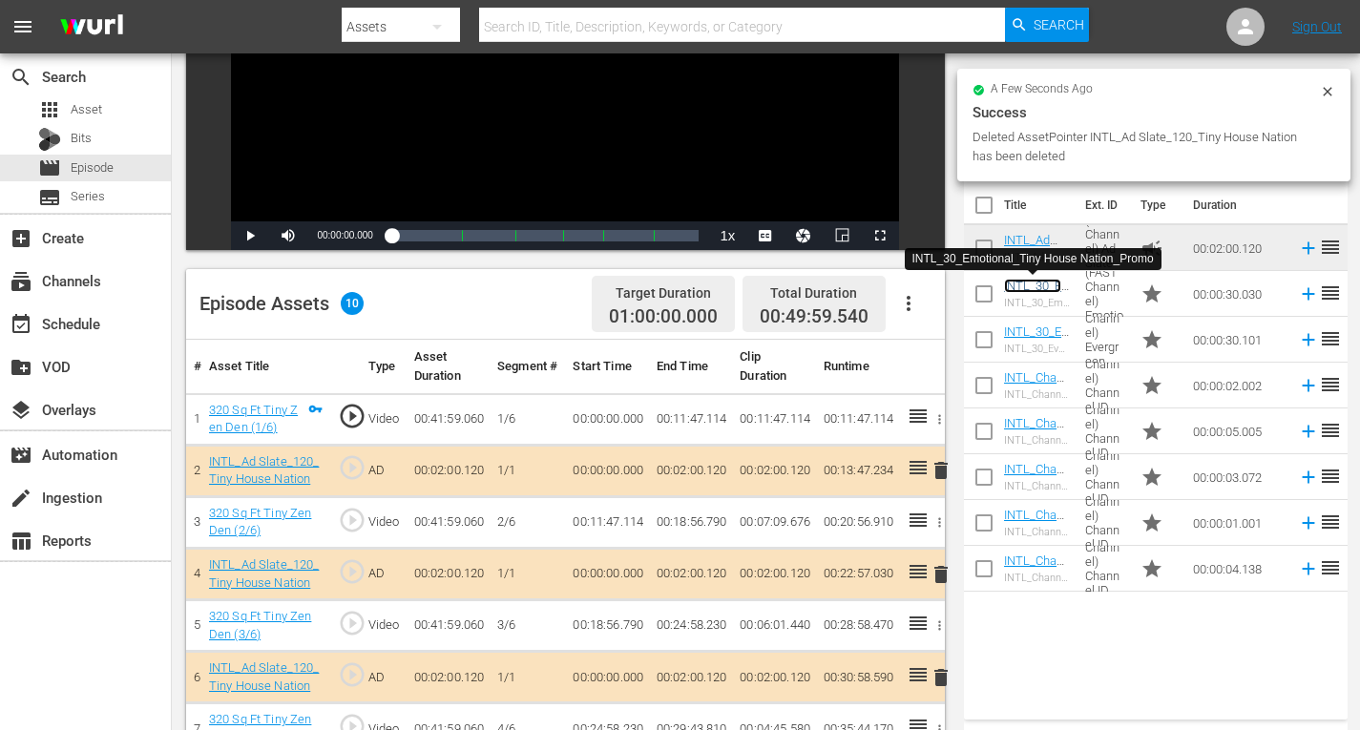
click at [1023, 288] on link "INTL_30_Emotional_Tiny House Nation_Promo" at bounding box center [1036, 315] width 64 height 72
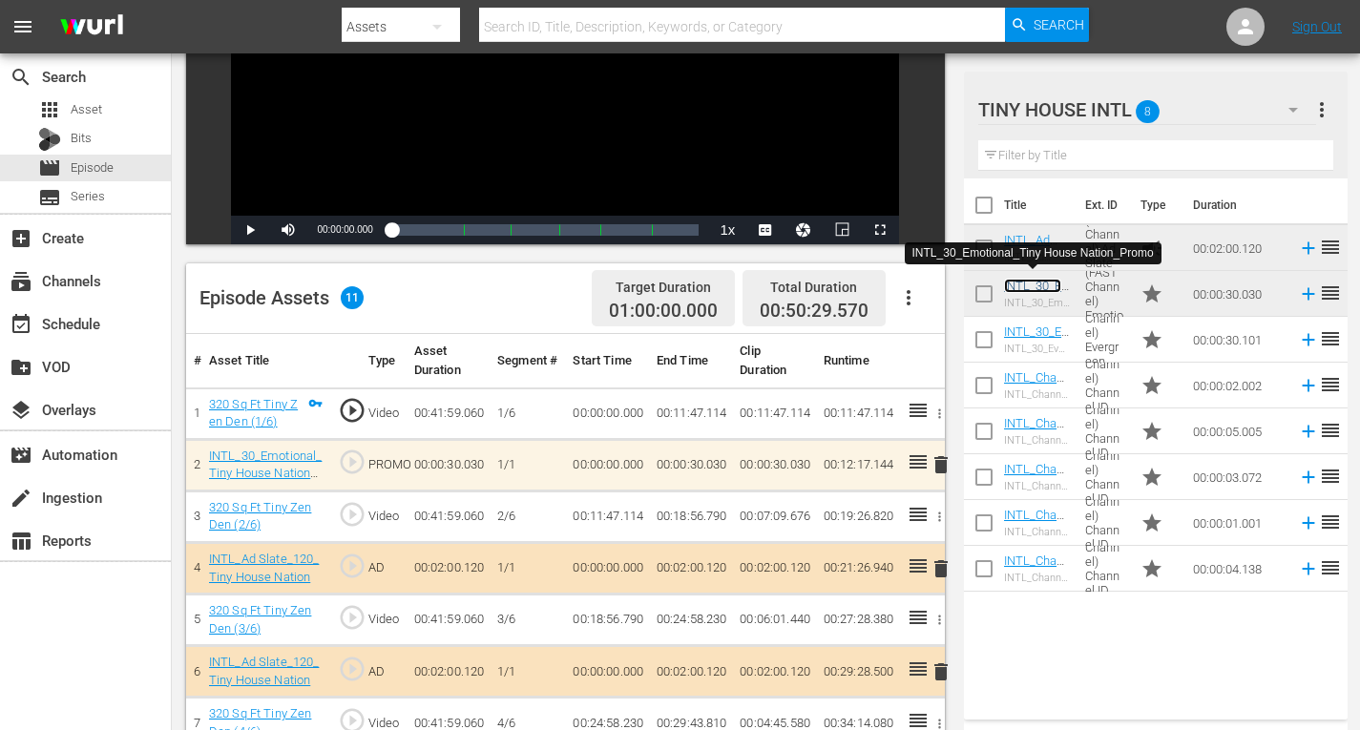
scroll to position [151, 0]
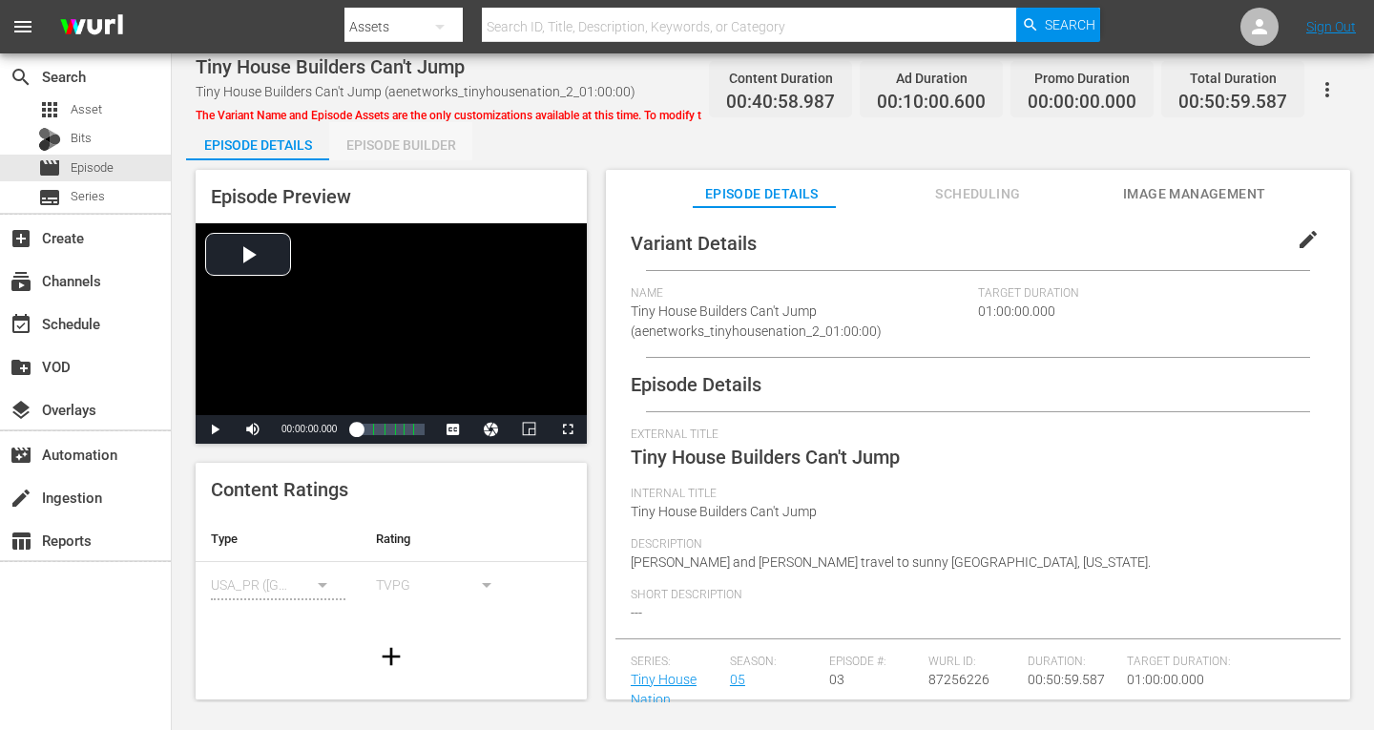
click at [353, 139] on div "Episode Builder" at bounding box center [400, 145] width 143 height 46
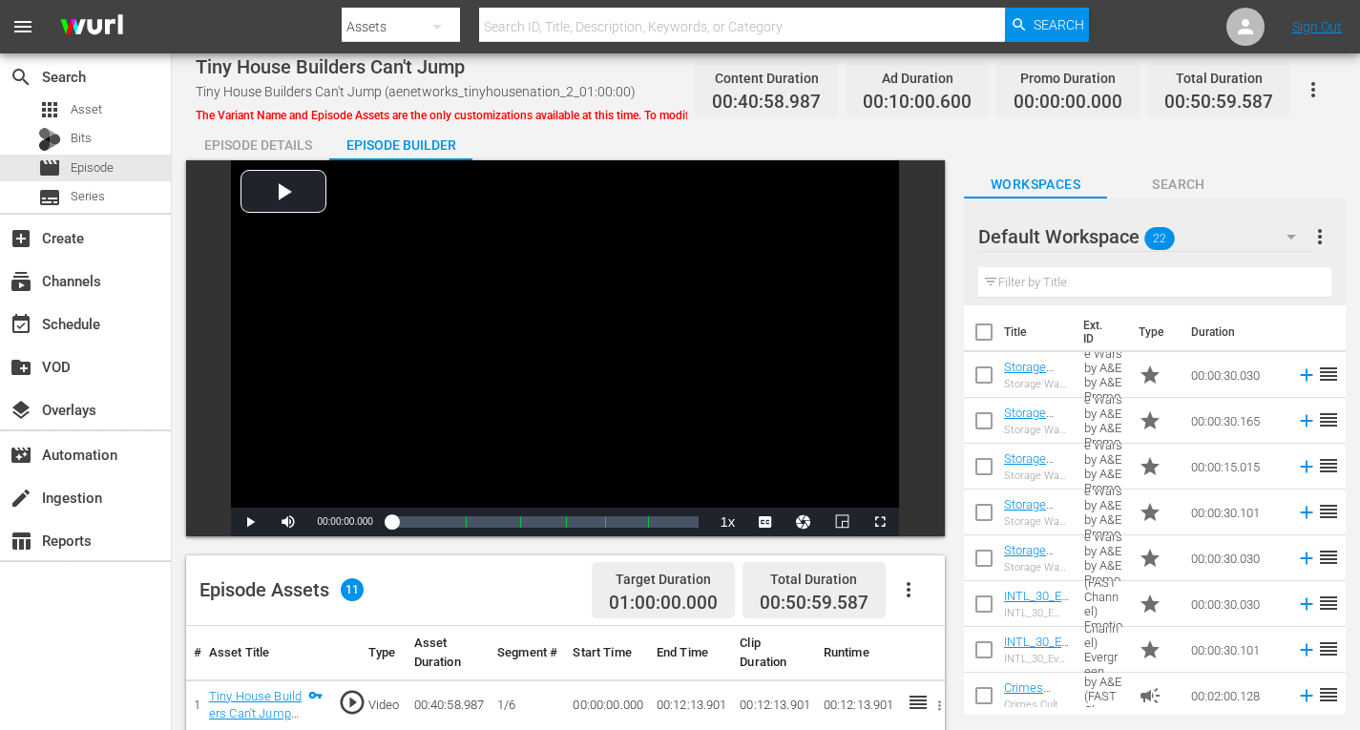
click at [1291, 231] on icon "button" at bounding box center [1291, 236] width 23 height 23
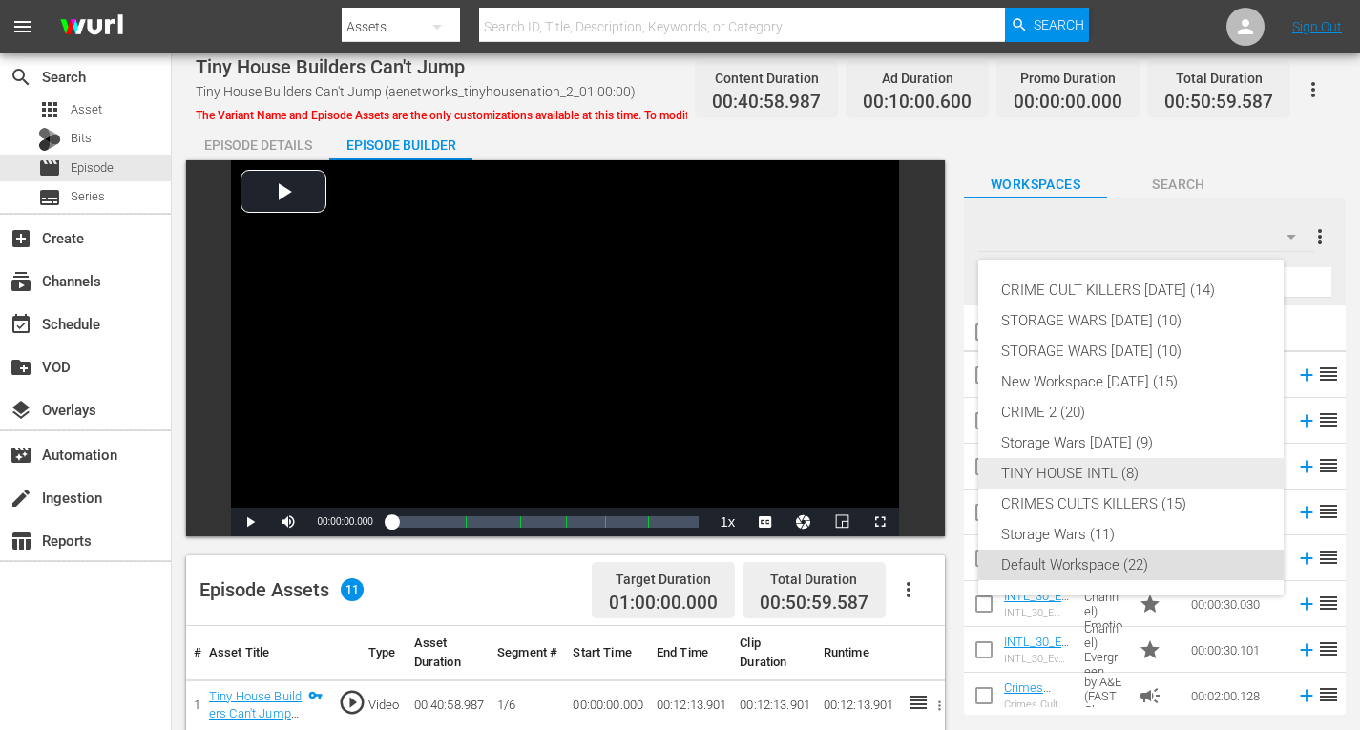
click at [1105, 471] on div "TINY HOUSE INTL (8)" at bounding box center [1131, 473] width 260 height 31
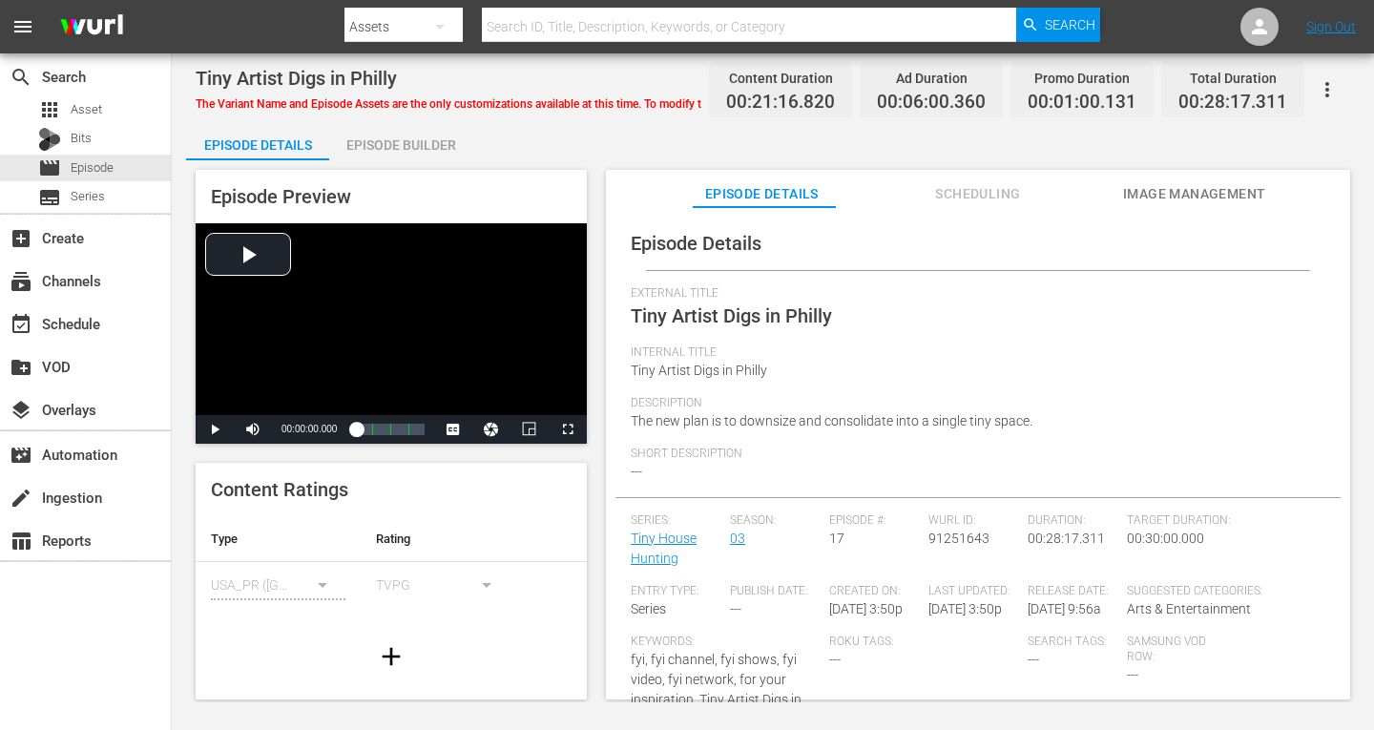
click at [427, 144] on div "Episode Builder" at bounding box center [400, 145] width 143 height 46
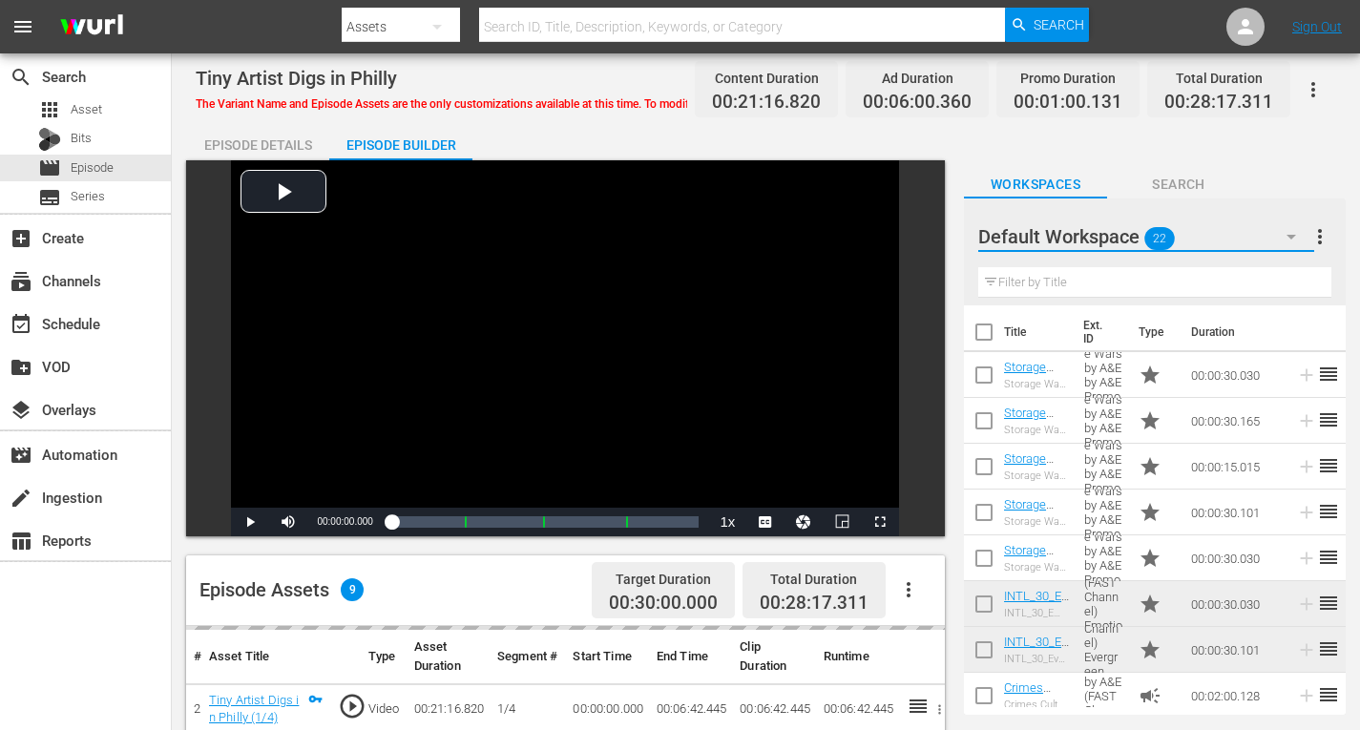
click at [1287, 235] on icon "button" at bounding box center [1292, 237] width 10 height 5
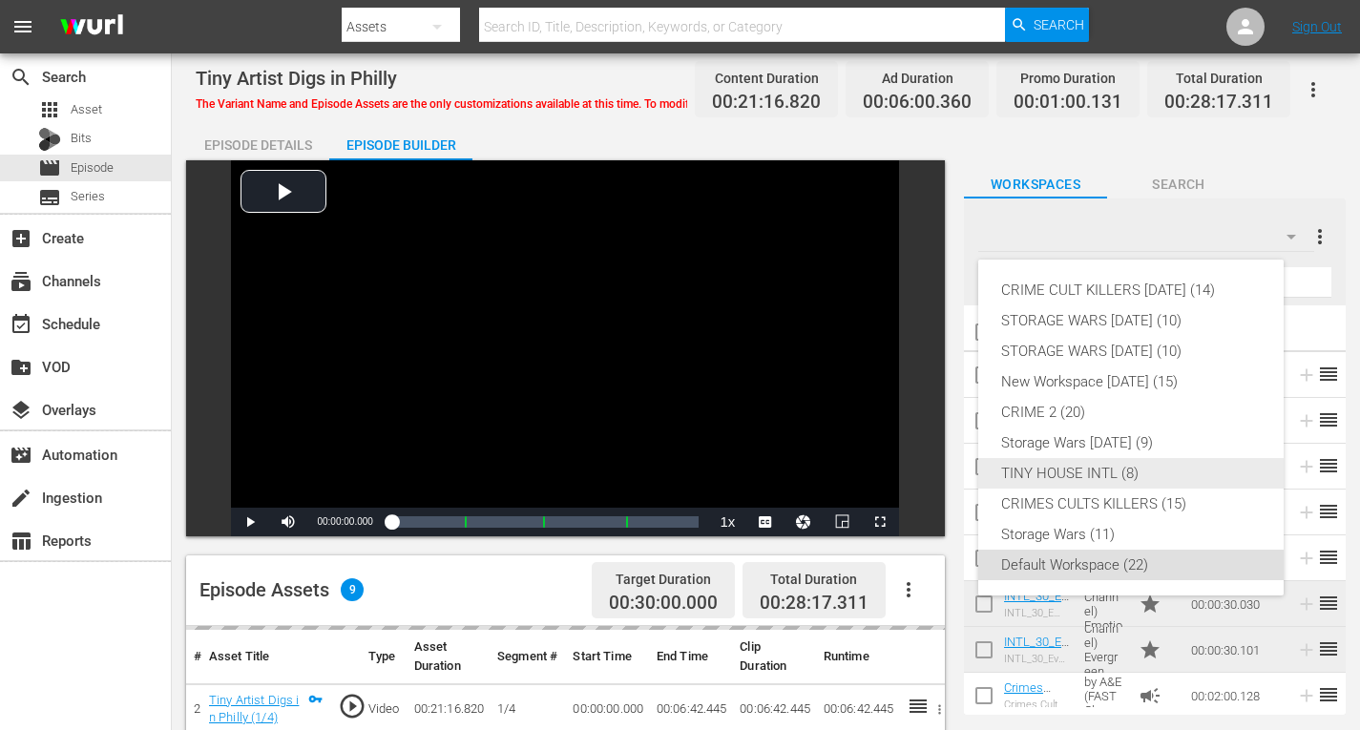
click at [1049, 474] on div "TINY HOUSE INTL (8)" at bounding box center [1131, 473] width 260 height 31
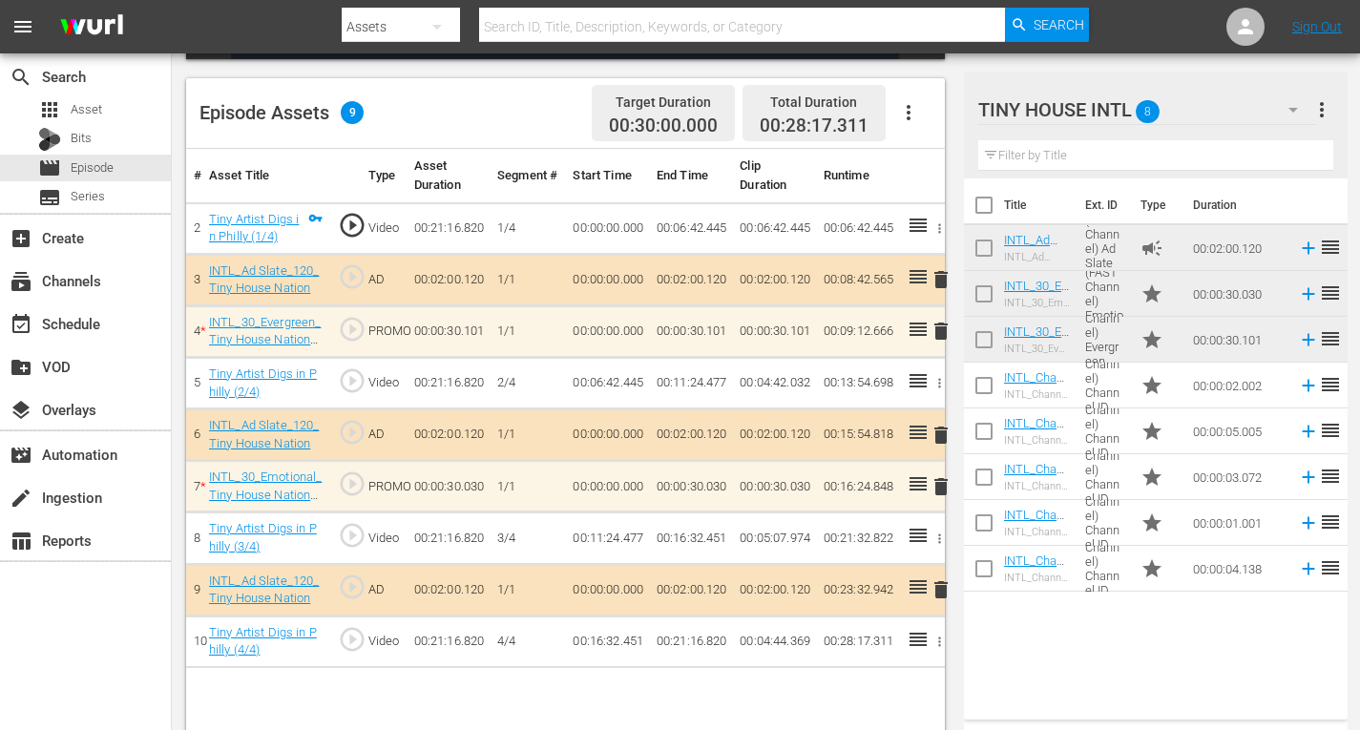
scroll to position [496, 0]
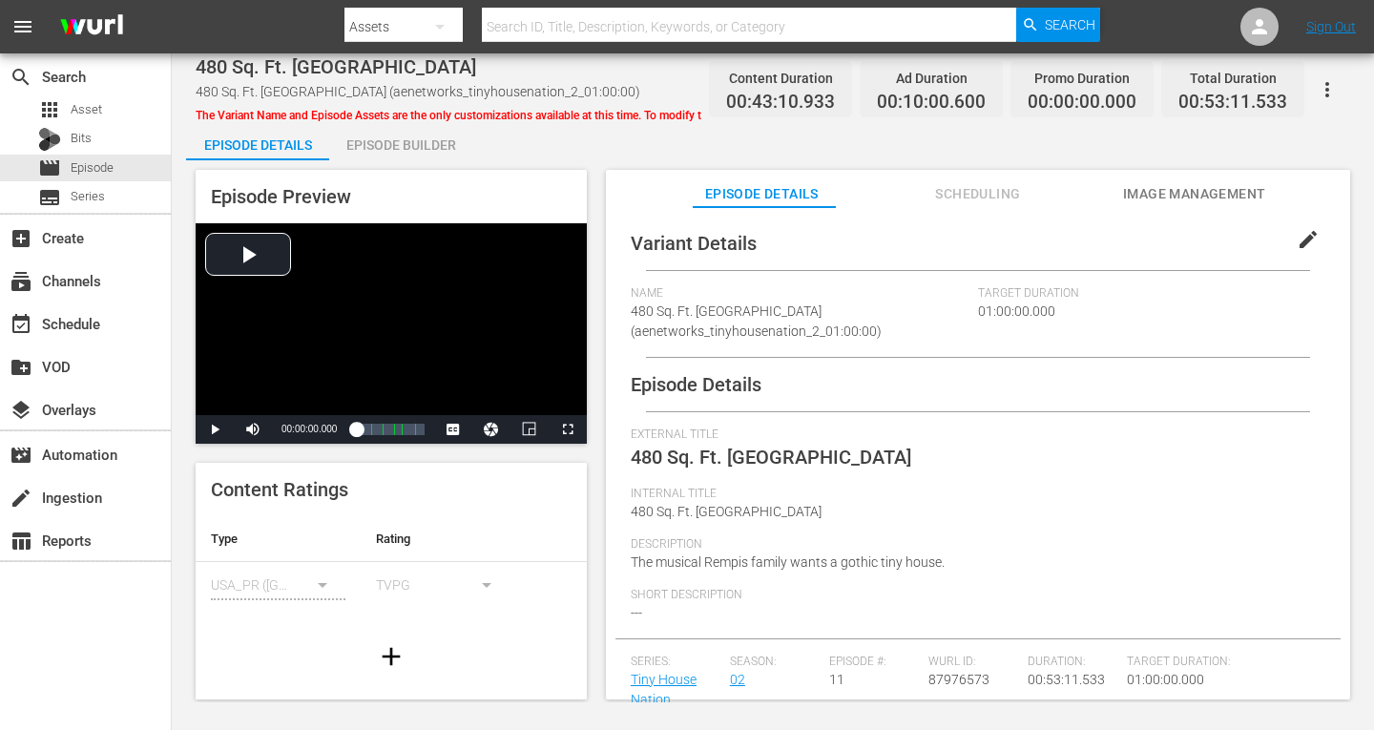
click at [426, 144] on div "Episode Builder" at bounding box center [400, 145] width 143 height 46
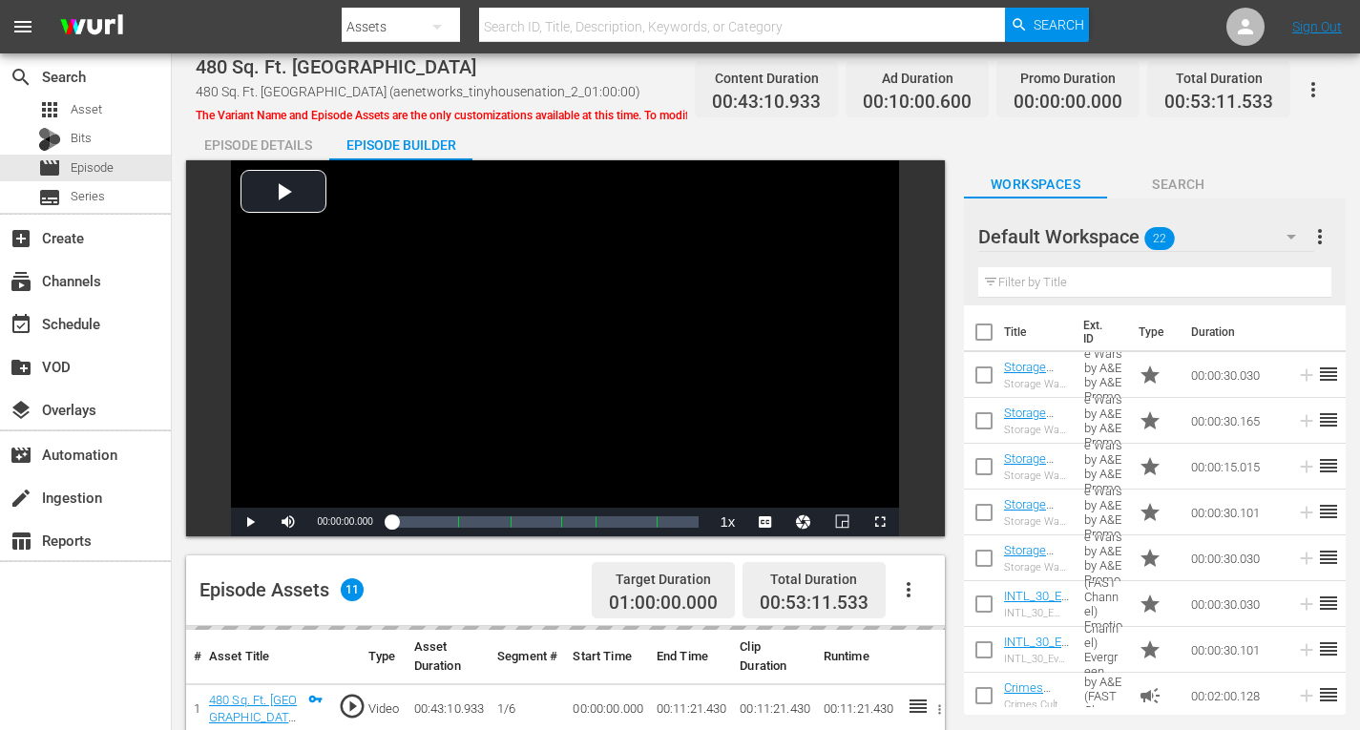
click at [1288, 232] on icon "button" at bounding box center [1291, 236] width 23 height 23
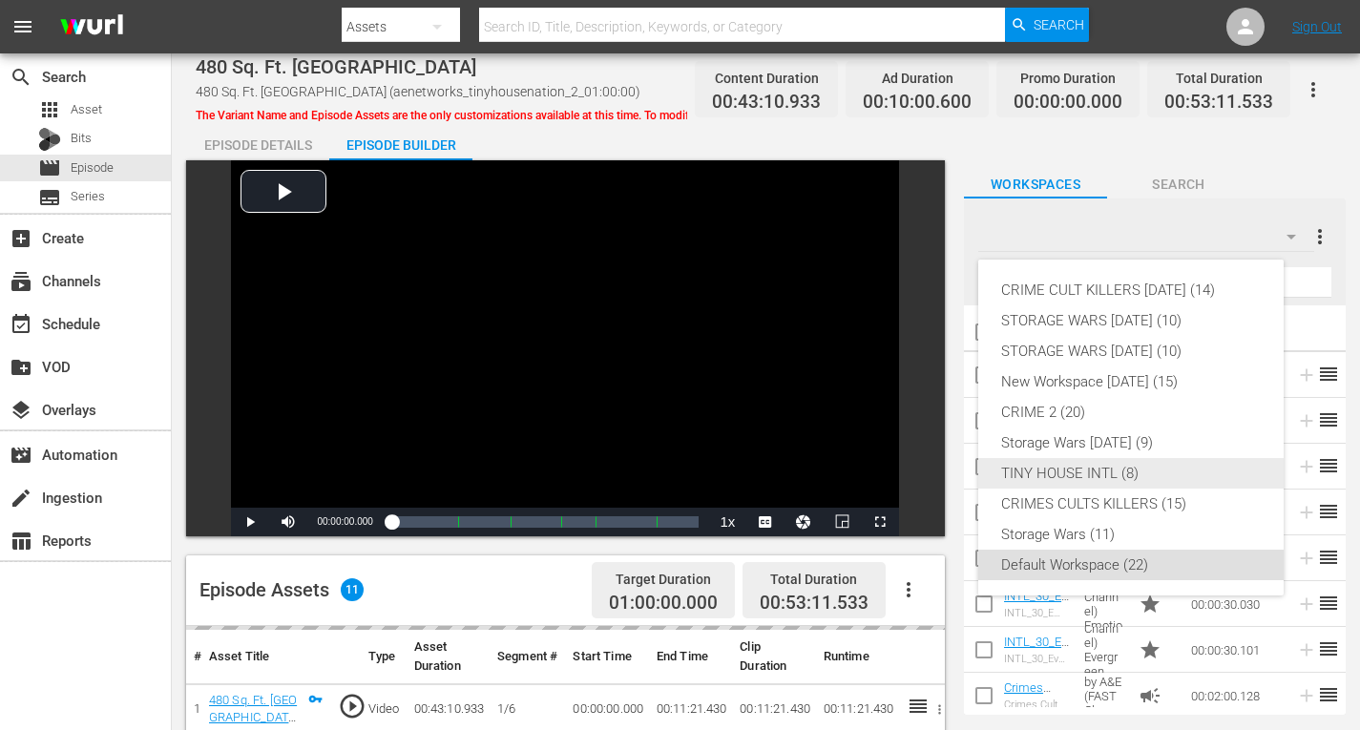
click at [1088, 472] on div "TINY HOUSE INTL (8)" at bounding box center [1131, 473] width 260 height 31
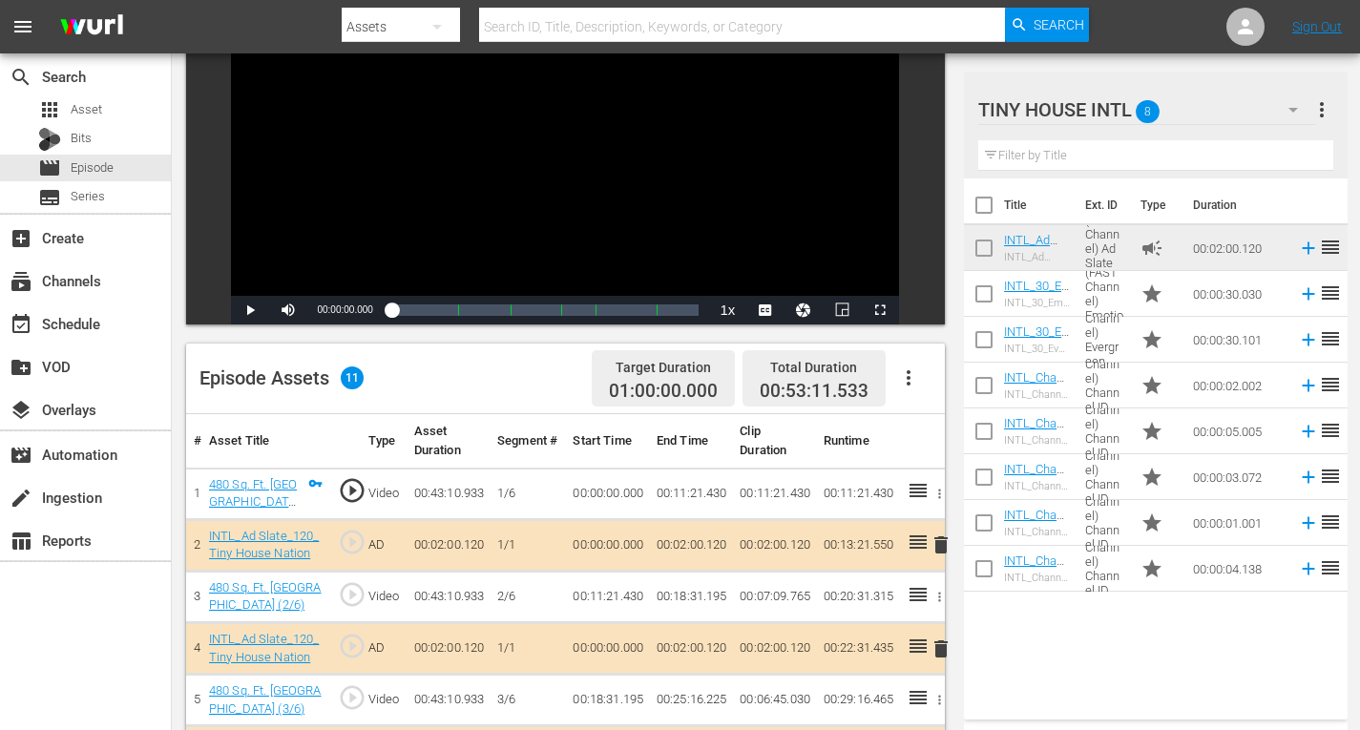
scroll to position [382, 0]
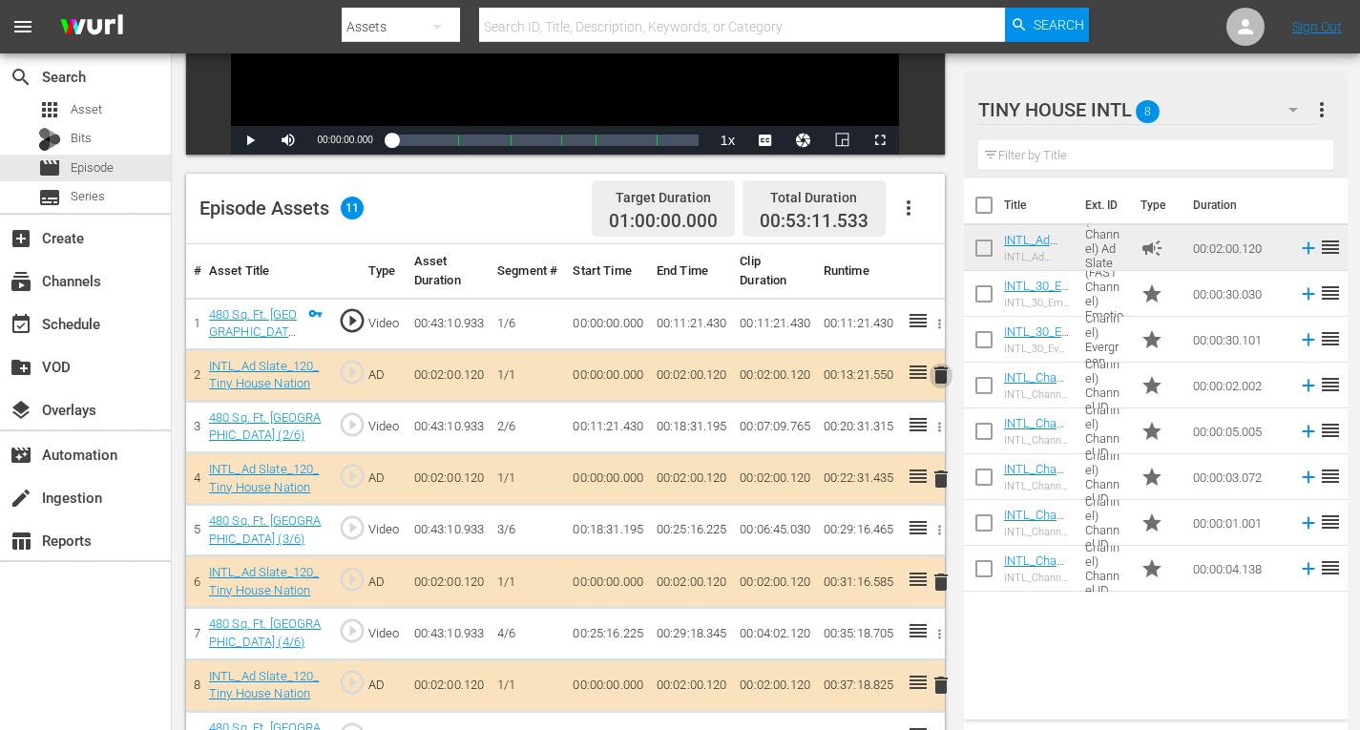
click at [946, 374] on span "delete" at bounding box center [941, 375] width 23 height 23
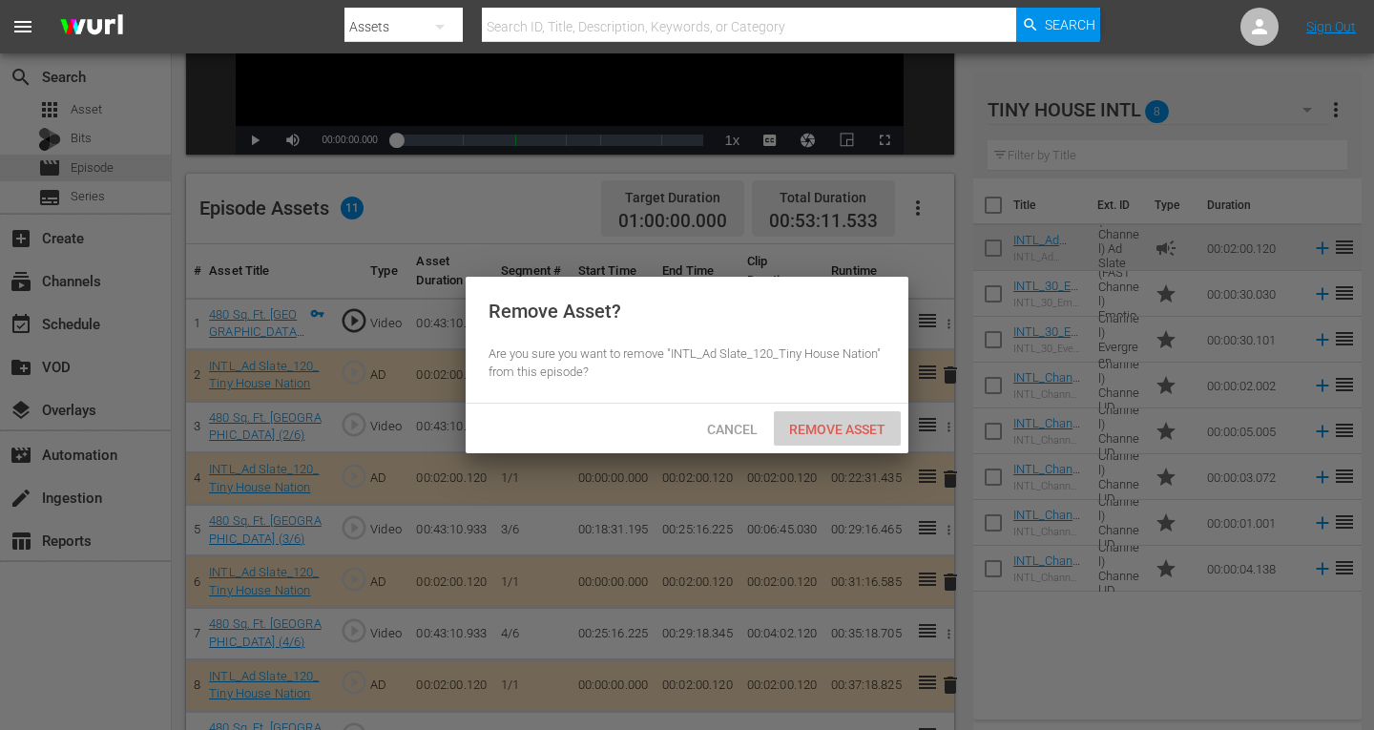
drag, startPoint x: 829, startPoint y: 429, endPoint x: 680, endPoint y: 73, distance: 385.4
click at [829, 427] on span "Remove Asset" at bounding box center [837, 429] width 127 height 15
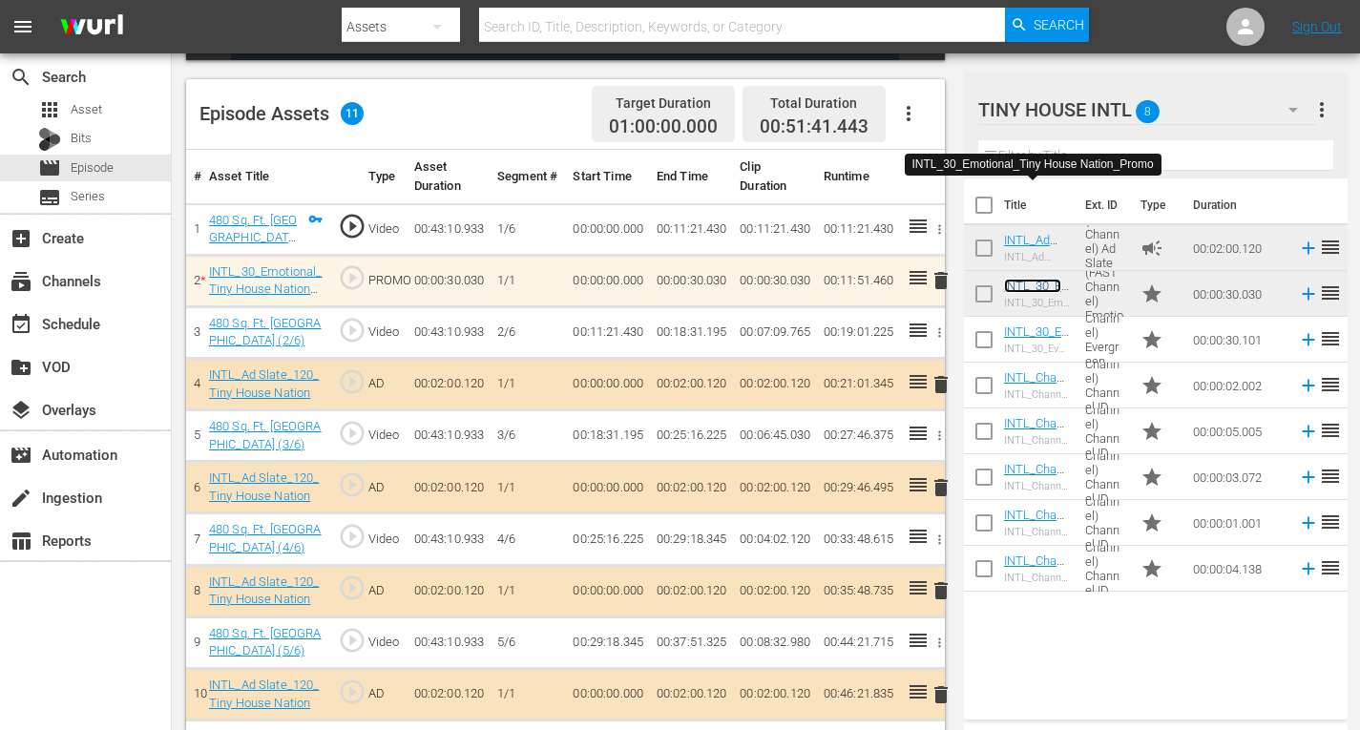
scroll to position [533, 0]
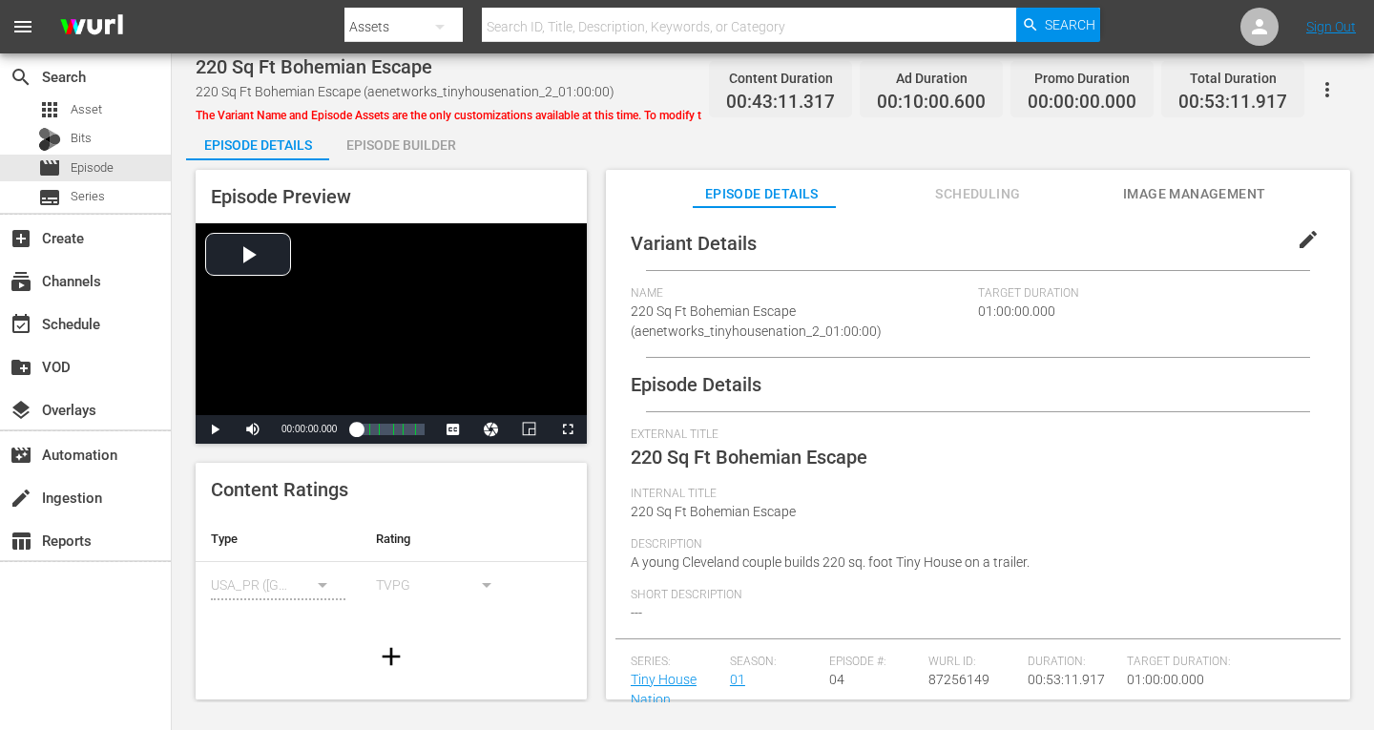
click at [407, 140] on div "Episode Builder" at bounding box center [400, 145] width 143 height 46
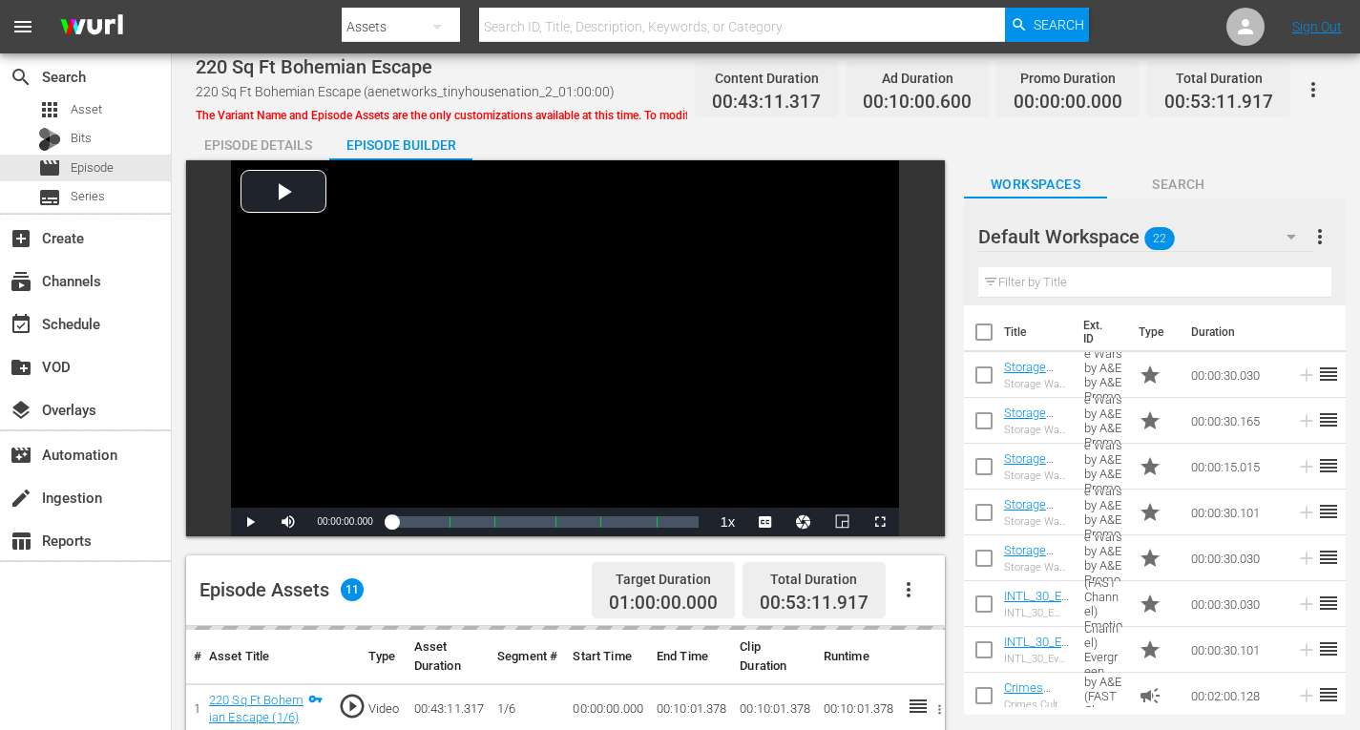
click at [1287, 229] on icon "button" at bounding box center [1291, 236] width 23 height 23
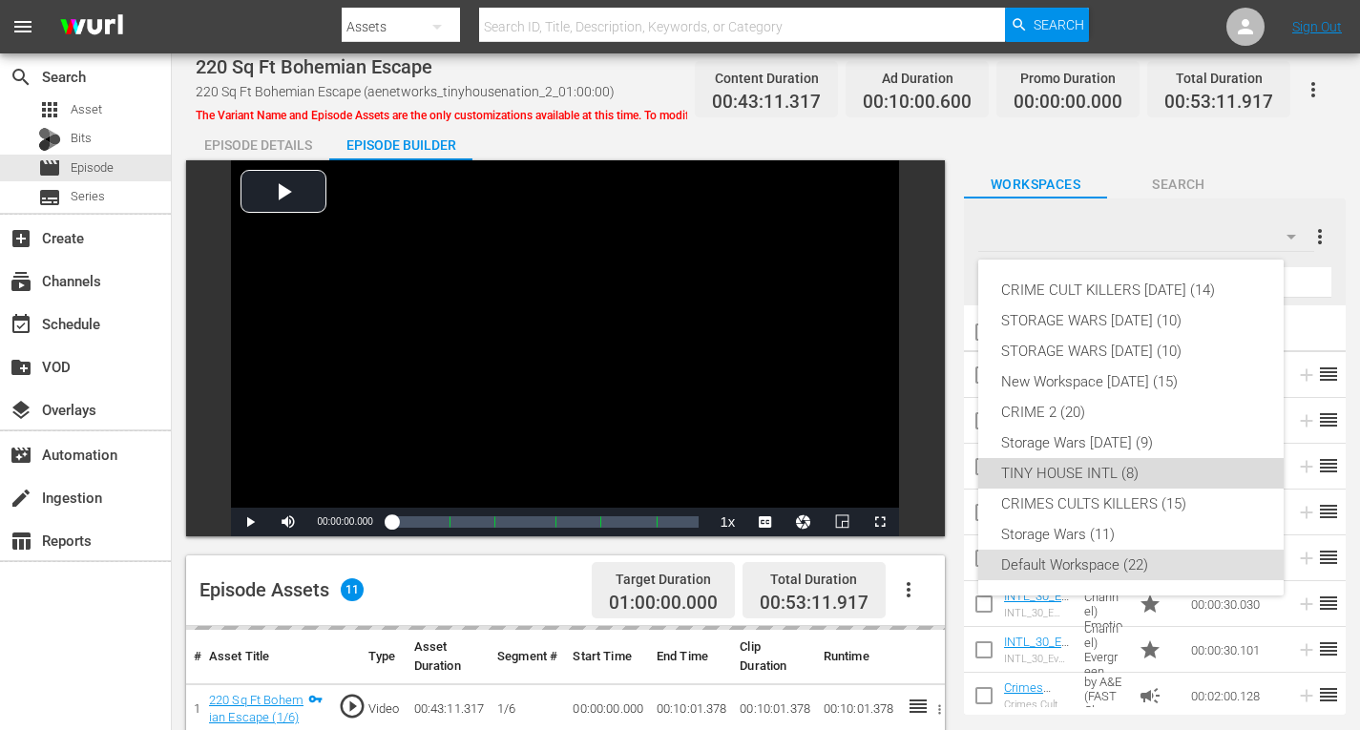
click at [1055, 469] on div "TINY HOUSE INTL (8)" at bounding box center [1131, 473] width 260 height 31
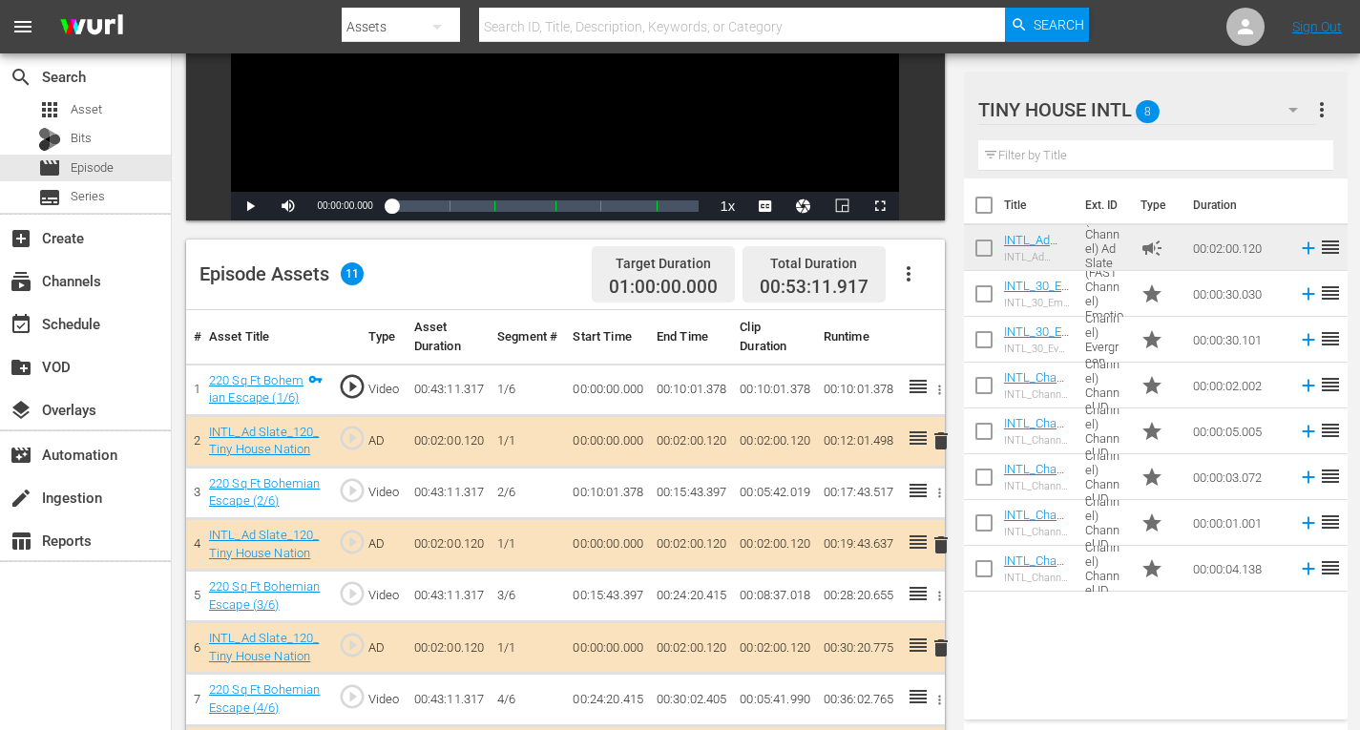
scroll to position [382, 0]
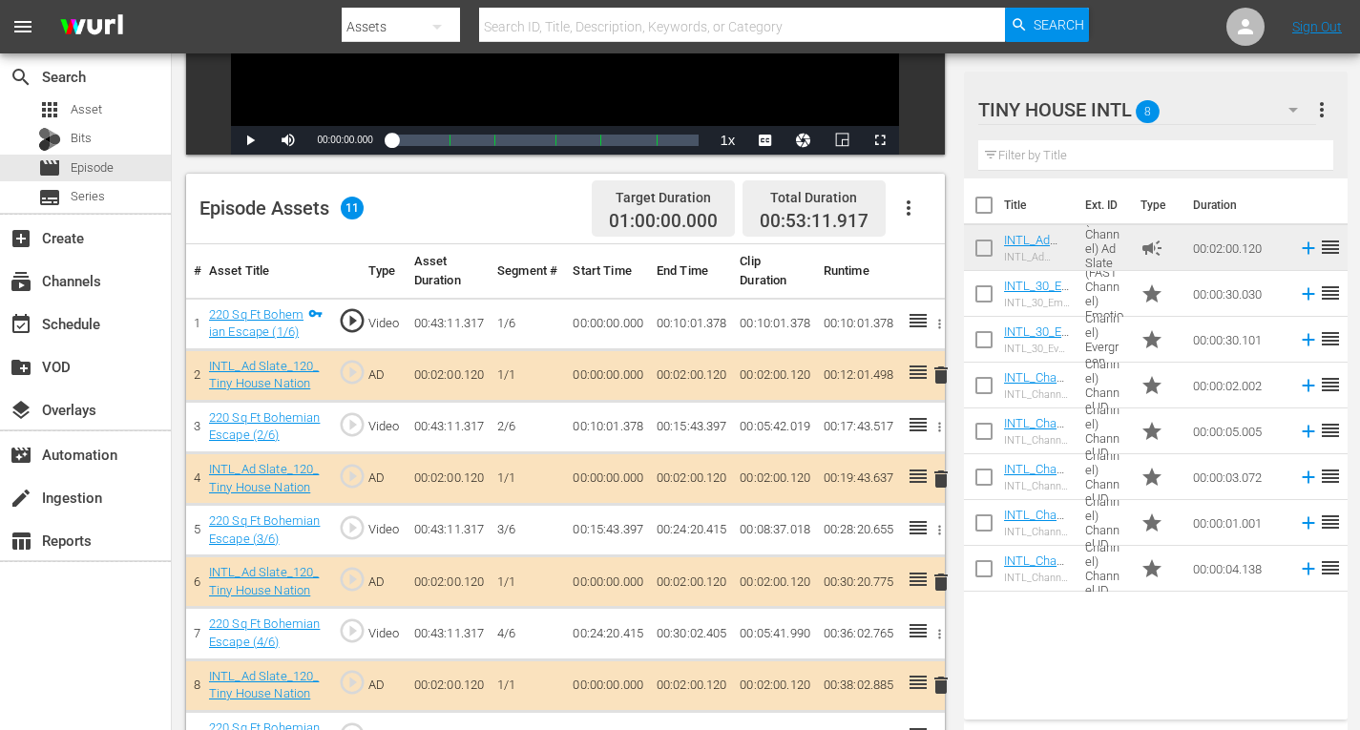
click at [940, 478] on span "delete" at bounding box center [941, 479] width 23 height 23
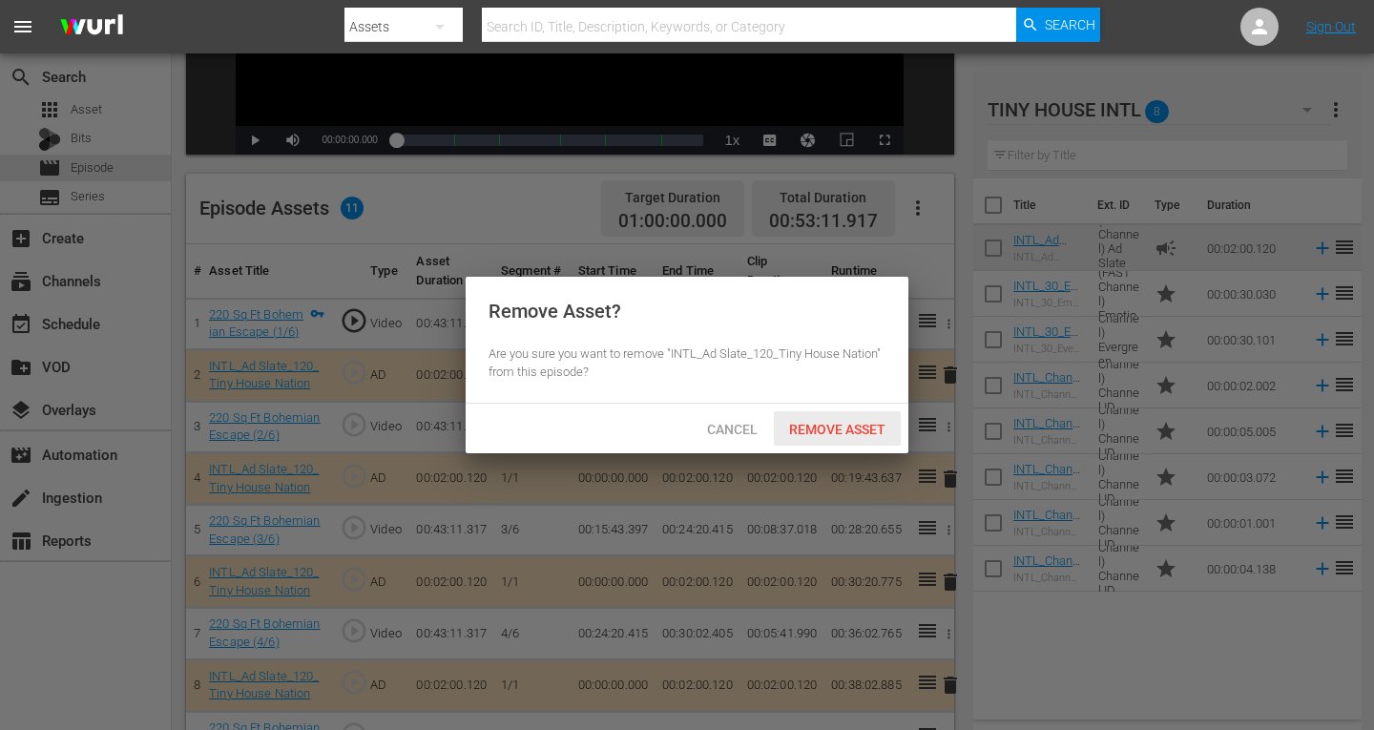
click at [819, 435] on span "Remove Asset" at bounding box center [837, 429] width 127 height 15
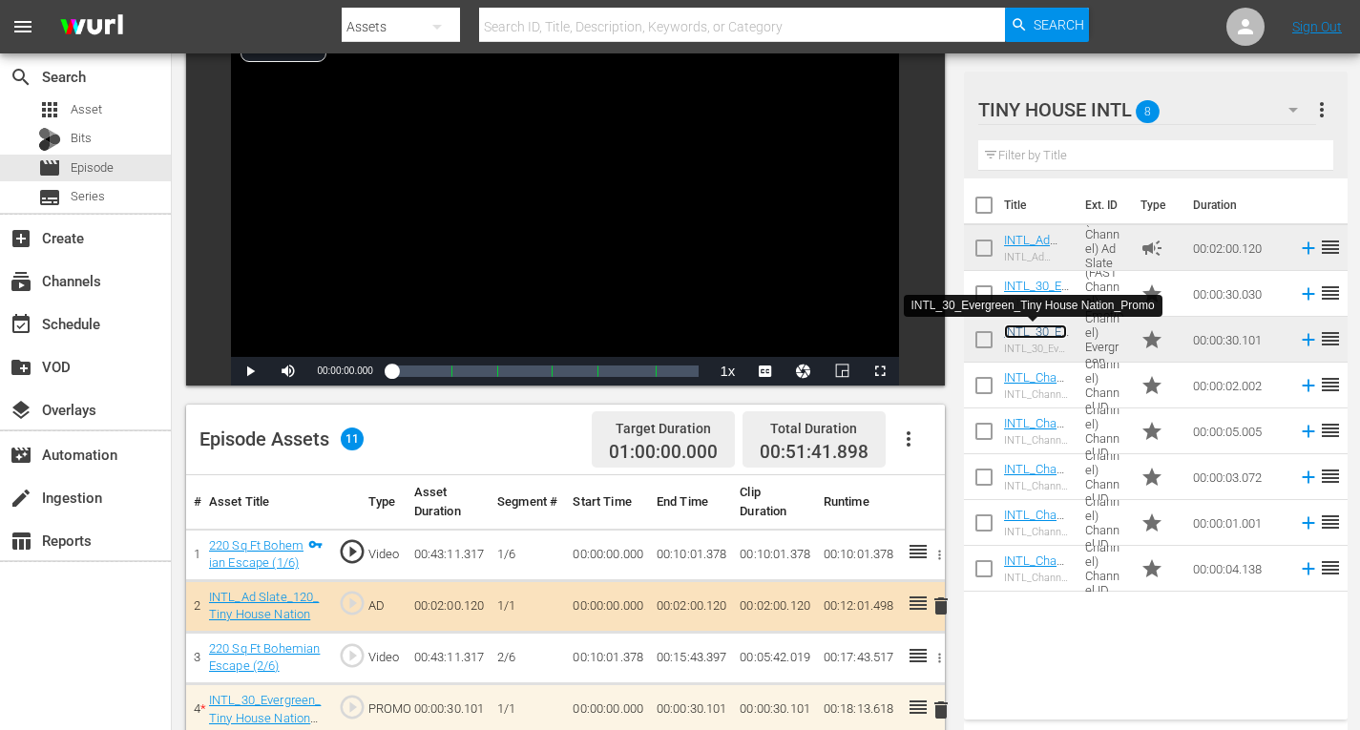
scroll to position [533, 0]
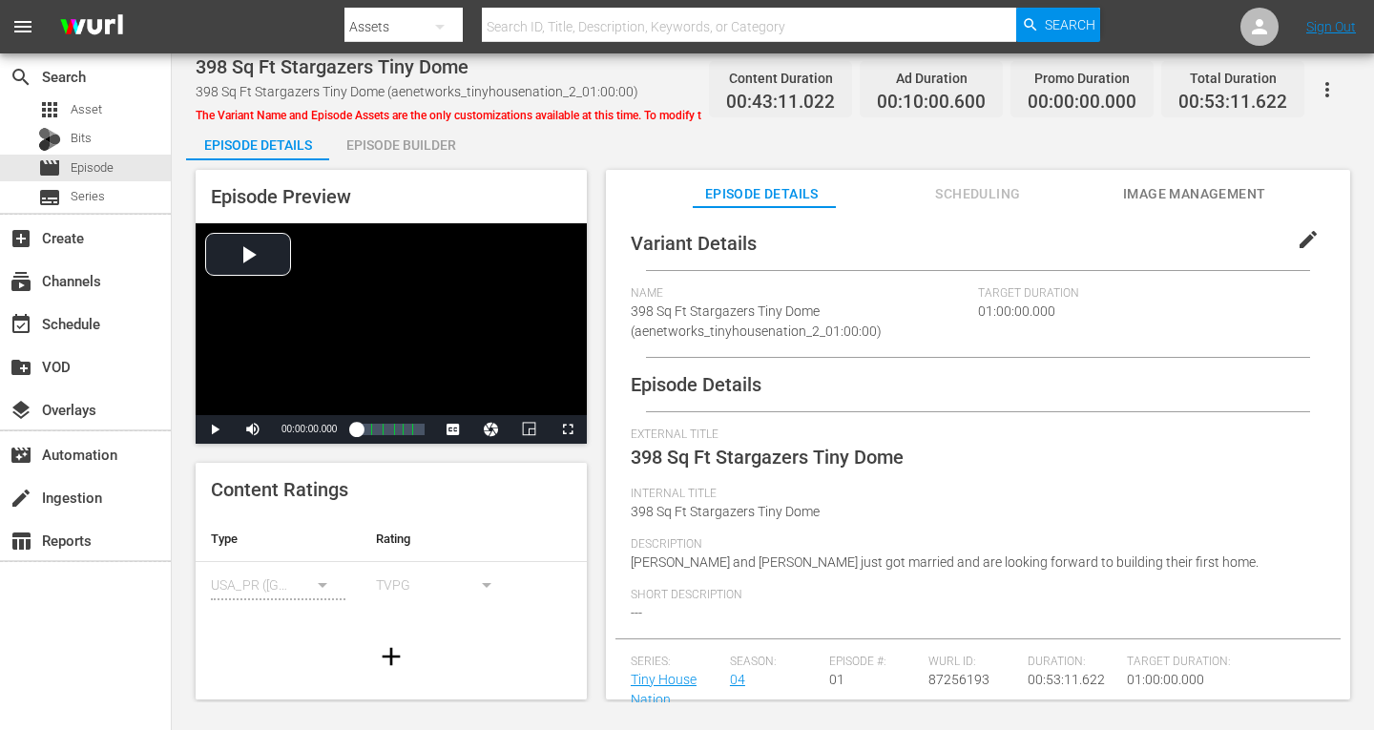
drag, startPoint x: 398, startPoint y: 140, endPoint x: 743, endPoint y: 208, distance: 351.1
click at [398, 140] on div "Episode Builder" at bounding box center [400, 145] width 143 height 46
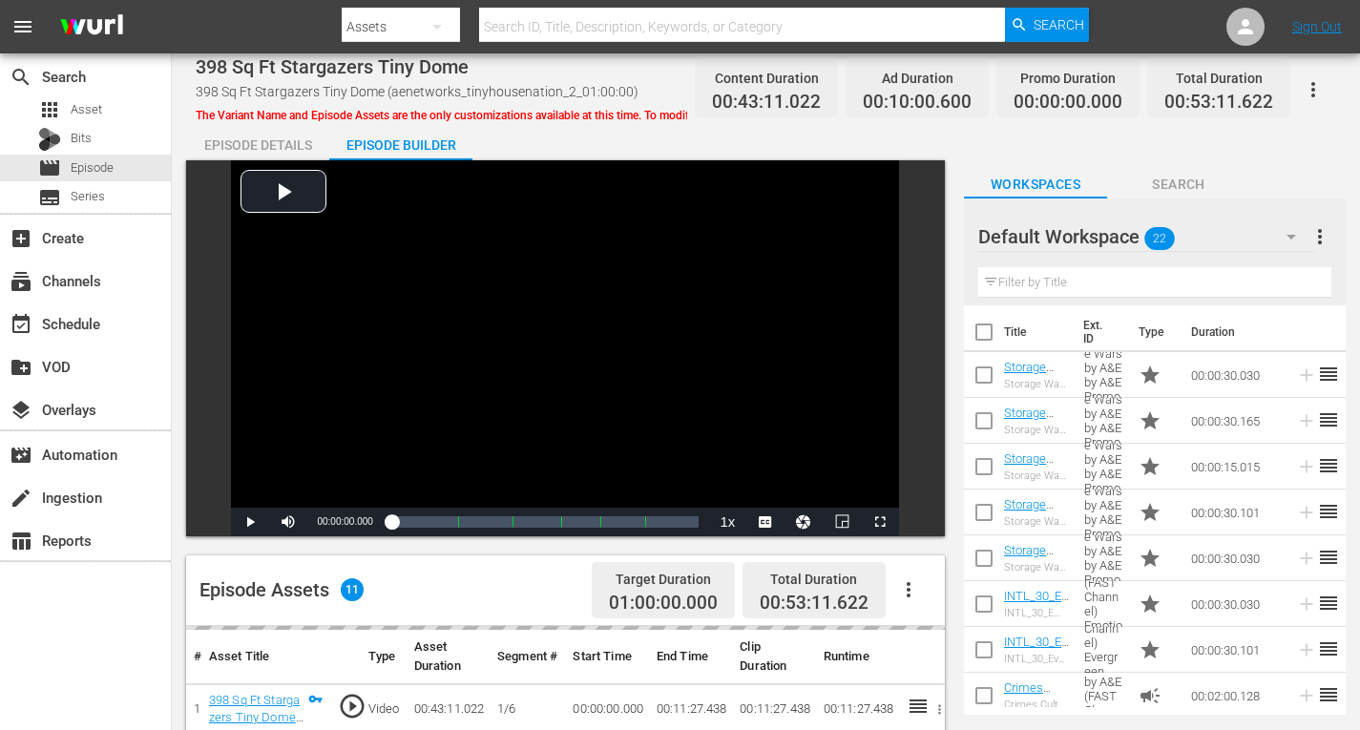
click at [1285, 233] on icon "button" at bounding box center [1291, 236] width 23 height 23
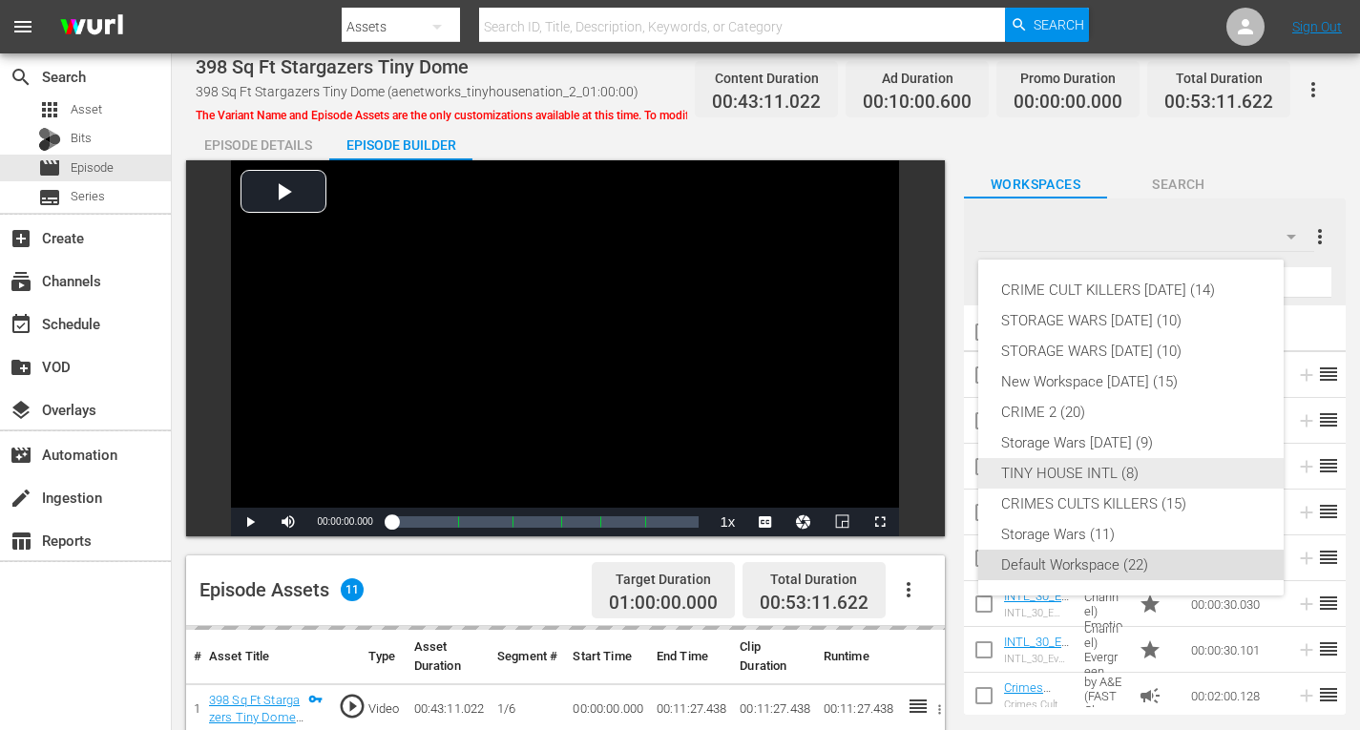
click at [1081, 475] on div "TINY HOUSE INTL (8)" at bounding box center [1131, 473] width 260 height 31
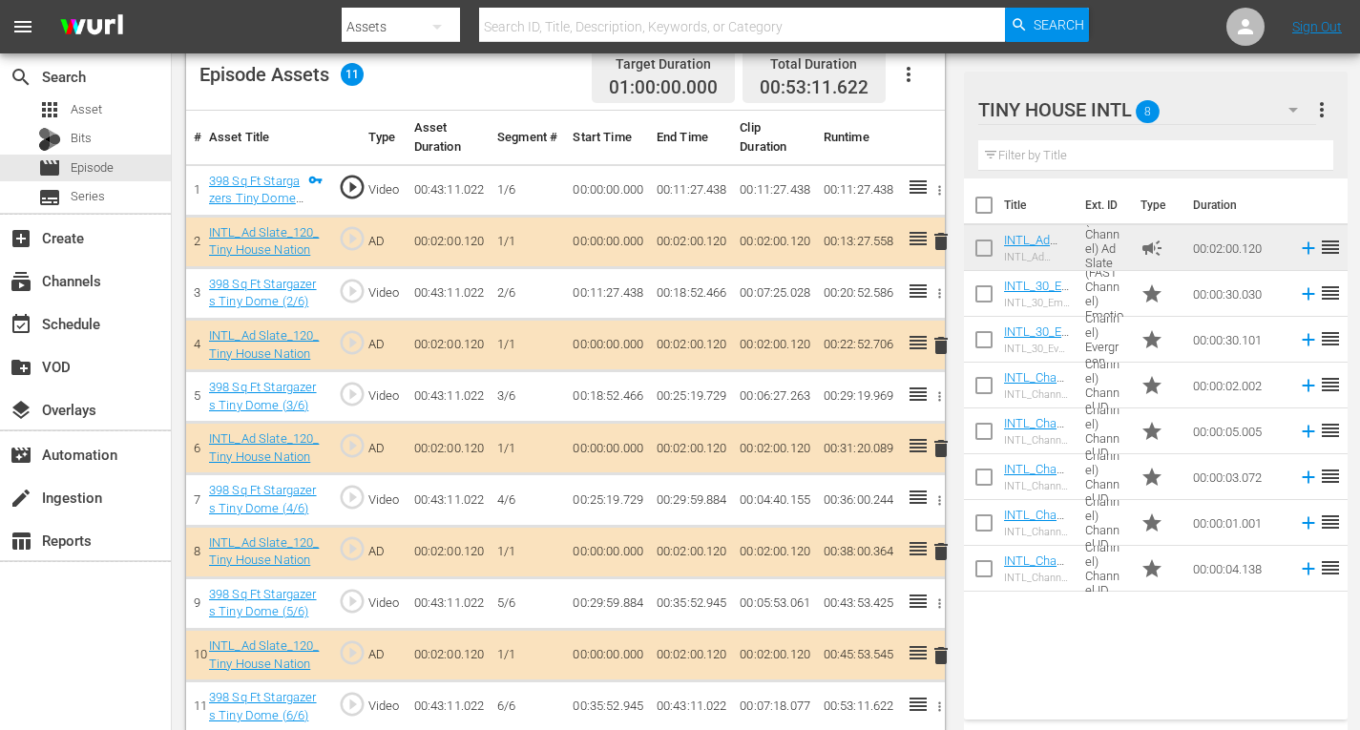
scroll to position [533, 0]
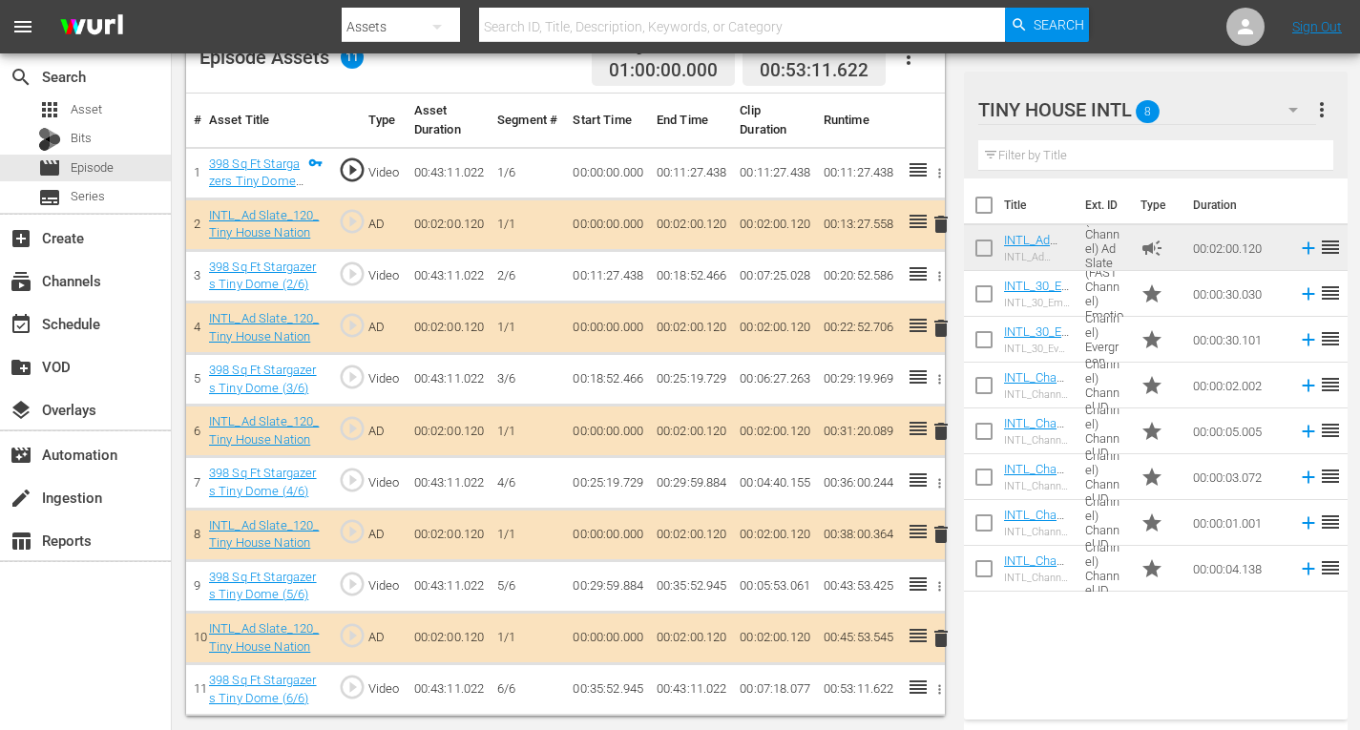
click at [944, 429] on span "delete" at bounding box center [941, 431] width 23 height 23
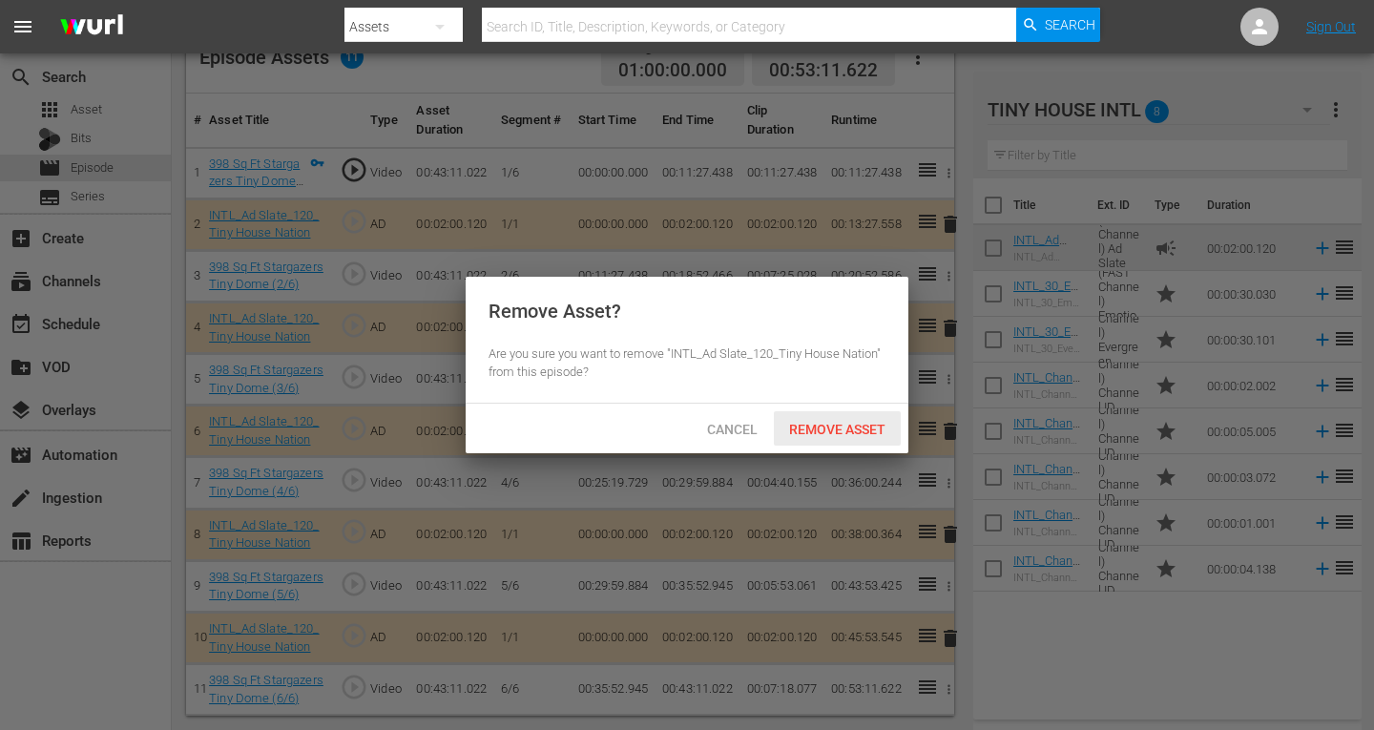
click at [850, 425] on span "Remove Asset" at bounding box center [837, 429] width 127 height 15
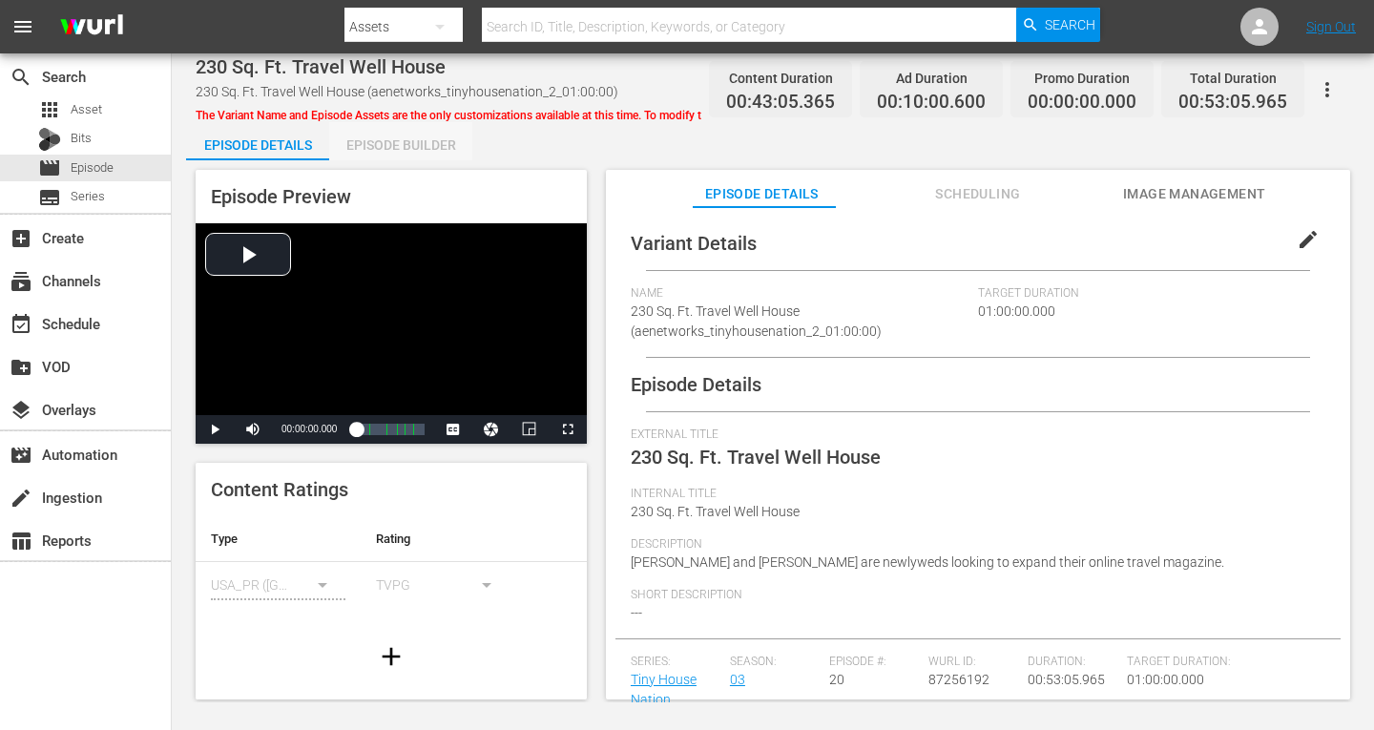
click at [427, 140] on div "Episode Builder" at bounding box center [400, 145] width 143 height 46
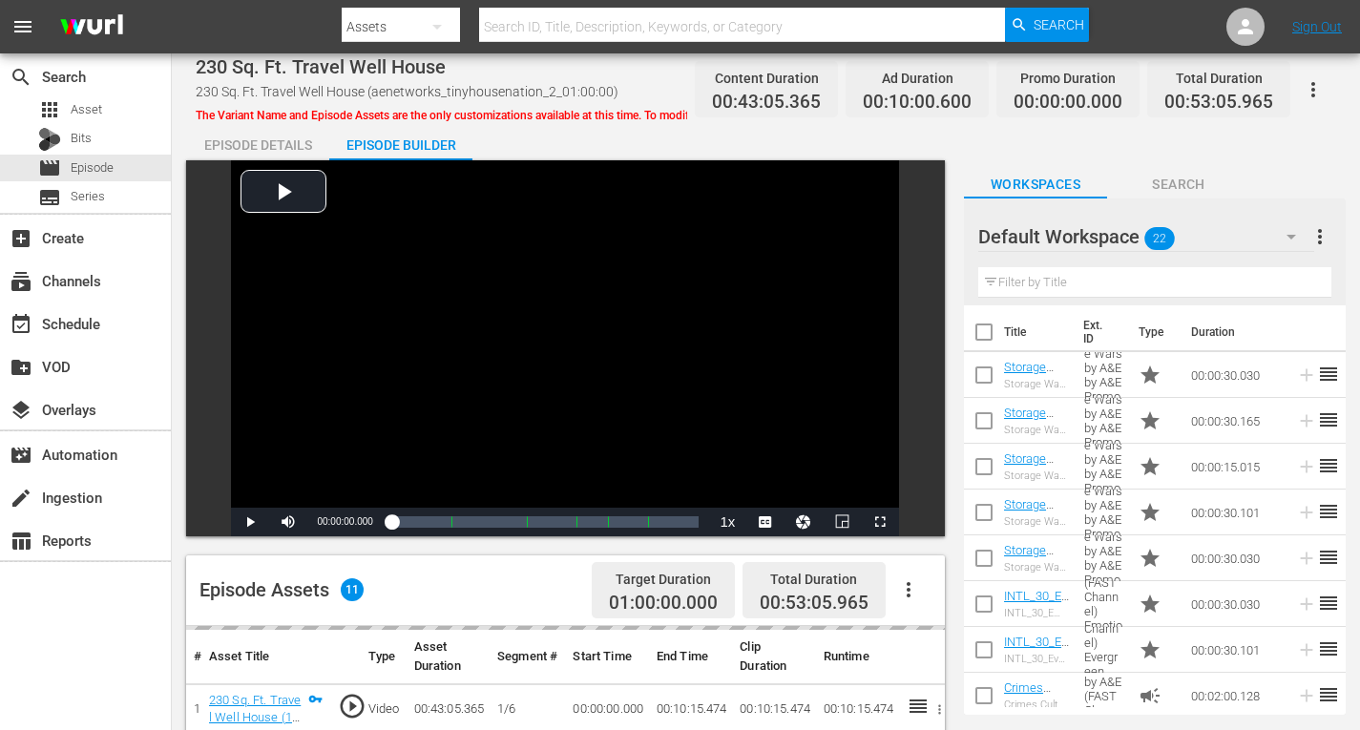
click at [1287, 235] on icon "button" at bounding box center [1292, 237] width 10 height 5
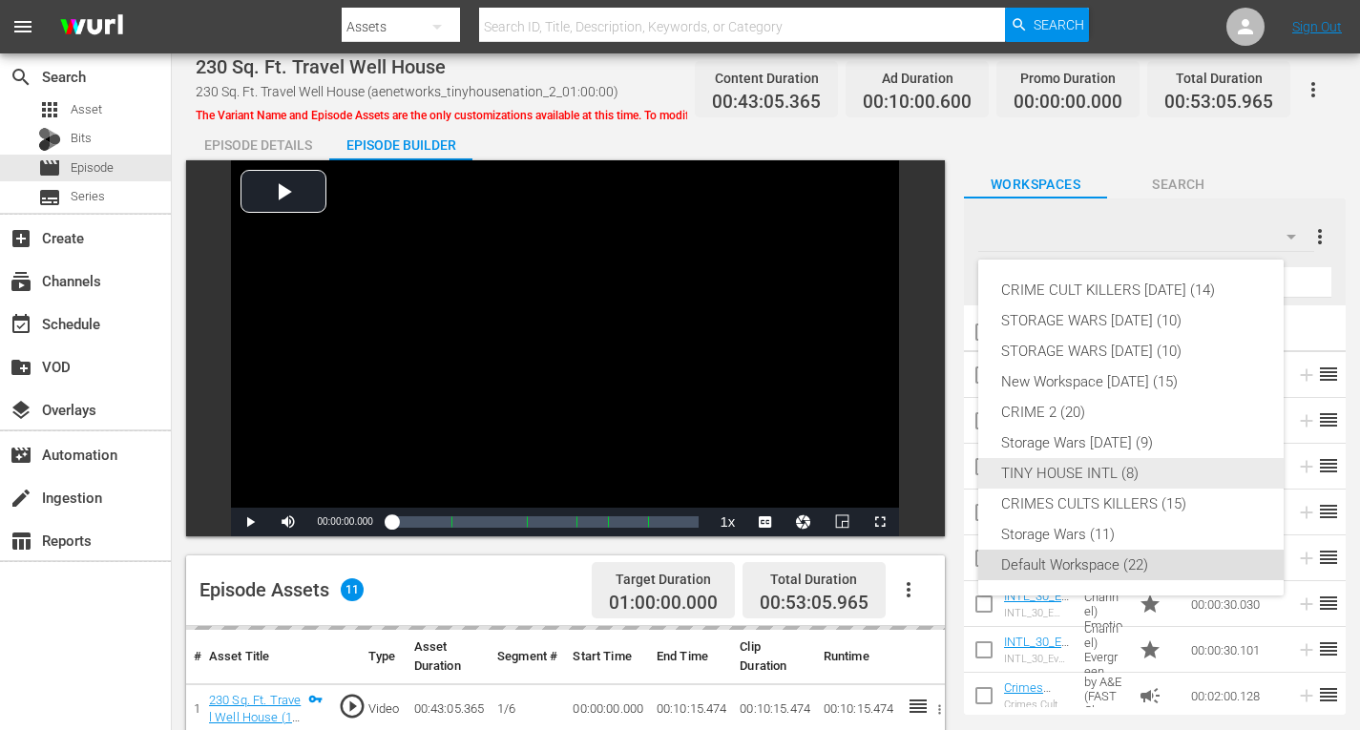
click at [1095, 477] on div "TINY HOUSE INTL (8)" at bounding box center [1131, 473] width 260 height 31
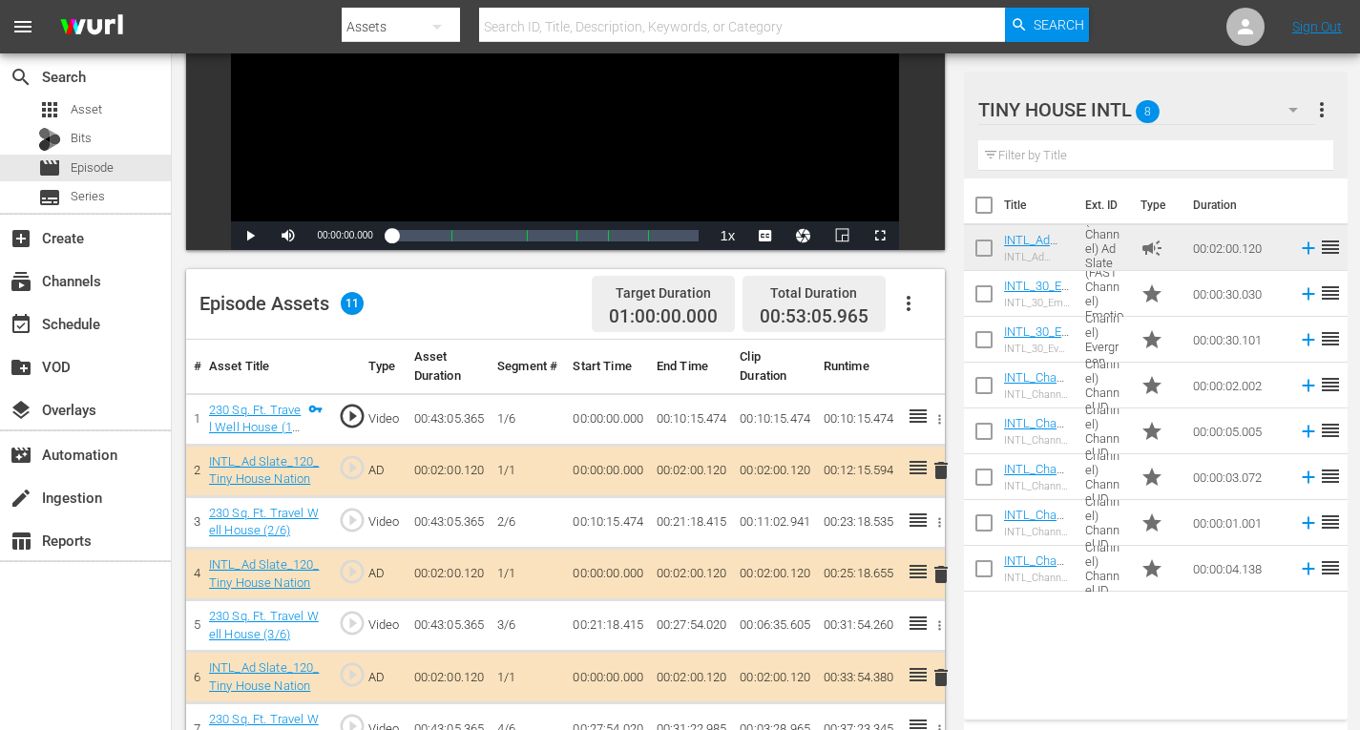
scroll to position [533, 0]
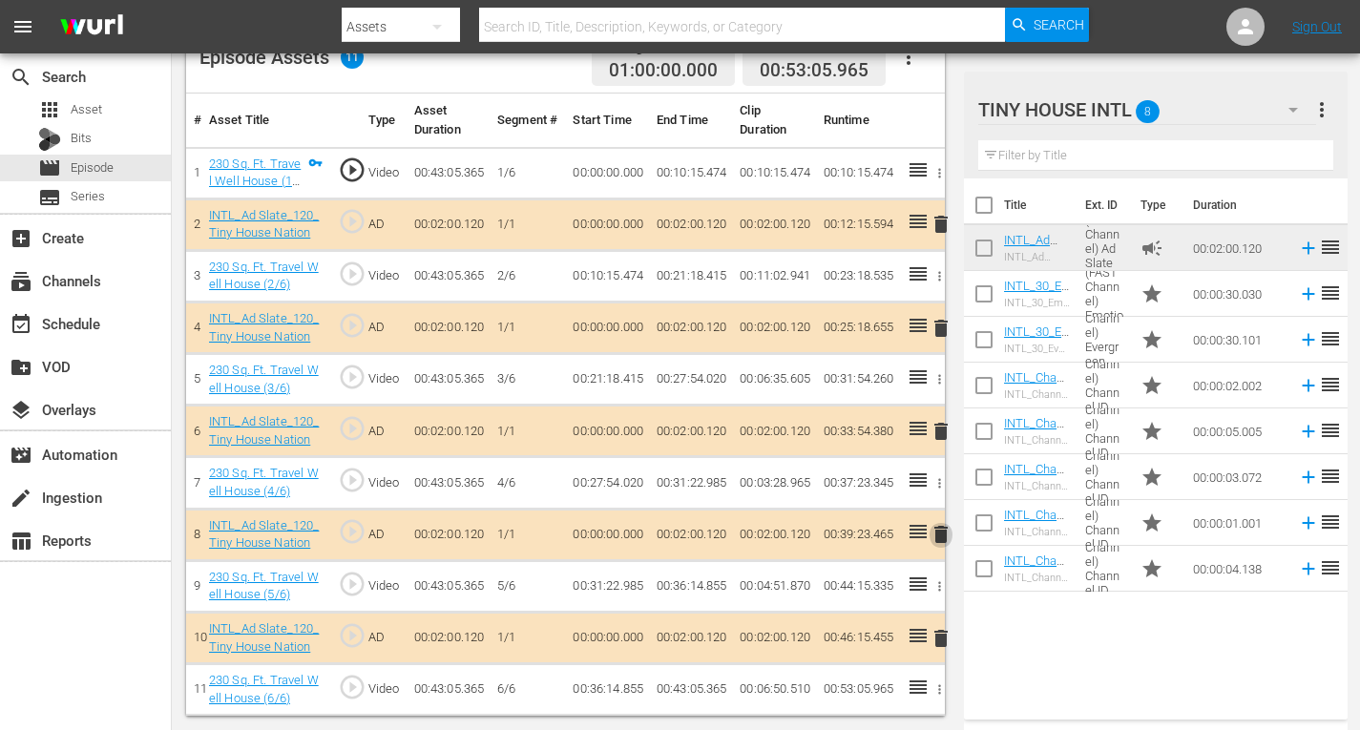
click at [941, 532] on span "delete" at bounding box center [941, 534] width 23 height 23
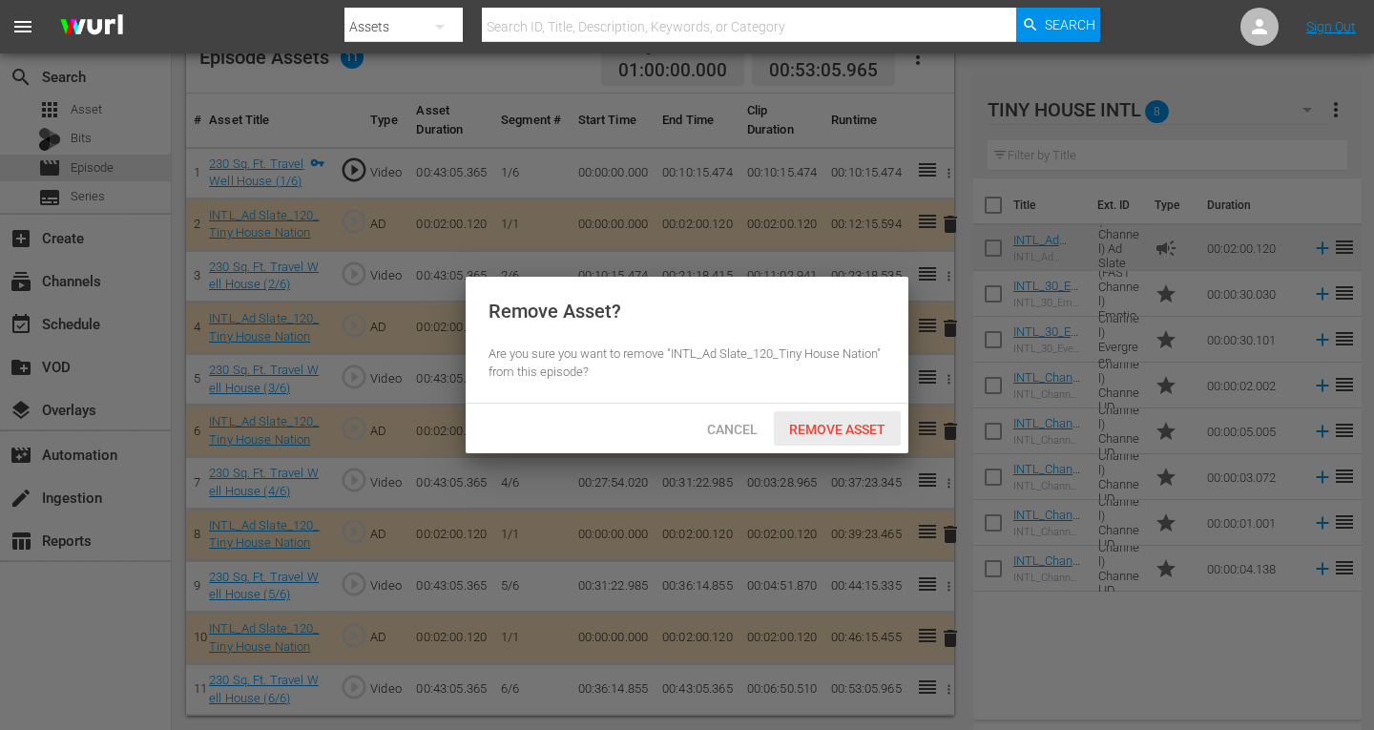
click at [835, 425] on span "Remove Asset" at bounding box center [837, 429] width 127 height 15
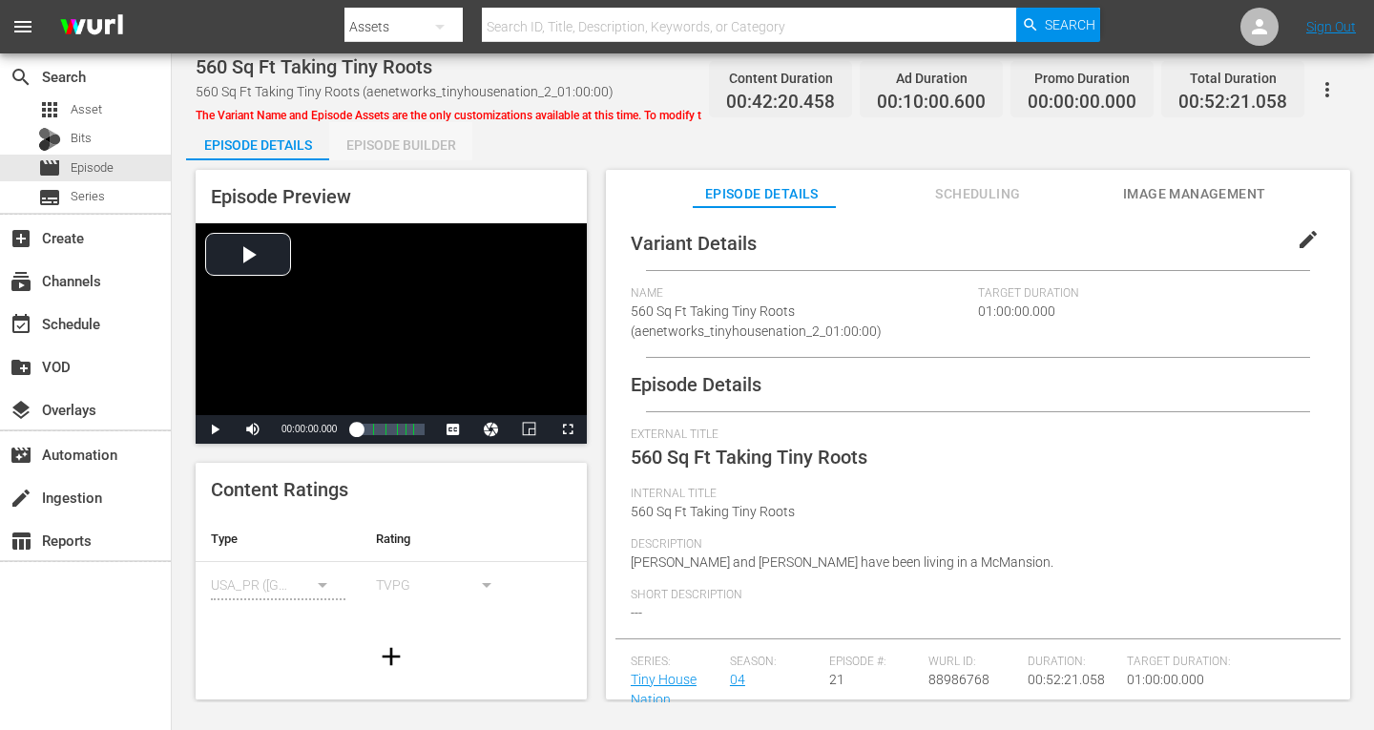
click at [401, 147] on div "Episode Builder" at bounding box center [400, 145] width 143 height 46
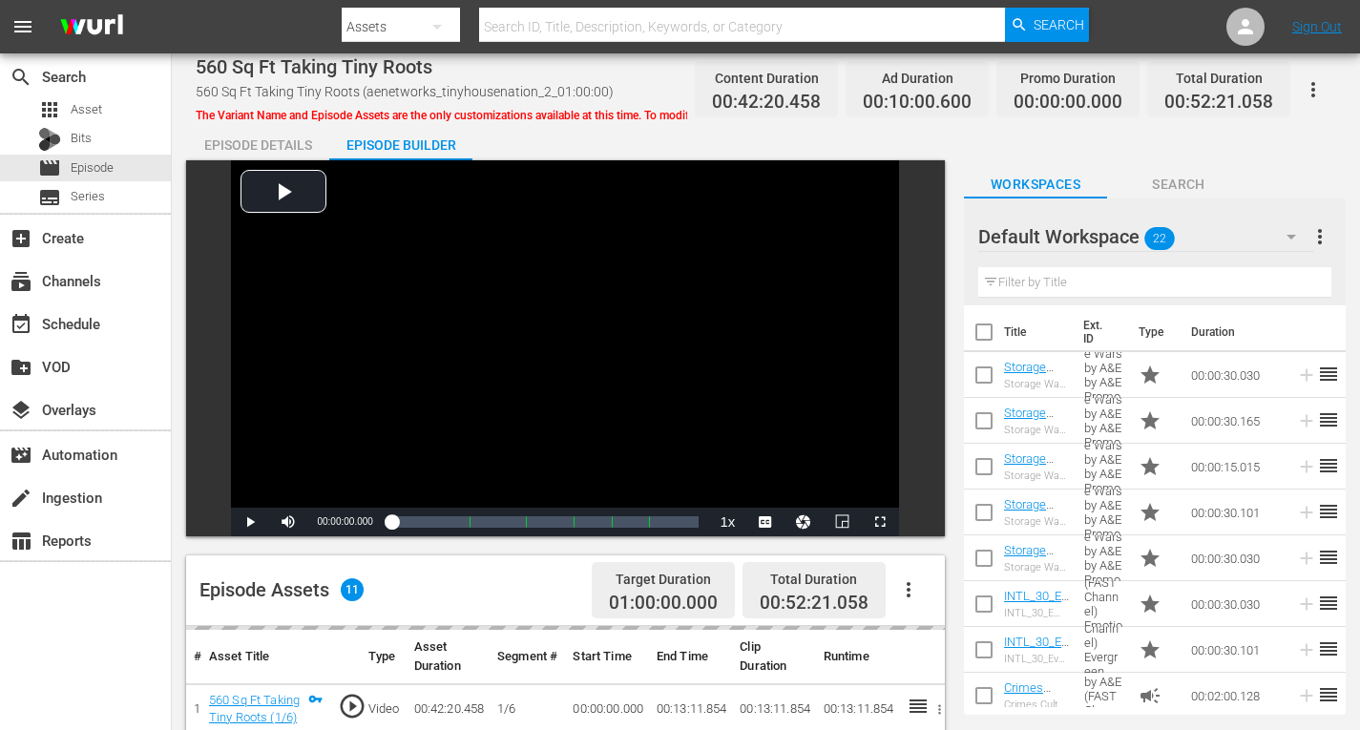
click at [1292, 236] on icon "button" at bounding box center [1292, 237] width 10 height 5
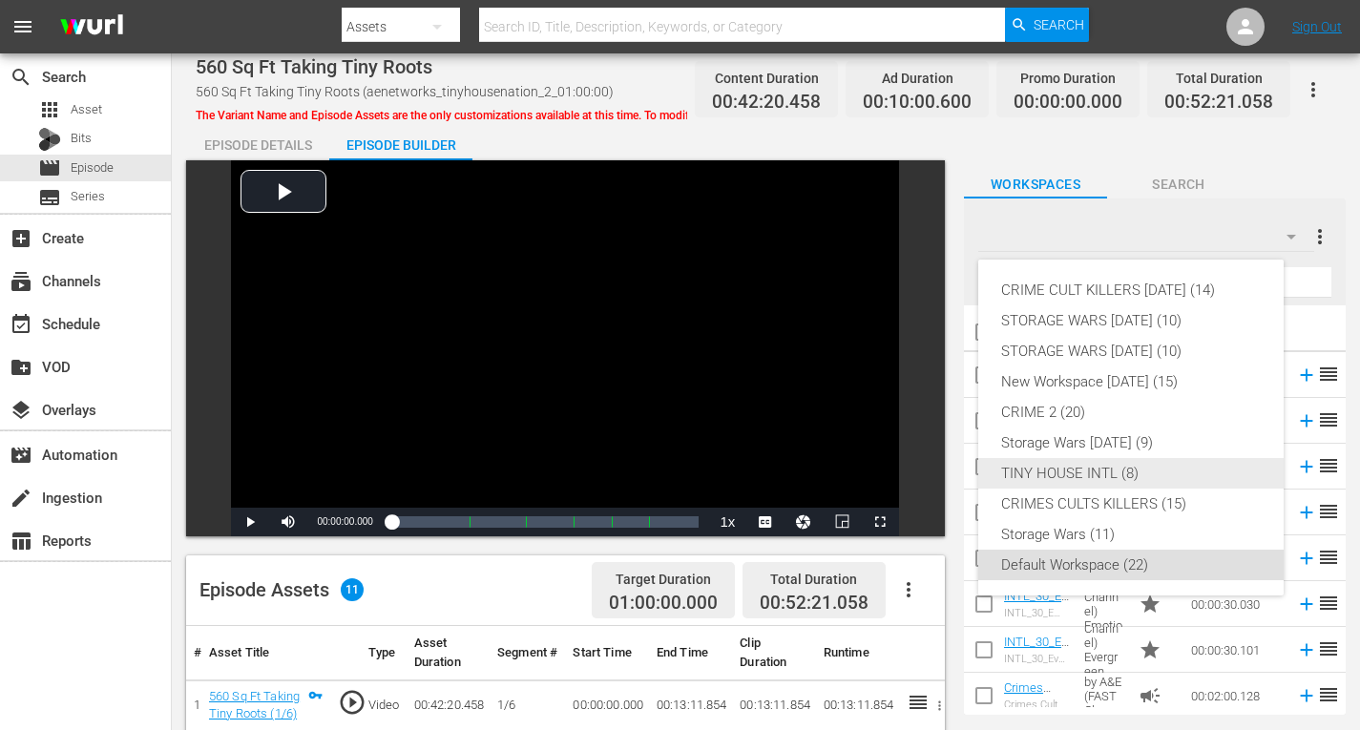
click at [1058, 477] on div "TINY HOUSE INTL (8)" at bounding box center [1131, 473] width 260 height 31
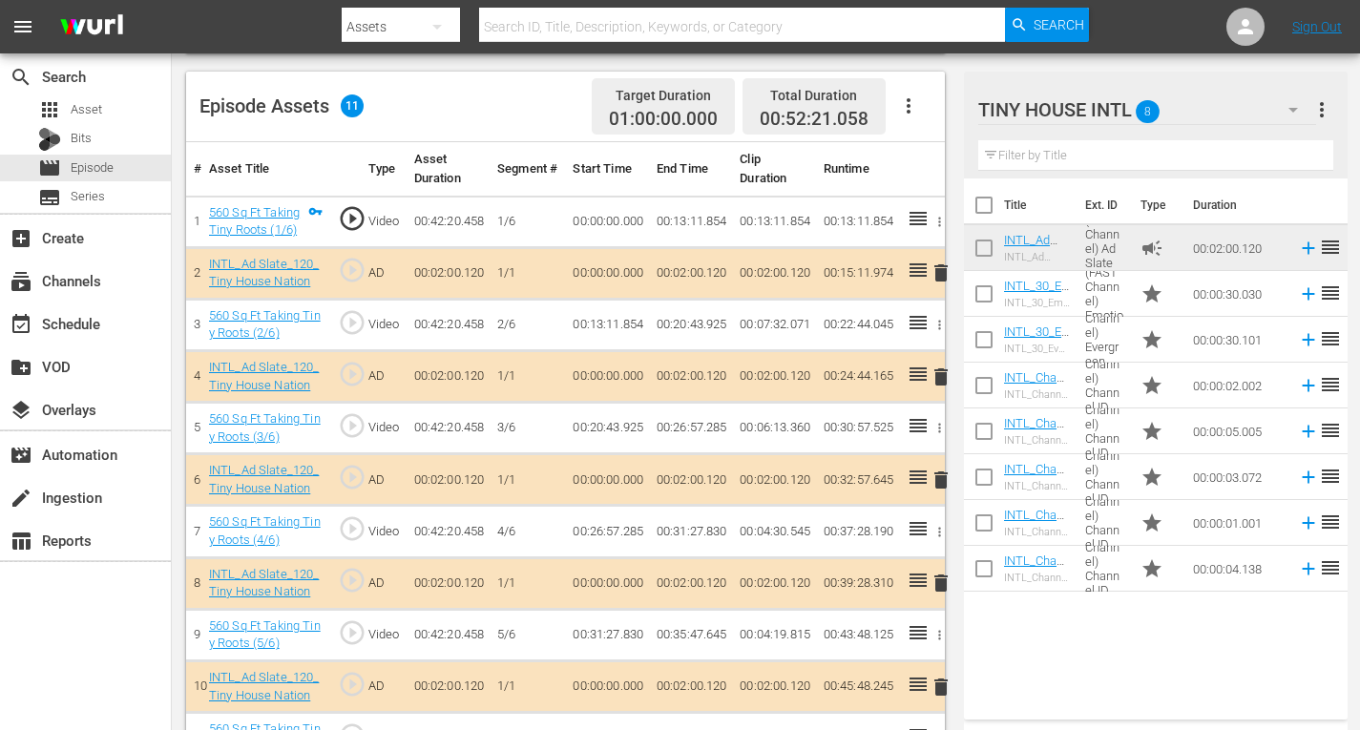
scroll to position [533, 0]
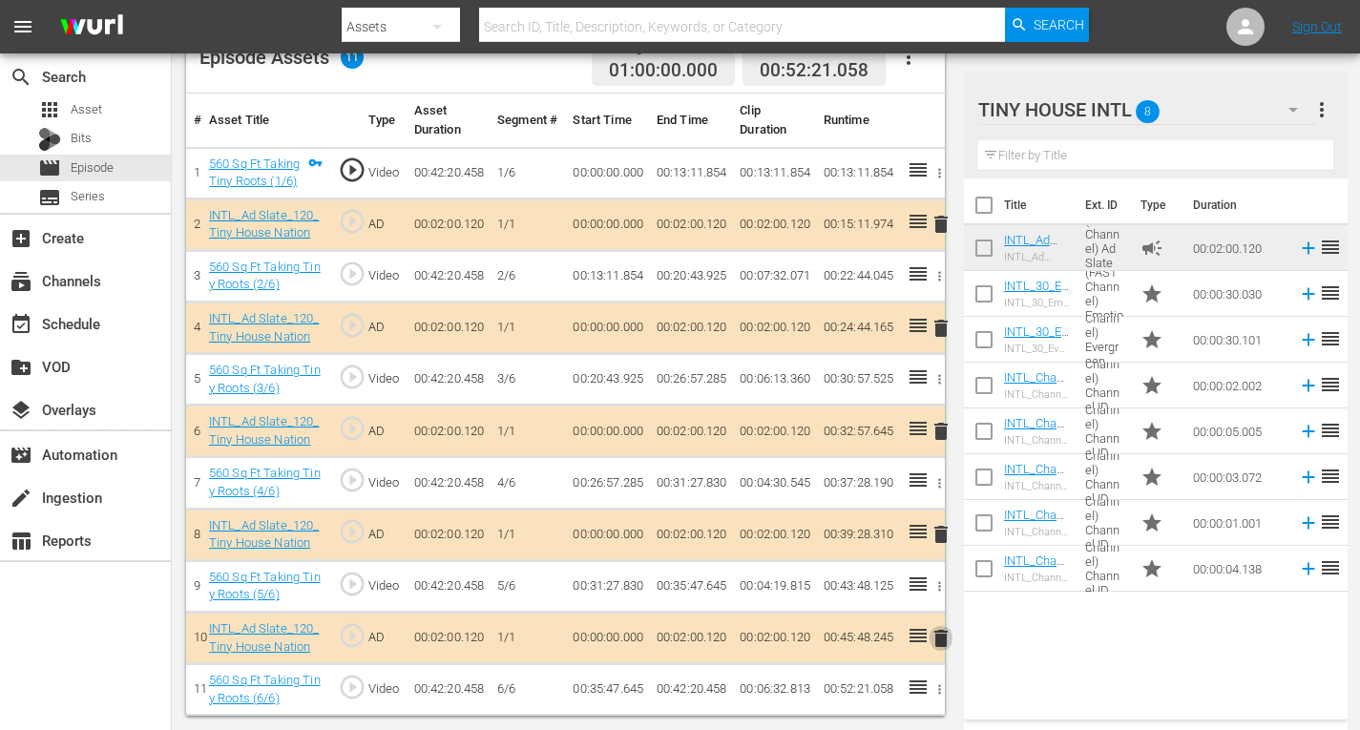
click at [943, 637] on span "delete" at bounding box center [941, 638] width 23 height 23
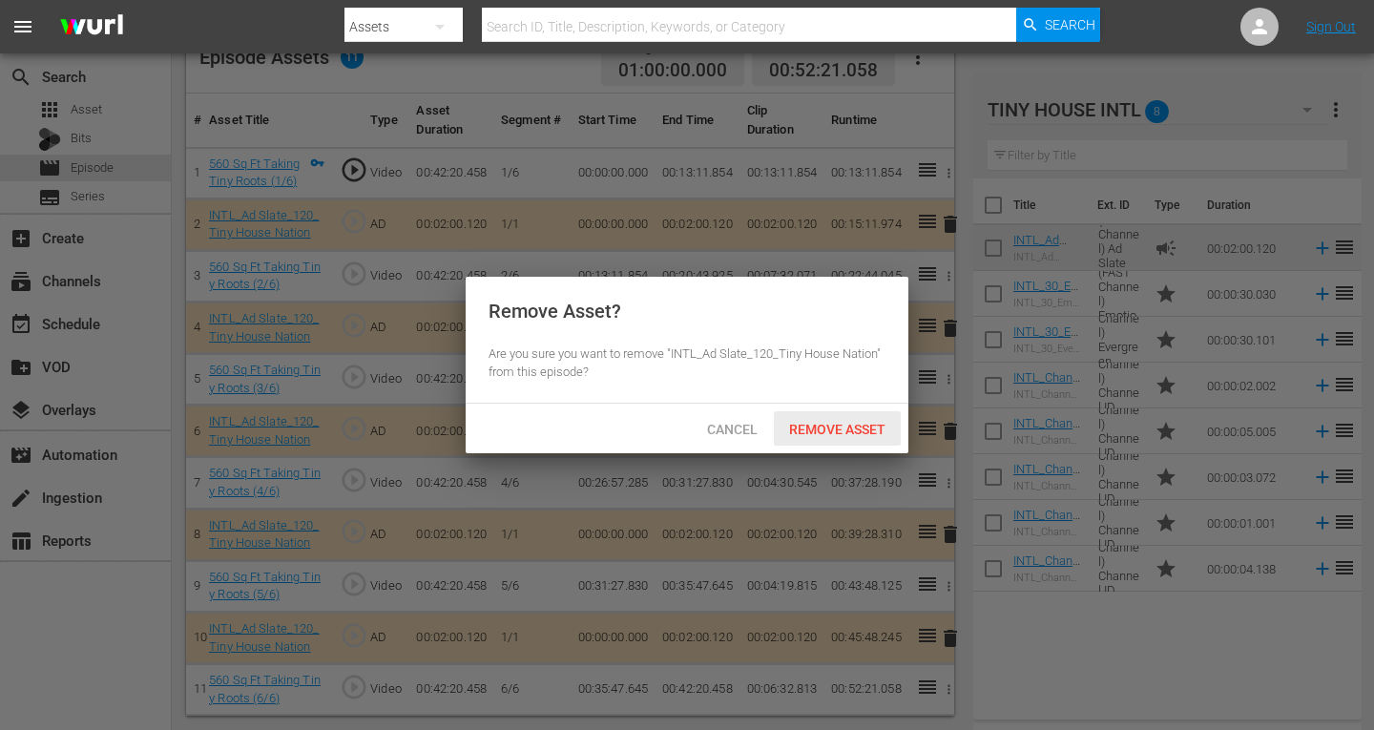
click at [859, 428] on span "Remove Asset" at bounding box center [837, 429] width 127 height 15
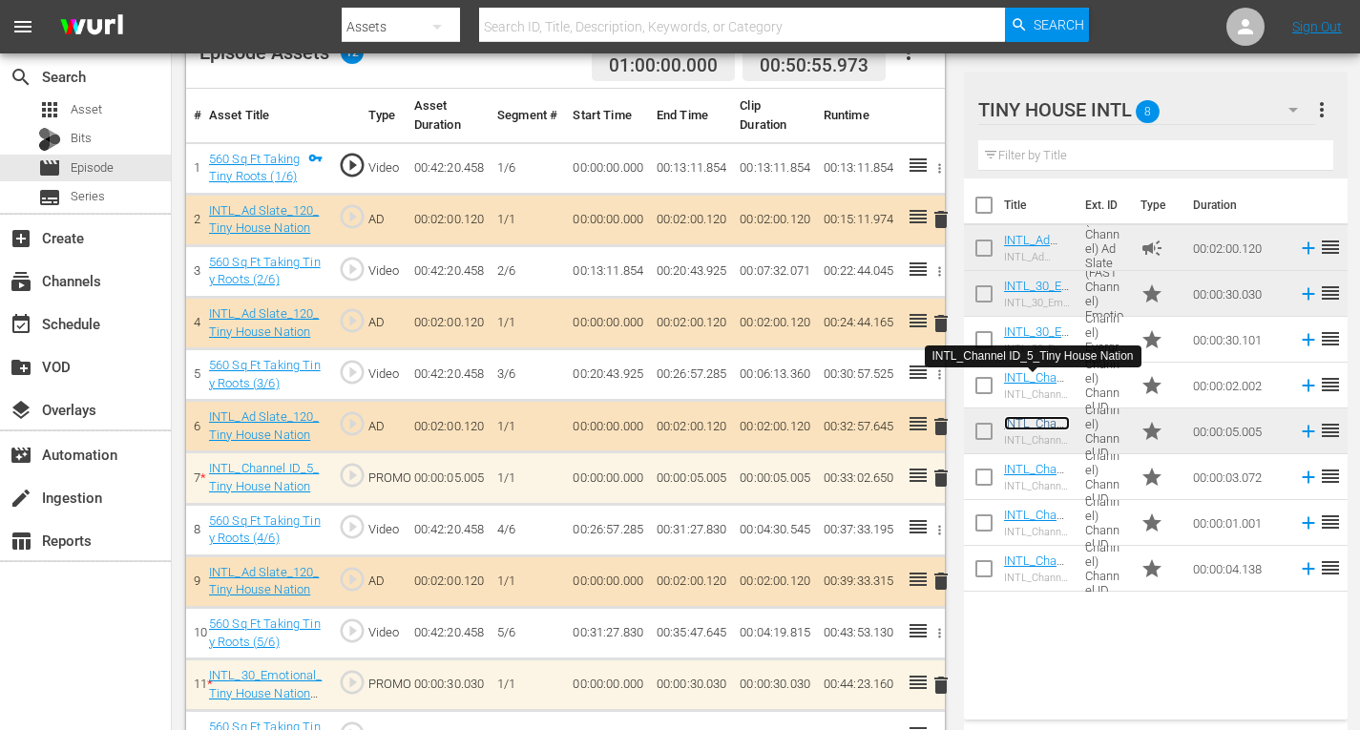
scroll to position [584, 0]
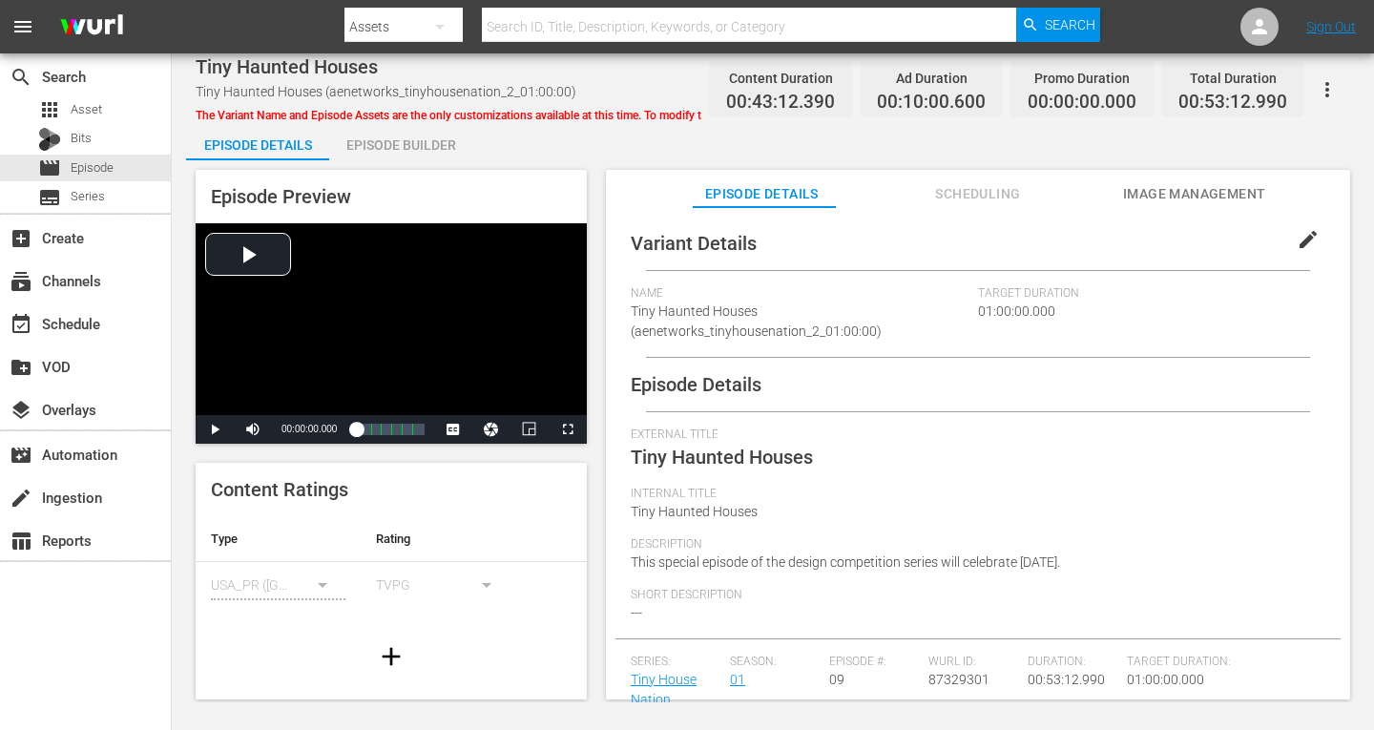
click at [440, 143] on div "Episode Builder" at bounding box center [400, 145] width 143 height 46
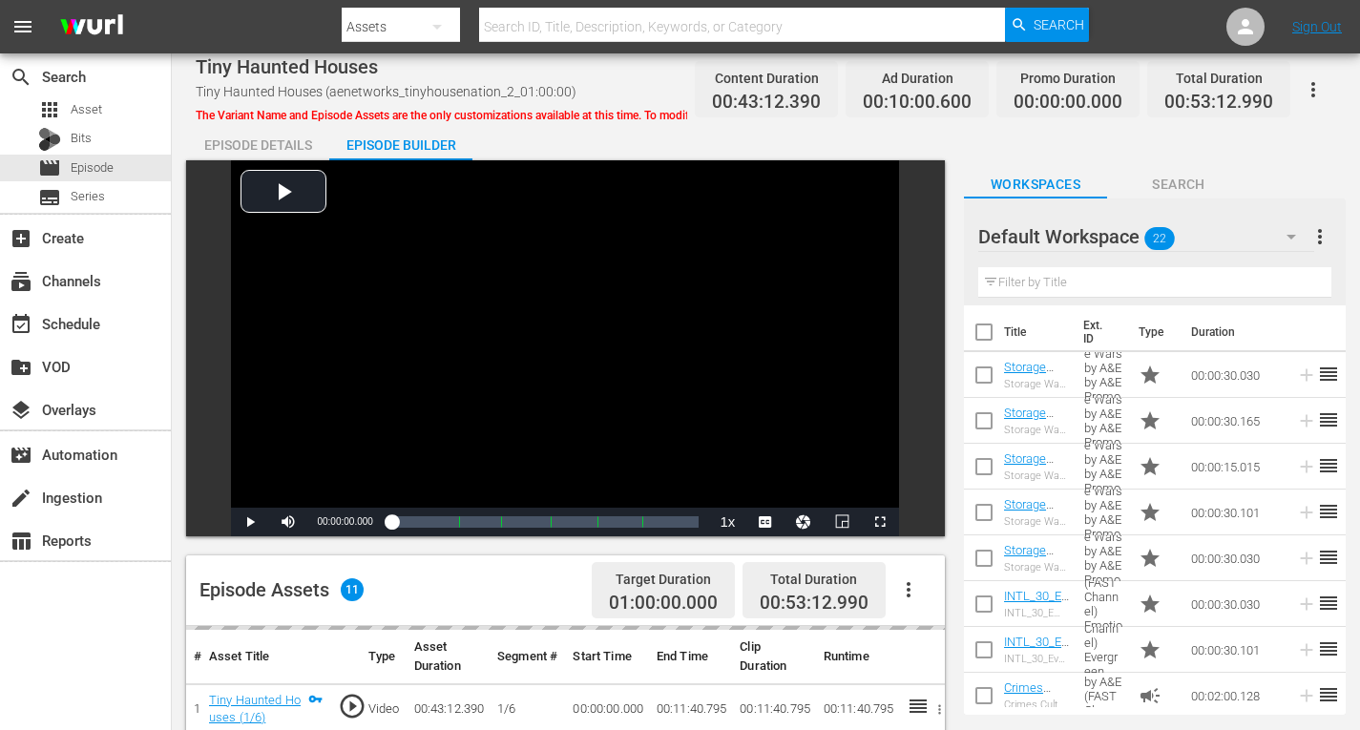
click at [1289, 234] on icon "button" at bounding box center [1291, 236] width 23 height 23
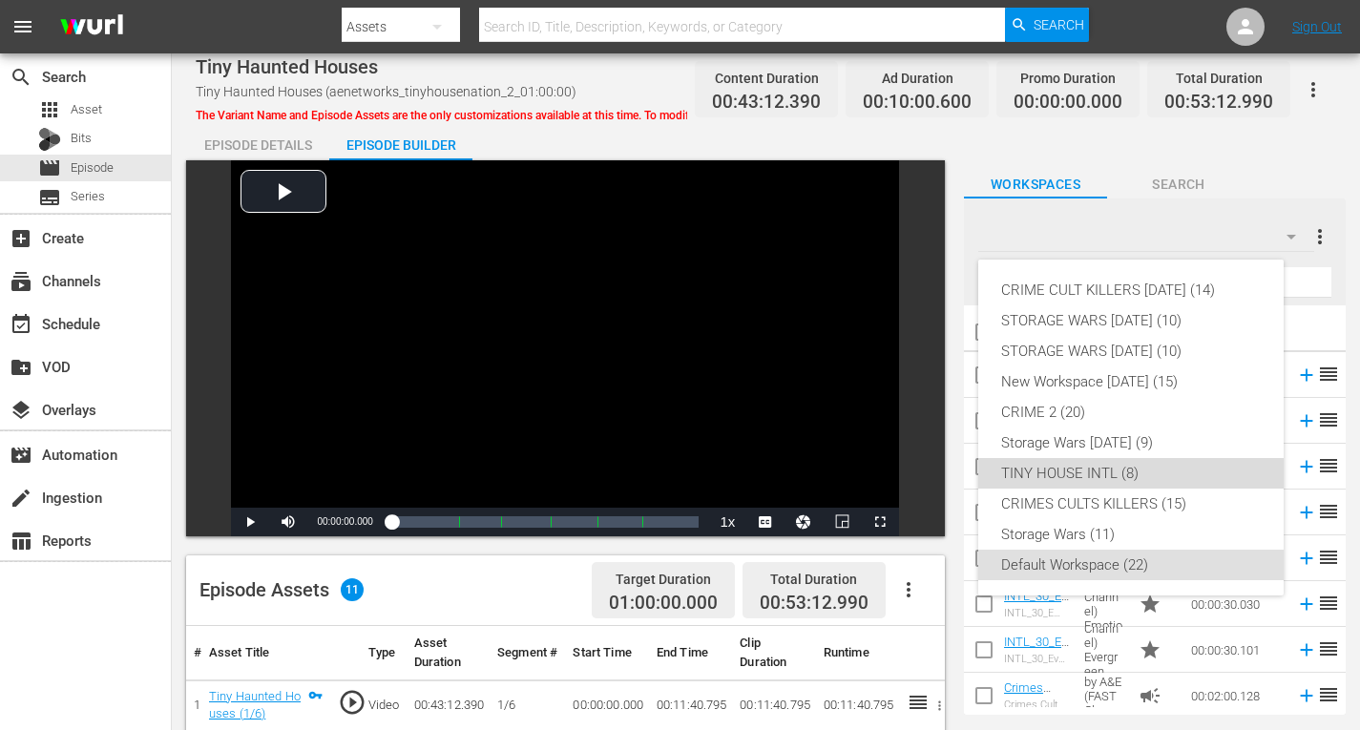
click at [1095, 472] on div "TINY HOUSE INTL (8)" at bounding box center [1131, 473] width 260 height 31
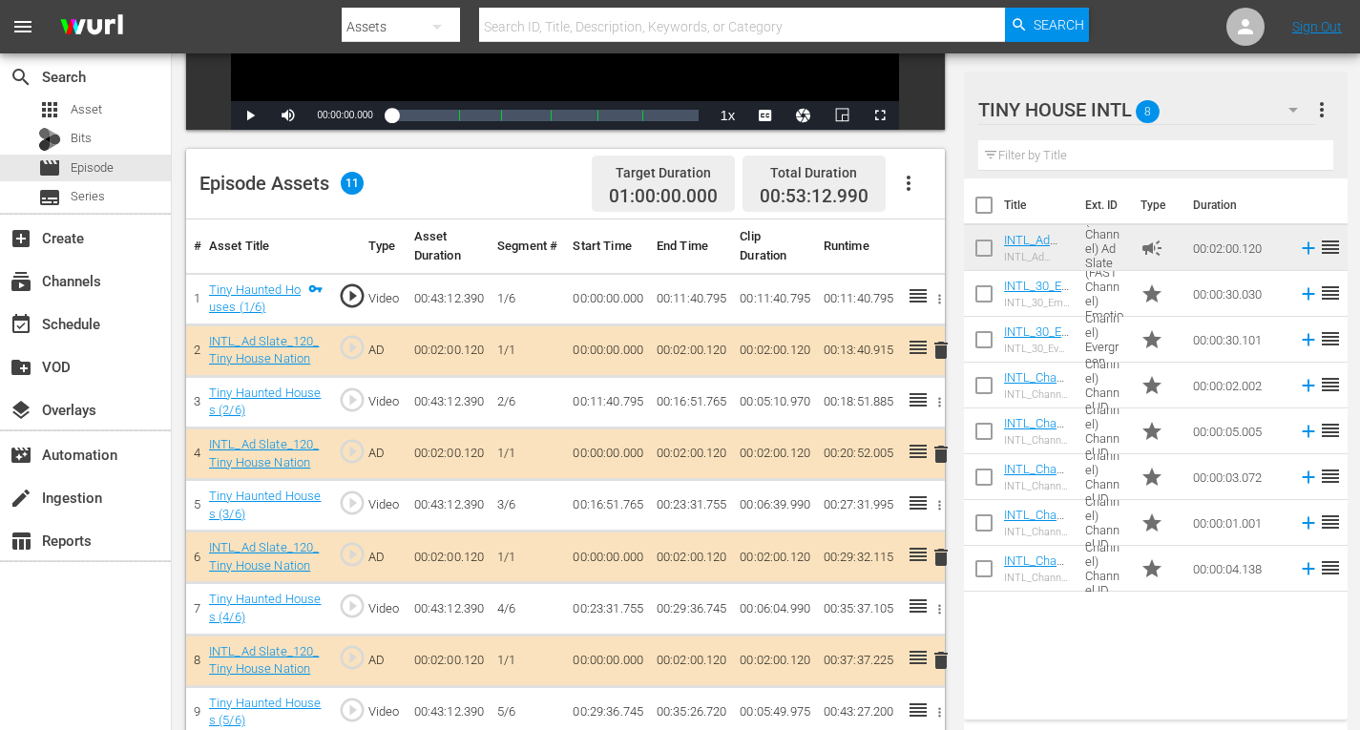
scroll to position [477, 0]
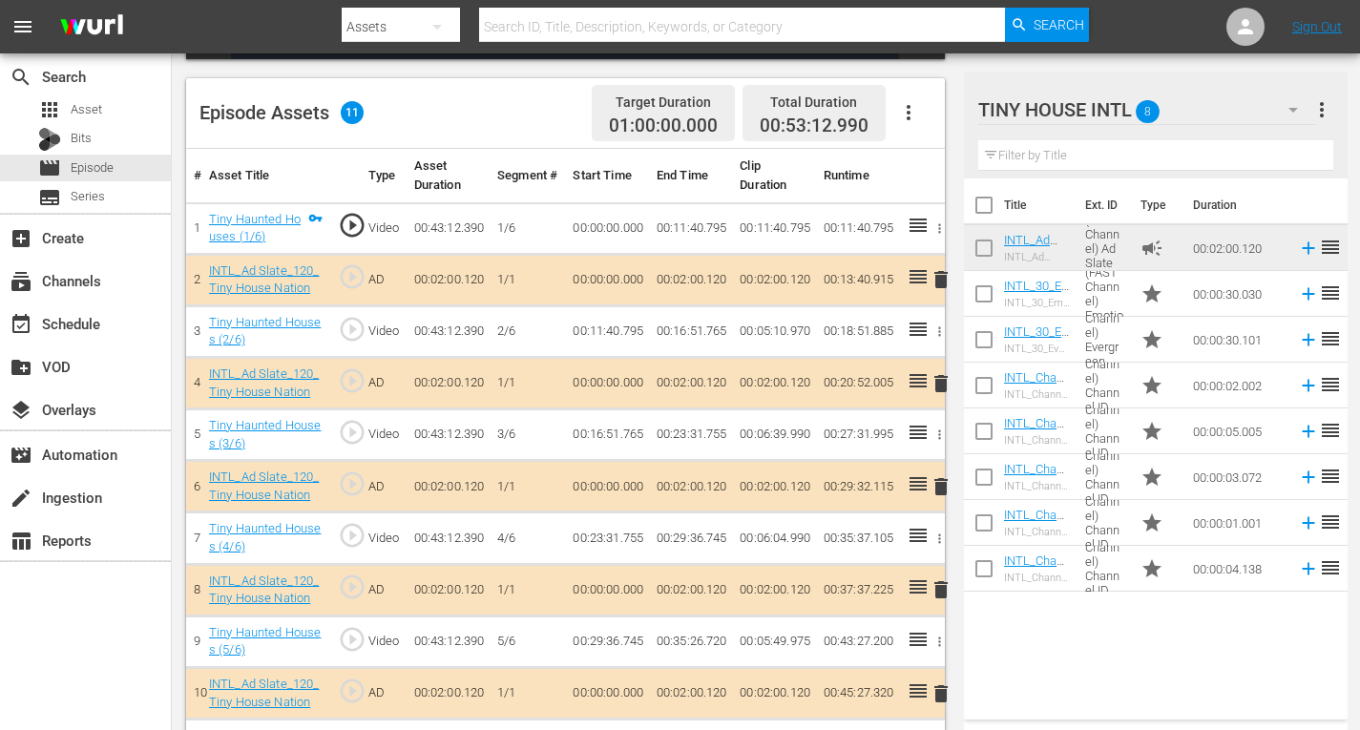
click at [941, 279] on span "delete" at bounding box center [941, 279] width 23 height 23
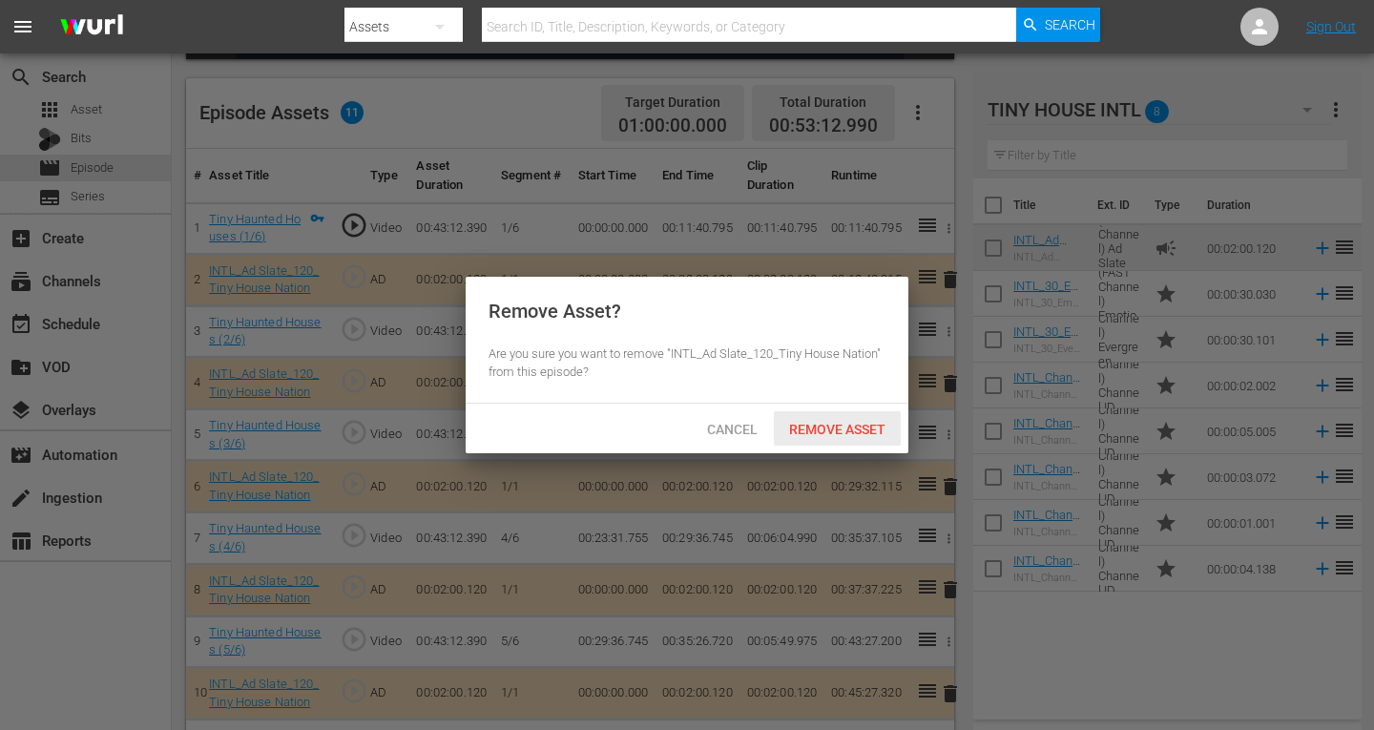
click at [848, 429] on span "Remove Asset" at bounding box center [837, 429] width 127 height 15
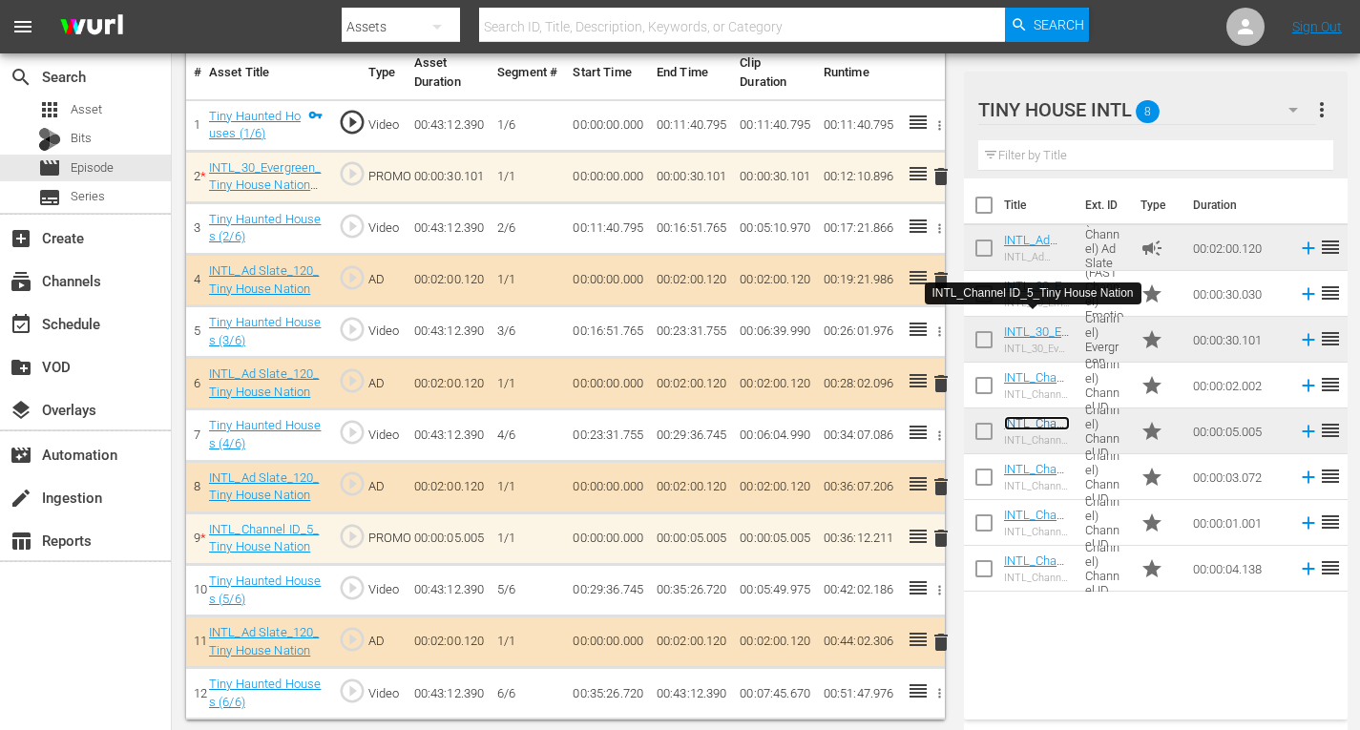
scroll to position [584, 0]
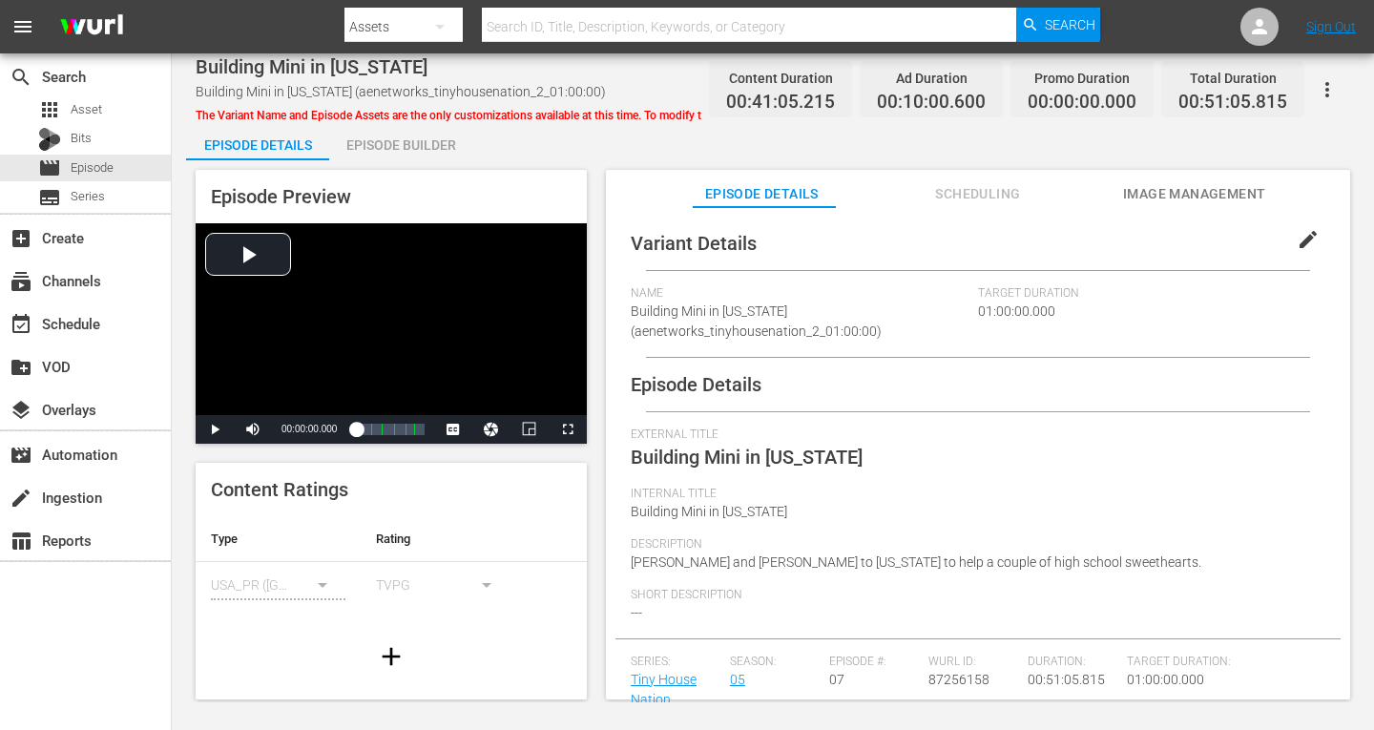
click at [397, 140] on div "Episode Builder" at bounding box center [400, 145] width 143 height 46
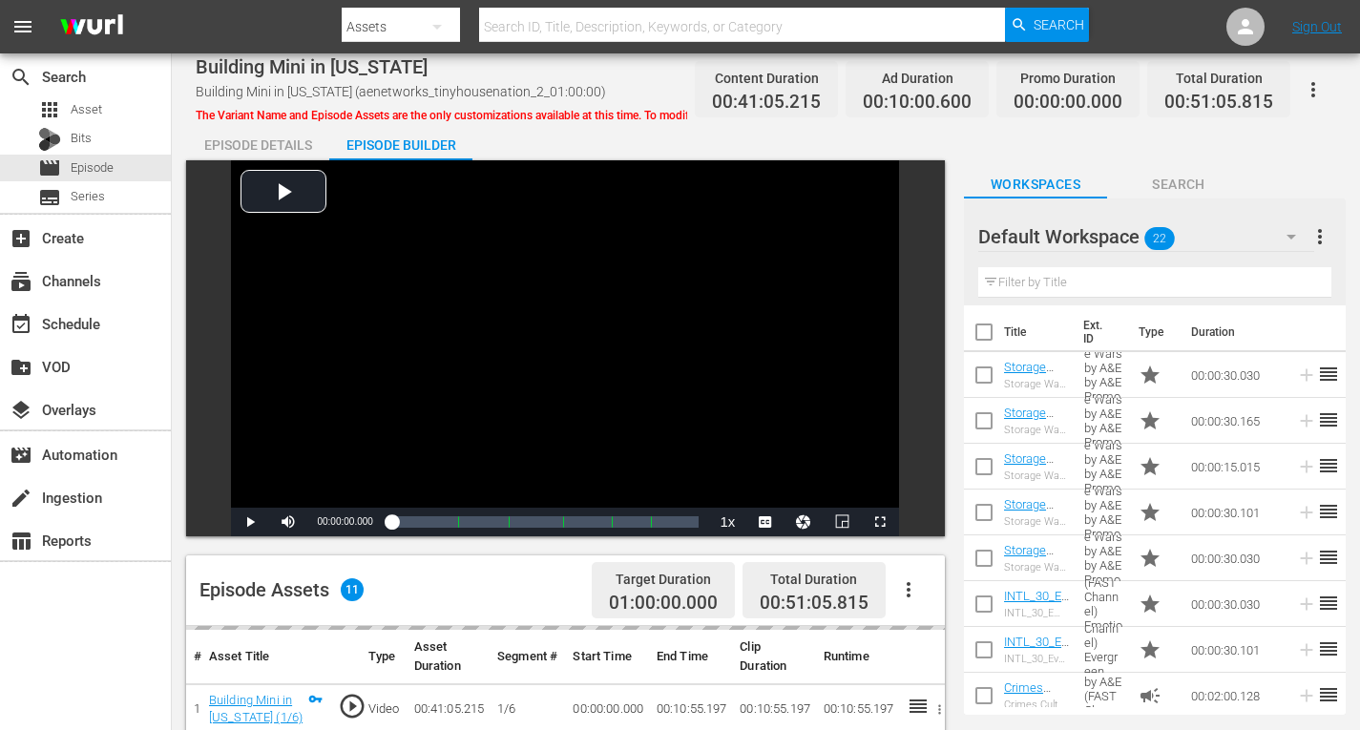
click at [1293, 231] on icon "button" at bounding box center [1291, 236] width 23 height 23
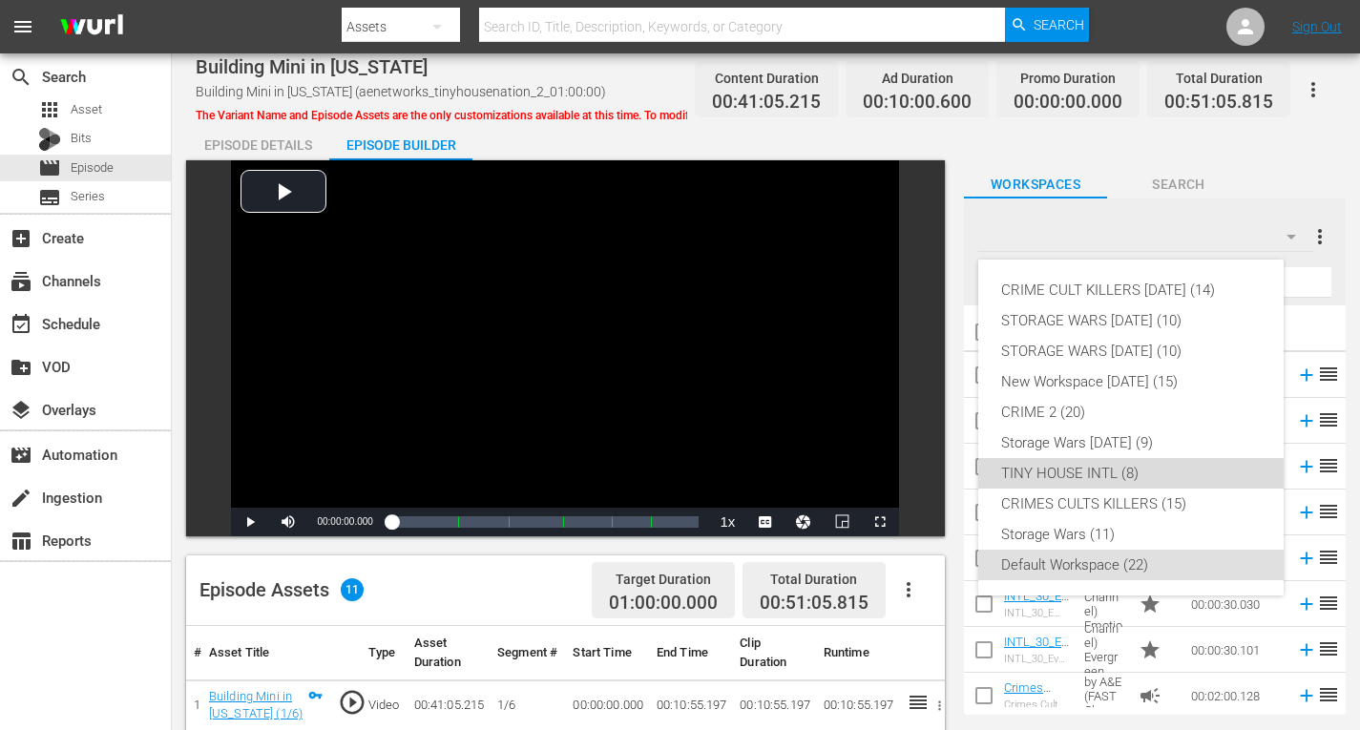
click at [1078, 466] on div "TINY HOUSE INTL (8)" at bounding box center [1131, 473] width 260 height 31
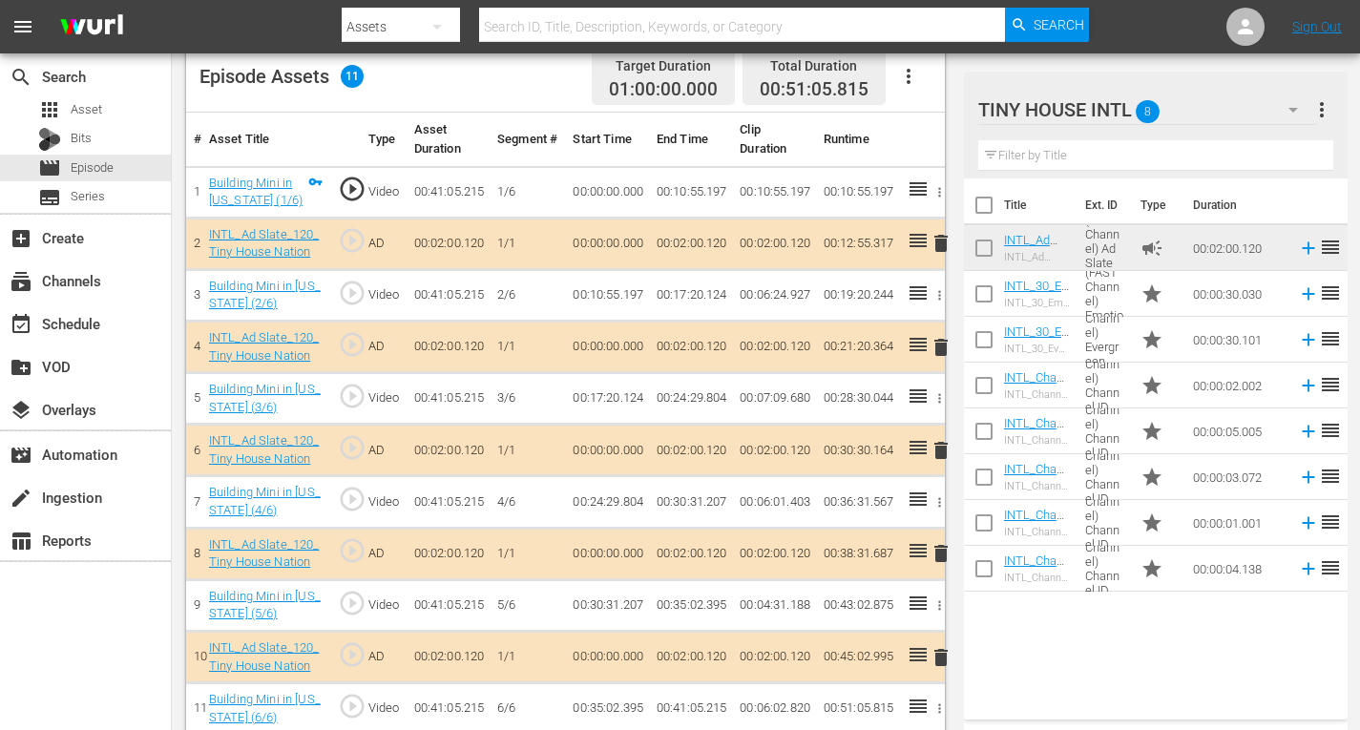
scroll to position [533, 0]
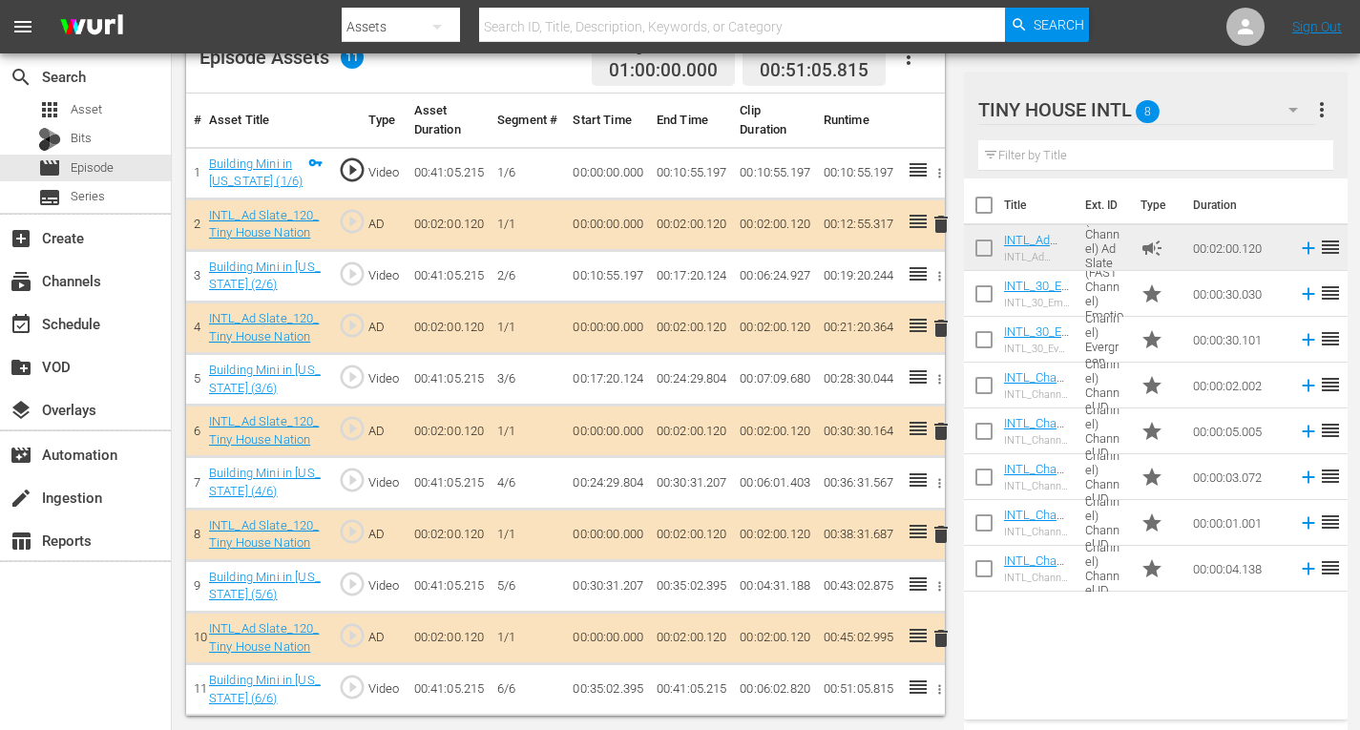
click at [947, 327] on span "delete" at bounding box center [941, 328] width 23 height 23
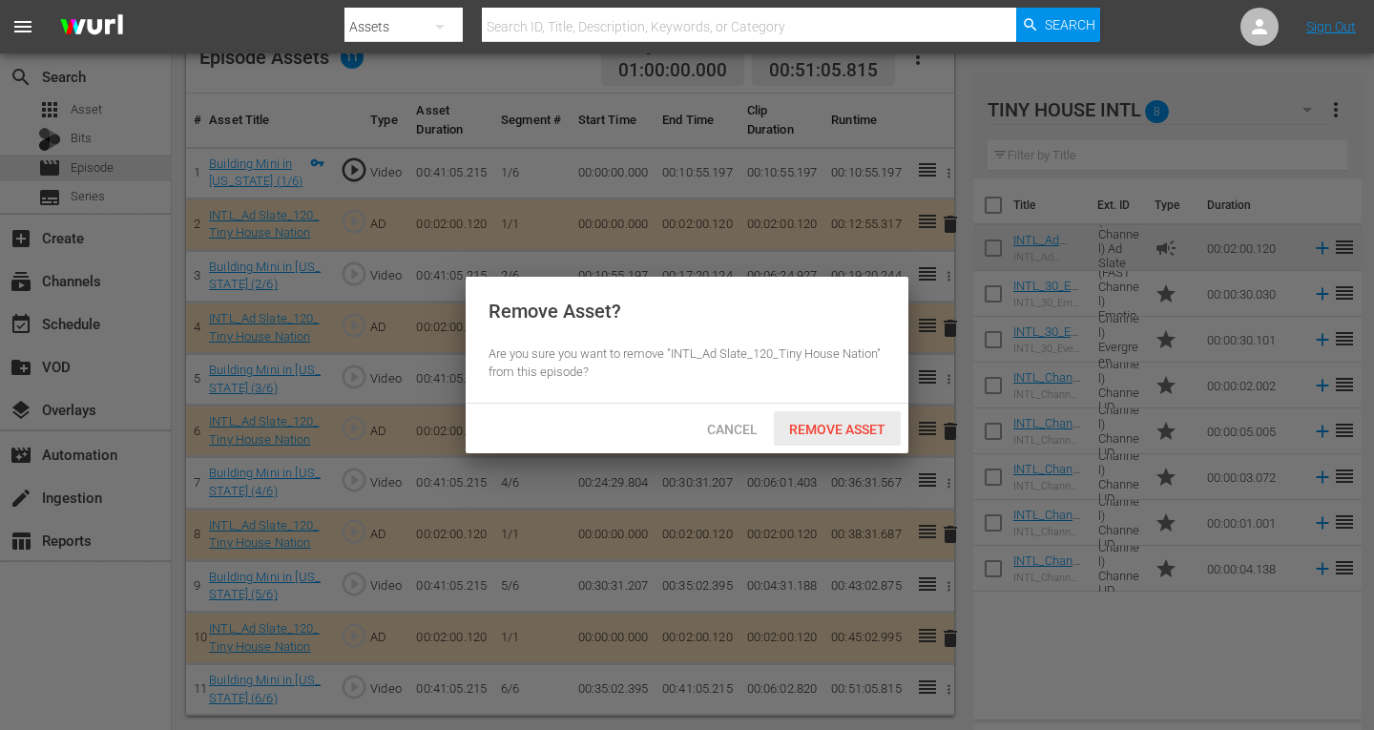
click at [829, 423] on span "Remove Asset" at bounding box center [837, 429] width 127 height 15
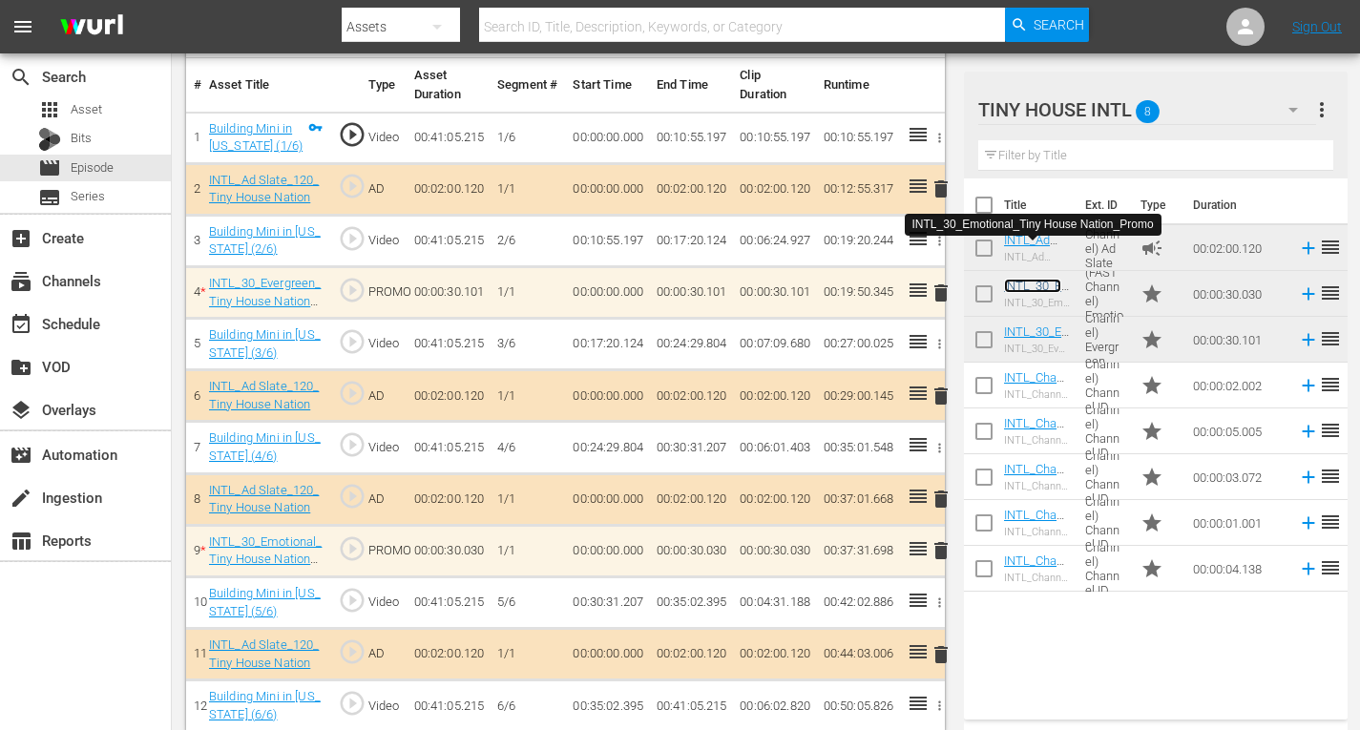
scroll to position [584, 0]
